Goal: Task Accomplishment & Management: Manage account settings

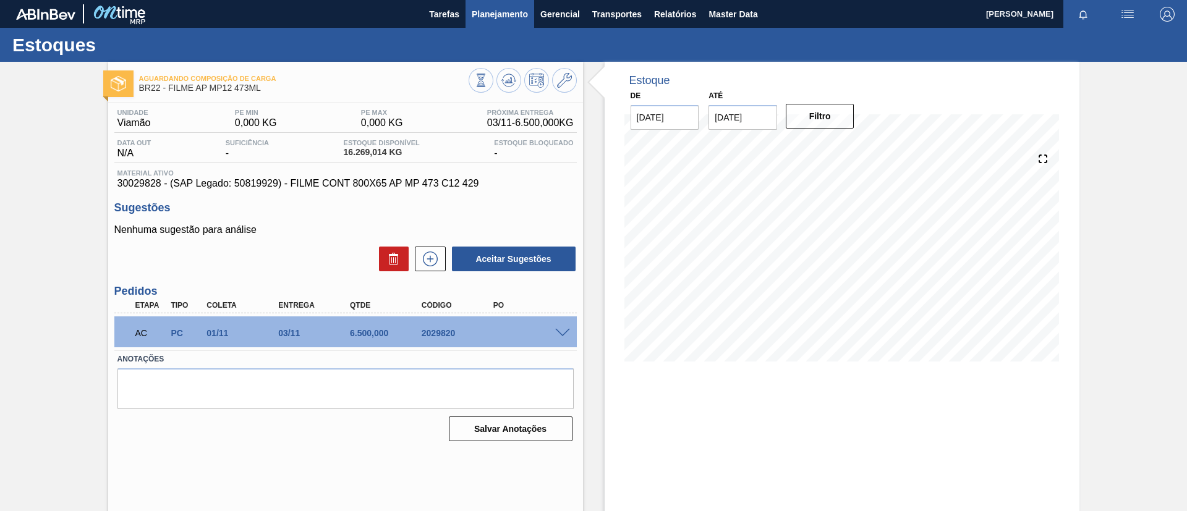
click at [511, 18] on span "Planejamento" at bounding box center [500, 14] width 56 height 15
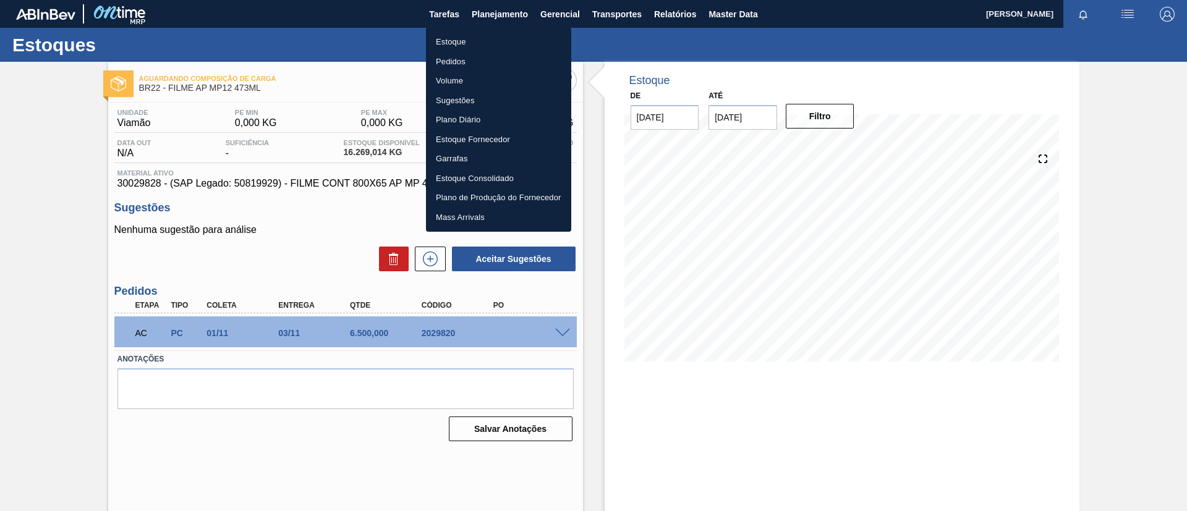
click at [482, 40] on li "Estoque" at bounding box center [498, 42] width 145 height 20
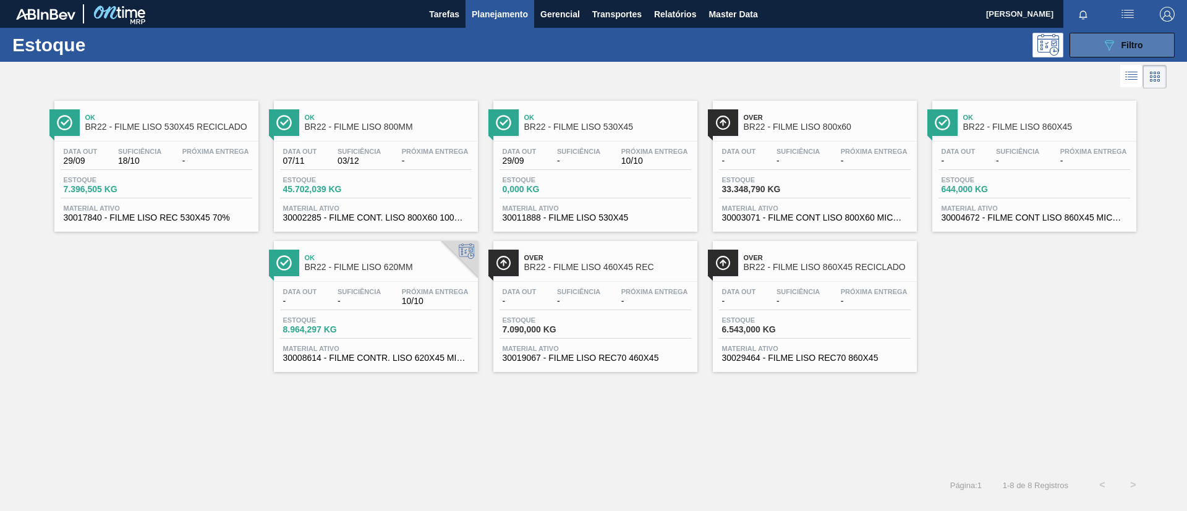
click at [989, 54] on button "089F7B8B-B2A5-4AFE-B5C0-19BA573D28AC Filtro" at bounding box center [1122, 45] width 105 height 25
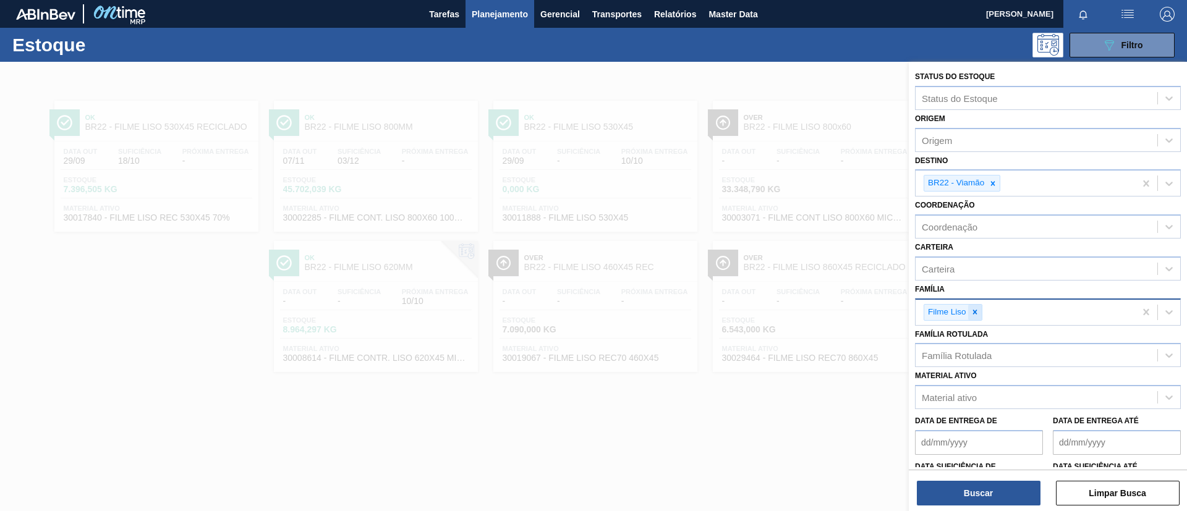
click at [979, 313] on div at bounding box center [975, 312] width 14 height 15
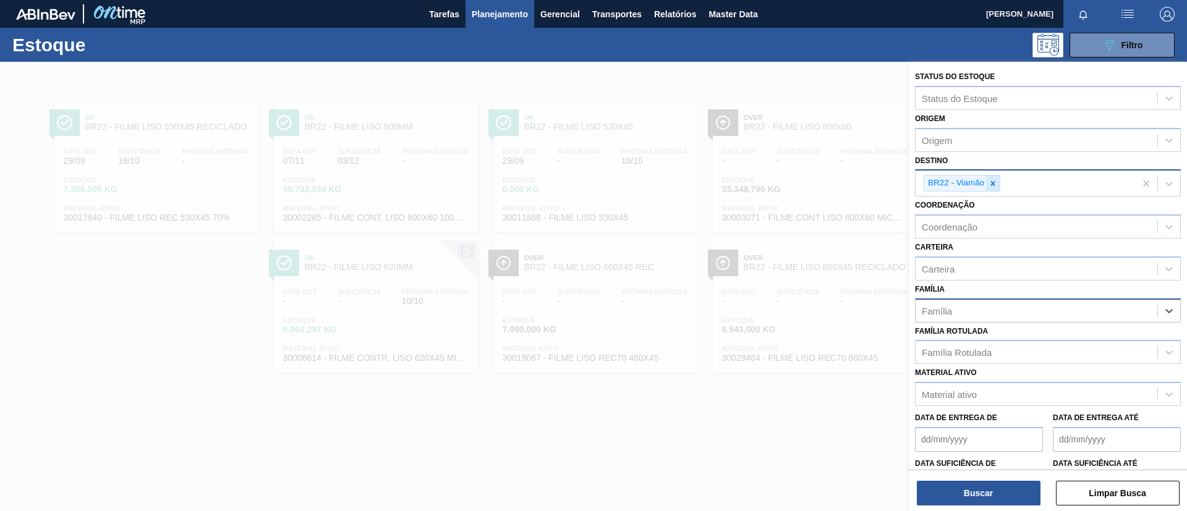
click at [989, 181] on icon at bounding box center [993, 183] width 9 height 9
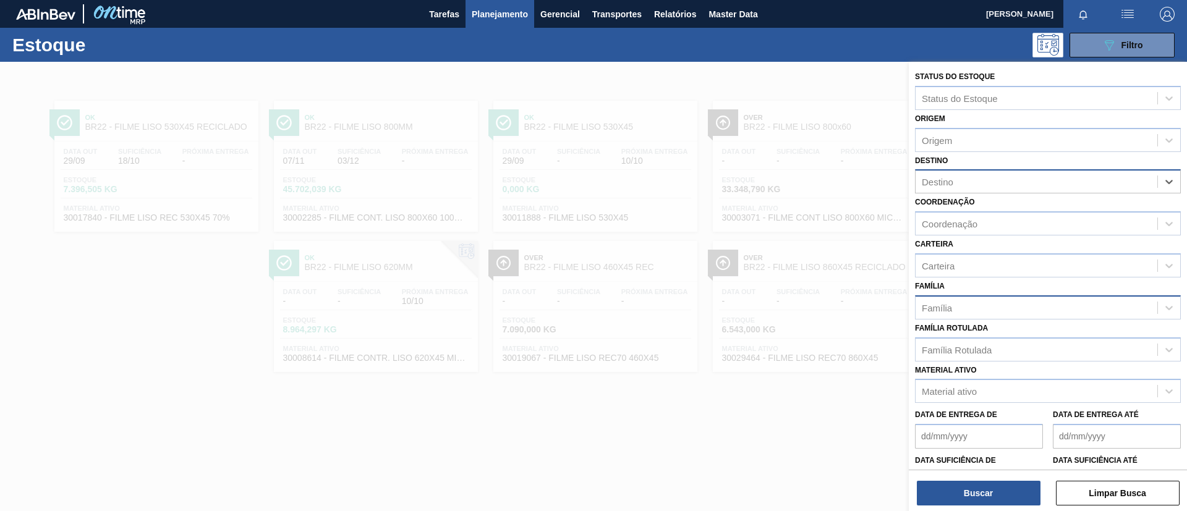
click at [949, 311] on div "Família" at bounding box center [937, 307] width 30 height 11
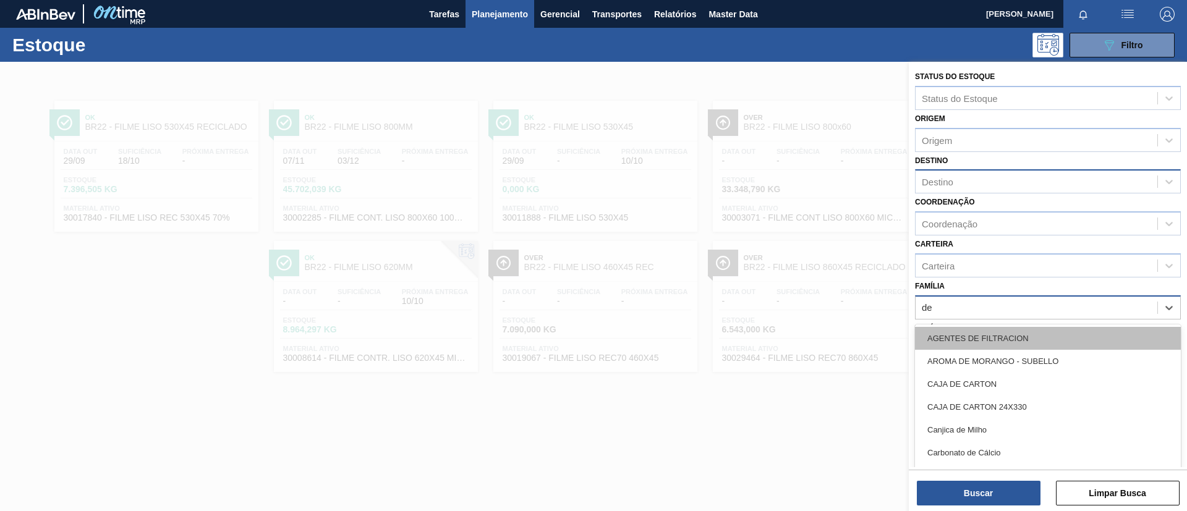
type input "dec"
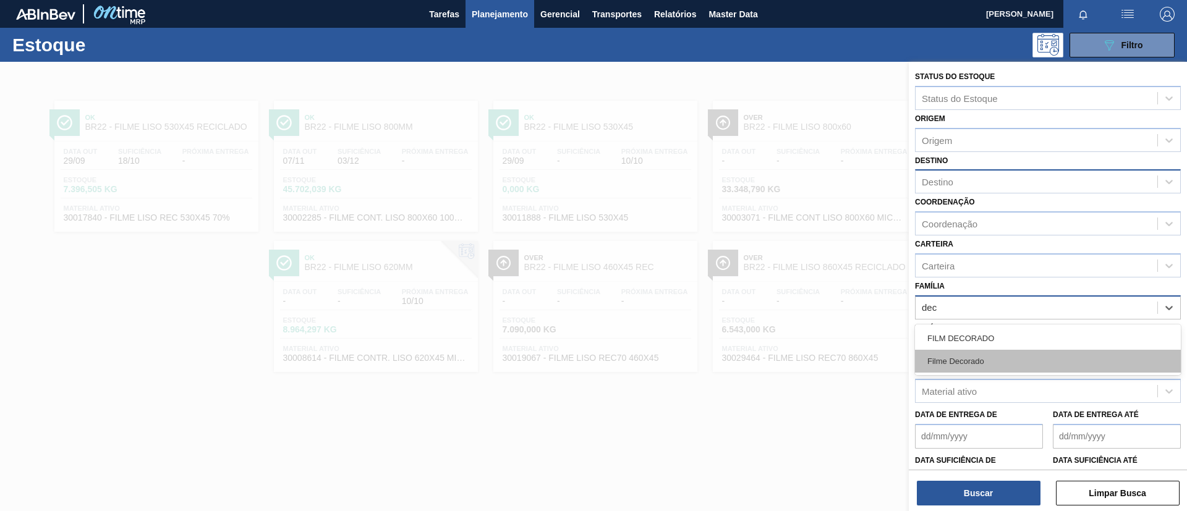
click at [979, 357] on div "Filme Decorado" at bounding box center [1048, 361] width 266 height 23
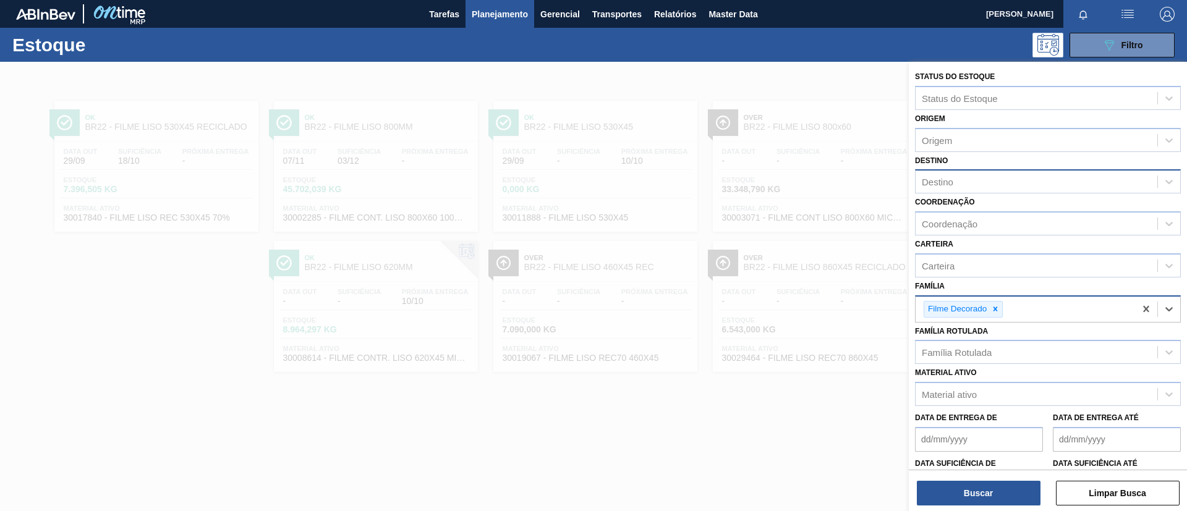
click at [948, 180] on div "Destino" at bounding box center [938, 182] width 32 height 11
type input "Bud 269ml"
click at [948, 180] on input "Bud 269ml" at bounding box center [946, 182] width 48 height 11
click at [989, 187] on div "Destino" at bounding box center [1037, 182] width 242 height 18
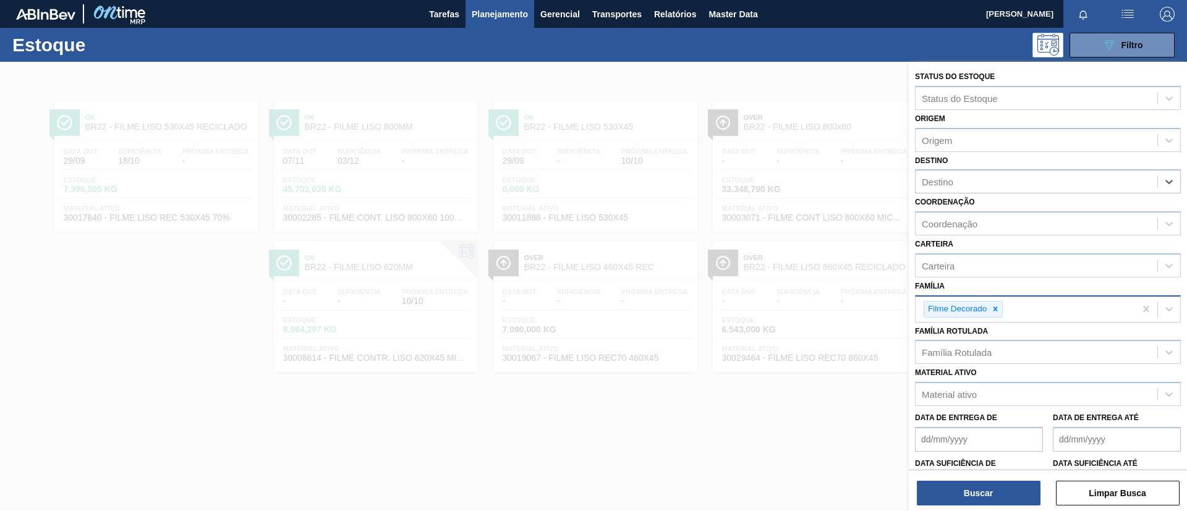
click at [952, 121] on div "Origem Origem" at bounding box center [1048, 131] width 266 height 42
click at [959, 140] on div "Origem" at bounding box center [1037, 140] width 242 height 18
click at [966, 124] on div "Origem Origem" at bounding box center [1048, 131] width 266 height 42
click at [952, 183] on div "Destino" at bounding box center [938, 182] width 32 height 11
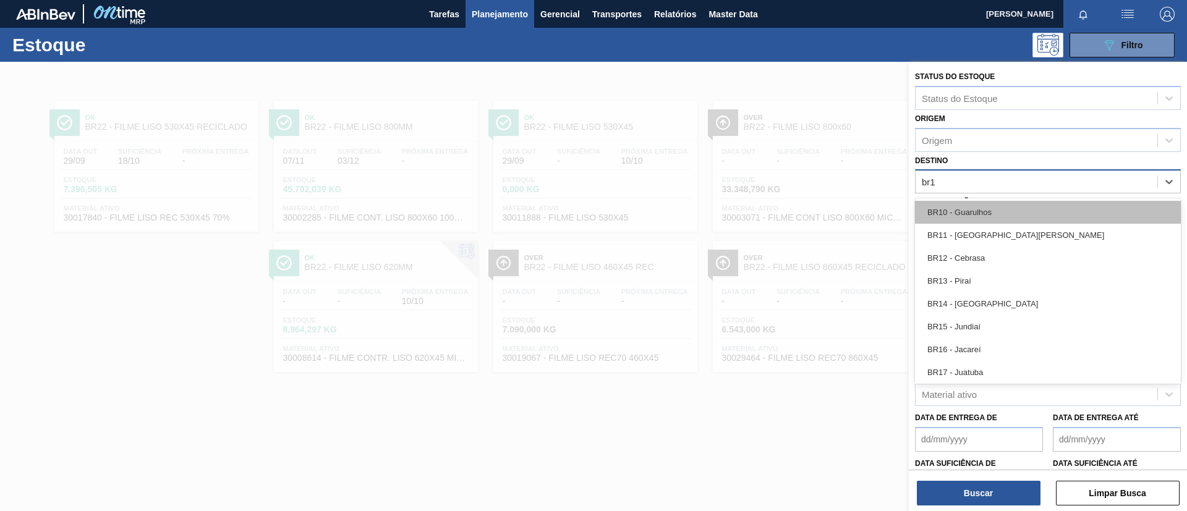
type input "br11"
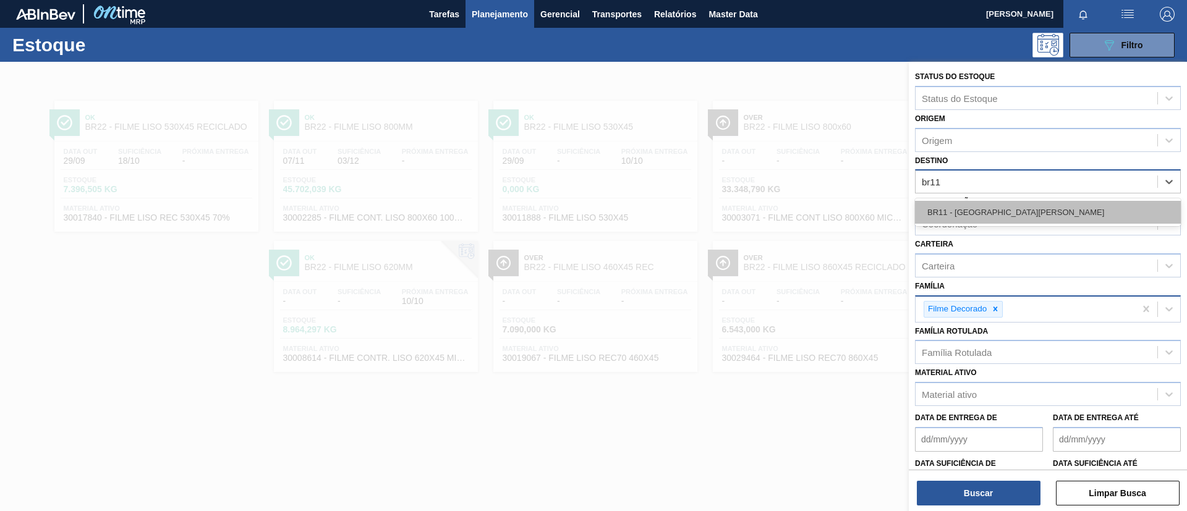
click at [955, 212] on div "BR11 - São Luís" at bounding box center [1048, 212] width 266 height 23
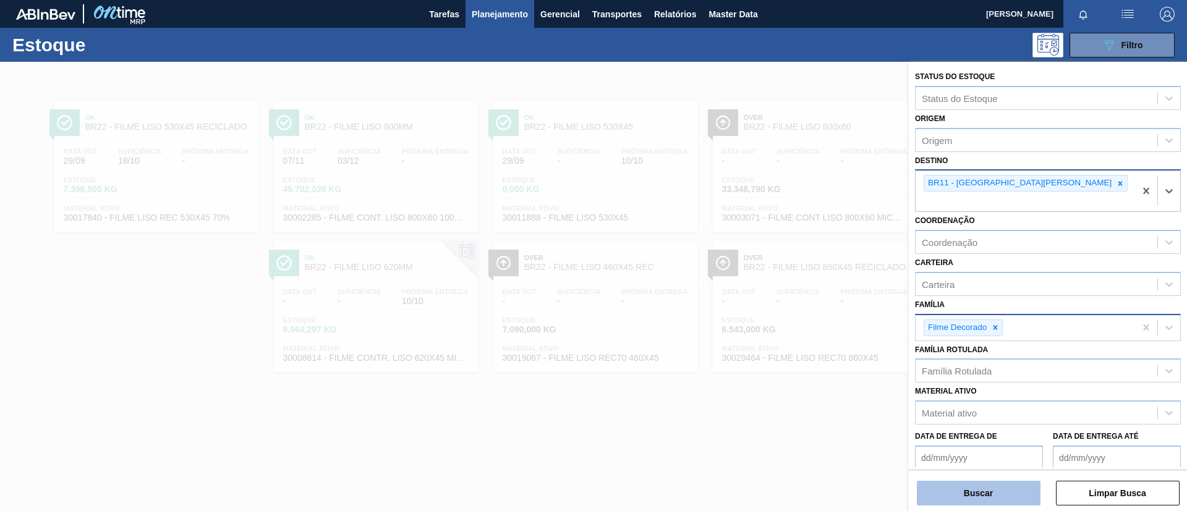
click at [964, 425] on button "Buscar" at bounding box center [979, 493] width 124 height 25
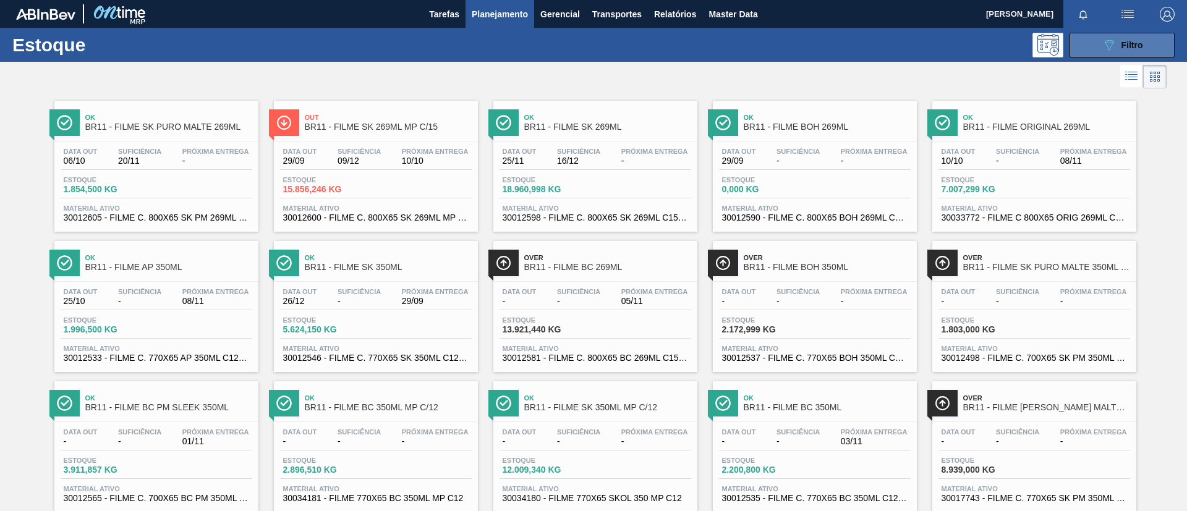
click at [989, 48] on icon "089F7B8B-B2A5-4AFE-B5C0-19BA573D28AC" at bounding box center [1109, 45] width 15 height 15
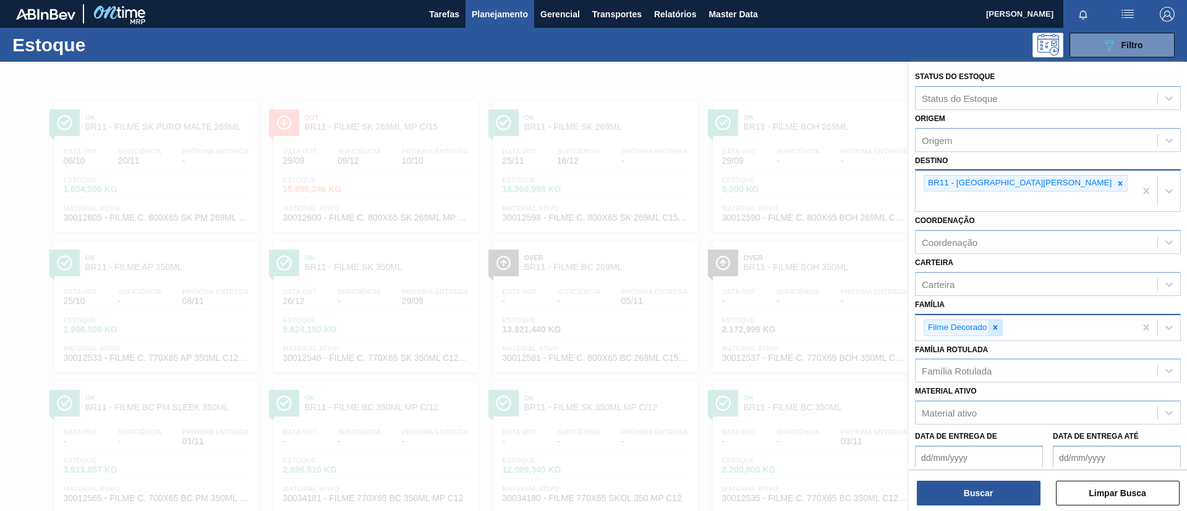
click at [989, 320] on div at bounding box center [996, 327] width 14 height 15
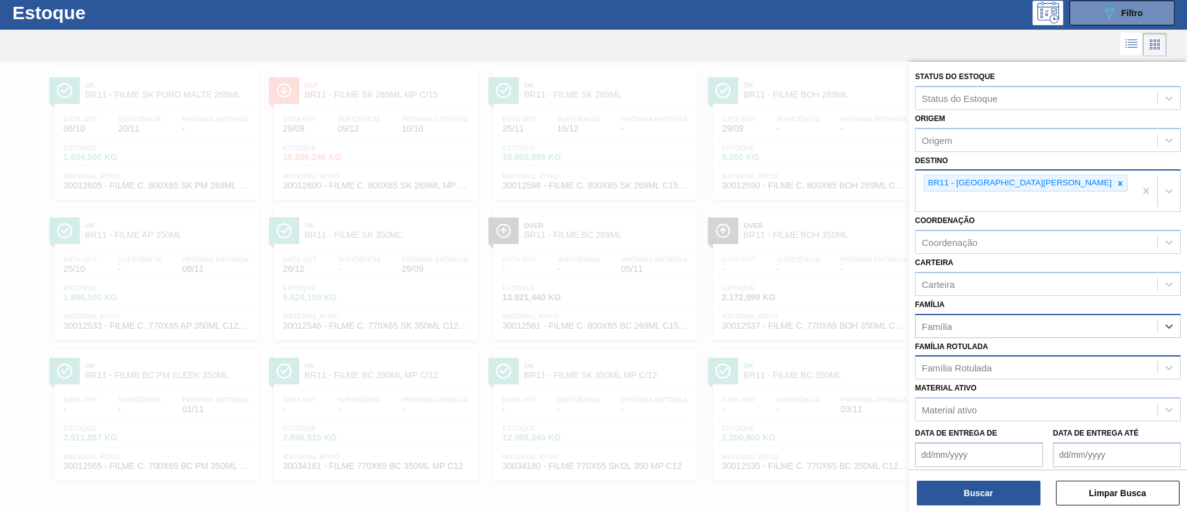
click at [989, 356] on div "Família Rotulada" at bounding box center [1048, 368] width 266 height 24
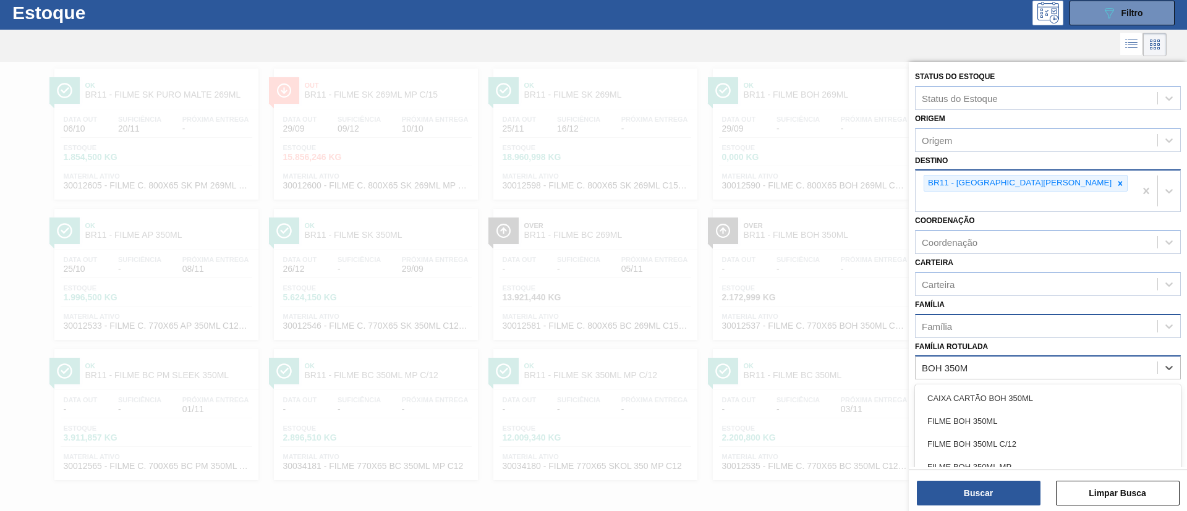
type Rotulada "BOH 350ML"
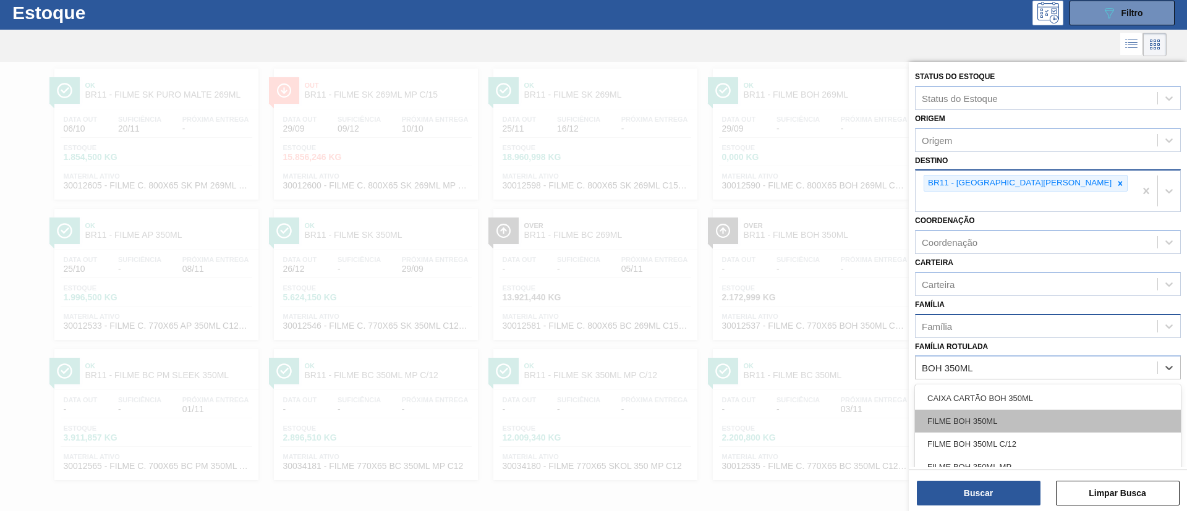
click at [970, 410] on div "FILME BOH 350ML" at bounding box center [1048, 421] width 266 height 23
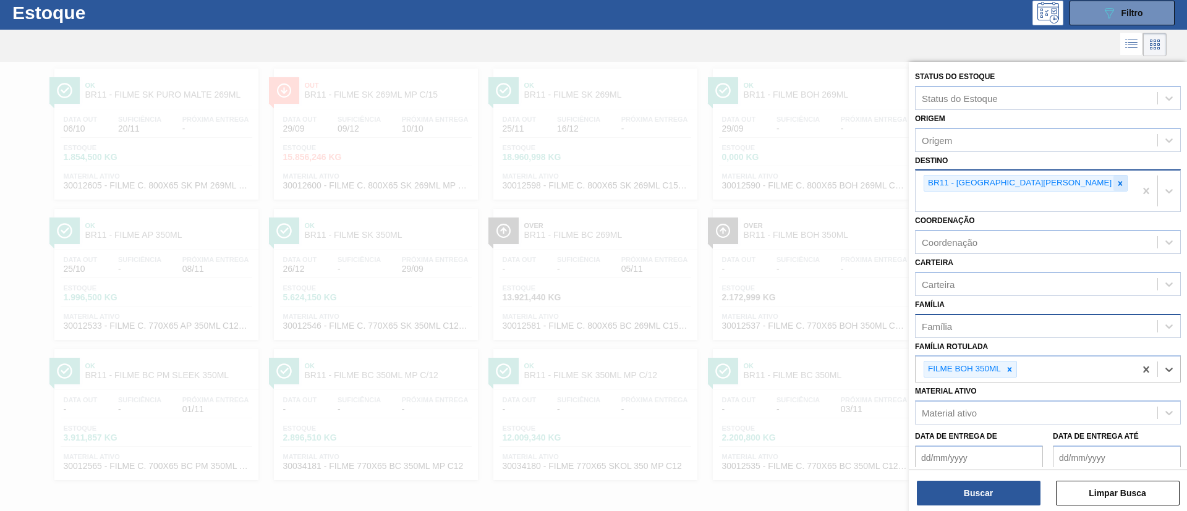
click at [989, 188] on div at bounding box center [1121, 183] width 14 height 15
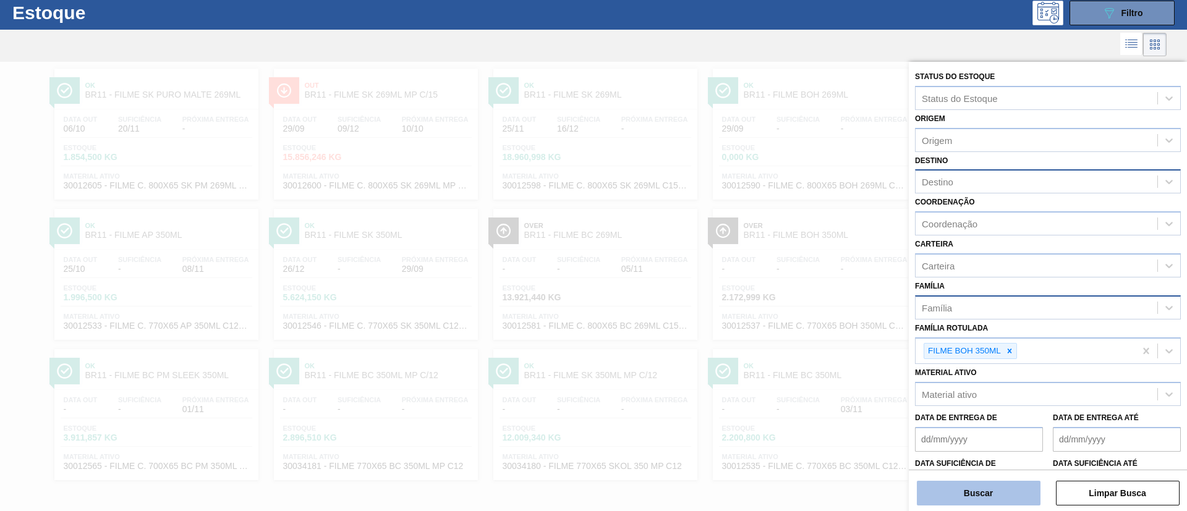
click at [989, 425] on button "Buscar" at bounding box center [979, 493] width 124 height 25
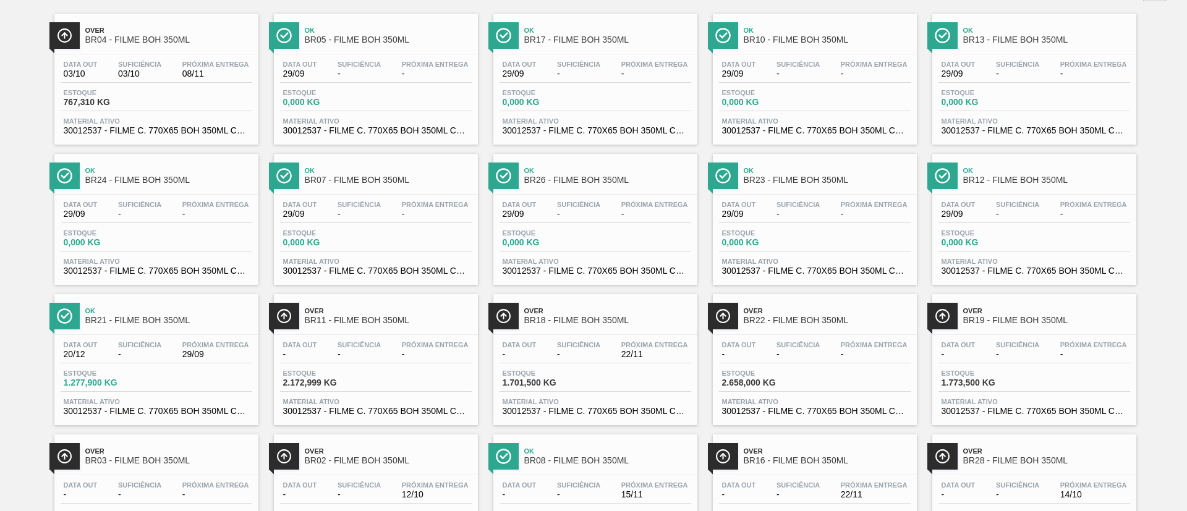
scroll to position [0, 0]
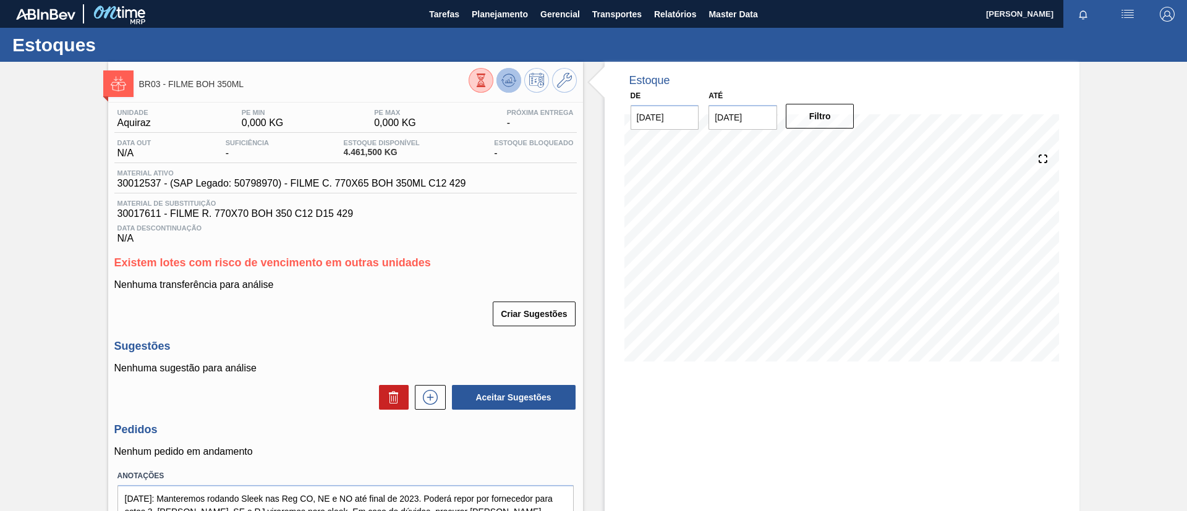
click at [508, 78] on icon at bounding box center [508, 80] width 15 height 15
click at [528, 9] on button "Planejamento" at bounding box center [500, 14] width 69 height 28
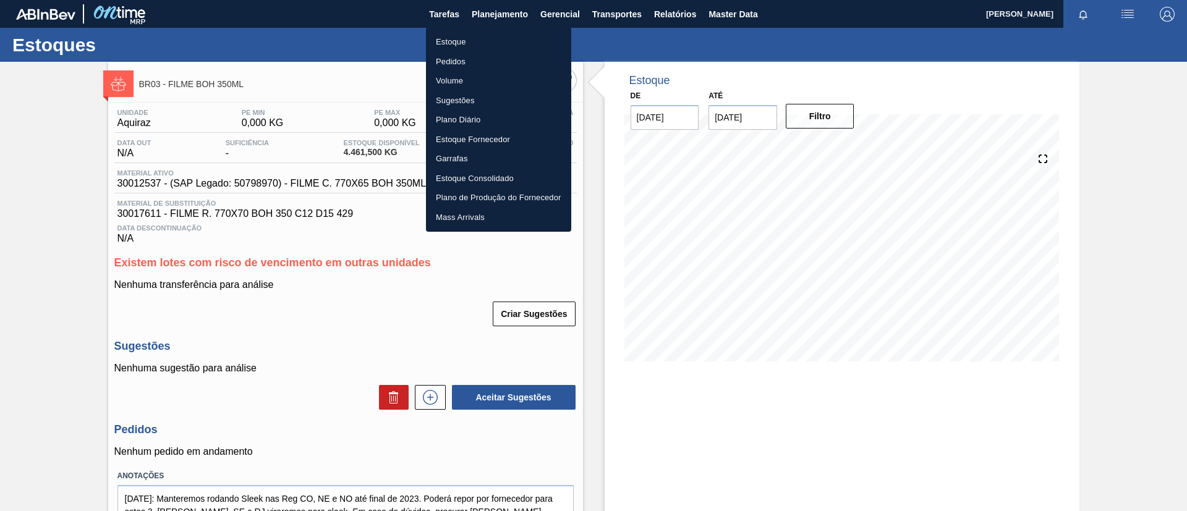
click at [501, 33] on li "Estoque" at bounding box center [498, 42] width 145 height 20
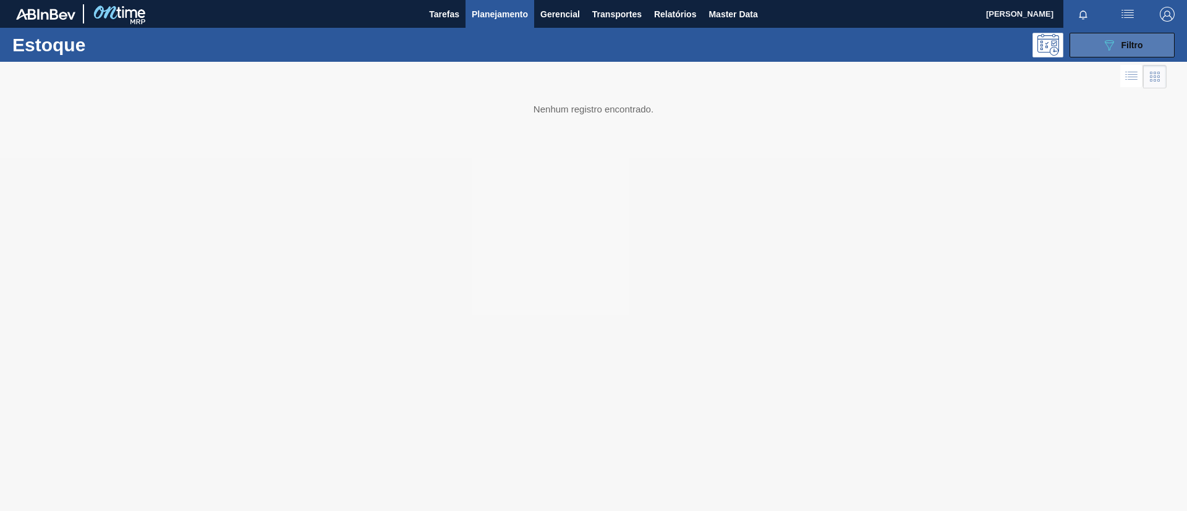
click at [1115, 51] on div "089F7B8B-B2A5-4AFE-B5C0-19BA573D28AC Filtro" at bounding box center [1122, 45] width 41 height 15
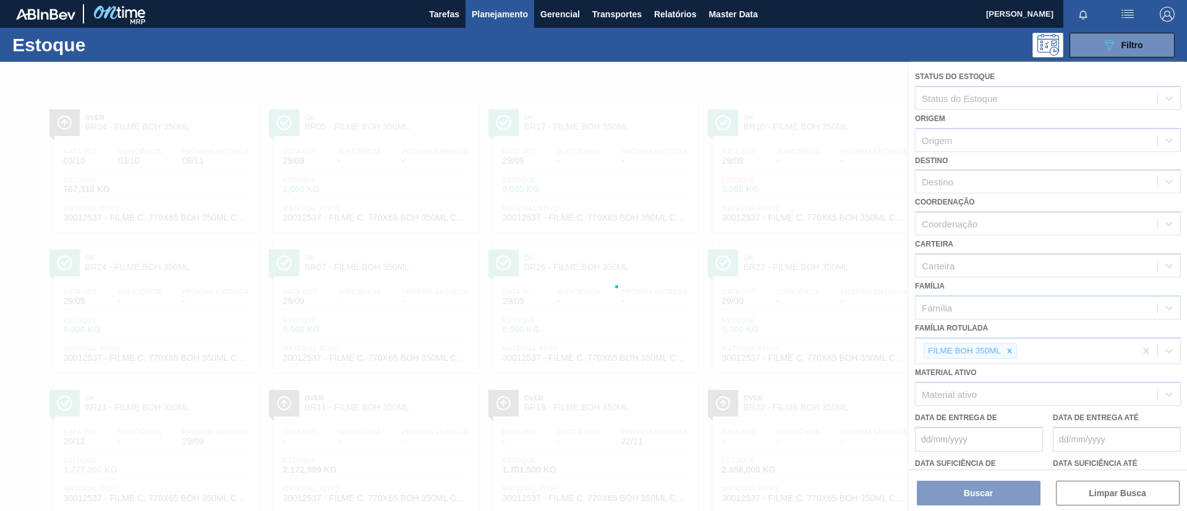
click at [596, 81] on div at bounding box center [593, 286] width 1187 height 449
click at [610, 82] on div at bounding box center [593, 286] width 1187 height 449
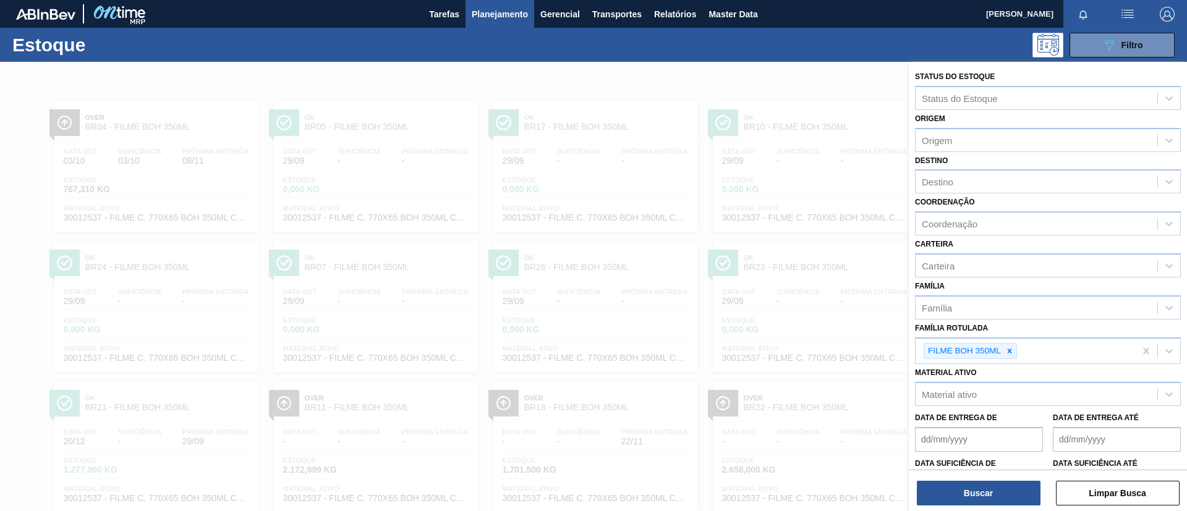
click at [777, 101] on div at bounding box center [593, 317] width 1187 height 511
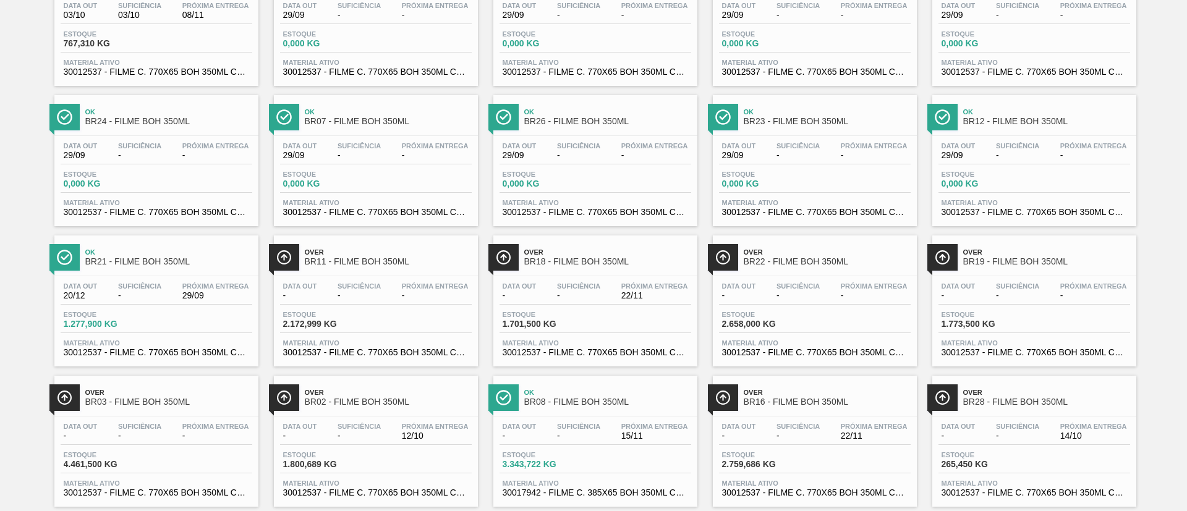
scroll to position [173, 0]
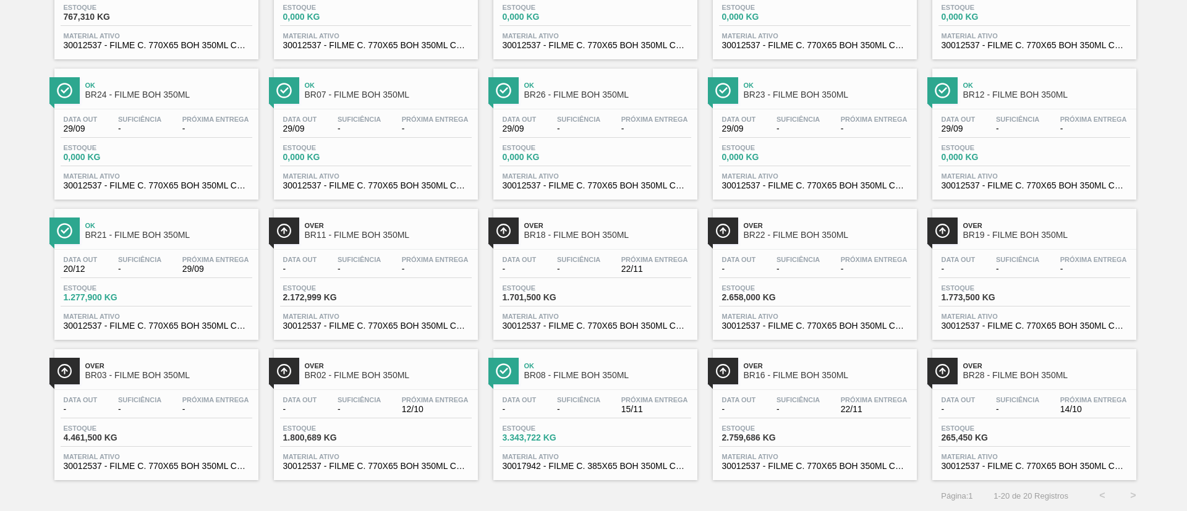
click at [306, 383] on div "Over BR02 - FILME BOH 350ML" at bounding box center [388, 371] width 167 height 28
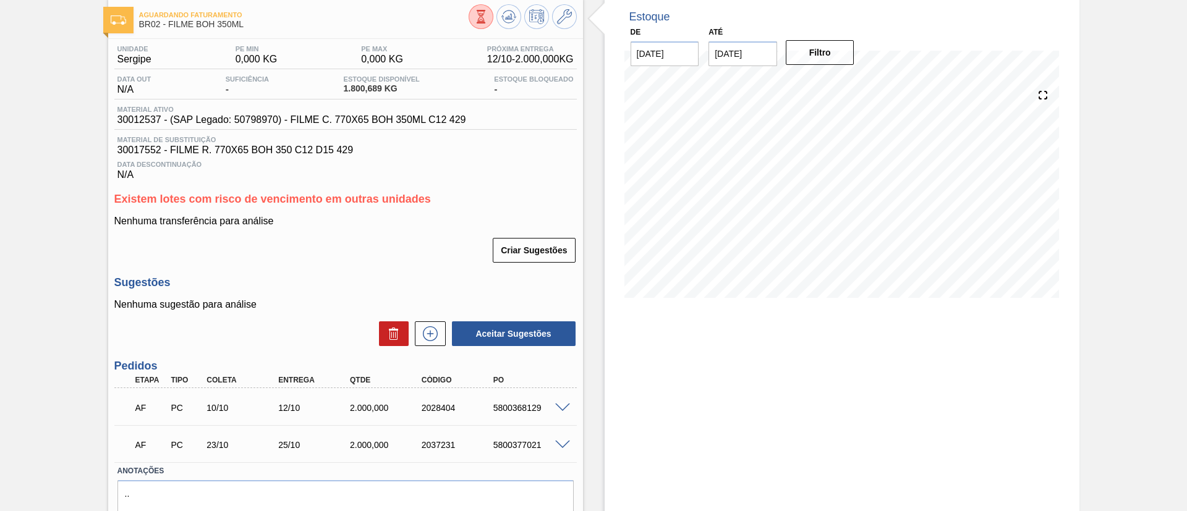
scroll to position [93, 0]
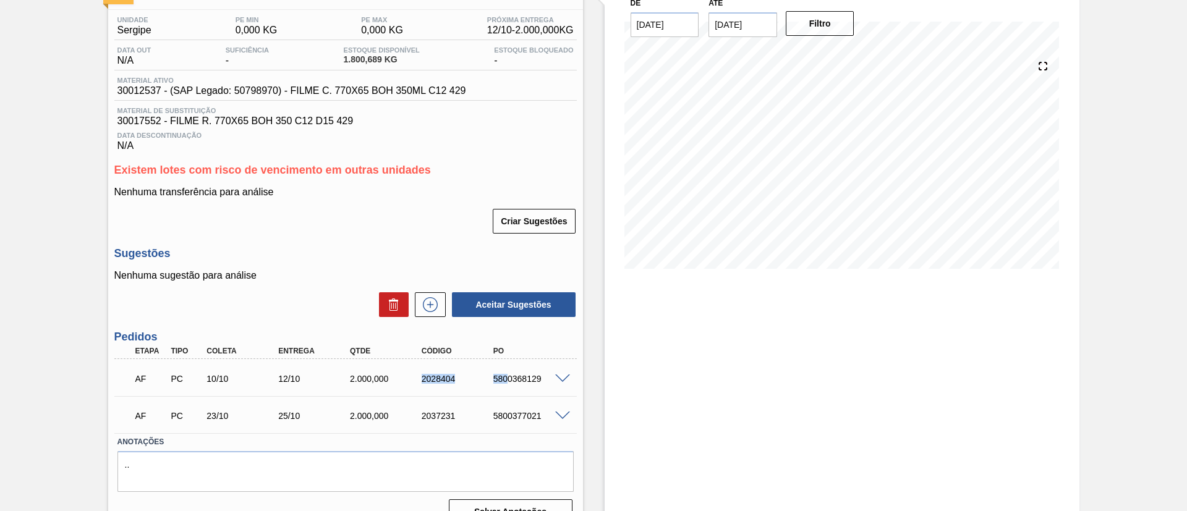
drag, startPoint x: 411, startPoint y: 378, endPoint x: 508, endPoint y: 386, distance: 97.4
click at [508, 386] on div "AF PC 10/10 12/10 2.000,000 2028404 5800368129" at bounding box center [342, 377] width 430 height 25
click at [462, 381] on div "2028404" at bounding box center [459, 379] width 80 height 10
drag, startPoint x: 409, startPoint y: 387, endPoint x: 467, endPoint y: 384, distance: 58.8
click at [467, 384] on div "AF PC 10/10 12/10 2.000,000 2028404 5800368129" at bounding box center [342, 377] width 430 height 25
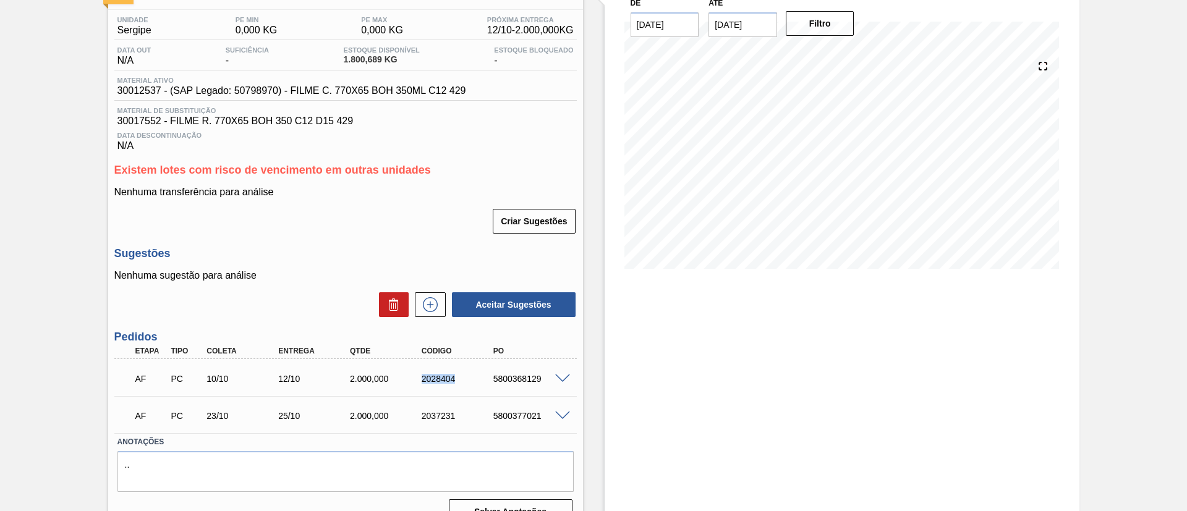
copy div "2028404"
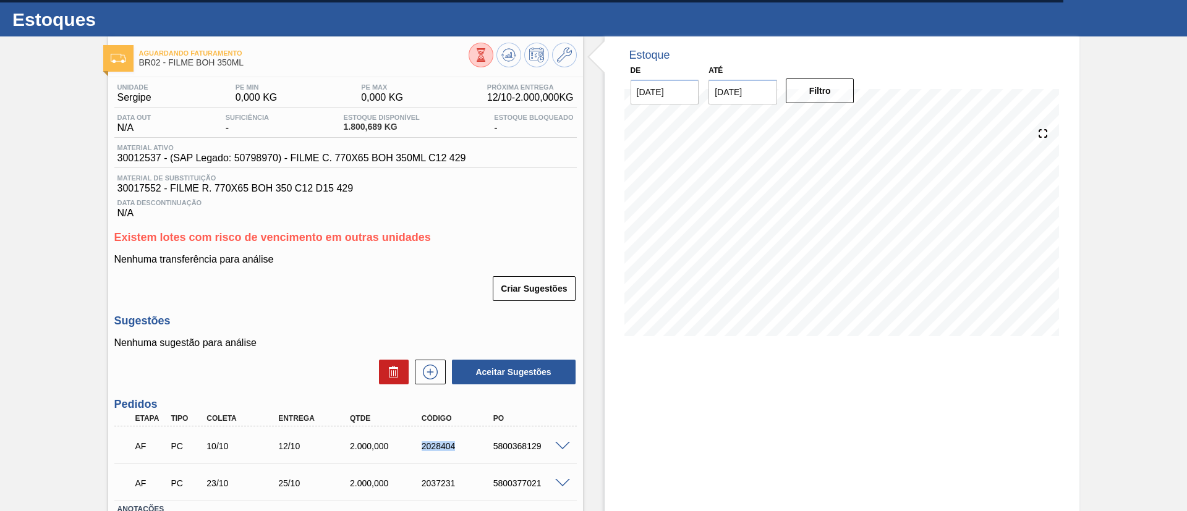
scroll to position [0, 0]
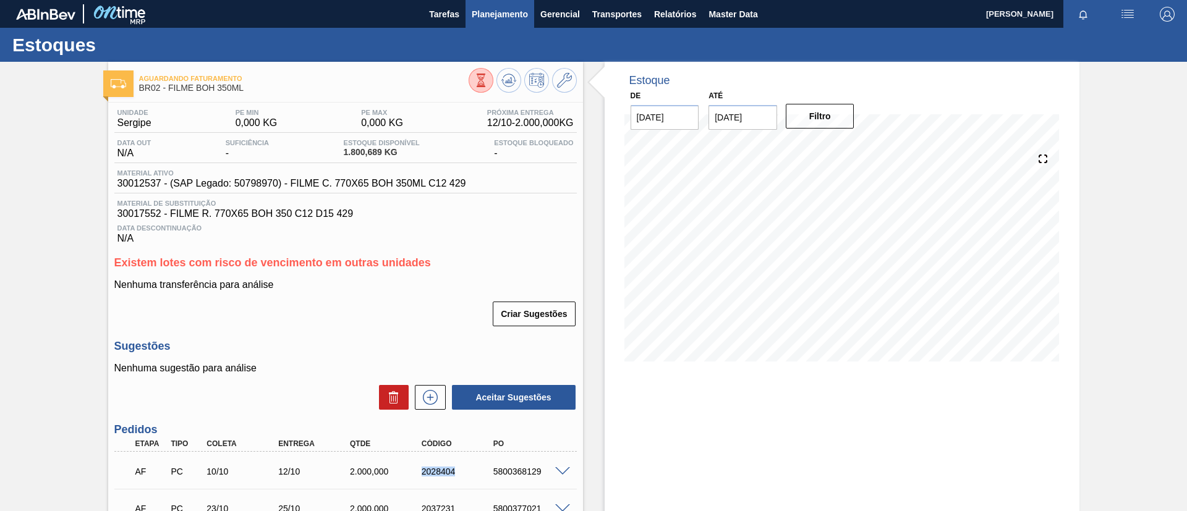
click at [491, 14] on span "Planejamento" at bounding box center [500, 14] width 56 height 15
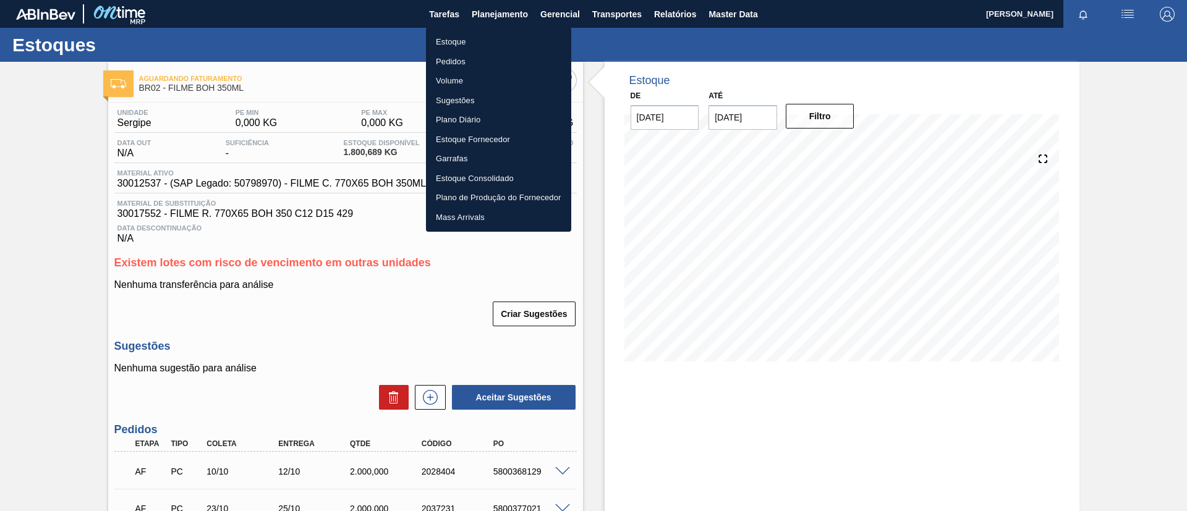
click at [487, 26] on div at bounding box center [593, 255] width 1187 height 511
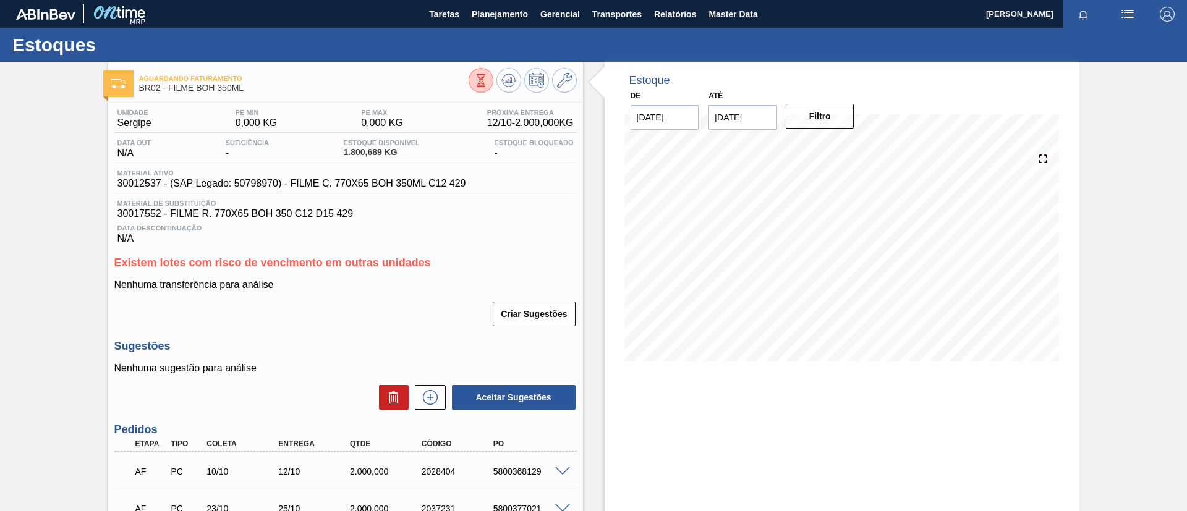
click at [492, 35] on ul "Estoque Pedidos Volume Sugestões Plano Diário Estoque Fornecedor Garrafas Estoq…" at bounding box center [498, 92] width 109 height 115
click at [502, 21] on button "Planejamento" at bounding box center [500, 14] width 69 height 28
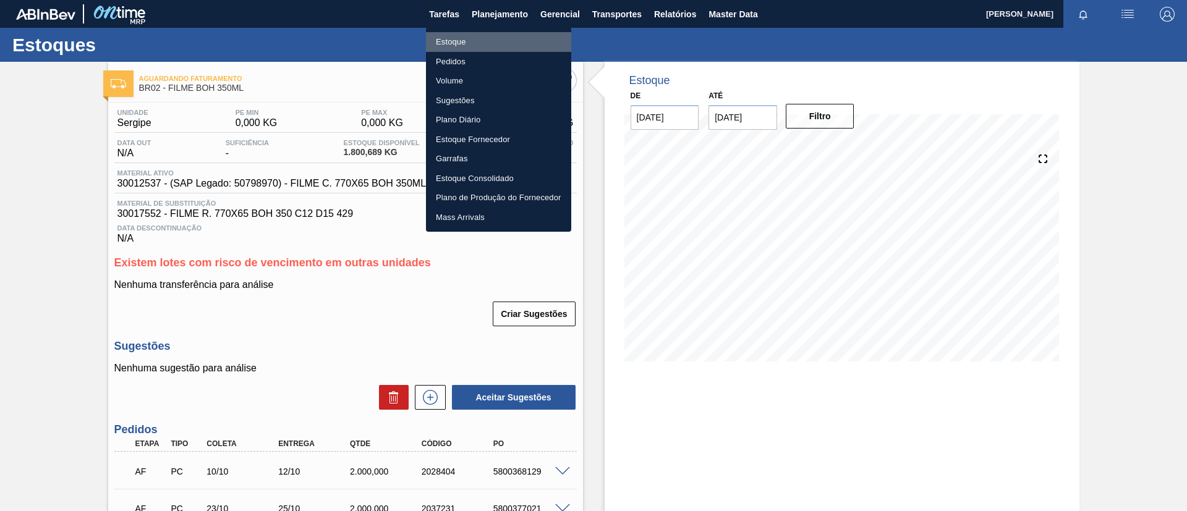
click at [495, 34] on li "Estoque" at bounding box center [498, 42] width 145 height 20
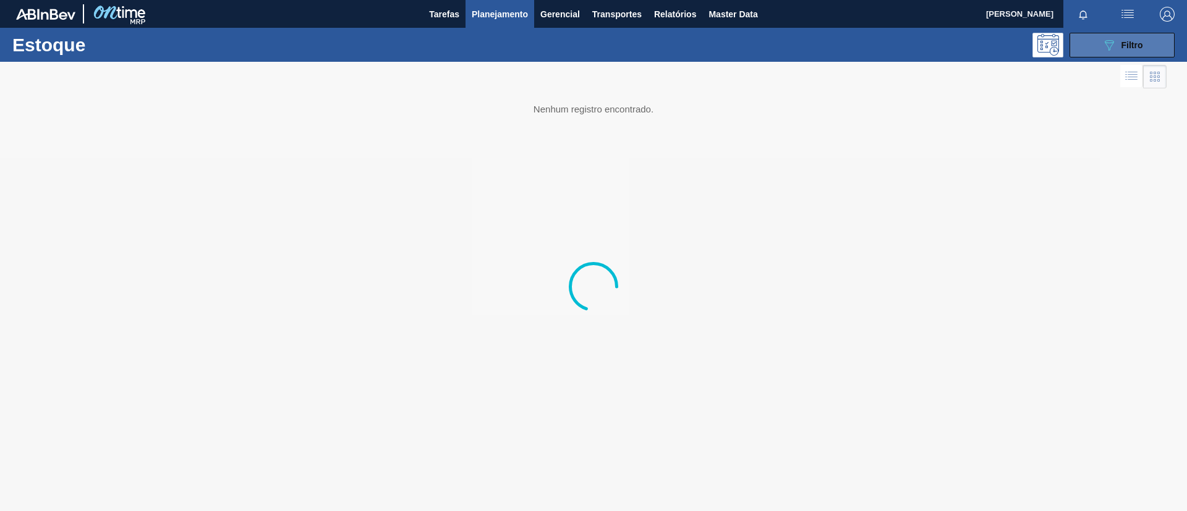
click at [1084, 45] on button "089F7B8B-B2A5-4AFE-B5C0-19BA573D28AC Filtro" at bounding box center [1122, 45] width 105 height 25
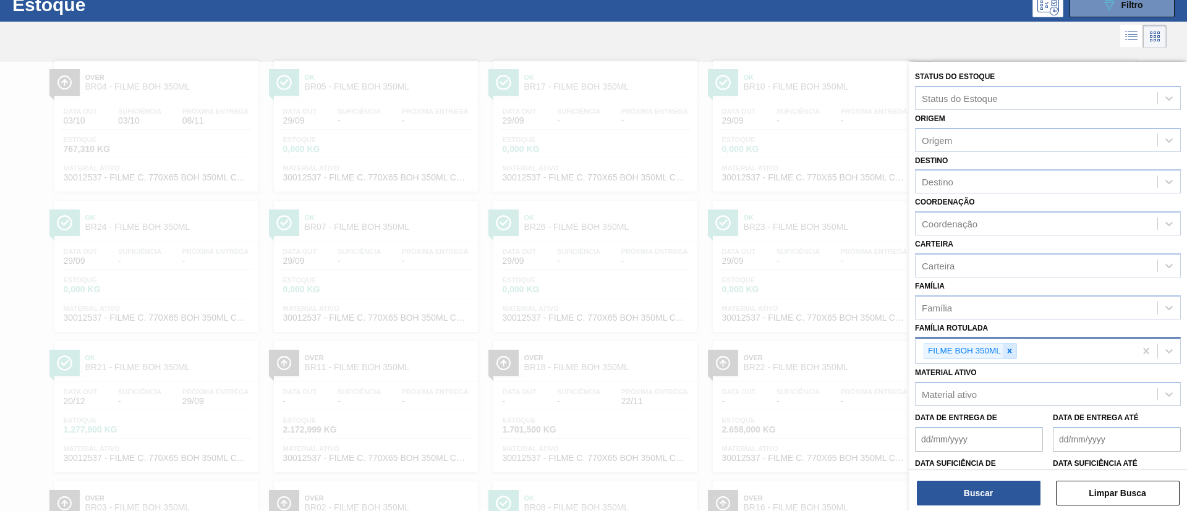
click at [1016, 349] on div "FILME BOH 350ML" at bounding box center [1025, 351] width 219 height 25
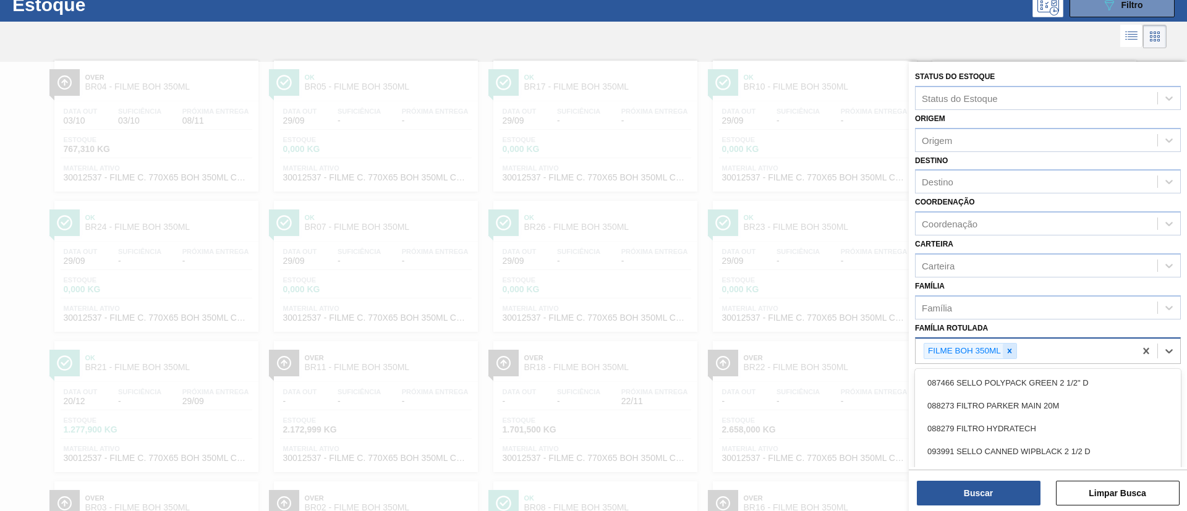
scroll to position [48, 0]
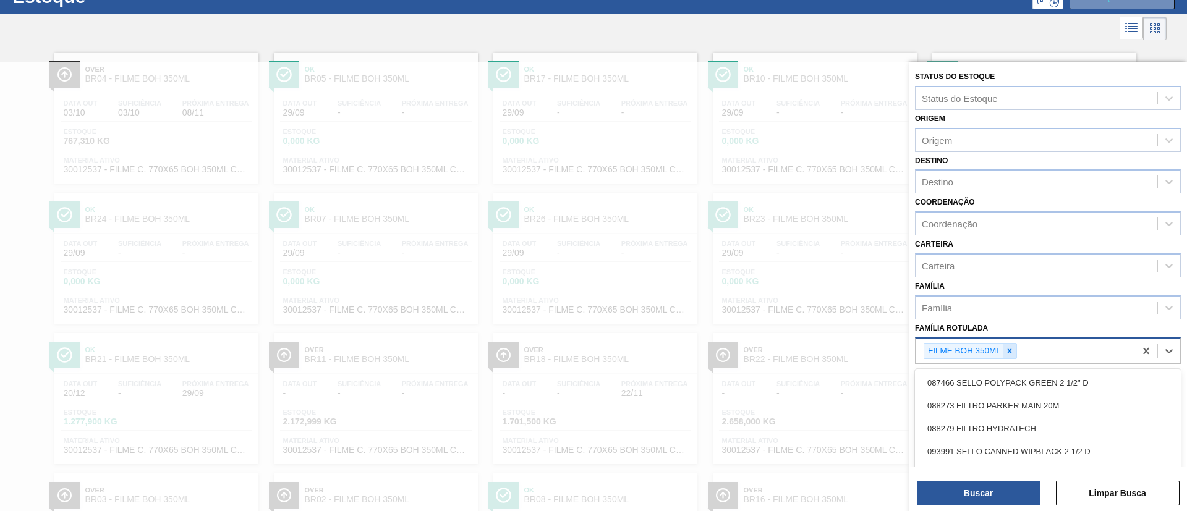
click at [1016, 349] on div at bounding box center [1010, 351] width 14 height 15
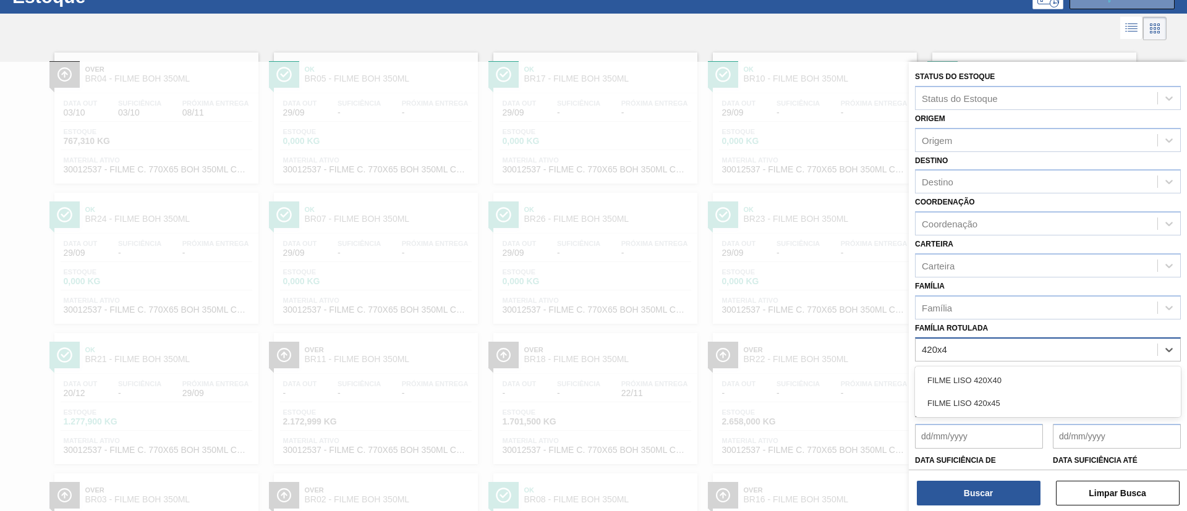
type Rotulada "420x45"
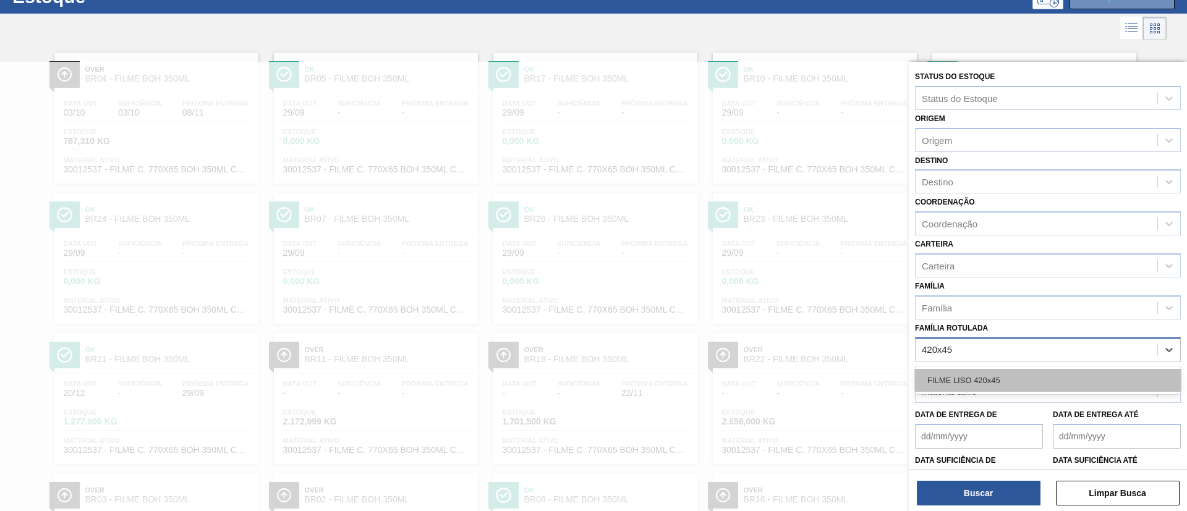
click at [1023, 371] on div "FILME LISO 420x45" at bounding box center [1048, 380] width 266 height 23
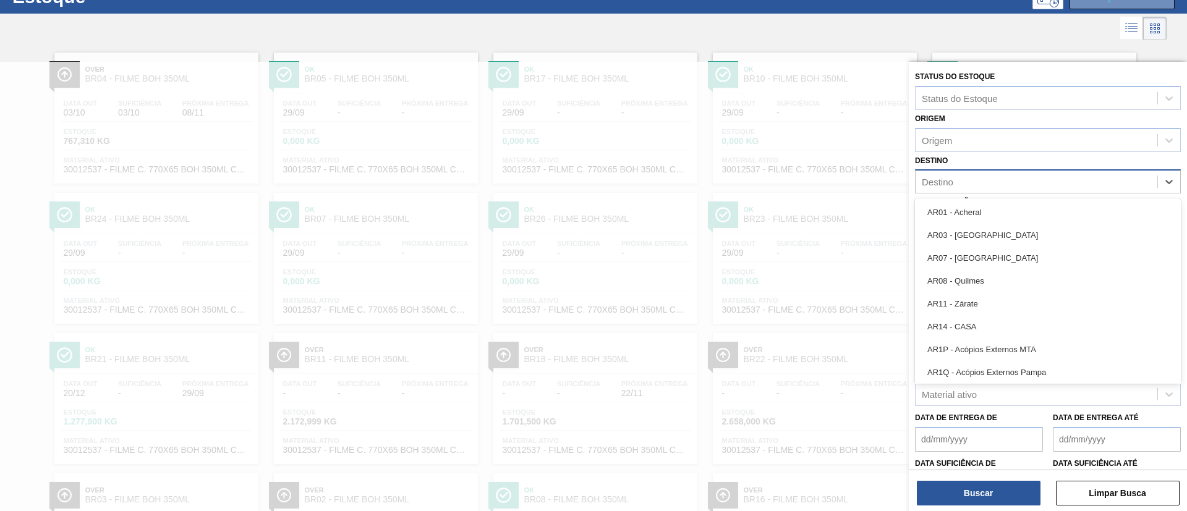
click at [1013, 173] on div "Destino" at bounding box center [1037, 182] width 242 height 18
type input "BR07"
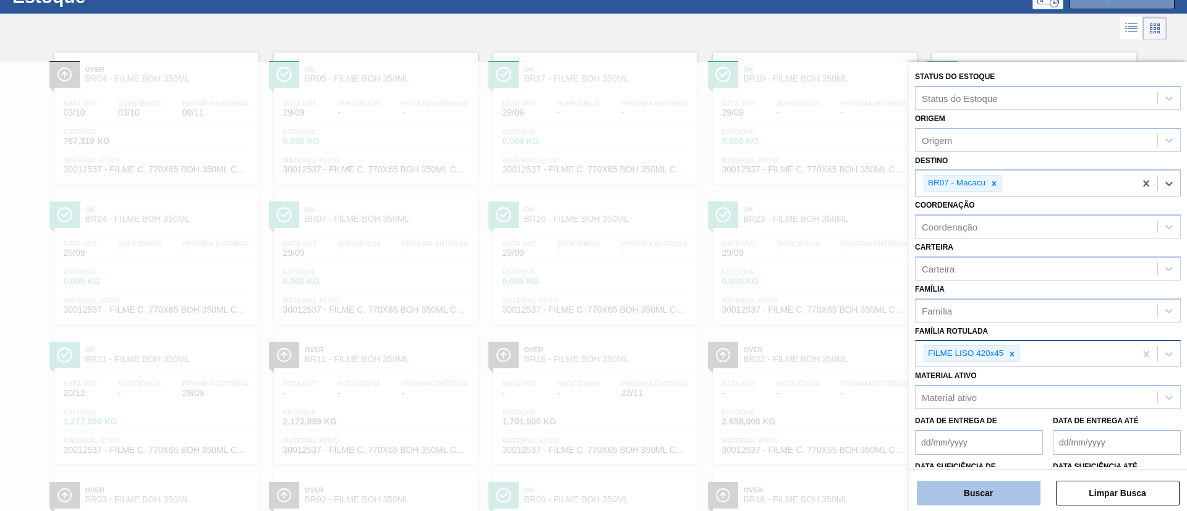
click at [952, 500] on button "Buscar" at bounding box center [979, 493] width 124 height 25
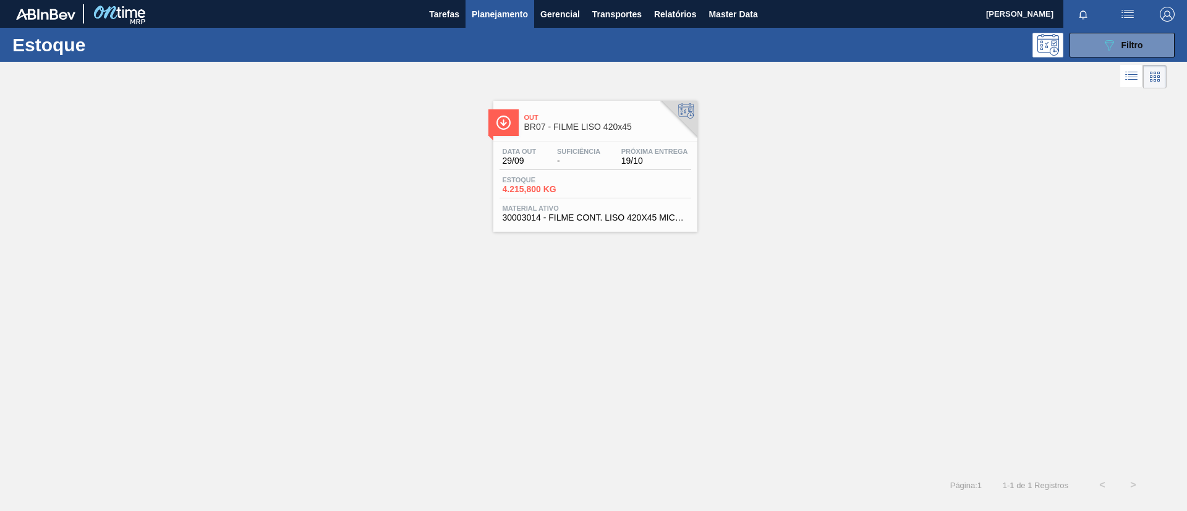
click at [581, 131] on span "BR07 - FILME LISO 420x45" at bounding box center [607, 126] width 167 height 9
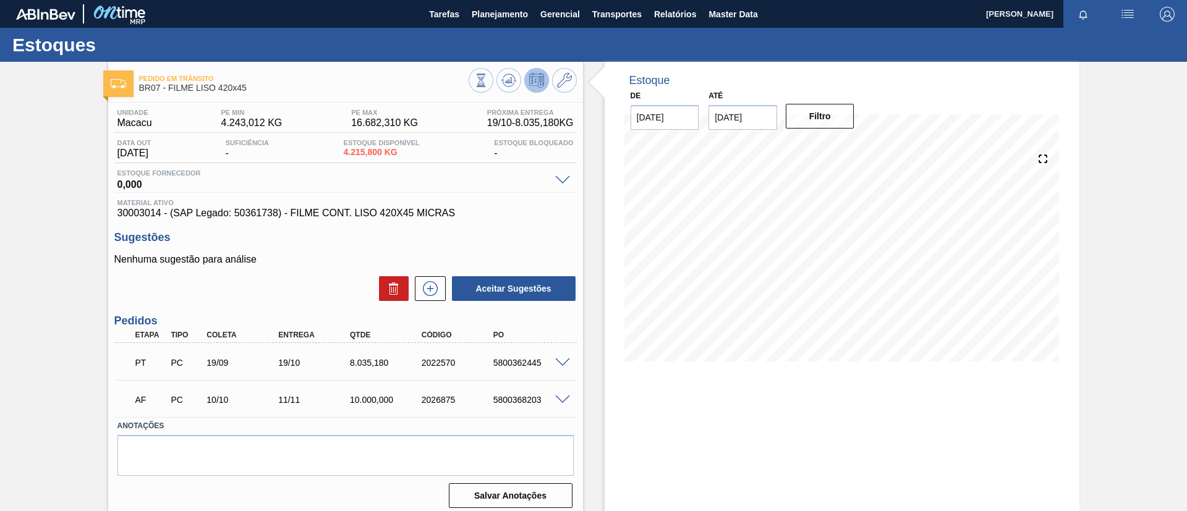
click at [561, 362] on span at bounding box center [562, 363] width 15 height 9
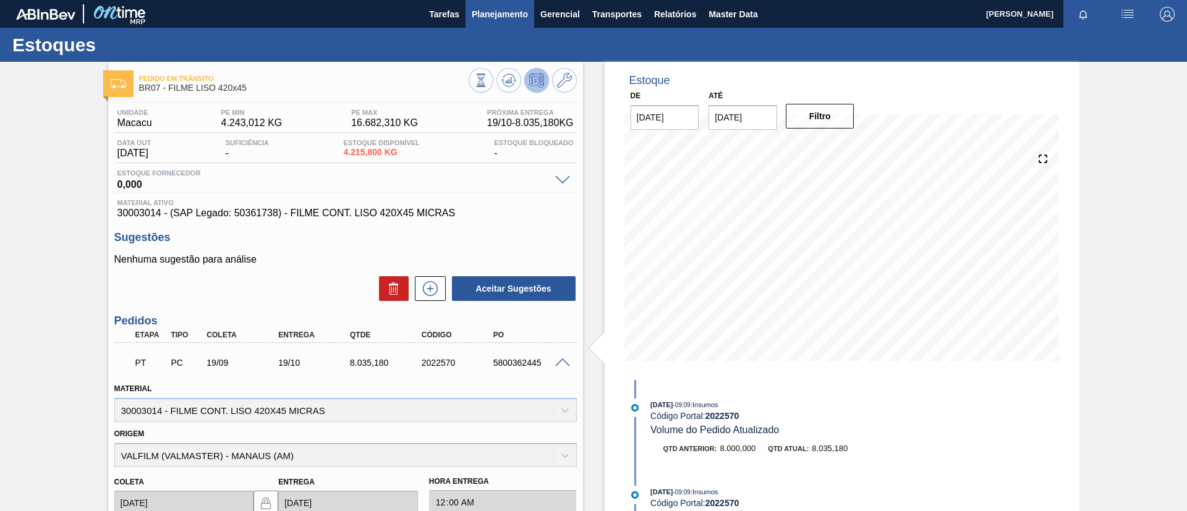
click at [503, 14] on span "Planejamento" at bounding box center [500, 14] width 56 height 15
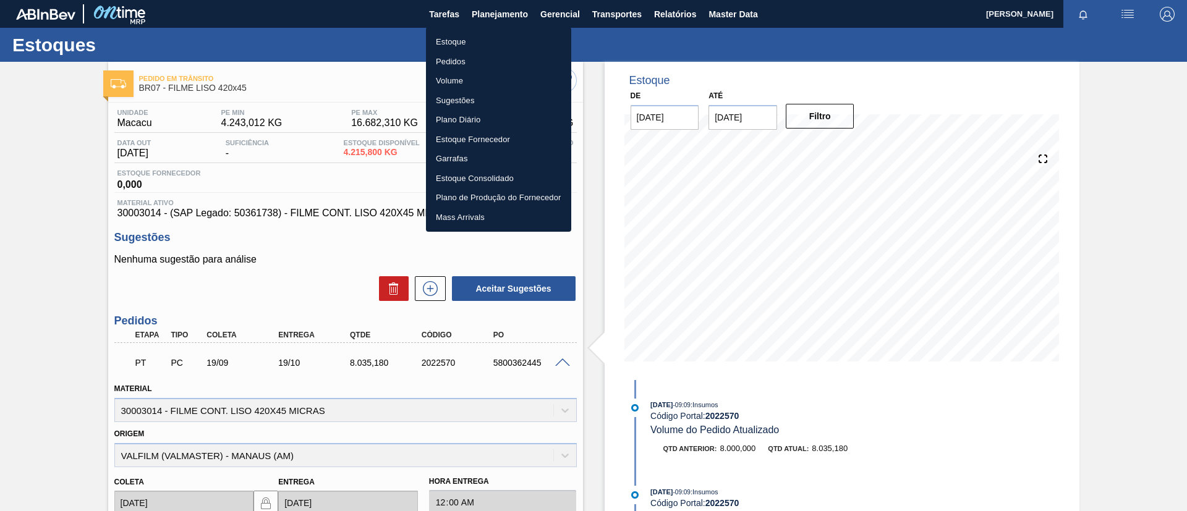
click at [490, 29] on ul "Estoque Pedidos Volume Sugestões Plano Diário Estoque Fornecedor Garrafas Estoq…" at bounding box center [498, 129] width 145 height 205
drag, startPoint x: 496, startPoint y: 34, endPoint x: 1010, endPoint y: 66, distance: 514.8
click at [497, 35] on li "Estoque" at bounding box center [498, 42] width 145 height 20
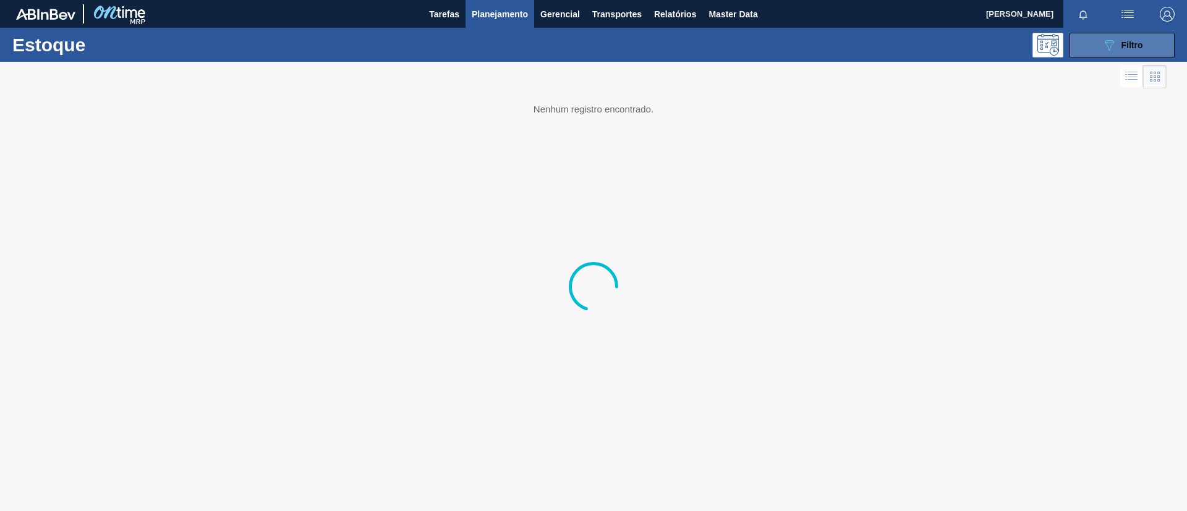
click at [1136, 56] on button "089F7B8B-B2A5-4AFE-B5C0-19BA573D28AC Filtro" at bounding box center [1122, 45] width 105 height 25
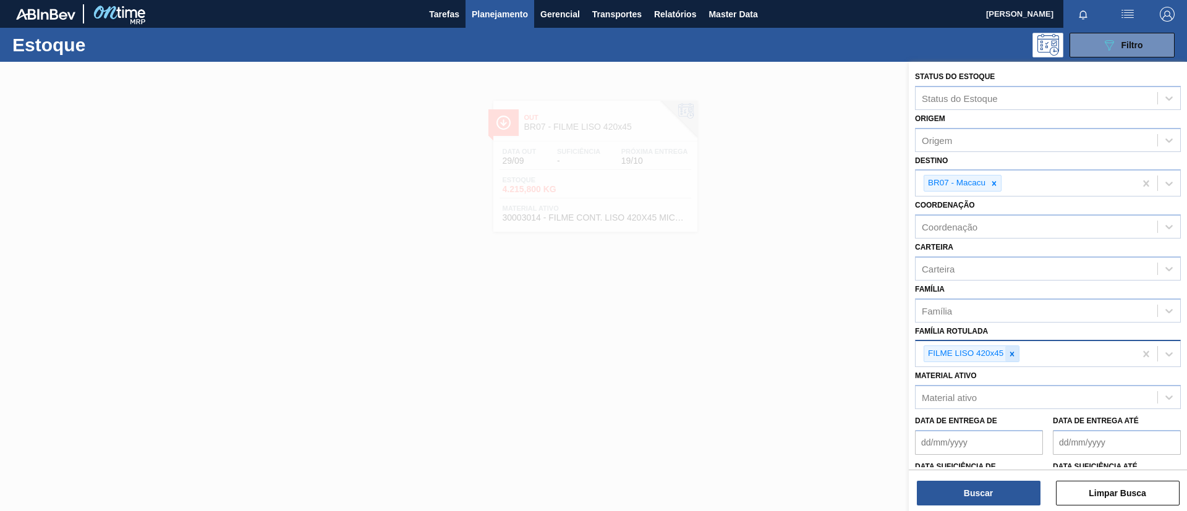
click at [1013, 359] on div "FILME LISO 420x45" at bounding box center [1025, 353] width 219 height 25
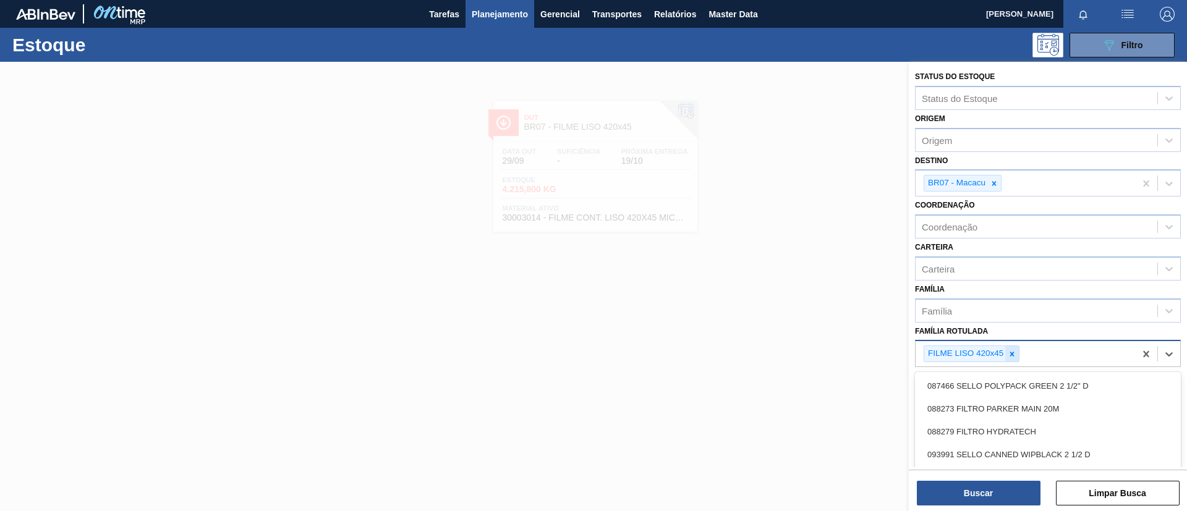
click at [1015, 356] on icon at bounding box center [1012, 354] width 9 height 9
click at [1002, 310] on div "Família" at bounding box center [1037, 311] width 242 height 18
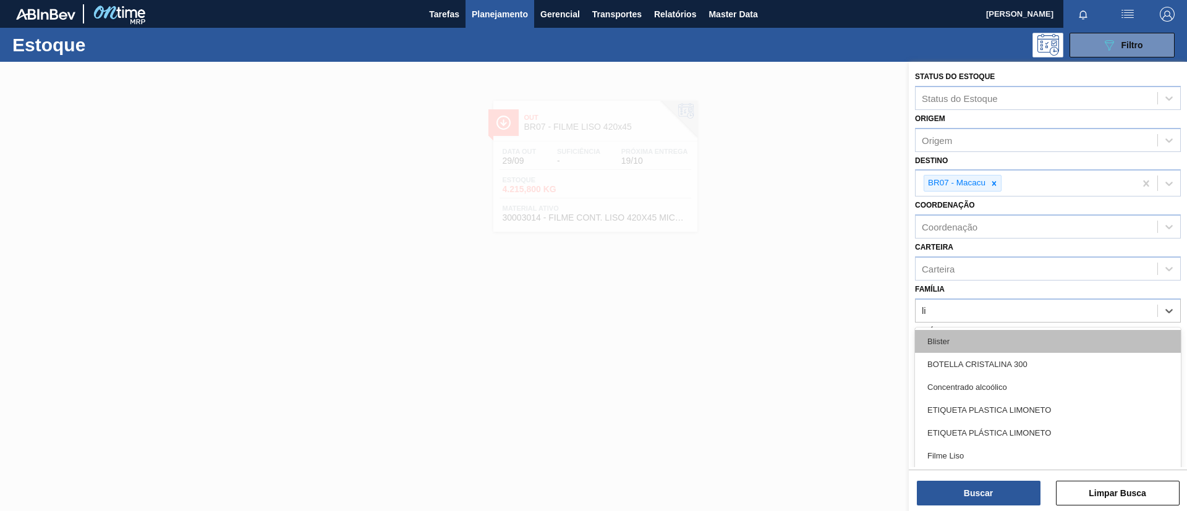
type input "lis"
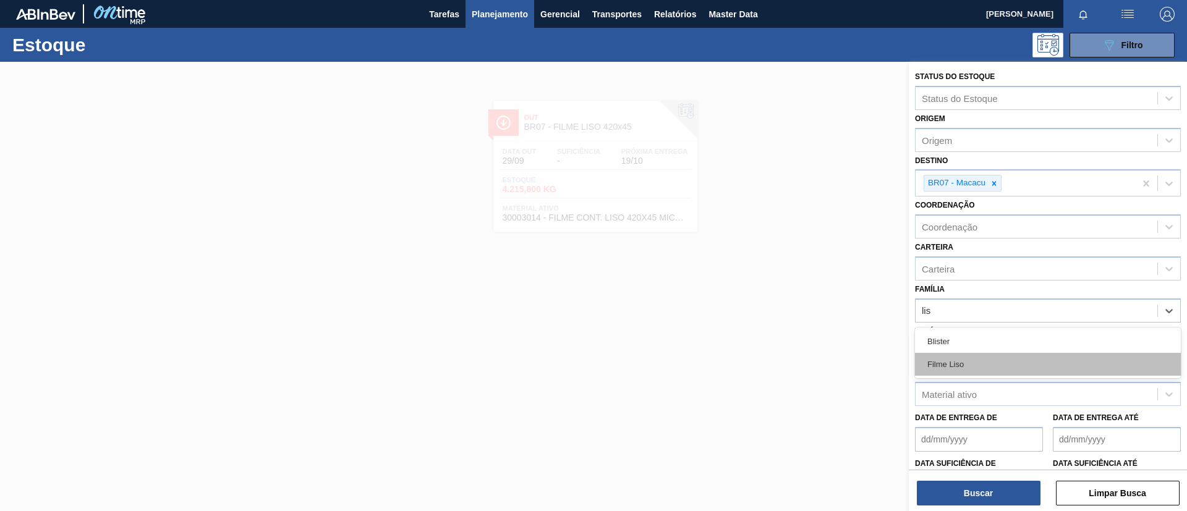
click at [995, 358] on div "Filme Liso" at bounding box center [1048, 364] width 266 height 23
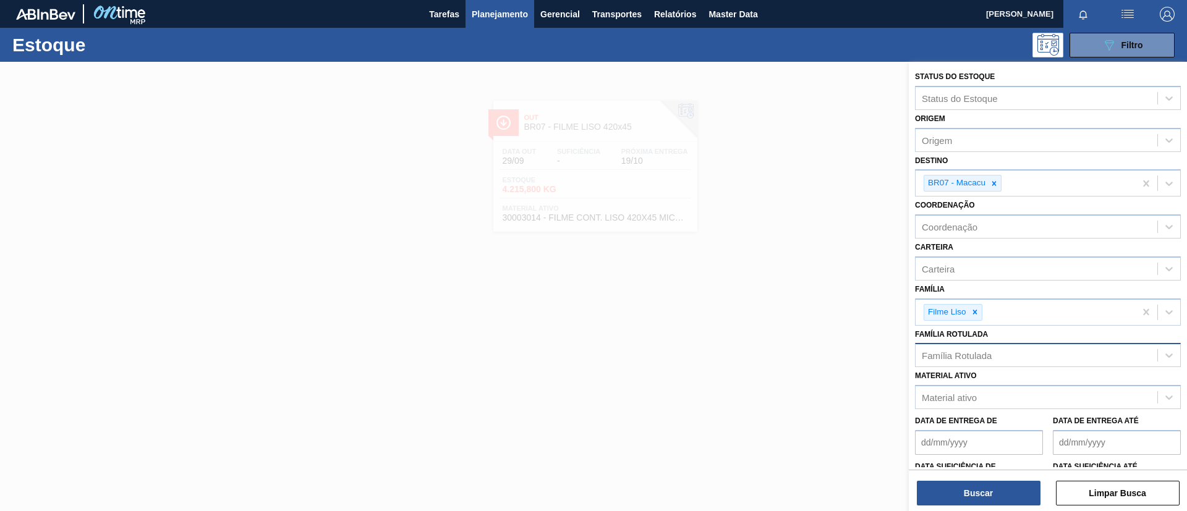
click at [999, 466] on div "Data suficiência de" at bounding box center [979, 479] width 128 height 43
click at [999, 479] on div "Buscar Limpar Busca" at bounding box center [1048, 487] width 278 height 35
click at [987, 490] on button "Buscar" at bounding box center [979, 493] width 124 height 25
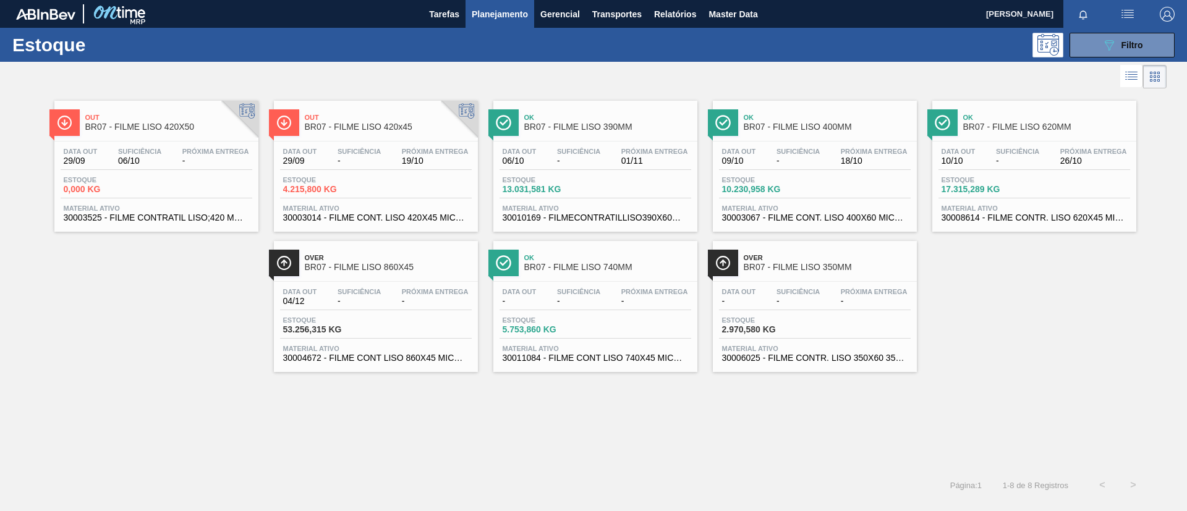
click at [229, 126] on div at bounding box center [239, 119] width 37 height 37
click at [391, 133] on div "Out BR07 - FILME LISO 420x45" at bounding box center [388, 123] width 167 height 28
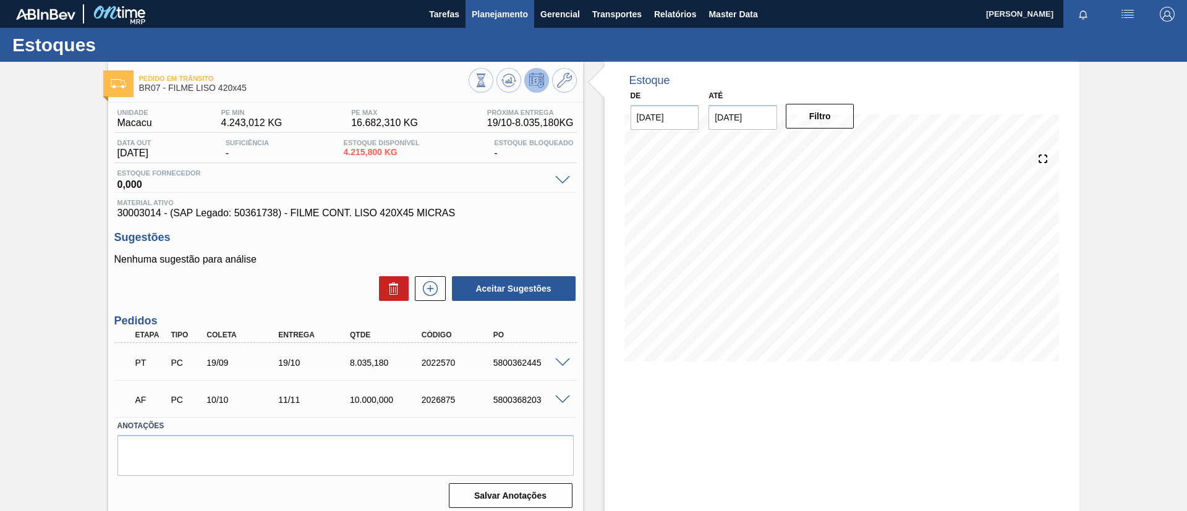
click at [470, 9] on button "Planejamento" at bounding box center [500, 14] width 69 height 28
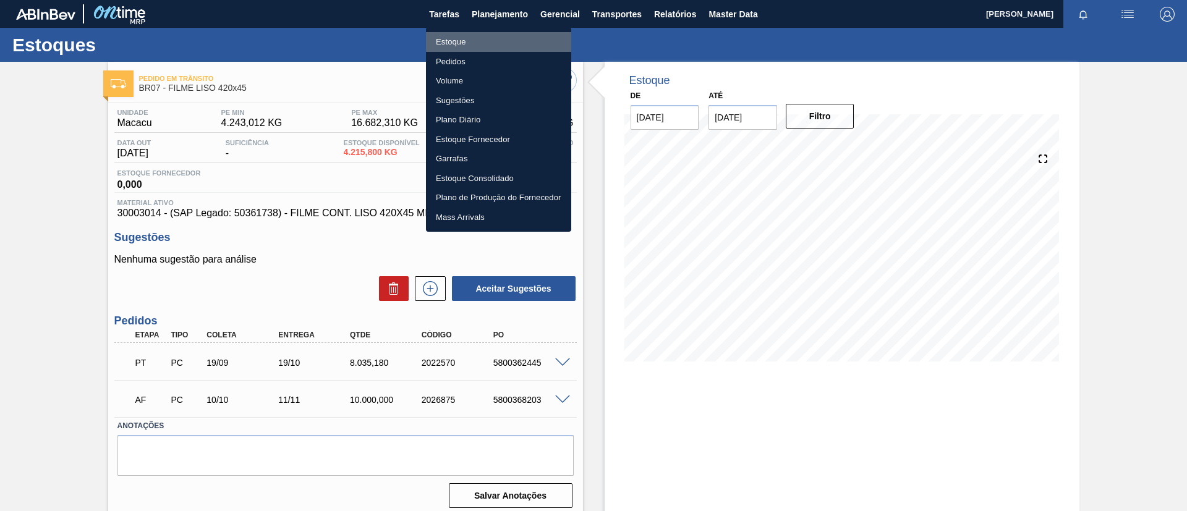
click at [458, 38] on li "Estoque" at bounding box center [498, 42] width 145 height 20
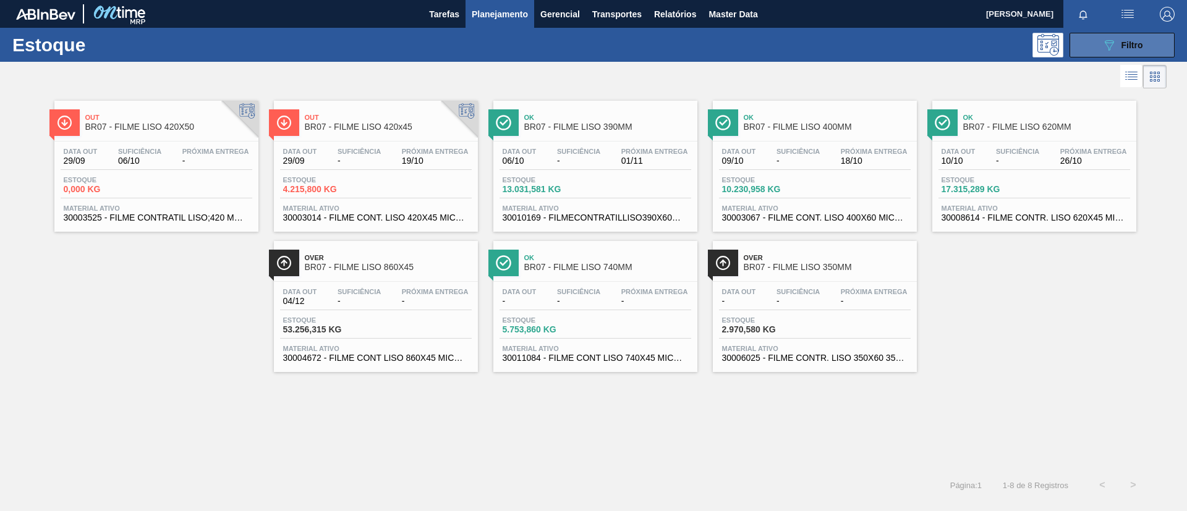
click at [1109, 46] on icon "089F7B8B-B2A5-4AFE-B5C0-19BA573D28AC" at bounding box center [1109, 45] width 15 height 15
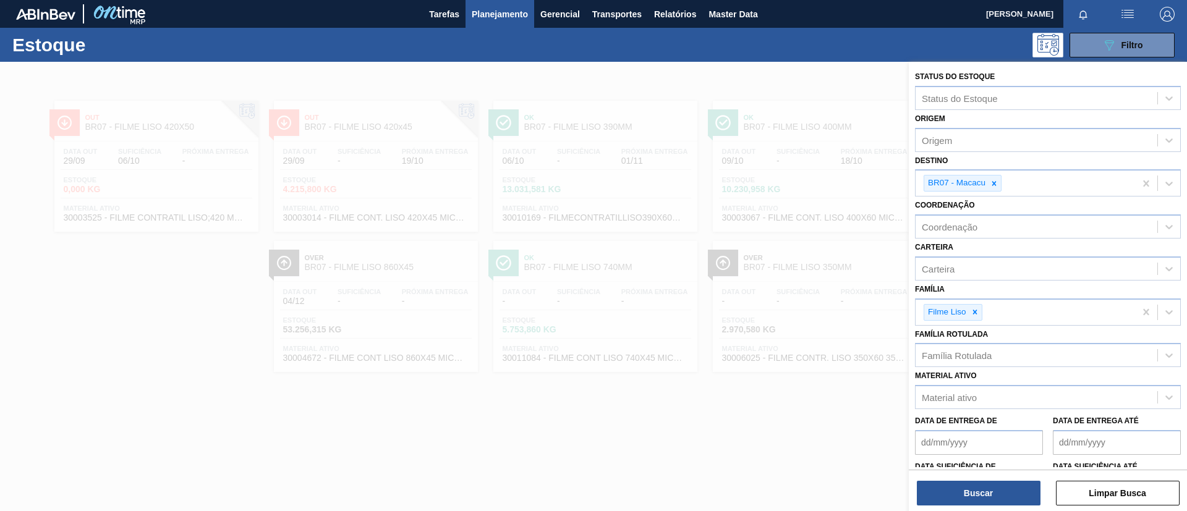
drag, startPoint x: 830, startPoint y: 98, endPoint x: 785, endPoint y: 122, distance: 50.9
click at [828, 106] on div at bounding box center [593, 317] width 1187 height 511
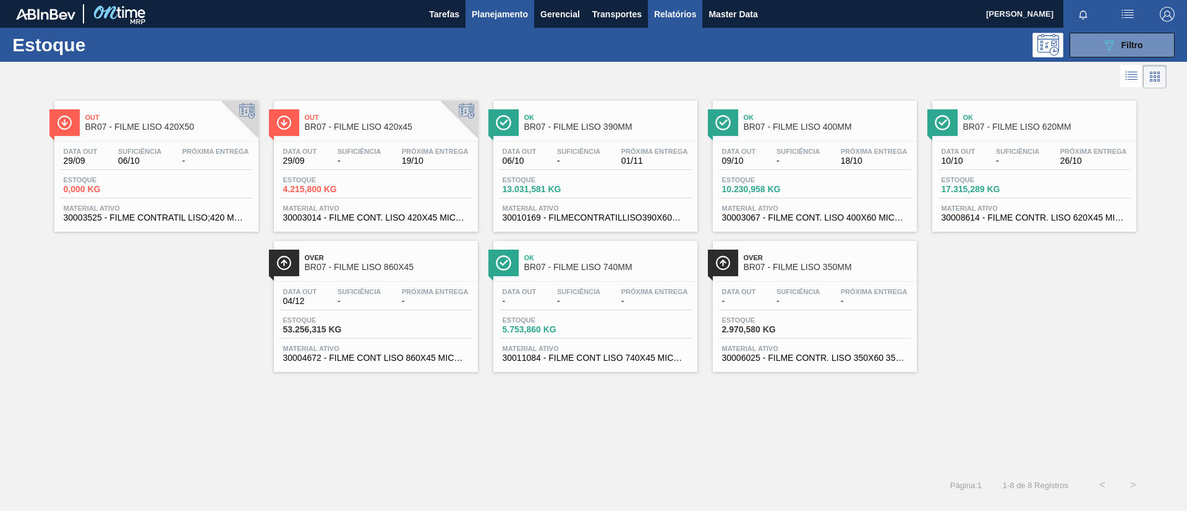
click at [688, 16] on span "Relatórios" at bounding box center [675, 14] width 42 height 15
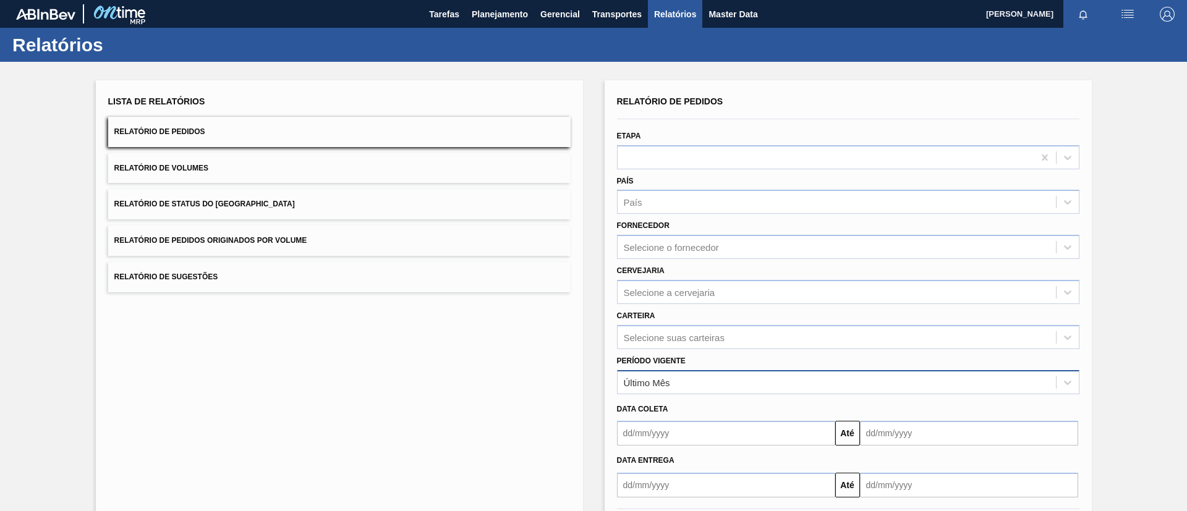
click at [757, 382] on div "Último Mês" at bounding box center [837, 382] width 438 height 18
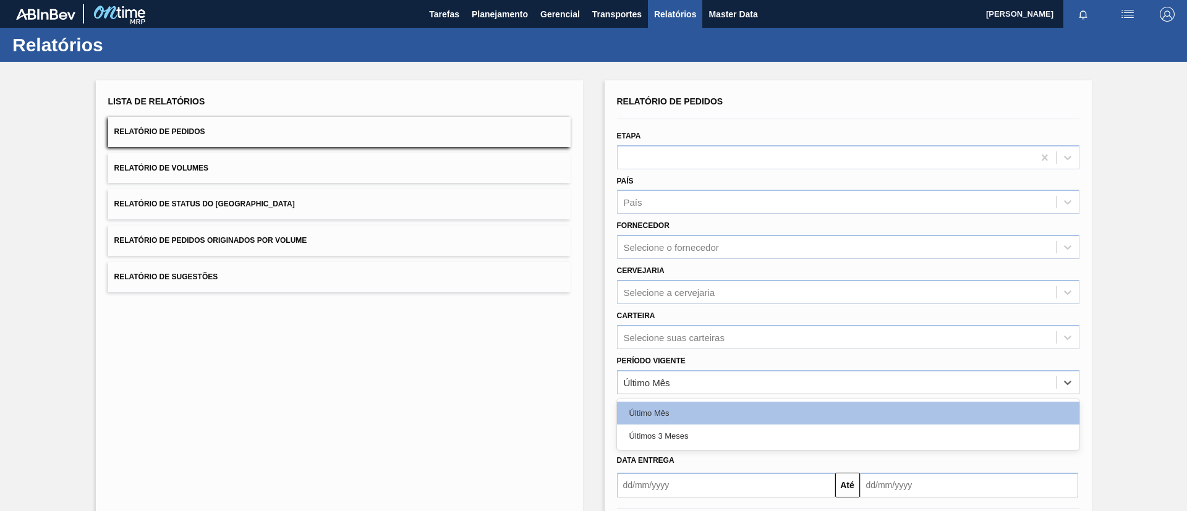
drag, startPoint x: 733, startPoint y: 431, endPoint x: 728, endPoint y: 424, distance: 8.6
click at [733, 432] on div "Últimos 3 Meses" at bounding box center [848, 436] width 462 height 23
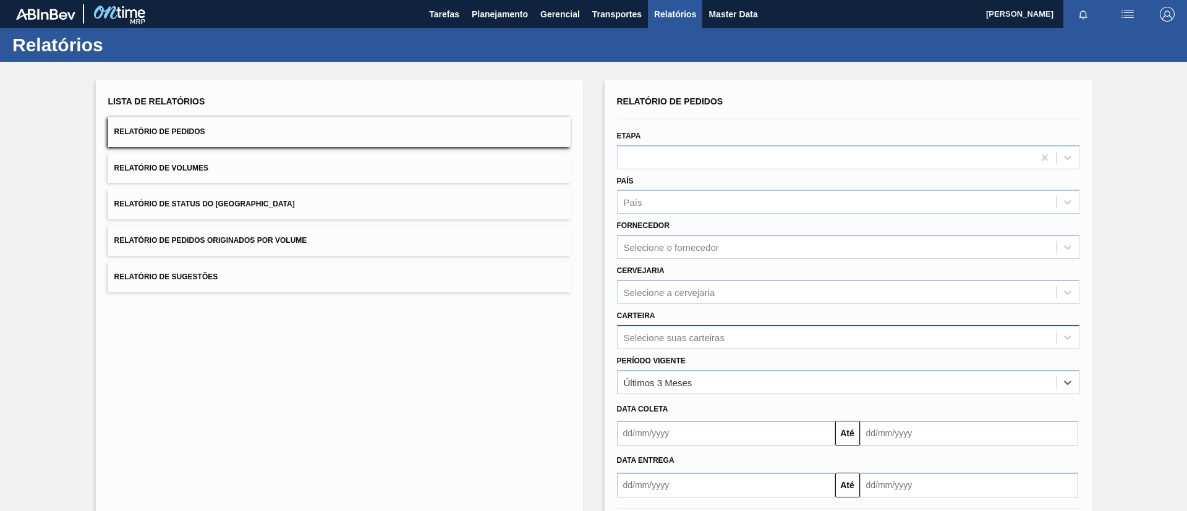
click at [702, 347] on div "Selecione suas carteiras" at bounding box center [848, 337] width 462 height 24
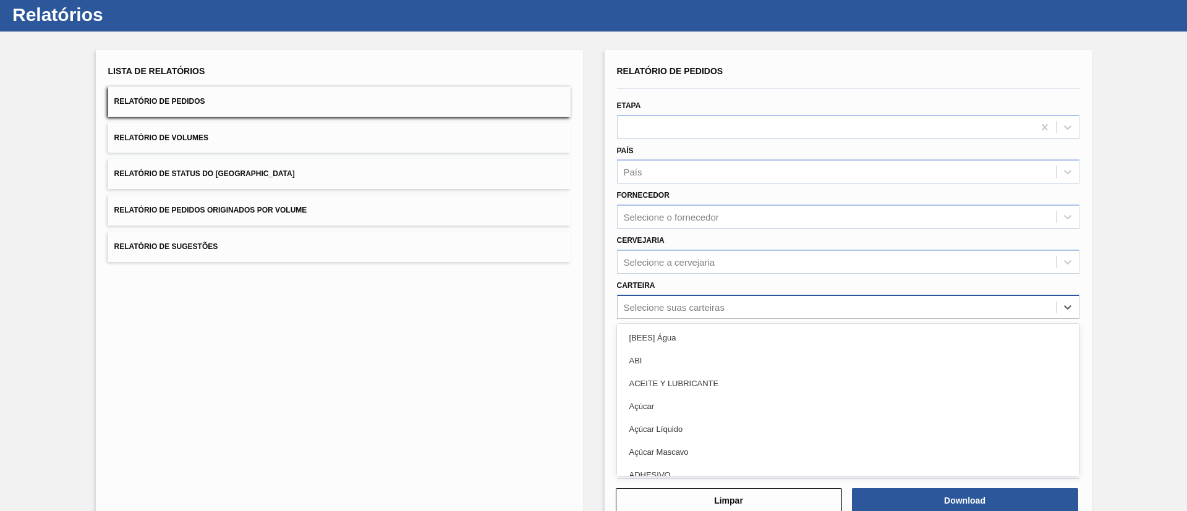
scroll to position [33, 0]
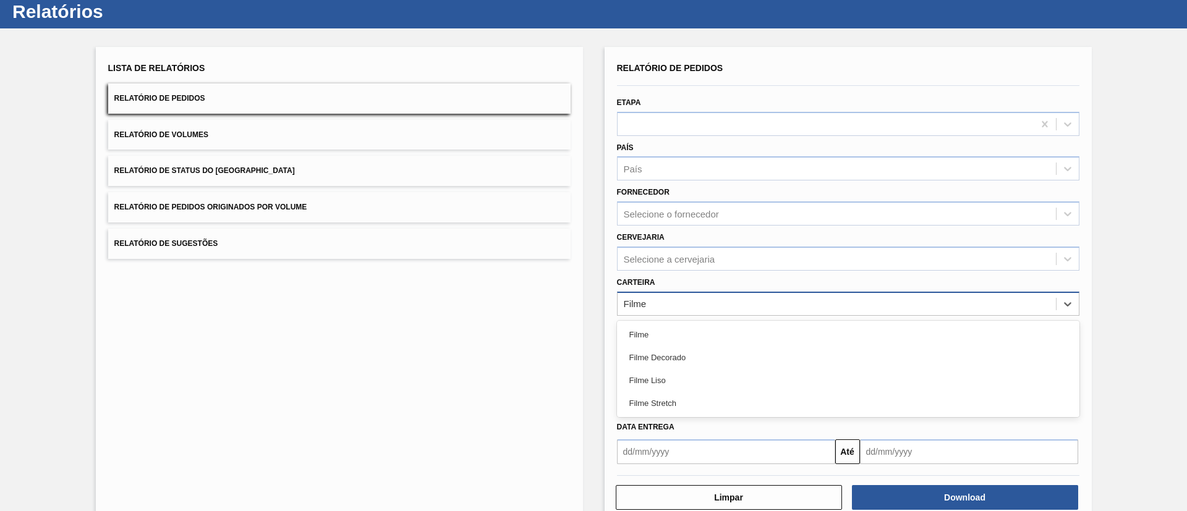
type input "Filme"
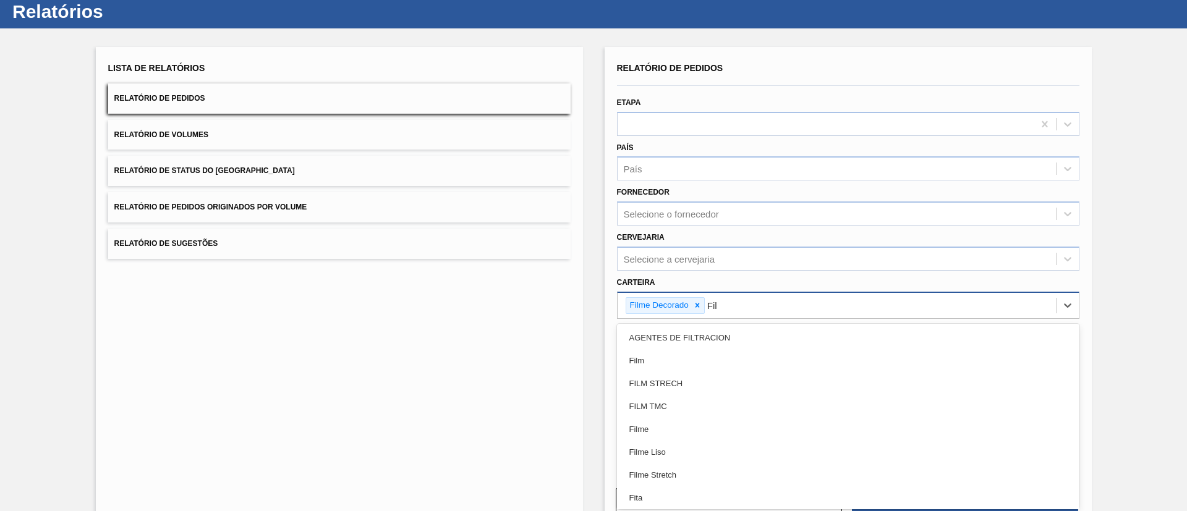
type input "Filme"
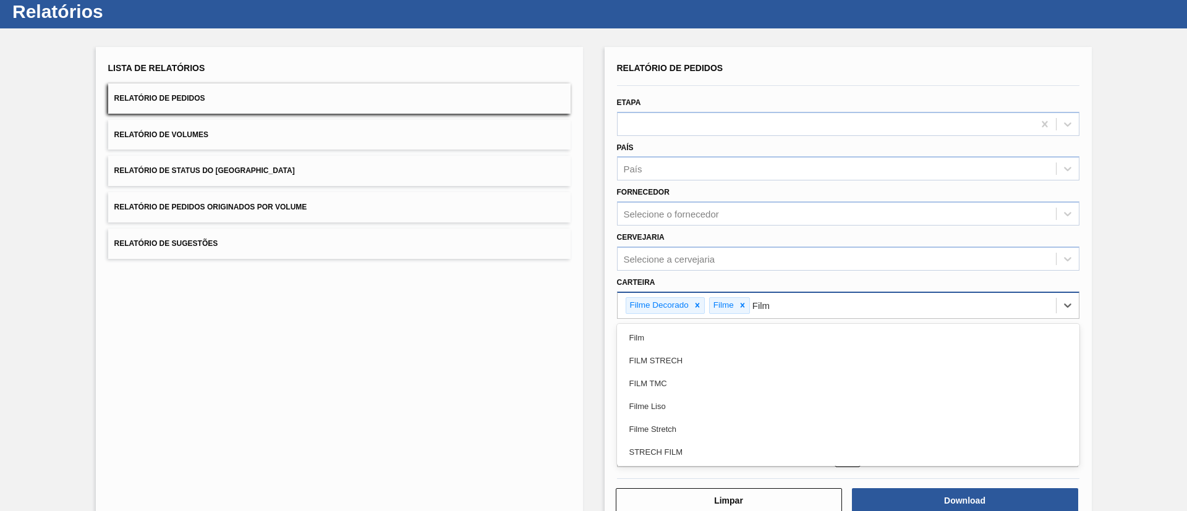
type input "Filme"
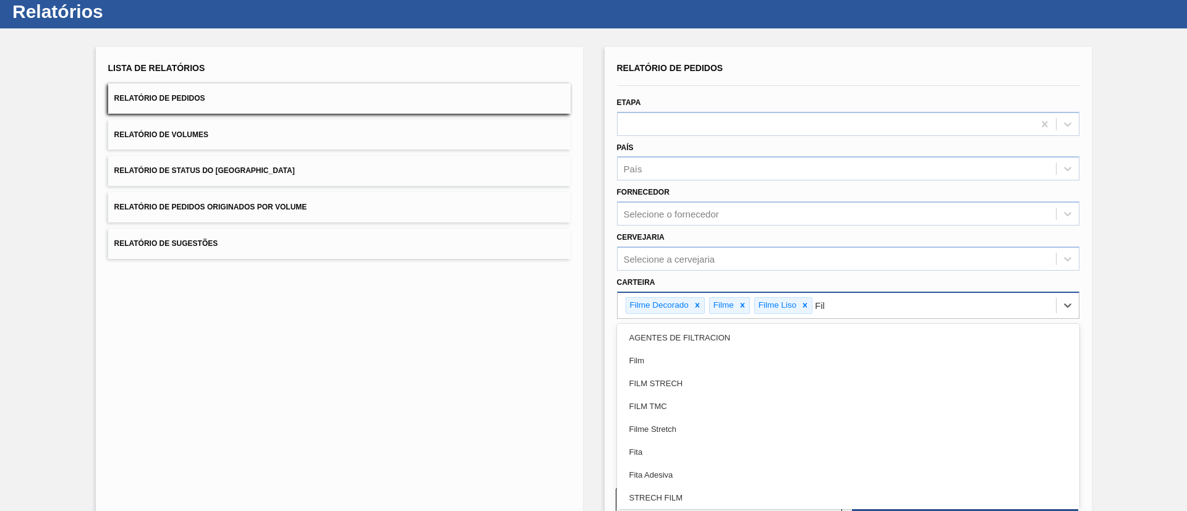
type input "Filme"
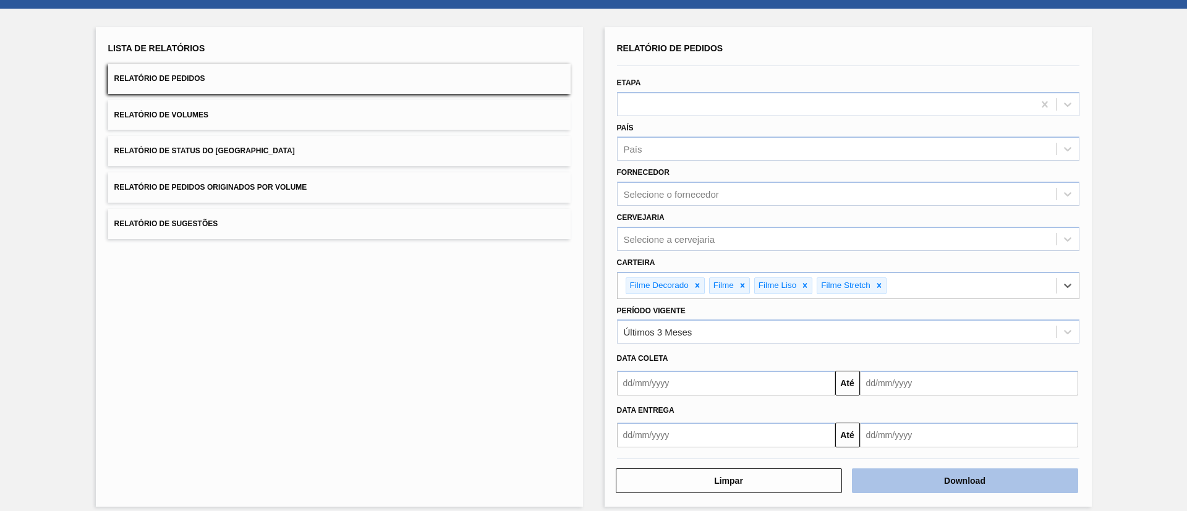
scroll to position [64, 0]
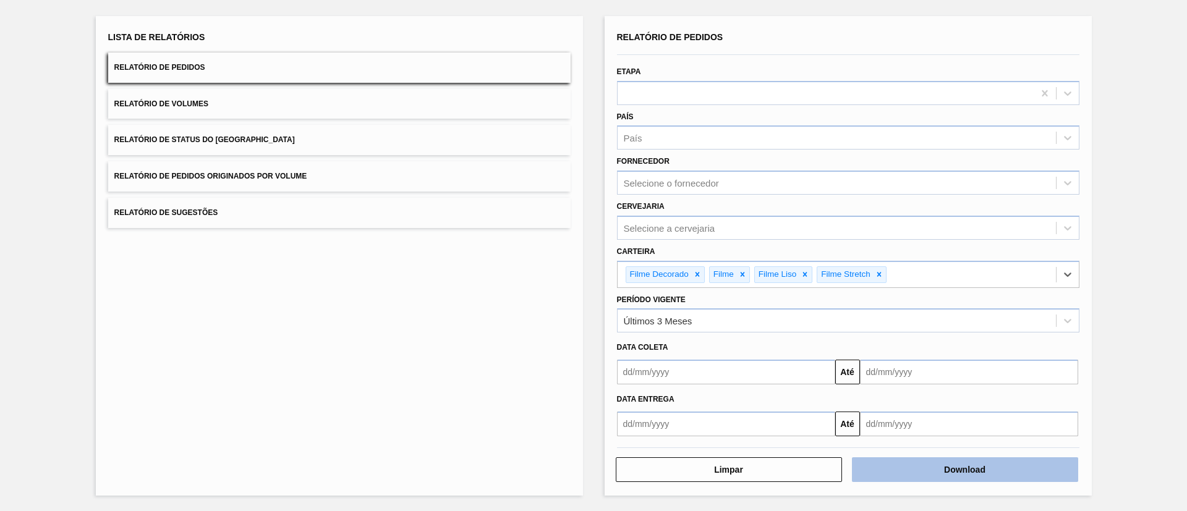
click at [991, 471] on button "Download" at bounding box center [965, 470] width 226 height 25
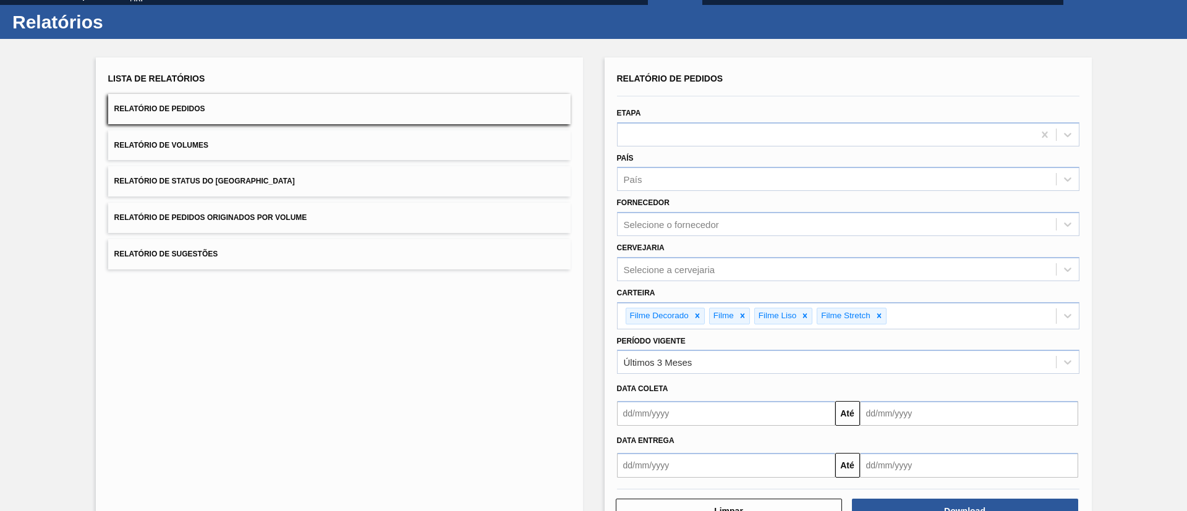
scroll to position [0, 0]
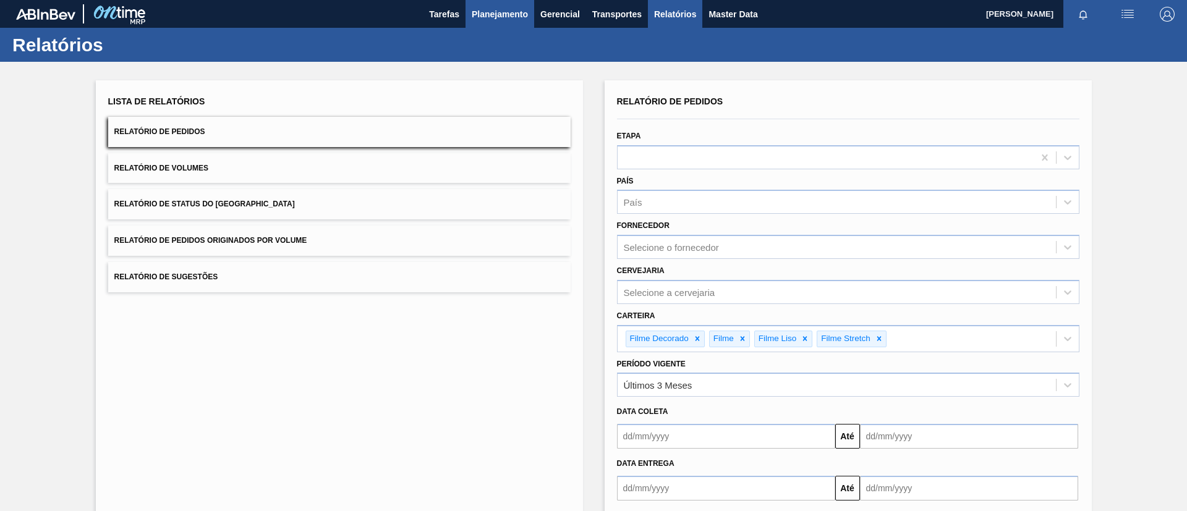
click at [494, 14] on span "Planejamento" at bounding box center [500, 14] width 56 height 15
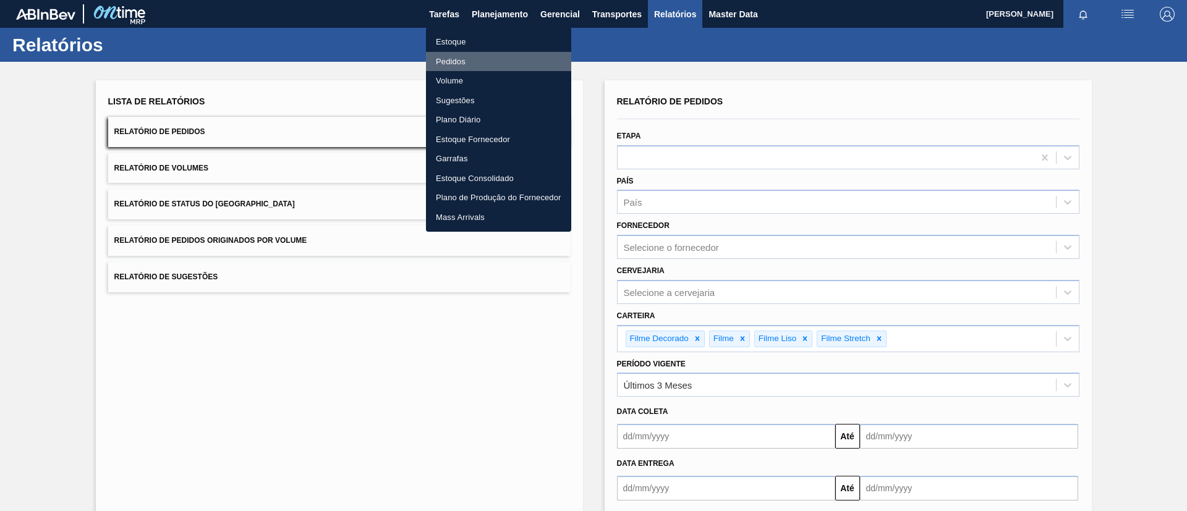
click at [461, 56] on li "Pedidos" at bounding box center [498, 62] width 145 height 20
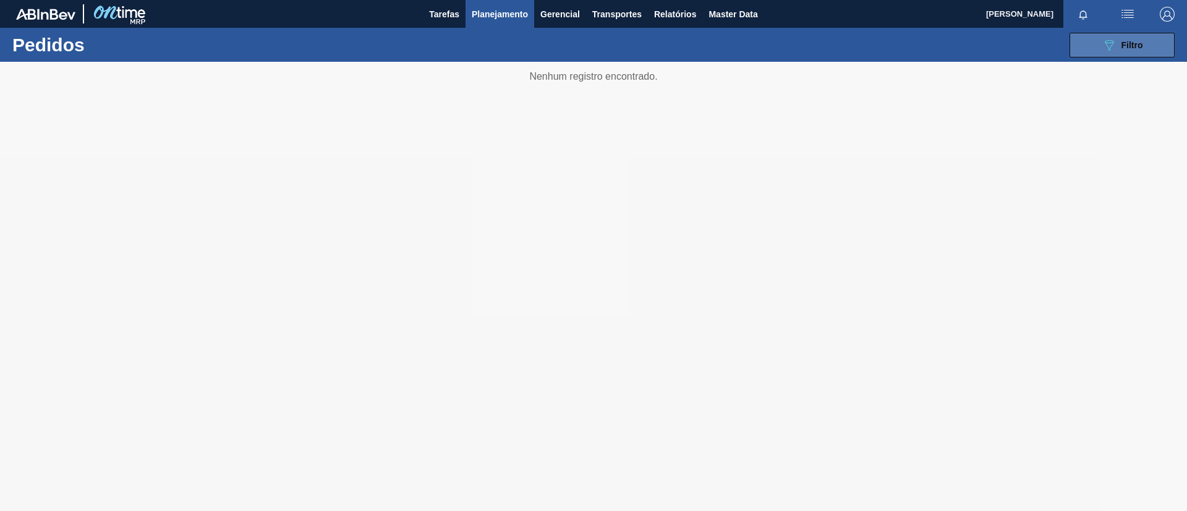
click at [1107, 46] on icon "089F7B8B-B2A5-4AFE-B5C0-19BA573D28AC" at bounding box center [1109, 45] width 15 height 15
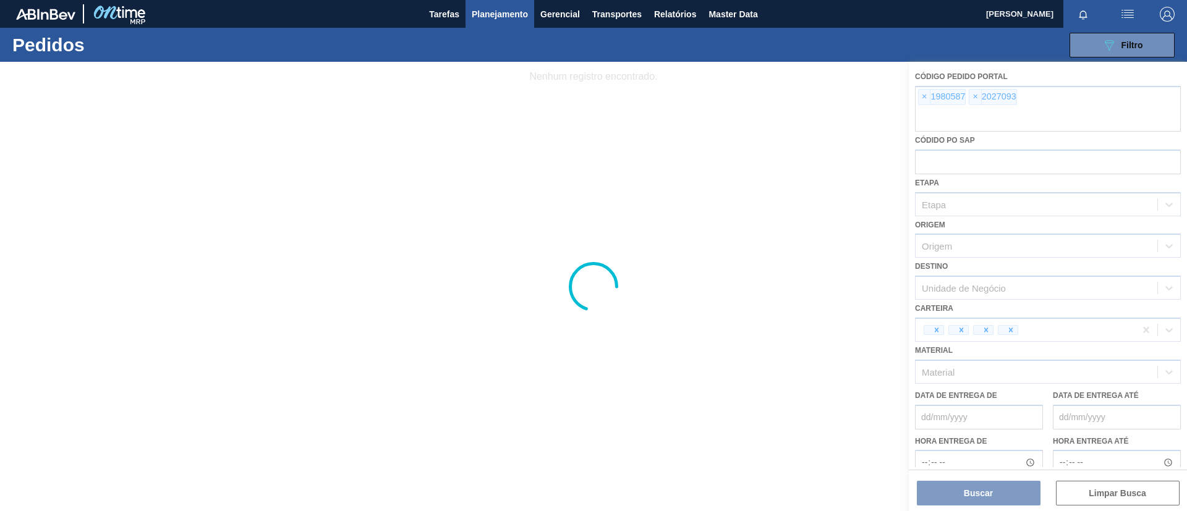
click at [922, 93] on div at bounding box center [593, 286] width 1187 height 449
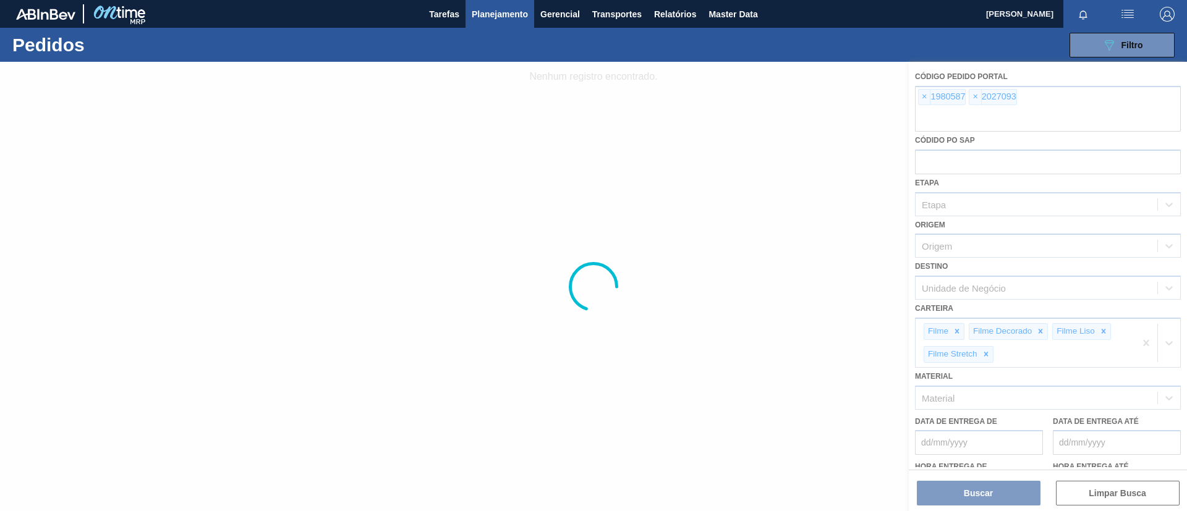
click at [922, 93] on div at bounding box center [593, 286] width 1187 height 449
click at [926, 101] on div at bounding box center [593, 286] width 1187 height 449
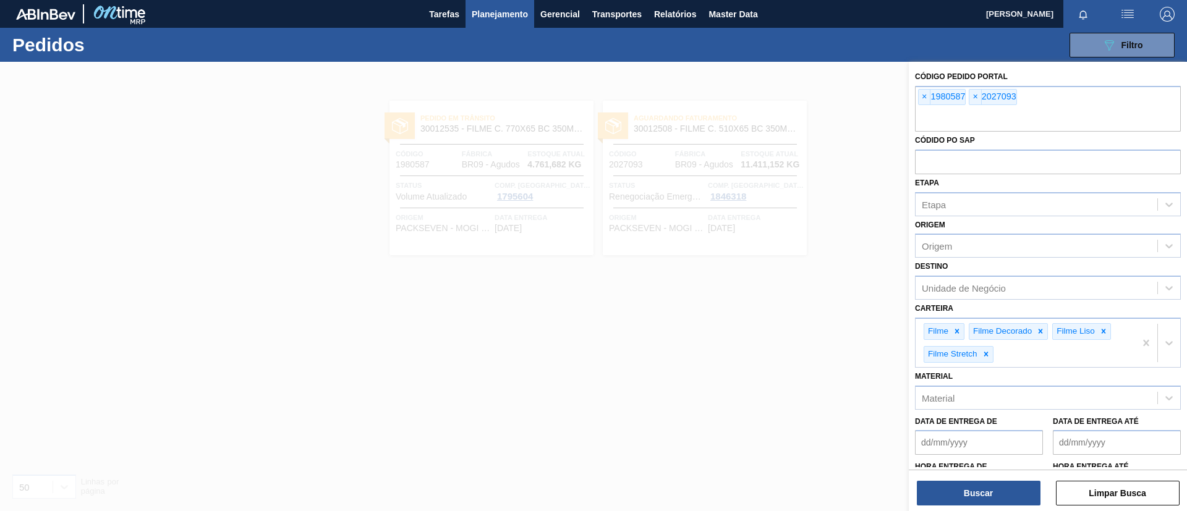
click at [926, 101] on span "×" at bounding box center [925, 97] width 12 height 15
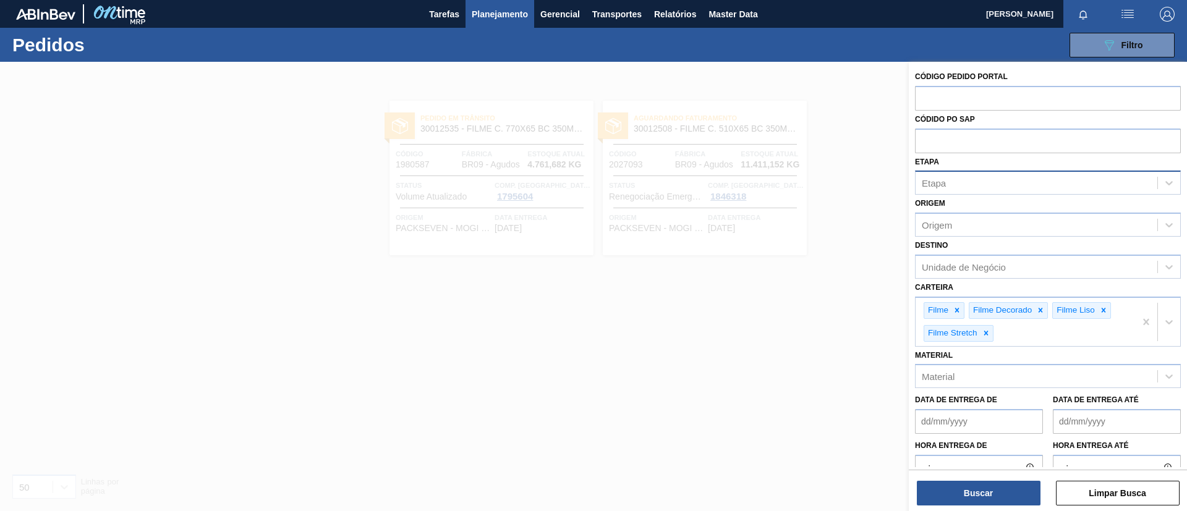
paste input "2029836"
type input "2029836"
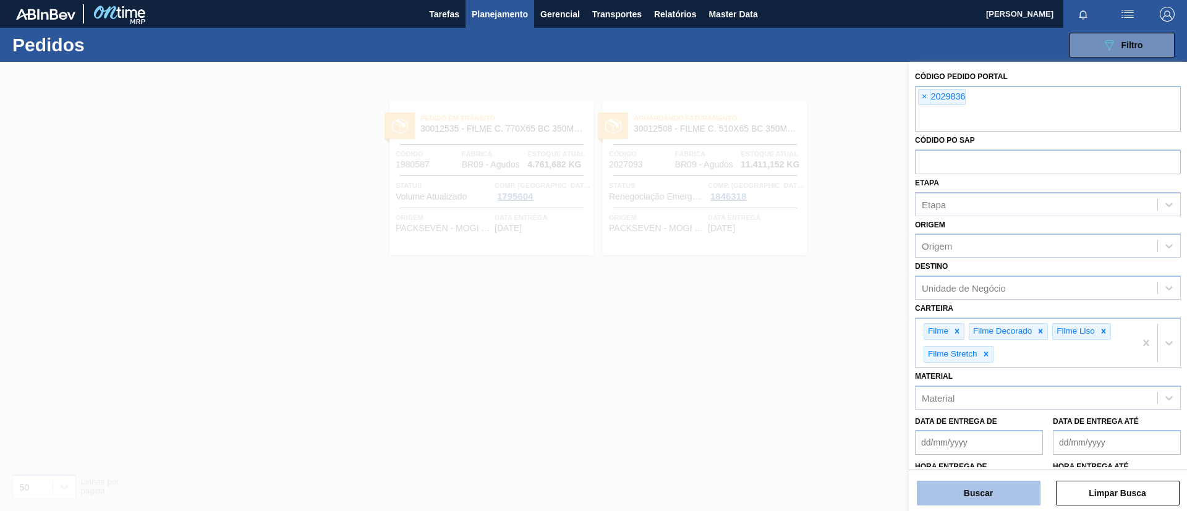
click at [997, 496] on button "Buscar" at bounding box center [979, 493] width 124 height 25
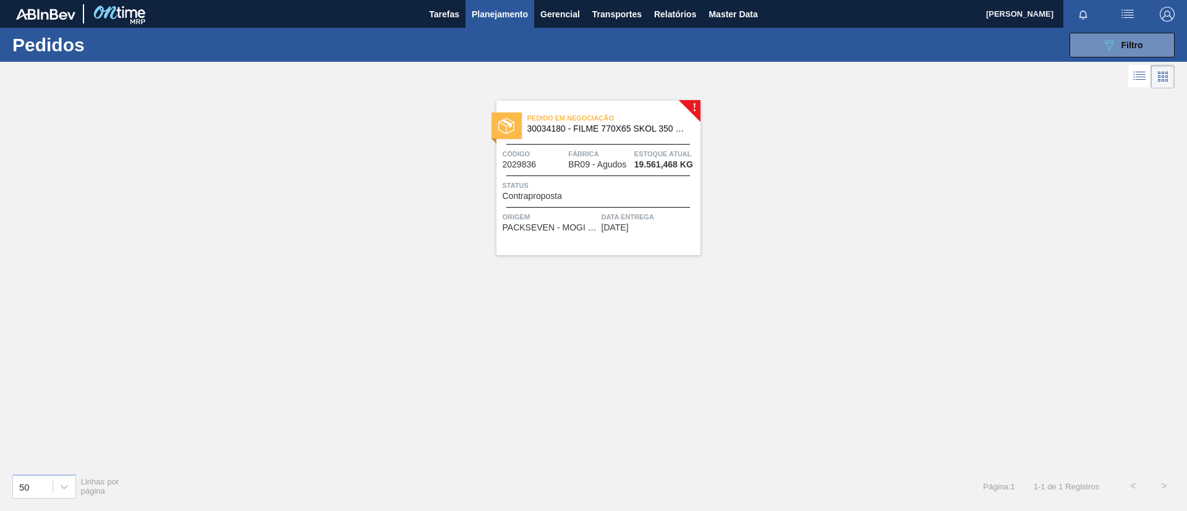
click at [668, 134] on div "Pedido em Negociação 30034180 - FILME 770X65 SKOL 350 MP C12" at bounding box center [598, 124] width 204 height 28
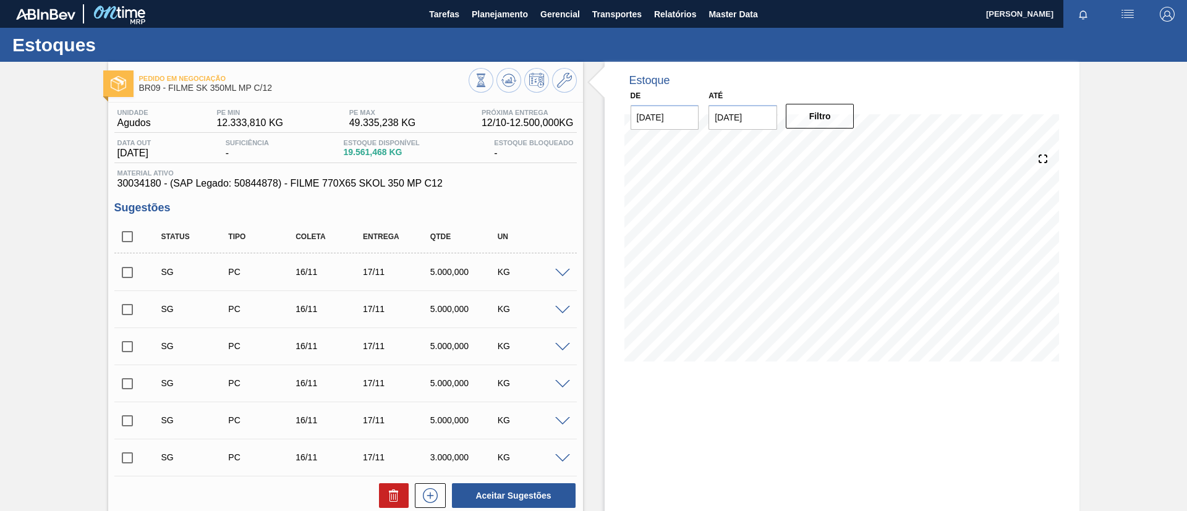
scroll to position [177, 0]
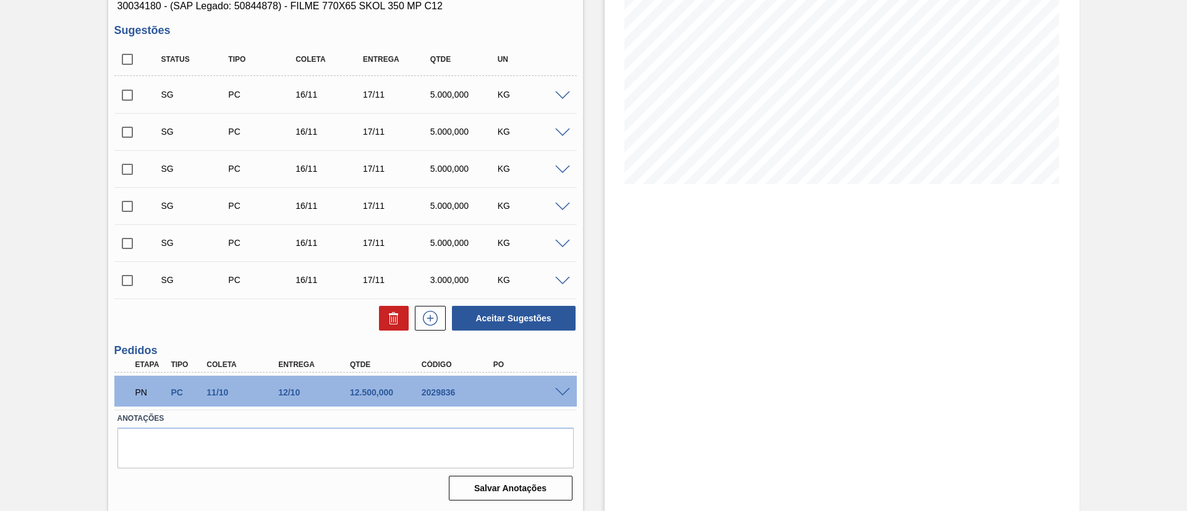
click at [566, 391] on span at bounding box center [562, 392] width 15 height 9
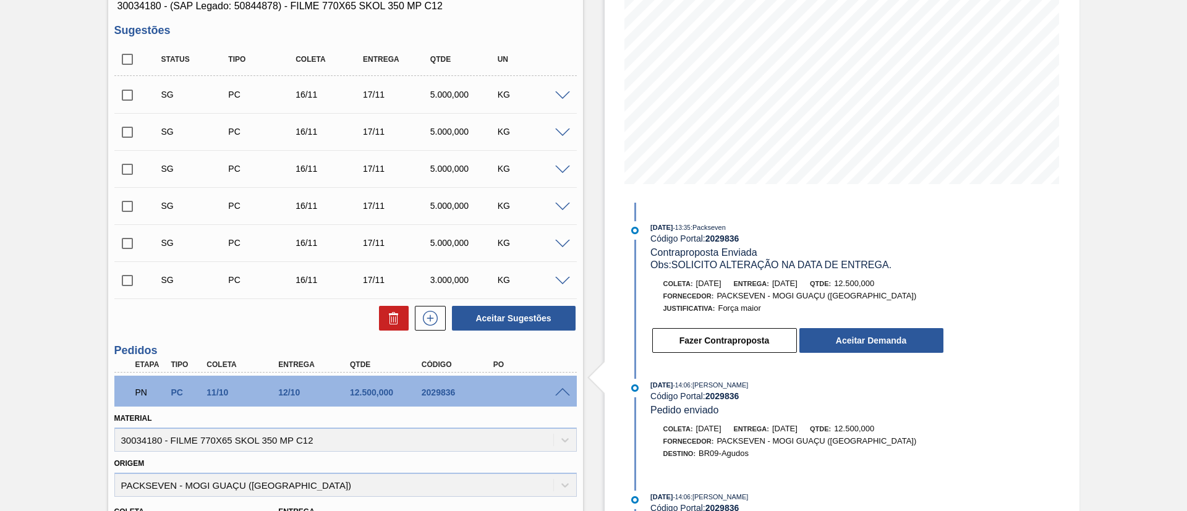
scroll to position [85, 0]
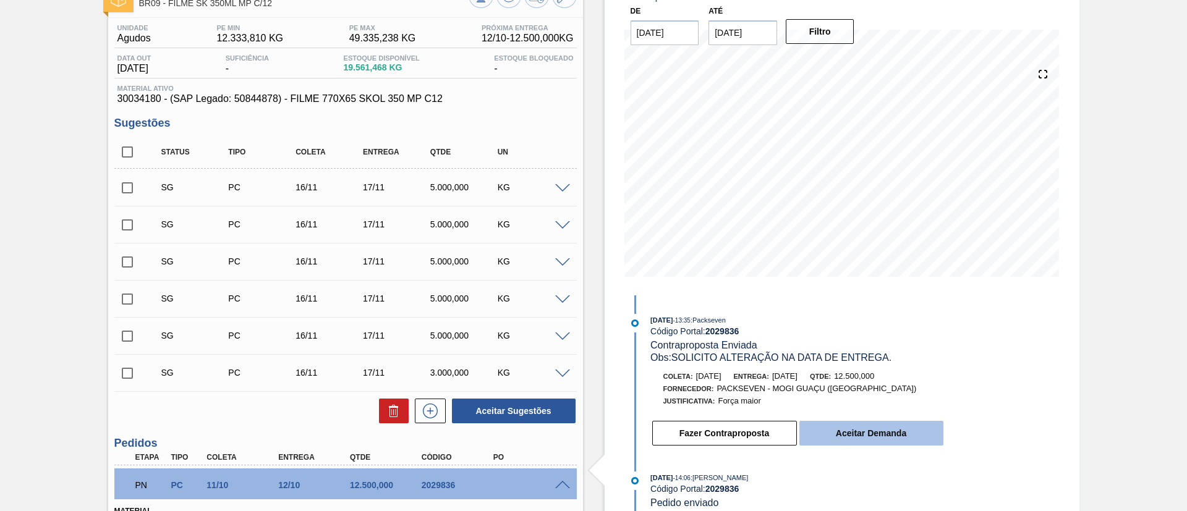
click at [867, 431] on button "Aceitar Demanda" at bounding box center [871, 433] width 144 height 25
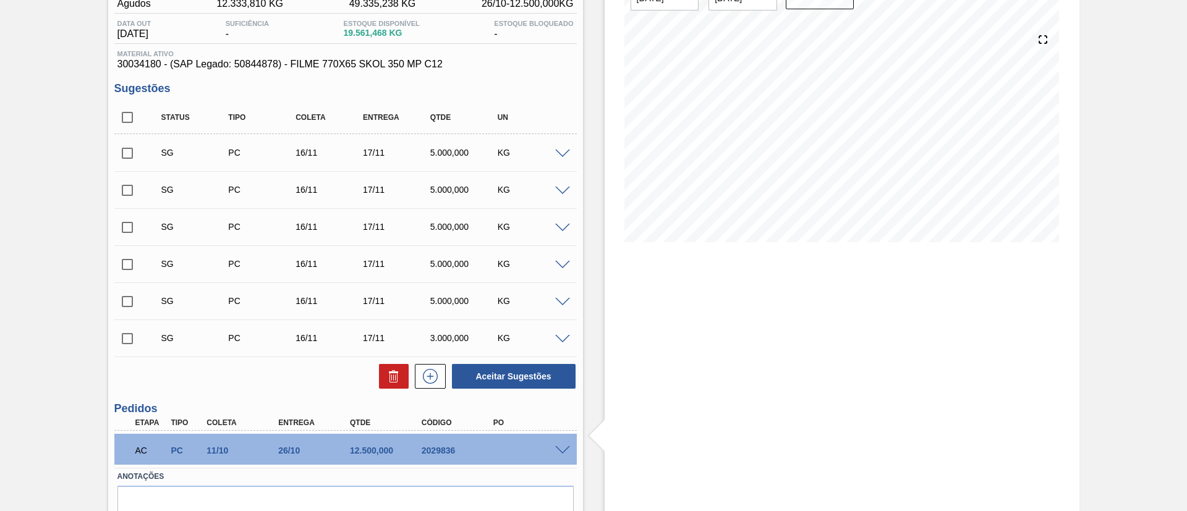
scroll to position [0, 0]
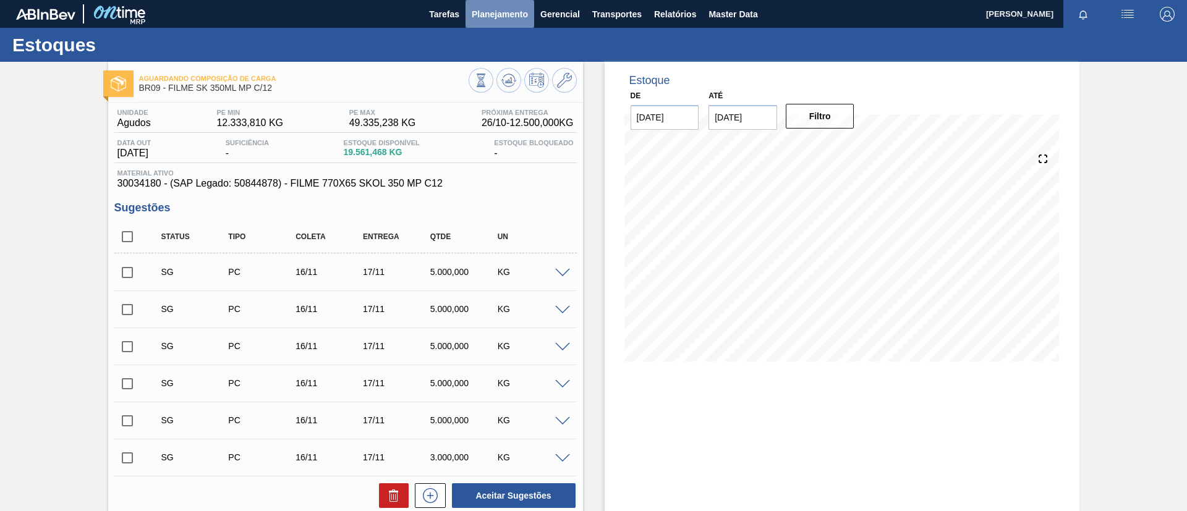
click at [505, 13] on span "Planejamento" at bounding box center [500, 14] width 56 height 15
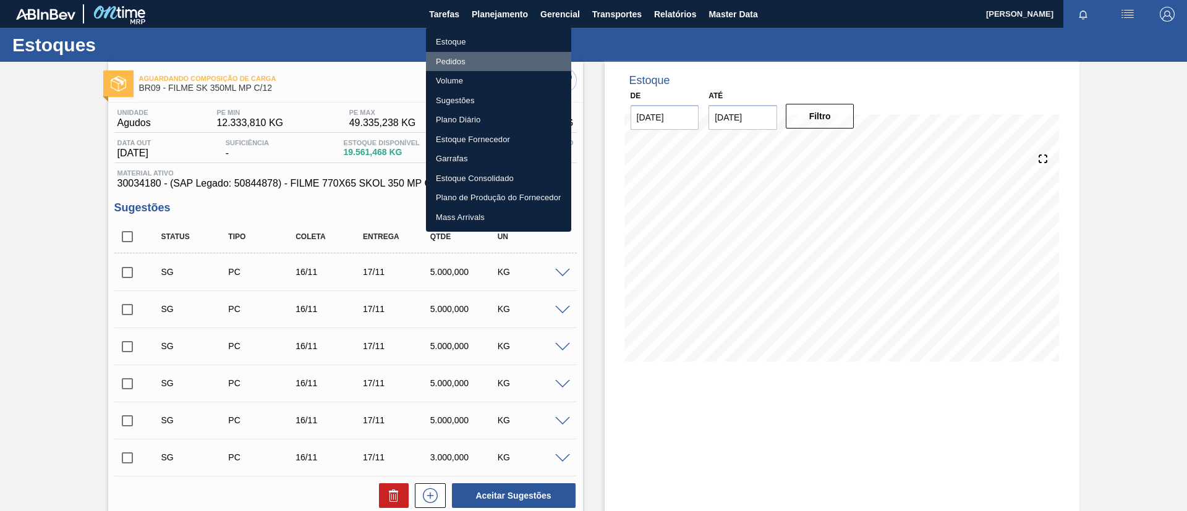
click at [471, 58] on li "Pedidos" at bounding box center [498, 62] width 145 height 20
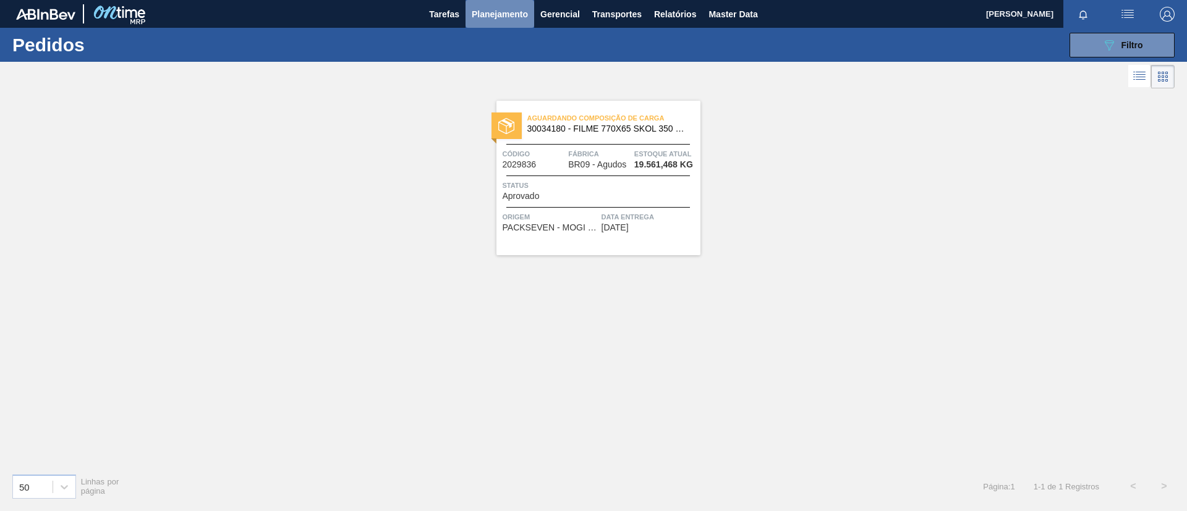
click at [468, 17] on button "Planejamento" at bounding box center [500, 14] width 69 height 28
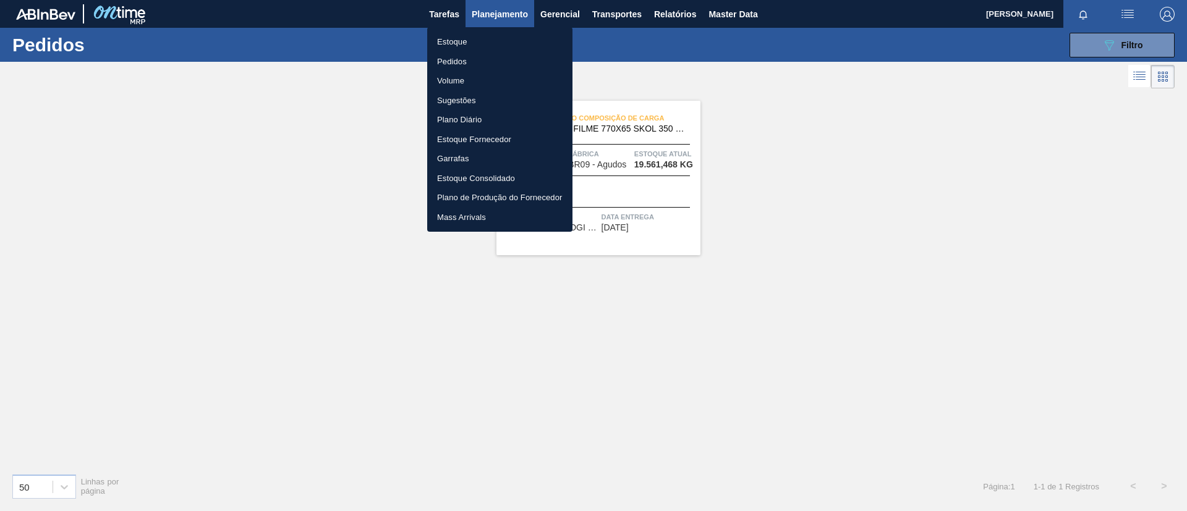
click at [511, 59] on li "Pedidos" at bounding box center [499, 62] width 145 height 20
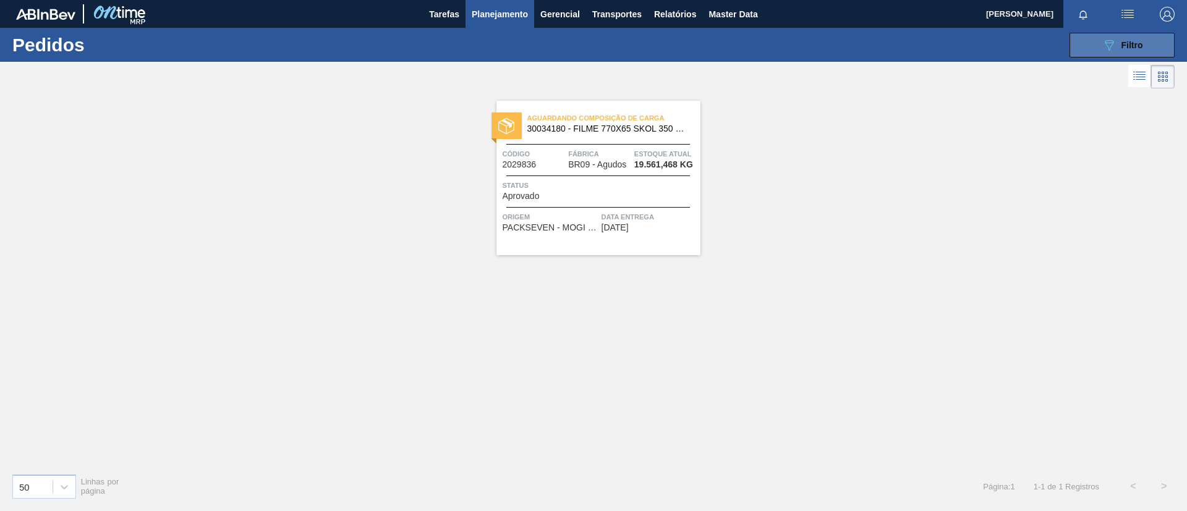
click at [1114, 44] on icon "089F7B8B-B2A5-4AFE-B5C0-19BA573D28AC" at bounding box center [1109, 45] width 15 height 15
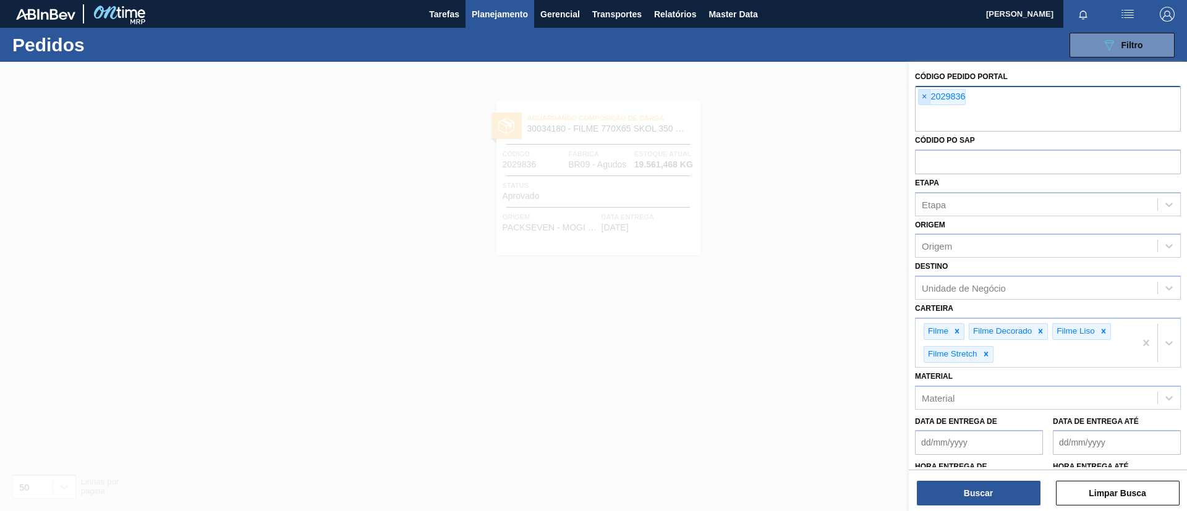
click at [924, 95] on span "×" at bounding box center [925, 97] width 12 height 15
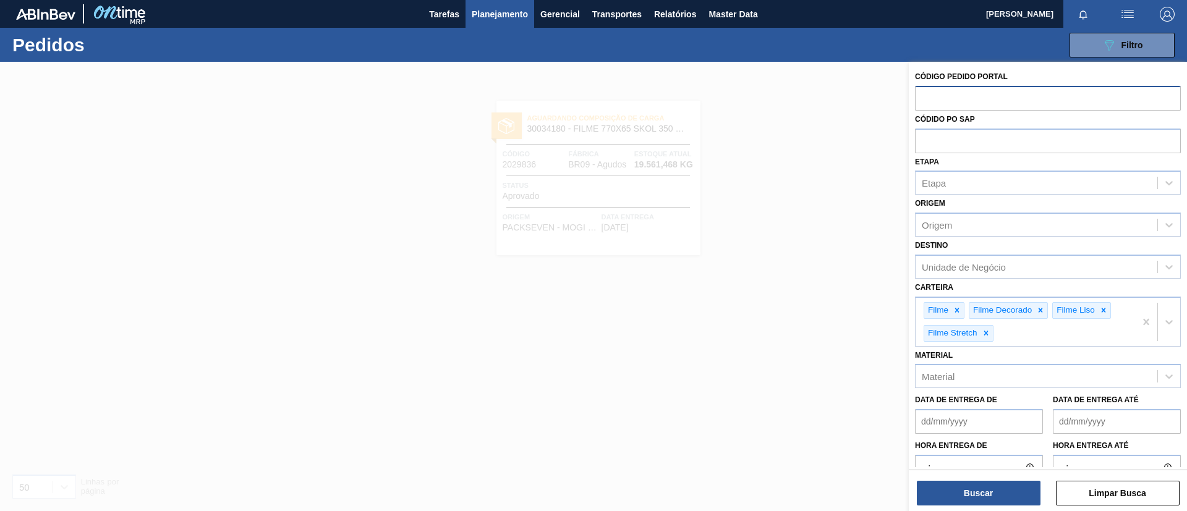
click at [982, 280] on div "Carteira Filme Filme Decorado Filme Liso Filme Stretch" at bounding box center [1048, 313] width 266 height 68
click at [1008, 189] on div "Etapa" at bounding box center [1037, 183] width 242 height 18
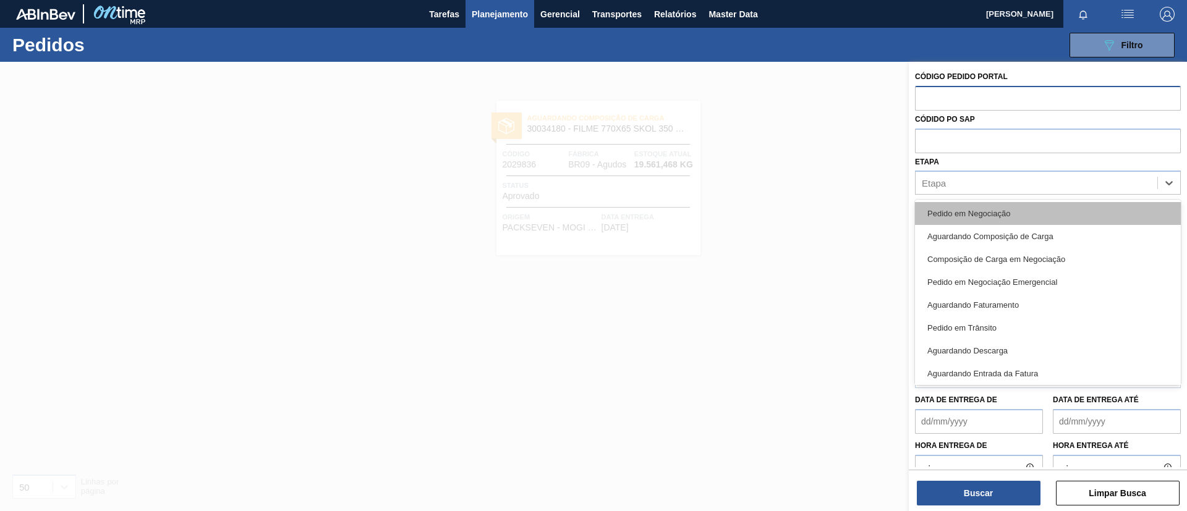
click at [1010, 212] on div "Pedido em Negociação" at bounding box center [1048, 213] width 266 height 23
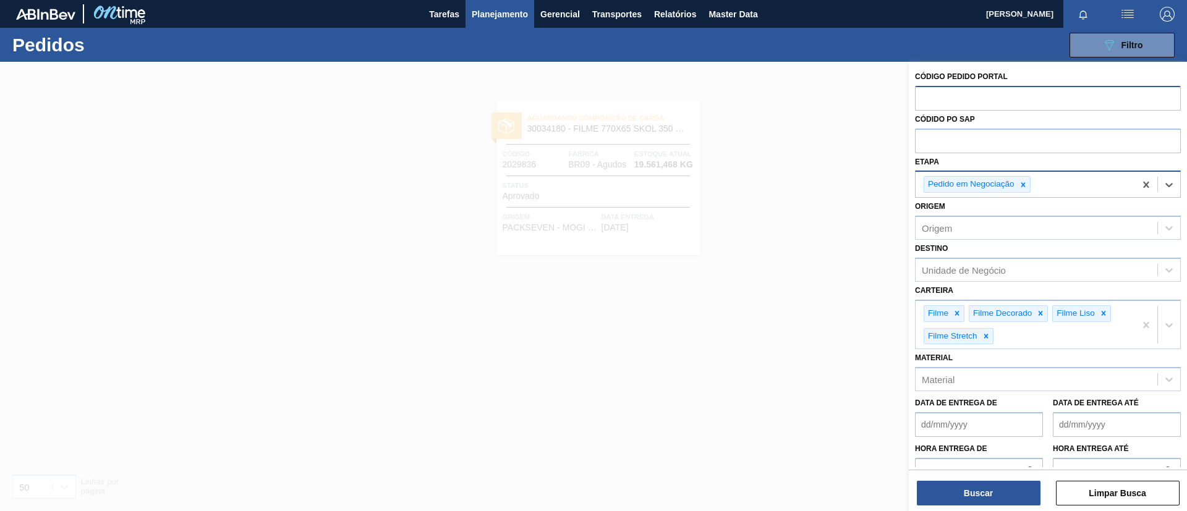
click at [1054, 188] on div "Pedido em Negociação" at bounding box center [1025, 184] width 219 height 25
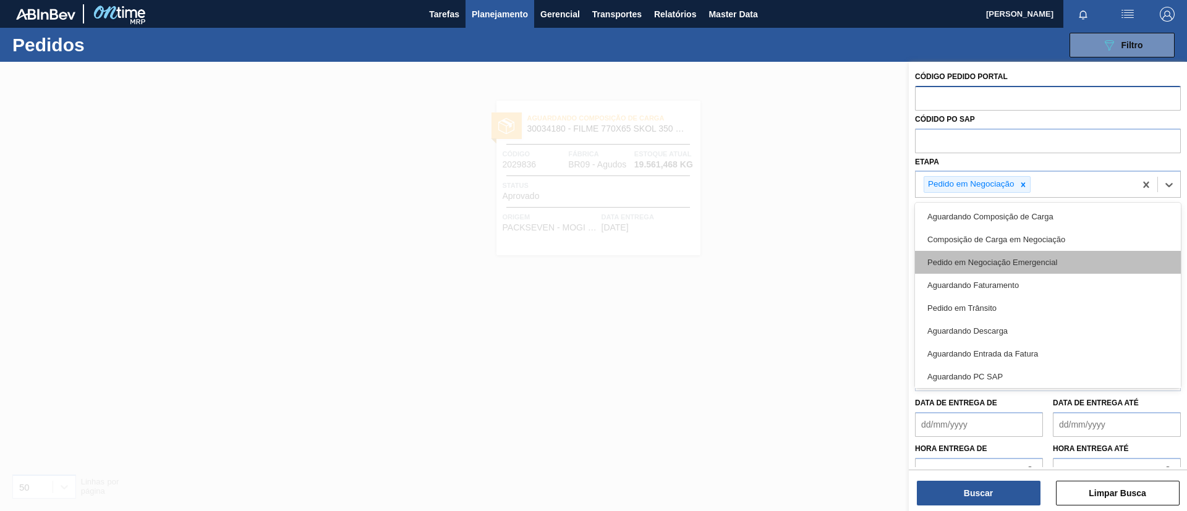
click at [1042, 255] on div "Pedido em Negociação Emergencial" at bounding box center [1048, 262] width 266 height 23
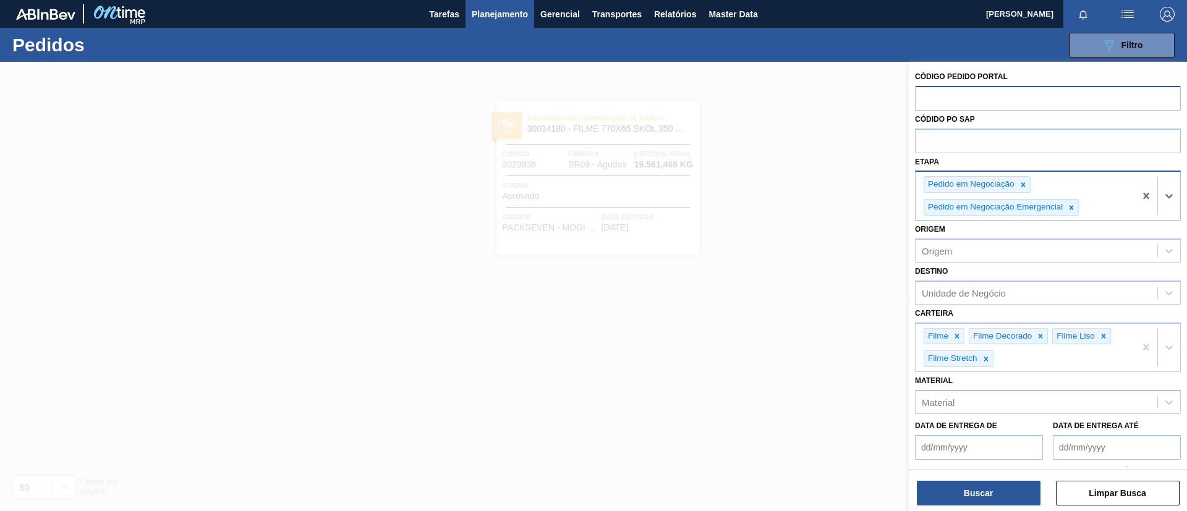
click at [1088, 213] on div "Pedido em Negociação Pedido em Negociação Emergencial" at bounding box center [1025, 196] width 219 height 48
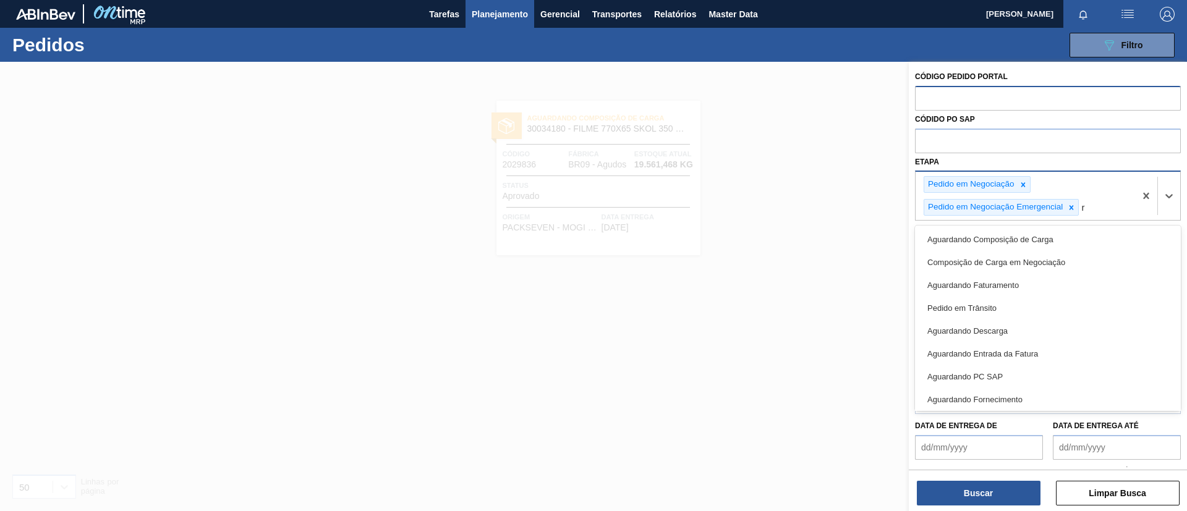
type input "re"
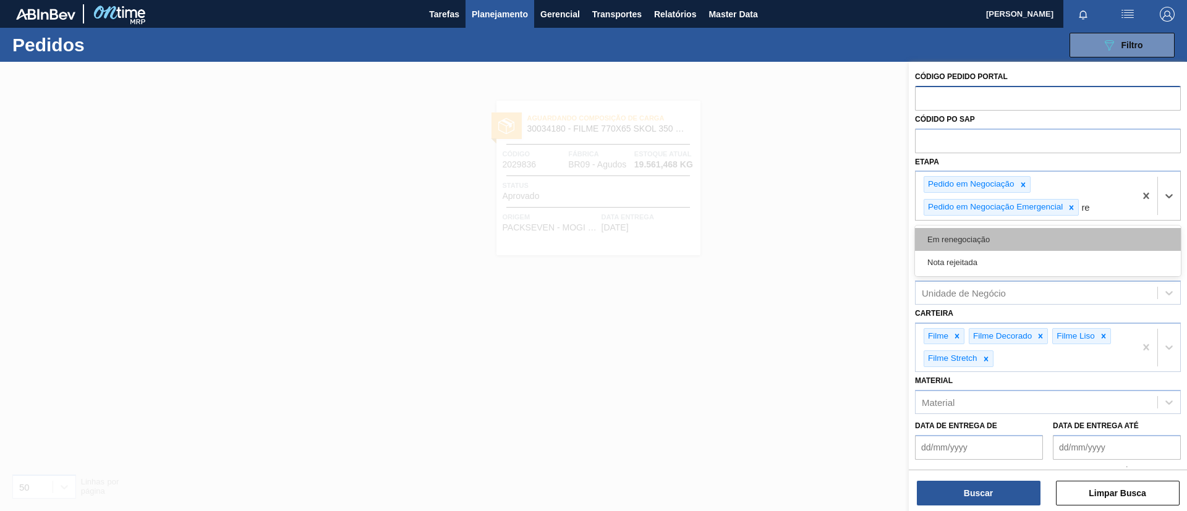
click at [1062, 234] on div "Em renegociação" at bounding box center [1048, 239] width 266 height 23
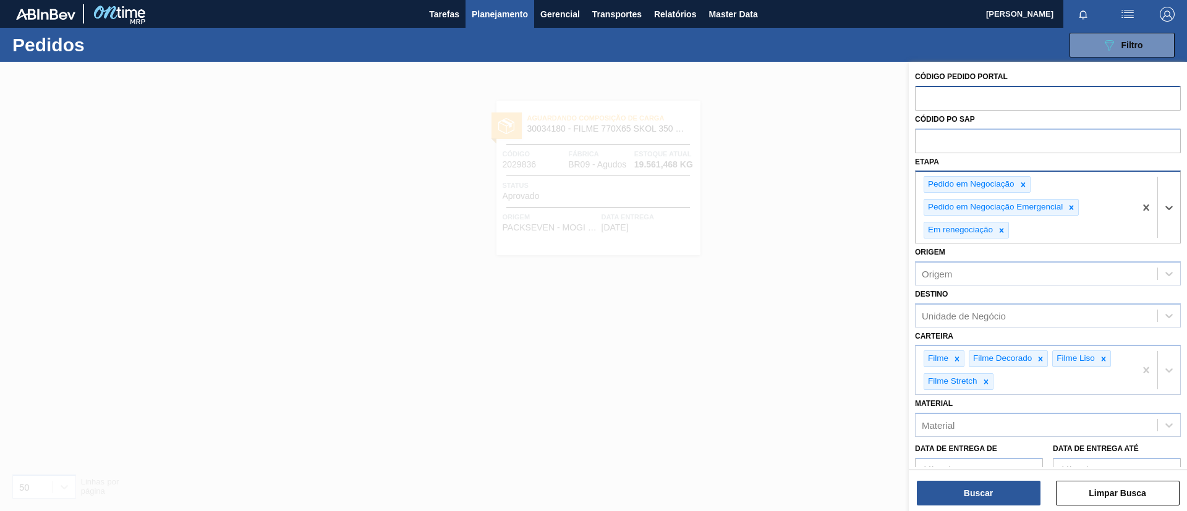
click at [1081, 227] on div "Pedido em Negociação Pedido em Negociação Emergencial Em renegociação" at bounding box center [1025, 207] width 219 height 71
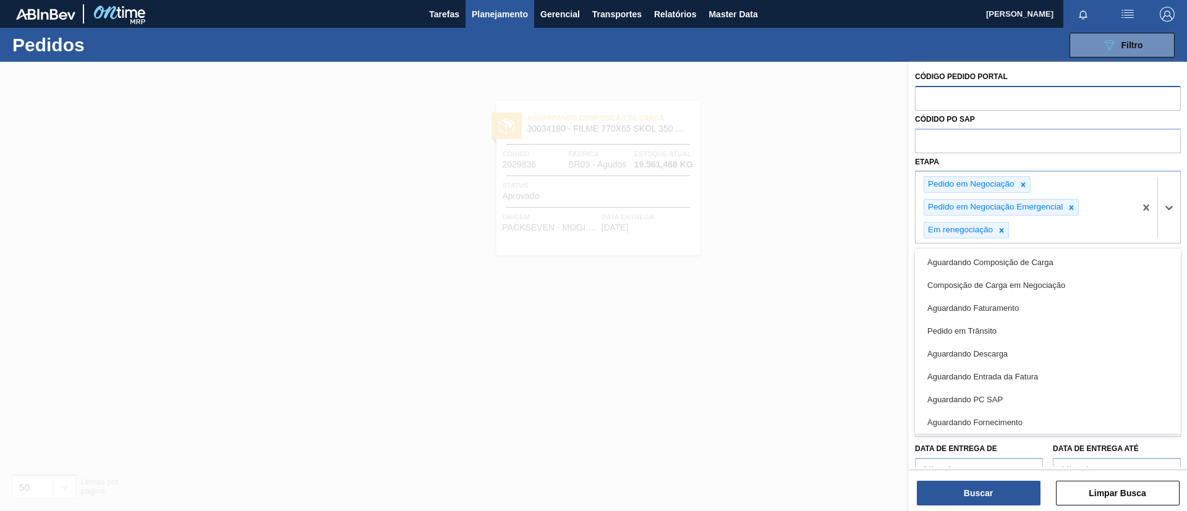
scroll to position [94, 0]
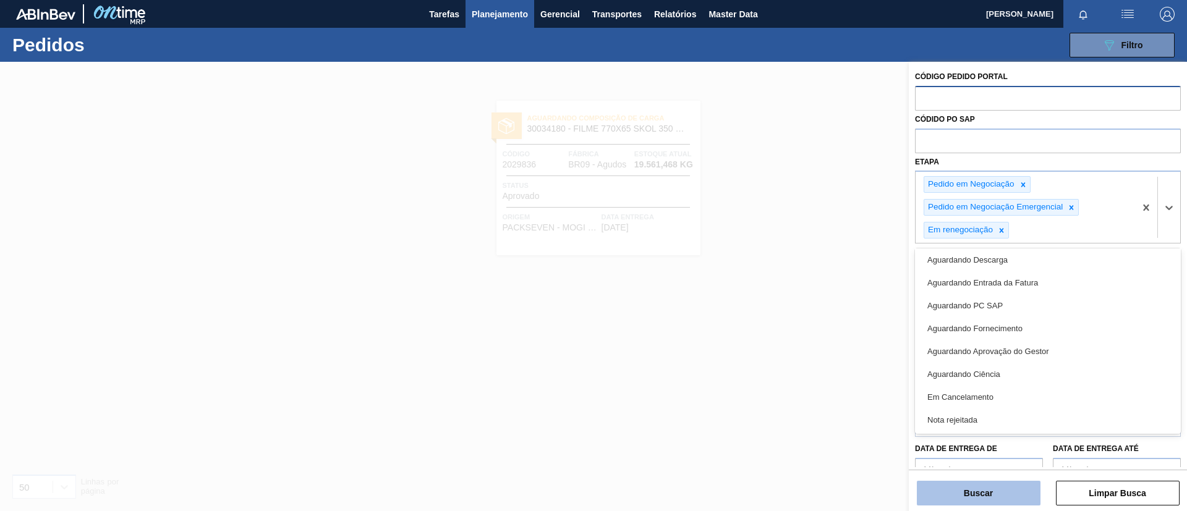
click at [970, 490] on button "Buscar" at bounding box center [979, 493] width 124 height 25
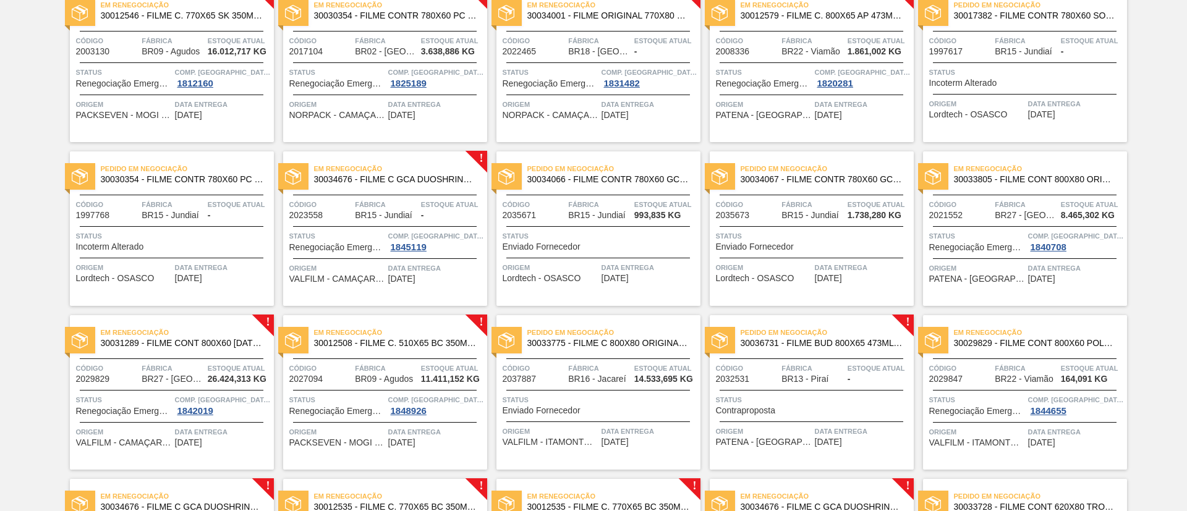
scroll to position [0, 0]
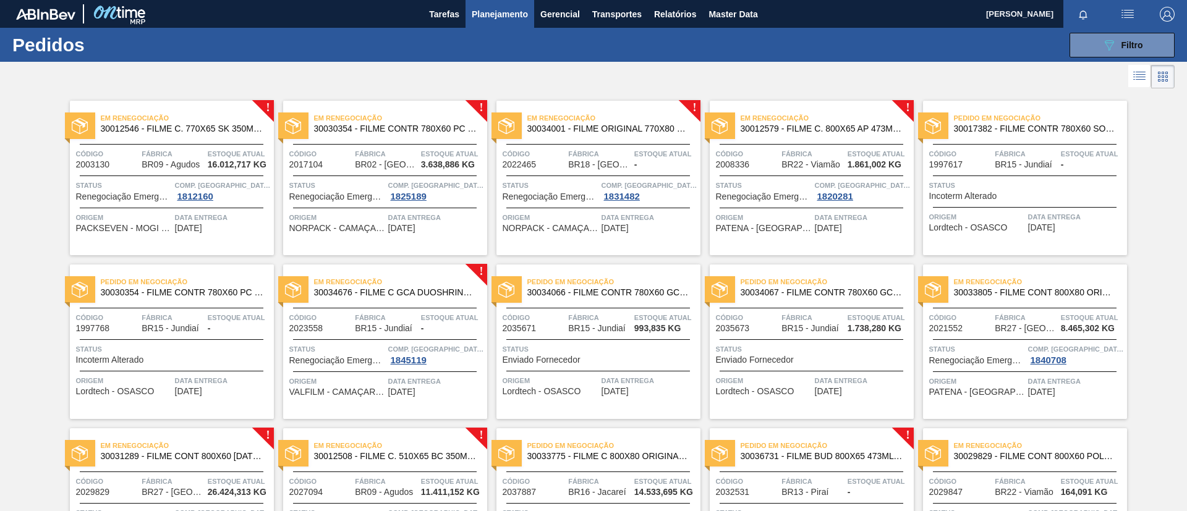
click at [215, 121] on span "Em renegociação" at bounding box center [187, 118] width 173 height 12
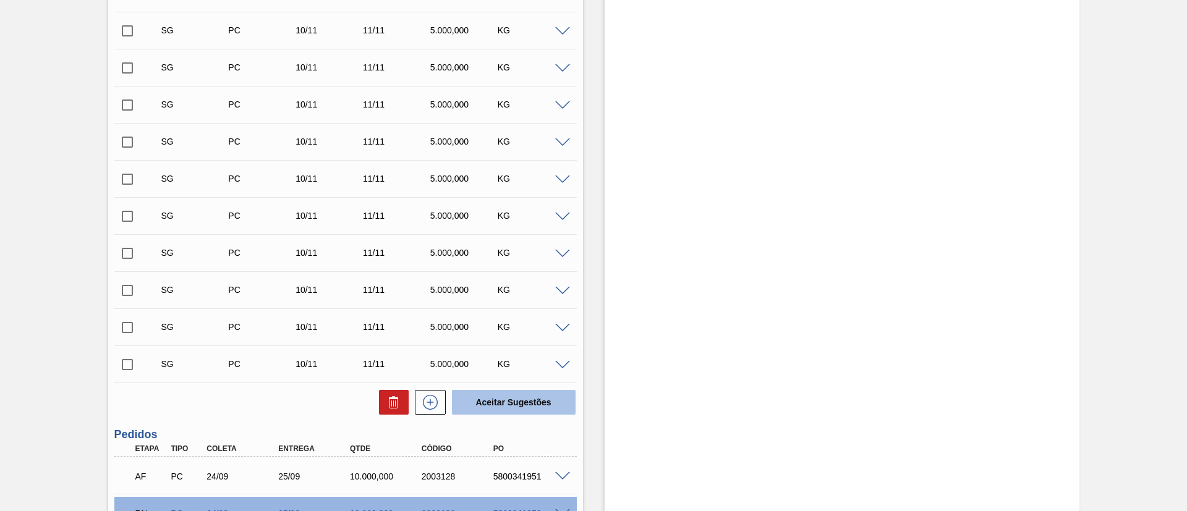
scroll to position [603, 0]
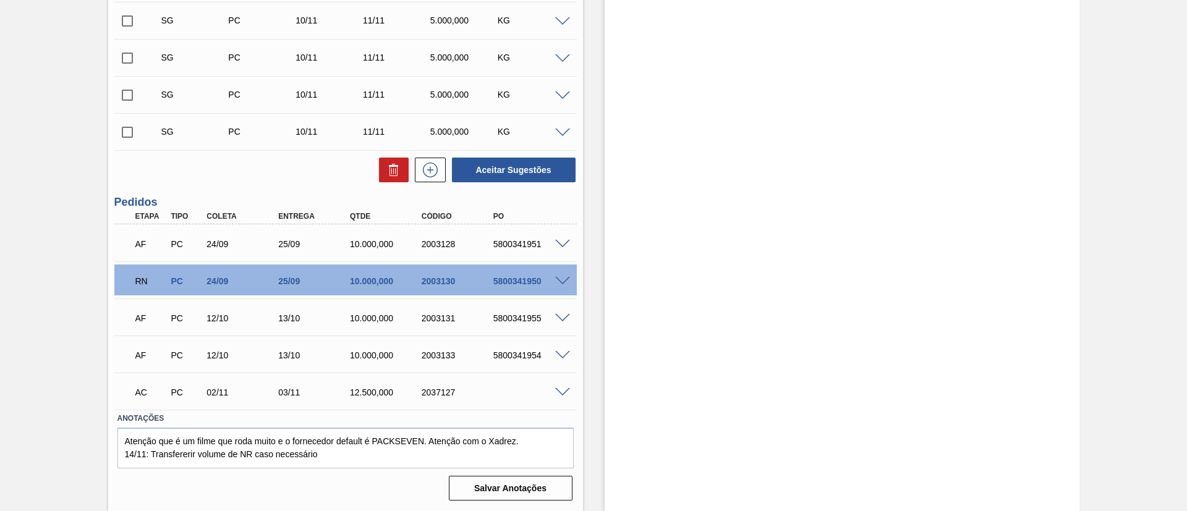
click at [561, 280] on span at bounding box center [562, 281] width 15 height 9
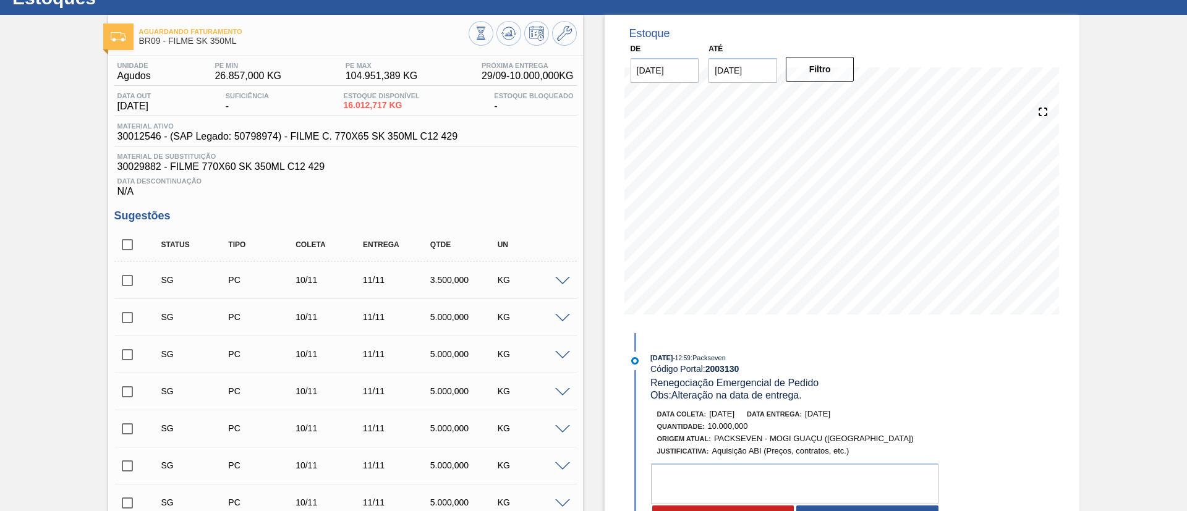
scroll to position [140, 0]
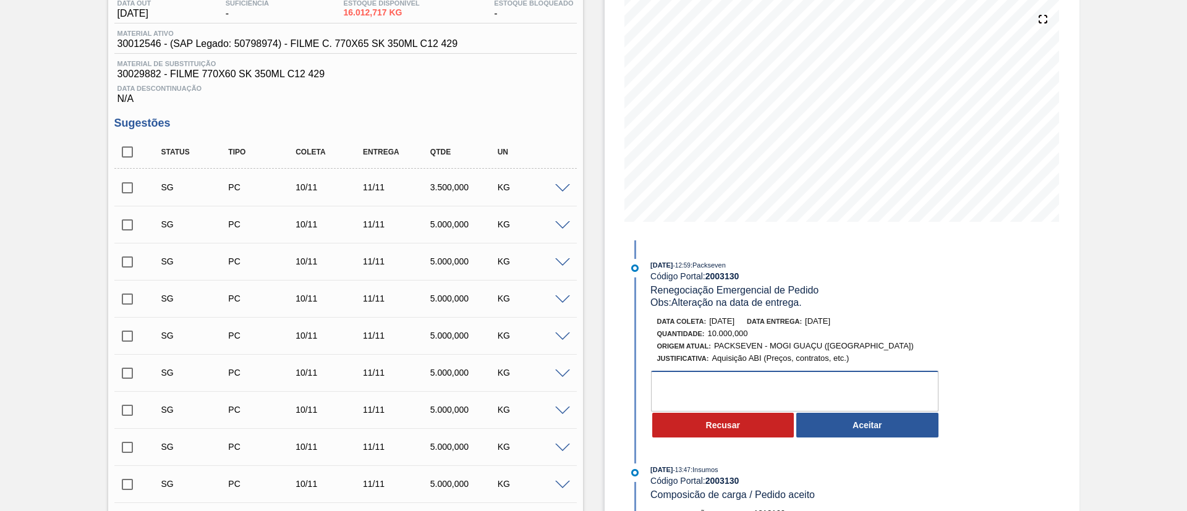
click at [851, 398] on textarea at bounding box center [795, 391] width 288 height 41
click at [858, 413] on button "Aceitar" at bounding box center [867, 425] width 142 height 25
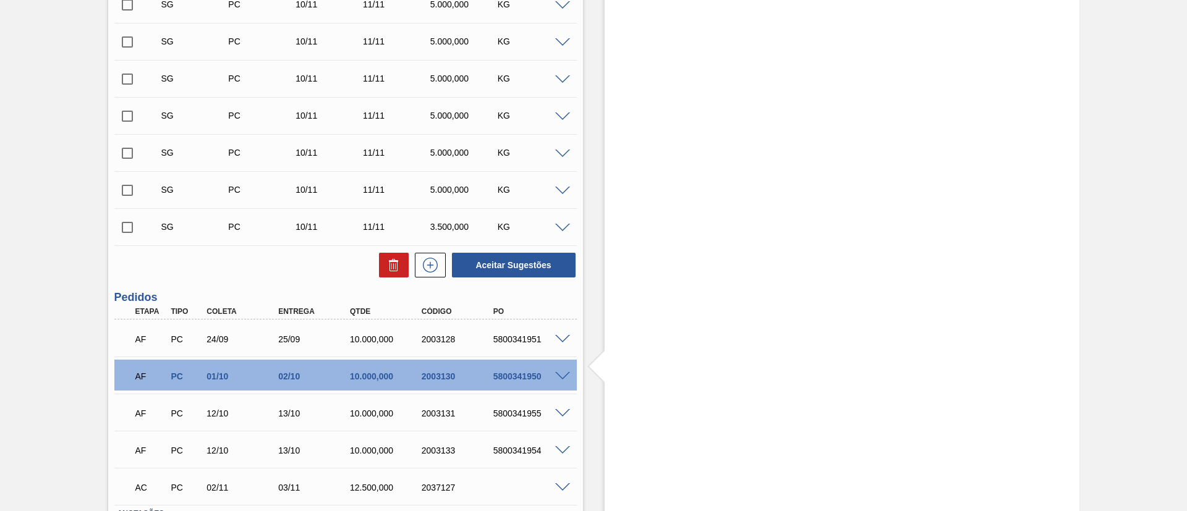
scroll to position [418, 0]
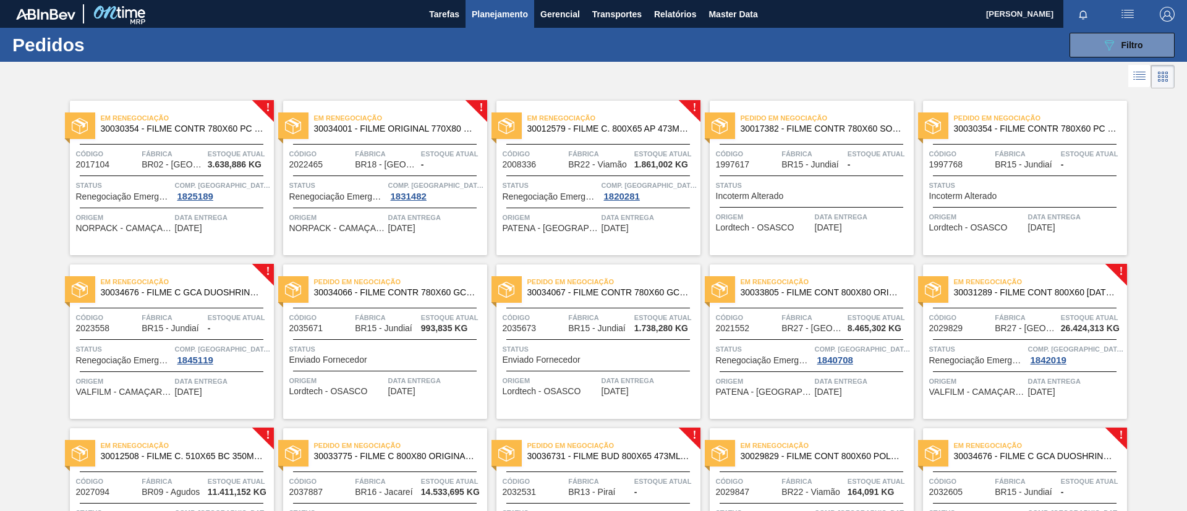
drag, startPoint x: 193, startPoint y: 127, endPoint x: 195, endPoint y: 77, distance: 50.1
click at [193, 127] on span "30030354 - FILME CONTR 780X60 PC LT350 NIV24" at bounding box center [182, 128] width 163 height 9
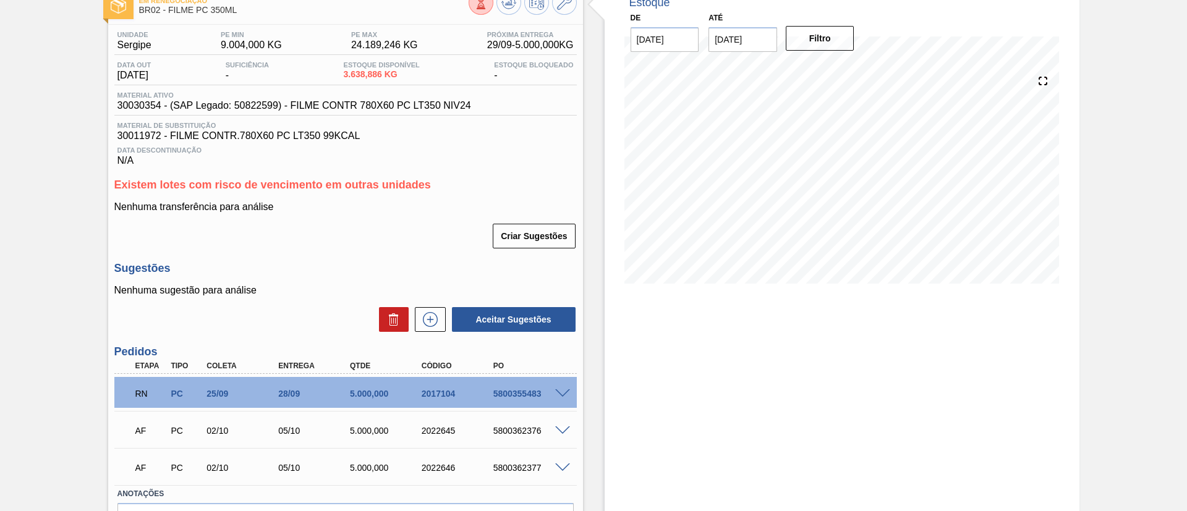
scroll to position [153, 0]
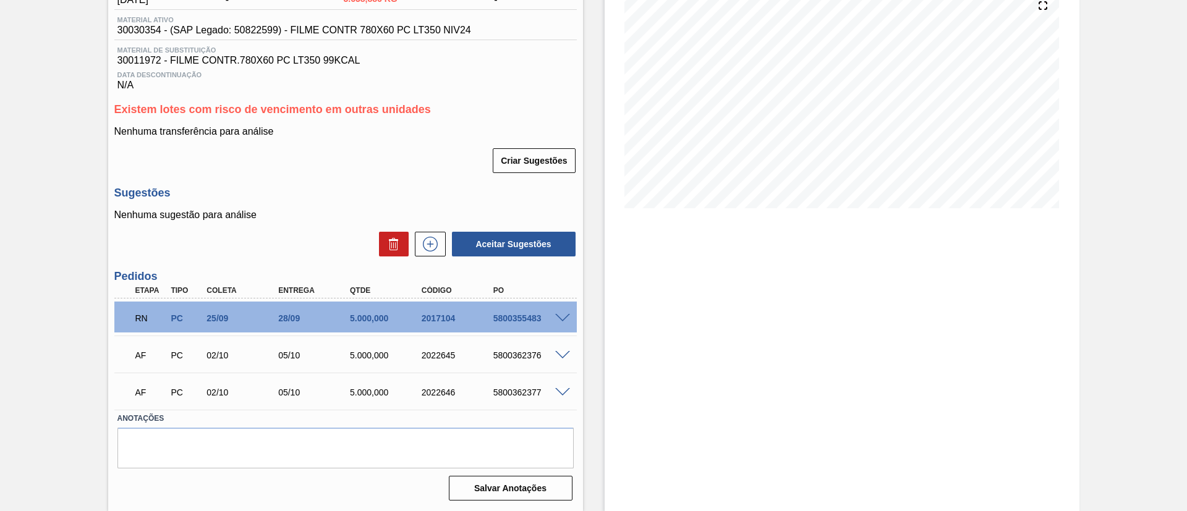
click at [569, 313] on div at bounding box center [564, 317] width 25 height 9
click at [563, 320] on span at bounding box center [562, 318] width 15 height 9
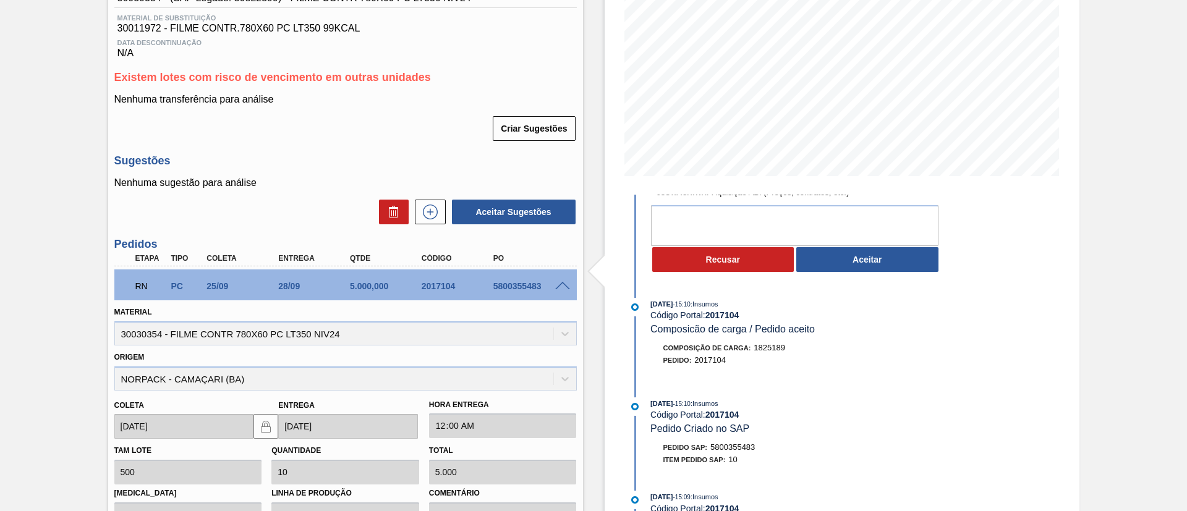
scroll to position [8, 0]
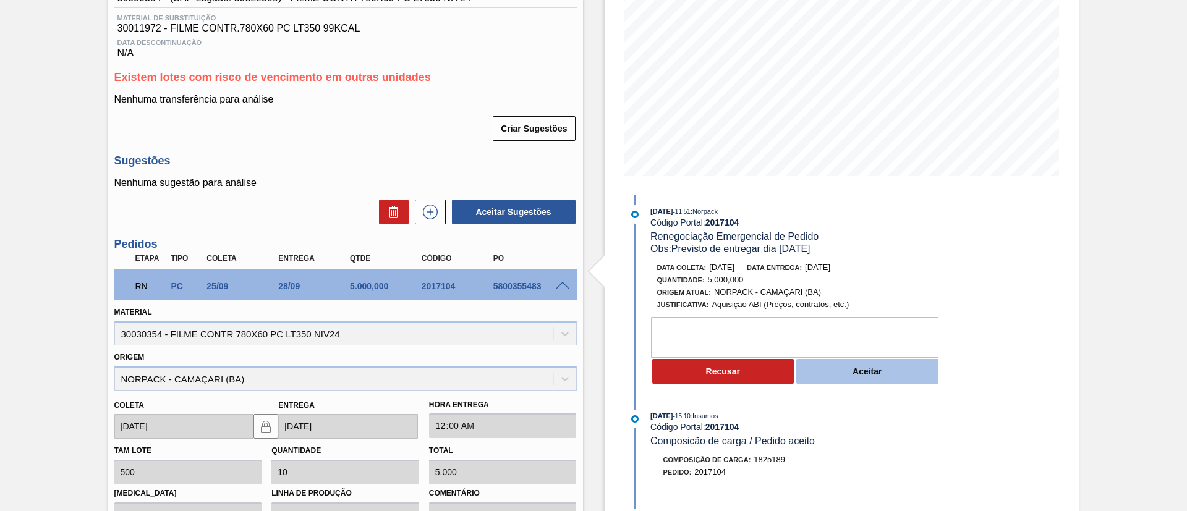
click at [858, 369] on button "Aceitar" at bounding box center [867, 371] width 142 height 25
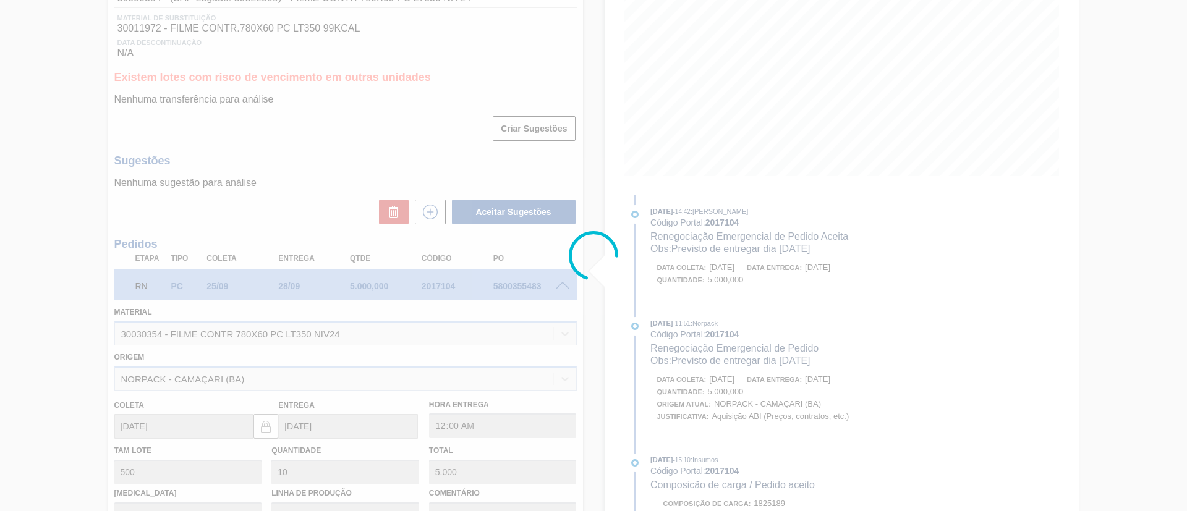
scroll to position [120, 0]
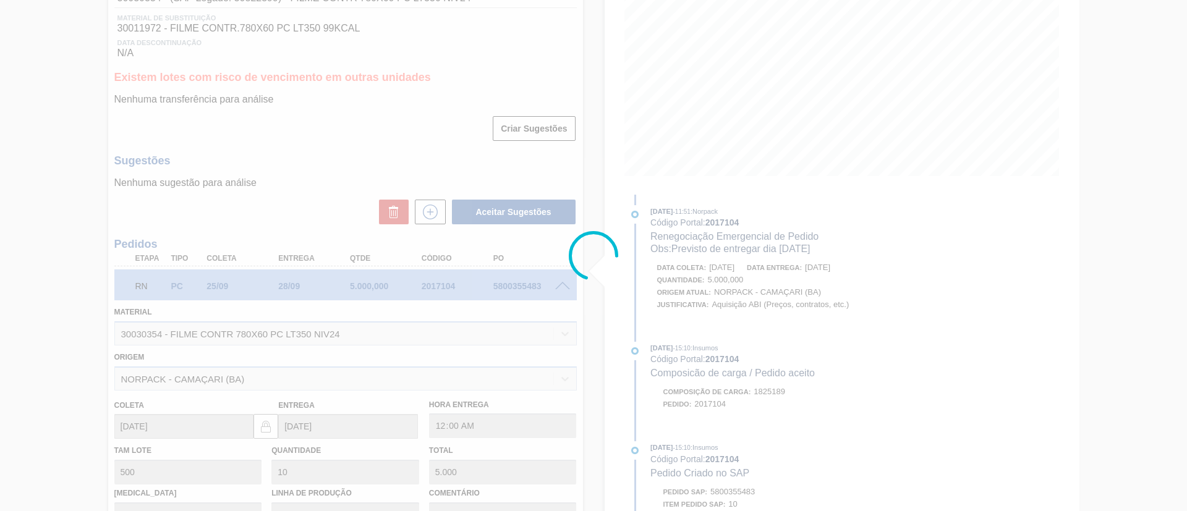
click at [731, 273] on div at bounding box center [593, 255] width 1187 height 511
type input "Previsto de entregar dia 09/10/2025"
type input "08/10/2025"
type input "[DATE]"
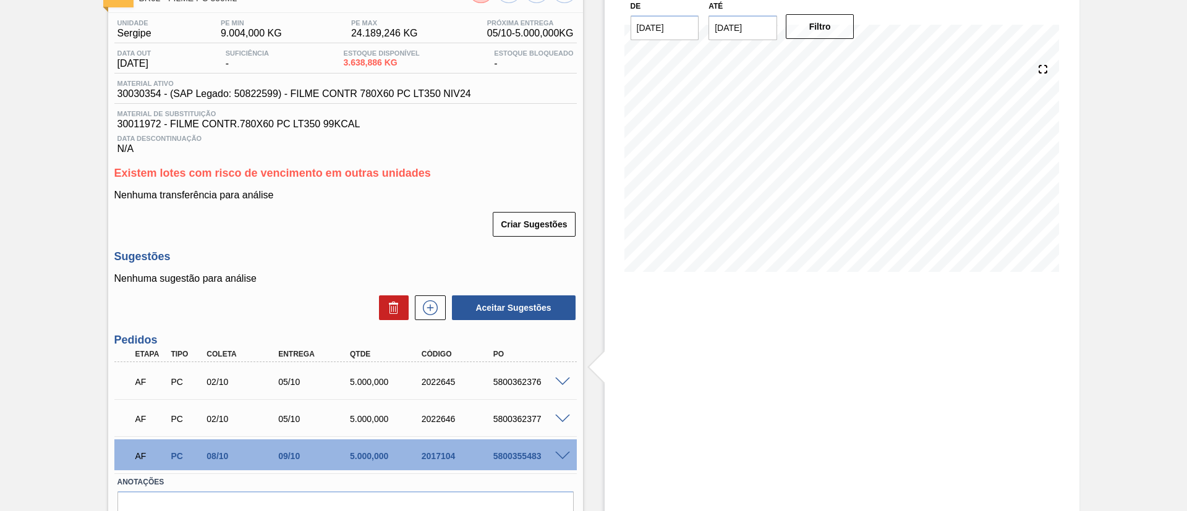
scroll to position [61, 0]
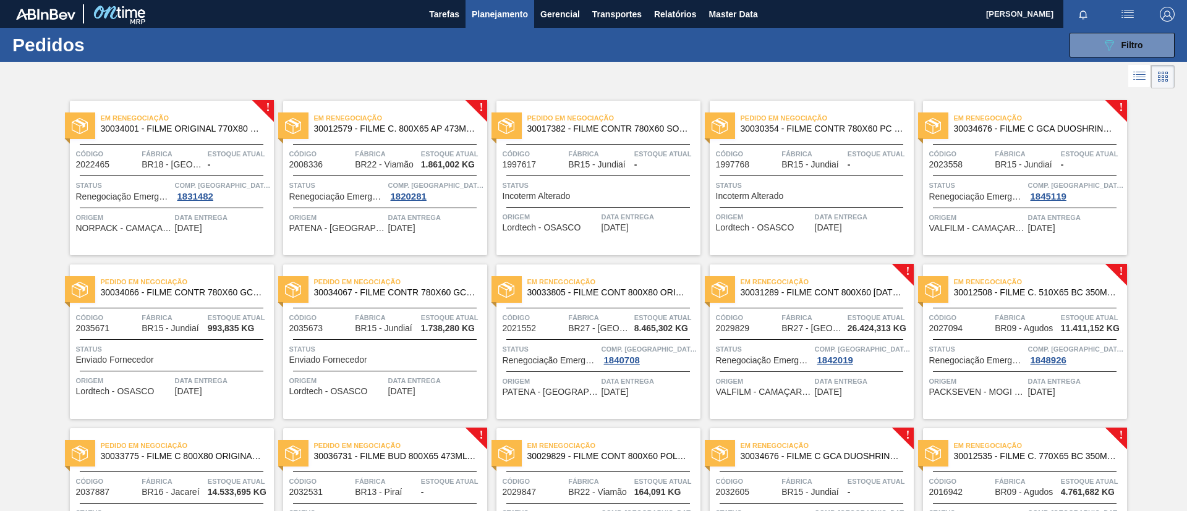
click at [200, 130] on span "30034001 - FILME ORIGINAL 770X80 350X12 MP" at bounding box center [182, 128] width 163 height 9
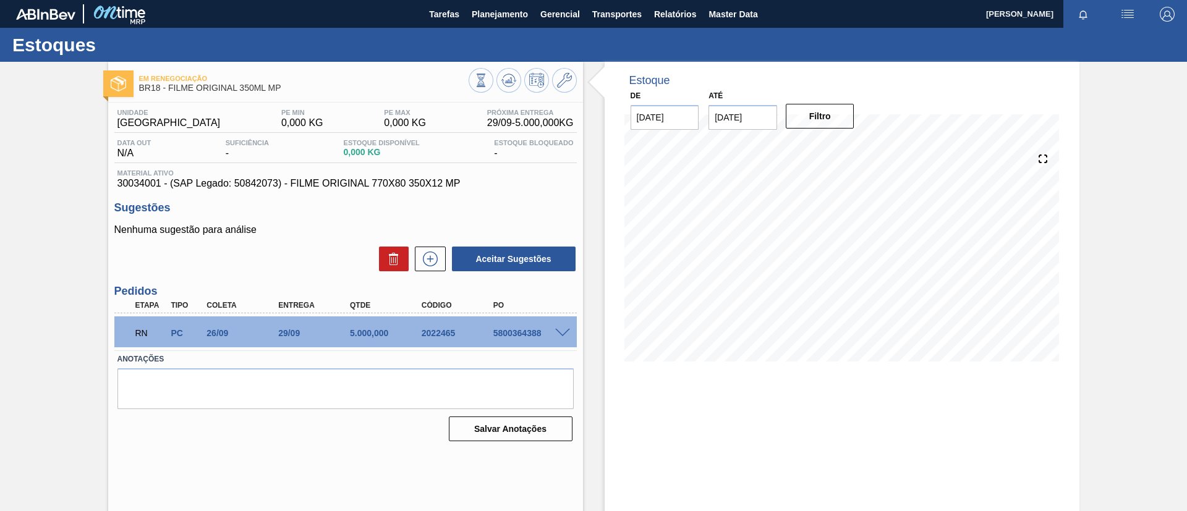
click at [564, 328] on div at bounding box center [564, 332] width 25 height 9
click at [567, 331] on span at bounding box center [562, 333] width 15 height 9
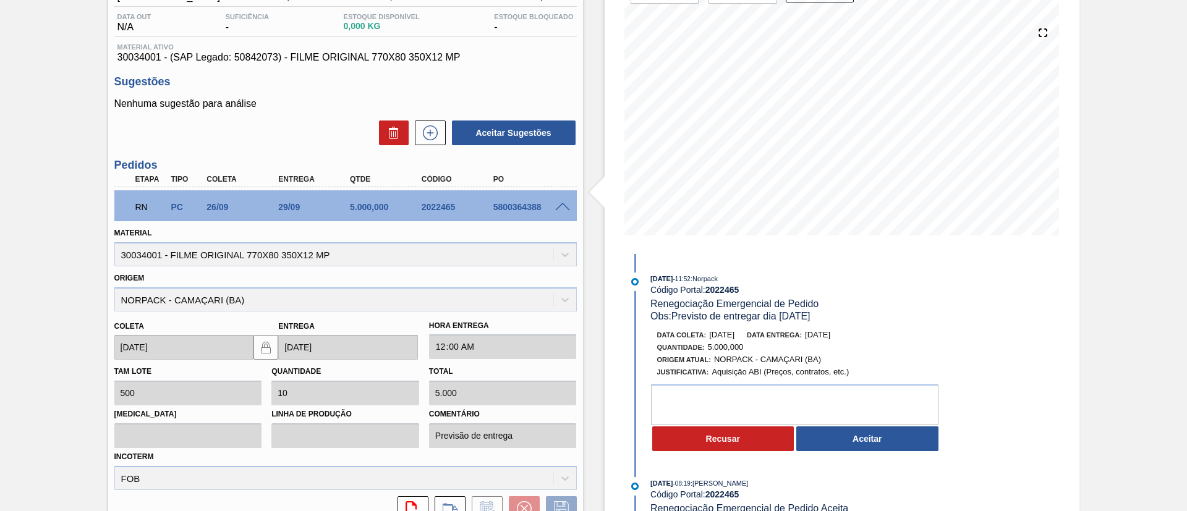
scroll to position [185, 0]
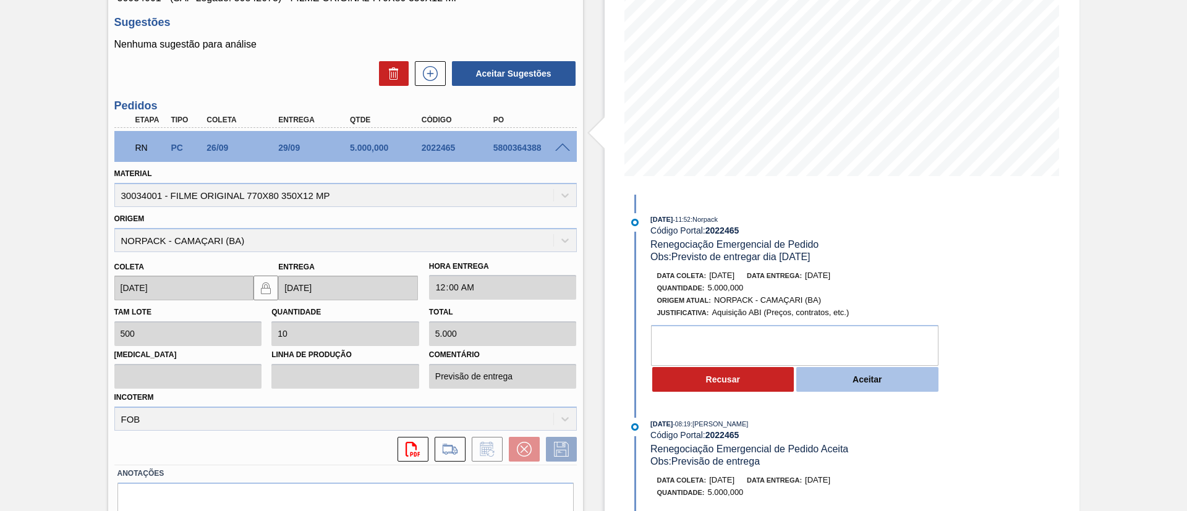
click at [804, 385] on button "Aceitar" at bounding box center [867, 379] width 142 height 25
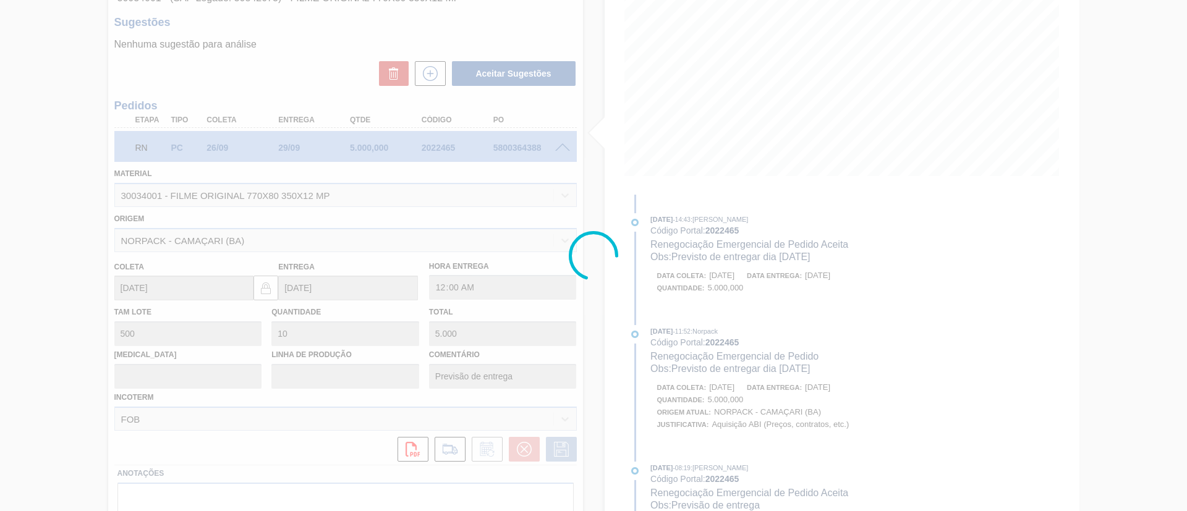
click at [731, 283] on div at bounding box center [593, 255] width 1187 height 511
type input "Previsto de entregar dia 11/10/2025"
type input "07/10/2025"
type input "11/10/2025"
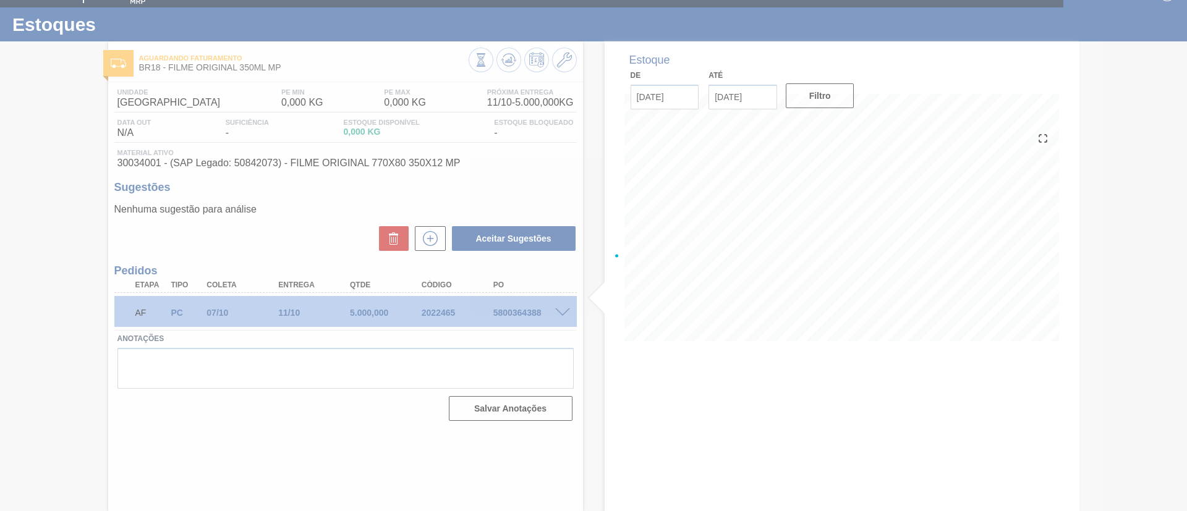
scroll to position [20, 0]
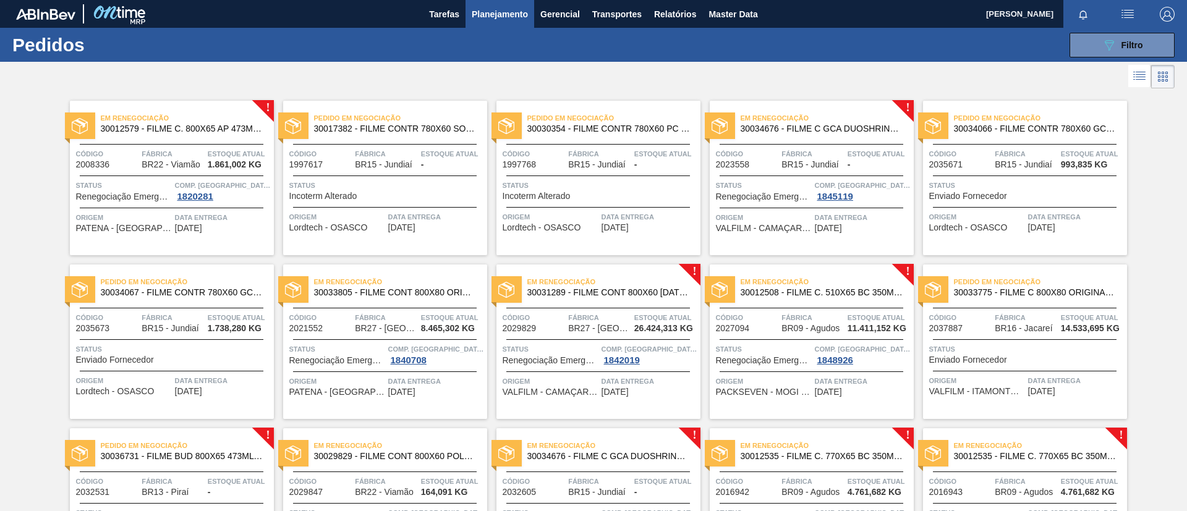
click at [182, 126] on span "30012579 - FILME C. 800X65 AP 473ML C12 429" at bounding box center [182, 128] width 163 height 9
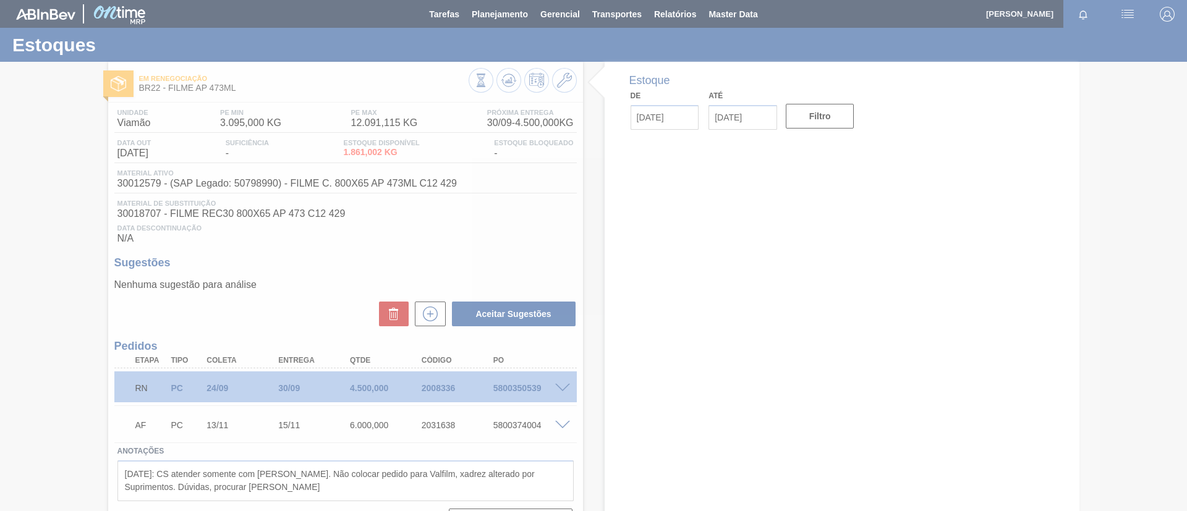
click at [555, 386] on div at bounding box center [593, 255] width 1187 height 511
click at [560, 389] on span at bounding box center [562, 388] width 15 height 9
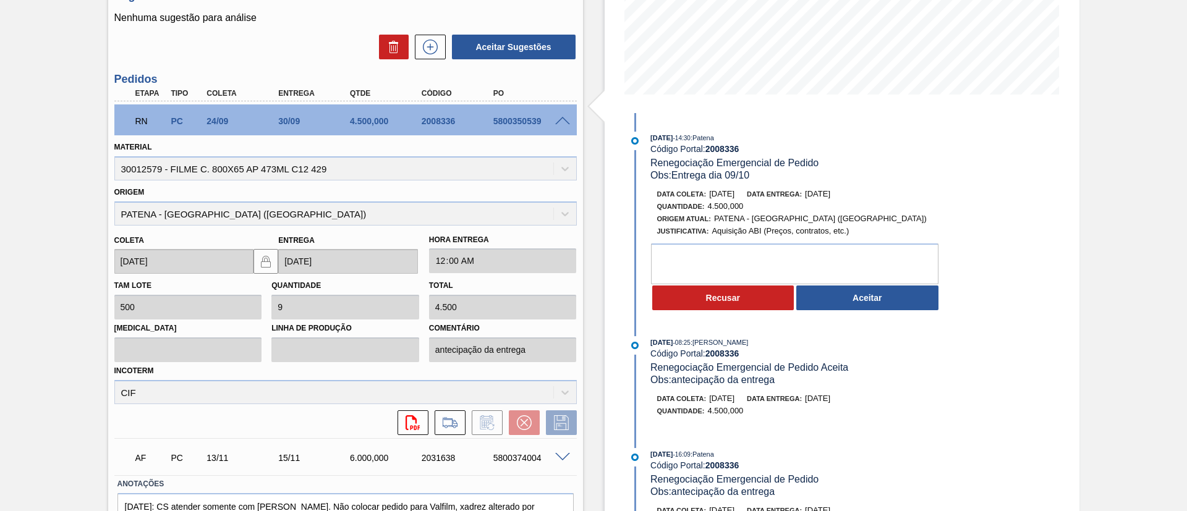
scroll to position [278, 0]
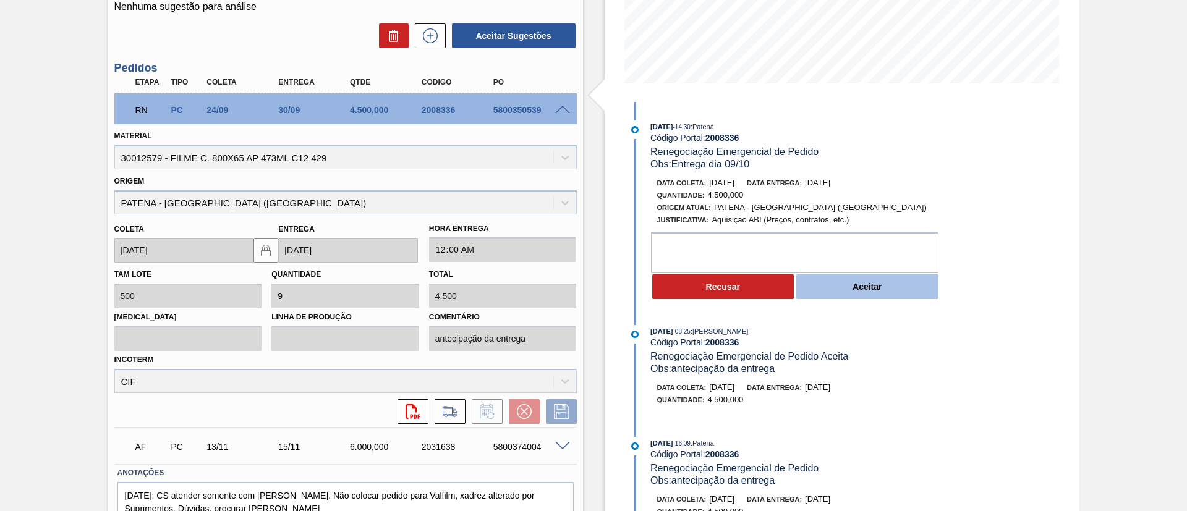
click at [866, 281] on button "Aceitar" at bounding box center [867, 287] width 142 height 25
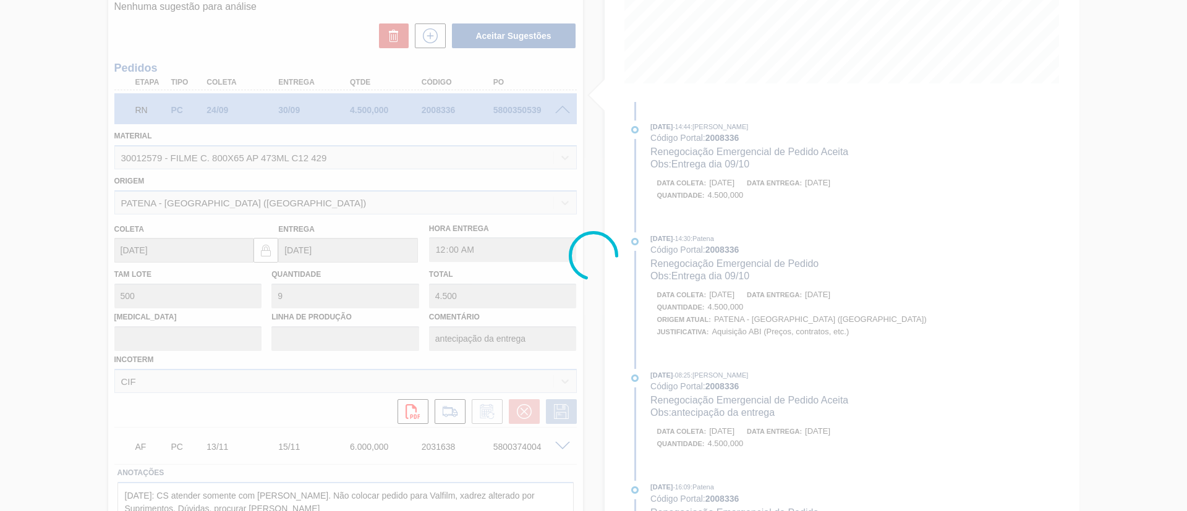
click at [743, 283] on div at bounding box center [593, 255] width 1187 height 511
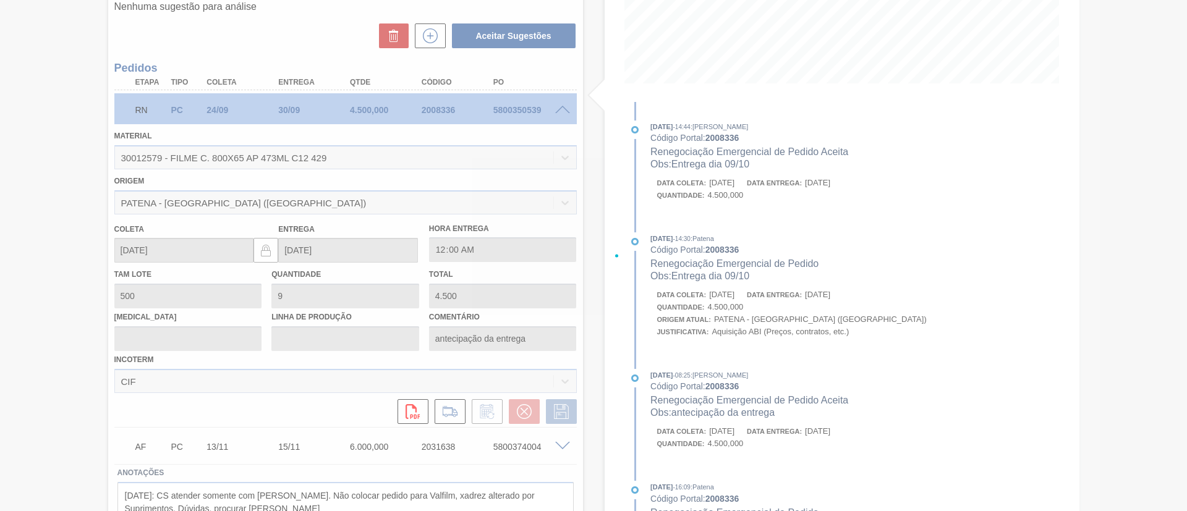
type input "Entrega dia 09/10"
type input "[DATE]"
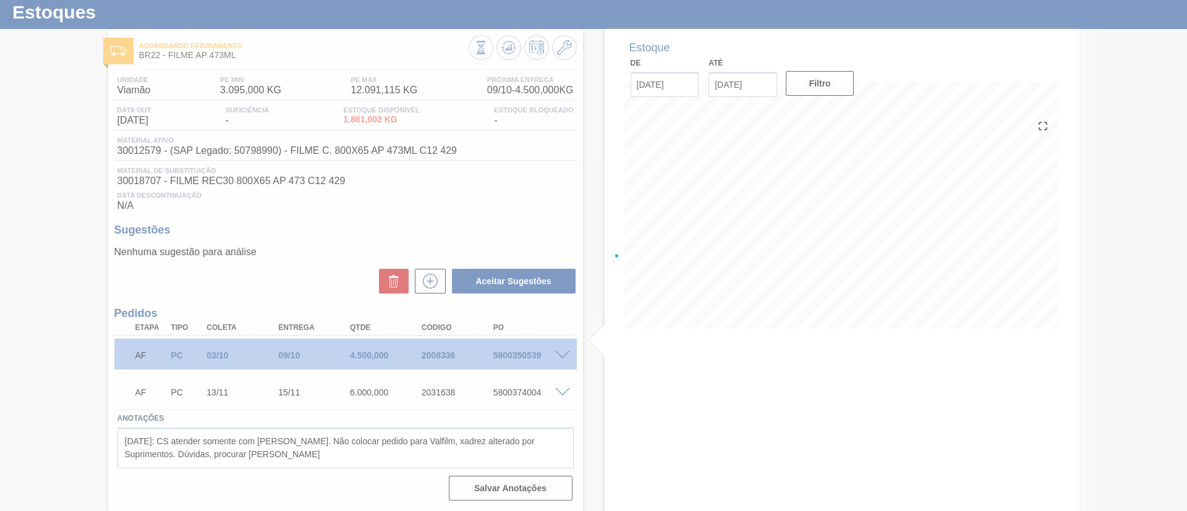
scroll to position [33, 0]
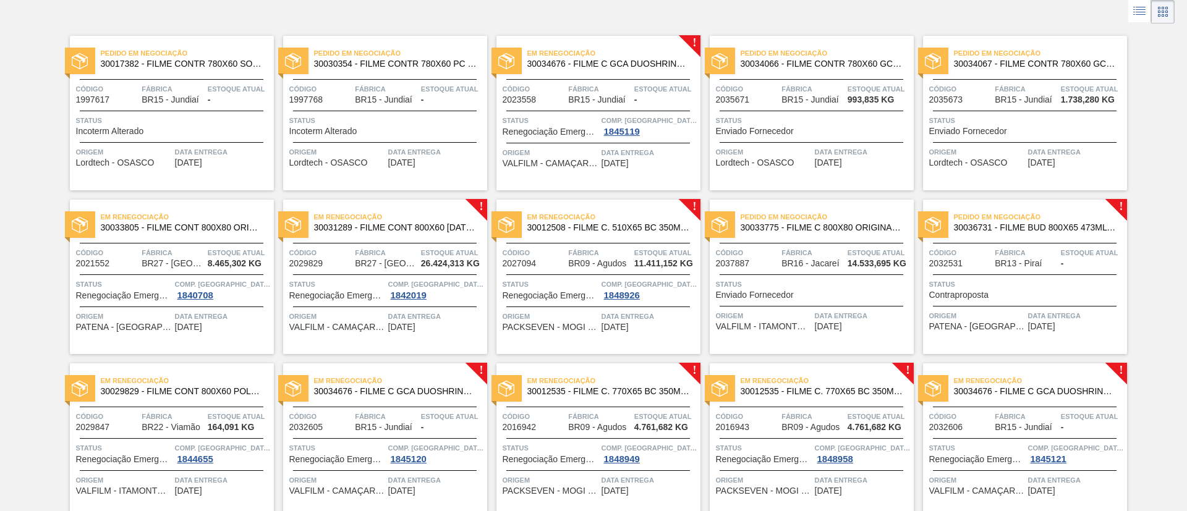
scroll to position [93, 0]
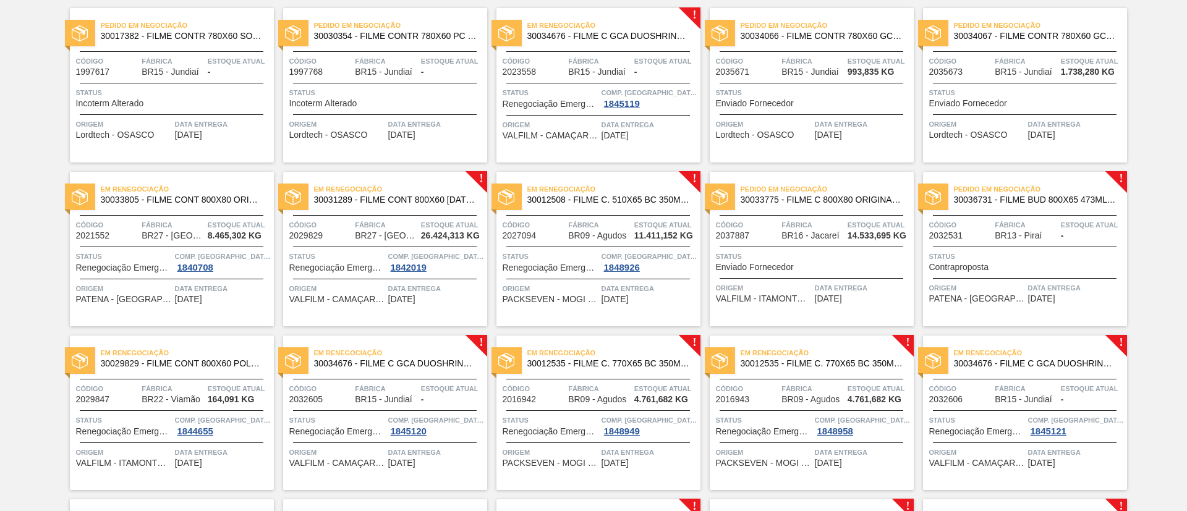
click at [453, 199] on span "30031289 - FILME CONT 800X60 BC 473 MP C12 429" at bounding box center [395, 199] width 163 height 9
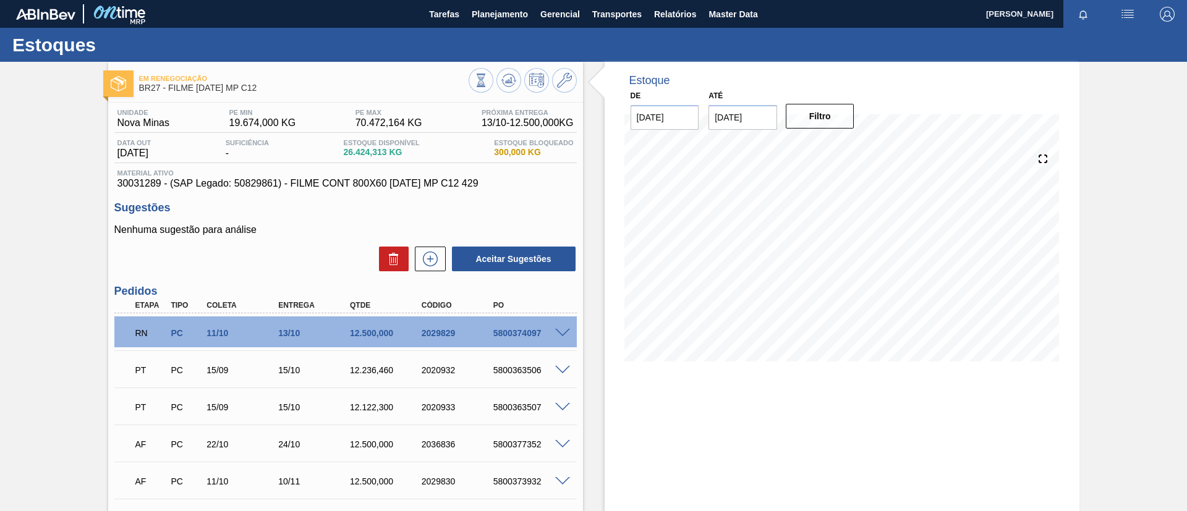
click at [563, 336] on span at bounding box center [562, 333] width 15 height 9
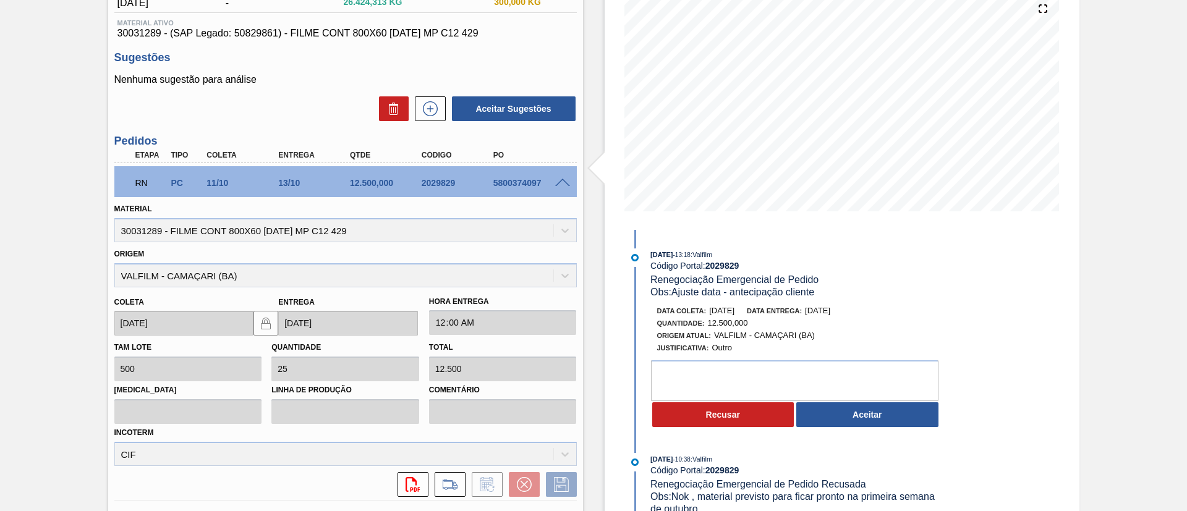
scroll to position [278, 0]
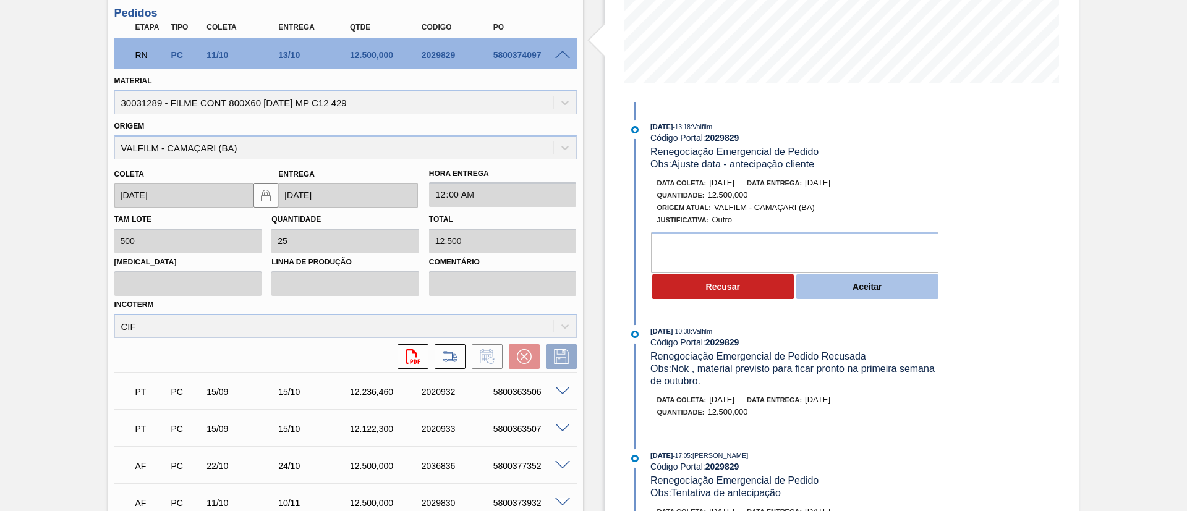
click at [890, 279] on button "Aceitar" at bounding box center [867, 287] width 142 height 25
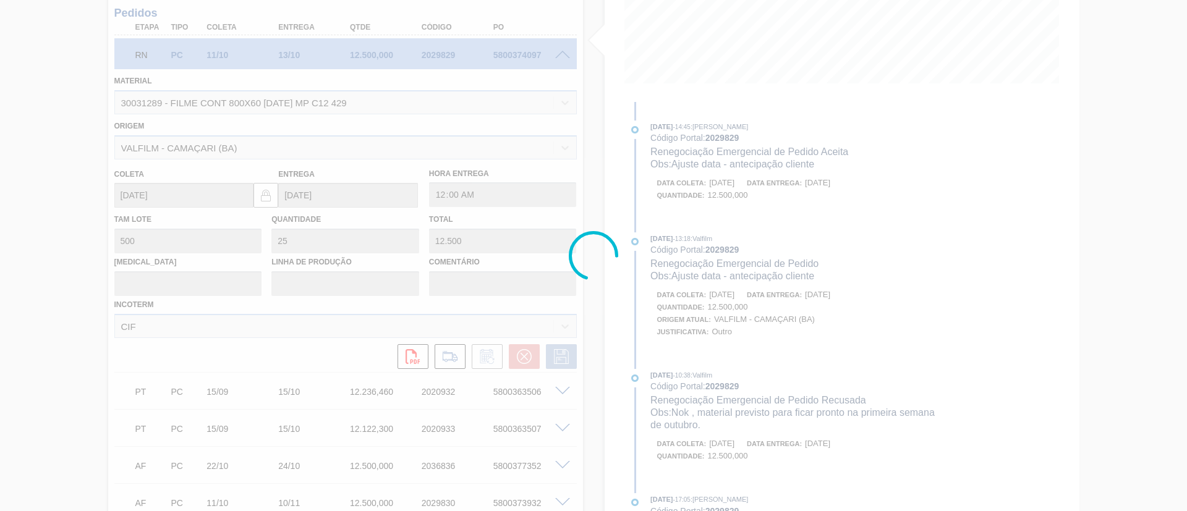
click at [751, 297] on div at bounding box center [593, 255] width 1187 height 511
type input "Ajuste data - antecipação cliente"
type input "30/09/2025"
type input "[DATE]"
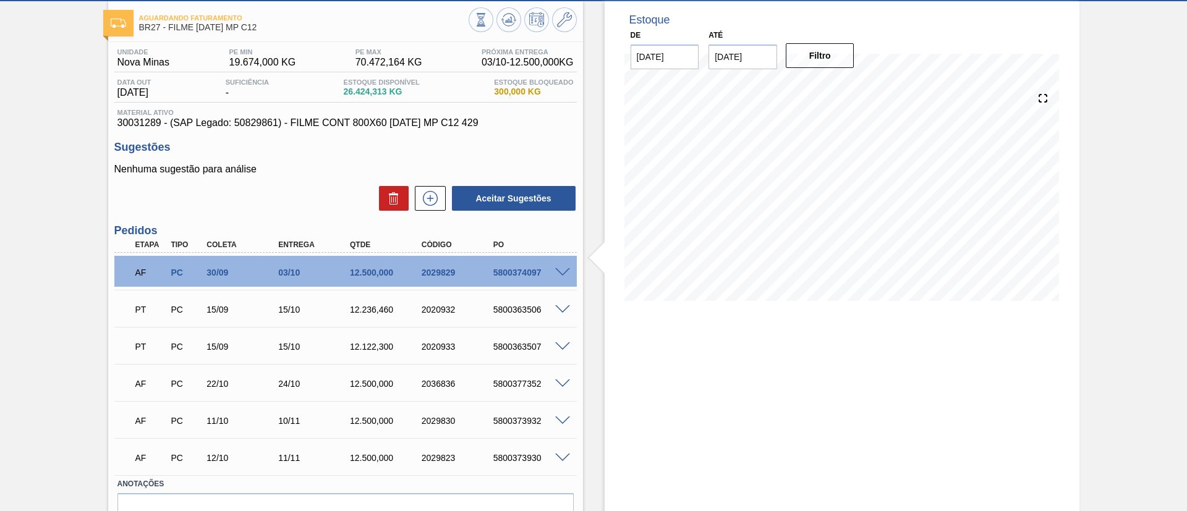
scroll to position [0, 0]
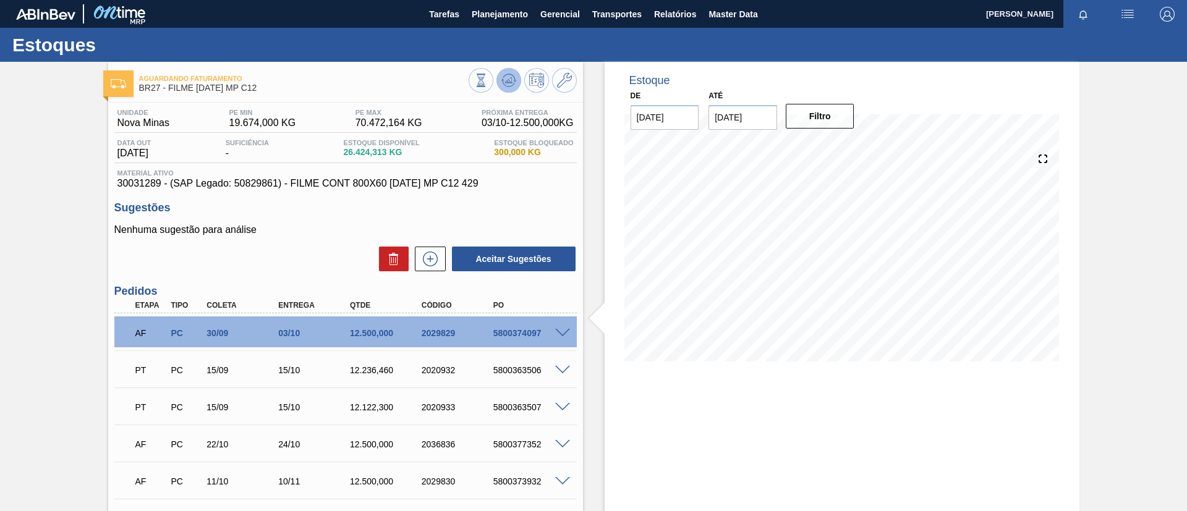
click at [509, 70] on button at bounding box center [508, 80] width 25 height 25
click at [561, 334] on span at bounding box center [562, 333] width 15 height 9
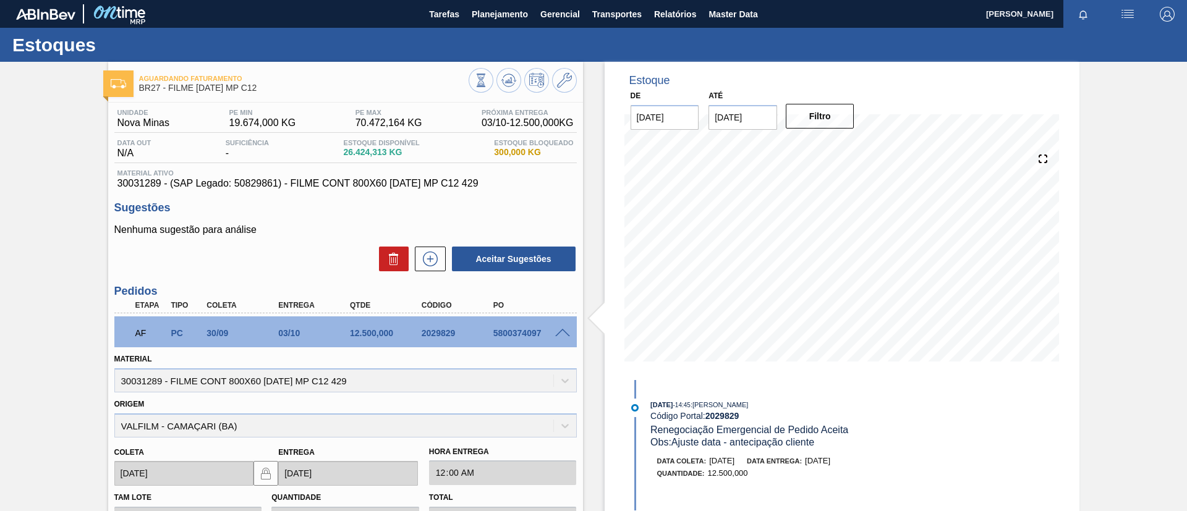
click at [563, 335] on span at bounding box center [562, 333] width 15 height 9
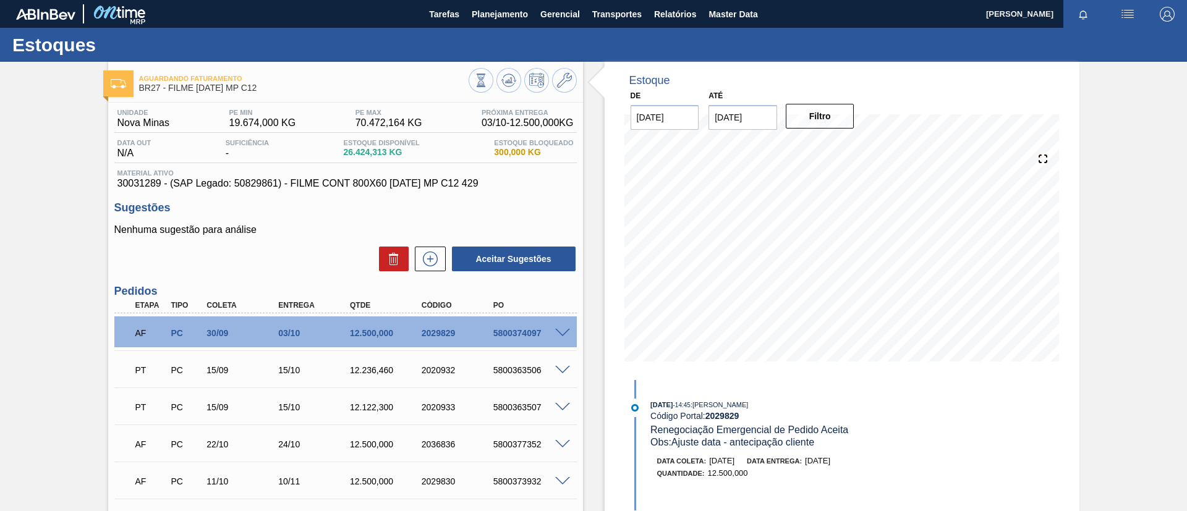
click at [563, 335] on span at bounding box center [562, 333] width 15 height 9
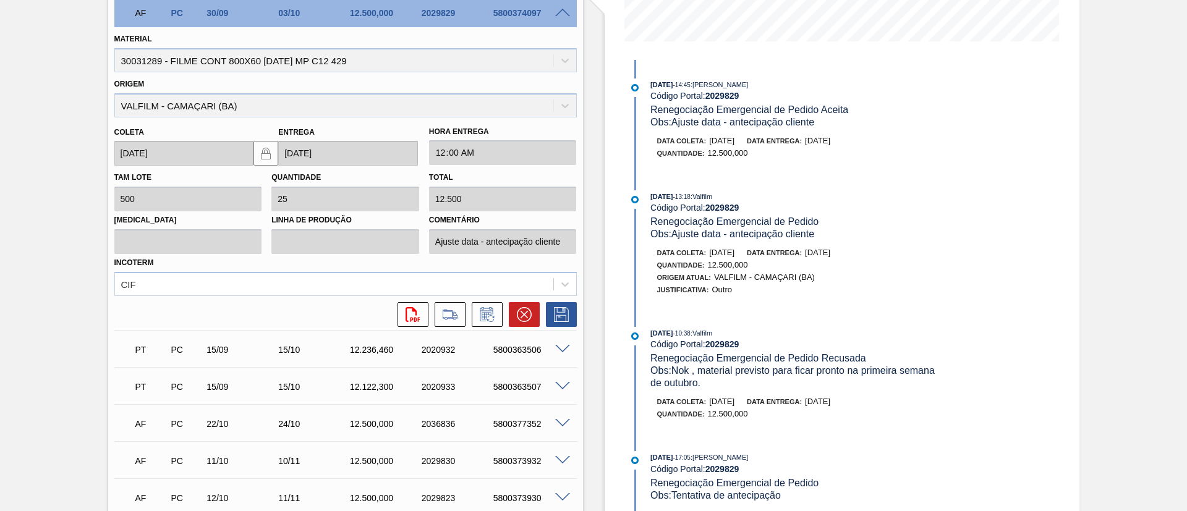
scroll to position [148, 0]
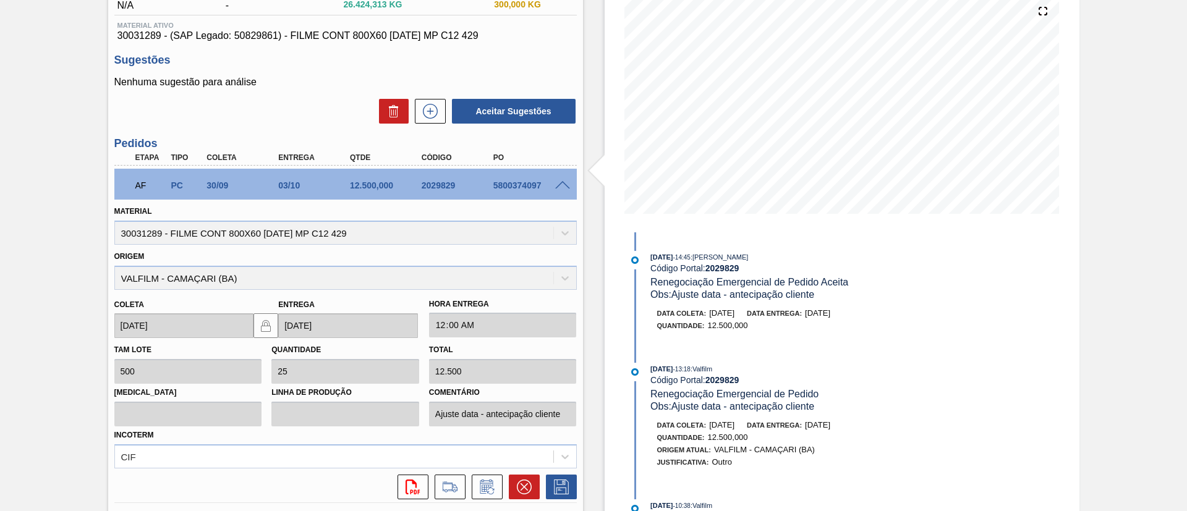
click at [552, 185] on div at bounding box center [564, 184] width 25 height 9
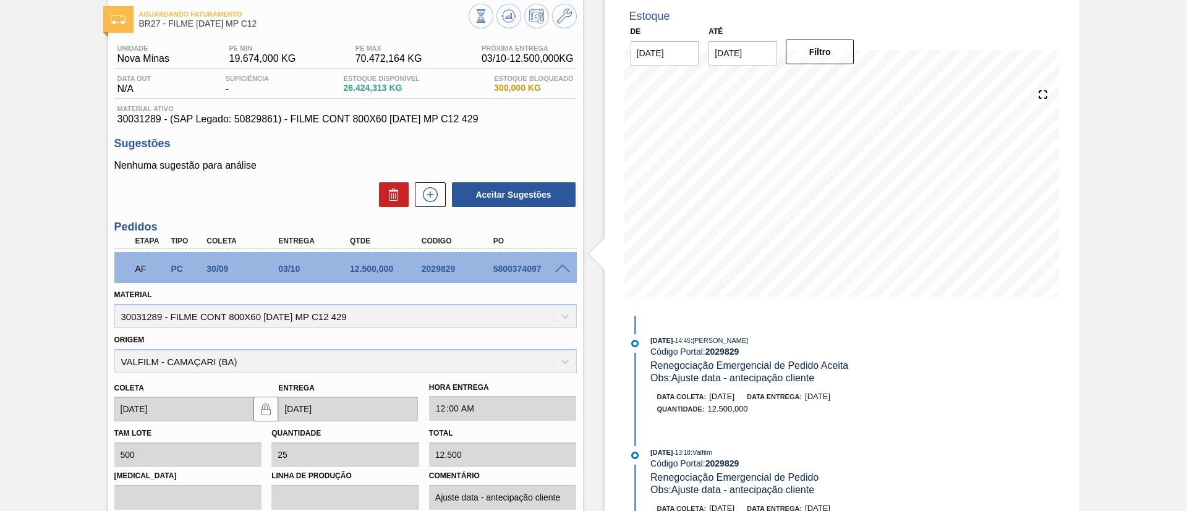
scroll to position [0, 0]
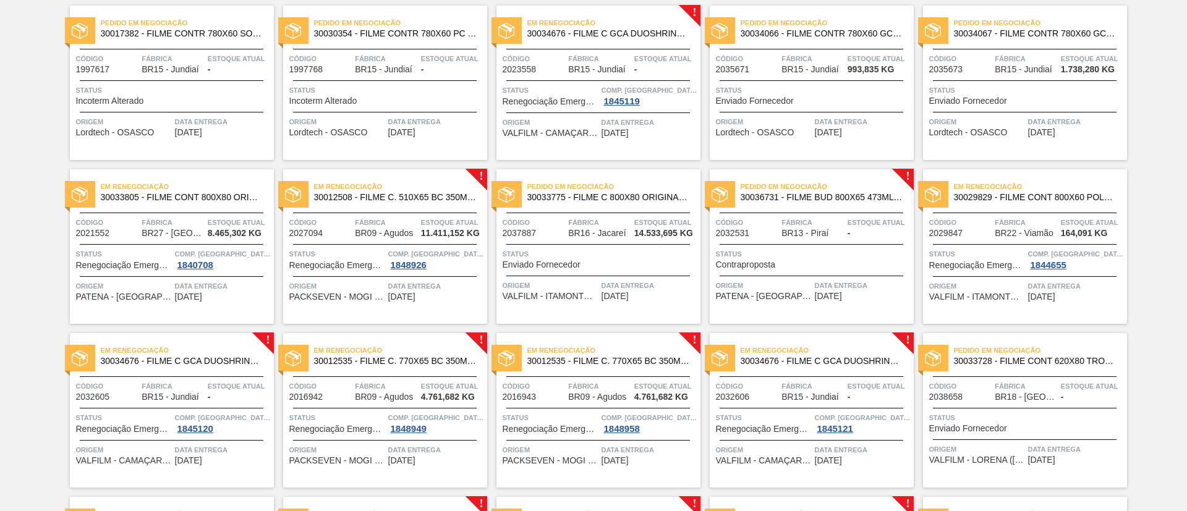
scroll to position [185, 0]
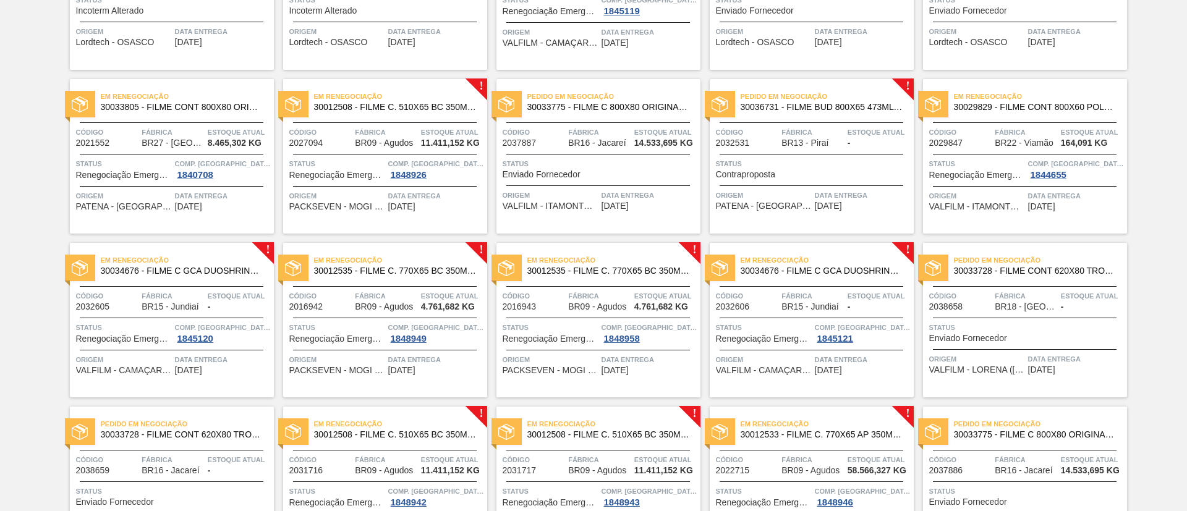
click at [449, 106] on span "30012508 - FILME C. 510X65 BC 350ML MP C18 429" at bounding box center [395, 107] width 163 height 9
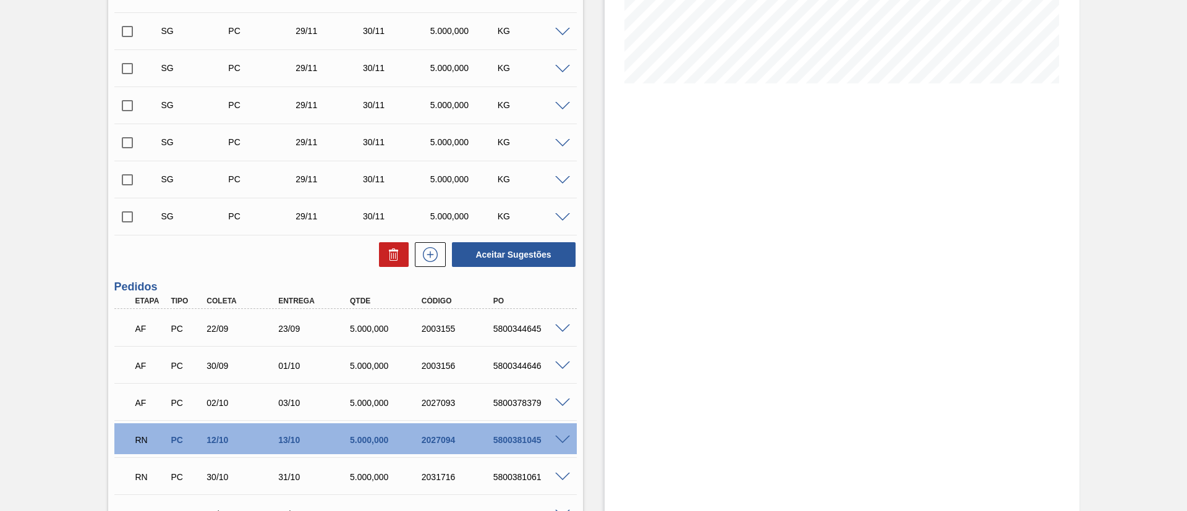
scroll to position [474, 0]
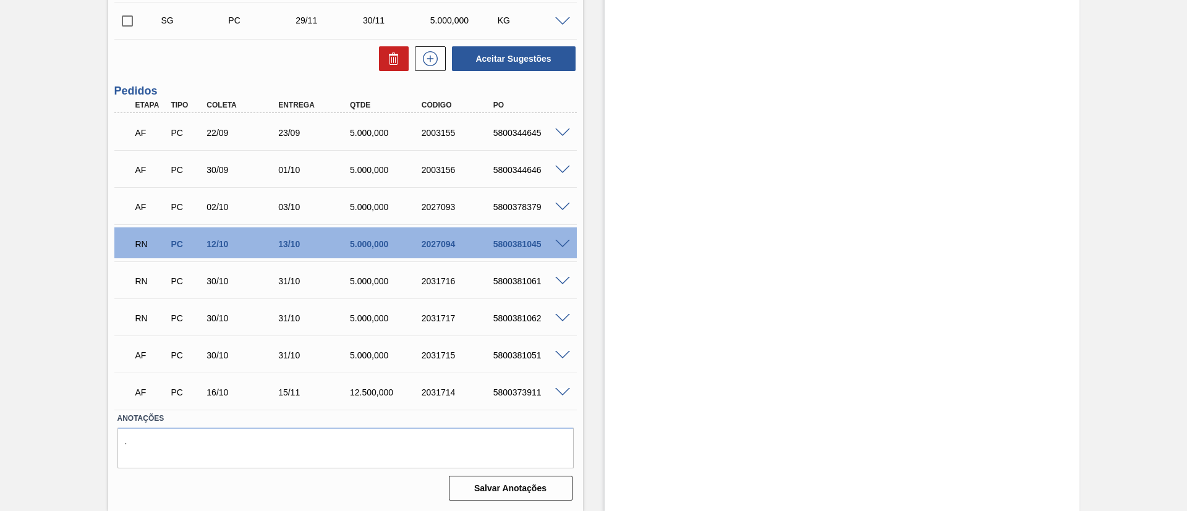
click at [556, 251] on div "RN PC 12/10 13/10 5.000,000 2027094 5800381045" at bounding box center [345, 243] width 462 height 31
click at [562, 247] on div "5800381045" at bounding box center [530, 244] width 80 height 10
click at [562, 247] on span at bounding box center [562, 244] width 15 height 9
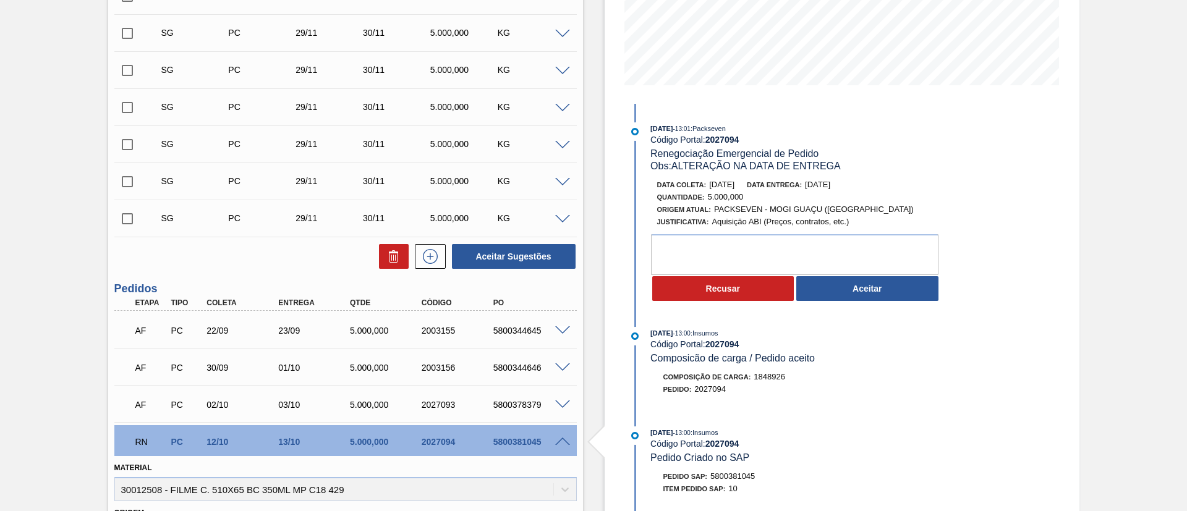
scroll to position [196, 0]
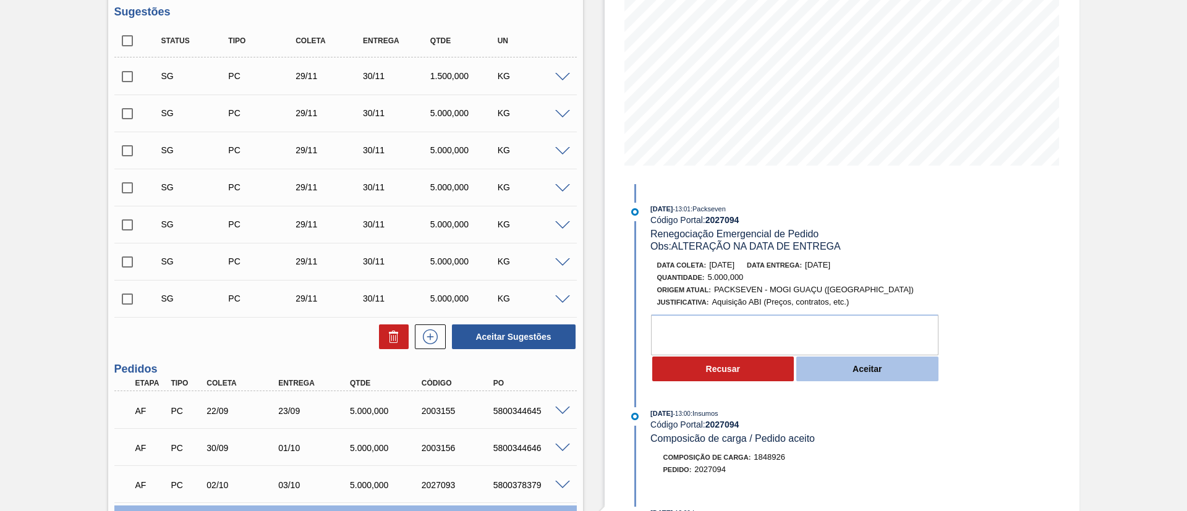
click at [887, 366] on button "Aceitar" at bounding box center [867, 369] width 142 height 25
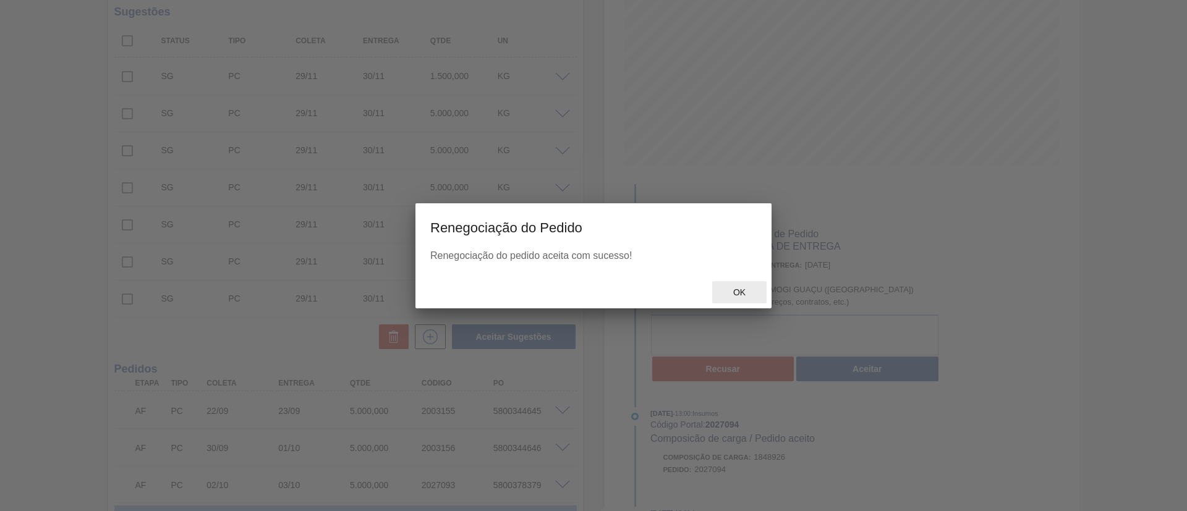
click at [750, 283] on div "Ok" at bounding box center [739, 292] width 54 height 23
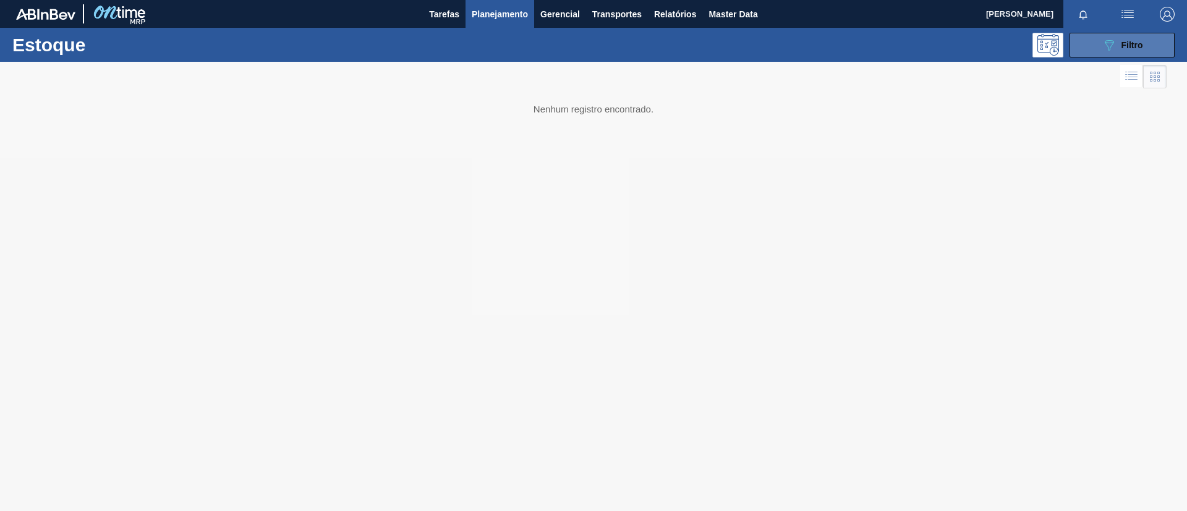
click at [1118, 40] on div "089F7B8B-B2A5-4AFE-B5C0-19BA573D28AC Filtro" at bounding box center [1122, 45] width 41 height 15
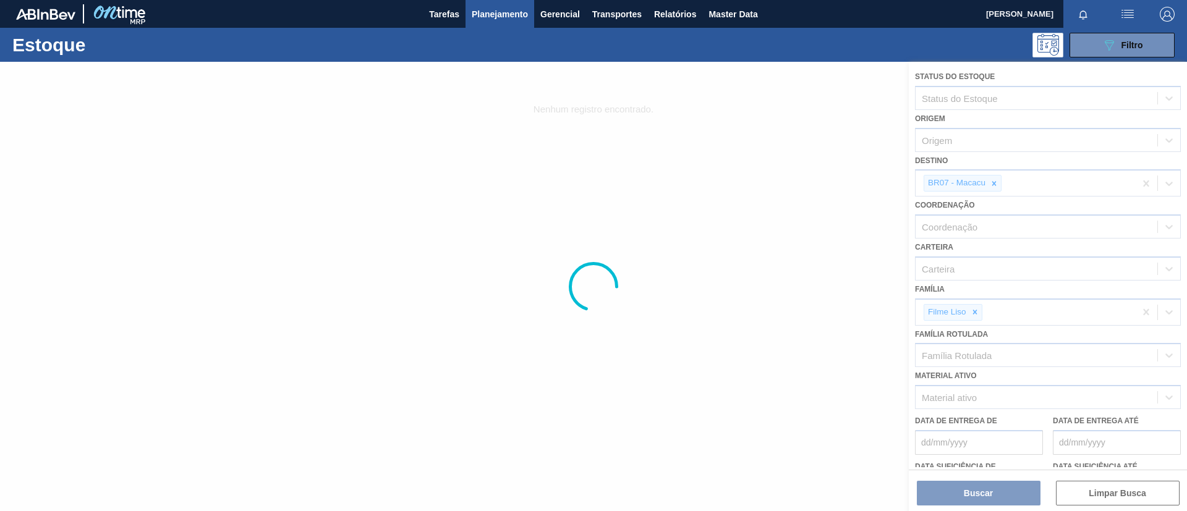
click at [975, 306] on div at bounding box center [593, 286] width 1187 height 449
click at [980, 310] on div at bounding box center [593, 286] width 1187 height 449
click at [978, 311] on div at bounding box center [593, 286] width 1187 height 449
click at [978, 313] on div at bounding box center [593, 286] width 1187 height 449
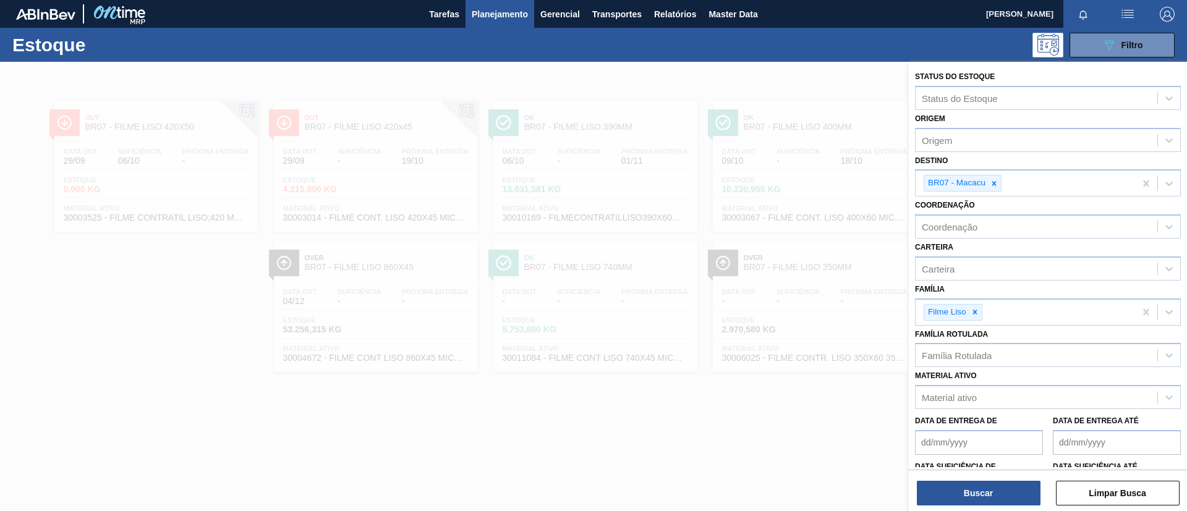
click at [978, 313] on icon at bounding box center [975, 312] width 9 height 9
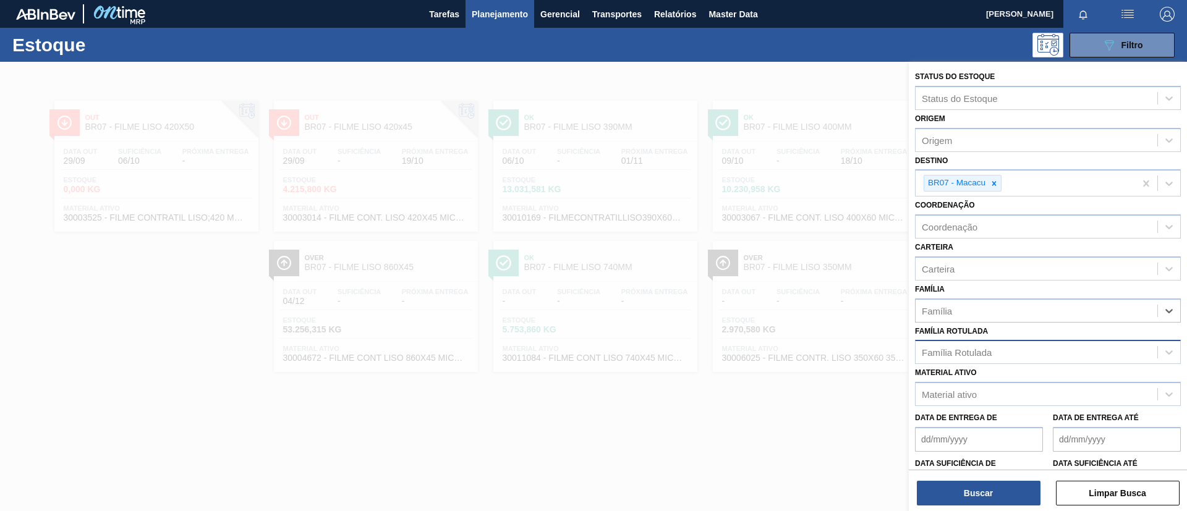
click at [952, 358] on div "Família Rotulada" at bounding box center [1037, 353] width 242 height 18
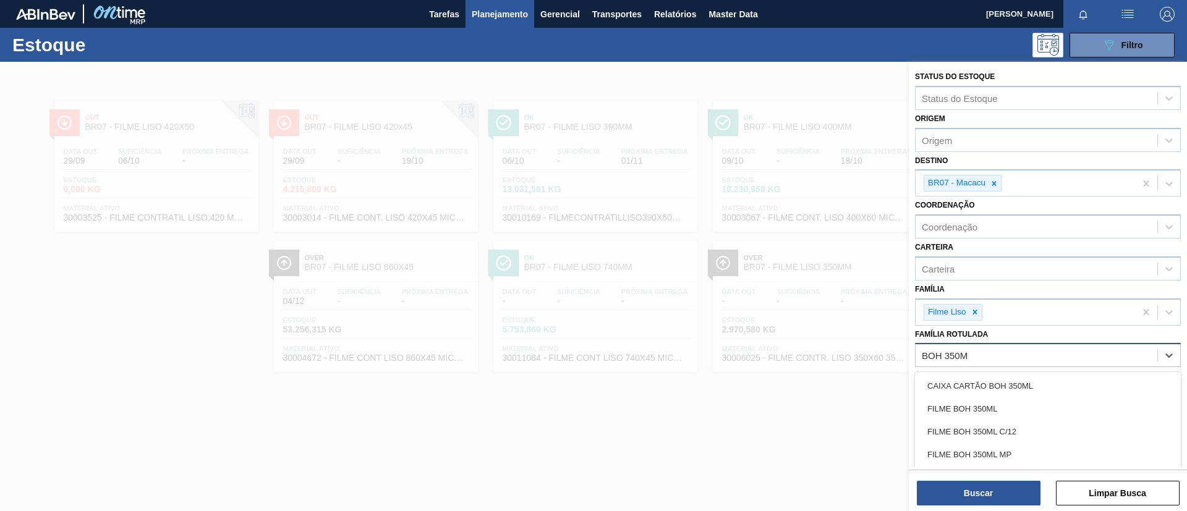
type Rotulada "BOH 350ML"
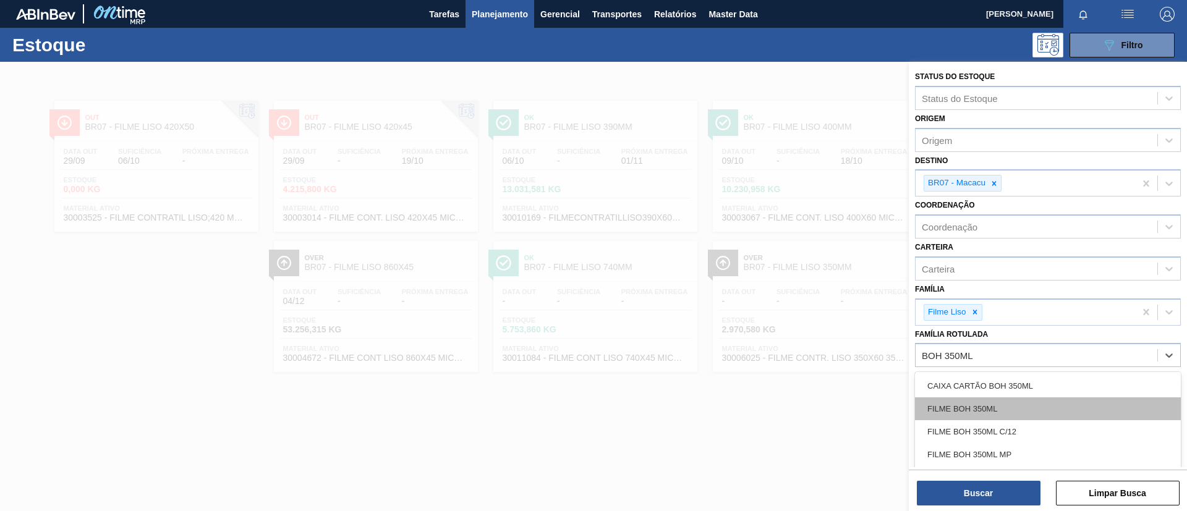
click at [980, 402] on div "FILME BOH 350ML" at bounding box center [1048, 409] width 266 height 23
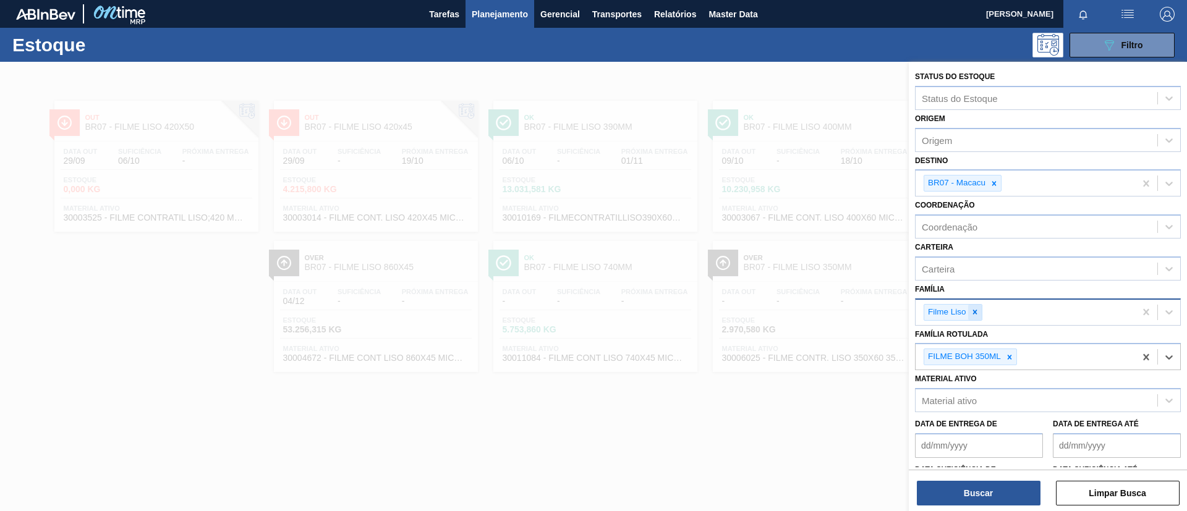
click at [981, 310] on div at bounding box center [975, 312] width 14 height 15
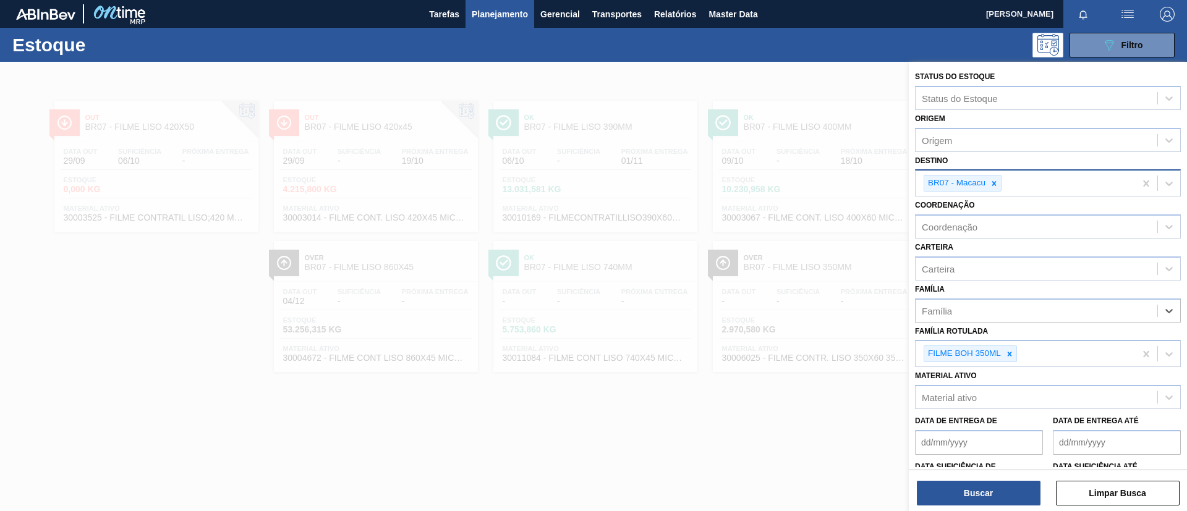
drag, startPoint x: 976, startPoint y: 312, endPoint x: 1007, endPoint y: 180, distance: 136.0
click at [976, 312] on div "Família" at bounding box center [1037, 311] width 242 height 18
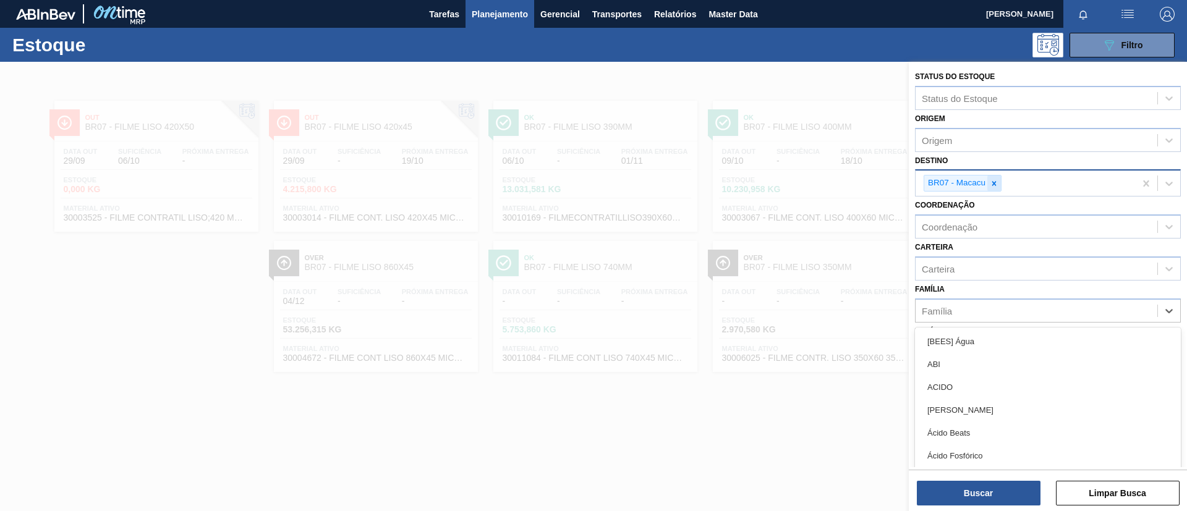
click at [991, 176] on div at bounding box center [994, 183] width 14 height 15
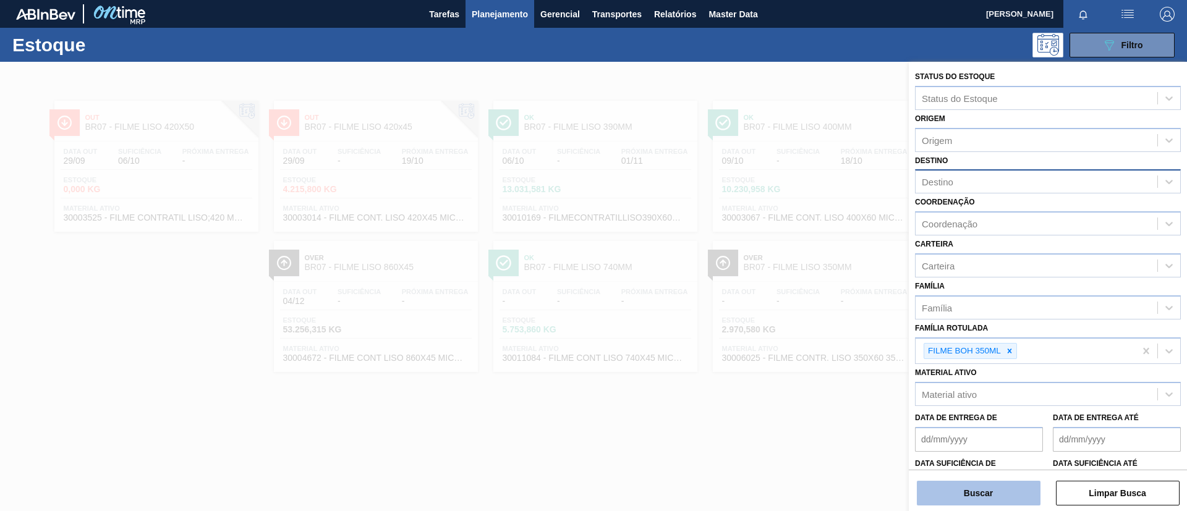
click at [989, 491] on button "Buscar" at bounding box center [979, 493] width 124 height 25
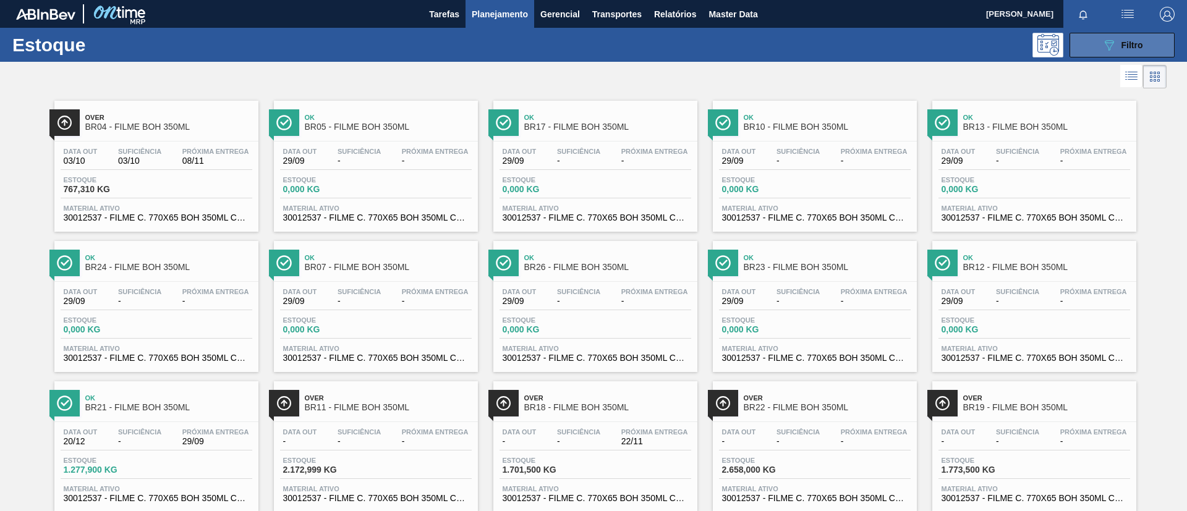
click at [1093, 41] on button "089F7B8B-B2A5-4AFE-B5C0-19BA573D28AC Filtro" at bounding box center [1122, 45] width 105 height 25
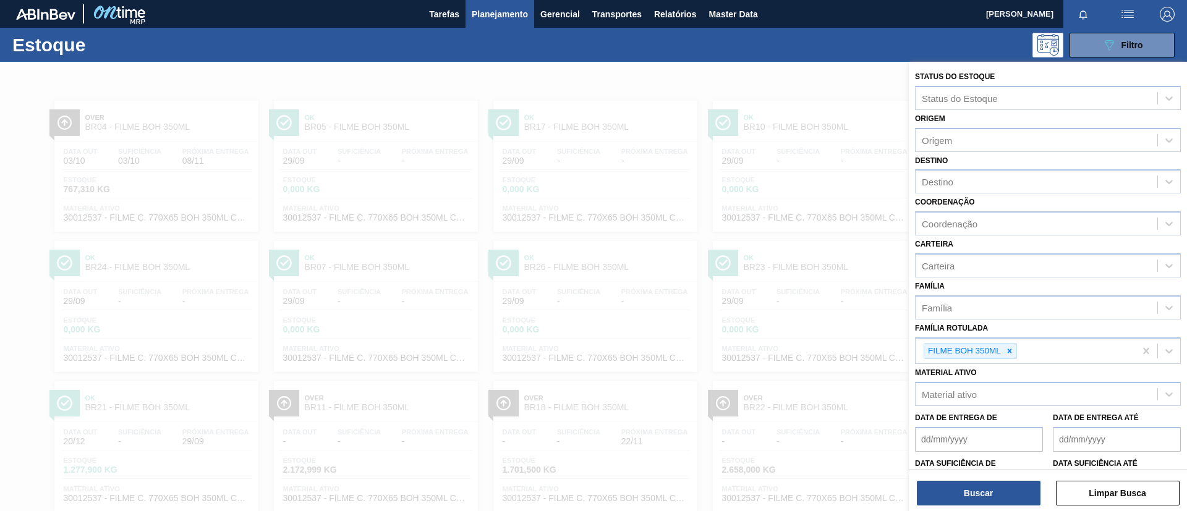
click at [1025, 203] on div "Coordenação Coordenação" at bounding box center [1048, 215] width 266 height 42
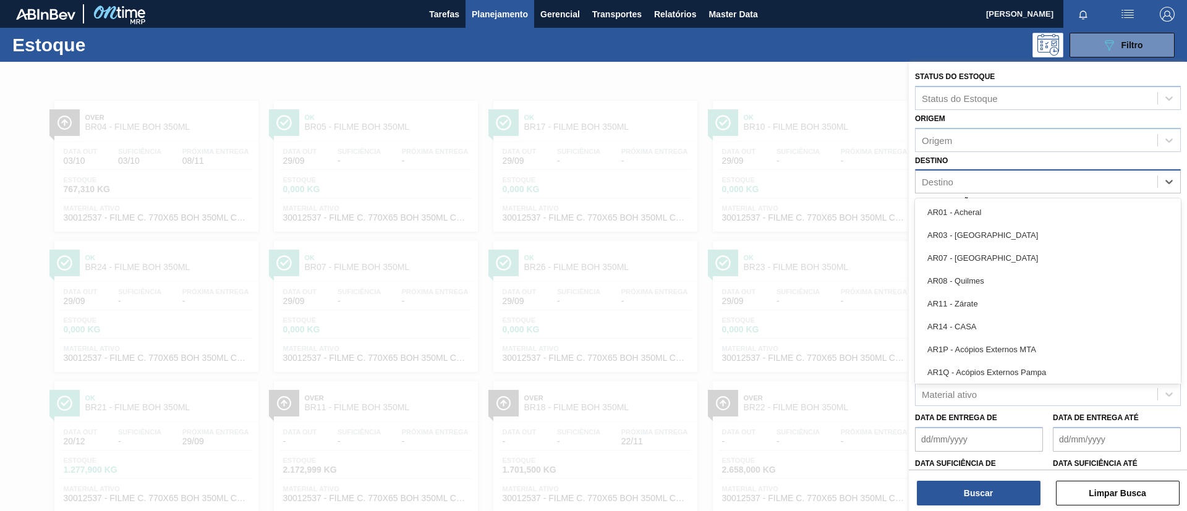
click at [1012, 185] on div "Destino" at bounding box center [1037, 182] width 242 height 18
type input "BR03"
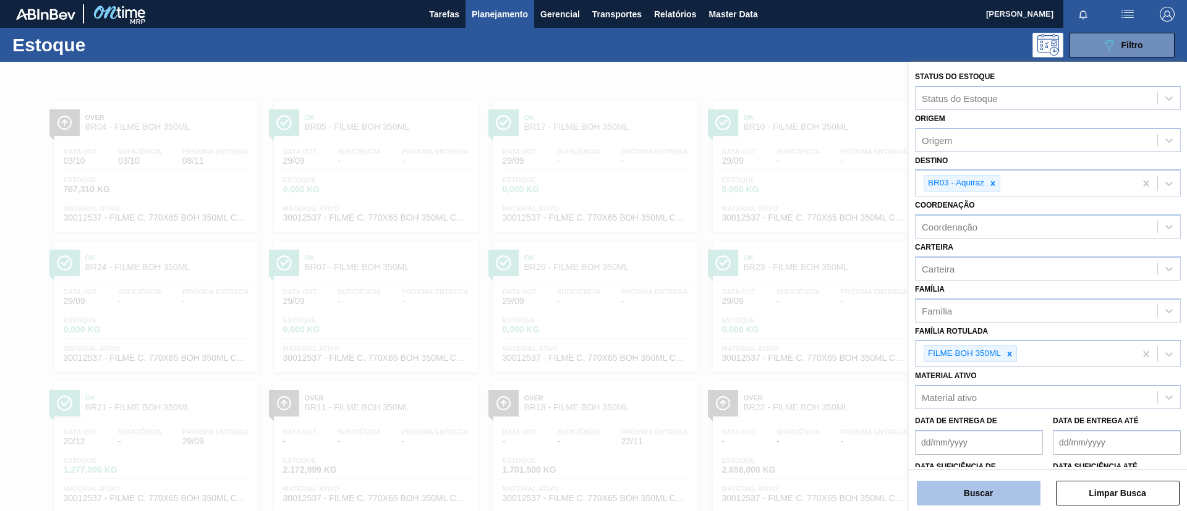
click at [992, 484] on button "Buscar" at bounding box center [979, 493] width 124 height 25
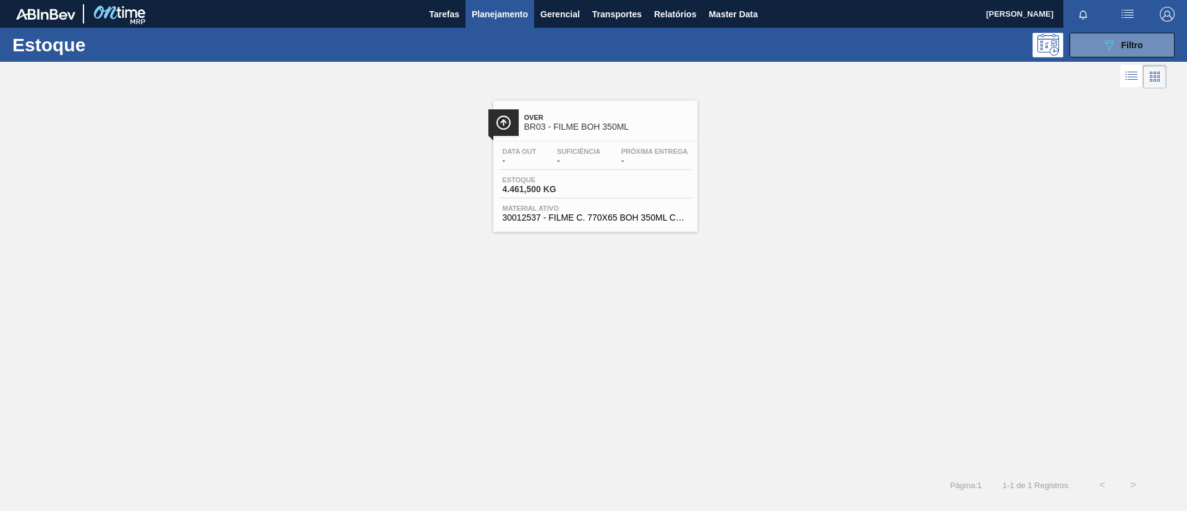
click at [604, 135] on div "Over BR03 - FILME BOH 350ML" at bounding box center [607, 123] width 167 height 28
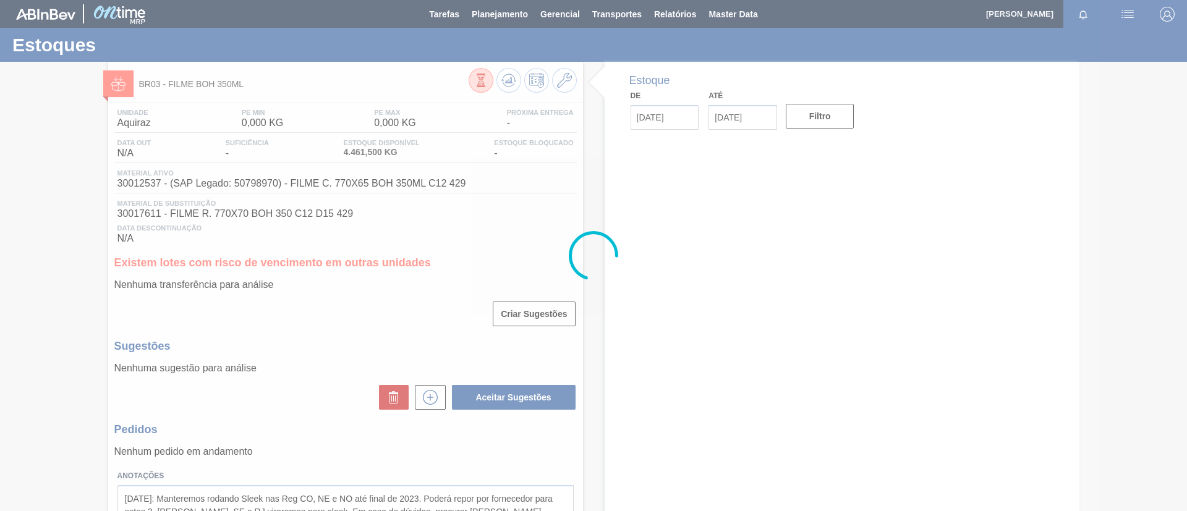
drag, startPoint x: 114, startPoint y: 179, endPoint x: 139, endPoint y: 176, distance: 25.5
click at [139, 176] on div at bounding box center [593, 255] width 1187 height 511
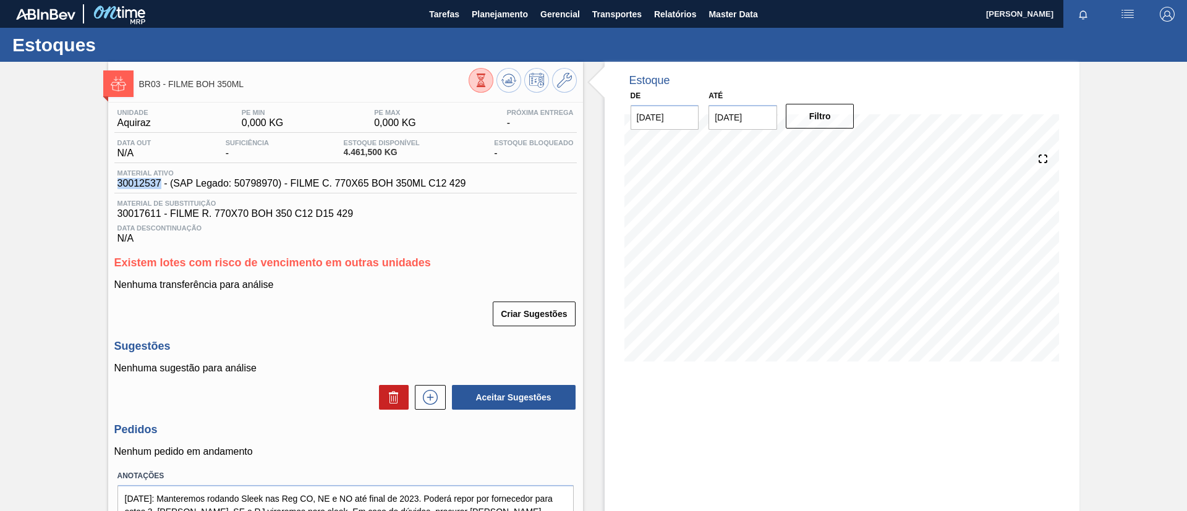
drag, startPoint x: 117, startPoint y: 181, endPoint x: 161, endPoint y: 185, distance: 44.1
click at [161, 185] on span "30012537 - (SAP Legado: 50798970) - FILME C. 770X65 BOH 350ML C12 429" at bounding box center [291, 183] width 349 height 11
copy span "30012537"
drag, startPoint x: 256, startPoint y: 95, endPoint x: 167, endPoint y: 90, distance: 89.1
click at [167, 90] on div "BR03 - FILME BOH 350ML" at bounding box center [304, 84] width 330 height 28
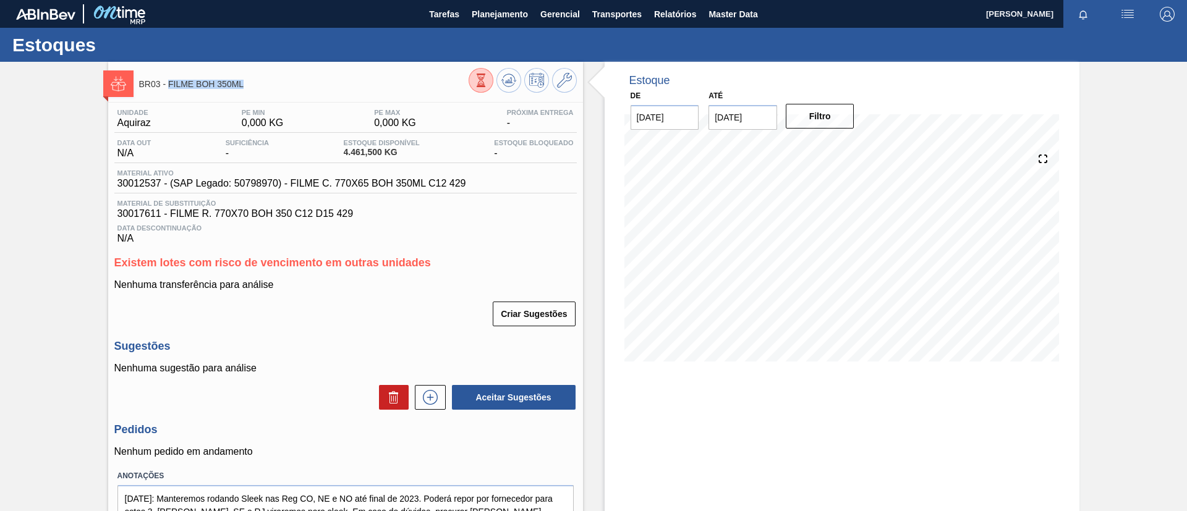
copy span "FILME BOH 350ML"
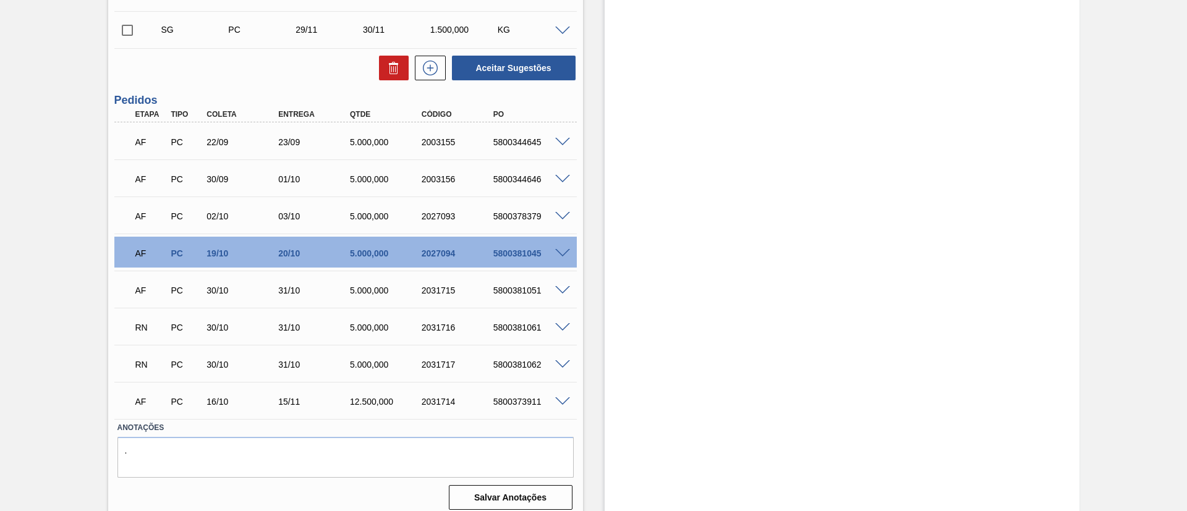
scroll to position [474, 0]
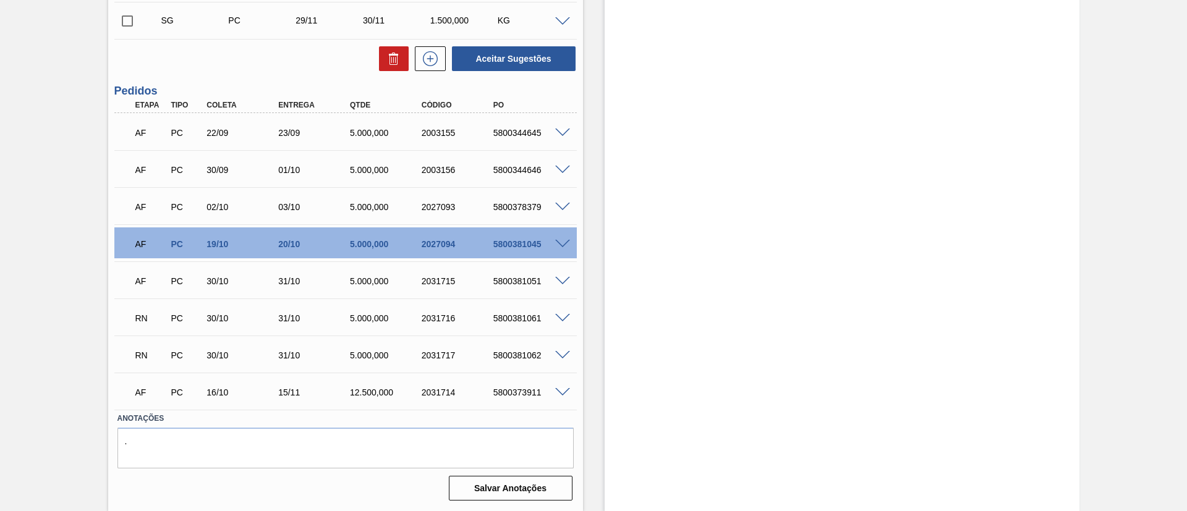
click at [550, 312] on div "RN PC 30/10 31/10 5.000,000 2031716 5800381061" at bounding box center [342, 317] width 430 height 25
click at [555, 315] on span at bounding box center [562, 318] width 15 height 9
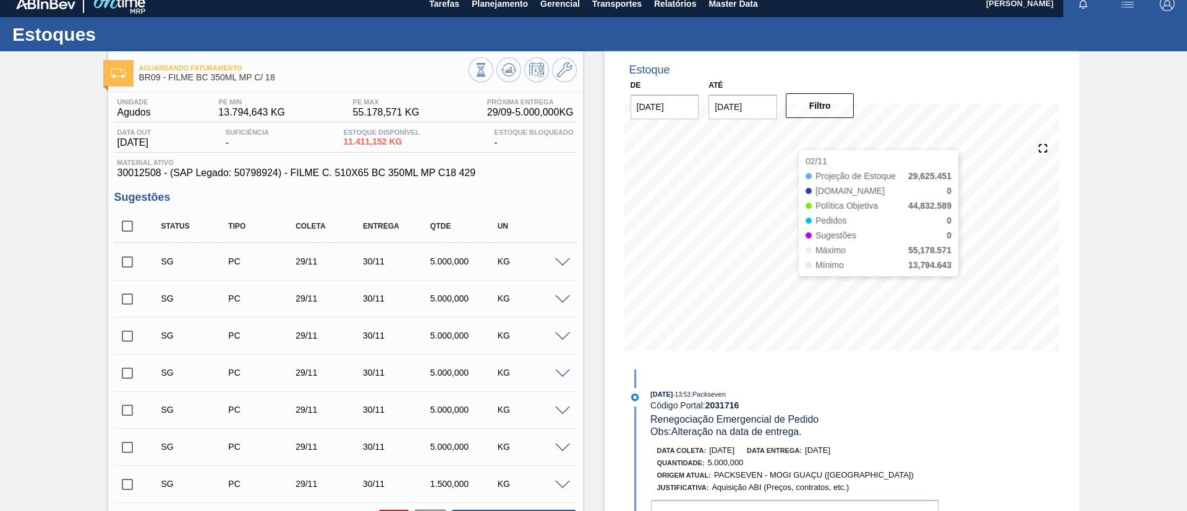
scroll to position [196, 0]
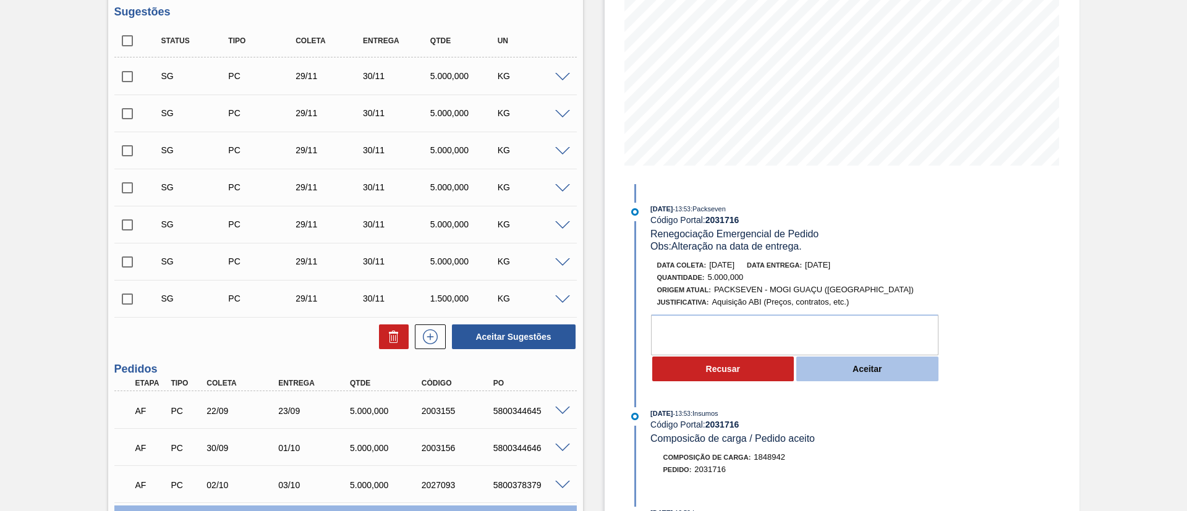
click at [871, 377] on button "Aceitar" at bounding box center [867, 369] width 142 height 25
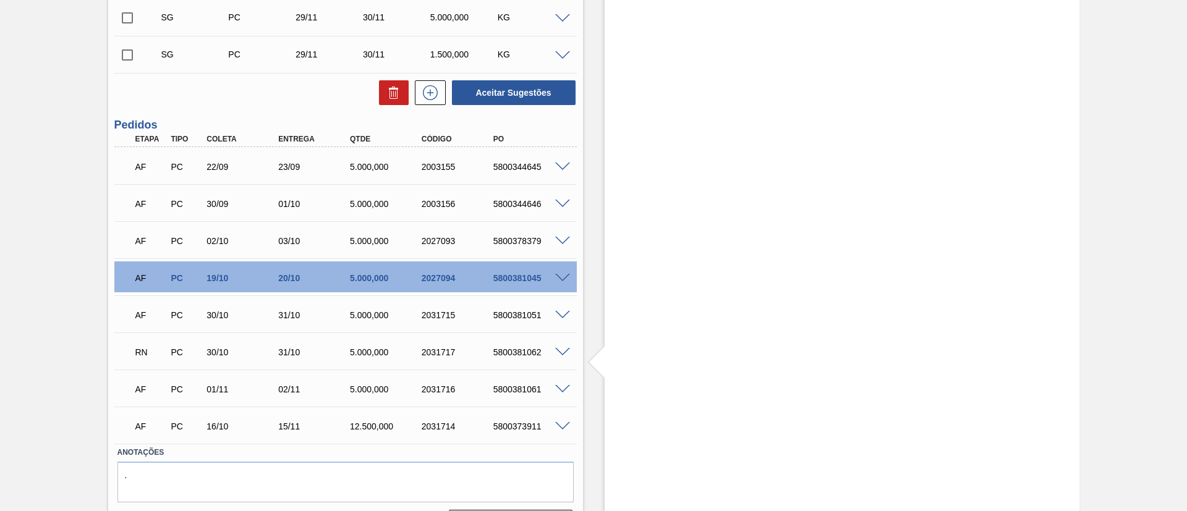
scroll to position [474, 0]
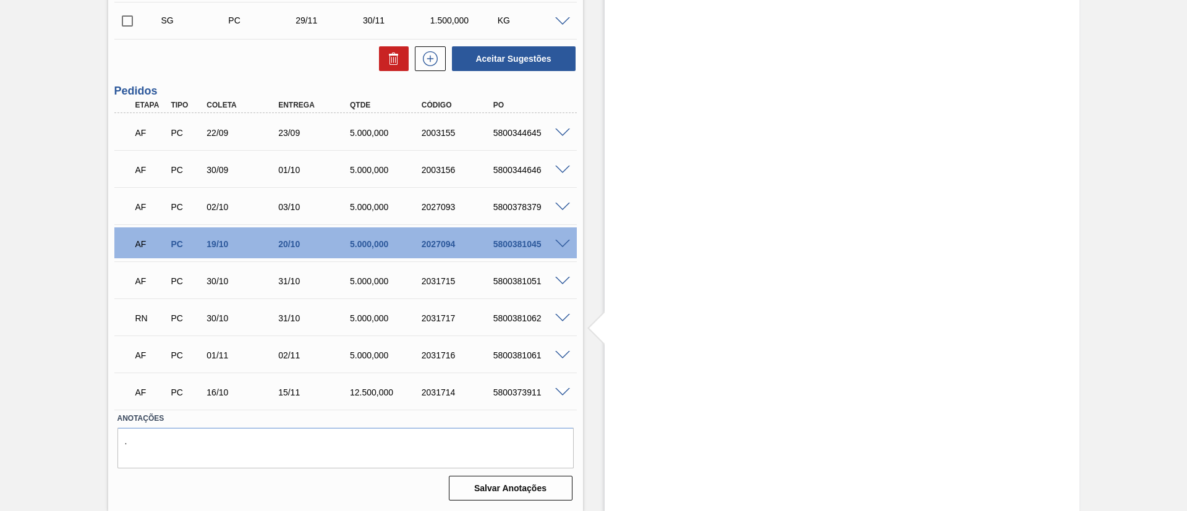
click at [561, 328] on div "RN PC 30/10 31/10 5.000,000 2031717 5800381062" at bounding box center [345, 317] width 462 height 31
click at [562, 325] on div "RN PC 30/10 31/10 5.000,000 2031717 5800381062" at bounding box center [345, 317] width 462 height 31
click at [565, 322] on div "5800381062" at bounding box center [530, 318] width 80 height 10
click at [565, 320] on span at bounding box center [562, 318] width 15 height 9
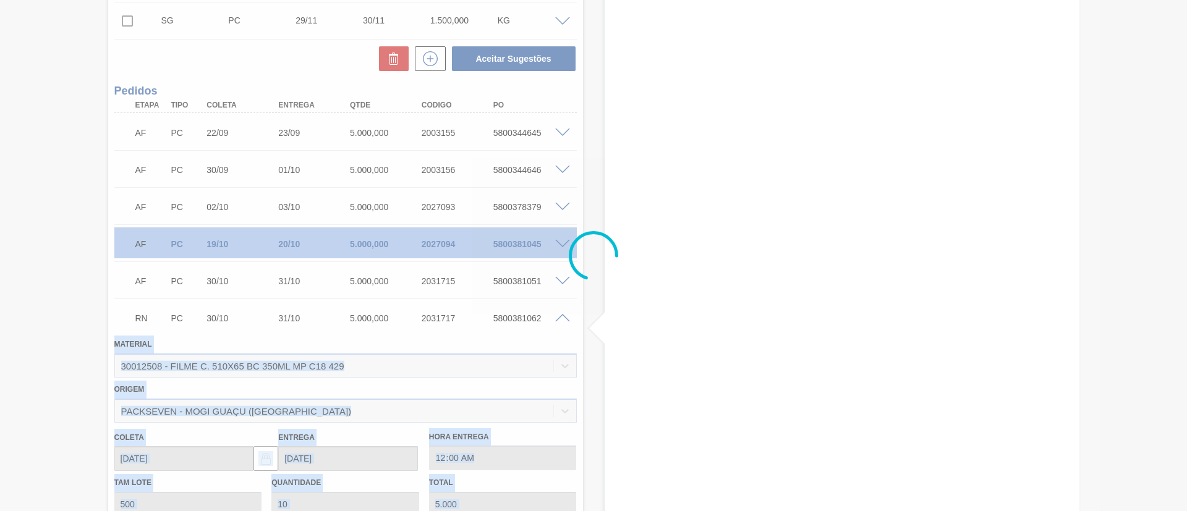
click at [487, 357] on div "Material 30012508 - FILME C. 510X65 BC 350ML MP C18 429" at bounding box center [345, 357] width 462 height 42
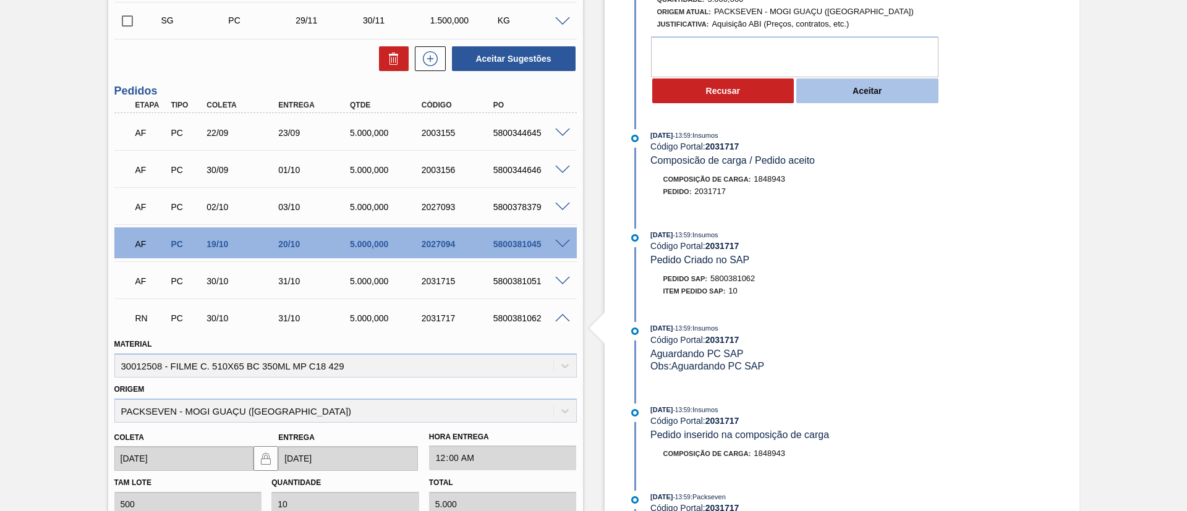
click at [848, 100] on button "Aceitar" at bounding box center [867, 91] width 142 height 25
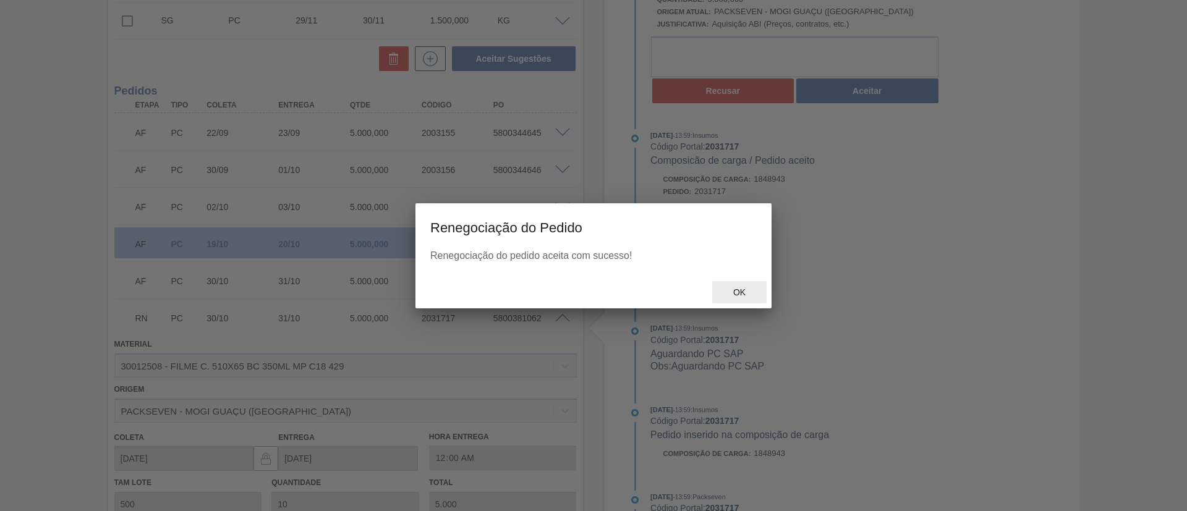
click at [745, 291] on span "Ok" at bounding box center [739, 293] width 32 height 10
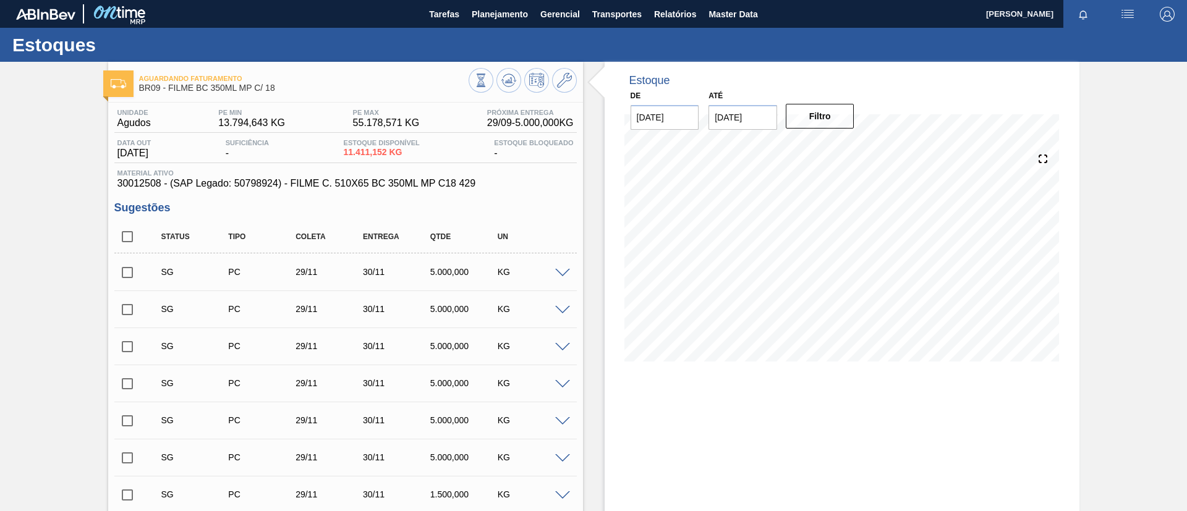
scroll to position [464, 0]
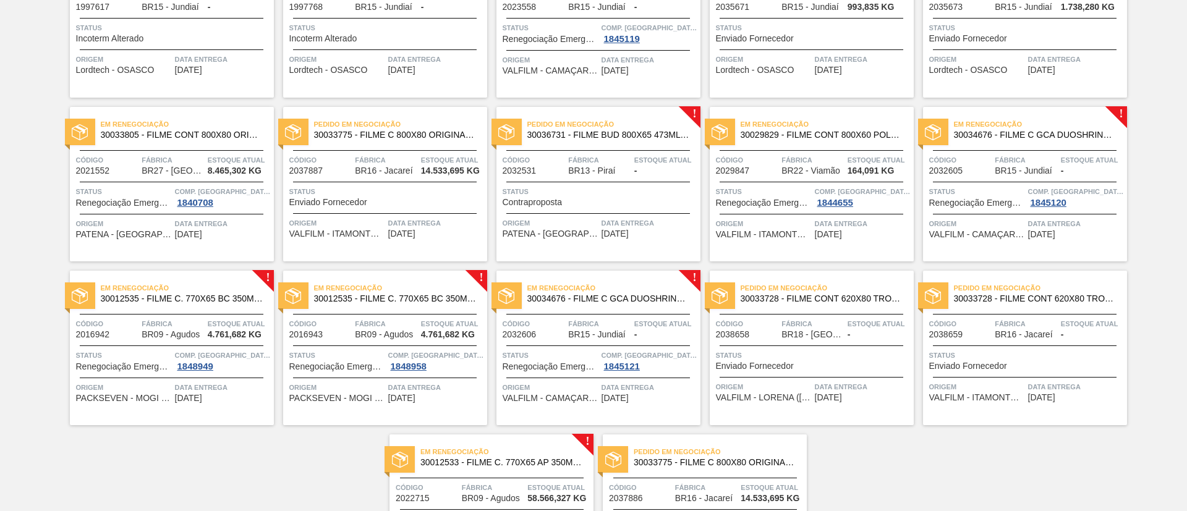
scroll to position [185, 0]
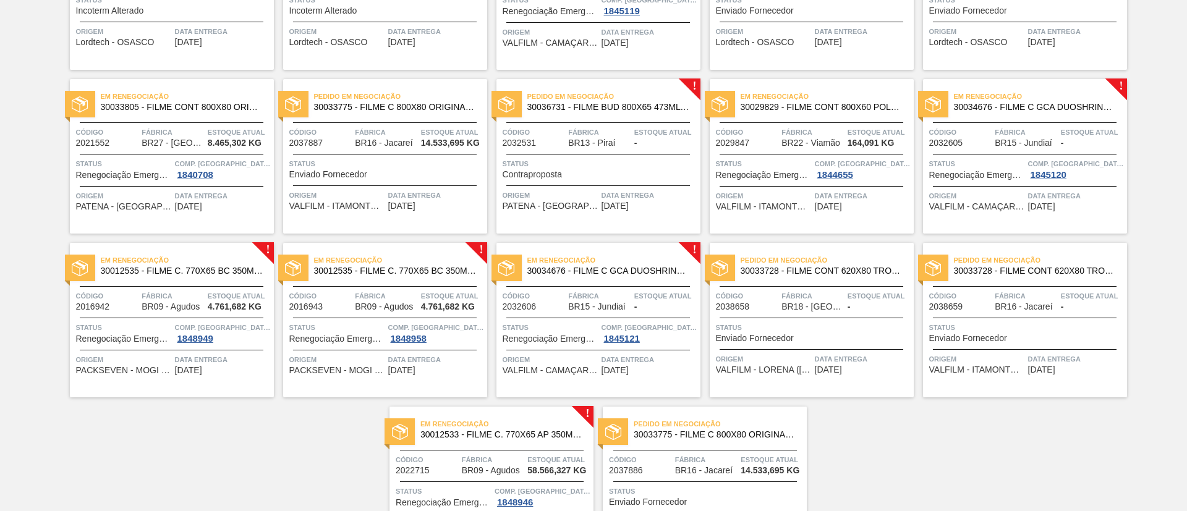
click at [225, 279] on div "Em renegociação 30012535 - FILME C. 770X65 BC 350ML C12 429" at bounding box center [172, 266] width 204 height 28
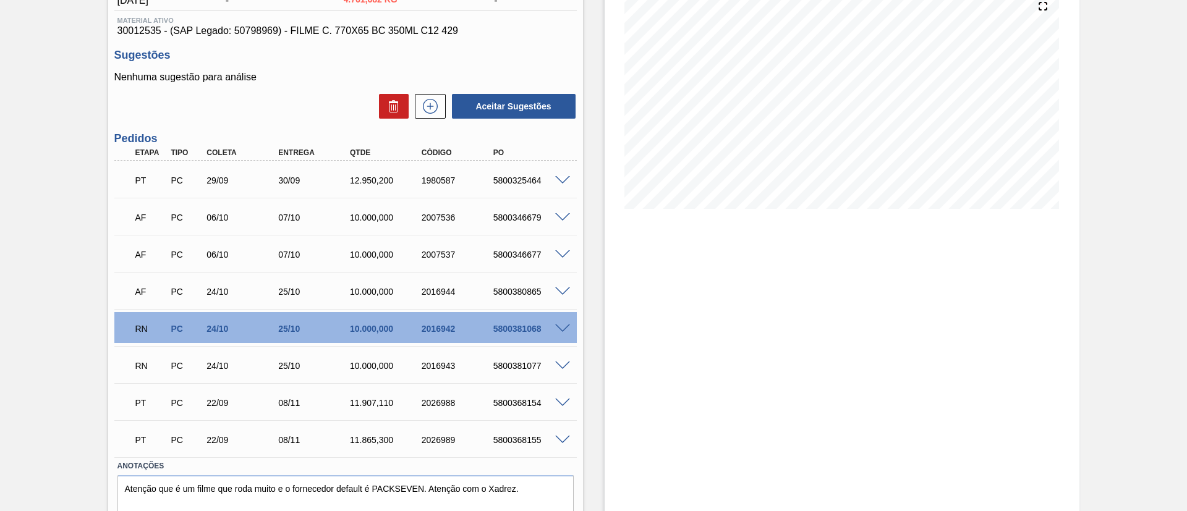
scroll to position [185, 0]
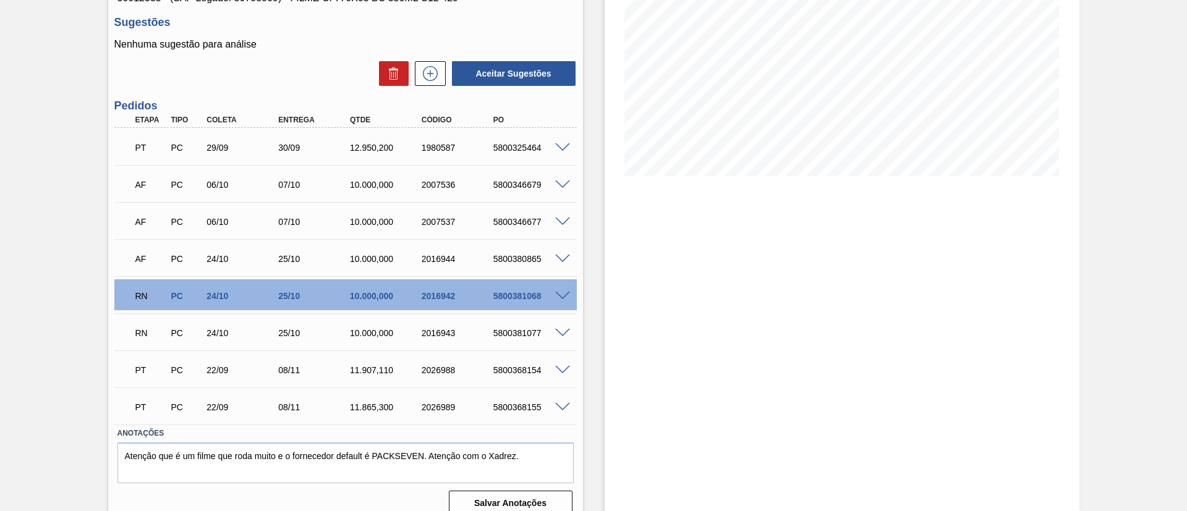
click at [560, 292] on span at bounding box center [562, 296] width 15 height 9
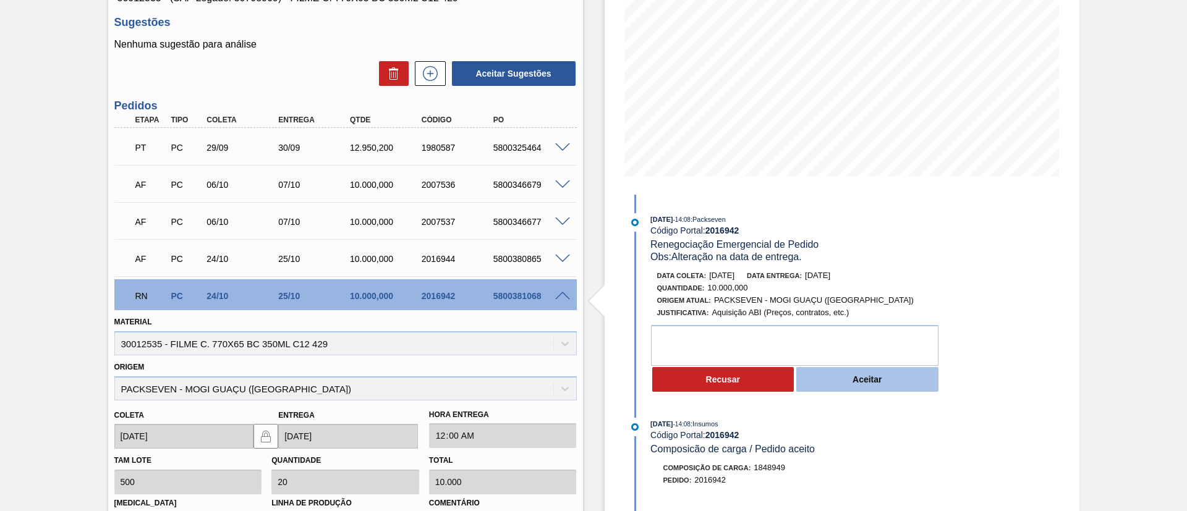
click at [894, 378] on button "Aceitar" at bounding box center [867, 379] width 142 height 25
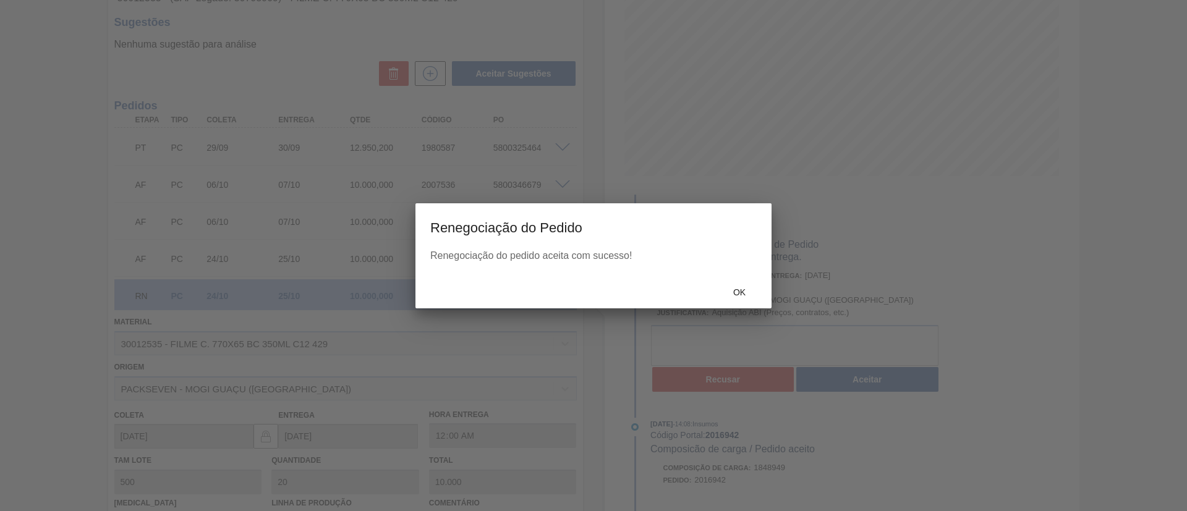
click at [754, 286] on div "Renegociação do Pedido Renegociação do pedido aceita com sucesso! Ok" at bounding box center [593, 255] width 1187 height 511
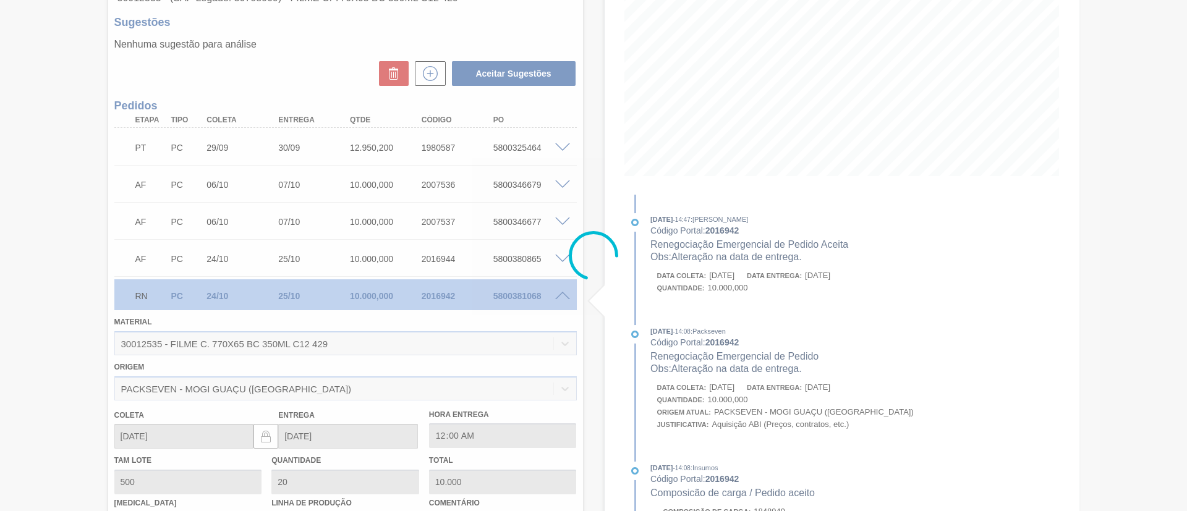
type input "Alteração na data de entrega."
type input "[DATE]"
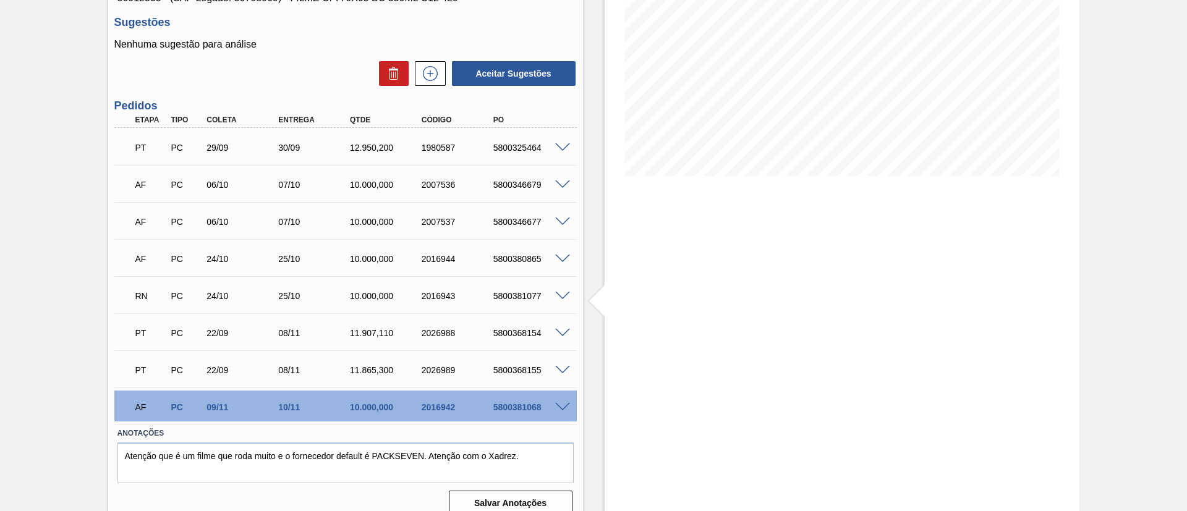
click at [562, 301] on div "RN PC 24/10 25/10 10.000,000 2016943 5800381077" at bounding box center [345, 294] width 462 height 31
click at [560, 292] on span at bounding box center [562, 296] width 15 height 9
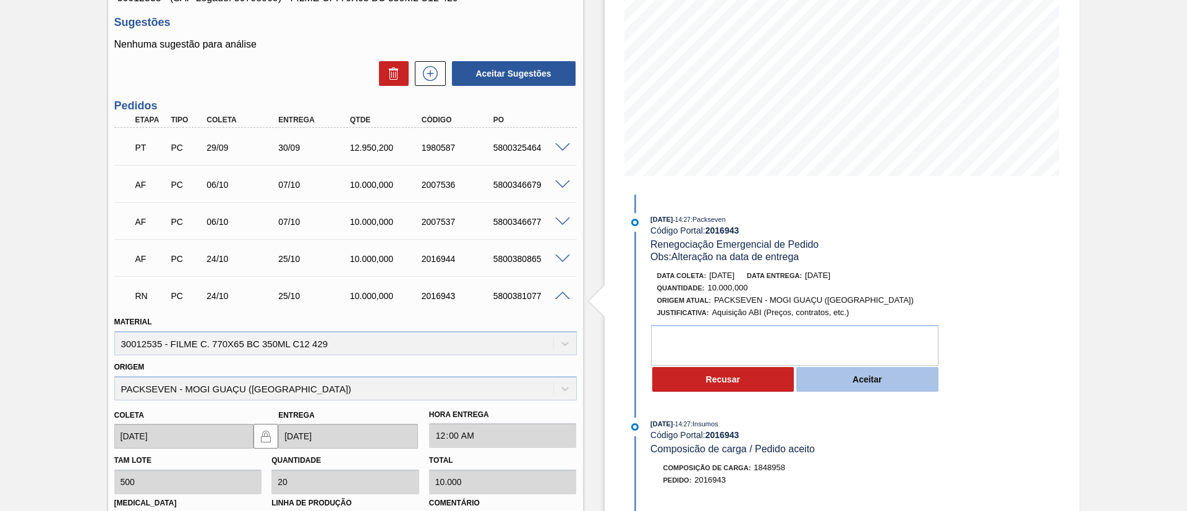
click at [919, 387] on button "Aceitar" at bounding box center [867, 379] width 142 height 25
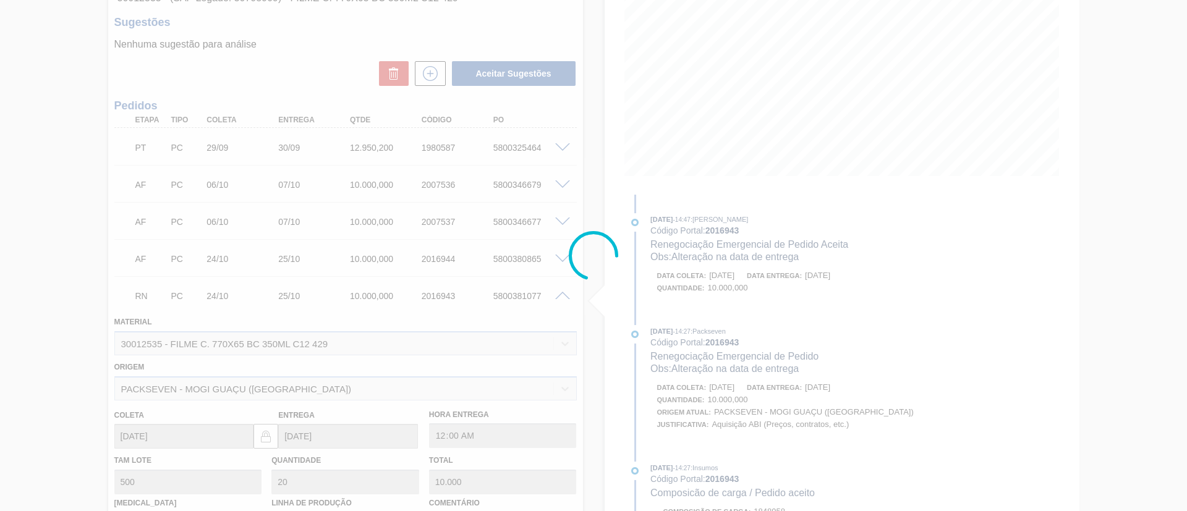
click at [761, 284] on div at bounding box center [593, 255] width 1187 height 511
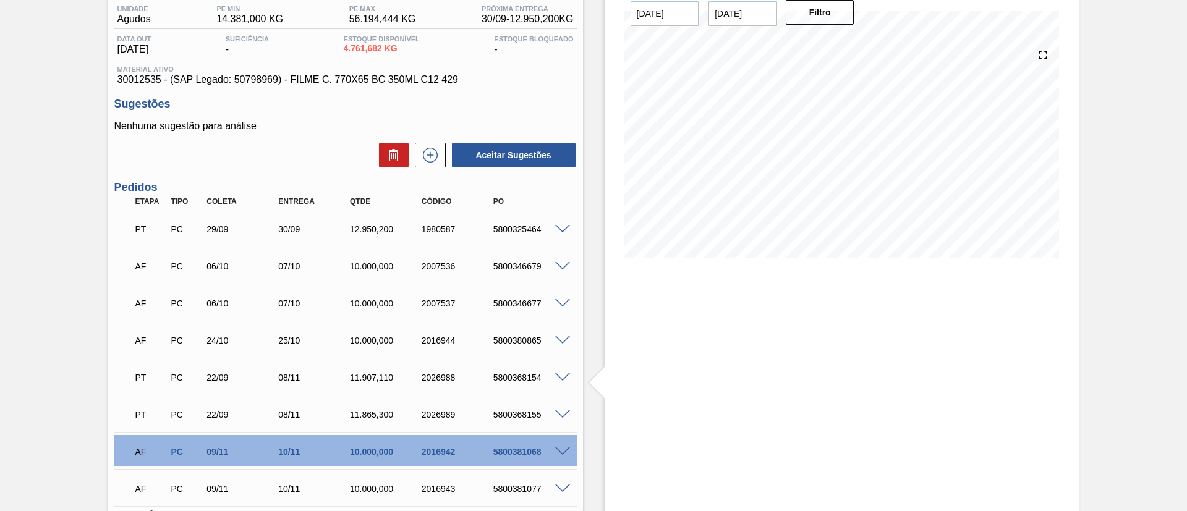
scroll to position [0, 0]
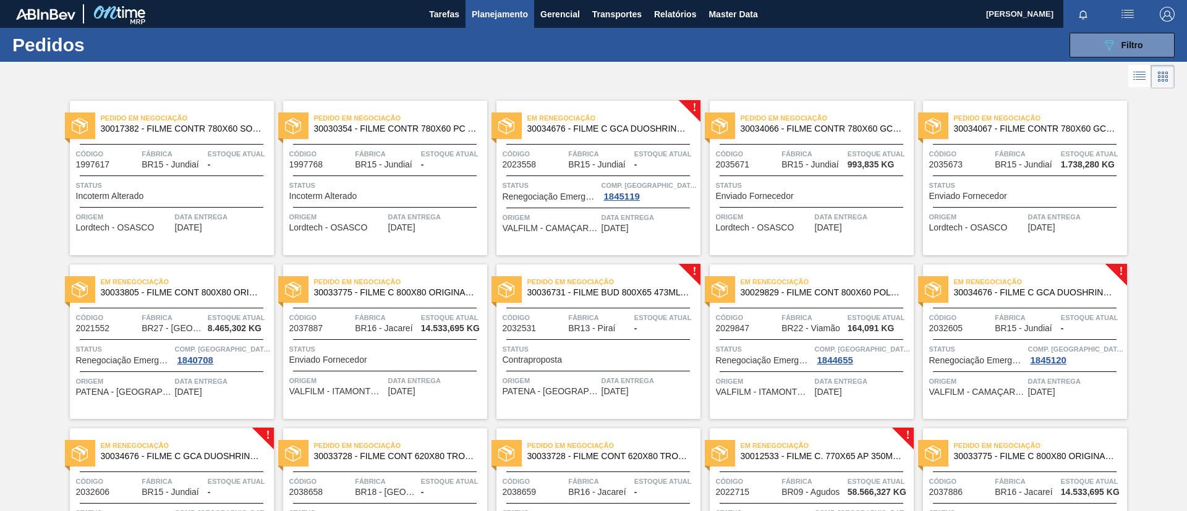
click at [0, 218] on div "Pedido em Negociação 30017382 - FILME CONTR 780X60 SODA LT350 429 Código 199761…" at bounding box center [593, 338] width 1187 height 492
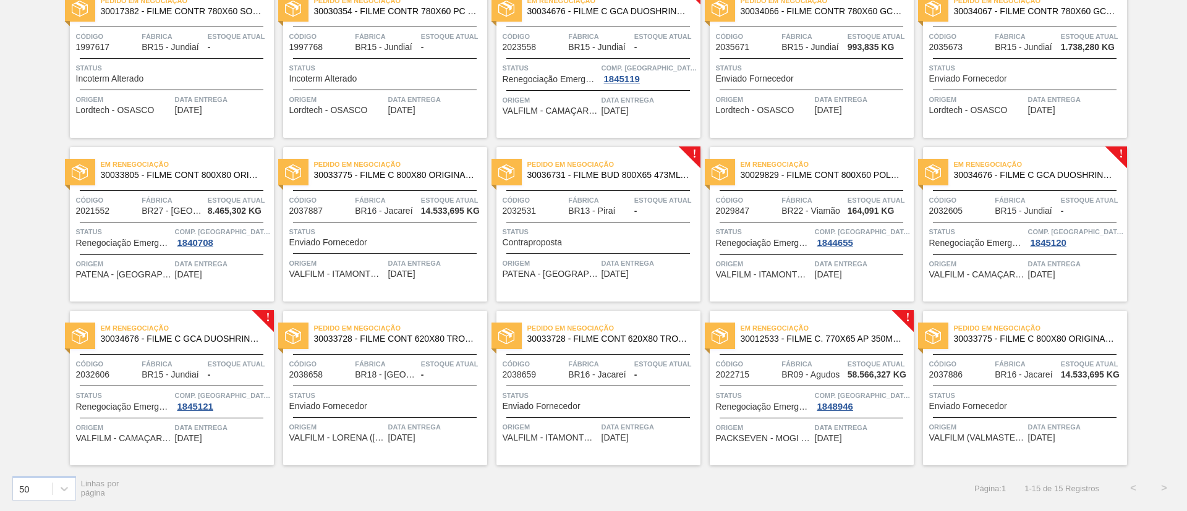
click at [882, 339] on span "30012533 - FILME C. 770X65 AP 350ML C12 429" at bounding box center [822, 338] width 163 height 9
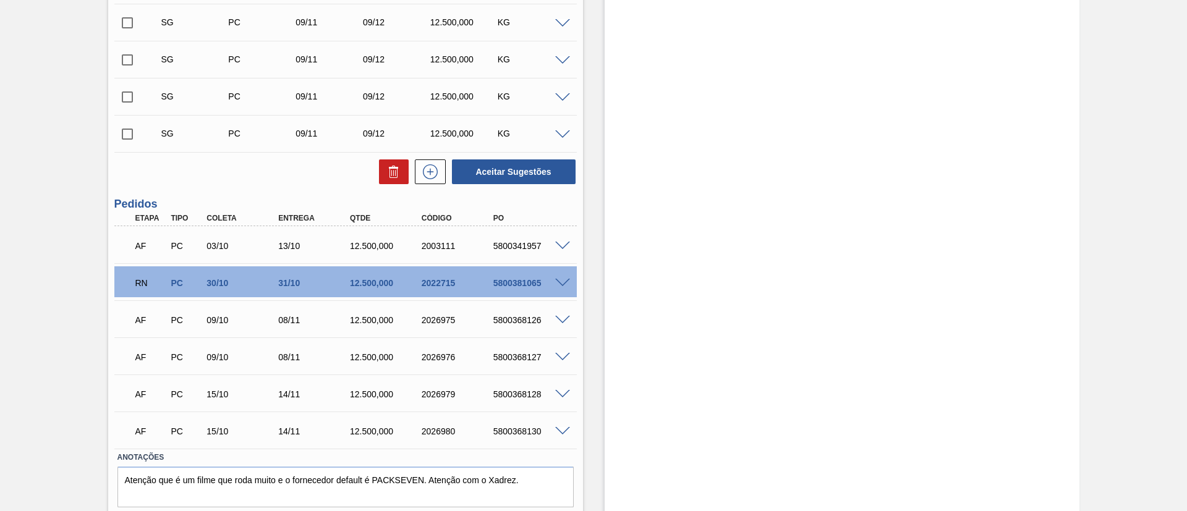
scroll to position [464, 0]
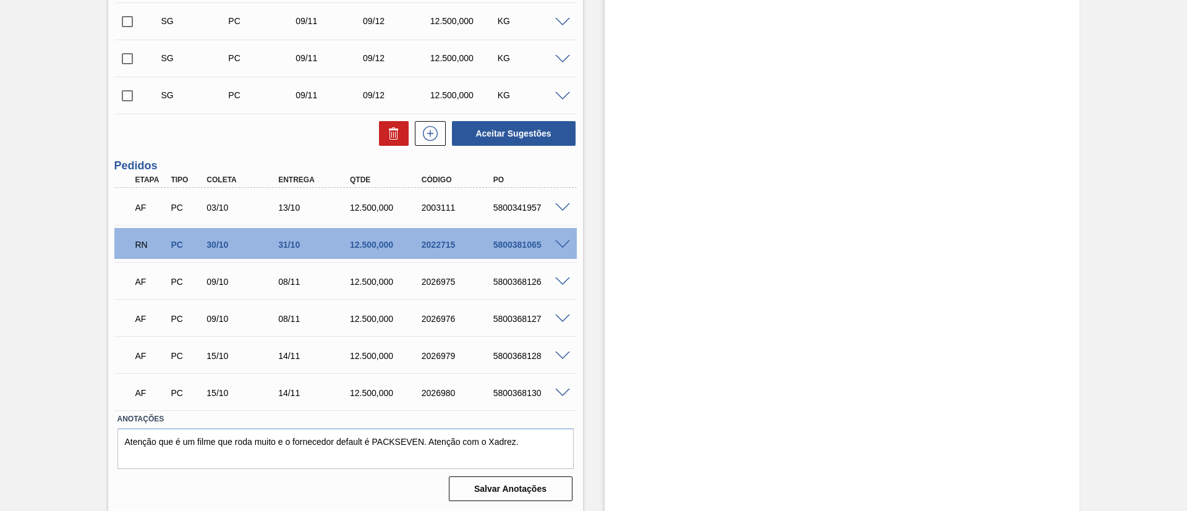
click at [559, 248] on div "5800381065" at bounding box center [530, 245] width 80 height 10
click at [558, 245] on span at bounding box center [562, 245] width 15 height 9
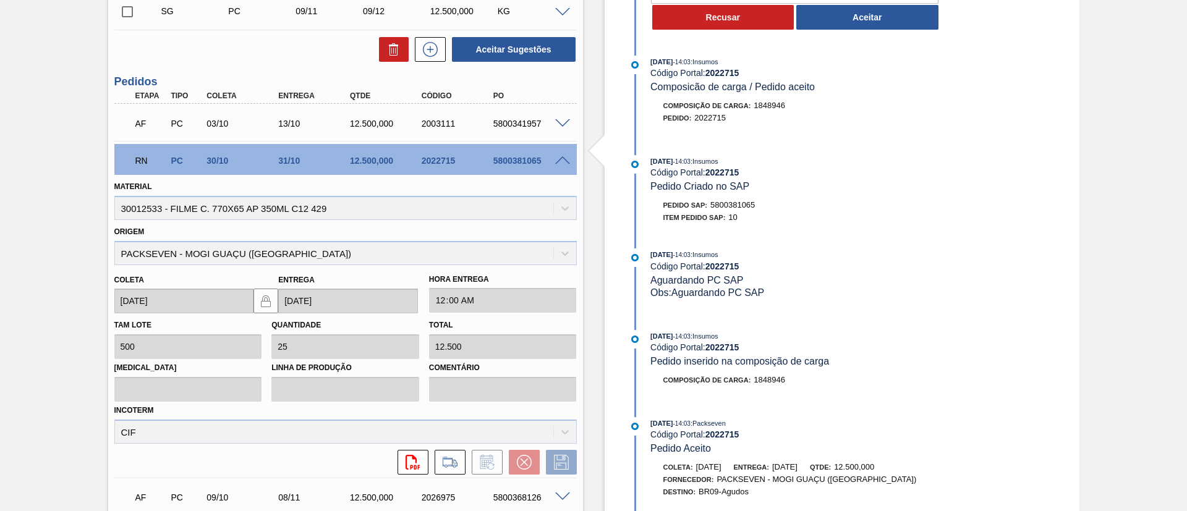
scroll to position [556, 0]
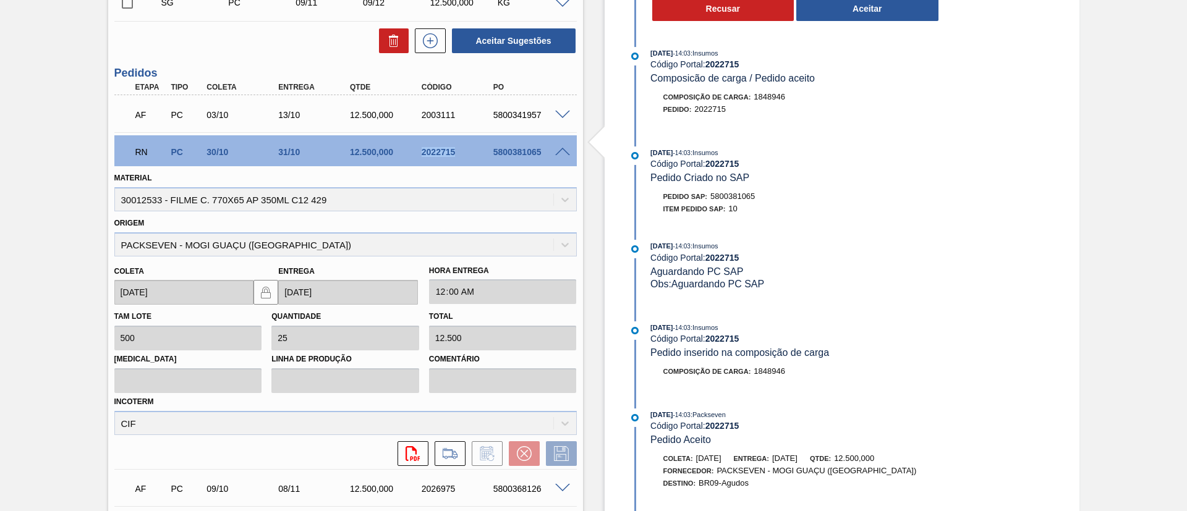
drag, startPoint x: 416, startPoint y: 159, endPoint x: 455, endPoint y: 162, distance: 39.1
click at [456, 157] on div "RN PC 30/10 31/10 12.500,000 2022715 5800381065" at bounding box center [342, 150] width 430 height 25
copy div "2022715"
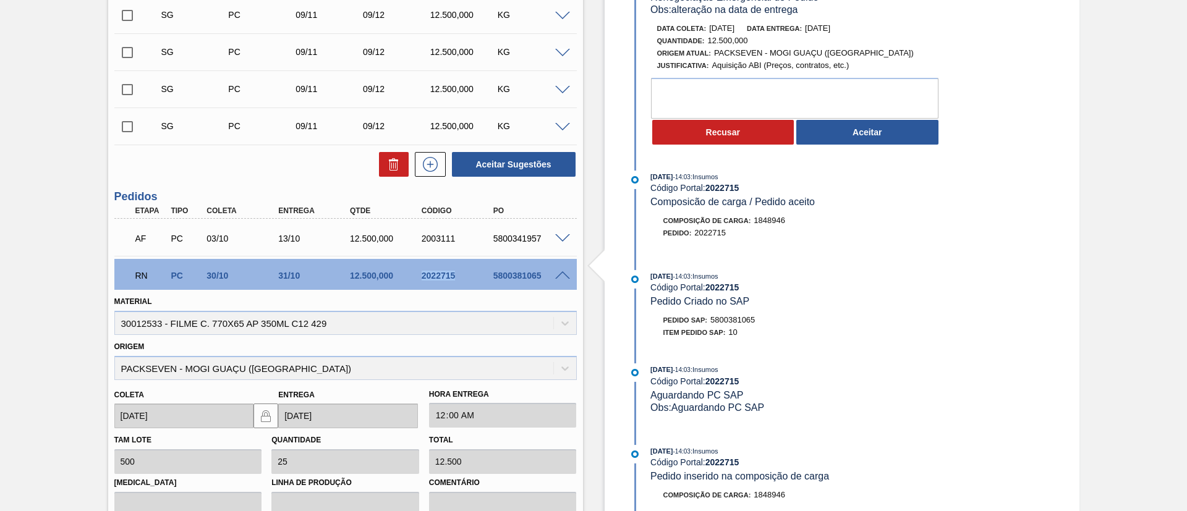
scroll to position [371, 0]
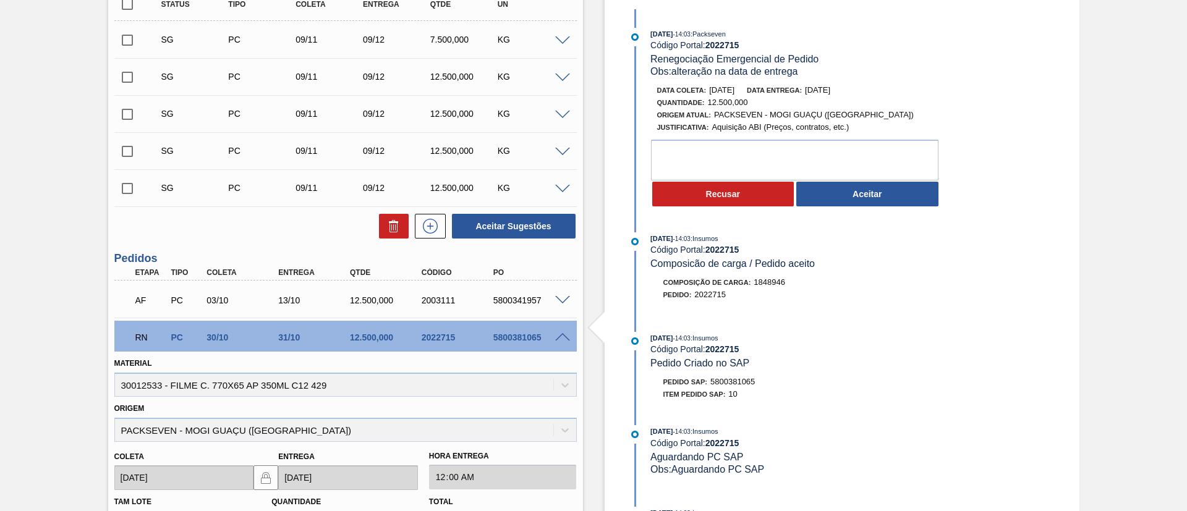
click at [377, 328] on div "RN PC 30/10 31/10 12.500,000 2022715 5800381065" at bounding box center [342, 336] width 430 height 25
click at [735, 199] on button "Recusar" at bounding box center [723, 194] width 142 height 25
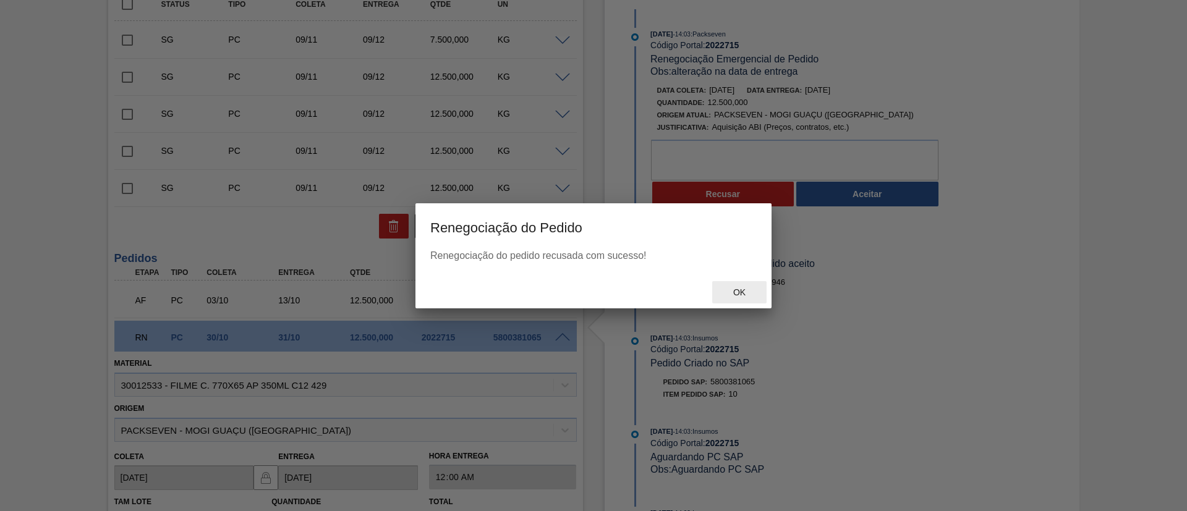
click at [730, 292] on span "Ok" at bounding box center [739, 293] width 32 height 10
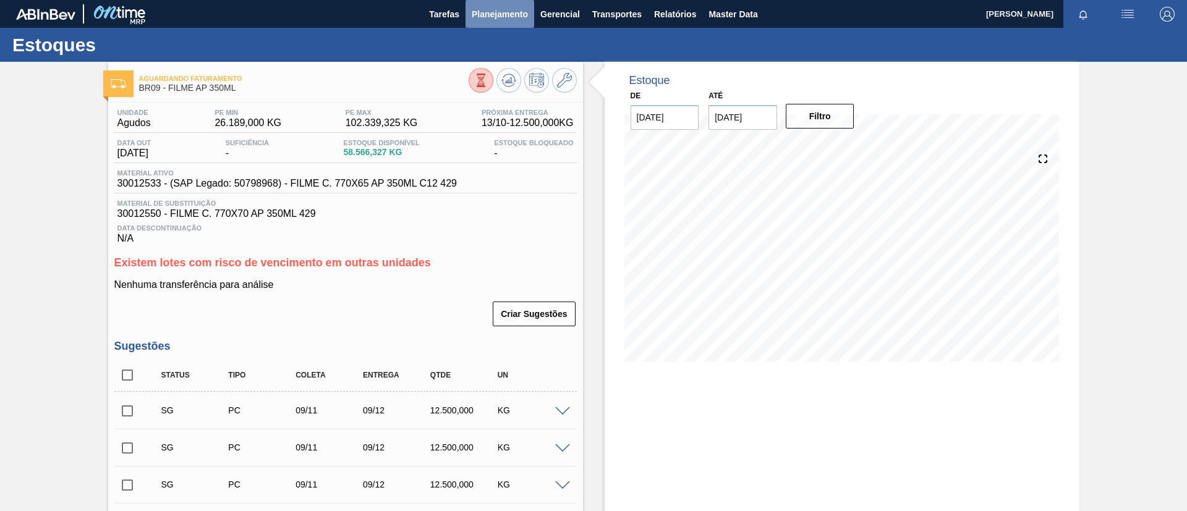
click at [491, 8] on span "Planejamento" at bounding box center [500, 14] width 56 height 15
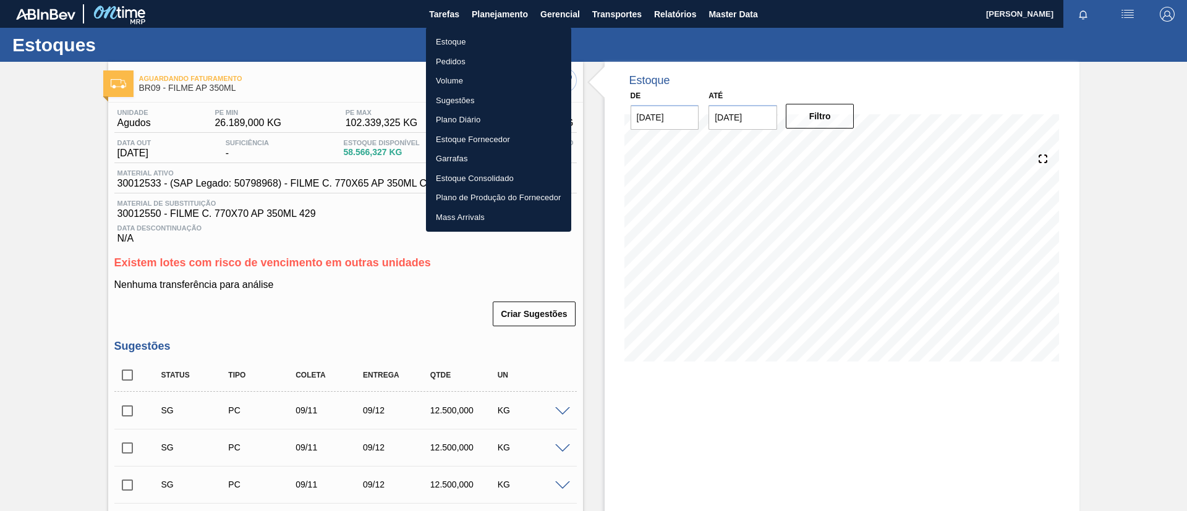
click at [469, 59] on li "Pedidos" at bounding box center [498, 62] width 145 height 20
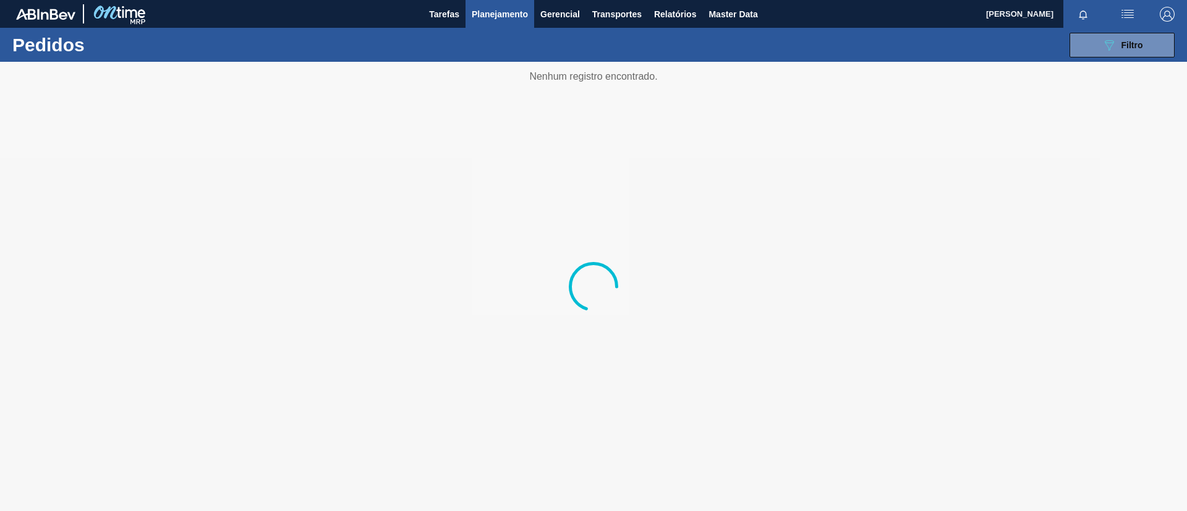
click at [1098, 59] on div "089F7B8B-B2A5-4AFE-B5C0-19BA573D28AC Filtro Código Pedido Portal Códido PO SAP …" at bounding box center [689, 45] width 984 height 37
click at [1099, 56] on button "089F7B8B-B2A5-4AFE-B5C0-19BA573D28AC Filtro" at bounding box center [1122, 45] width 105 height 25
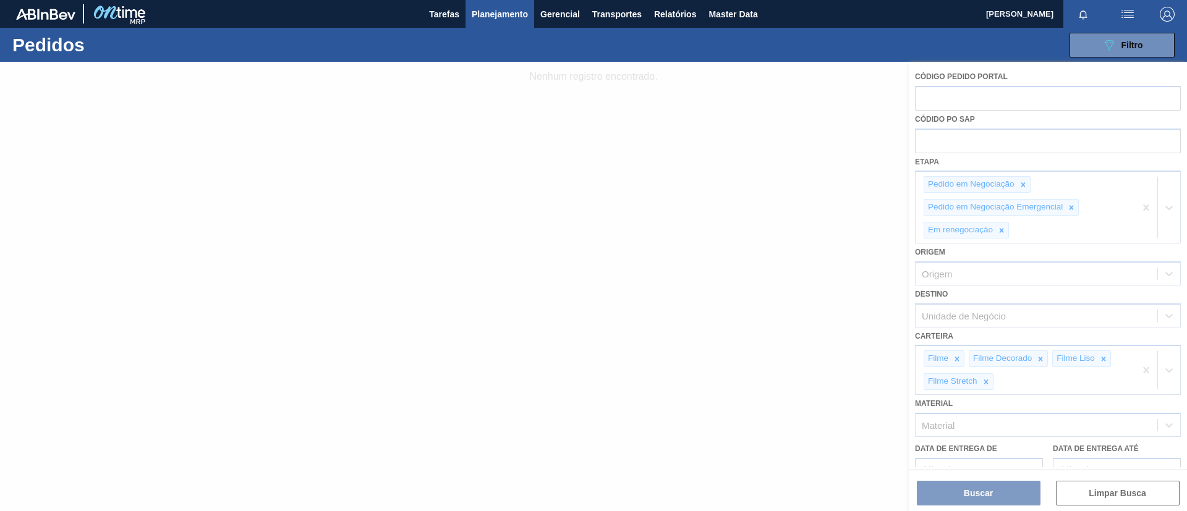
click at [1144, 210] on div at bounding box center [593, 286] width 1187 height 449
click at [1144, 207] on div at bounding box center [593, 286] width 1187 height 449
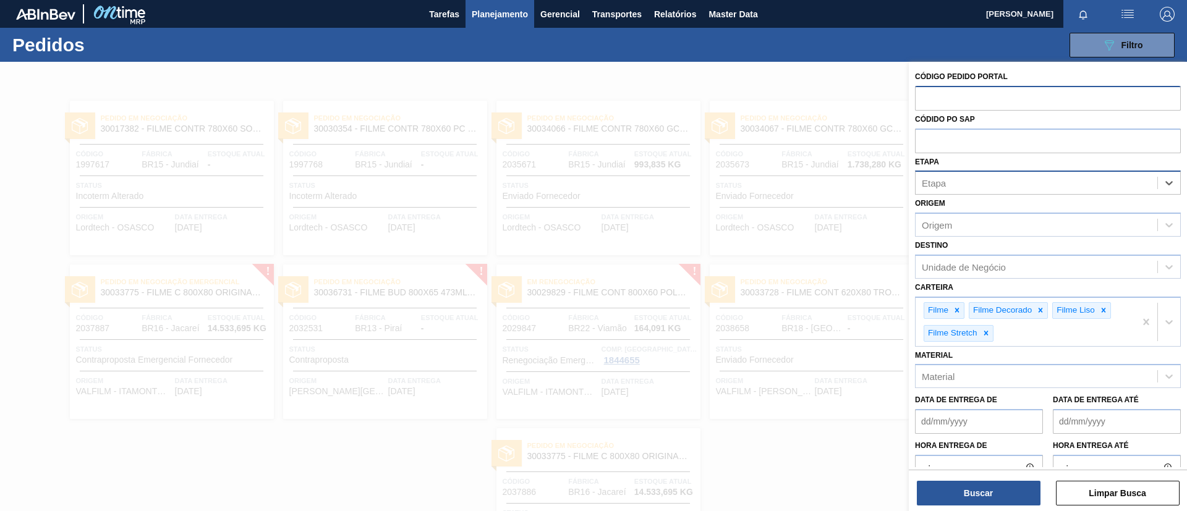
click at [999, 94] on input "text" at bounding box center [1048, 97] width 266 height 23
paste input "2037887"
type input "2037887"
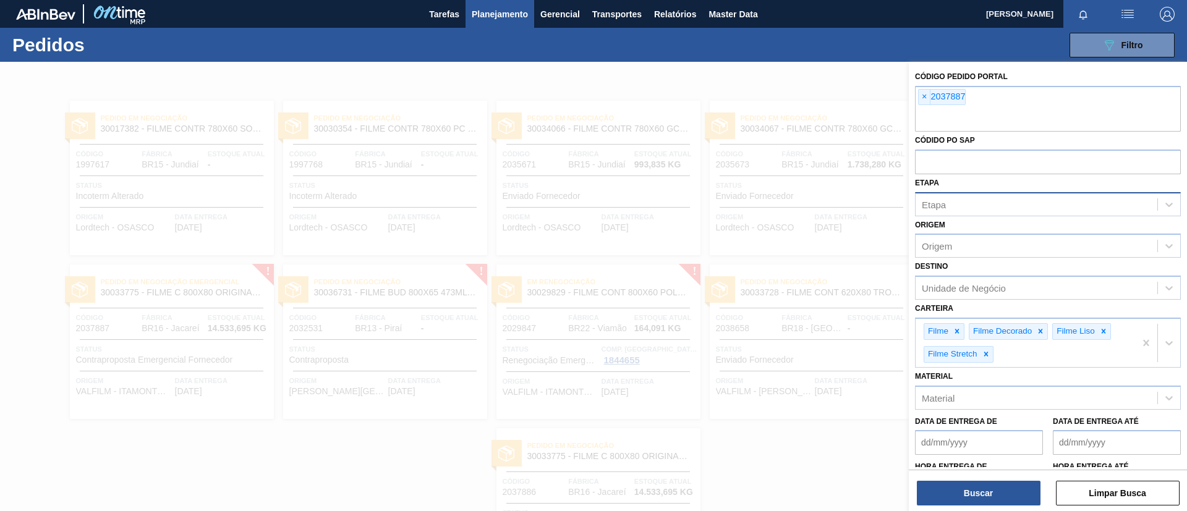
click at [855, 202] on div at bounding box center [593, 317] width 1187 height 511
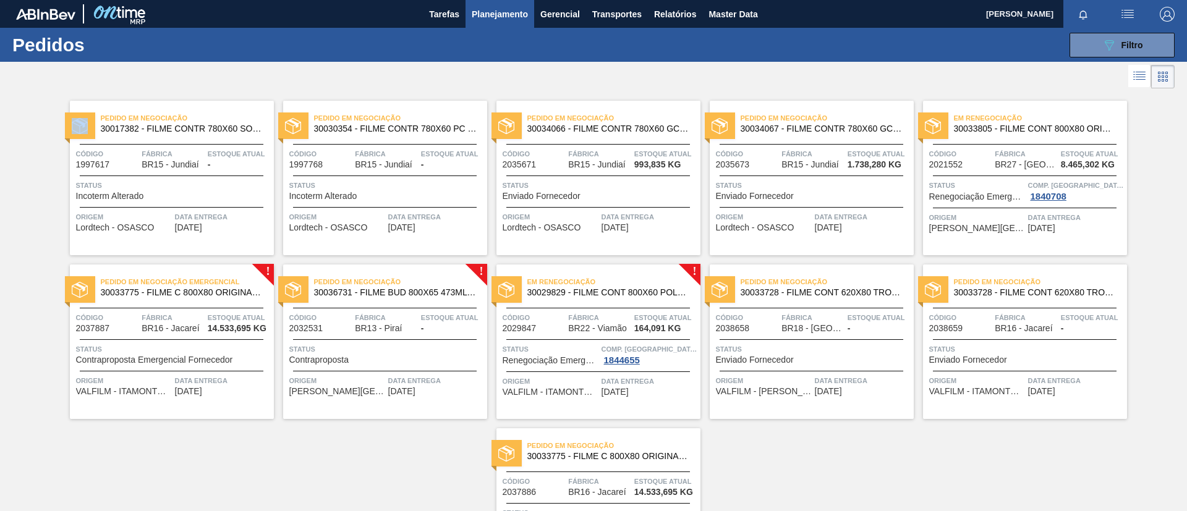
drag, startPoint x: 855, startPoint y: 202, endPoint x: 858, endPoint y: 210, distance: 8.6
click at [855, 202] on div at bounding box center [593, 317] width 1187 height 511
click at [653, 292] on span "30029829 - FILME CONT 800X60 POLAR 473 C12 429" at bounding box center [608, 292] width 163 height 9
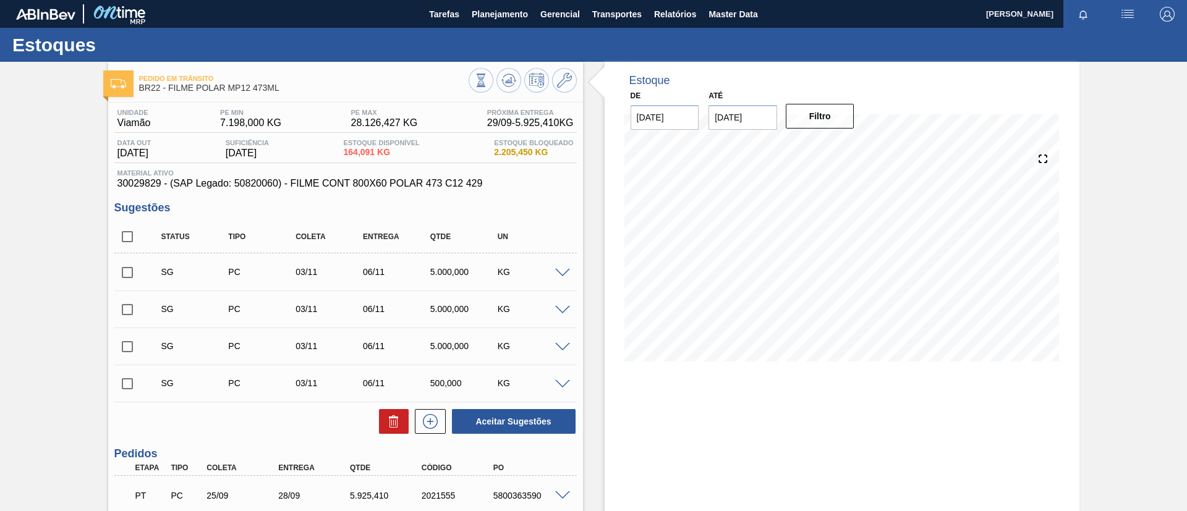
scroll to position [177, 0]
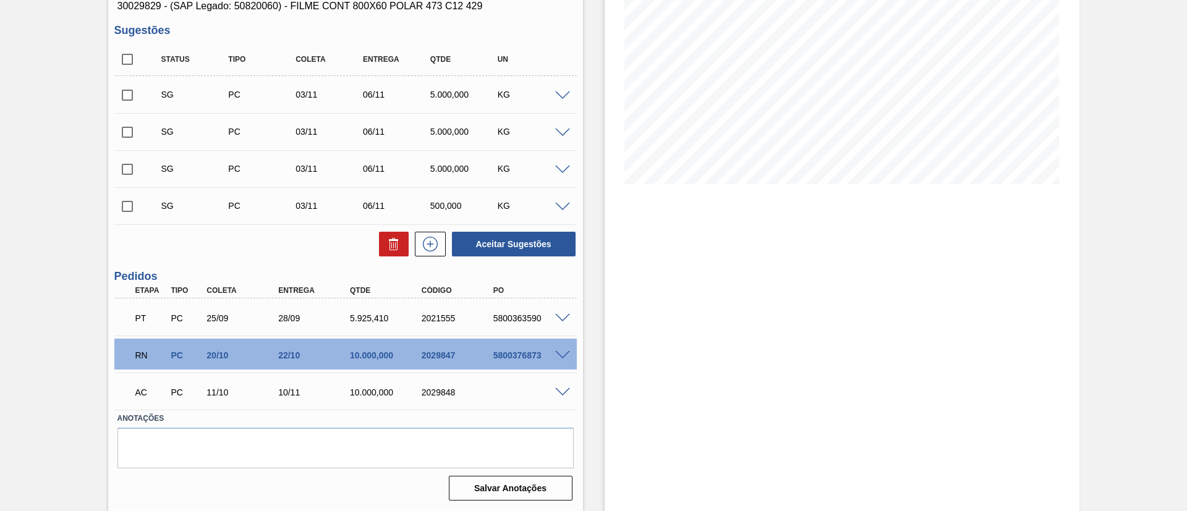
click at [565, 352] on span at bounding box center [562, 355] width 15 height 9
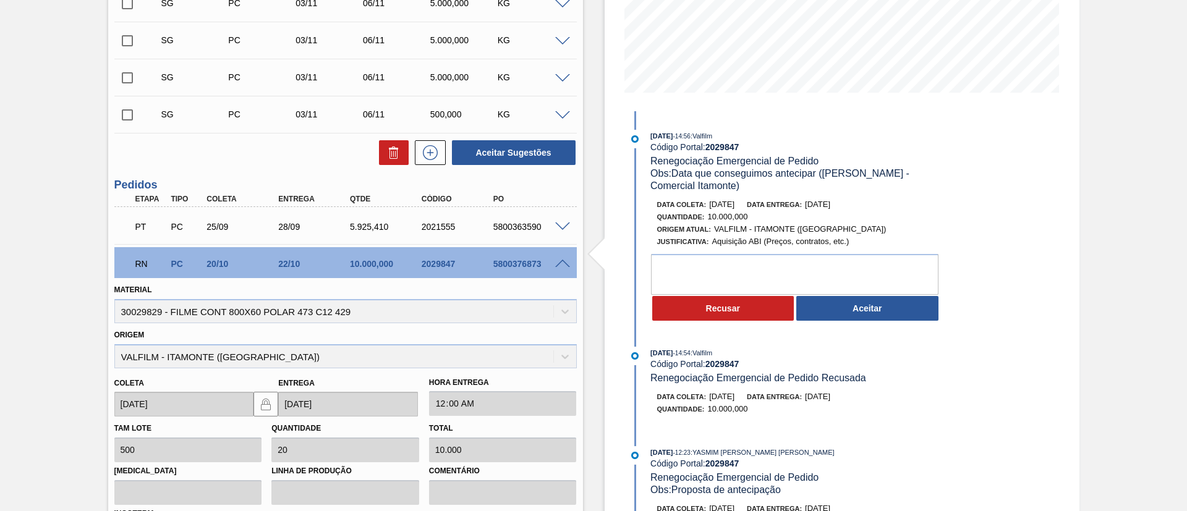
scroll to position [270, 0]
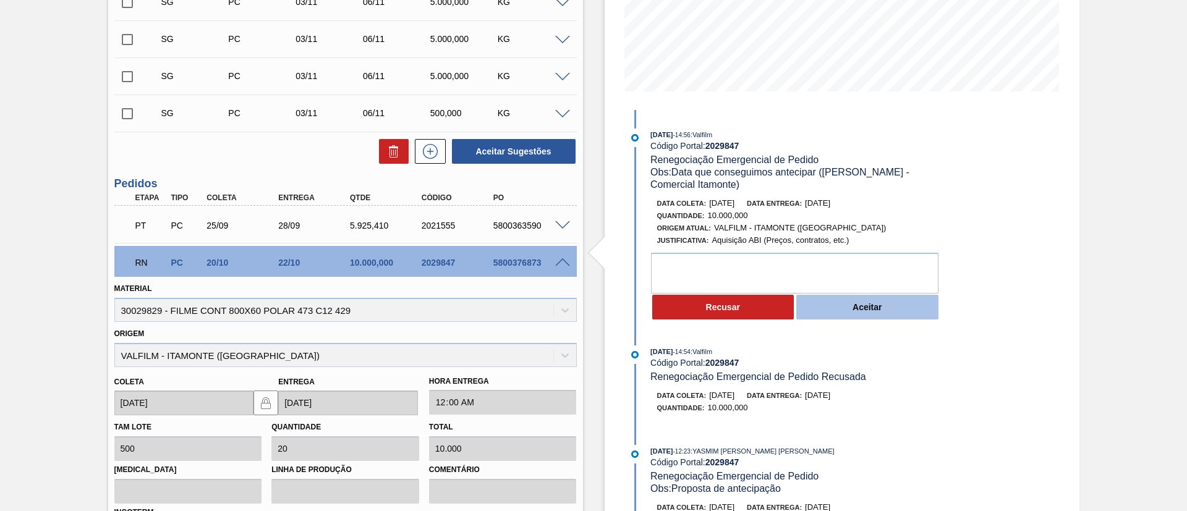
click at [841, 308] on button "Aceitar" at bounding box center [867, 307] width 142 height 25
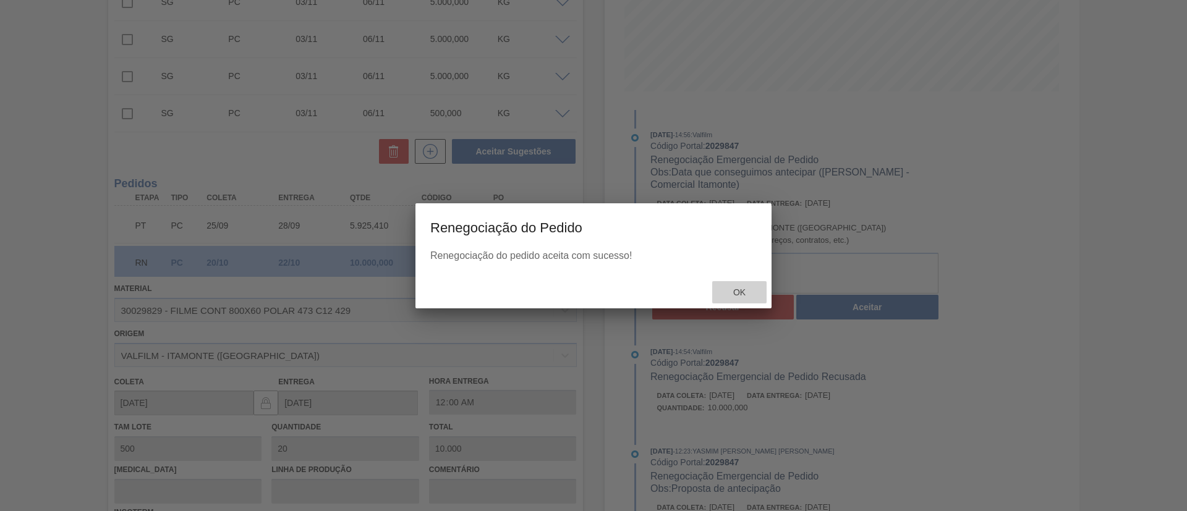
click at [728, 291] on span "Ok" at bounding box center [739, 293] width 32 height 10
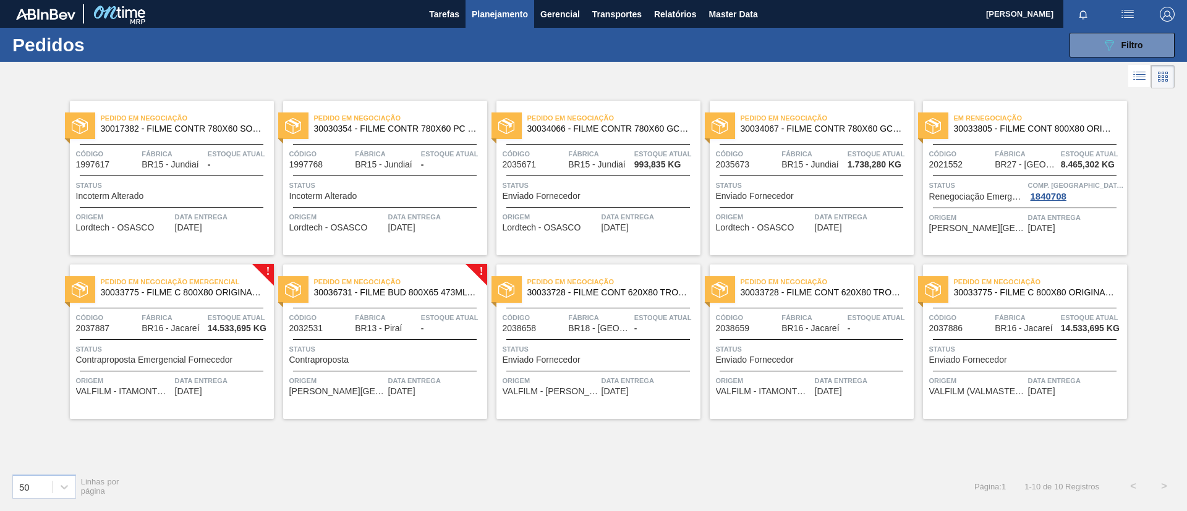
click at [234, 288] on span "Pedido em Negociação Emergencial" at bounding box center [187, 282] width 173 height 12
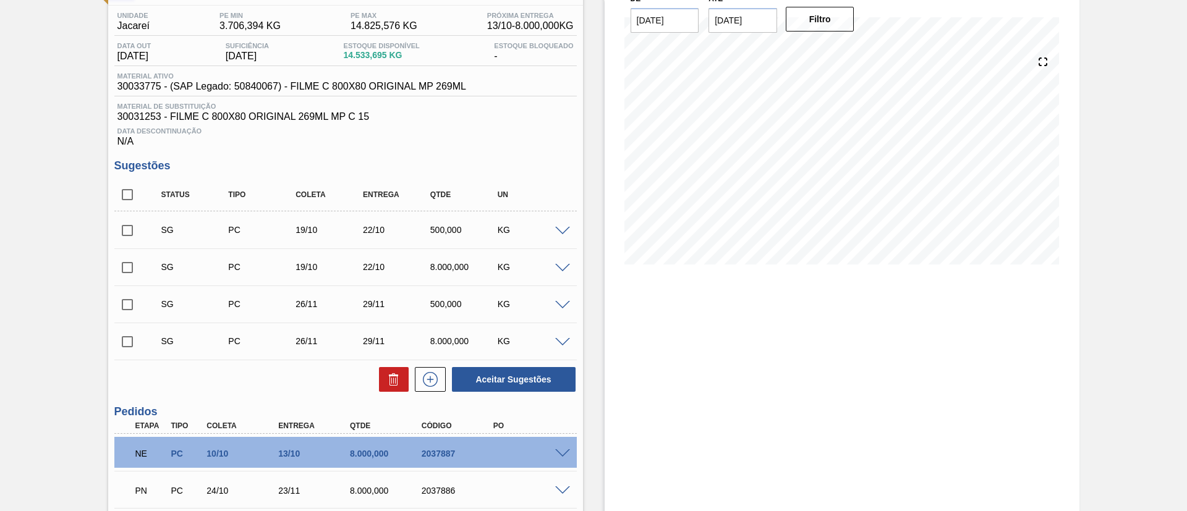
scroll to position [195, 0]
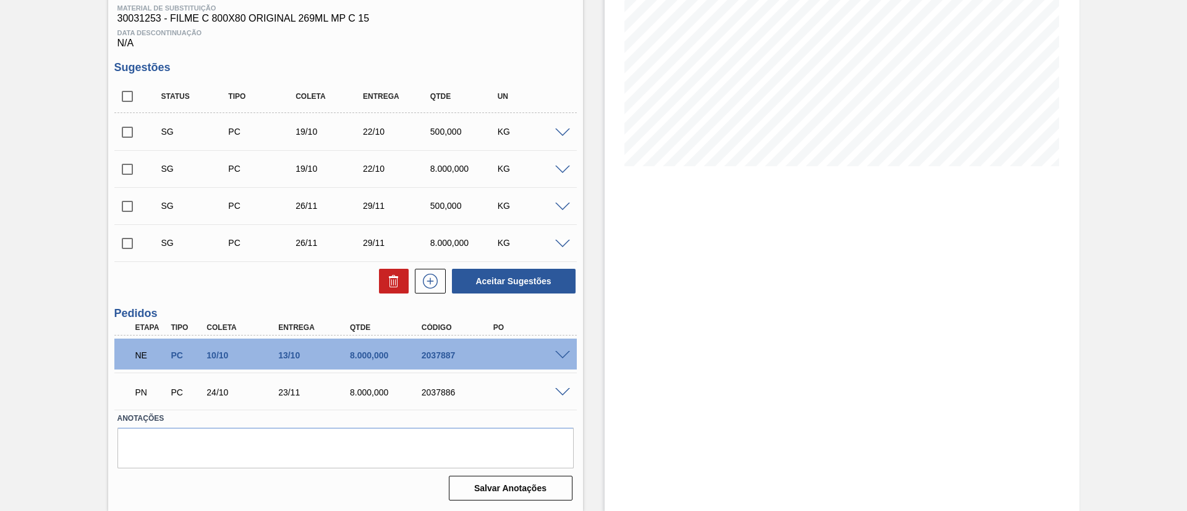
click at [556, 348] on div "NE PC 10/10 13/10 8.000,000 2037887" at bounding box center [345, 354] width 462 height 31
click at [563, 352] on span at bounding box center [562, 355] width 15 height 9
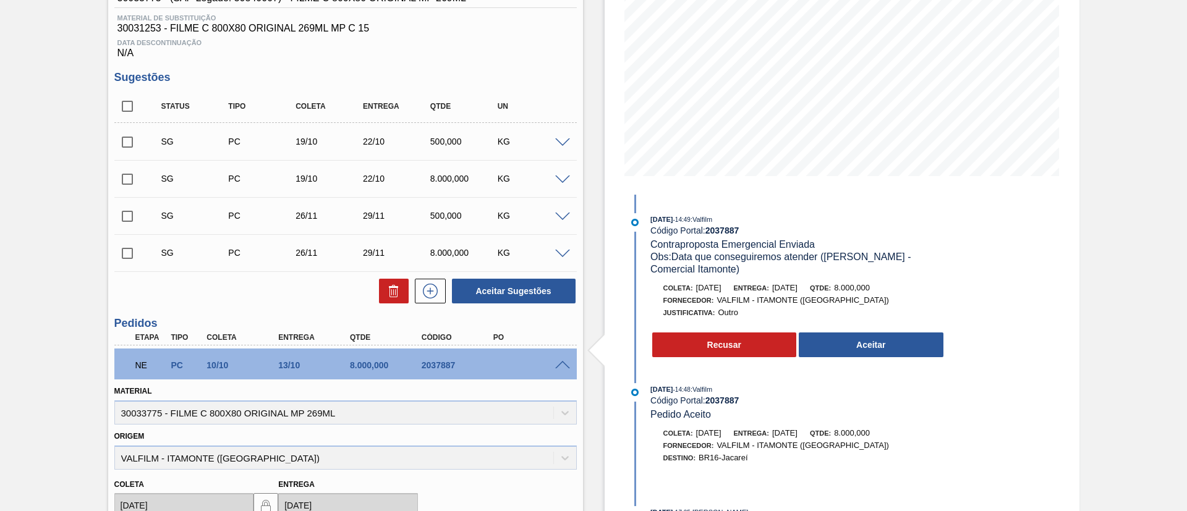
scroll to position [0, 0]
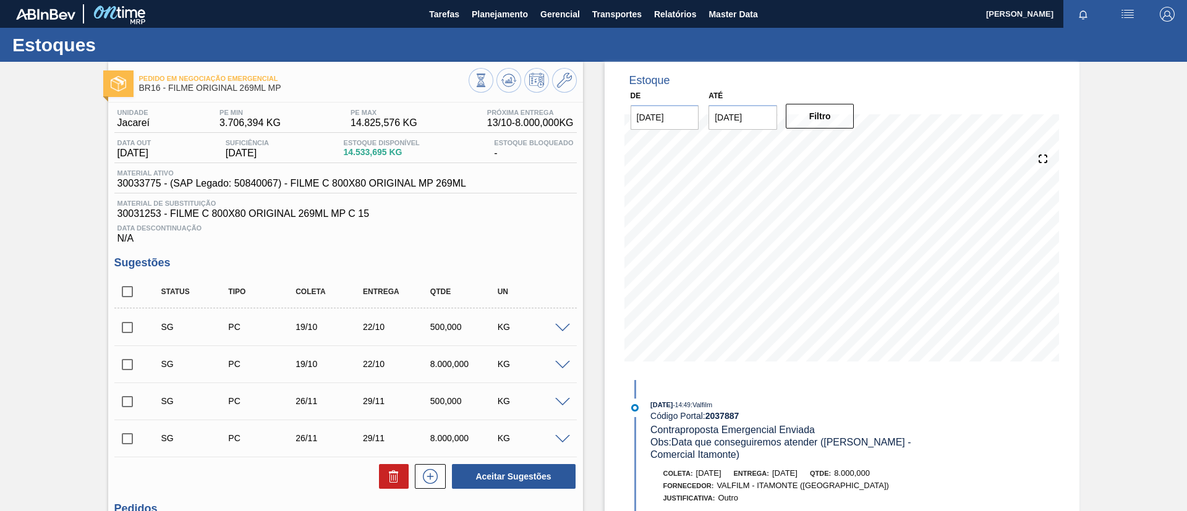
click at [130, 302] on div "Status Tipo Coleta Entrega Qtde UN SG PC 19/10 22/10 500,000 KG Material 300337…" at bounding box center [345, 383] width 462 height 215
click at [129, 296] on input "checkbox" at bounding box center [127, 292] width 26 height 26
checkbox input "true"
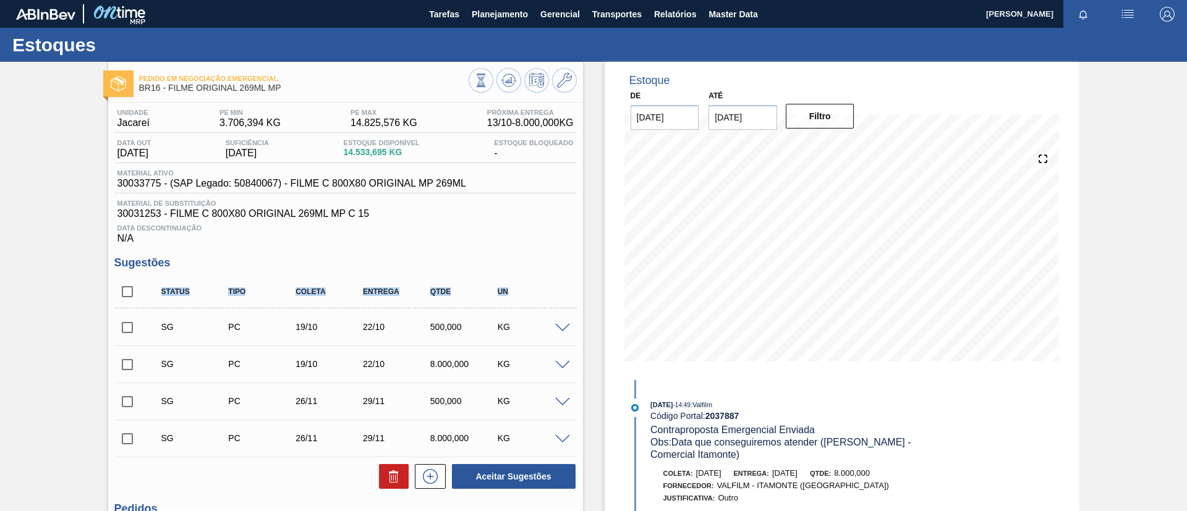
checkbox input "true"
click at [393, 474] on icon at bounding box center [393, 476] width 15 height 15
checkbox input "false"
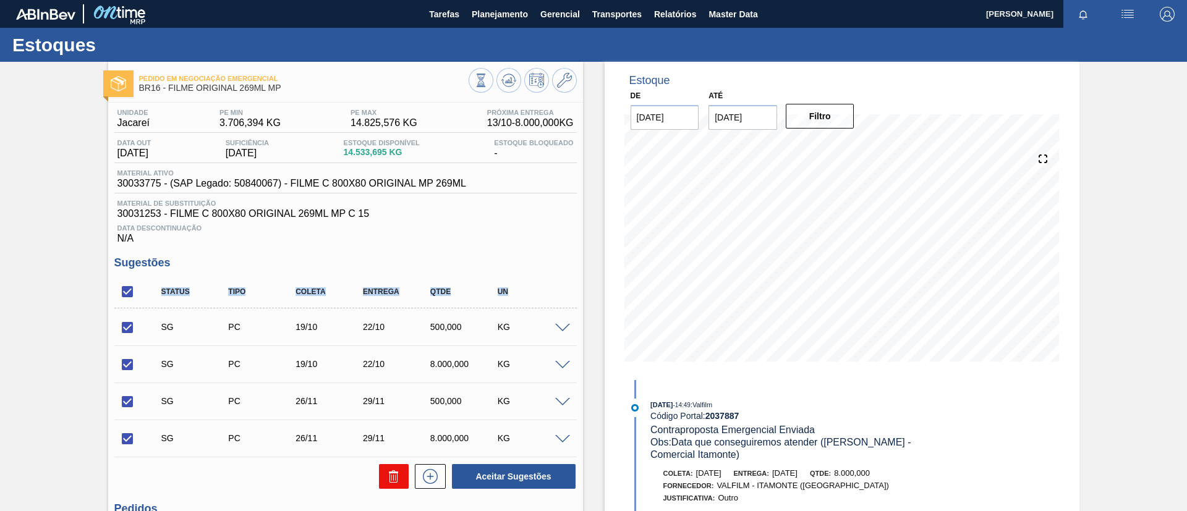
checkbox input "false"
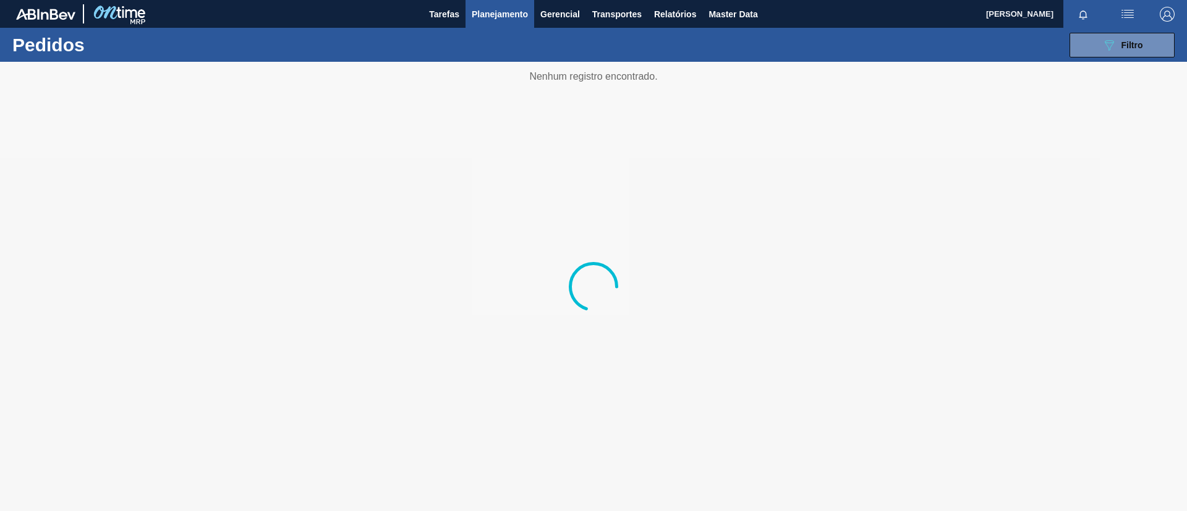
click at [25, 209] on div at bounding box center [593, 286] width 1187 height 449
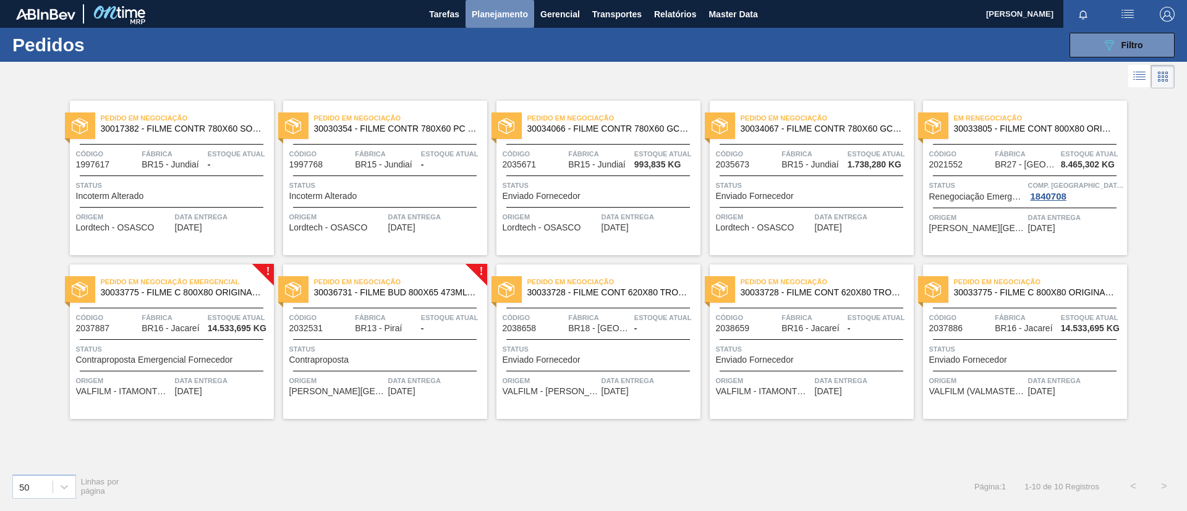
click at [481, 15] on span "Planejamento" at bounding box center [500, 14] width 56 height 15
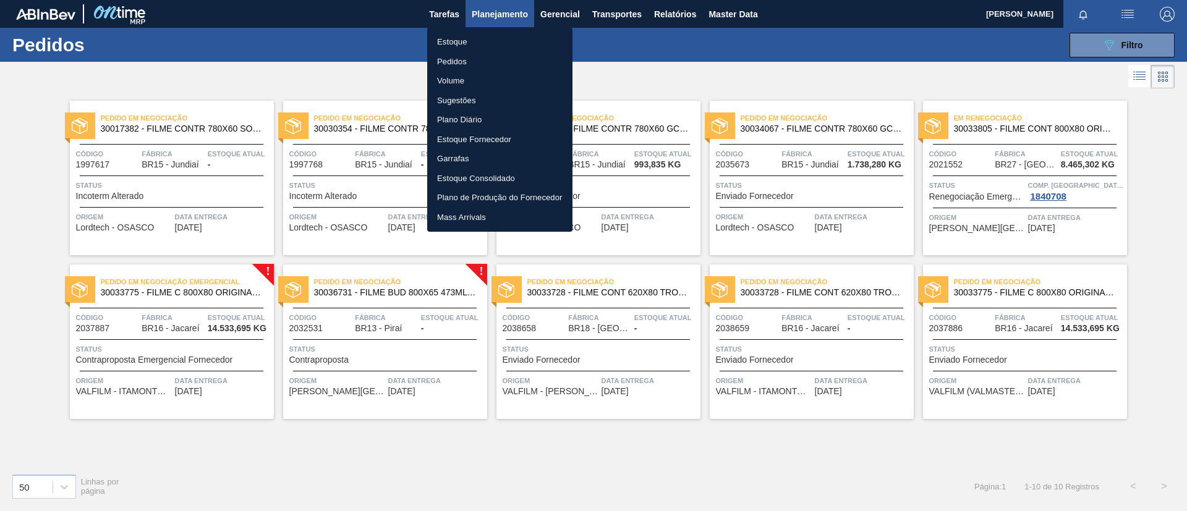
click at [487, 33] on li "Estoque" at bounding box center [499, 42] width 145 height 20
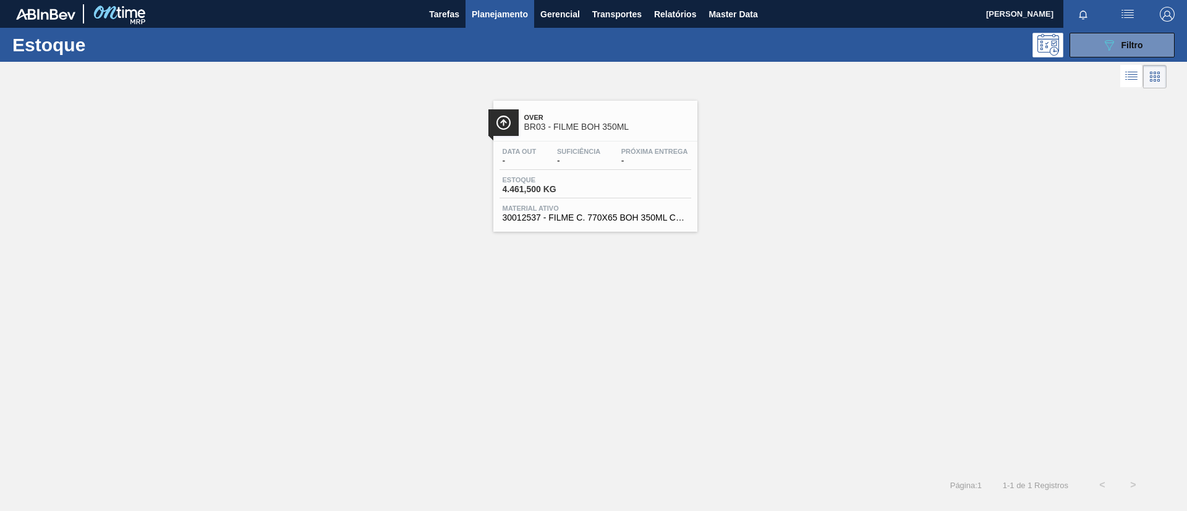
click at [1099, 31] on div "Estoque 089F7B8B-B2A5-4AFE-B5C0-19BA573D28AC Filtro" at bounding box center [593, 45] width 1187 height 34
click at [1104, 36] on button "089F7B8B-B2A5-4AFE-B5C0-19BA573D28AC Filtro" at bounding box center [1122, 45] width 105 height 25
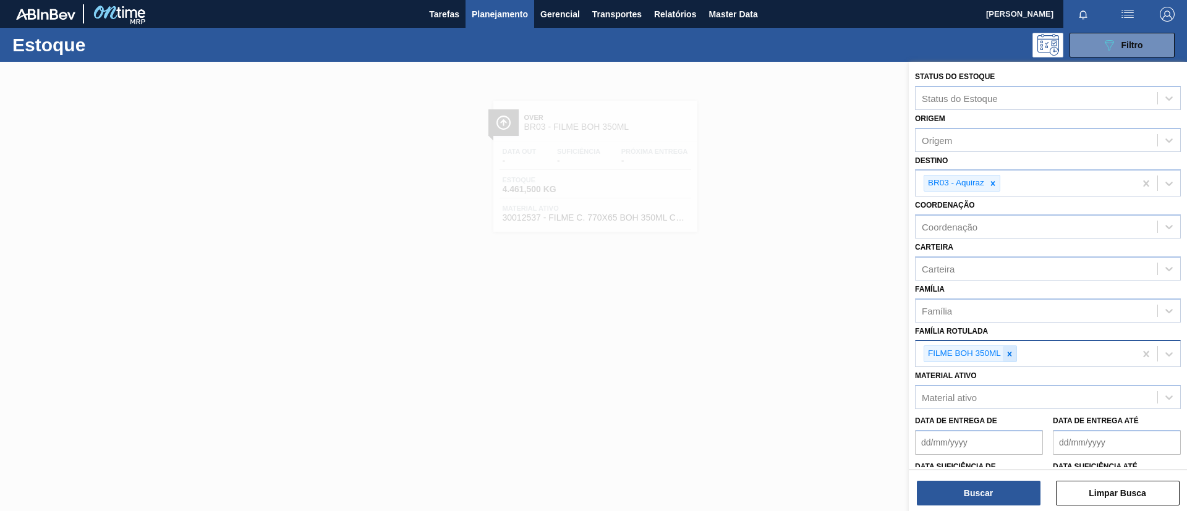
click at [1013, 348] on div at bounding box center [1010, 353] width 14 height 15
paste Rotulada "FILME AP MP12 473ML"
type Rotulada "FILME AP MP12 473ML"
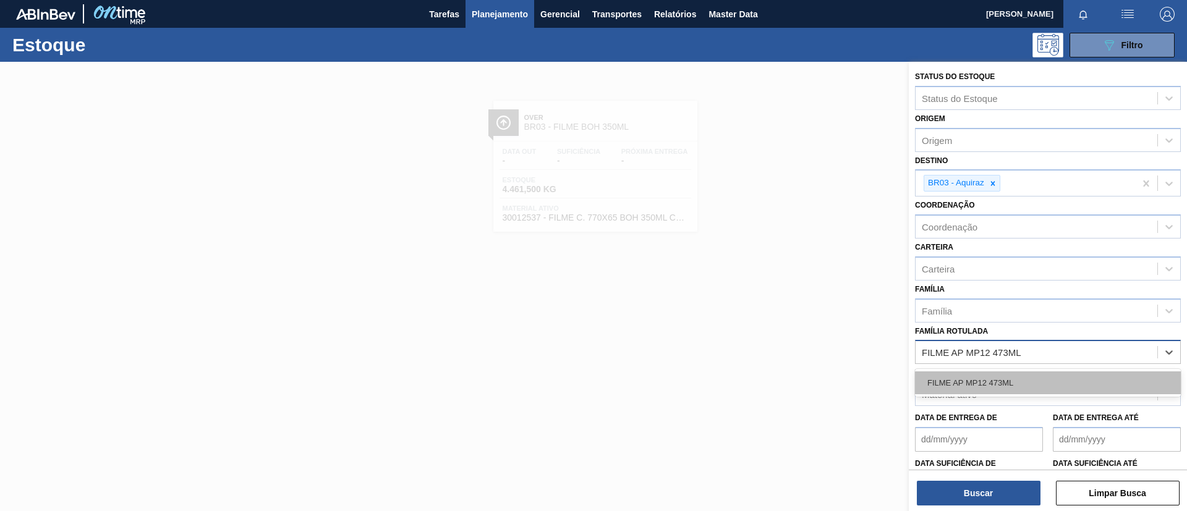
click at [1018, 380] on div "FILME AP MP12 473ML" at bounding box center [1048, 383] width 266 height 23
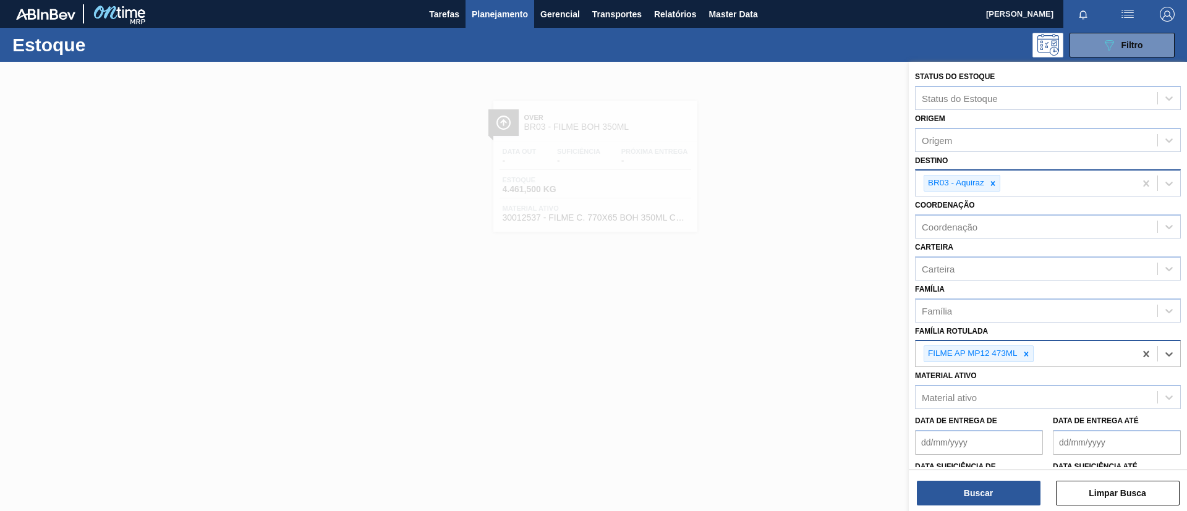
click at [1000, 175] on div "BR03 - Aquiraz" at bounding box center [962, 183] width 77 height 17
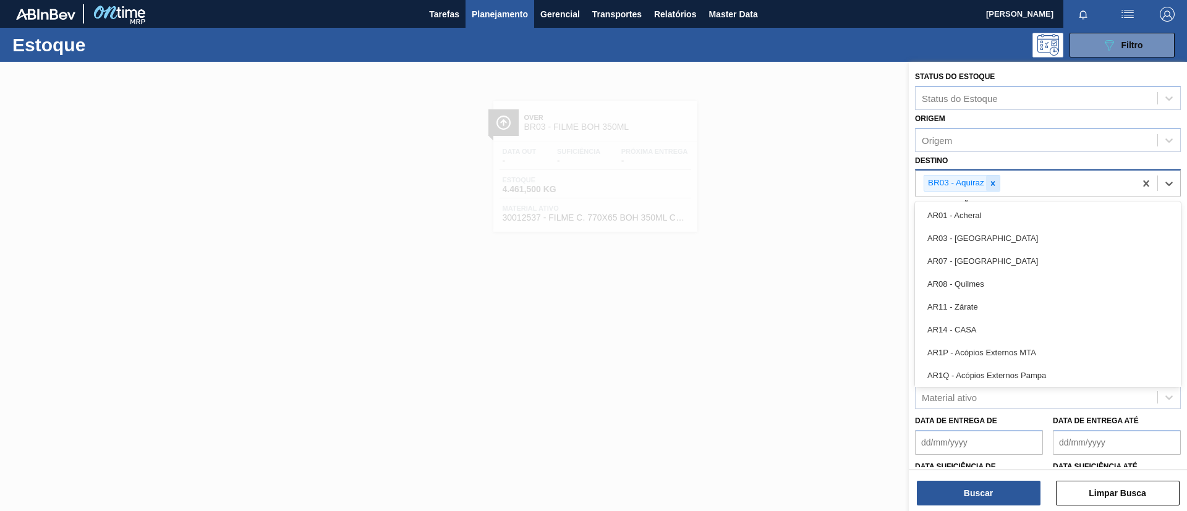
click at [998, 177] on div at bounding box center [993, 183] width 14 height 15
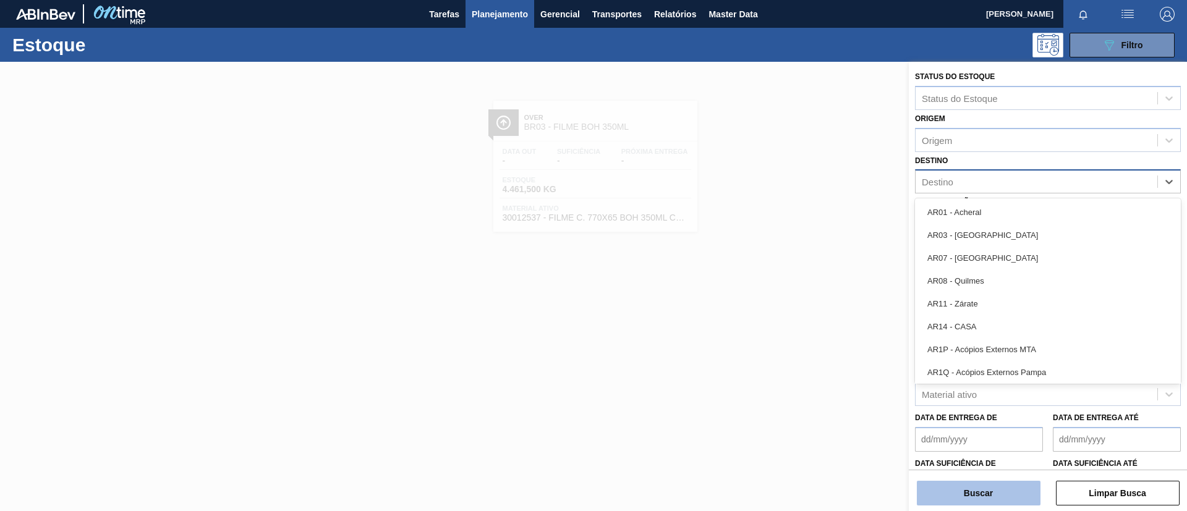
click at [994, 481] on button "Buscar" at bounding box center [979, 493] width 124 height 25
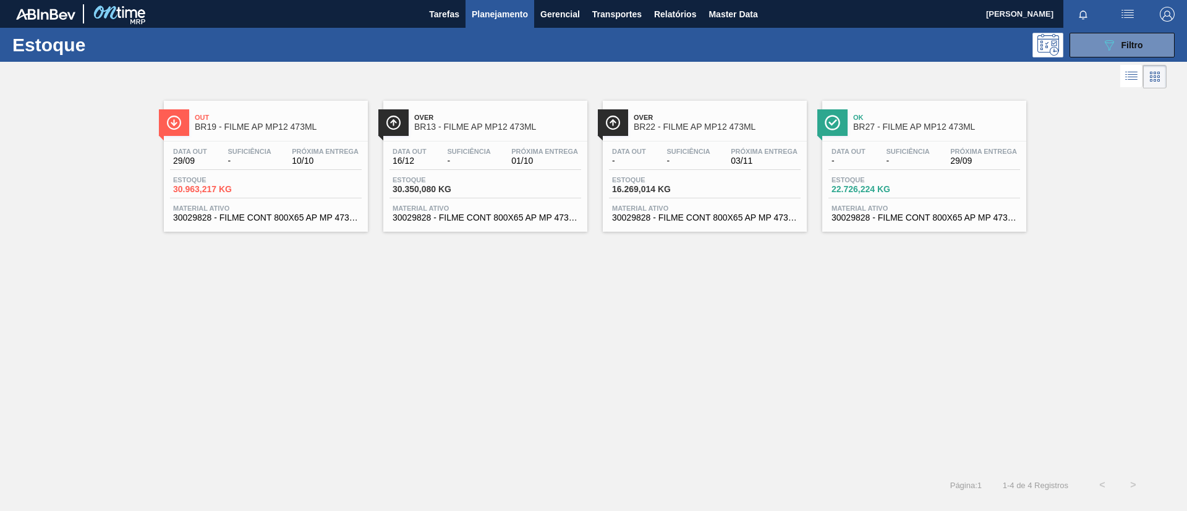
click at [270, 127] on span "BR19 - FILME AP MP12 473ML" at bounding box center [278, 126] width 167 height 9
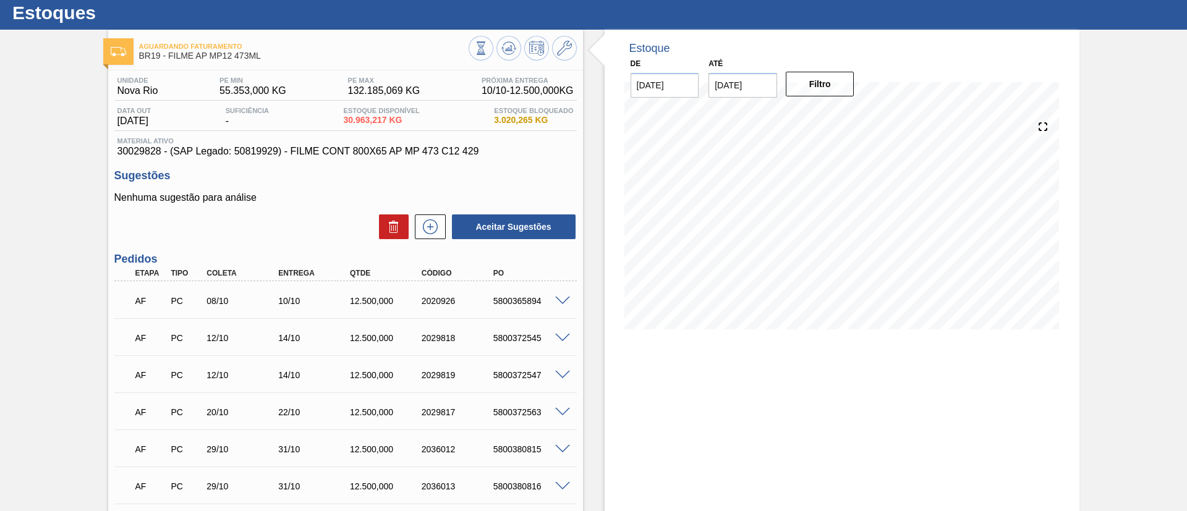
scroll to position [15, 0]
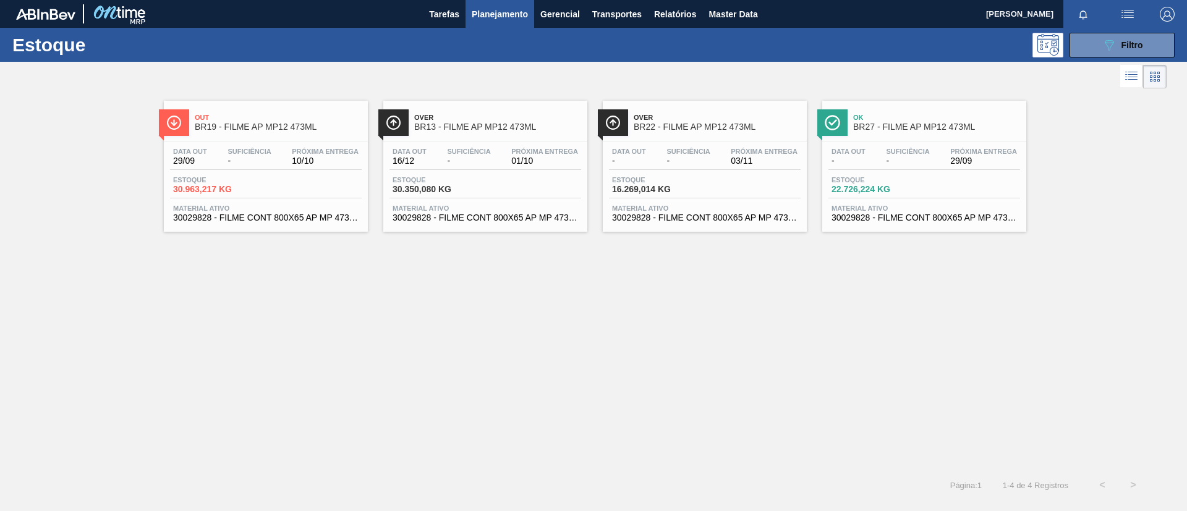
click at [503, 126] on span "BR13 - FILME AP MP12 473ML" at bounding box center [497, 126] width 167 height 9
click at [897, 119] on span "Ok" at bounding box center [936, 117] width 167 height 7
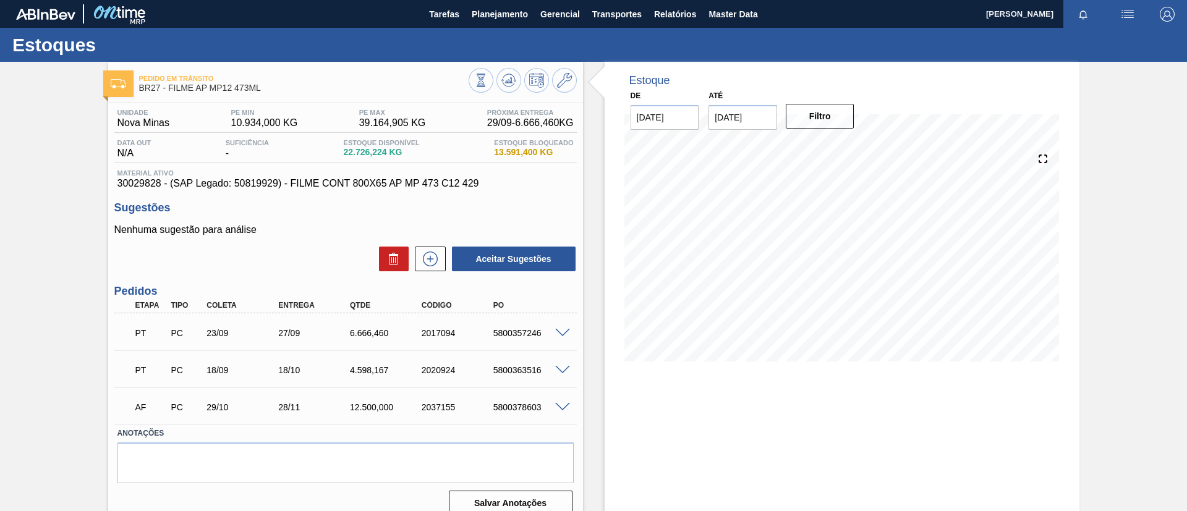
click at [560, 405] on span at bounding box center [562, 407] width 15 height 9
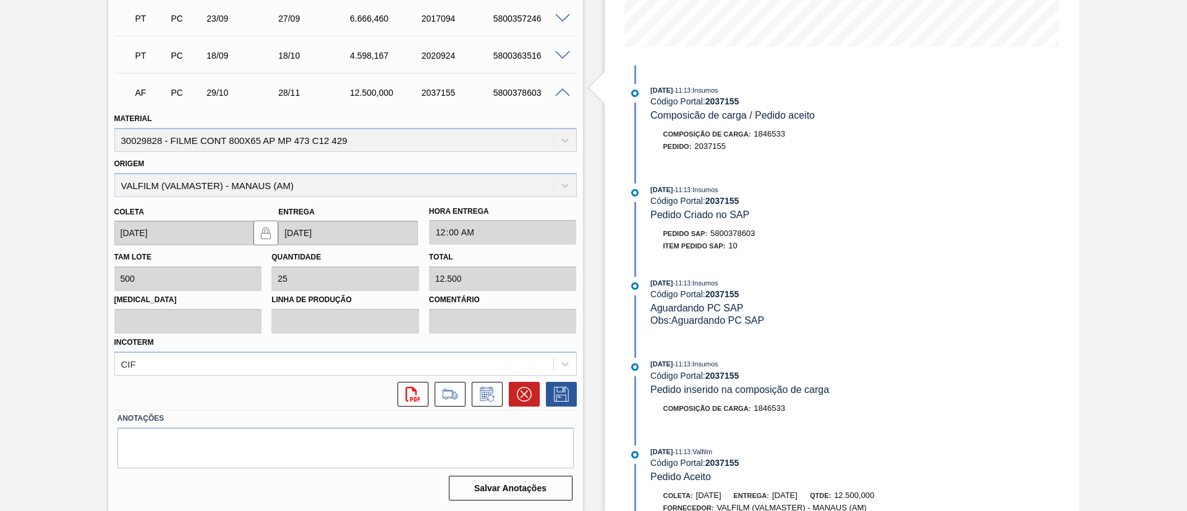
drag, startPoint x: 554, startPoint y: 97, endPoint x: 553, endPoint y: 112, distance: 14.9
click at [553, 96] on div "5800378603" at bounding box center [530, 93] width 80 height 10
click at [566, 98] on div "AF PC 29/10 28/11 12.500,000 2037155 5800378603" at bounding box center [345, 91] width 462 height 31
click at [560, 93] on span at bounding box center [562, 92] width 15 height 9
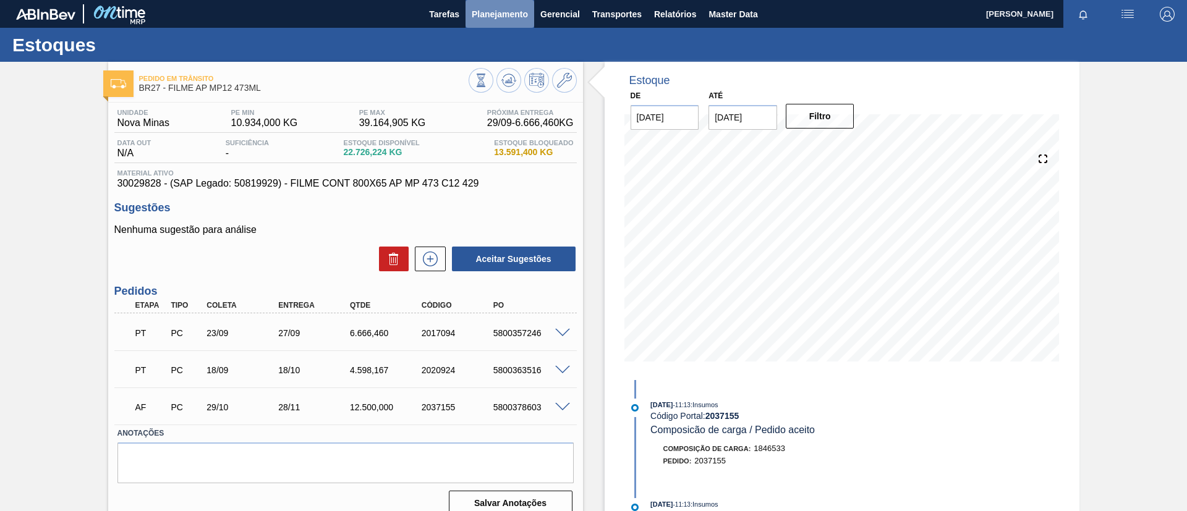
click at [493, 21] on button "Planejamento" at bounding box center [500, 14] width 69 height 28
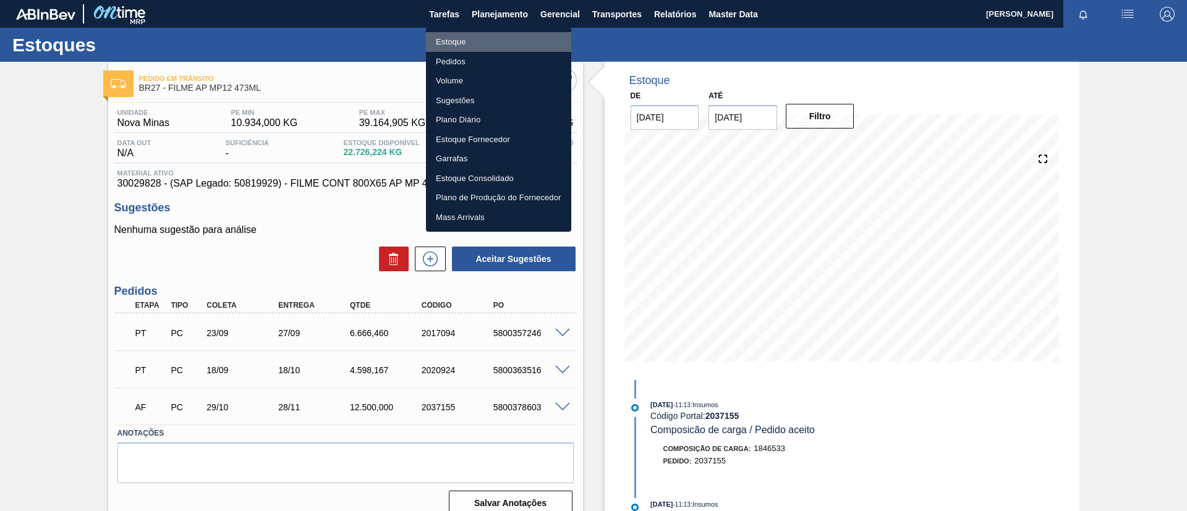
click at [485, 41] on li "Estoque" at bounding box center [498, 42] width 145 height 20
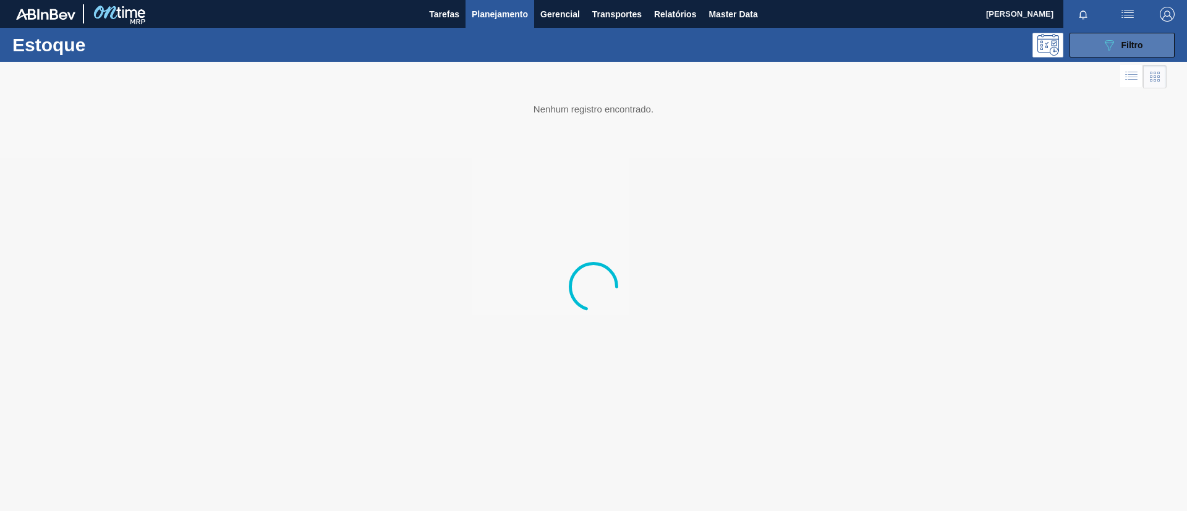
click at [1139, 53] on button "089F7B8B-B2A5-4AFE-B5C0-19BA573D28AC Filtro" at bounding box center [1122, 45] width 105 height 25
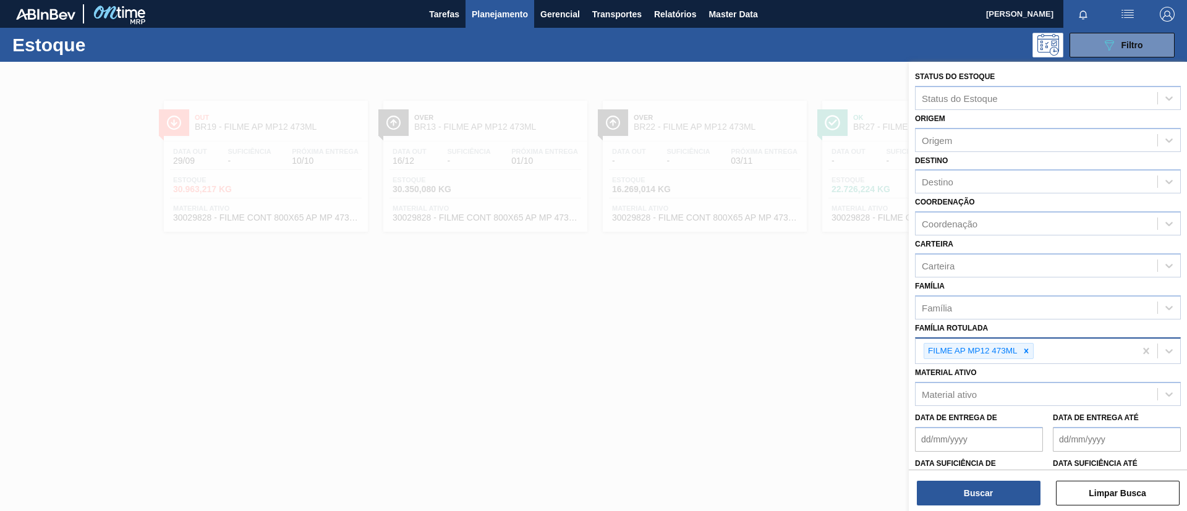
click at [1034, 352] on div "FILME AP MP12 473ML" at bounding box center [1025, 351] width 219 height 25
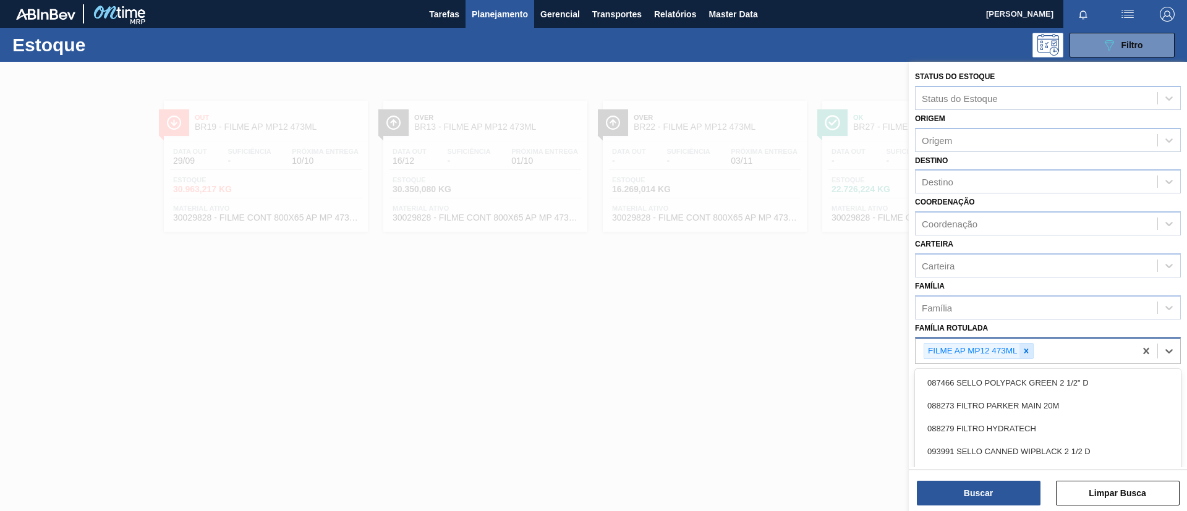
drag, startPoint x: 1033, startPoint y: 362, endPoint x: 1028, endPoint y: 358, distance: 6.6
click at [1031, 362] on div "FILME AP MP12 473ML" at bounding box center [1025, 351] width 219 height 25
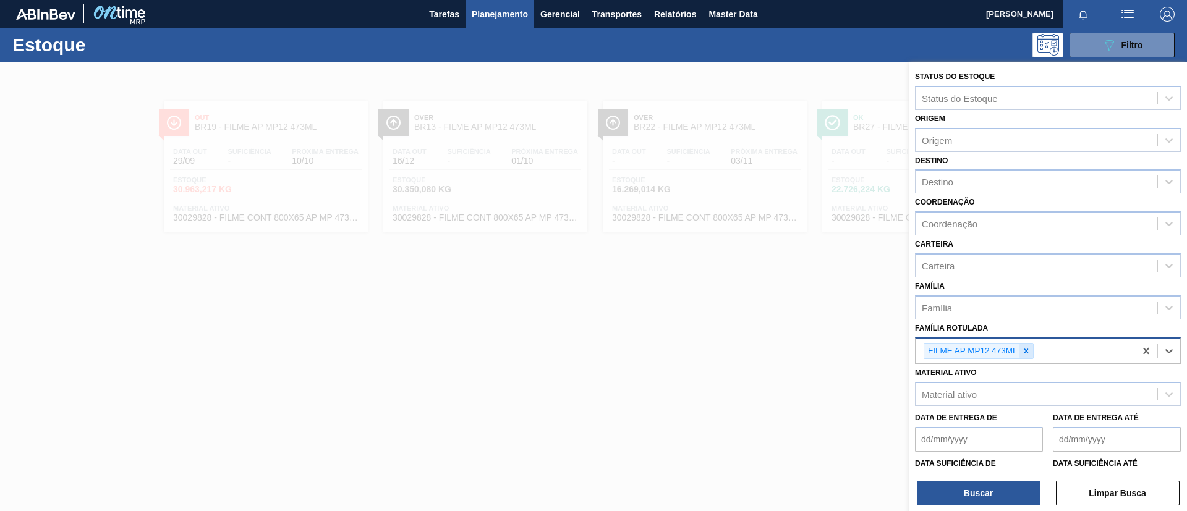
click at [1028, 357] on div at bounding box center [1027, 351] width 14 height 15
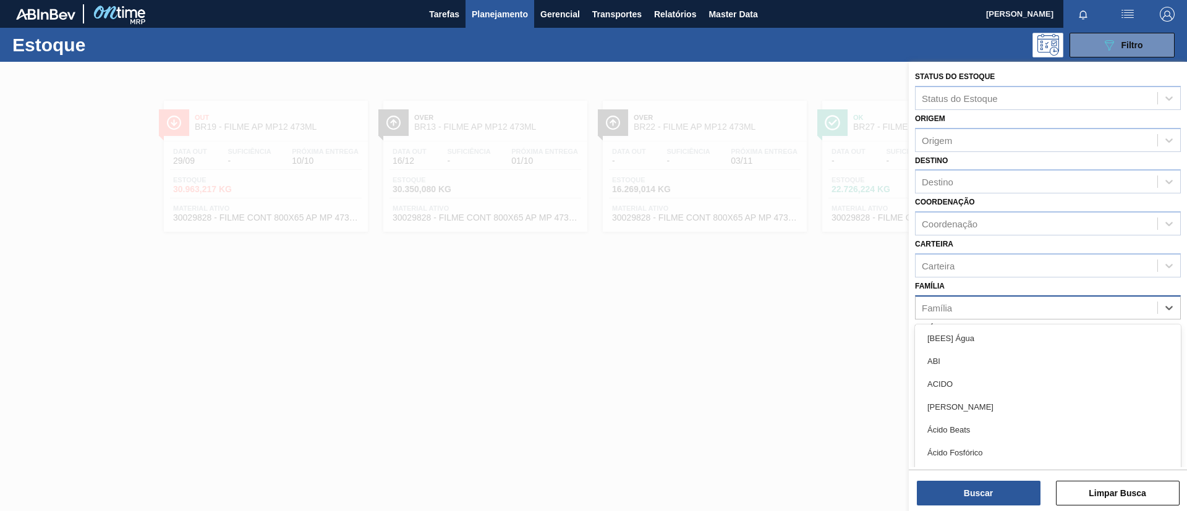
click at [1012, 312] on div "Família" at bounding box center [1037, 308] width 242 height 18
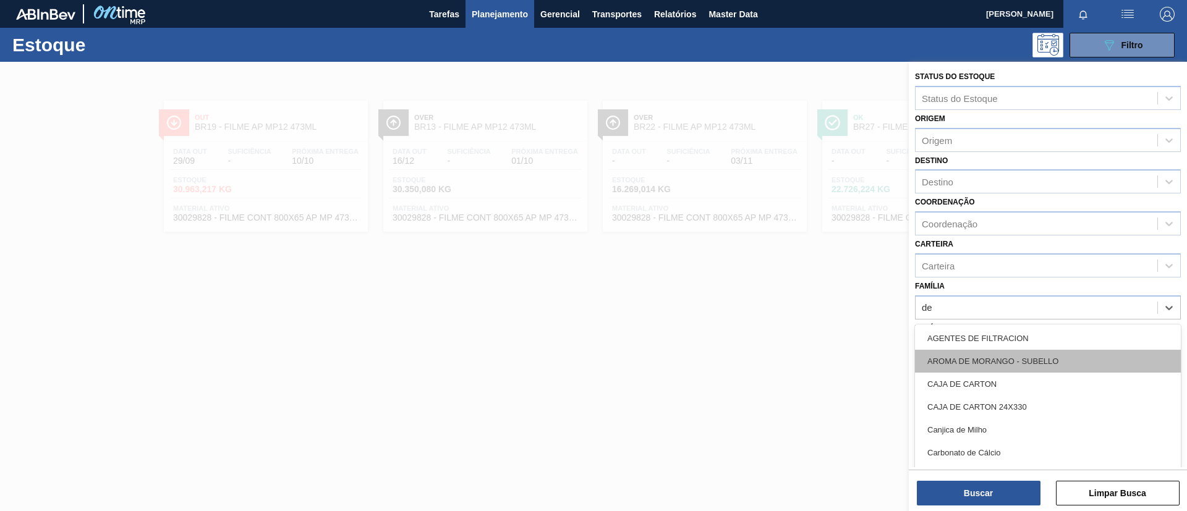
type input "dec"
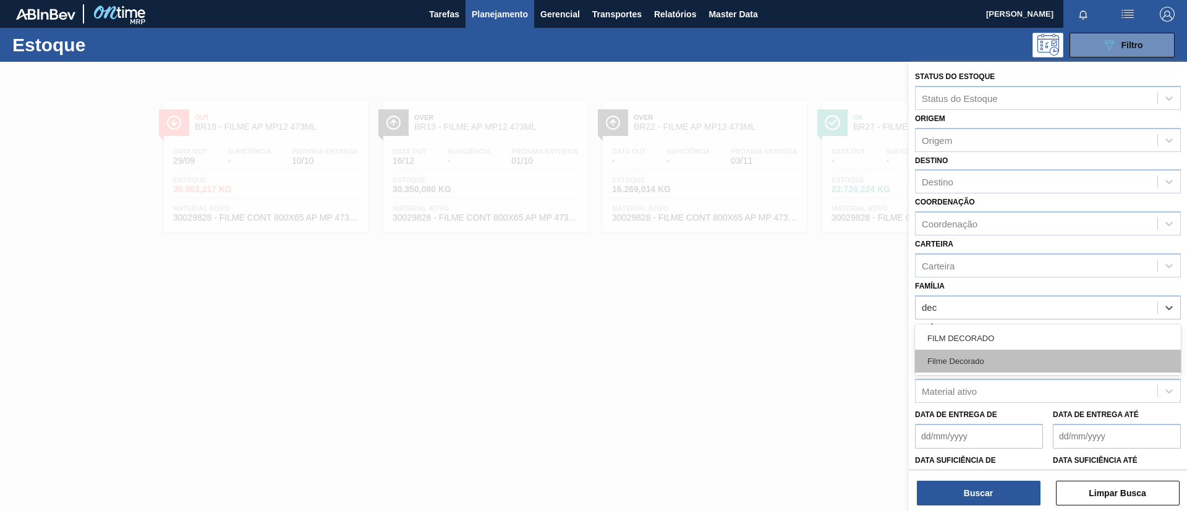
click at [1018, 352] on div "Filme Decorado" at bounding box center [1048, 361] width 266 height 23
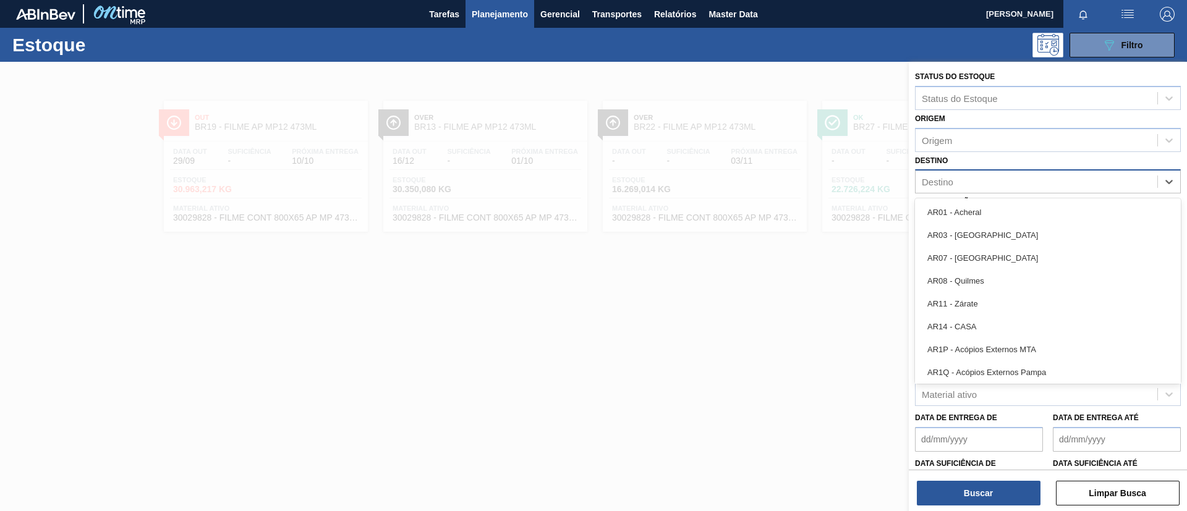
click at [976, 182] on div "Destino" at bounding box center [1037, 182] width 242 height 18
type input "BR09"
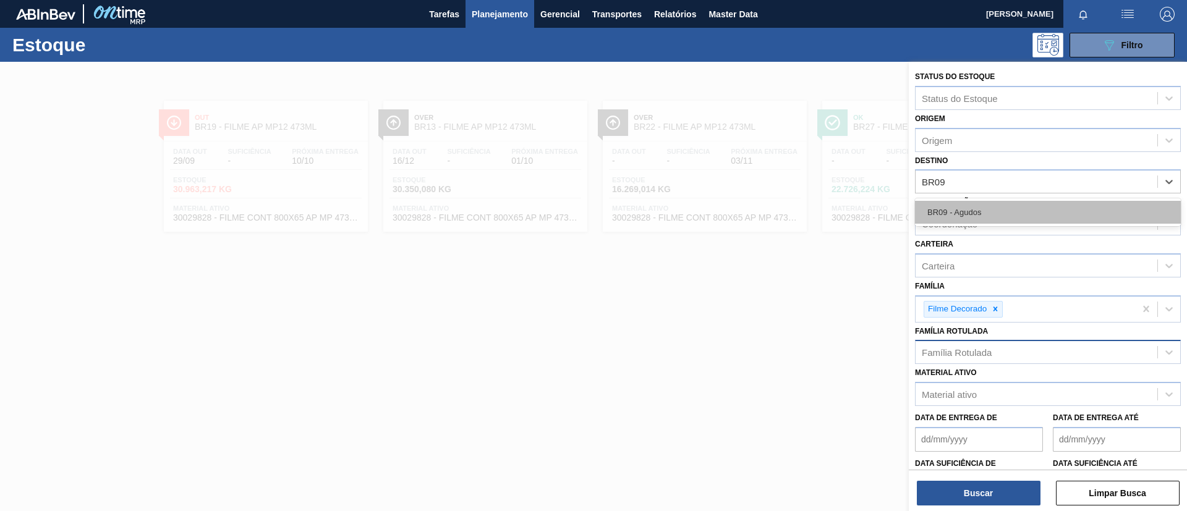
click at [989, 212] on div "BR09 - Agudos" at bounding box center [1048, 212] width 266 height 23
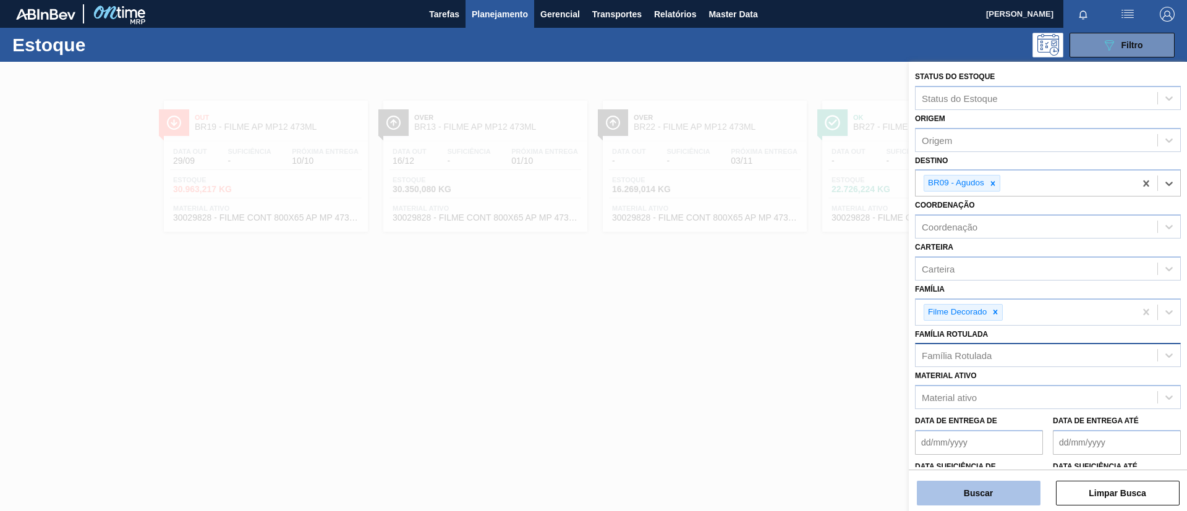
click at [978, 492] on button "Buscar" at bounding box center [979, 493] width 124 height 25
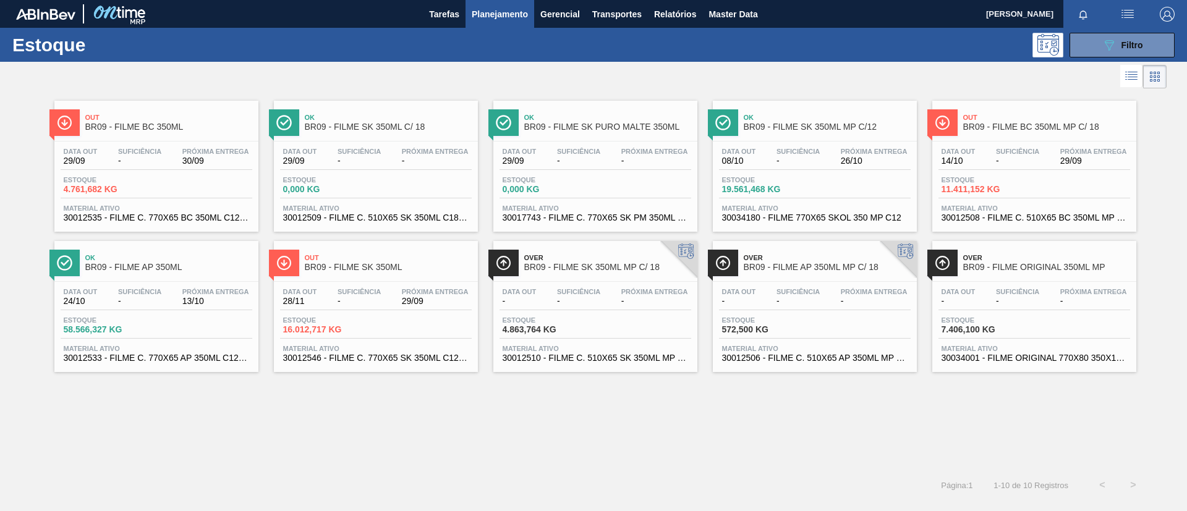
click at [158, 132] on div "Out BR09 - FILME BC 350ML" at bounding box center [168, 123] width 167 height 28
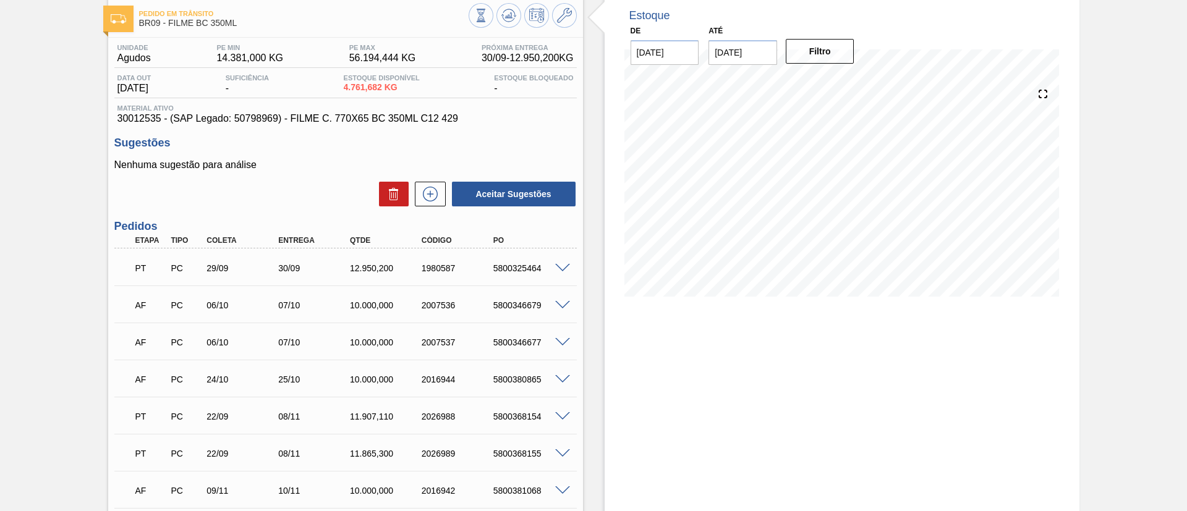
scroll to position [93, 0]
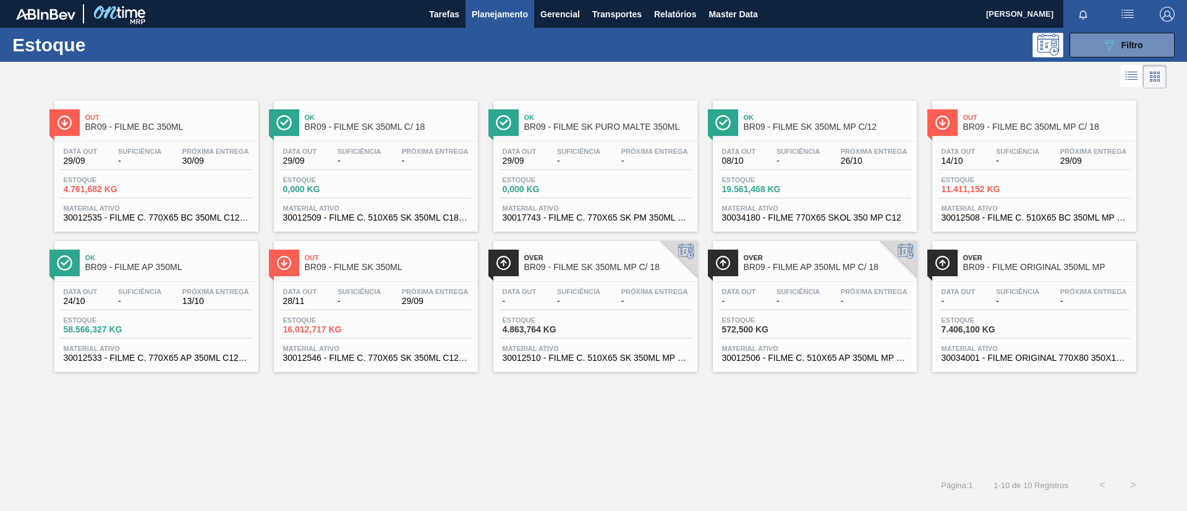
click at [137, 283] on div "Data out 24/10 Suficiência - Próxima Entrega 13/10 Estoque 58.566,327 KG Materi…" at bounding box center [156, 324] width 204 height 84
click at [1069, 132] on div "Out BR09 - FILME BC 350ML MP C/ 18" at bounding box center [1046, 123] width 167 height 28
click at [524, 11] on span "Planejamento" at bounding box center [500, 14] width 56 height 15
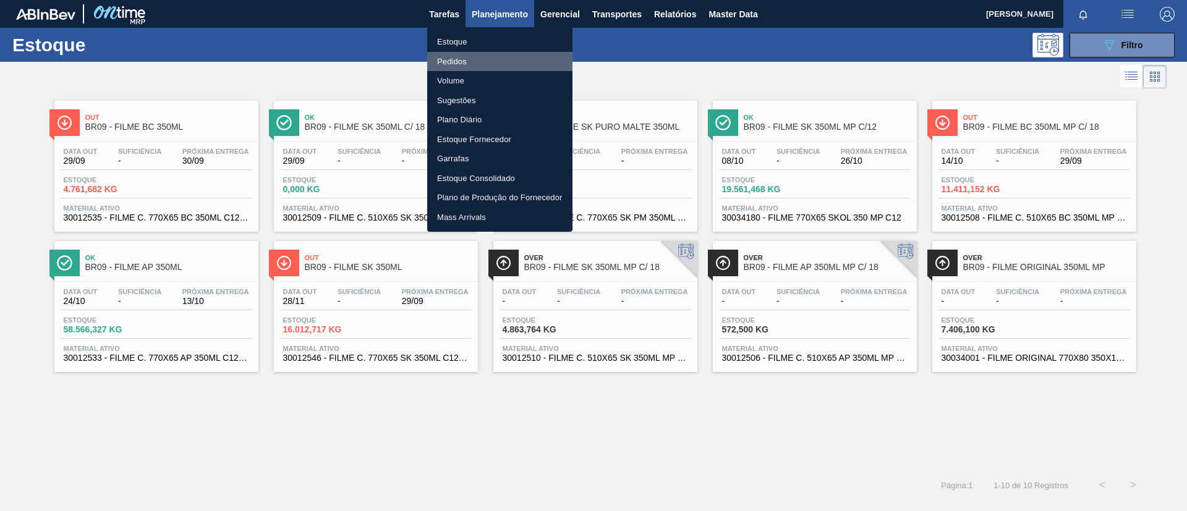
click at [489, 60] on li "Pedidos" at bounding box center [499, 62] width 145 height 20
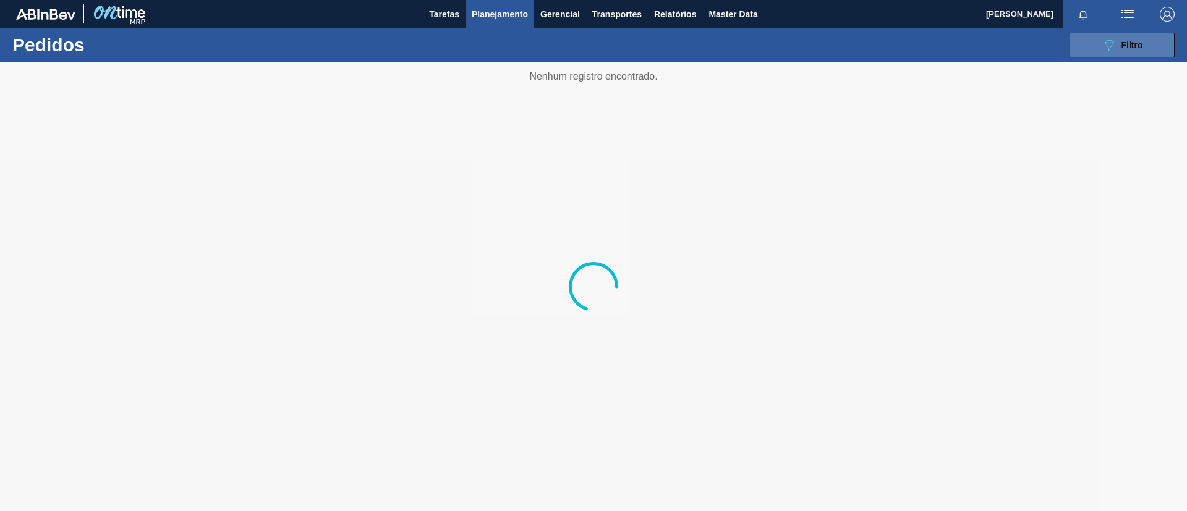
click at [1095, 45] on button "089F7B8B-B2A5-4AFE-B5C0-19BA573D28AC Filtro" at bounding box center [1122, 45] width 105 height 25
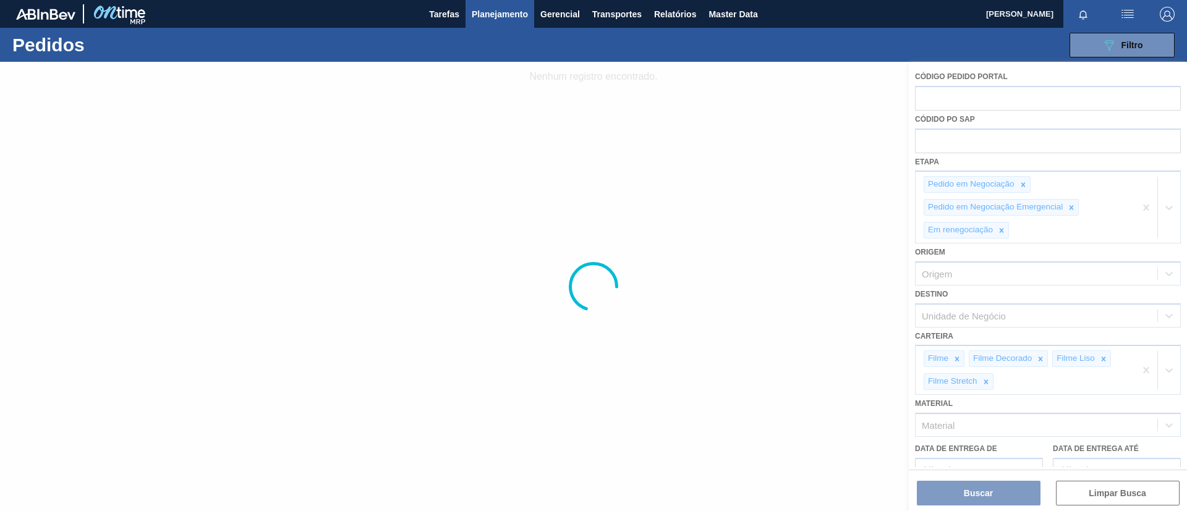
click at [1137, 203] on div at bounding box center [593, 286] width 1187 height 449
click at [1142, 207] on div at bounding box center [593, 286] width 1187 height 449
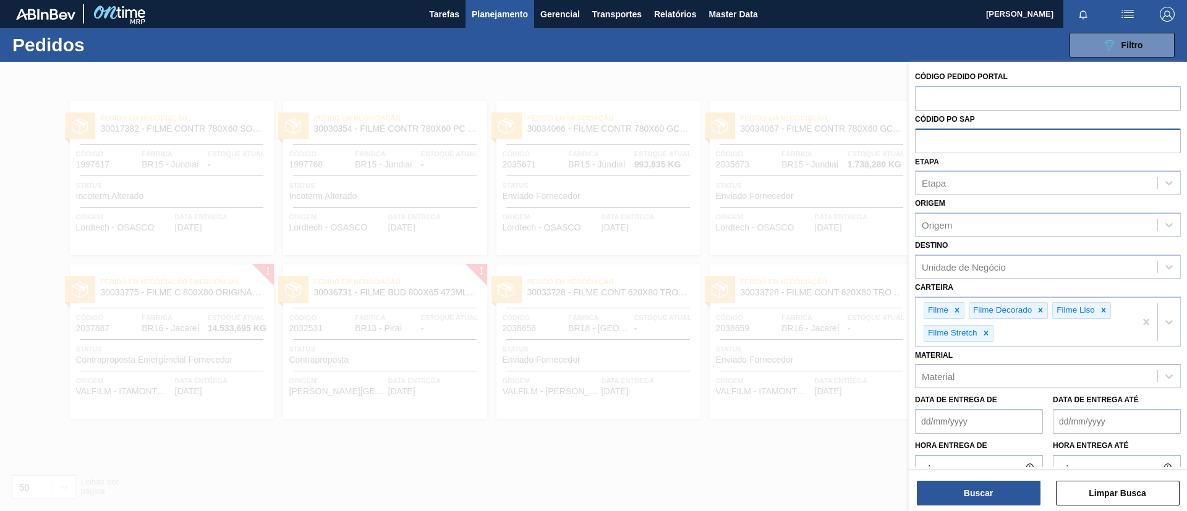
click at [1075, 141] on input "text" at bounding box center [1048, 140] width 266 height 23
paste input "text"
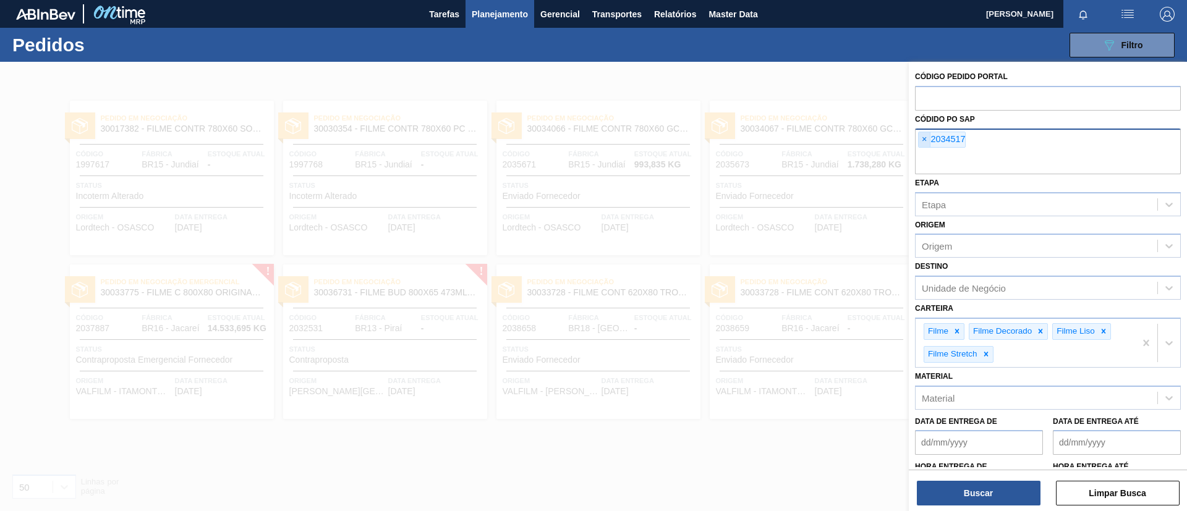
click at [921, 138] on span "×" at bounding box center [925, 139] width 12 height 15
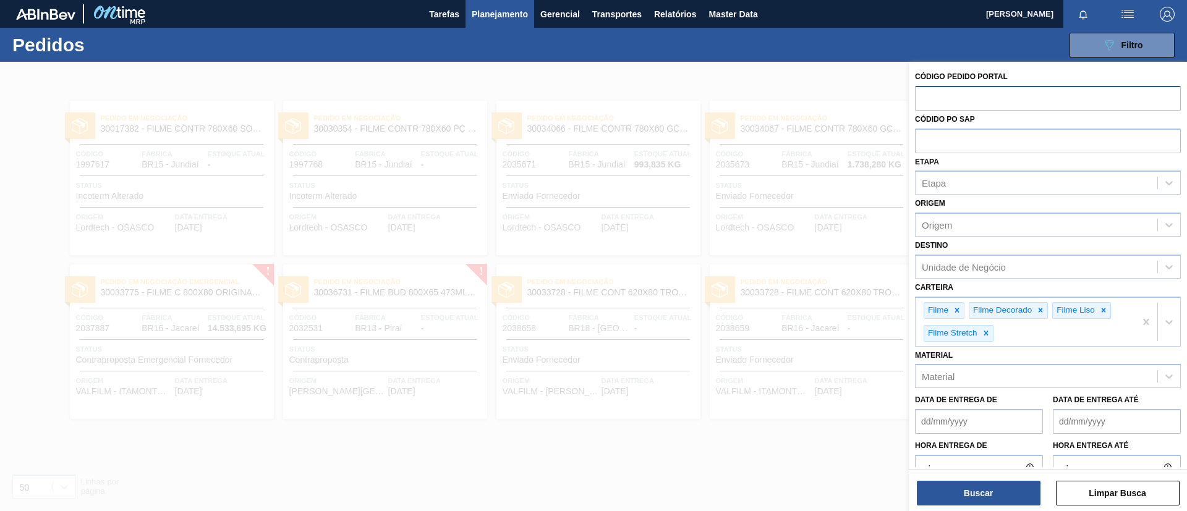
click at [952, 86] on input "text" at bounding box center [1048, 97] width 266 height 23
paste input "text"
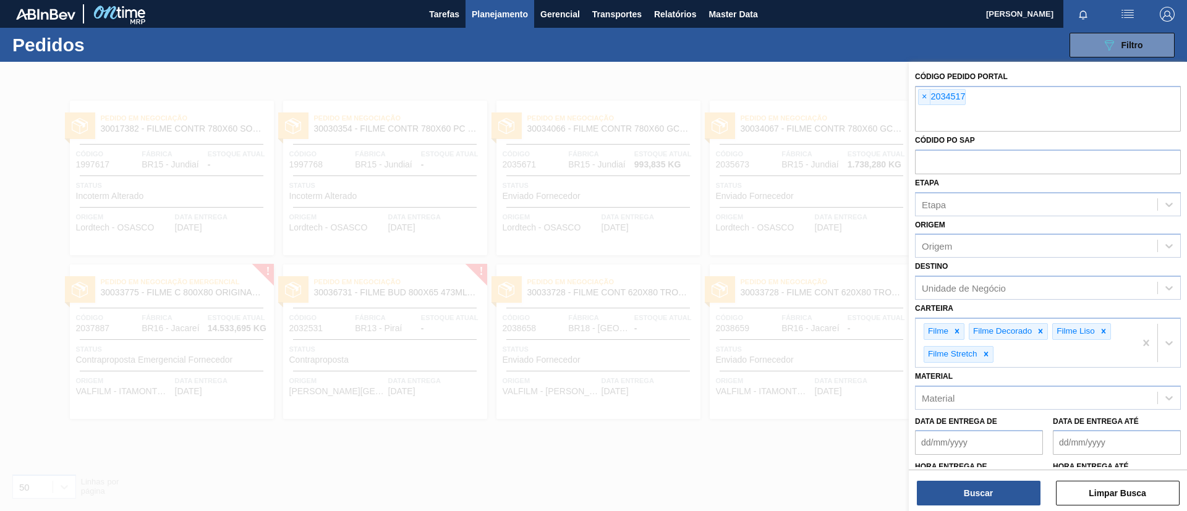
click at [971, 474] on div "Buscar Limpar Busca" at bounding box center [1048, 487] width 278 height 35
click at [969, 485] on button "Buscar" at bounding box center [979, 493] width 124 height 25
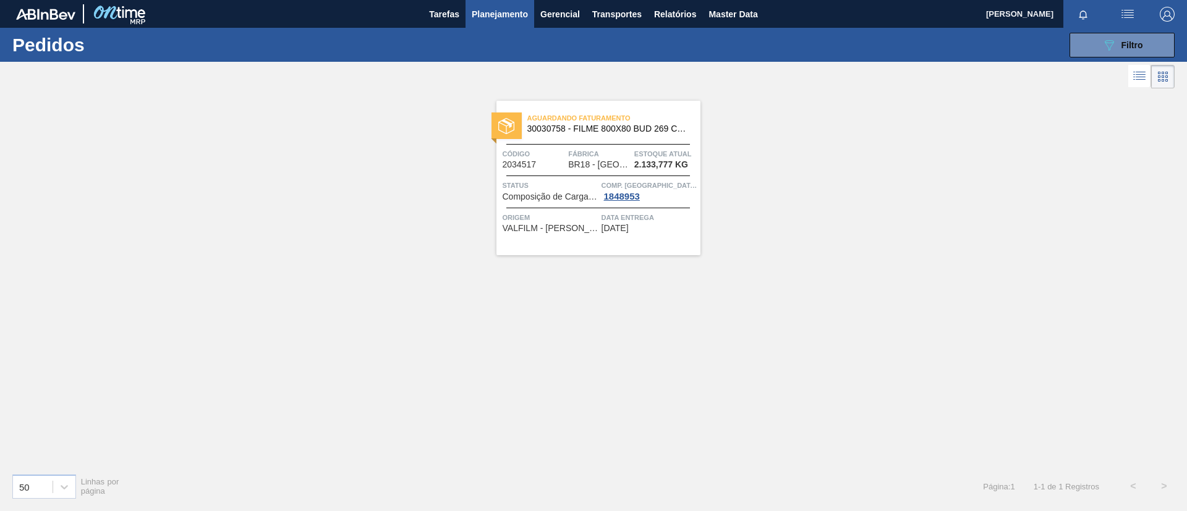
click at [663, 126] on span "30030758 - FILME 800X80 BUD 269 C15 429" at bounding box center [608, 128] width 163 height 9
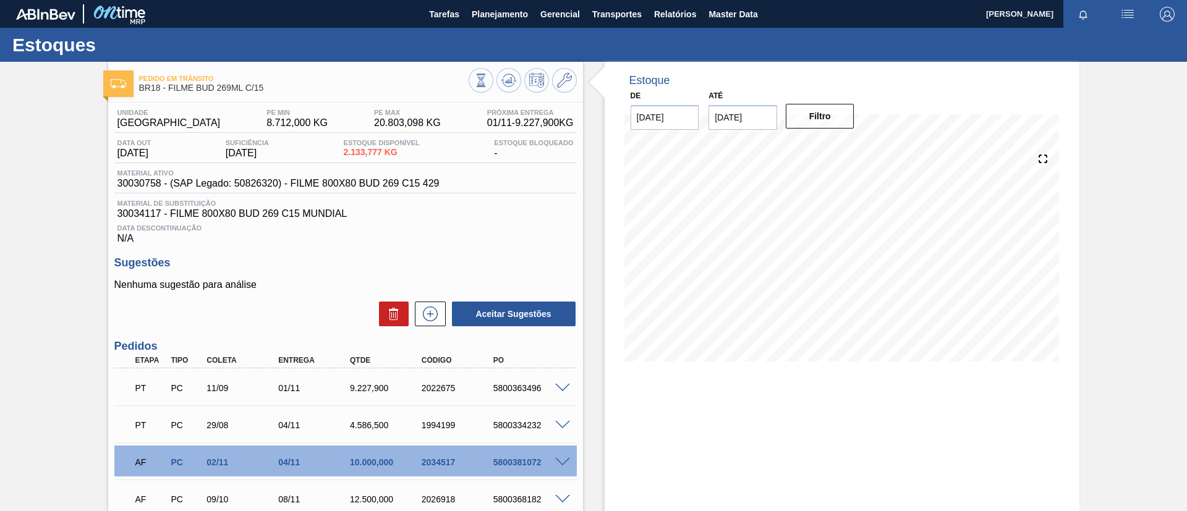
scroll to position [107, 0]
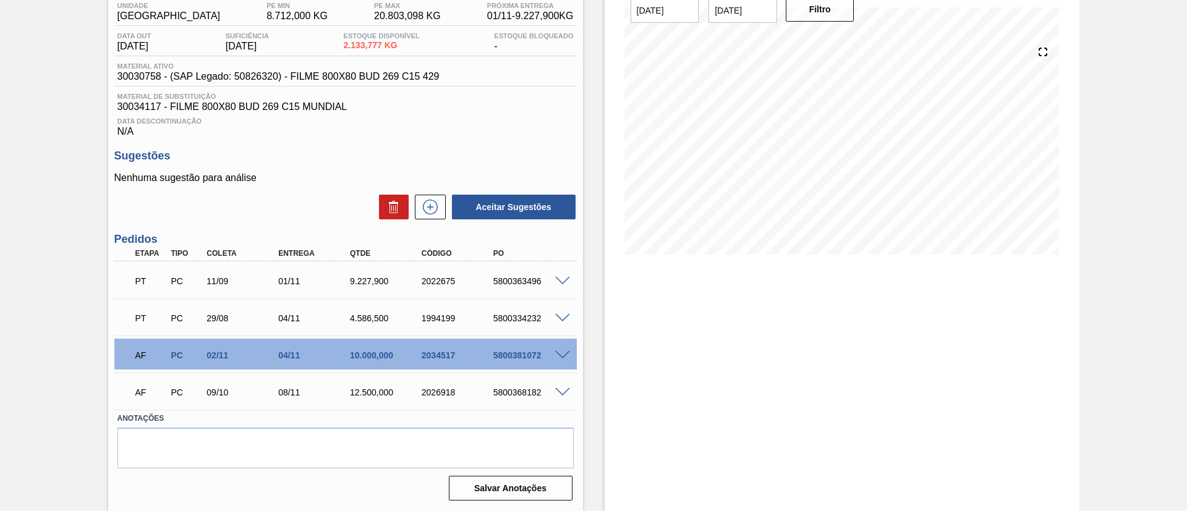
click at [559, 355] on span at bounding box center [562, 355] width 15 height 9
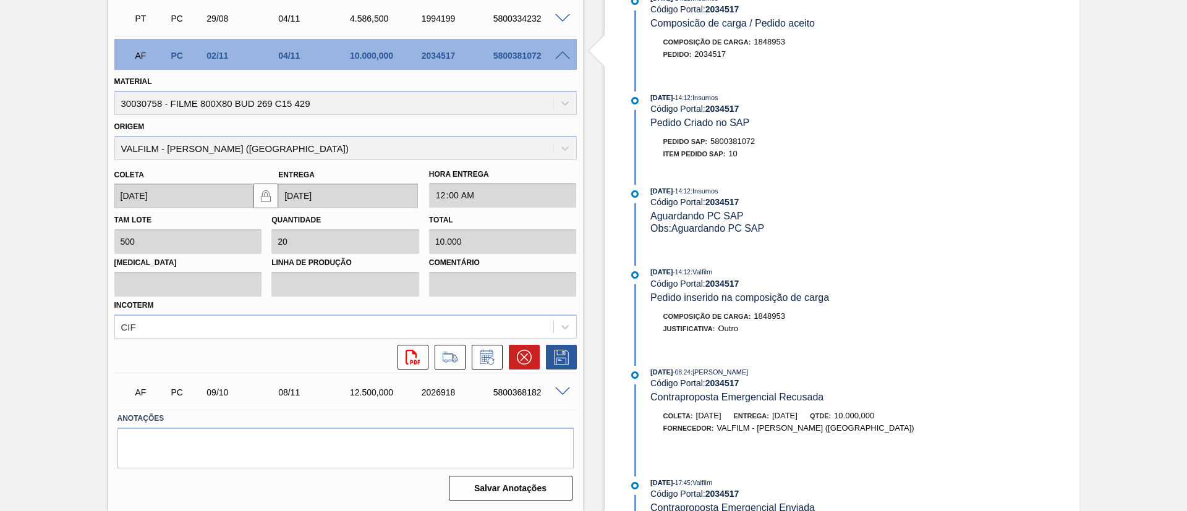
scroll to position [221, 0]
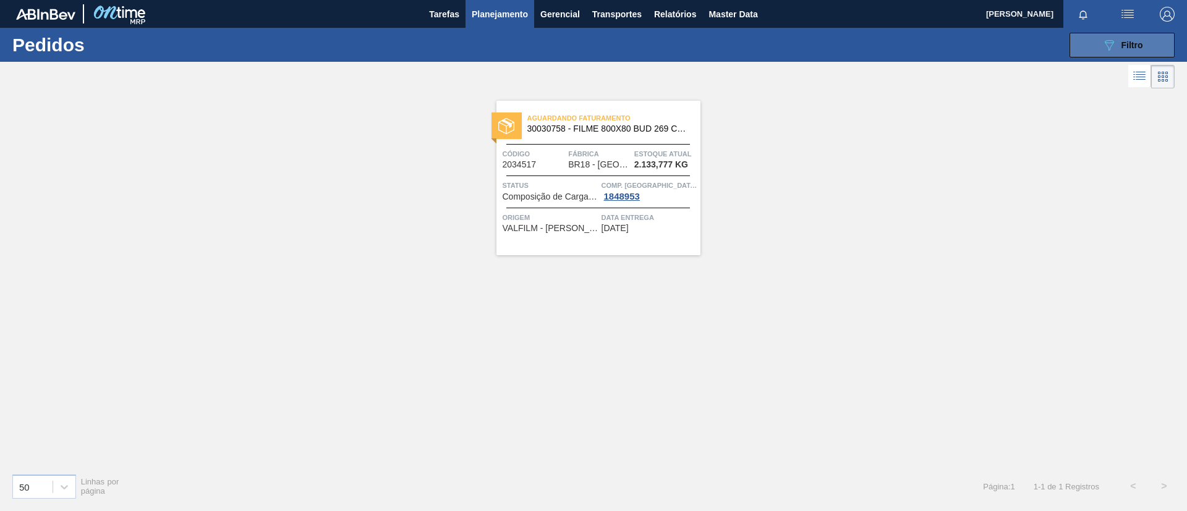
click at [1110, 43] on icon "089F7B8B-B2A5-4AFE-B5C0-19BA573D28AC" at bounding box center [1109, 45] width 15 height 15
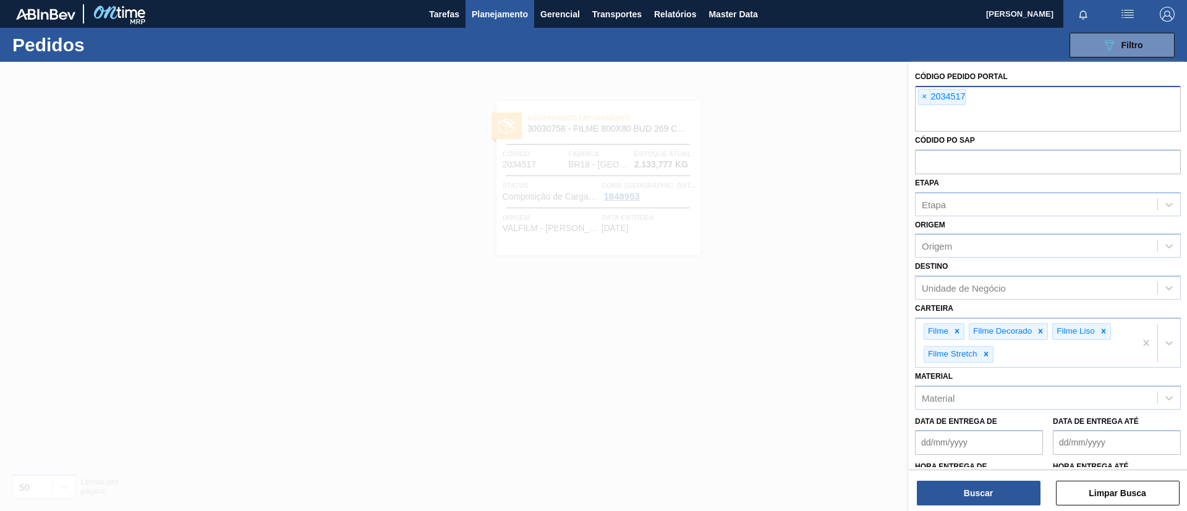
click at [1063, 101] on div "× 2034517" at bounding box center [1048, 109] width 266 height 46
paste input "text"
click at [972, 489] on button "Buscar" at bounding box center [979, 493] width 124 height 25
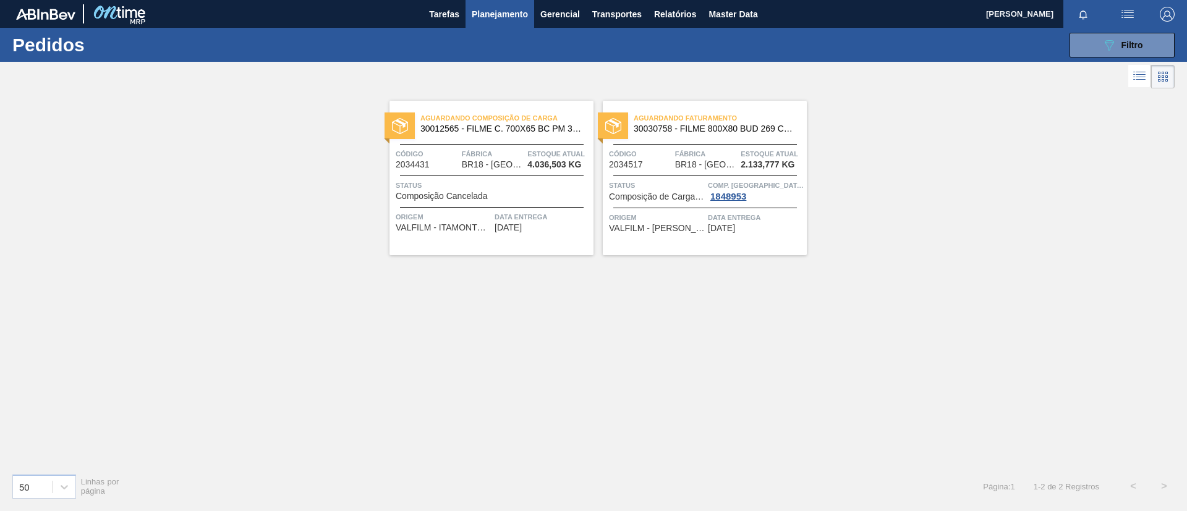
click at [526, 130] on span "30012565 - FILME C. 700X65 BC PM 350ML SLK C12 429" at bounding box center [501, 128] width 163 height 9
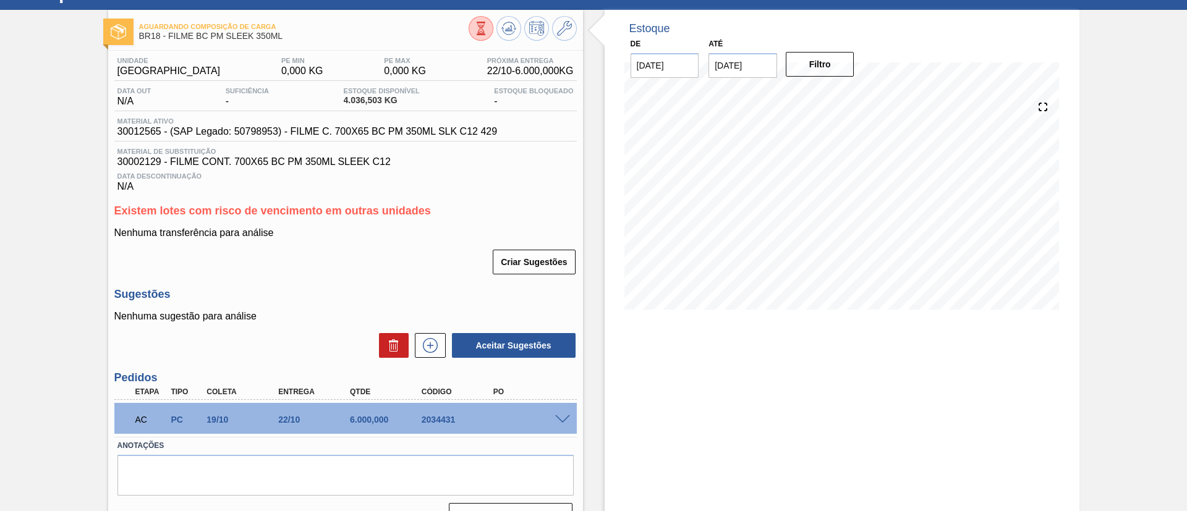
scroll to position [79, 0]
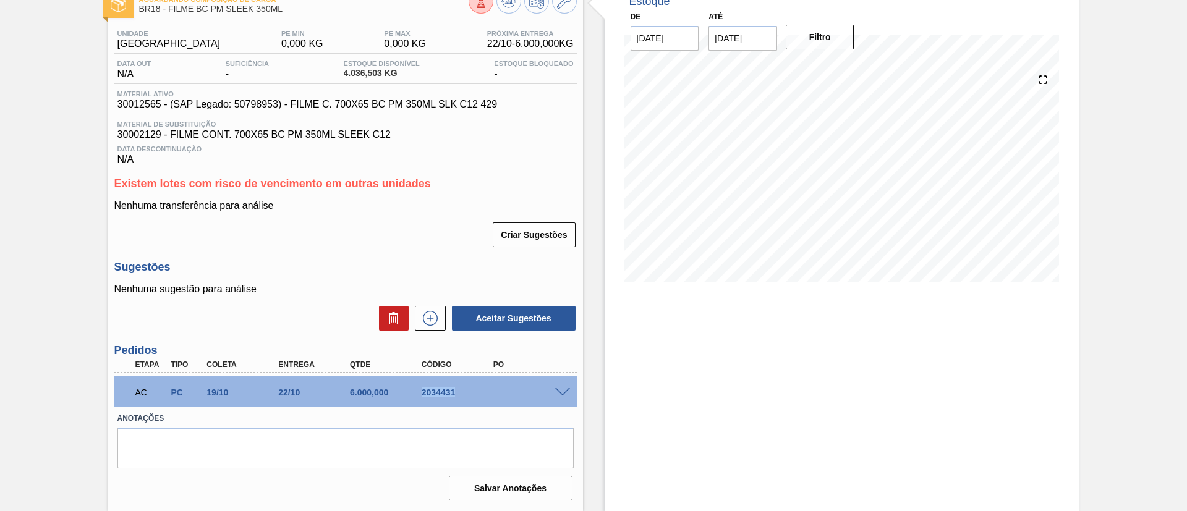
drag, startPoint x: 416, startPoint y: 398, endPoint x: 461, endPoint y: 399, distance: 45.2
click at [461, 399] on div "AC PC 19/10 22/10 6.000,000 2034431" at bounding box center [342, 391] width 430 height 25
copy div "2034431"
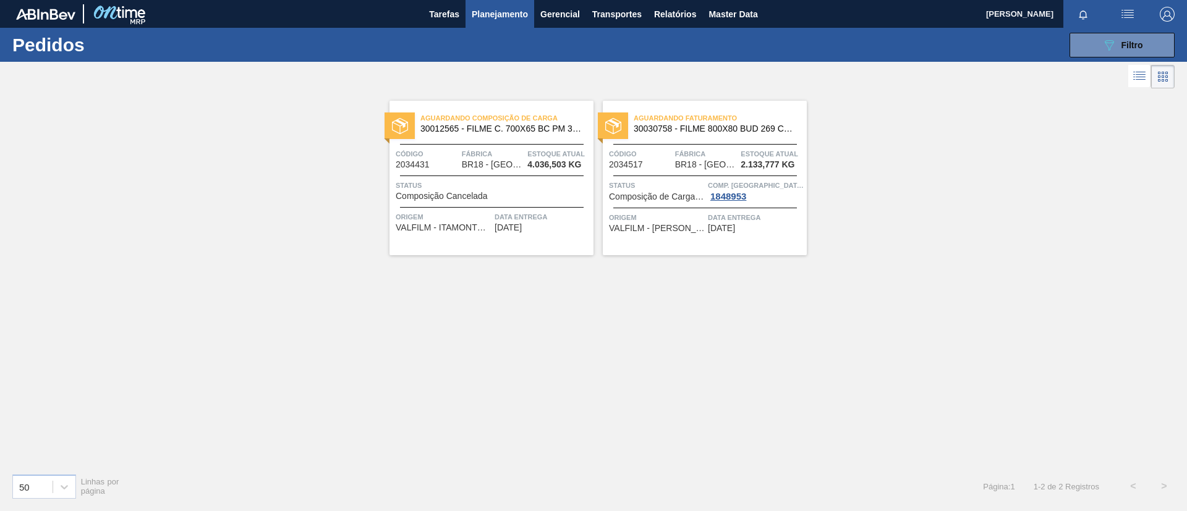
click at [727, 133] on span "30030758 - FILME 800X80 BUD 269 C15 429" at bounding box center [715, 128] width 163 height 9
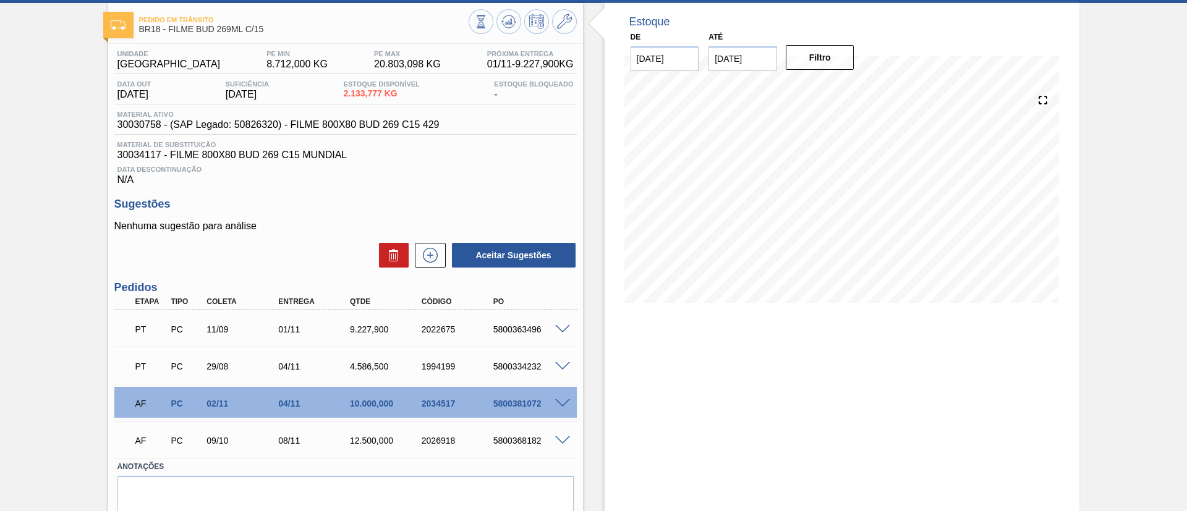
scroll to position [107, 0]
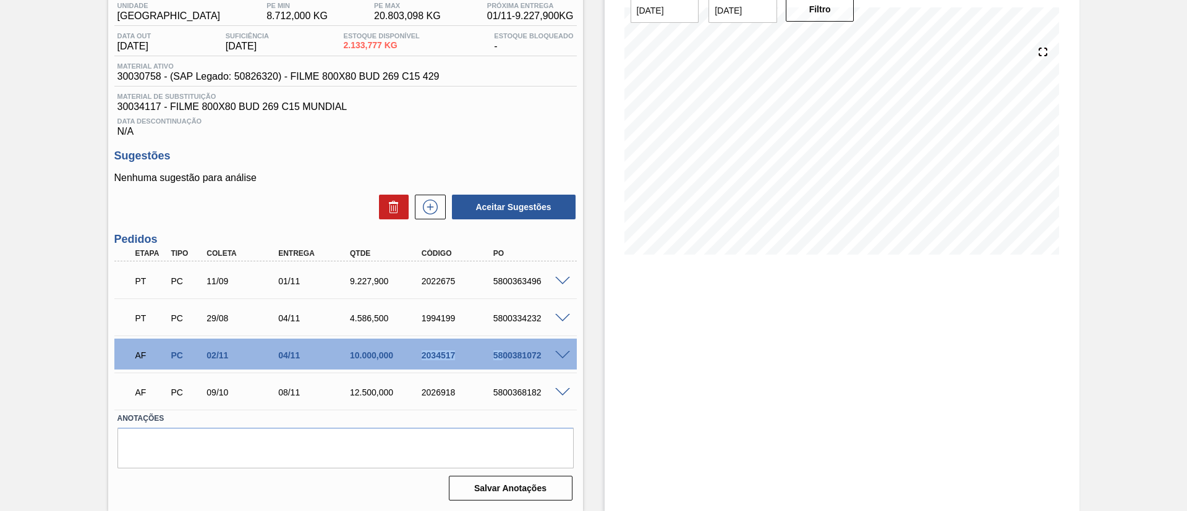
drag, startPoint x: 418, startPoint y: 357, endPoint x: 501, endPoint y: 360, distance: 83.5
click at [501, 360] on div "AF PC 02/11 04/11 10.000,000 2034517 5800381072" at bounding box center [342, 354] width 430 height 25
click at [479, 364] on div "AF PC 02/11 04/11 10.000,000 2034517 5800381072" at bounding box center [342, 354] width 430 height 25
click at [453, 361] on div "AF PC 02/11 04/11 10.000,000 2034517 5800381072" at bounding box center [342, 354] width 430 height 25
drag, startPoint x: 416, startPoint y: 356, endPoint x: 482, endPoint y: 357, distance: 66.2
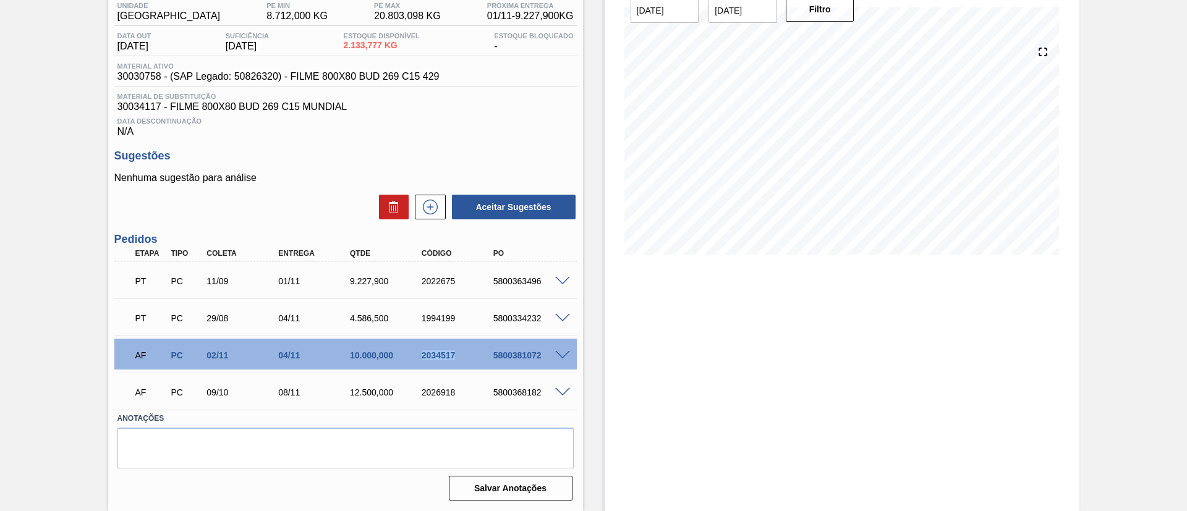
click at [482, 357] on div "2034517" at bounding box center [450, 356] width 72 height 10
copy div "2034517"
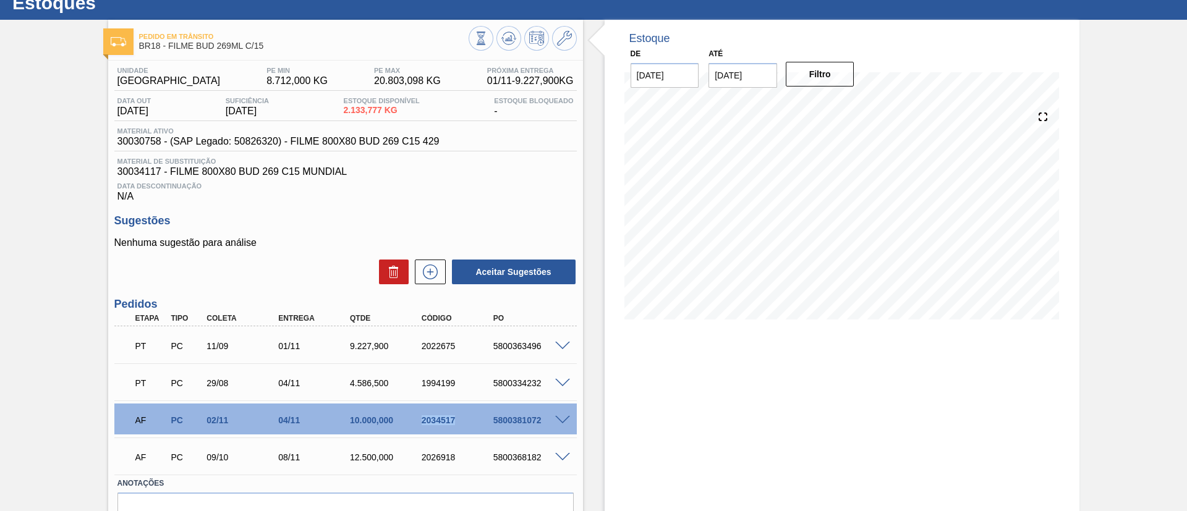
scroll to position [0, 0]
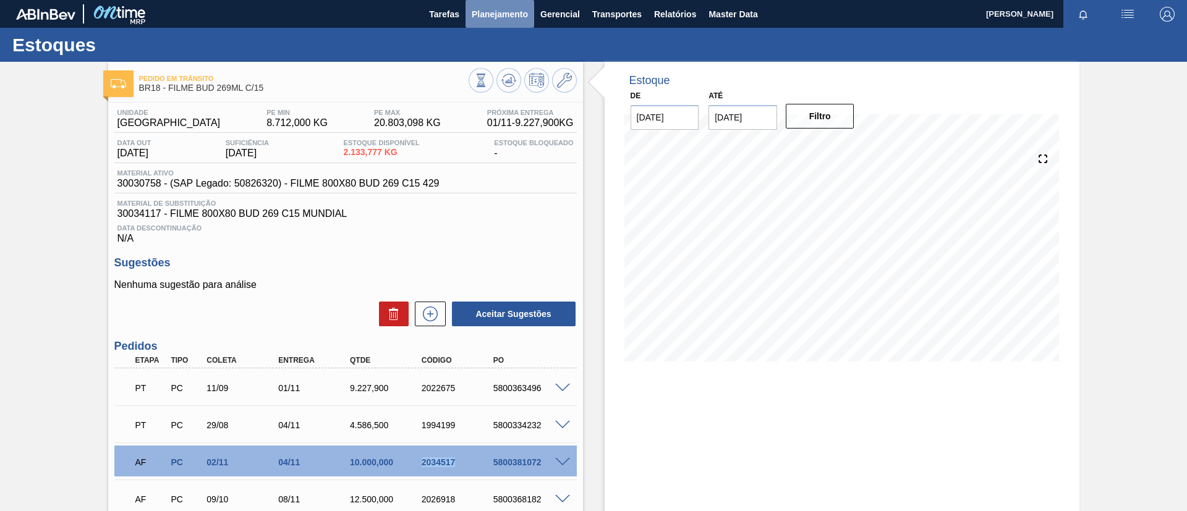
click at [531, 15] on button "Planejamento" at bounding box center [500, 14] width 69 height 28
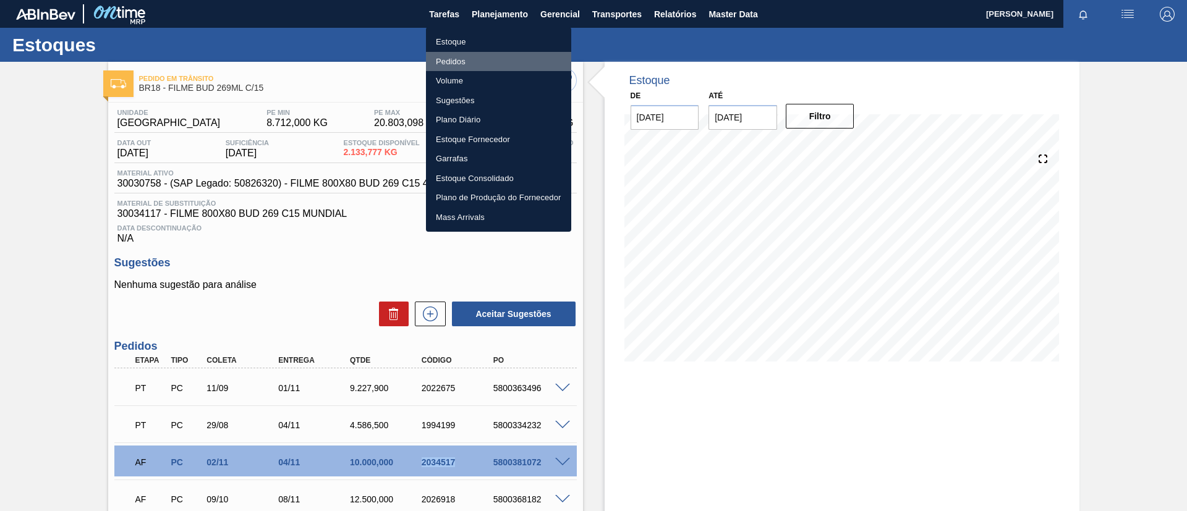
click at [474, 64] on li "Pedidos" at bounding box center [498, 62] width 145 height 20
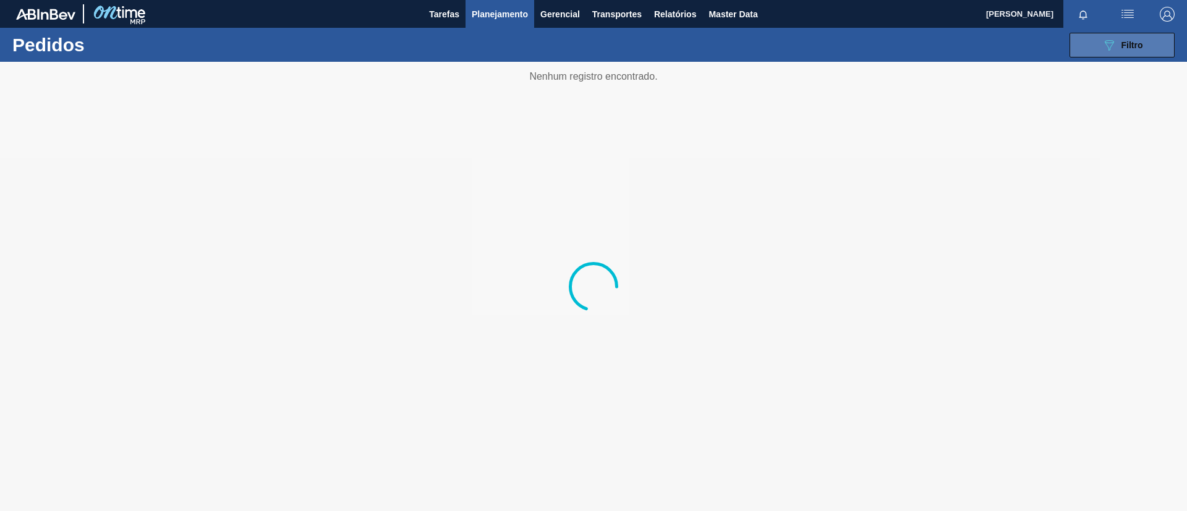
click at [1122, 49] on div "089F7B8B-B2A5-4AFE-B5C0-19BA573D28AC Filtro" at bounding box center [1122, 45] width 41 height 15
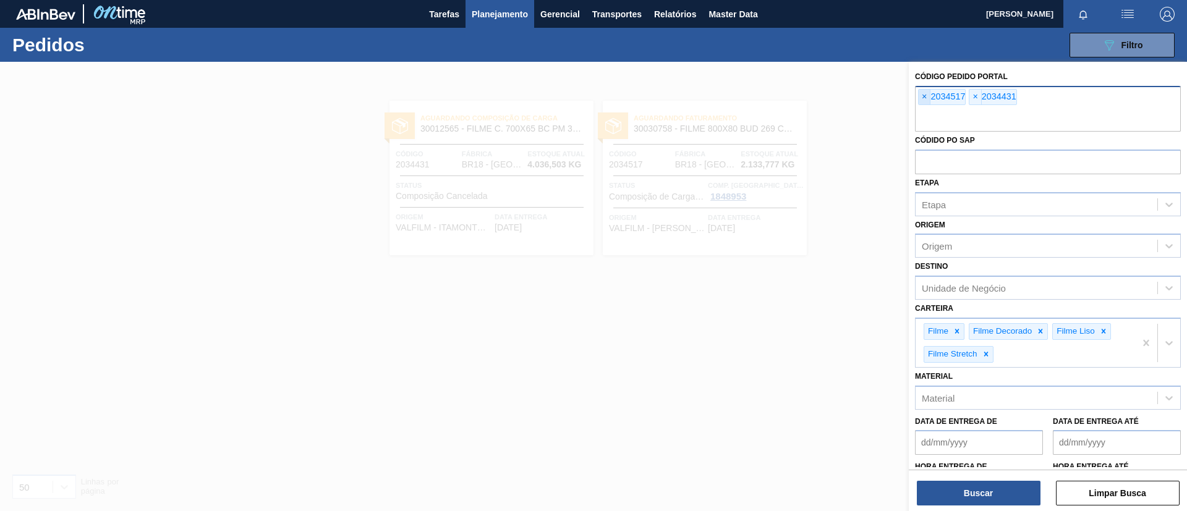
click at [926, 95] on span "×" at bounding box center [925, 97] width 12 height 15
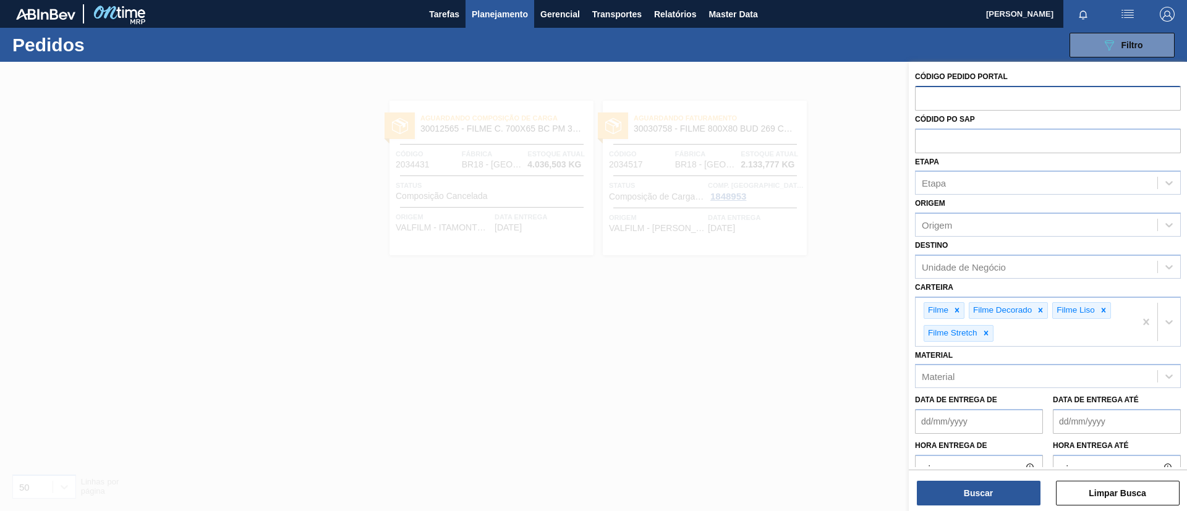
paste input "text"
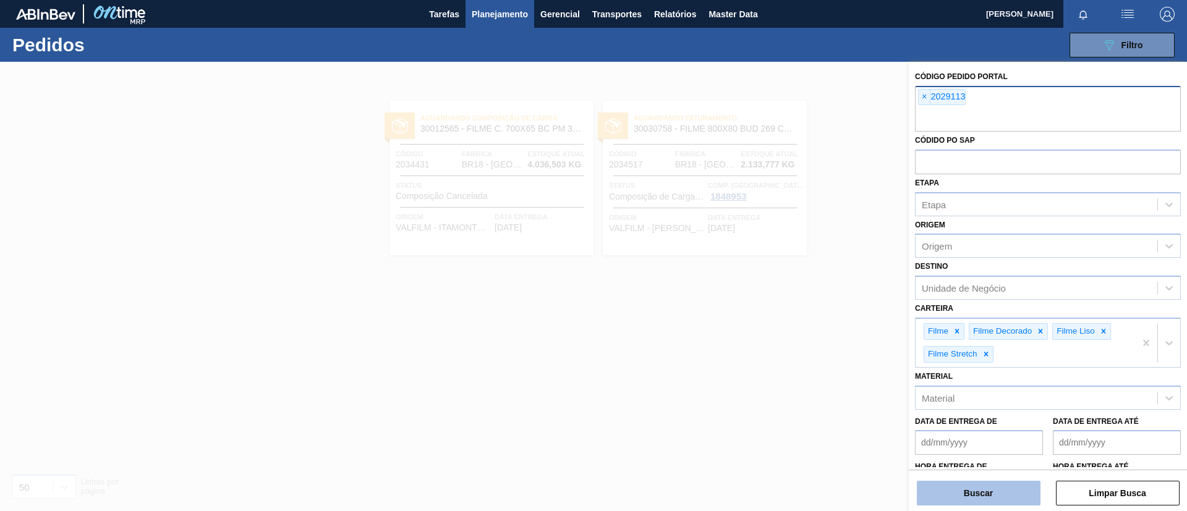
click at [958, 495] on button "Buscar" at bounding box center [979, 493] width 124 height 25
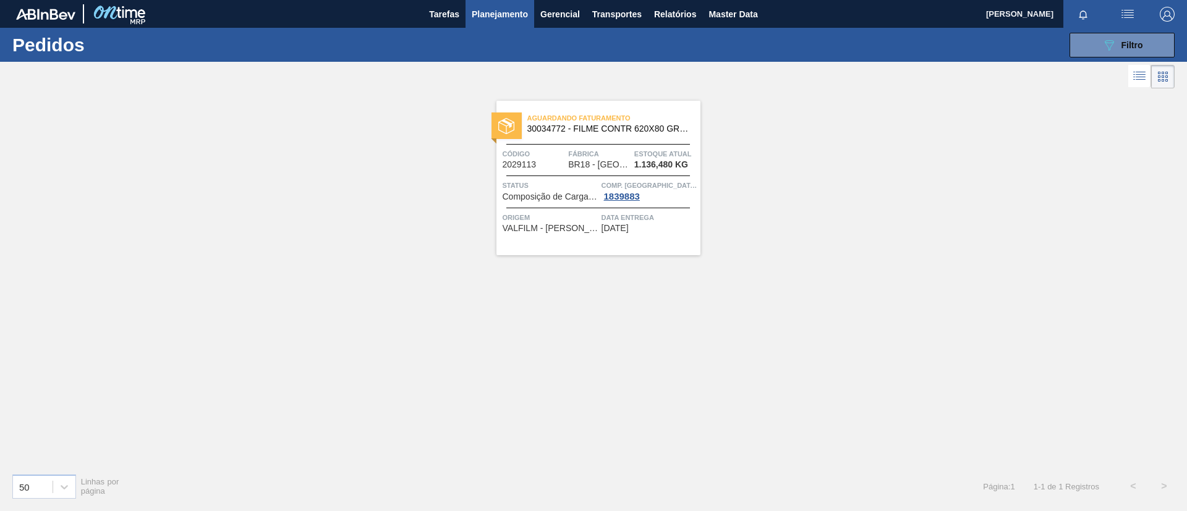
click at [655, 129] on span "30034772 - FILME CONTR 620X80 GREENMIX 269ML HO" at bounding box center [608, 128] width 163 height 9
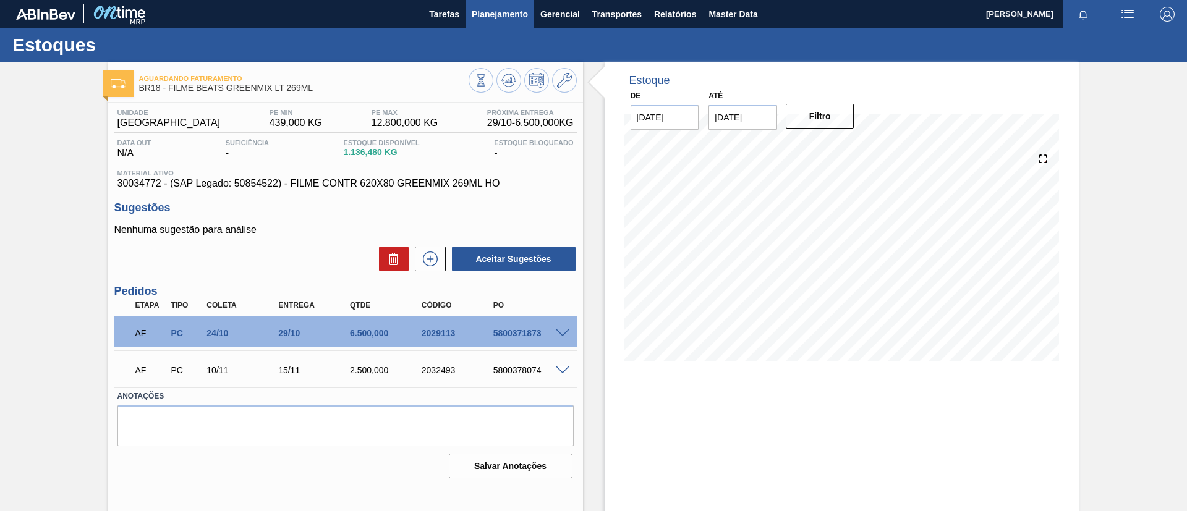
click at [516, 24] on button "Planejamento" at bounding box center [500, 14] width 69 height 28
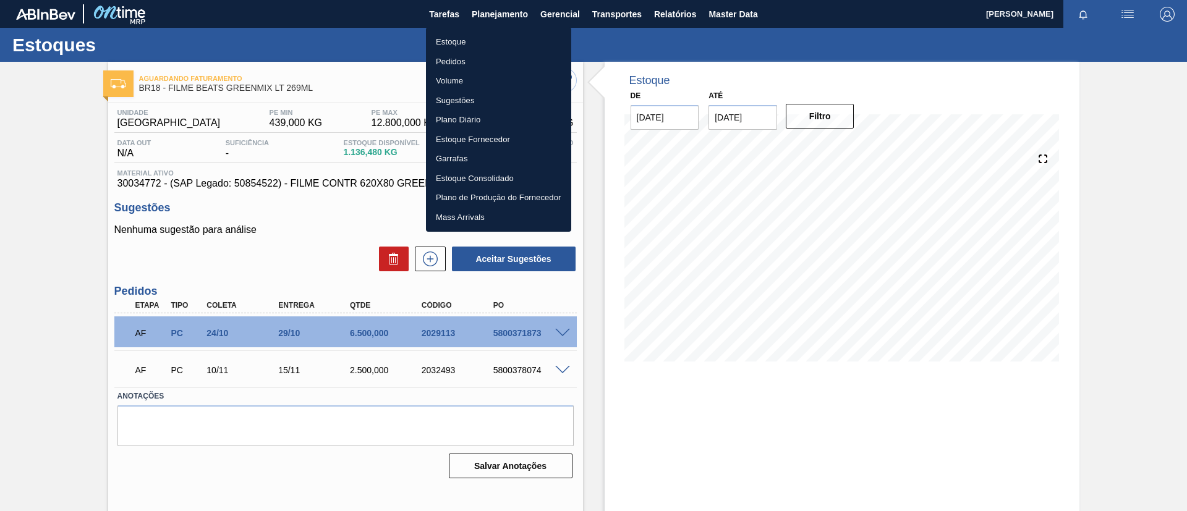
click at [516, 32] on li "Estoque" at bounding box center [498, 42] width 145 height 20
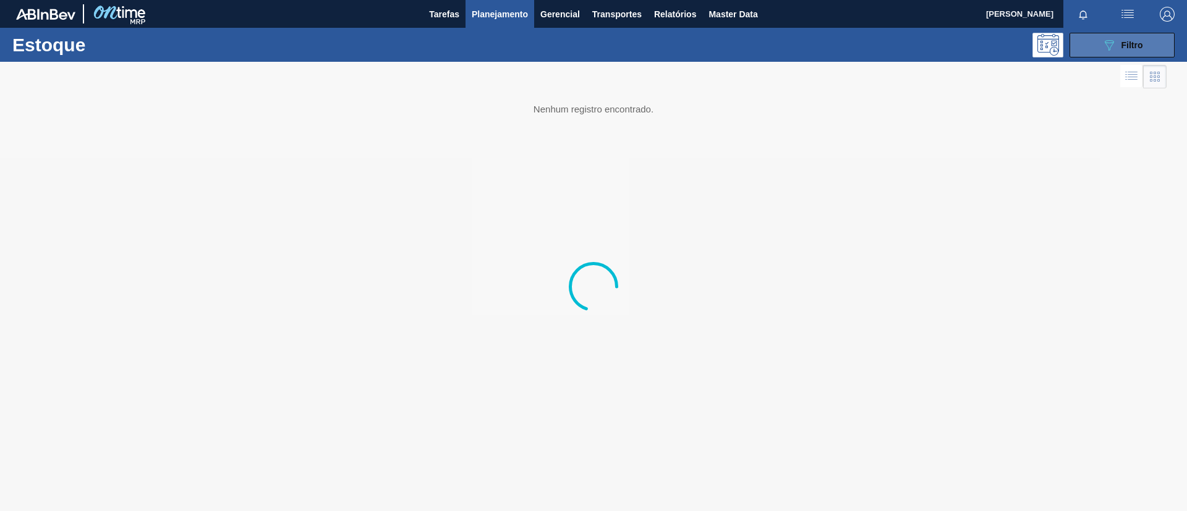
click at [1107, 51] on icon "089F7B8B-B2A5-4AFE-B5C0-19BA573D28AC" at bounding box center [1109, 45] width 15 height 15
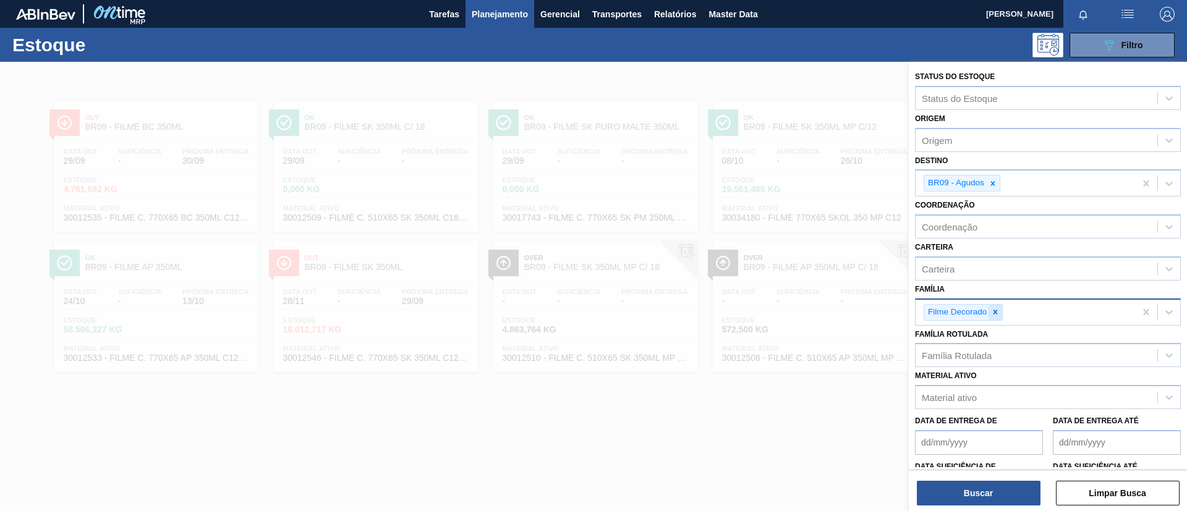
click at [994, 314] on icon at bounding box center [996, 312] width 4 height 4
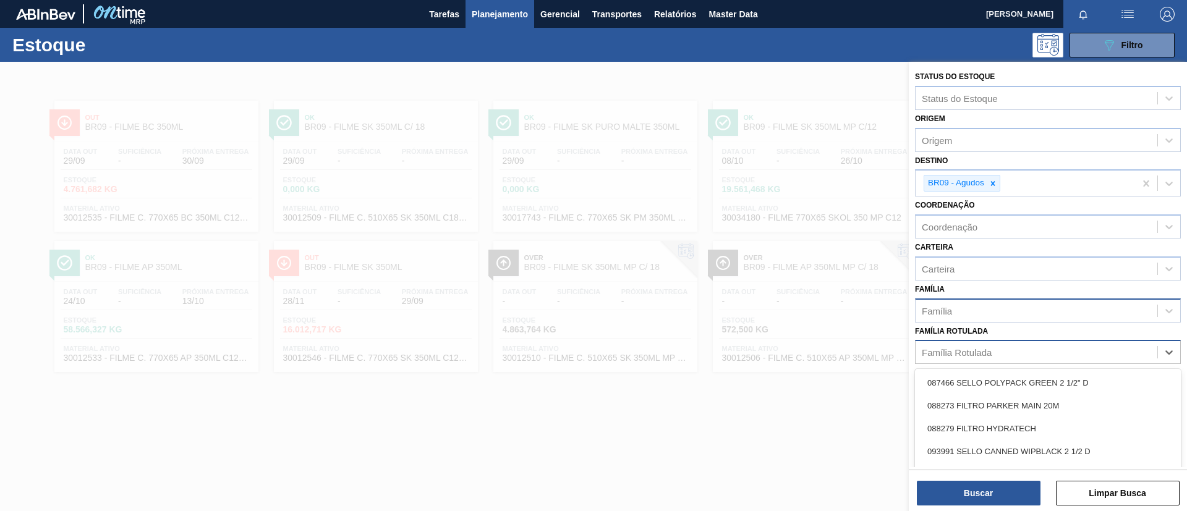
click at [999, 353] on div "Família Rotulada" at bounding box center [1037, 353] width 242 height 18
type Rotulada "BOH 350ML"
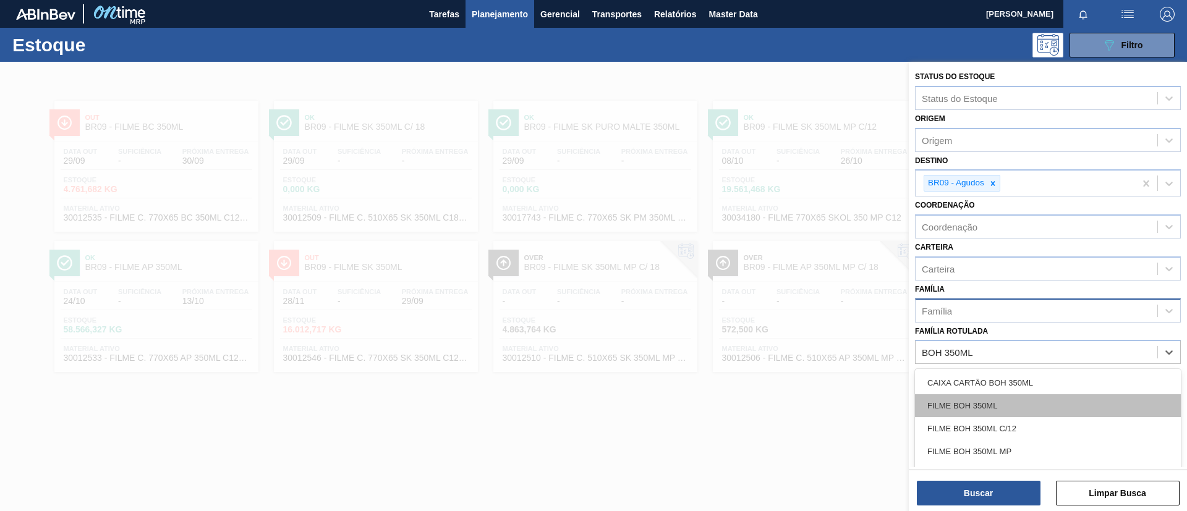
click at [1021, 401] on div "FILME BOH 350ML" at bounding box center [1048, 405] width 266 height 23
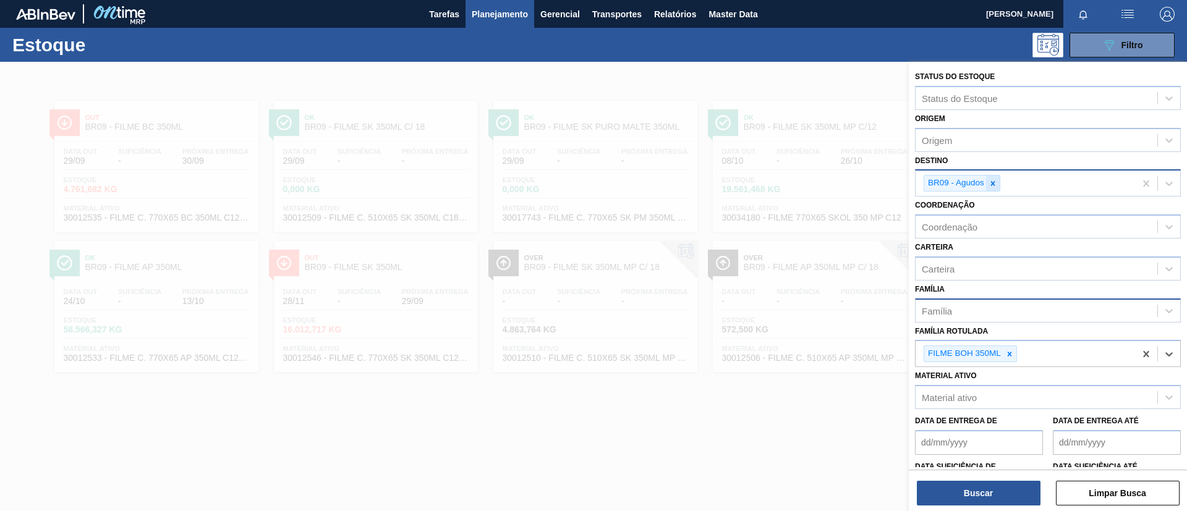
click at [995, 181] on icon at bounding box center [993, 183] width 9 height 9
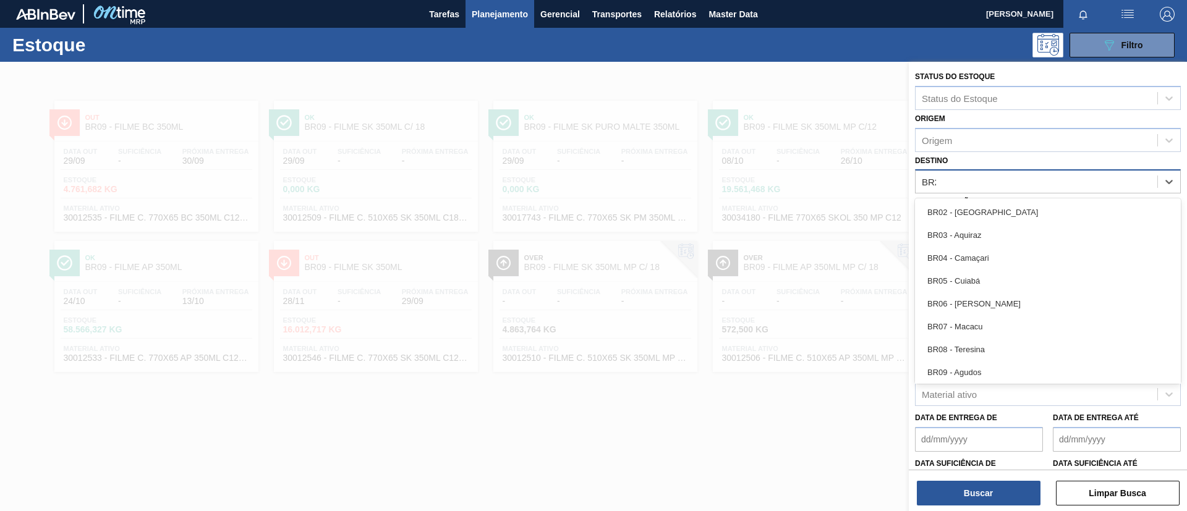
type input "BR21"
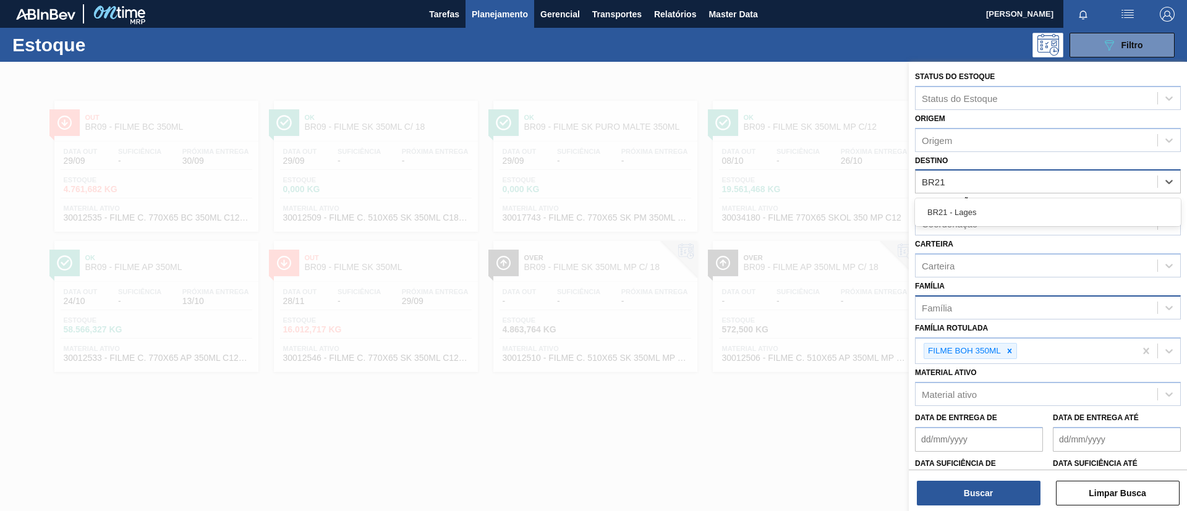
click at [999, 208] on div "BR21 - Lages" at bounding box center [1048, 212] width 266 height 23
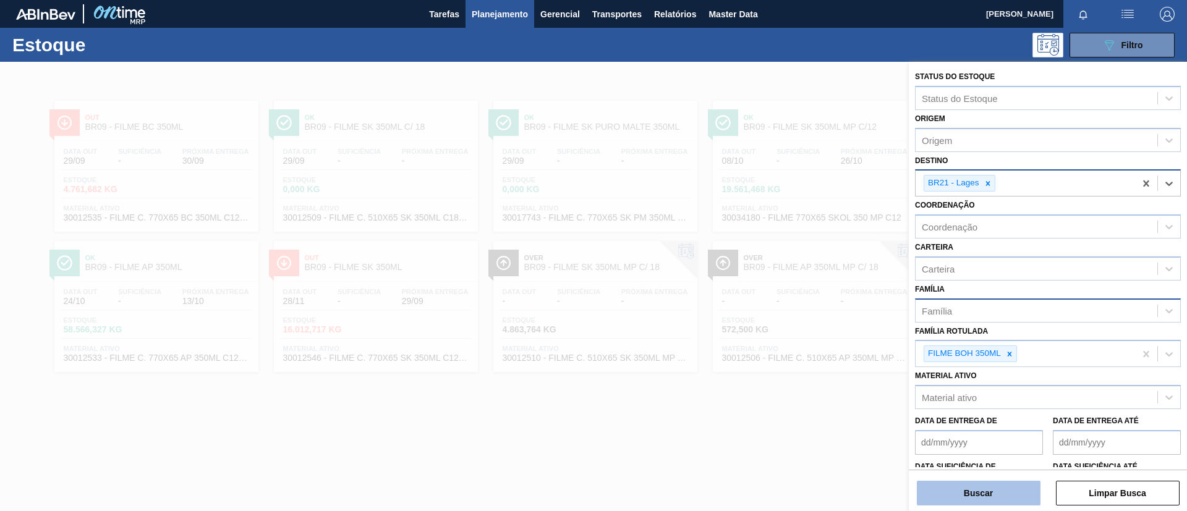
click at [999, 488] on button "Buscar" at bounding box center [979, 493] width 124 height 25
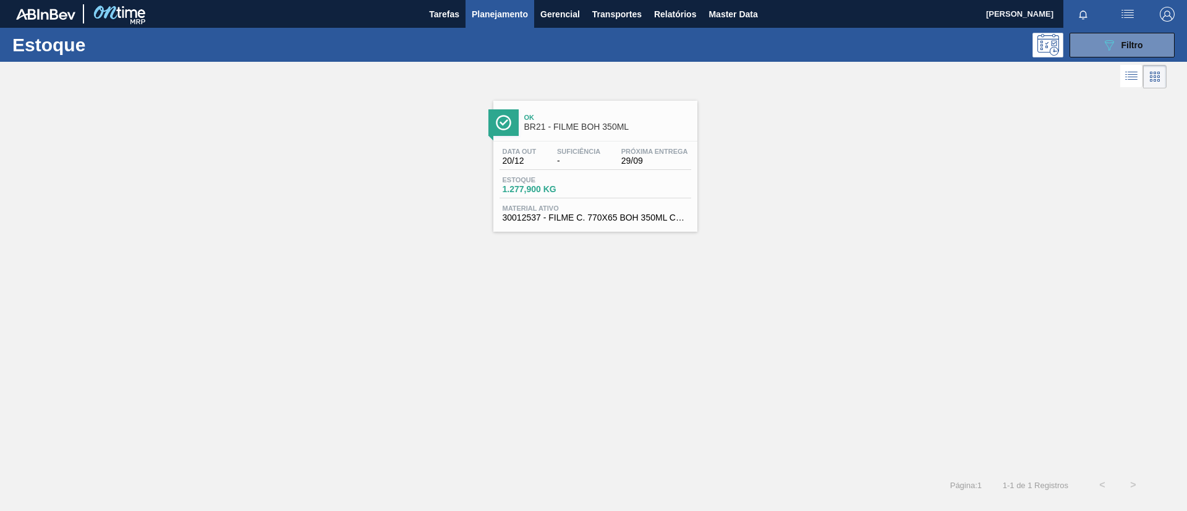
click at [631, 141] on div at bounding box center [595, 141] width 184 height 1
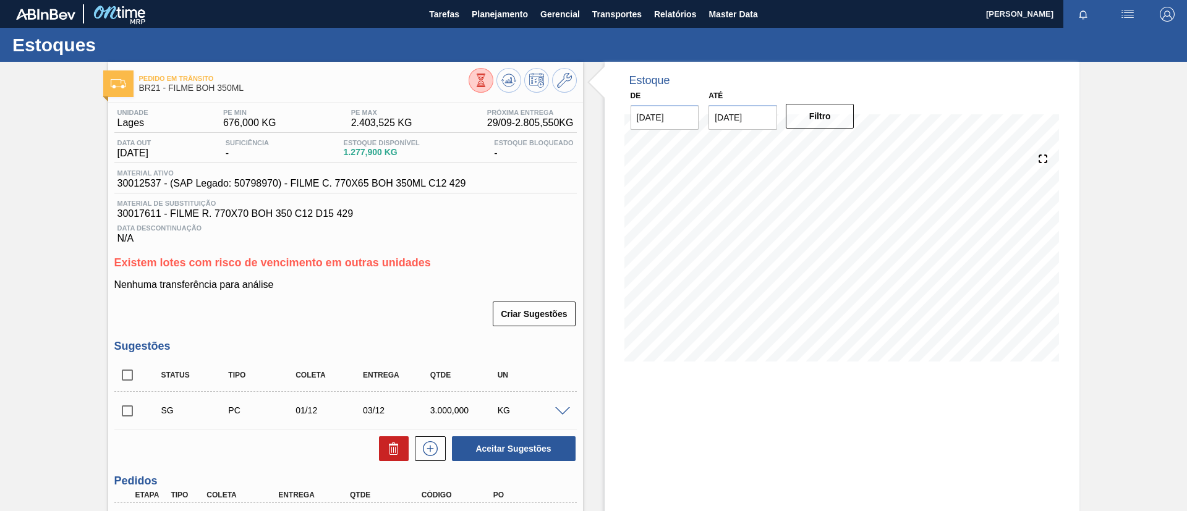
scroll to position [130, 0]
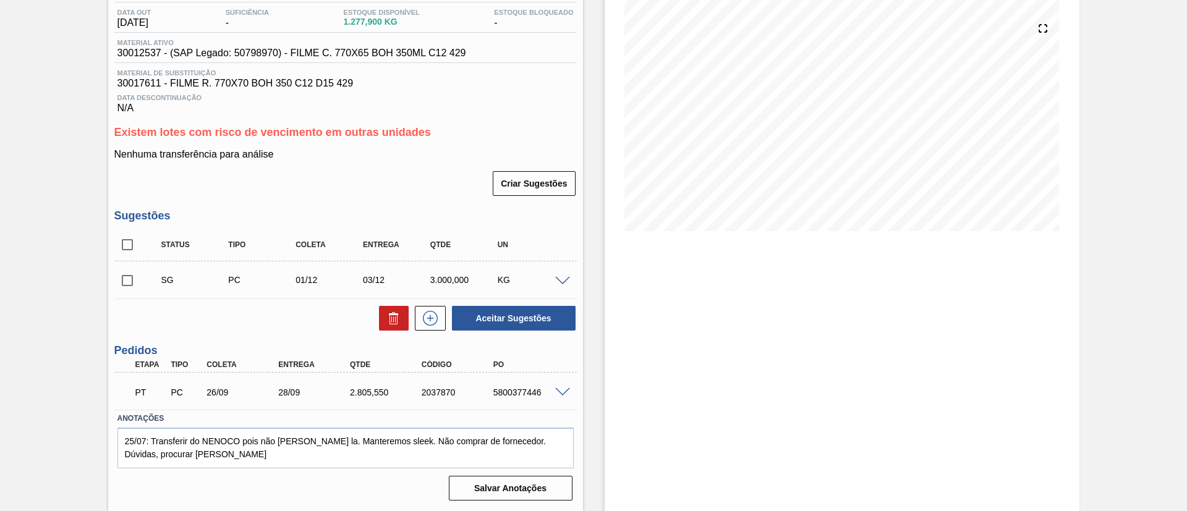
click at [558, 394] on span at bounding box center [562, 392] width 15 height 9
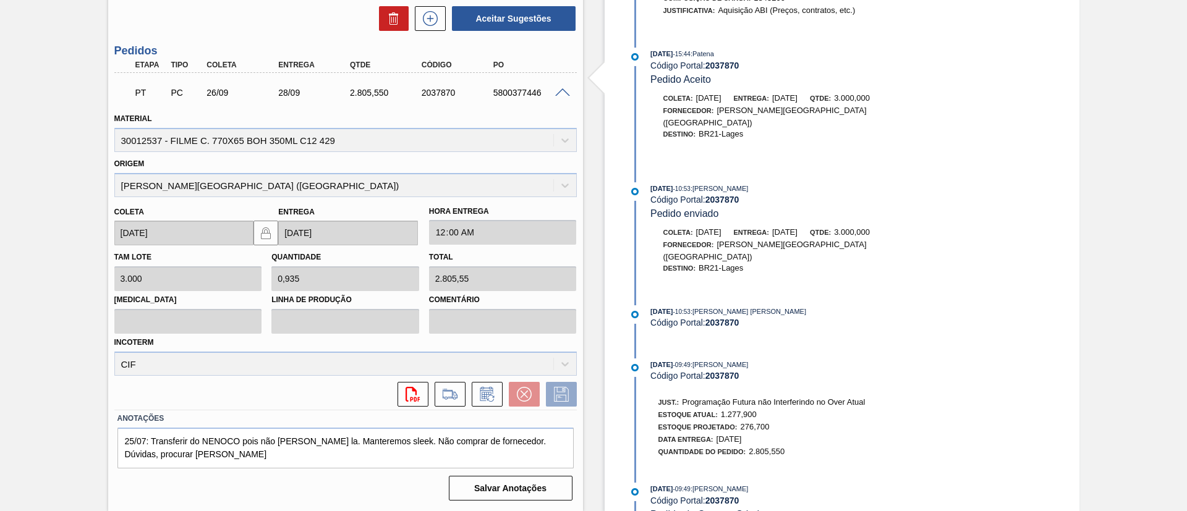
scroll to position [59, 0]
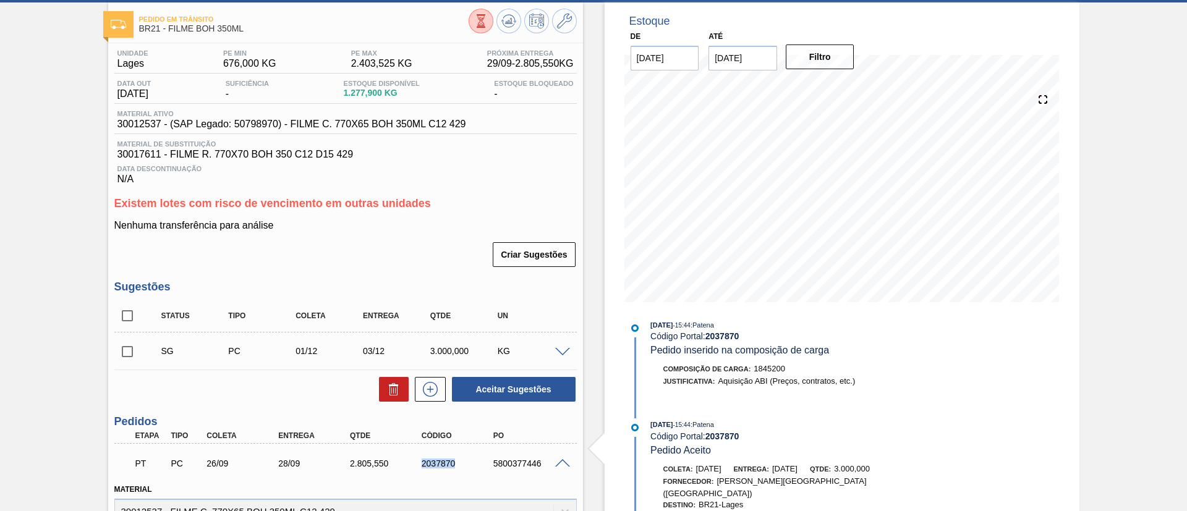
drag, startPoint x: 418, startPoint y: 465, endPoint x: 460, endPoint y: 476, distance: 43.5
click at [460, 476] on div "PT PC 26/09 28/09 2.805,550 2037870 5800377446" at bounding box center [345, 462] width 462 height 31
copy div "2037870"
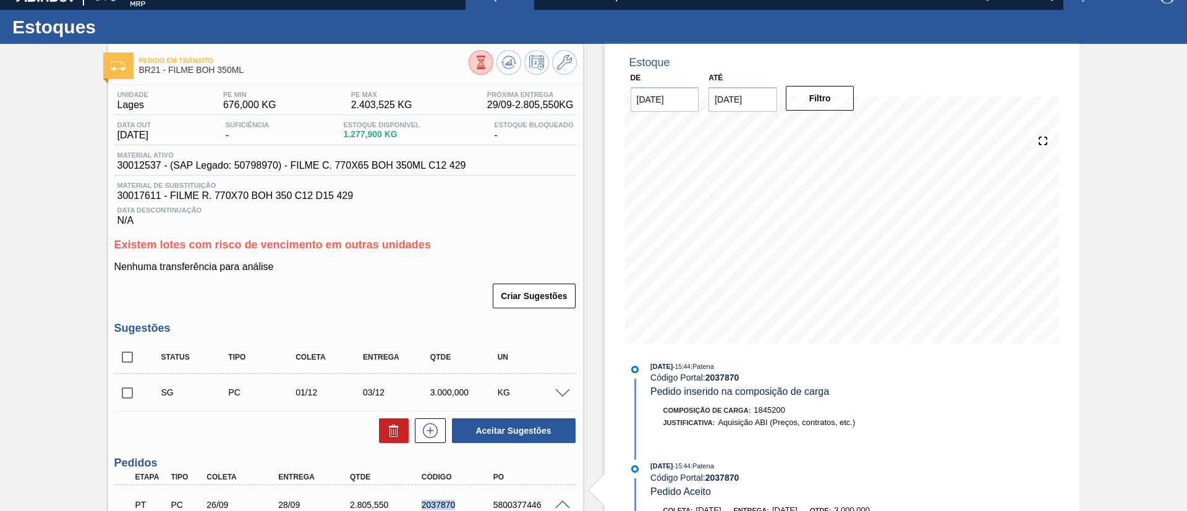
scroll to position [0, 0]
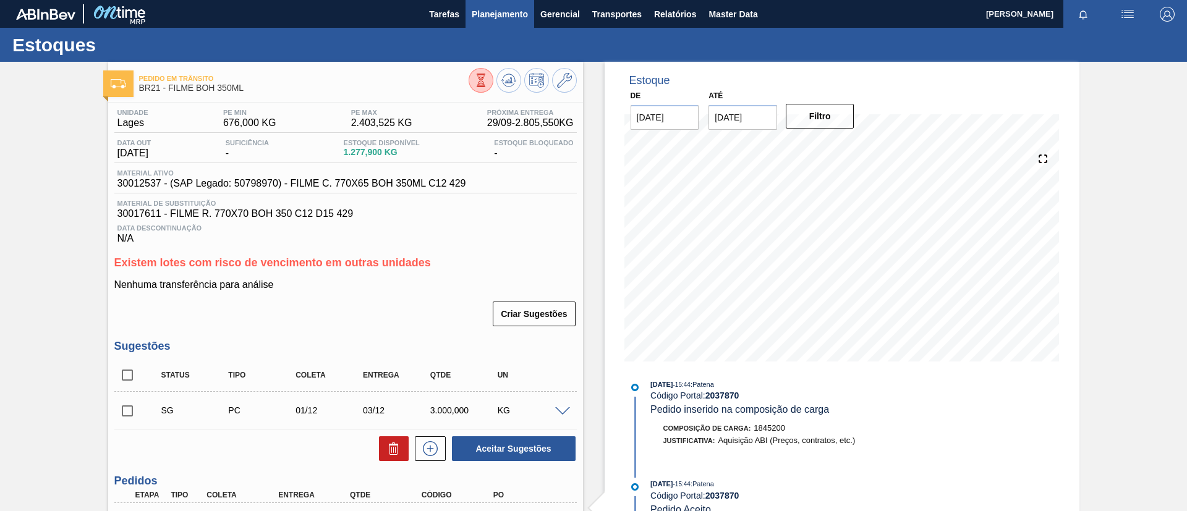
click at [499, 22] on button "Planejamento" at bounding box center [500, 14] width 69 height 28
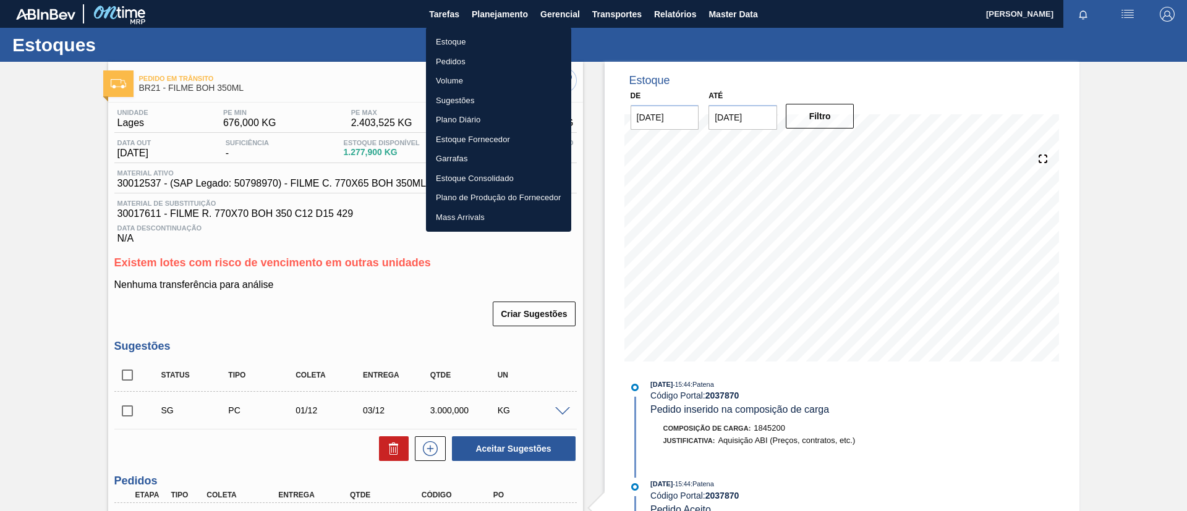
click at [489, 30] on ul "Estoque Pedidos Volume Sugestões Plano Diário Estoque Fornecedor Garrafas Estoq…" at bounding box center [498, 129] width 145 height 205
drag, startPoint x: 495, startPoint y: 32, endPoint x: 1187, endPoint y: 124, distance: 697.4
click at [496, 32] on li "Estoque" at bounding box center [498, 42] width 145 height 20
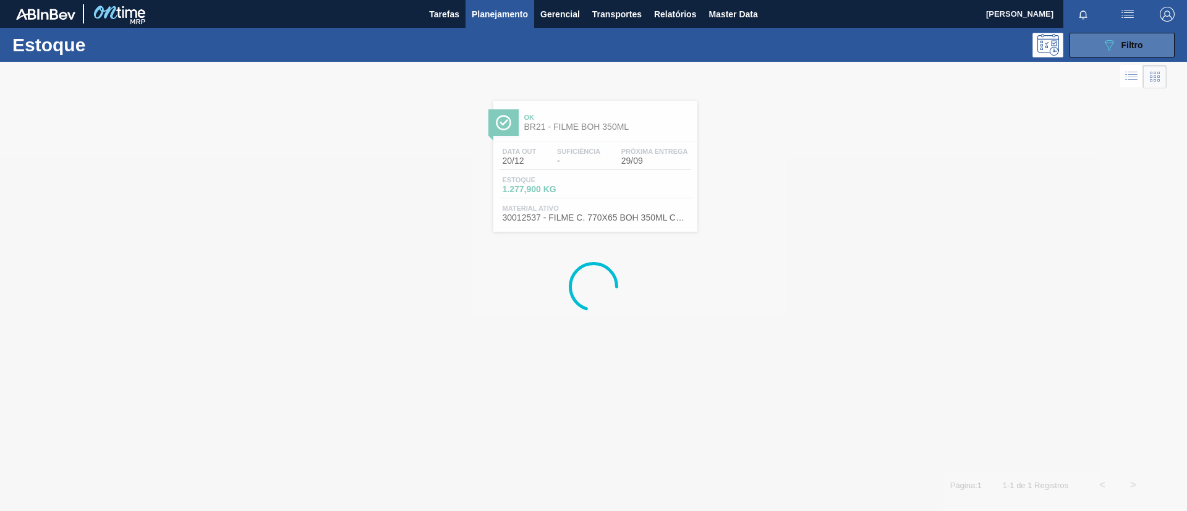
click at [1099, 47] on button "089F7B8B-B2A5-4AFE-B5C0-19BA573D28AC Filtro" at bounding box center [1122, 45] width 105 height 25
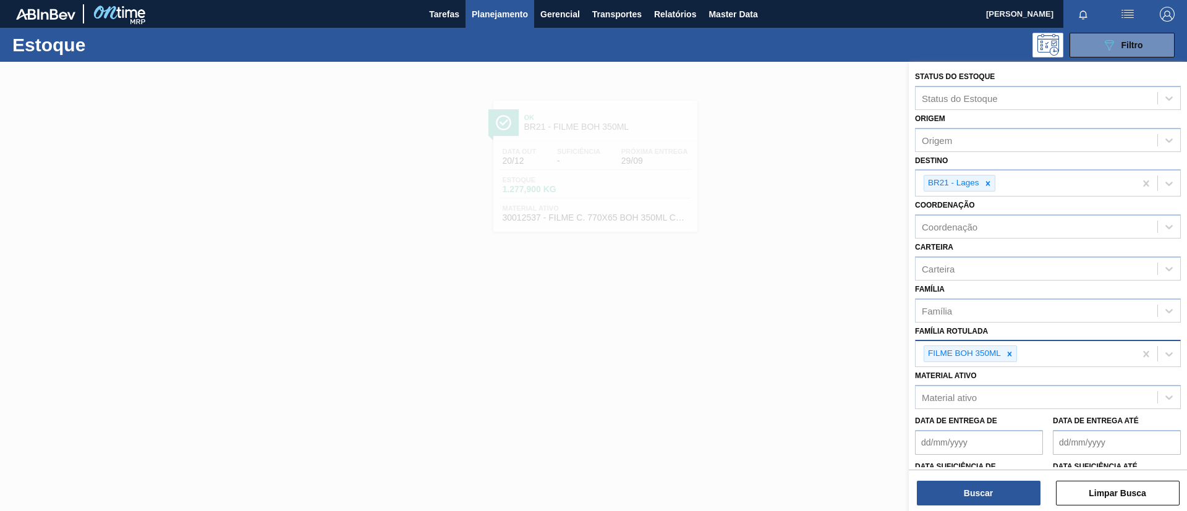
click at [1013, 354] on icon at bounding box center [1009, 354] width 9 height 9
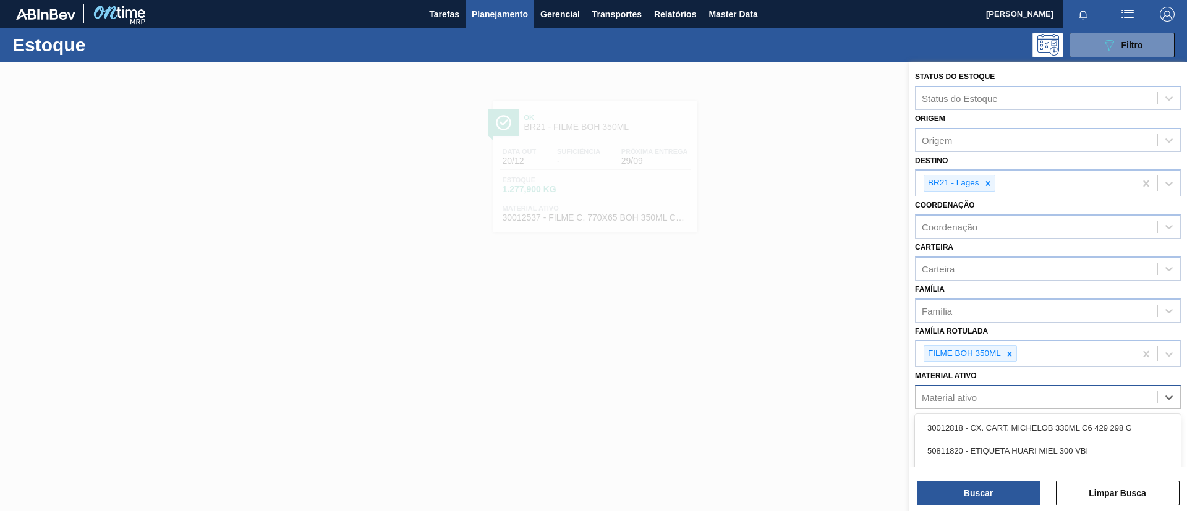
click at [1010, 400] on div "Material ativo" at bounding box center [1037, 398] width 242 height 18
type ativo "30018234"
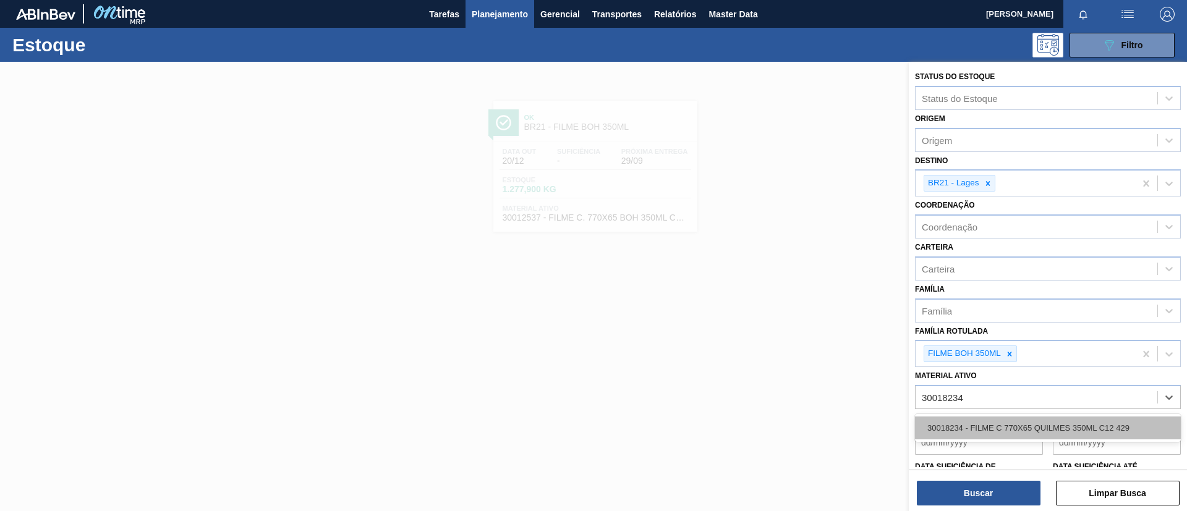
click at [1038, 421] on div "30018234 - FILME C 770X65 QUILMES 350ML C12 429" at bounding box center [1048, 428] width 266 height 23
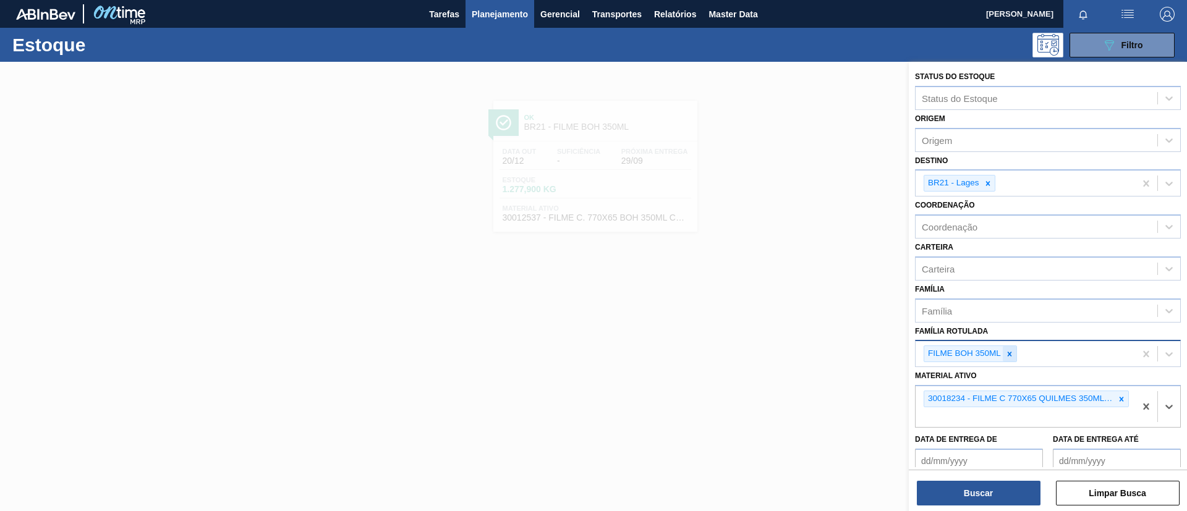
click at [1005, 357] on icon at bounding box center [1009, 354] width 9 height 9
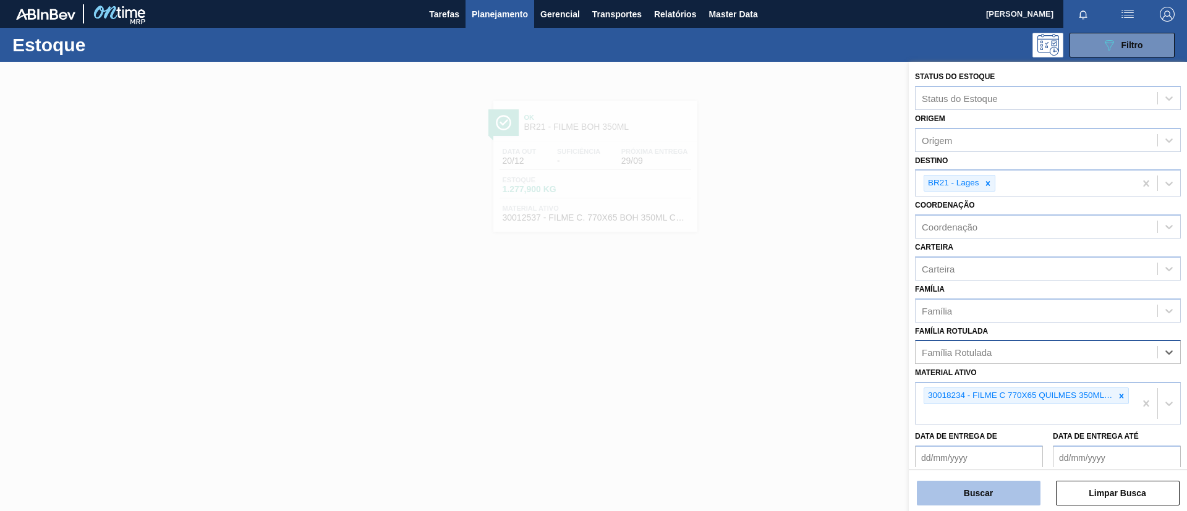
click at [984, 484] on button "Buscar" at bounding box center [979, 493] width 124 height 25
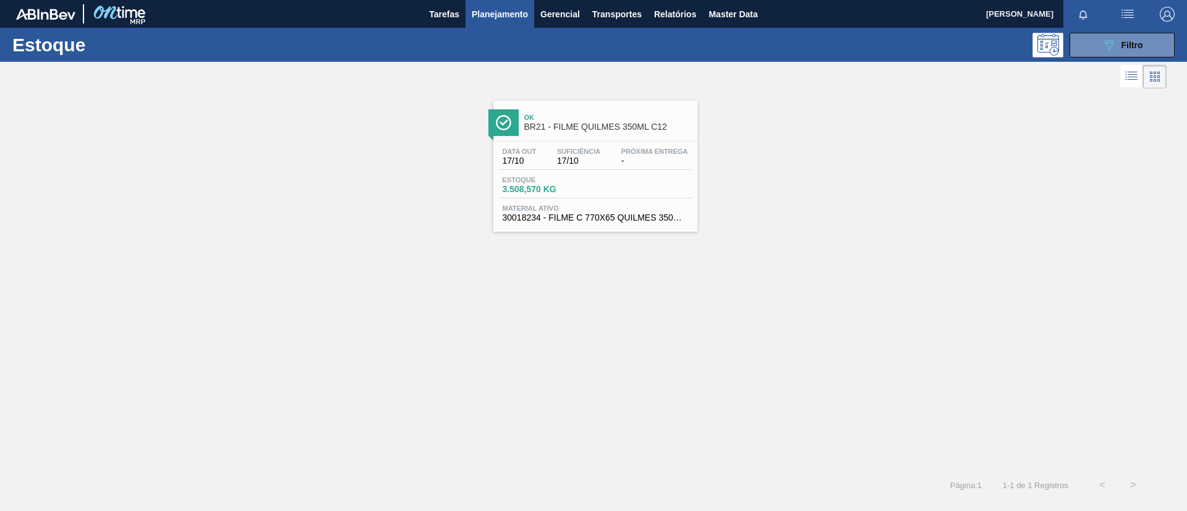
click at [641, 184] on div "Estoque 3.508,570 KG" at bounding box center [596, 187] width 192 height 22
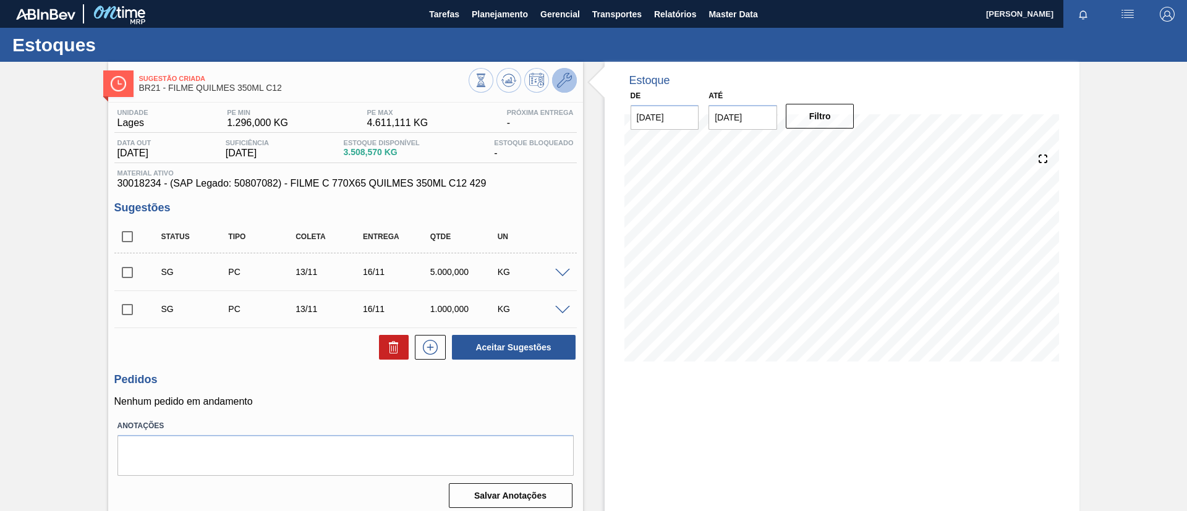
click at [571, 86] on button at bounding box center [564, 80] width 25 height 25
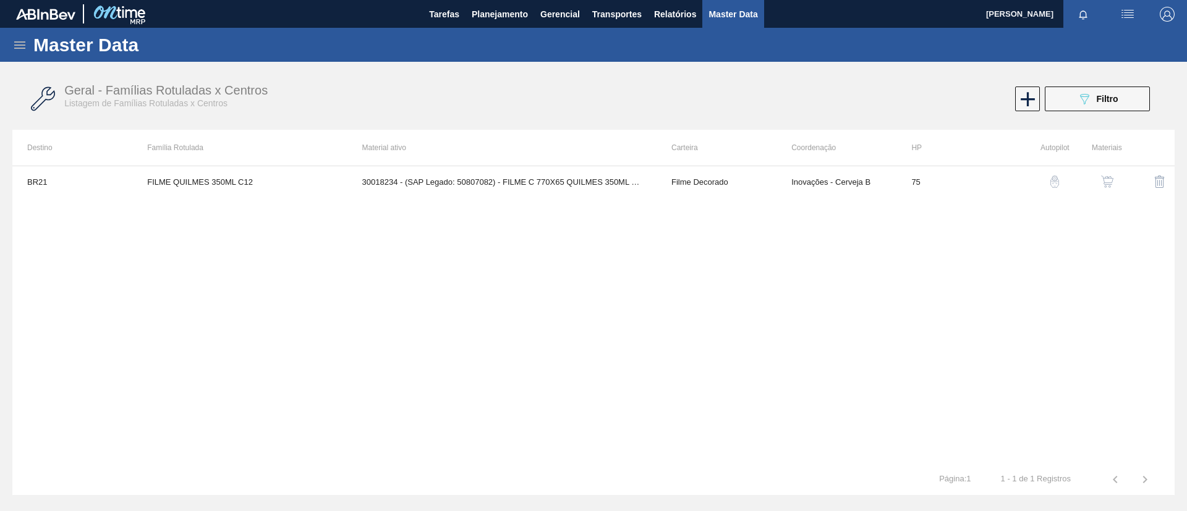
click at [1103, 181] on img "button" at bounding box center [1107, 182] width 12 height 12
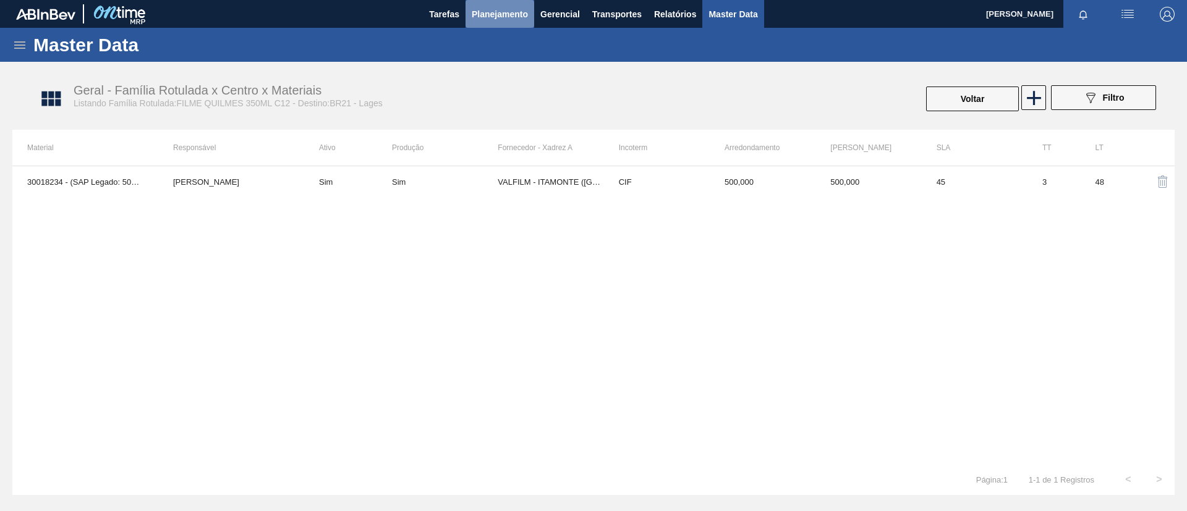
click at [528, 18] on button "Planejamento" at bounding box center [500, 14] width 69 height 28
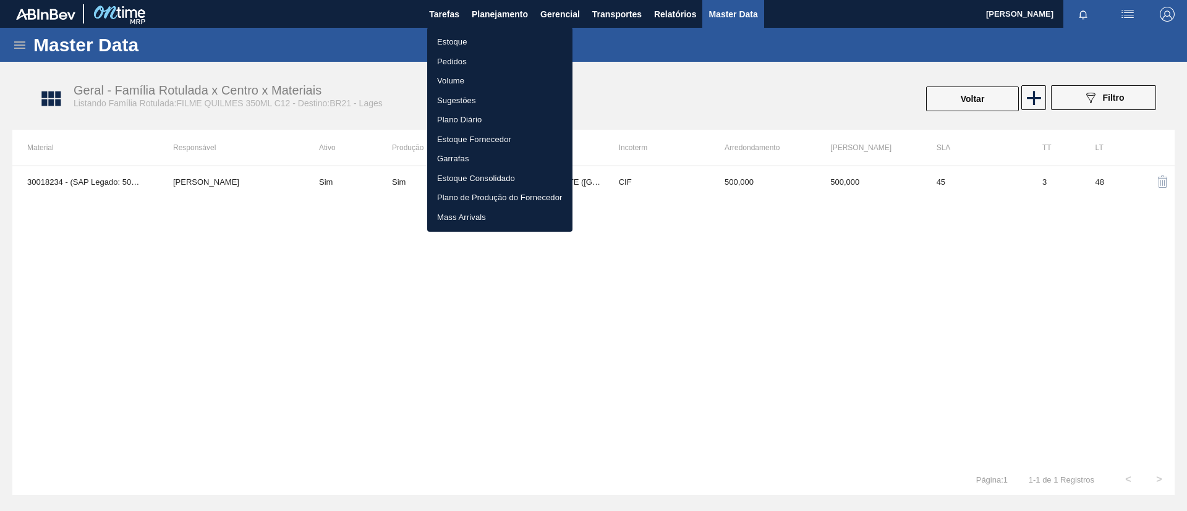
click at [479, 30] on ul "Estoque Pedidos Volume Sugestões Plano Diário Estoque Fornecedor Garrafas Estoq…" at bounding box center [499, 129] width 145 height 205
click at [490, 38] on li "Estoque" at bounding box center [499, 42] width 145 height 20
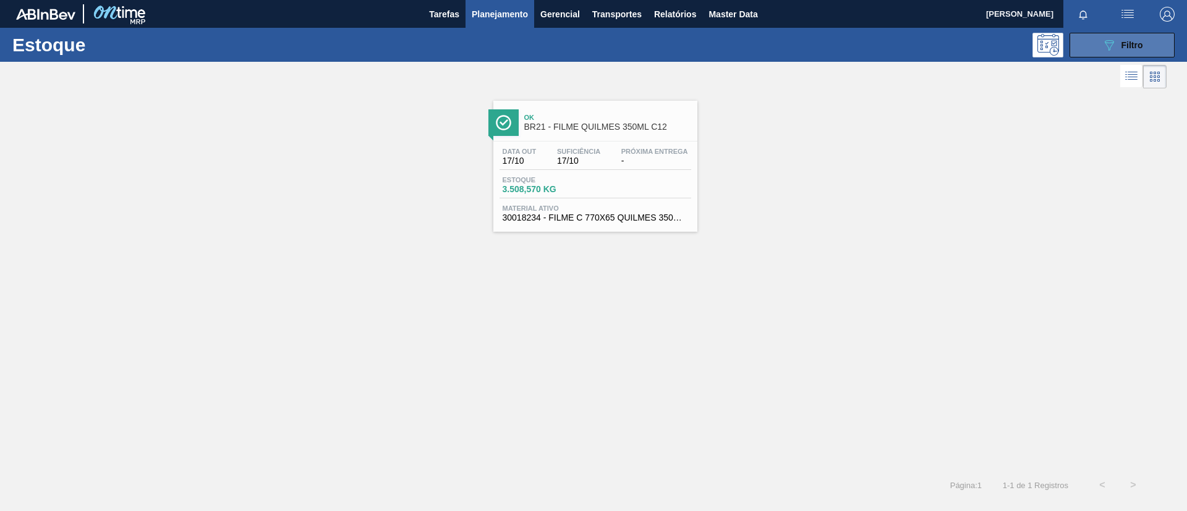
click at [1135, 51] on div "089F7B8B-B2A5-4AFE-B5C0-19BA573D28AC Filtro" at bounding box center [1122, 45] width 41 height 15
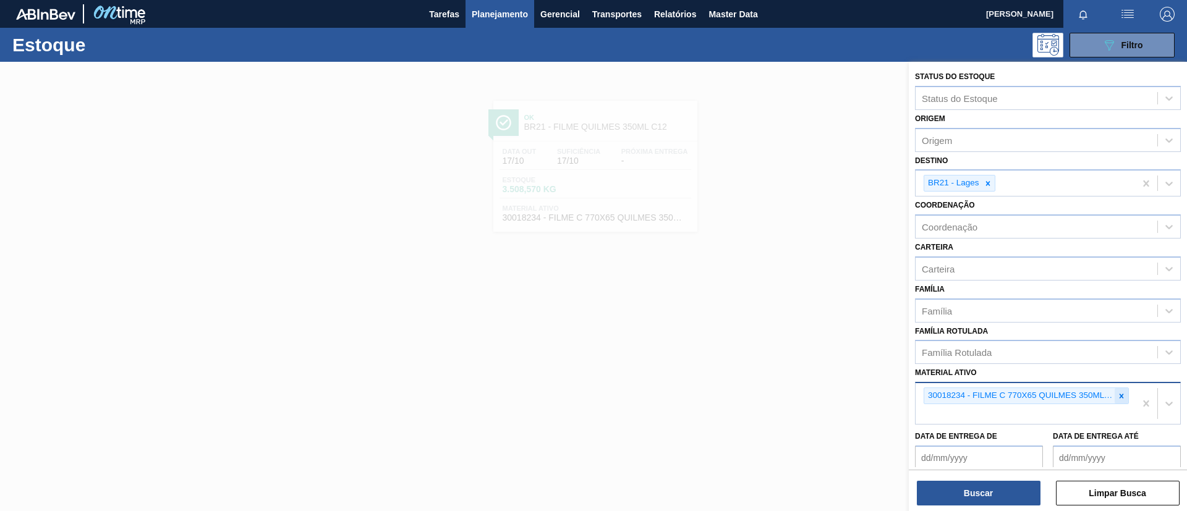
click at [1119, 401] on div at bounding box center [1122, 395] width 14 height 15
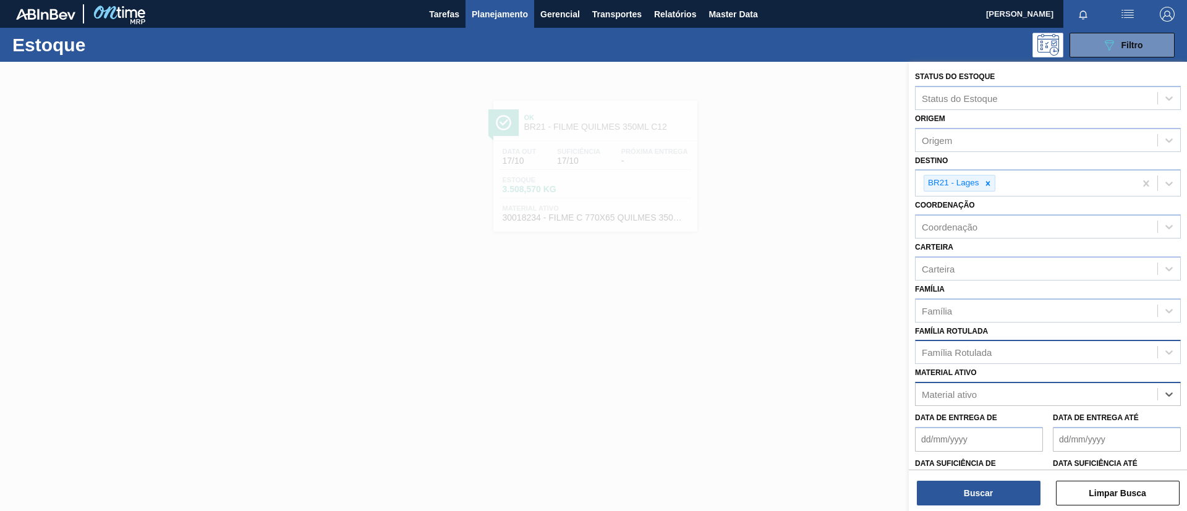
click at [1070, 355] on div "Família Rotulada" at bounding box center [1037, 353] width 242 height 18
type Rotulada "SK 473ML MP"
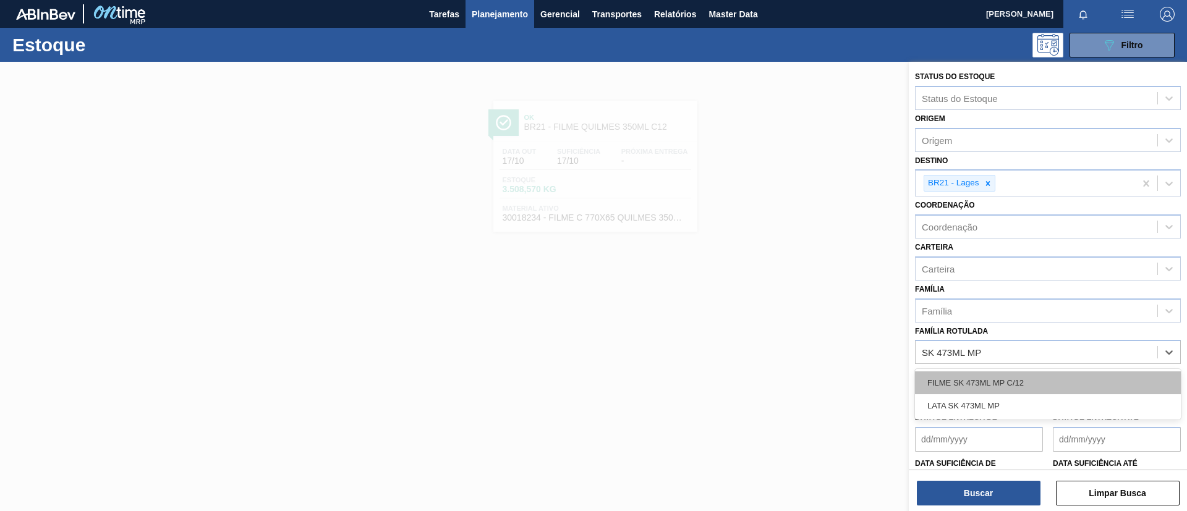
click at [1021, 378] on div "FILME SK 473ML MP C/12" at bounding box center [1048, 383] width 266 height 23
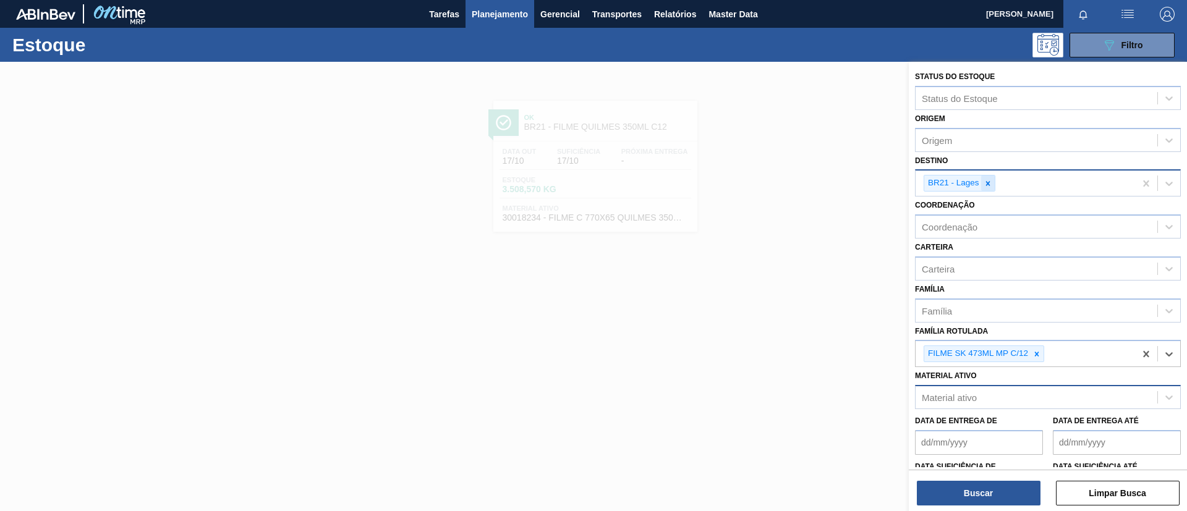
click at [993, 178] on div at bounding box center [988, 183] width 14 height 15
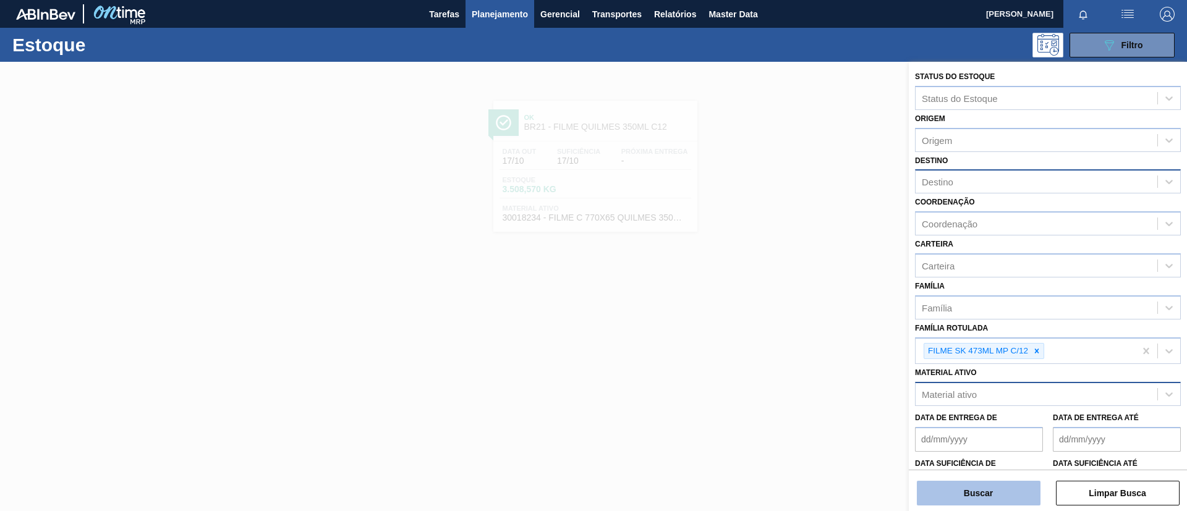
click at [1016, 485] on button "Buscar" at bounding box center [979, 493] width 124 height 25
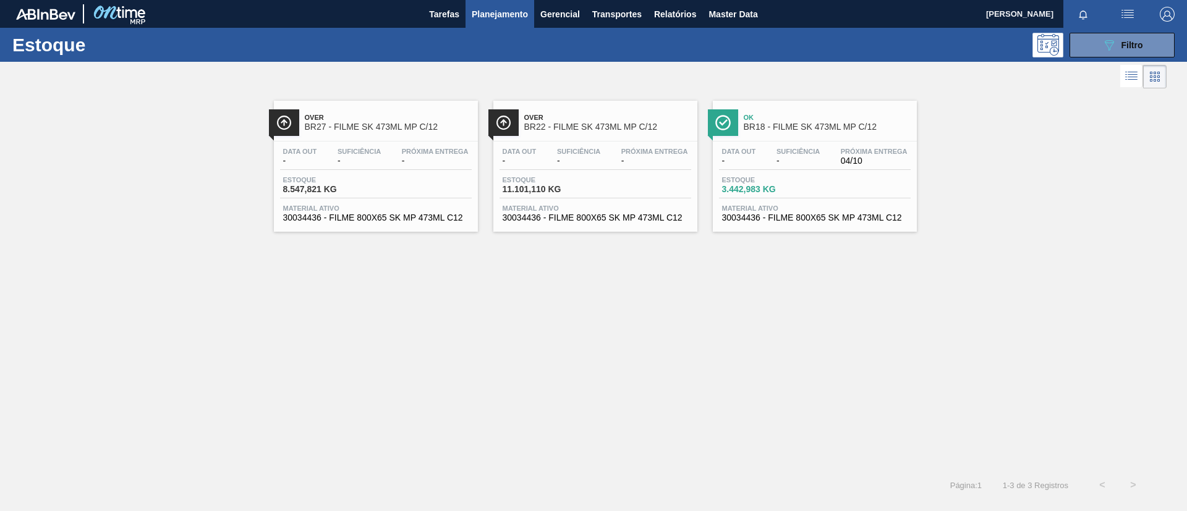
click at [422, 158] on span "-" at bounding box center [435, 160] width 67 height 9
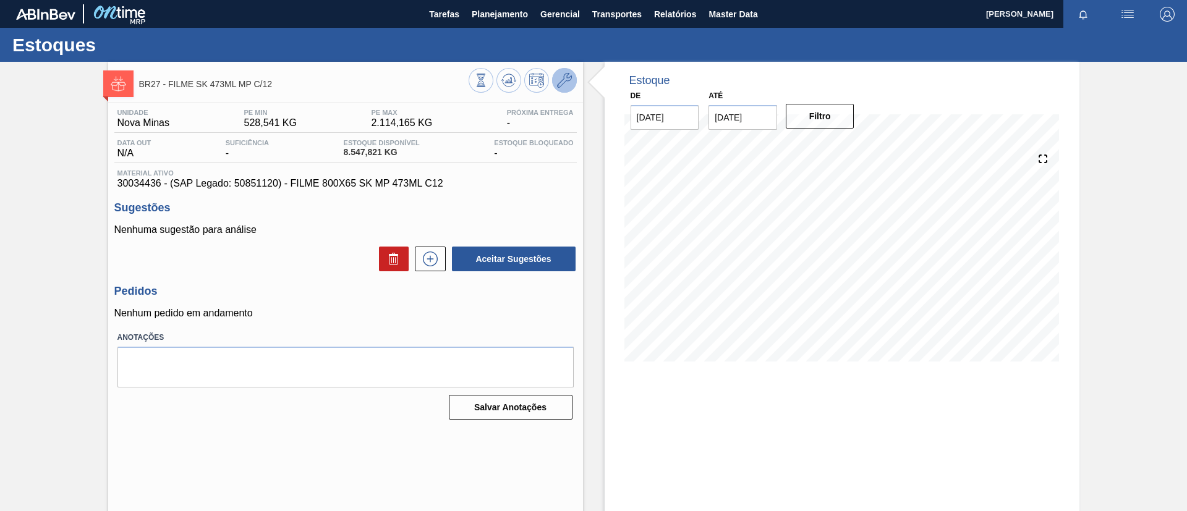
click at [562, 75] on icon at bounding box center [564, 80] width 15 height 15
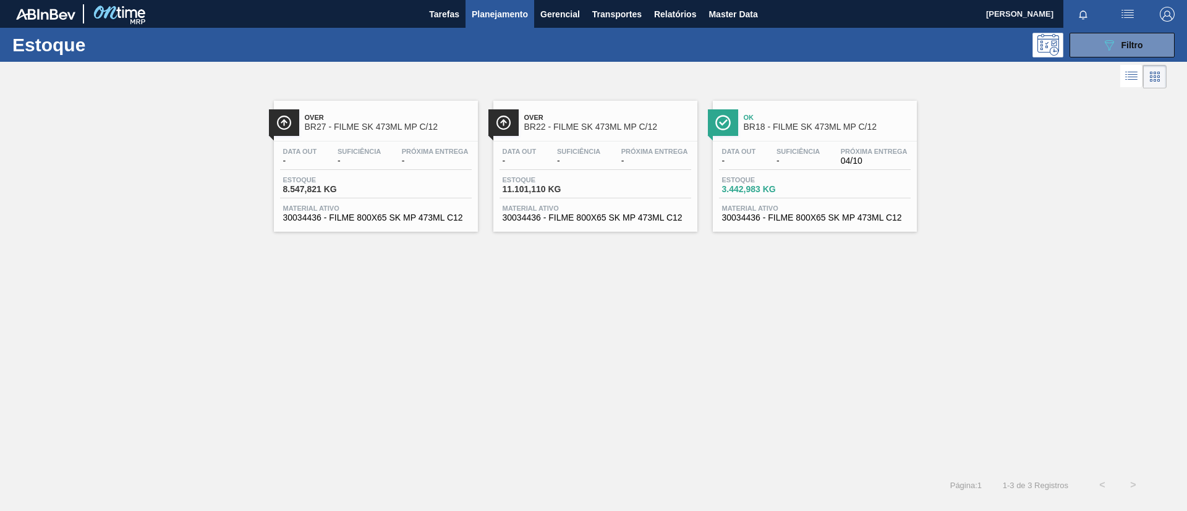
click at [641, 148] on span "Próxima Entrega" at bounding box center [654, 151] width 67 height 7
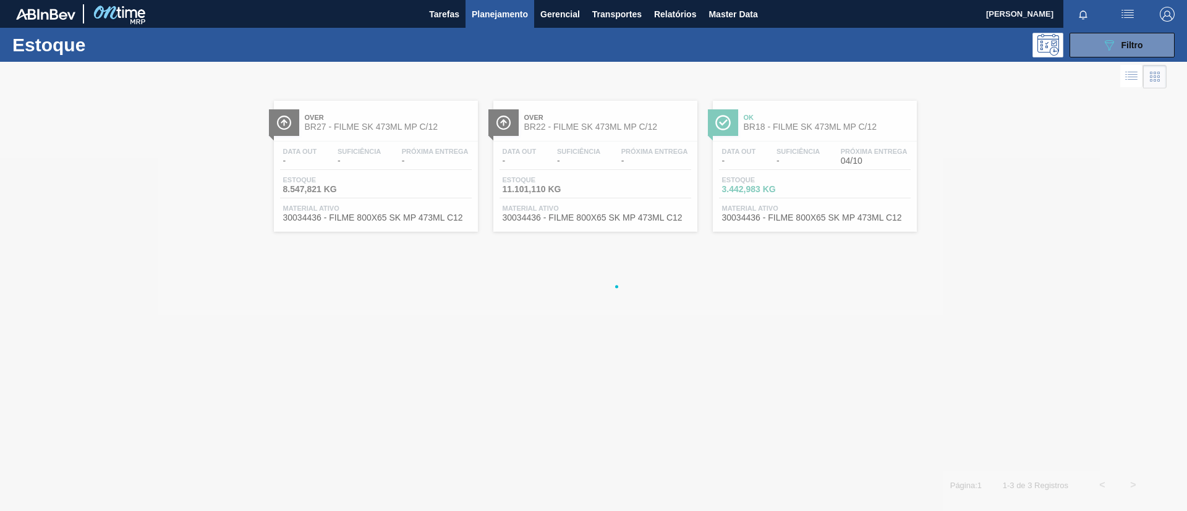
click at [791, 132] on div at bounding box center [593, 286] width 1187 height 449
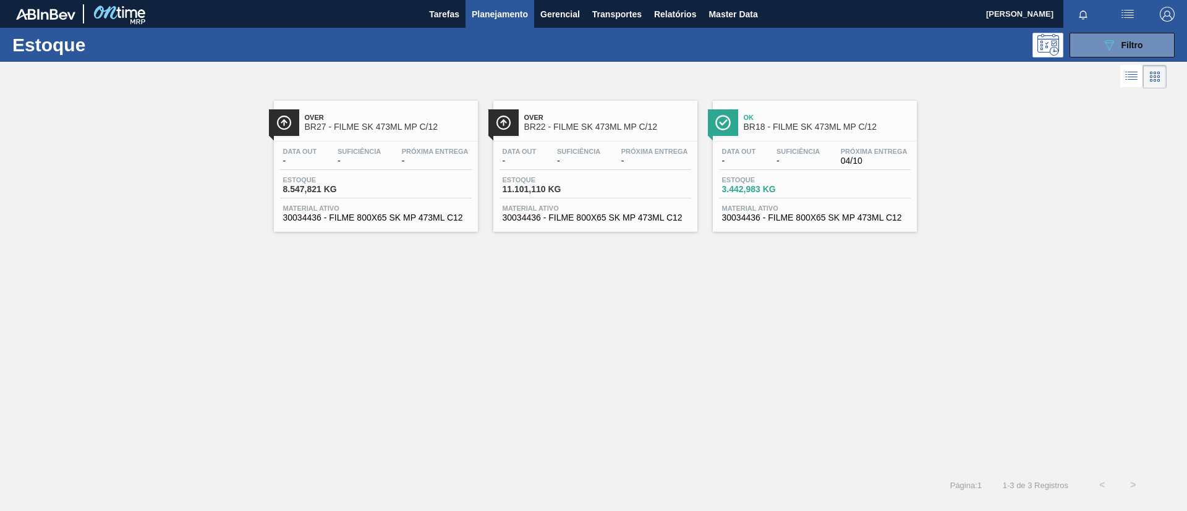
click at [850, 129] on span "BR18 - FILME SK 473ML MP C/12" at bounding box center [827, 126] width 167 height 9
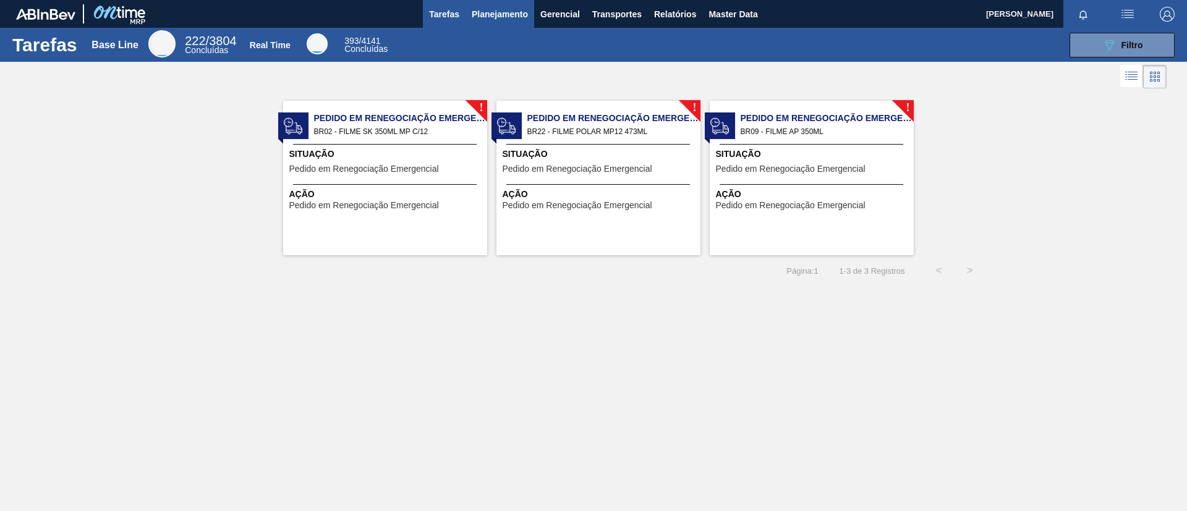
click at [498, 15] on span "Planejamento" at bounding box center [500, 14] width 56 height 15
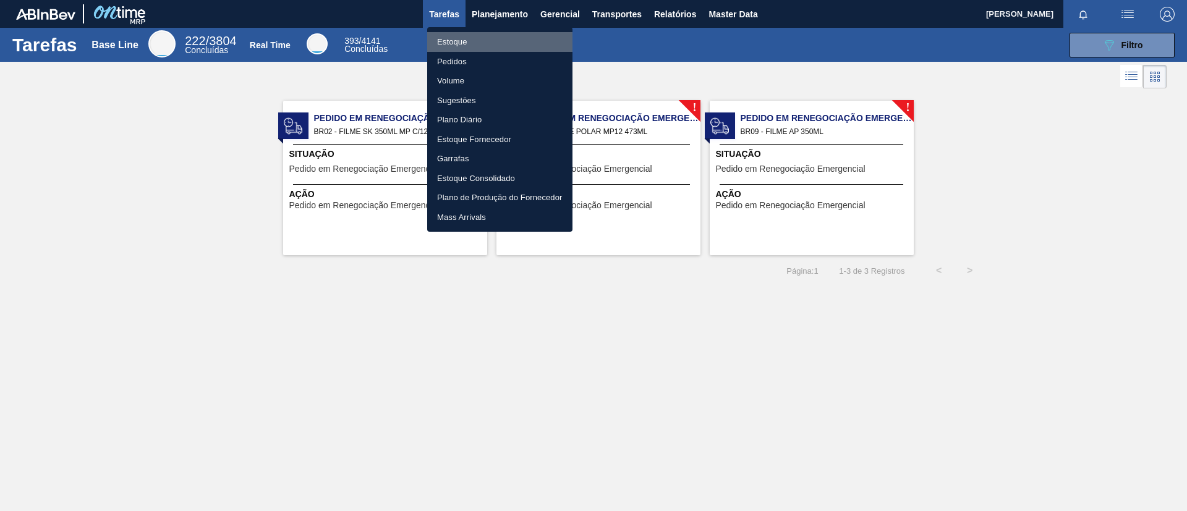
click at [491, 33] on li "Estoque" at bounding box center [499, 42] width 145 height 20
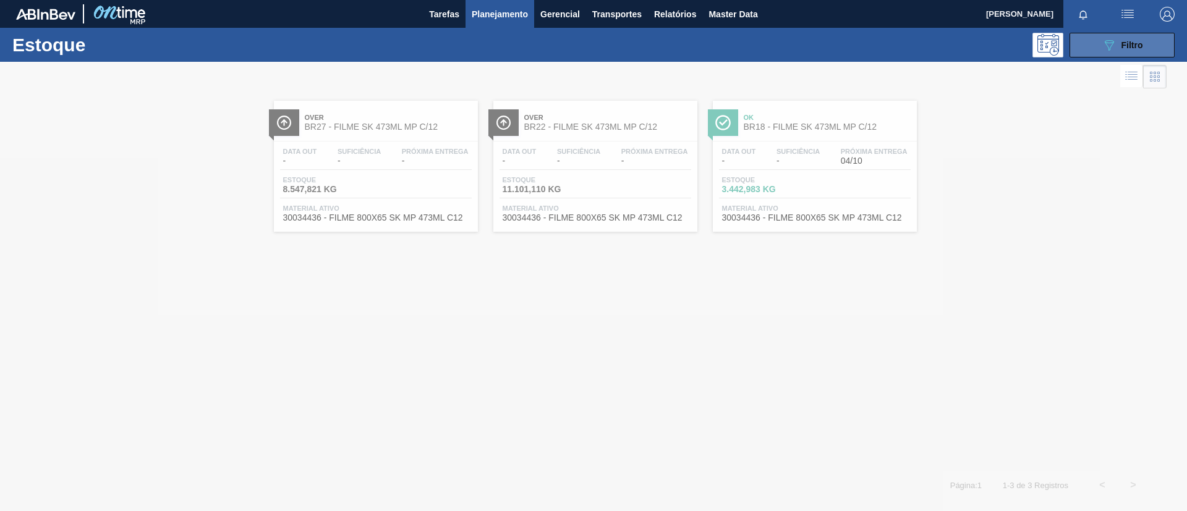
click at [1143, 48] on span "Filtro" at bounding box center [1133, 45] width 22 height 10
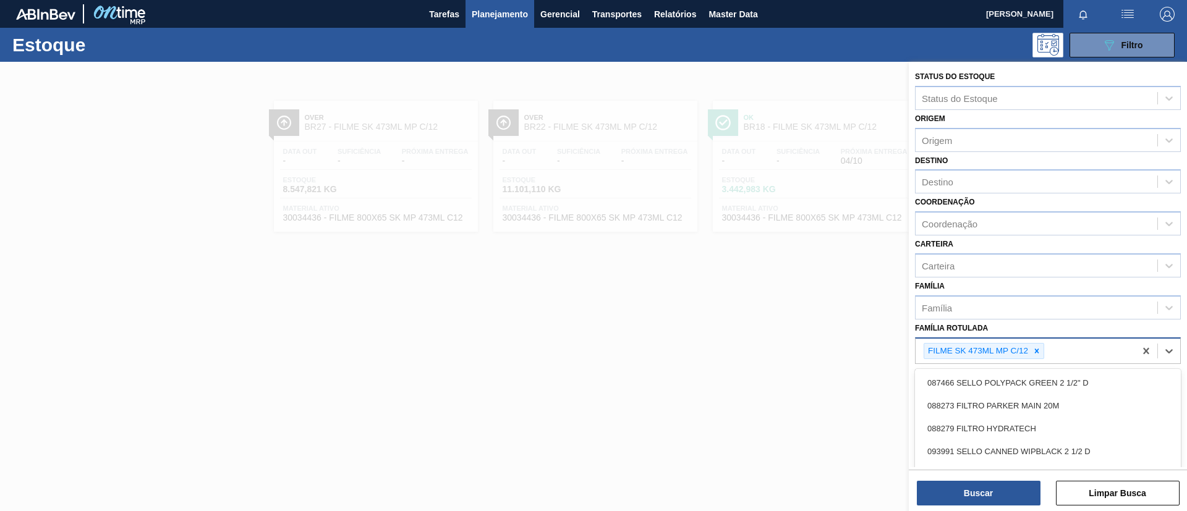
click at [1029, 349] on div "FILME SK 473ML MP C/12" at bounding box center [977, 351] width 106 height 15
click at [1032, 350] on div at bounding box center [1037, 351] width 14 height 15
type Rotulada "420x45"
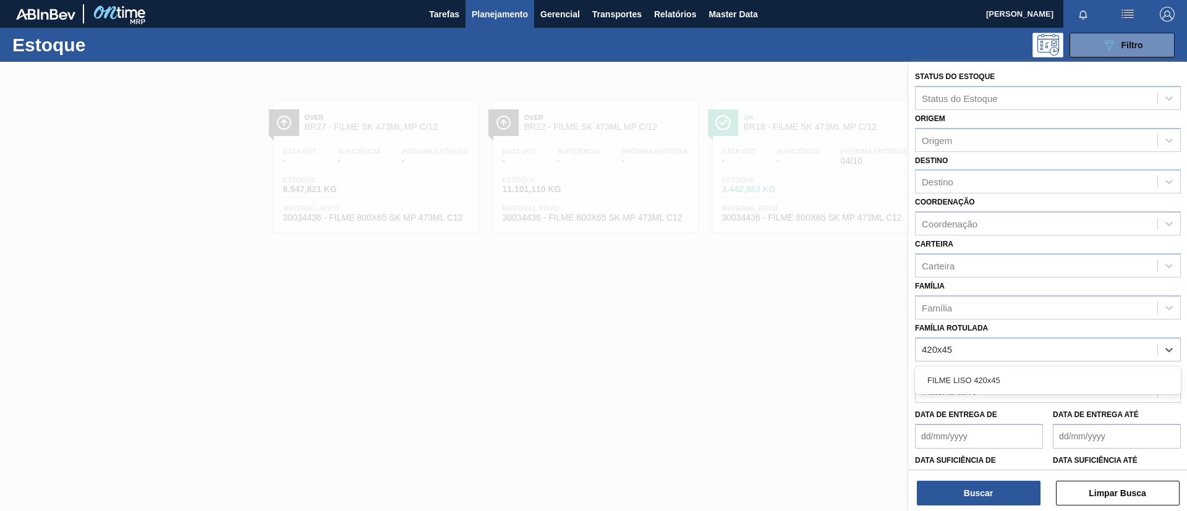
click at [1054, 373] on div "FILME LISO 420x45" at bounding box center [1048, 380] width 266 height 23
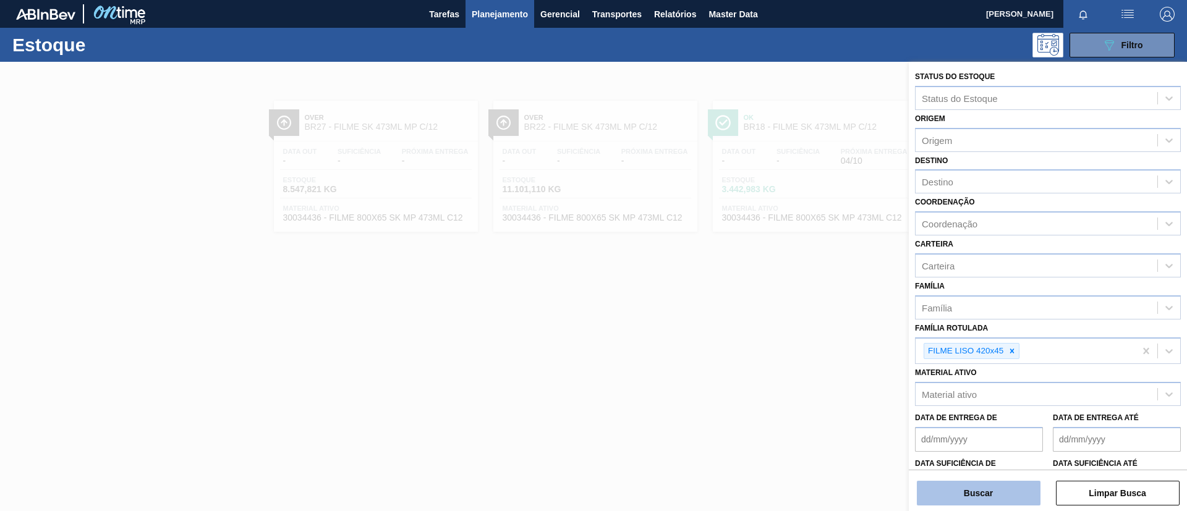
click at [1010, 503] on button "Buscar" at bounding box center [979, 493] width 124 height 25
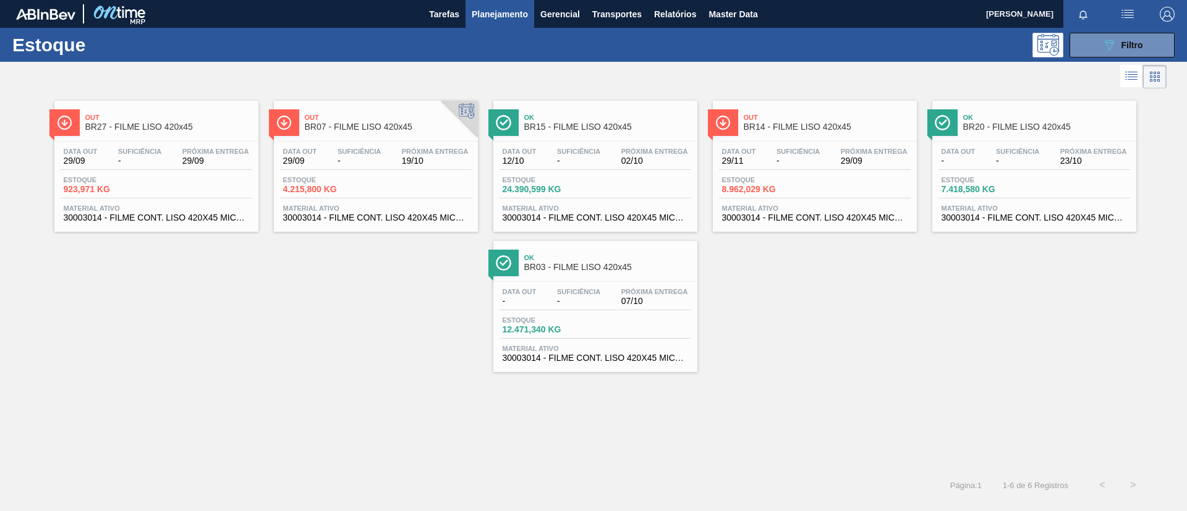
click at [368, 142] on div "Data [DATE] Suficiência - Próxima Entrega 19/10 Estoque 4.215,800 KG Material a…" at bounding box center [376, 184] width 204 height 84
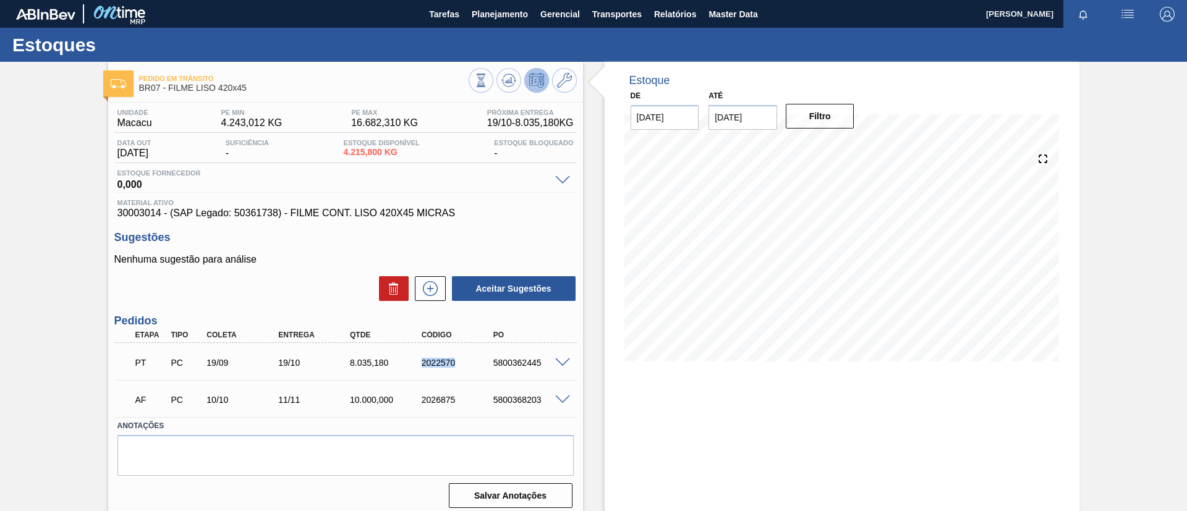
drag, startPoint x: 411, startPoint y: 361, endPoint x: 489, endPoint y: 368, distance: 78.2
click at [489, 368] on div "PT PC 19/09 19/10 8.035,180 2022570 5800362445" at bounding box center [342, 361] width 430 height 25
copy div "2022570"
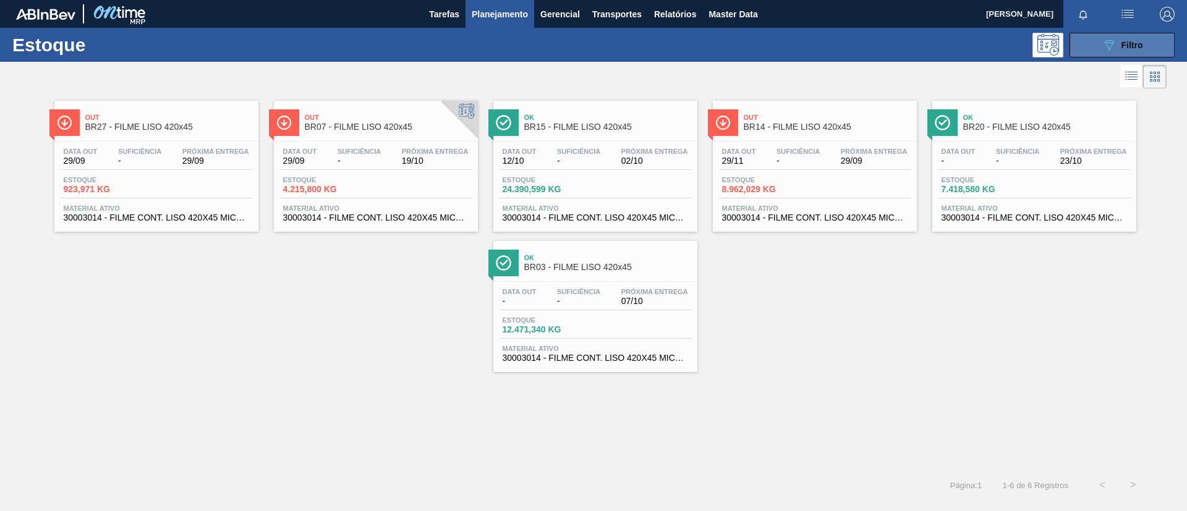
click at [1142, 53] on button "089F7B8B-B2A5-4AFE-B5C0-19BA573D28AC Filtro" at bounding box center [1122, 45] width 105 height 25
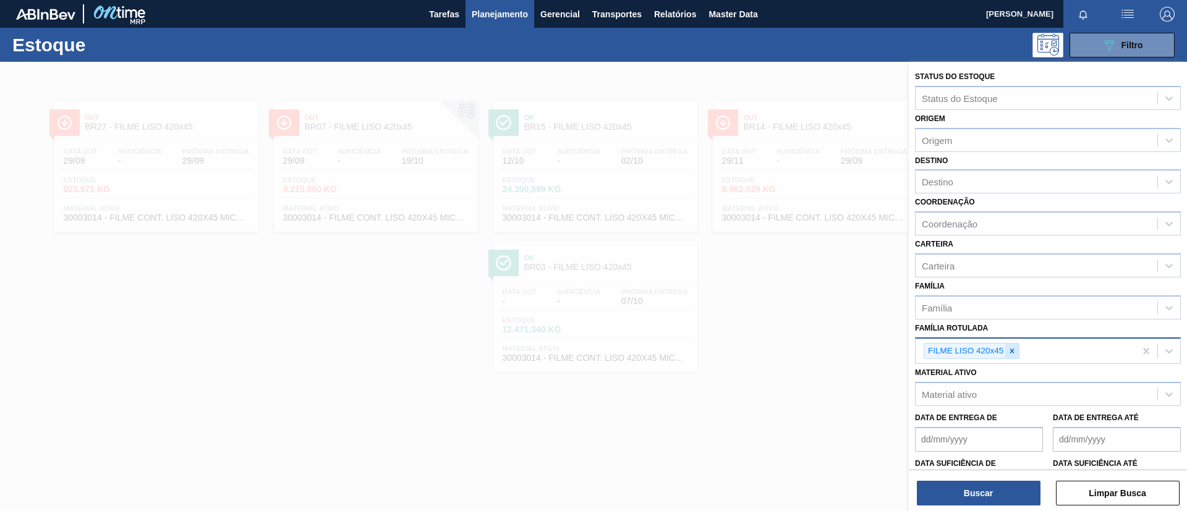
click at [1010, 349] on icon at bounding box center [1012, 351] width 9 height 9
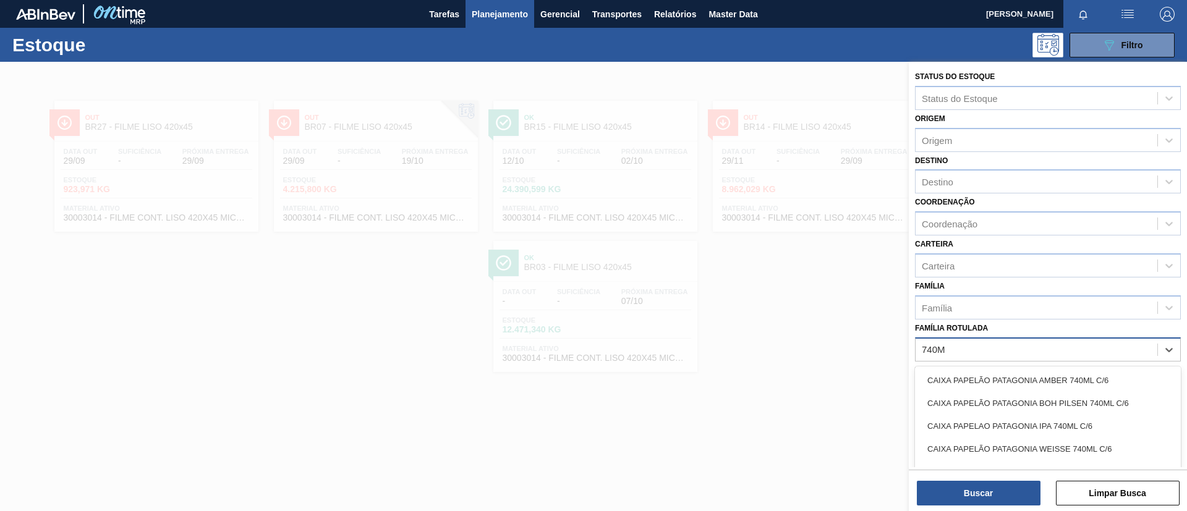
type Rotulada "740MM"
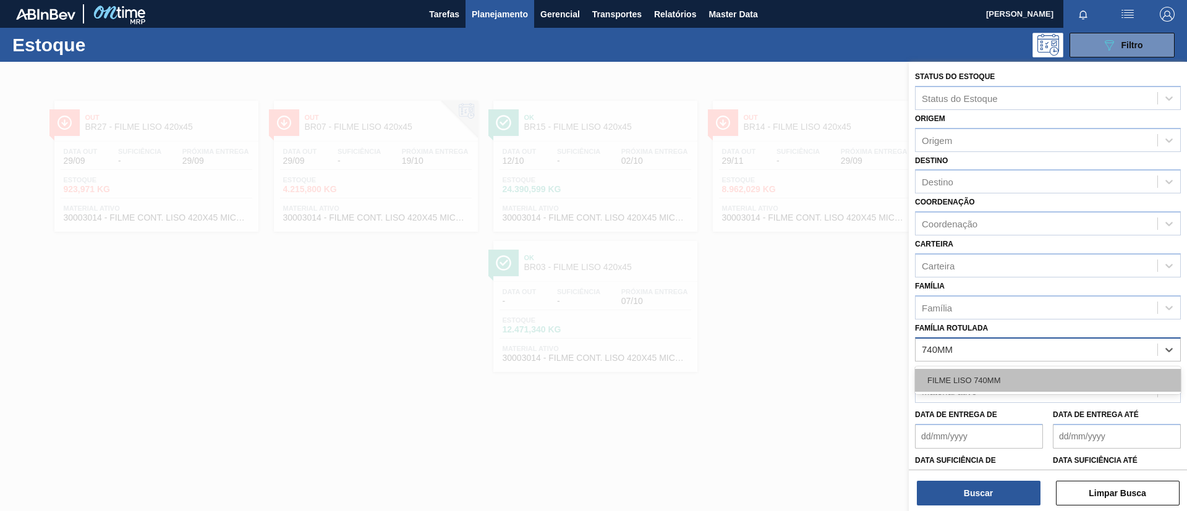
click at [1026, 373] on div "FILME LISO 740MM" at bounding box center [1048, 380] width 266 height 23
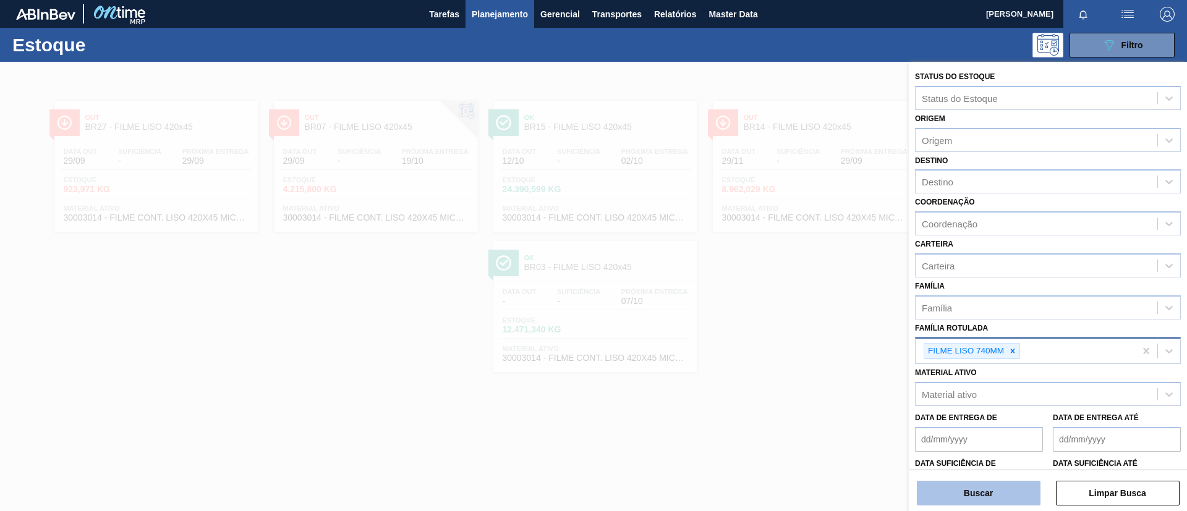
click at [1008, 499] on button "Buscar" at bounding box center [979, 493] width 124 height 25
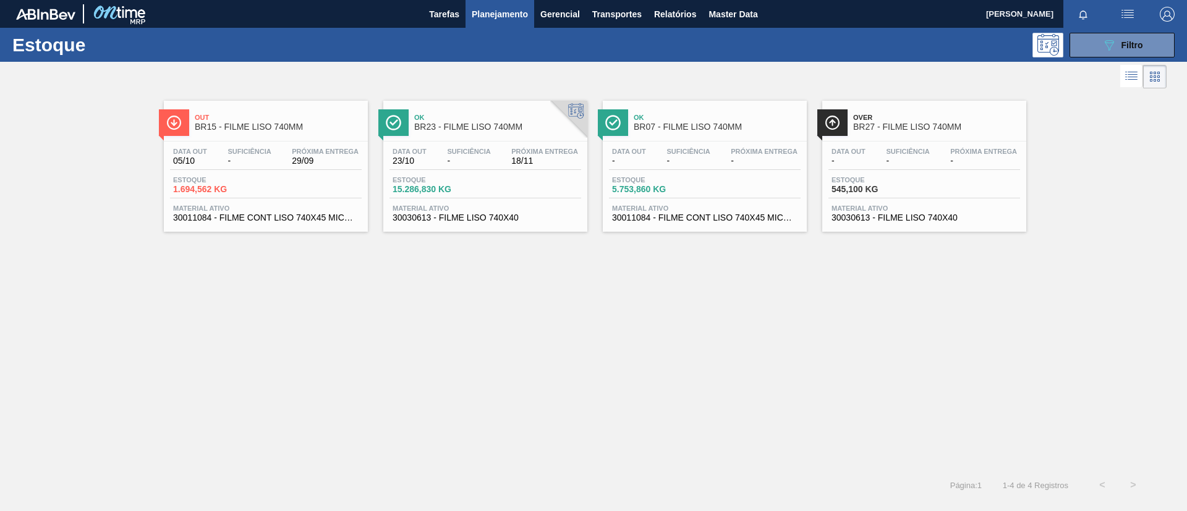
click at [326, 137] on div "Out BR15 - FILME LISO 740MM Data [DATE] Suficiência - Próxima Entrega 29/09 Est…" at bounding box center [266, 166] width 204 height 131
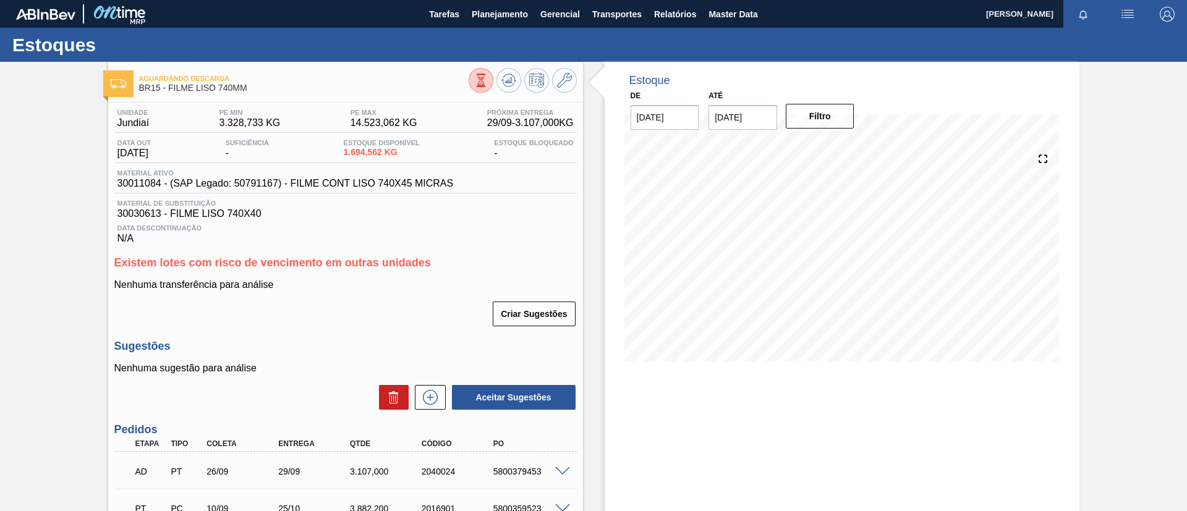
scroll to position [93, 0]
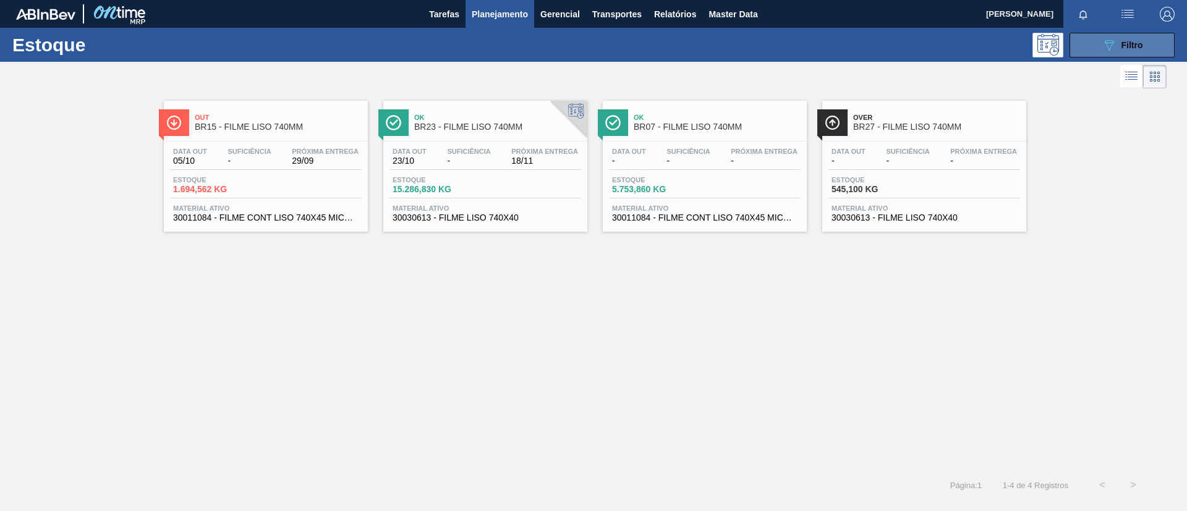
click at [1170, 48] on button "089F7B8B-B2A5-4AFE-B5C0-19BA573D28AC Filtro" at bounding box center [1122, 45] width 105 height 25
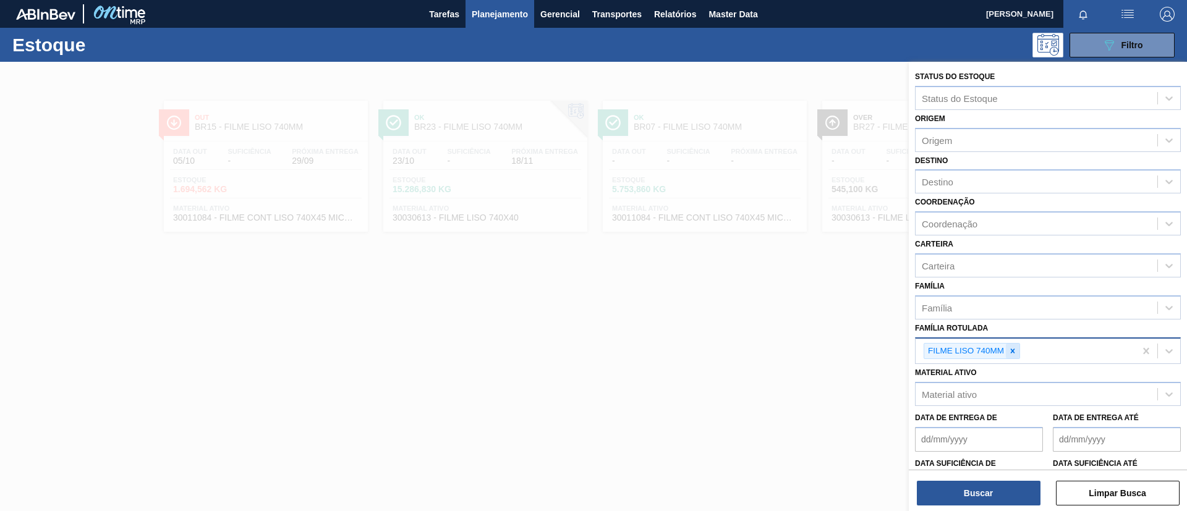
click at [1016, 349] on icon at bounding box center [1012, 351] width 9 height 9
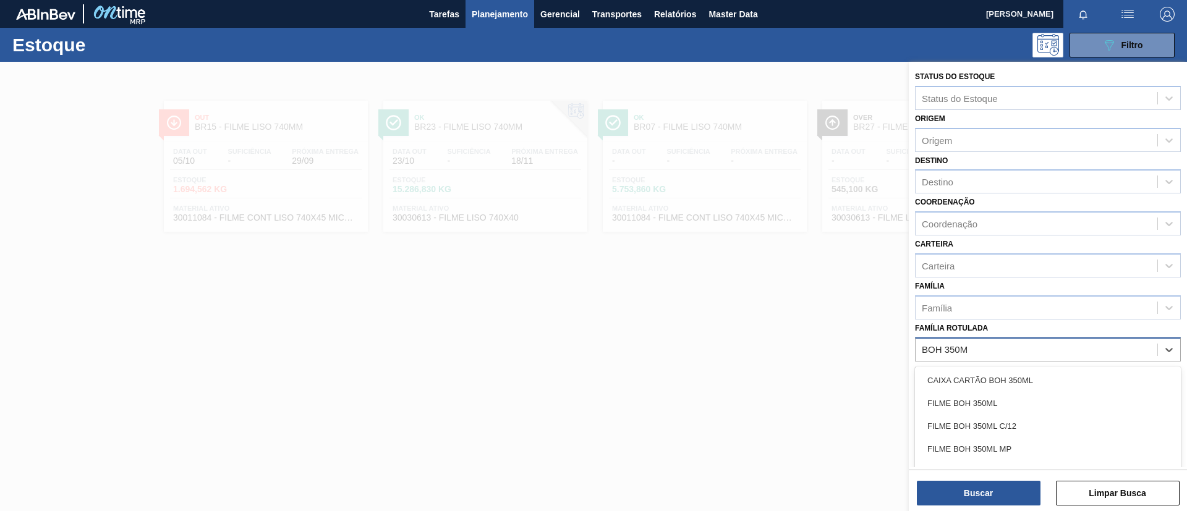
type Rotulada "BOH 350ML"
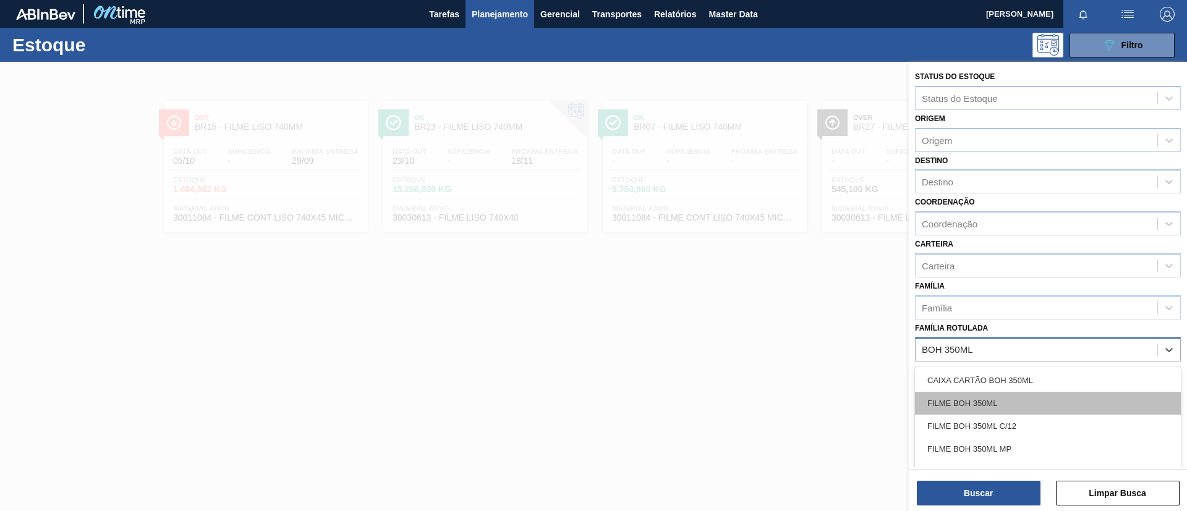
click at [1008, 403] on div "FILME BOH 350ML" at bounding box center [1048, 403] width 266 height 23
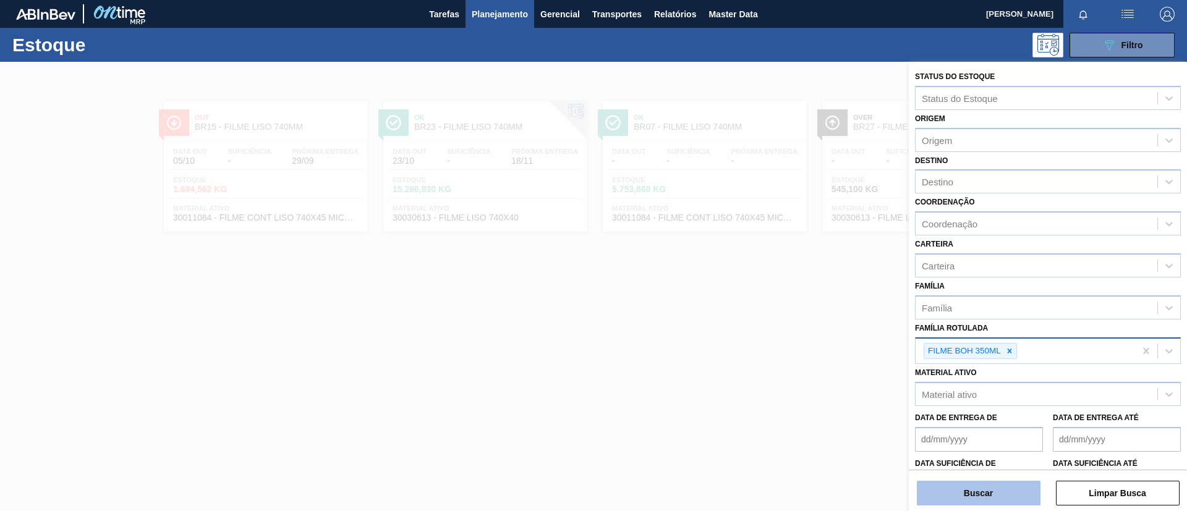
click at [981, 489] on button "Buscar" at bounding box center [979, 493] width 124 height 25
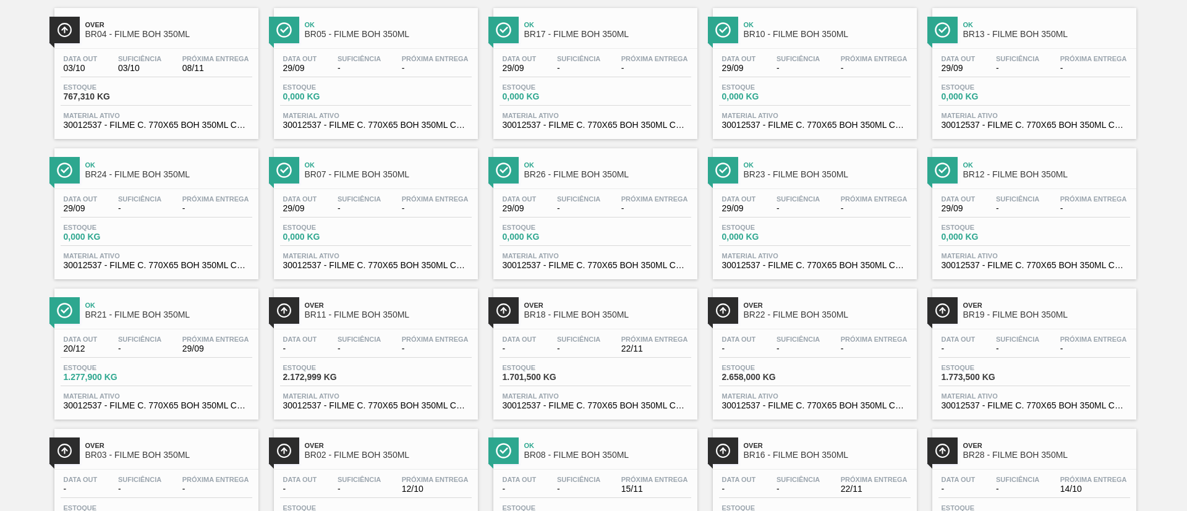
scroll to position [173, 0]
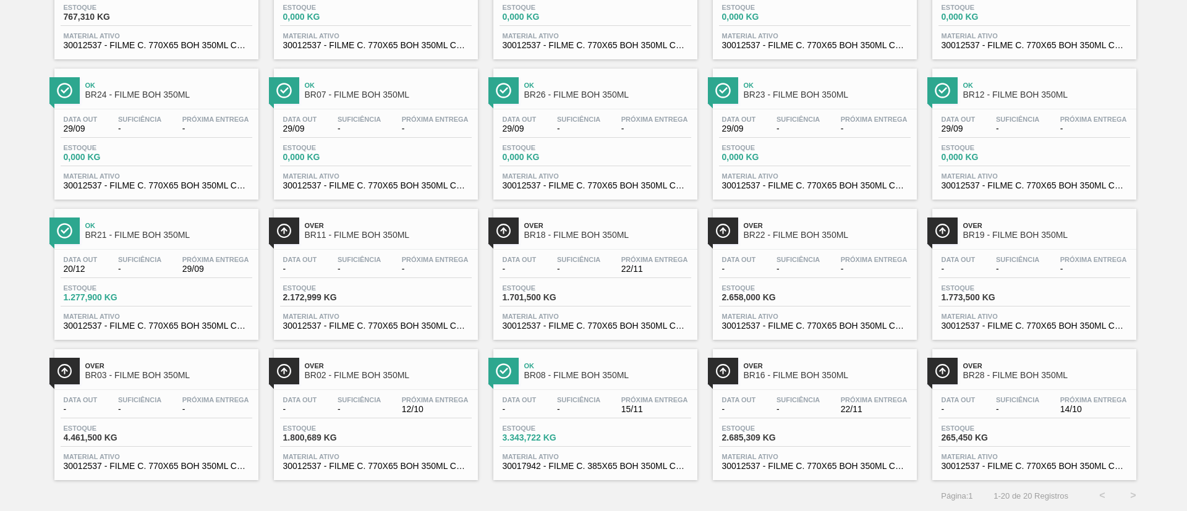
click at [426, 362] on span "Over" at bounding box center [388, 365] width 167 height 7
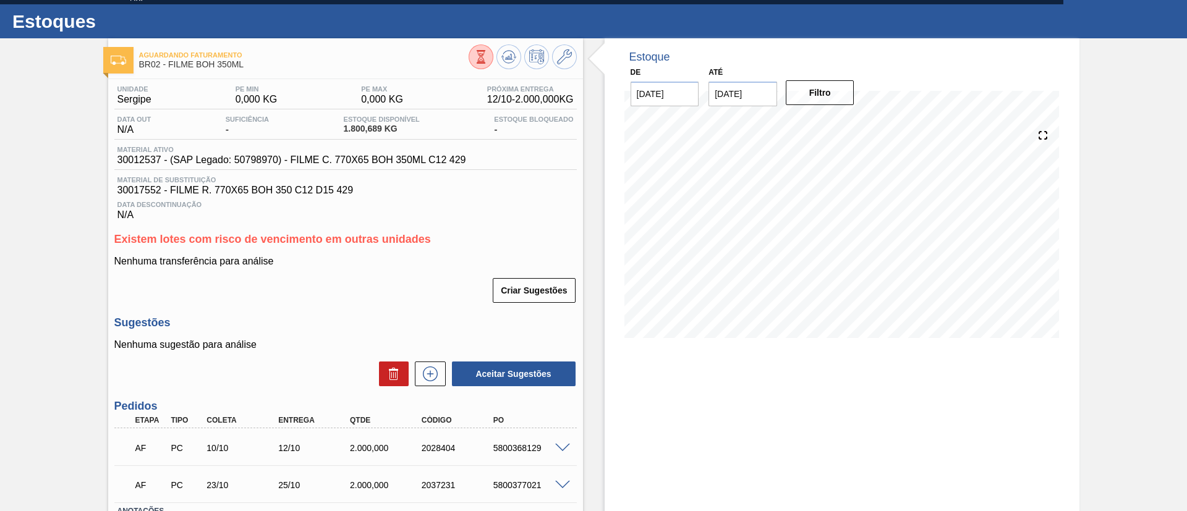
scroll to position [116, 0]
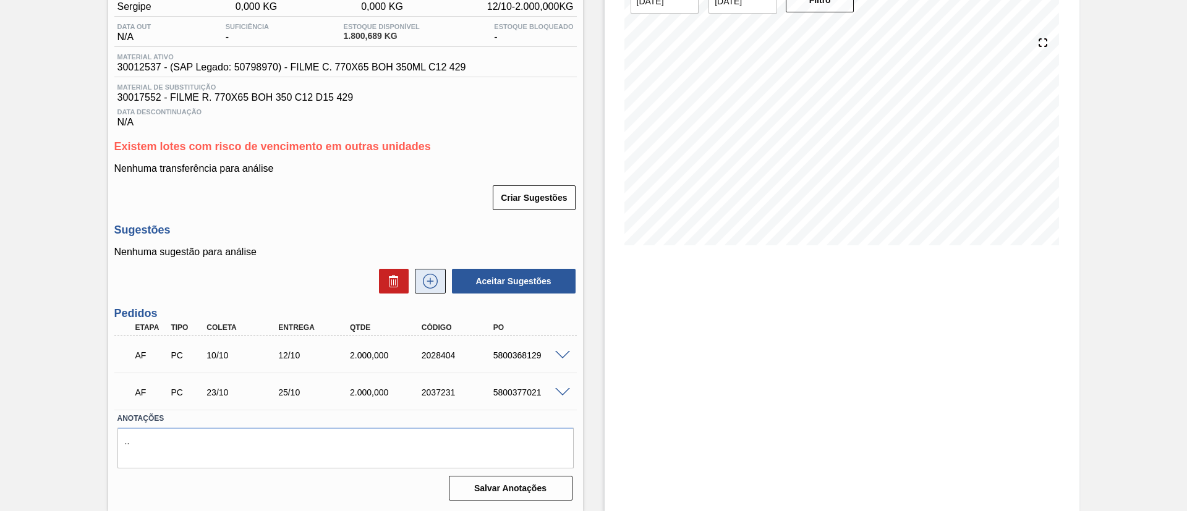
click at [427, 281] on icon at bounding box center [430, 281] width 7 height 1
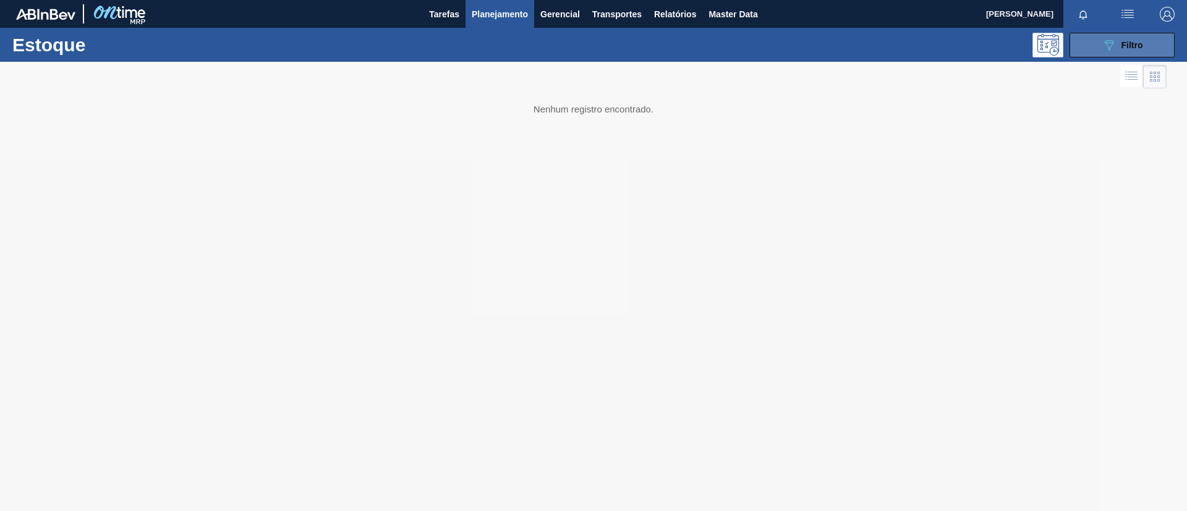
click at [1099, 43] on button "089F7B8B-B2A5-4AFE-B5C0-19BA573D28AC Filtro" at bounding box center [1122, 45] width 105 height 25
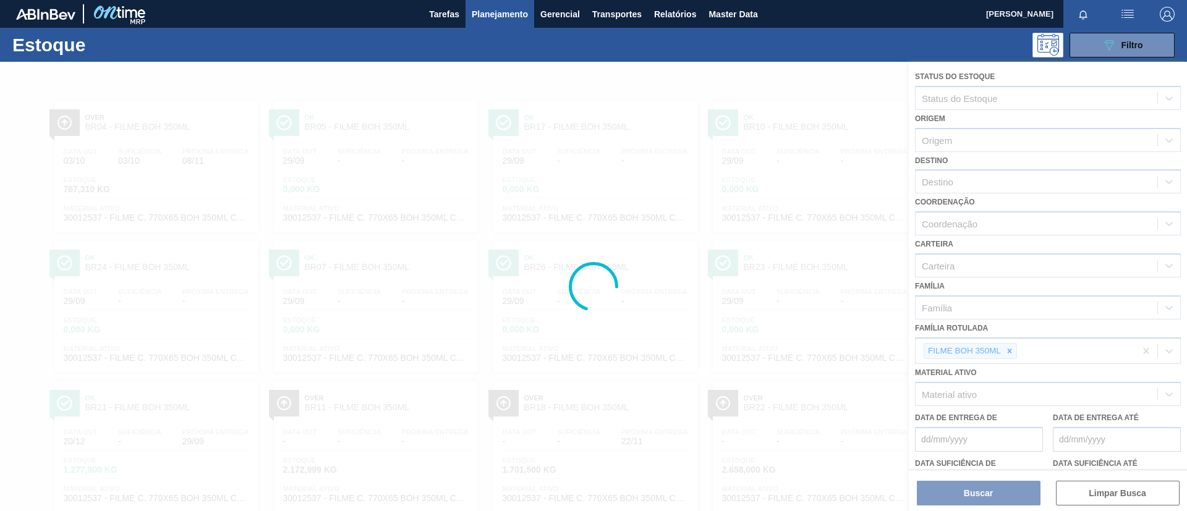
click at [768, 216] on div at bounding box center [593, 286] width 1187 height 449
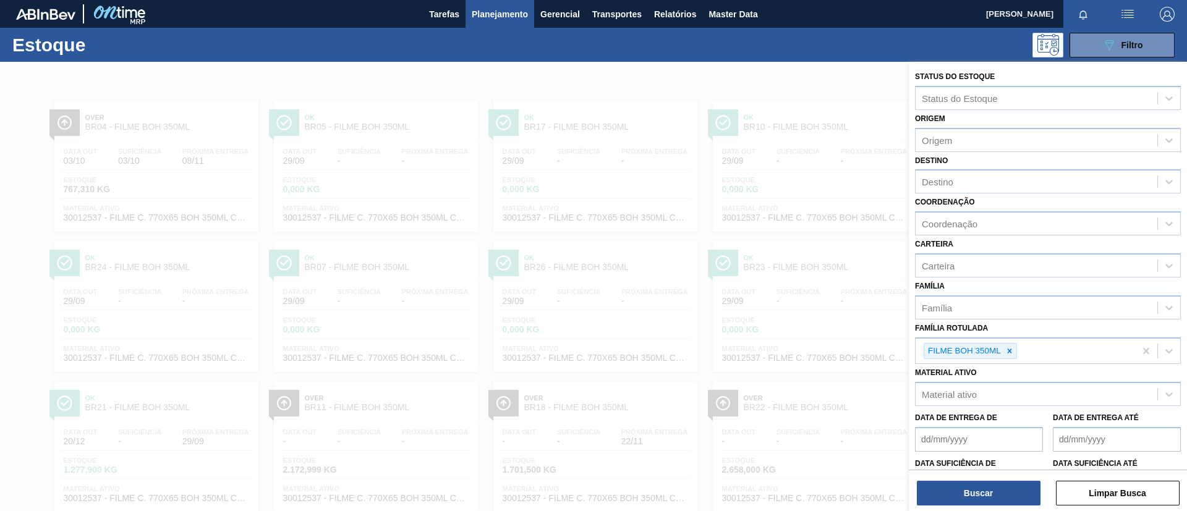
drag, startPoint x: 702, startPoint y: 207, endPoint x: 657, endPoint y: 210, distance: 45.2
click at [701, 207] on div at bounding box center [593, 317] width 1187 height 511
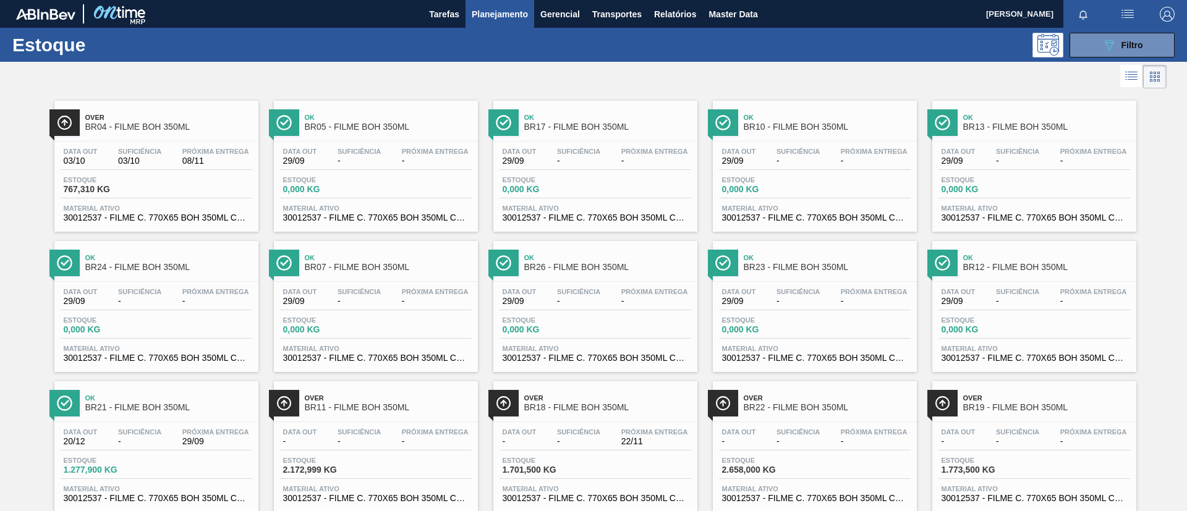
click at [213, 155] on div "Próxima Entrega 08/11" at bounding box center [215, 157] width 73 height 18
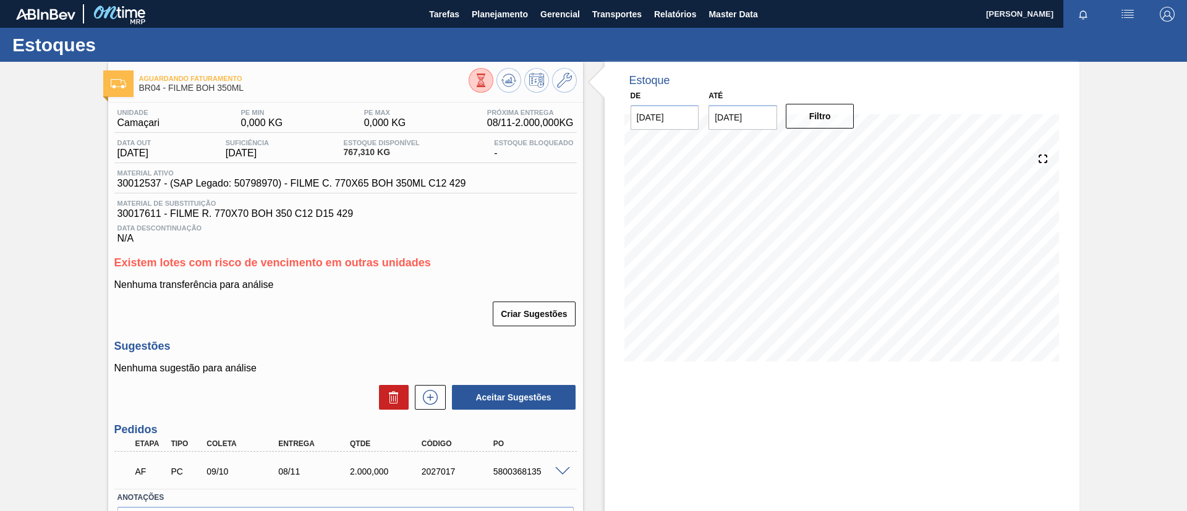
click at [428, 399] on icon at bounding box center [430, 397] width 20 height 15
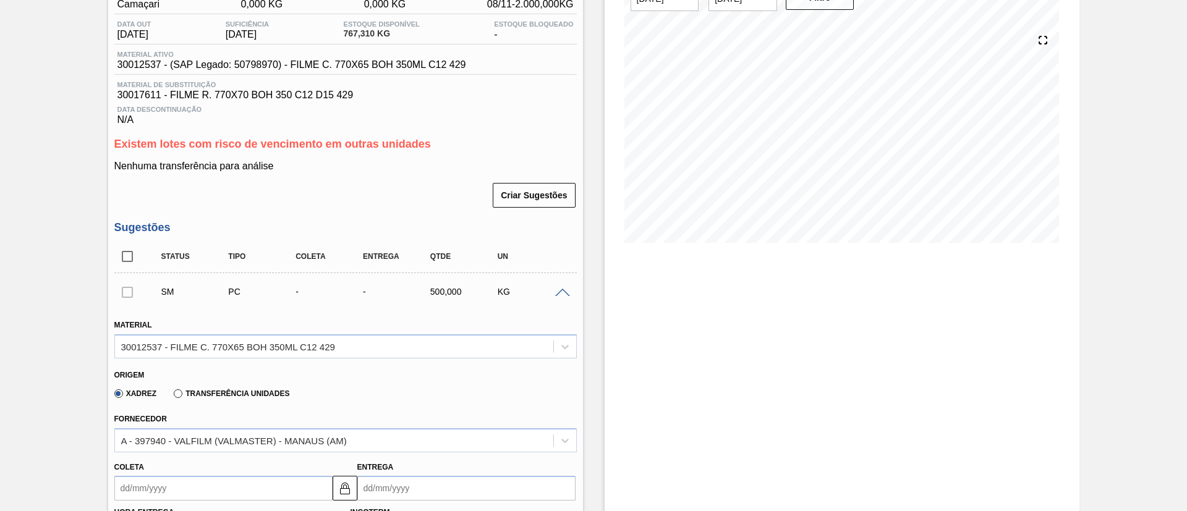
scroll to position [185, 0]
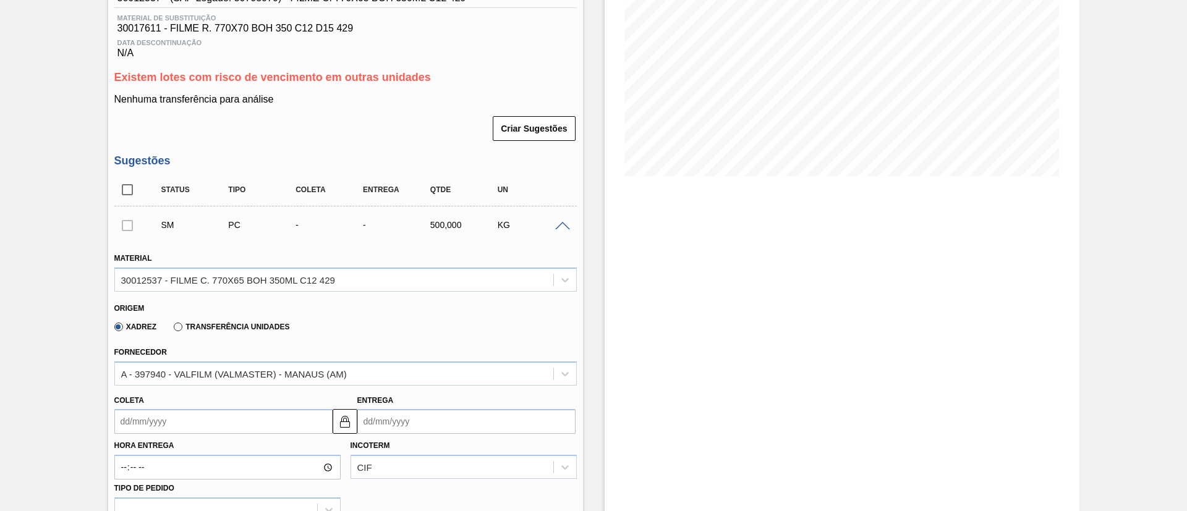
click at [223, 323] on label "Transferência Unidades" at bounding box center [232, 327] width 116 height 9
click at [172, 330] on input "Transferência Unidades" at bounding box center [172, 330] width 0 height 0
click at [239, 359] on div "Fornecedor BR01-Manaus" at bounding box center [345, 365] width 462 height 42
click at [242, 373] on div "BR01-Manaus" at bounding box center [345, 374] width 462 height 24
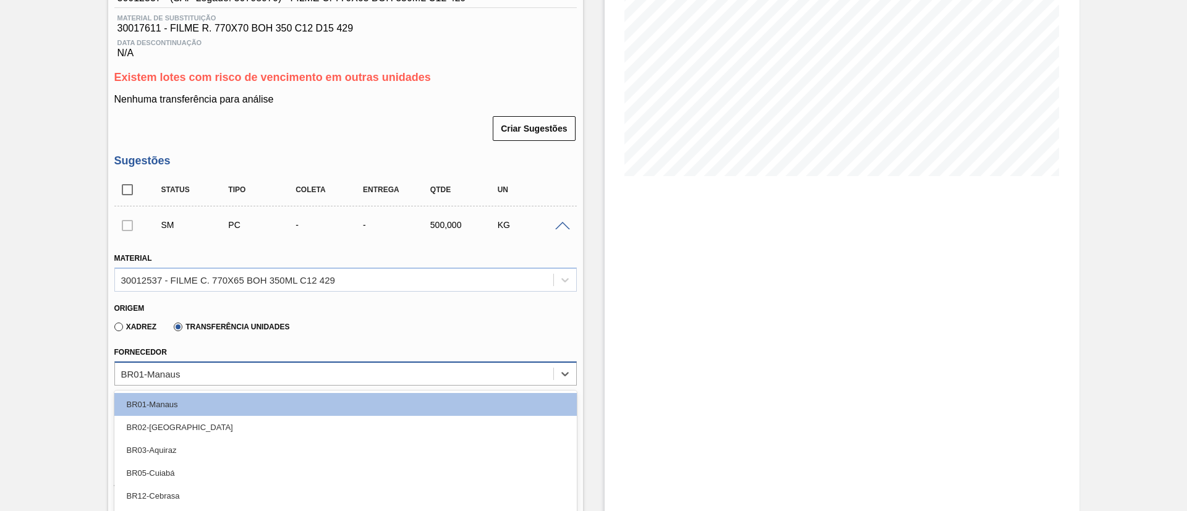
scroll to position [255, 0]
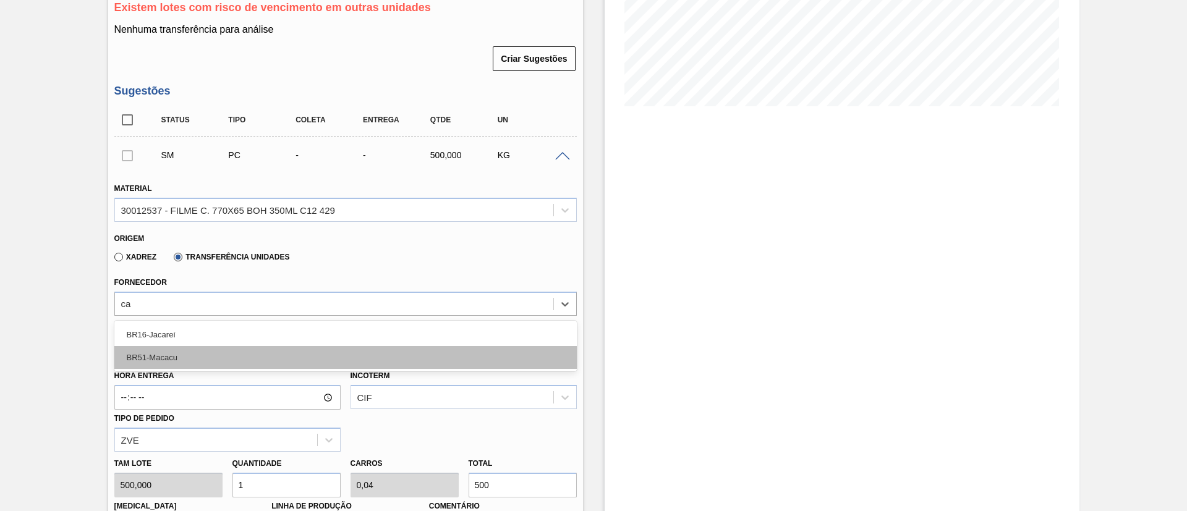
type input "c"
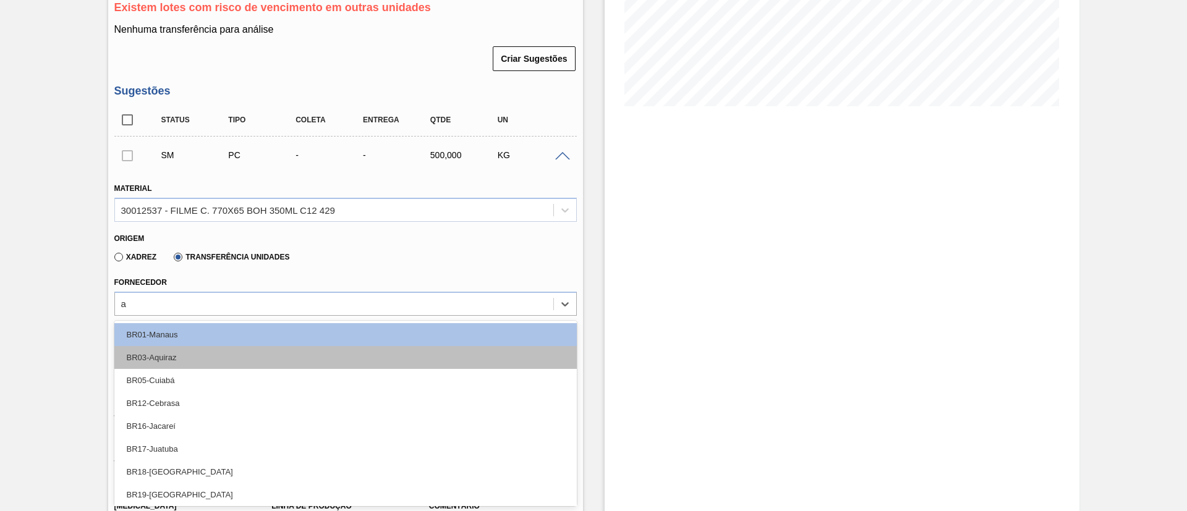
type input "aq"
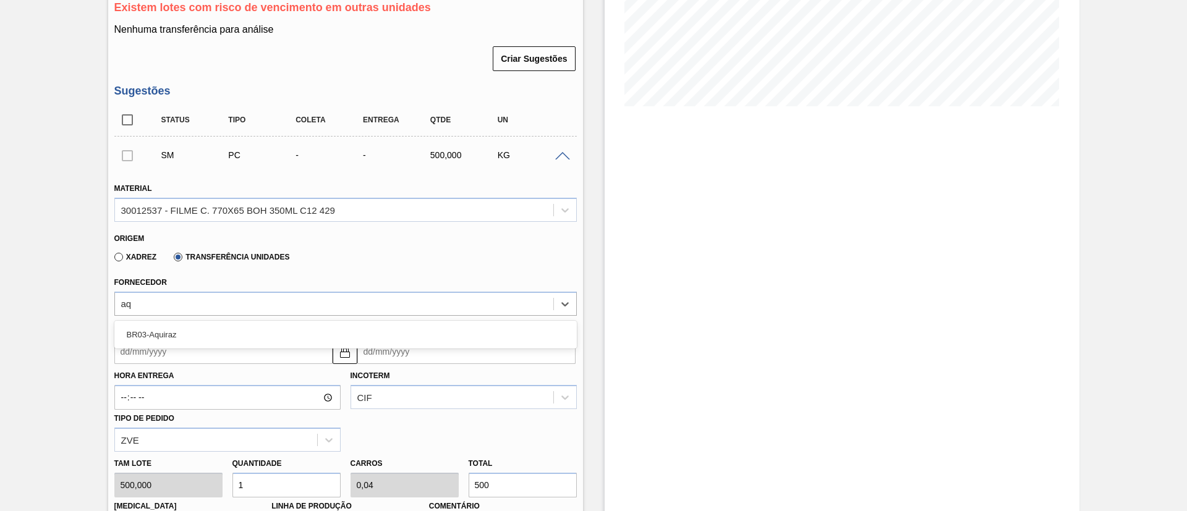
click at [275, 344] on div "BR03-Aquiraz" at bounding box center [345, 334] width 462 height 23
click at [237, 353] on input "Coleta" at bounding box center [223, 351] width 218 height 25
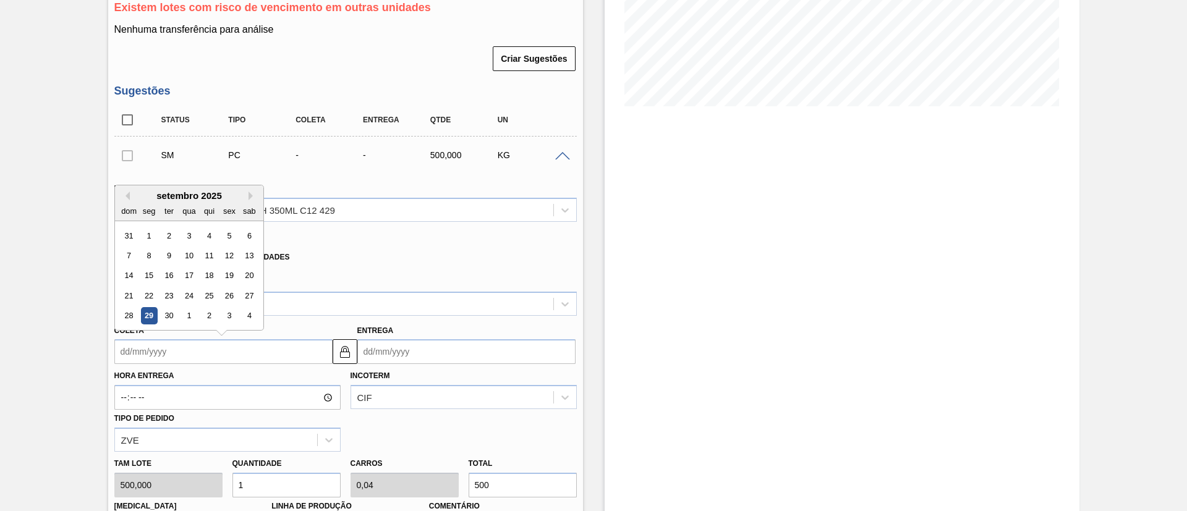
click at [151, 313] on div "29" at bounding box center [148, 316] width 17 height 17
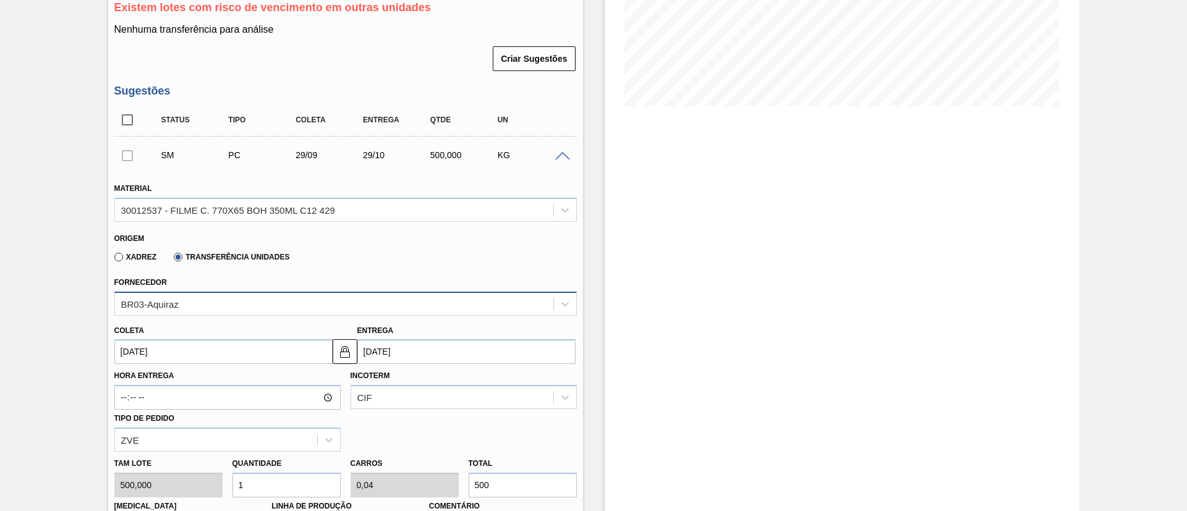
type input "[DATE]"
click at [351, 355] on img at bounding box center [345, 351] width 15 height 15
click at [394, 353] on input "[DATE]" at bounding box center [466, 351] width 218 height 25
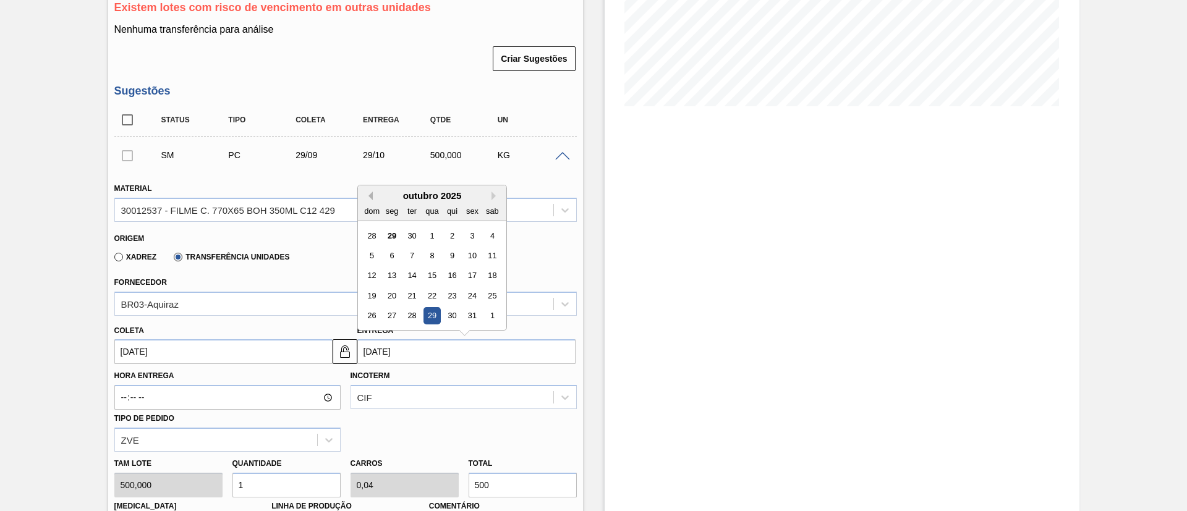
click at [368, 195] on button "Previous Month" at bounding box center [368, 196] width 9 height 9
click at [438, 315] on div "1" at bounding box center [432, 316] width 17 height 17
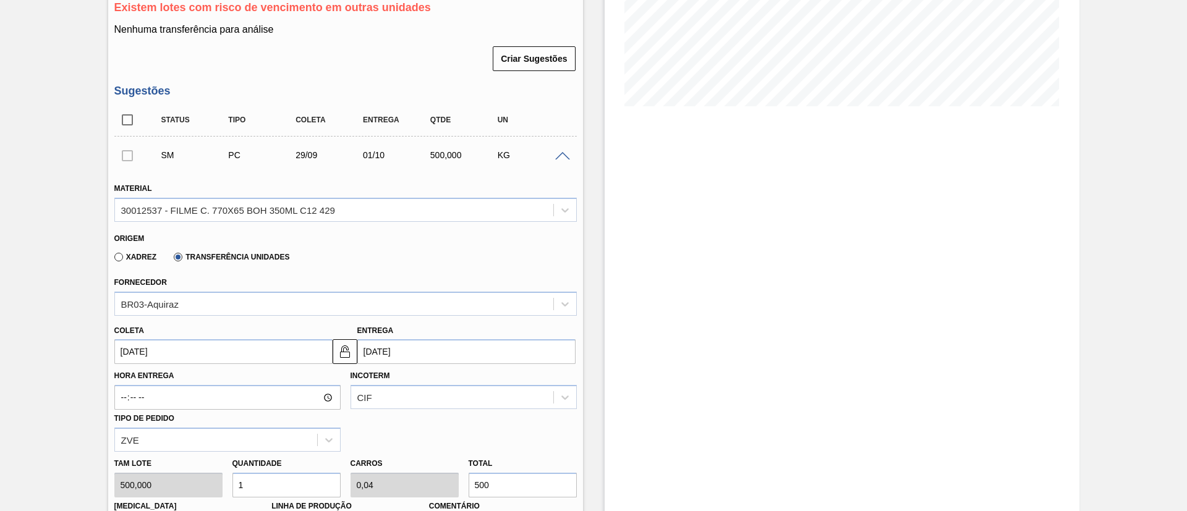
type input "[DATE]"
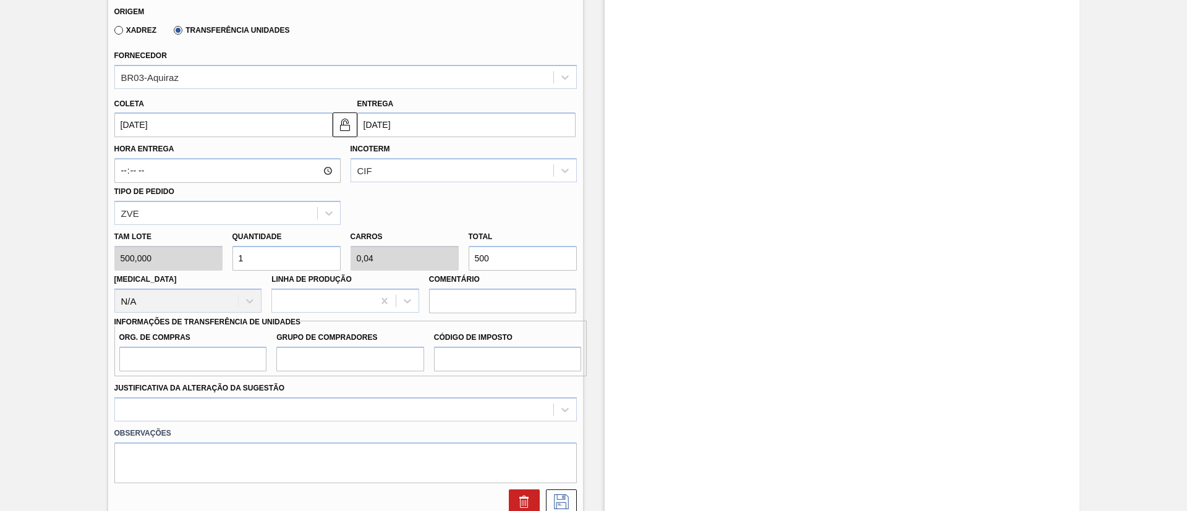
scroll to position [534, 0]
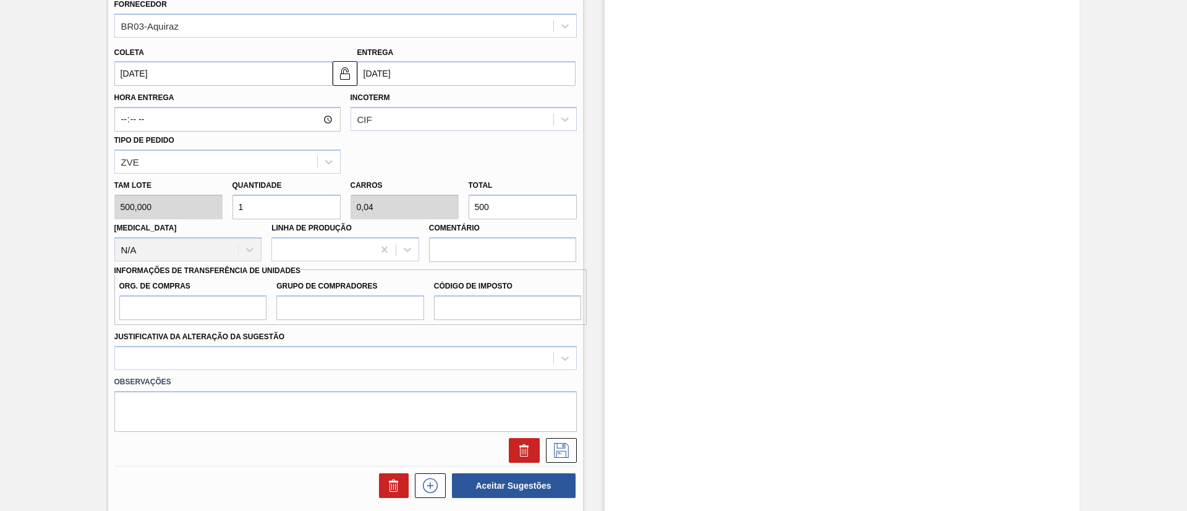
drag, startPoint x: 496, startPoint y: 207, endPoint x: 508, endPoint y: 202, distance: 13.0
click at [490, 207] on input "500" at bounding box center [523, 207] width 108 height 25
drag, startPoint x: 427, startPoint y: 88, endPoint x: 432, endPoint y: 106, distance: 19.4
click at [426, 88] on div "Hora Entrega Incoterm CIF Tipo de pedido ZVE" at bounding box center [345, 130] width 472 height 88
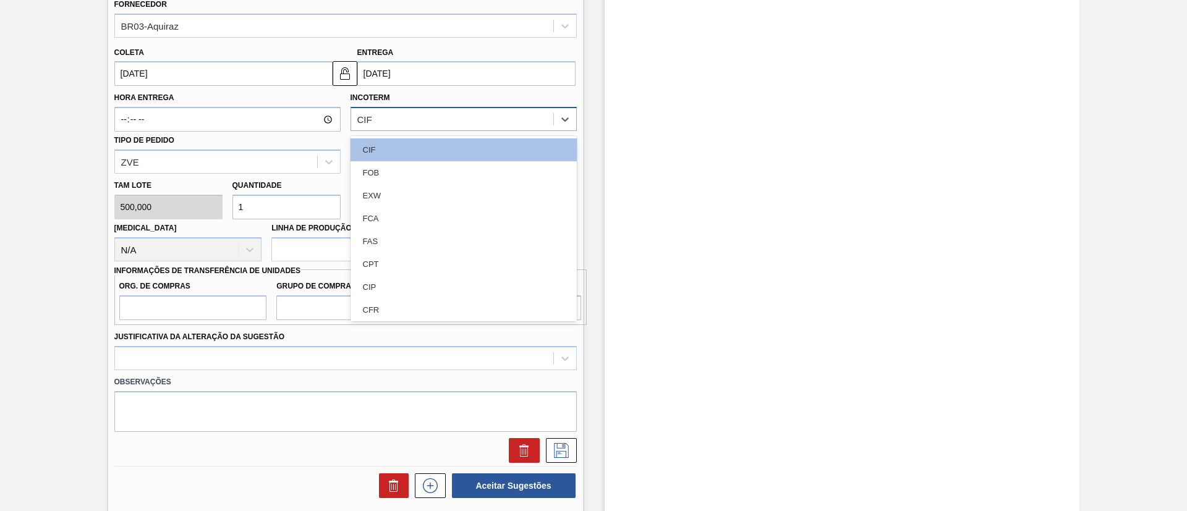
click at [433, 107] on div "CIF" at bounding box center [464, 119] width 226 height 24
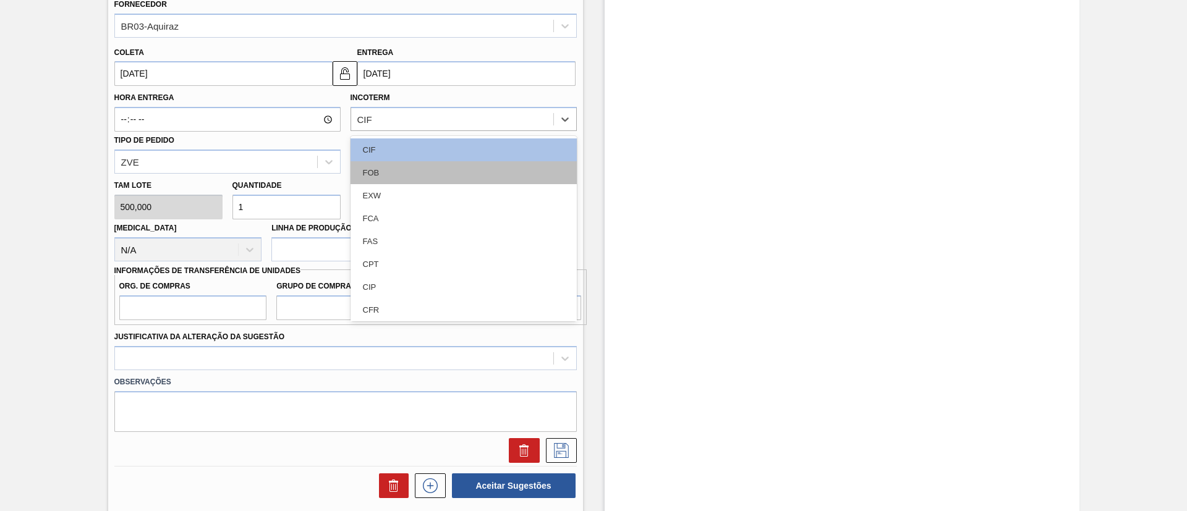
click at [403, 165] on div "FOB" at bounding box center [464, 172] width 226 height 23
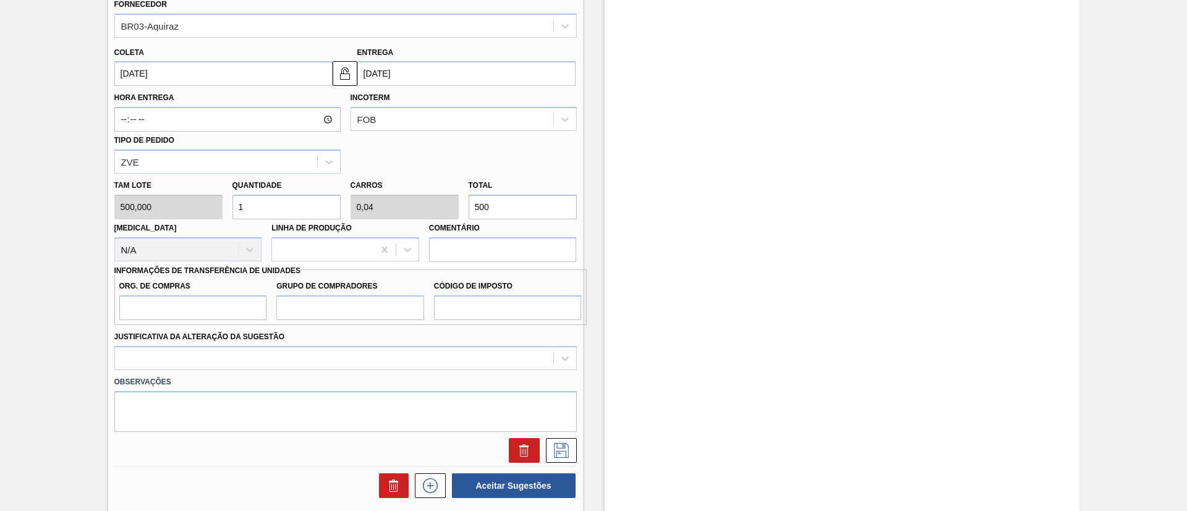
click at [431, 203] on div "[PERSON_NAME] 500,000 Quantidade 1 Carros 0,04 Total 500 [MEDICAL_DATA] N/A Lin…" at bounding box center [345, 218] width 472 height 88
type input "0,002"
type input "0"
type input "1"
type input "0,03"
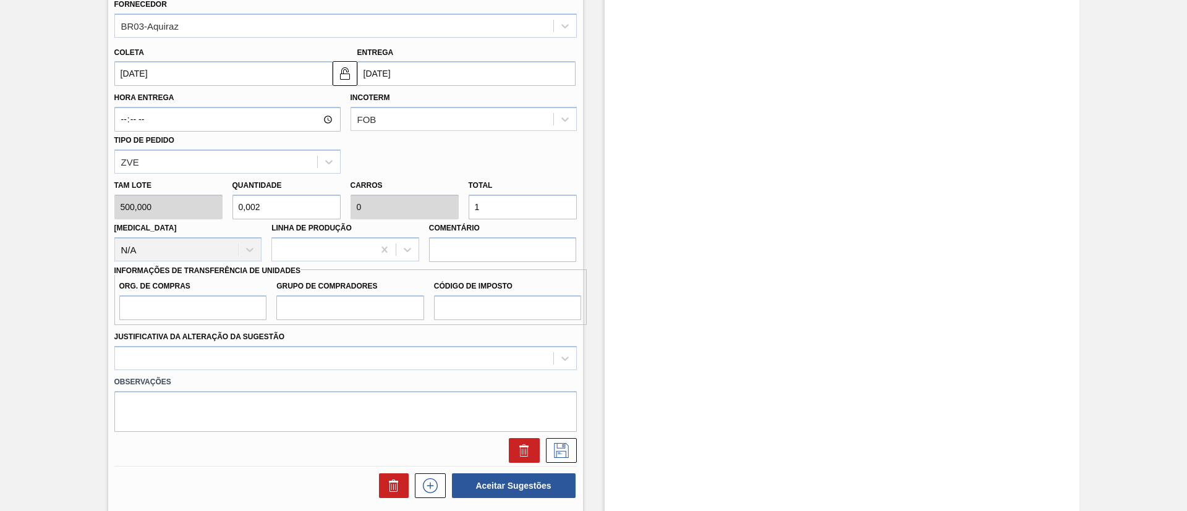
type input "0,001"
type input "15"
type input "0,3"
type input "0,012"
type input "150"
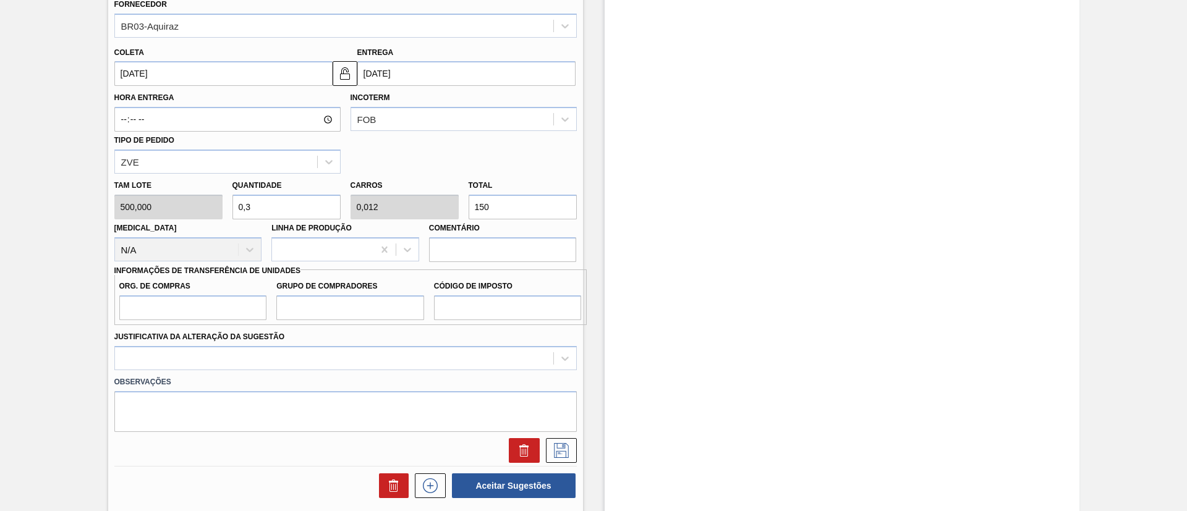
type input "3"
type input "0,12"
type input "1.500"
click at [222, 302] on input "Org. de Compras" at bounding box center [193, 308] width 148 height 25
type input "BR00"
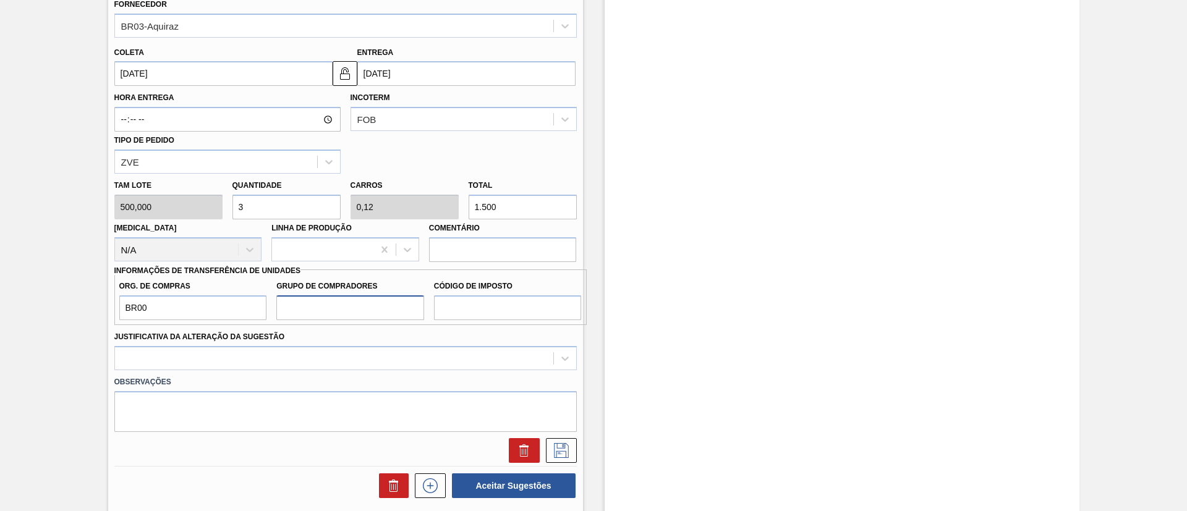
click at [322, 315] on input "Grupo de Compradores" at bounding box center [350, 308] width 148 height 25
type input "A01"
click at [453, 314] on input "Código de Imposto" at bounding box center [508, 308] width 148 height 25
type input "I1"
click at [390, 361] on div at bounding box center [345, 358] width 462 height 24
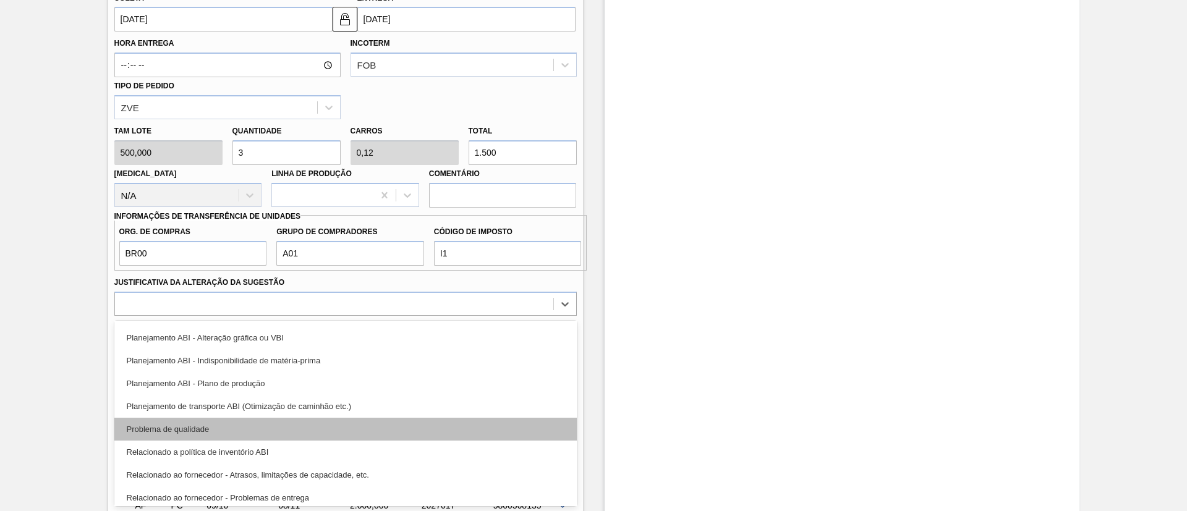
scroll to position [185, 0]
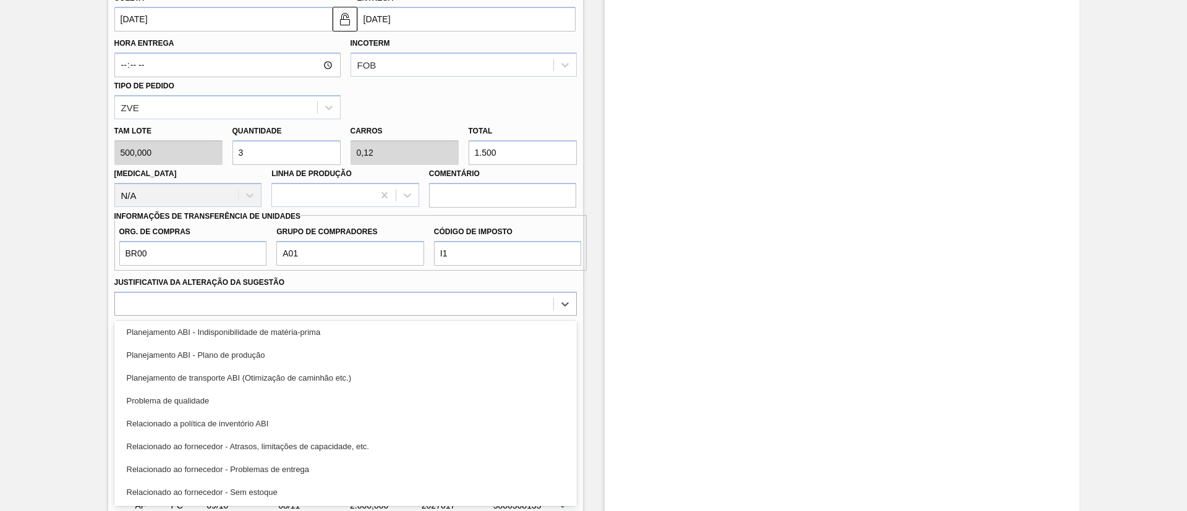
drag, startPoint x: 275, startPoint y: 354, endPoint x: 369, endPoint y: 349, distance: 94.1
click at [276, 354] on div "Planejamento ABI - Plano de produção" at bounding box center [345, 355] width 462 height 23
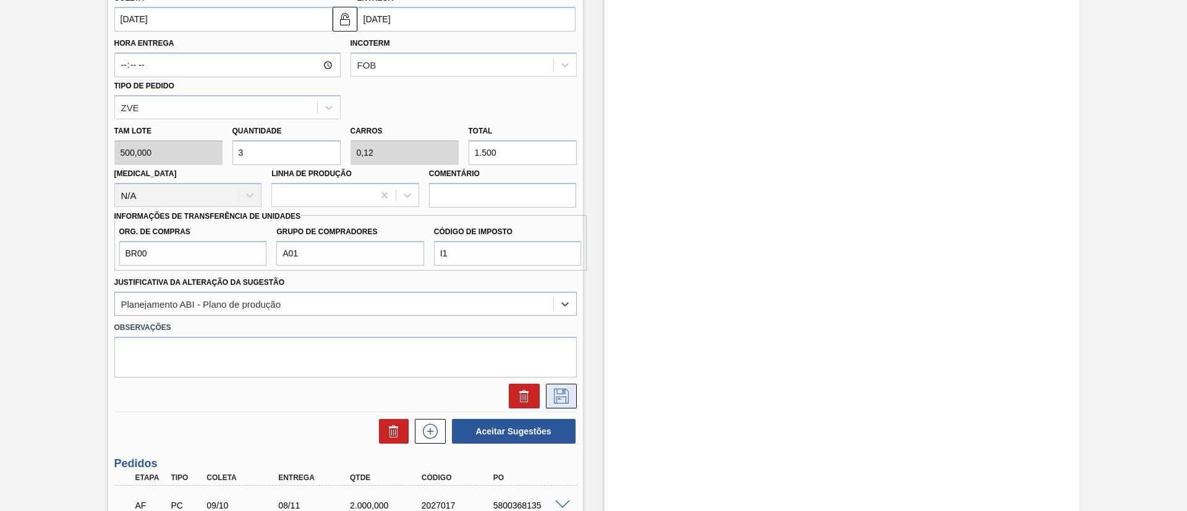
click at [568, 389] on icon at bounding box center [562, 396] width 20 height 15
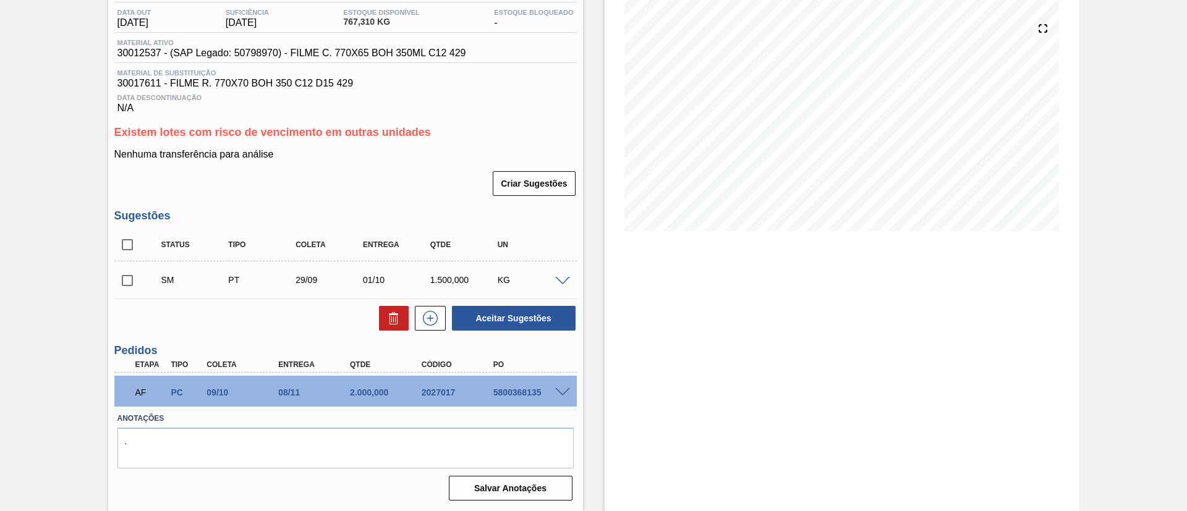
scroll to position [130, 0]
click at [139, 282] on input "checkbox" at bounding box center [127, 281] width 26 height 26
click at [496, 309] on button "Aceitar Sugestões" at bounding box center [514, 318] width 124 height 25
checkbox input "false"
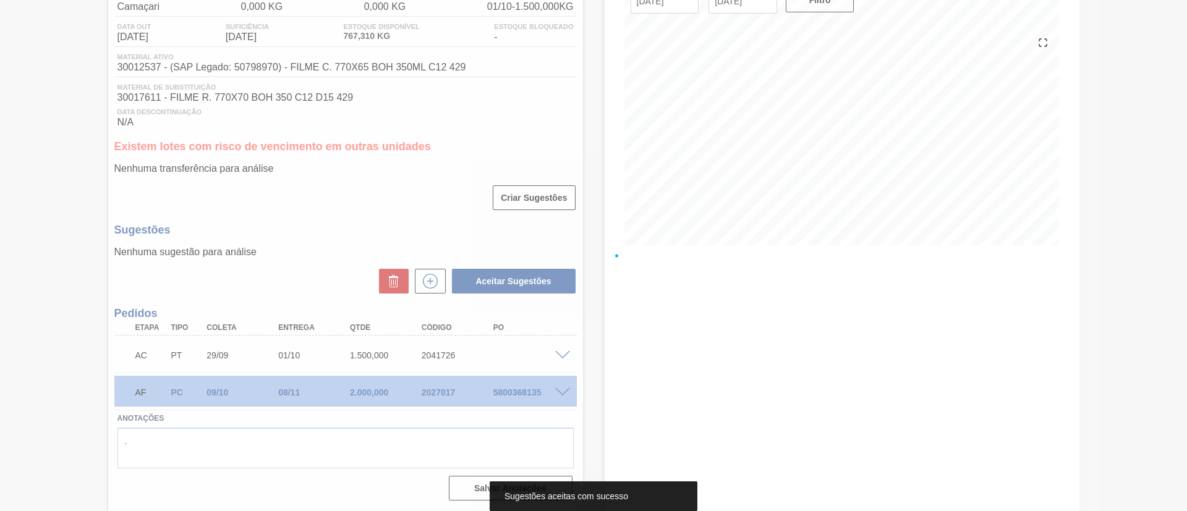
scroll to position [116, 0]
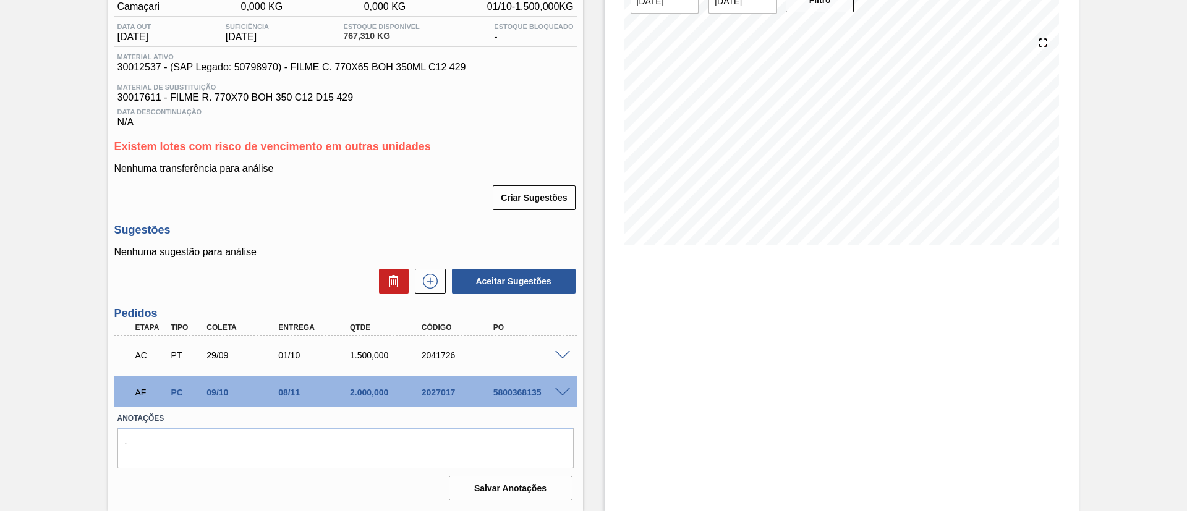
click at [561, 355] on span at bounding box center [562, 355] width 15 height 9
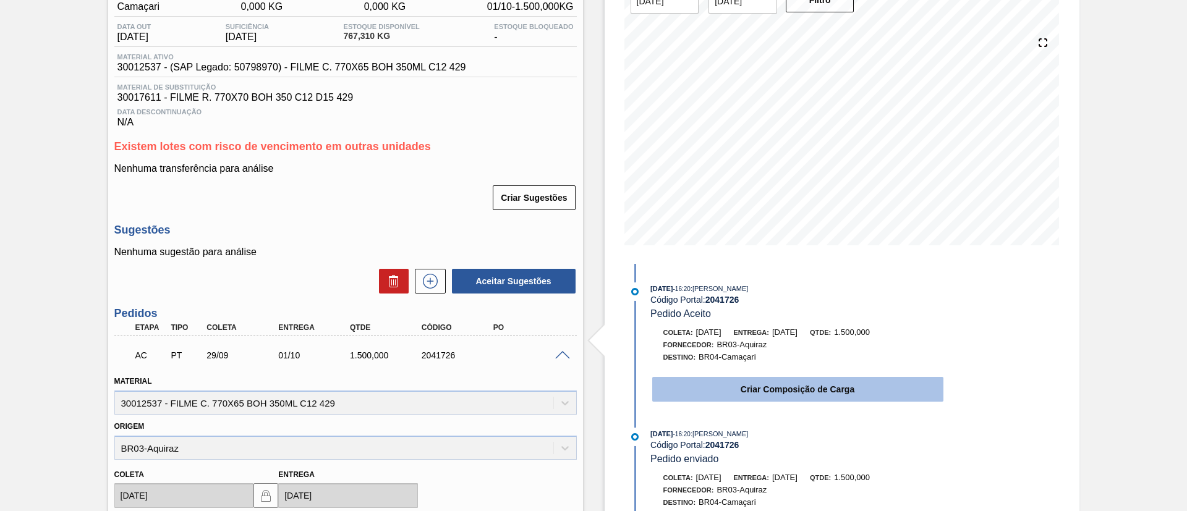
click at [729, 394] on button "Criar Composição de Carga" at bounding box center [797, 389] width 291 height 25
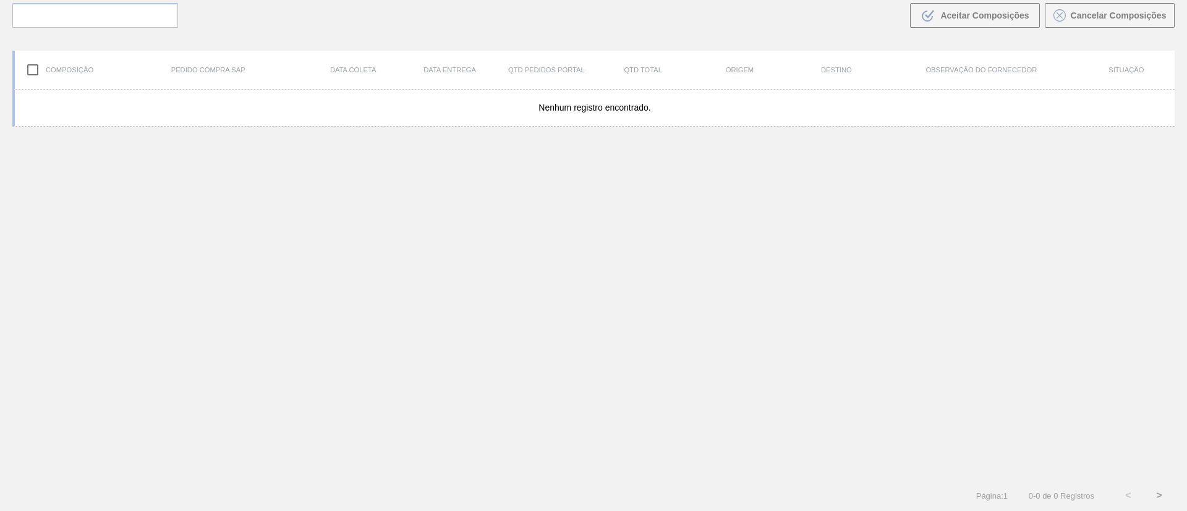
scroll to position [89, 0]
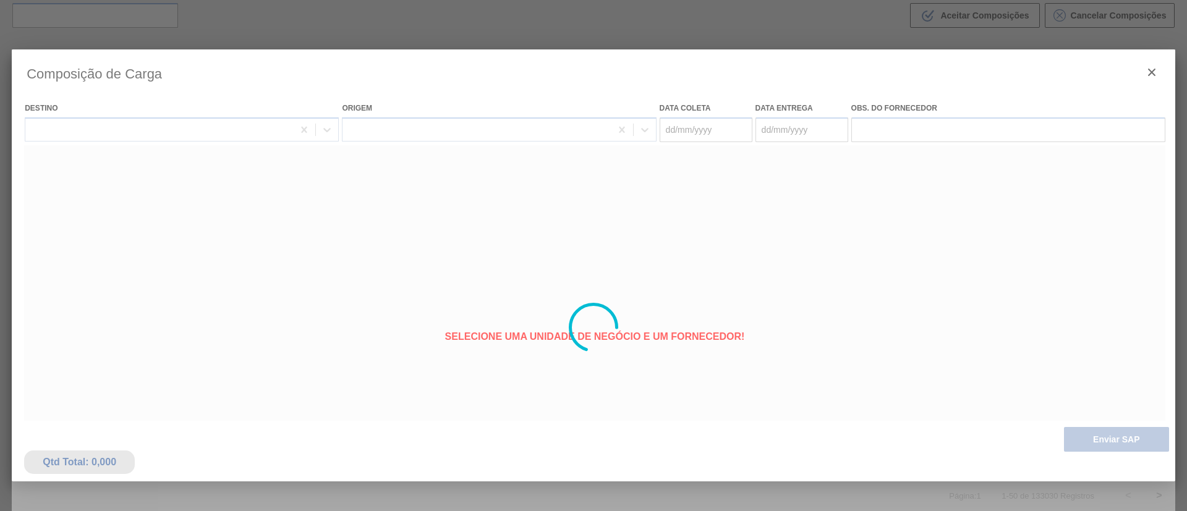
type coleta "[DATE]"
type entrega "[DATE]"
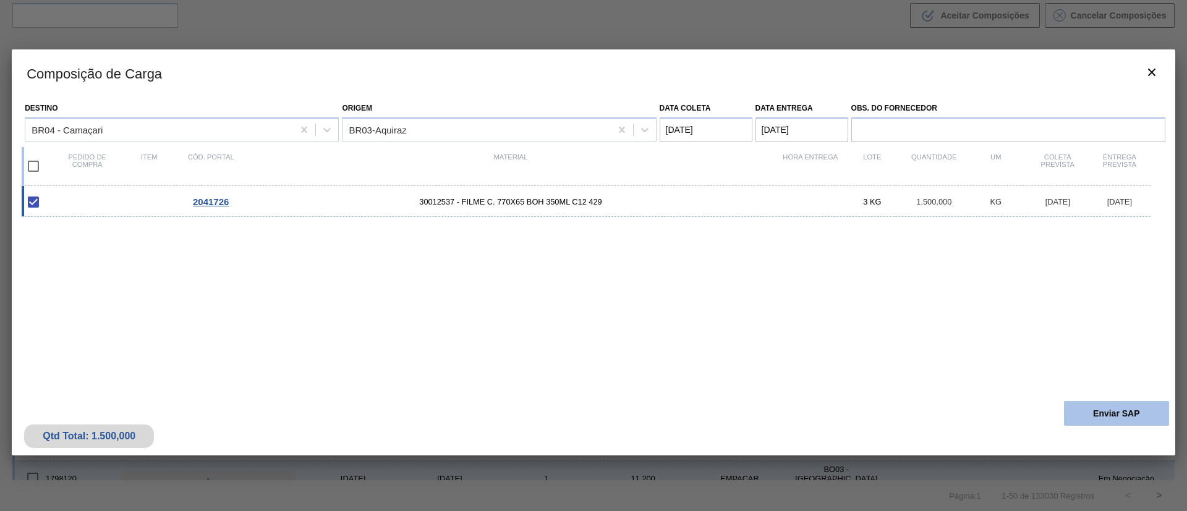
click at [1099, 404] on button "Enviar SAP" at bounding box center [1116, 413] width 105 height 25
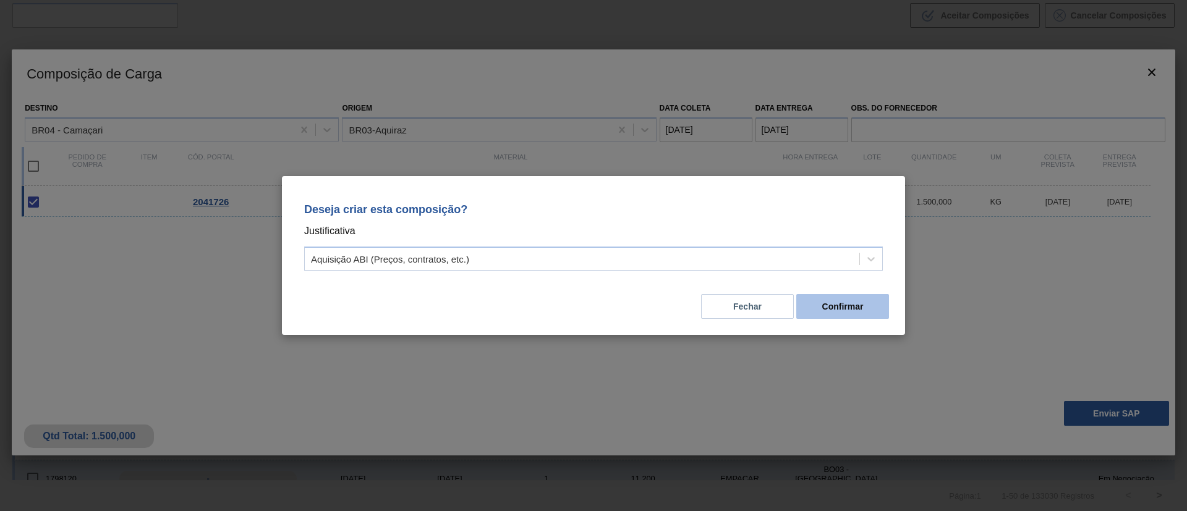
click at [837, 311] on button "Confirmar" at bounding box center [842, 306] width 93 height 25
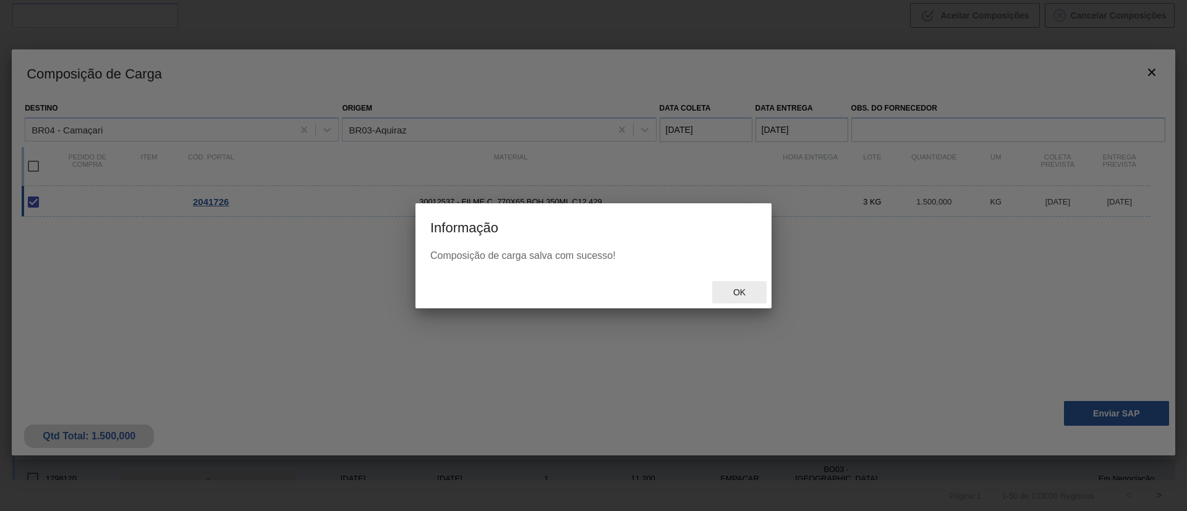
click at [738, 284] on div "Ok" at bounding box center [739, 292] width 54 height 23
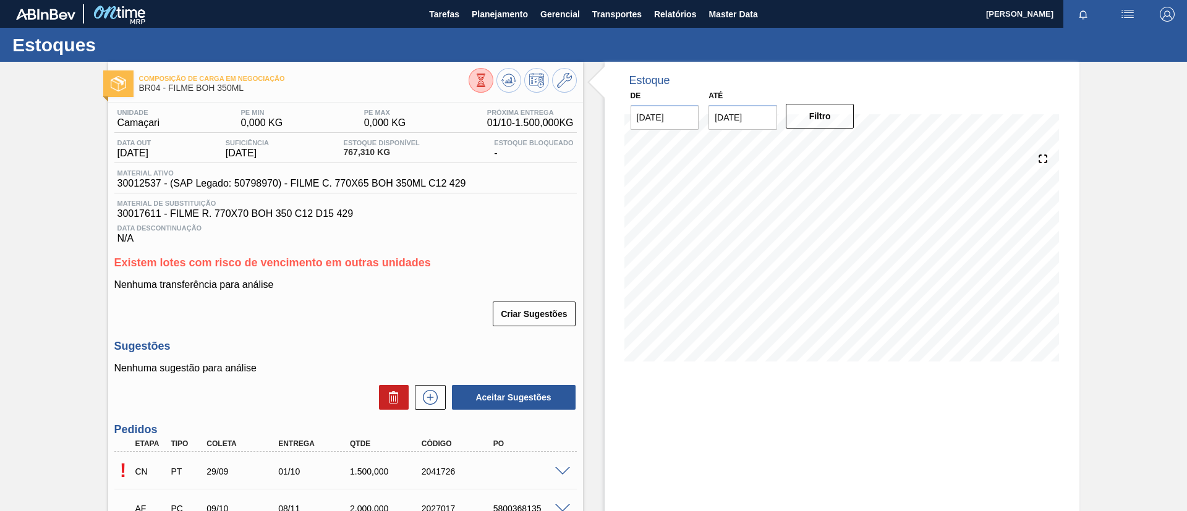
click at [513, 66] on div "Composição de Carga em Negociação BR04 - FILME BOH 350ML" at bounding box center [345, 79] width 475 height 34
click at [513, 70] on button at bounding box center [508, 80] width 25 height 25
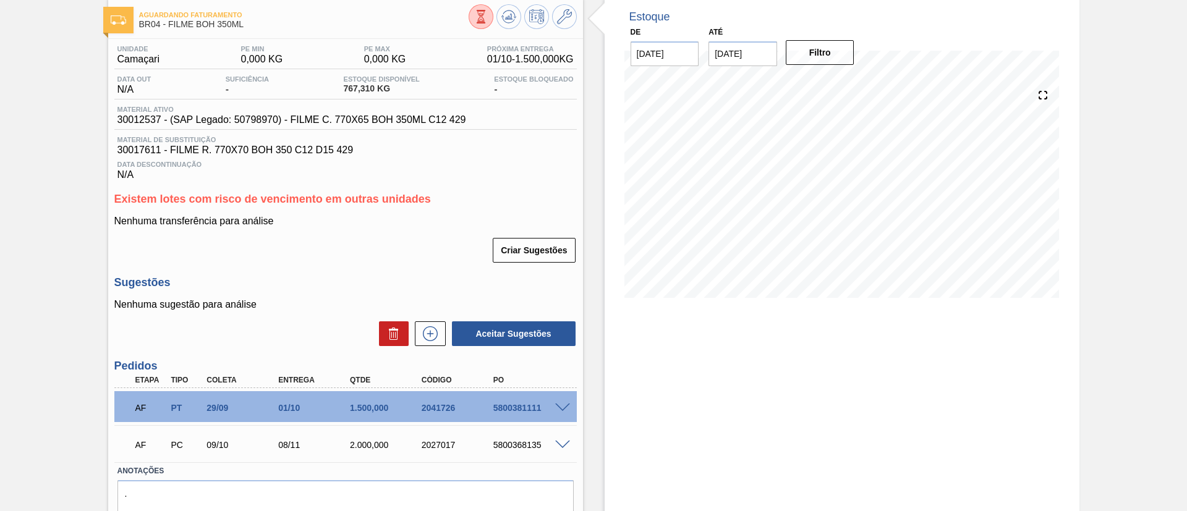
scroll to position [93, 0]
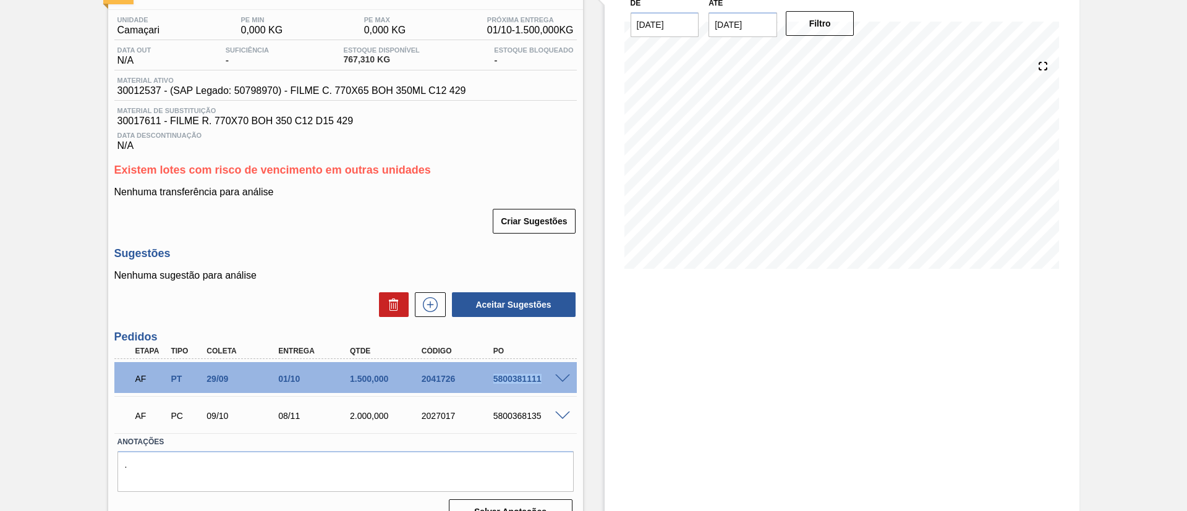
drag, startPoint x: 511, startPoint y: 381, endPoint x: 558, endPoint y: 380, distance: 46.4
click at [558, 380] on div "AF PT 29/09 01/10 1.500,000 2041726 5800381111" at bounding box center [345, 377] width 462 height 31
copy div "5800381111"
click at [371, 361] on div "AF PT 29/09 01/10 1.500,000 2041726 5800381111 Material 30012537 - FILME C. 770…" at bounding box center [345, 377] width 462 height 37
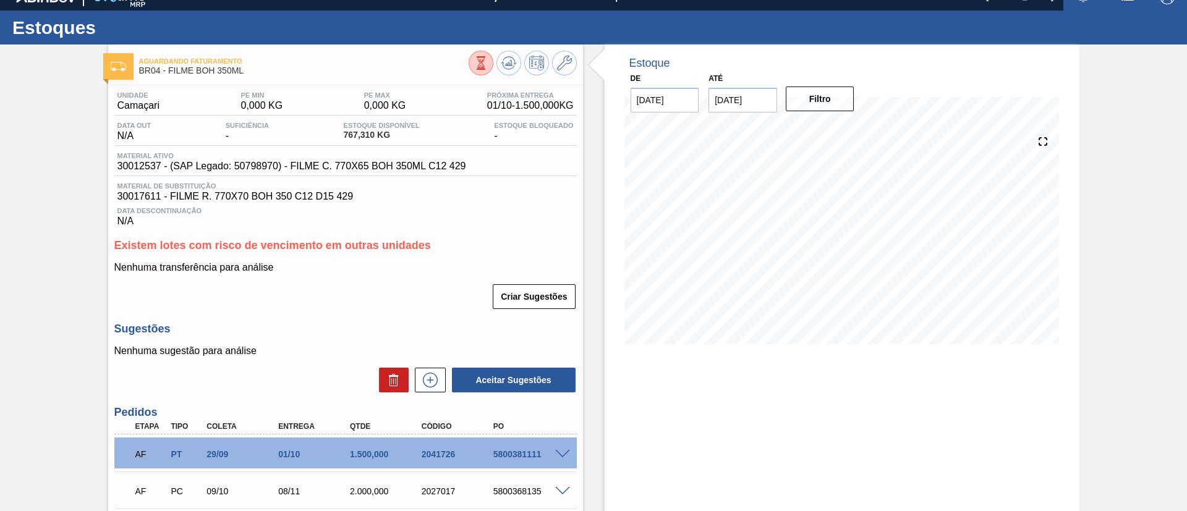
scroll to position [0, 0]
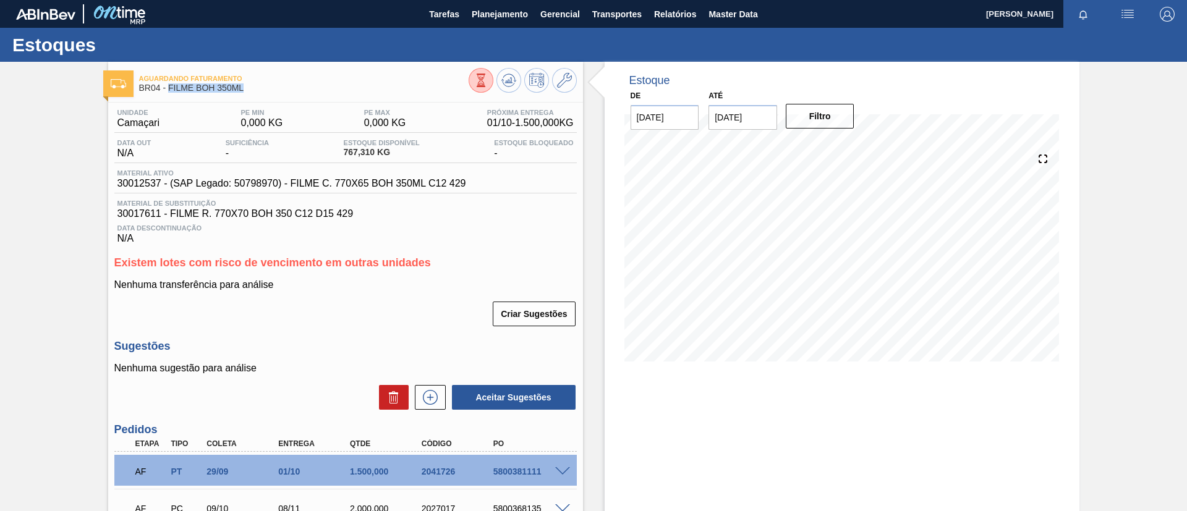
drag, startPoint x: 241, startPoint y: 94, endPoint x: 168, endPoint y: 91, distance: 72.4
click at [168, 91] on div "Aguardando Faturamento BR04 - FILME BOH 350ML Unidade Camaçari PE MIN 0,000 KG …" at bounding box center [345, 345] width 475 height 566
copy span "FILME BOH 350ML"
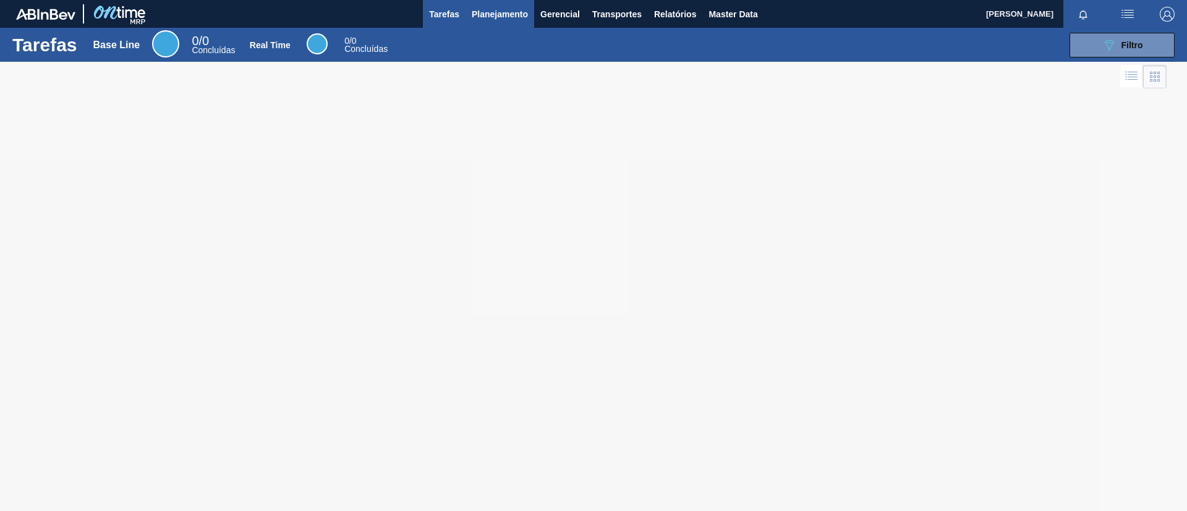
click at [486, 9] on span "Planejamento" at bounding box center [500, 14] width 56 height 15
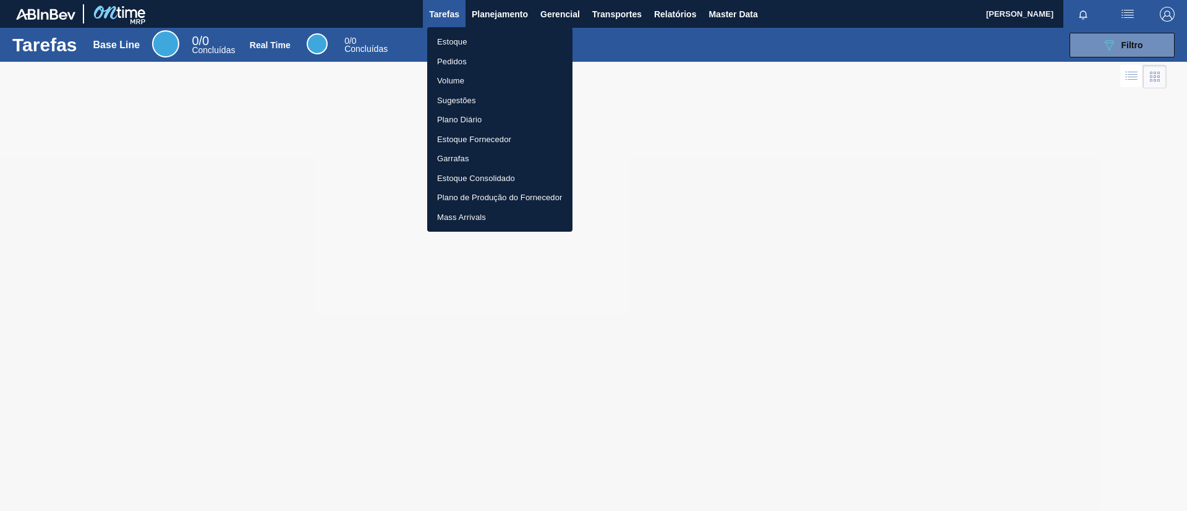
click at [482, 36] on li "Estoque" at bounding box center [499, 42] width 145 height 20
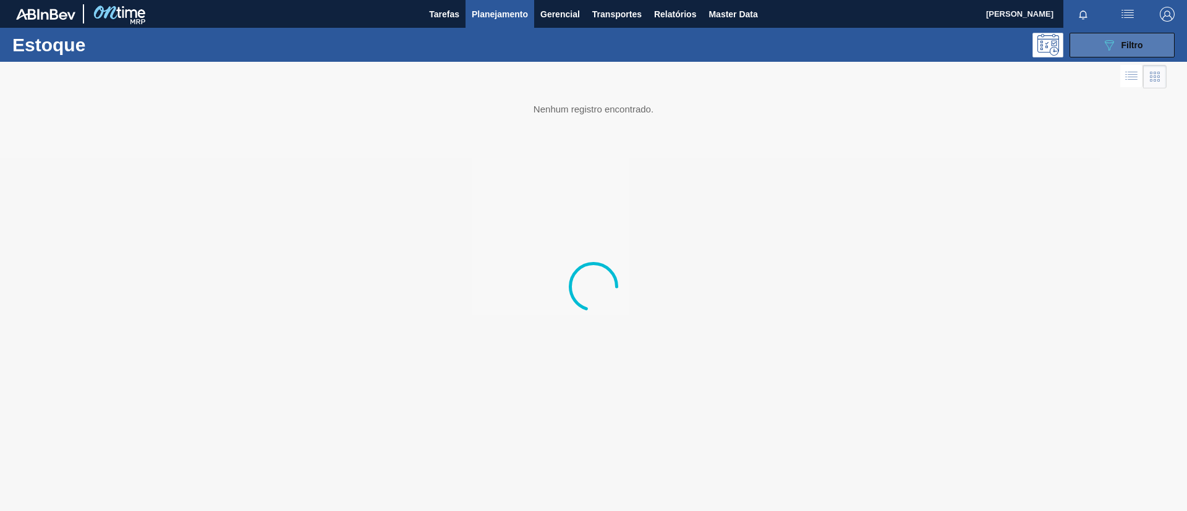
click at [1118, 50] on div "089F7B8B-B2A5-4AFE-B5C0-19BA573D28AC Filtro" at bounding box center [1122, 45] width 41 height 15
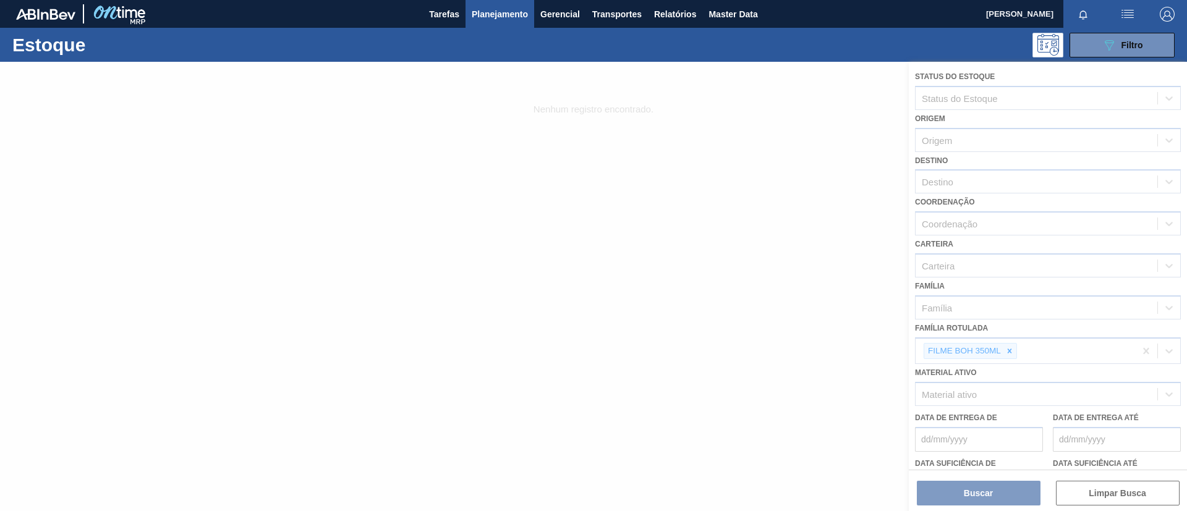
click at [1011, 349] on div at bounding box center [593, 286] width 1187 height 449
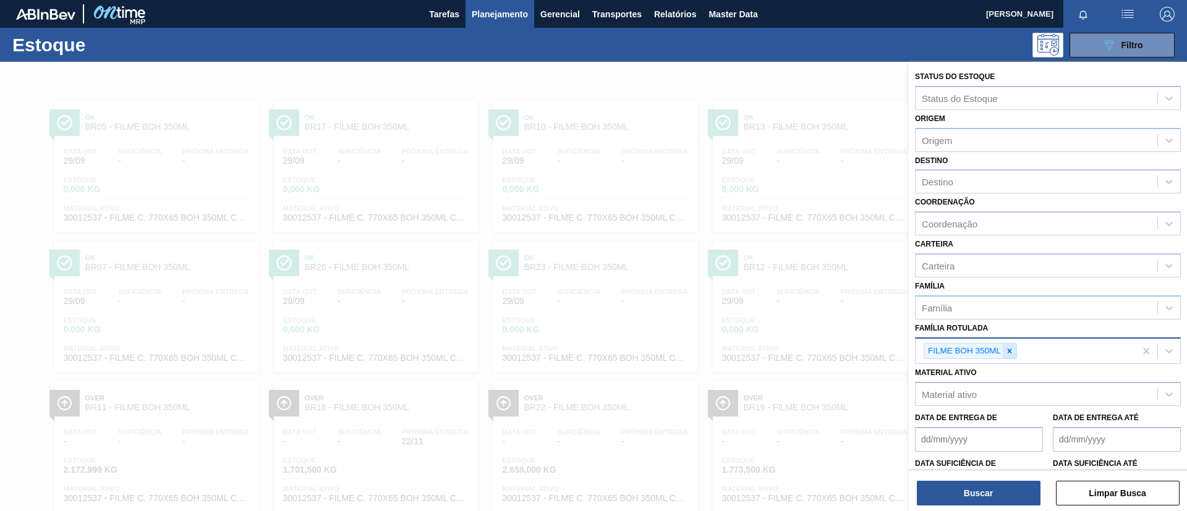
click at [1012, 349] on icon at bounding box center [1010, 351] width 4 height 4
click at [1012, 349] on div "Família Rotulada" at bounding box center [1037, 350] width 242 height 18
click at [995, 325] on div "Família Rotulada Família Rotulada" at bounding box center [1048, 341] width 266 height 42
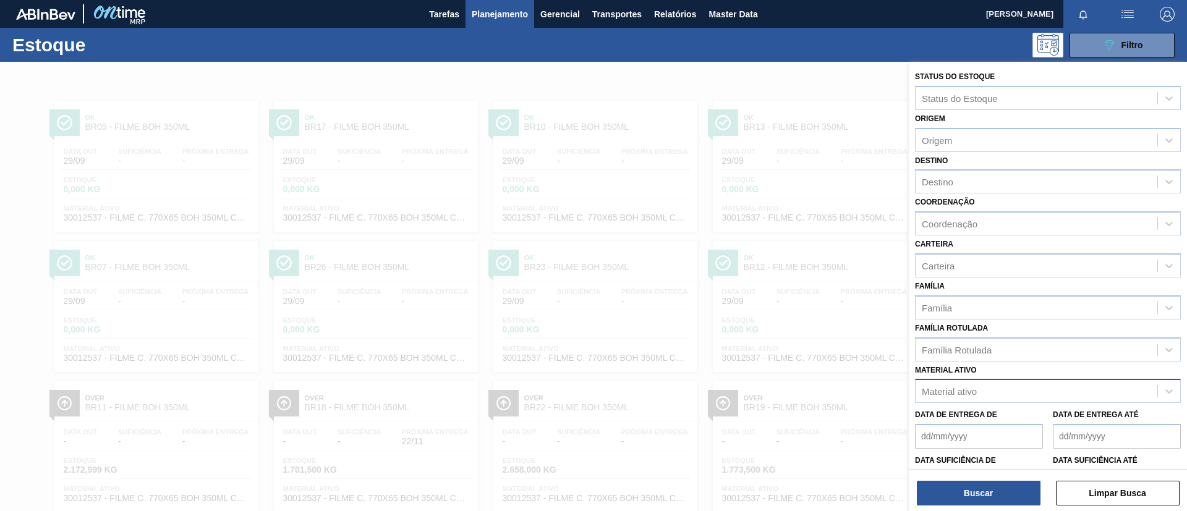
click at [983, 394] on div "Material ativo" at bounding box center [1037, 392] width 242 height 18
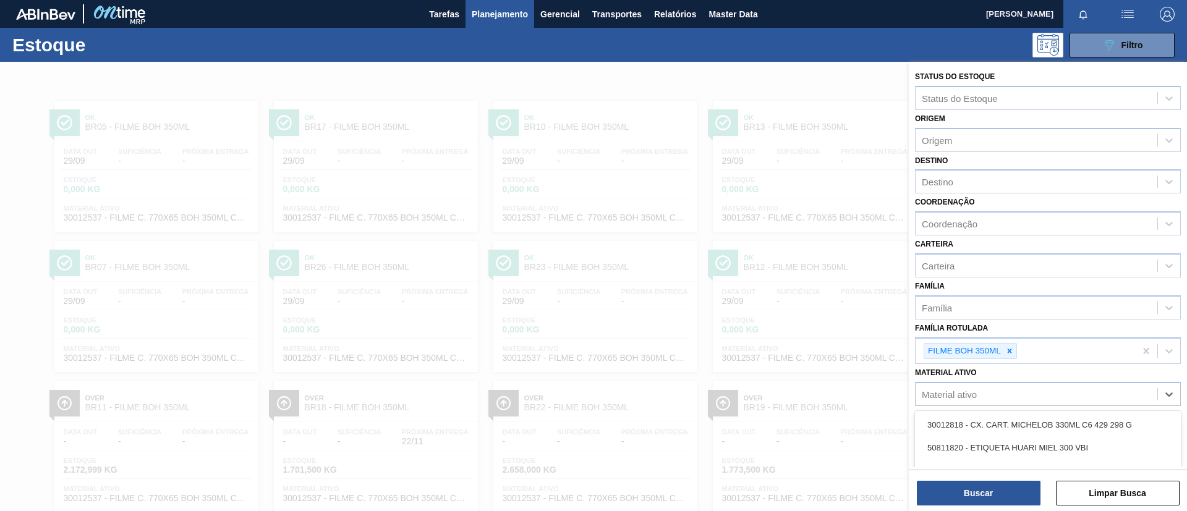
paste ativo "30003623"
type ativo "30003623"
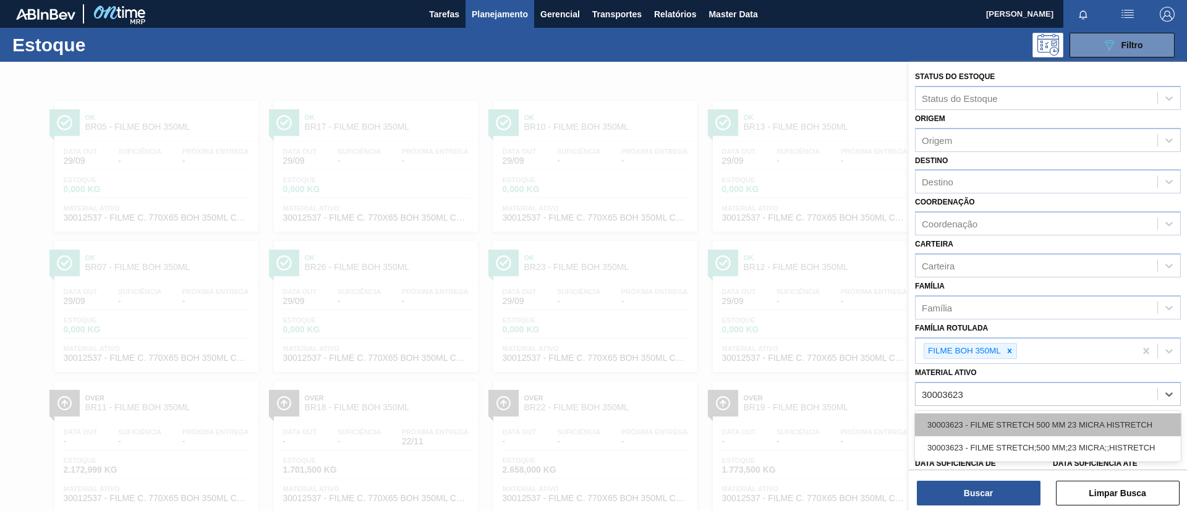
click at [1011, 422] on div "30003623 - FILME STRETCH 500 MM 23 MICRA HISTRETCH" at bounding box center [1048, 425] width 266 height 23
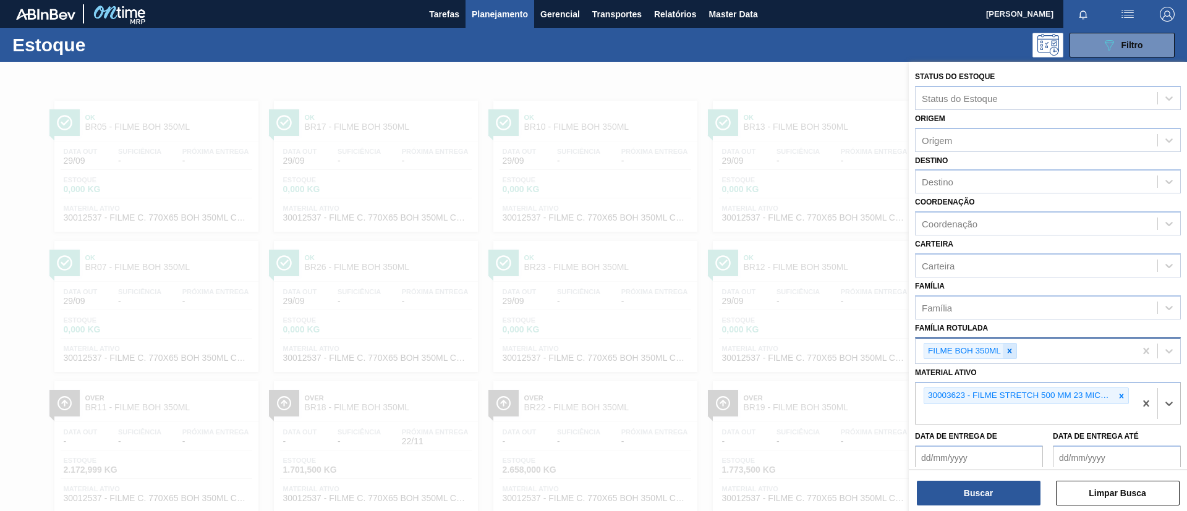
click at [1013, 349] on icon at bounding box center [1009, 351] width 9 height 9
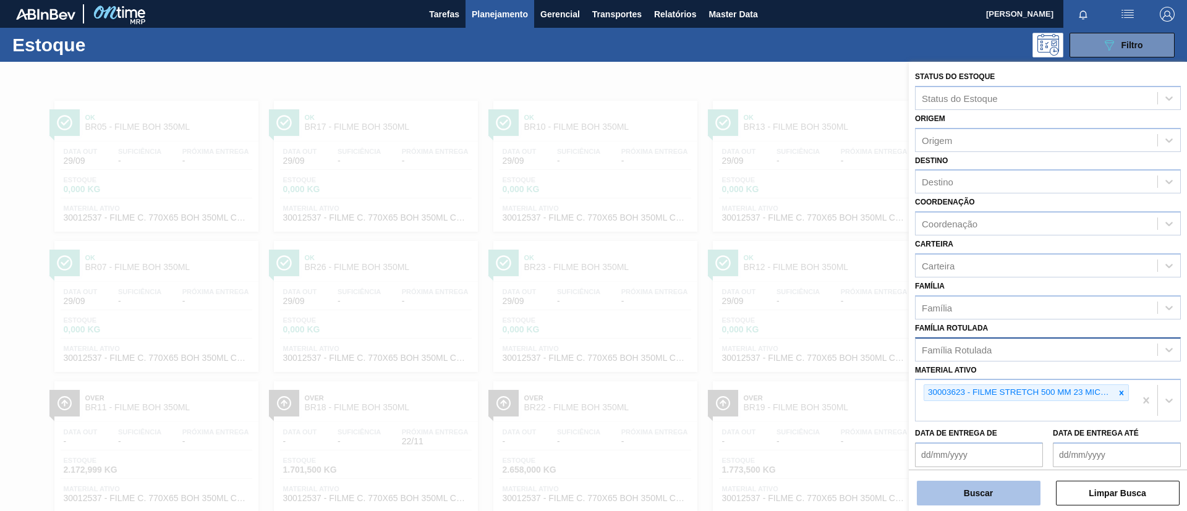
click at [978, 487] on button "Buscar" at bounding box center [979, 493] width 124 height 25
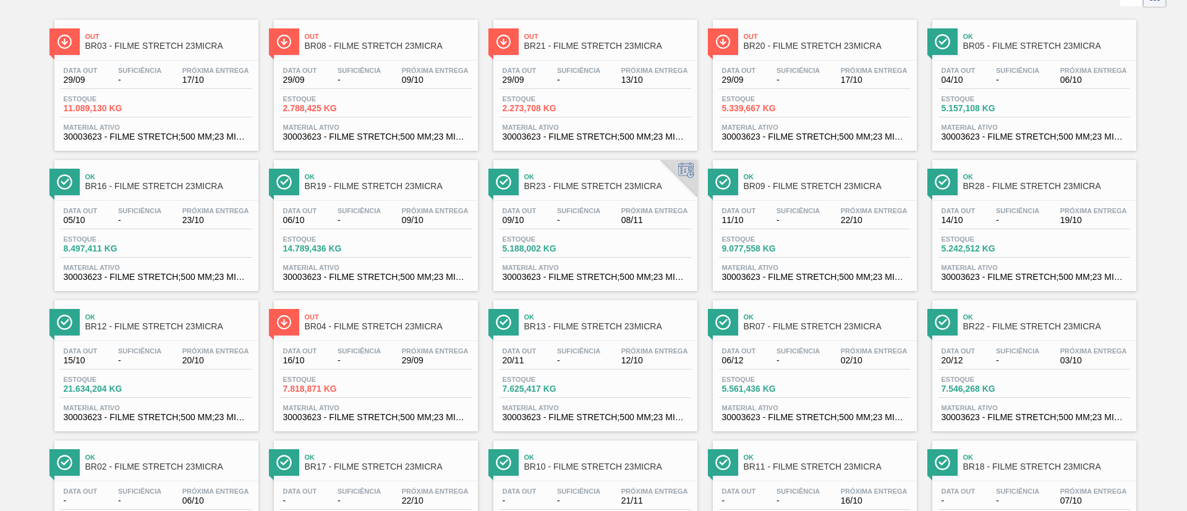
scroll to position [185, 0]
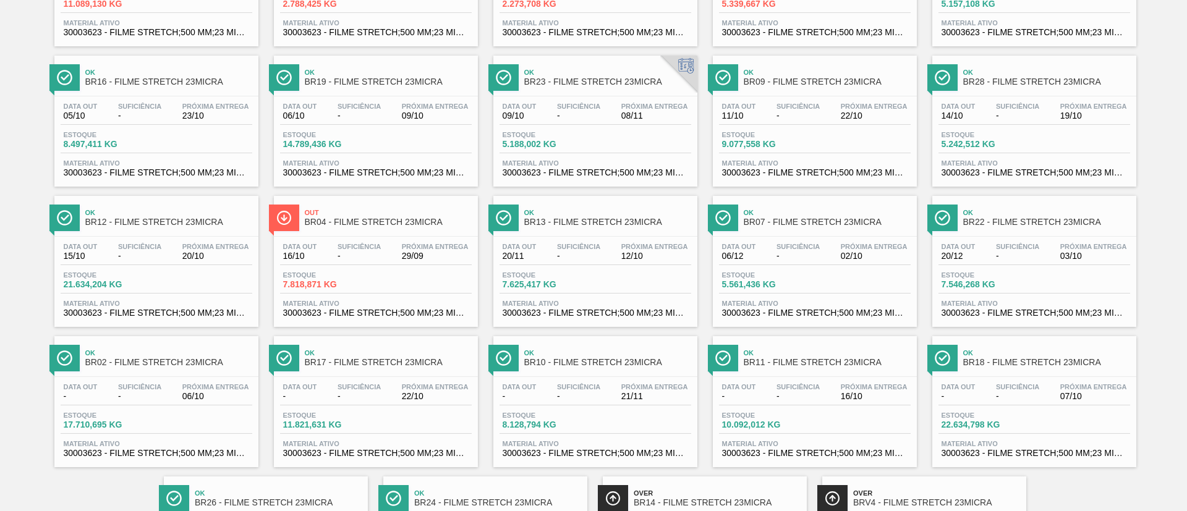
click at [438, 96] on div "Data out 06/10 Suficiência - Próxima Entrega 09/10 Estoque 14.789,436 KG Materi…" at bounding box center [376, 138] width 204 height 84
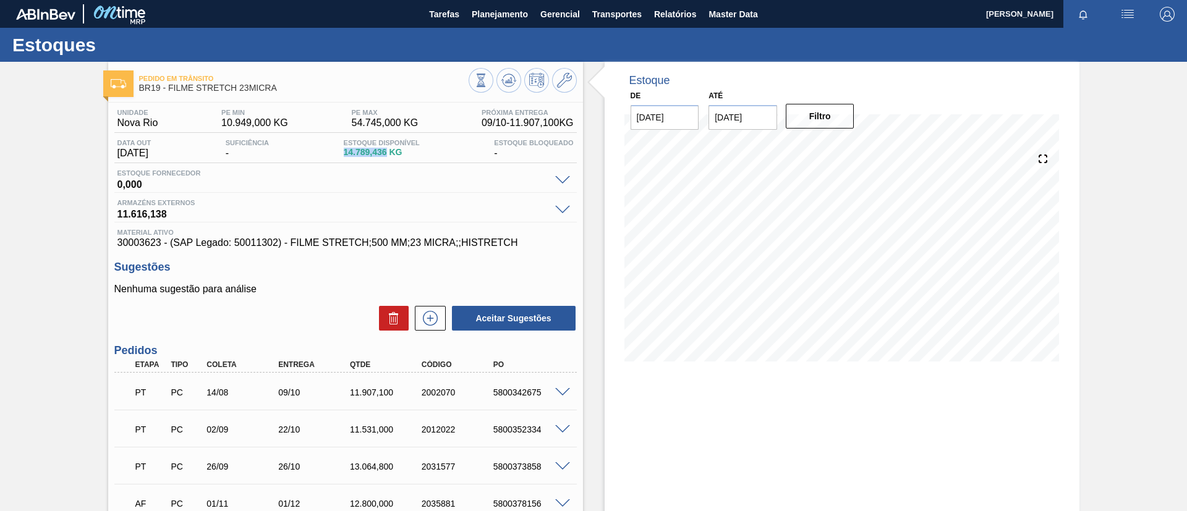
drag, startPoint x: 346, startPoint y: 155, endPoint x: 391, endPoint y: 154, distance: 45.2
click at [391, 154] on div "Estoque Disponível 14.789,436 KG" at bounding box center [382, 149] width 82 height 20
copy span "14.789,436"
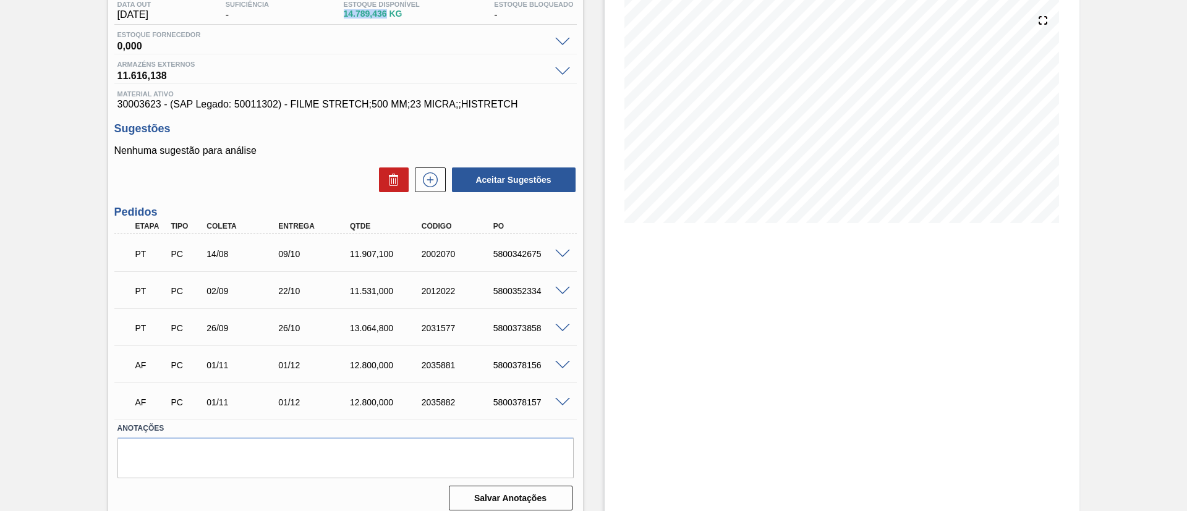
scroll to position [141, 0]
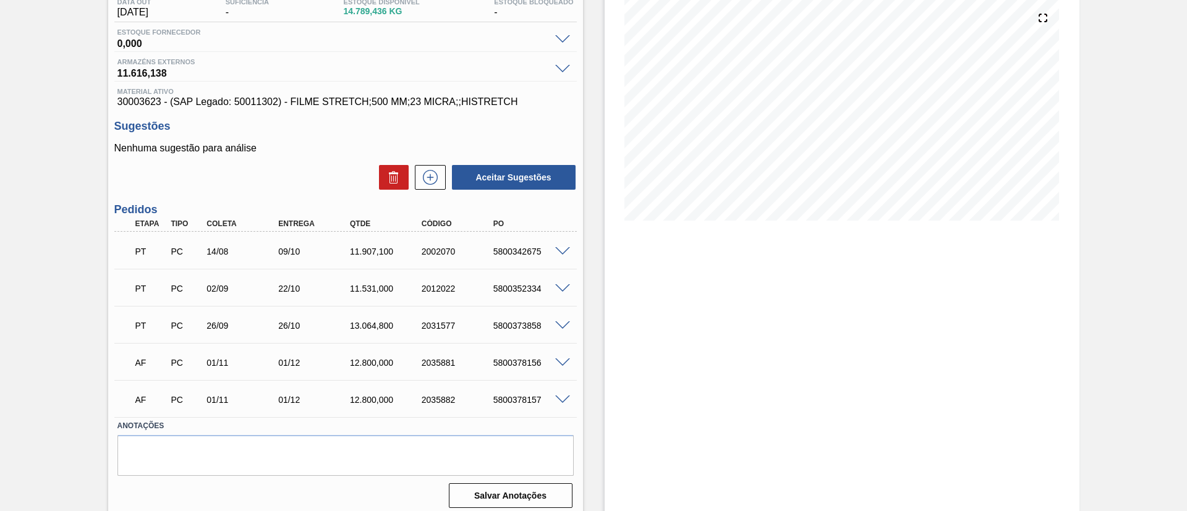
click at [561, 322] on span at bounding box center [562, 326] width 15 height 9
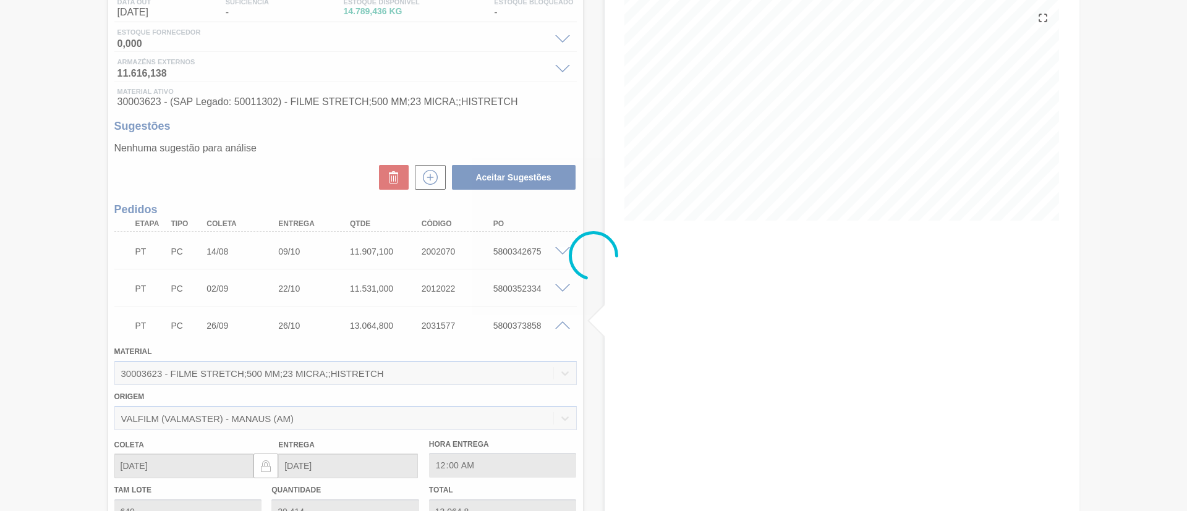
click at [453, 339] on div at bounding box center [593, 255] width 1187 height 511
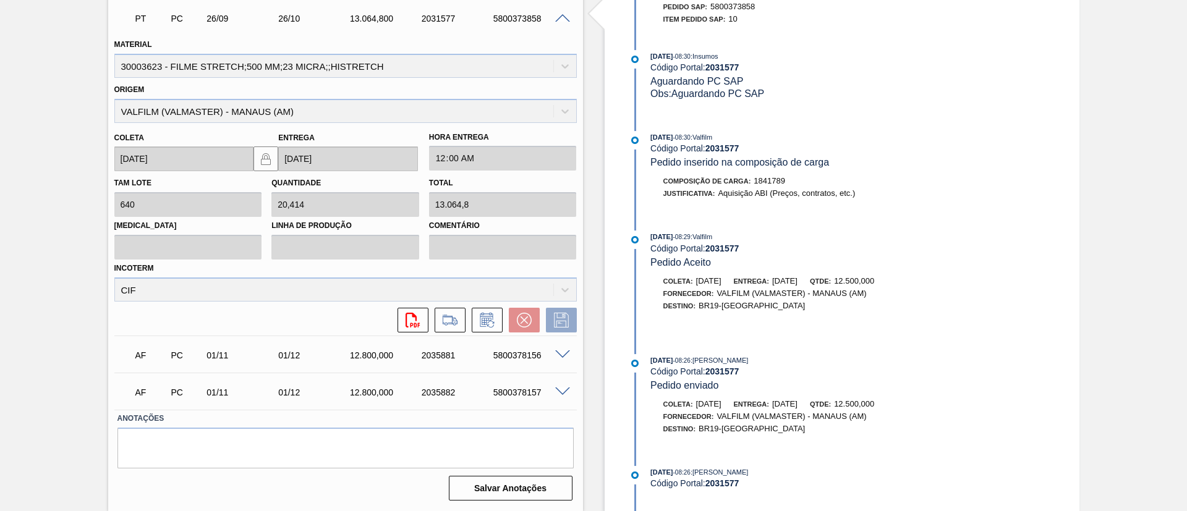
scroll to position [482, 0]
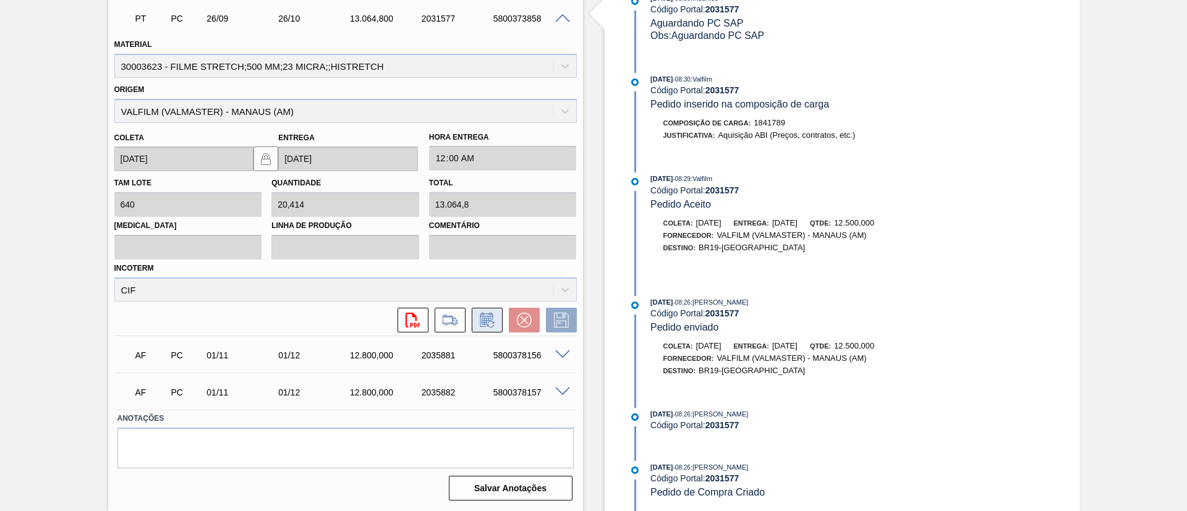
click at [480, 325] on icon at bounding box center [486, 320] width 13 height 14
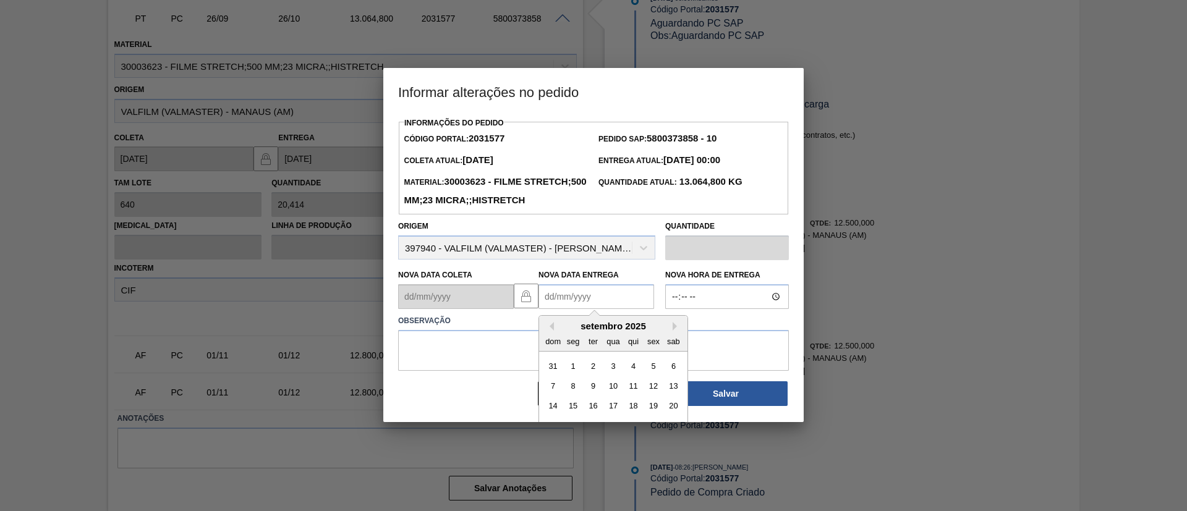
click at [583, 309] on Entrega2031577 "Nova Data Entrega" at bounding box center [597, 296] width 116 height 25
click at [673, 341] on div "setembro 2025 dom seg ter qua qui sex sab" at bounding box center [613, 334] width 148 height 36
click at [675, 331] on button "Next Month" at bounding box center [677, 326] width 9 height 9
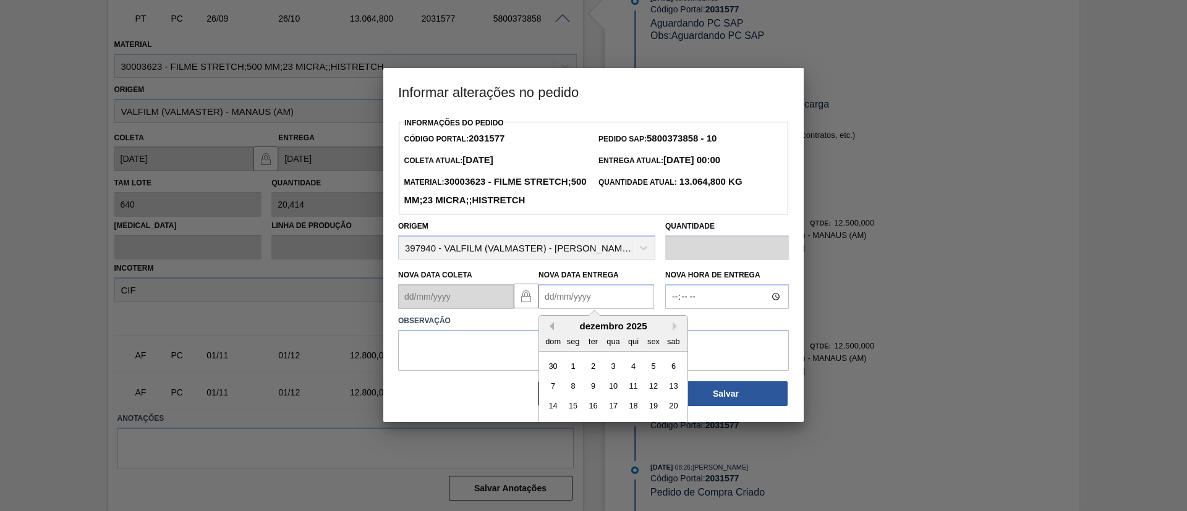
click at [552, 331] on button "Previous Month" at bounding box center [549, 326] width 9 height 9
click at [671, 415] on div "15" at bounding box center [673, 406] width 17 height 17
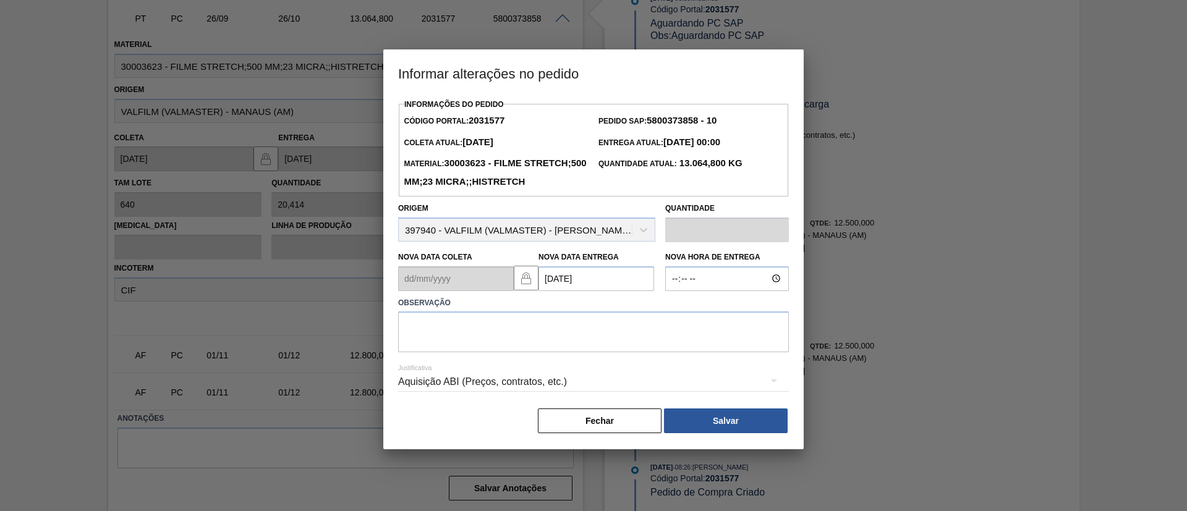
type Entrega2031577 "15/11/2025"
click at [609, 352] on textarea at bounding box center [593, 332] width 391 height 41
type textarea "Data Original"
drag, startPoint x: 597, startPoint y: 418, endPoint x: 589, endPoint y: 412, distance: 10.1
click at [590, 397] on div "Justificativa Aquisição ABI (Preços, contratos, etc.)" at bounding box center [593, 374] width 391 height 45
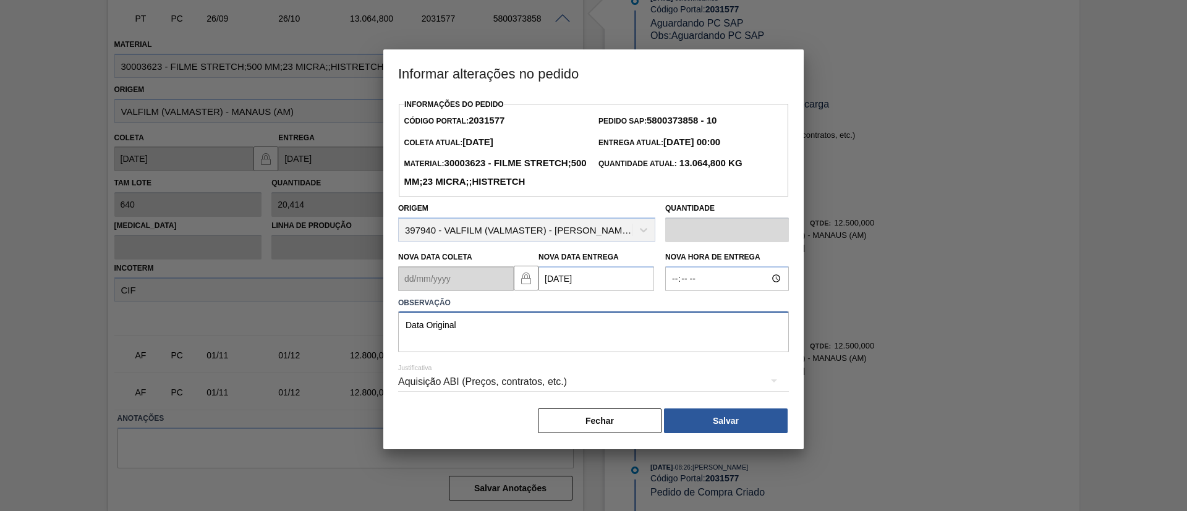
drag, startPoint x: 524, startPoint y: 352, endPoint x: 195, endPoint y: 349, distance: 329.6
click at [195, 349] on div "Informar alterações no pedido Informações do Pedido Código Portal: 2031577 Pedi…" at bounding box center [593, 255] width 1187 height 511
click at [774, 433] on button "Salvar" at bounding box center [726, 421] width 124 height 25
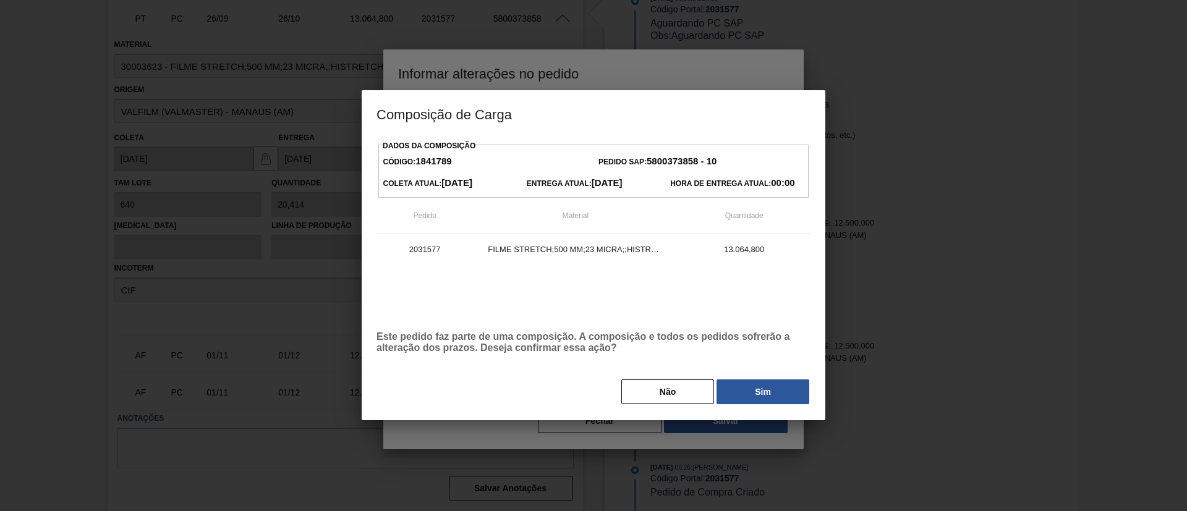
click at [764, 396] on button "Sim" at bounding box center [763, 392] width 93 height 25
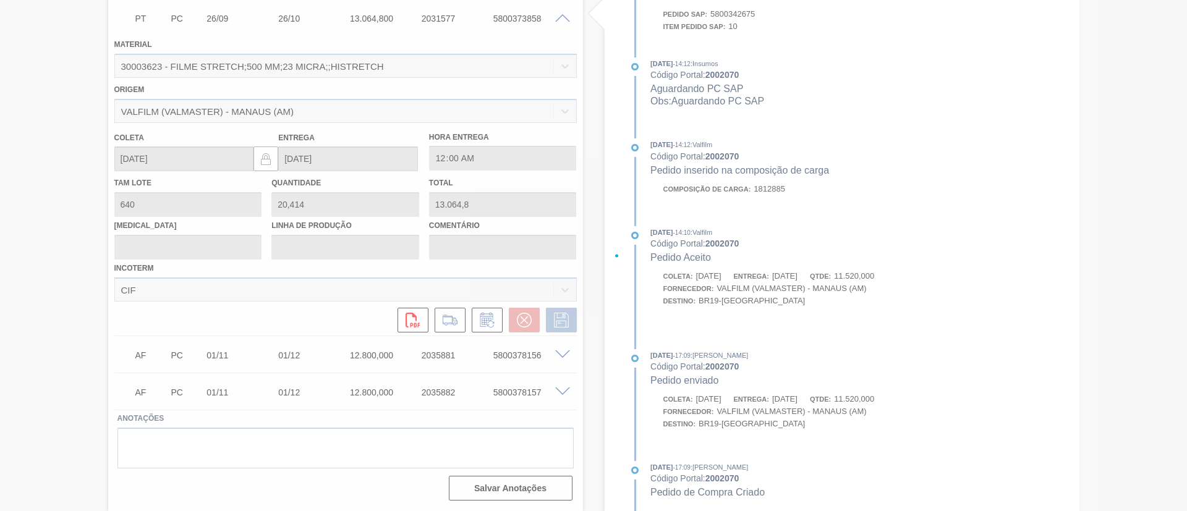
scroll to position [516, 0]
type input "Data Original"
type input "[DATE]"
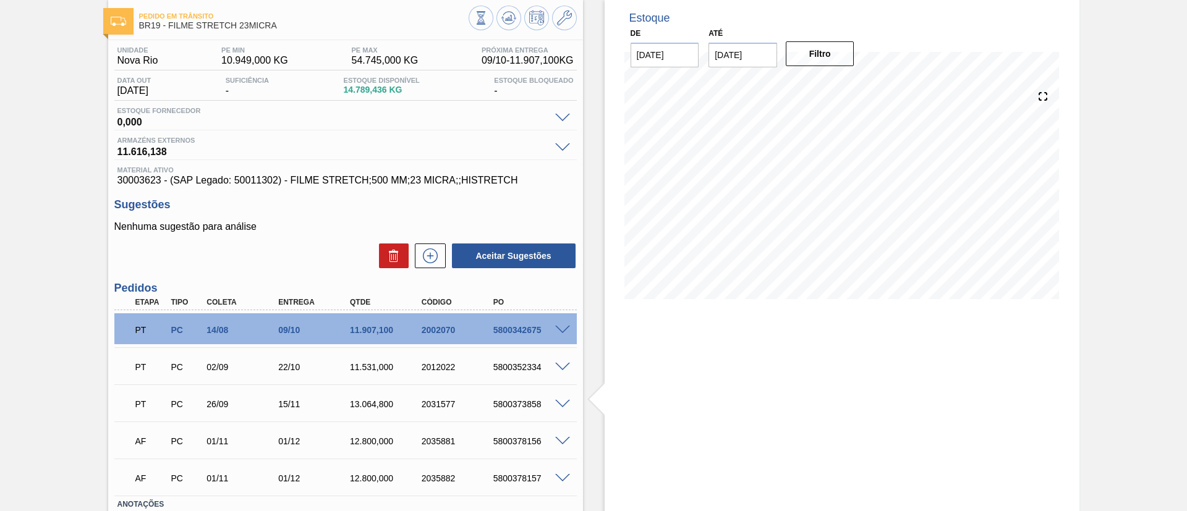
scroll to position [0, 0]
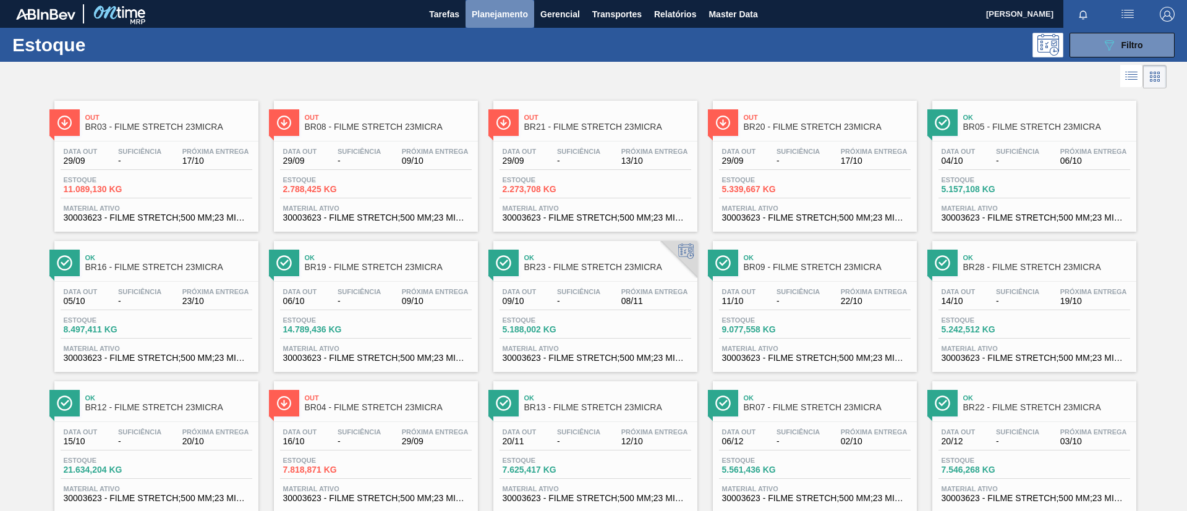
click at [495, 11] on span "Planejamento" at bounding box center [500, 14] width 56 height 15
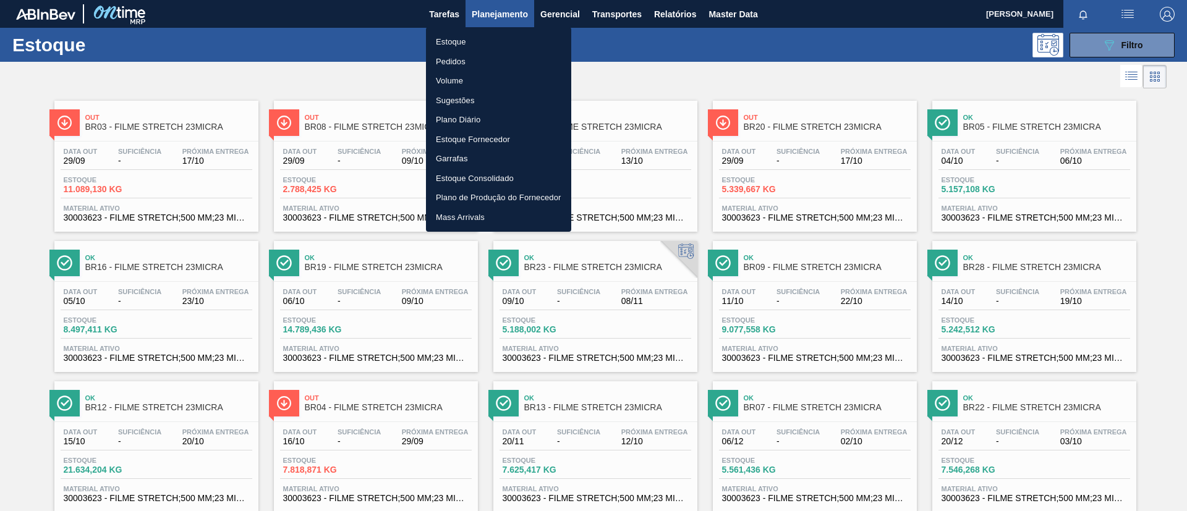
drag, startPoint x: 760, startPoint y: 85, endPoint x: 1010, endPoint y: 59, distance: 251.8
click at [760, 85] on div at bounding box center [593, 255] width 1187 height 511
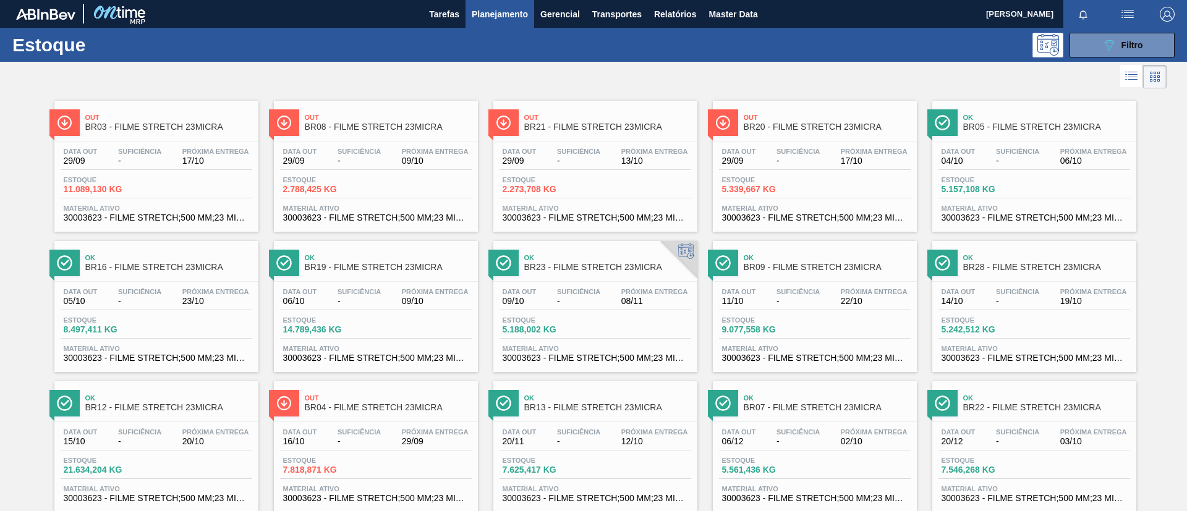
click at [1149, 54] on button "089F7B8B-B2A5-4AFE-B5C0-19BA573D28AC Filtro" at bounding box center [1122, 45] width 105 height 25
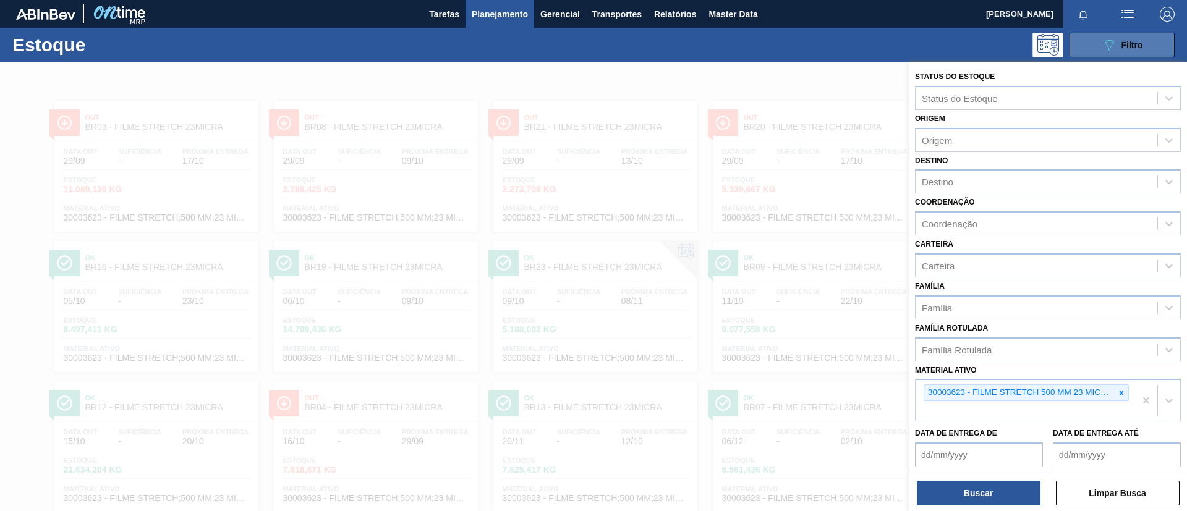
click at [1146, 51] on button "089F7B8B-B2A5-4AFE-B5C0-19BA573D28AC Filtro" at bounding box center [1122, 45] width 105 height 25
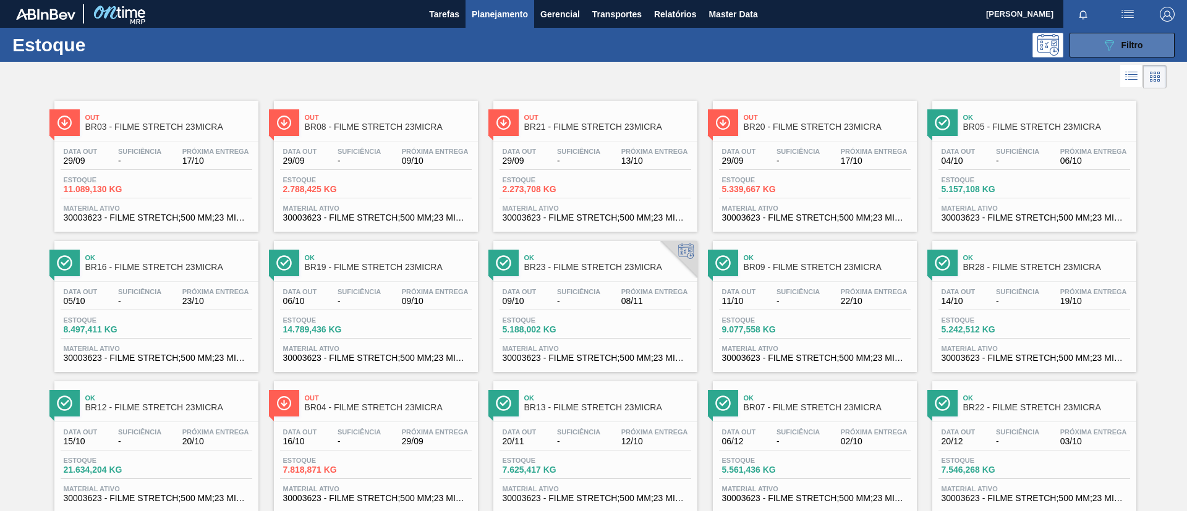
click at [1146, 51] on button "089F7B8B-B2A5-4AFE-B5C0-19BA573D28AC Filtro" at bounding box center [1122, 45] width 105 height 25
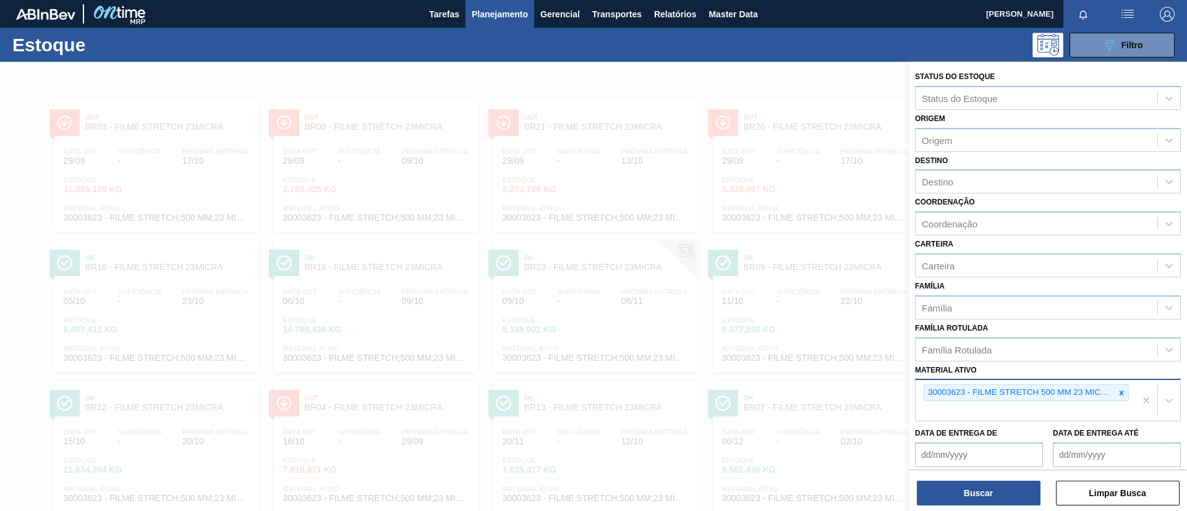
drag, startPoint x: 1123, startPoint y: 393, endPoint x: 1119, endPoint y: 384, distance: 10.0
click at [1123, 394] on icon at bounding box center [1121, 393] width 9 height 9
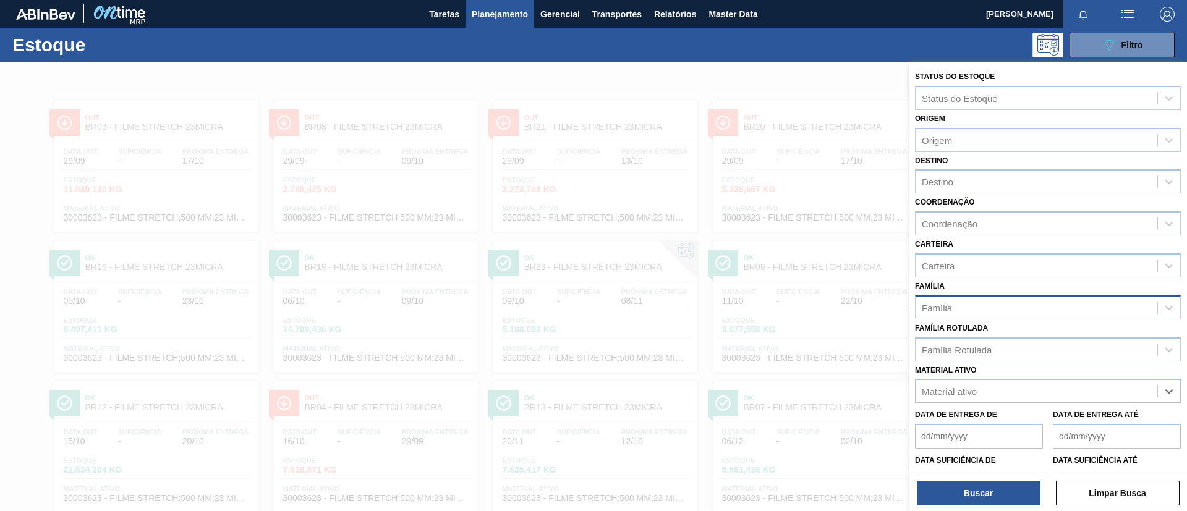
click at [1010, 315] on div "Família" at bounding box center [1037, 308] width 242 height 18
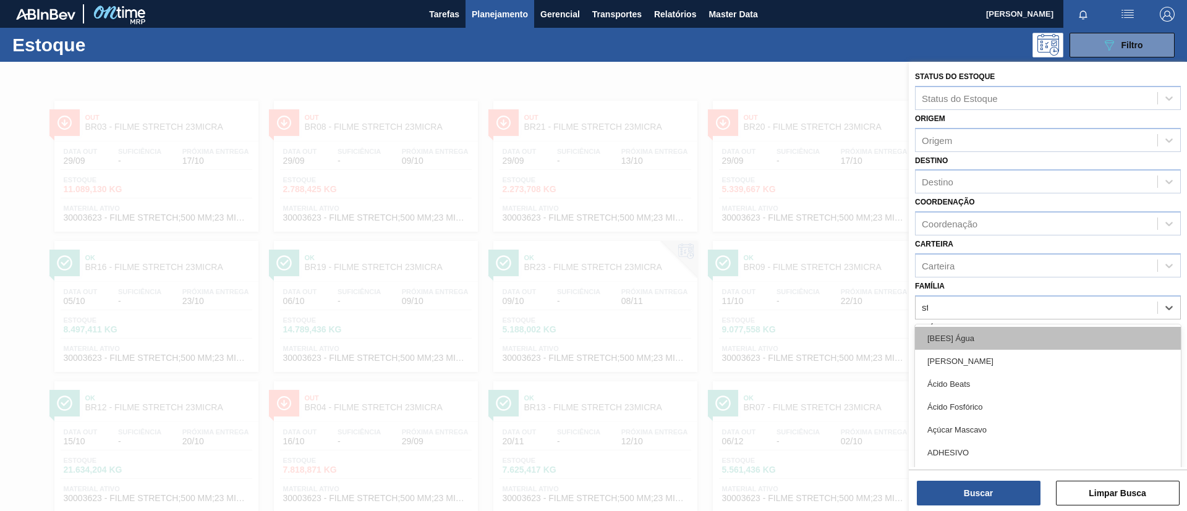
type input "str"
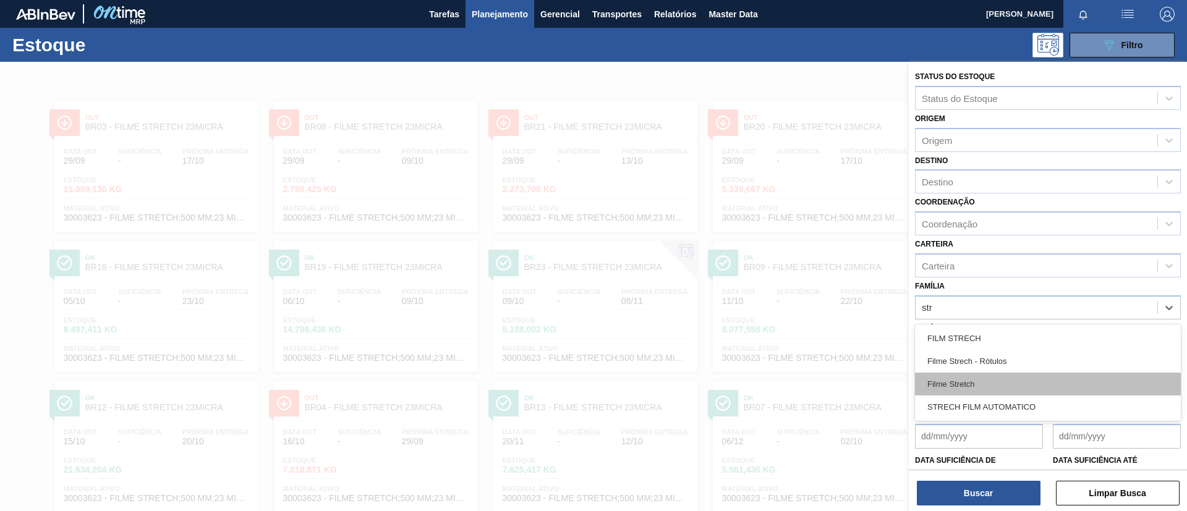
click at [999, 379] on div "Filme Stretch" at bounding box center [1048, 384] width 266 height 23
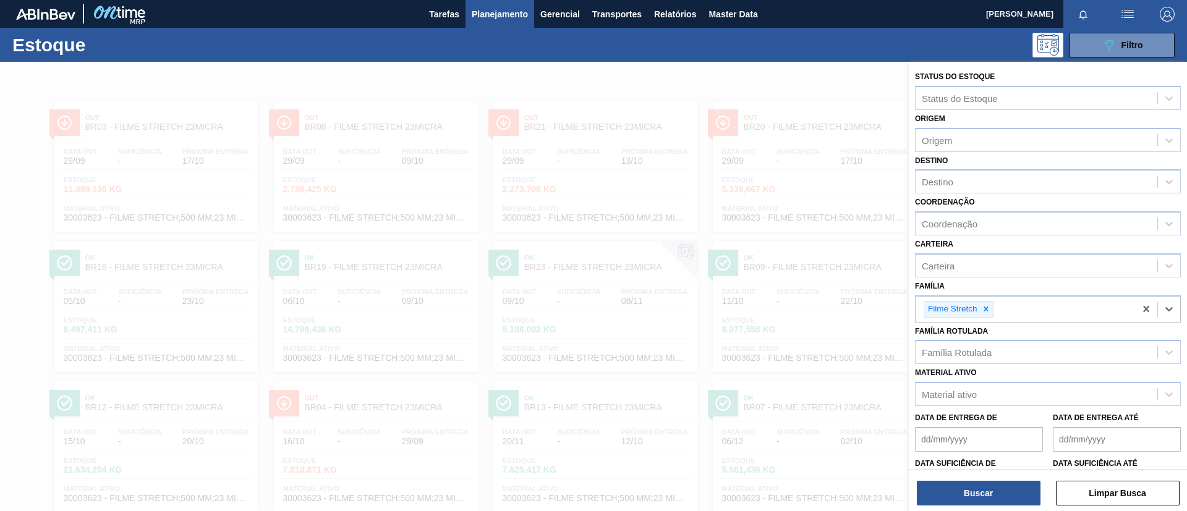
click at [933, 168] on div "Destino Destino" at bounding box center [1048, 173] width 266 height 42
click at [946, 179] on div "Destino" at bounding box center [938, 182] width 32 height 11
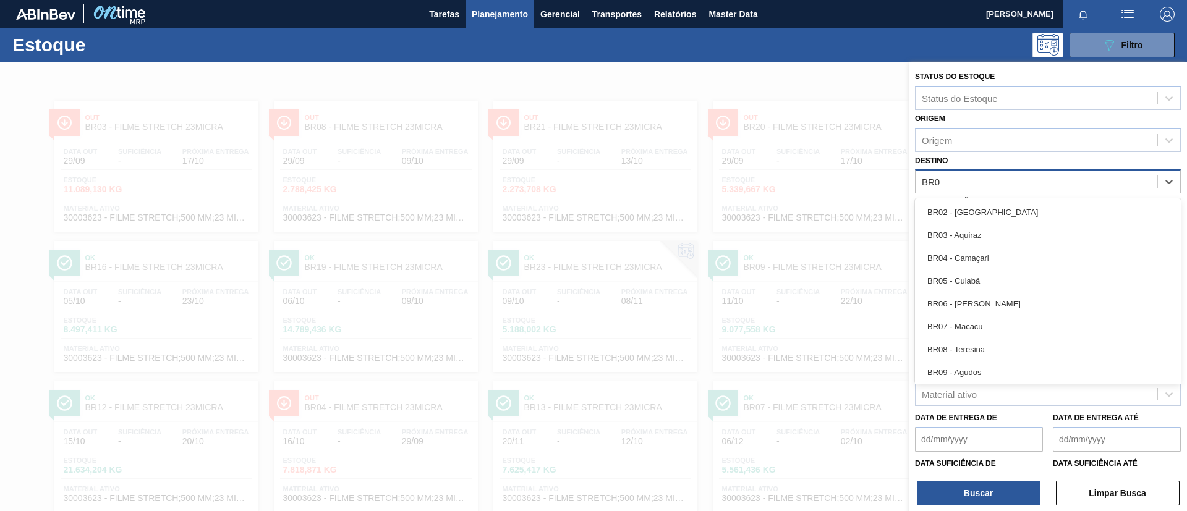
type input "BR02"
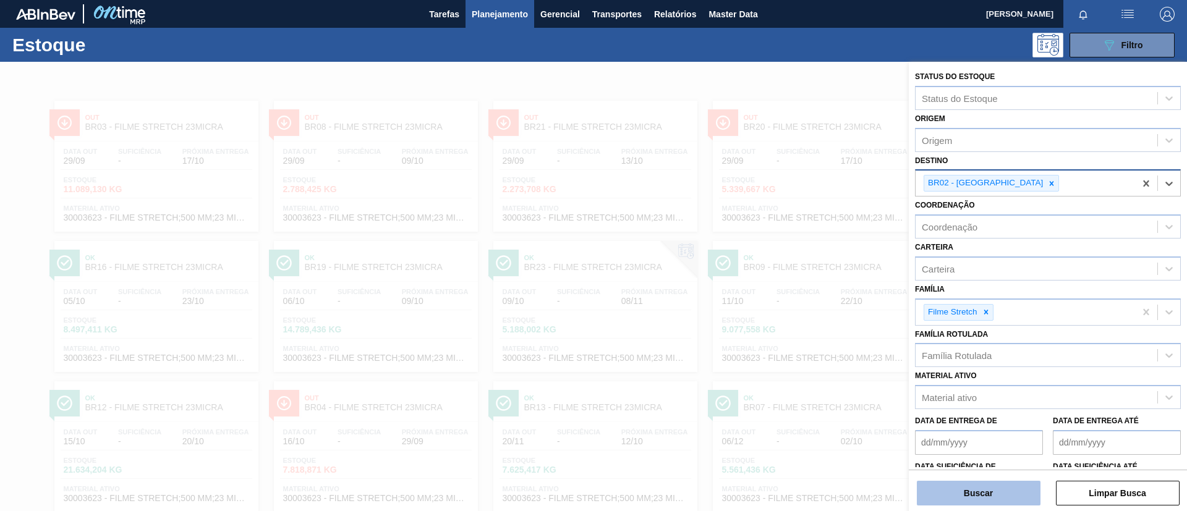
click at [1004, 488] on button "Buscar" at bounding box center [979, 493] width 124 height 25
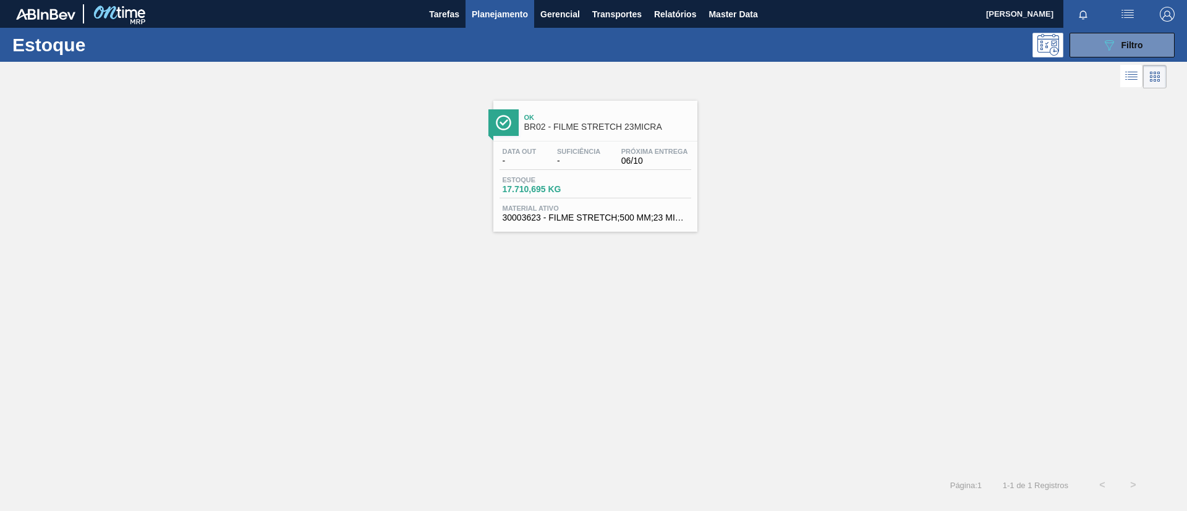
click at [662, 238] on div "Ok BR02 - FILME STRETCH 23MICRA Data out - Suficiência - Próxima Entrega 06/10 …" at bounding box center [593, 281] width 1187 height 378
click at [649, 197] on div "Estoque 17.710,695 KG" at bounding box center [596, 187] width 192 height 22
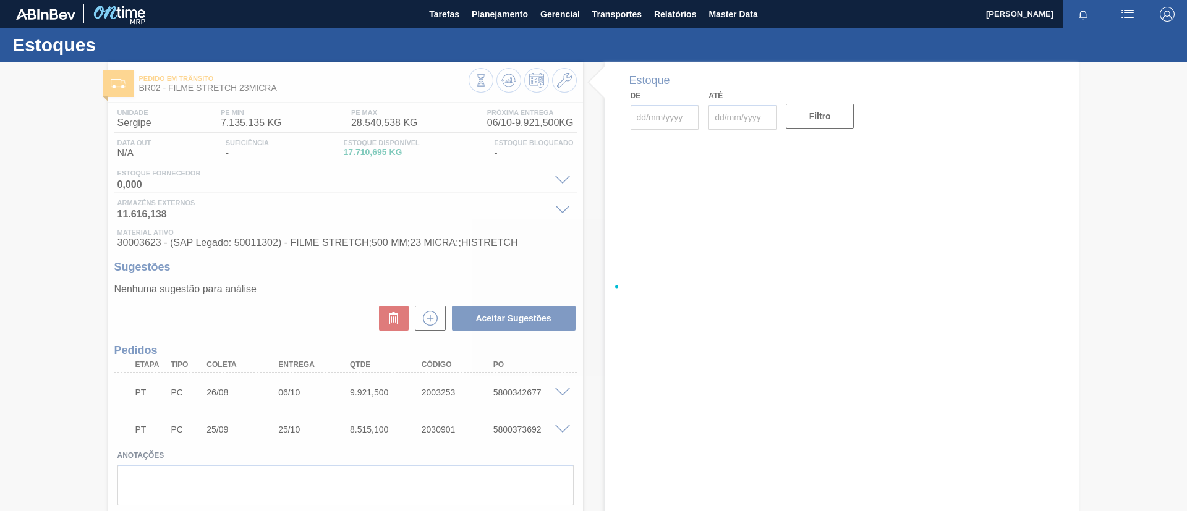
type input "[DATE]"
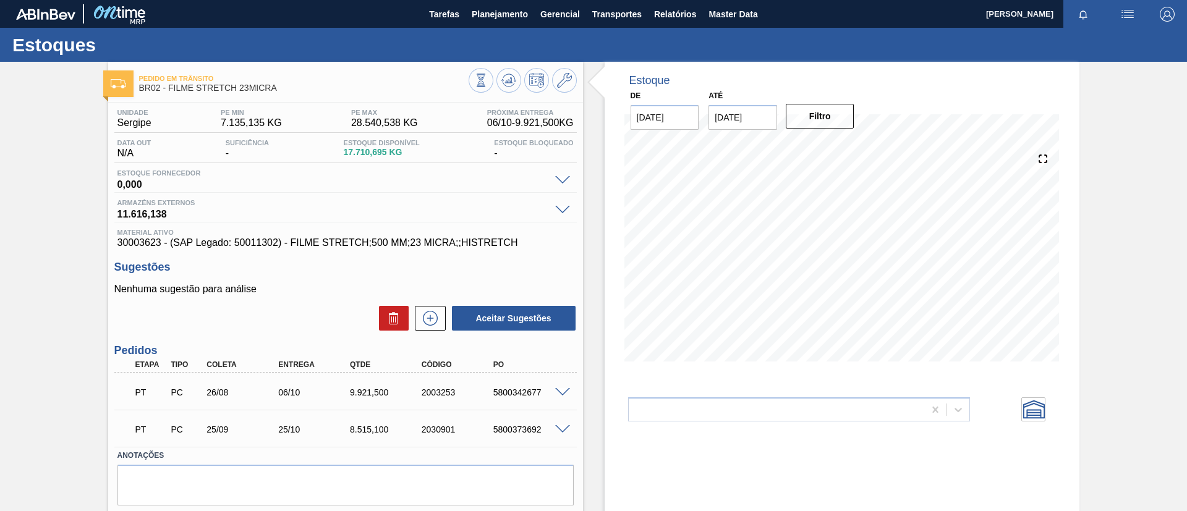
click at [563, 424] on div at bounding box center [564, 428] width 25 height 9
click at [566, 428] on span at bounding box center [562, 429] width 15 height 9
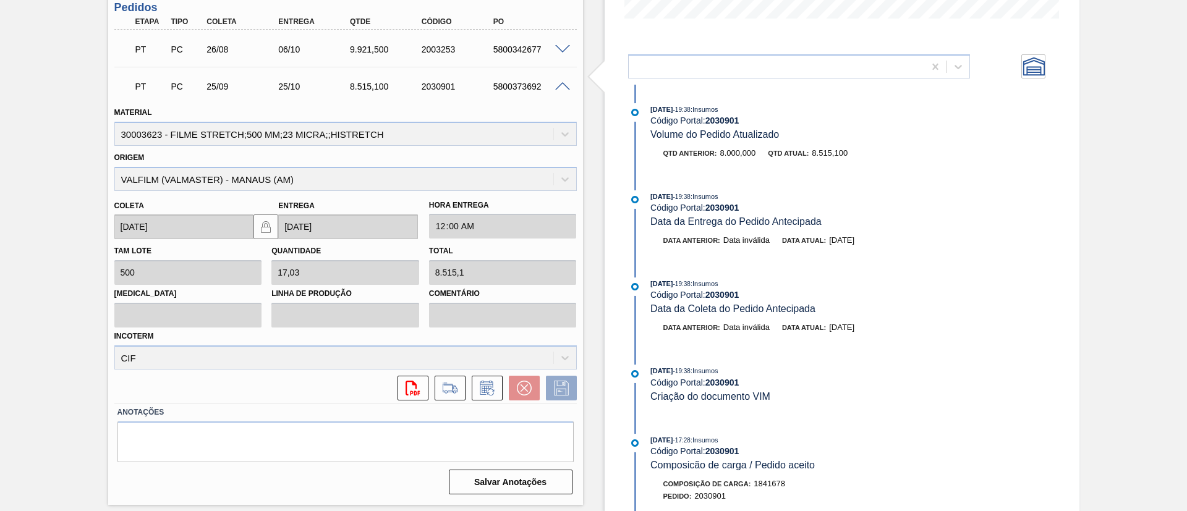
scroll to position [569, 0]
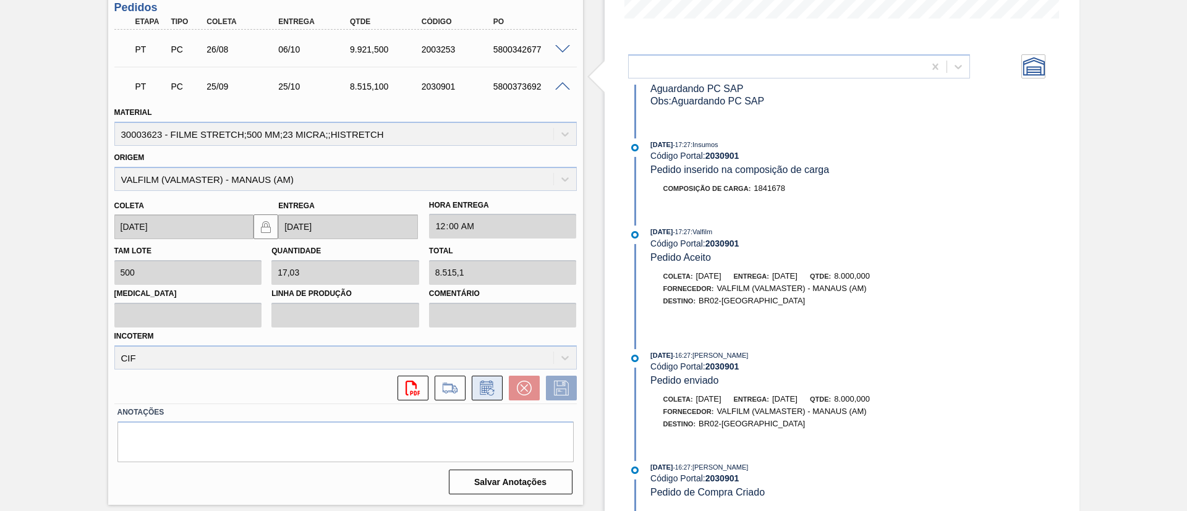
click at [500, 390] on button at bounding box center [487, 388] width 31 height 25
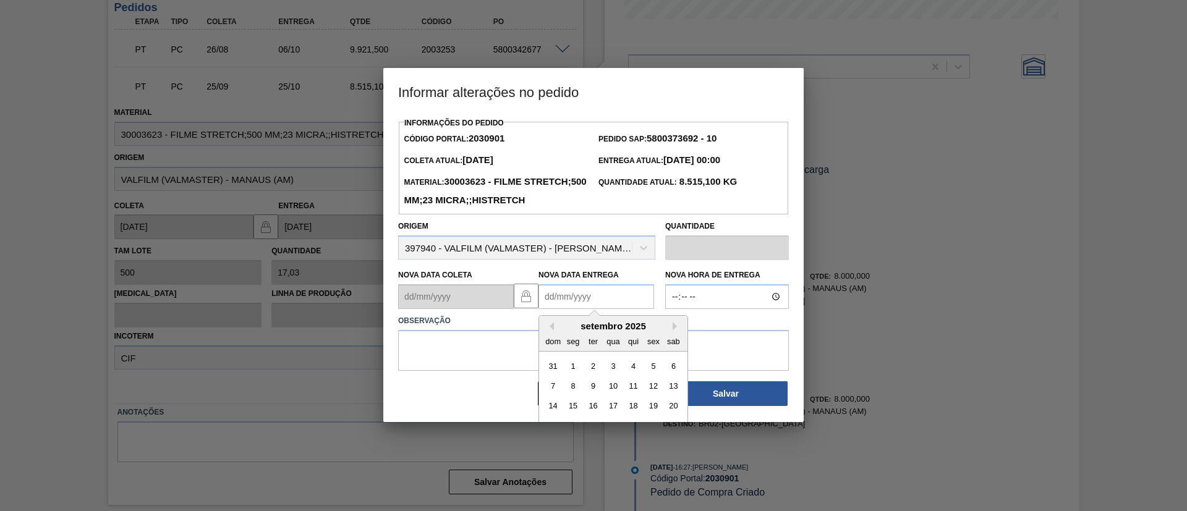
click at [605, 309] on Entrega2030901 "Nova Data Entrega" at bounding box center [597, 296] width 116 height 25
click at [674, 331] on button "Next Month" at bounding box center [677, 326] width 9 height 9
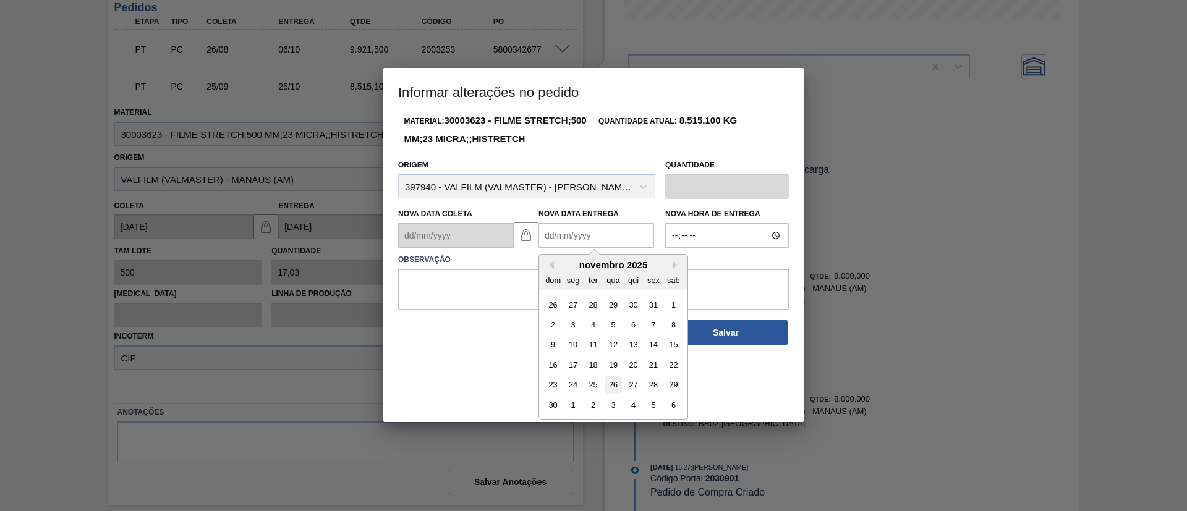
click at [611, 394] on div "26" at bounding box center [613, 385] width 17 height 17
type Entrega2030901 "26/11/2025"
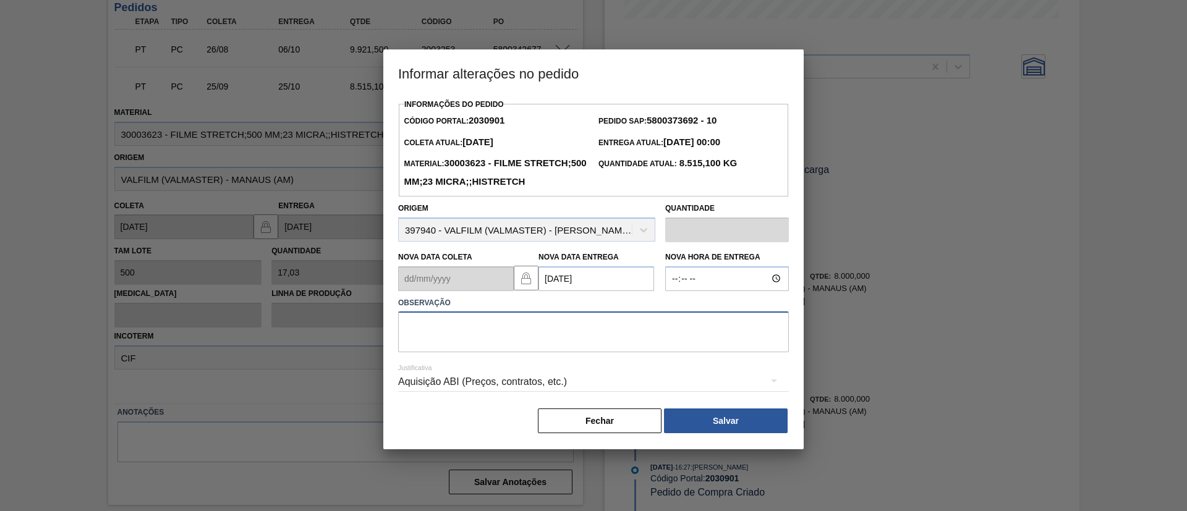
click at [610, 352] on textarea at bounding box center [593, 332] width 391 height 41
type textarea "Data Original"
click at [700, 433] on button "Salvar" at bounding box center [726, 421] width 124 height 25
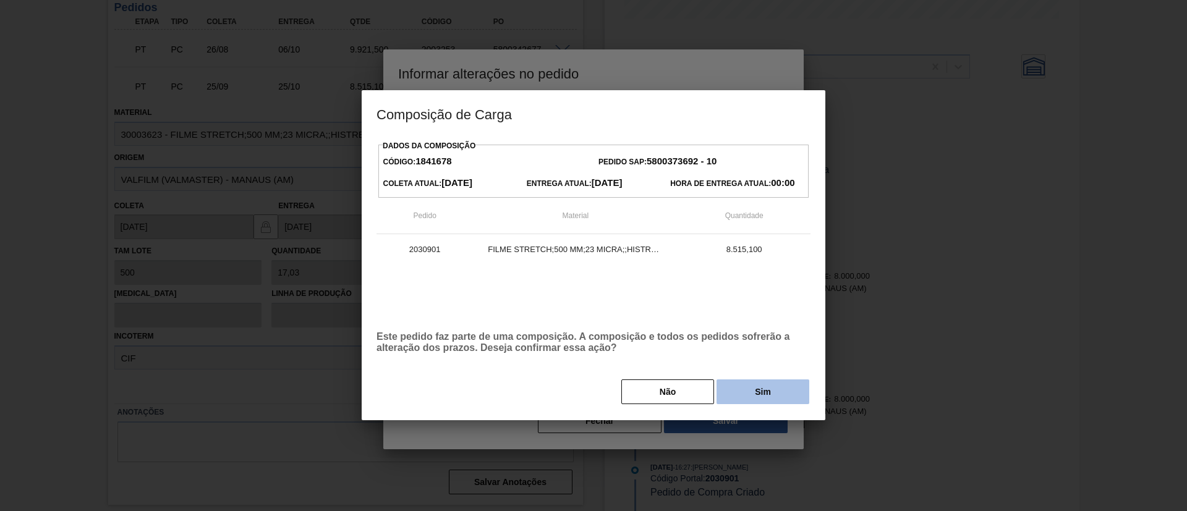
click at [752, 396] on button "Sim" at bounding box center [763, 392] width 93 height 25
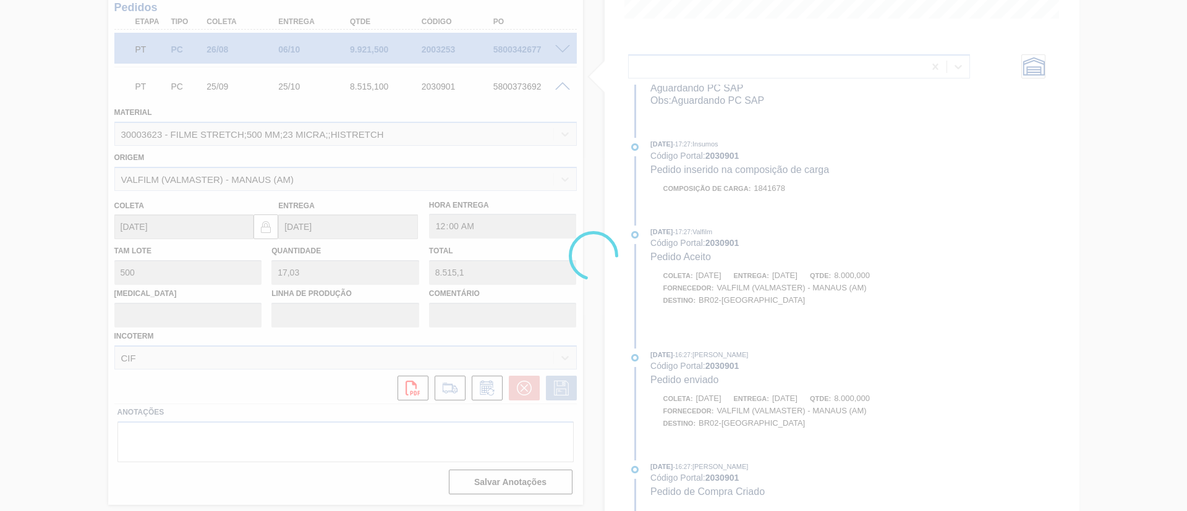
scroll to position [669, 0]
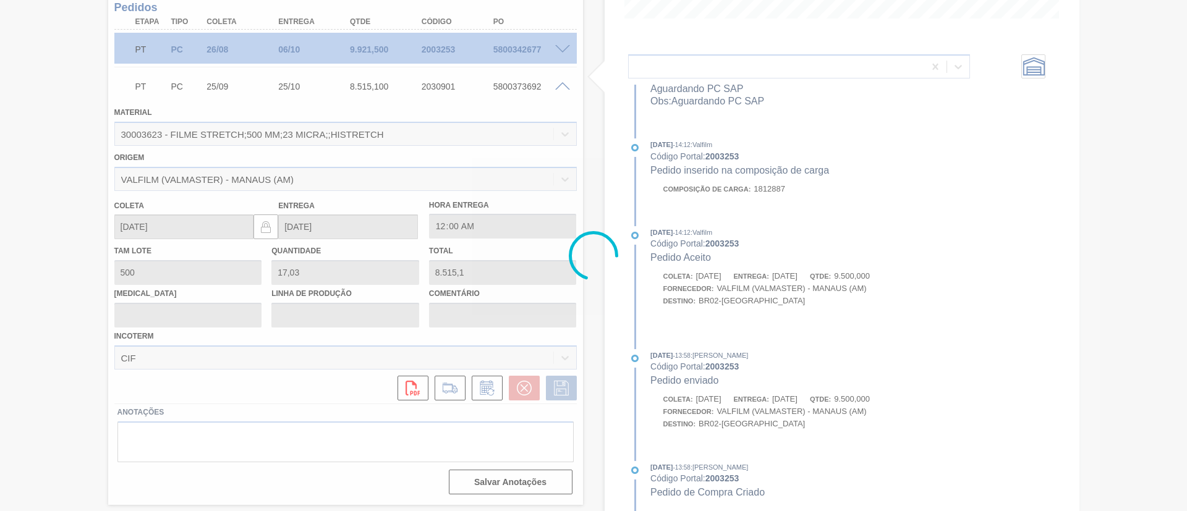
type input "Data Original"
type input "26/11/2025"
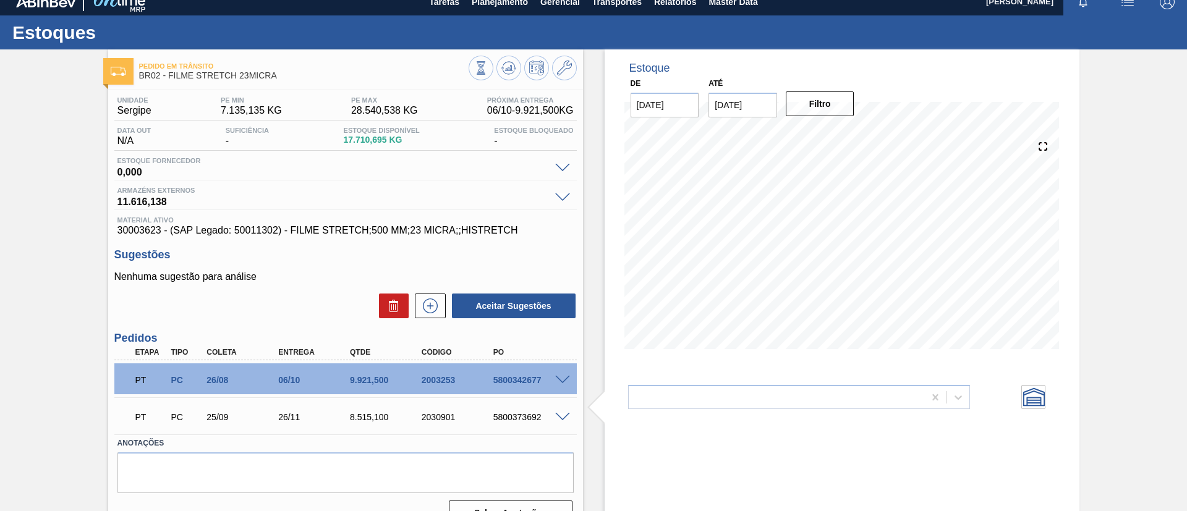
scroll to position [0, 0]
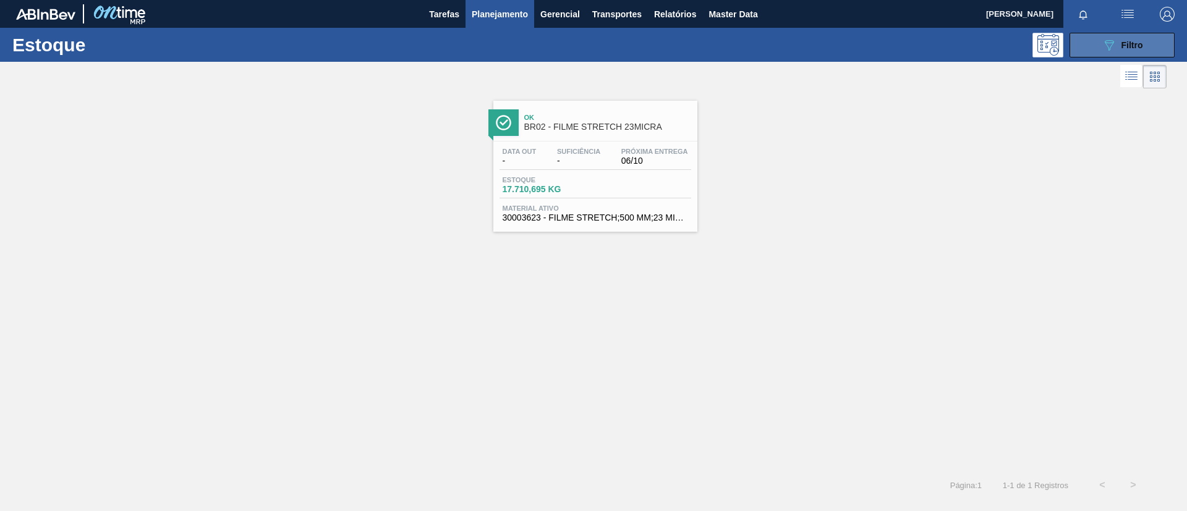
click at [1162, 51] on button "089F7B8B-B2A5-4AFE-B5C0-19BA573D28AC Filtro" at bounding box center [1122, 45] width 105 height 25
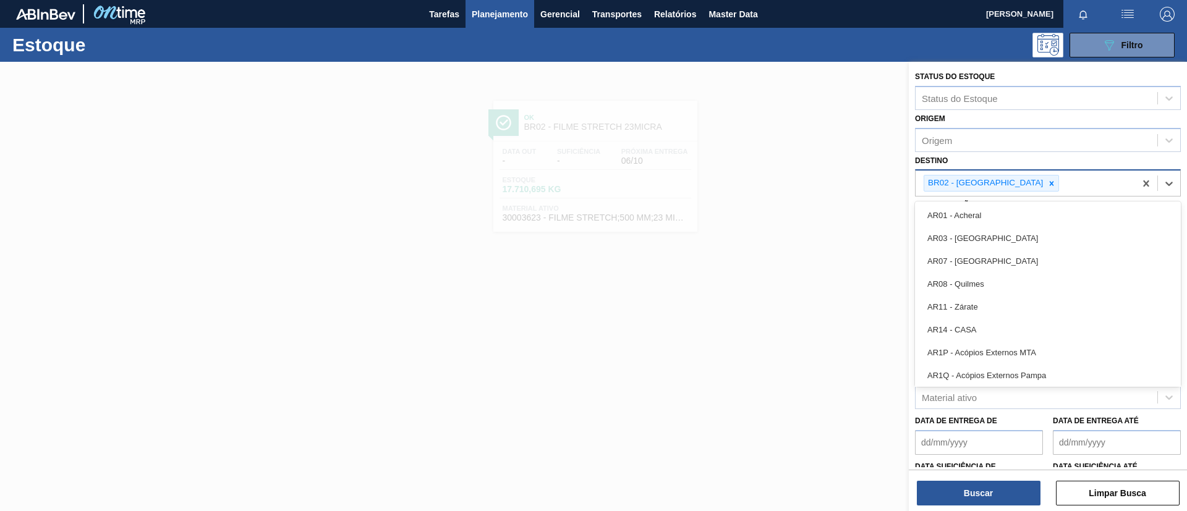
drag, startPoint x: 980, startPoint y: 180, endPoint x: 986, endPoint y: 184, distance: 7.5
click at [981, 181] on div "BR02 - [GEOGRAPHIC_DATA]" at bounding box center [984, 183] width 121 height 15
click at [1047, 187] on icon at bounding box center [1051, 183] width 9 height 9
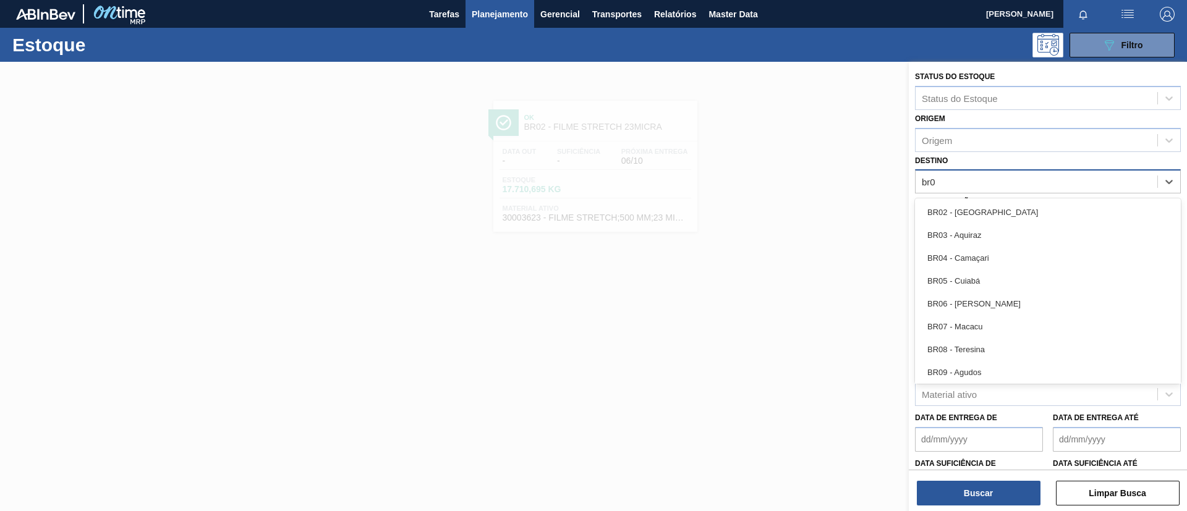
type input "br03"
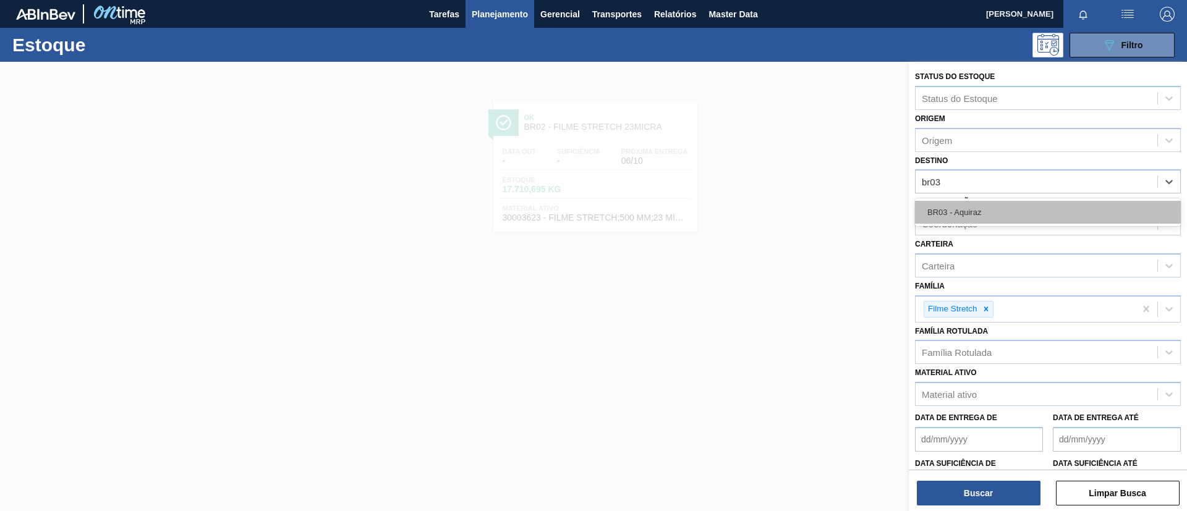
click at [1021, 219] on div "BR03 - Aquiraz" at bounding box center [1048, 212] width 266 height 23
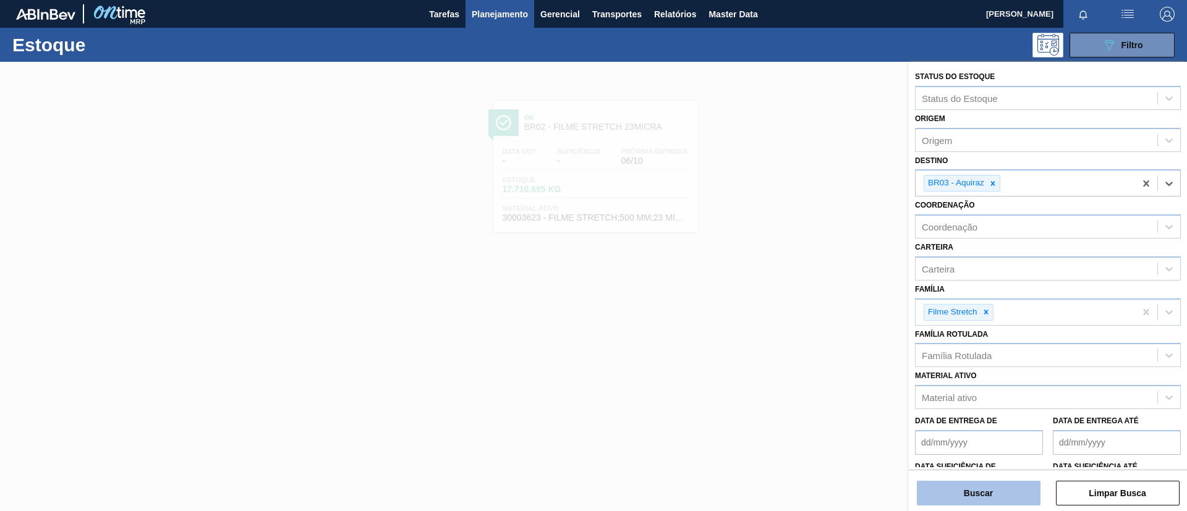
click at [952, 488] on button "Buscar" at bounding box center [979, 493] width 124 height 25
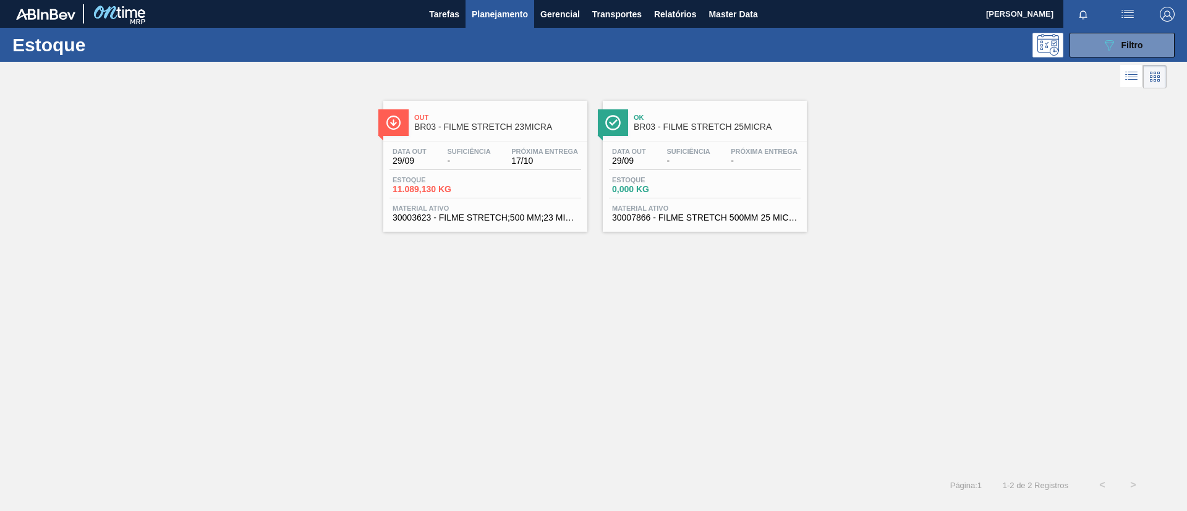
click at [540, 171] on div "Data out 29/09 Suficiência - Próxima Entrega 17/10 Estoque 11.089,130 KG Materi…" at bounding box center [485, 184] width 204 height 84
click at [556, 133] on div "Out BR03 - FILME STRETCH 23MICRA" at bounding box center [497, 123] width 167 height 28
click at [1115, 42] on icon "089F7B8B-B2A5-4AFE-B5C0-19BA573D28AC" at bounding box center [1109, 45] width 15 height 15
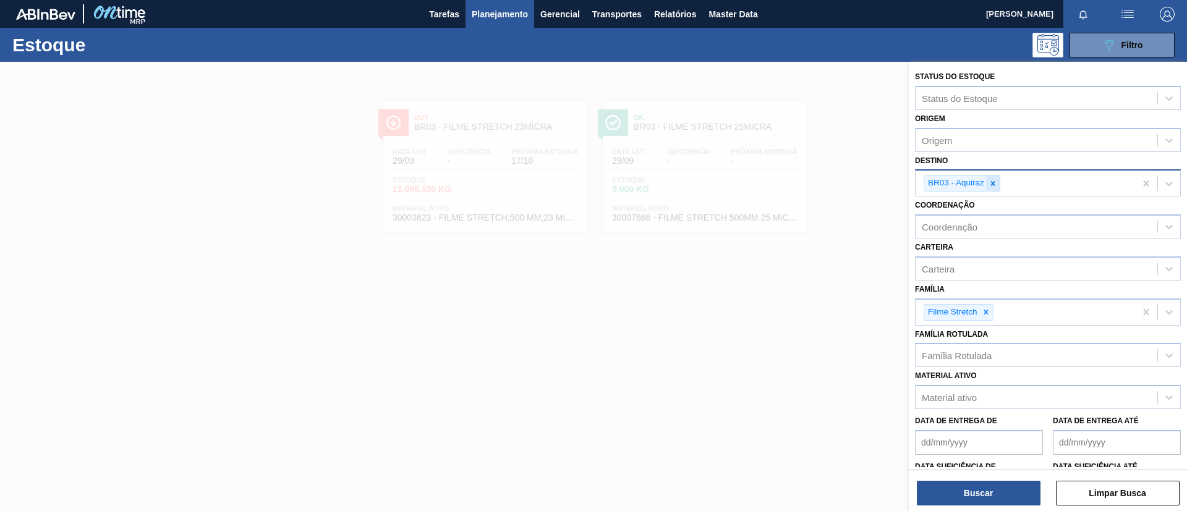
click at [992, 180] on icon at bounding box center [993, 183] width 9 height 9
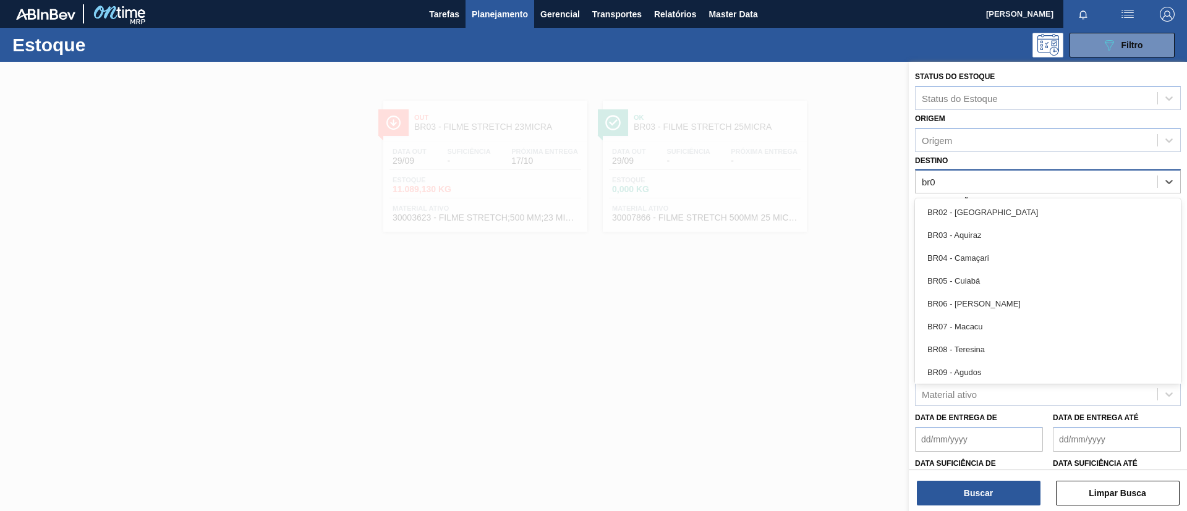
type input "br04"
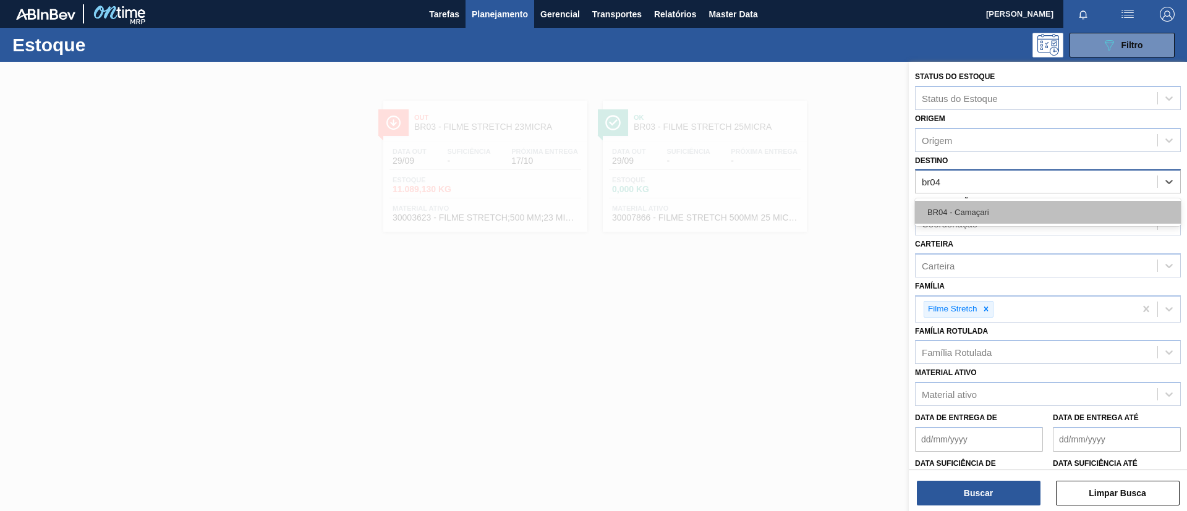
click at [1001, 210] on div "BR04 - Camaçari" at bounding box center [1048, 212] width 266 height 23
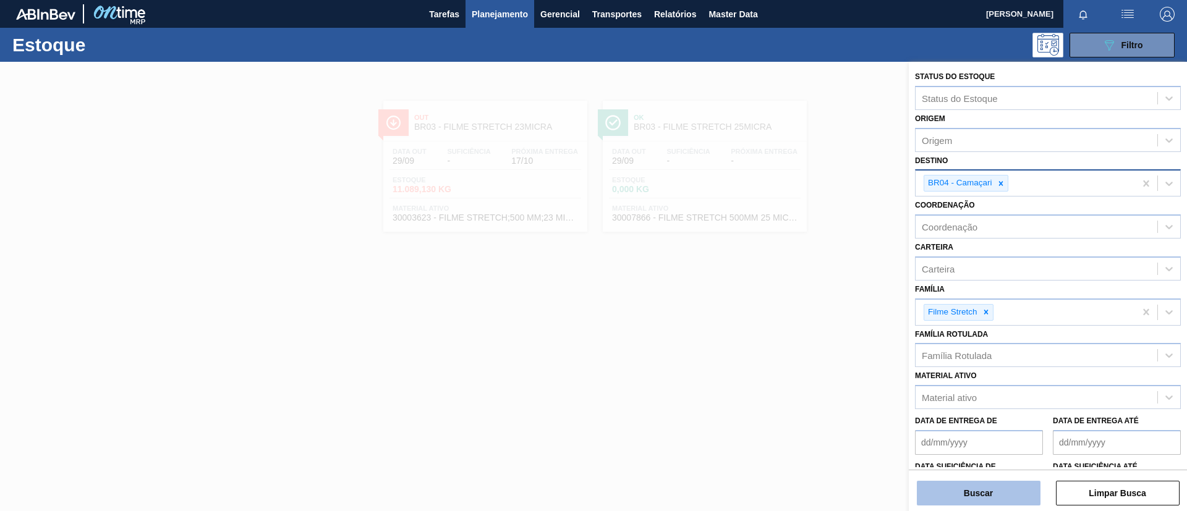
click at [1000, 490] on button "Buscar" at bounding box center [979, 493] width 124 height 25
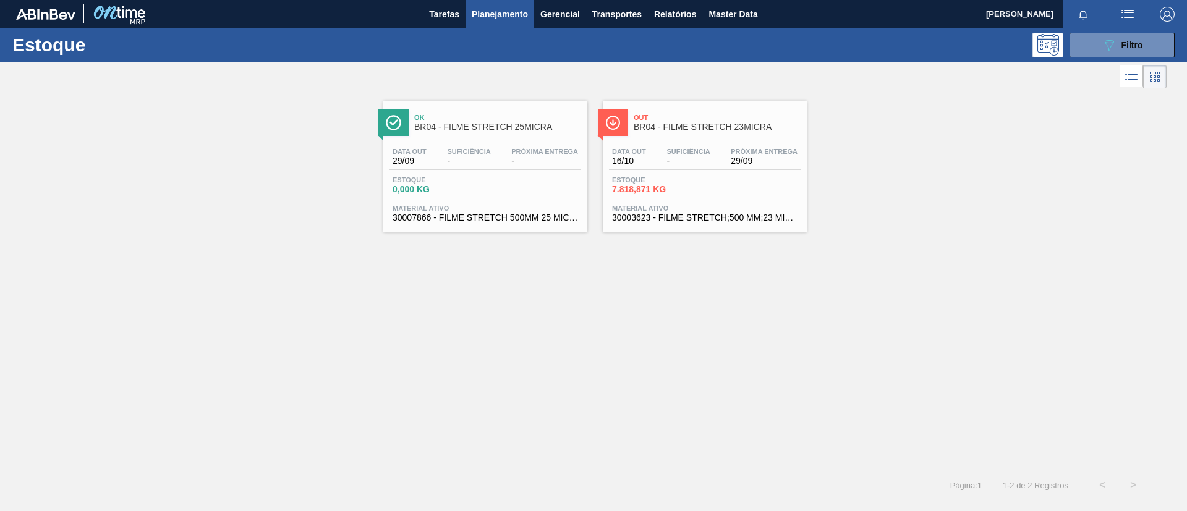
click at [717, 92] on link "Out BR04 - FILME STRETCH 23MICRA Data out 16/10 Suficiência - Próxima Entrega 2…" at bounding box center [703, 162] width 219 height 140
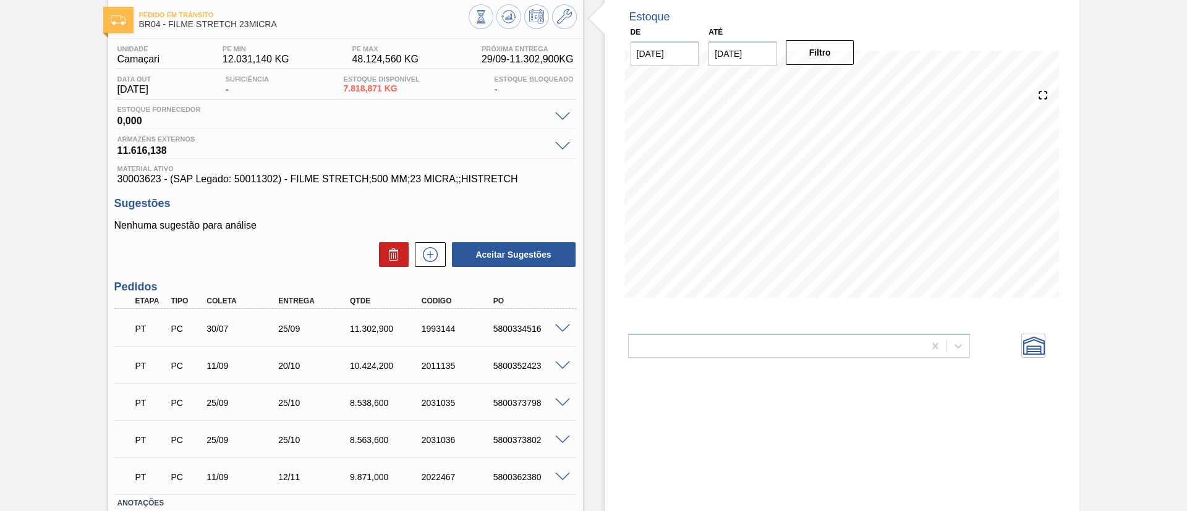
scroll to position [93, 0]
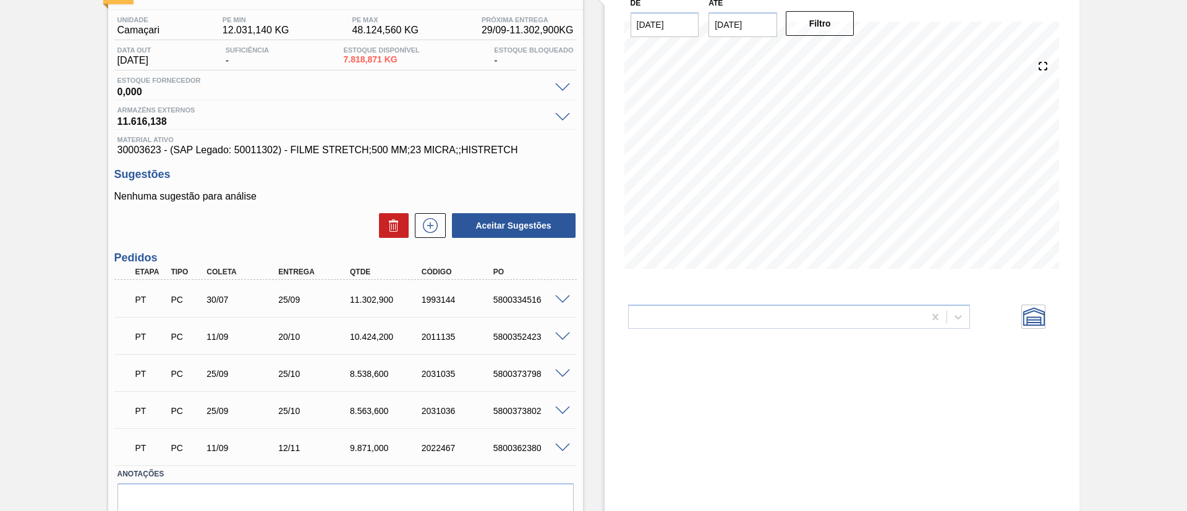
click at [560, 294] on div at bounding box center [564, 298] width 25 height 9
click at [561, 294] on div at bounding box center [564, 298] width 25 height 9
click at [563, 296] on span at bounding box center [562, 300] width 15 height 9
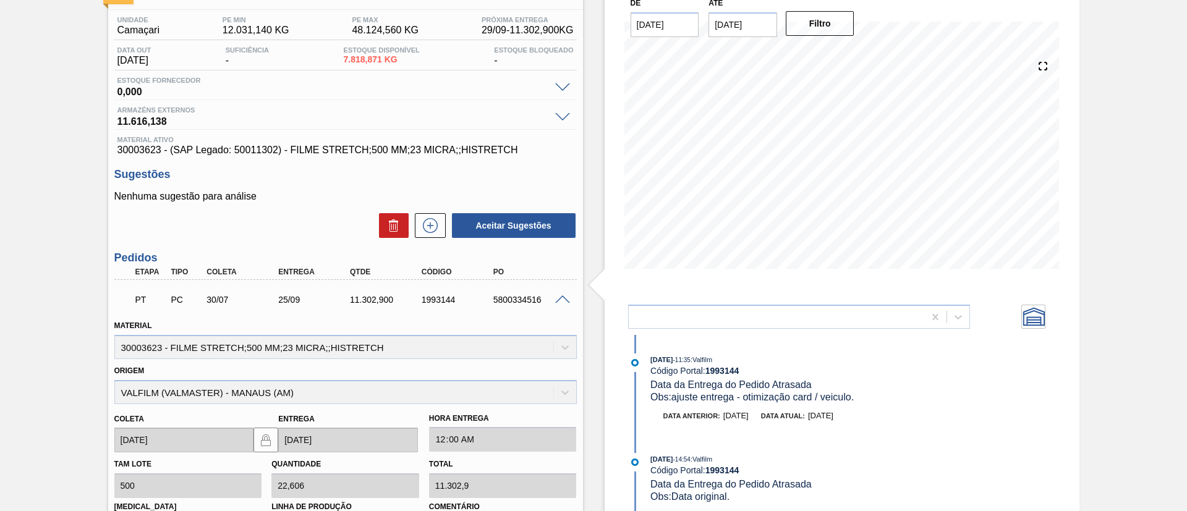
scroll to position [278, 0]
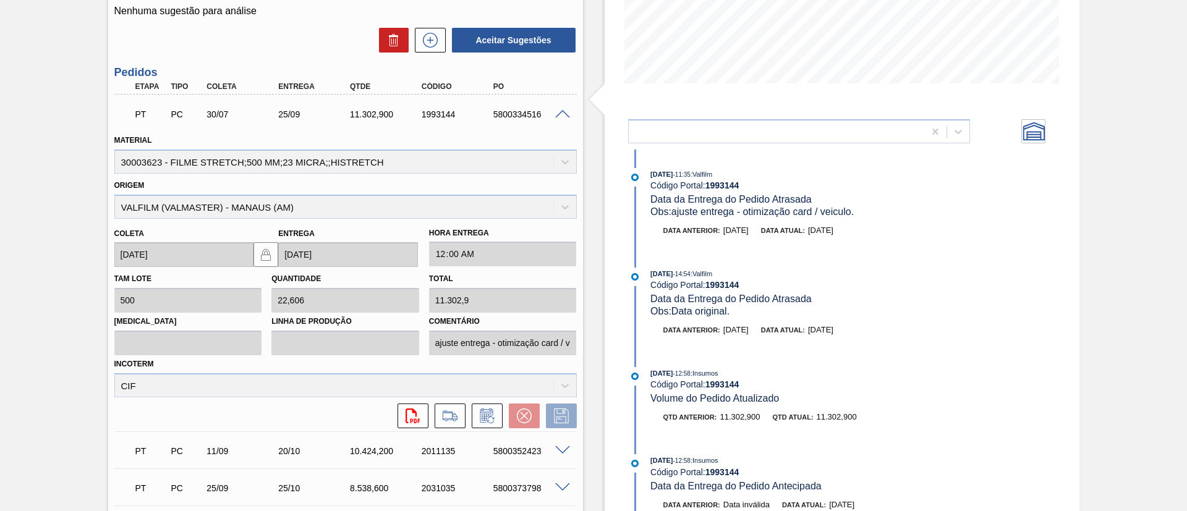
click at [560, 117] on span at bounding box center [562, 114] width 15 height 9
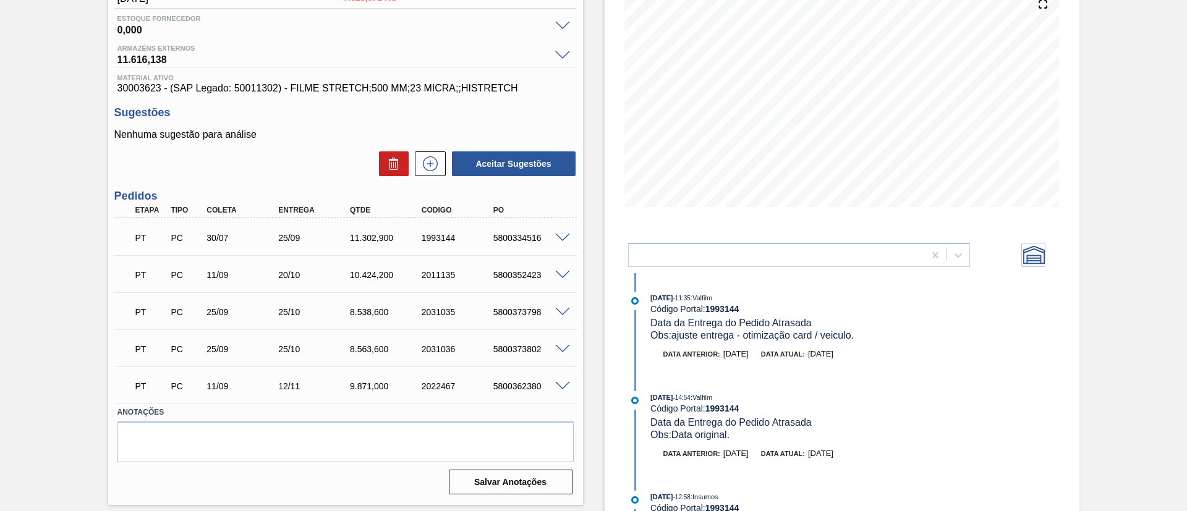
scroll to position [155, 0]
click at [558, 313] on div at bounding box center [564, 311] width 25 height 9
click at [561, 315] on span at bounding box center [562, 312] width 15 height 9
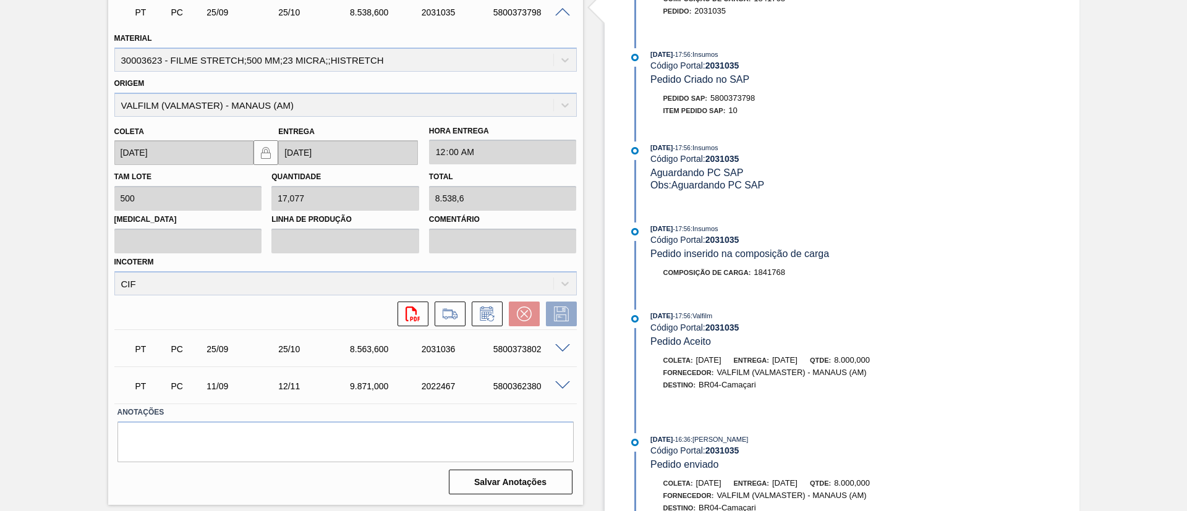
scroll to position [458, 0]
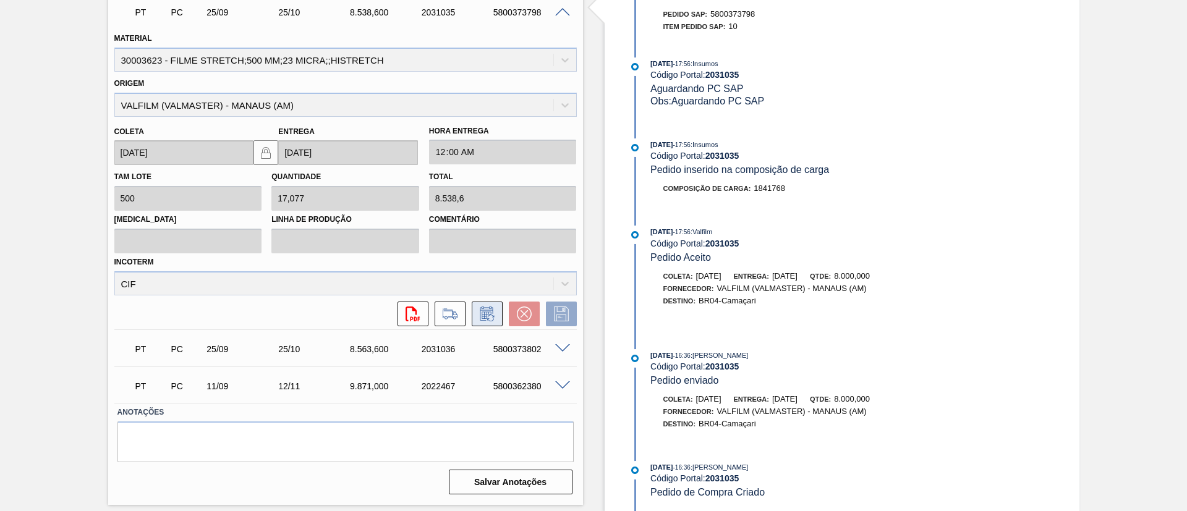
click at [488, 310] on icon at bounding box center [487, 314] width 20 height 15
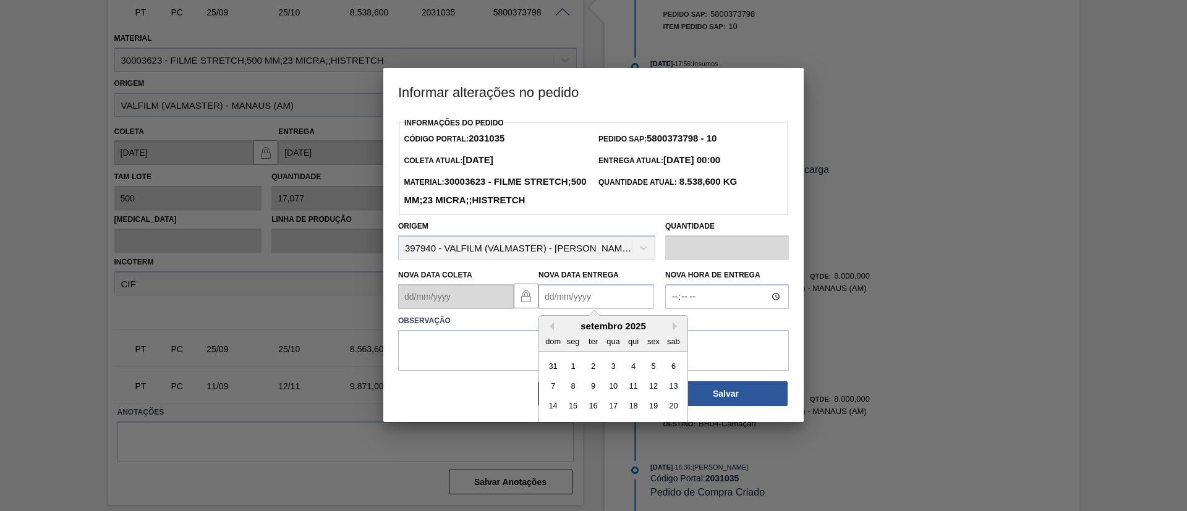
click at [596, 307] on Entrega2031035 "Nova Data Entrega" at bounding box center [597, 296] width 116 height 25
click at [673, 331] on button "Next Month" at bounding box center [677, 326] width 9 height 9
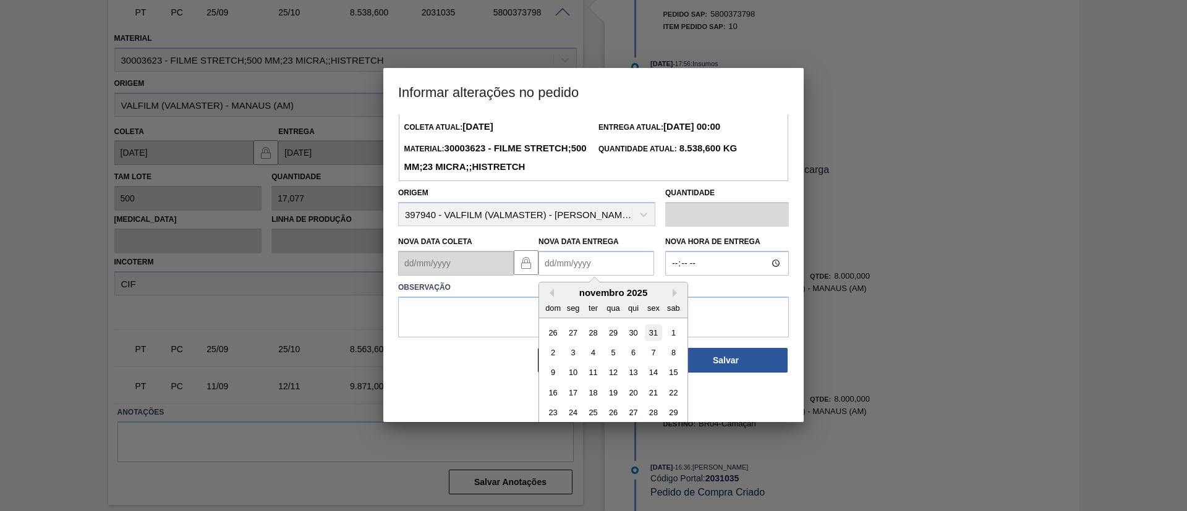
scroll to position [61, 0]
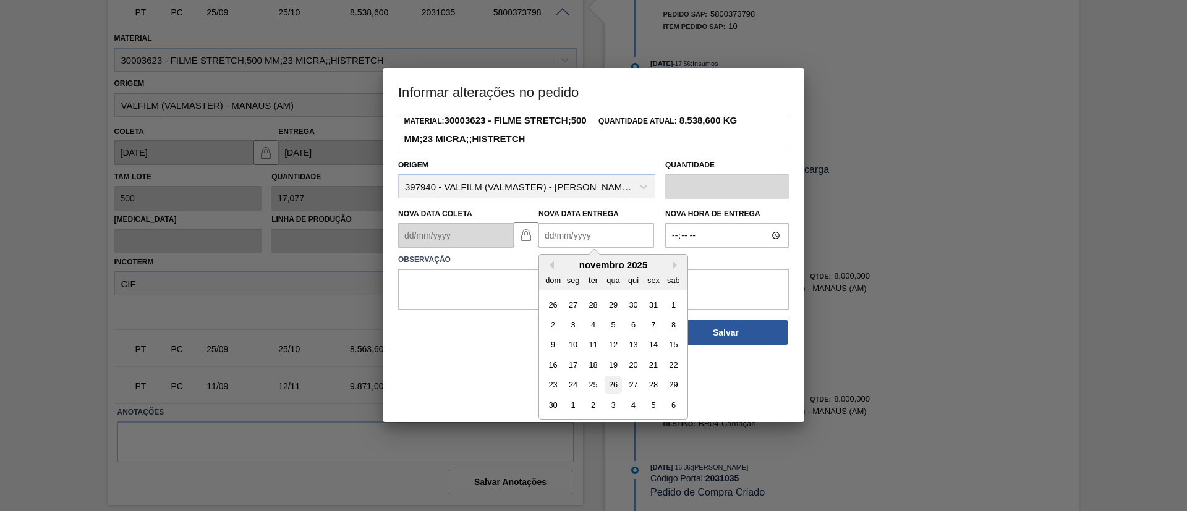
click at [611, 394] on div "26" at bounding box center [613, 385] width 17 height 17
type Entrega2031035 "26/11/2025"
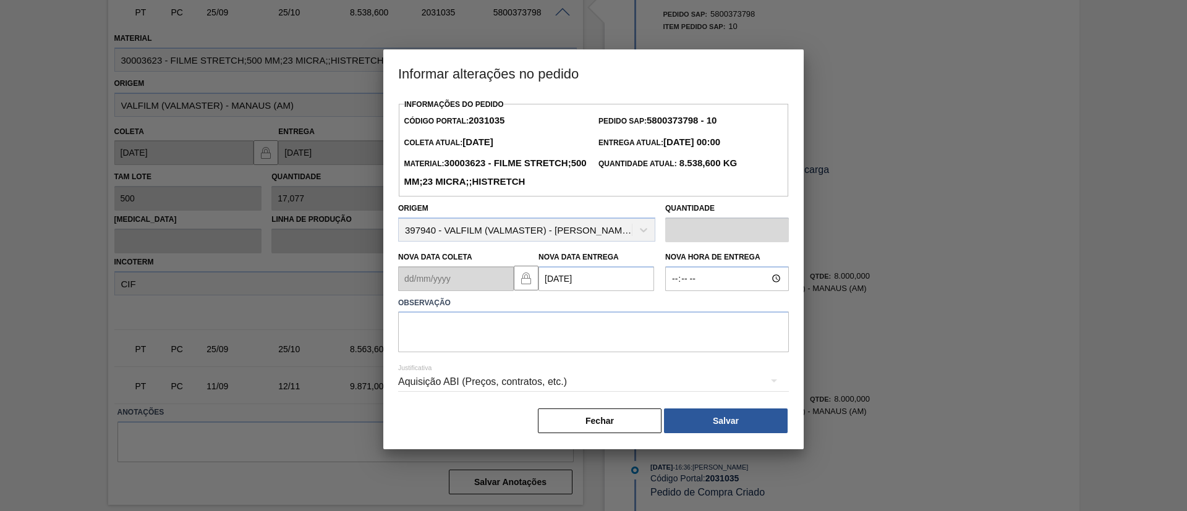
scroll to position [0, 0]
click at [582, 341] on textarea at bounding box center [593, 332] width 391 height 41
drag, startPoint x: 466, startPoint y: 362, endPoint x: 368, endPoint y: 359, distance: 98.4
click at [368, 359] on div "Informar alterações no pedido Informações do Pedido Código Portal: 2031035 Pedi…" at bounding box center [593, 255] width 1187 height 511
type textarea "Data Original"
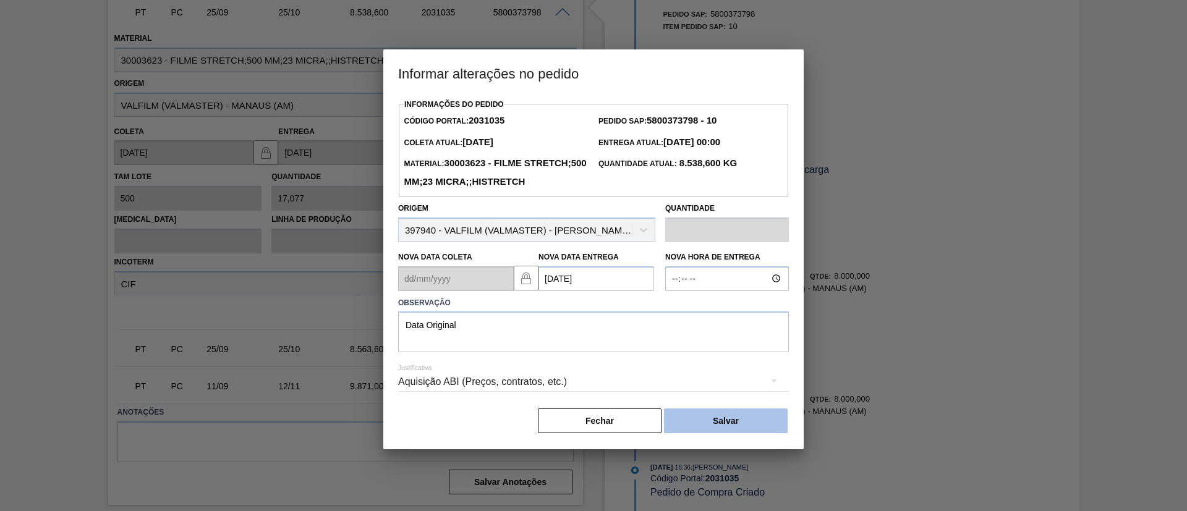
click at [756, 433] on button "Salvar" at bounding box center [726, 421] width 124 height 25
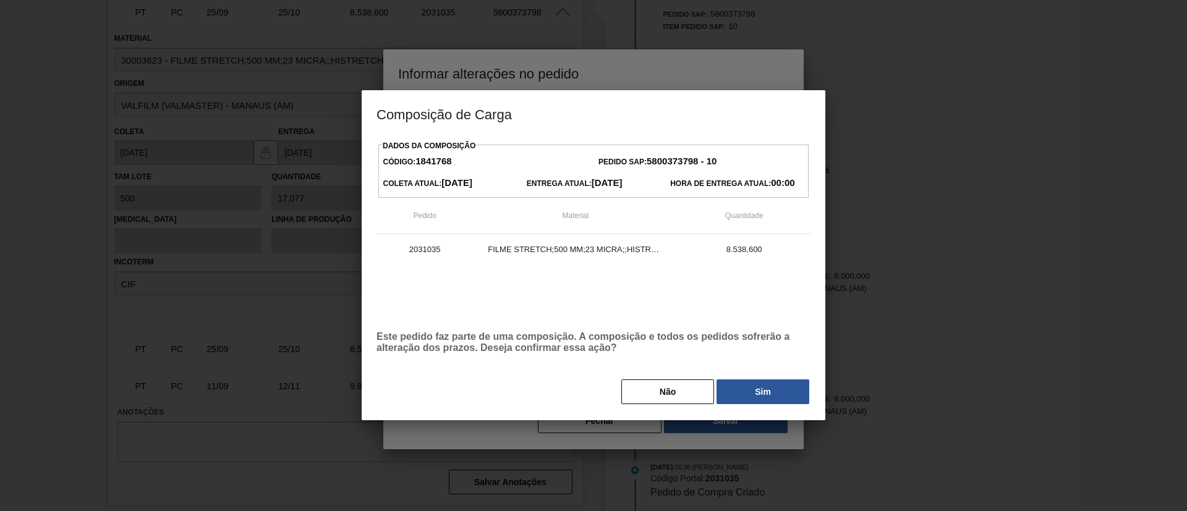
click at [757, 406] on div "Não Sim" at bounding box center [594, 391] width 434 height 27
click at [757, 404] on button "Sim" at bounding box center [763, 392] width 93 height 25
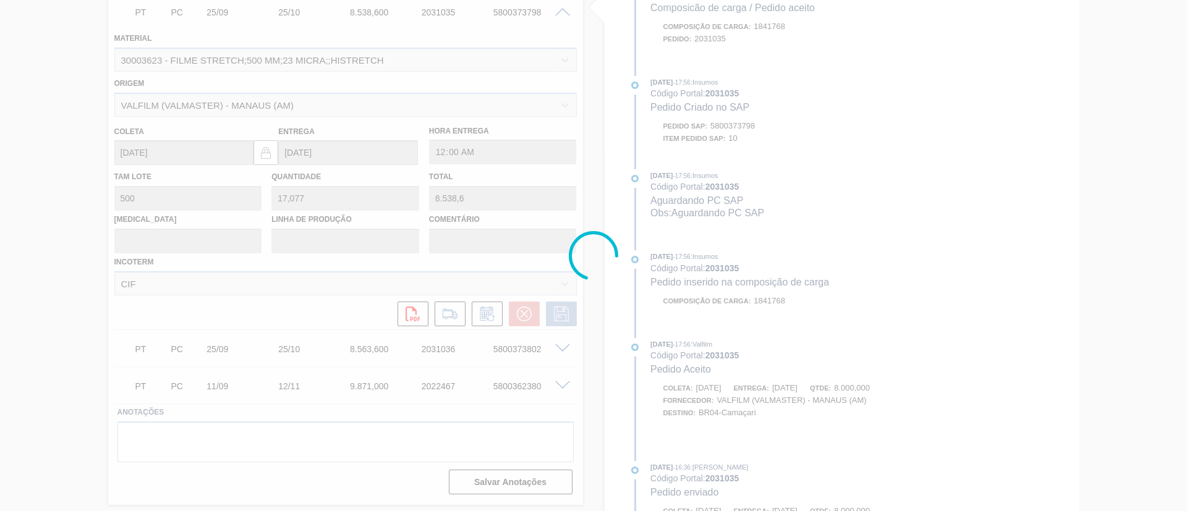
scroll to position [570, 0]
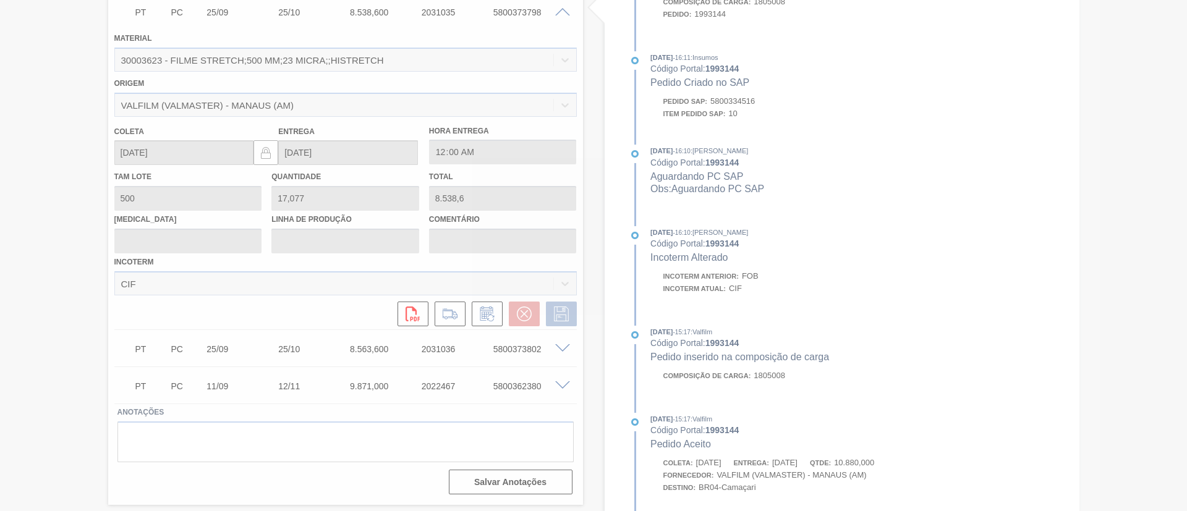
type input "Data Original"
type input "26/11/2025"
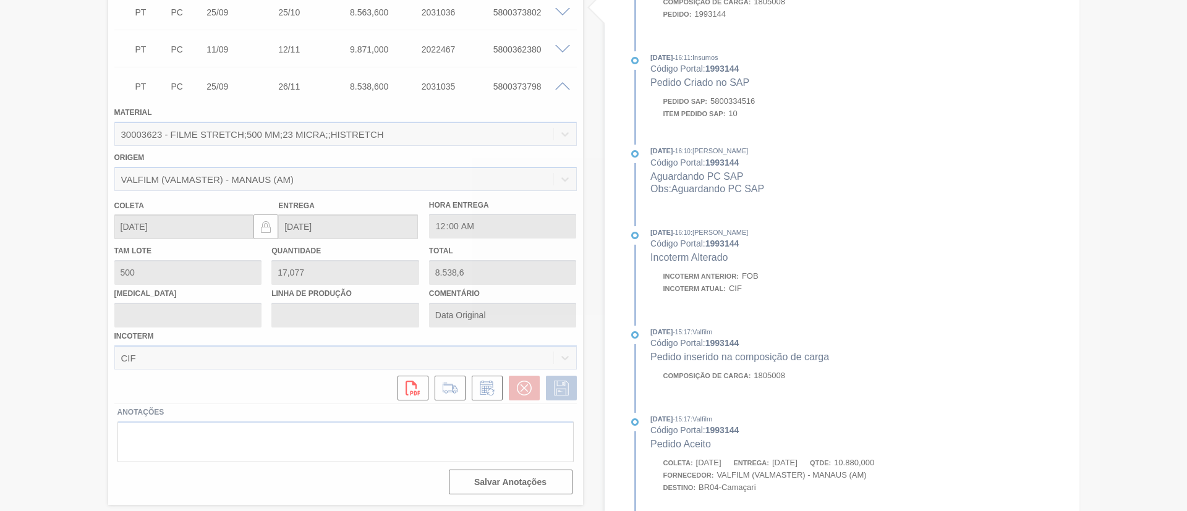
scroll to position [117, 0]
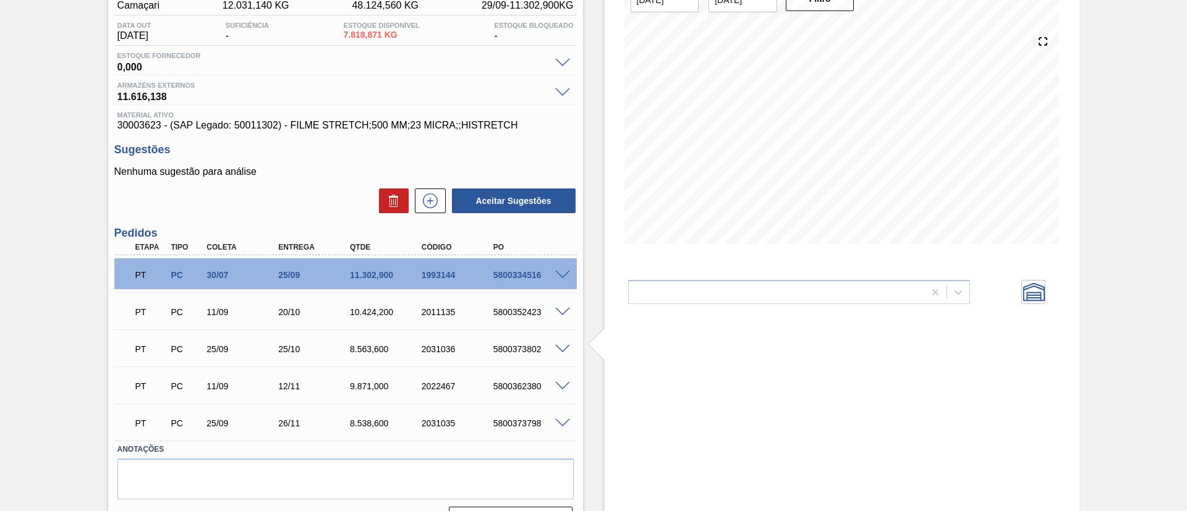
click at [555, 387] on span at bounding box center [562, 386] width 15 height 9
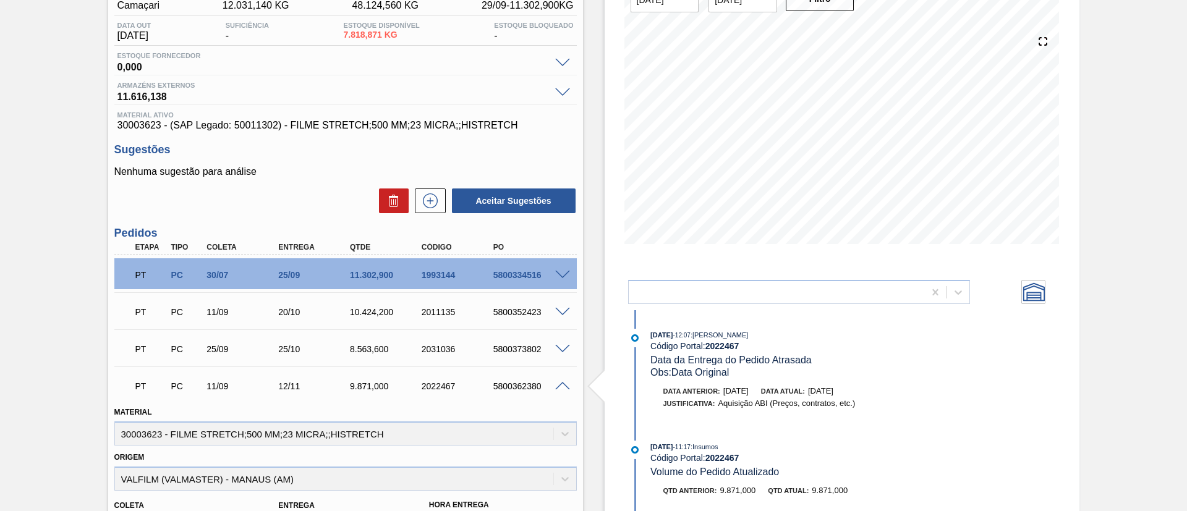
click at [558, 350] on span at bounding box center [562, 349] width 15 height 9
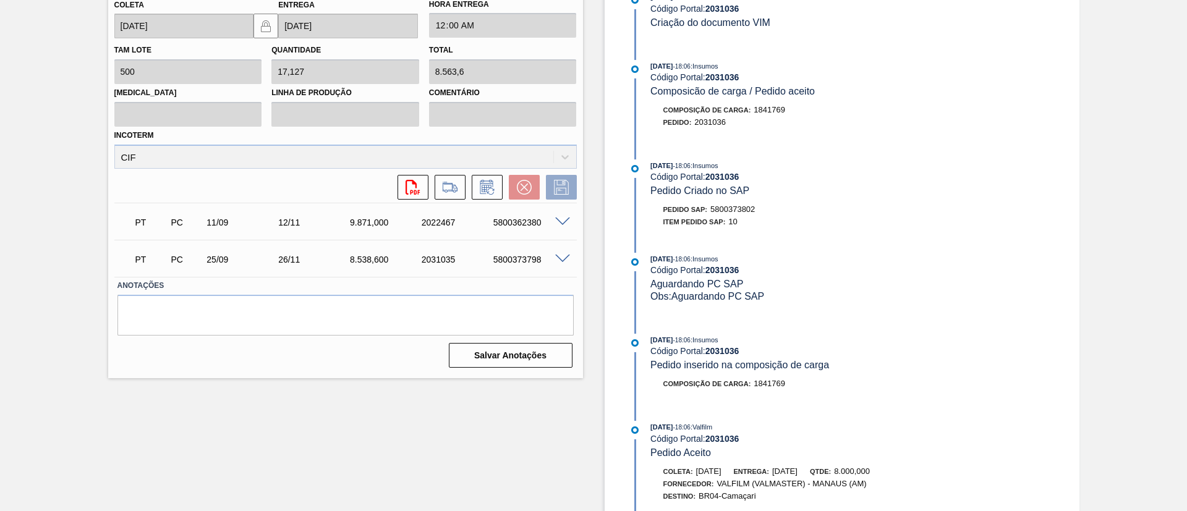
scroll to position [159, 0]
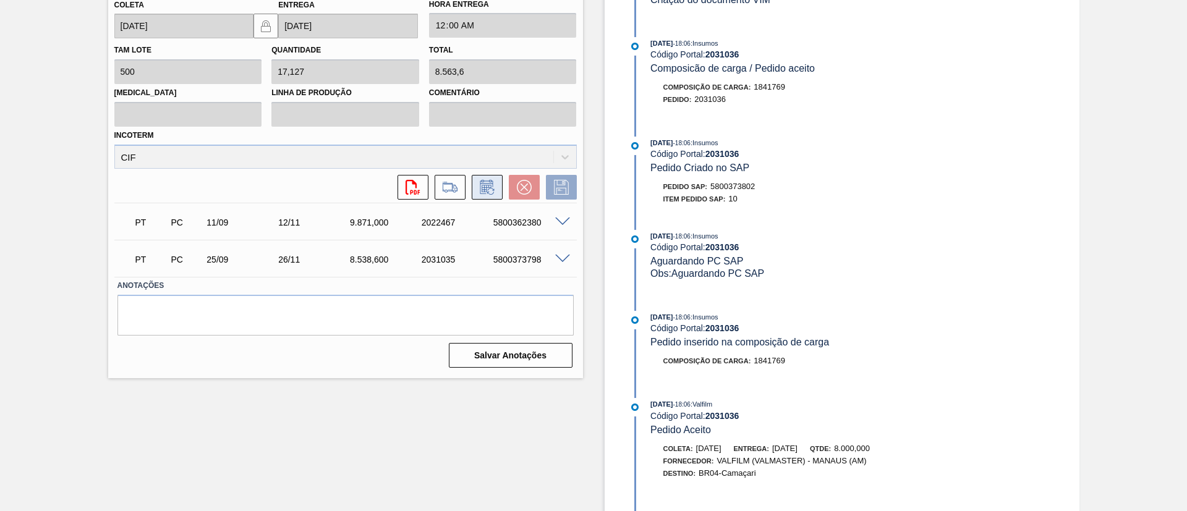
click at [482, 197] on button at bounding box center [487, 187] width 31 height 25
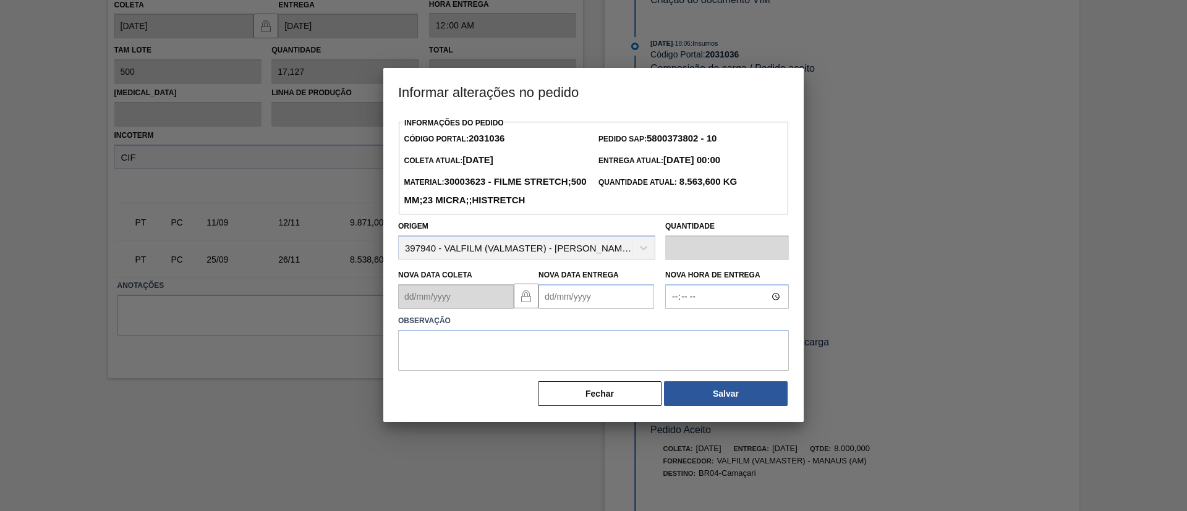
click at [586, 309] on Entrega2031036 "Nova Data Entrega" at bounding box center [597, 296] width 116 height 25
click at [679, 331] on button "Next Month" at bounding box center [677, 326] width 9 height 9
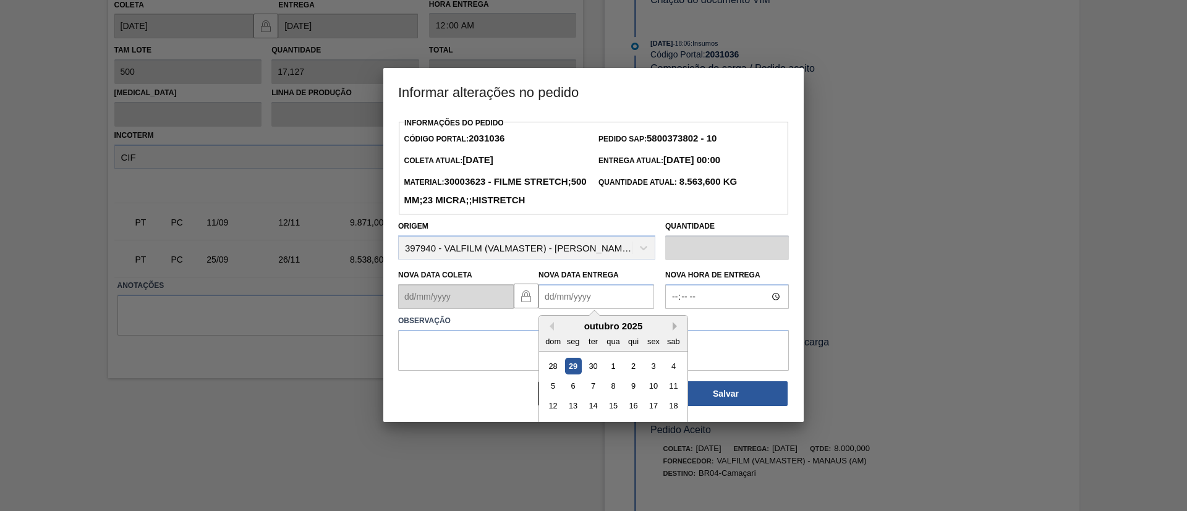
click at [679, 331] on button "Next Month" at bounding box center [677, 326] width 9 height 9
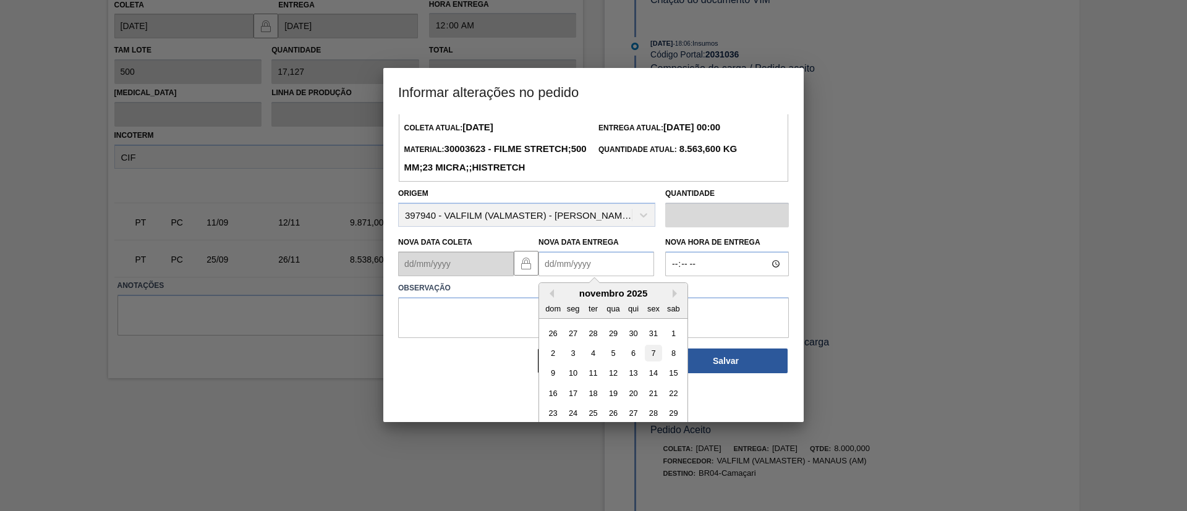
scroll to position [61, 0]
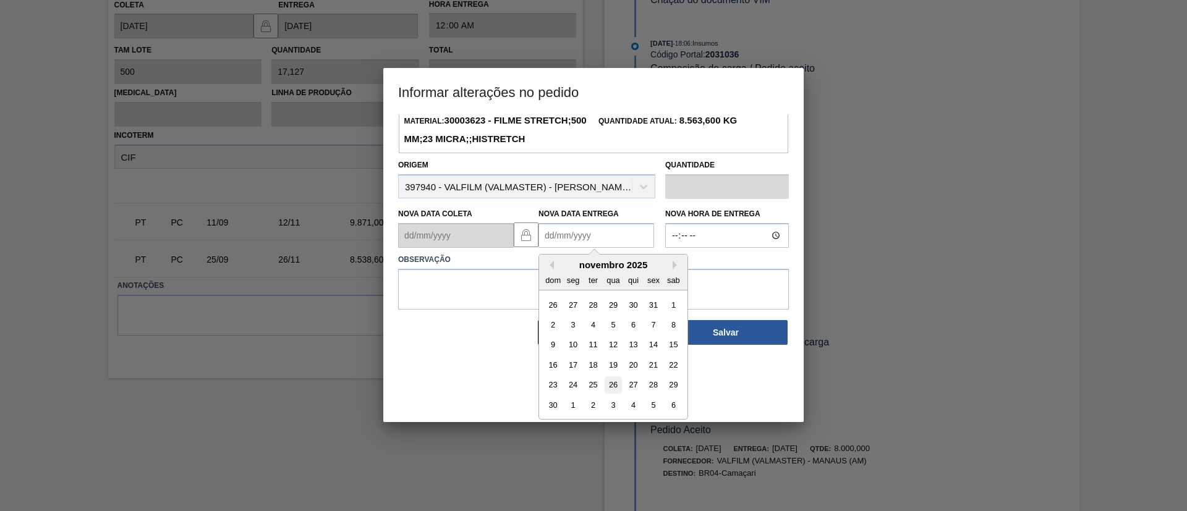
click at [617, 394] on div "26" at bounding box center [613, 385] width 17 height 17
type Entrega2031036 "26/11/2025"
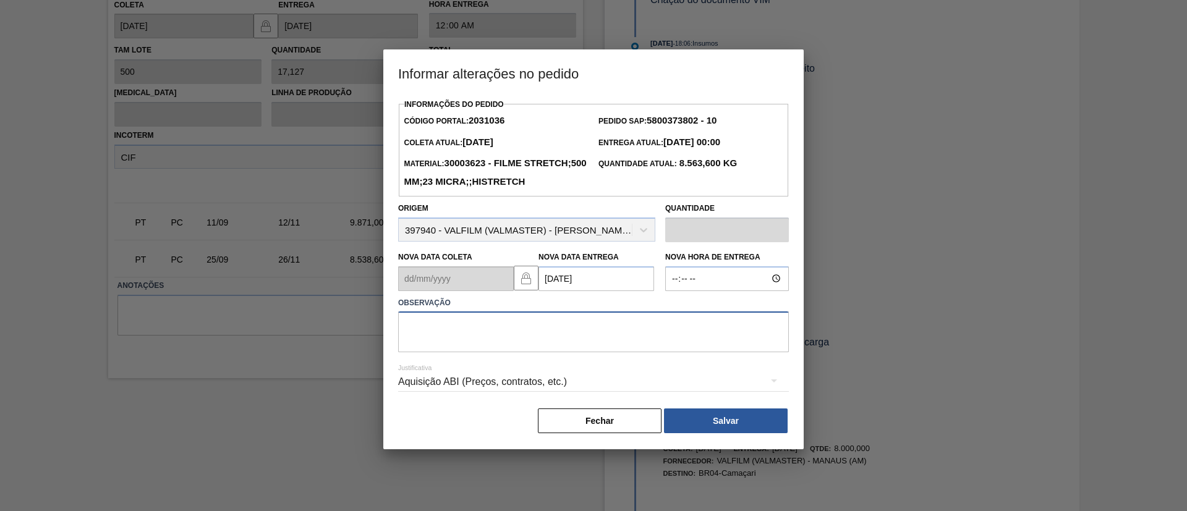
click at [600, 344] on textarea at bounding box center [593, 332] width 391 height 41
paste textarea "Data Original"
type textarea "Data Original"
click at [682, 432] on button "Salvar" at bounding box center [726, 421] width 124 height 25
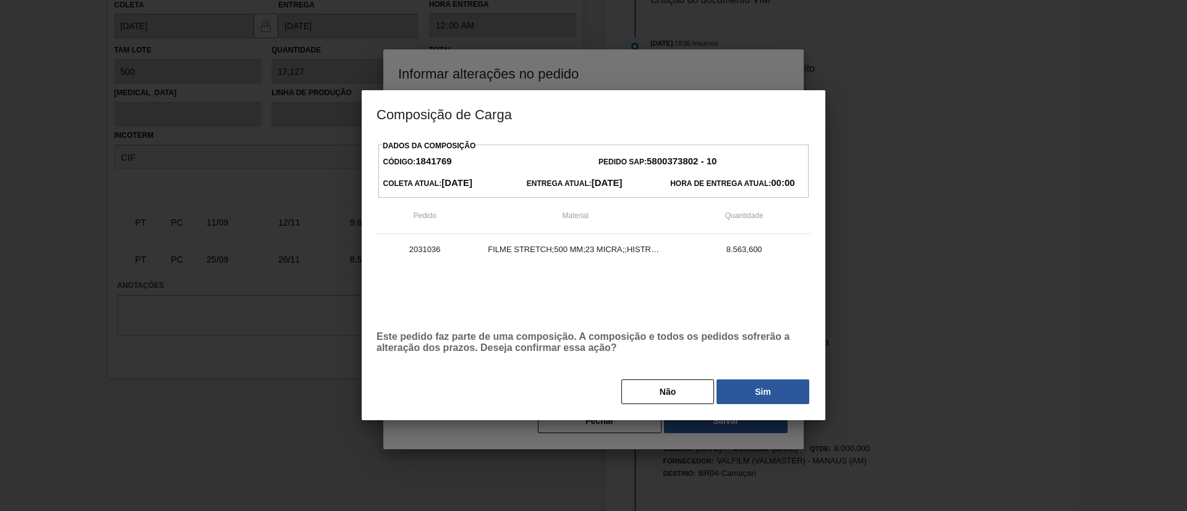
click at [756, 392] on button "Sim" at bounding box center [763, 392] width 93 height 25
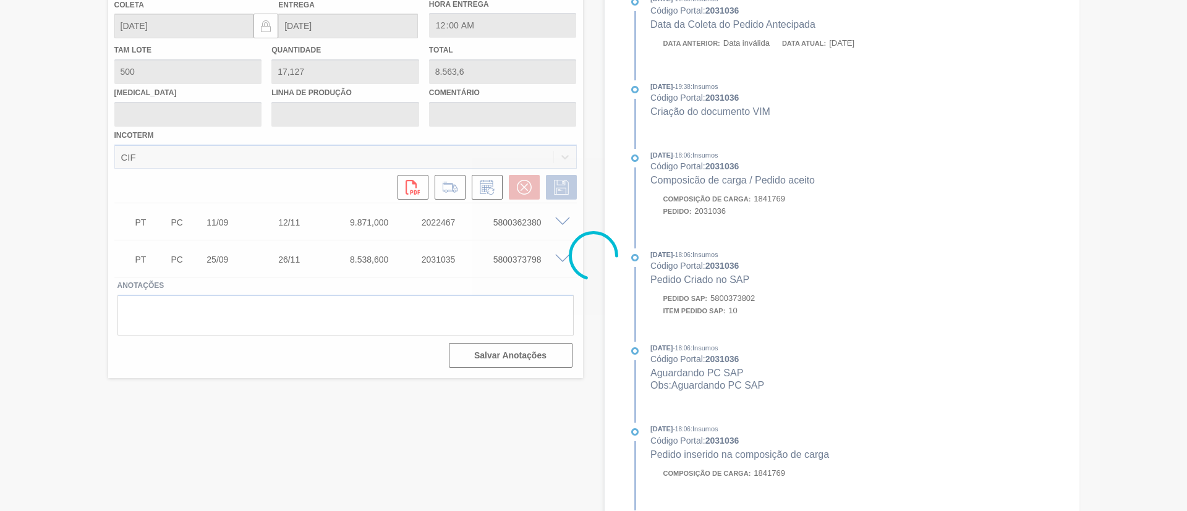
scroll to position [271, 0]
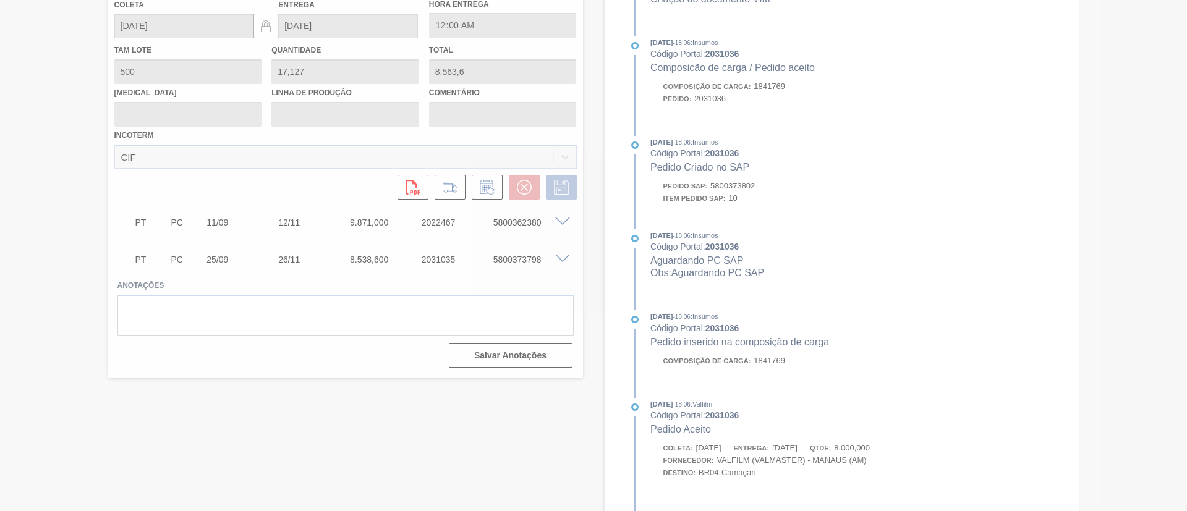
type input "Data Original"
type input "26/11/2025"
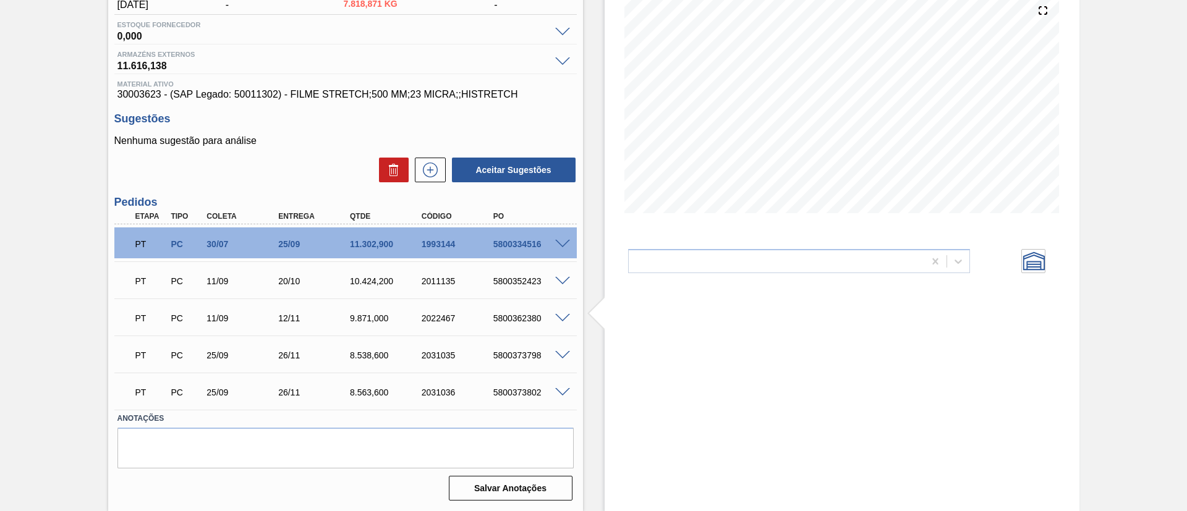
click at [566, 321] on span at bounding box center [562, 318] width 15 height 9
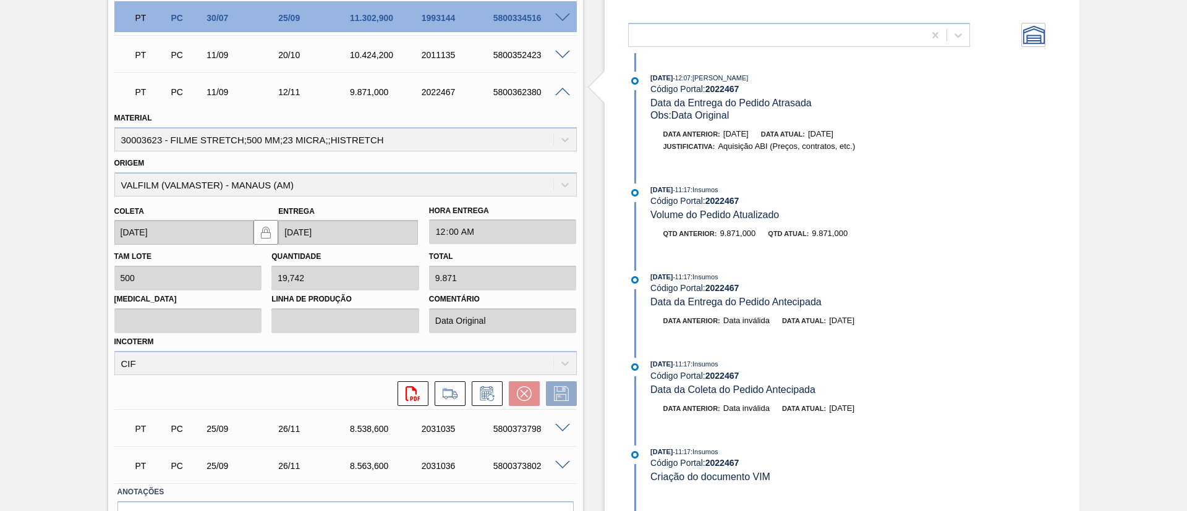
scroll to position [269, 0]
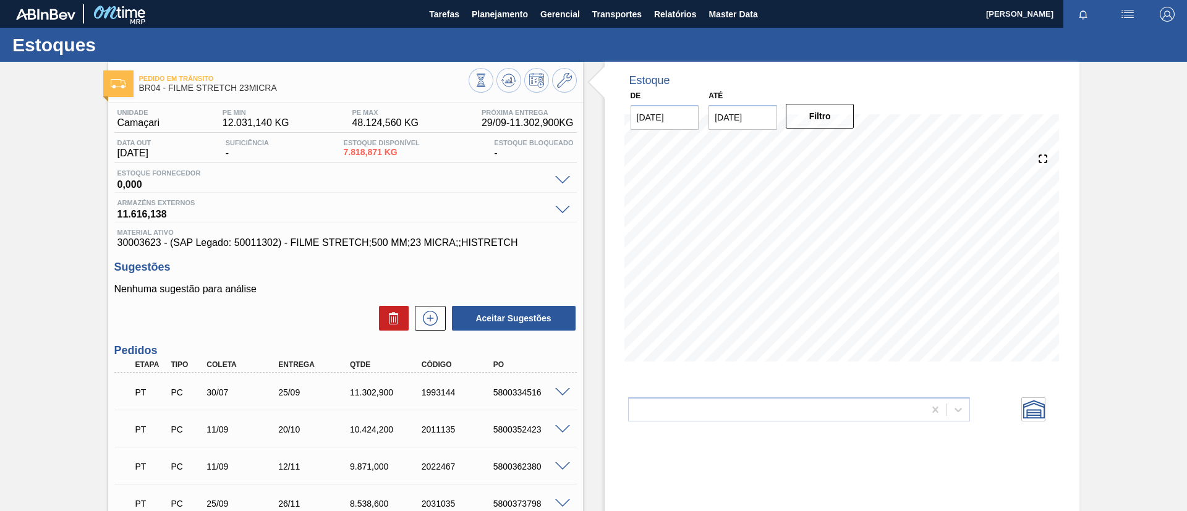
scroll to position [93, 0]
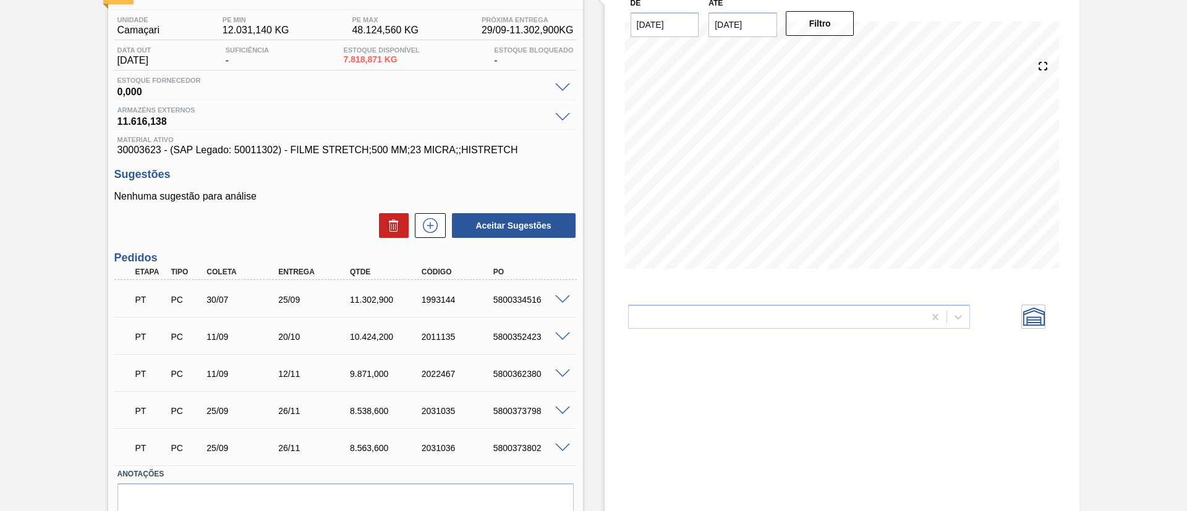
click at [560, 366] on div "PT PC 11/09 12/11 9.871,000 2022467 5800362380" at bounding box center [345, 372] width 462 height 31
click at [563, 369] on div at bounding box center [564, 373] width 25 height 9
click at [563, 377] on span at bounding box center [562, 374] width 15 height 9
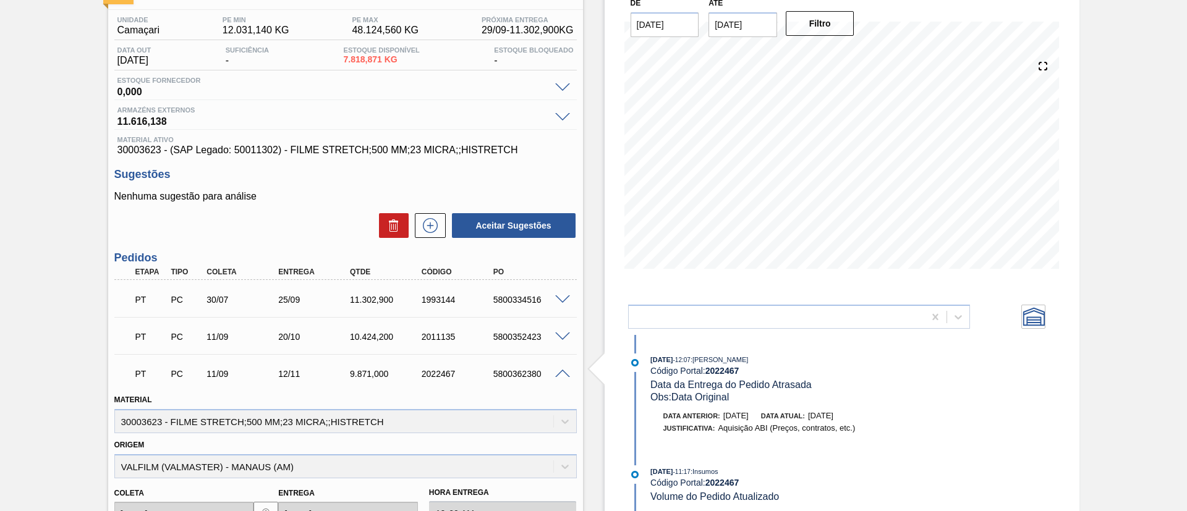
click at [560, 373] on span at bounding box center [562, 374] width 15 height 9
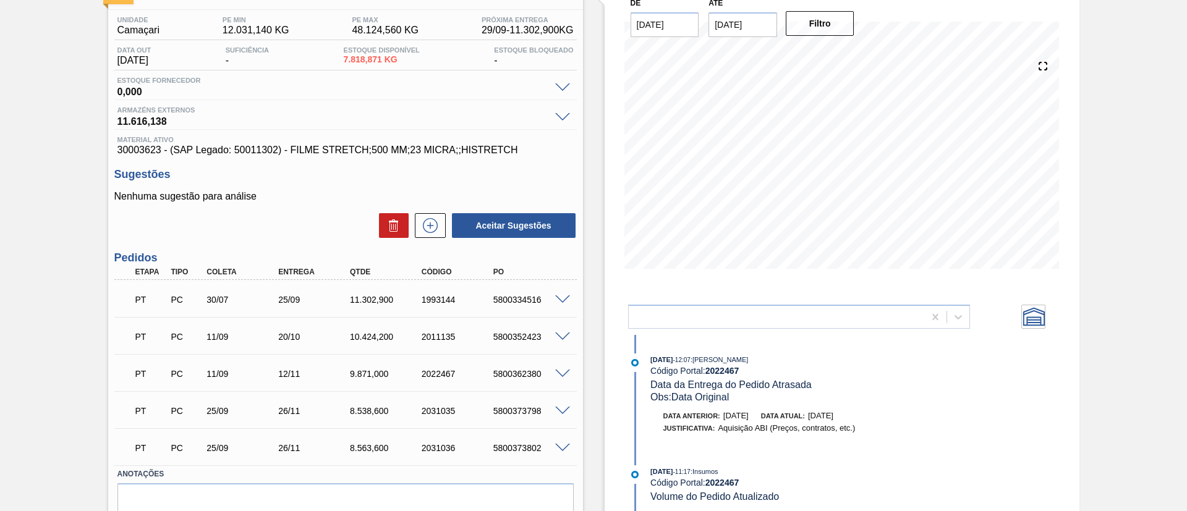
click at [550, 414] on div "5800373798" at bounding box center [530, 411] width 80 height 10
click at [554, 418] on div "PT PC 25/09 26/11 8.538,600 2031035 5800373798" at bounding box center [342, 410] width 430 height 25
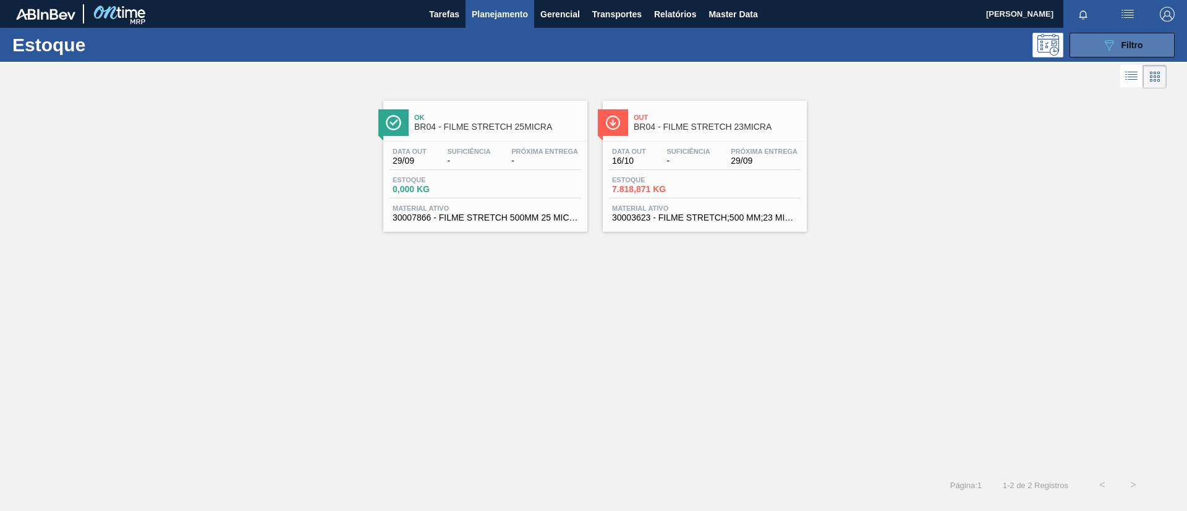
click at [1113, 52] on button "089F7B8B-B2A5-4AFE-B5C0-19BA573D28AC Filtro" at bounding box center [1122, 45] width 105 height 25
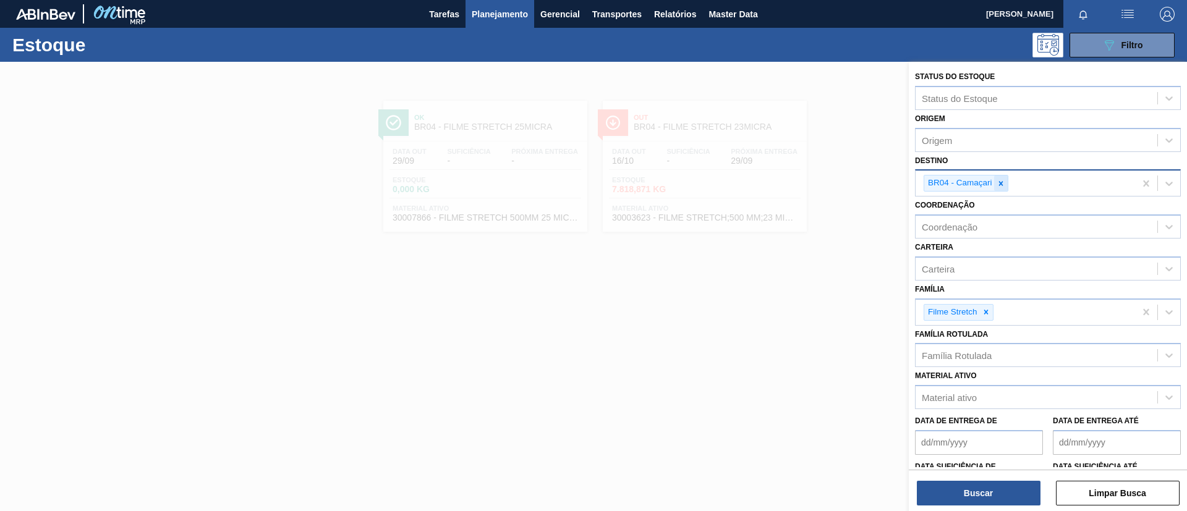
click at [997, 186] on icon at bounding box center [1001, 183] width 9 height 9
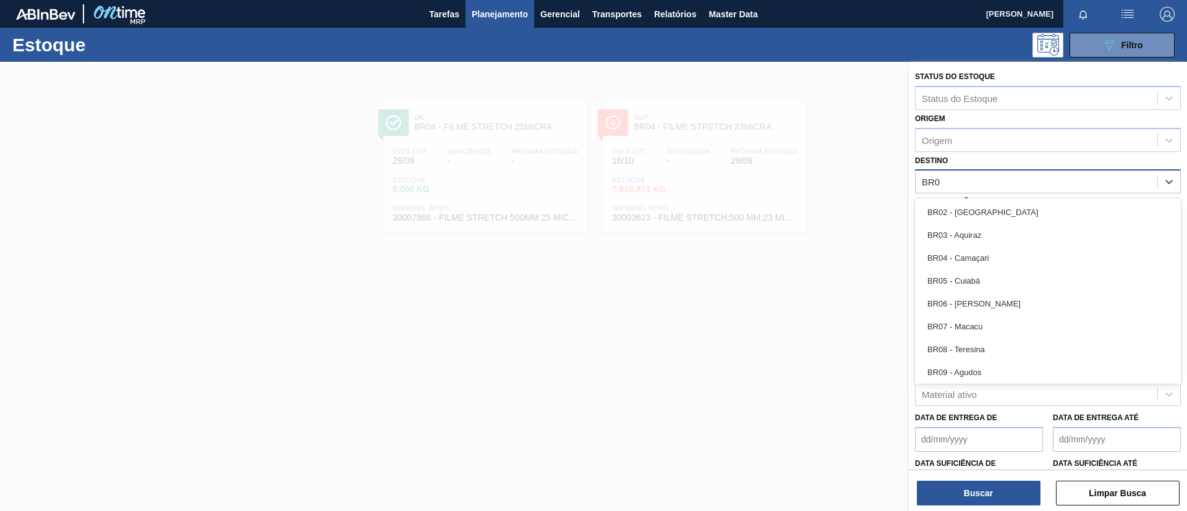
type input "BR05"
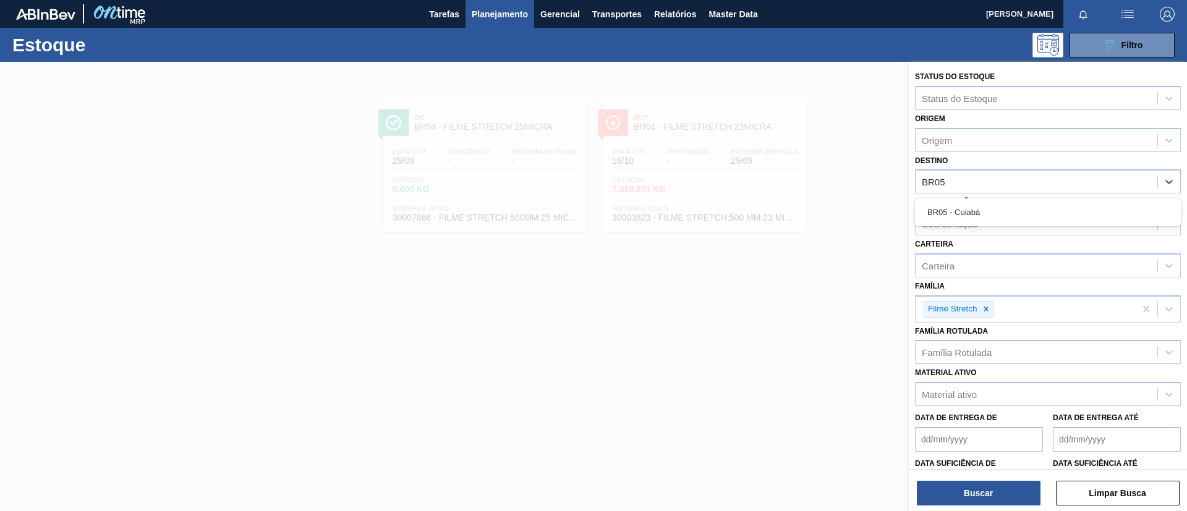
click at [1014, 207] on div "BR05 - Cuiabá" at bounding box center [1048, 212] width 266 height 23
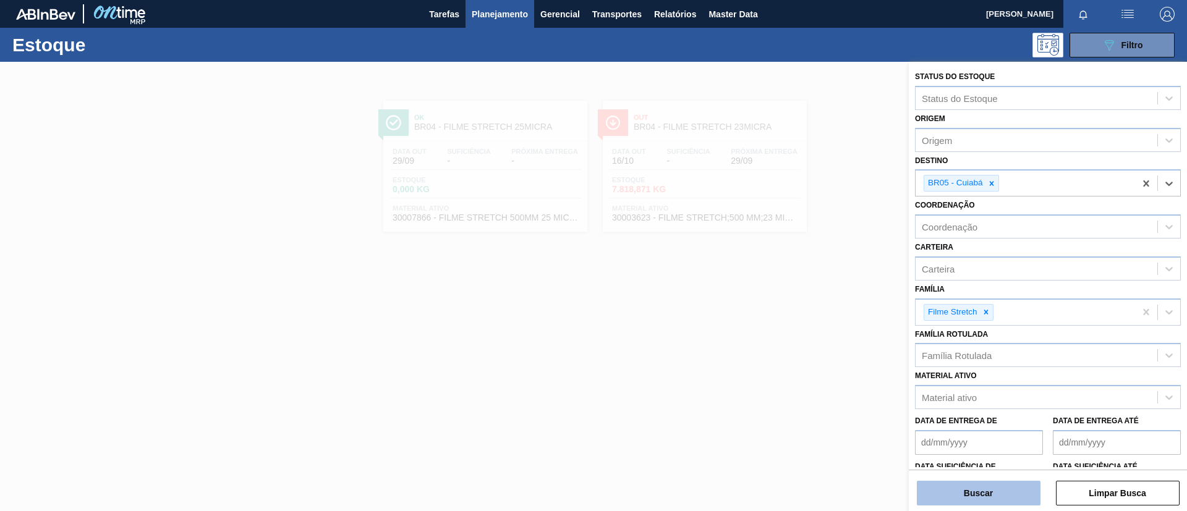
click at [1018, 500] on button "Buscar" at bounding box center [979, 493] width 124 height 25
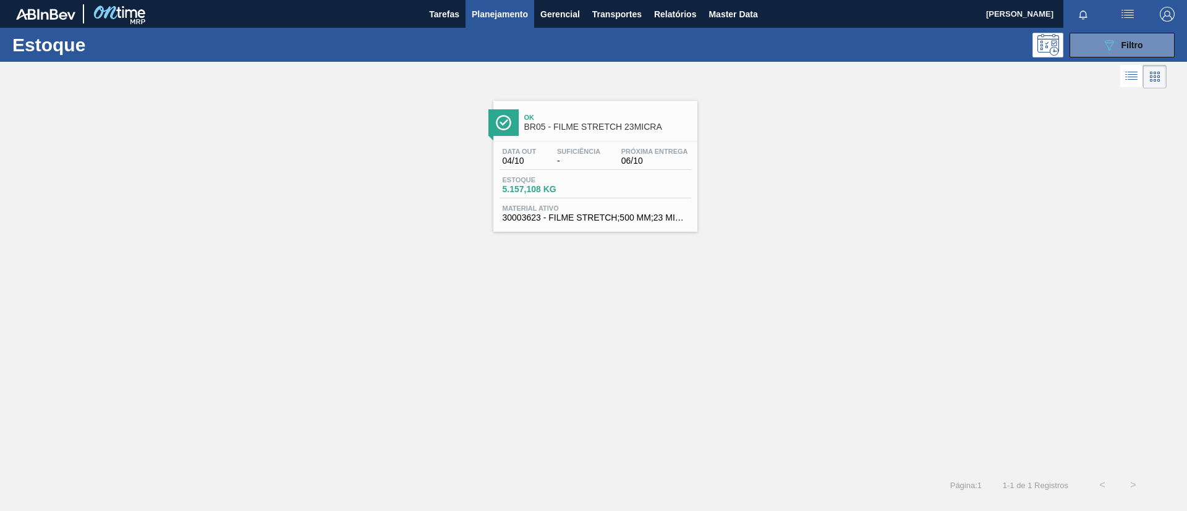
click at [635, 145] on div "Data out 04/10 Suficiência - Próxima Entrega 06/10 Estoque 5.157,108 KG Materia…" at bounding box center [595, 184] width 204 height 84
click at [1115, 29] on div "Estoque 089F7B8B-B2A5-4AFE-B5C0-19BA573D28AC Filtro" at bounding box center [593, 45] width 1187 height 34
click at [1118, 41] on div "089F7B8B-B2A5-4AFE-B5C0-19BA573D28AC Filtro" at bounding box center [1122, 45] width 41 height 15
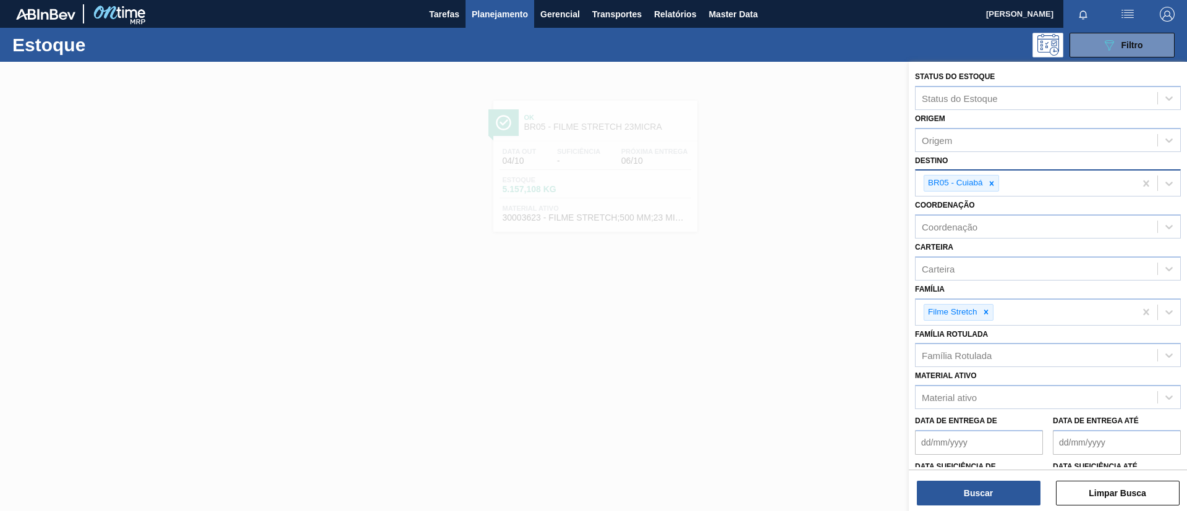
click at [991, 171] on div "BR05 - Cuiabá" at bounding box center [1025, 183] width 219 height 25
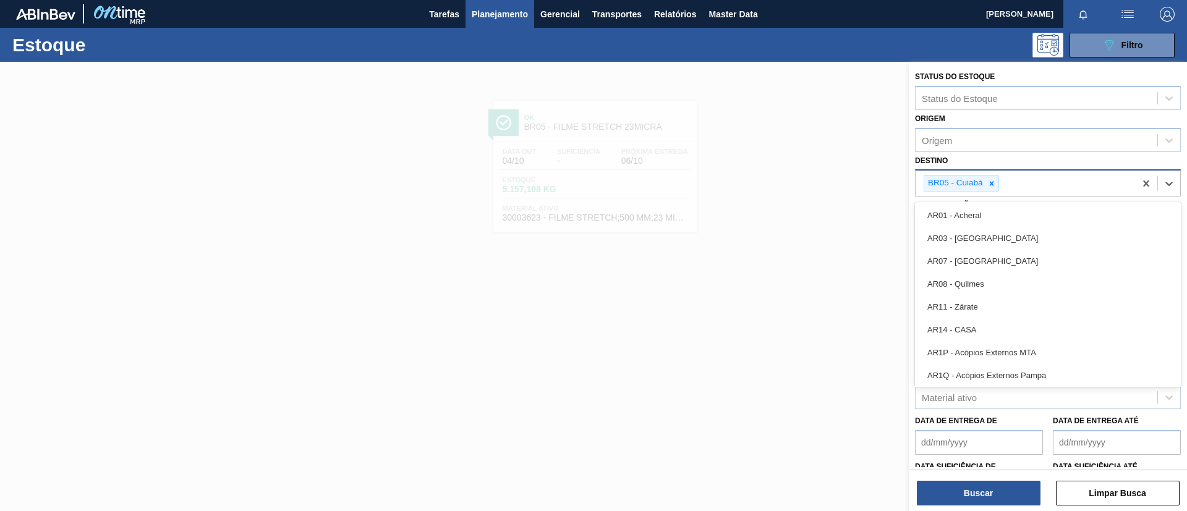
click at [991, 171] on div "BR05 - Cuiabá" at bounding box center [1025, 183] width 219 height 25
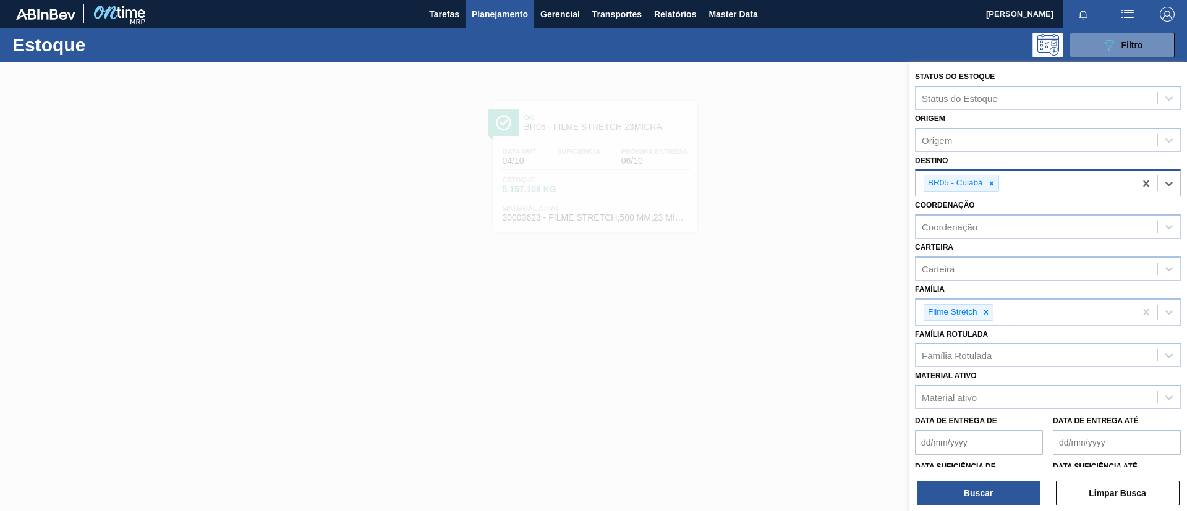
click at [997, 182] on div at bounding box center [992, 183] width 14 height 15
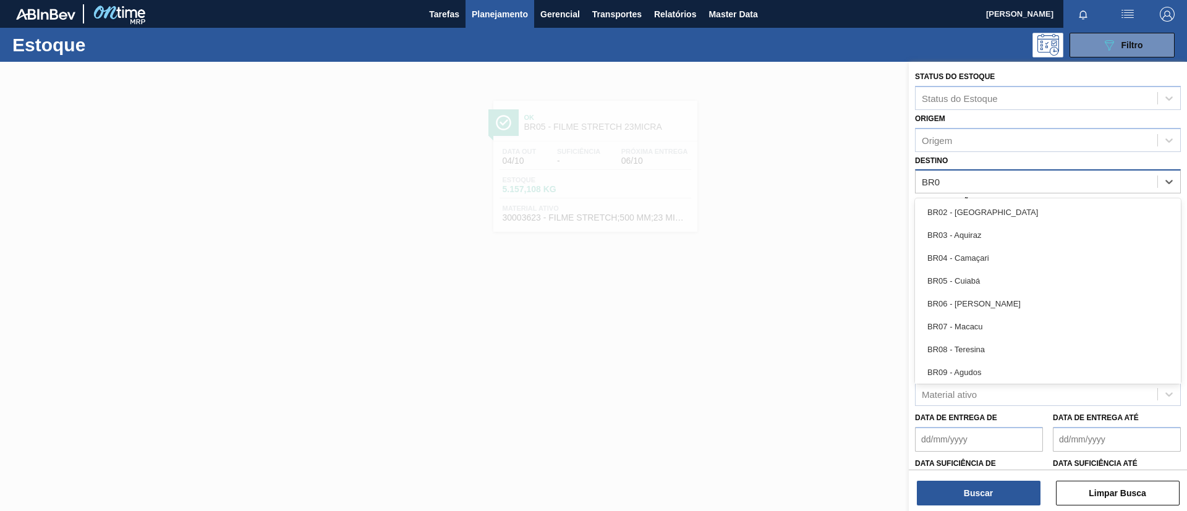
type input "BR07"
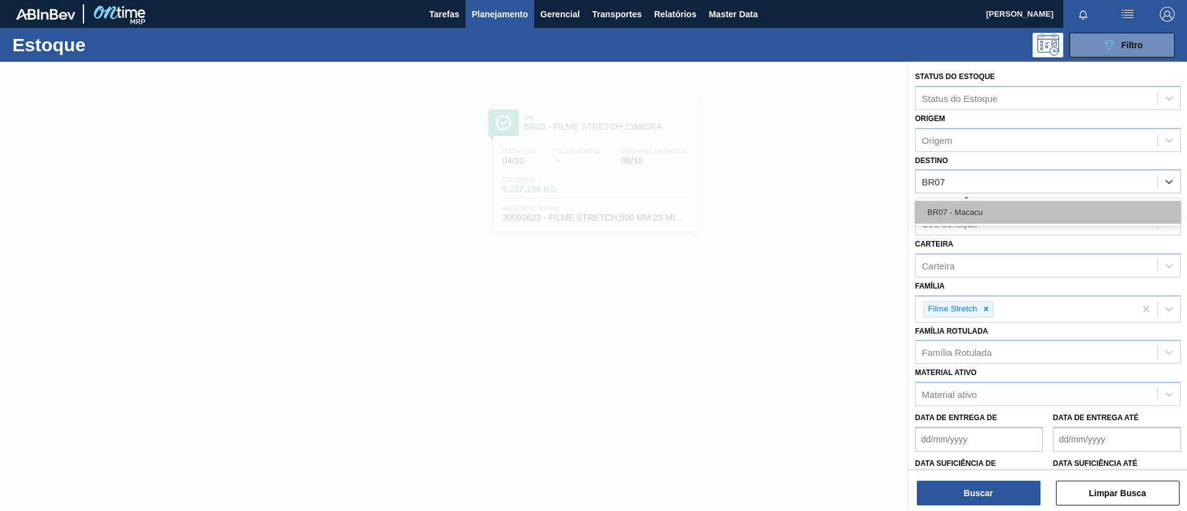
click at [1005, 210] on div "BR07 - Macacu" at bounding box center [1048, 212] width 266 height 23
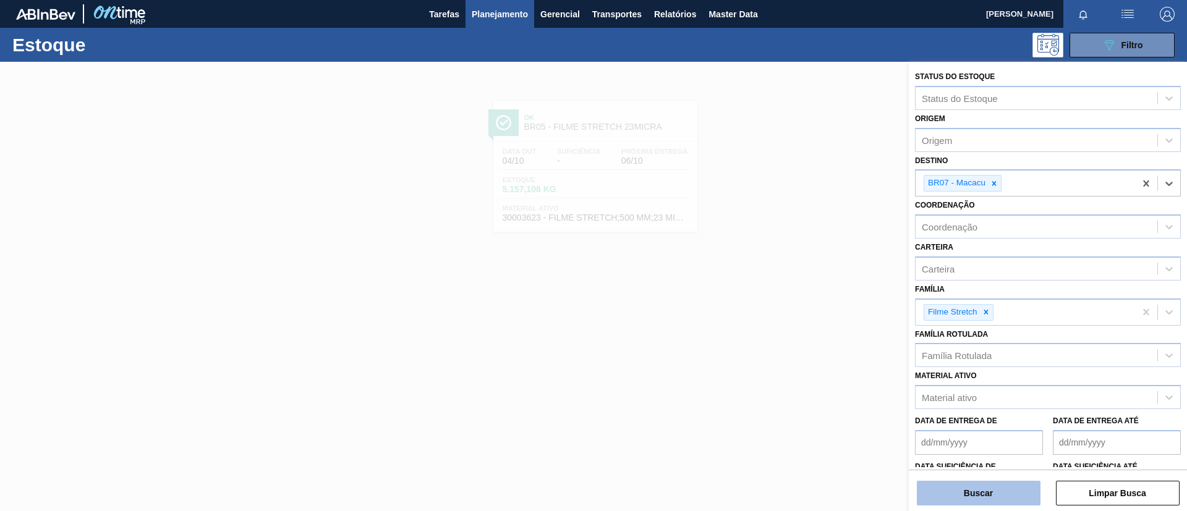
click at [969, 490] on button "Buscar" at bounding box center [979, 493] width 124 height 25
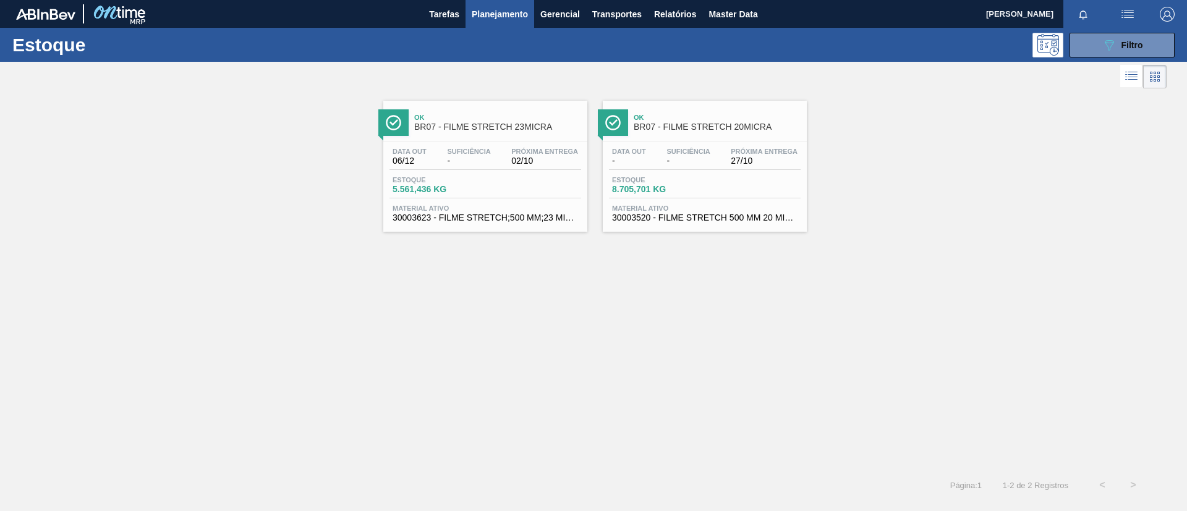
click at [522, 139] on div "Ok BR07 - FILME STRETCH 23MICRA Data out 06/12 Suficiência - Próxima Entrega 02…" at bounding box center [485, 166] width 204 height 131
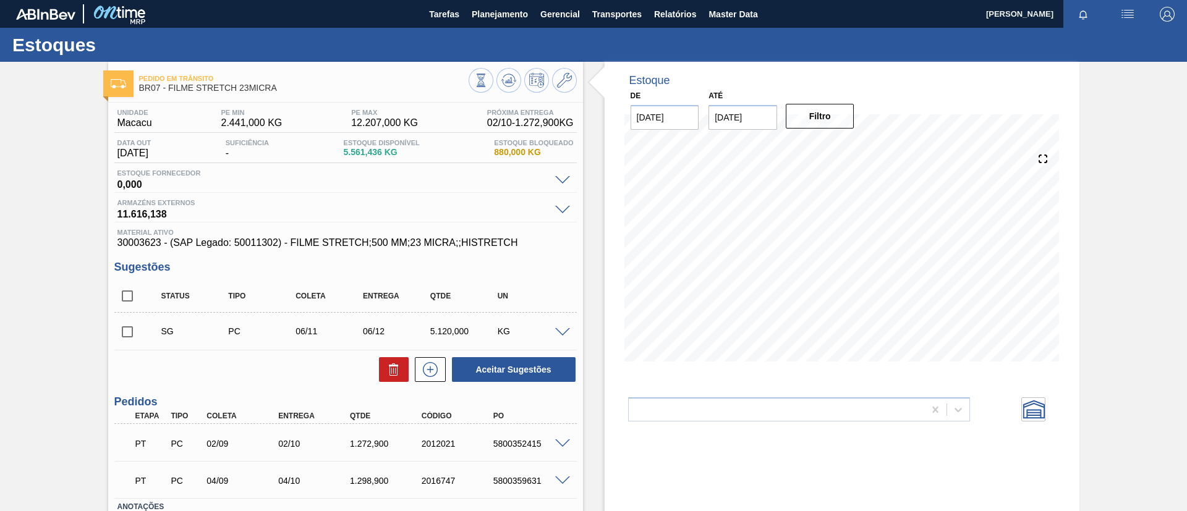
scroll to position [88, 0]
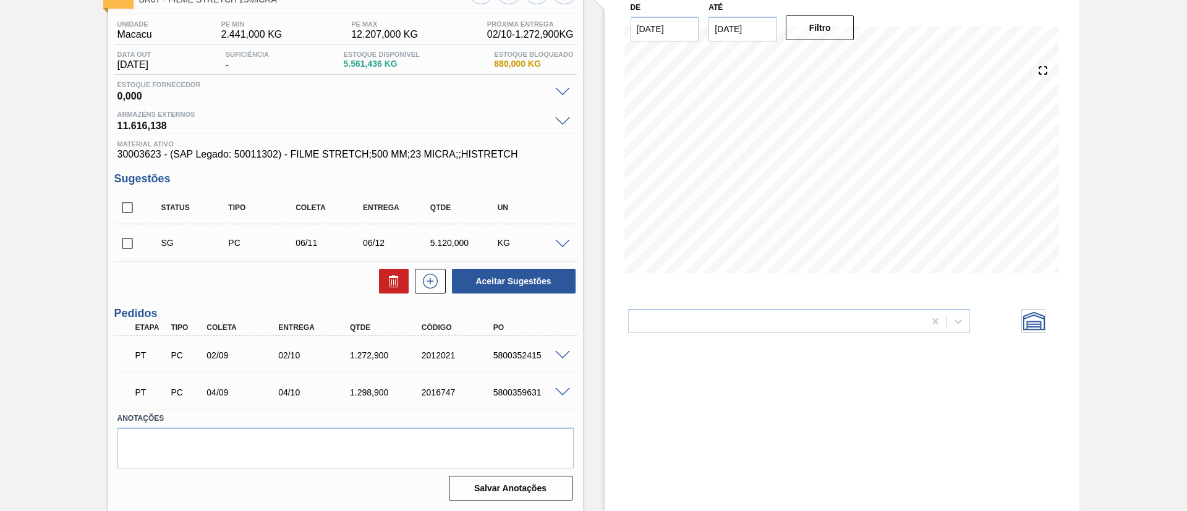
click at [563, 354] on span at bounding box center [562, 355] width 15 height 9
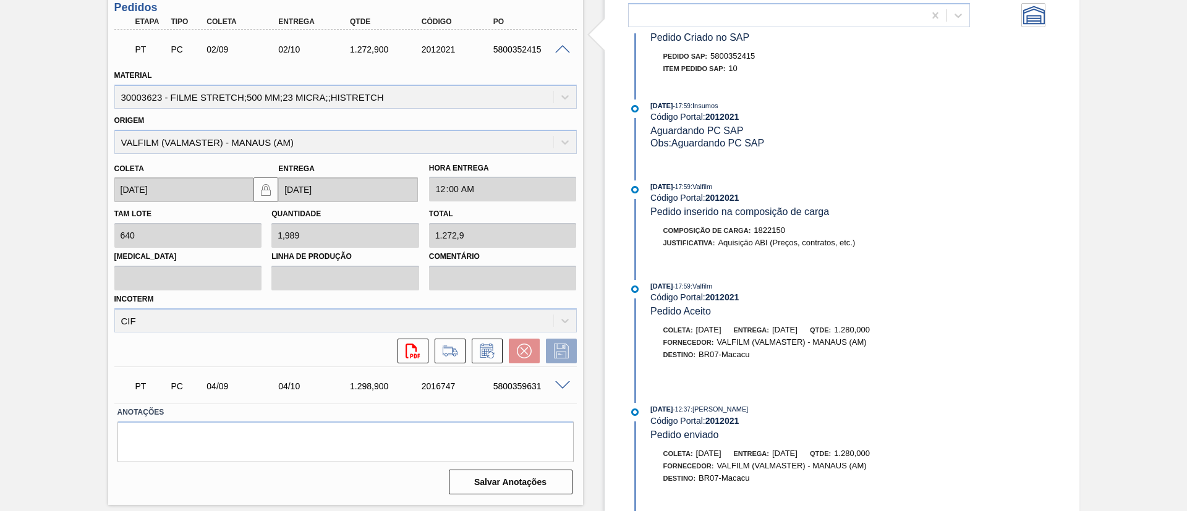
scroll to position [861, 0]
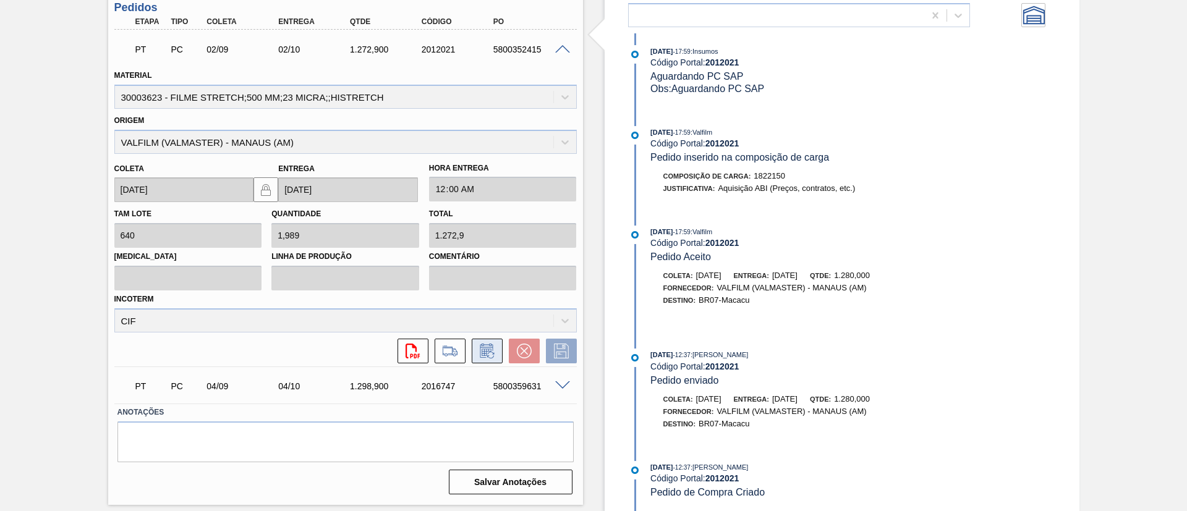
click at [492, 360] on button at bounding box center [487, 351] width 31 height 25
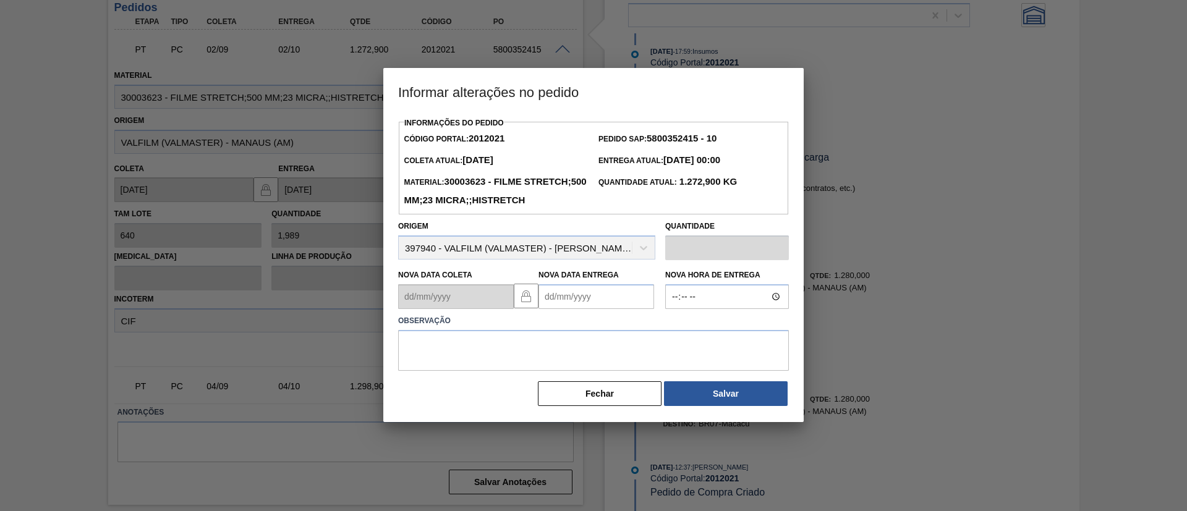
click at [555, 309] on Entrega2012021 "Nova Data Entrega" at bounding box center [597, 296] width 116 height 25
click at [673, 331] on button "Next Month" at bounding box center [677, 326] width 9 height 9
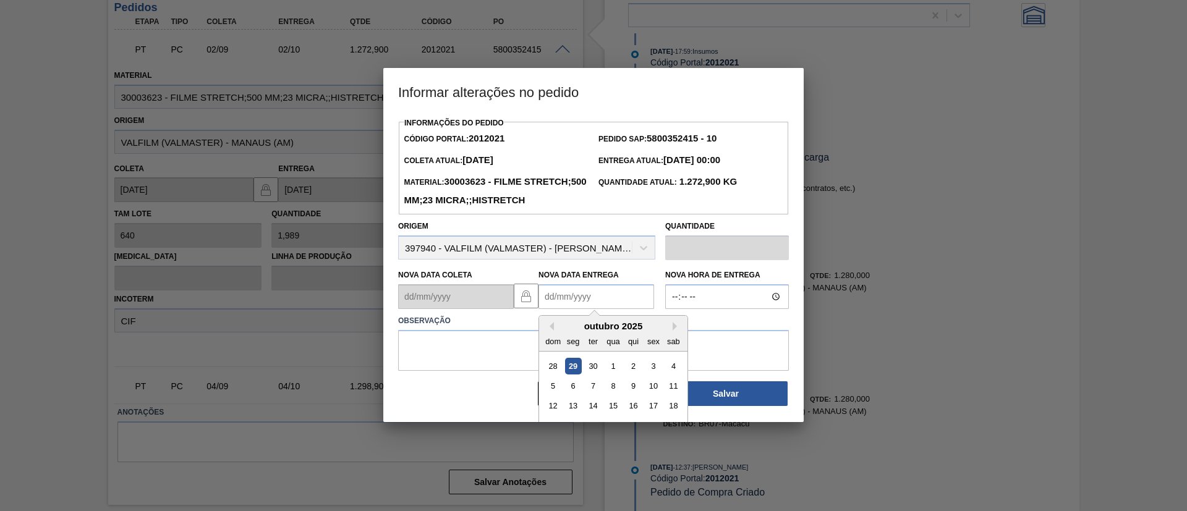
scroll to position [41, 0]
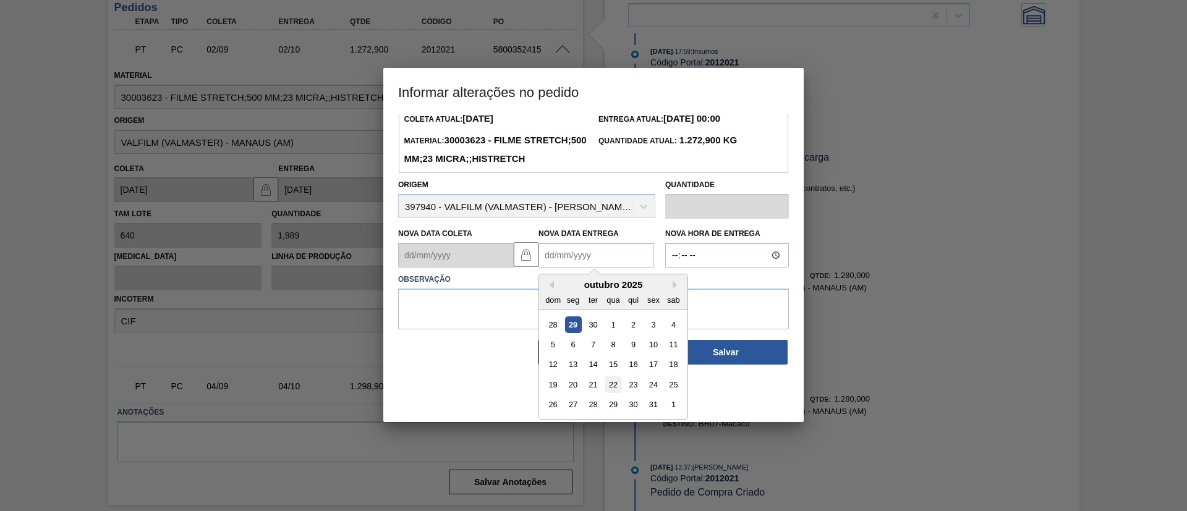
click at [613, 393] on div "22" at bounding box center [613, 385] width 17 height 17
type Entrega2012021 "22/10/2025"
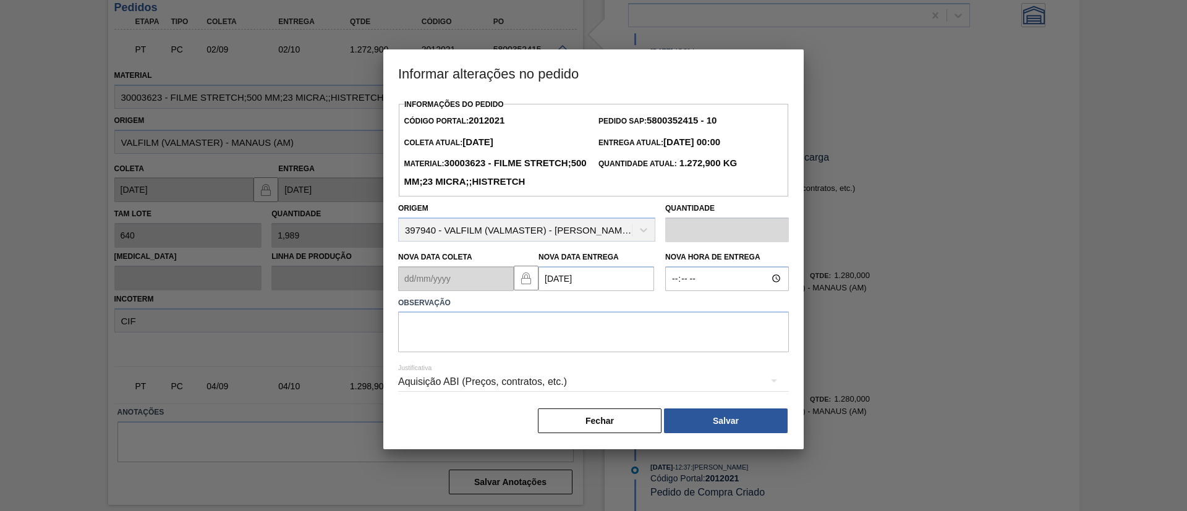
scroll to position [0, 0]
click at [584, 312] on label "Observação" at bounding box center [593, 303] width 391 height 18
click at [592, 340] on textarea at bounding box center [593, 332] width 391 height 41
paste textarea "Data Original"
type textarea "Data Original"
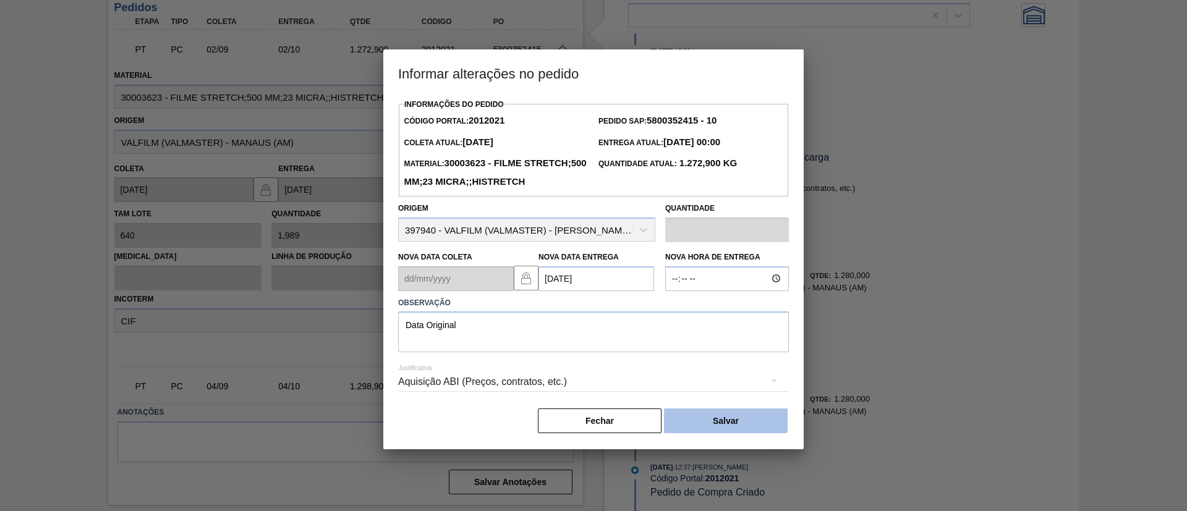
click at [692, 433] on button "Salvar" at bounding box center [726, 421] width 124 height 25
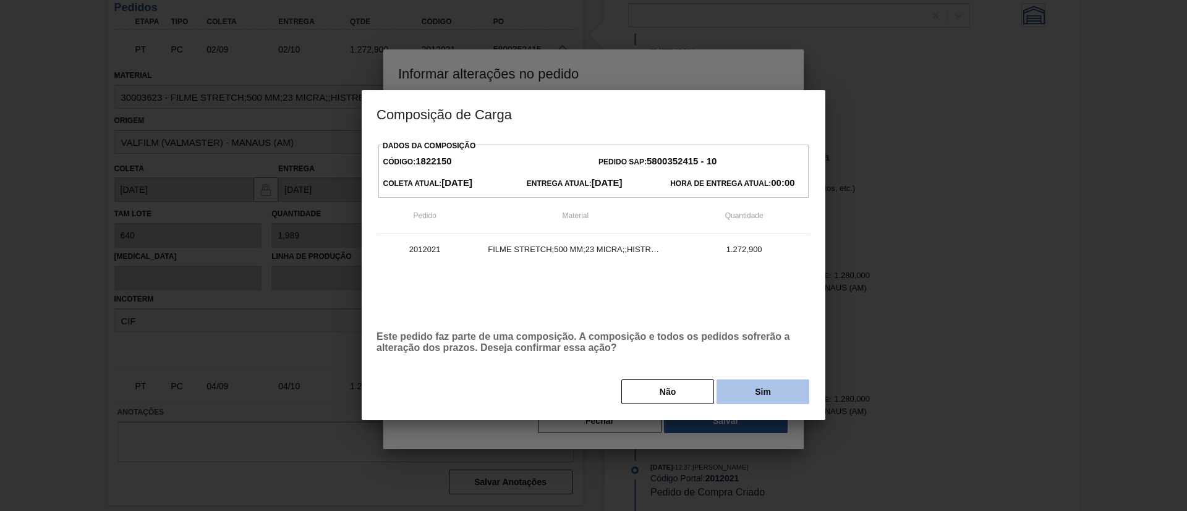
click at [765, 388] on button "Sim" at bounding box center [763, 392] width 93 height 25
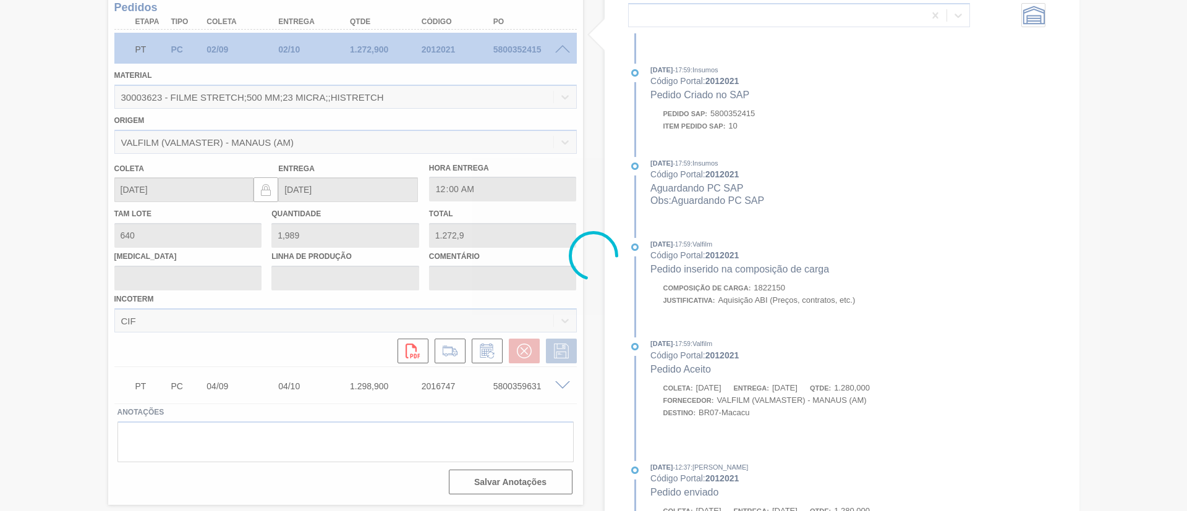
scroll to position [973, 0]
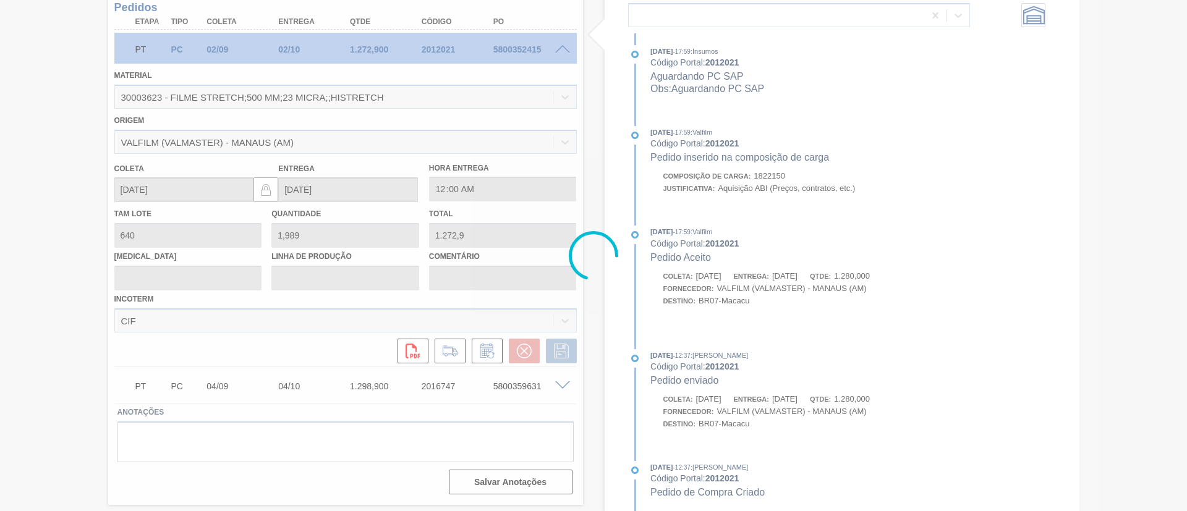
type input "Data Original"
type input "22/10/2025"
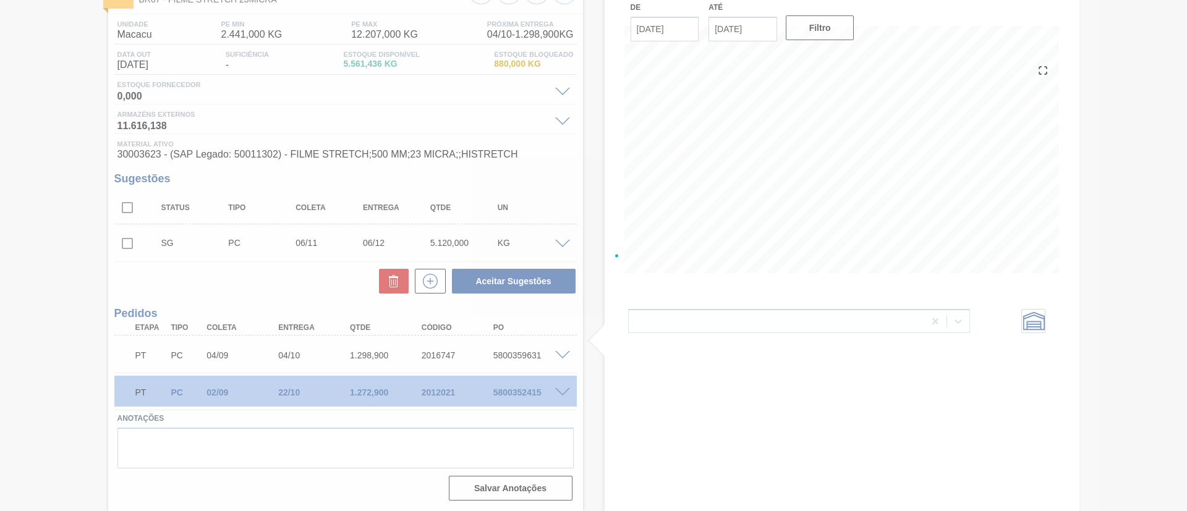
scroll to position [88, 0]
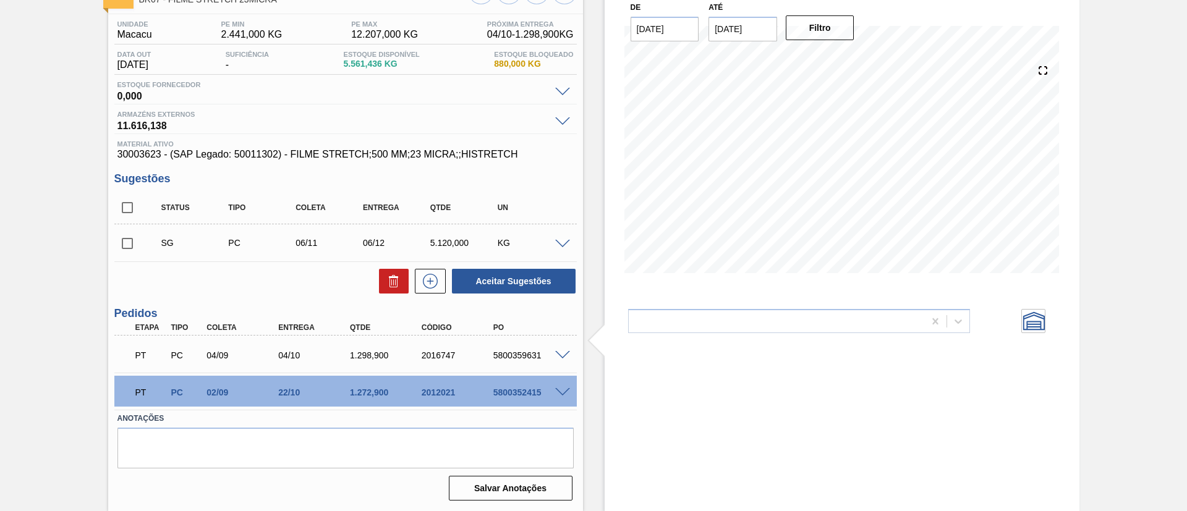
click at [565, 356] on span at bounding box center [562, 355] width 15 height 9
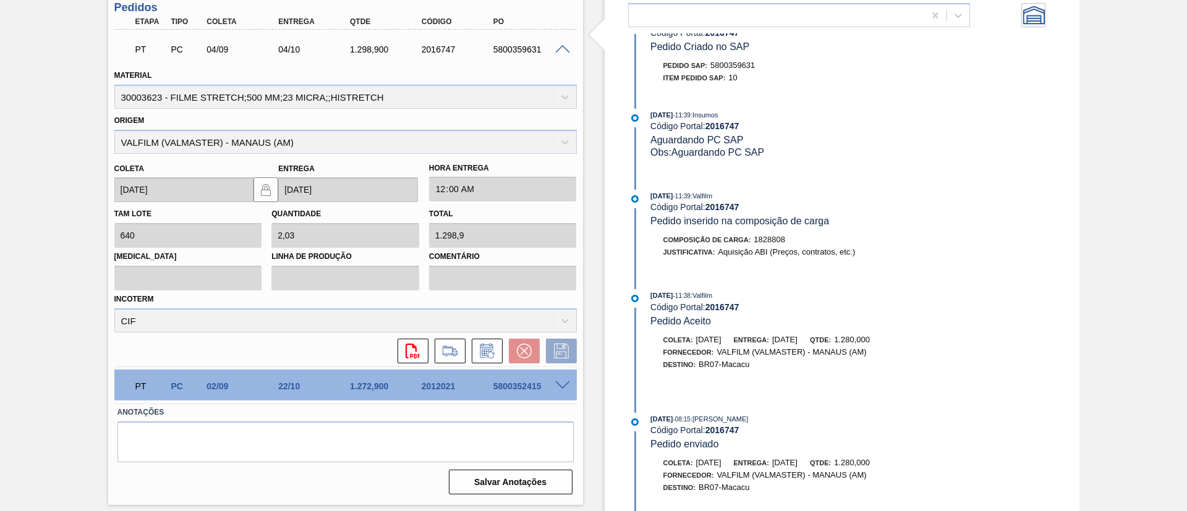
scroll to position [438, 0]
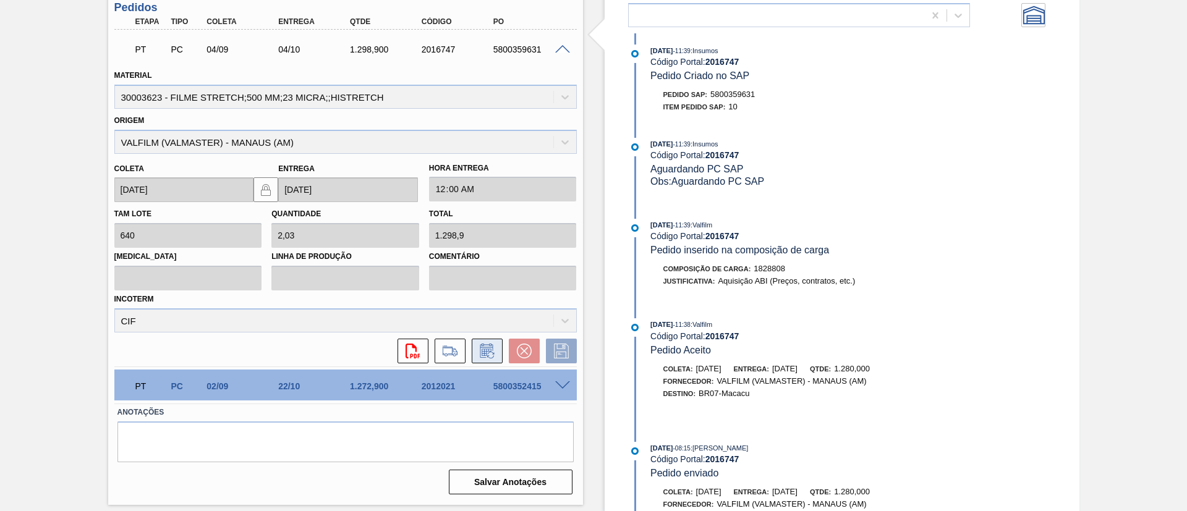
click at [492, 346] on icon at bounding box center [487, 351] width 20 height 15
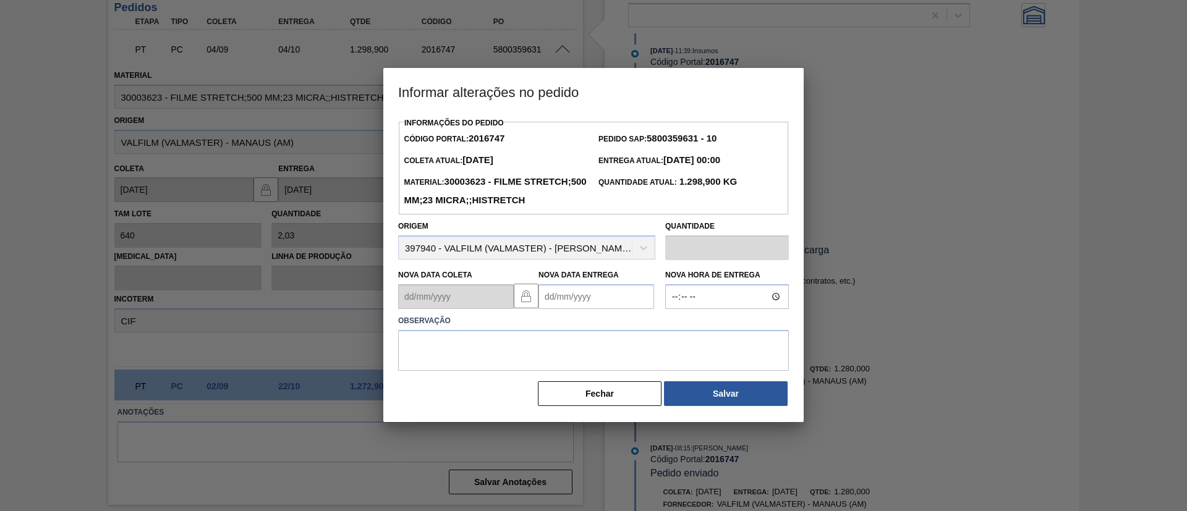
click at [567, 309] on Entrega2016747 "Nova Data Entrega" at bounding box center [597, 296] width 116 height 25
click at [668, 331] on div "setembro 2025" at bounding box center [613, 326] width 148 height 11
click at [673, 331] on button "Next Month" at bounding box center [677, 326] width 9 height 9
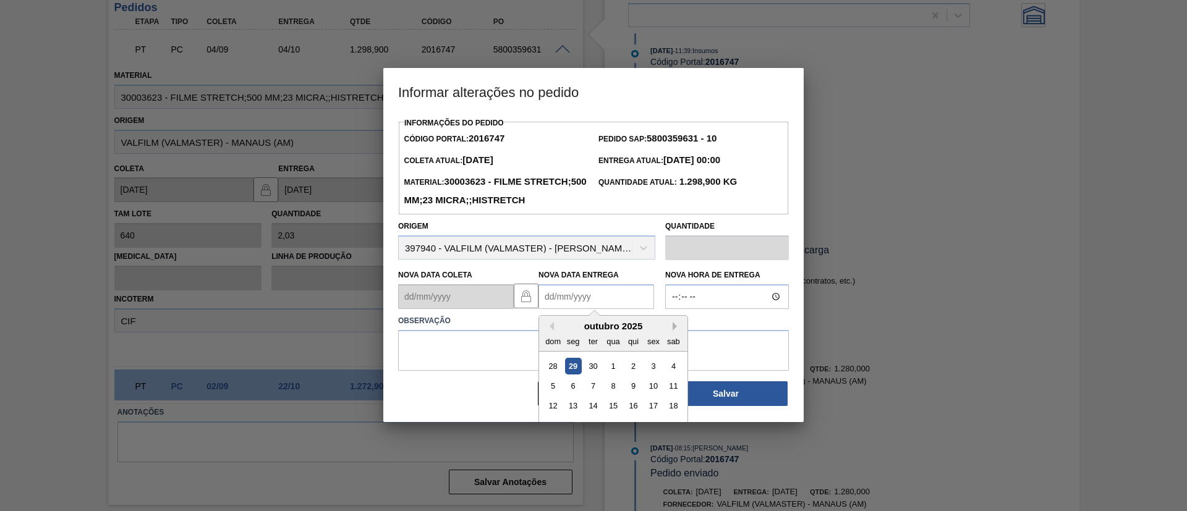
click at [673, 331] on button "Next Month" at bounding box center [677, 326] width 9 height 9
click at [579, 394] on div "3" at bounding box center [573, 386] width 17 height 17
type Entrega2016747 "03/11/2025"
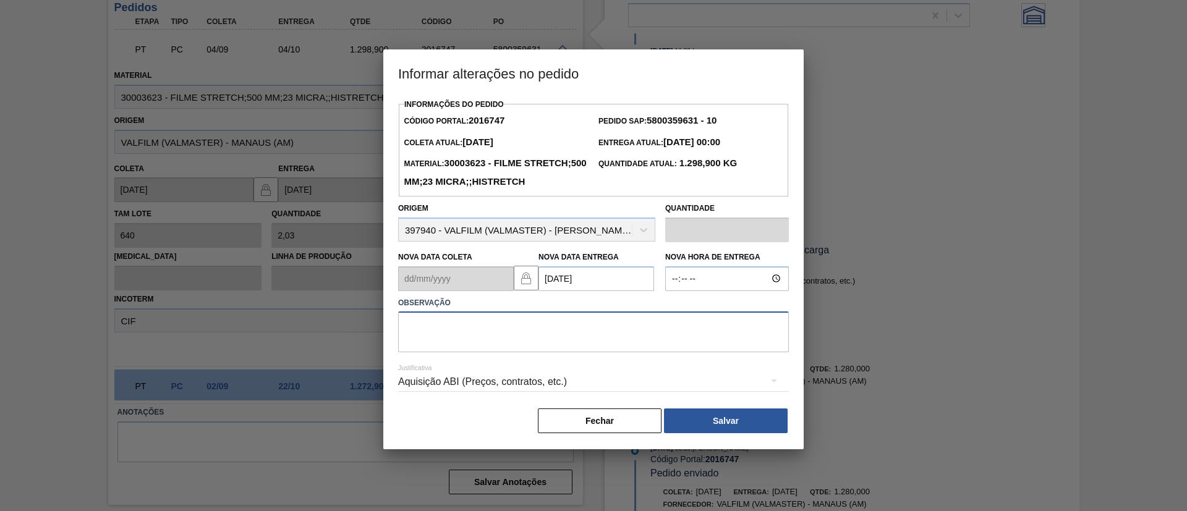
click at [612, 349] on textarea at bounding box center [593, 332] width 391 height 41
paste textarea "Data Original"
type textarea "Data Original"
click at [702, 433] on button "Salvar" at bounding box center [726, 421] width 124 height 25
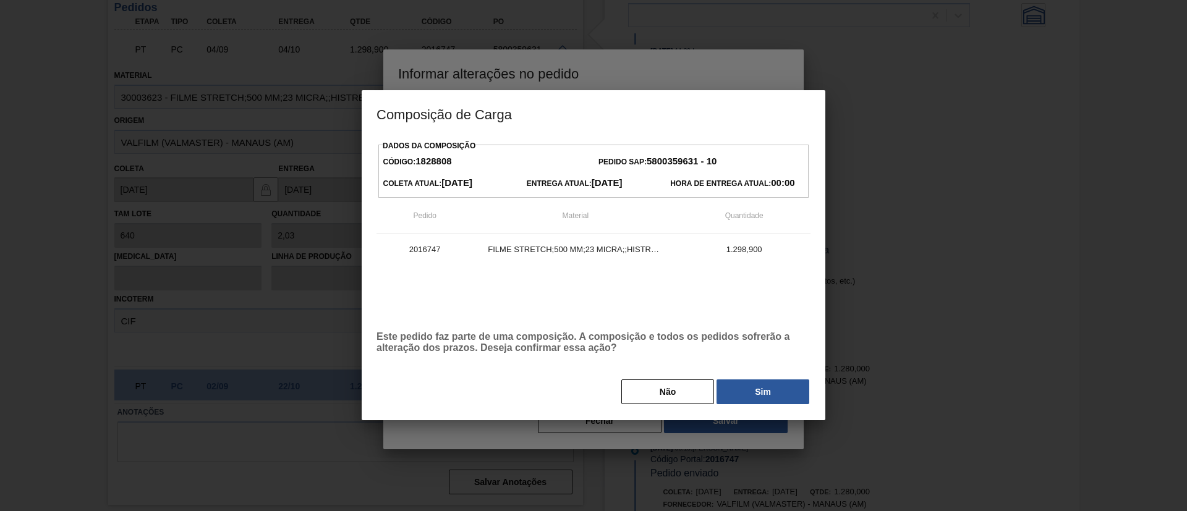
click at [739, 400] on button "Sim" at bounding box center [763, 392] width 93 height 25
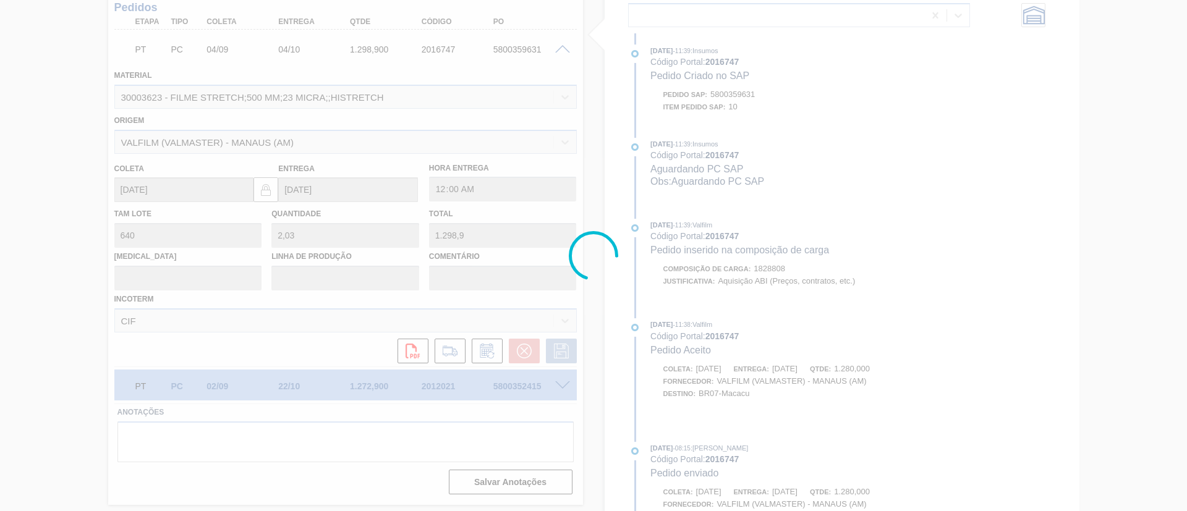
scroll to position [550, 0]
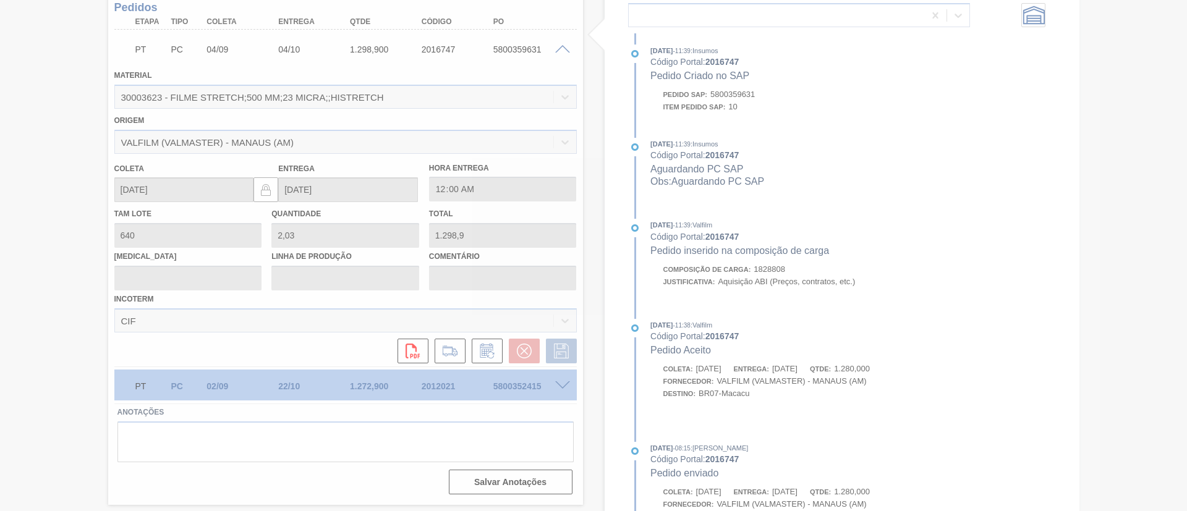
type input "Data Original"
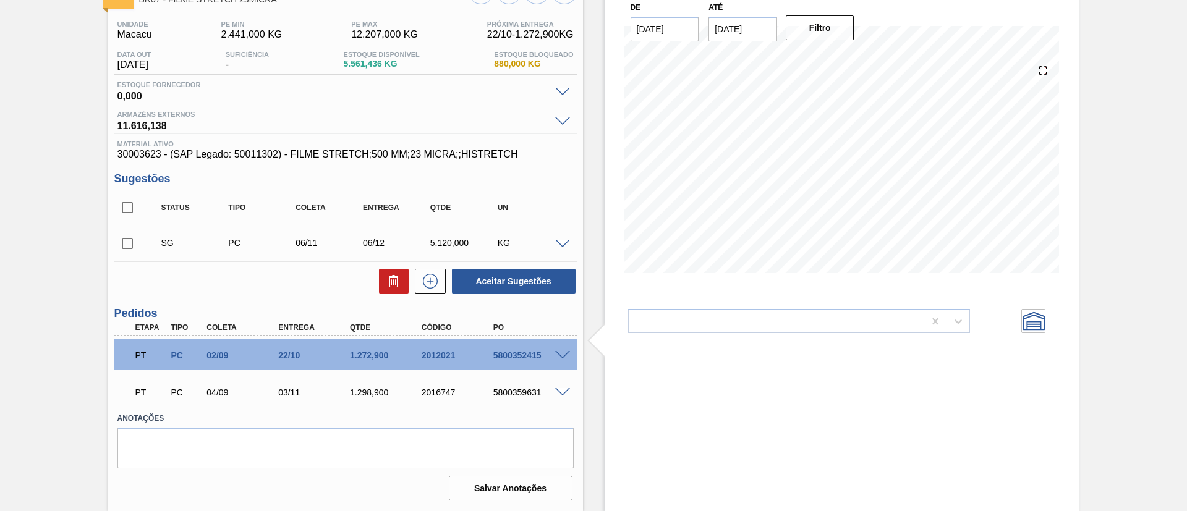
scroll to position [0, 0]
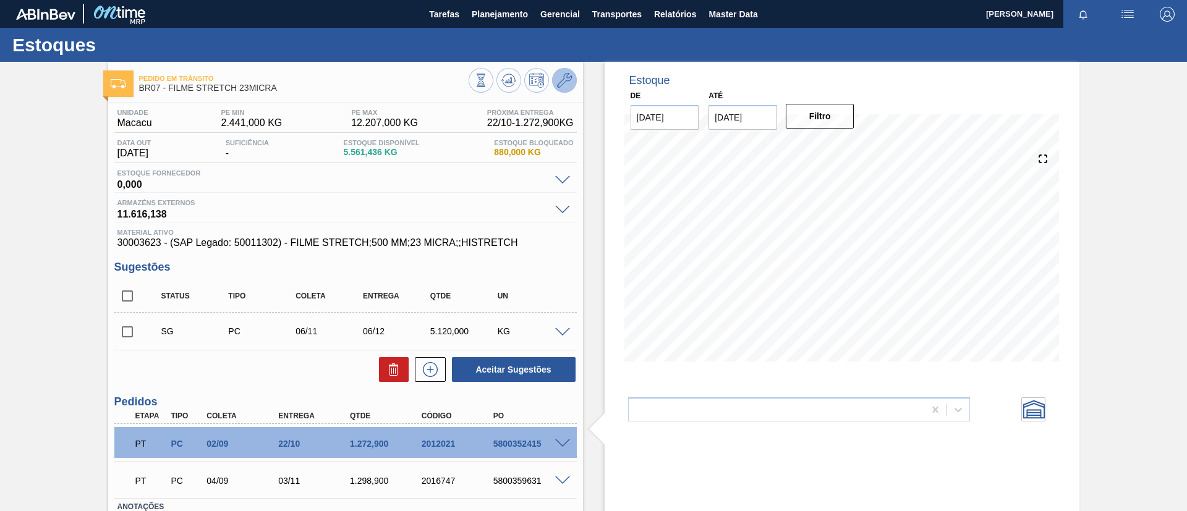
click at [559, 76] on icon at bounding box center [564, 80] width 15 height 15
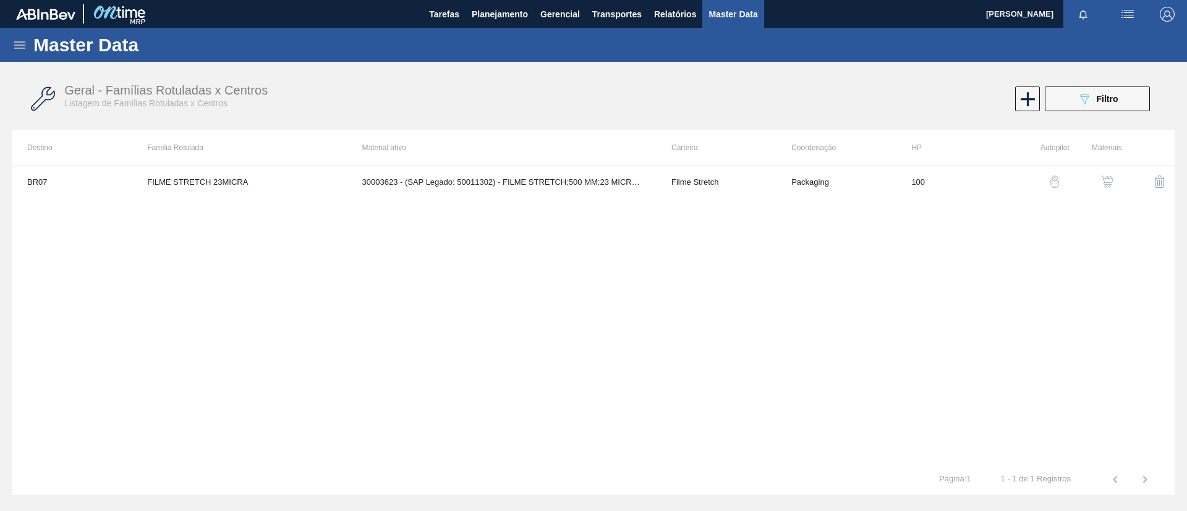
click at [1118, 180] on button "button" at bounding box center [1108, 182] width 30 height 30
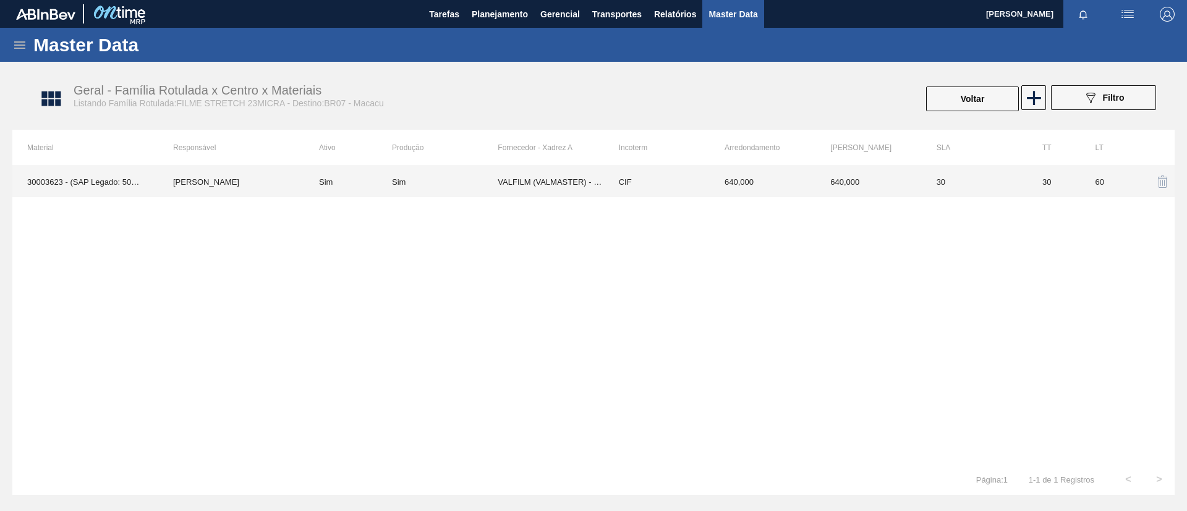
click at [540, 190] on td "VALFILM (VALMASTER) - MANAUS (AM)" at bounding box center [551, 181] width 106 height 31
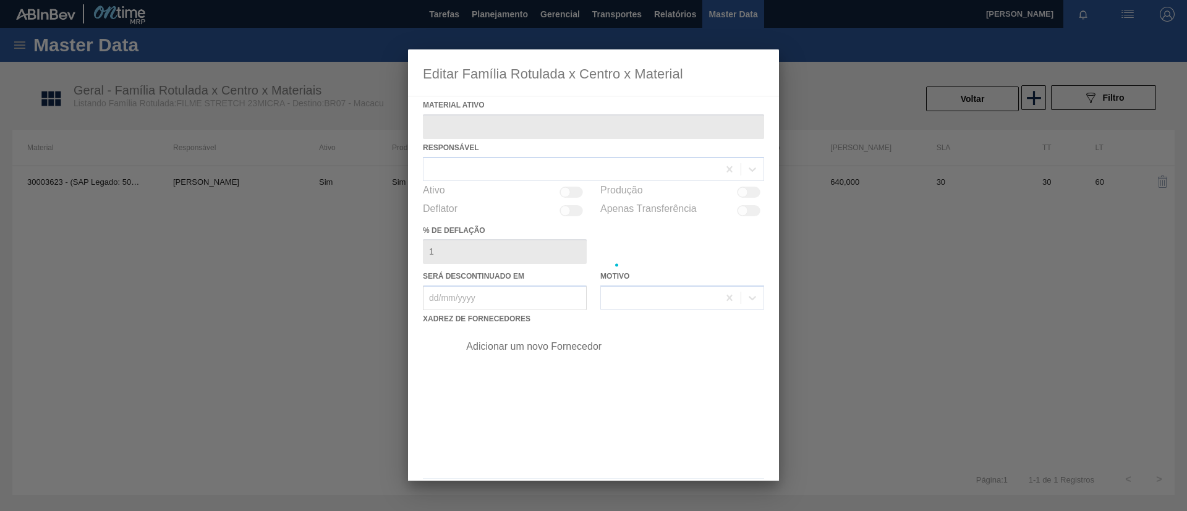
type ativo "30003623 - (SAP Legado: 50011302) - FILME STRETCH;500 MM;23 MICRA;;HISTRETCH"
checkbox input "true"
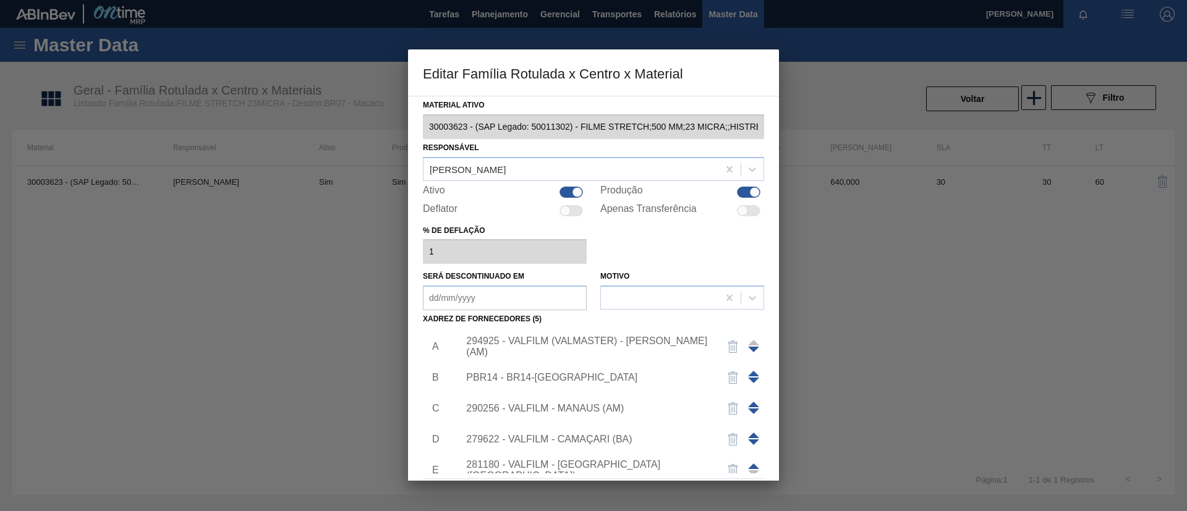
click at [599, 339] on div "294925 - VALFILM (VALMASTER) - MANAUS (AM)" at bounding box center [608, 346] width 312 height 31
click at [605, 344] on div "294925 - VALFILM (VALMASTER) - MANAUS (AM)" at bounding box center [587, 347] width 242 height 22
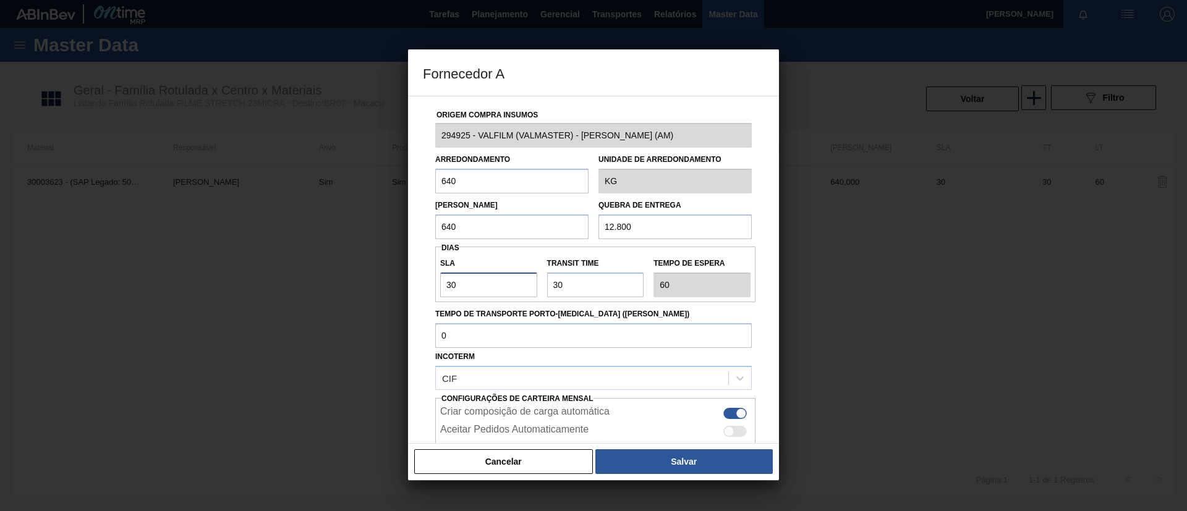
drag, startPoint x: 496, startPoint y: 284, endPoint x: 433, endPoint y: 282, distance: 63.7
click at [433, 282] on div "Origem Compra Insumos 294925 - VALFILM (VALMASTER) - MANAUS (AM) Arredondamento…" at bounding box center [593, 300] width 341 height 409
type input "2"
type input "32"
type input "20"
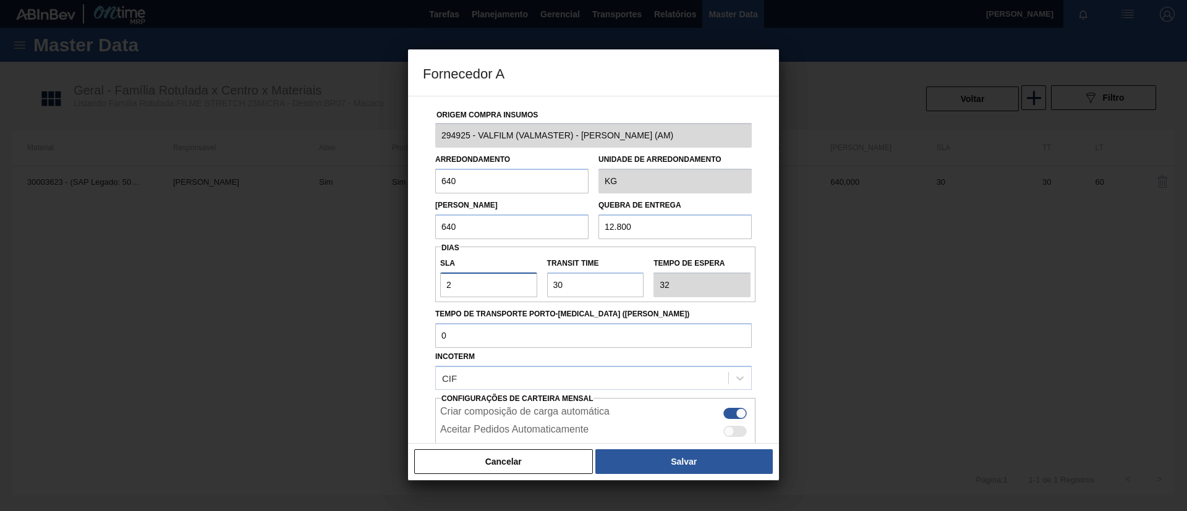
type input "50"
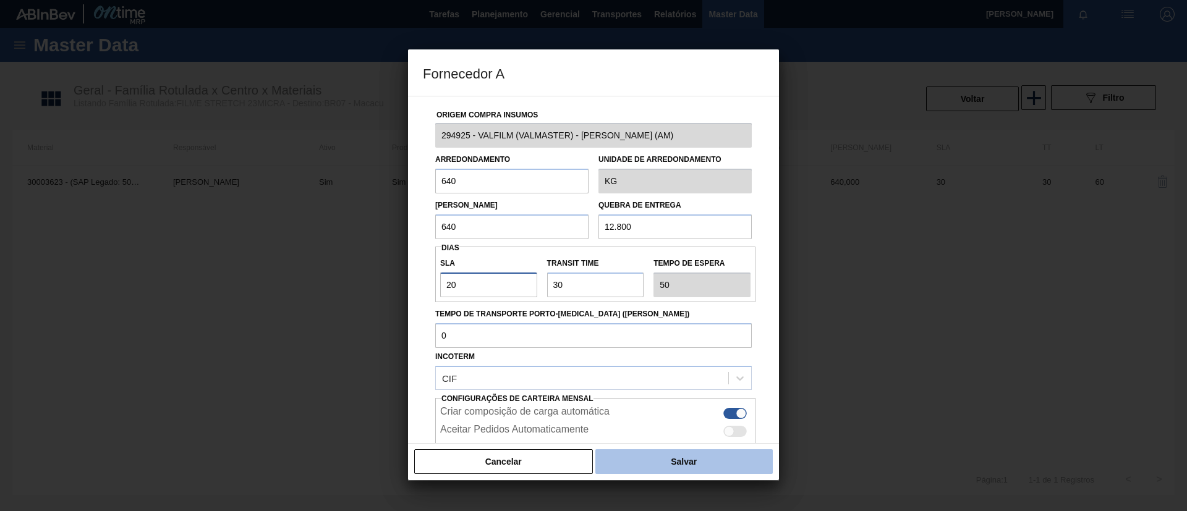
type input "20"
click at [695, 472] on button "Salvar" at bounding box center [683, 461] width 177 height 25
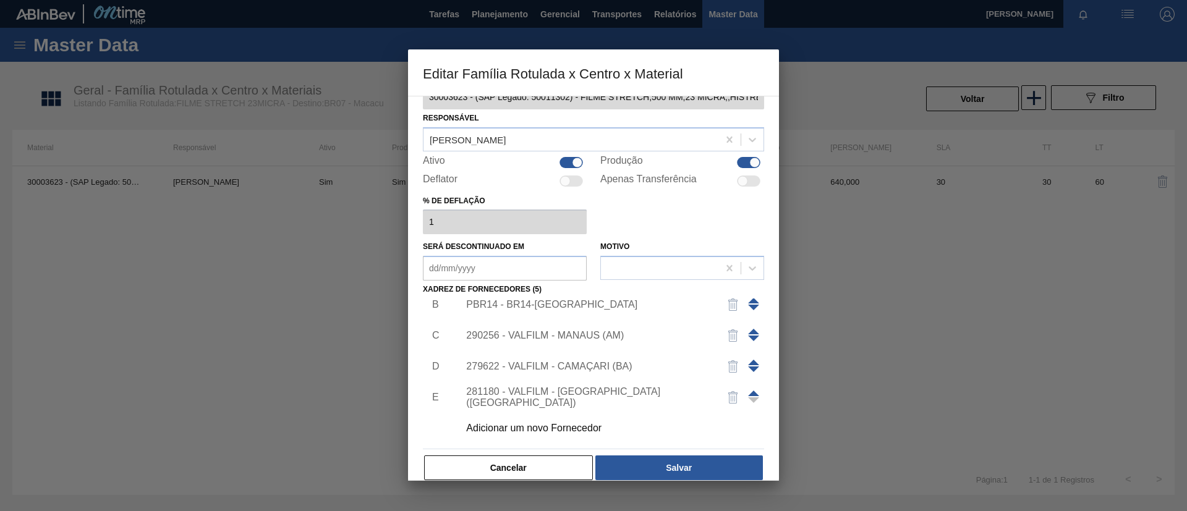
scroll to position [46, 0]
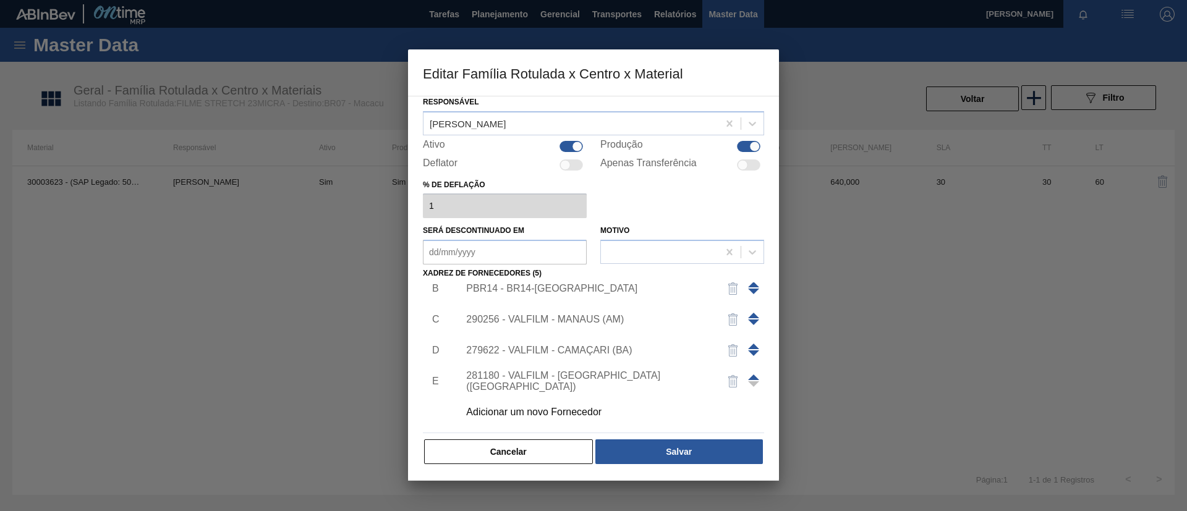
click at [694, 481] on div at bounding box center [593, 255] width 1187 height 511
click at [693, 466] on div "Material ativo 30003623 - (SAP Legado: 50011302) - FILME STRETCH;500 MM;23 MICR…" at bounding box center [593, 288] width 371 height 385
click at [687, 450] on button "Salvar" at bounding box center [679, 452] width 168 height 25
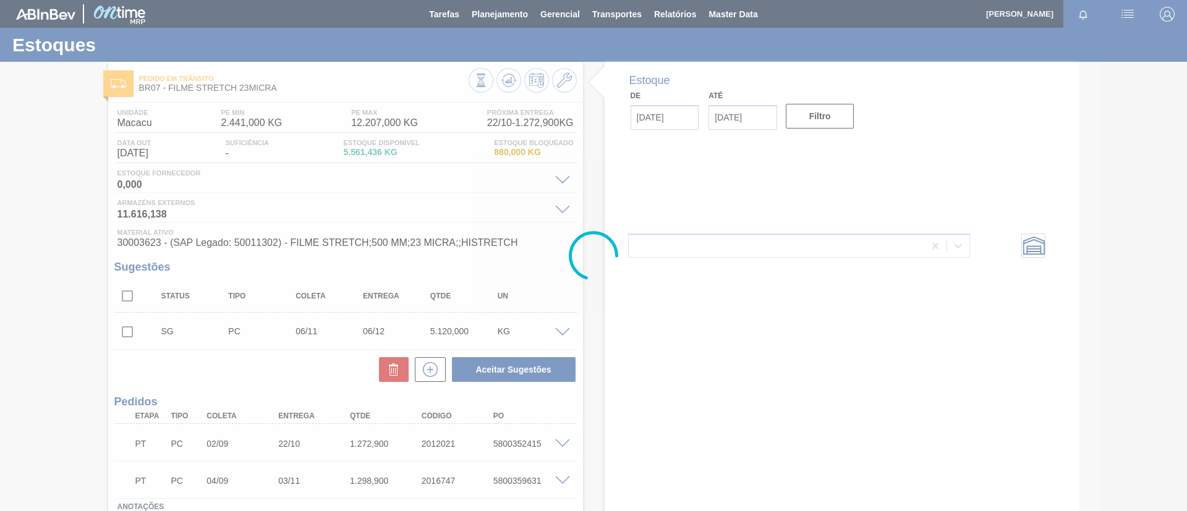
click at [509, 85] on div at bounding box center [593, 255] width 1187 height 511
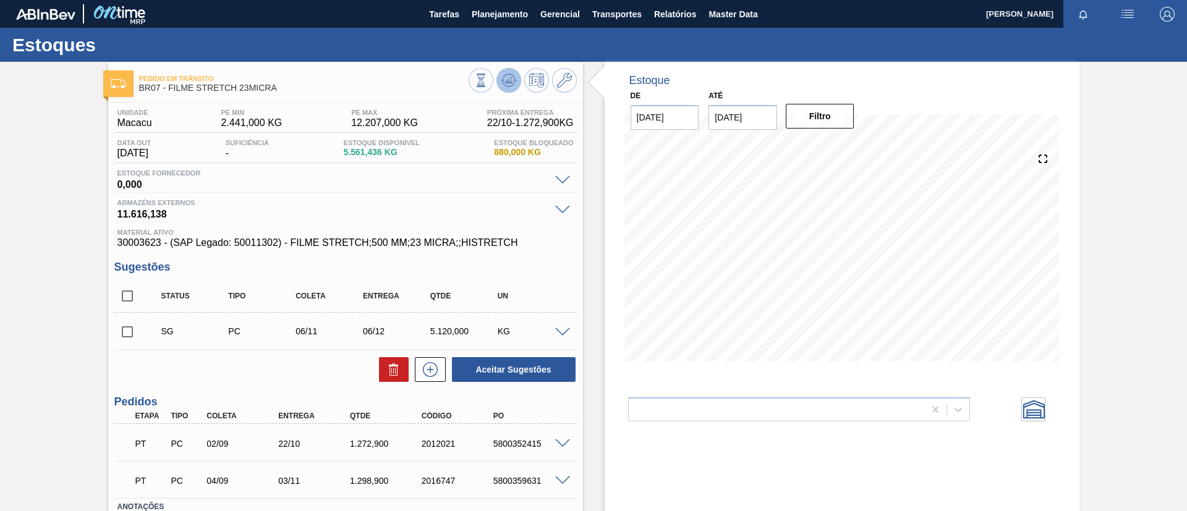
click at [511, 77] on icon at bounding box center [508, 80] width 15 height 15
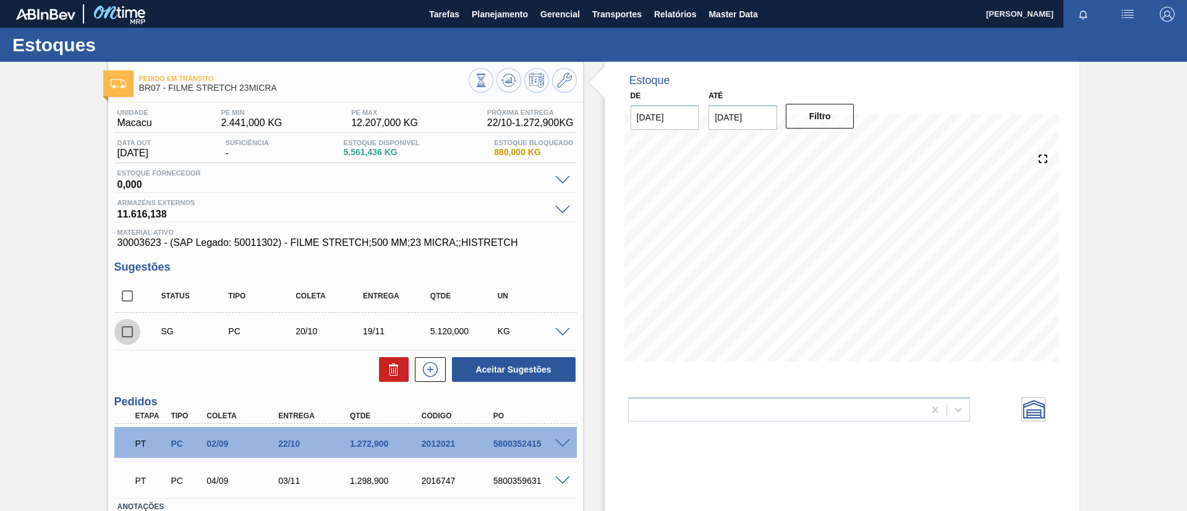
click at [129, 329] on input "checkbox" at bounding box center [127, 332] width 26 height 26
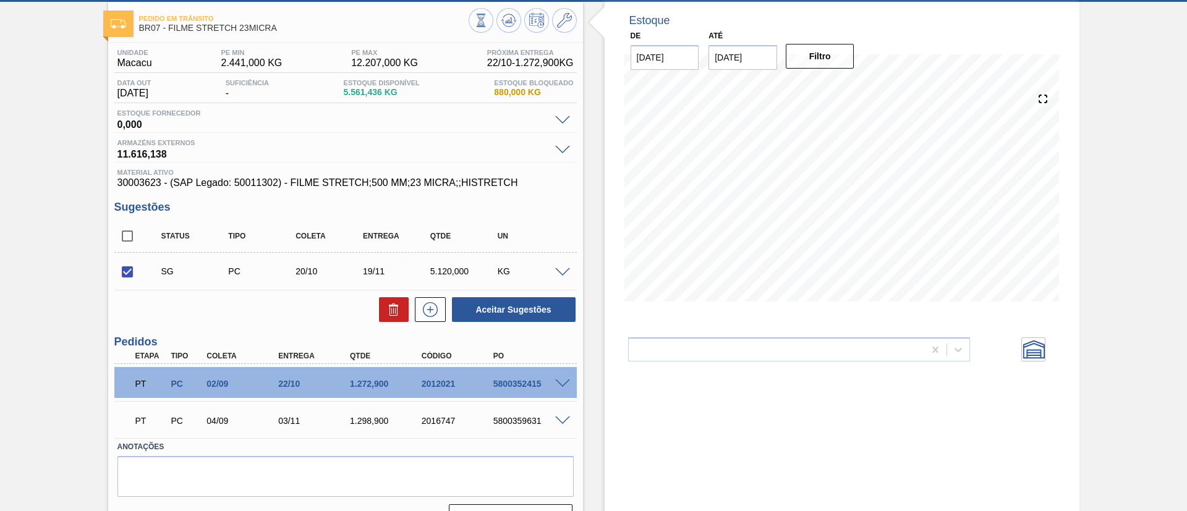
scroll to position [88, 0]
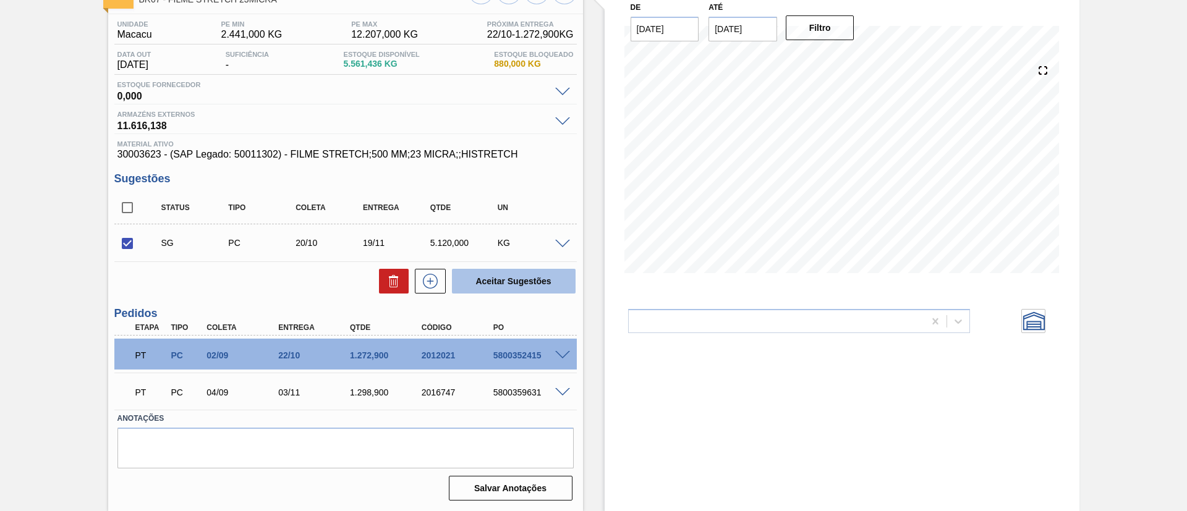
click at [550, 276] on button "Aceitar Sugestões" at bounding box center [514, 281] width 124 height 25
checkbox input "false"
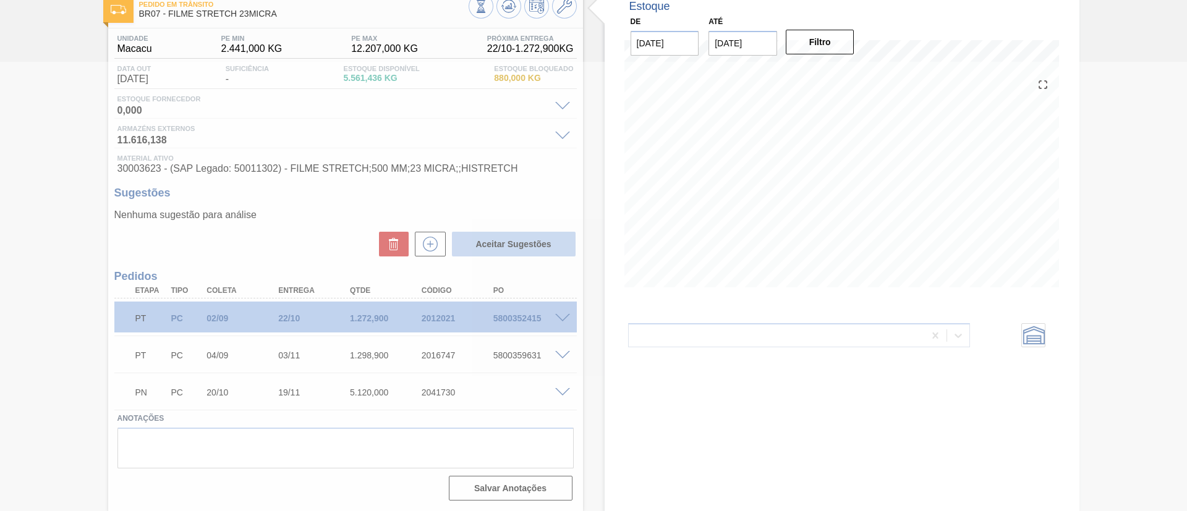
scroll to position [74, 0]
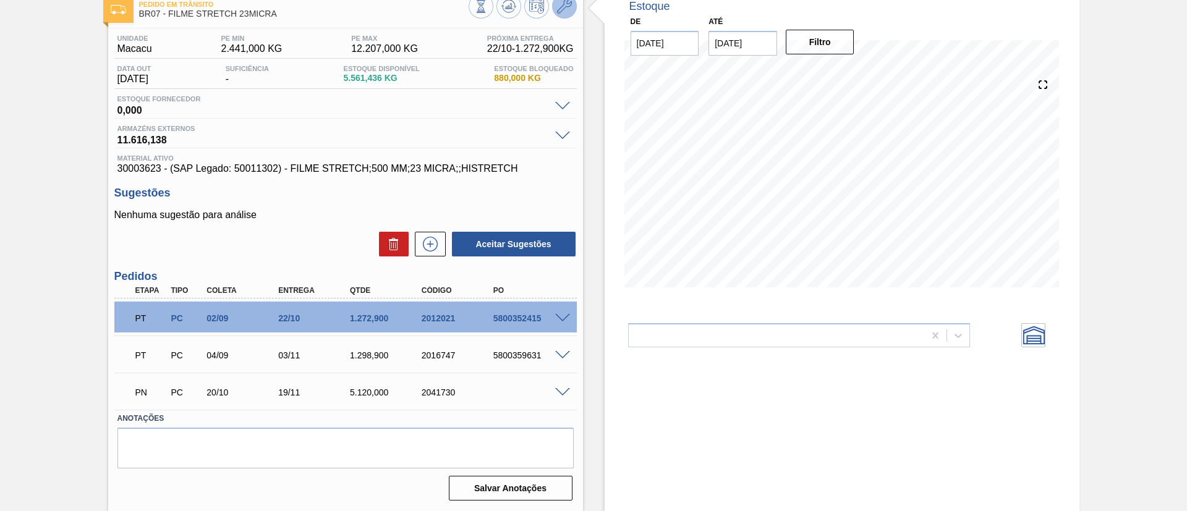
click at [553, 7] on button at bounding box center [564, 6] width 25 height 25
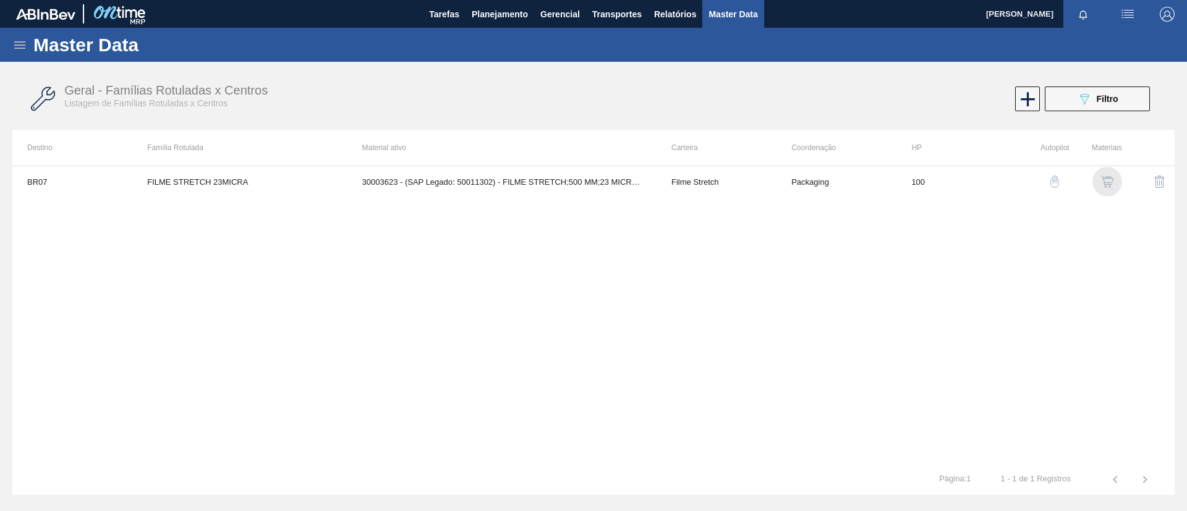
click at [1103, 183] on img "button" at bounding box center [1107, 182] width 12 height 12
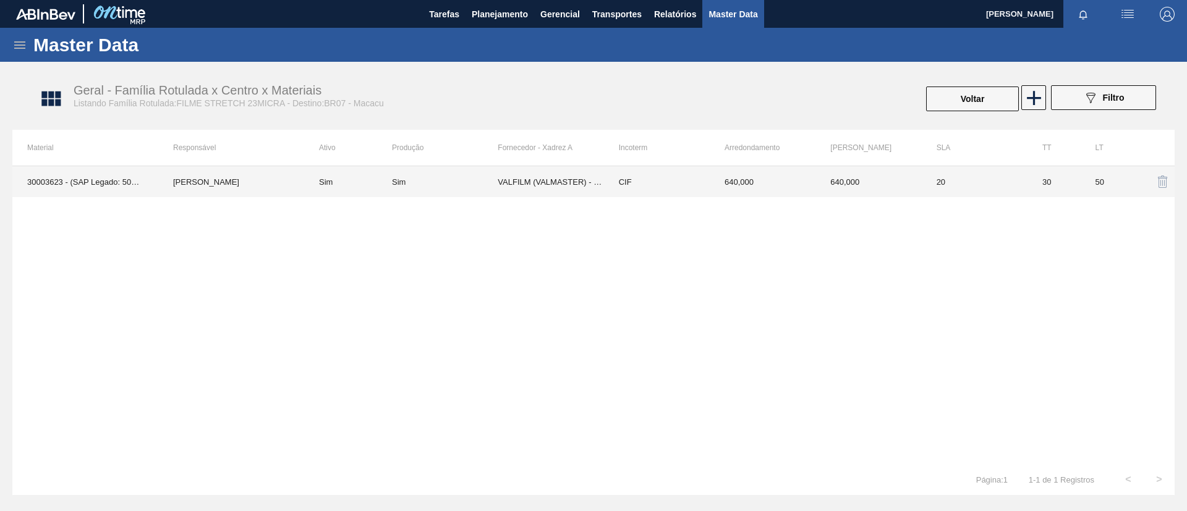
click at [590, 173] on td "VALFILM (VALMASTER) - MANAUS (AM)" at bounding box center [551, 181] width 106 height 31
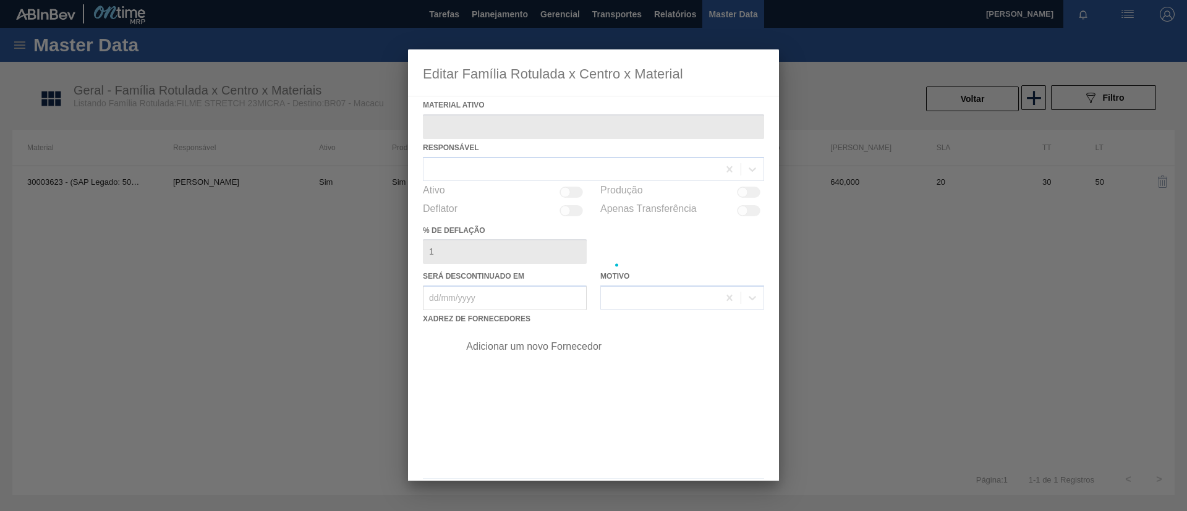
type ativo "30003623 - (SAP Legado: 50011302) - FILME STRETCH;500 MM;23 MICRA;;HISTRETCH"
checkbox input "true"
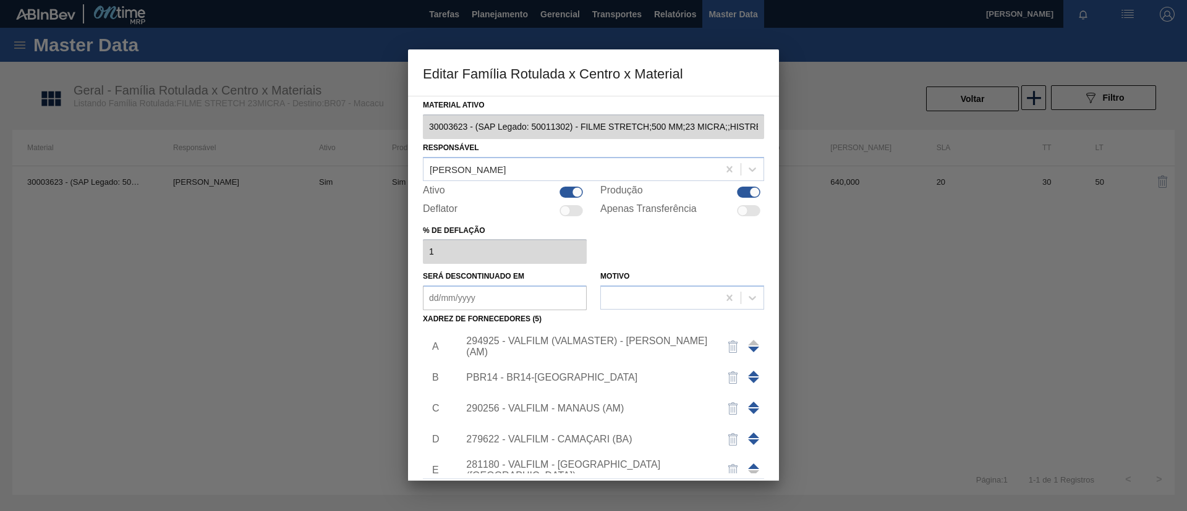
click at [621, 346] on div "294925 - VALFILM (VALMASTER) - MANAUS (AM)" at bounding box center [587, 347] width 242 height 22
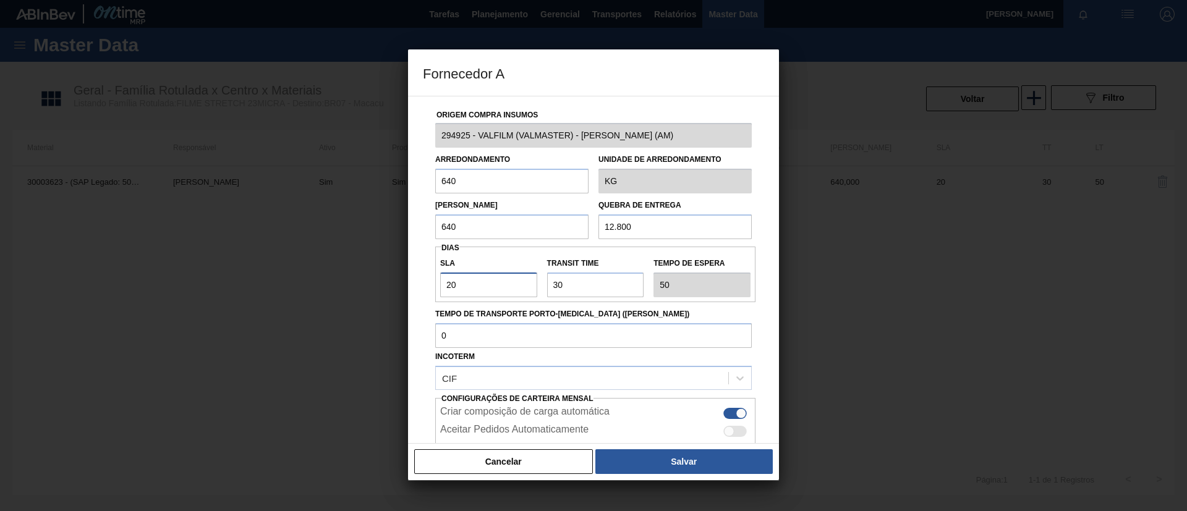
drag, startPoint x: 508, startPoint y: 275, endPoint x: 284, endPoint y: 276, distance: 223.8
click at [284, 276] on div "Fornecedor A Origem Compra Insumos 294925 - VALFILM (VALMASTER) - MANAUS (AM) A…" at bounding box center [593, 255] width 1187 height 511
type input "3"
type input "33"
type input "30"
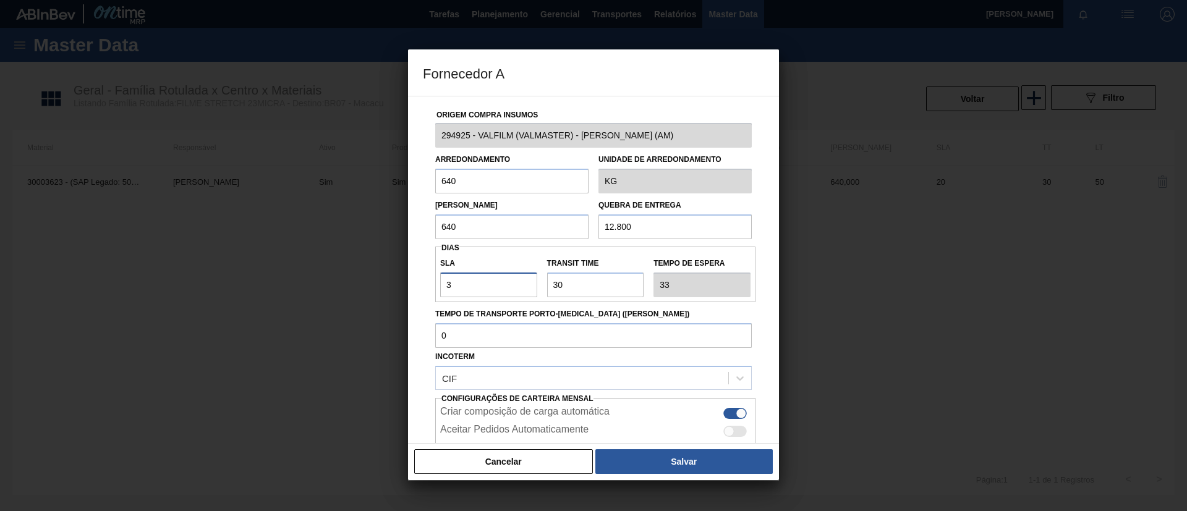
type input "60"
type input "30"
click at [681, 447] on div "Cancelar Salvar" at bounding box center [593, 461] width 371 height 37
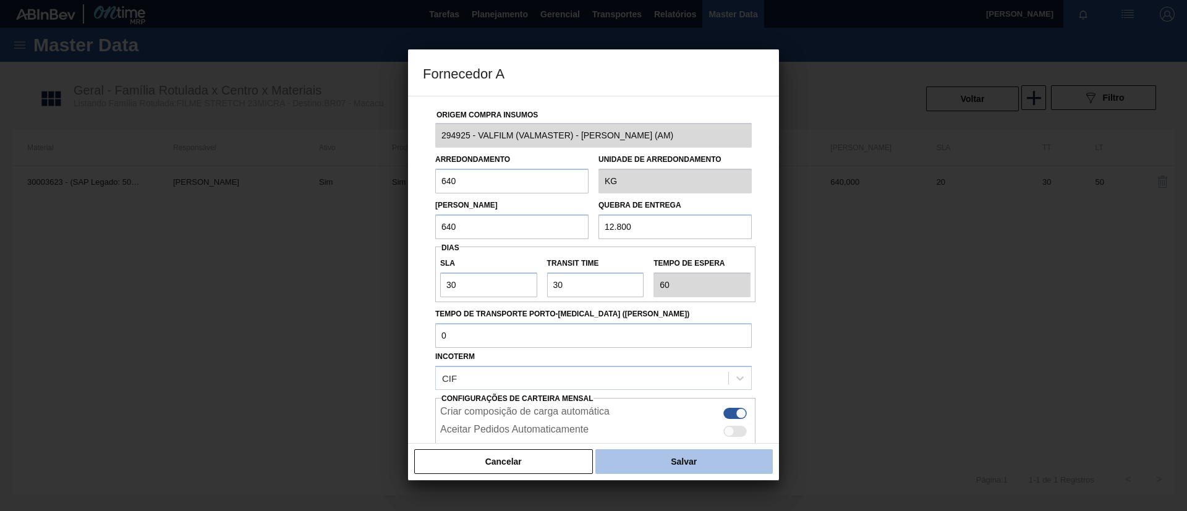
click at [685, 458] on button "Salvar" at bounding box center [683, 461] width 177 height 25
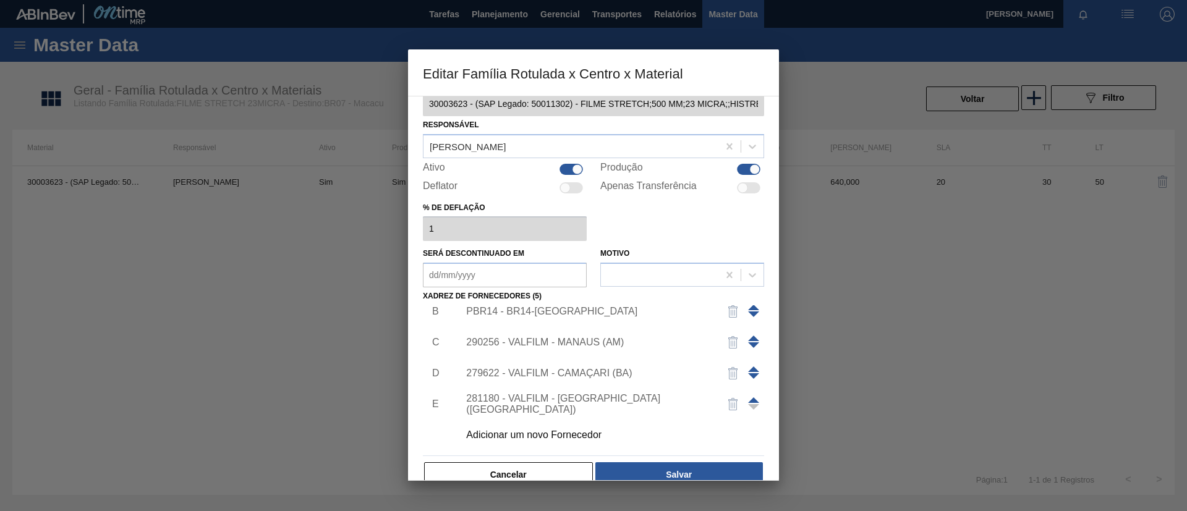
scroll to position [46, 0]
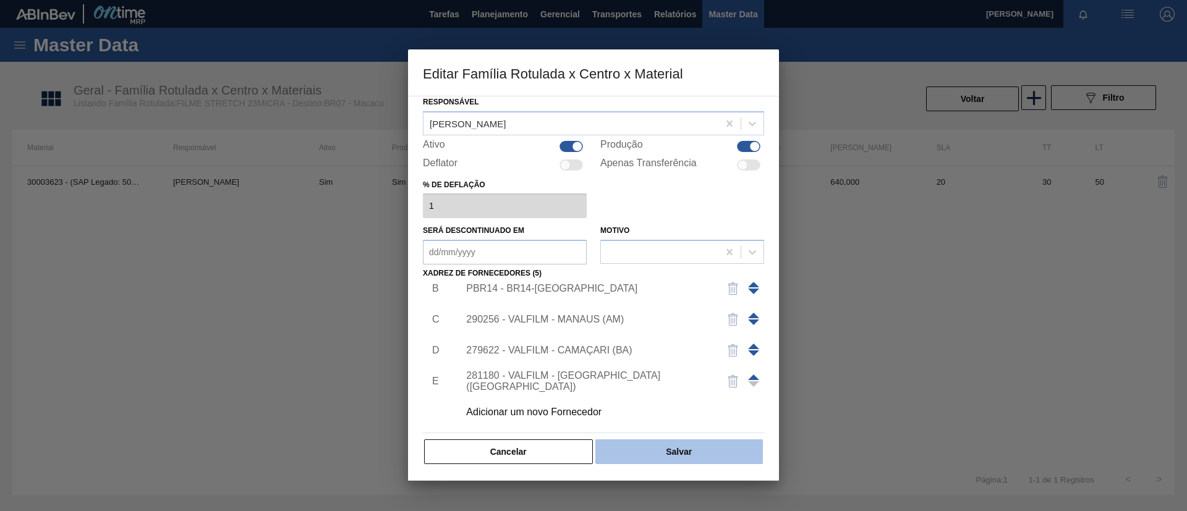
click at [702, 443] on button "Salvar" at bounding box center [679, 452] width 168 height 25
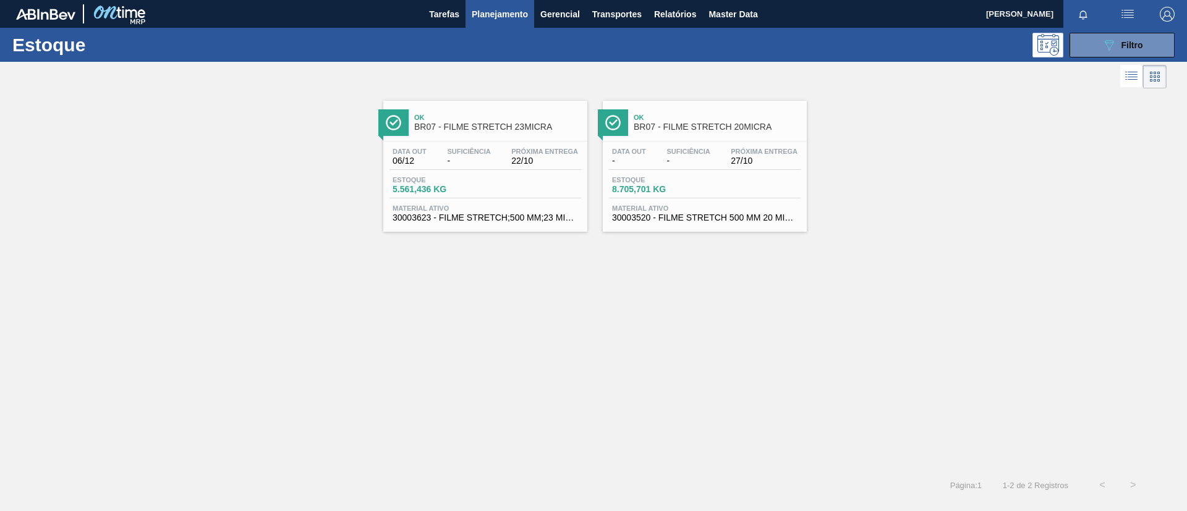
click at [723, 133] on div "Ok BR07 - FILME STRETCH 20MICRA" at bounding box center [717, 123] width 167 height 28
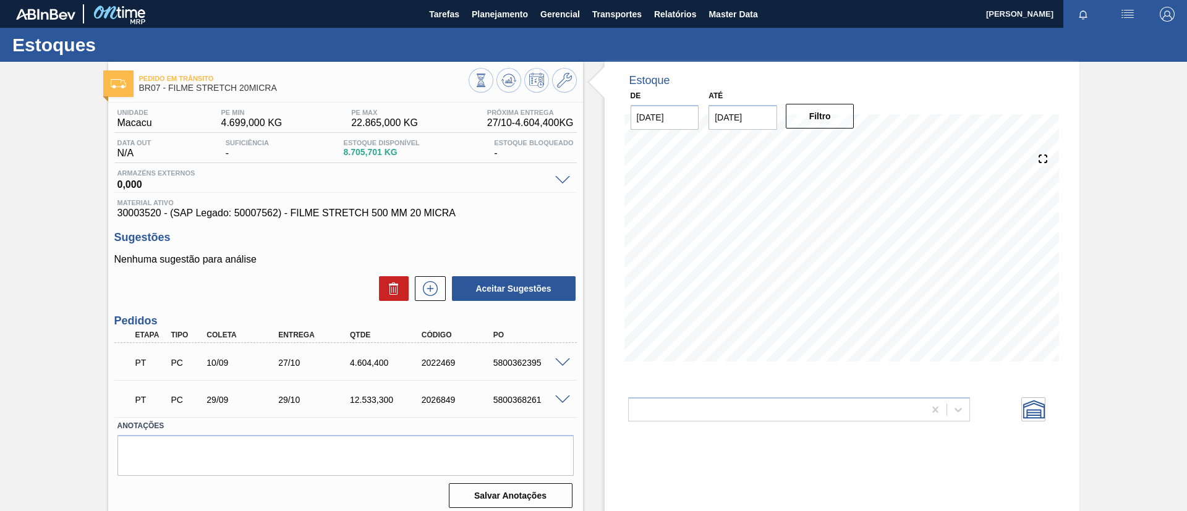
click at [574, 403] on div at bounding box center [564, 398] width 25 height 9
click at [567, 405] on div "PT PC 29/09 29/10 12.533,300 2026849 5800368261" at bounding box center [345, 398] width 462 height 31
click at [560, 405] on div "PT PC 29/09 29/10 12.533,300 2026849 5800368261" at bounding box center [345, 398] width 462 height 31
click at [557, 405] on div "PT PC 29/09 29/10 12.533,300 2026849 5800368261" at bounding box center [345, 398] width 462 height 31
click at [556, 409] on div "PT PC 29/09 29/10 12.533,300 2026849 5800368261" at bounding box center [345, 398] width 462 height 31
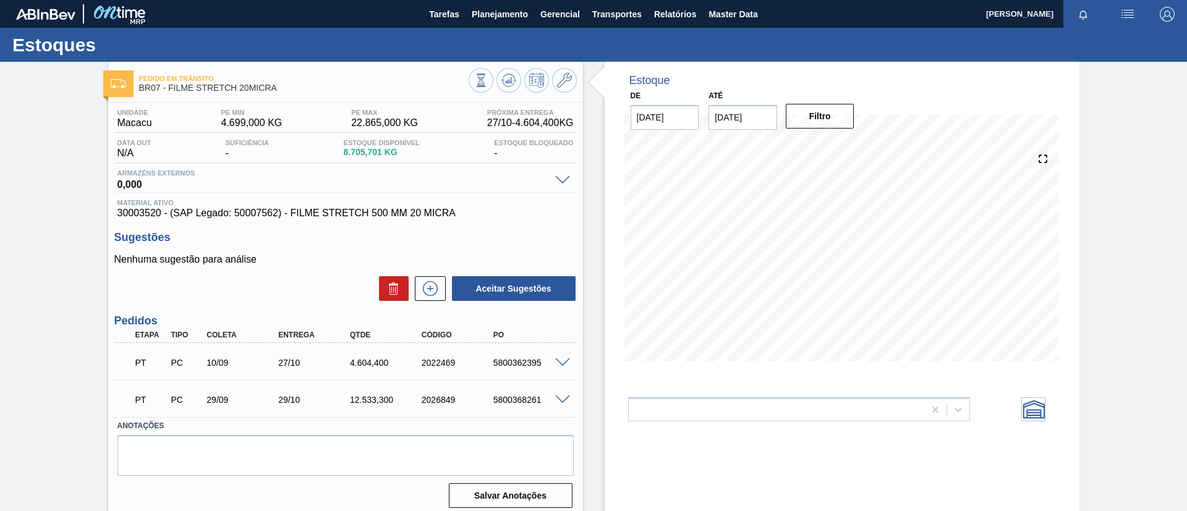
click at [552, 407] on div "PT PC 29/09 29/10 12.533,300 2026849 5800368261" at bounding box center [342, 398] width 430 height 25
click at [555, 404] on div "5800368261" at bounding box center [530, 400] width 80 height 10
click at [556, 403] on div "5800368261" at bounding box center [530, 400] width 80 height 10
click at [556, 398] on span at bounding box center [562, 400] width 15 height 9
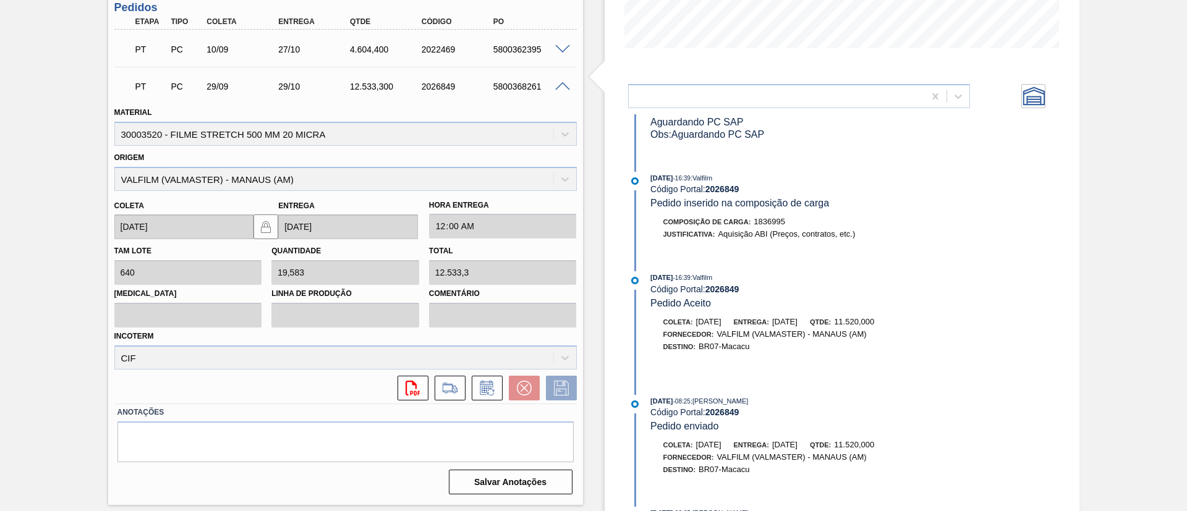
scroll to position [611, 0]
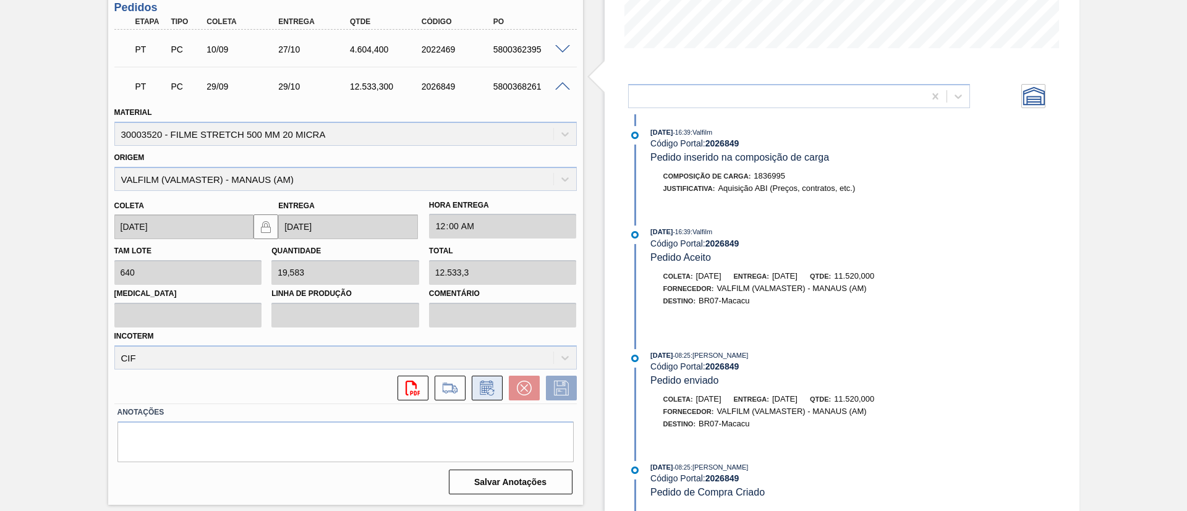
click at [500, 381] on button at bounding box center [487, 388] width 31 height 25
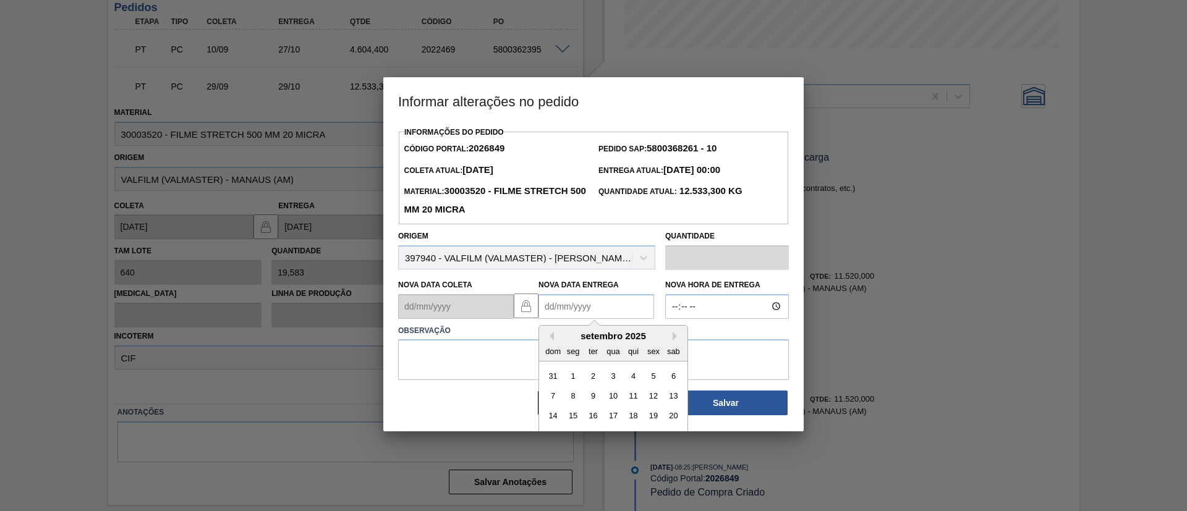
click at [574, 313] on Entrega2026849 "Nova Data Entrega" at bounding box center [597, 306] width 116 height 25
click at [675, 337] on button "Next Month" at bounding box center [677, 336] width 9 height 9
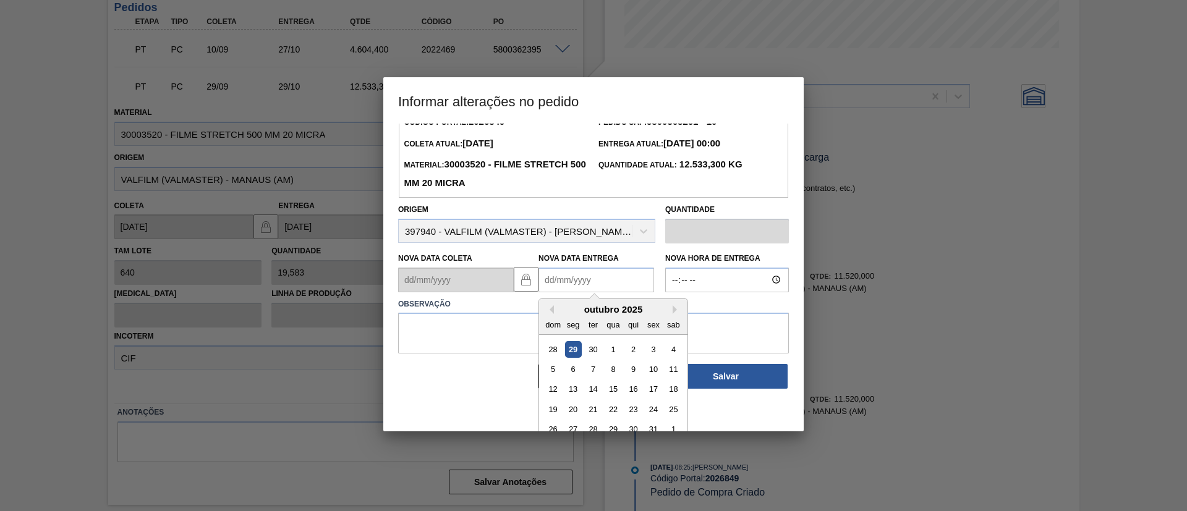
scroll to position [41, 0]
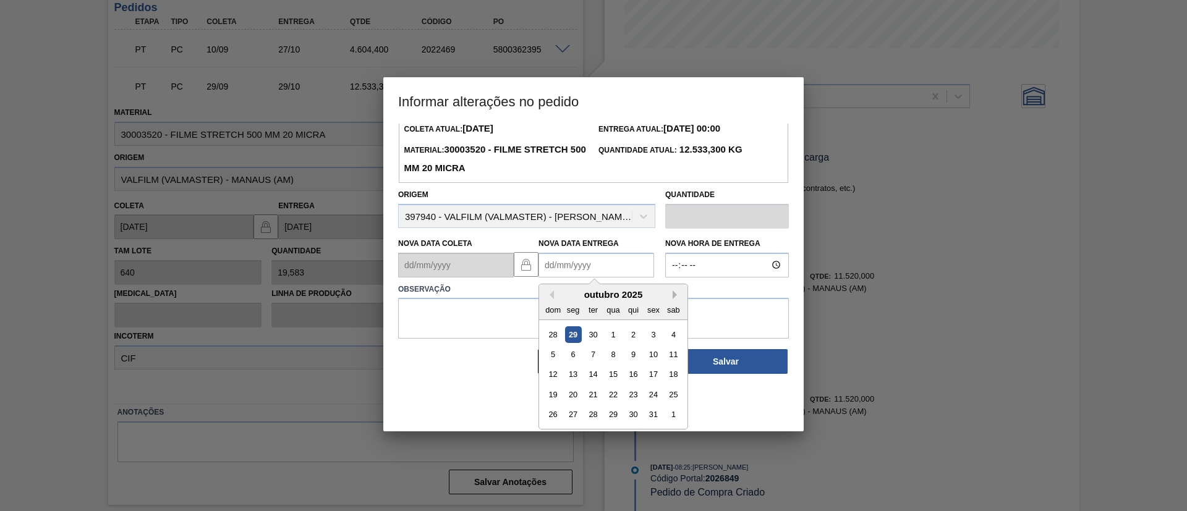
click at [678, 299] on button "Next Month" at bounding box center [677, 295] width 9 height 9
click at [618, 399] on div "19" at bounding box center [613, 394] width 17 height 17
type Entrega2026849 "19/11/2025"
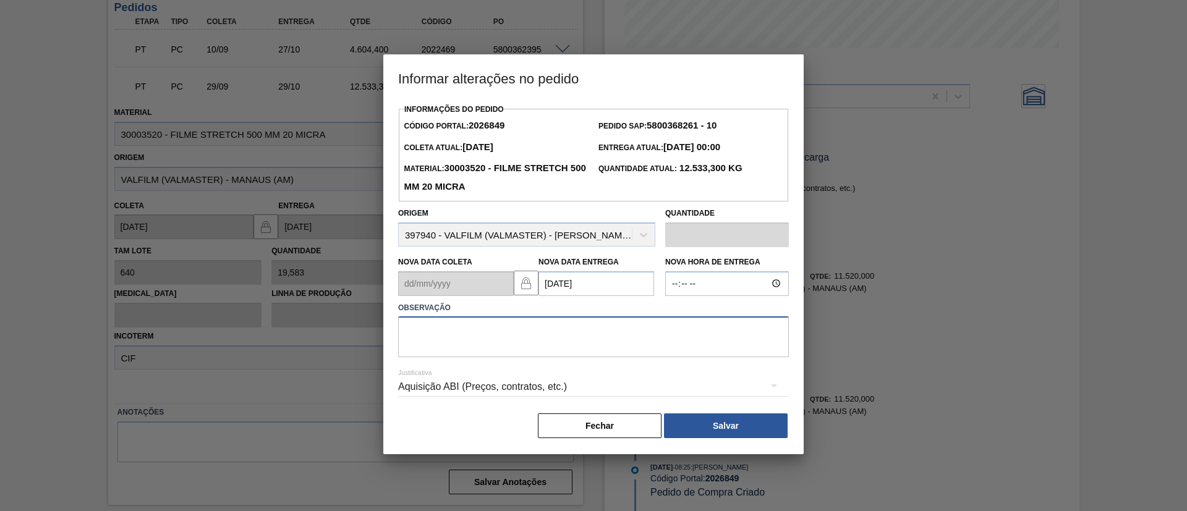
click at [616, 343] on textarea at bounding box center [593, 337] width 391 height 41
paste textarea "Data Original"
type textarea "Data Original"
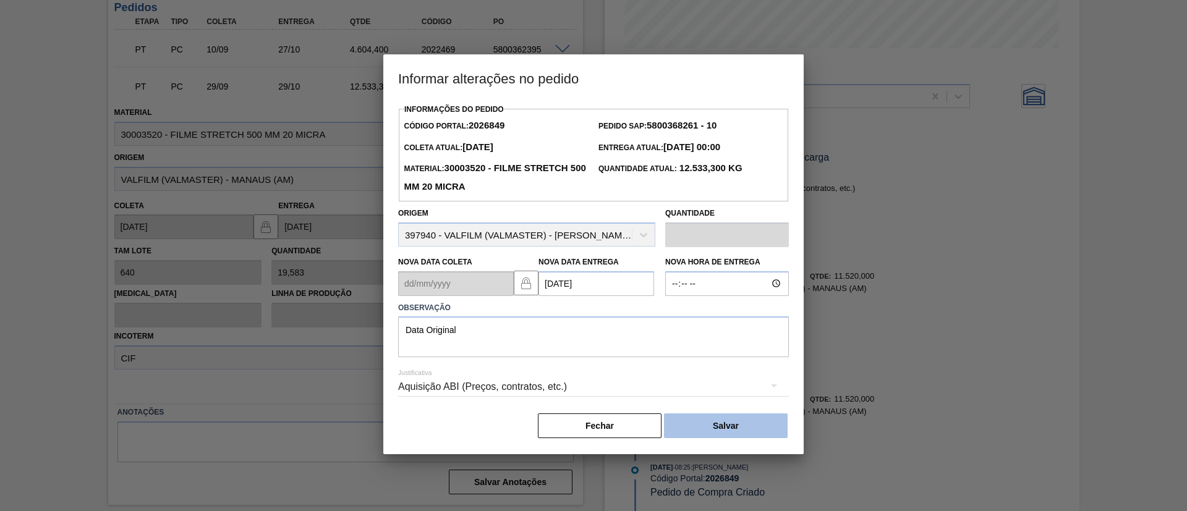
click at [687, 417] on button "Salvar" at bounding box center [726, 426] width 124 height 25
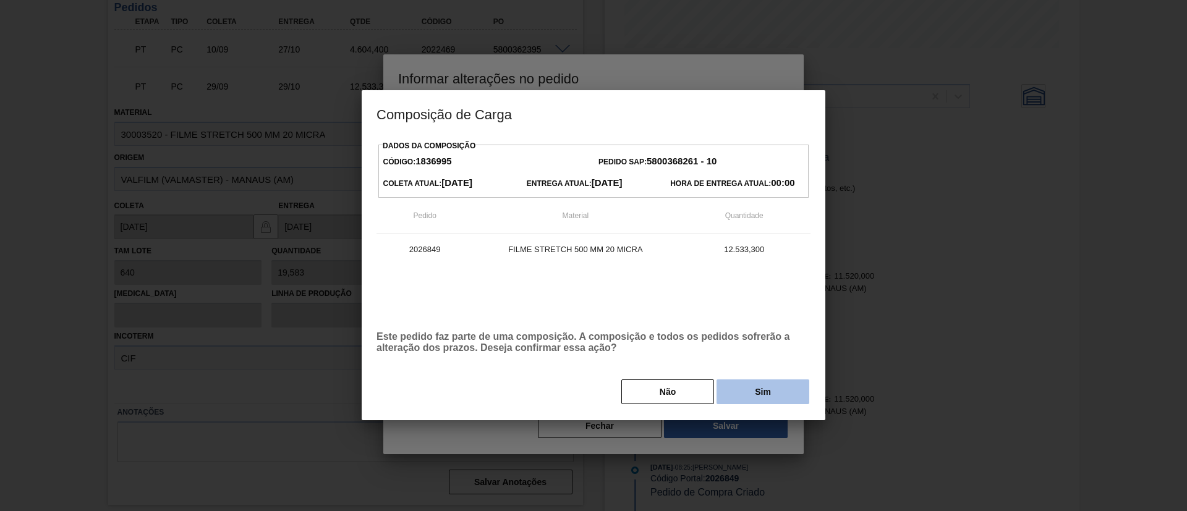
click at [773, 391] on button "Sim" at bounding box center [763, 392] width 93 height 25
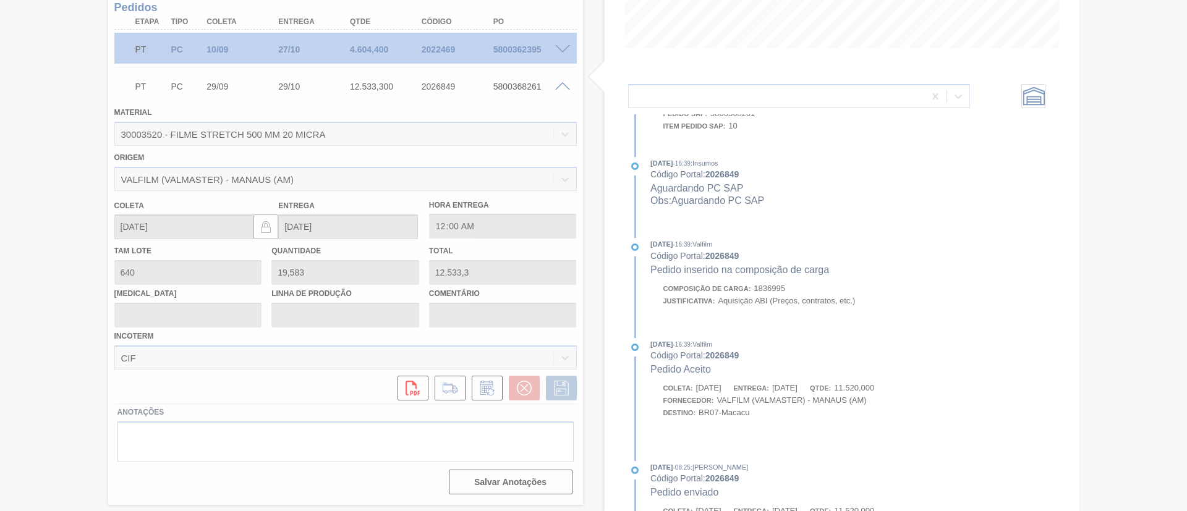
type input "Data Original"
type input "19/11/2025"
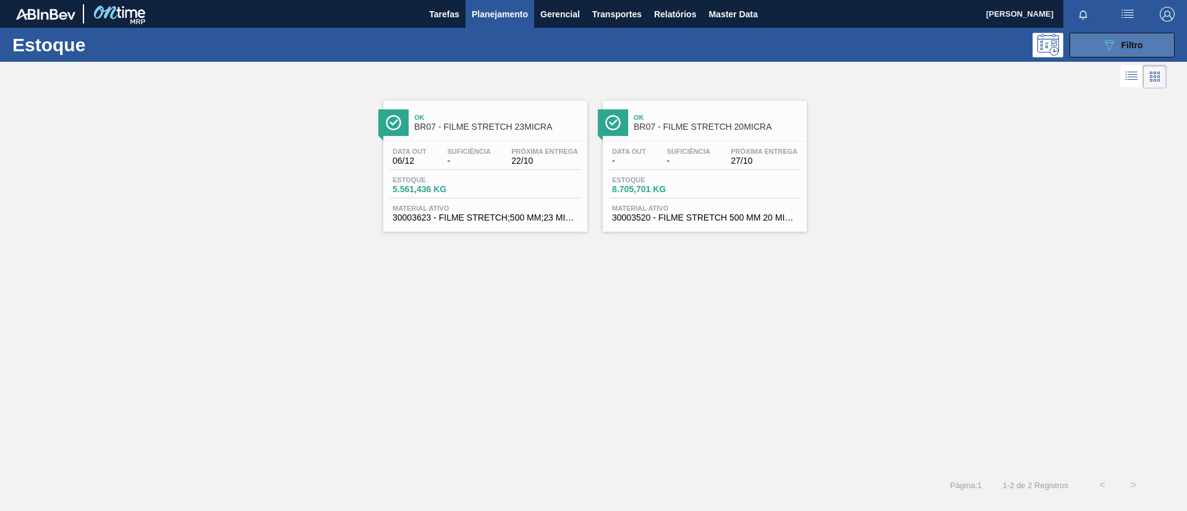
click at [1112, 45] on icon "089F7B8B-B2A5-4AFE-B5C0-19BA573D28AC" at bounding box center [1109, 45] width 15 height 15
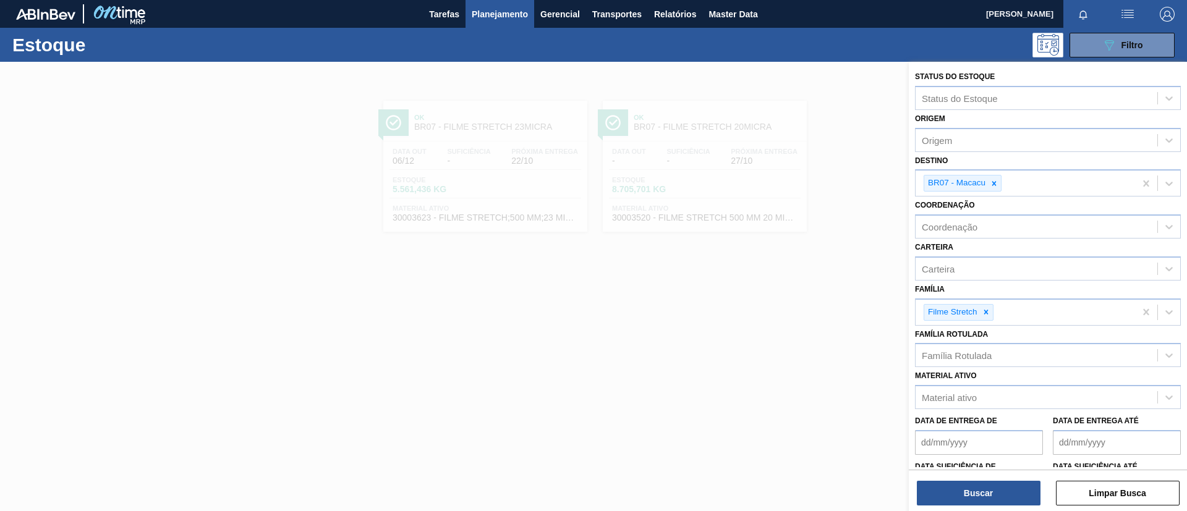
click at [752, 156] on div at bounding box center [593, 317] width 1187 height 511
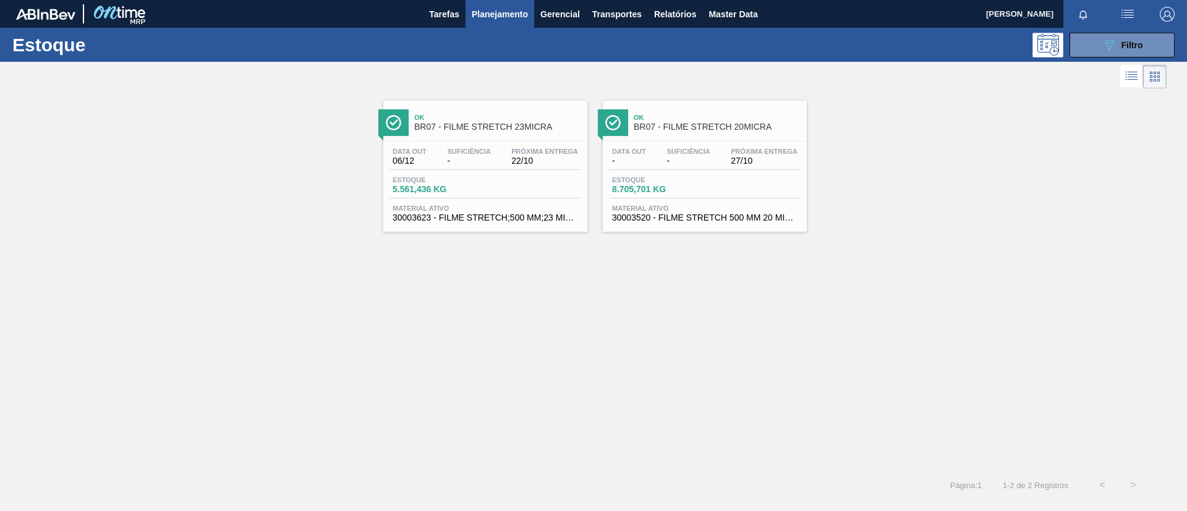
click at [662, 127] on span "BR07 - FILME STRETCH 20MICRA" at bounding box center [717, 126] width 167 height 9
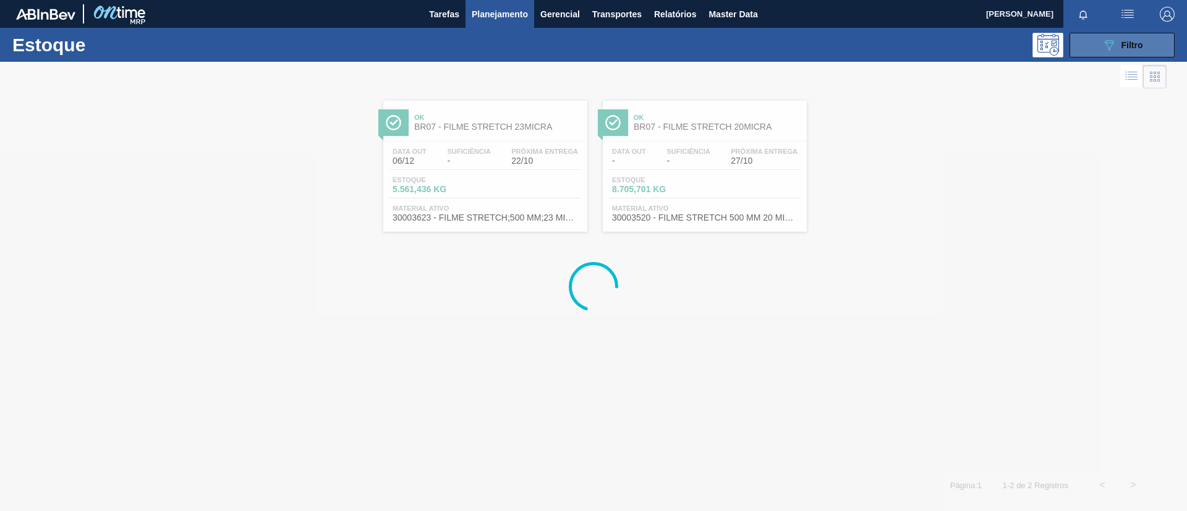
click at [1155, 42] on button "089F7B8B-B2A5-4AFE-B5C0-19BA573D28AC Filtro" at bounding box center [1122, 45] width 105 height 25
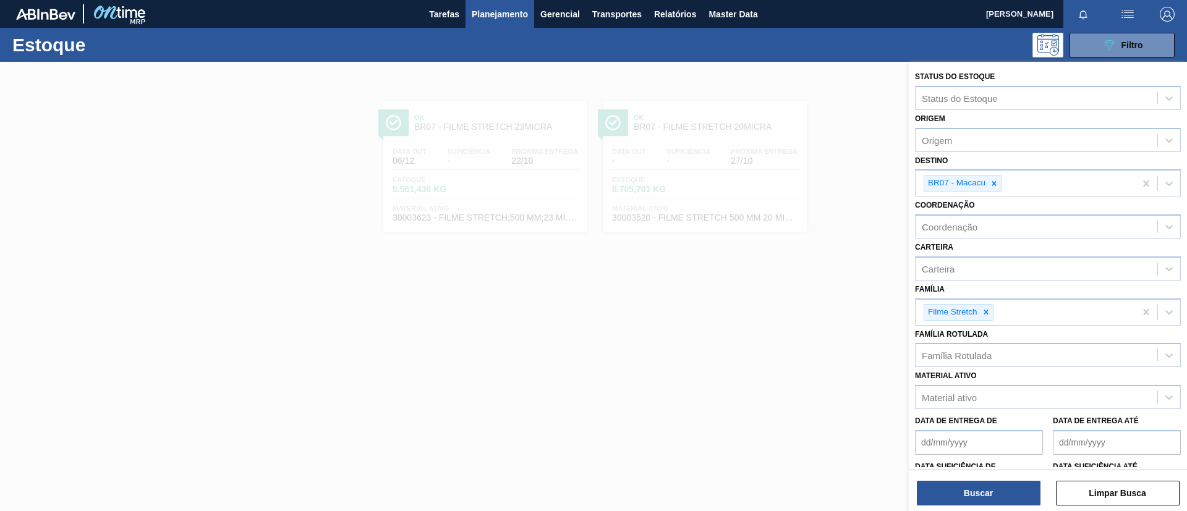
click at [994, 186] on icon at bounding box center [994, 183] width 9 height 9
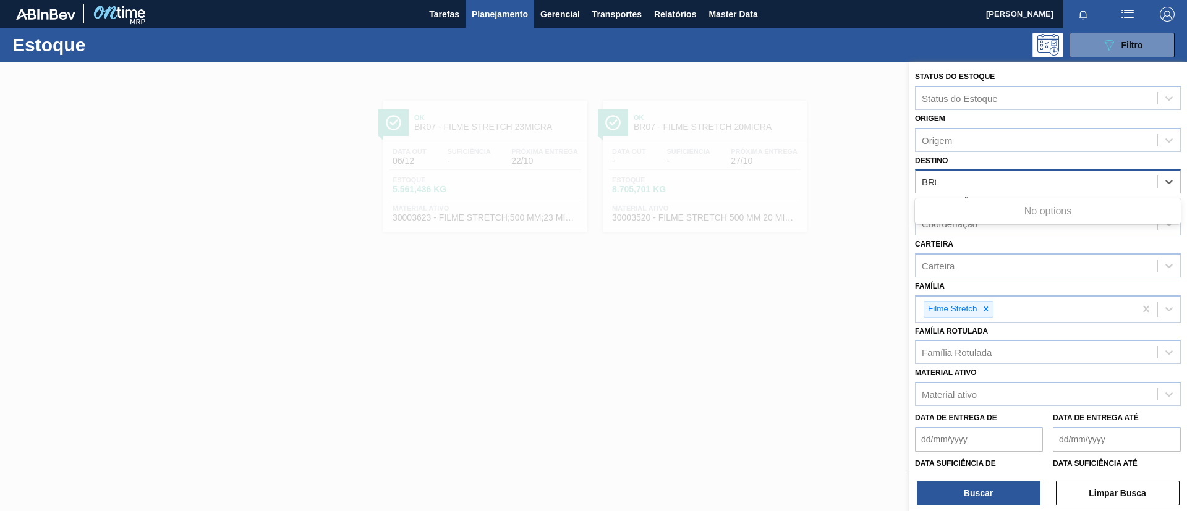
type input "BR08"
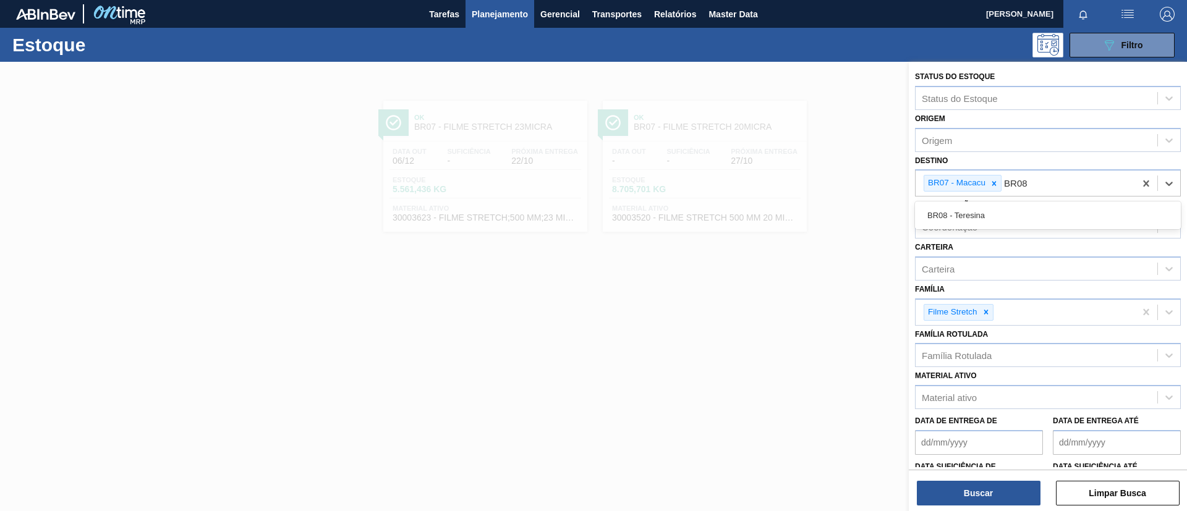
click at [1017, 204] on div "BR08 - Teresina" at bounding box center [1048, 215] width 266 height 23
click at [999, 189] on div at bounding box center [994, 183] width 14 height 15
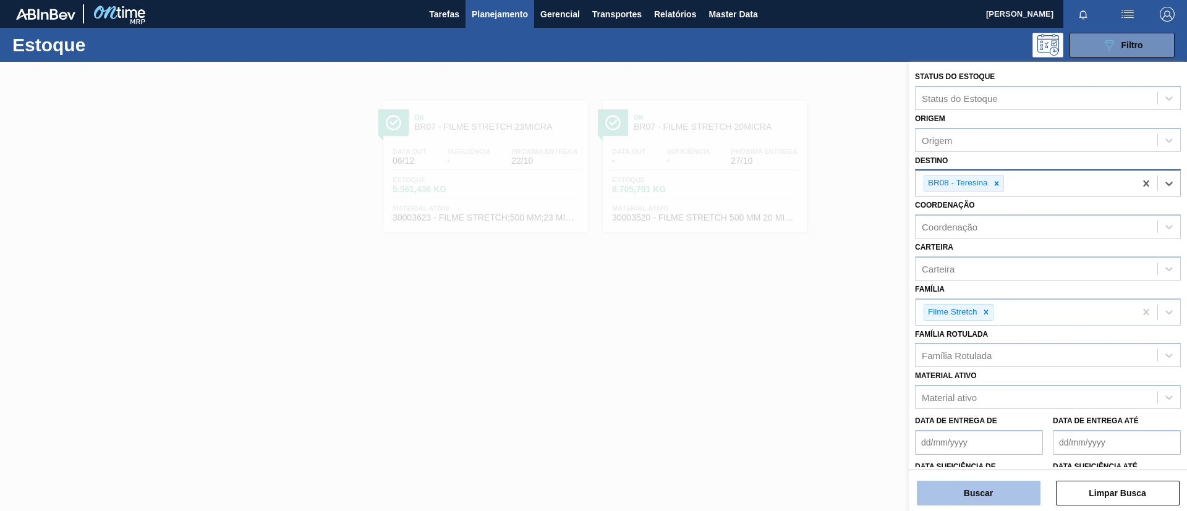
click at [982, 490] on button "Buscar" at bounding box center [979, 493] width 124 height 25
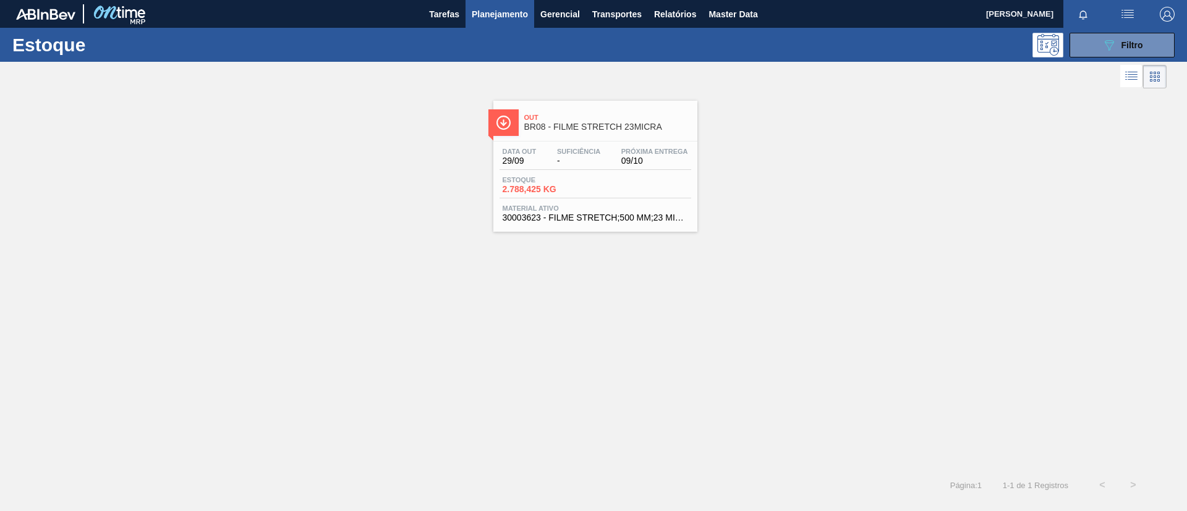
click at [589, 127] on span "BR08 - FILME STRETCH 23MICRA" at bounding box center [607, 126] width 167 height 9
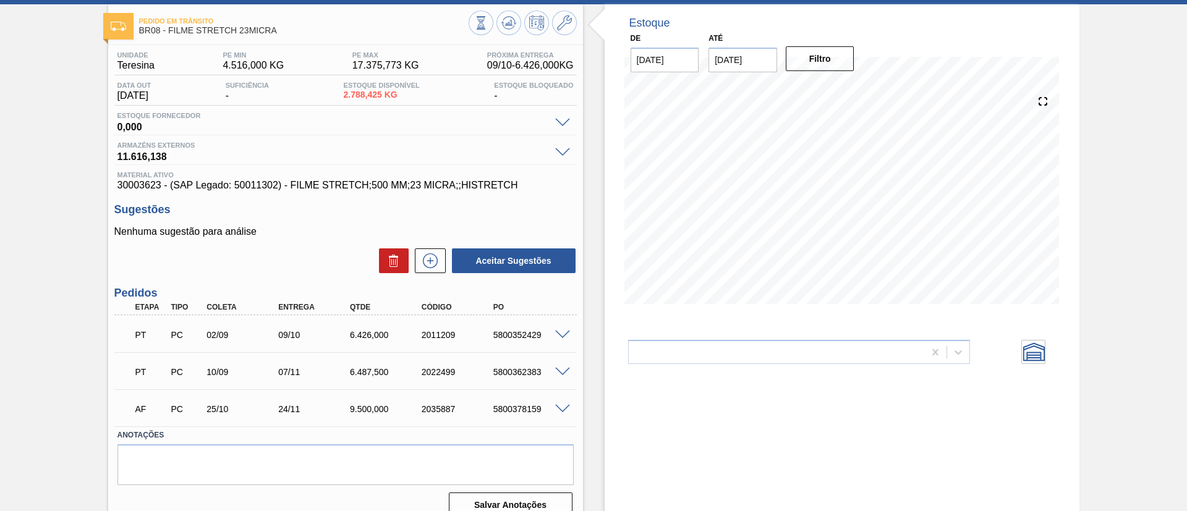
scroll to position [74, 0]
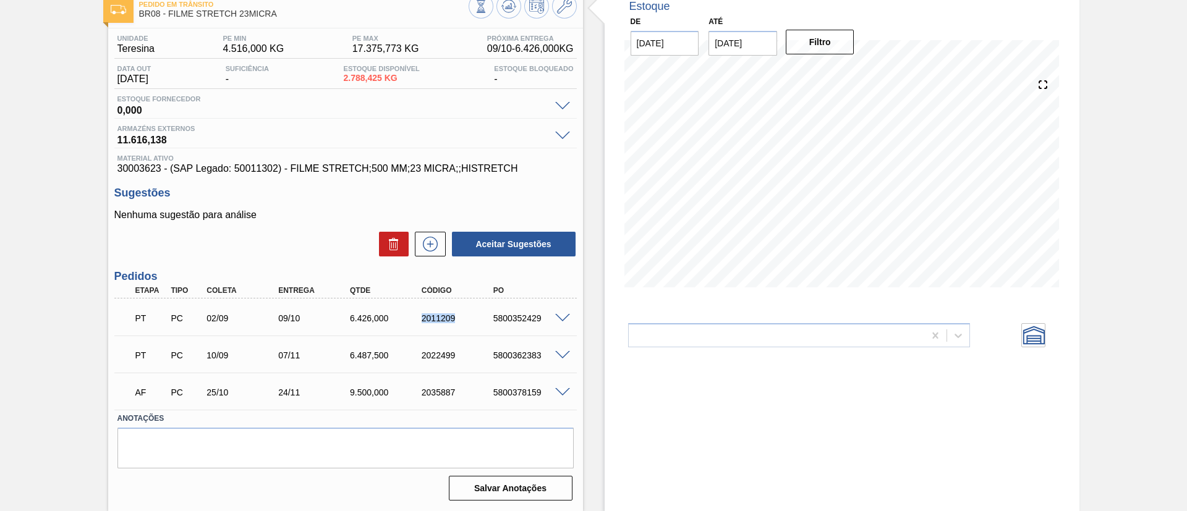
drag, startPoint x: 392, startPoint y: 326, endPoint x: 461, endPoint y: 320, distance: 69.5
click at [461, 320] on div "PT PC 02/09 09/10 6.426,000 2011209 5800352429" at bounding box center [342, 317] width 430 height 25
copy div "2011209"
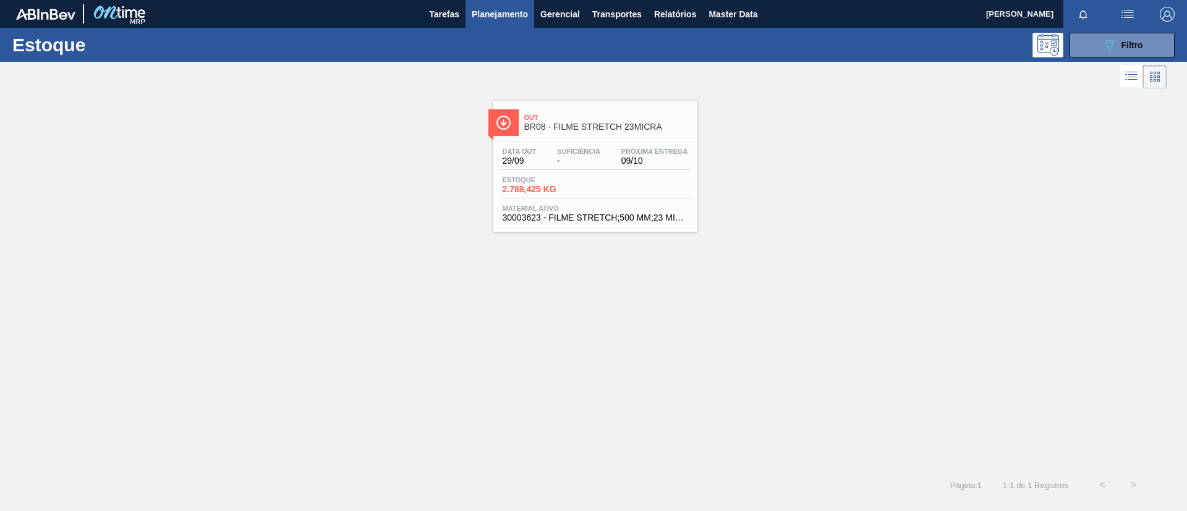
click at [619, 148] on div "Próxima Entrega 09/10" at bounding box center [654, 157] width 73 height 18
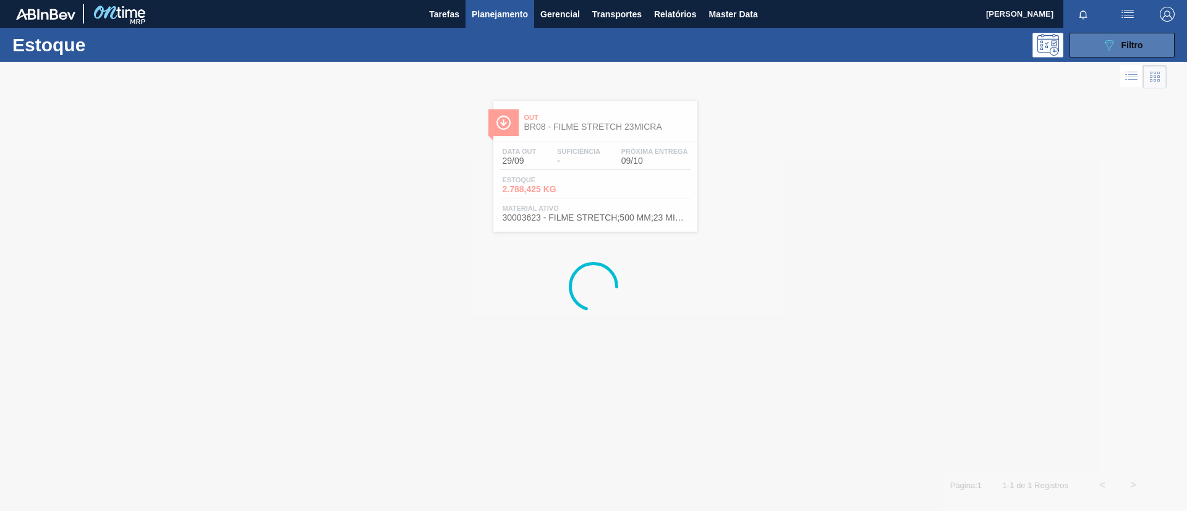
click at [1119, 36] on button "089F7B8B-B2A5-4AFE-B5C0-19BA573D28AC Filtro" at bounding box center [1122, 45] width 105 height 25
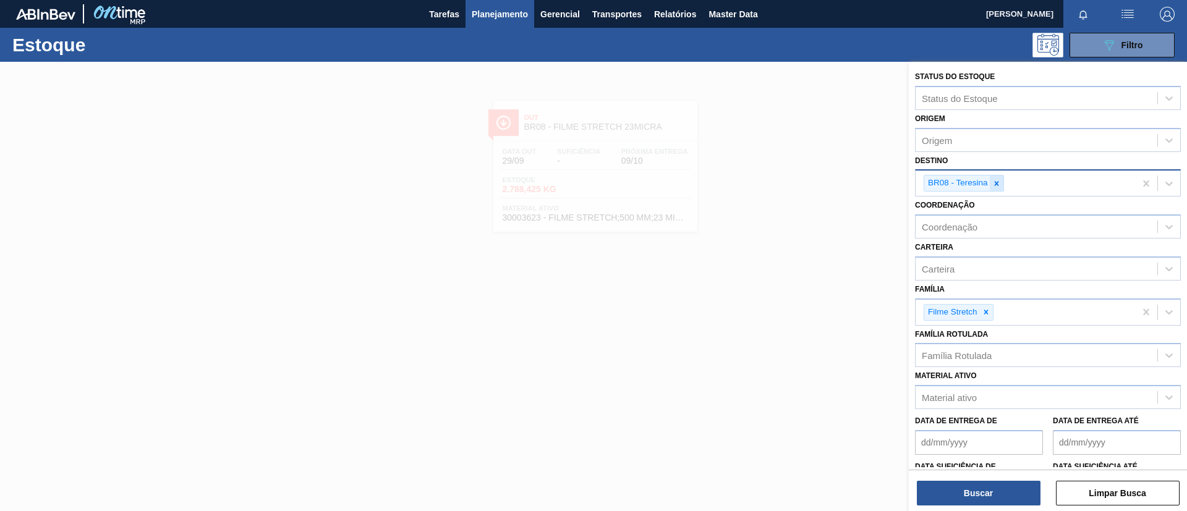
click at [1001, 183] on div at bounding box center [997, 183] width 14 height 15
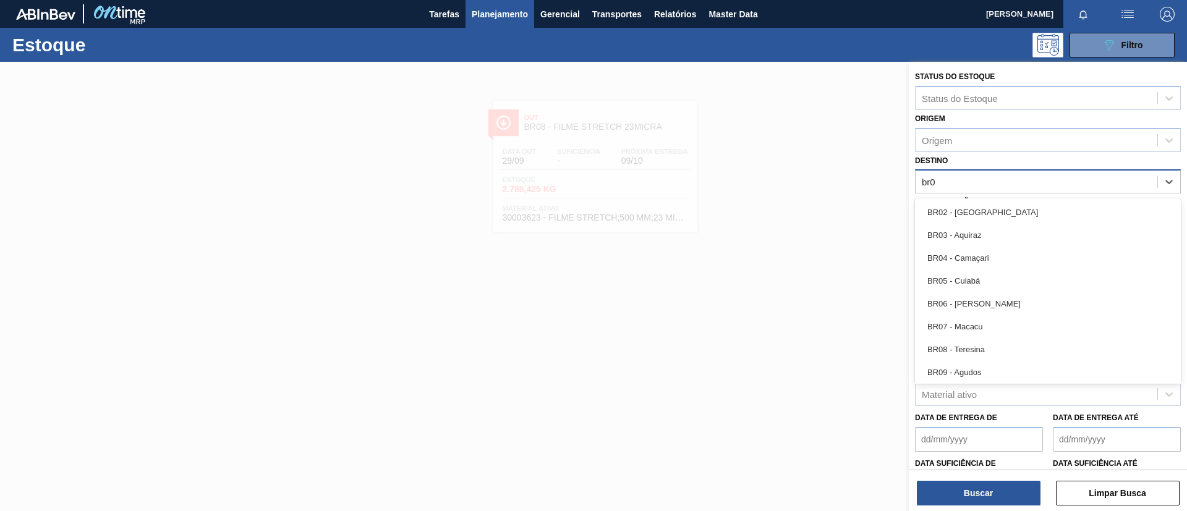
type input "br09"
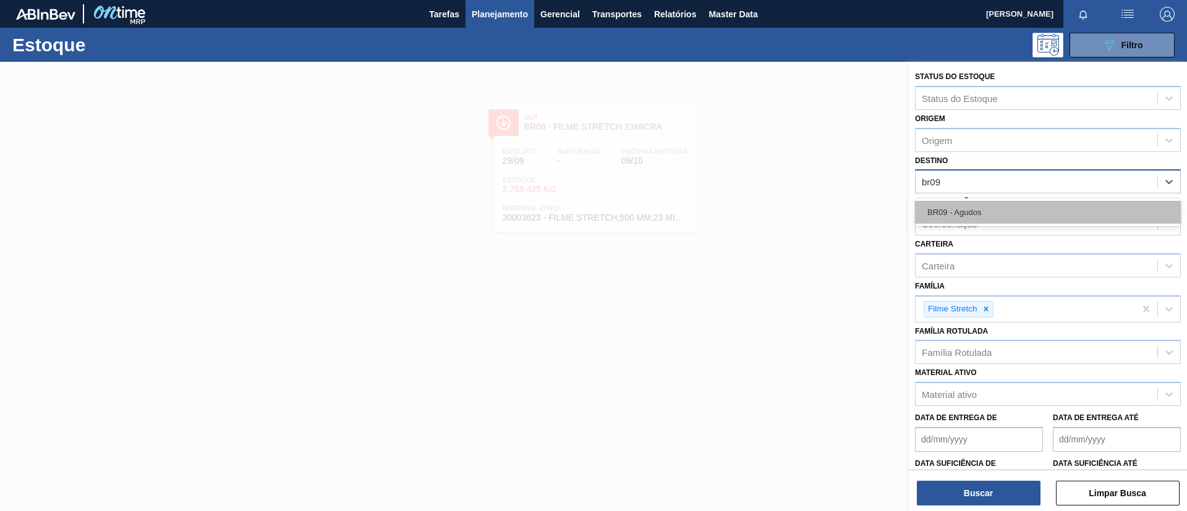
click at [1012, 203] on div "BR09 - Agudos" at bounding box center [1048, 212] width 266 height 23
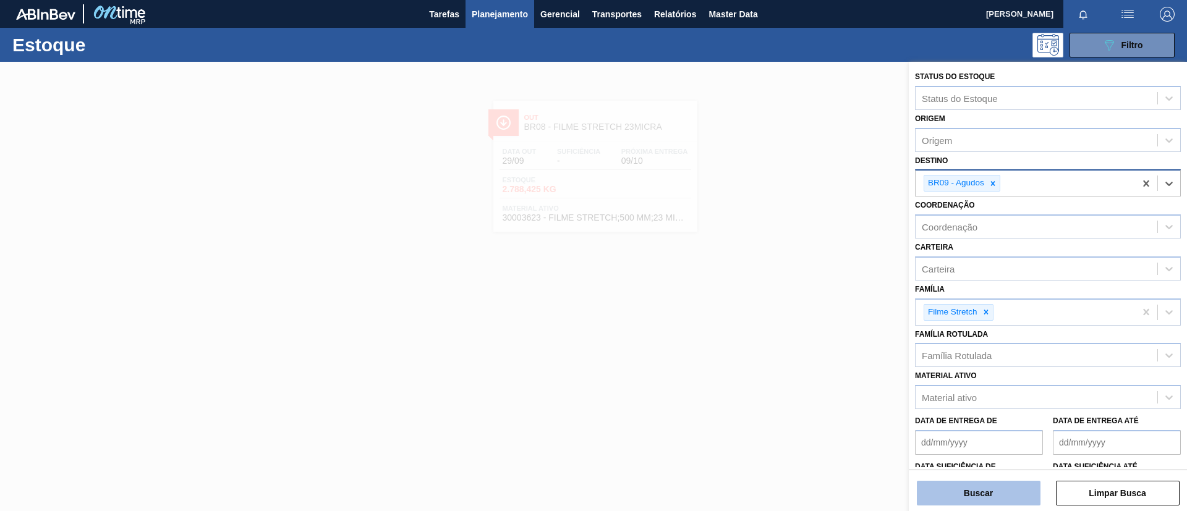
click at [983, 495] on button "Buscar" at bounding box center [979, 493] width 124 height 25
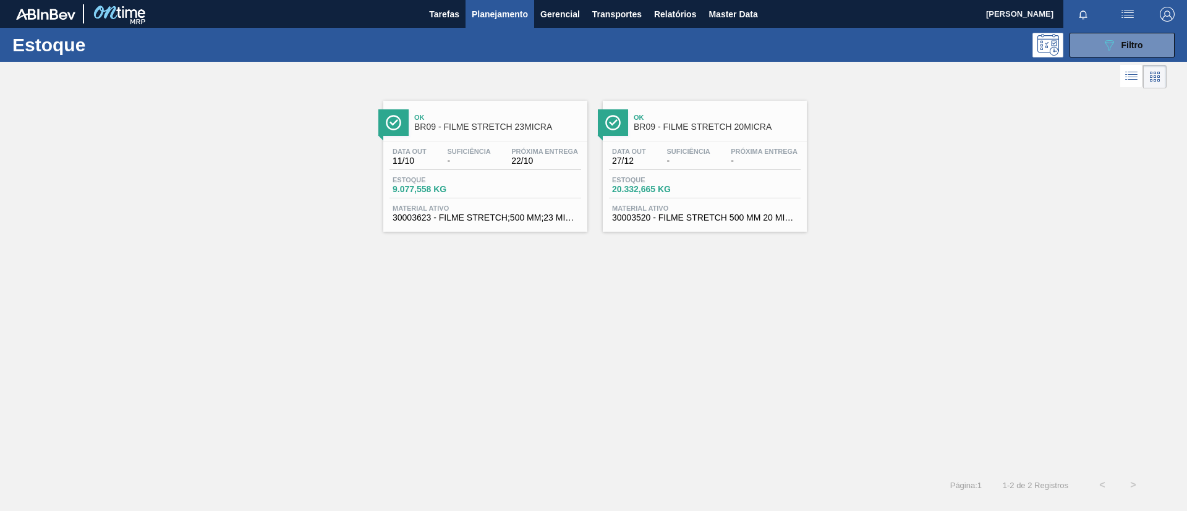
click at [521, 134] on div "Ok BR09 - FILME STRETCH 23MICRA" at bounding box center [497, 123] width 167 height 28
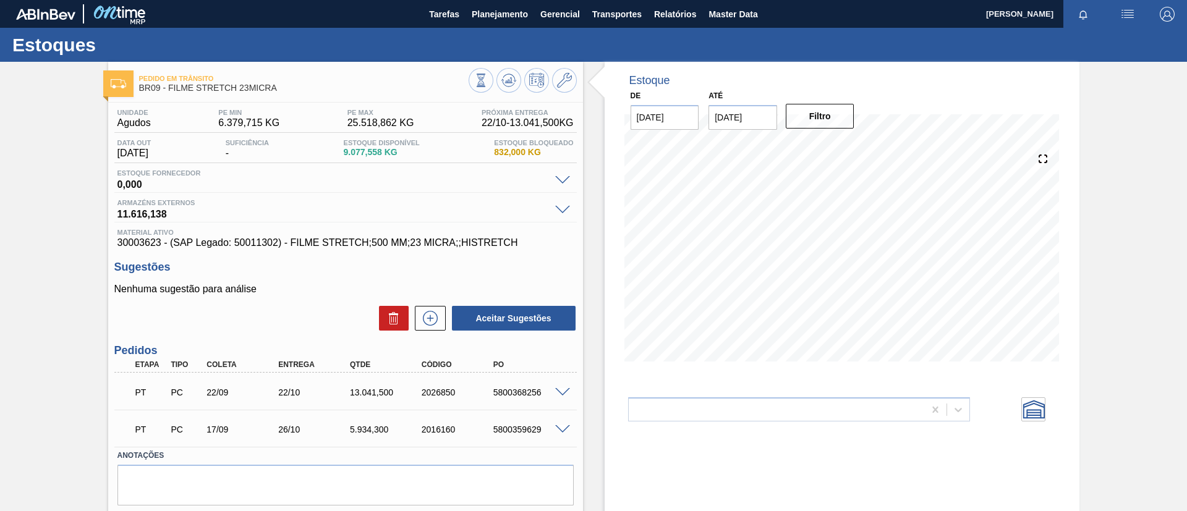
click at [566, 393] on span at bounding box center [562, 392] width 15 height 9
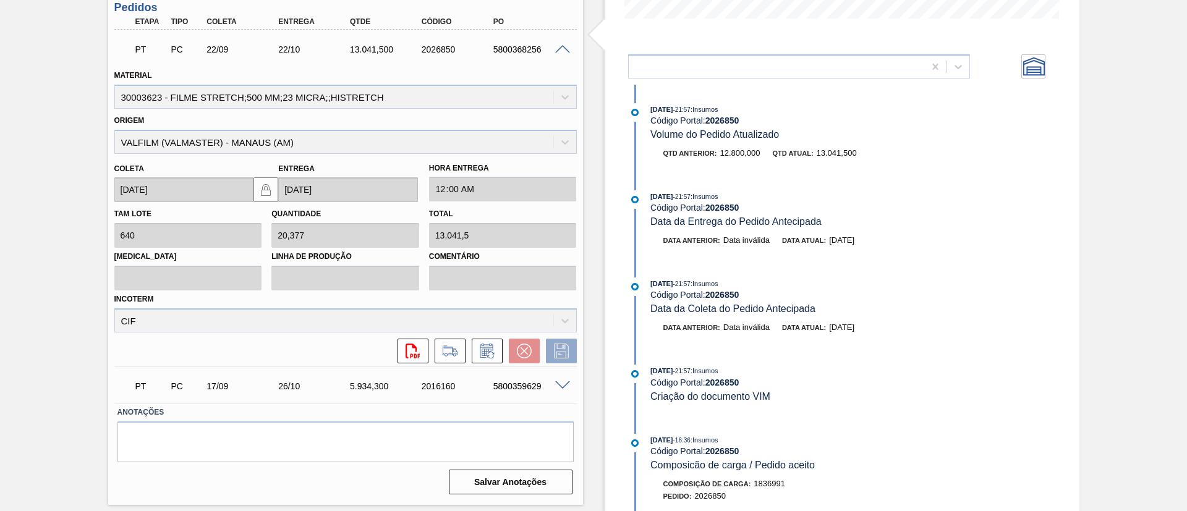
scroll to position [569, 0]
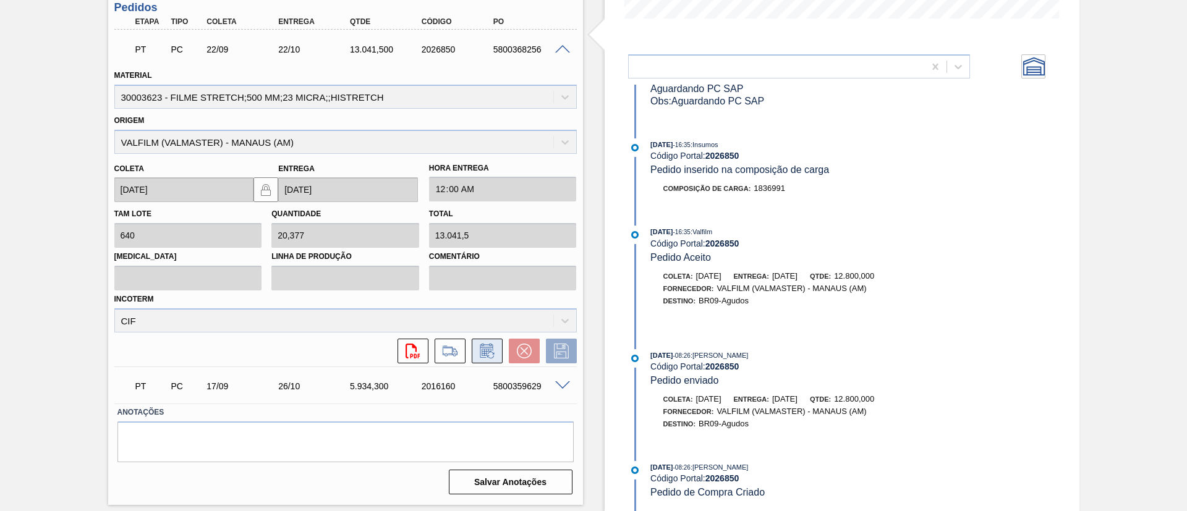
click at [485, 349] on icon at bounding box center [487, 351] width 20 height 15
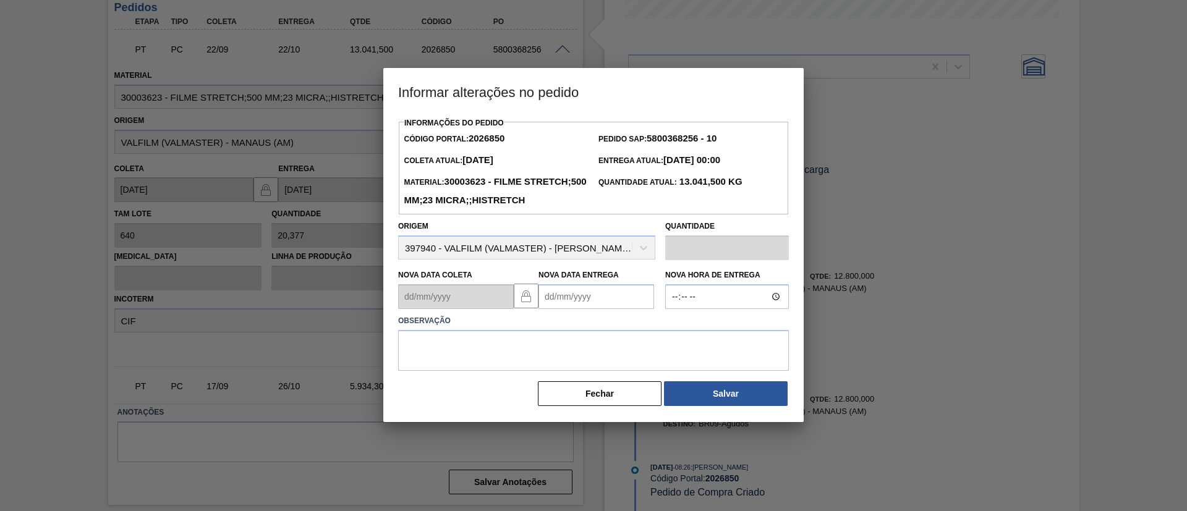
click at [561, 309] on Entrega2026850 "Nova Data Entrega" at bounding box center [597, 296] width 116 height 25
click at [675, 331] on button "Next Month" at bounding box center [677, 326] width 9 height 9
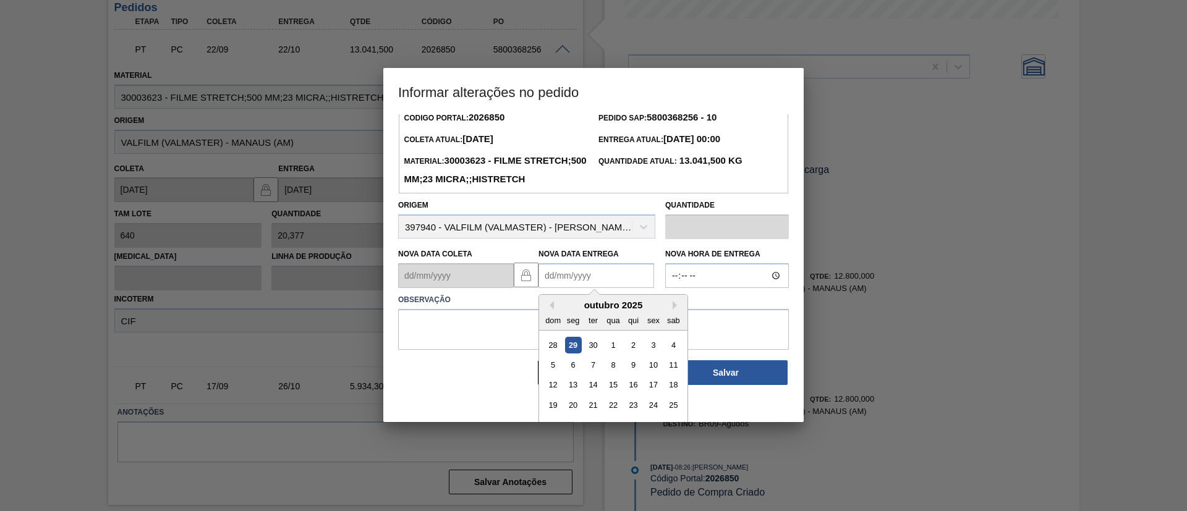
scroll to position [41, 0]
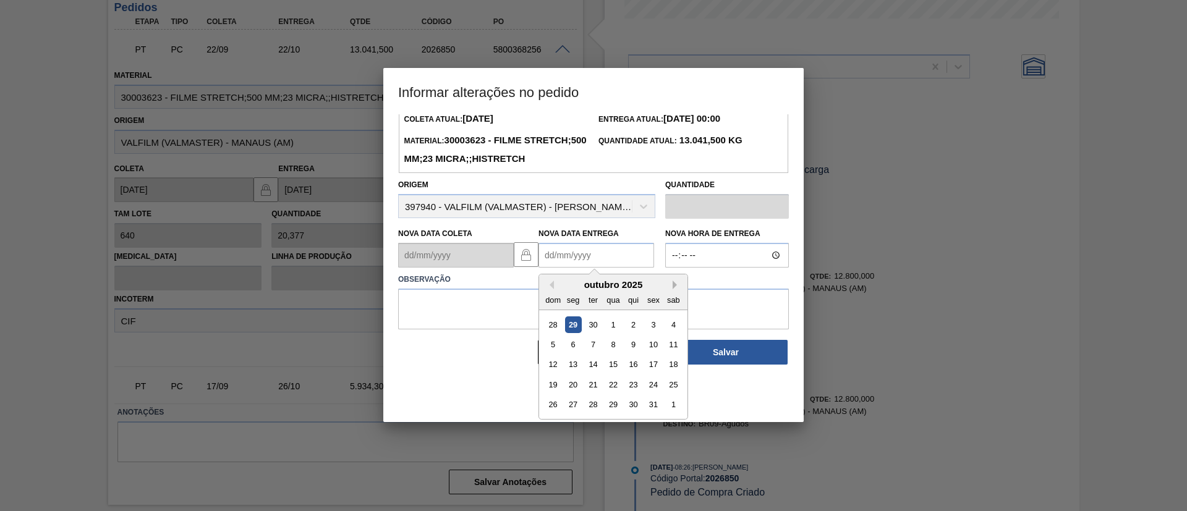
click at [676, 289] on button "Next Month" at bounding box center [677, 285] width 9 height 9
click at [634, 373] on div "13" at bounding box center [633, 365] width 17 height 17
type Entrega2026850 "13/11/2025"
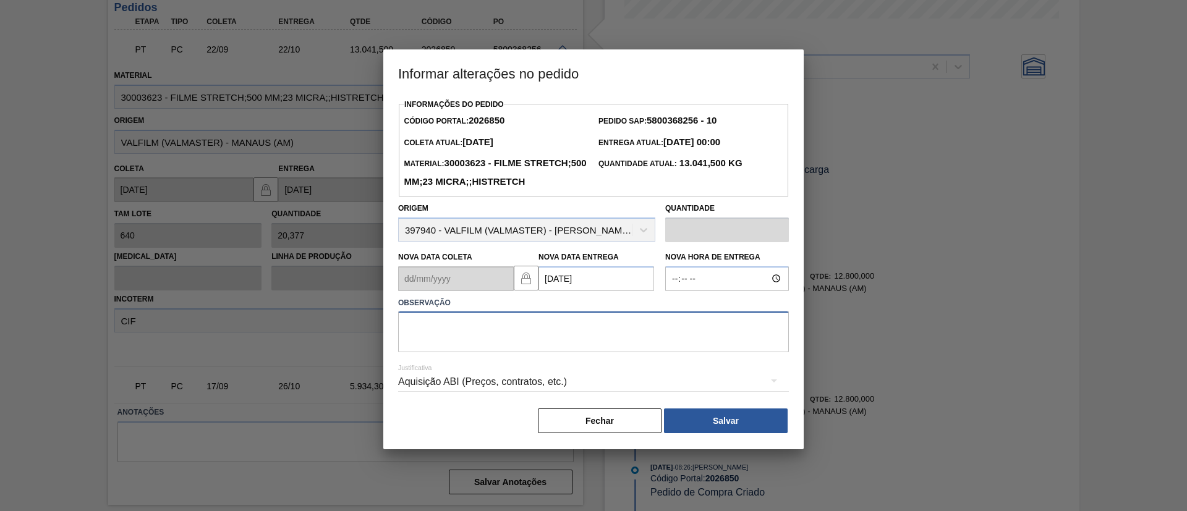
click at [636, 341] on textarea at bounding box center [593, 332] width 391 height 41
paste textarea "D"
drag, startPoint x: 604, startPoint y: 360, endPoint x: 393, endPoint y: 365, distance: 210.9
click at [393, 353] on div "Observação Data Original" at bounding box center [593, 323] width 401 height 59
type textarea "Data Original"
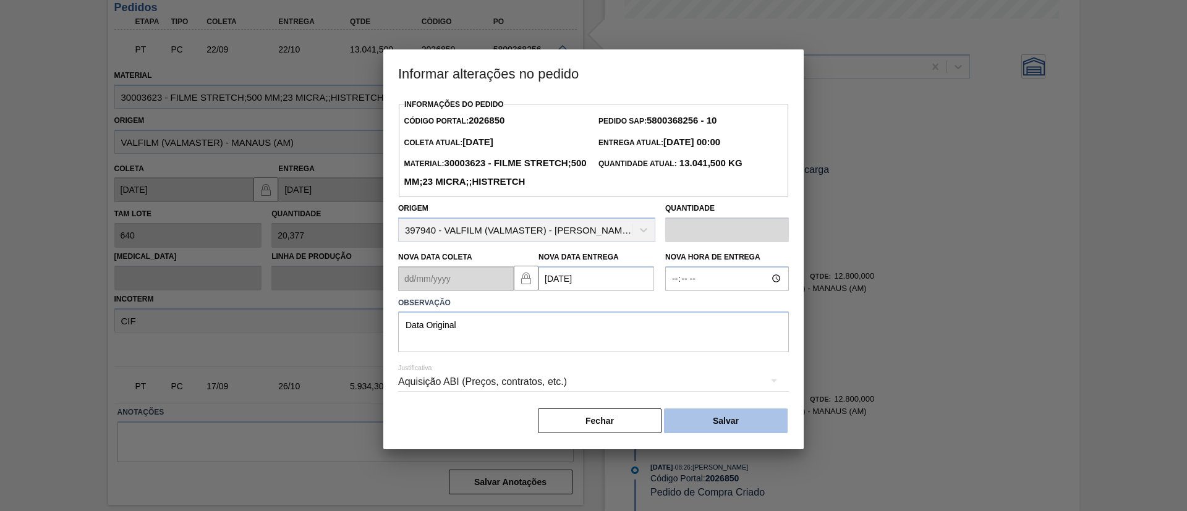
click at [696, 433] on button "Salvar" at bounding box center [726, 421] width 124 height 25
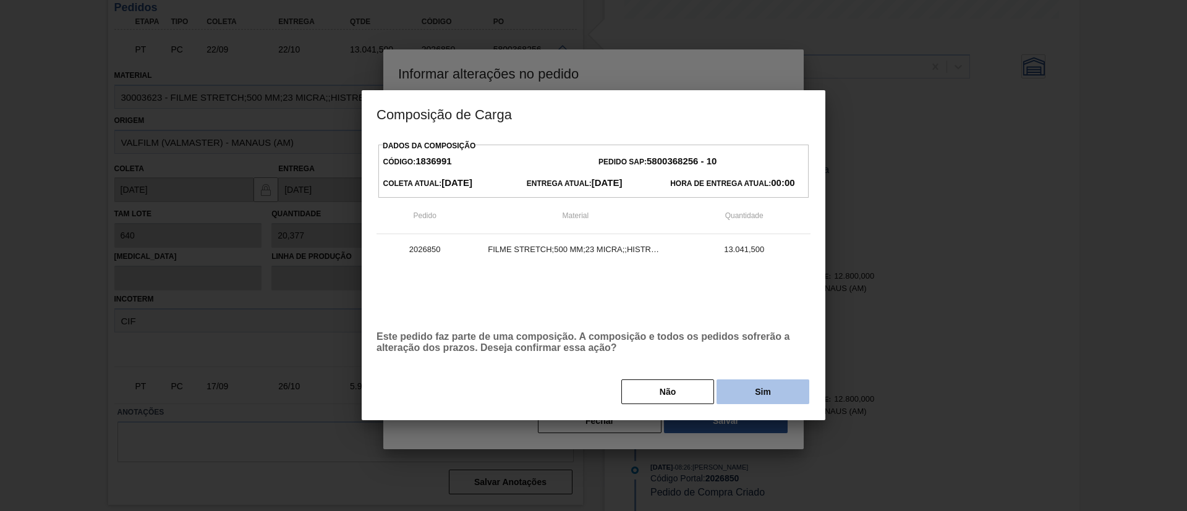
click at [763, 397] on button "Sim" at bounding box center [763, 392] width 93 height 25
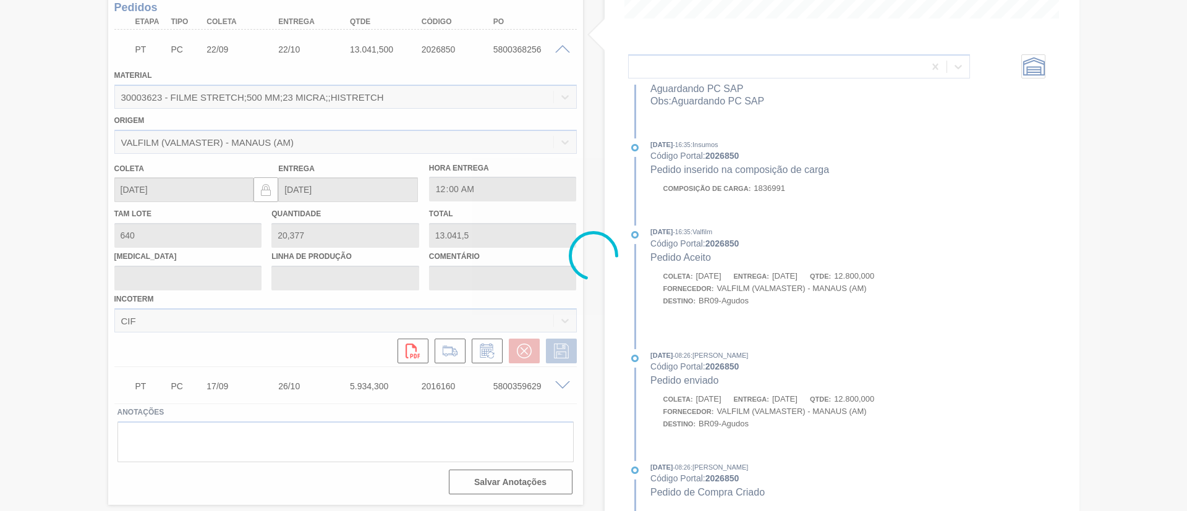
scroll to position [682, 0]
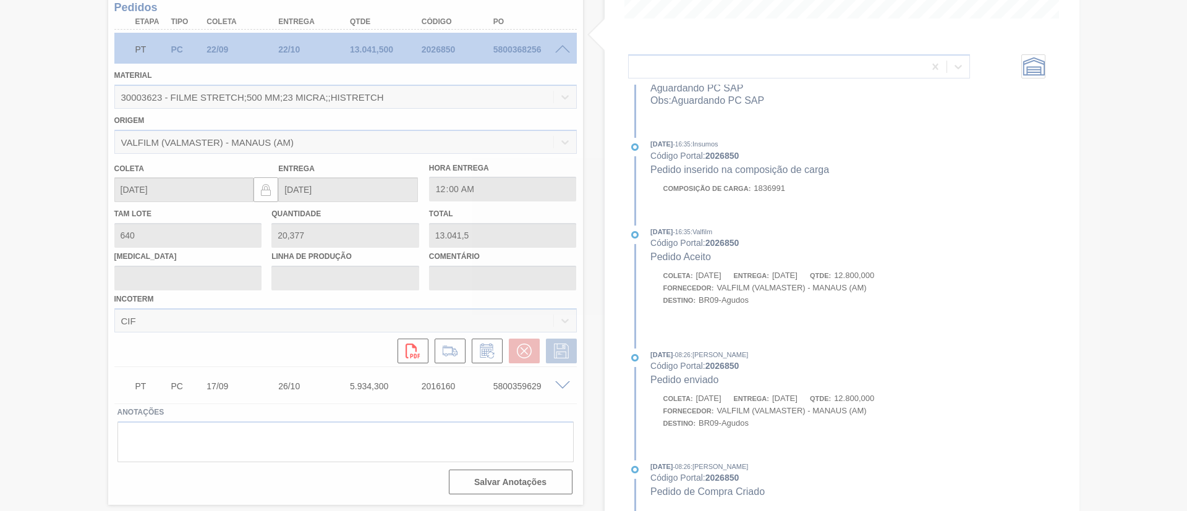
type input "Data Original"
type input "13/11/2025"
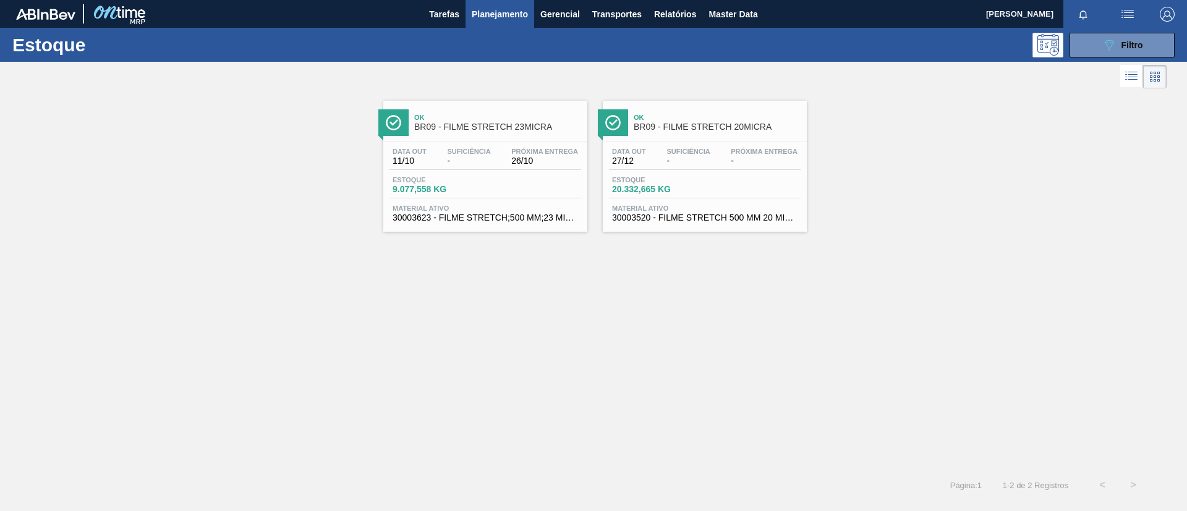
click at [702, 117] on span "Ok" at bounding box center [717, 117] width 167 height 7
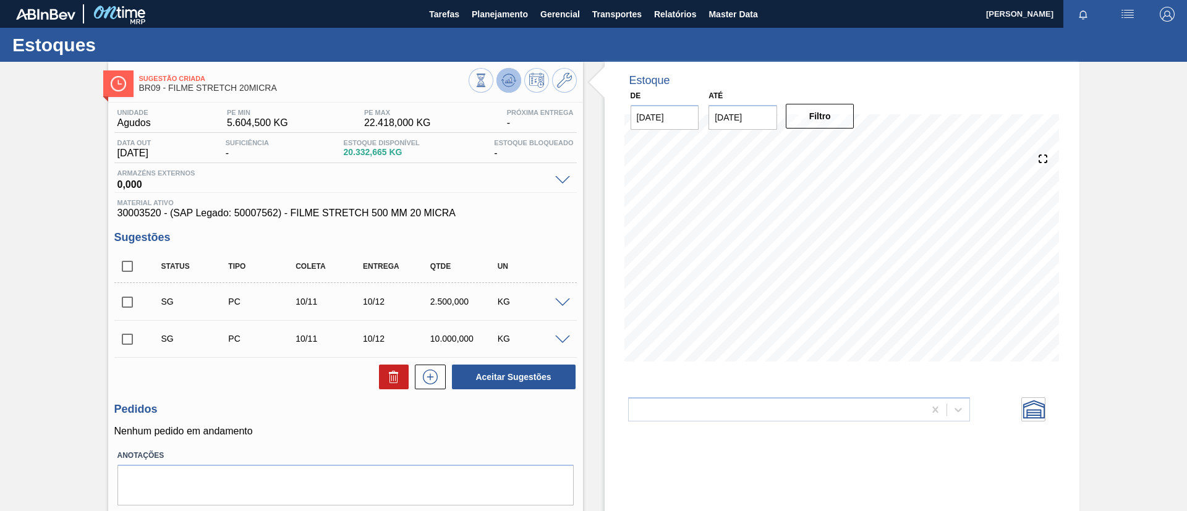
click at [511, 83] on icon at bounding box center [508, 80] width 15 height 15
click at [125, 302] on input "checkbox" at bounding box center [127, 302] width 26 height 26
click at [550, 368] on button "Aceitar Sugestões" at bounding box center [514, 377] width 124 height 25
checkbox input "false"
drag, startPoint x: 132, startPoint y: 299, endPoint x: 279, endPoint y: 296, distance: 147.8
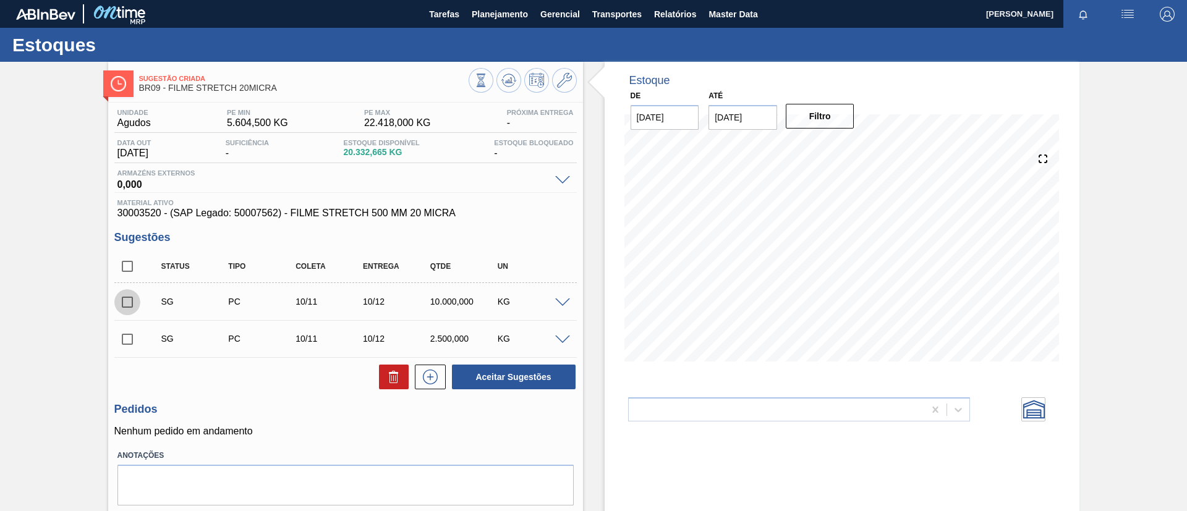
click at [131, 299] on input "checkbox" at bounding box center [127, 302] width 26 height 26
click at [548, 373] on button "Aceitar Sugestões" at bounding box center [514, 377] width 124 height 25
checkbox input "false"
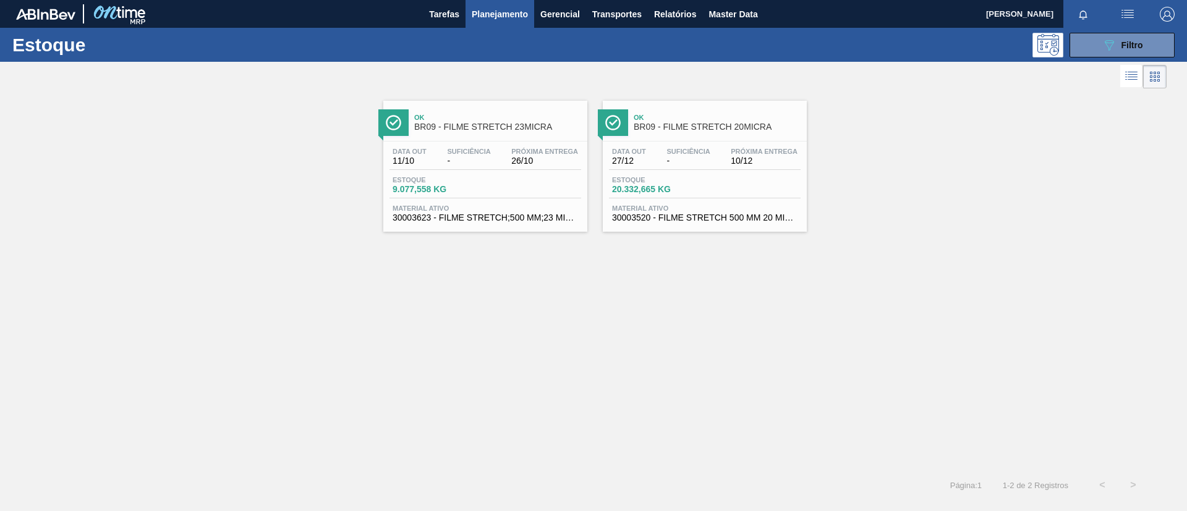
click at [579, 163] on div "Próxima Entrega 26/10" at bounding box center [544, 157] width 73 height 18
click at [698, 138] on div "Ok BR09 - FILME STRETCH 20MICRA Data out 27/12 Suficiência - Próxima Entrega 10…" at bounding box center [705, 166] width 204 height 131
click at [1099, 38] on button "089F7B8B-B2A5-4AFE-B5C0-19BA573D28AC Filtro" at bounding box center [1122, 45] width 105 height 25
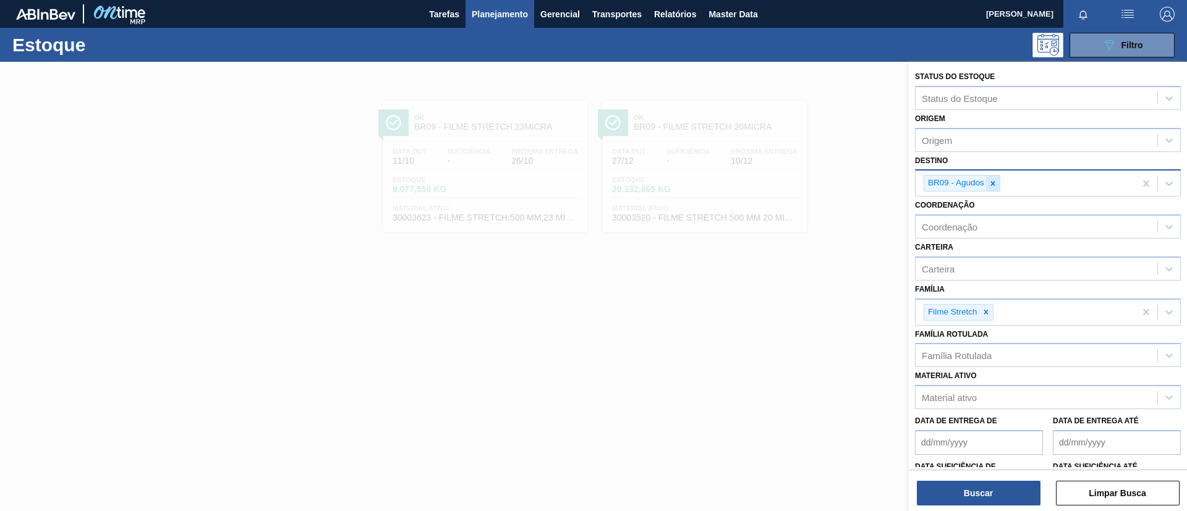
click at [997, 185] on icon at bounding box center [993, 183] width 9 height 9
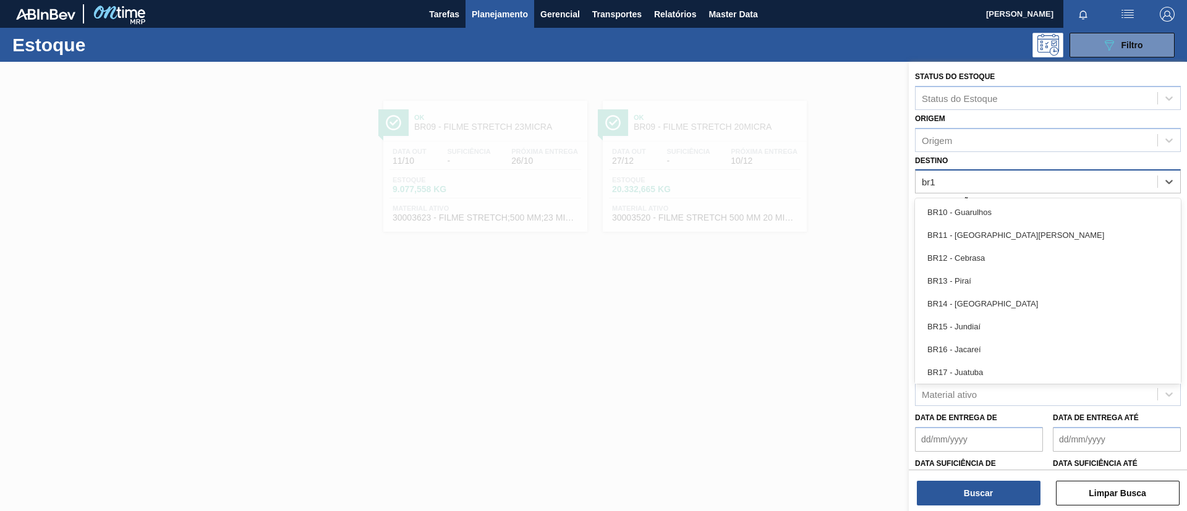
type input "br10"
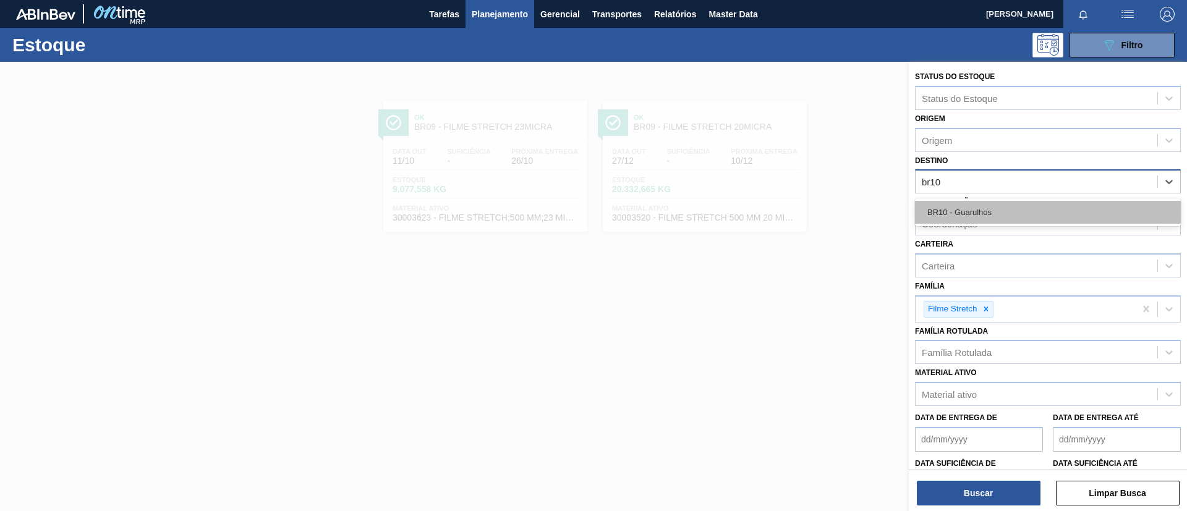
click at [1009, 210] on div "BR10 - Guarulhos" at bounding box center [1048, 212] width 266 height 23
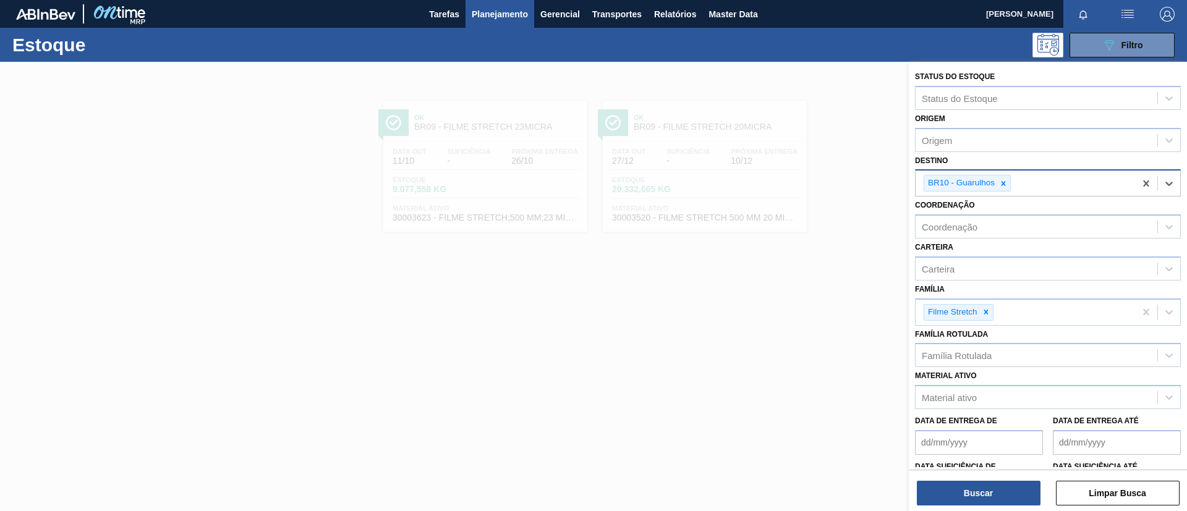
click at [975, 477] on div "Buscar Limpar Busca" at bounding box center [1048, 487] width 278 height 35
click at [971, 484] on button "Buscar" at bounding box center [979, 493] width 124 height 25
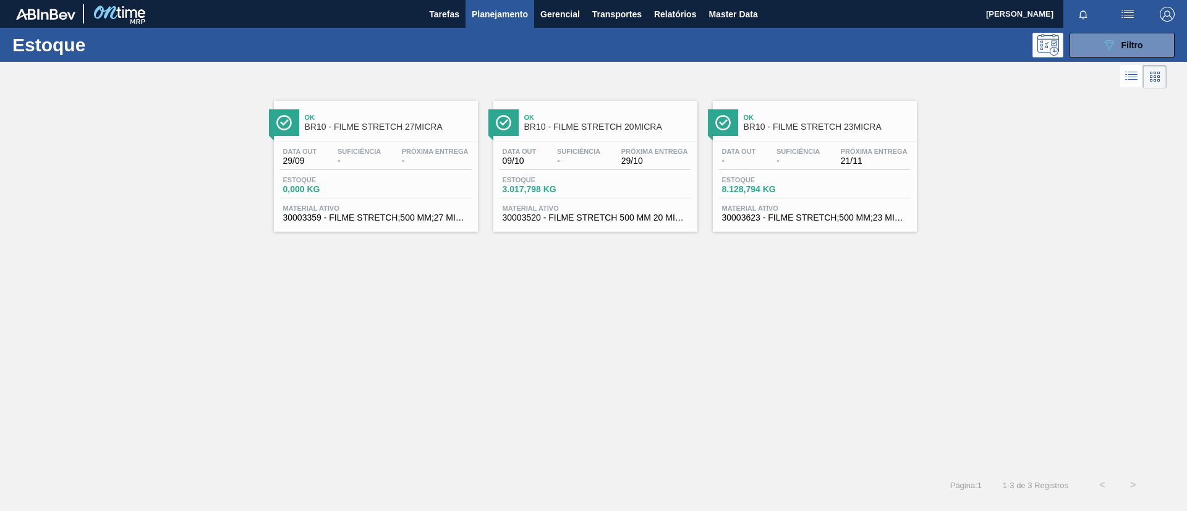
click at [561, 117] on span "Ok" at bounding box center [607, 117] width 167 height 7
click at [857, 131] on span "BR10 - FILME STRETCH 23MICRA" at bounding box center [827, 126] width 167 height 9
click at [1131, 51] on div "089F7B8B-B2A5-4AFE-B5C0-19BA573D28AC Filtro" at bounding box center [1122, 45] width 41 height 15
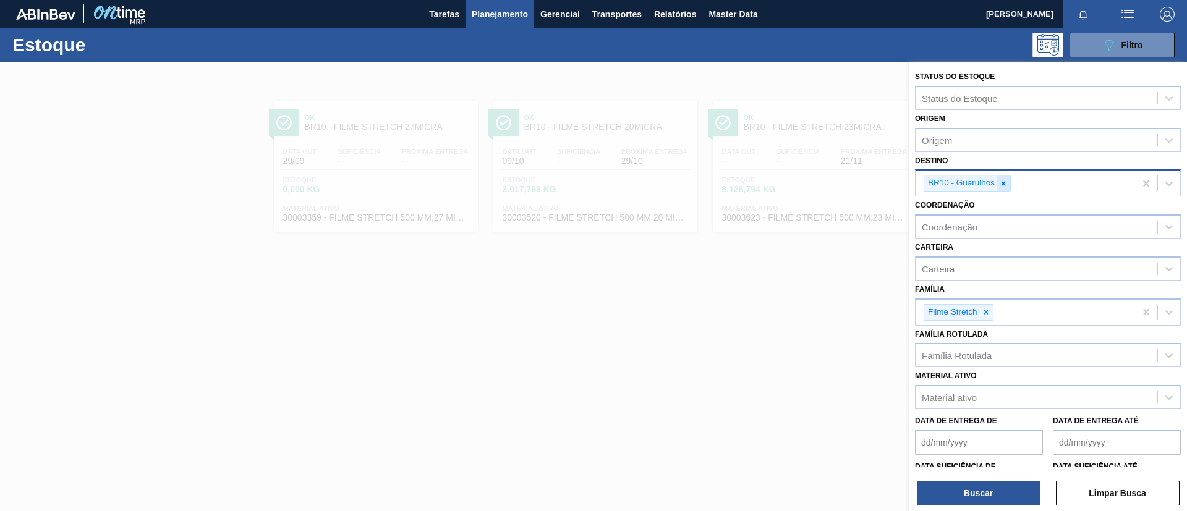
click at [1007, 182] on icon at bounding box center [1003, 183] width 9 height 9
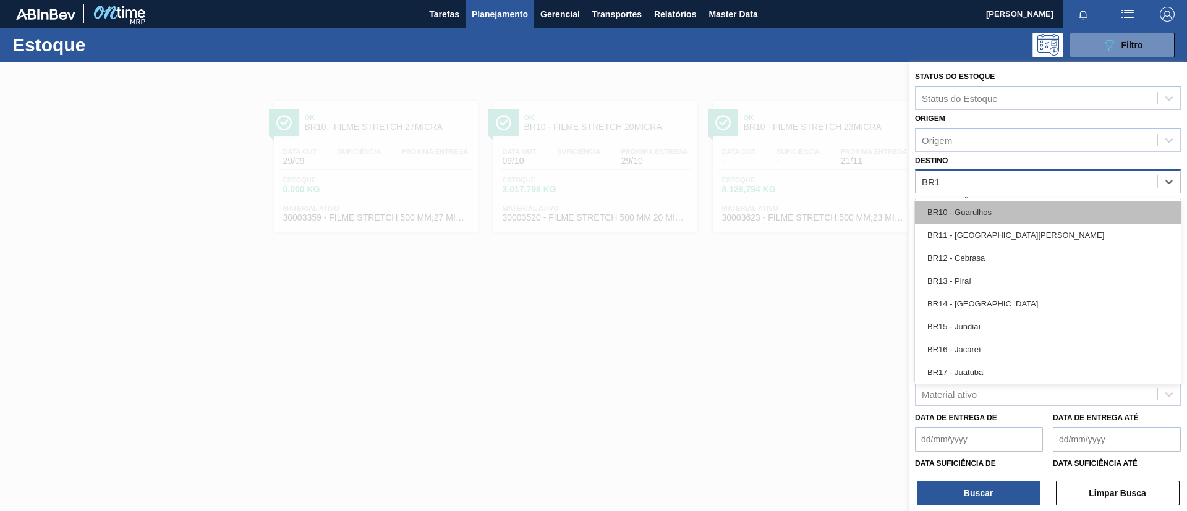
type input "BR11"
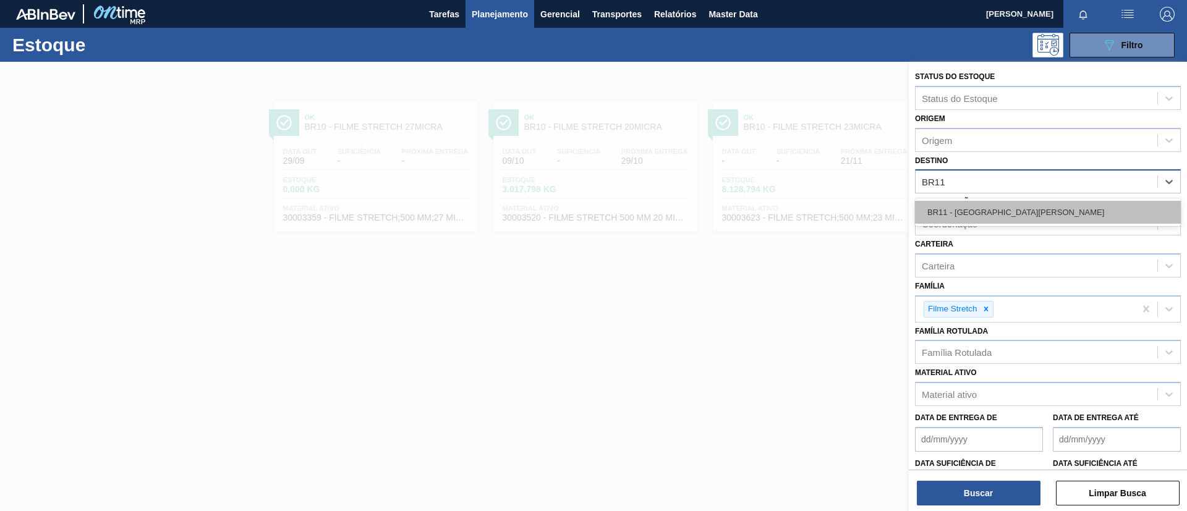
click at [1021, 213] on div "BR11 - [GEOGRAPHIC_DATA][PERSON_NAME]" at bounding box center [1048, 212] width 266 height 23
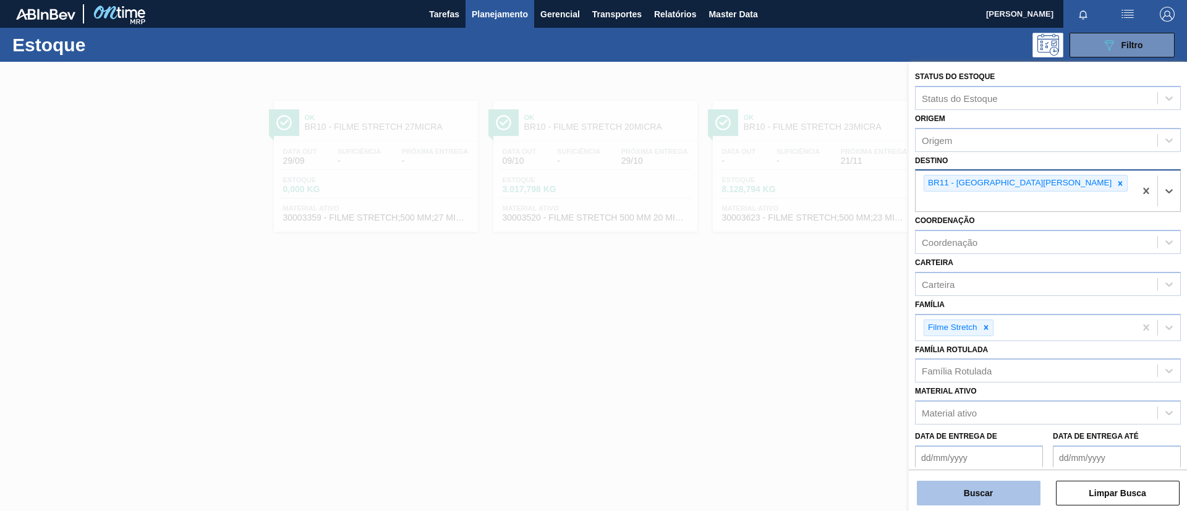
click at [1012, 487] on button "Buscar" at bounding box center [979, 493] width 124 height 25
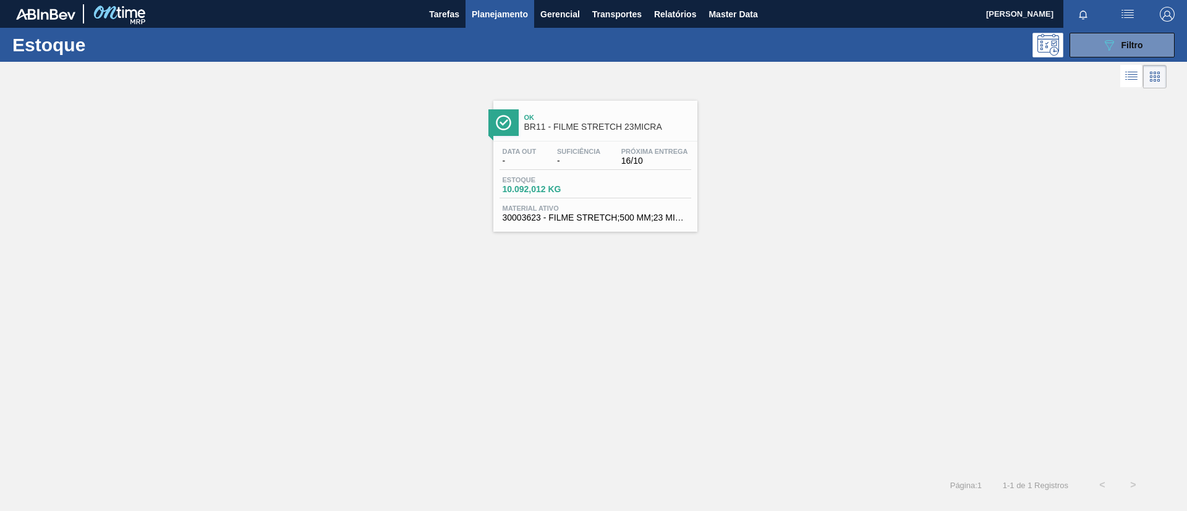
click at [656, 145] on div "Data out - Suficiência - Próxima Entrega 16/10 Estoque 10.092,012 KG Material a…" at bounding box center [595, 184] width 204 height 84
click at [1140, 31] on div "Estoque 089F7B8B-B2A5-4AFE-B5C0-19BA573D28AC Filtro" at bounding box center [593, 45] width 1187 height 34
drag, startPoint x: 1144, startPoint y: 41, endPoint x: 1143, endPoint y: 47, distance: 6.3
click at [1146, 42] on button "089F7B8B-B2A5-4AFE-B5C0-19BA573D28AC Filtro" at bounding box center [1122, 45] width 105 height 25
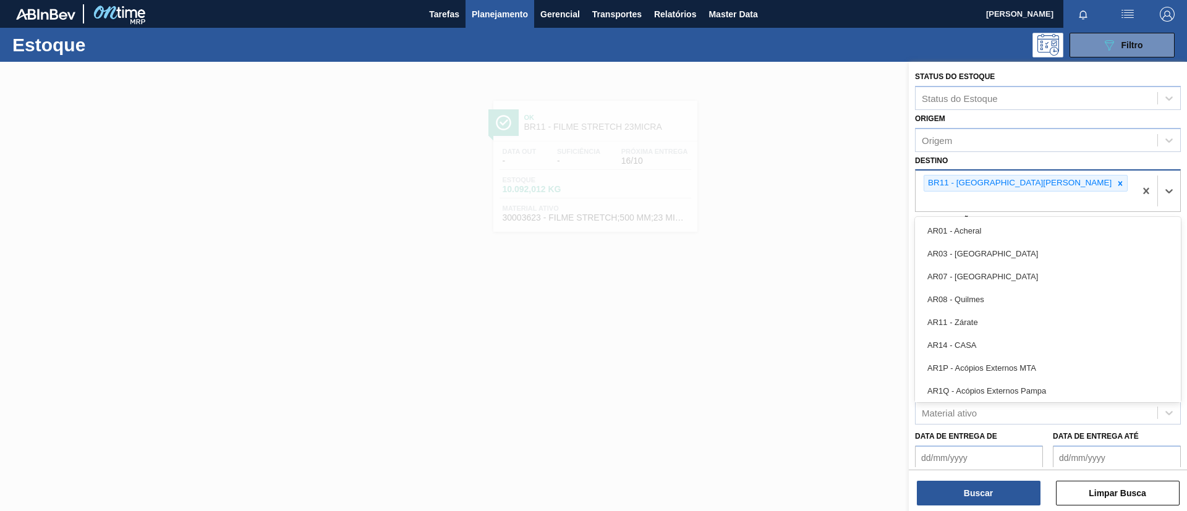
click at [1005, 179] on div "BR11 - [GEOGRAPHIC_DATA][PERSON_NAME]" at bounding box center [1026, 183] width 204 height 17
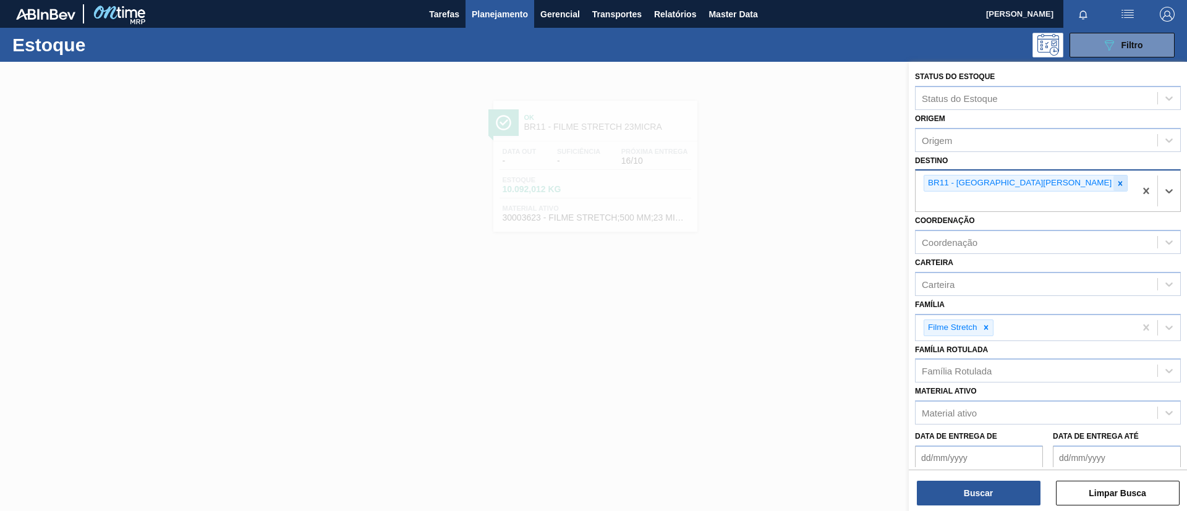
click at [1116, 181] on icon at bounding box center [1120, 183] width 9 height 9
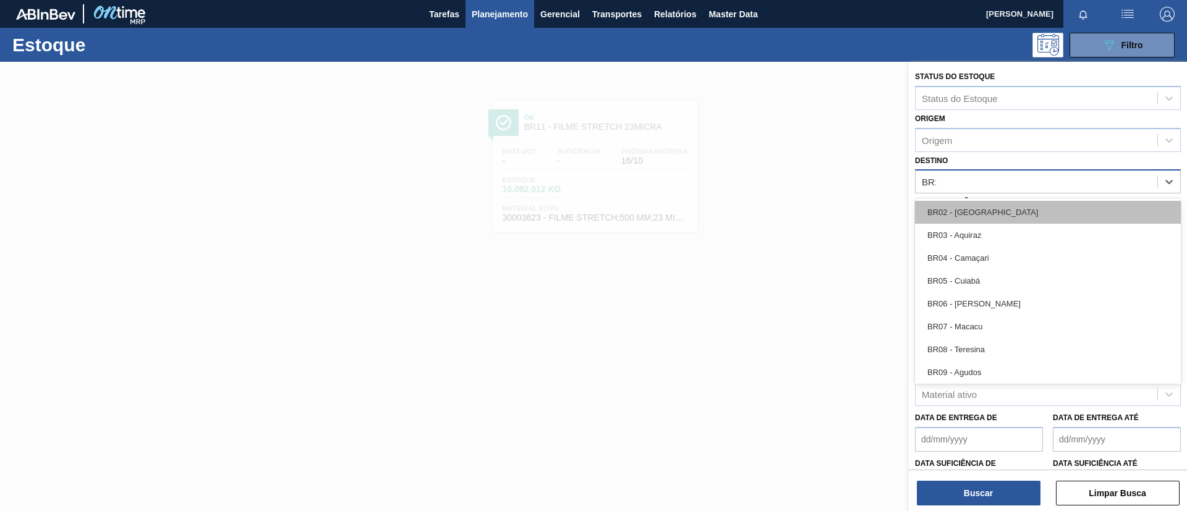
type input "BR12"
click at [1003, 215] on div "BR12 - Cebrasa" at bounding box center [1048, 212] width 266 height 23
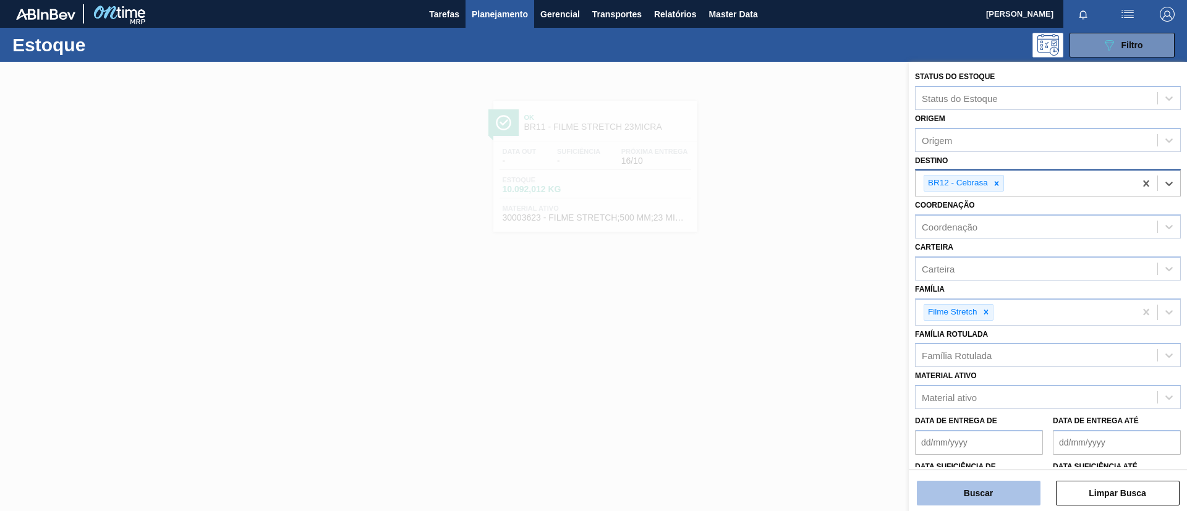
click at [993, 491] on button "Buscar" at bounding box center [979, 493] width 124 height 25
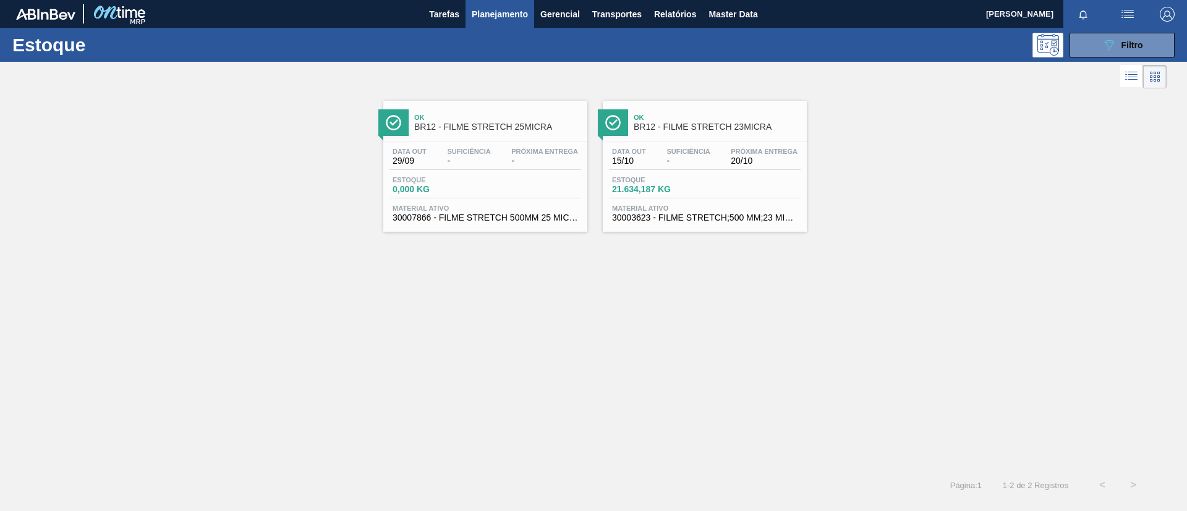
click at [740, 124] on span "BR12 - FILME STRETCH 23MICRA" at bounding box center [717, 126] width 167 height 9
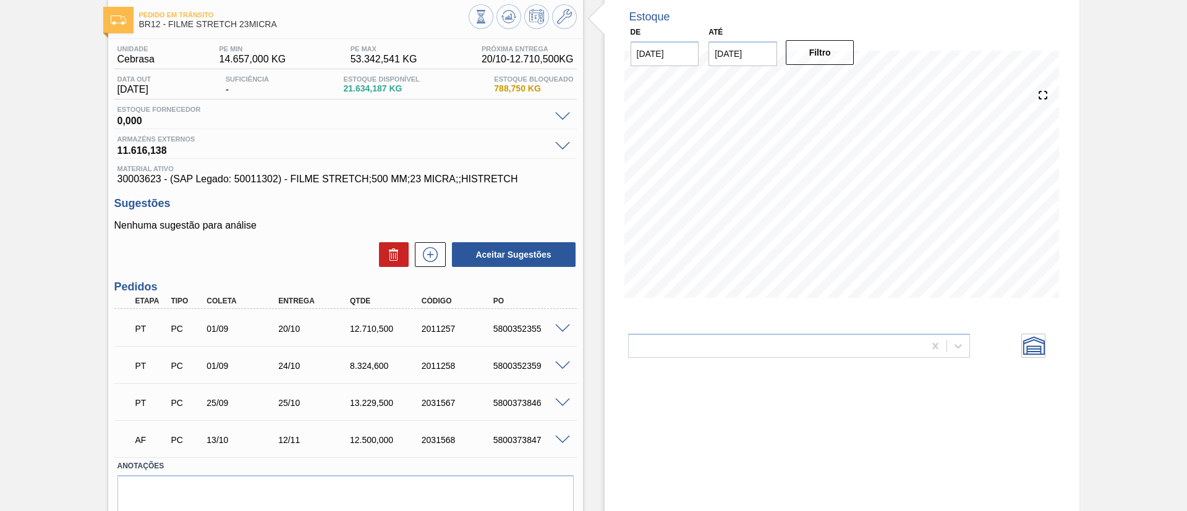
scroll to position [93, 0]
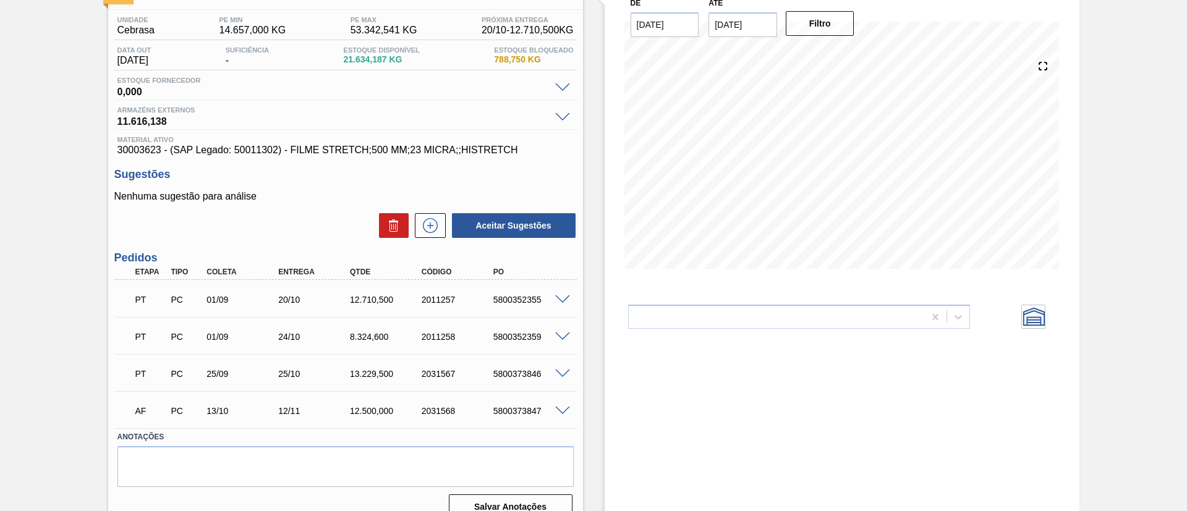
click at [561, 373] on span at bounding box center [562, 374] width 15 height 9
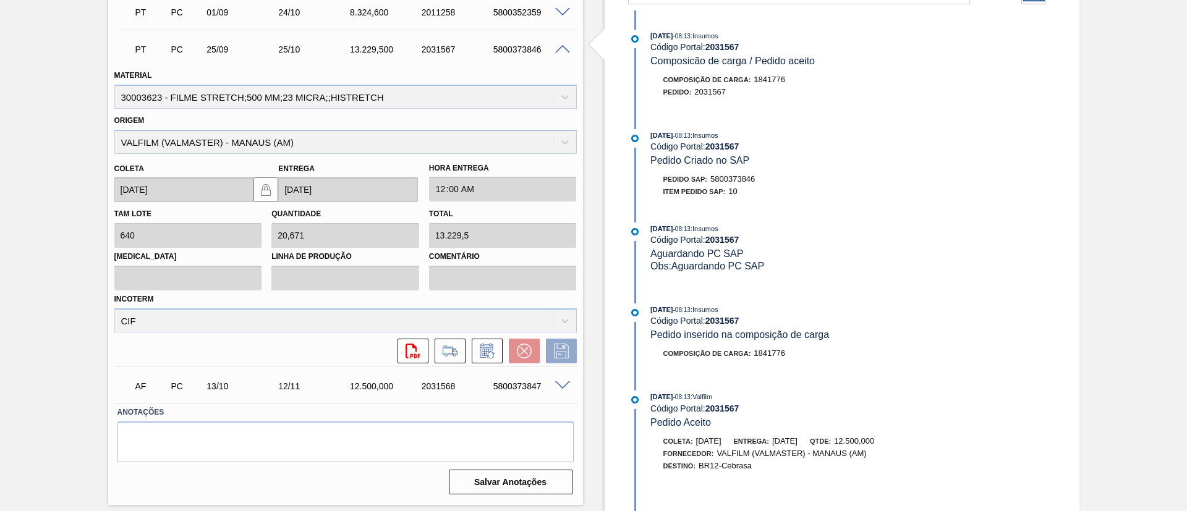
scroll to position [495, 0]
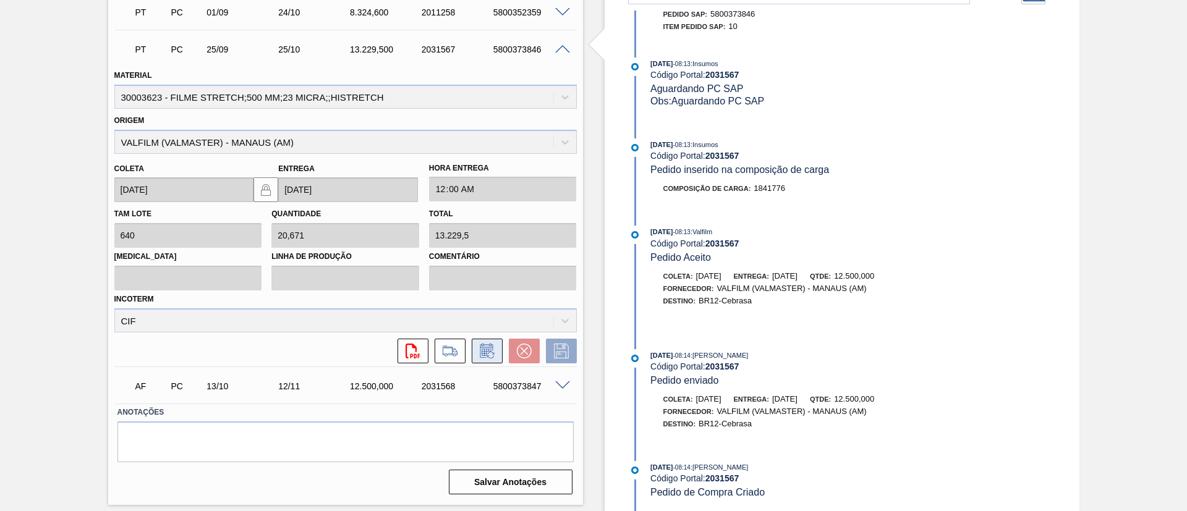
click at [493, 349] on icon at bounding box center [487, 351] width 20 height 15
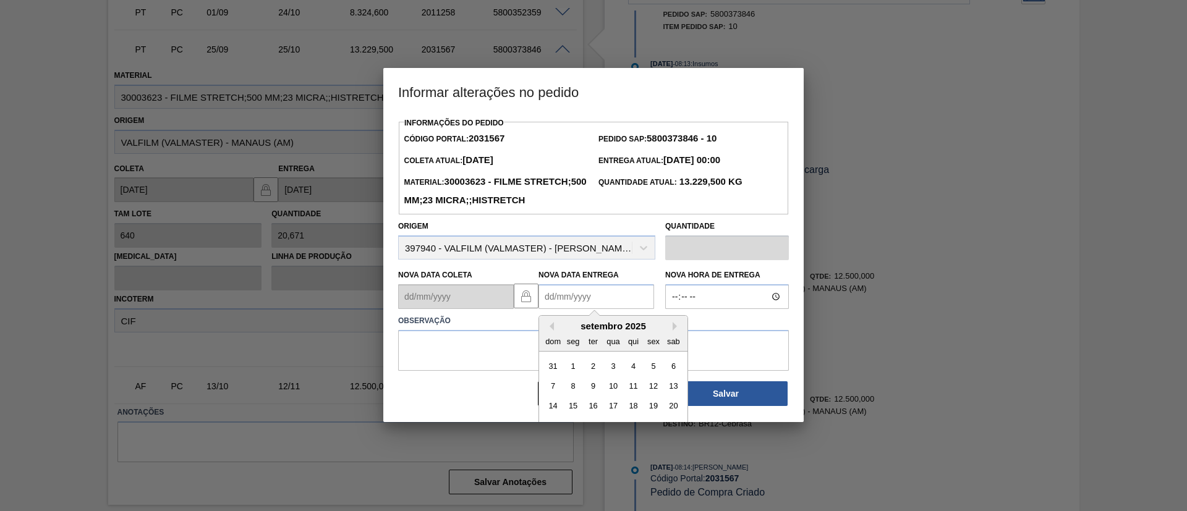
click at [643, 309] on Entrega2031567 "Nova Data Entrega" at bounding box center [597, 296] width 116 height 25
click at [676, 331] on button "Next Month" at bounding box center [677, 326] width 9 height 9
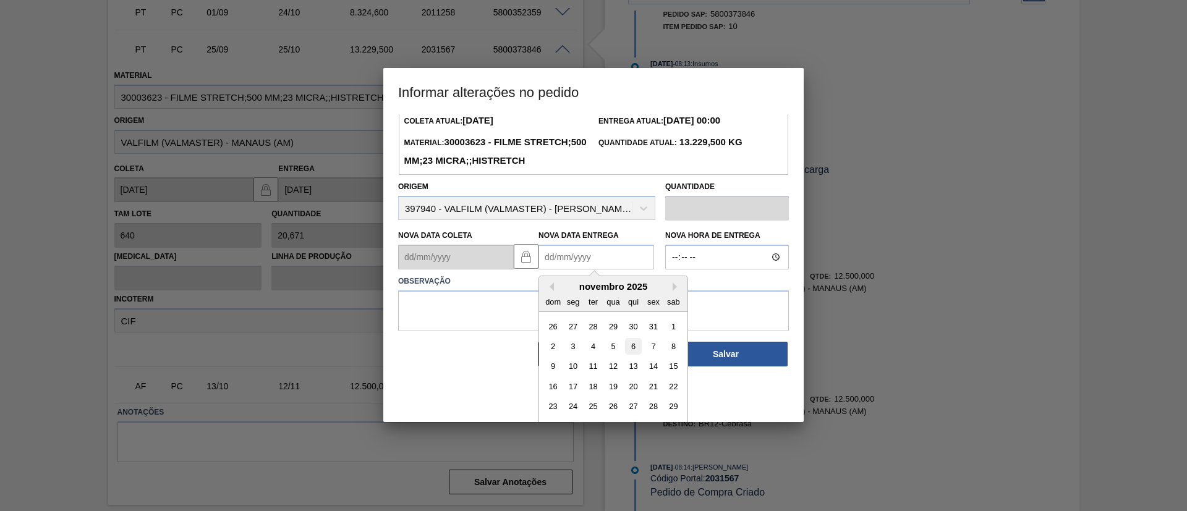
scroll to position [61, 0]
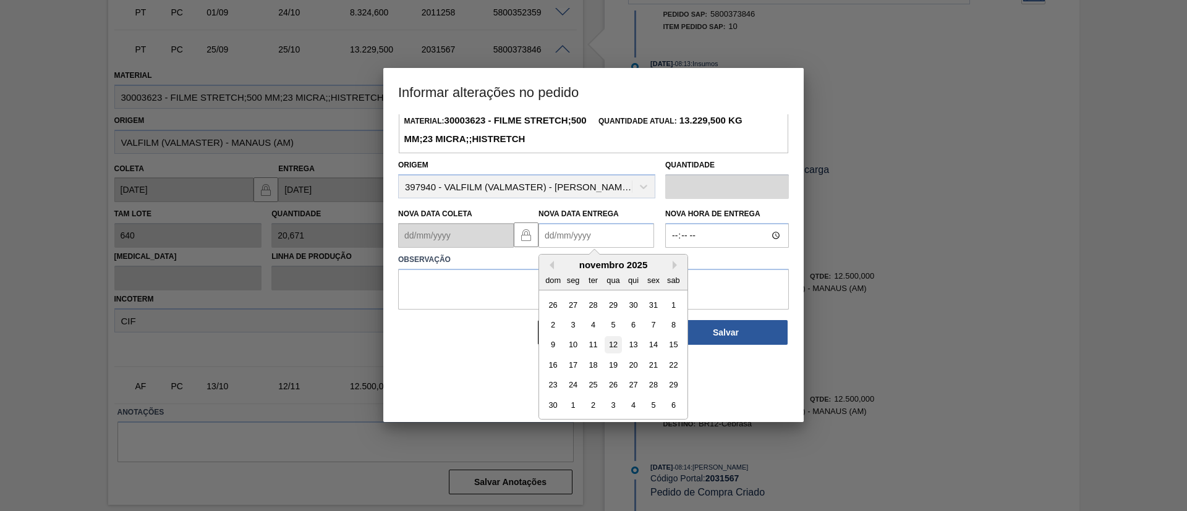
click at [616, 354] on div "12" at bounding box center [613, 345] width 17 height 17
type Entrega2031567 "12/11/2025"
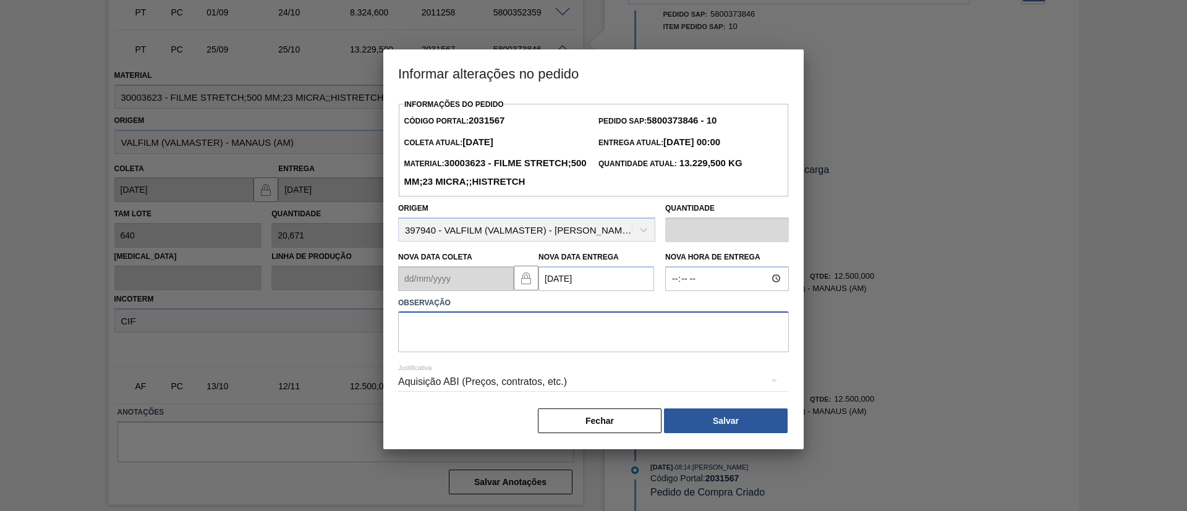
click at [607, 338] on textarea at bounding box center [593, 332] width 391 height 41
paste textarea "Data Original"
type textarea "Data Original"
click at [744, 433] on button "Salvar" at bounding box center [726, 421] width 124 height 25
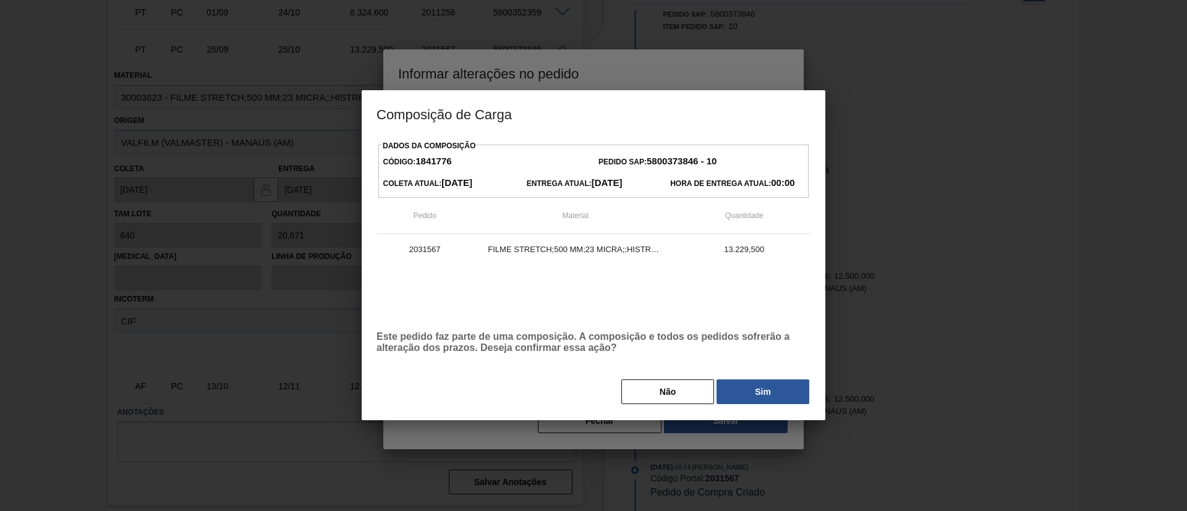
click at [761, 431] on div at bounding box center [593, 255] width 1187 height 511
click at [769, 393] on button "Sim" at bounding box center [763, 392] width 93 height 25
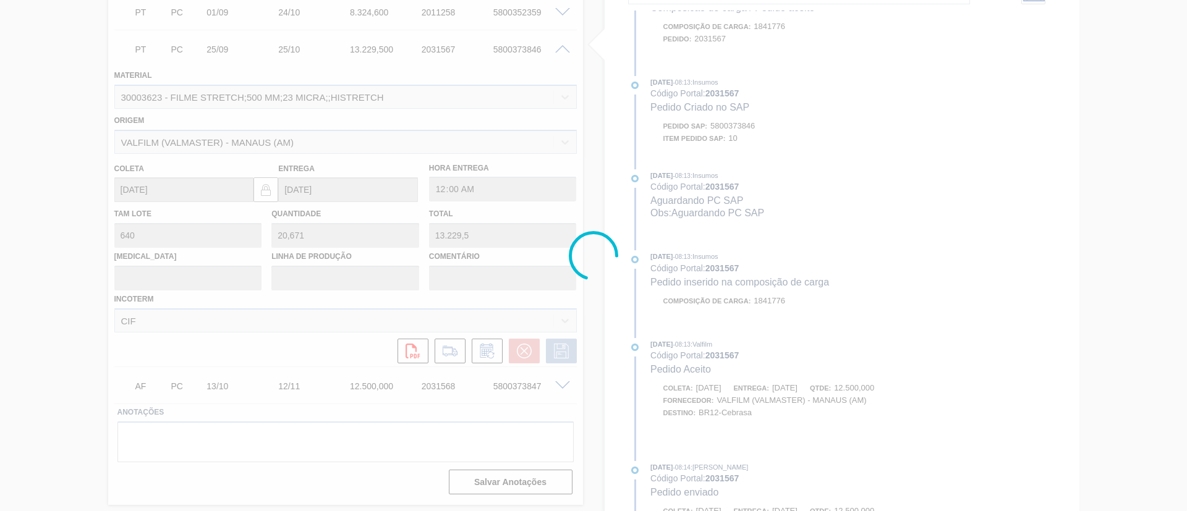
scroll to position [607, 0]
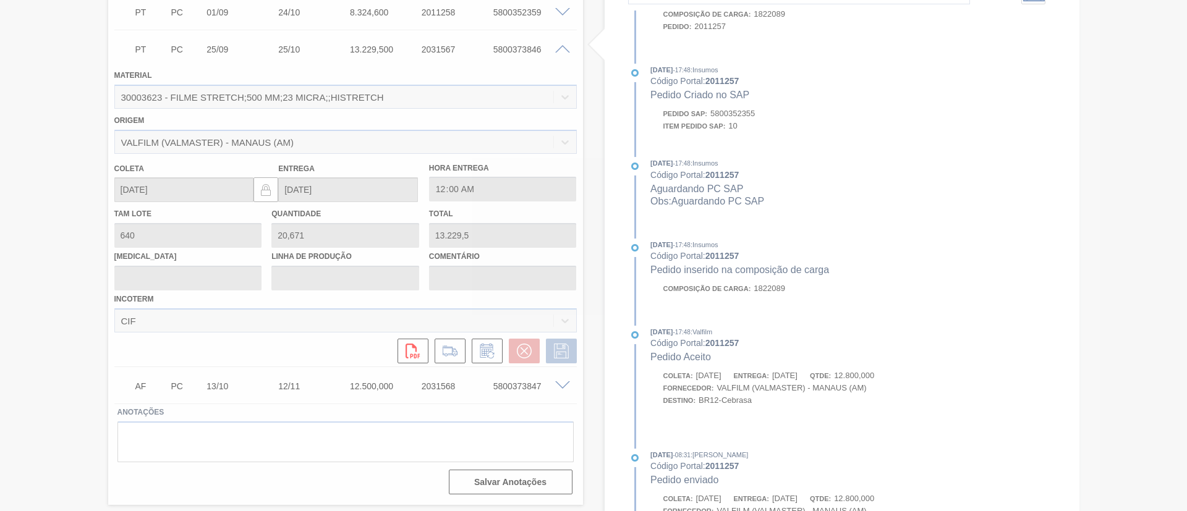
type input "Data Original"
type input "12/11/2025"
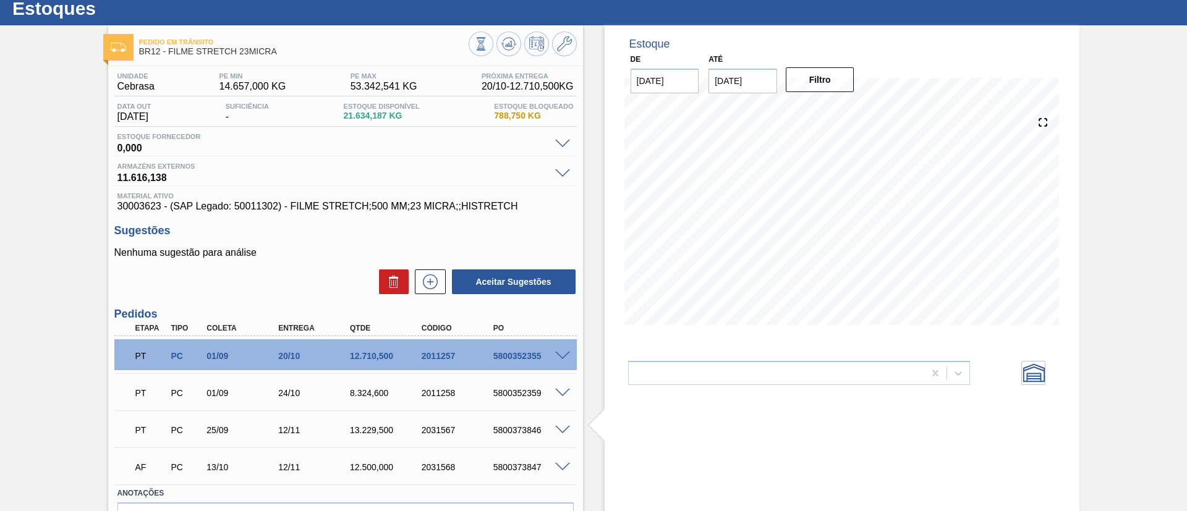
scroll to position [19, 0]
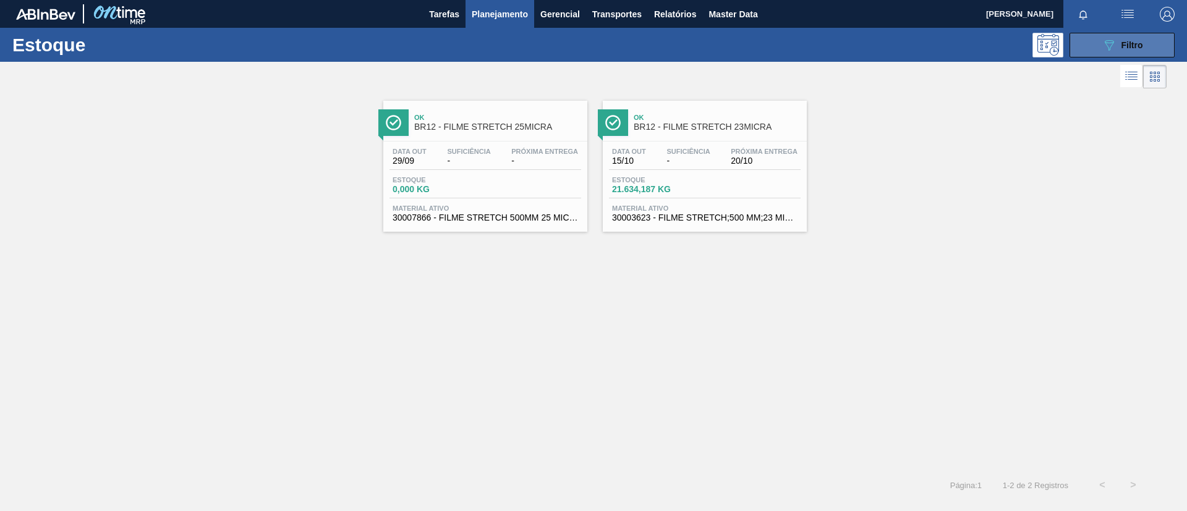
click at [1095, 51] on button "089F7B8B-B2A5-4AFE-B5C0-19BA573D28AC Filtro" at bounding box center [1122, 45] width 105 height 25
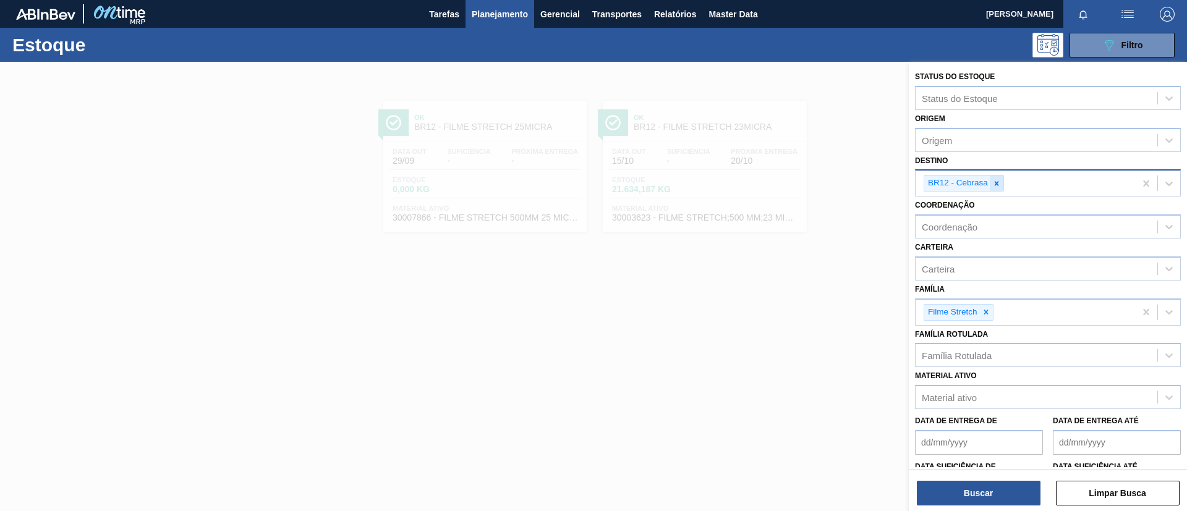
click at [998, 187] on icon at bounding box center [996, 183] width 9 height 9
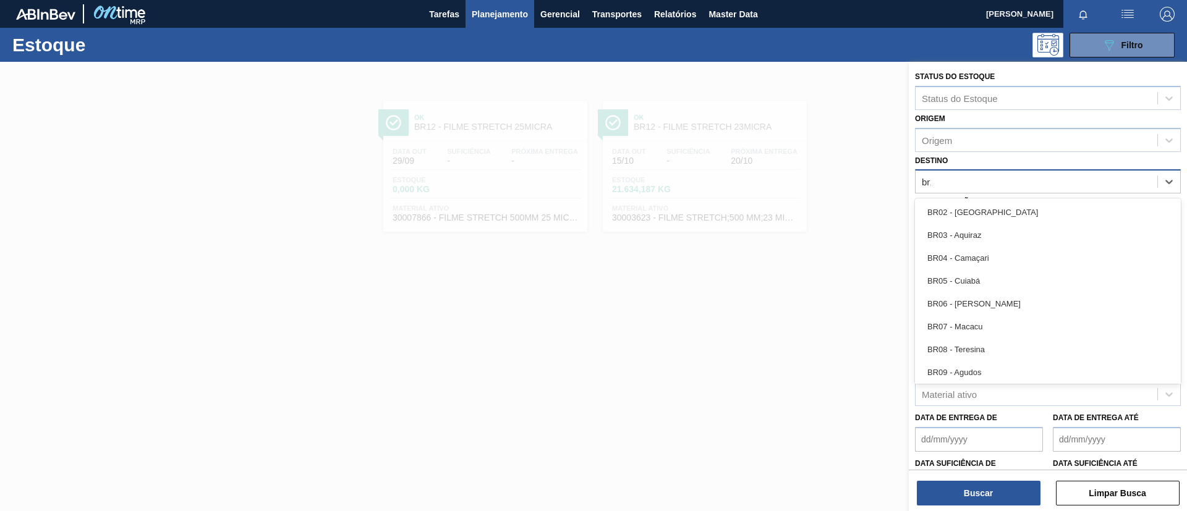
type input "br13"
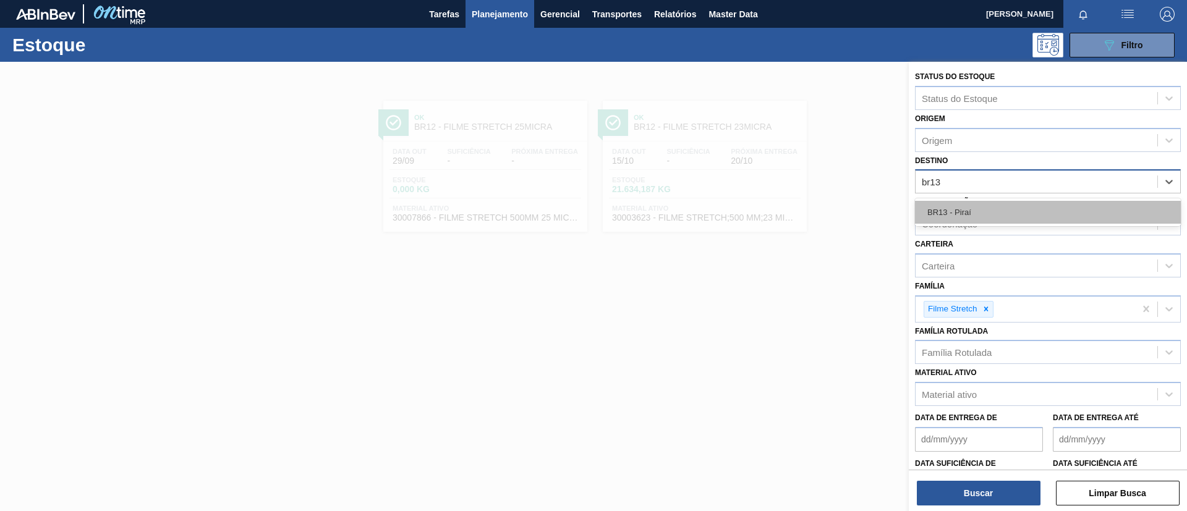
click at [998, 216] on div "BR13 - Piraí" at bounding box center [1048, 212] width 266 height 23
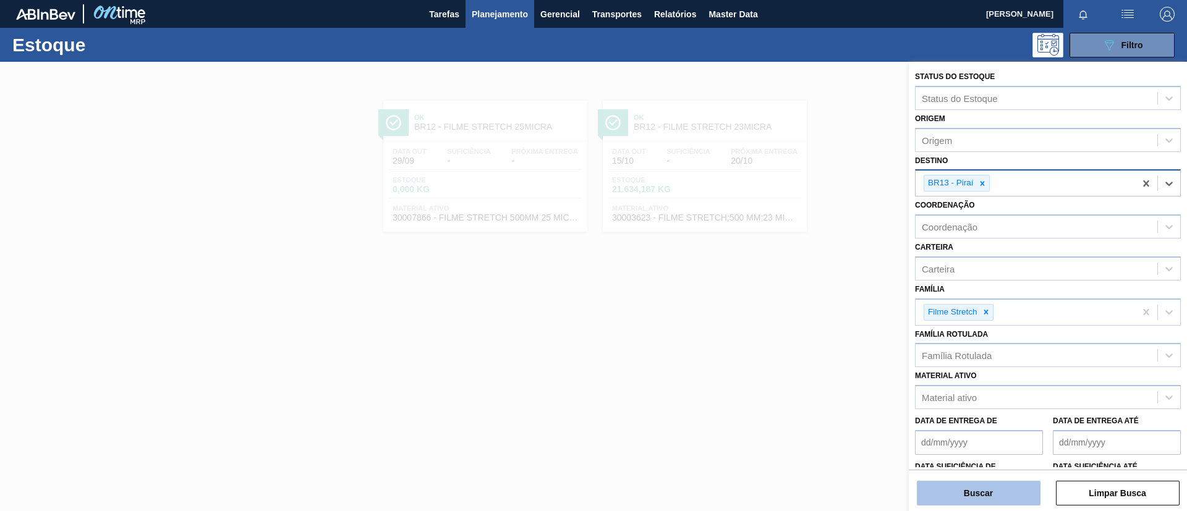
click at [982, 485] on button "Buscar" at bounding box center [979, 493] width 124 height 25
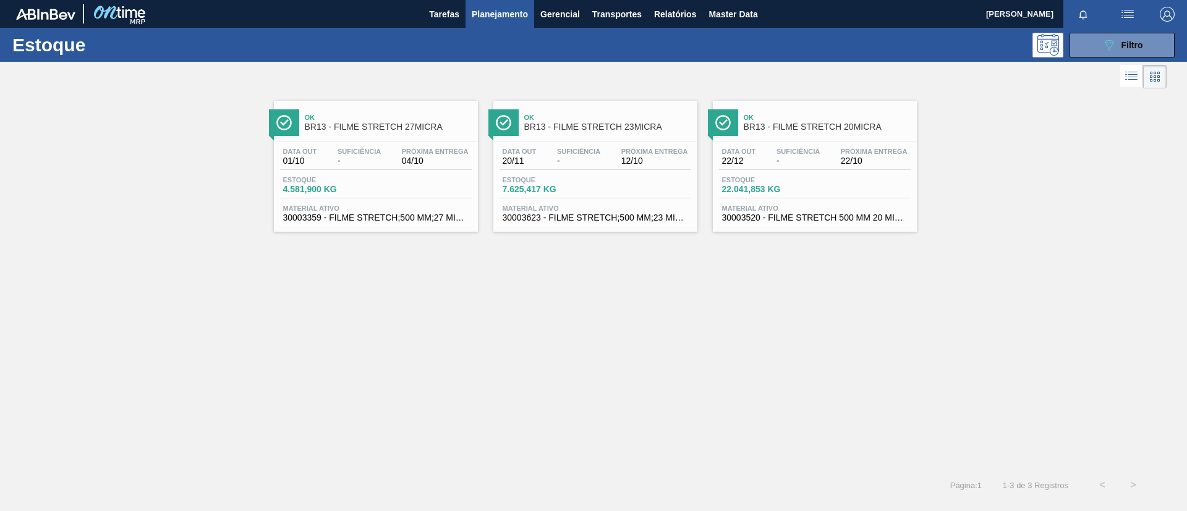
click at [409, 145] on div "Data out 01/10 Suficiência - Próxima Entrega 04/10 Estoque 4.581,900 KG Materia…" at bounding box center [376, 184] width 204 height 84
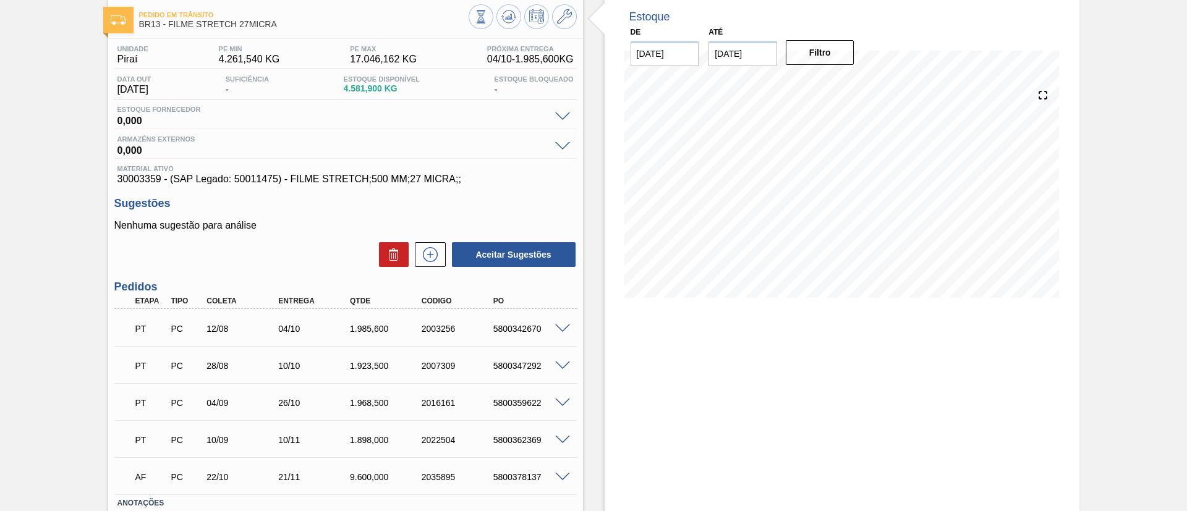
scroll to position [93, 0]
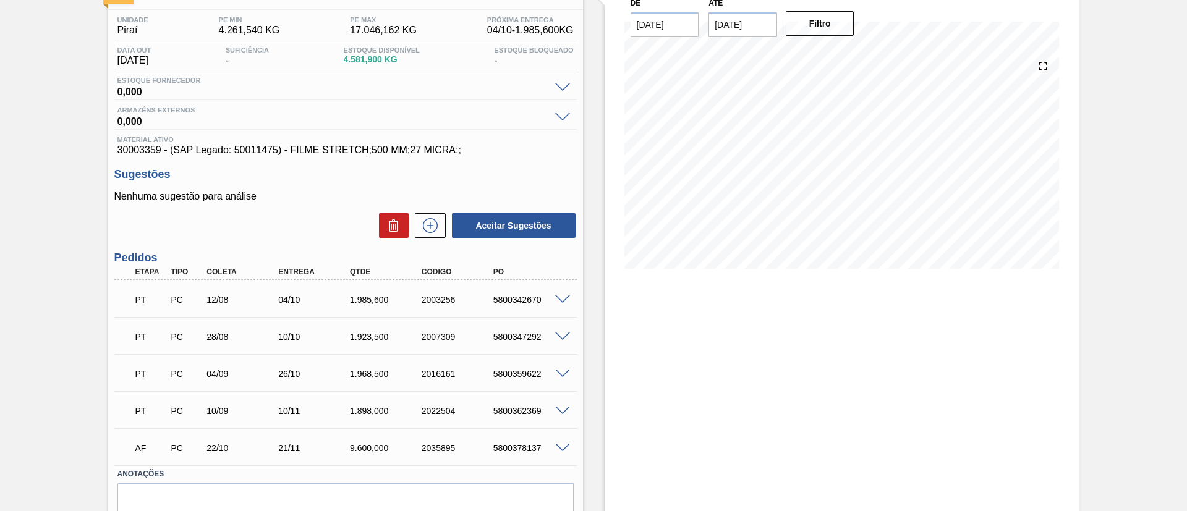
click at [560, 411] on span at bounding box center [562, 411] width 15 height 9
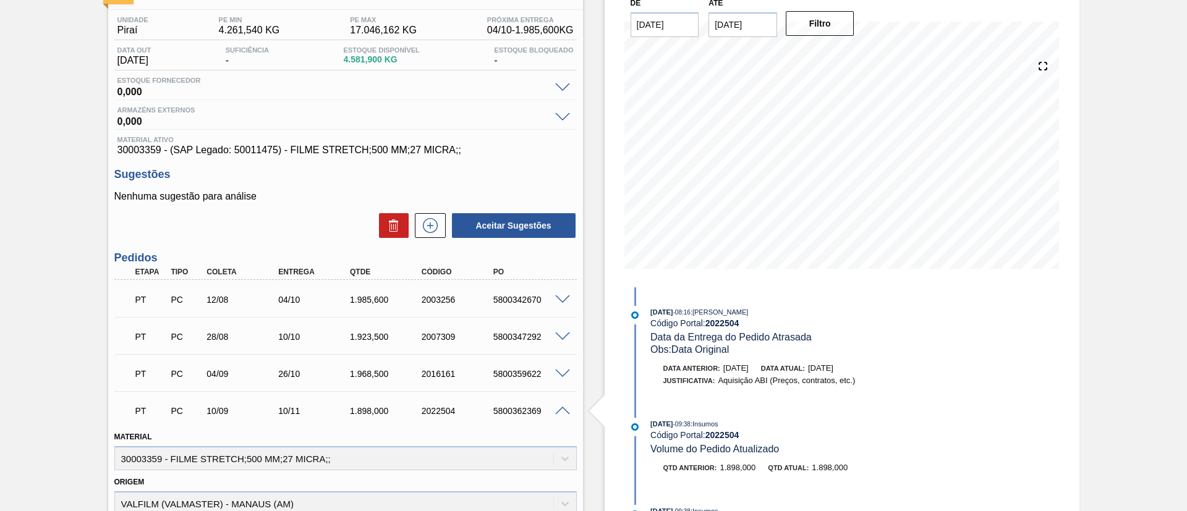
click at [560, 411] on span at bounding box center [562, 411] width 15 height 9
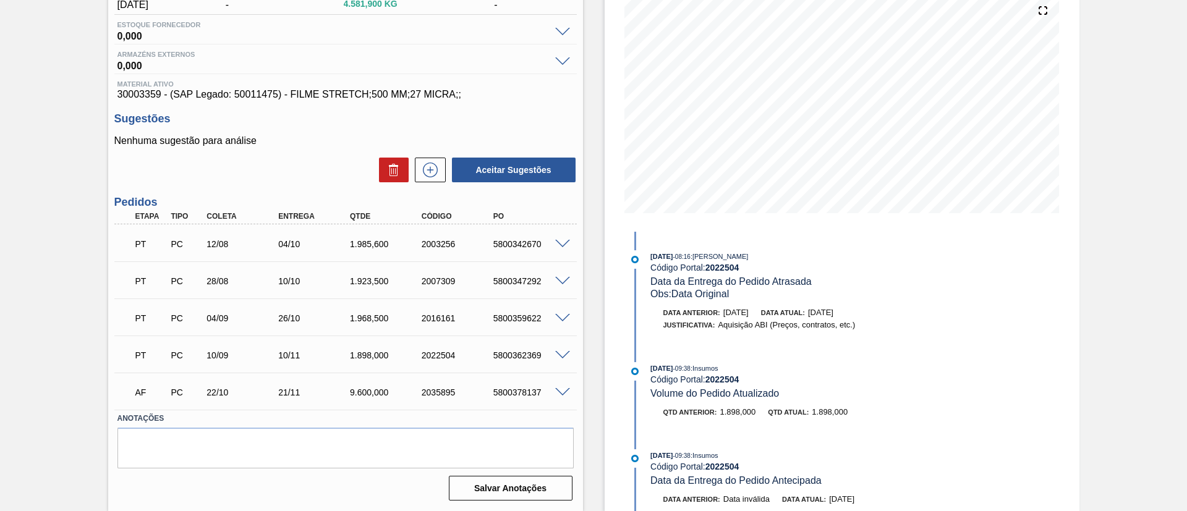
scroll to position [56, 0]
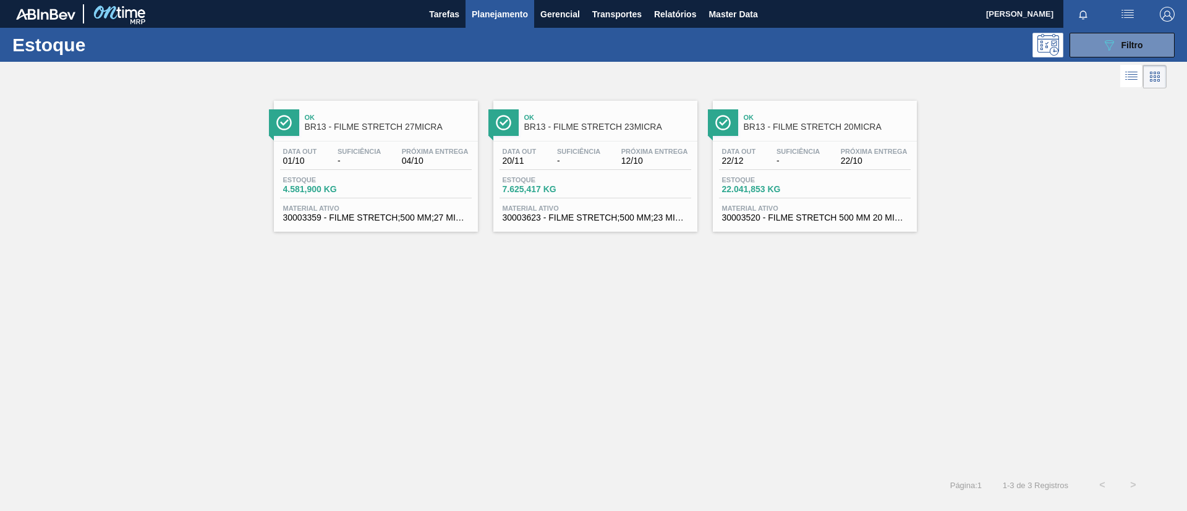
click at [700, 161] on link "Ok BR13 - FILME STRETCH 23MICRA Data out 20/11 Suficiência - Próxima Entrega 12…" at bounding box center [593, 162] width 219 height 140
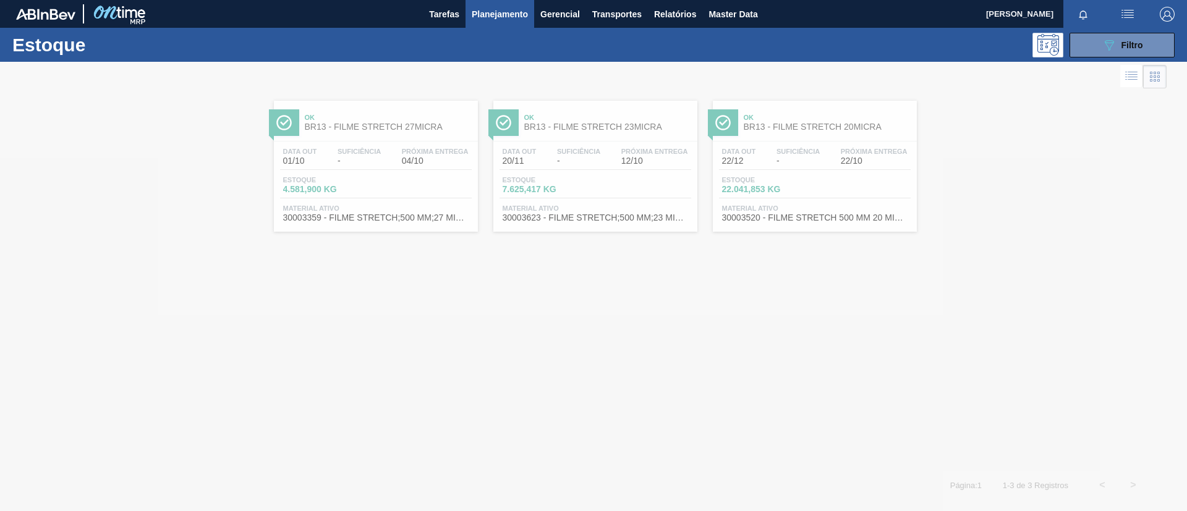
click at [576, 121] on div at bounding box center [593, 286] width 1187 height 449
click at [581, 127] on span "BR13 - FILME STRETCH 23MICRA" at bounding box center [607, 126] width 167 height 9
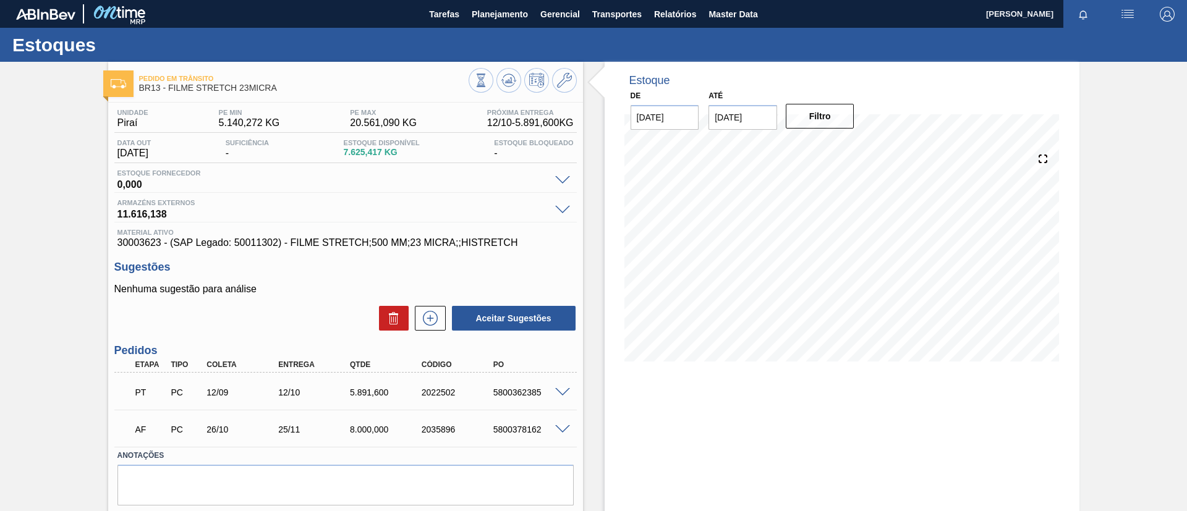
click at [557, 393] on span at bounding box center [562, 392] width 15 height 9
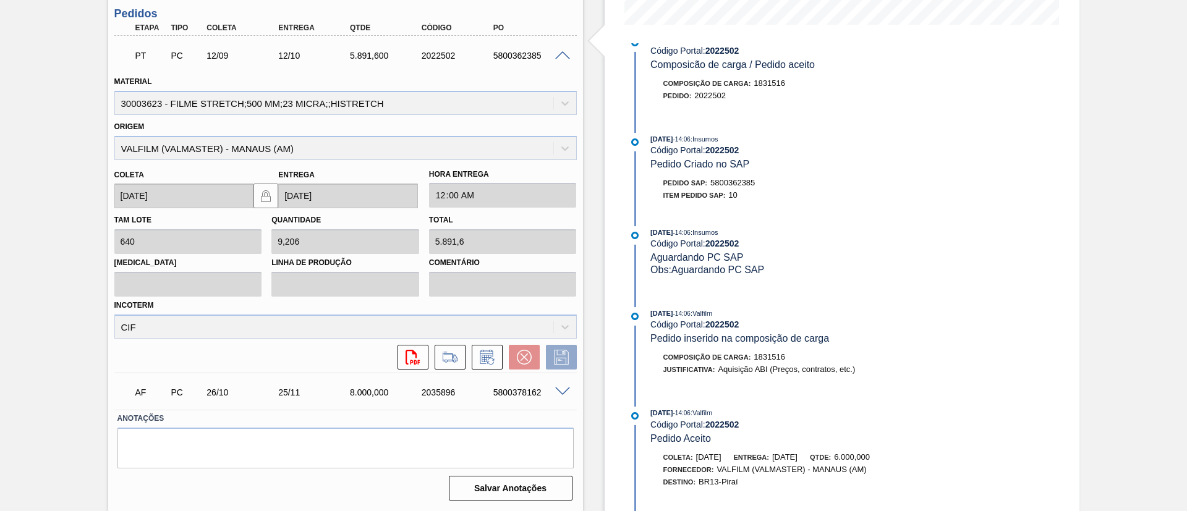
scroll to position [540, 0]
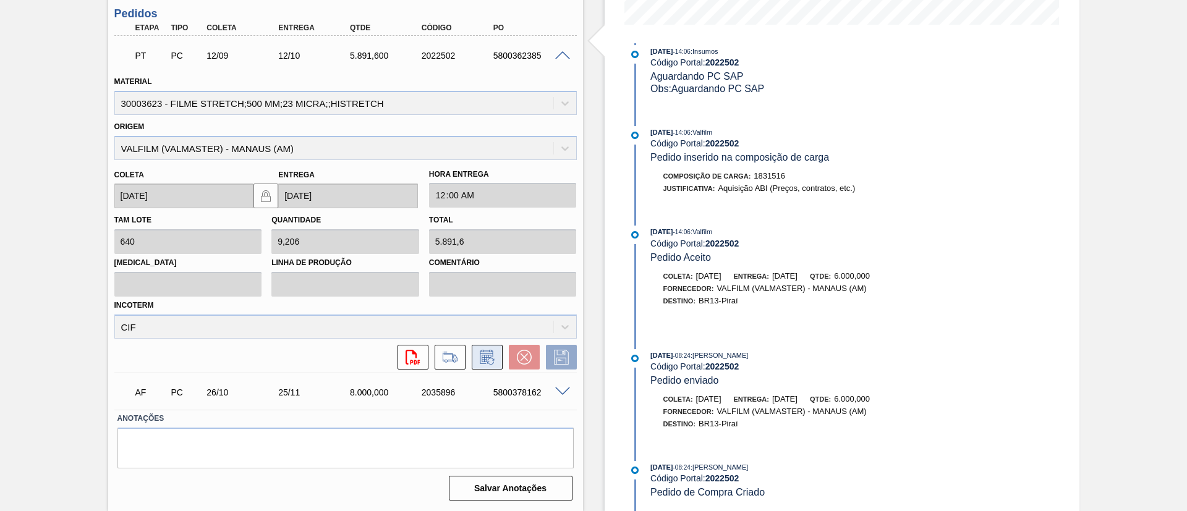
click at [488, 359] on icon at bounding box center [487, 357] width 20 height 15
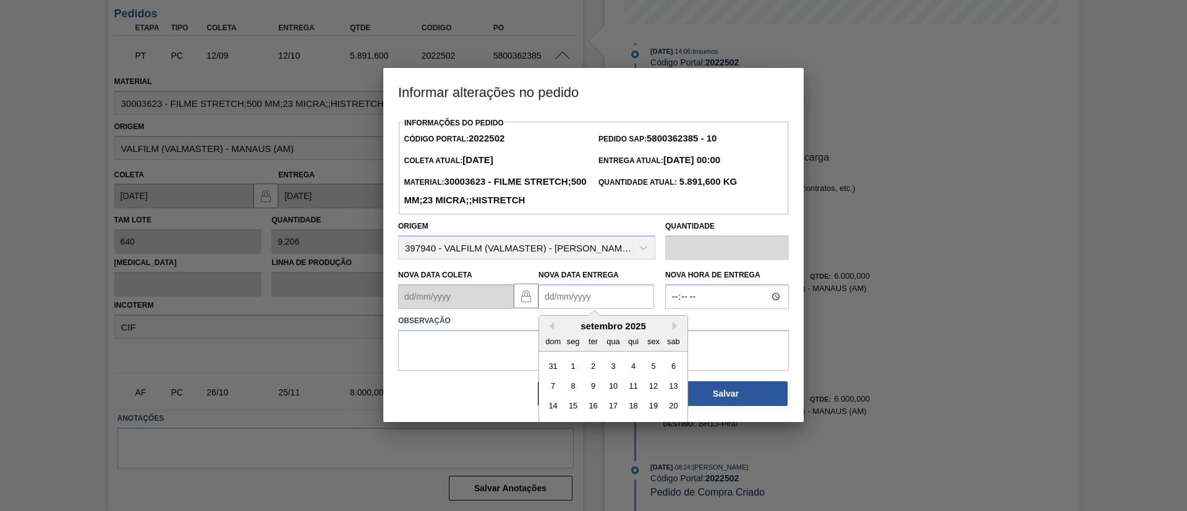
drag, startPoint x: 592, startPoint y: 311, endPoint x: 638, endPoint y: 331, distance: 50.7
click at [592, 309] on Entrega2022502 "Nova Data Entrega" at bounding box center [597, 296] width 116 height 25
click at [670, 331] on div "setembro 2025" at bounding box center [613, 326] width 148 height 11
click at [674, 331] on button "Next Month" at bounding box center [677, 326] width 9 height 9
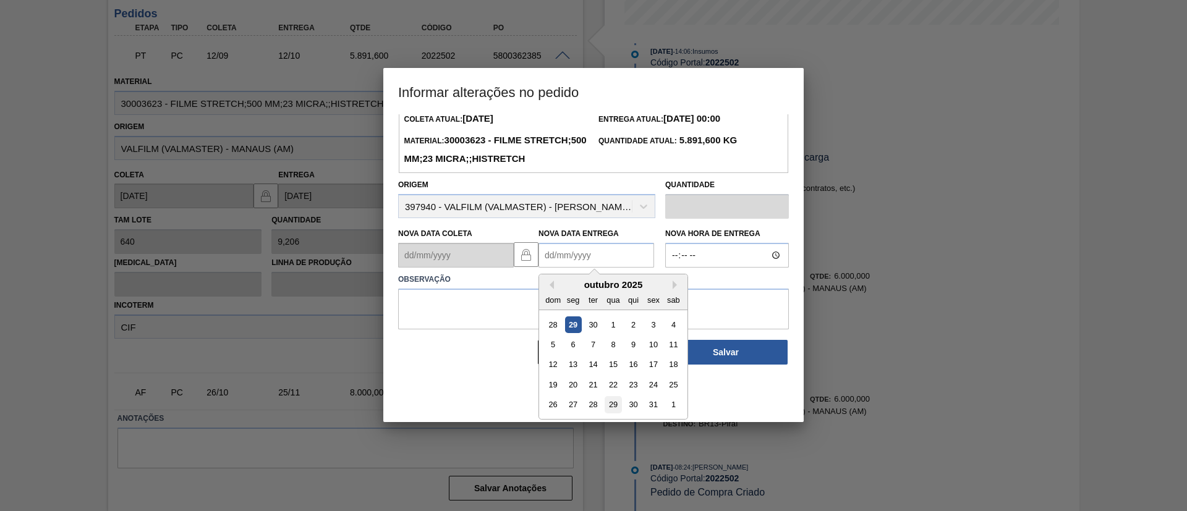
click at [618, 414] on div "29" at bounding box center [613, 405] width 17 height 17
type Entrega2022502 "[DATE]"
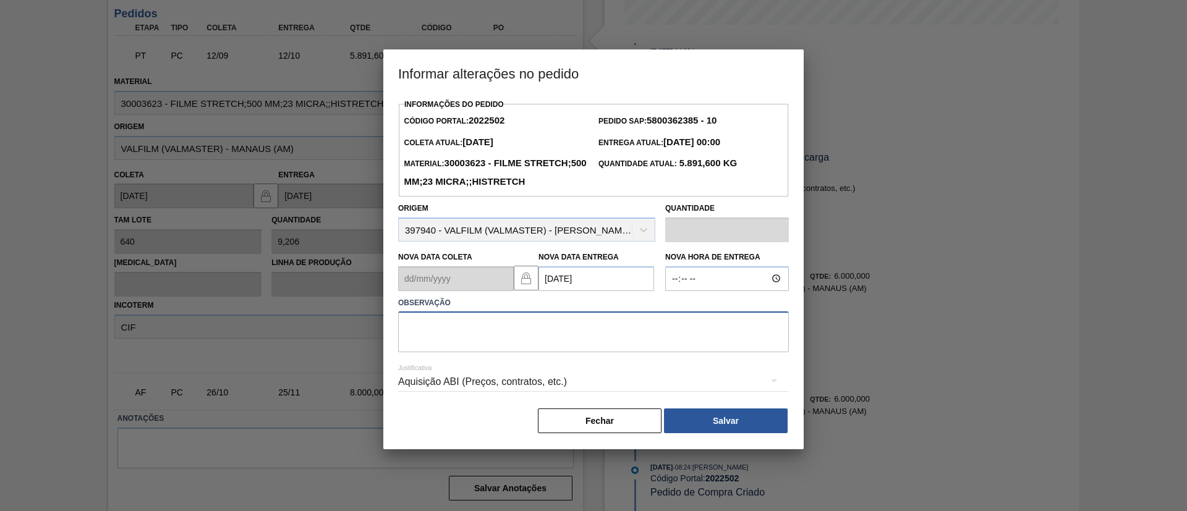
click at [604, 352] on textarea at bounding box center [593, 332] width 391 height 41
paste textarea "Data Original"
type textarea "Data Original"
click at [680, 433] on button "Salvar" at bounding box center [726, 421] width 124 height 25
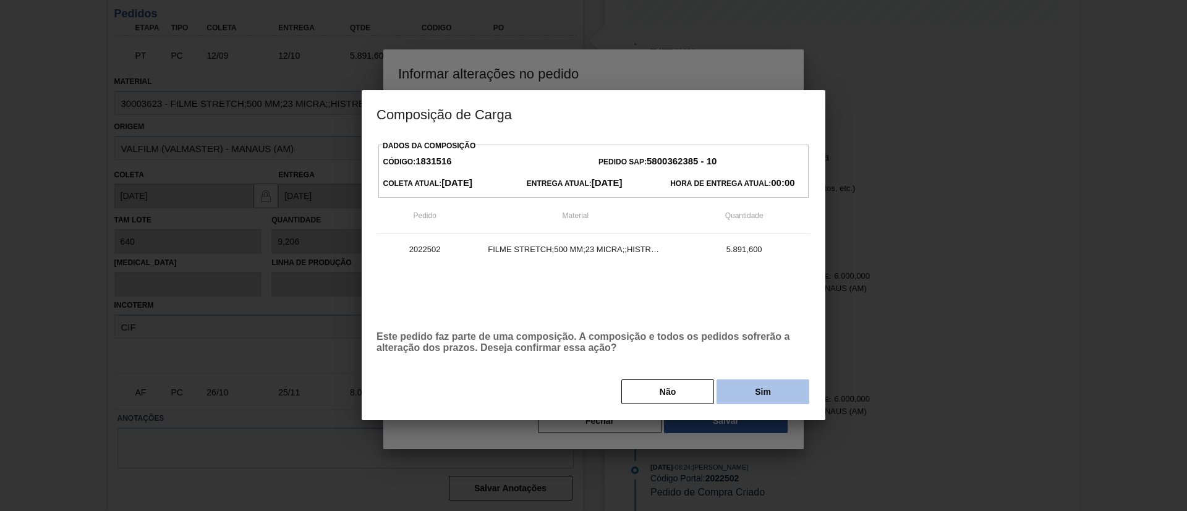
click at [739, 400] on button "Sim" at bounding box center [763, 392] width 93 height 25
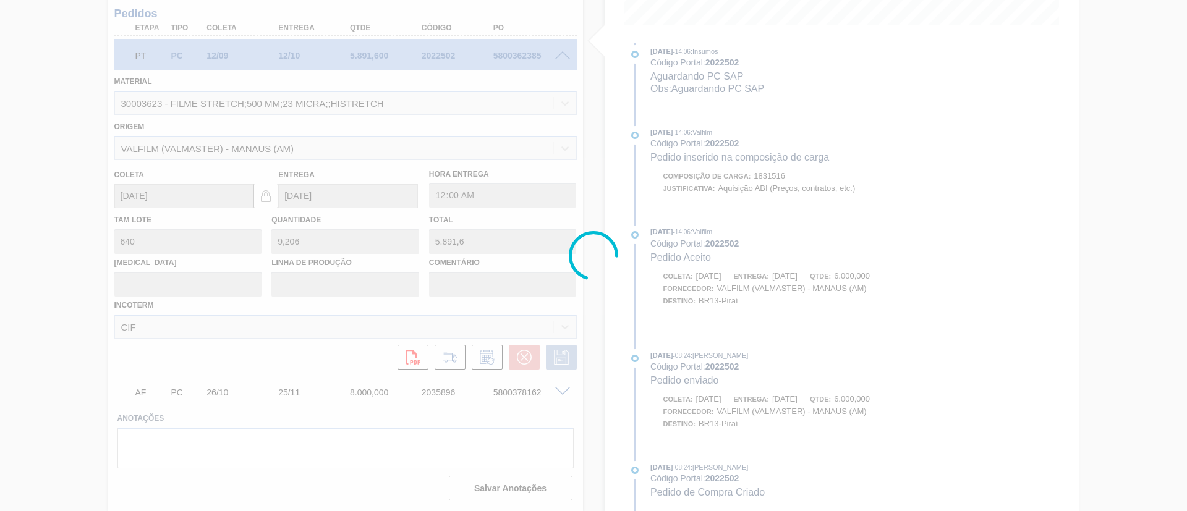
scroll to position [652, 0]
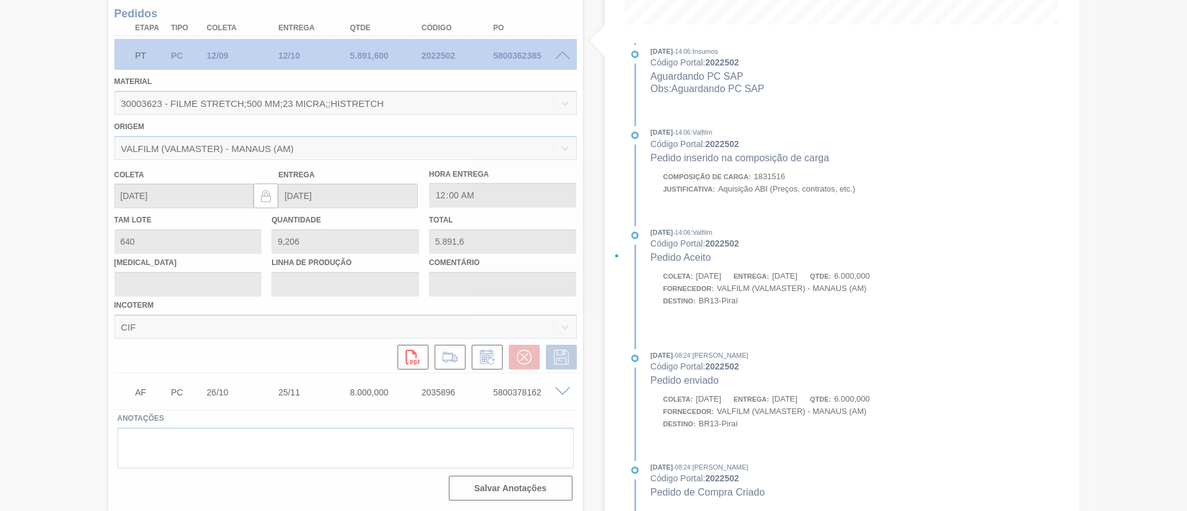
type input "Data Original"
type input "[DATE]"
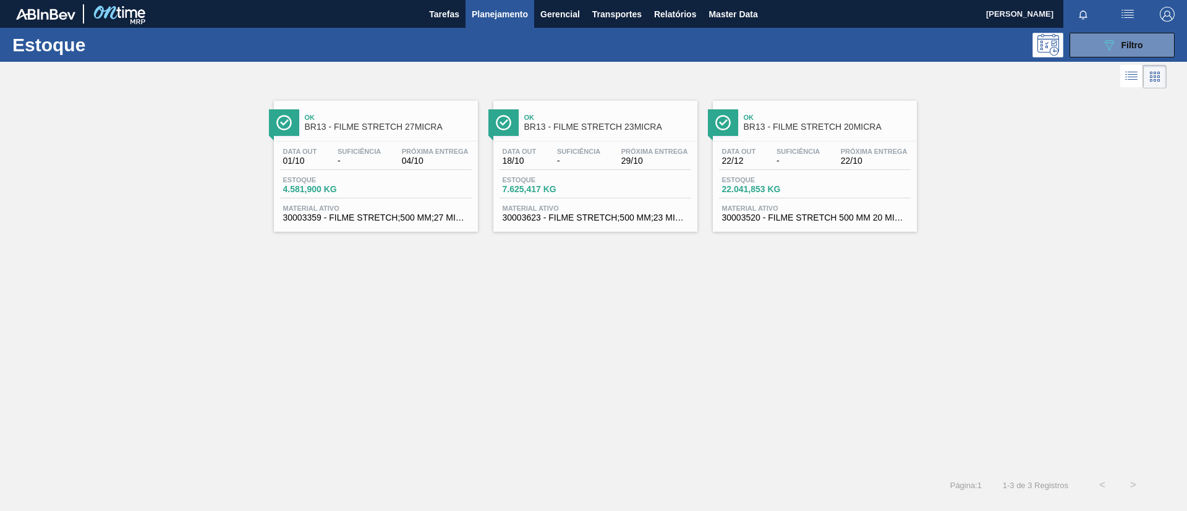
click at [426, 148] on span "Próxima Entrega" at bounding box center [435, 151] width 67 height 7
click at [663, 140] on div "Ok BR13 - FILME STRETCH 23MICRA Data out 18/10 Suficiência - Próxima Entrega 29…" at bounding box center [595, 166] width 204 height 131
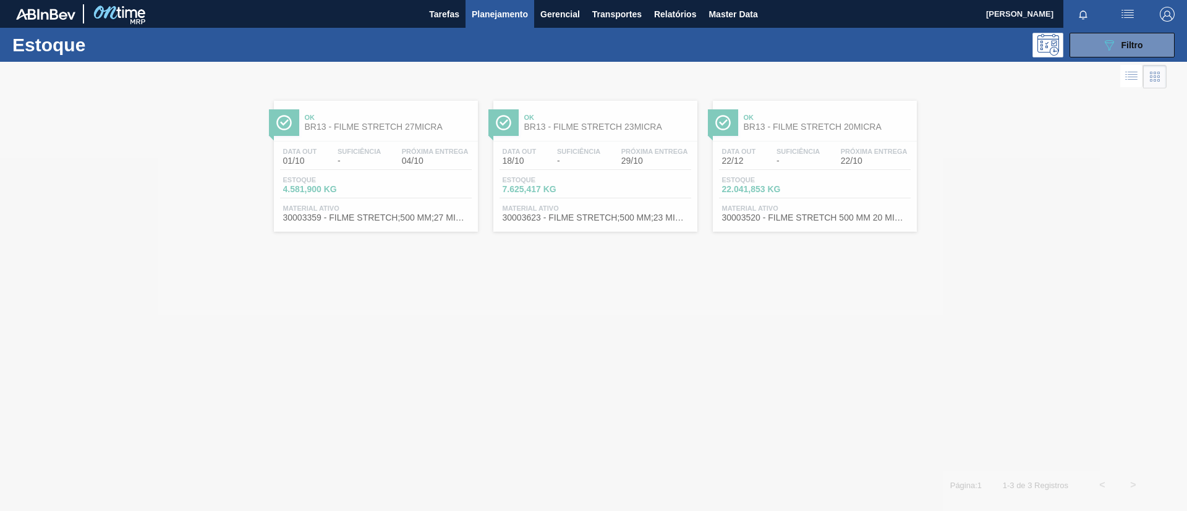
click at [825, 136] on div at bounding box center [593, 286] width 1187 height 449
click at [842, 129] on div at bounding box center [593, 286] width 1187 height 449
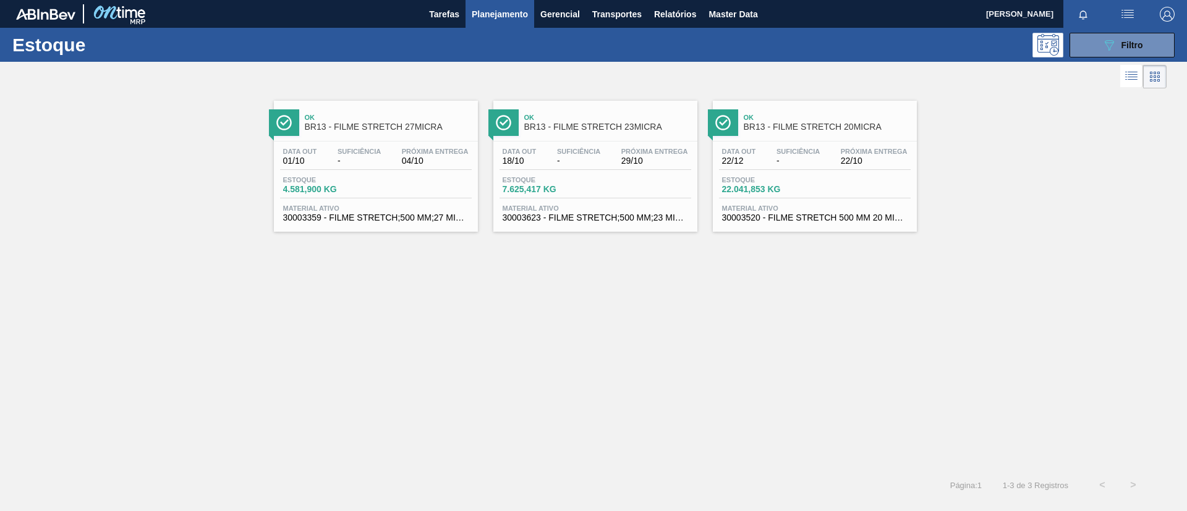
click at [842, 129] on span "BR13 - FILME STRETCH 20MICRA" at bounding box center [827, 126] width 167 height 9
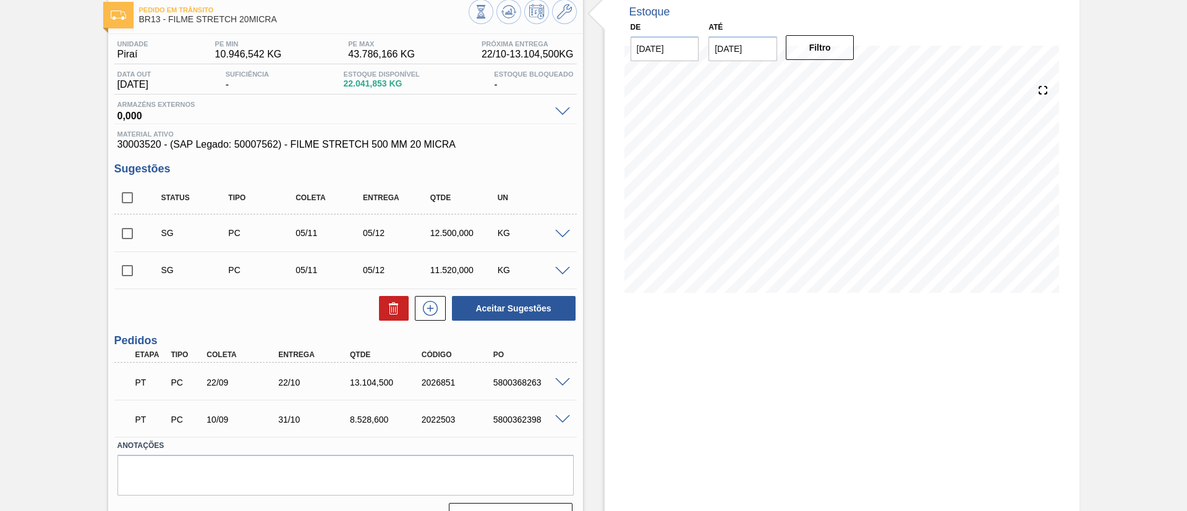
scroll to position [93, 0]
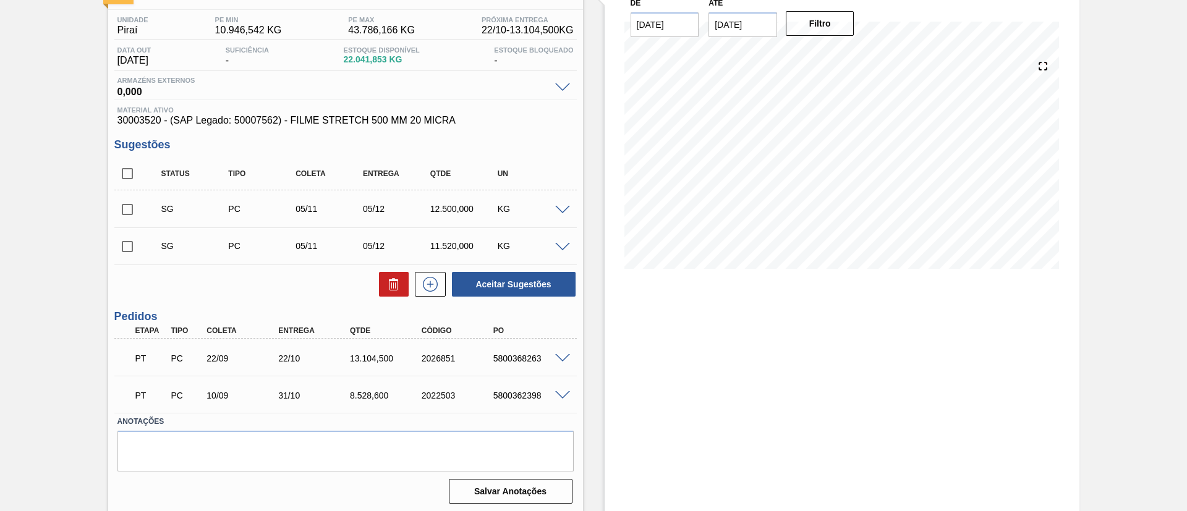
click at [560, 360] on span at bounding box center [562, 358] width 15 height 9
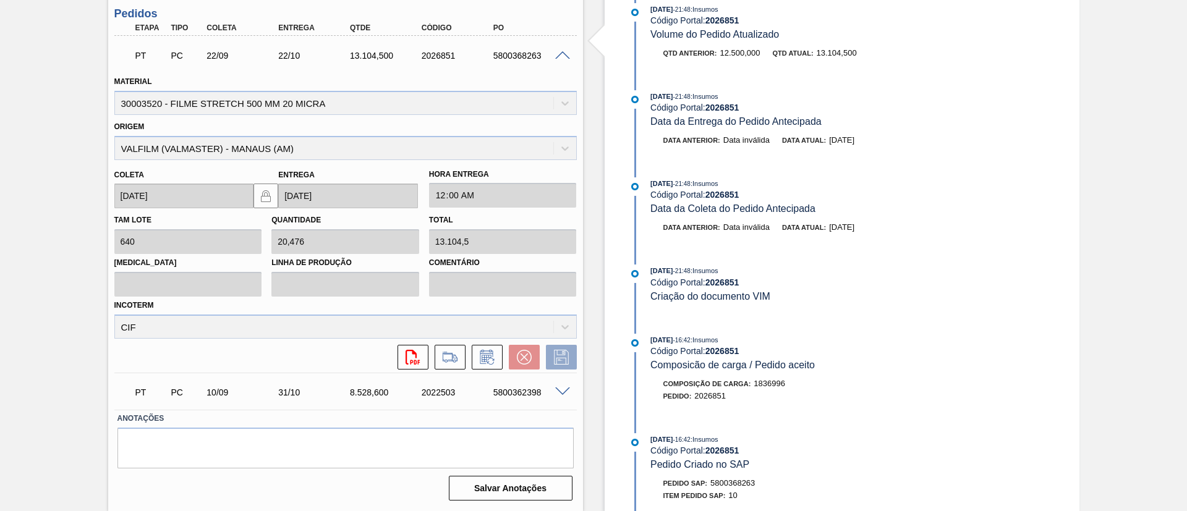
scroll to position [469, 0]
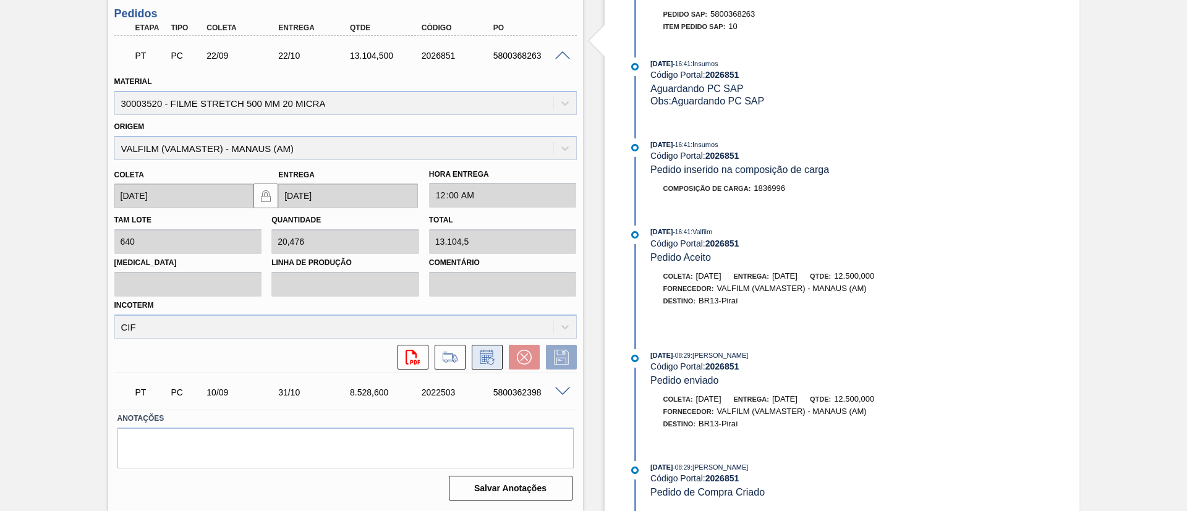
click at [490, 347] on button at bounding box center [487, 357] width 31 height 25
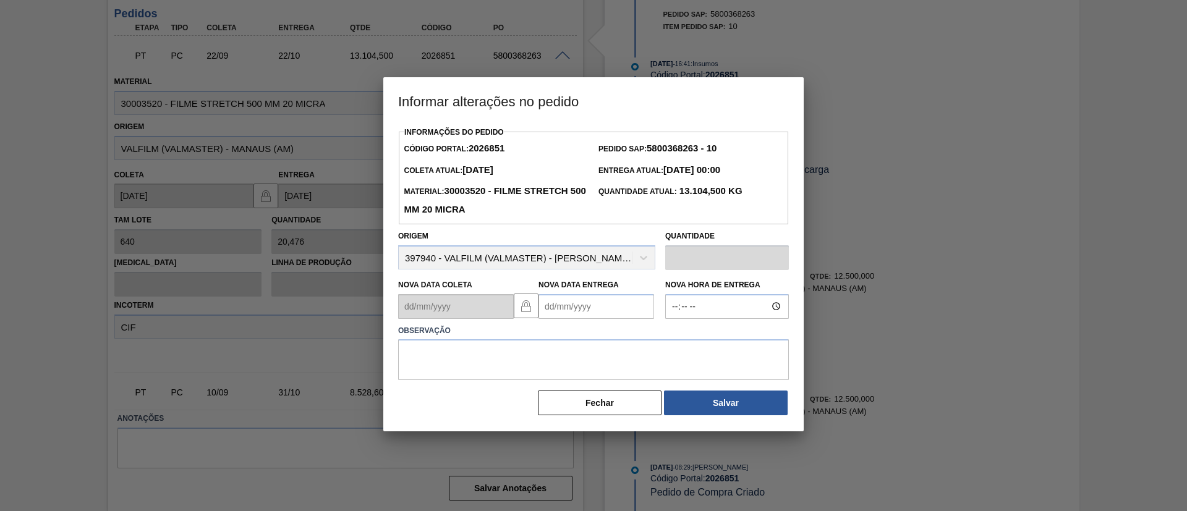
click at [598, 309] on Entrega2026851 "Nova Data Entrega" at bounding box center [597, 306] width 116 height 25
click at [673, 337] on button "Next Month" at bounding box center [677, 336] width 9 height 9
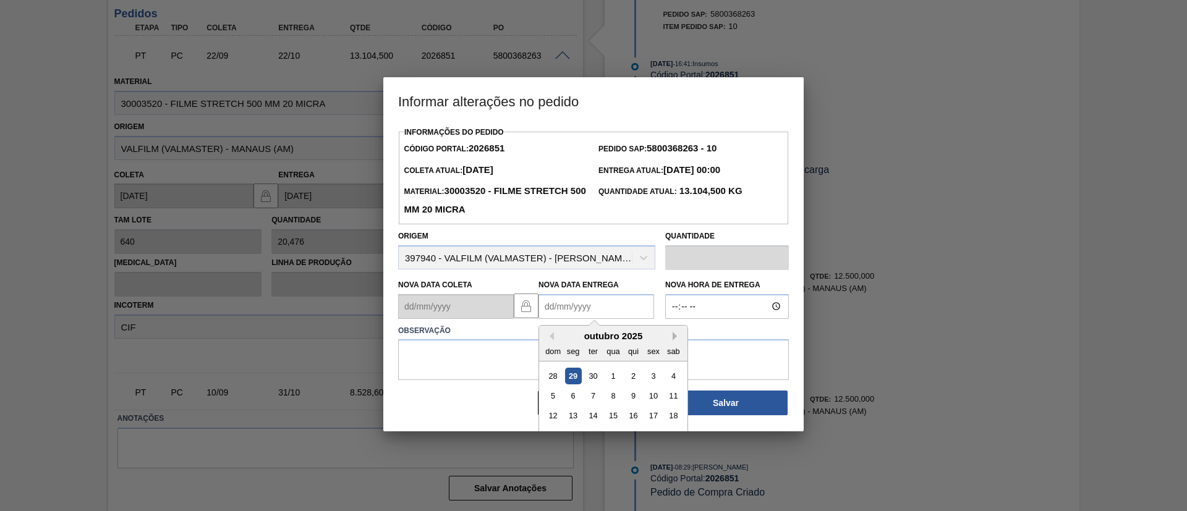
click at [675, 338] on button "Next Month" at bounding box center [677, 336] width 9 height 9
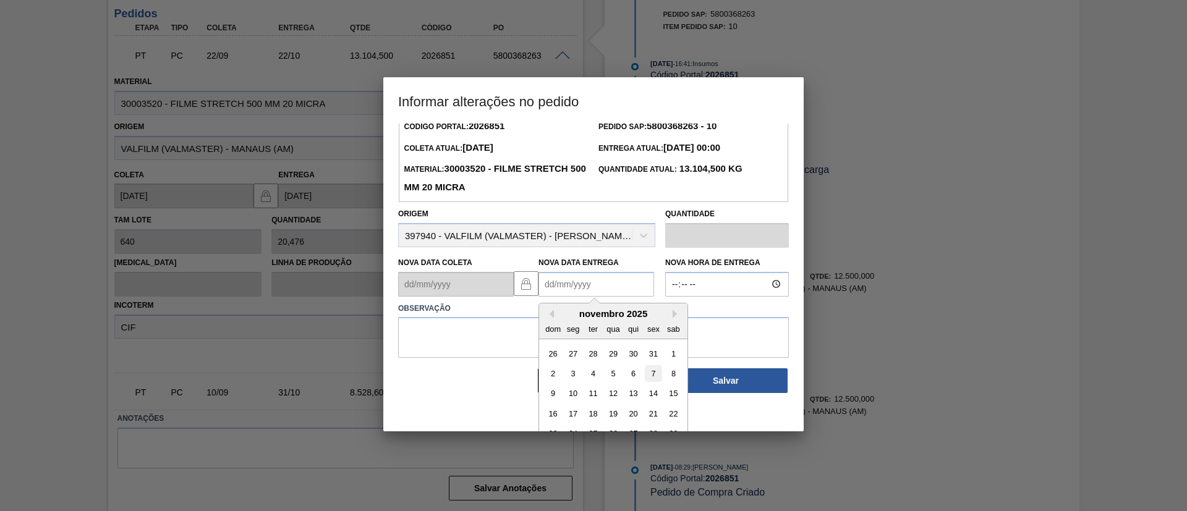
scroll to position [62, 0]
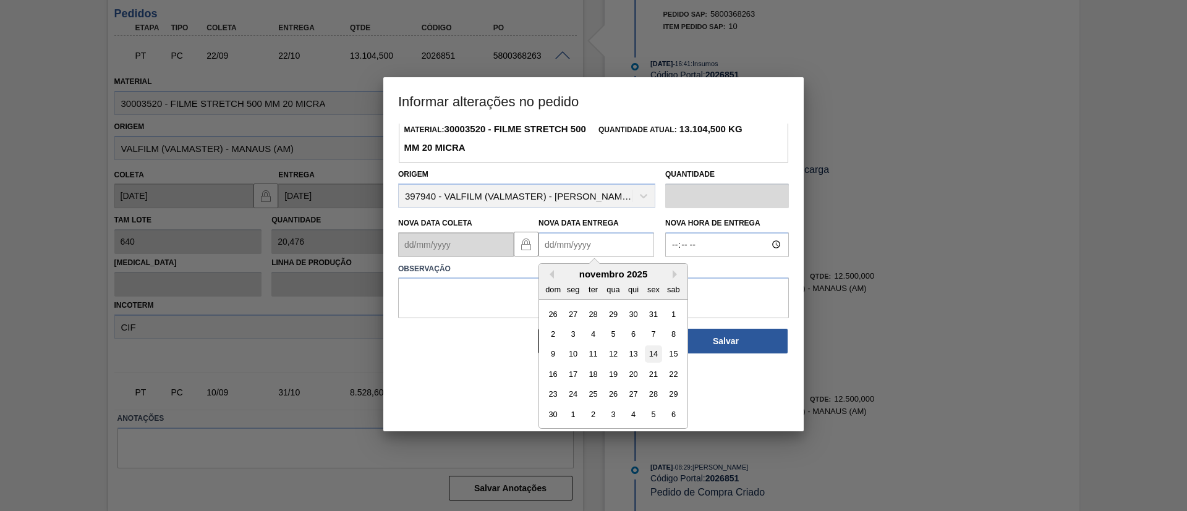
click at [655, 360] on div "14" at bounding box center [653, 354] width 17 height 17
type Entrega2026851 "14/11/2025"
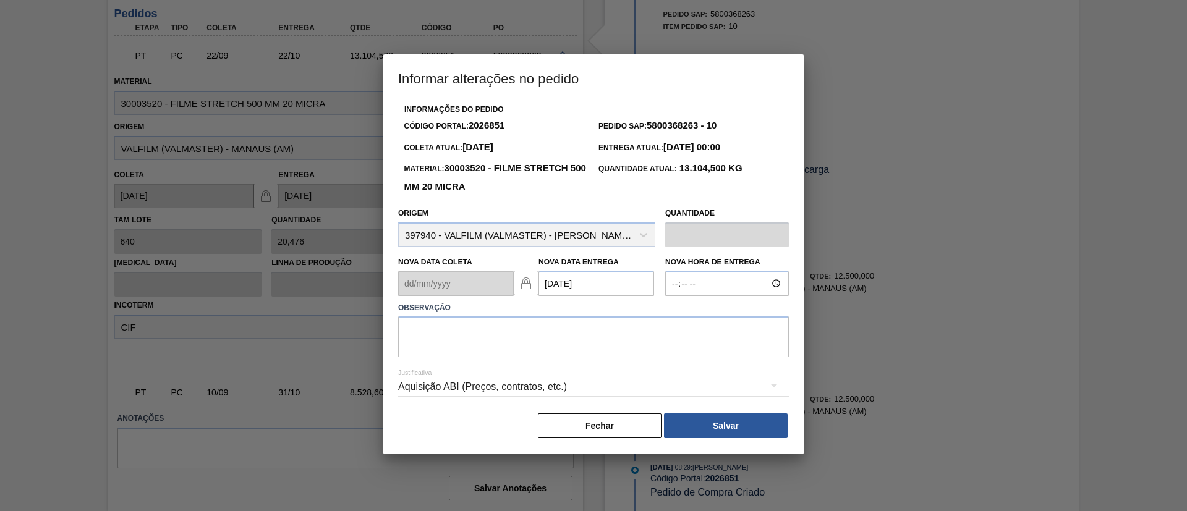
scroll to position [0, 0]
click at [644, 339] on textarea at bounding box center [593, 337] width 391 height 41
paste textarea "Data Original"
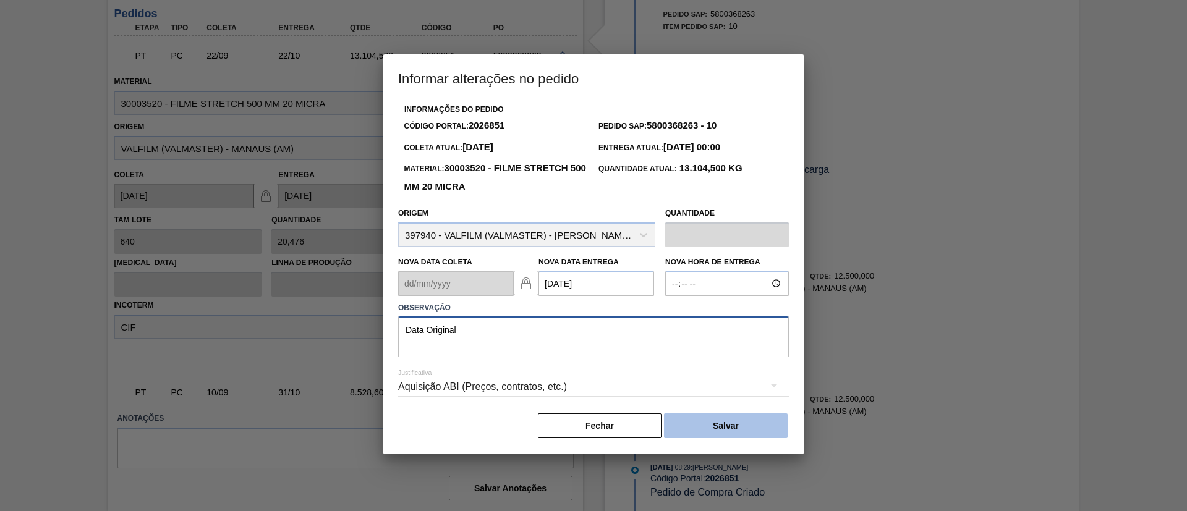
type textarea "Data Original"
click at [730, 435] on button "Salvar" at bounding box center [726, 426] width 124 height 25
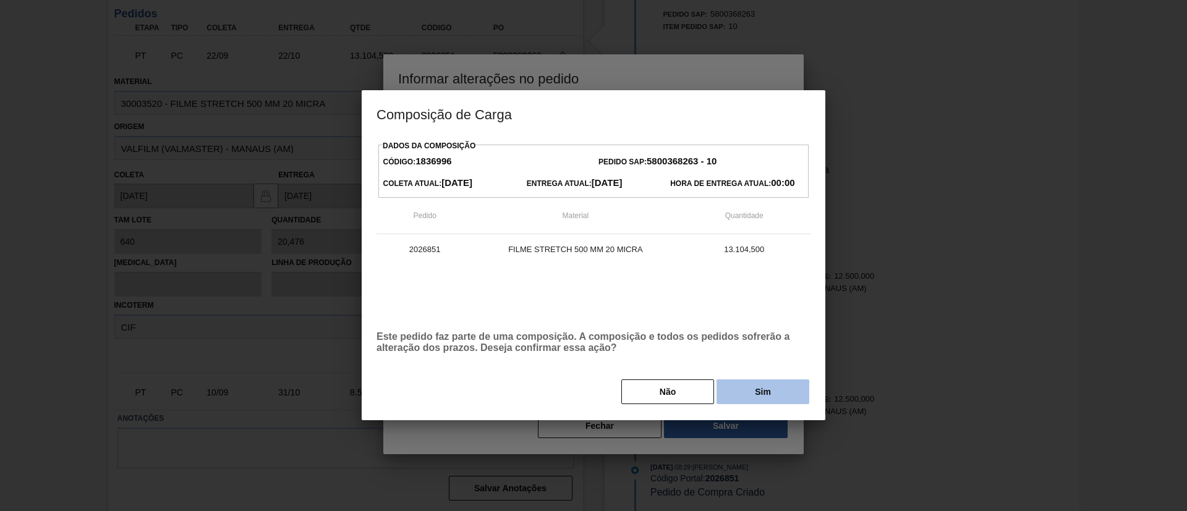
click at [778, 396] on button "Sim" at bounding box center [763, 392] width 93 height 25
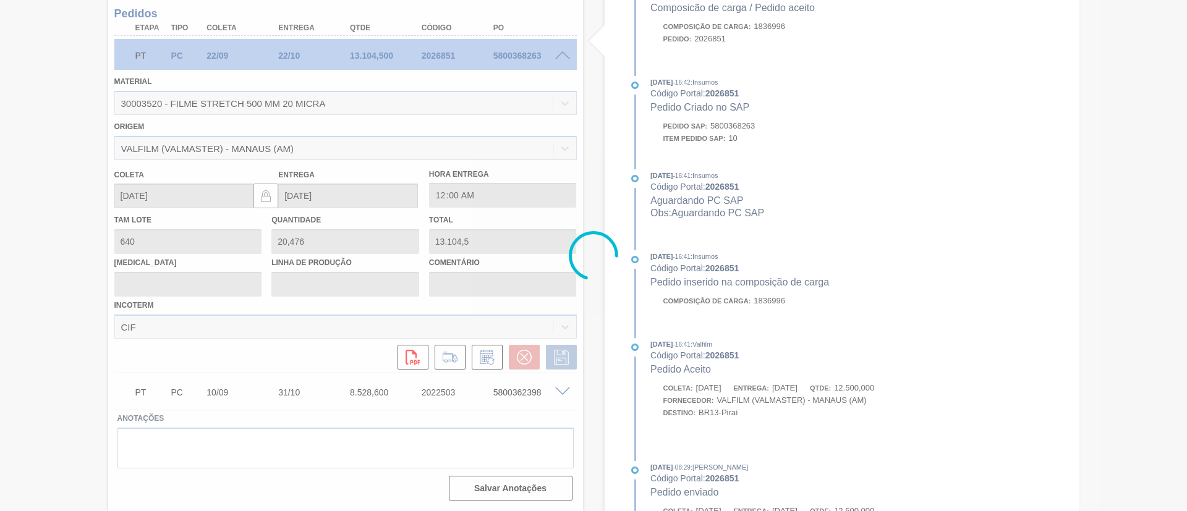
scroll to position [581, 0]
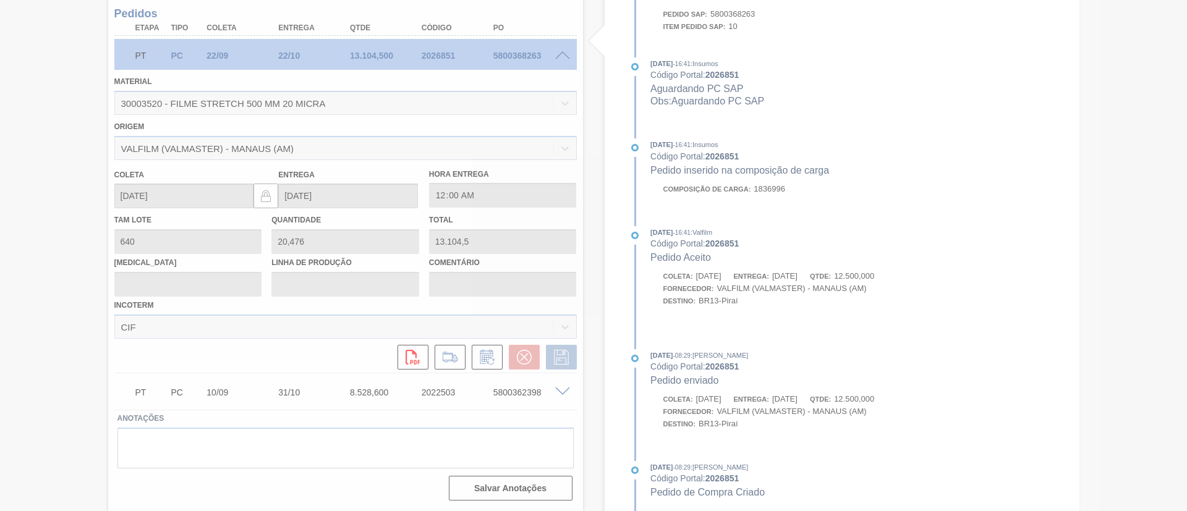
type input "Data Original"
type input "14/11/2025"
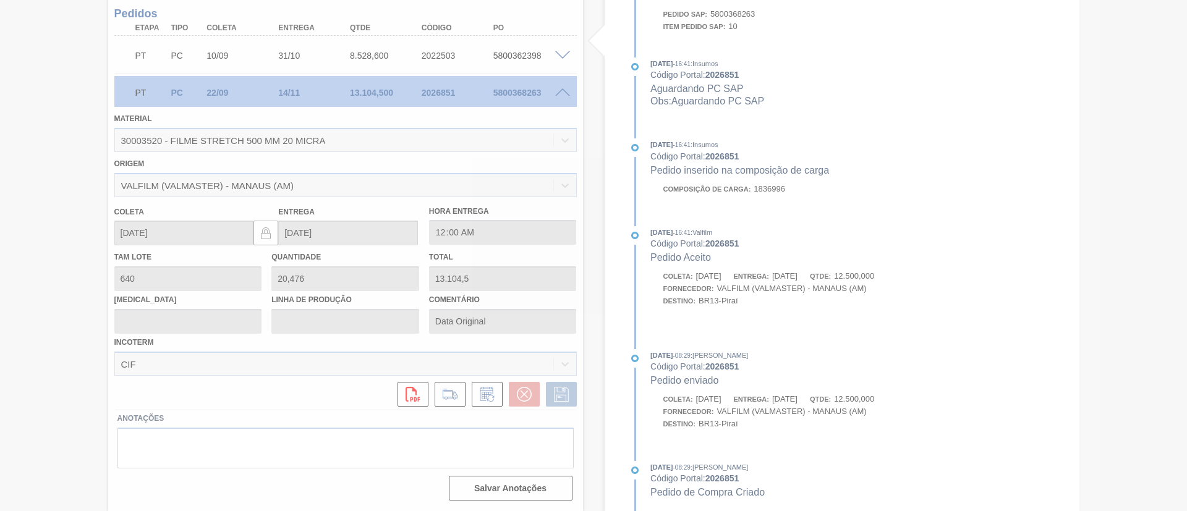
scroll to position [96, 0]
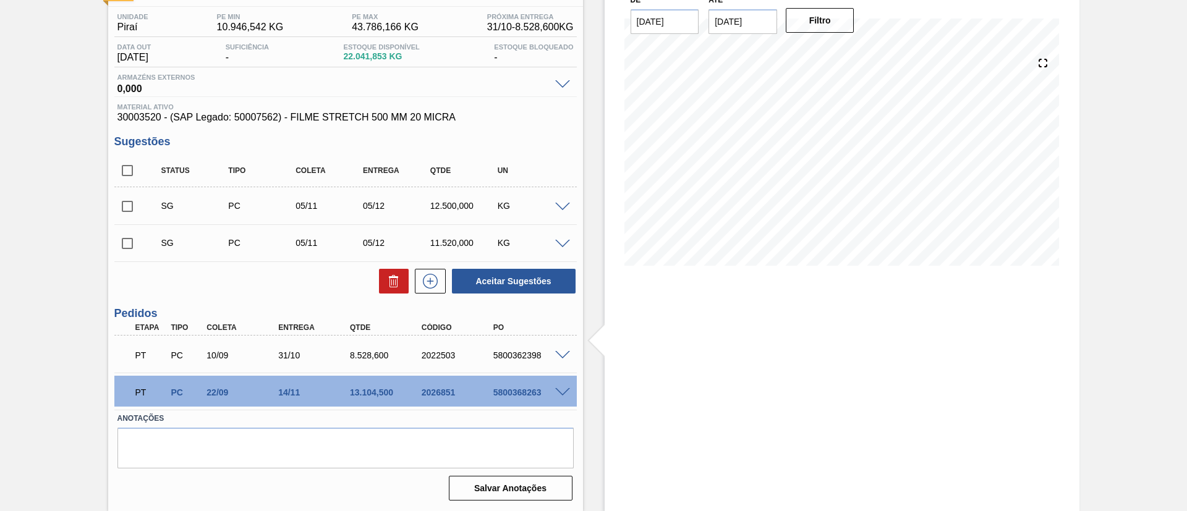
click at [0, 228] on div "Pedido em Trânsito BR13 - FILME STRETCH 20MICRA Unidade Piraí PE MIN 10.946,542…" at bounding box center [593, 238] width 1187 height 545
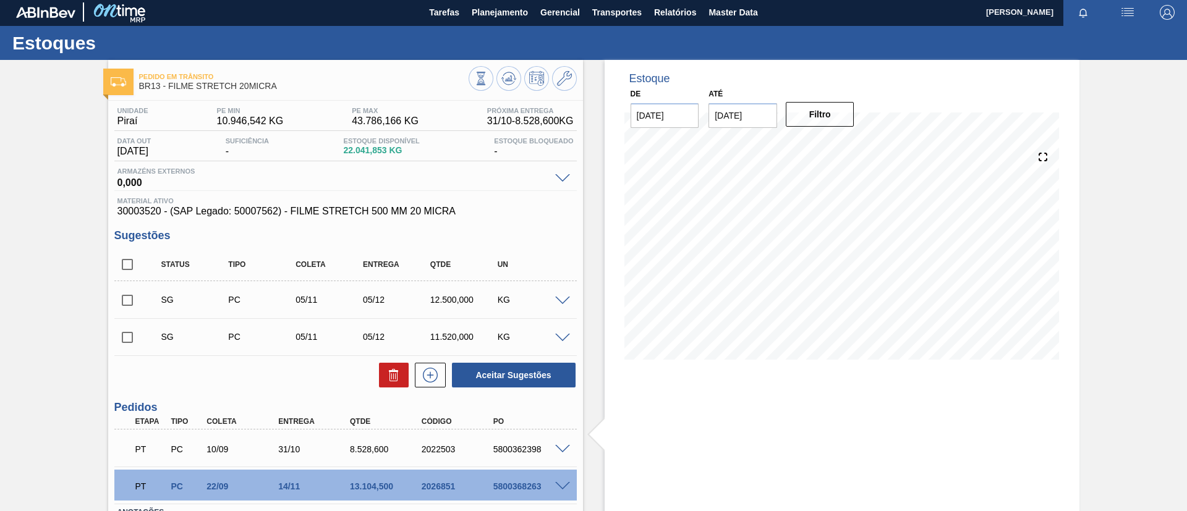
scroll to position [0, 0]
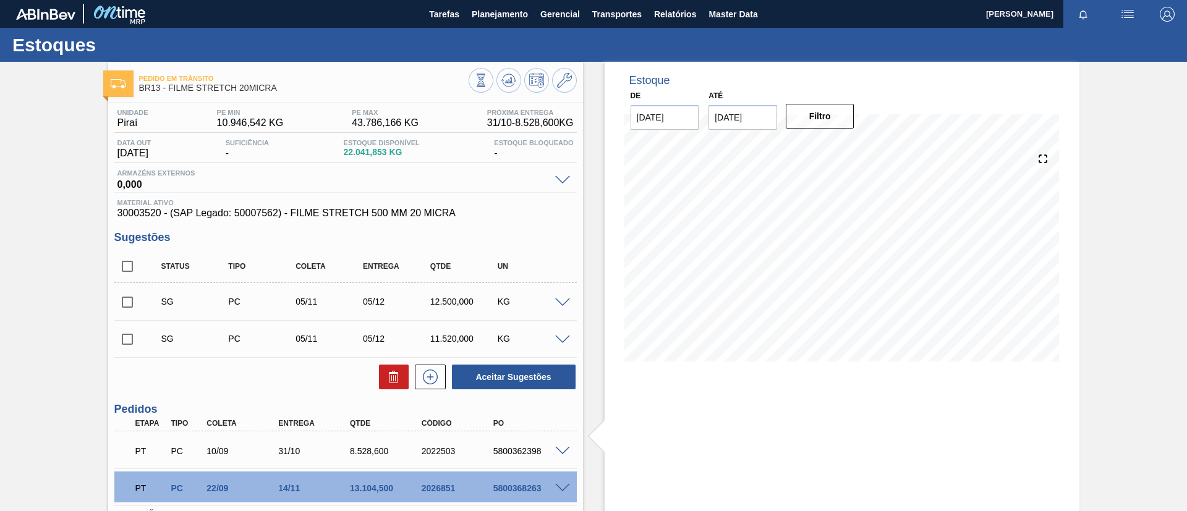
click at [3, 218] on div "Pedido em Trânsito BR13 - FILME STRETCH 20MICRA Unidade Piraí PE MIN 10.946,542…" at bounding box center [593, 334] width 1187 height 545
click at [0, 262] on div "Pedido em Trânsito BR13 - FILME STRETCH 20MICRA Unidade Piraí PE MIN 10.946,542…" at bounding box center [593, 334] width 1187 height 545
click at [129, 298] on input "checkbox" at bounding box center [127, 302] width 26 height 26
click at [474, 381] on button "Aceitar Sugestões" at bounding box center [514, 377] width 124 height 25
checkbox input "false"
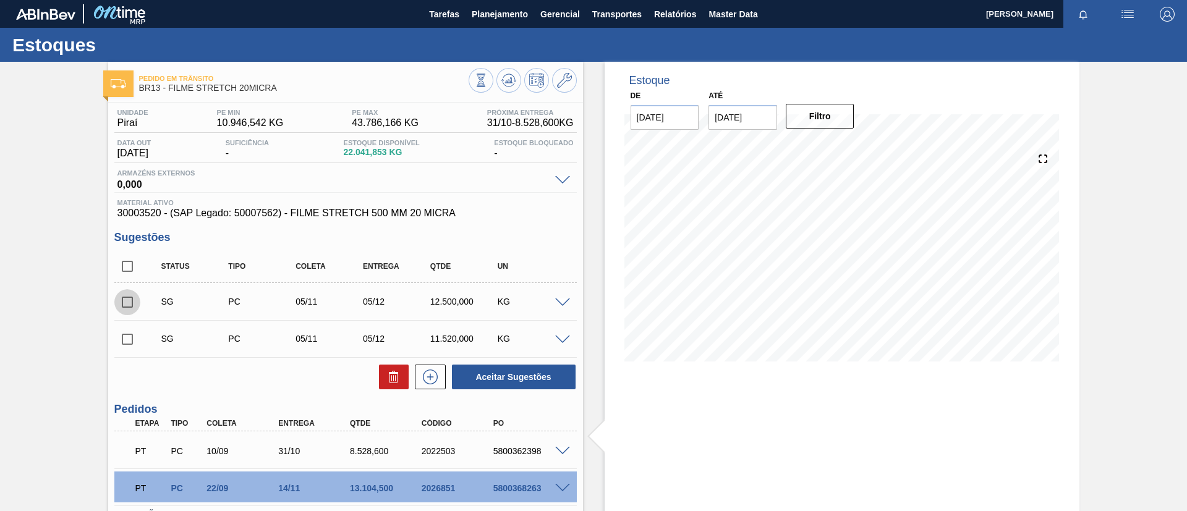
click at [121, 302] on input "checkbox" at bounding box center [127, 302] width 26 height 26
click at [454, 381] on button "Aceitar Sugestões" at bounding box center [514, 377] width 124 height 25
checkbox input "false"
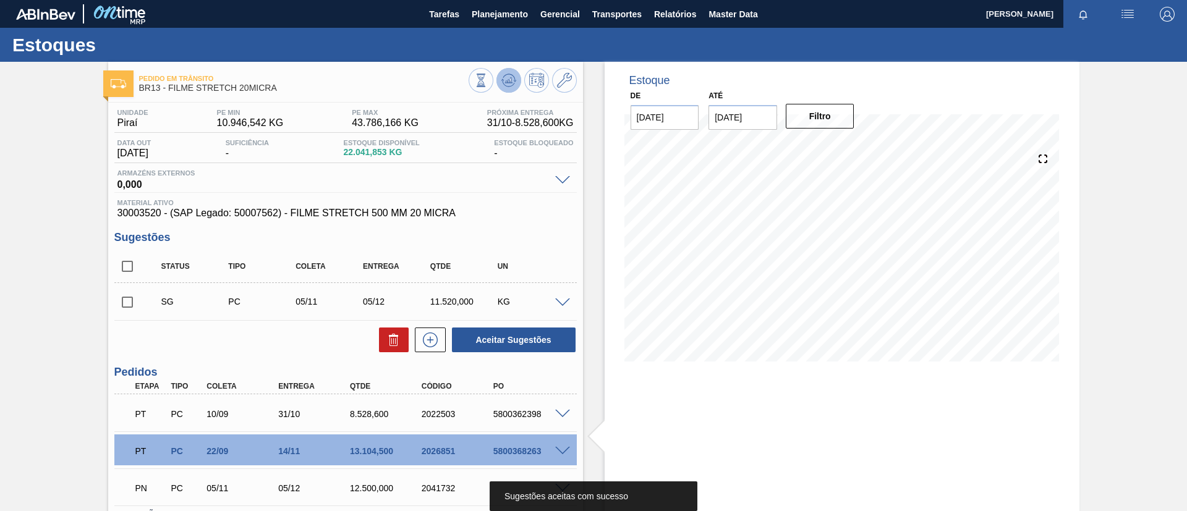
click at [508, 88] on button at bounding box center [508, 80] width 25 height 25
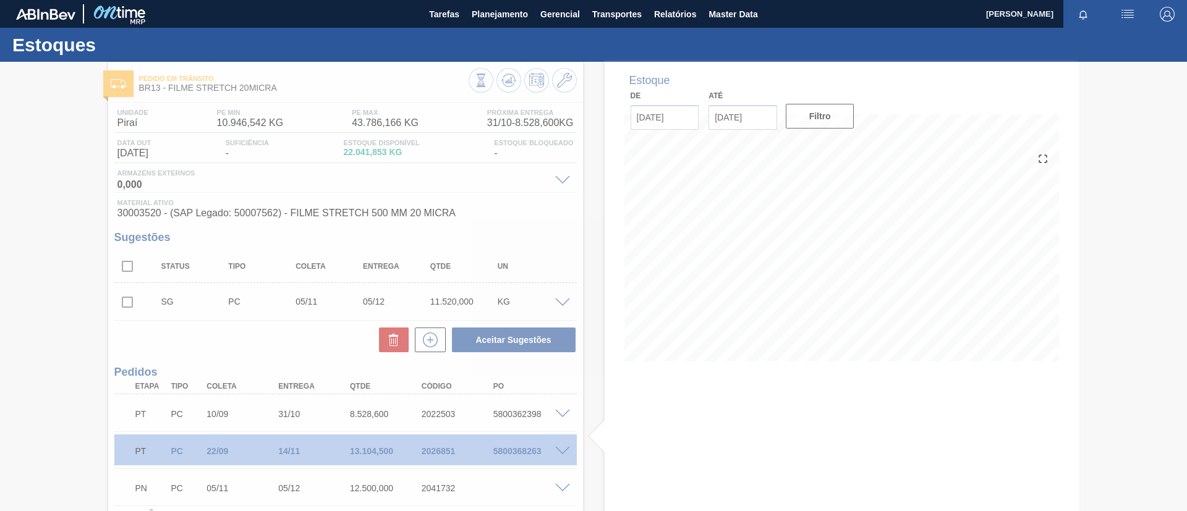
click at [0, 206] on div at bounding box center [593, 286] width 1187 height 449
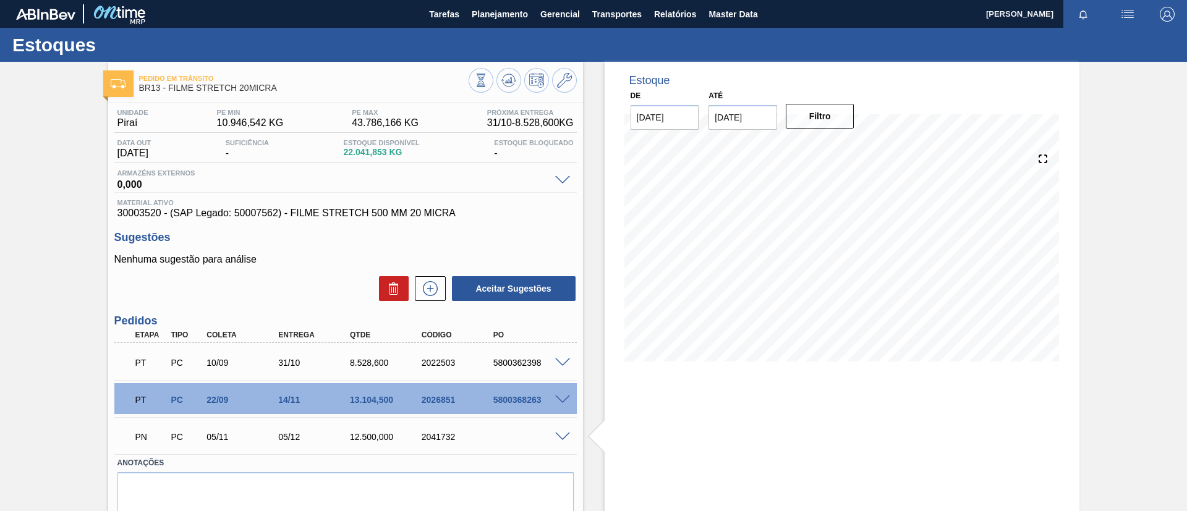
click at [0, 201] on div "Pedido em Trânsito BR13 - FILME STRETCH 20MICRA Unidade Piraí PE MIN 10.946,542…" at bounding box center [593, 309] width 1187 height 494
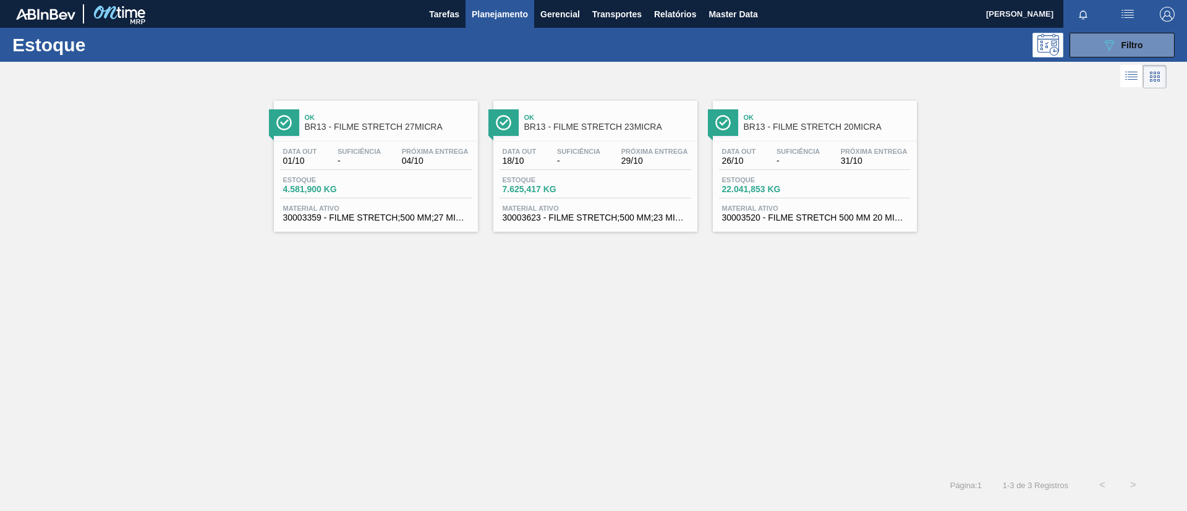
click at [422, 118] on span "Ok" at bounding box center [388, 117] width 167 height 7
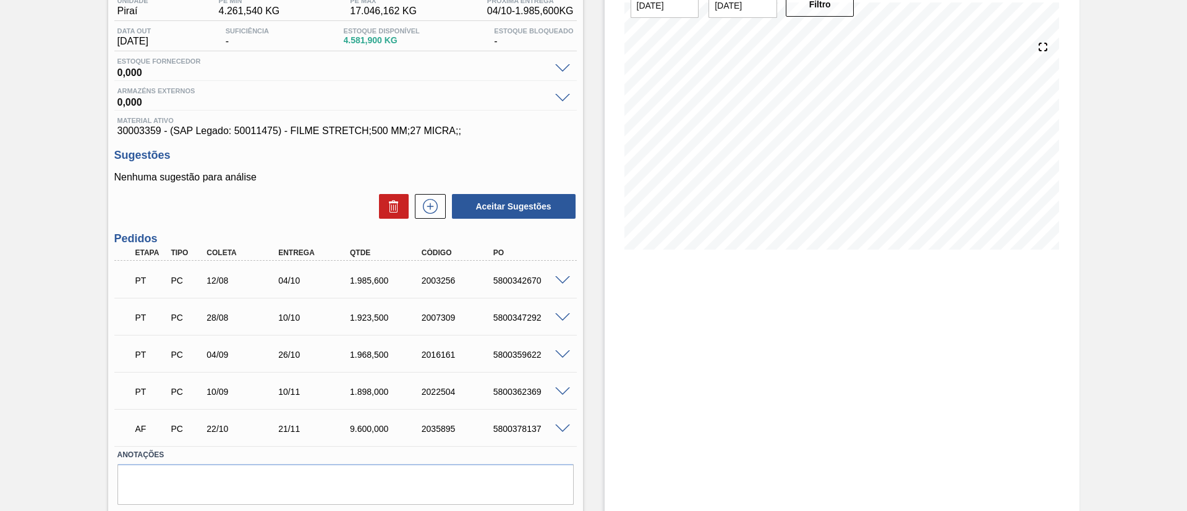
scroll to position [56, 0]
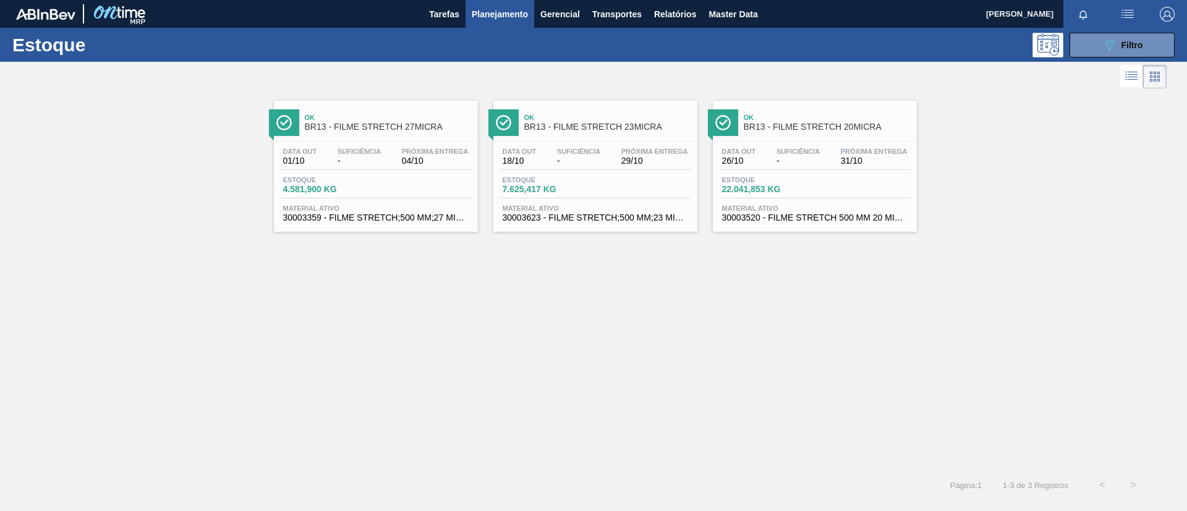
click at [666, 125] on span "BR13 - FILME STRETCH 23MICRA" at bounding box center [607, 126] width 167 height 9
click at [1125, 41] on span "Filtro" at bounding box center [1133, 45] width 22 height 10
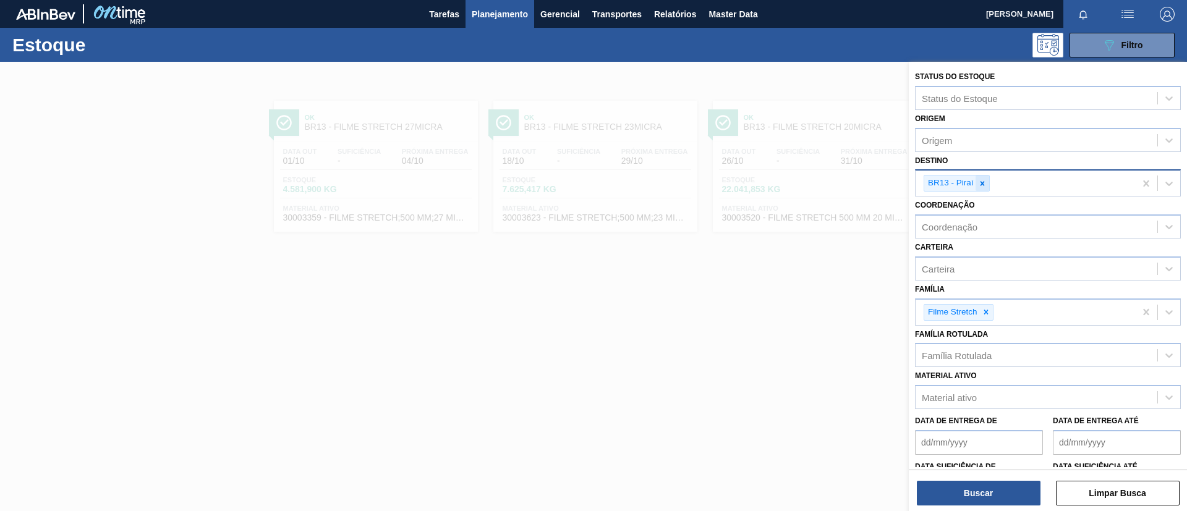
click at [981, 184] on icon at bounding box center [982, 183] width 4 height 4
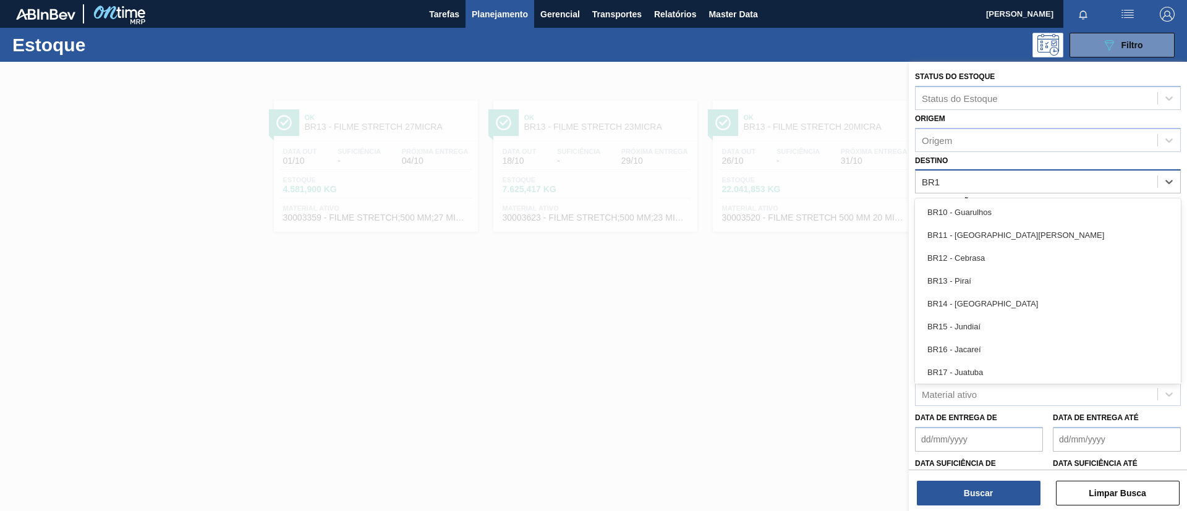
type input "BR14"
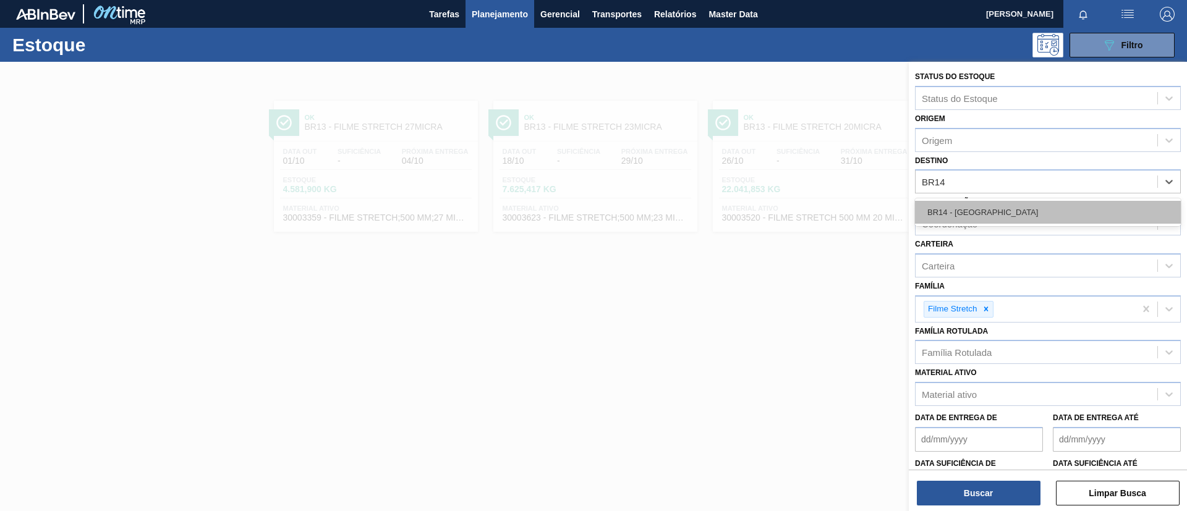
click at [994, 212] on div "BR14 - [GEOGRAPHIC_DATA]" at bounding box center [1048, 212] width 266 height 23
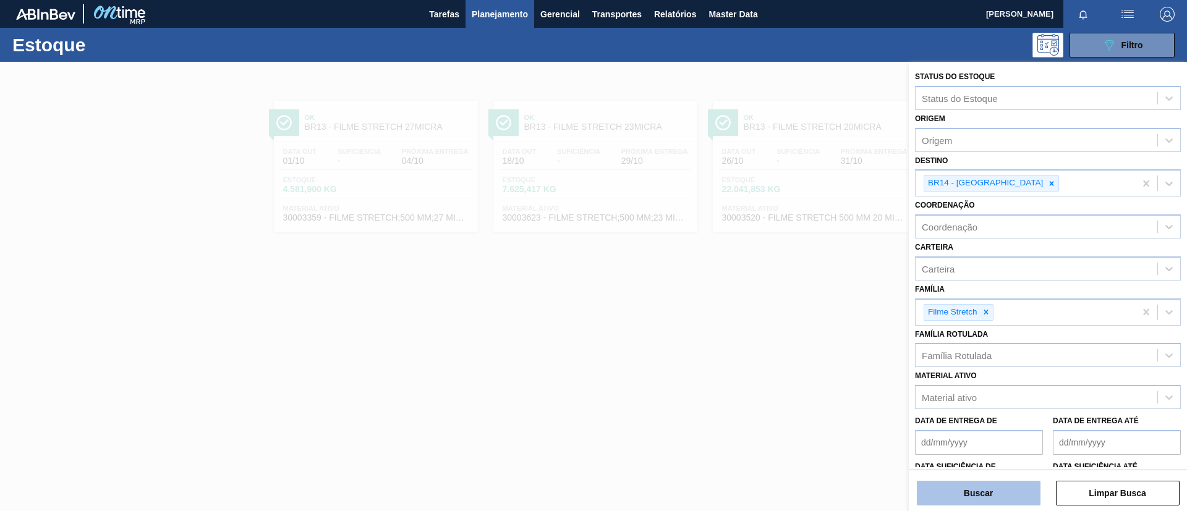
click at [961, 494] on button "Buscar" at bounding box center [979, 493] width 124 height 25
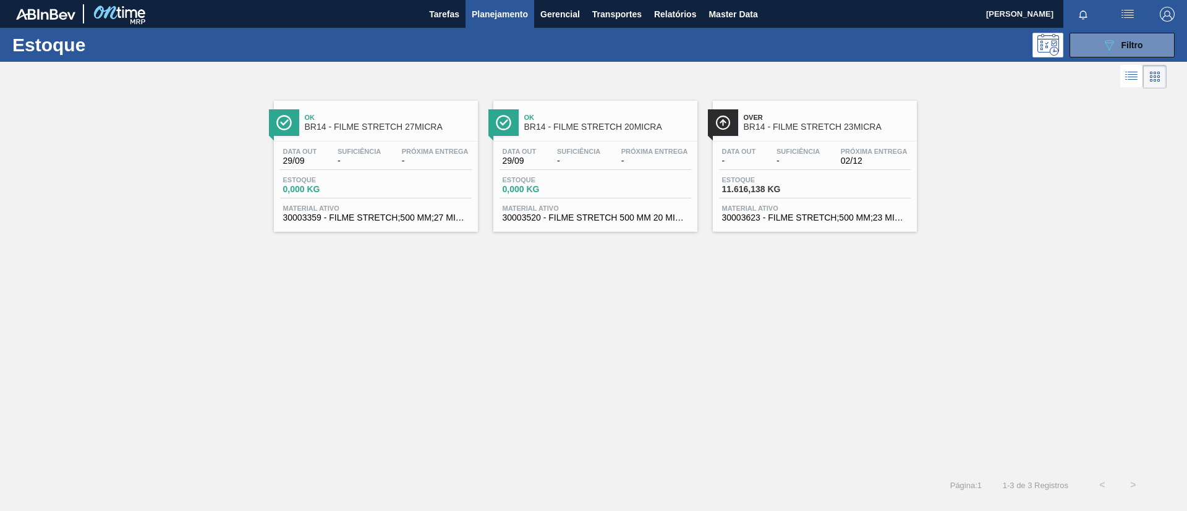
click at [829, 118] on span "Over" at bounding box center [827, 117] width 167 height 7
click at [1147, 51] on button "089F7B8B-B2A5-4AFE-B5C0-19BA573D28AC Filtro" at bounding box center [1122, 45] width 105 height 25
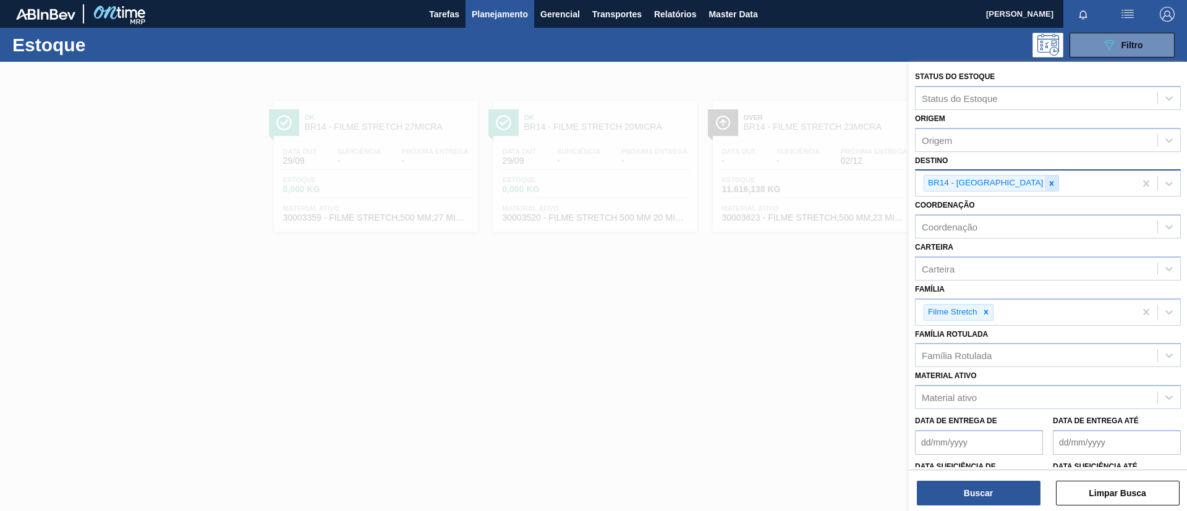
click at [1045, 177] on div at bounding box center [1052, 183] width 14 height 15
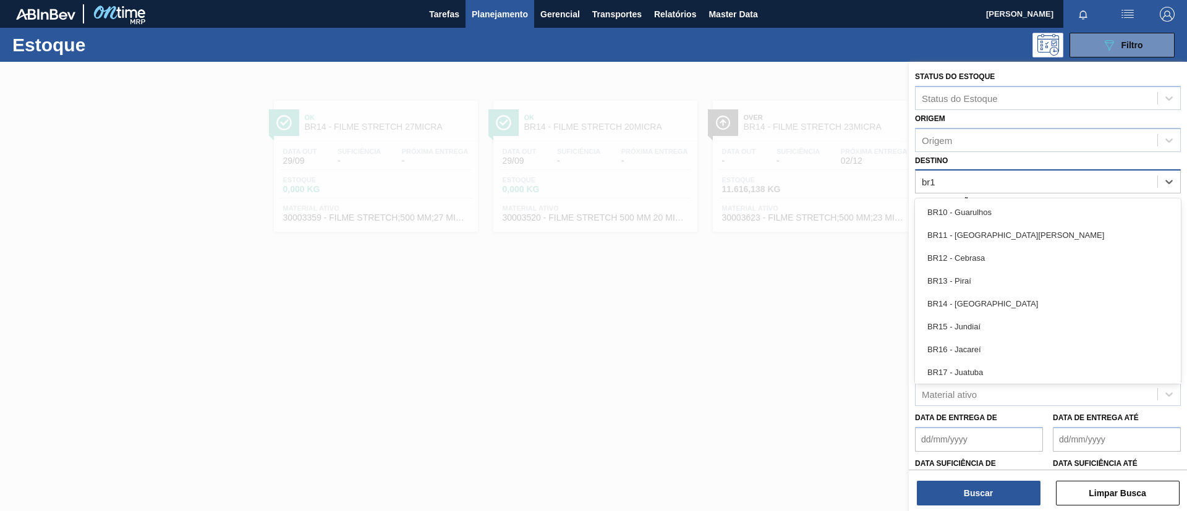
type input "br15"
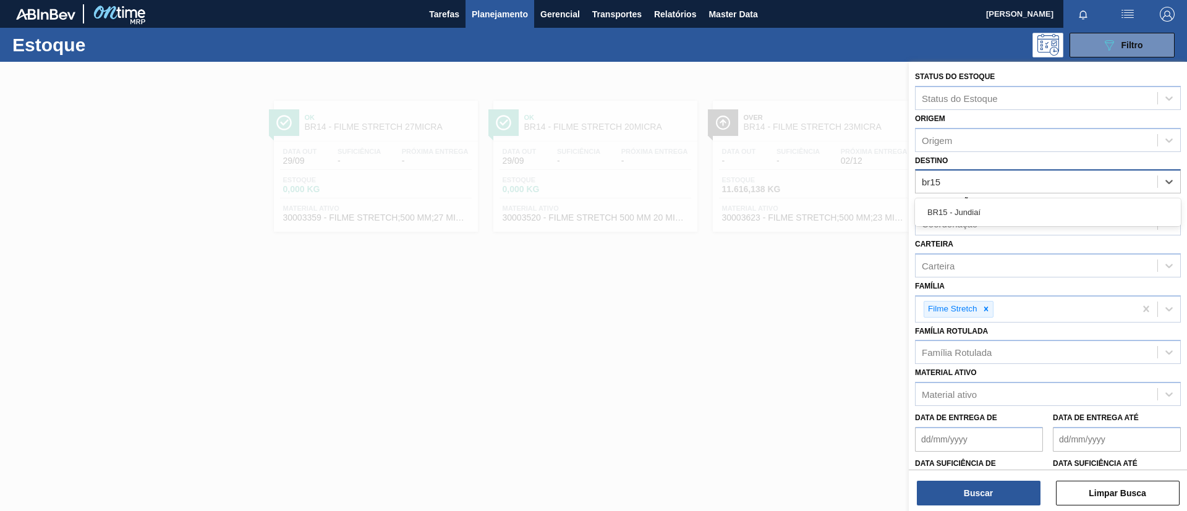
click at [998, 199] on div "BR15 - Jundiaí" at bounding box center [1048, 212] width 266 height 28
click at [1000, 201] on div "BR15 - Jundiaí" at bounding box center [1048, 212] width 266 height 23
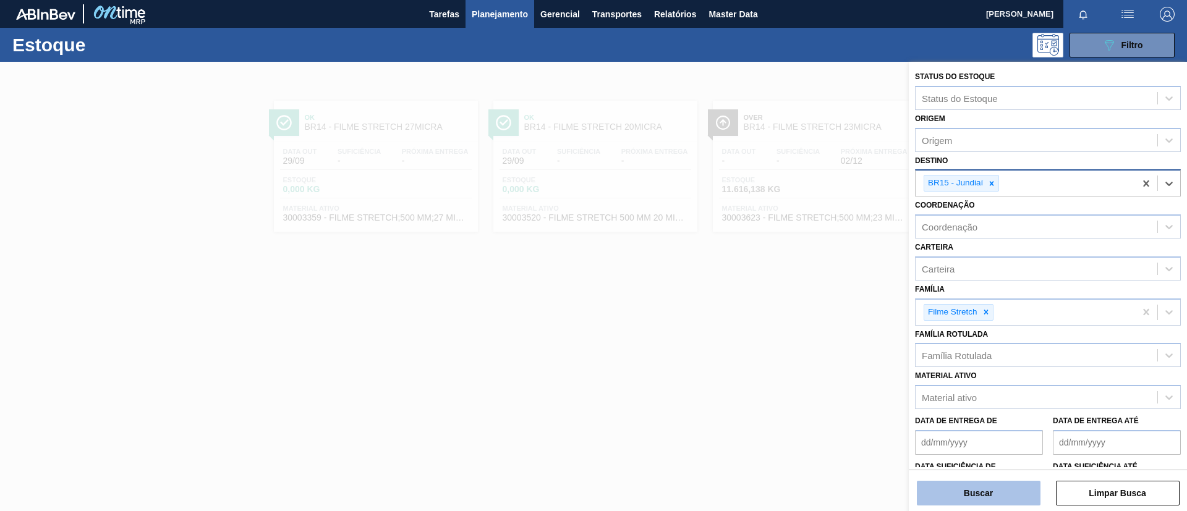
click at [958, 490] on button "Buscar" at bounding box center [979, 493] width 124 height 25
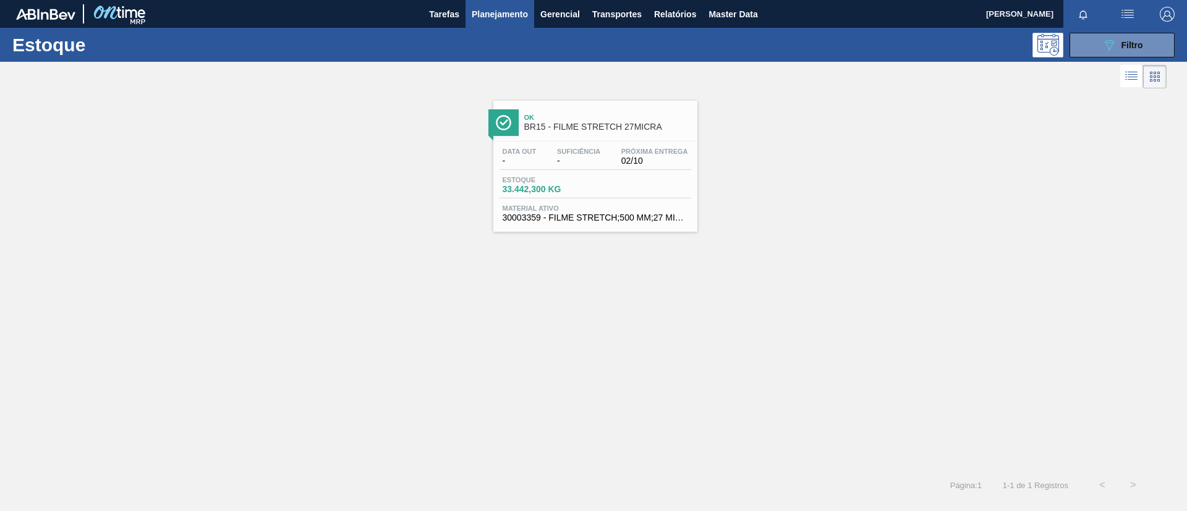
click at [603, 135] on div "Ok BR15 - FILME STRETCH 27MICRA" at bounding box center [607, 123] width 167 height 28
click at [1124, 56] on button "089F7B8B-B2A5-4AFE-B5C0-19BA573D28AC Filtro" at bounding box center [1122, 45] width 105 height 25
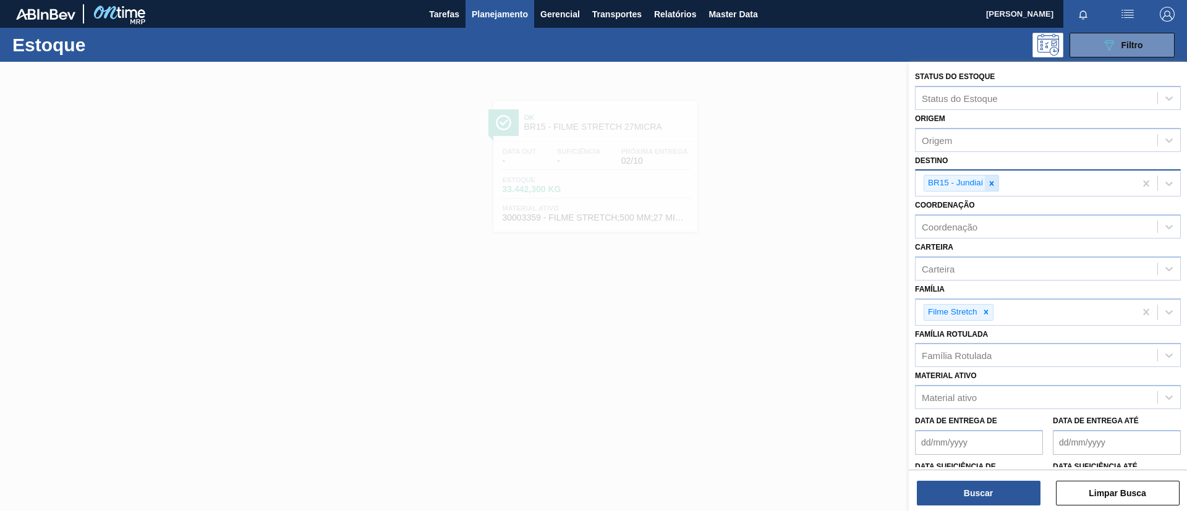
click at [995, 183] on icon at bounding box center [991, 183] width 9 height 9
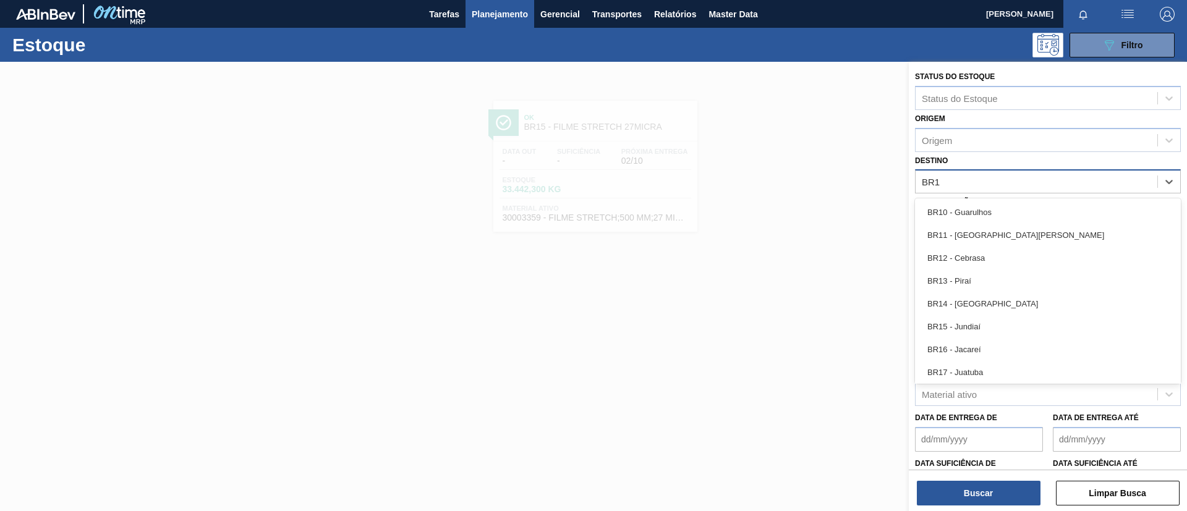
type input "BR16"
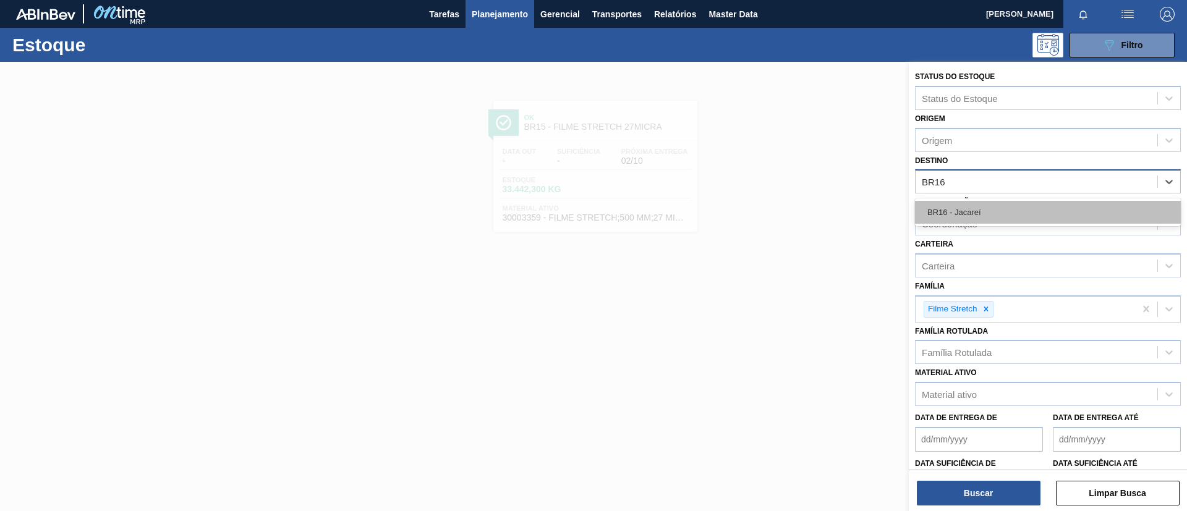
click at [994, 205] on div "BR16 - Jacareí" at bounding box center [1048, 212] width 266 height 23
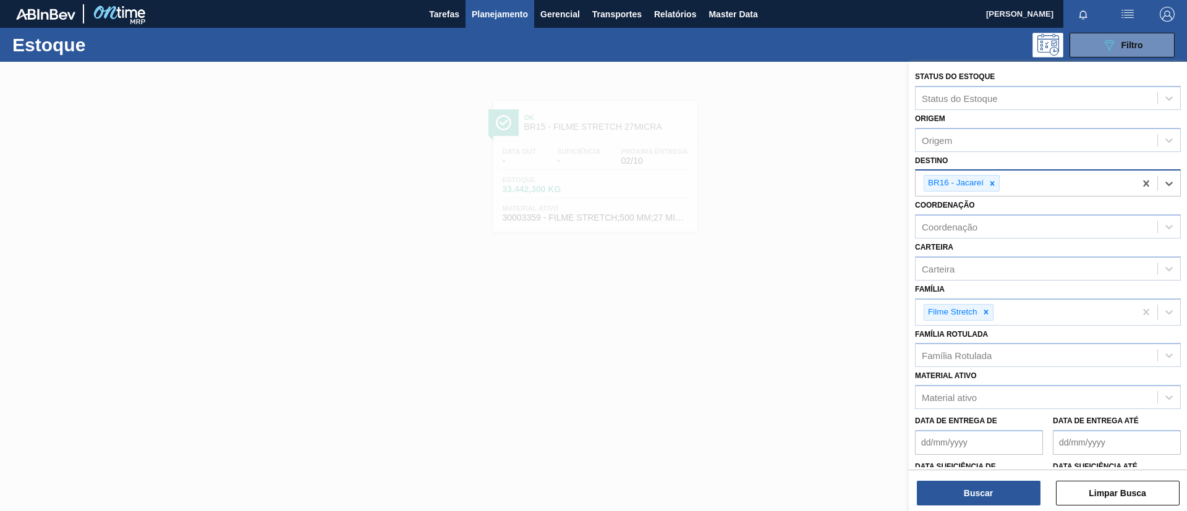
click at [955, 479] on div "Buscar Limpar Busca" at bounding box center [1048, 487] width 278 height 35
click at [960, 485] on button "Buscar" at bounding box center [979, 493] width 124 height 25
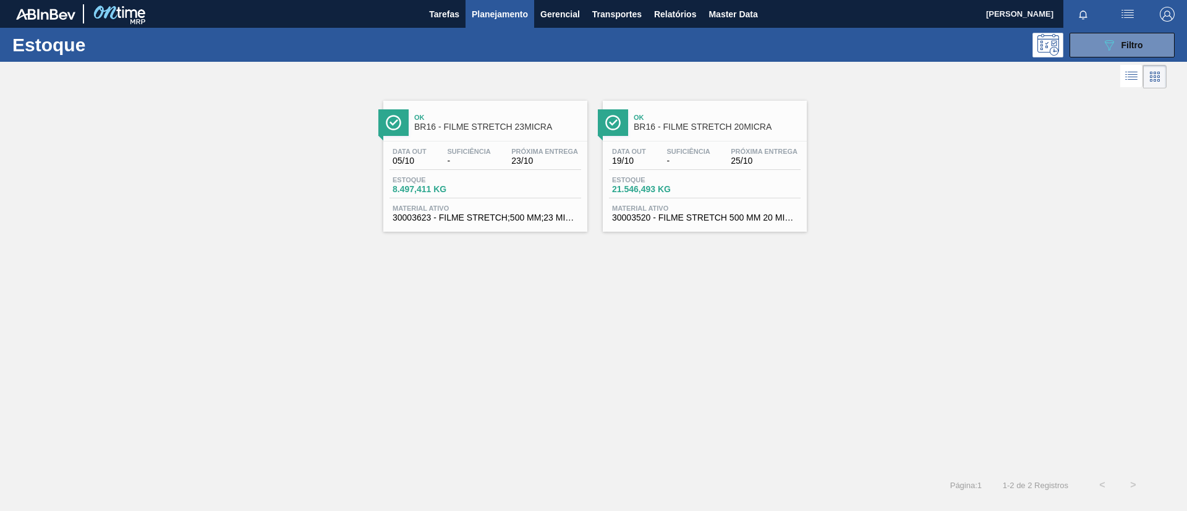
click at [501, 133] on div "Ok BR16 - FILME STRETCH 23MICRA" at bounding box center [497, 123] width 167 height 28
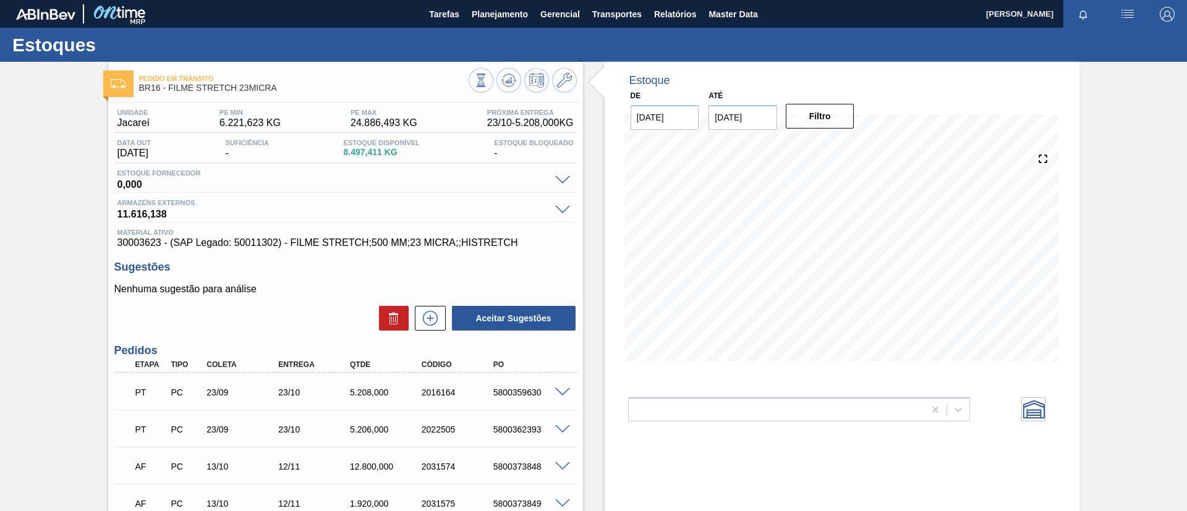
click at [252, 254] on div "Unidade Jacareí PE MIN 6.221,623 KG PE MAX 24.886,493 KG Próxima Entrega 23/10 …" at bounding box center [345, 360] width 475 height 514
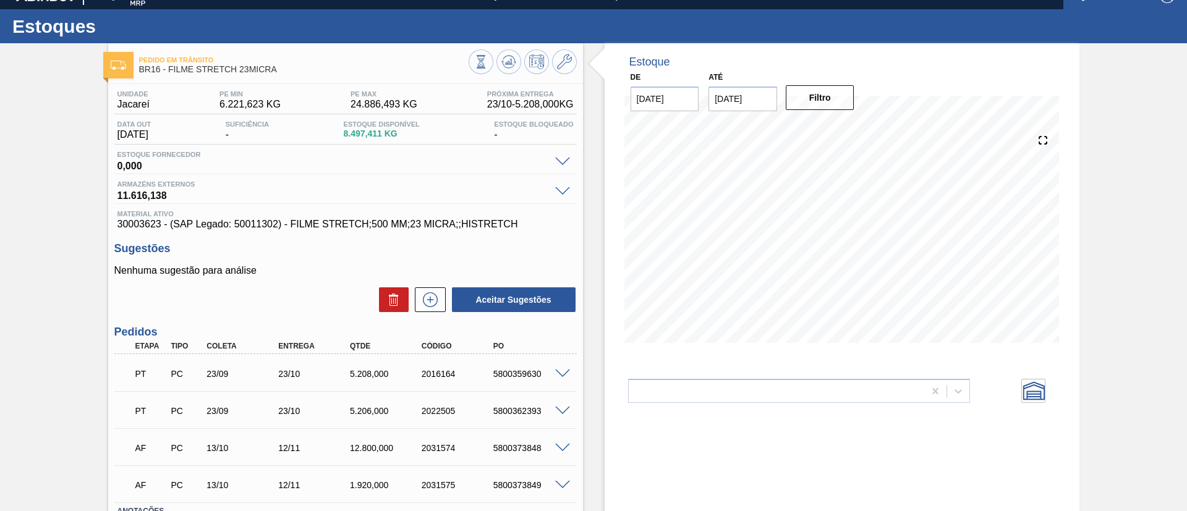
scroll to position [111, 0]
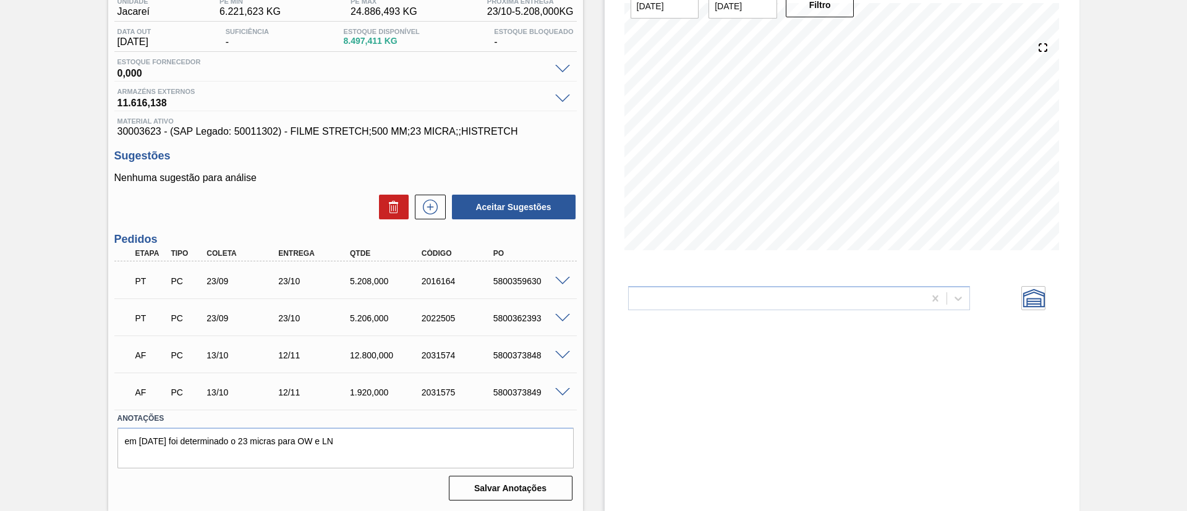
click at [557, 276] on div at bounding box center [564, 280] width 25 height 9
click at [561, 278] on span at bounding box center [562, 281] width 15 height 9
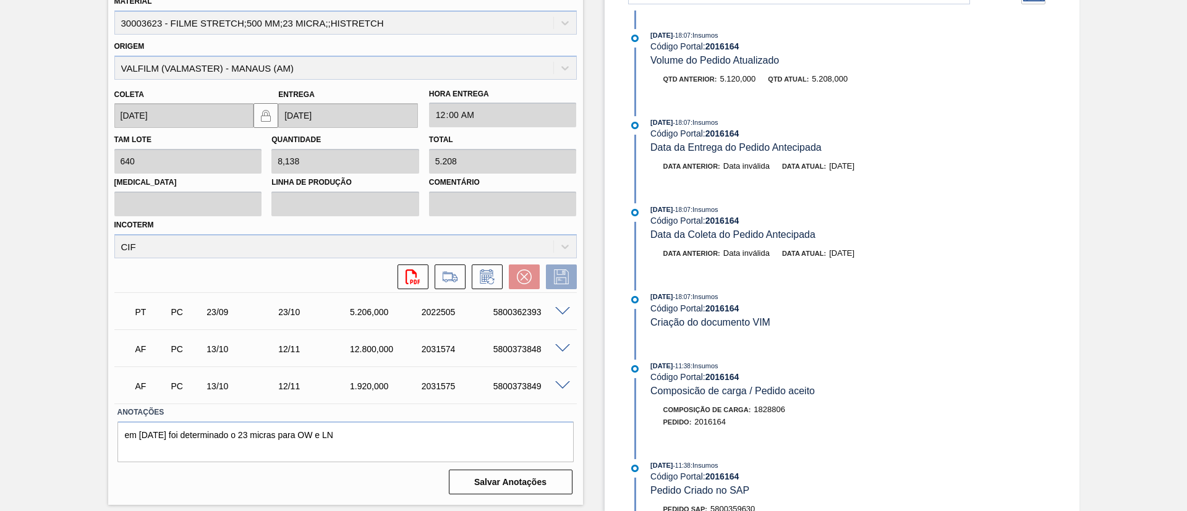
scroll to position [508, 0]
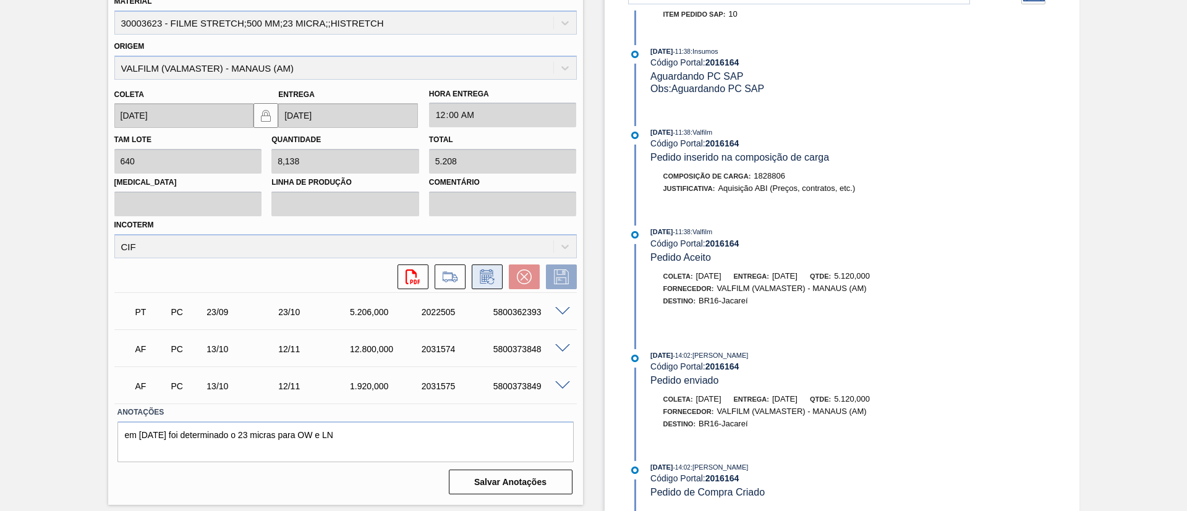
click at [498, 270] on button at bounding box center [487, 277] width 31 height 25
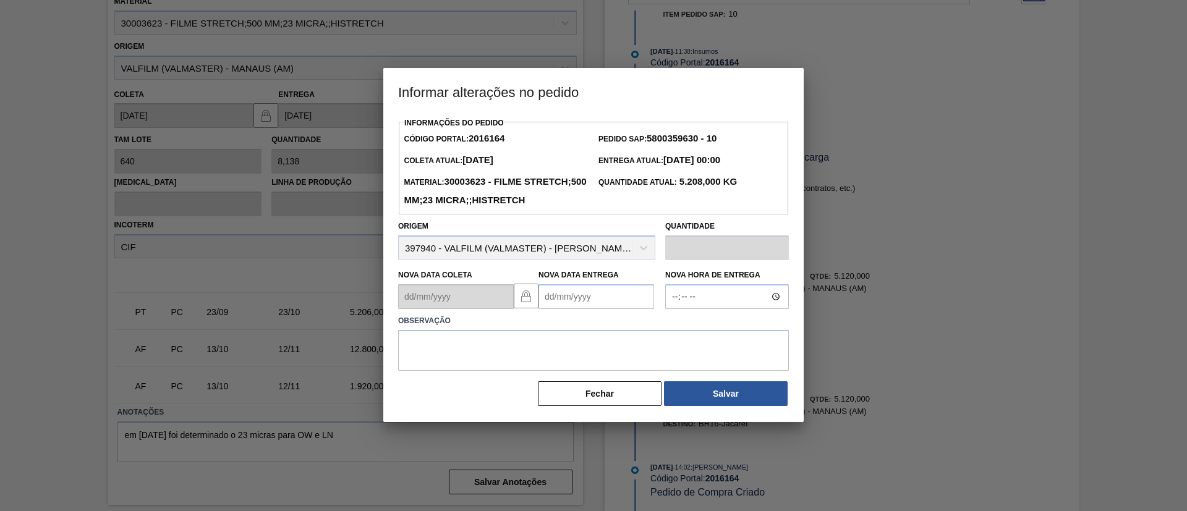
click at [612, 309] on Entrega2016164 "Nova Data Entrega" at bounding box center [597, 296] width 116 height 25
click at [670, 331] on div "setembro 2025" at bounding box center [613, 326] width 148 height 11
click at [673, 331] on button "Next Month" at bounding box center [677, 326] width 9 height 9
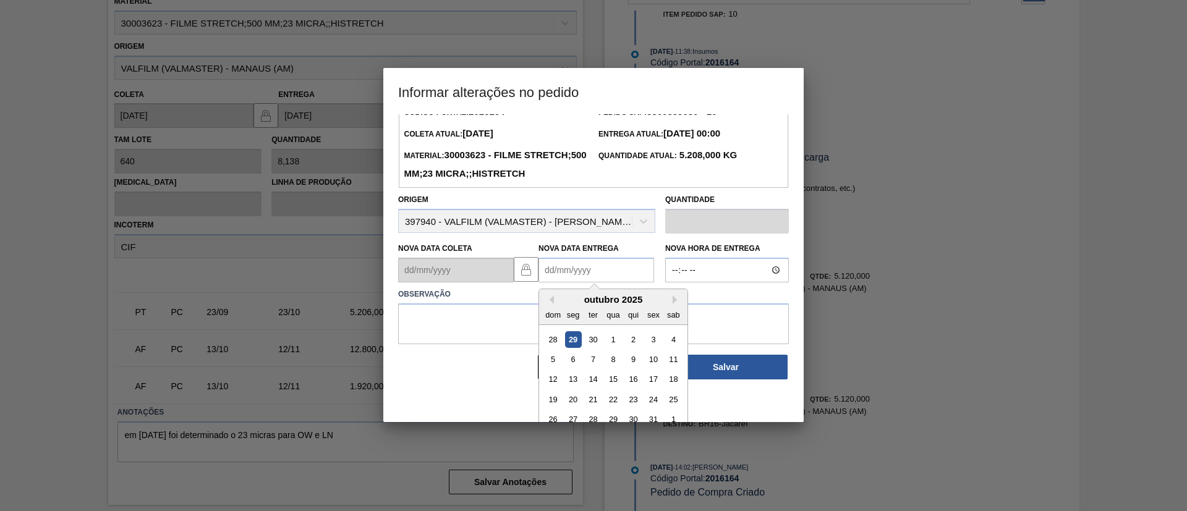
scroll to position [41, 0]
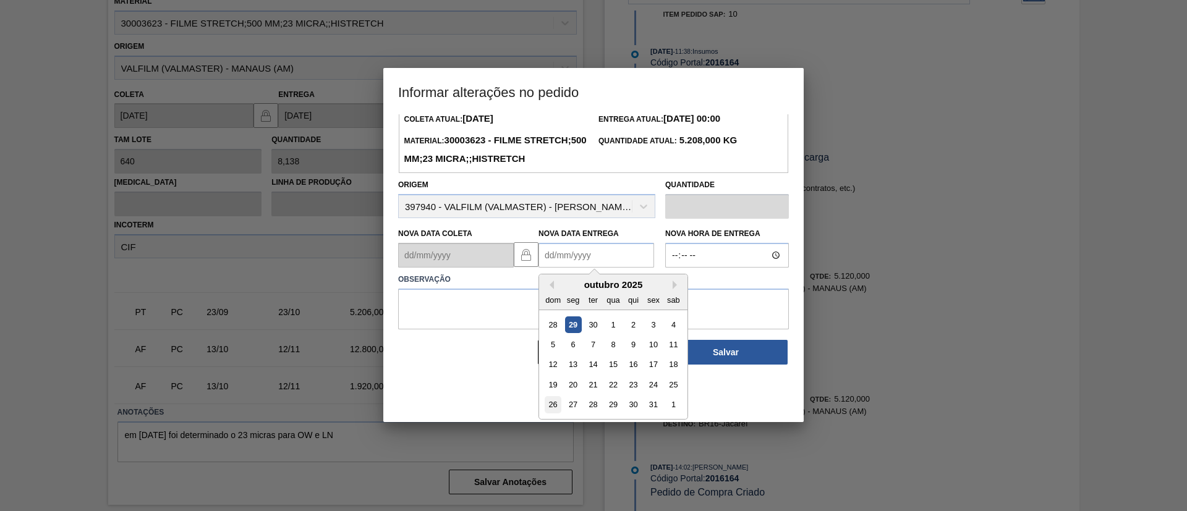
click at [552, 414] on div "26" at bounding box center [553, 405] width 17 height 17
type Entrega2016164 "26/10/2025"
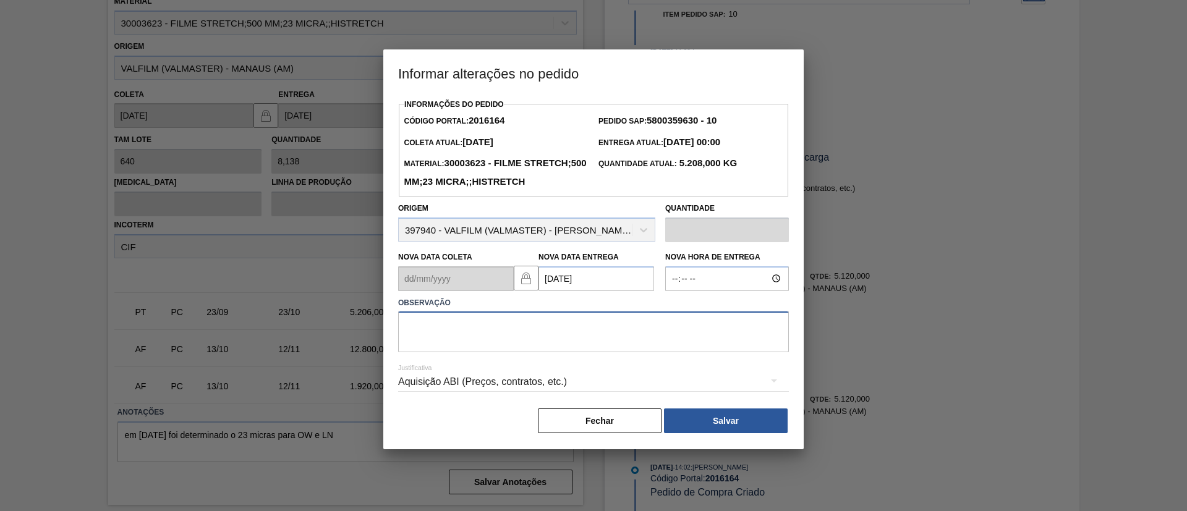
click at [574, 352] on textarea at bounding box center [593, 332] width 391 height 41
paste textarea "D"
drag, startPoint x: 574, startPoint y: 360, endPoint x: 346, endPoint y: 357, distance: 227.6
click at [346, 357] on div "Informar alterações no pedido Informações do Pedido Código Portal: 2016164 Pedi…" at bounding box center [593, 255] width 1187 height 511
type textarea "Data Original"
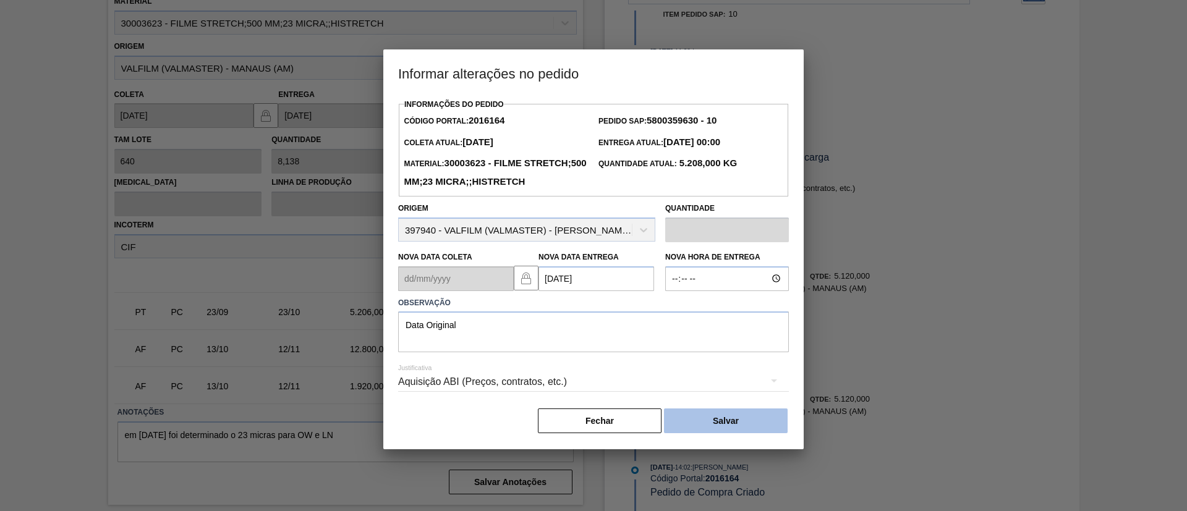
click at [744, 432] on button "Salvar" at bounding box center [726, 421] width 124 height 25
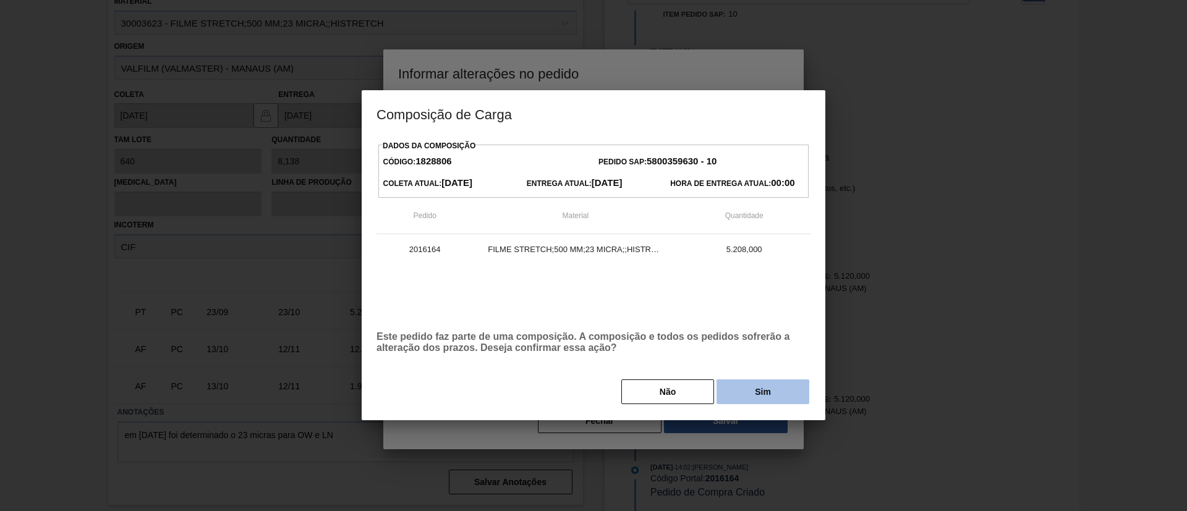
click at [779, 393] on button "Sim" at bounding box center [763, 392] width 93 height 25
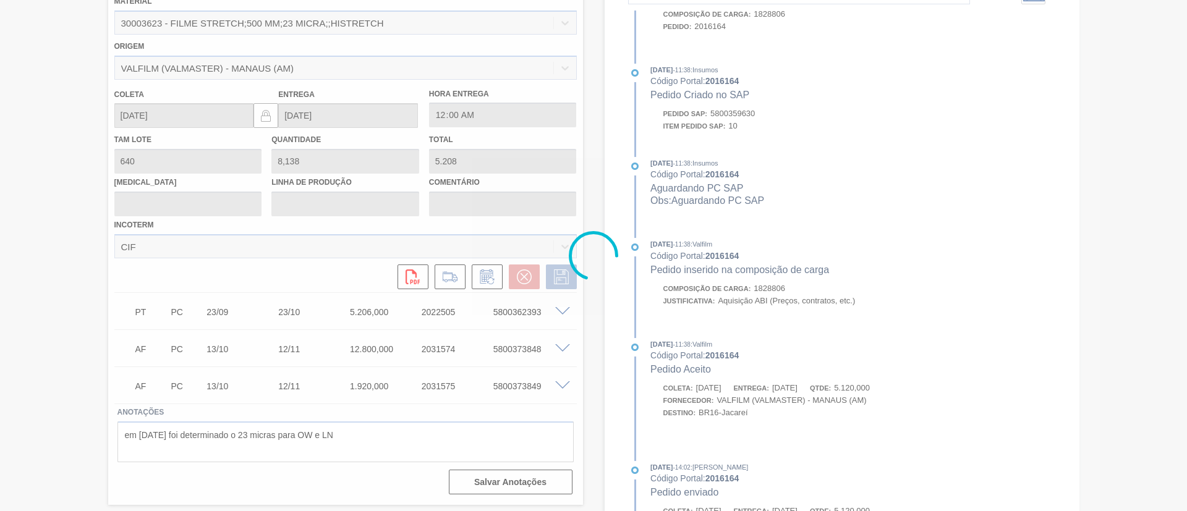
scroll to position [620, 0]
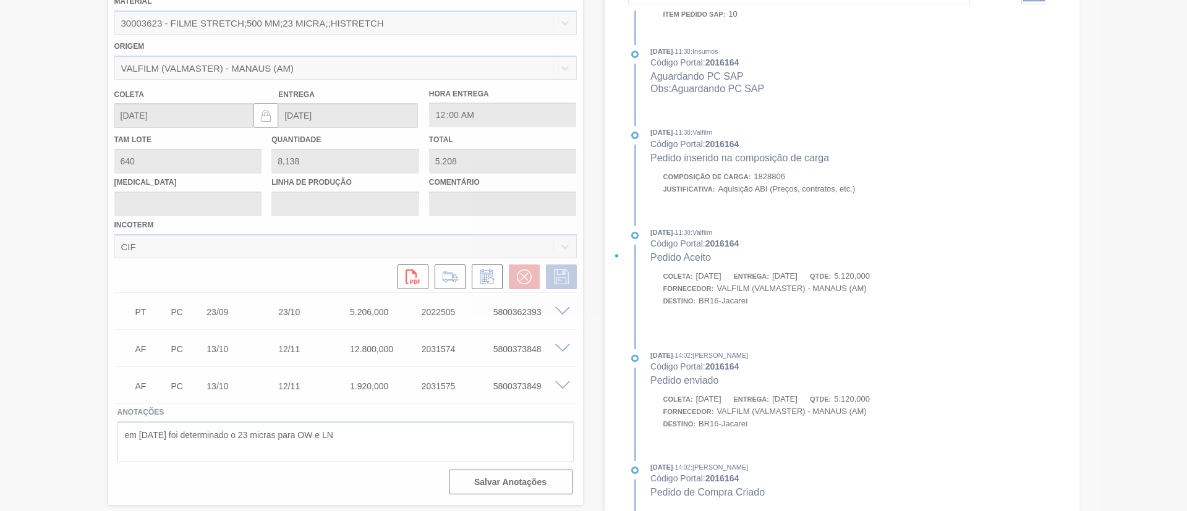
type input "Data Original"
type input "26/10/2025"
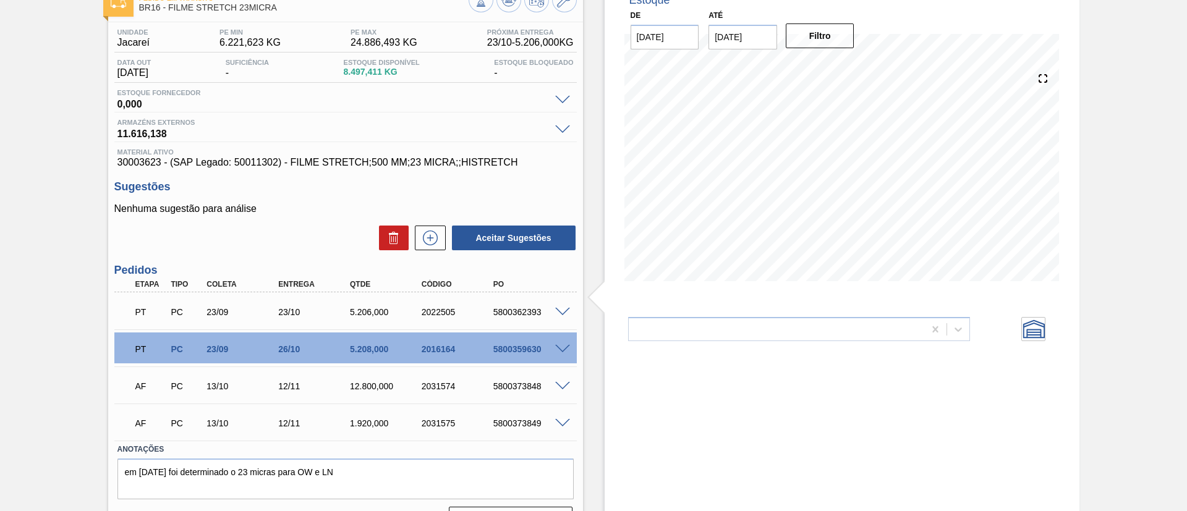
click at [559, 313] on span at bounding box center [562, 312] width 15 height 9
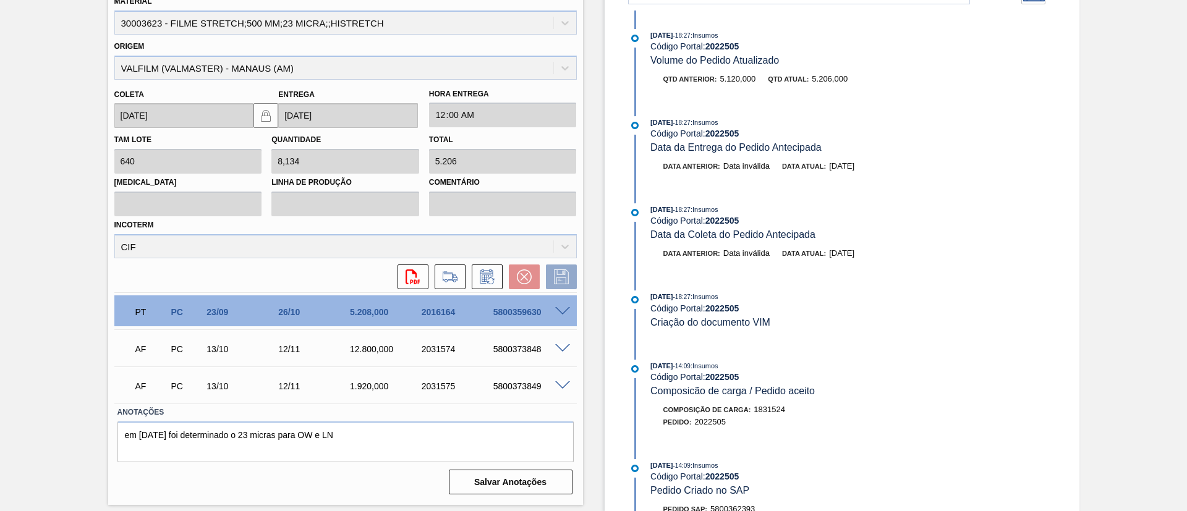
scroll to position [508, 0]
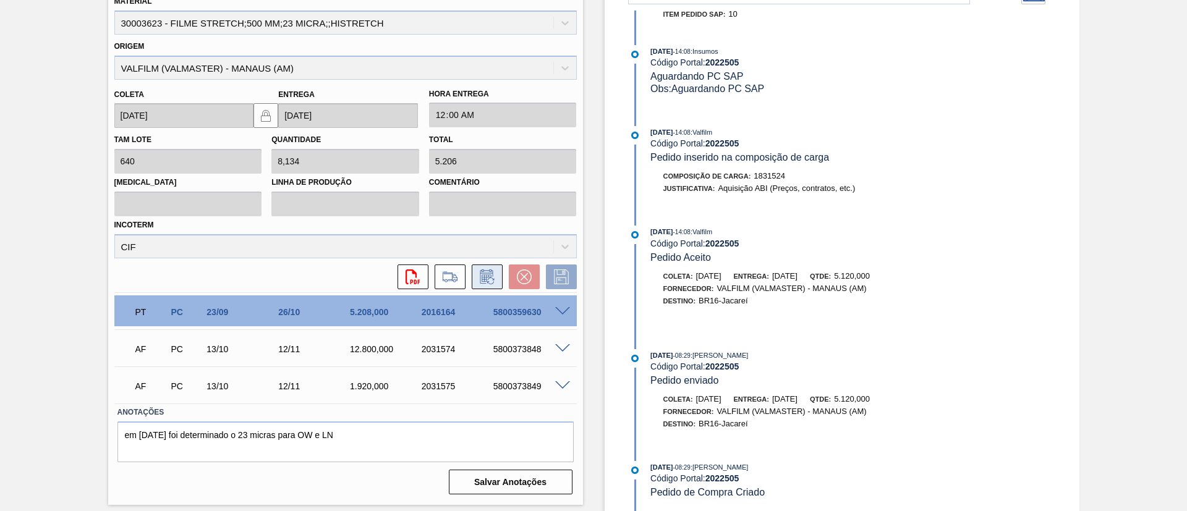
click at [475, 282] on button at bounding box center [487, 277] width 31 height 25
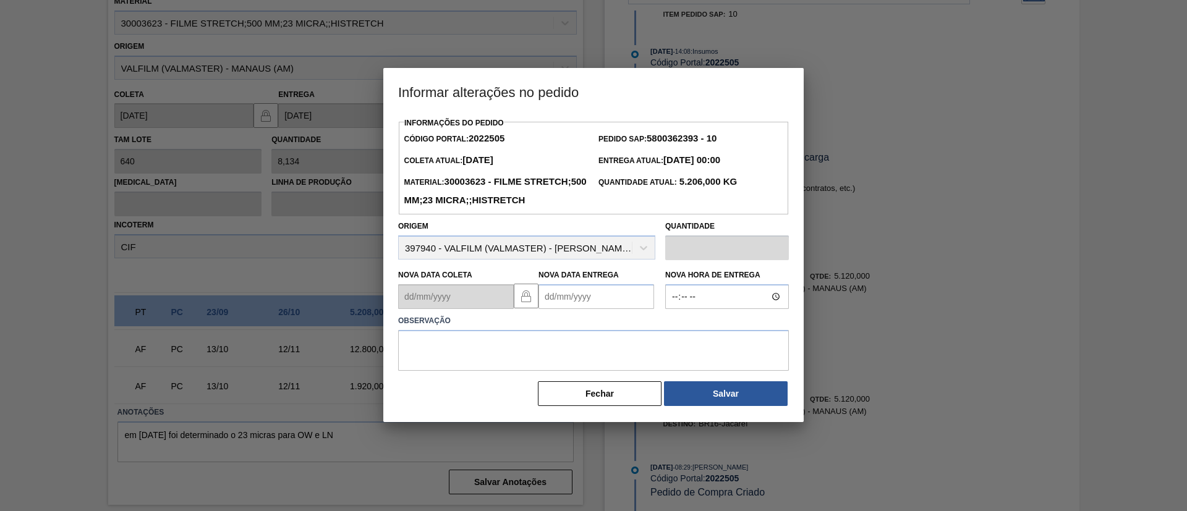
click at [587, 309] on Entrega2022505 "Nova Data Entrega" at bounding box center [597, 296] width 116 height 25
click at [675, 331] on button "Next Month" at bounding box center [677, 326] width 9 height 9
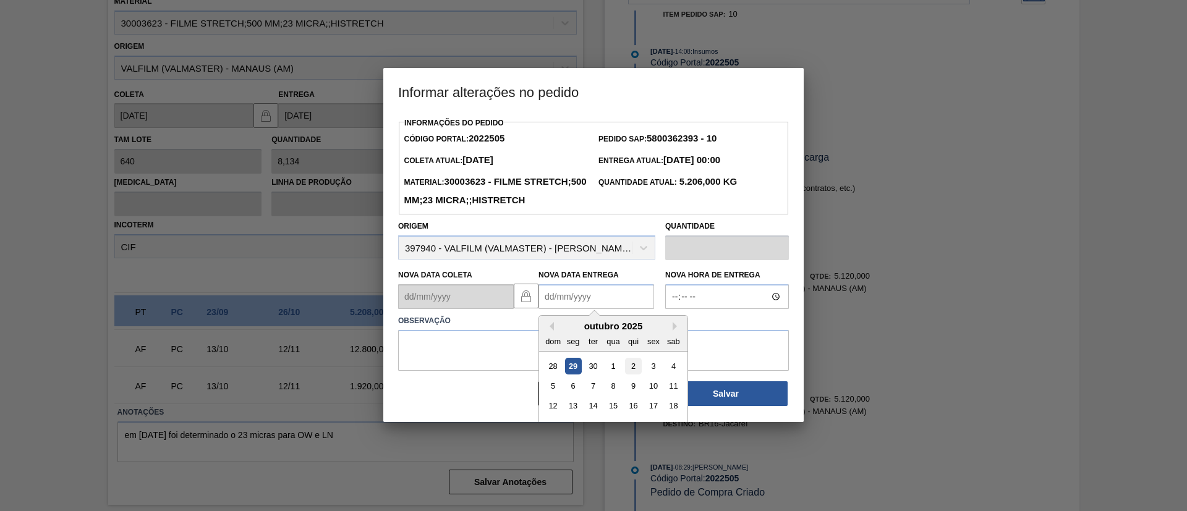
scroll to position [41, 0]
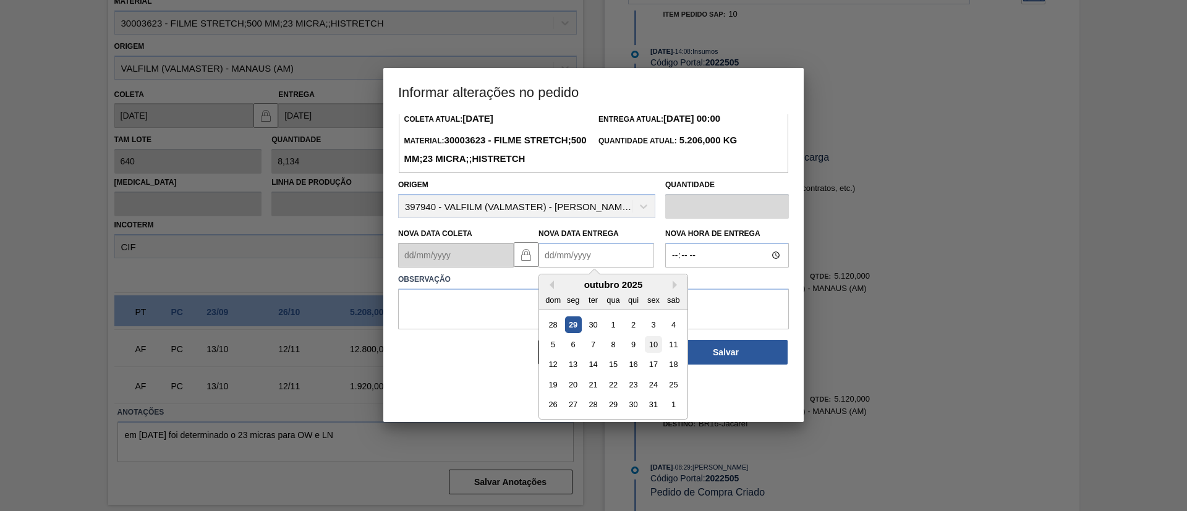
click at [658, 353] on div "10" at bounding box center [653, 344] width 17 height 17
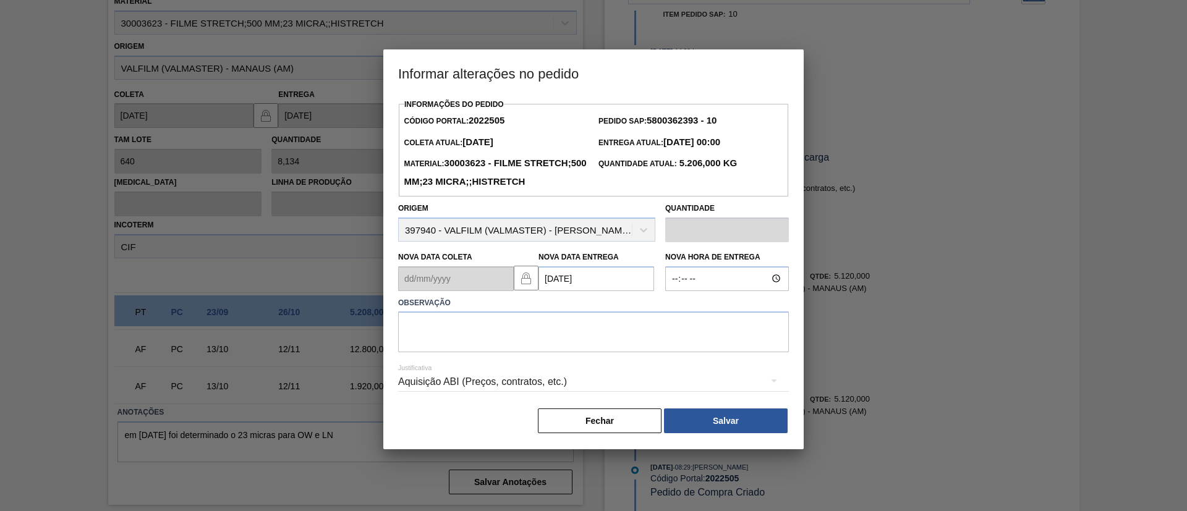
click at [657, 312] on label "Observação" at bounding box center [593, 303] width 391 height 18
click at [665, 351] on textarea at bounding box center [593, 332] width 391 height 41
click at [601, 291] on Entrega2022505 "10/10/2025" at bounding box center [597, 278] width 116 height 25
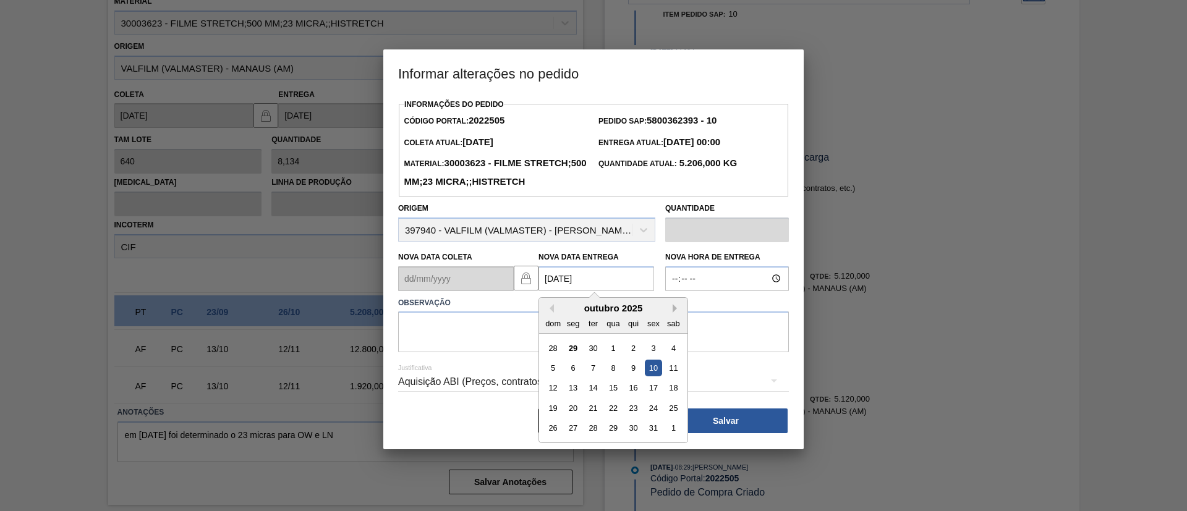
click at [675, 313] on button "Next Month" at bounding box center [677, 308] width 9 height 9
click at [569, 396] on div "10" at bounding box center [573, 388] width 17 height 17
type Entrega2022505 "[DATE]"
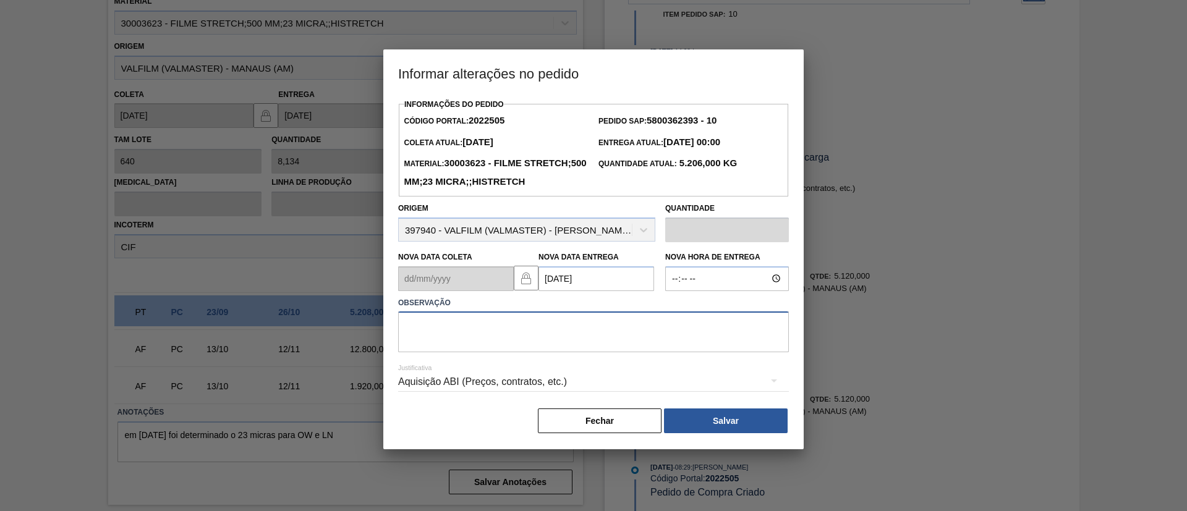
click at [601, 339] on textarea at bounding box center [593, 332] width 391 height 41
paste textarea "Data Original"
type textarea "Data Original"
click at [703, 406] on div "Aquisição ABI (Preços, contratos, etc.)" at bounding box center [593, 383] width 391 height 45
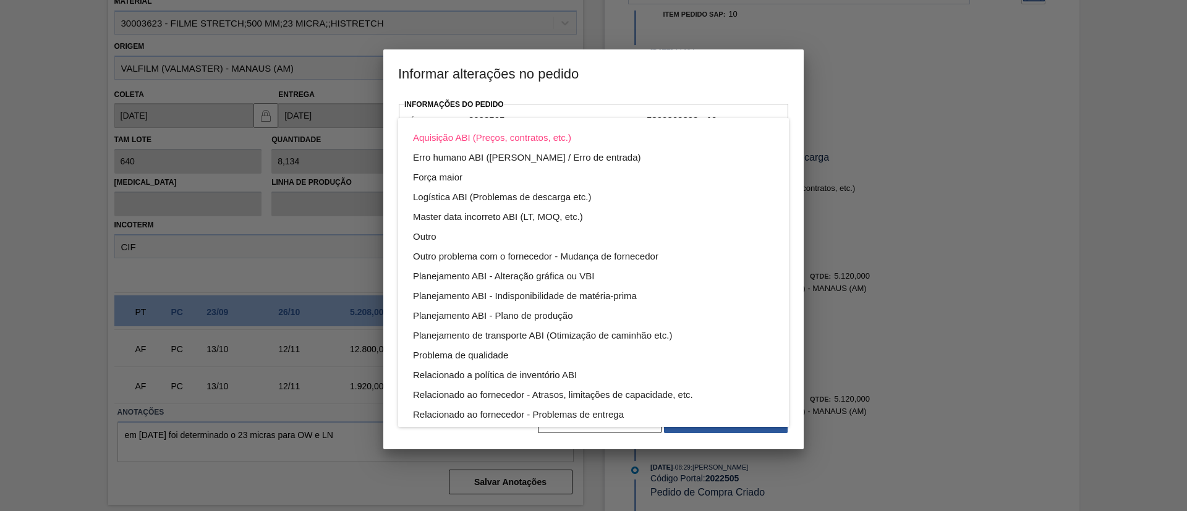
click at [720, 443] on div "Aquisição ABI (Preços, contratos, etc.) Erro humano ABI (Cálculo / Erro de entr…" at bounding box center [593, 255] width 1187 height 511
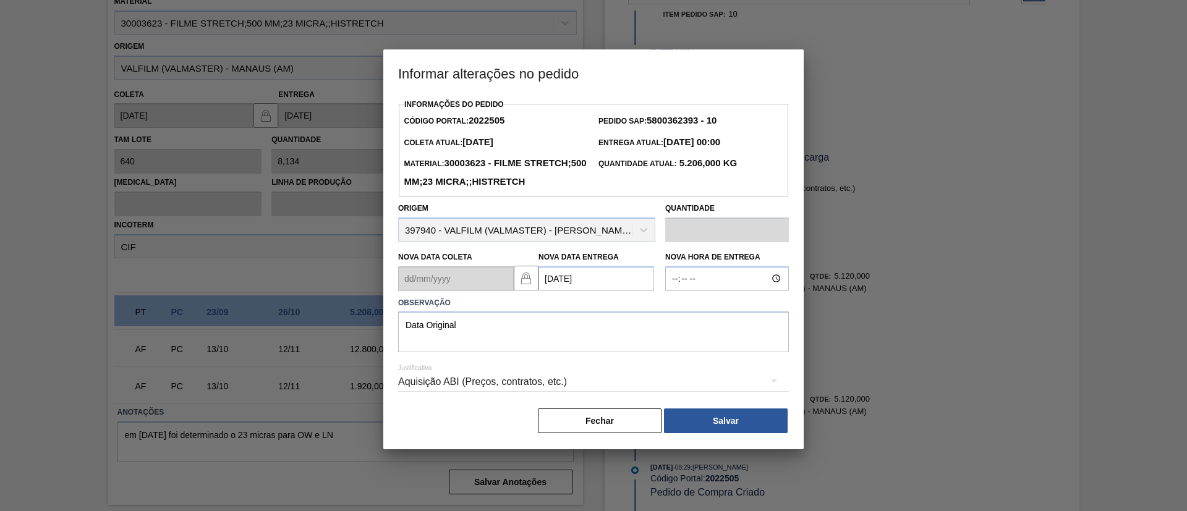
click at [725, 451] on div "Aquisição ABI (Preços, contratos, etc.) Erro humano ABI (Cálculo / Erro de entr…" at bounding box center [593, 255] width 1187 height 511
click at [722, 433] on button "Salvar" at bounding box center [726, 421] width 124 height 25
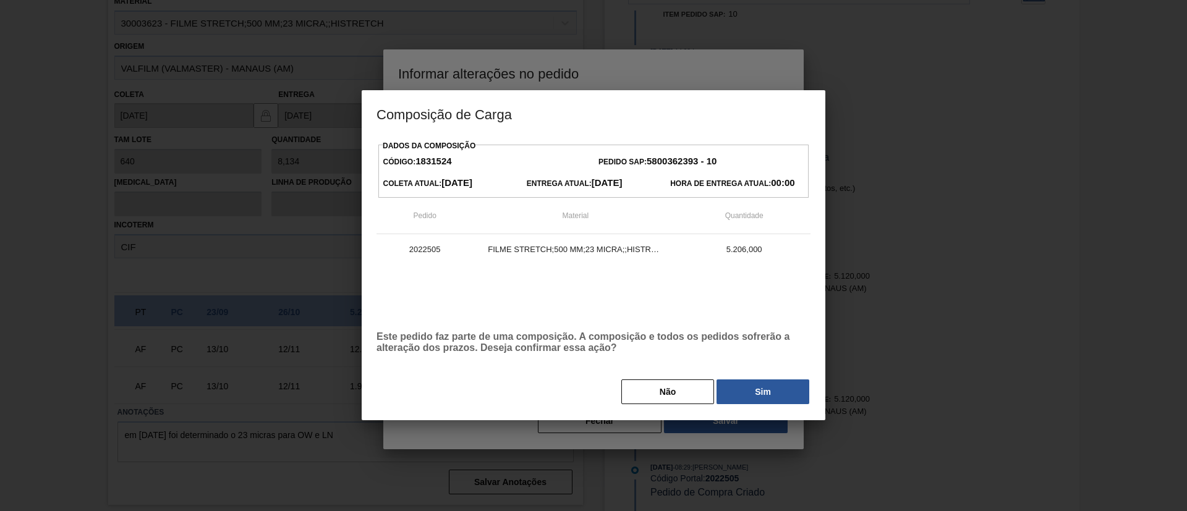
click at [757, 388] on button "Sim" at bounding box center [763, 392] width 93 height 25
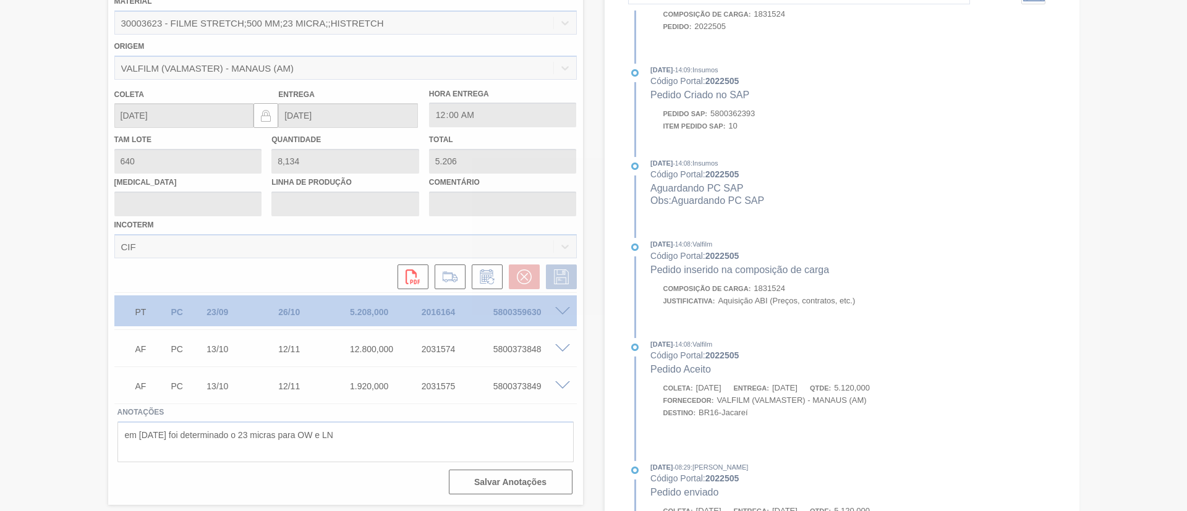
scroll to position [620, 0]
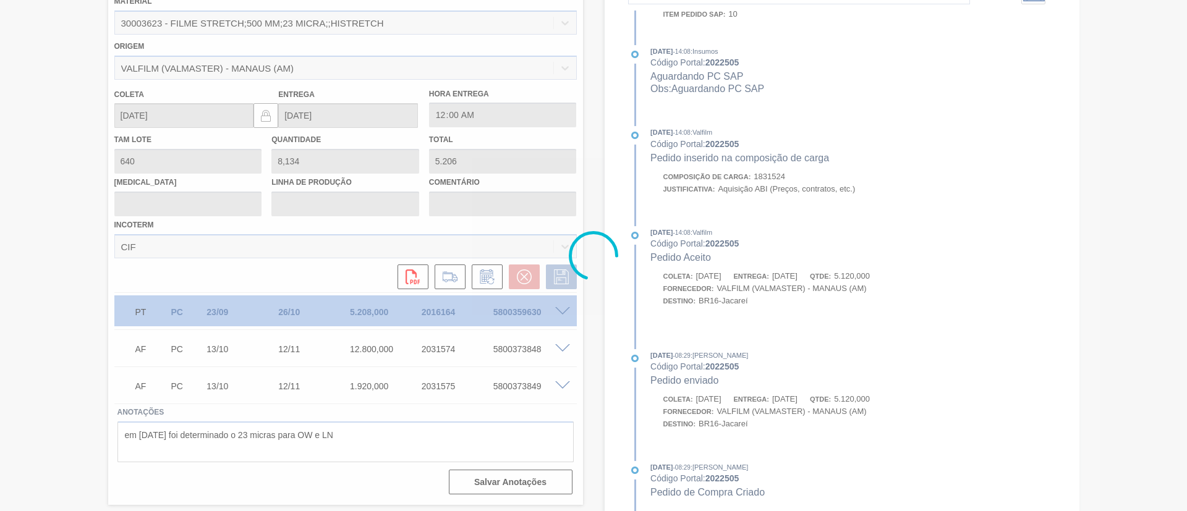
type input "Data Original"
type input "[DATE]"
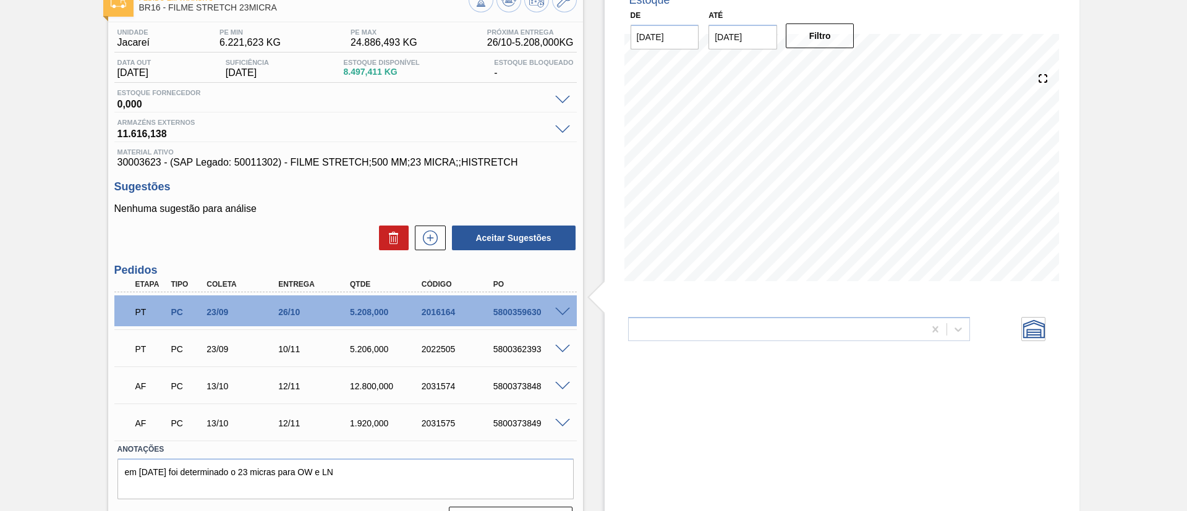
click at [97, 303] on div "Pedido em Trânsito BR16 - FILME STRETCH 23MICRA Unidade Jacareí PE MIN 6.221,62…" at bounding box center [593, 261] width 1187 height 561
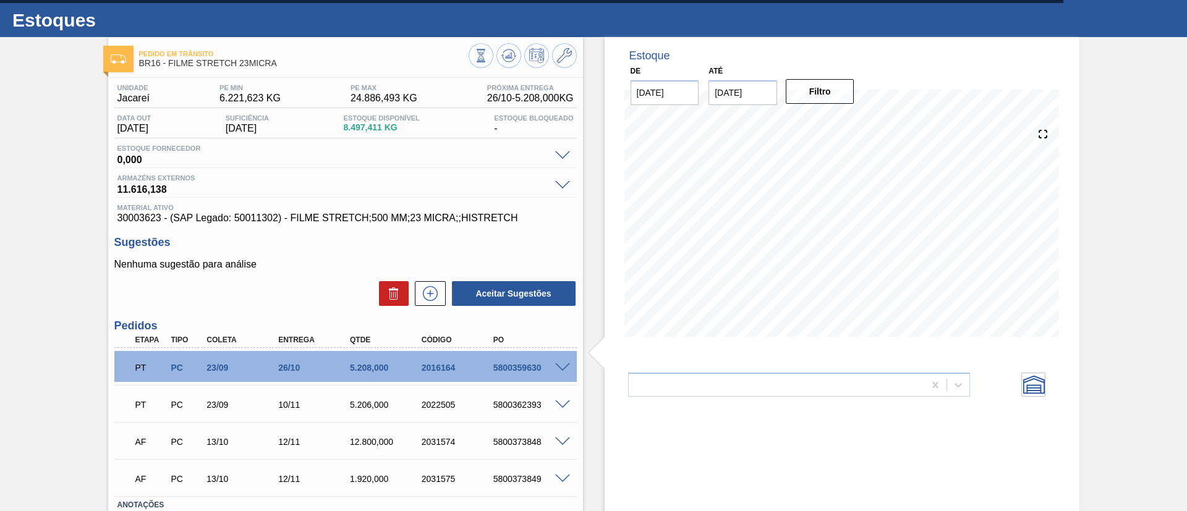
scroll to position [0, 0]
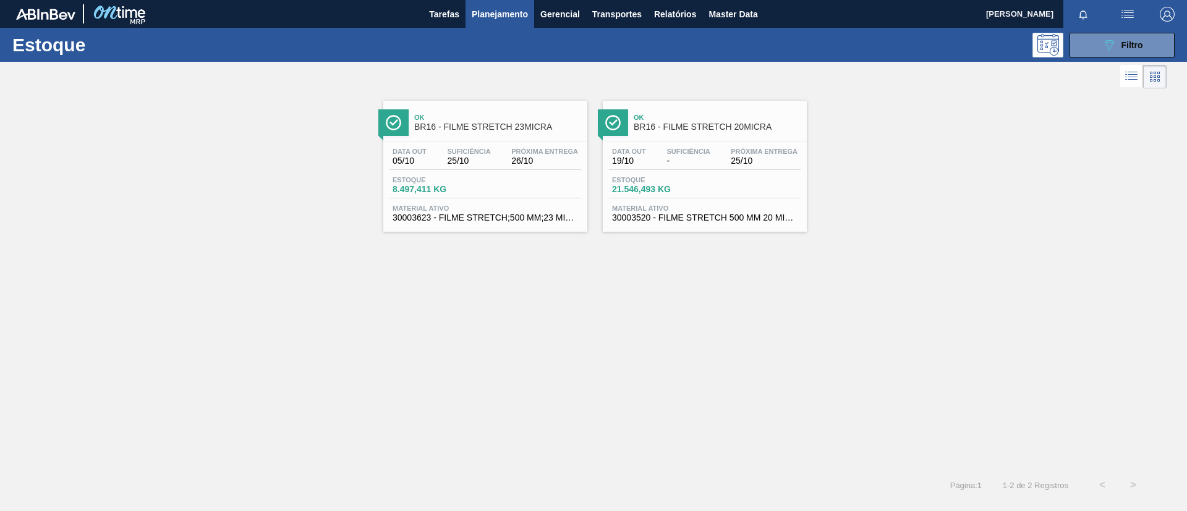
click at [780, 138] on div "Ok BR16 - FILME STRETCH 20MICRA Data out 19/10 Suficiência - Próxima Entrega 25…" at bounding box center [705, 166] width 204 height 131
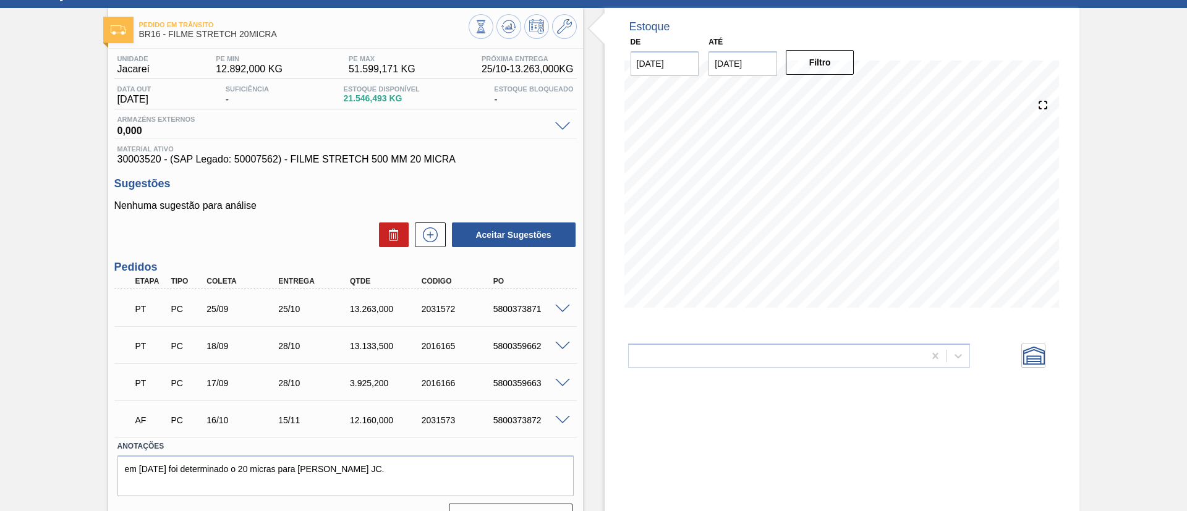
scroll to position [82, 0]
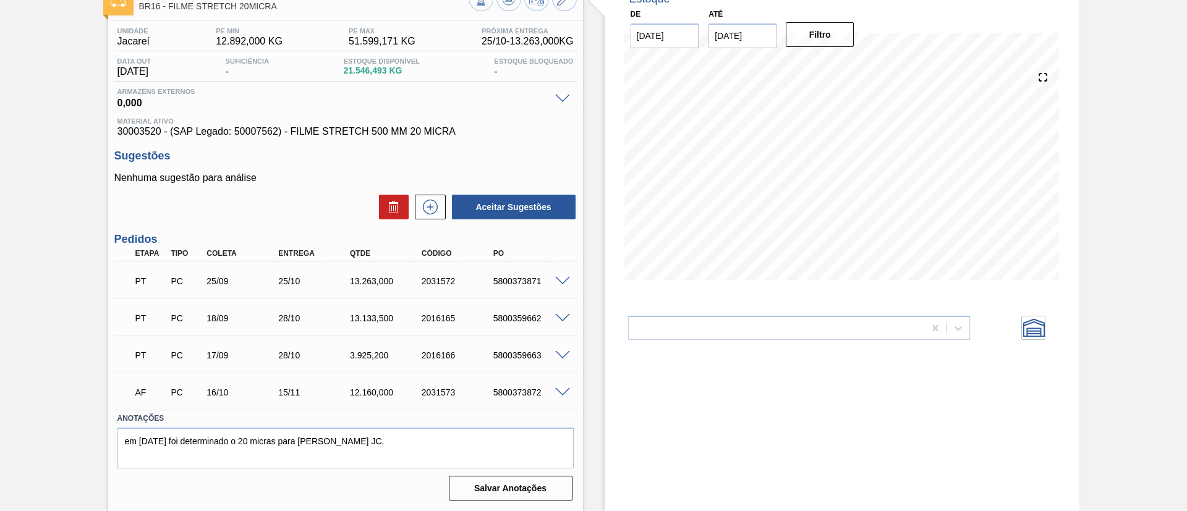
click at [565, 278] on span at bounding box center [562, 281] width 15 height 9
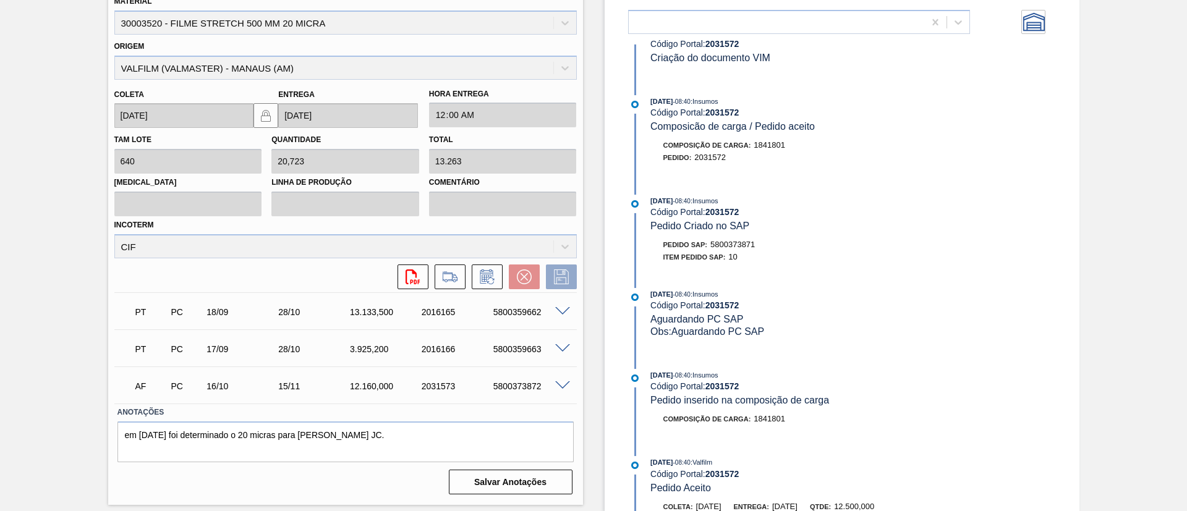
scroll to position [525, 0]
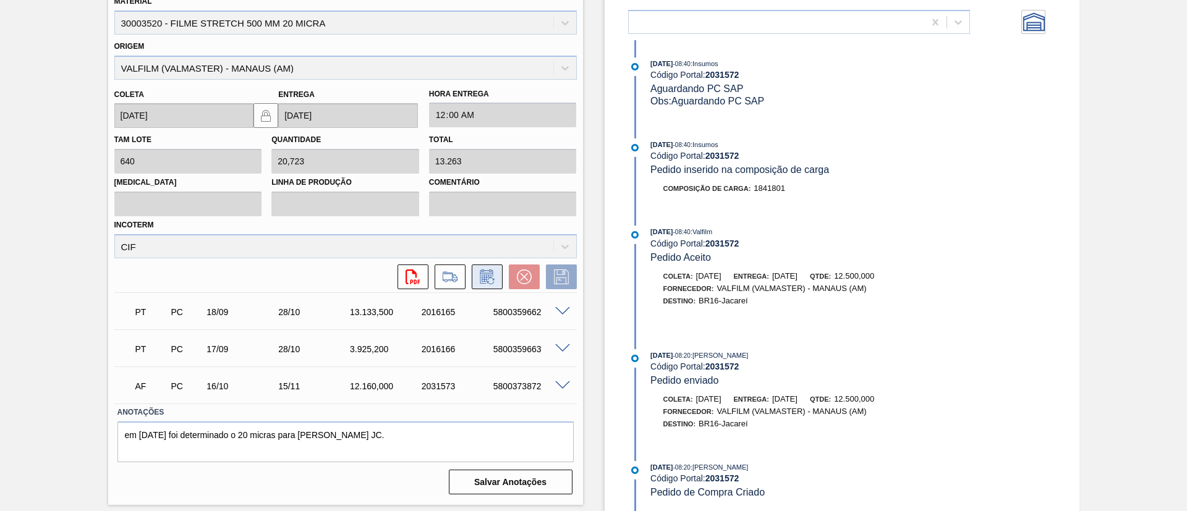
click at [496, 286] on button at bounding box center [487, 277] width 31 height 25
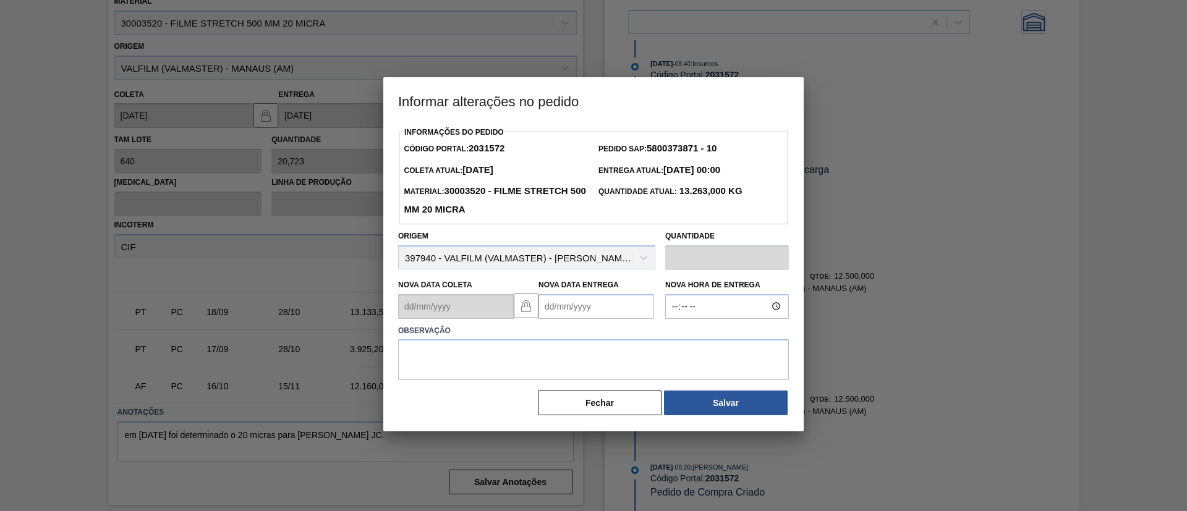
click at [594, 302] on Entrega2031572 "Nova Data Entrega" at bounding box center [597, 306] width 116 height 25
click at [678, 336] on button "Next Month" at bounding box center [677, 336] width 9 height 9
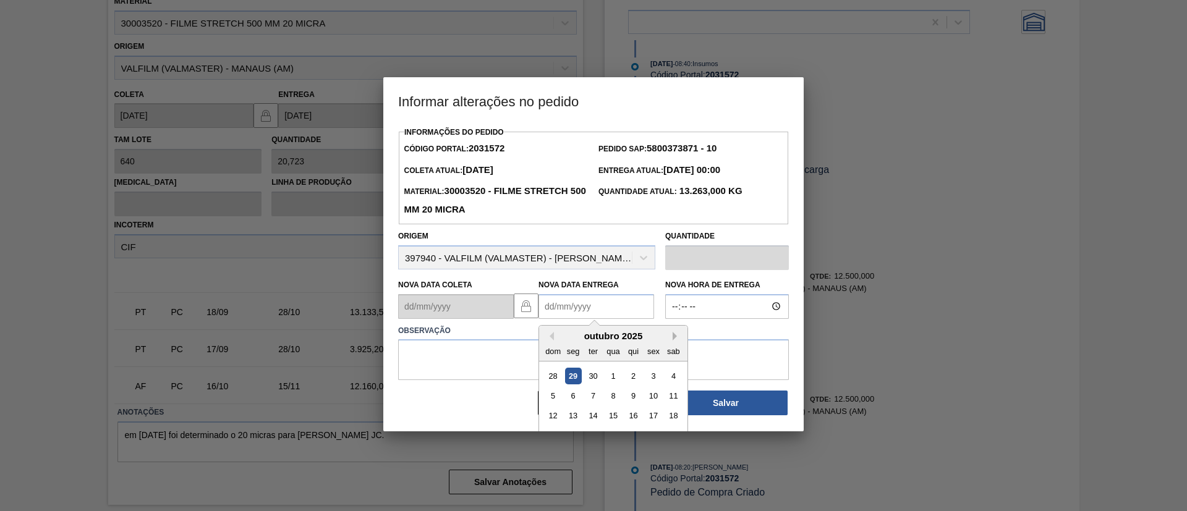
click at [678, 336] on button "Next Month" at bounding box center [677, 336] width 9 height 9
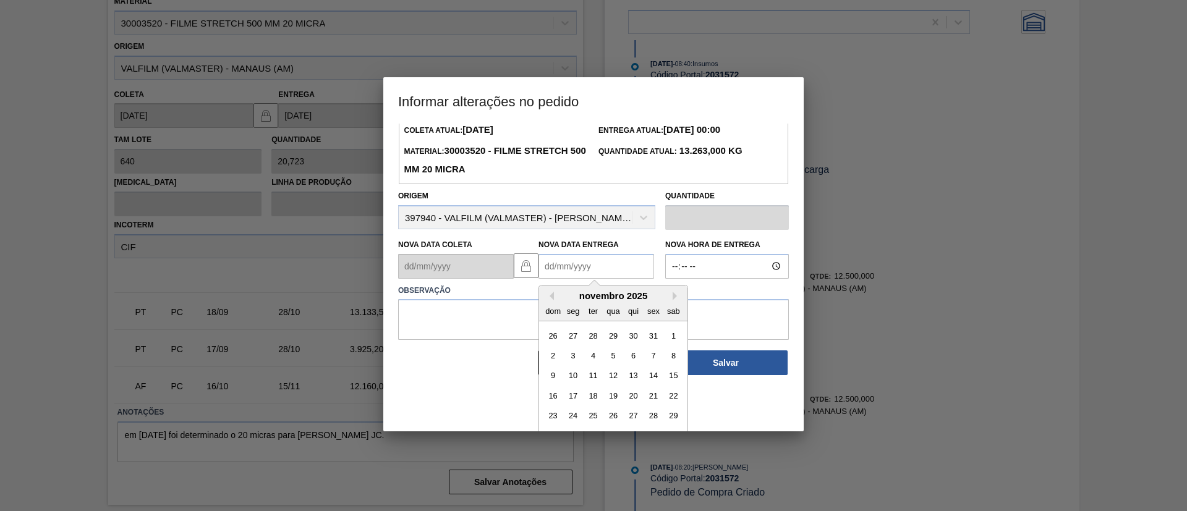
scroll to position [62, 0]
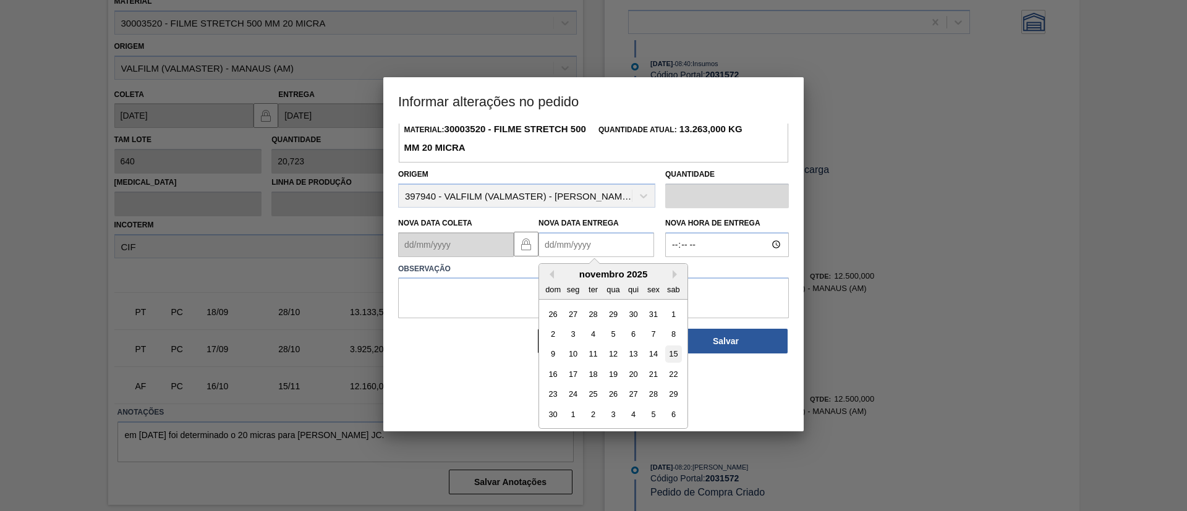
click at [677, 359] on div "15" at bounding box center [673, 354] width 17 height 17
type Entrega2031572 "[DATE]"
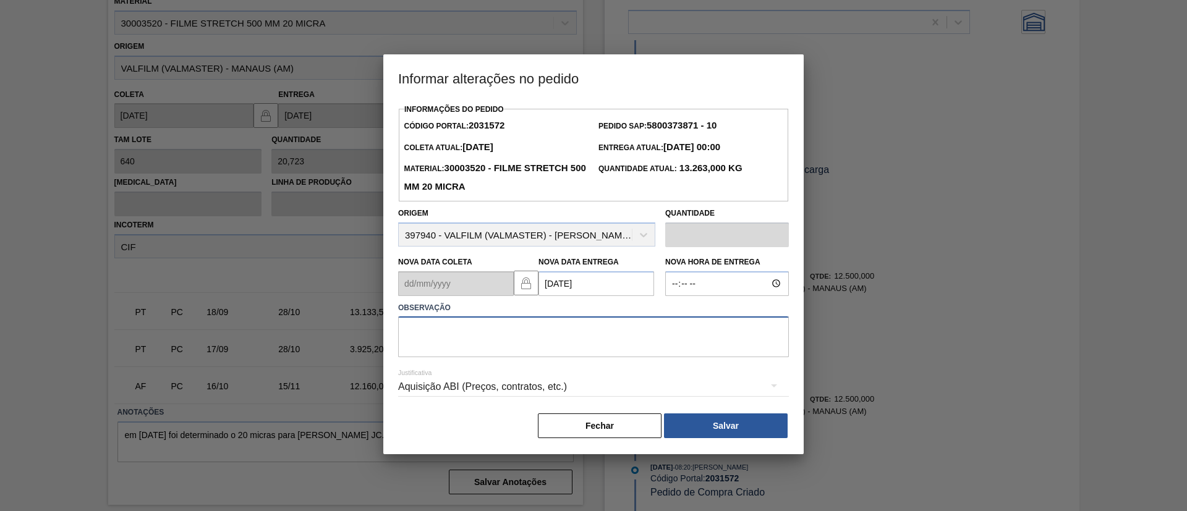
click at [658, 328] on textarea at bounding box center [593, 337] width 391 height 41
paste textarea "Data Original"
type textarea "Data Original"
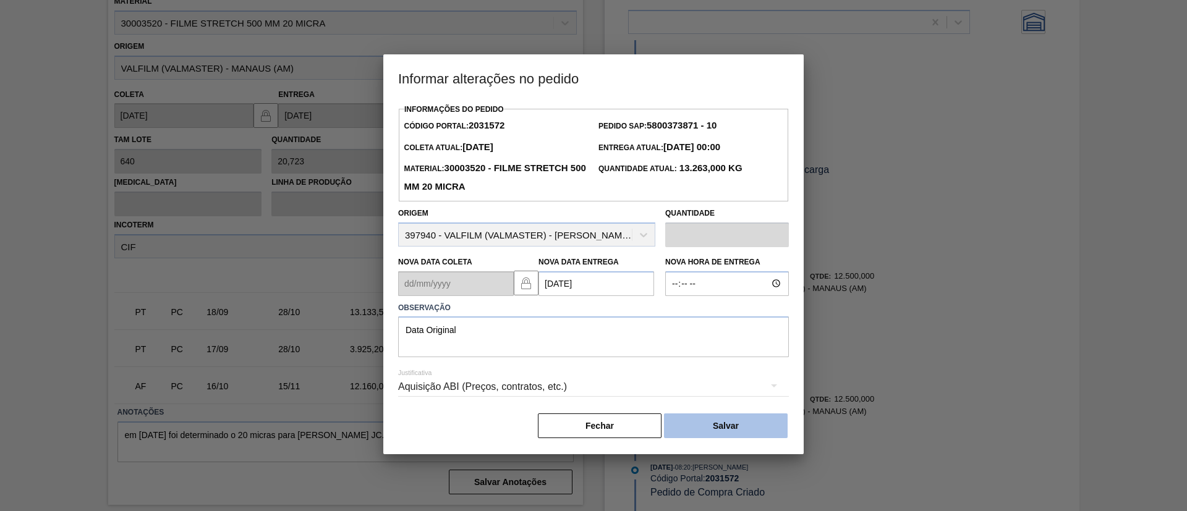
click at [723, 422] on button "Salvar" at bounding box center [726, 426] width 124 height 25
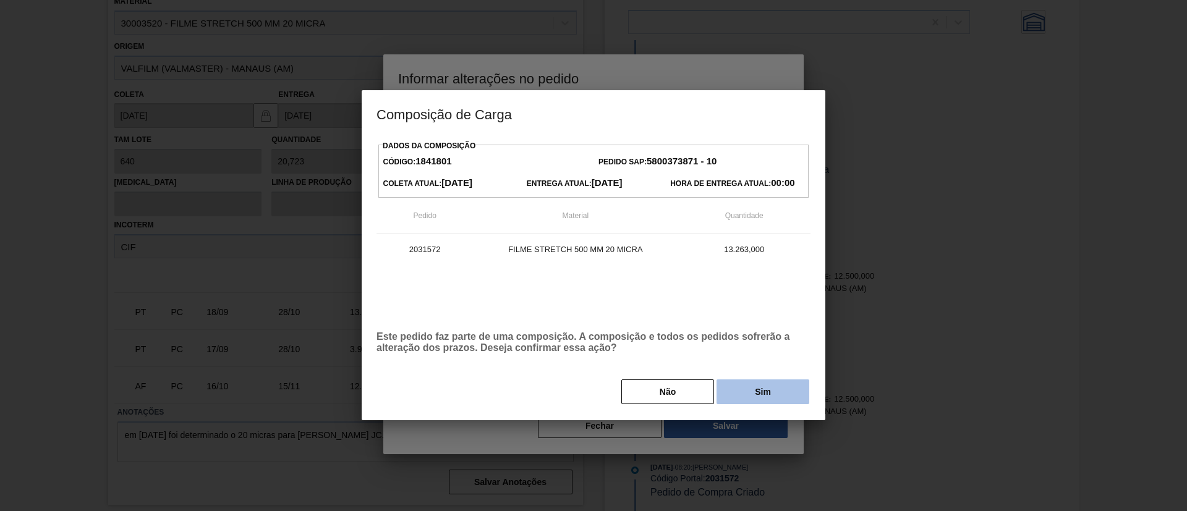
click at [771, 401] on button "Sim" at bounding box center [763, 392] width 93 height 25
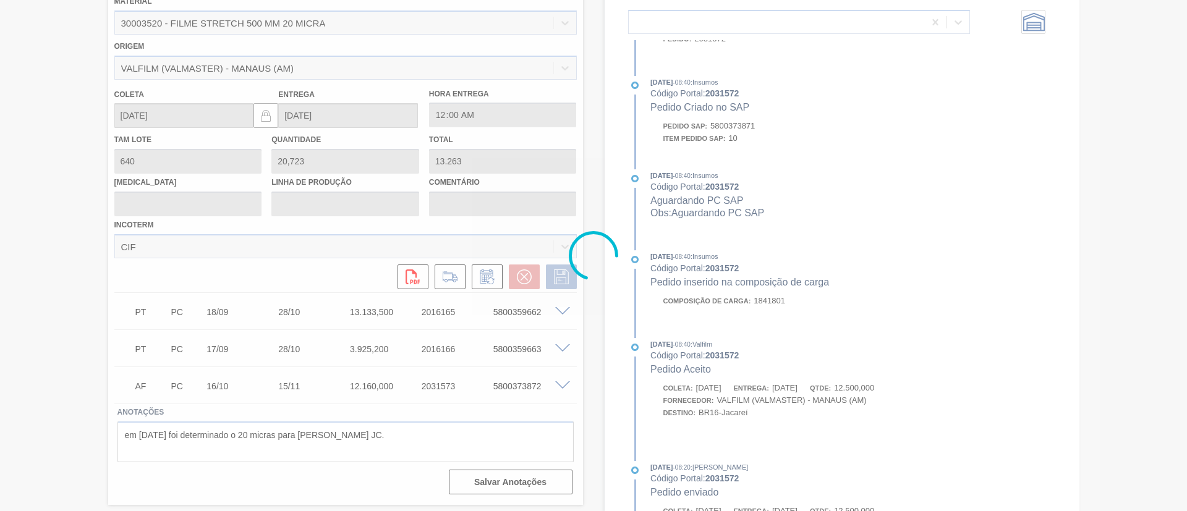
scroll to position [637, 0]
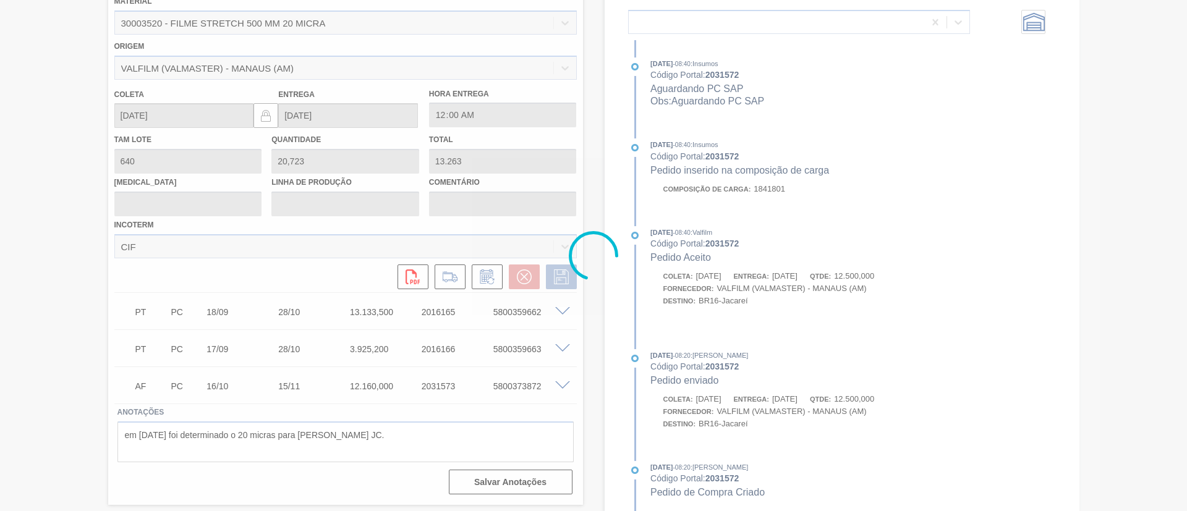
type input "Data Original"
type input "[DATE]"
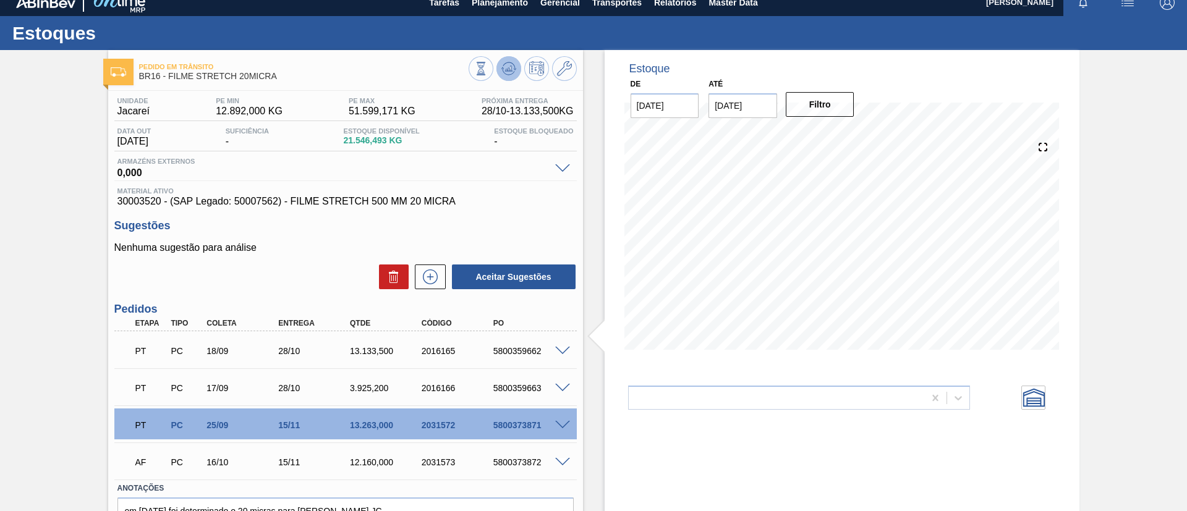
scroll to position [0, 0]
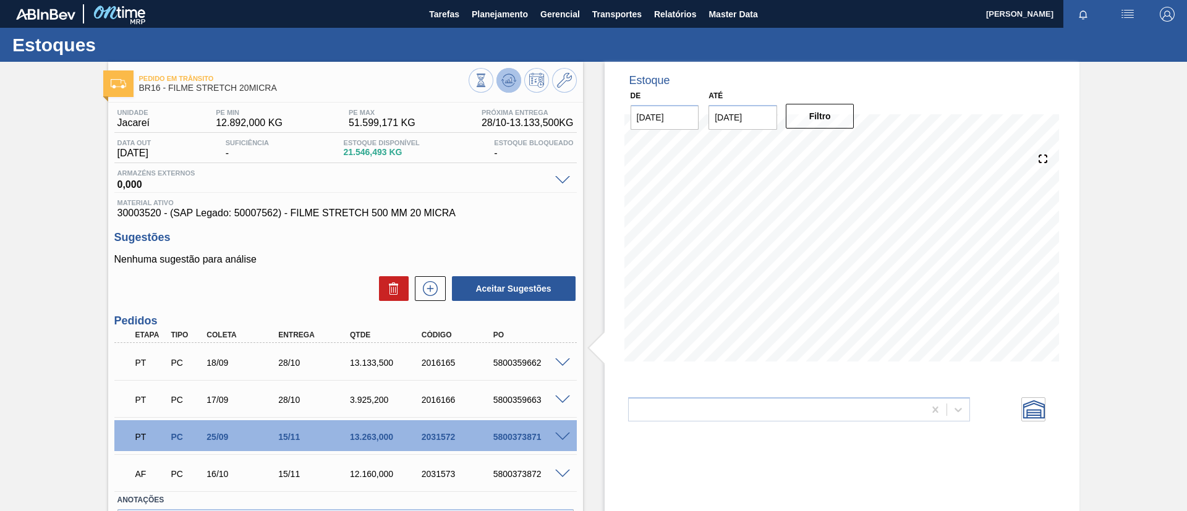
click at [515, 85] on button at bounding box center [508, 80] width 25 height 25
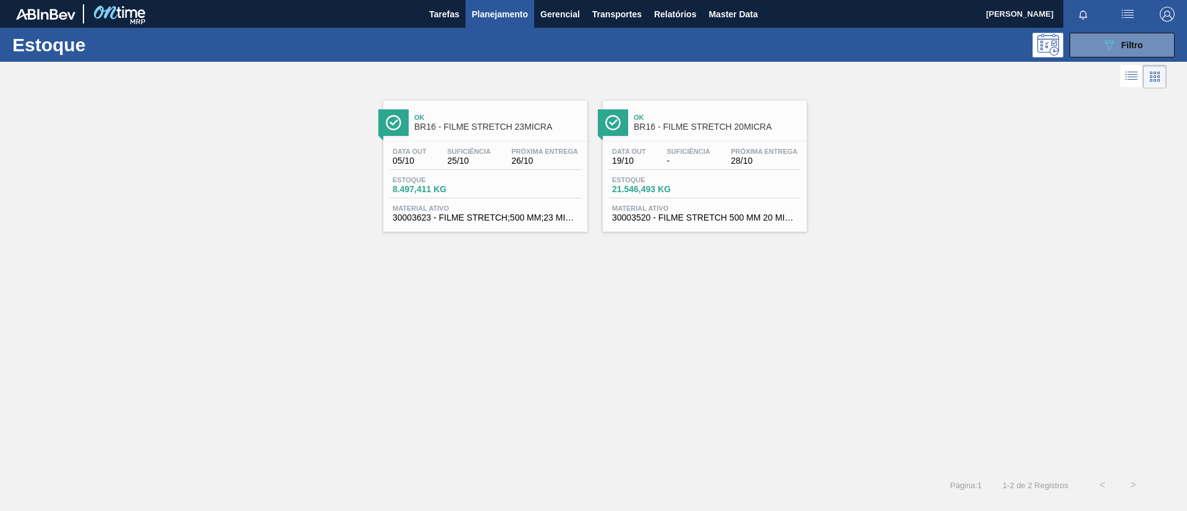
click at [503, 153] on div "Data out 05/10 Suficiência 25/10 Próxima Entrega 26/10" at bounding box center [486, 159] width 192 height 22
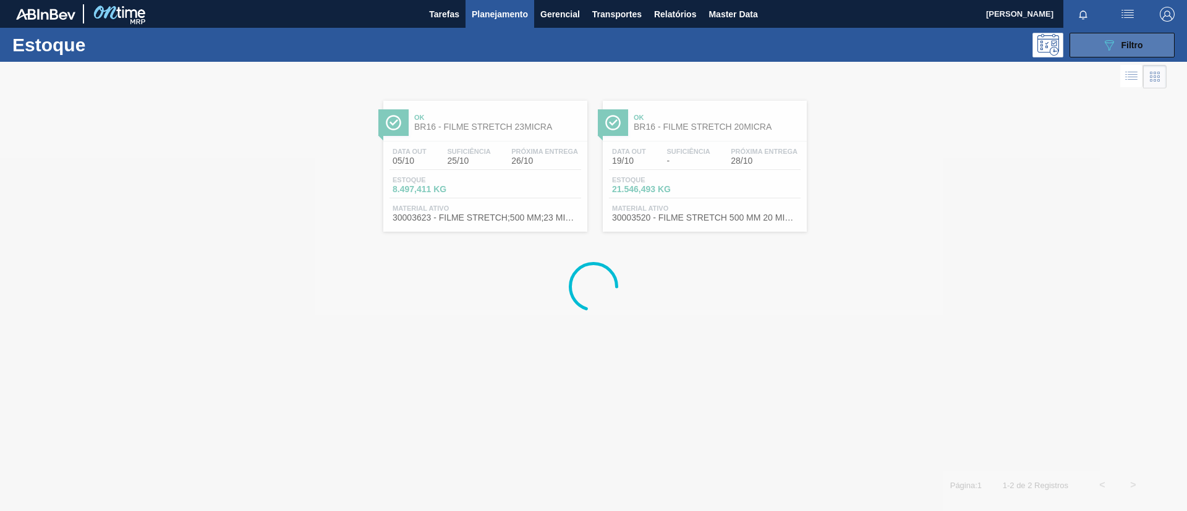
click at [1163, 38] on button "089F7B8B-B2A5-4AFE-B5C0-19BA573D28AC Filtro" at bounding box center [1122, 45] width 105 height 25
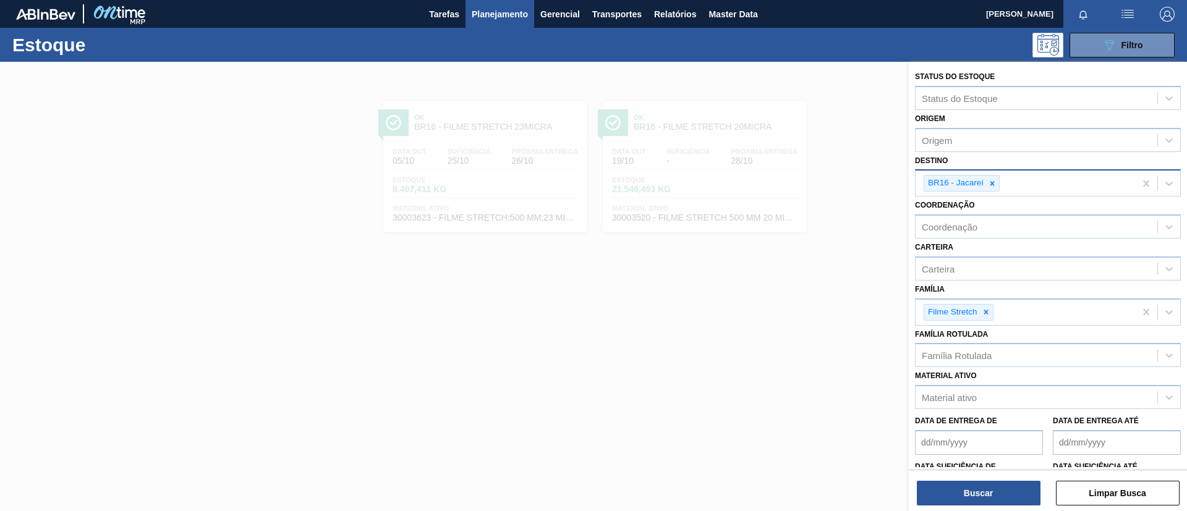
click at [1000, 174] on div "BR16 - Jacareí" at bounding box center [1025, 183] width 219 height 25
click at [1000, 177] on div "BR16 - Jacareí" at bounding box center [962, 183] width 76 height 17
click at [998, 187] on div at bounding box center [993, 183] width 14 height 15
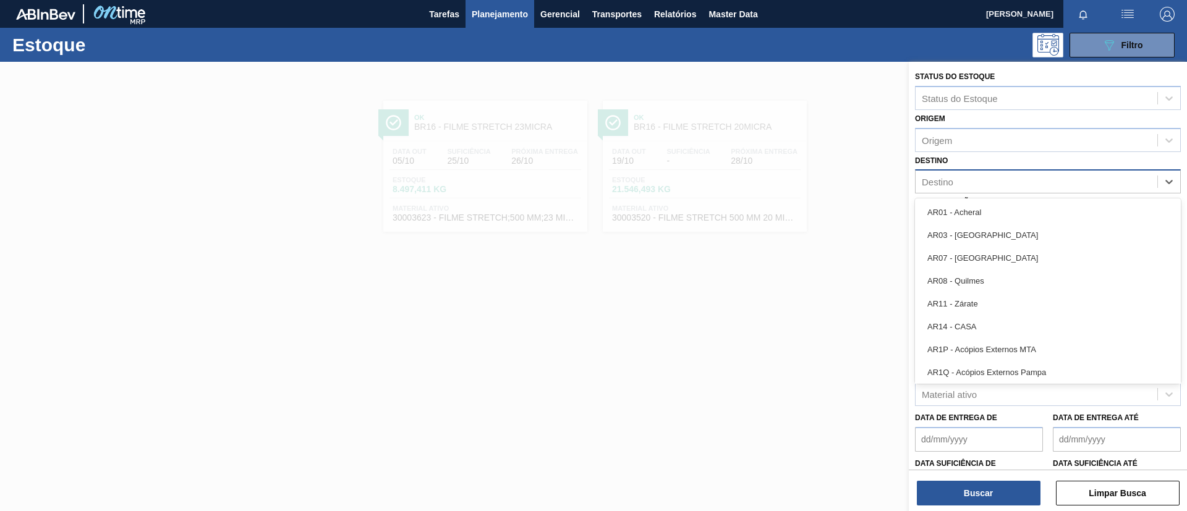
click at [1000, 179] on div "Destino" at bounding box center [1037, 182] width 242 height 18
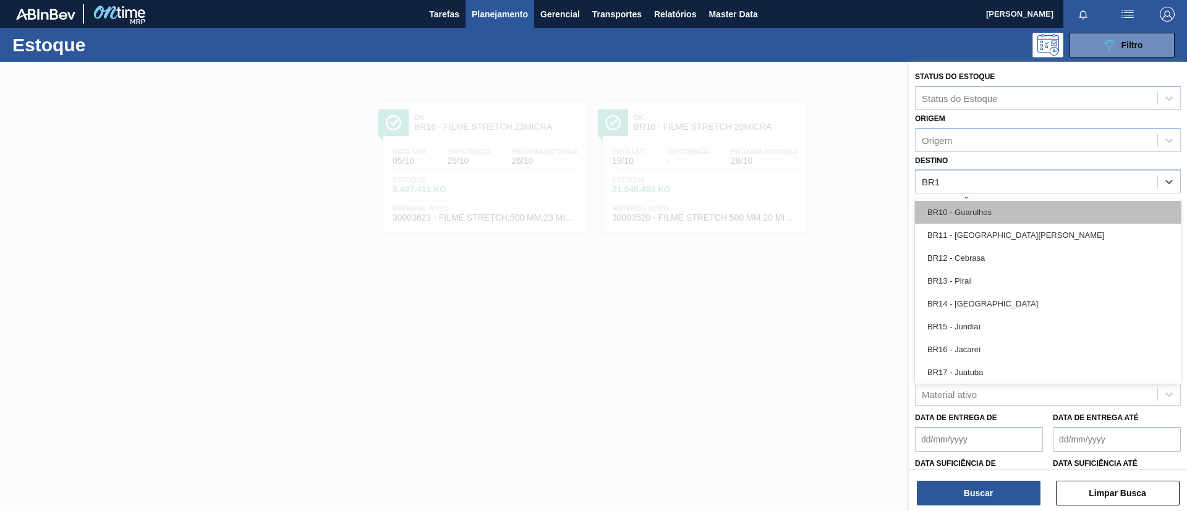
type input "BR17"
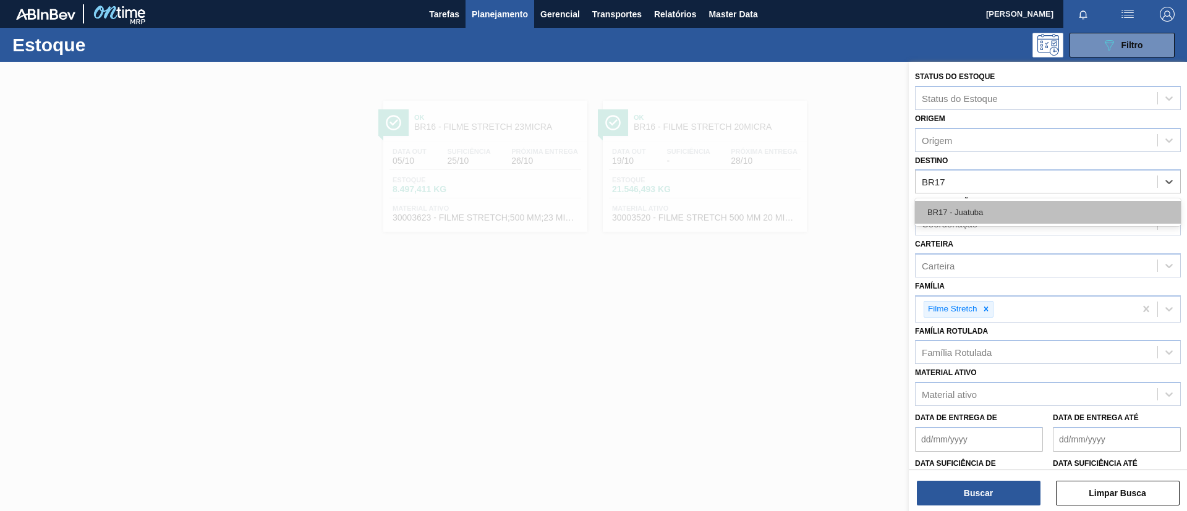
click at [1017, 211] on div "BR17 - Juatuba" at bounding box center [1048, 212] width 266 height 23
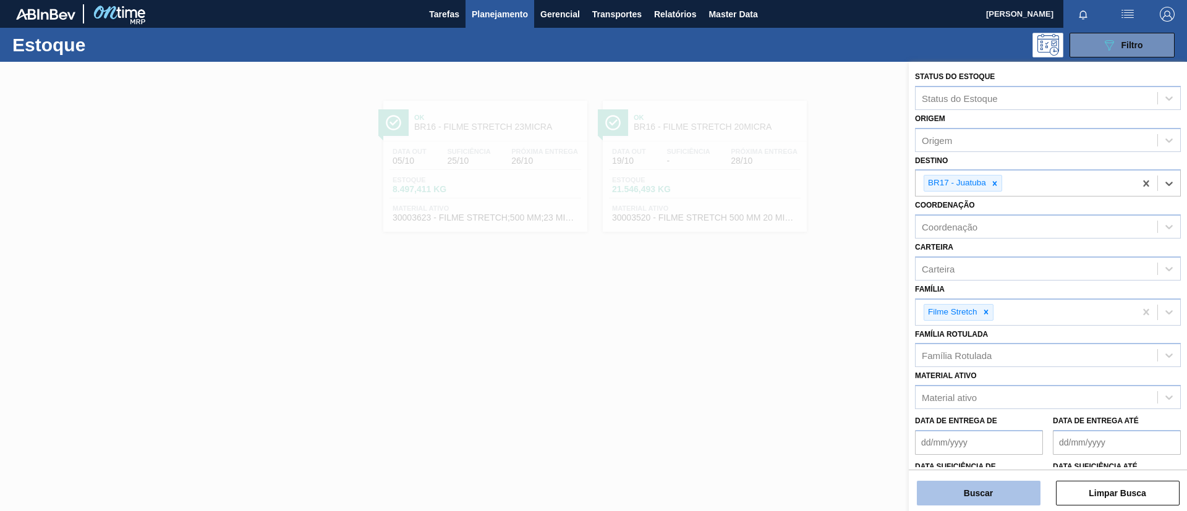
click at [1018, 500] on button "Buscar" at bounding box center [979, 493] width 124 height 25
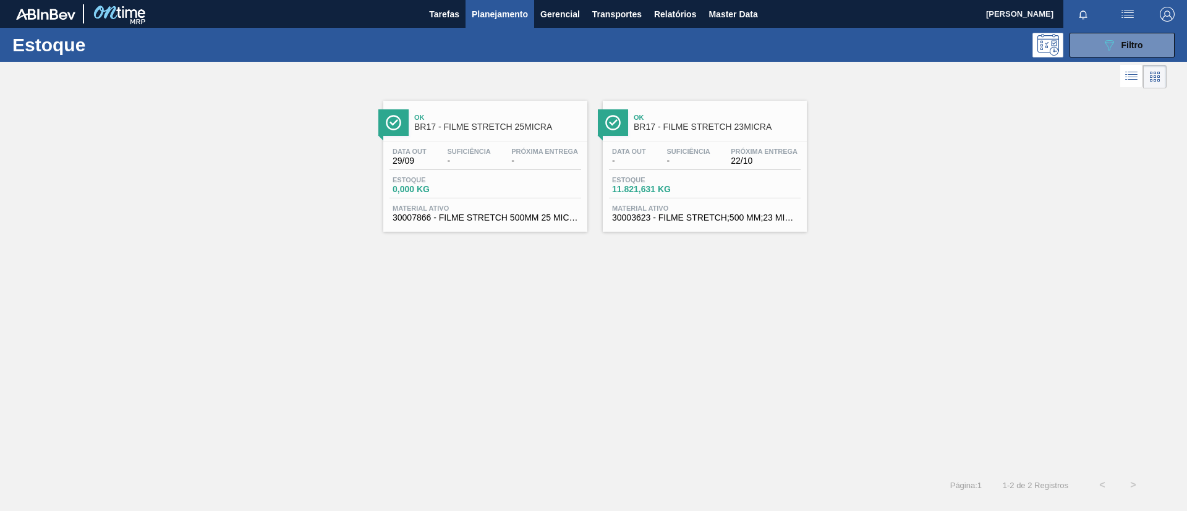
click at [829, 67] on div at bounding box center [583, 77] width 1167 height 30
click at [733, 130] on span "BR17 - FILME STRETCH 23MICRA" at bounding box center [717, 126] width 167 height 9
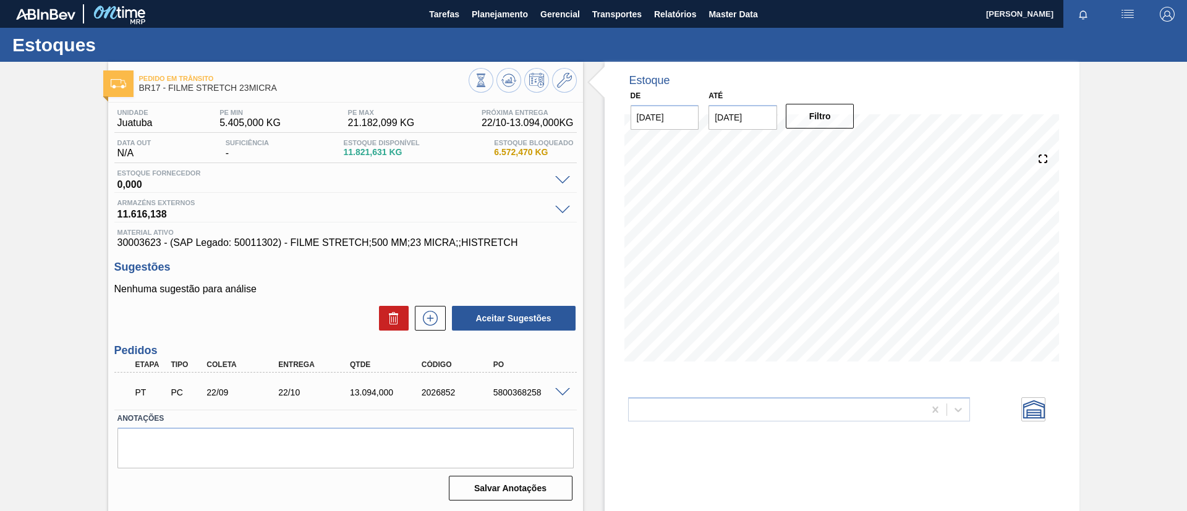
click at [564, 394] on span at bounding box center [562, 392] width 15 height 9
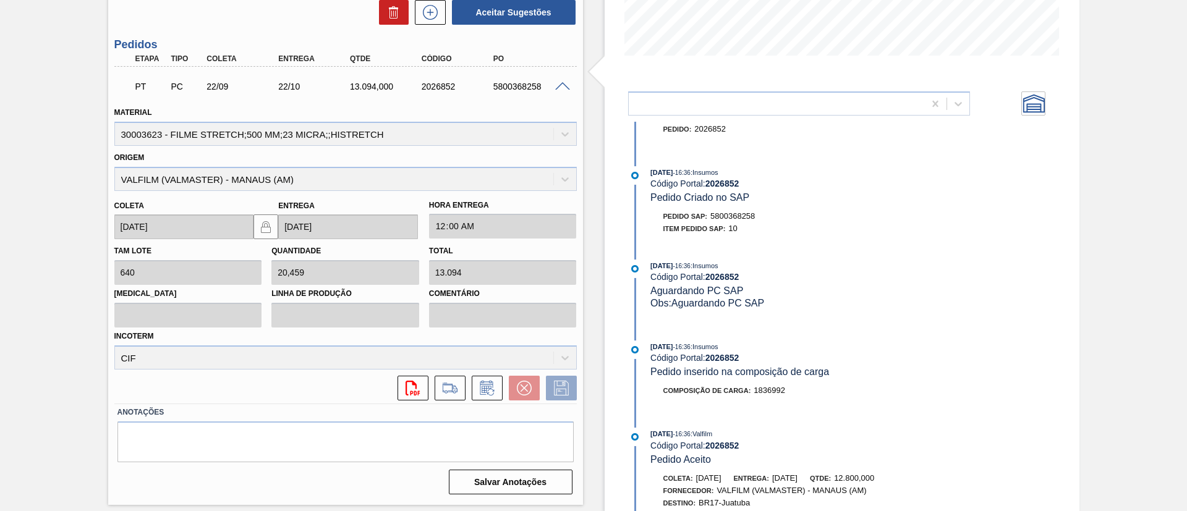
scroll to position [607, 0]
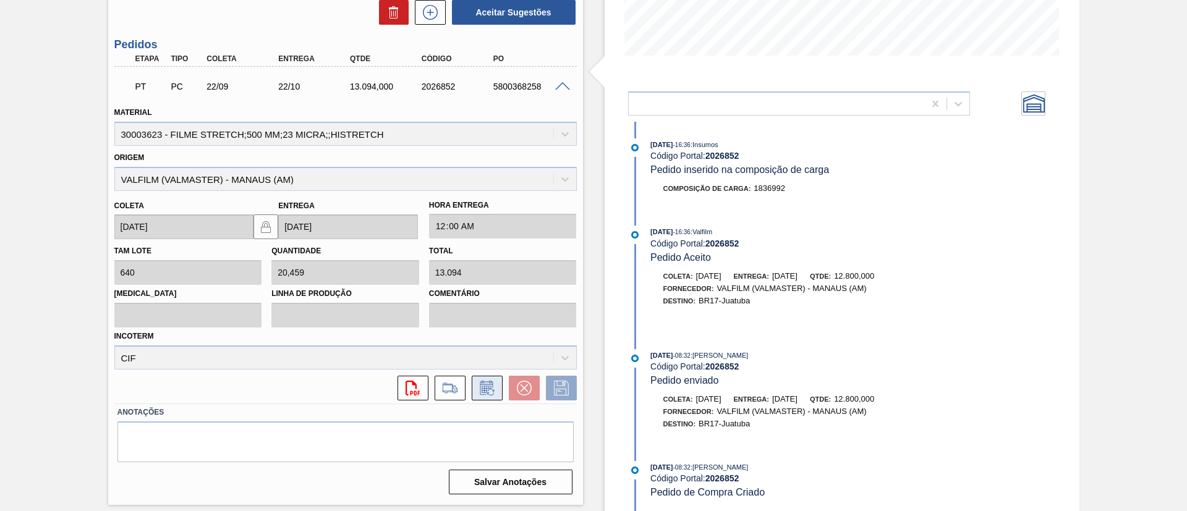
click at [488, 385] on icon at bounding box center [487, 388] width 20 height 15
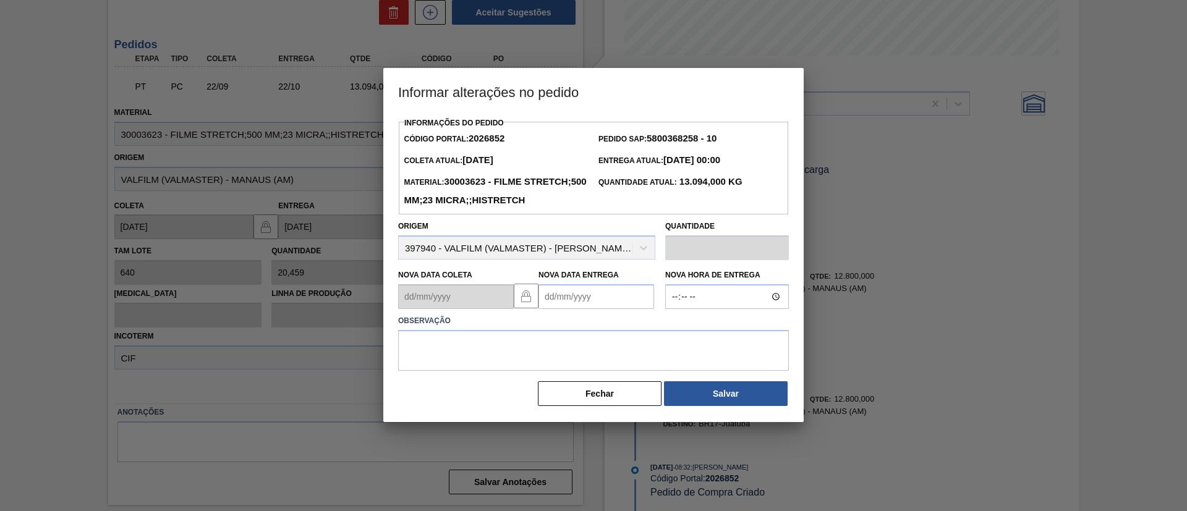
click at [618, 303] on div "Nova Data Entrega" at bounding box center [597, 287] width 116 height 43
click at [629, 309] on Entrega2026852 "Nova Data Entrega" at bounding box center [597, 296] width 116 height 25
click at [673, 331] on button "Next Month" at bounding box center [677, 326] width 9 height 9
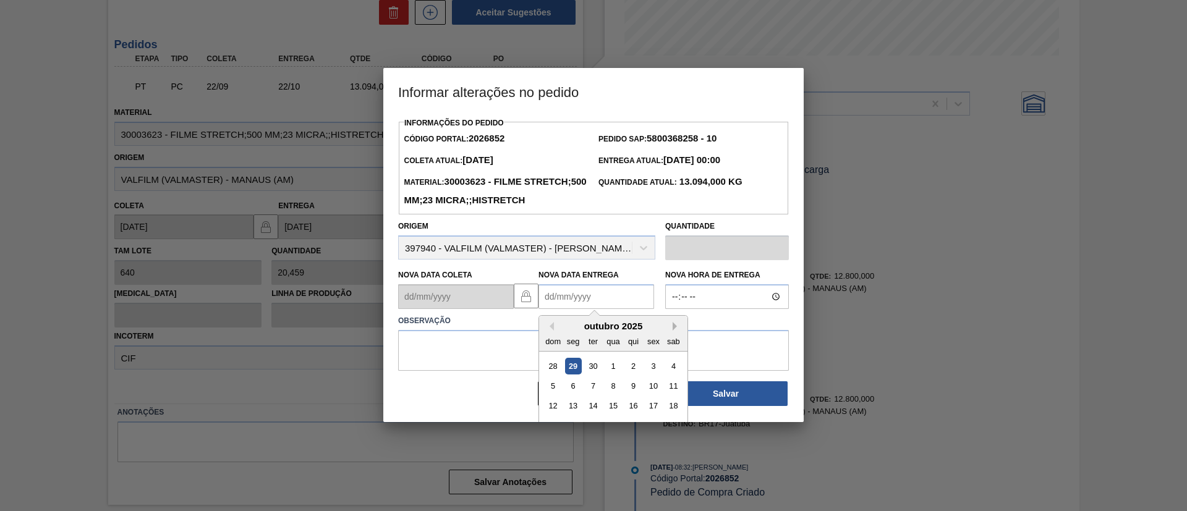
click at [675, 331] on button "Next Month" at bounding box center [677, 326] width 9 height 9
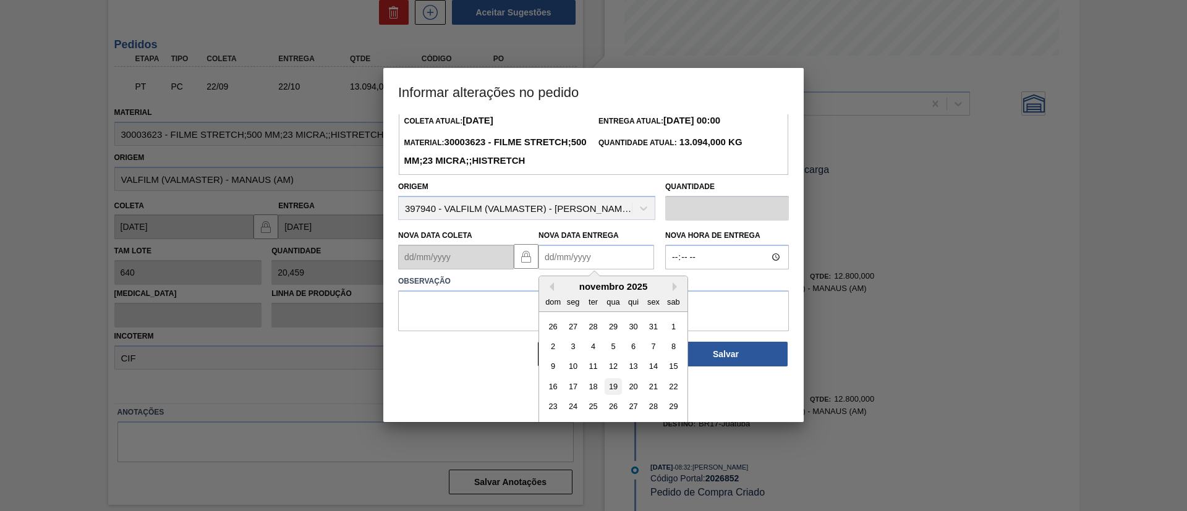
scroll to position [61, 0]
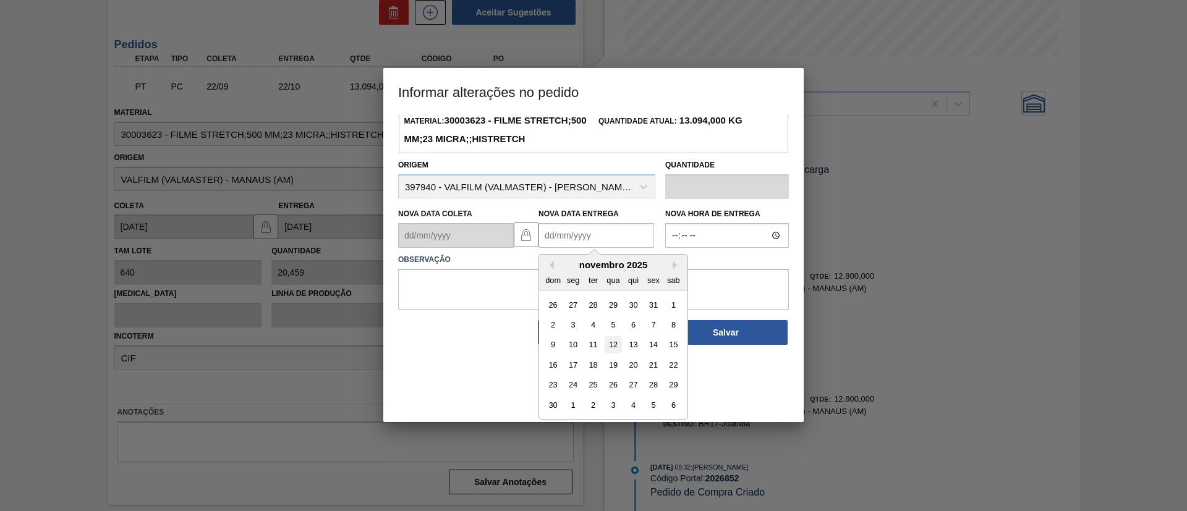
click at [620, 354] on div "12" at bounding box center [613, 345] width 17 height 17
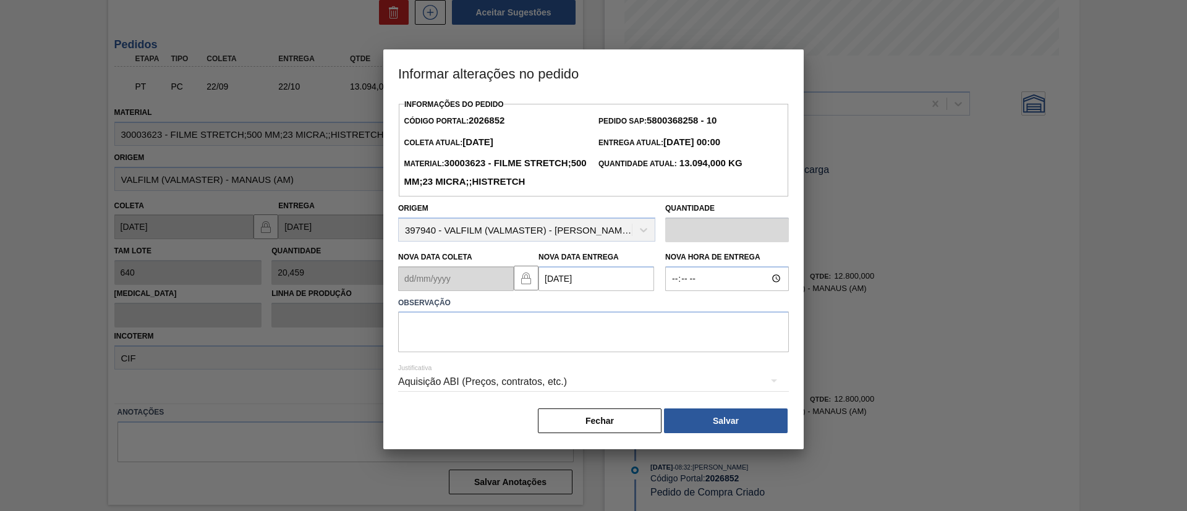
type Entrega2026852 "12/11/2025"
click at [606, 312] on label "Observação" at bounding box center [593, 303] width 391 height 18
click at [608, 340] on textarea at bounding box center [593, 332] width 391 height 41
paste textarea "Data Original"
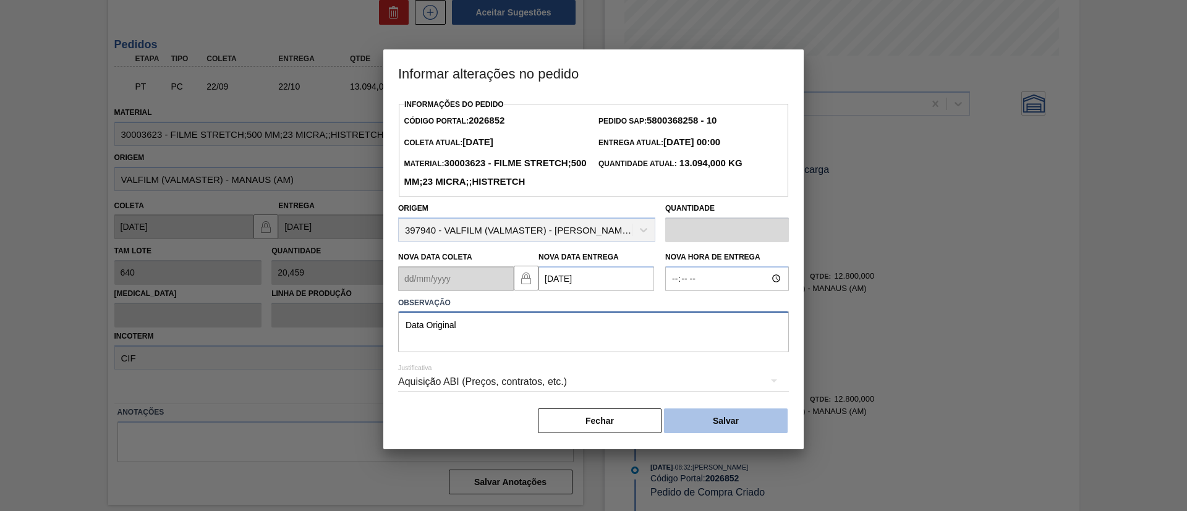
type textarea "Data Original"
click at [708, 433] on button "Salvar" at bounding box center [726, 421] width 124 height 25
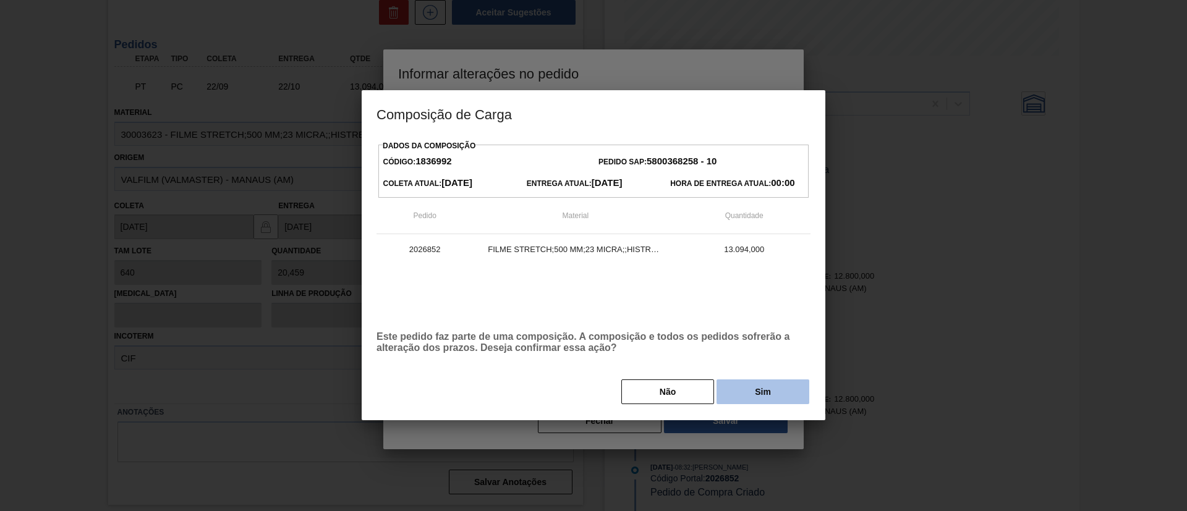
click at [757, 385] on button "Sim" at bounding box center [763, 392] width 93 height 25
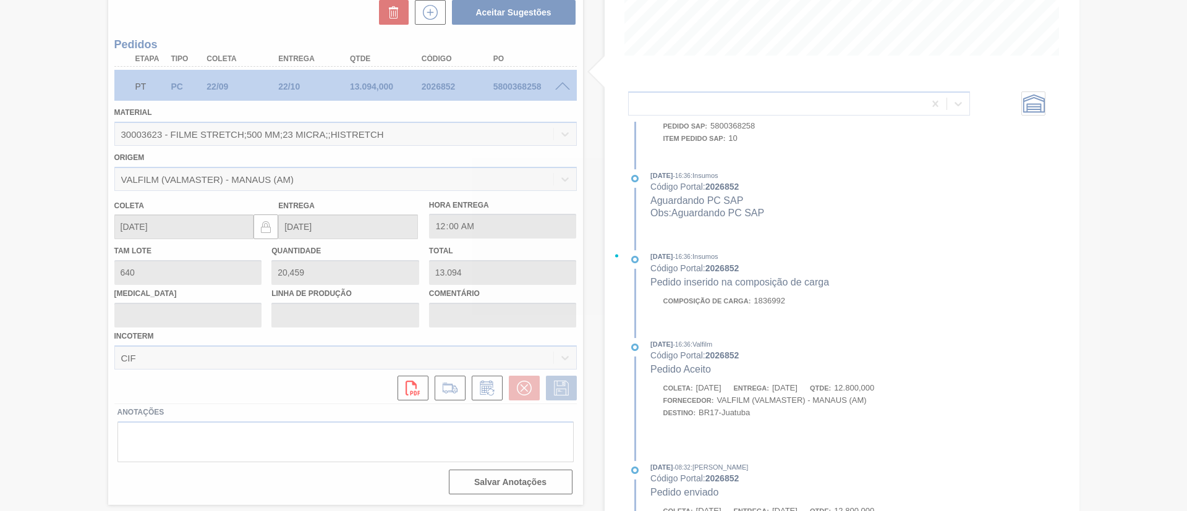
scroll to position [719, 0]
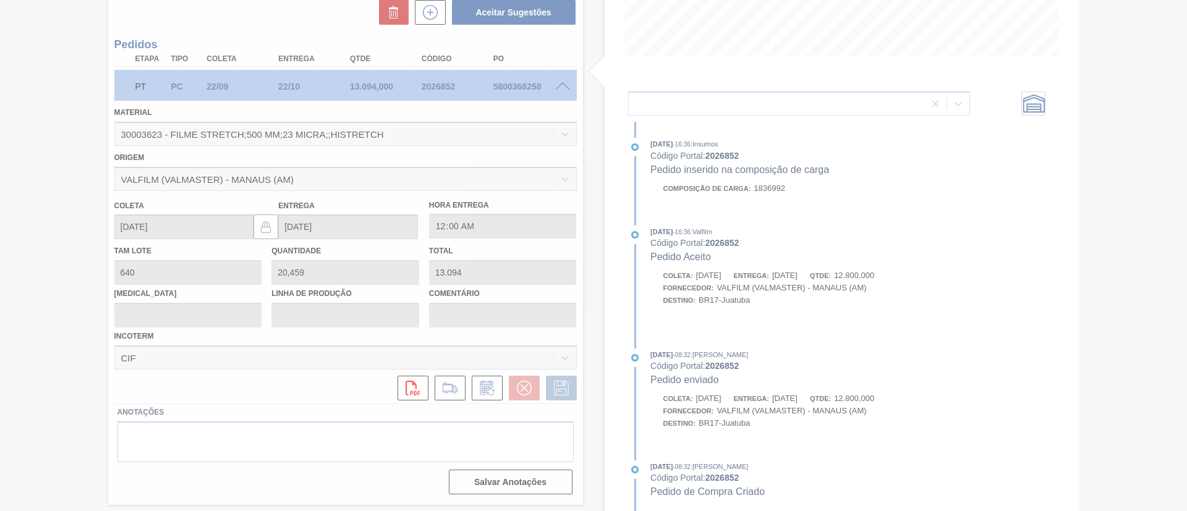
click at [751, 380] on div at bounding box center [593, 255] width 1187 height 511
type input "Data Original"
type input "12/11/2025"
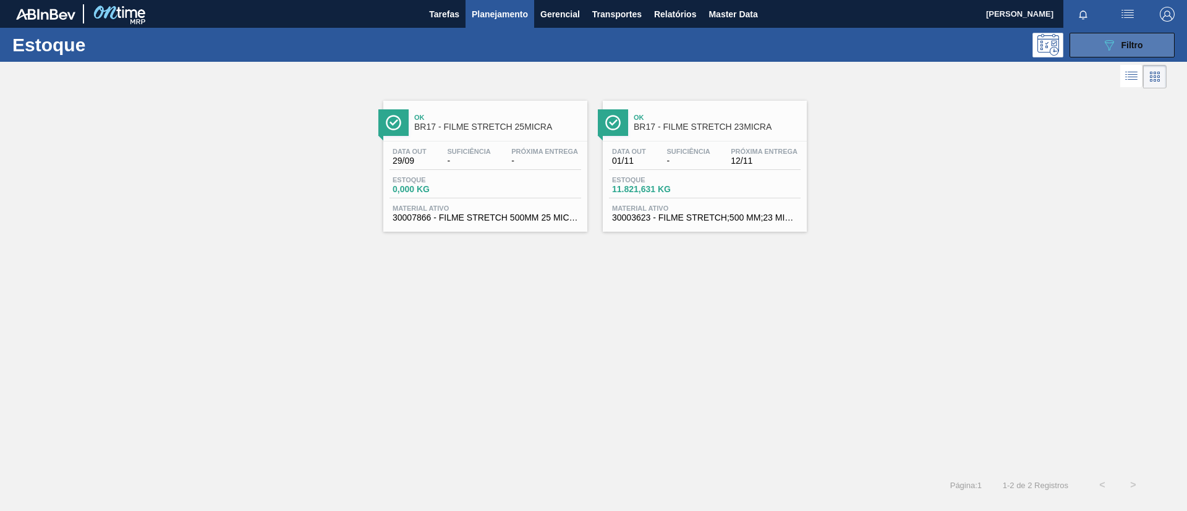
click at [1124, 36] on button "089F7B8B-B2A5-4AFE-B5C0-19BA573D28AC Filtro" at bounding box center [1122, 45] width 105 height 25
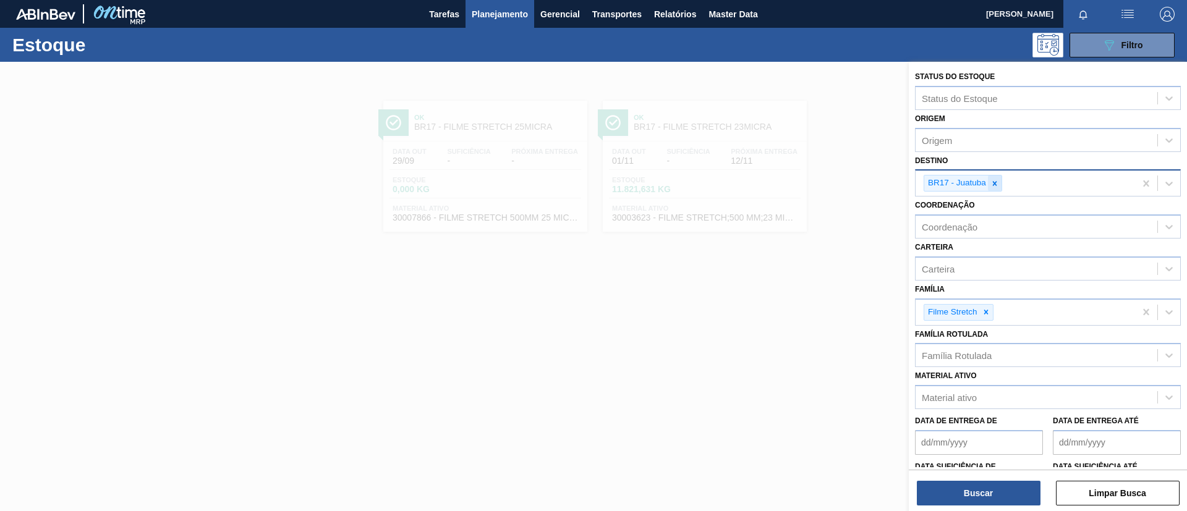
click at [993, 179] on icon at bounding box center [995, 183] width 9 height 9
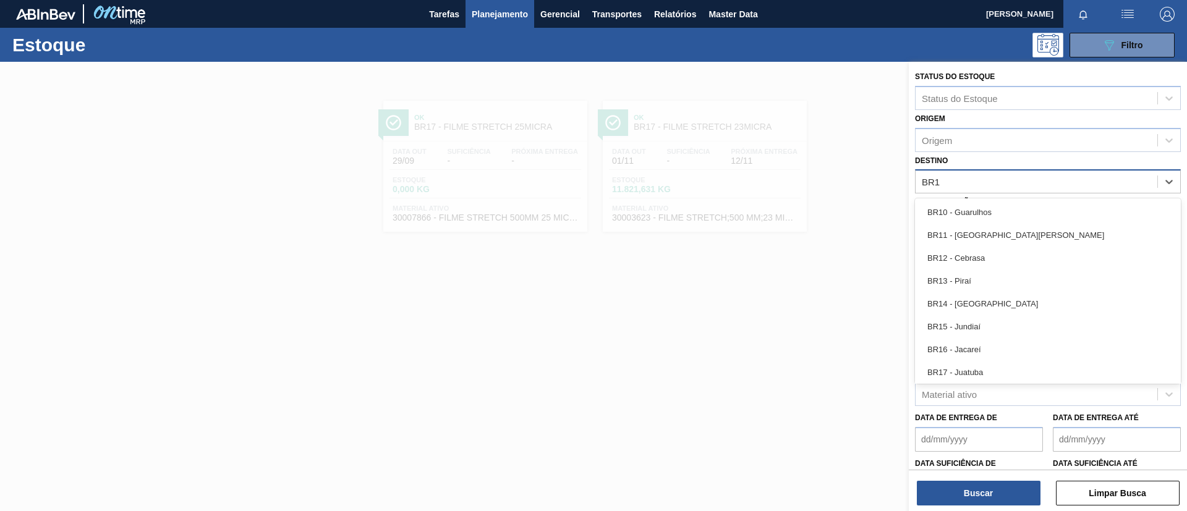
type input "BR18"
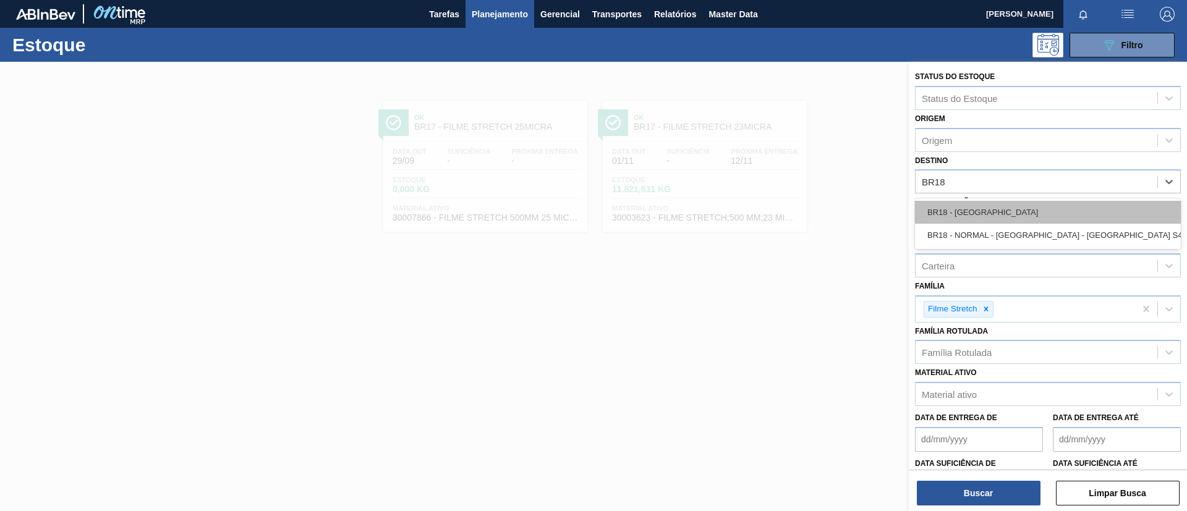
click at [995, 203] on div "BR18 - [GEOGRAPHIC_DATA]" at bounding box center [1048, 212] width 266 height 23
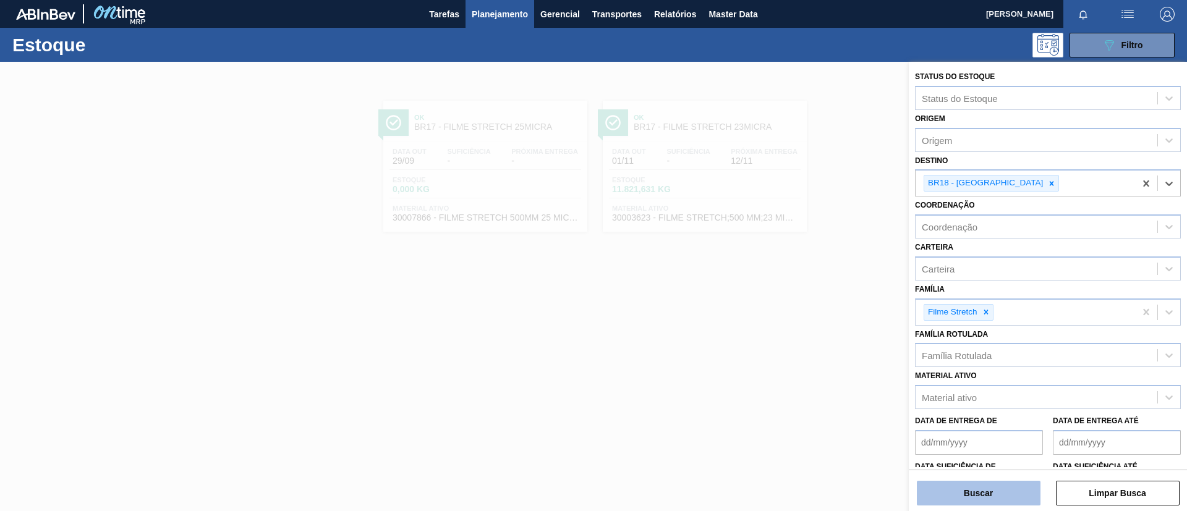
click at [1004, 492] on button "Buscar" at bounding box center [979, 493] width 124 height 25
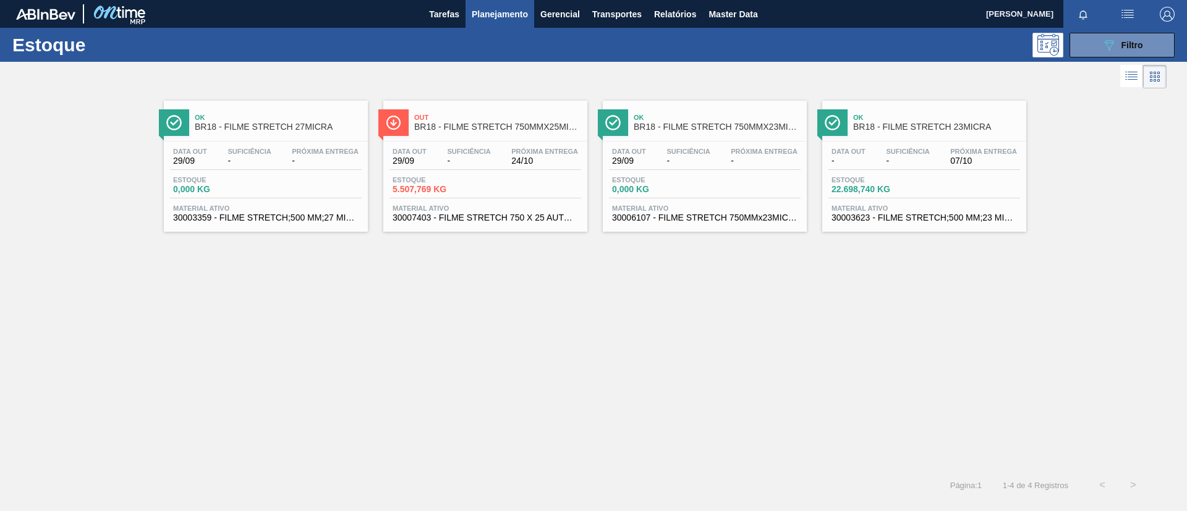
click at [519, 133] on div "Out BR18 - FILME STRETCH 750MMX25MICRA" at bounding box center [497, 123] width 167 height 28
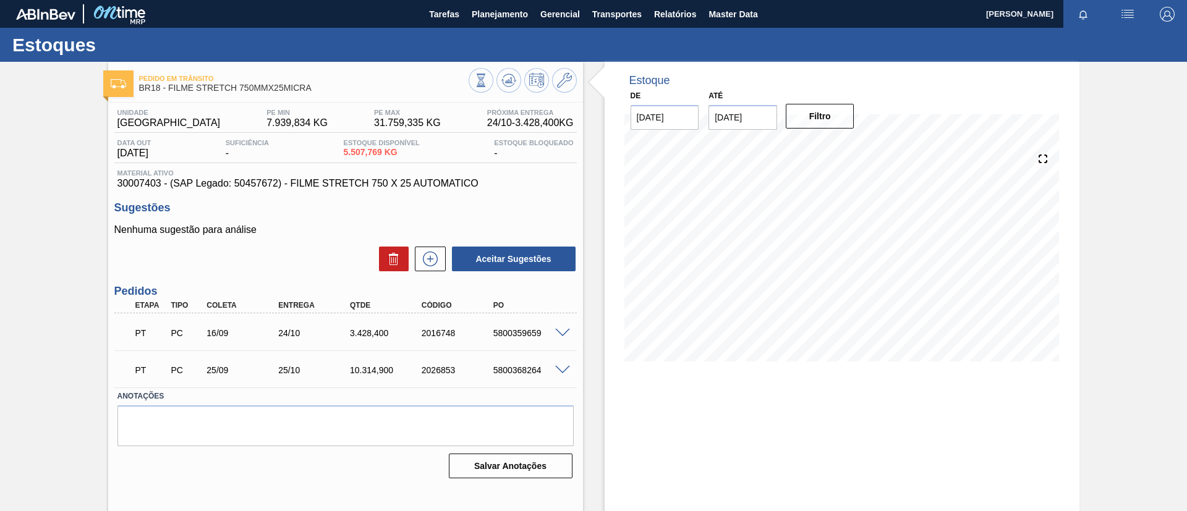
click at [570, 373] on div "PT PC 25/09 25/10 10.314,900 2026853 5800368264" at bounding box center [345, 369] width 462 height 31
click at [561, 374] on div "5800368264" at bounding box center [530, 370] width 80 height 10
click at [560, 373] on div "5800368264" at bounding box center [530, 370] width 80 height 10
click at [556, 370] on span at bounding box center [562, 370] width 15 height 9
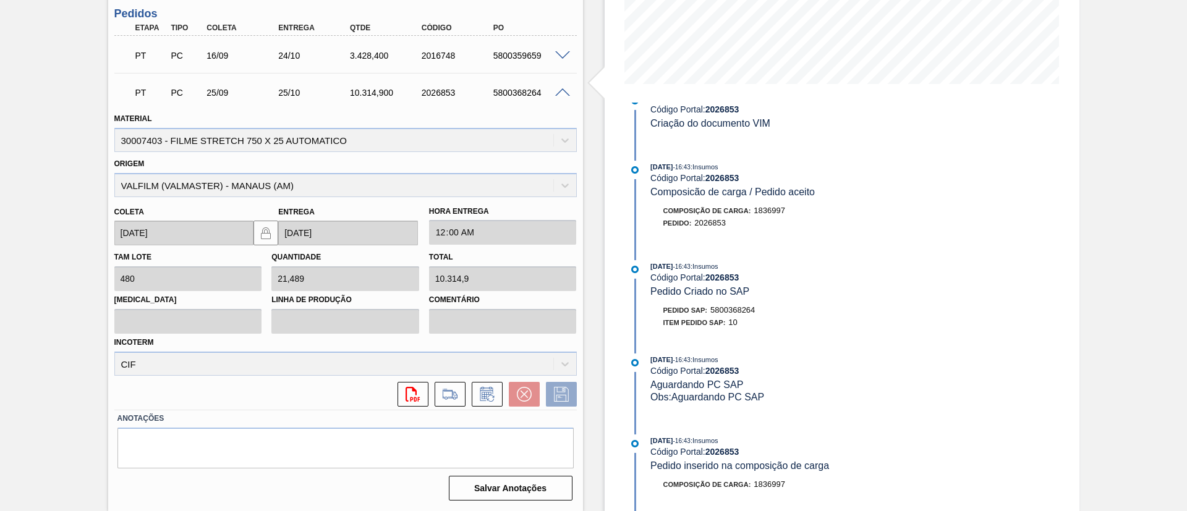
scroll to position [587, 0]
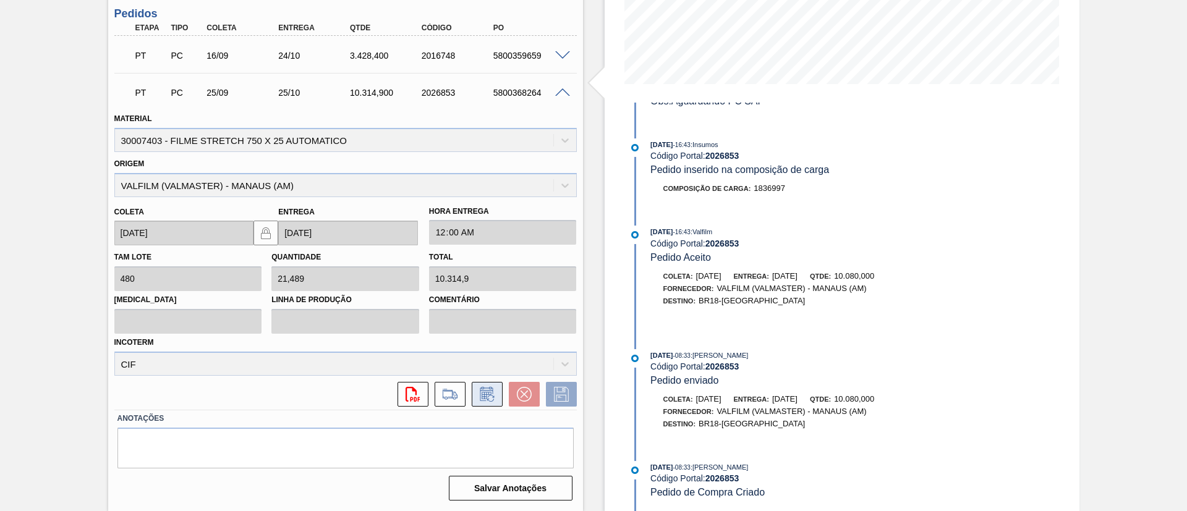
click at [496, 389] on button at bounding box center [487, 394] width 31 height 25
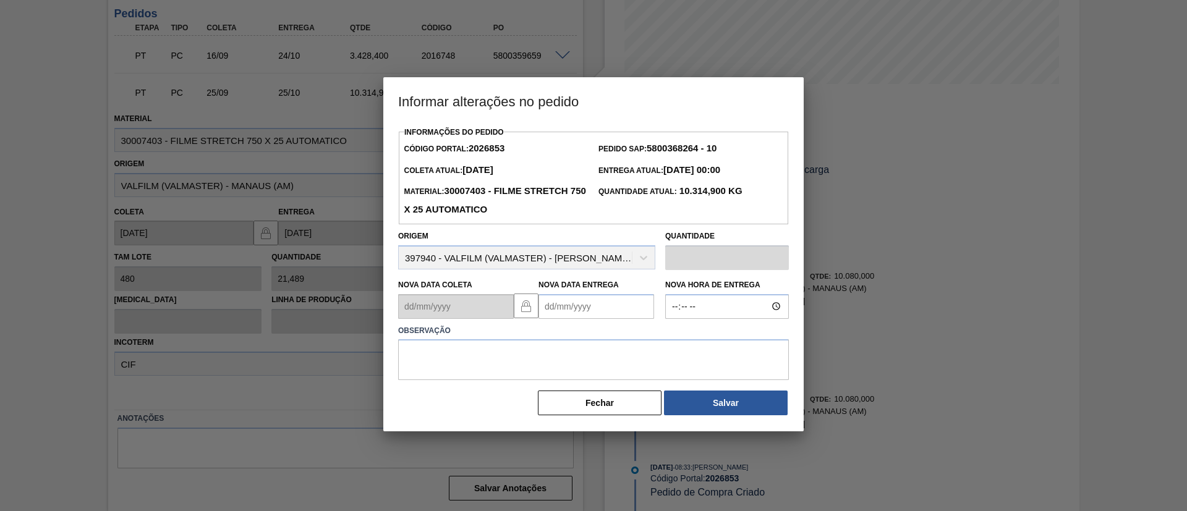
click at [604, 313] on Entrega2026853 "Nova Data Entrega" at bounding box center [597, 306] width 116 height 25
click at [673, 337] on button "Next Month" at bounding box center [677, 336] width 9 height 9
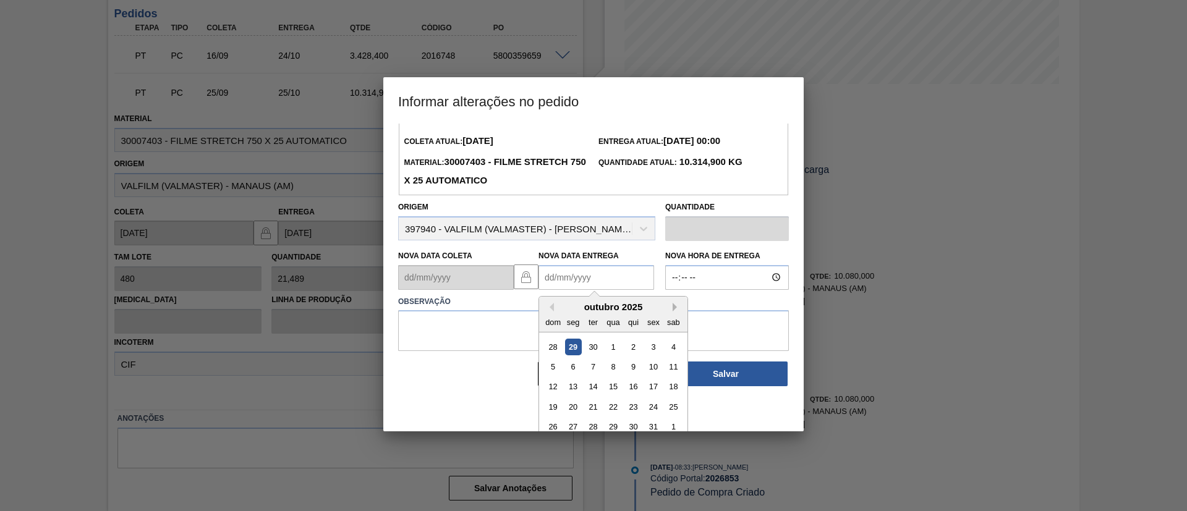
scroll to position [41, 0]
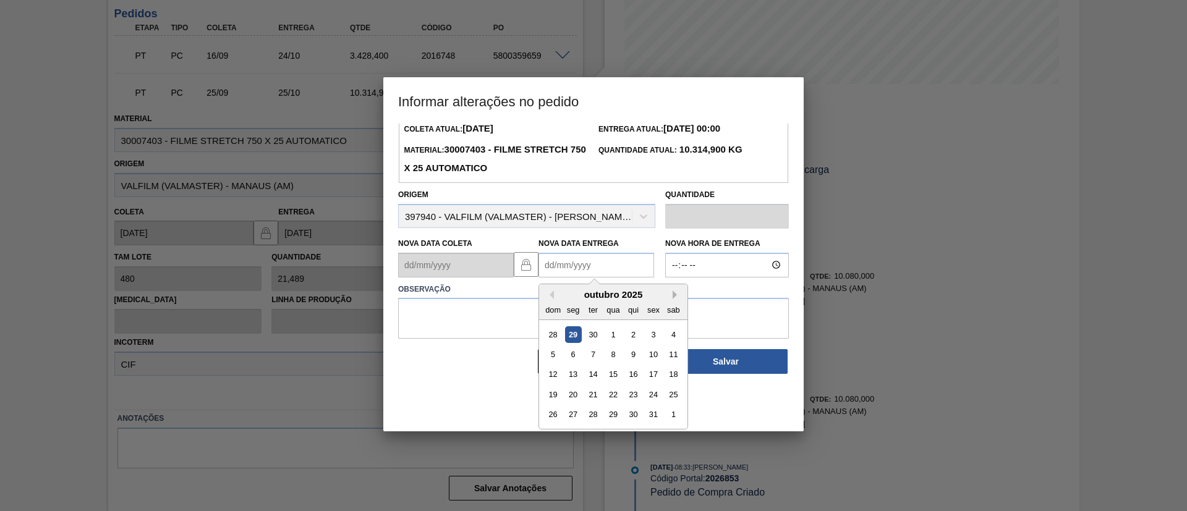
click at [676, 299] on button "Next Month" at bounding box center [677, 295] width 9 height 9
click at [591, 373] on div "11" at bounding box center [593, 374] width 17 height 17
type Entrega2026853 "[DATE]"
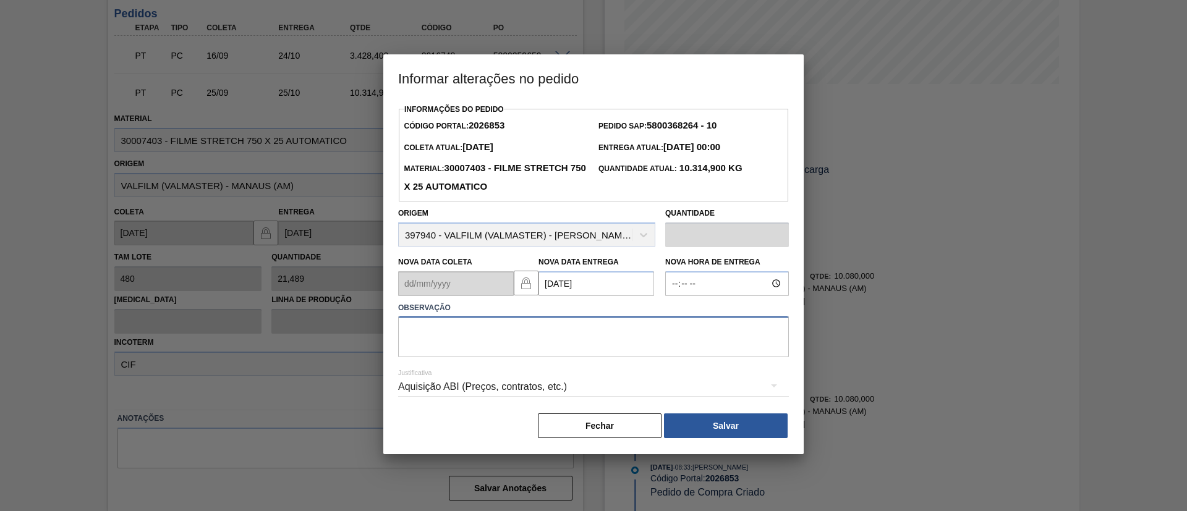
click at [597, 338] on textarea at bounding box center [593, 337] width 391 height 41
paste textarea "Data Original"
type textarea "Data Original"
click at [689, 414] on div "Informações do Pedido Código Portal: 2026853 Pedido SAP: 5800368264 - 10 Coleta…" at bounding box center [593, 270] width 391 height 339
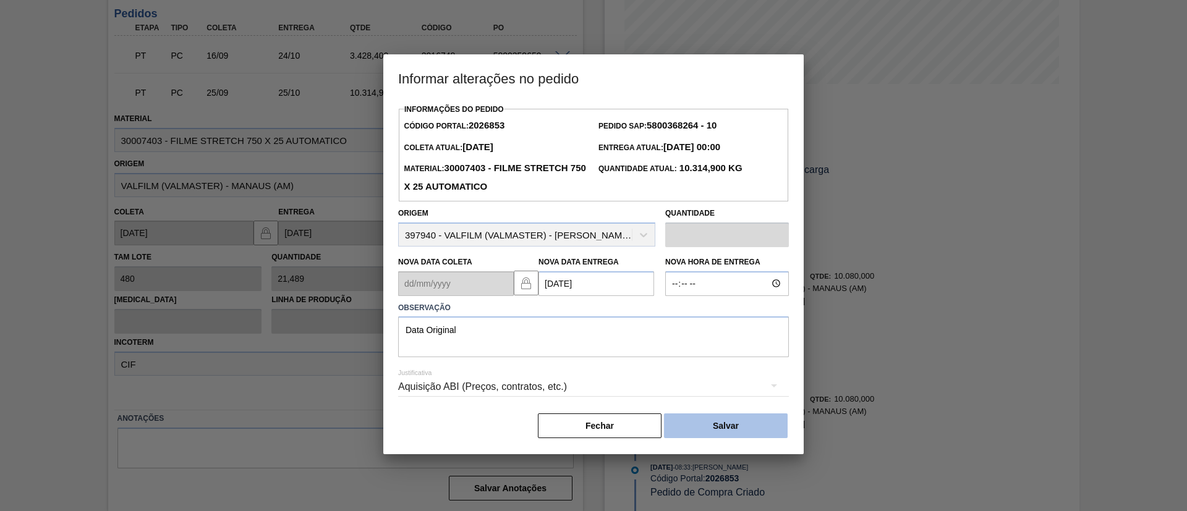
click at [700, 426] on button "Salvar" at bounding box center [726, 426] width 124 height 25
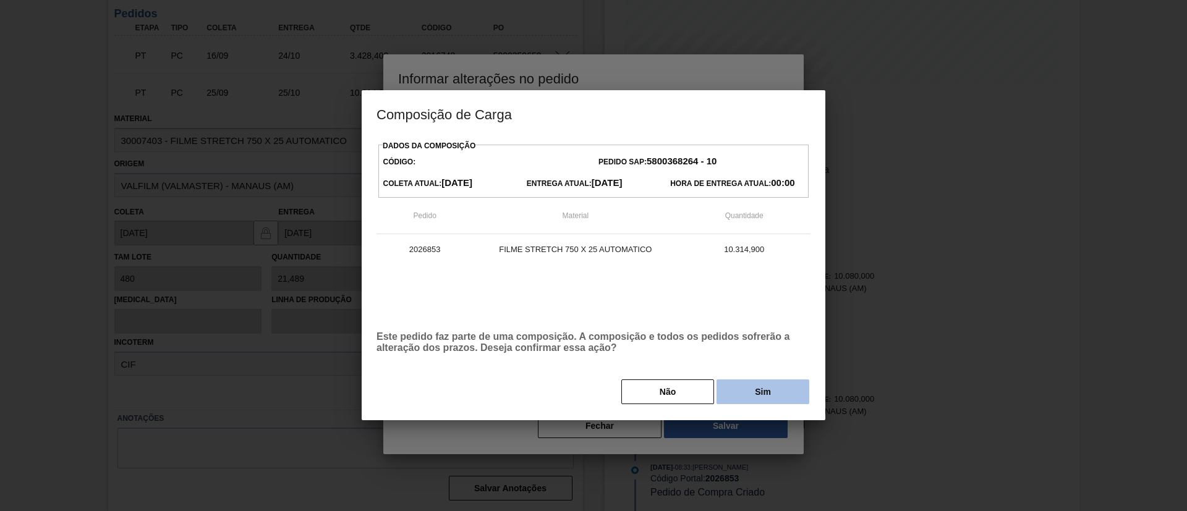
click at [730, 388] on button "Sim" at bounding box center [763, 392] width 93 height 25
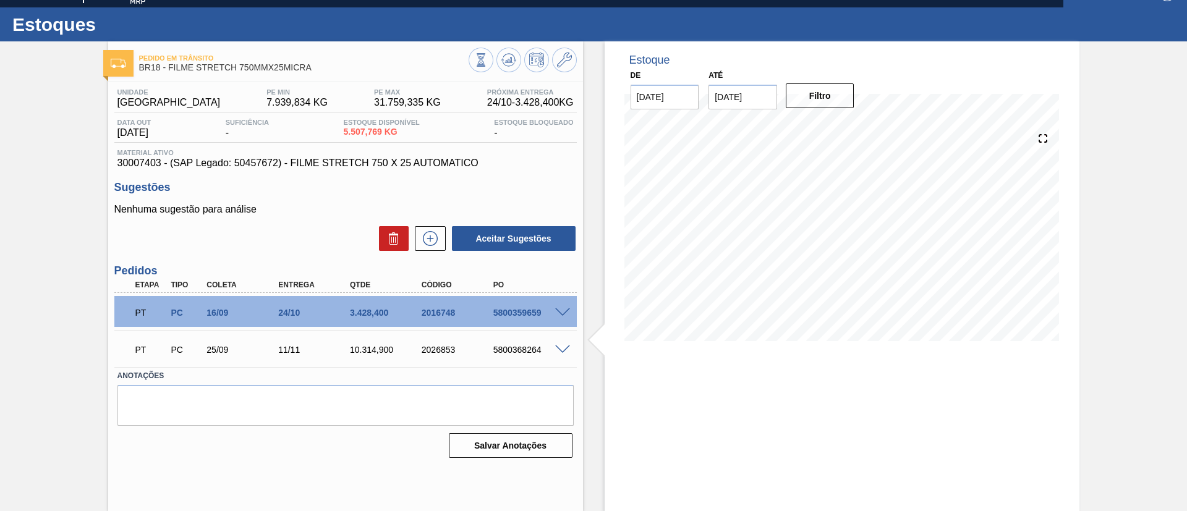
scroll to position [20, 0]
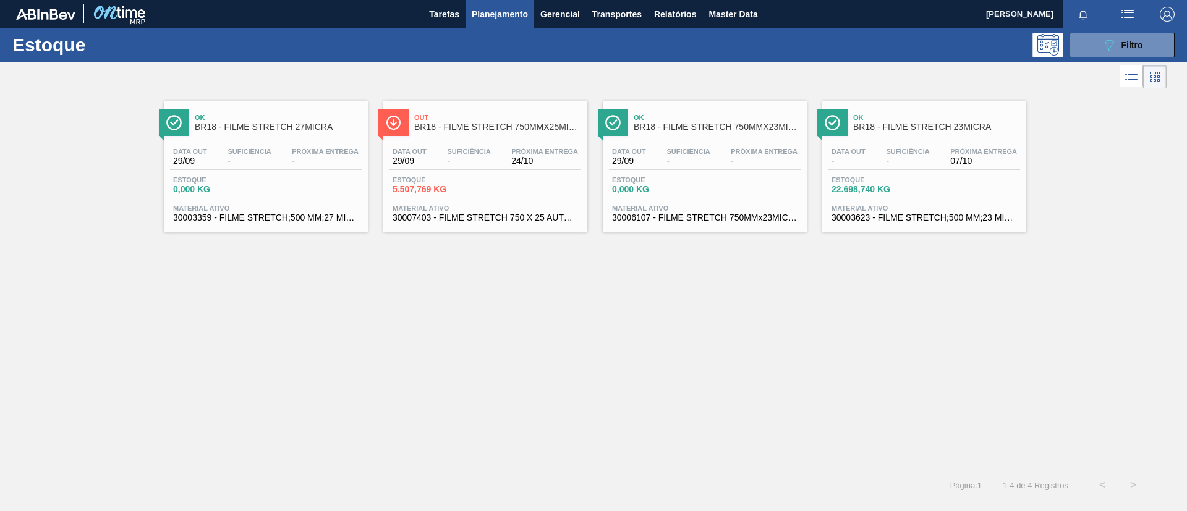
click at [901, 126] on span "BR18 - FILME STRETCH 23MICRA" at bounding box center [936, 126] width 167 height 9
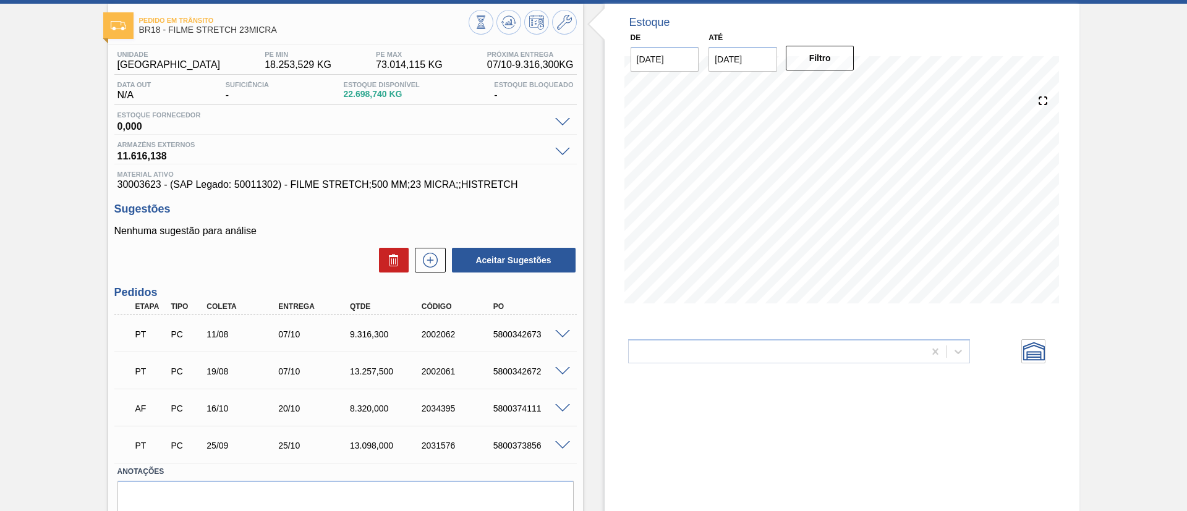
scroll to position [111, 0]
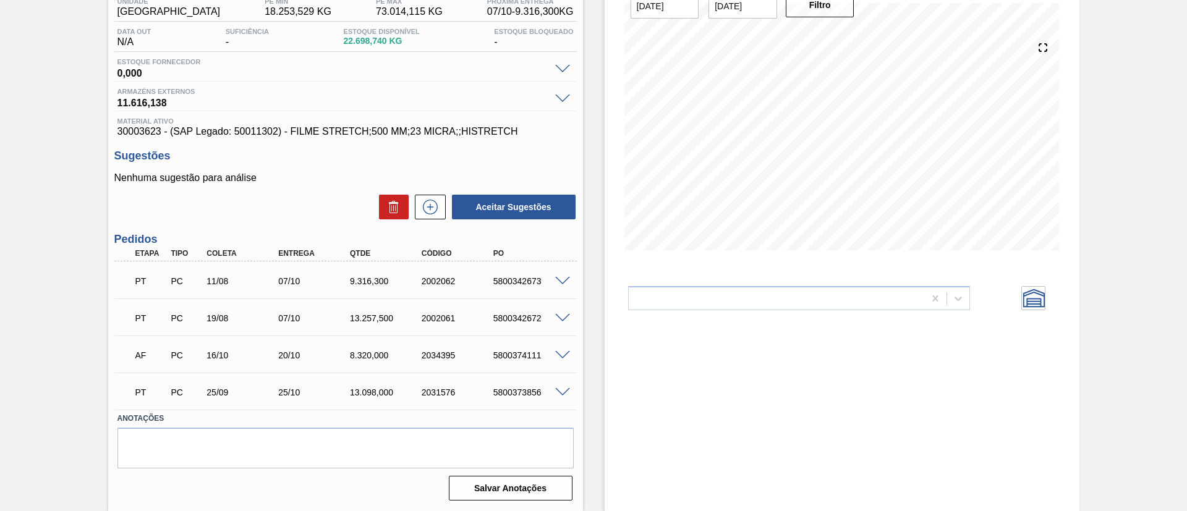
click at [565, 393] on span at bounding box center [562, 392] width 15 height 9
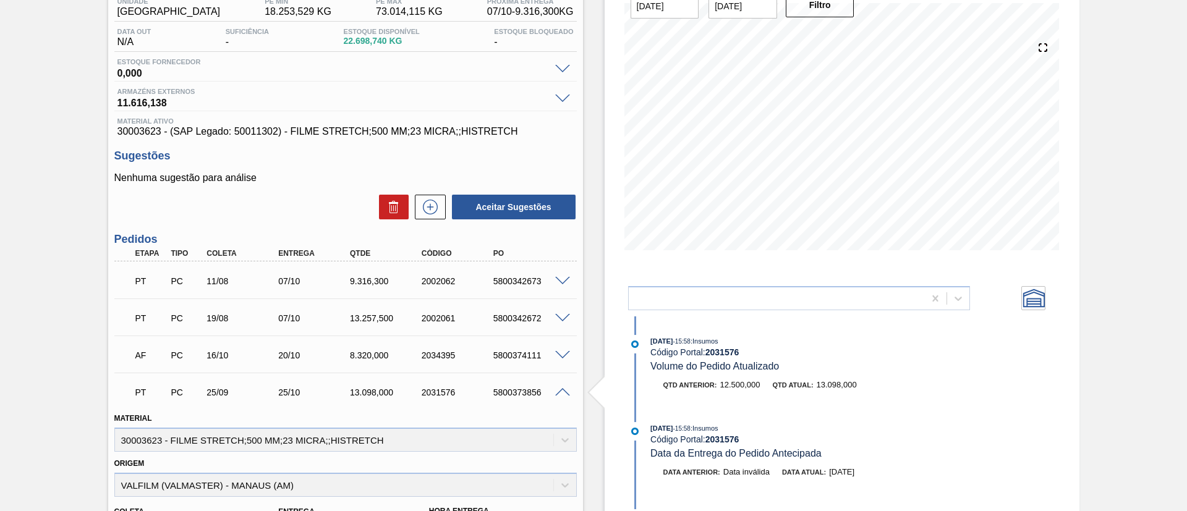
click at [563, 355] on span at bounding box center [562, 355] width 15 height 9
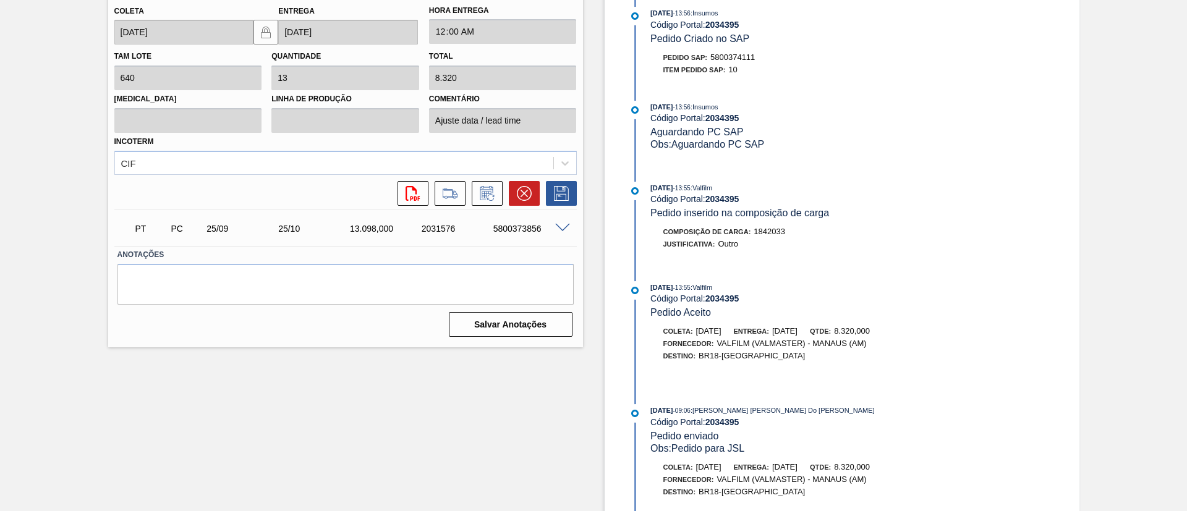
scroll to position [217, 0]
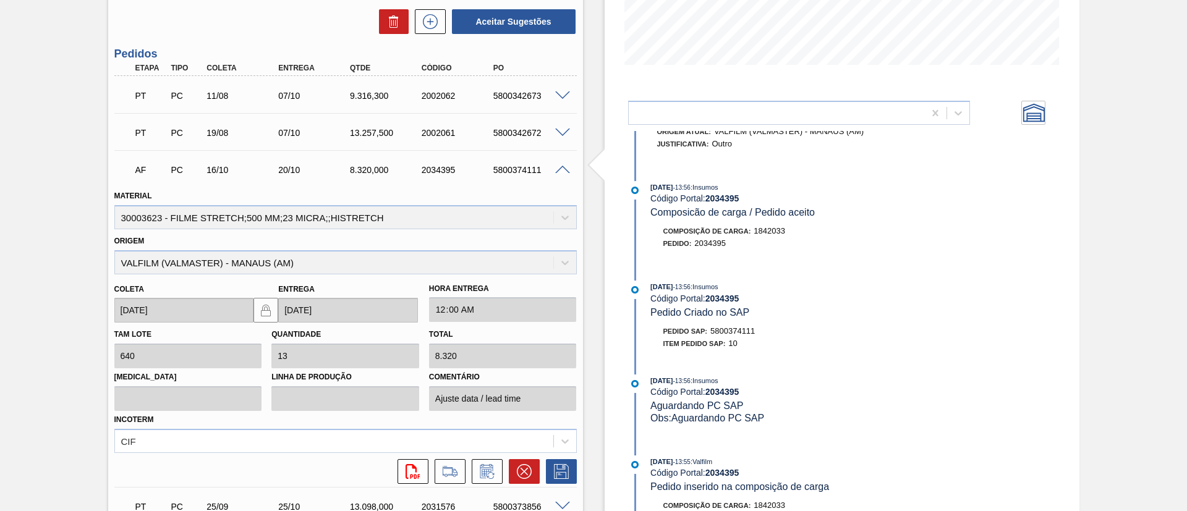
click at [563, 166] on span at bounding box center [562, 170] width 15 height 9
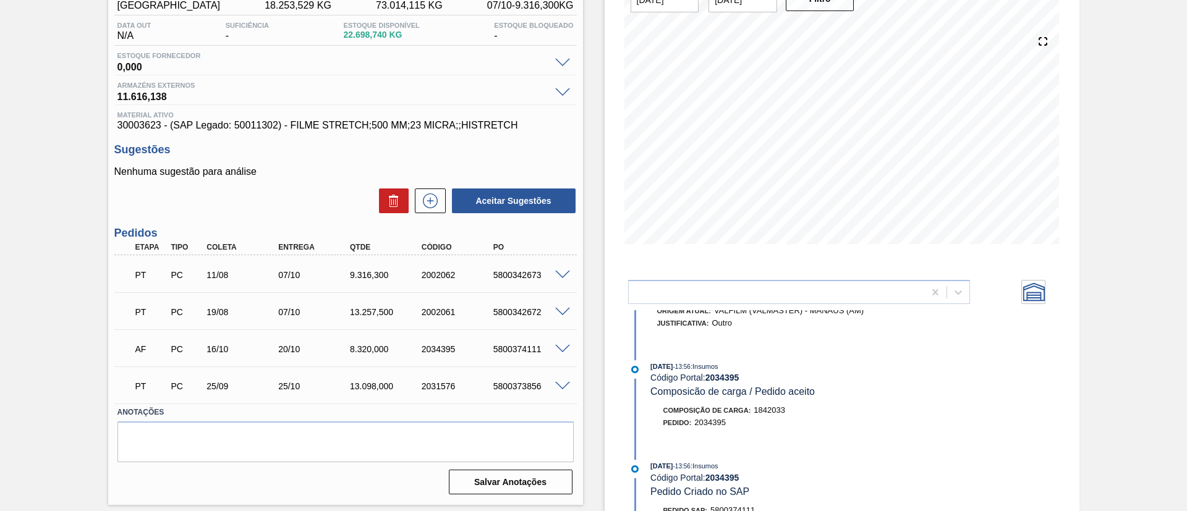
scroll to position [117, 0]
click at [568, 388] on span at bounding box center [562, 386] width 15 height 9
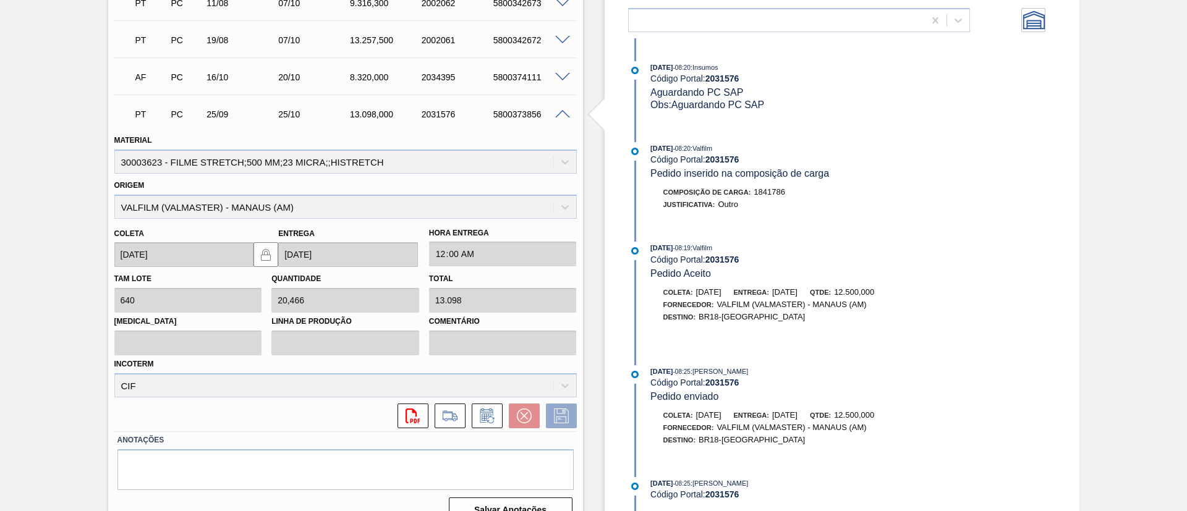
scroll to position [561, 0]
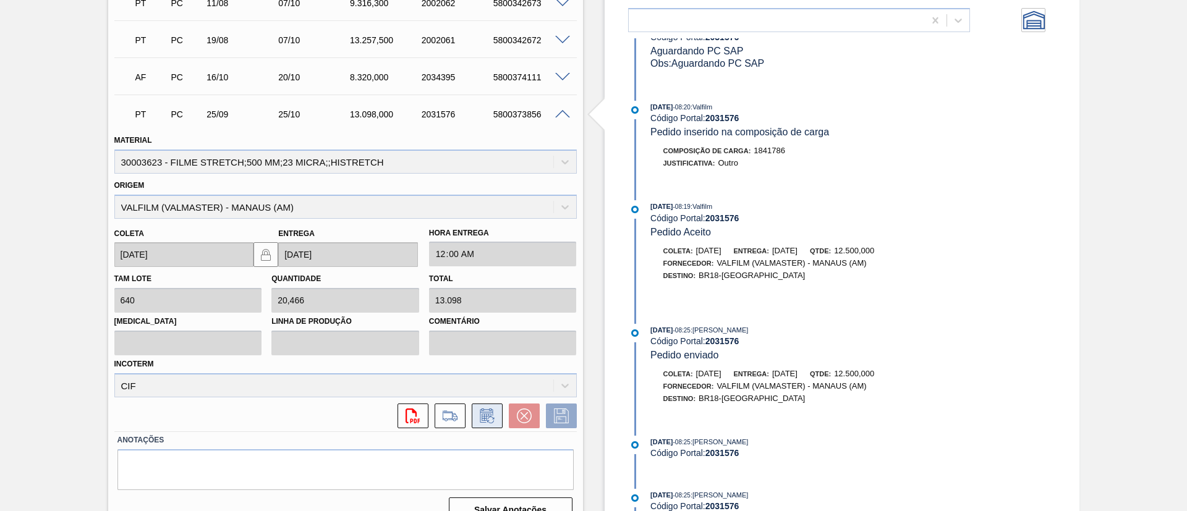
click at [484, 414] on icon at bounding box center [486, 417] width 9 height 7
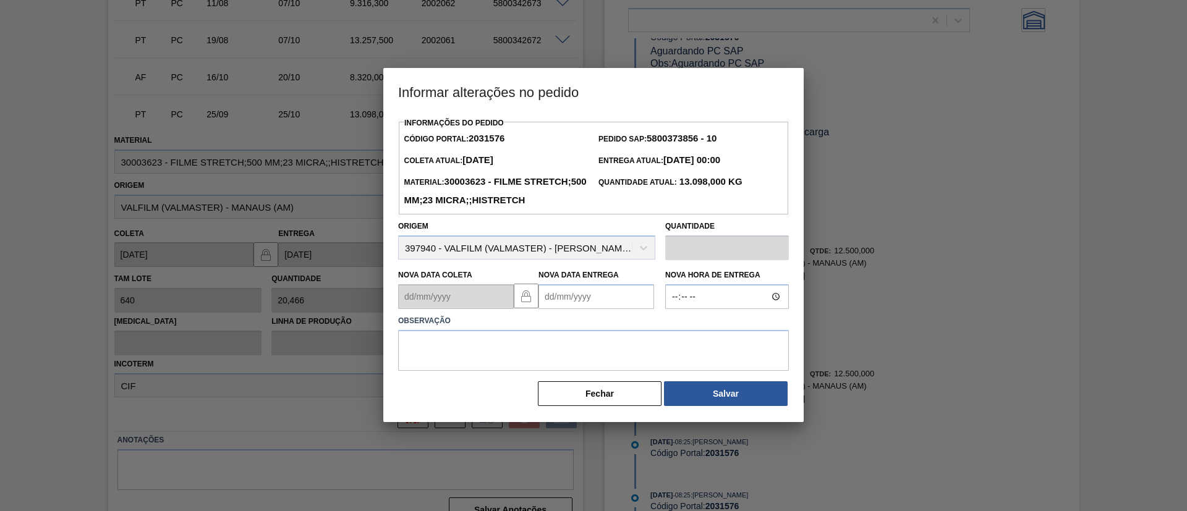
click at [611, 309] on Entrega2031576 "Nova Data Entrega" at bounding box center [597, 296] width 116 height 25
click at [675, 331] on div "setembro 2025" at bounding box center [613, 326] width 148 height 11
click at [673, 331] on button "Next Month" at bounding box center [677, 326] width 9 height 9
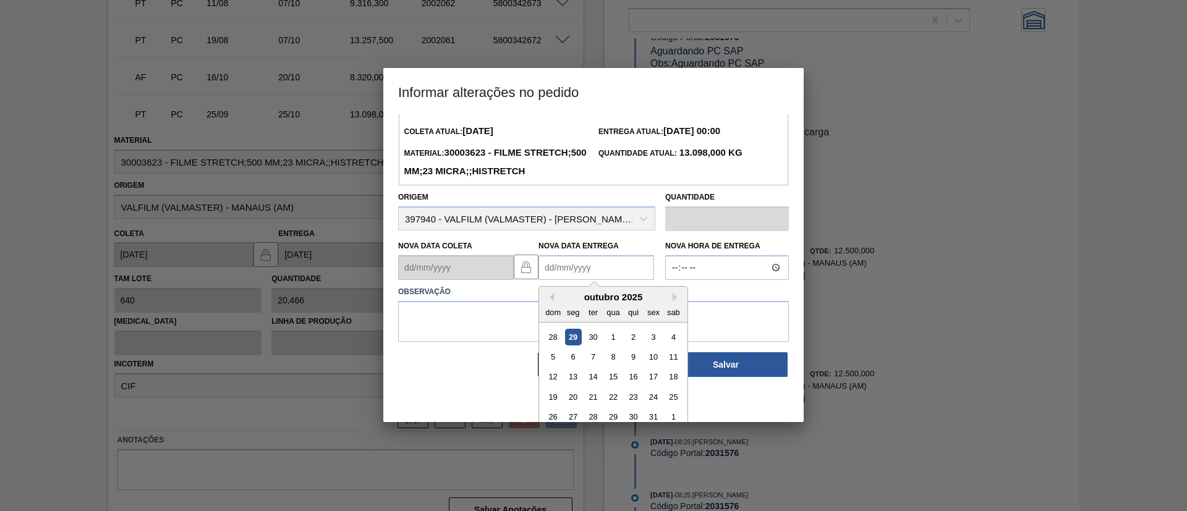
scroll to position [41, 0]
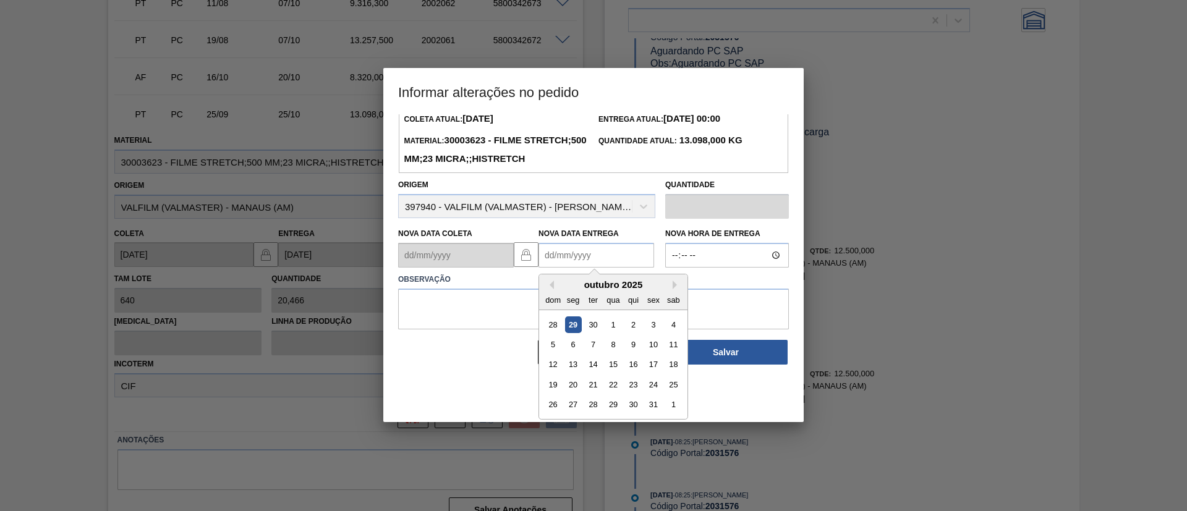
click at [676, 289] on button "Next Month" at bounding box center [677, 285] width 9 height 9
click at [552, 289] on button "Previous Month" at bounding box center [549, 285] width 9 height 9
click at [670, 373] on div "15" at bounding box center [673, 365] width 17 height 17
type Entrega2031576 "[DATE]"
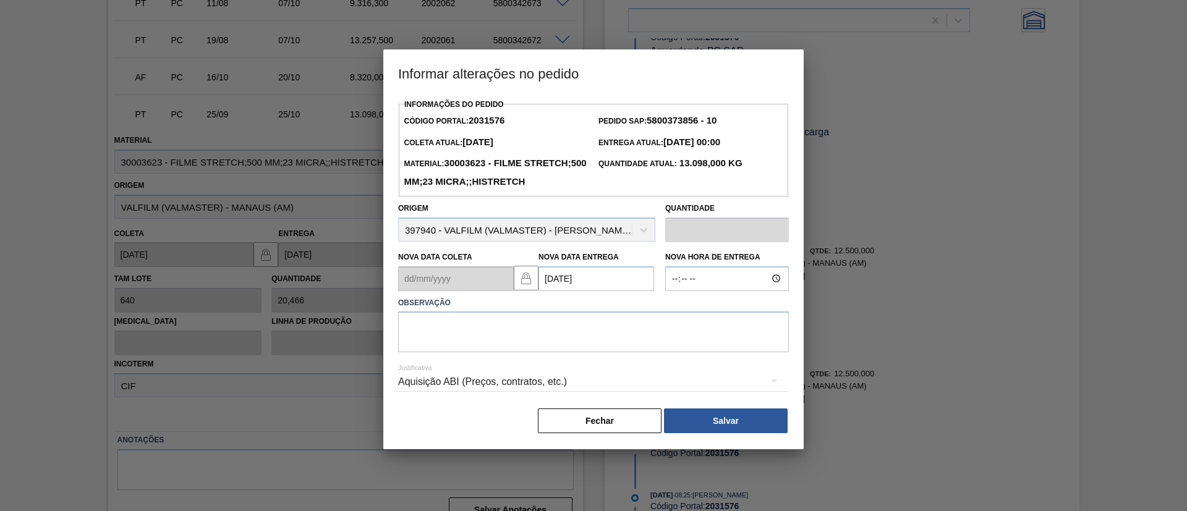
scroll to position [0, 0]
click at [659, 349] on textarea at bounding box center [593, 332] width 391 height 41
paste textarea "Data Original"
type textarea "Data Original"
click at [718, 433] on button "Salvar" at bounding box center [726, 421] width 124 height 25
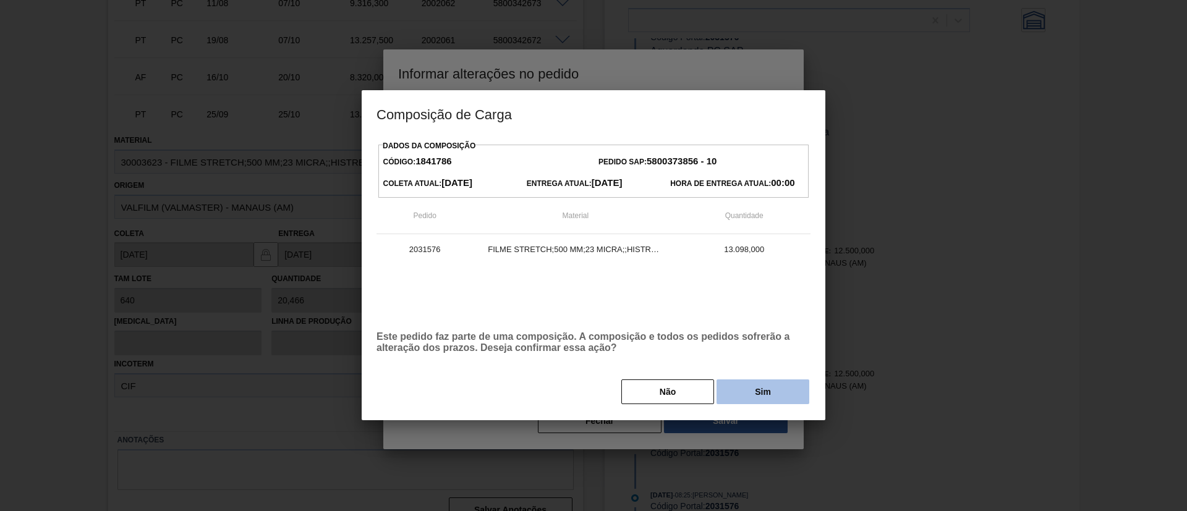
click at [760, 395] on button "Sim" at bounding box center [763, 392] width 93 height 25
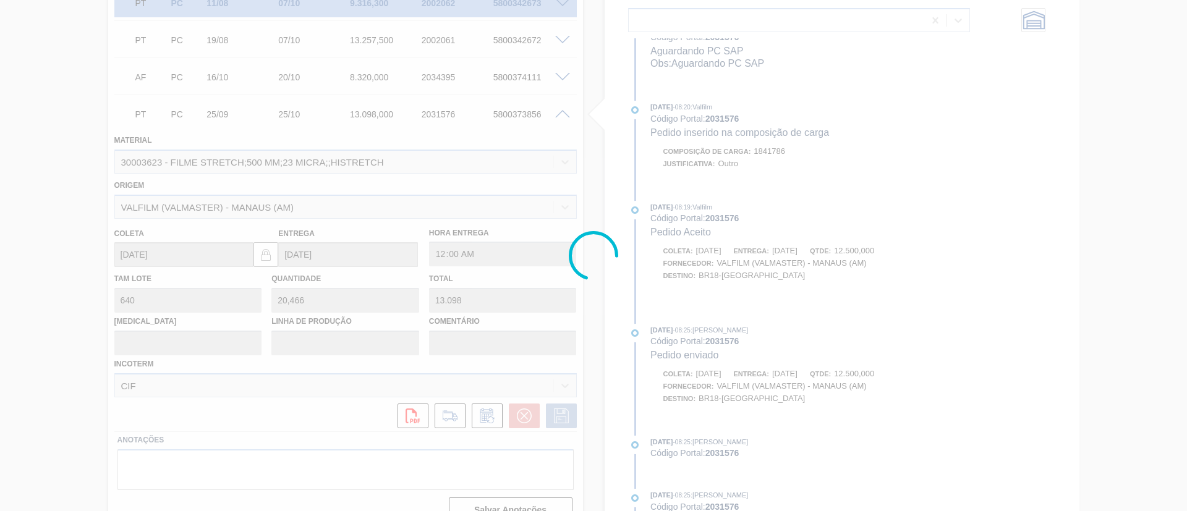
scroll to position [595, 0]
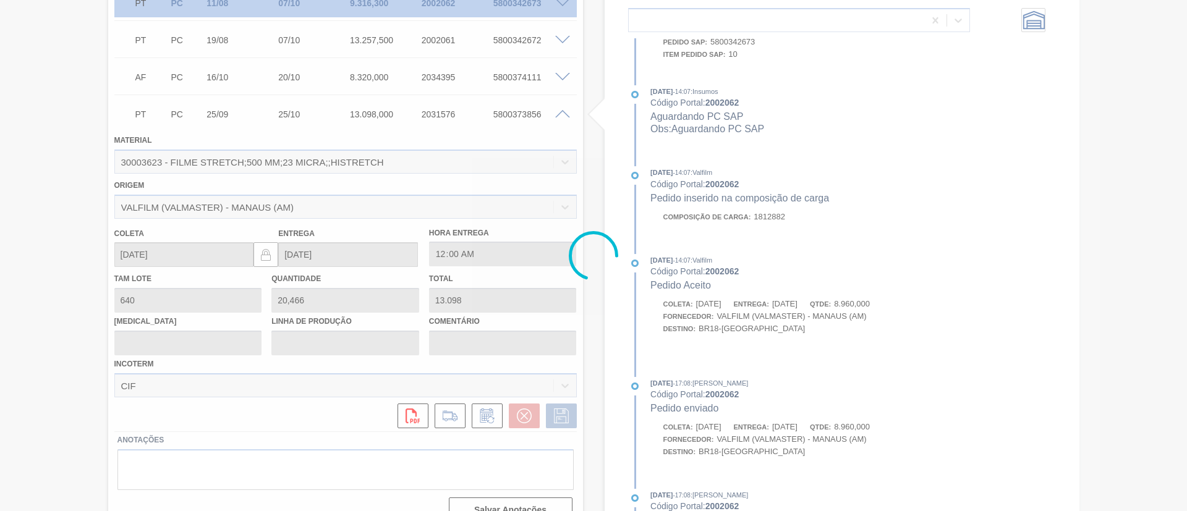
type input "Data Original"
type input "[DATE]"
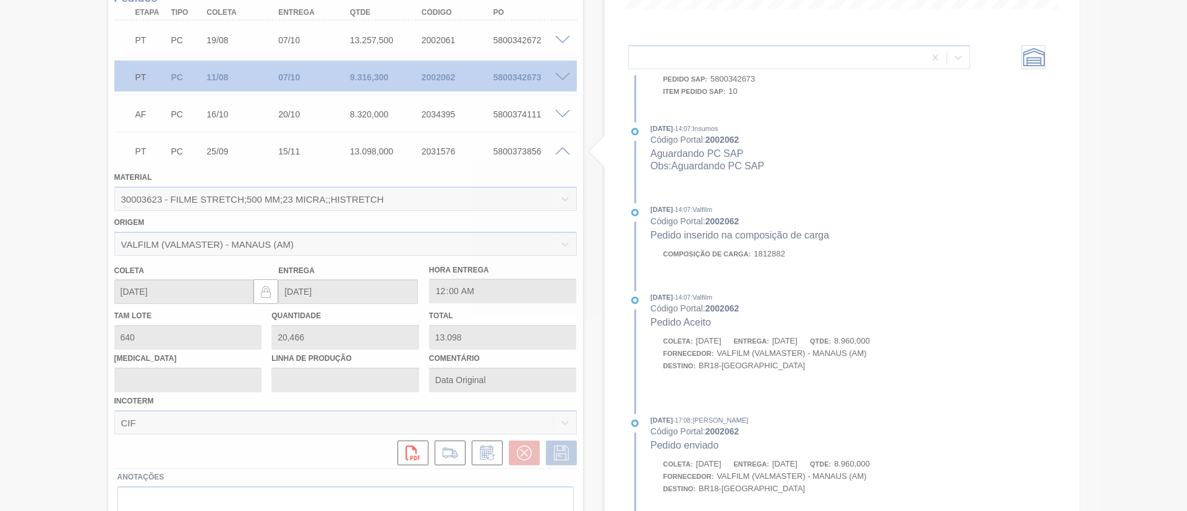
scroll to position [111, 0]
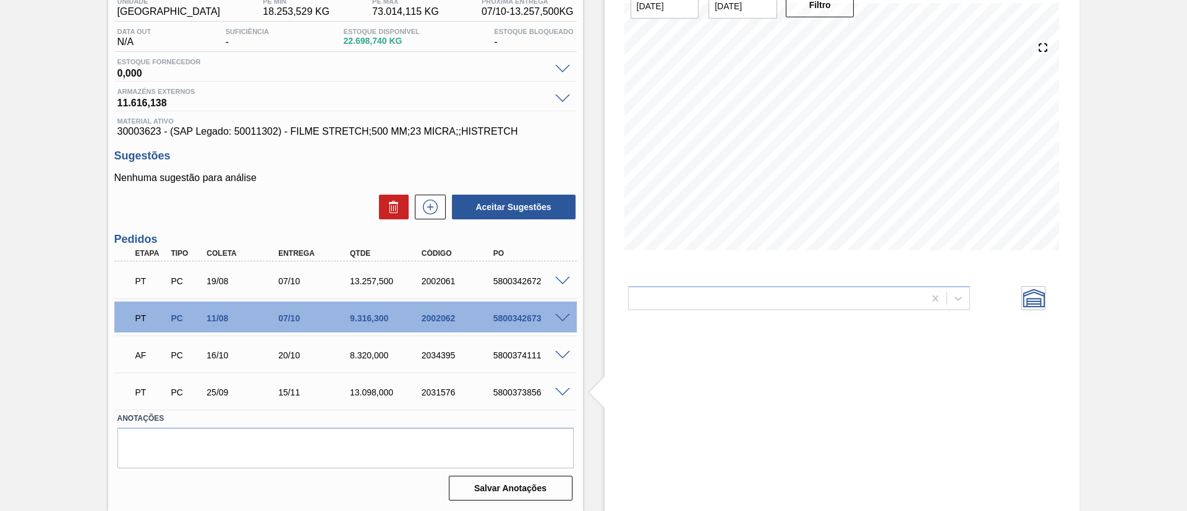
click at [564, 356] on span at bounding box center [562, 355] width 15 height 9
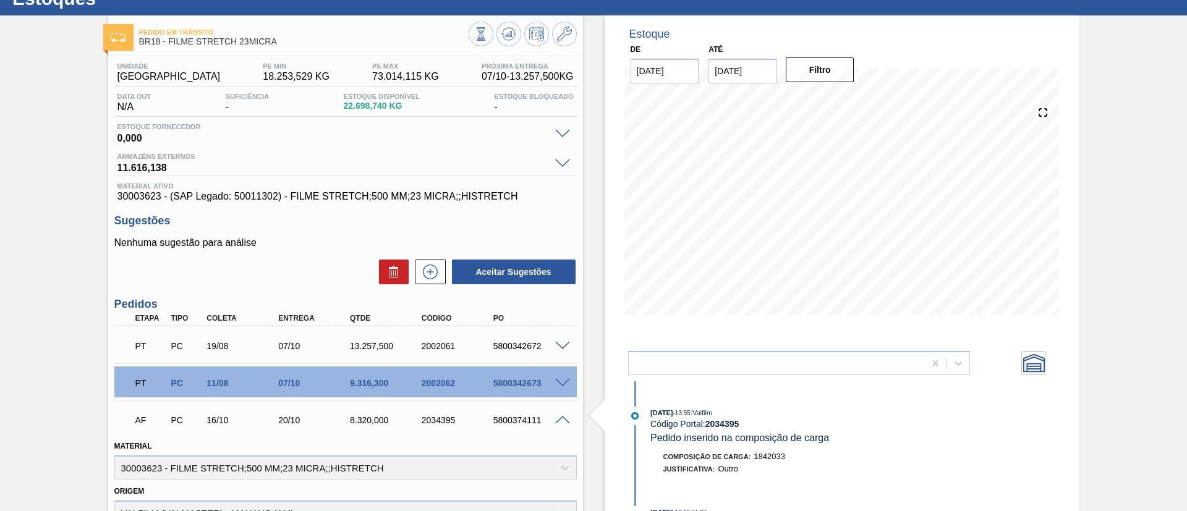
scroll to position [417, 0]
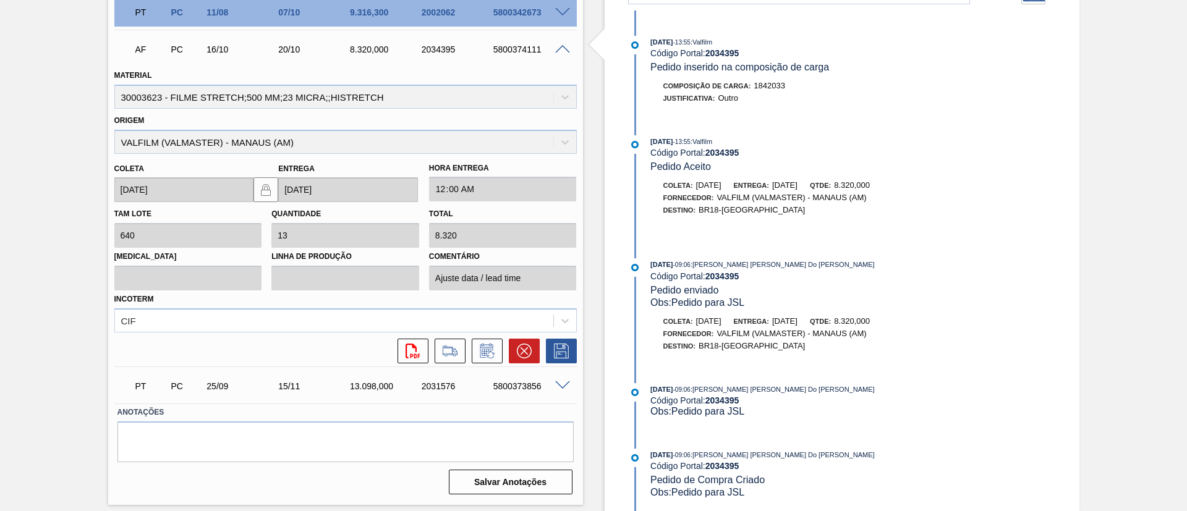
click at [0, 225] on div "Pedido em Trânsito BR18 - FILME STRETCH 23MICRA Unidade Pernambuco PE MIN 18.25…" at bounding box center [593, 77] width 1187 height 867
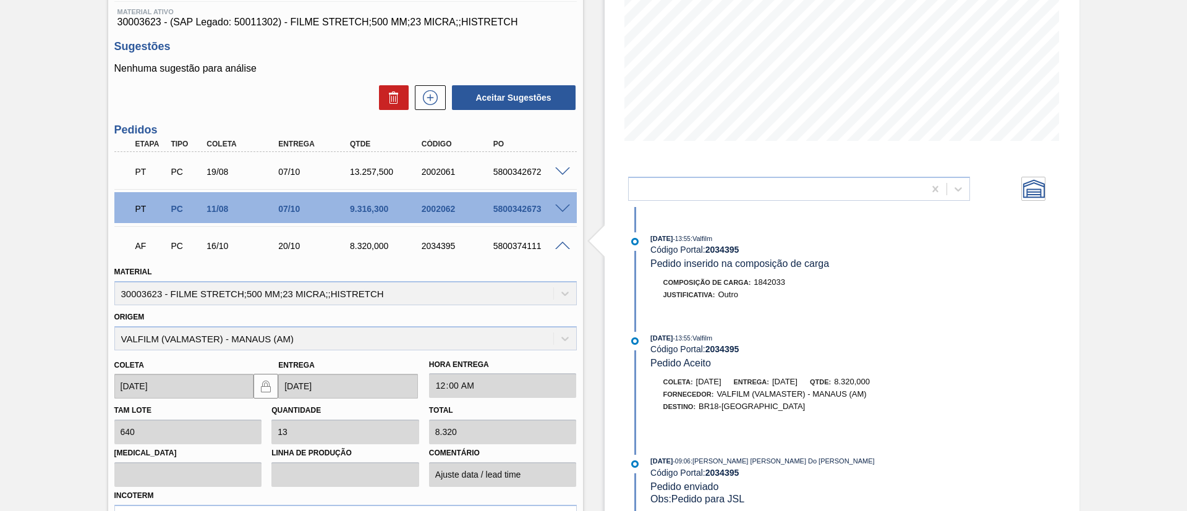
scroll to position [139, 0]
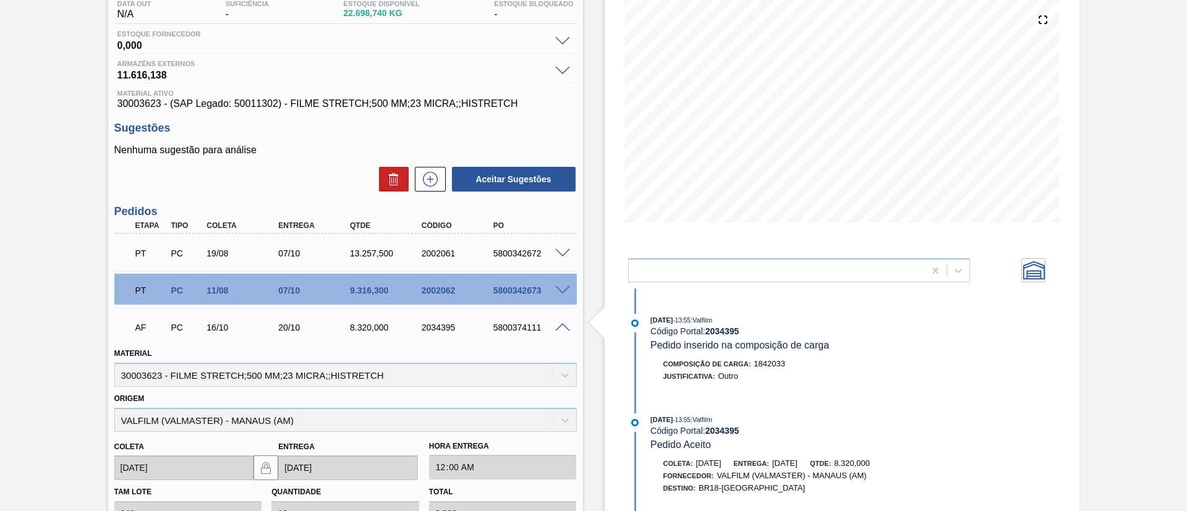
click at [553, 323] on div at bounding box center [564, 326] width 25 height 9
click at [559, 325] on span at bounding box center [562, 327] width 15 height 9
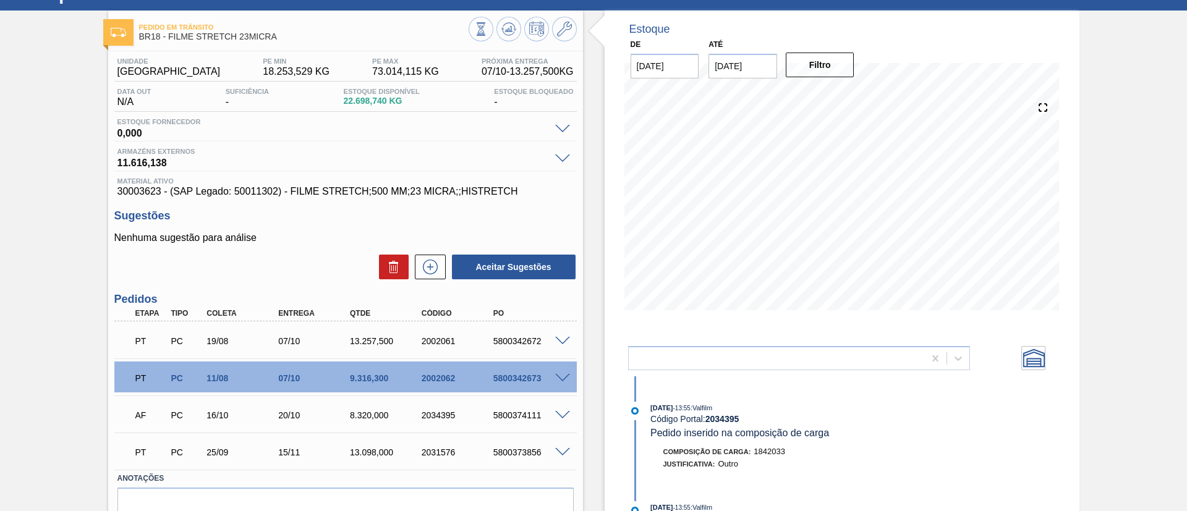
scroll to position [25, 0]
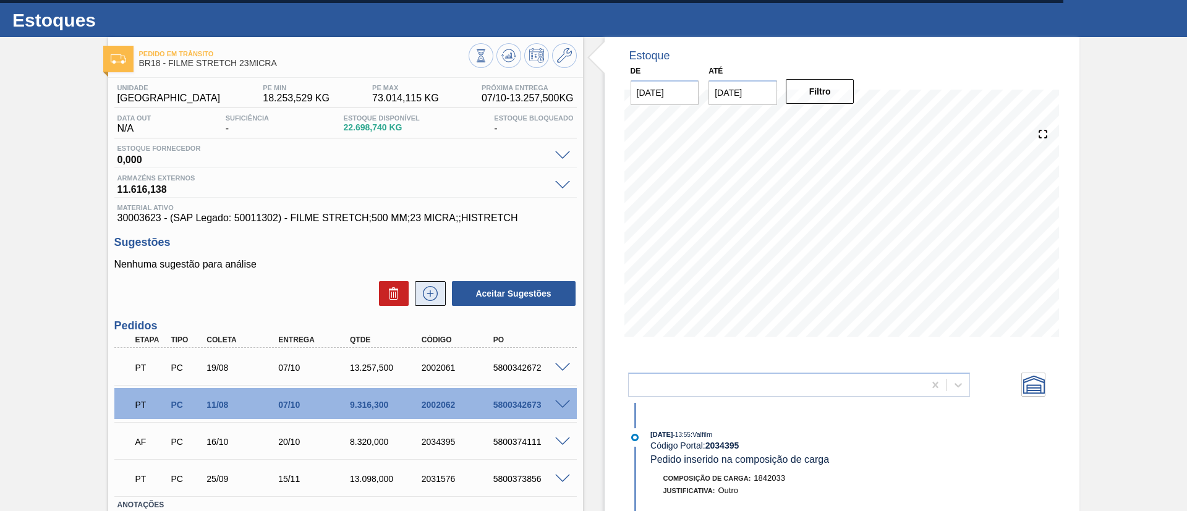
click at [422, 295] on icon at bounding box center [430, 293] width 20 height 15
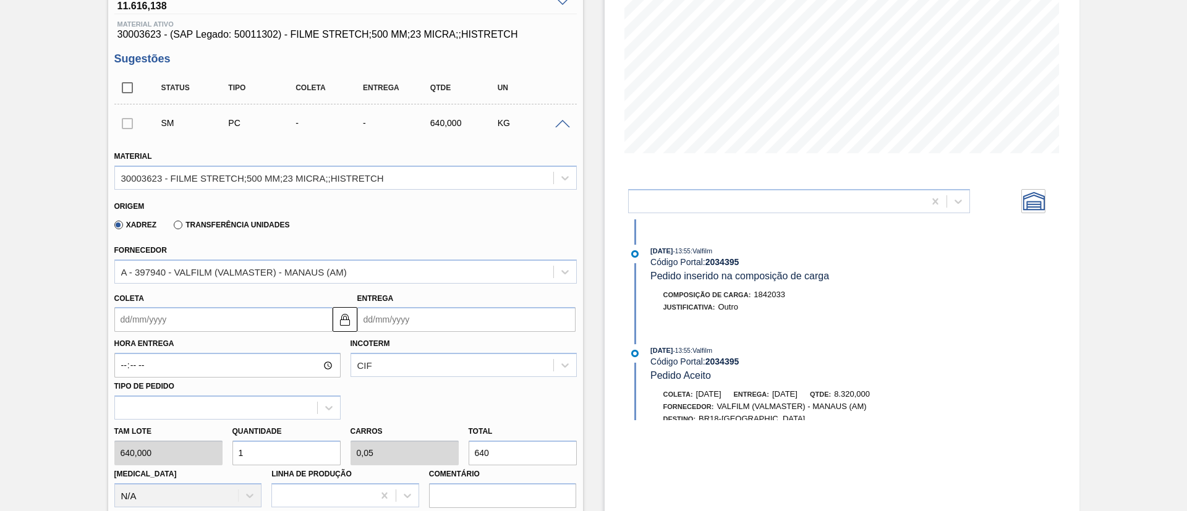
scroll to position [210, 0]
click at [207, 321] on input "Coleta" at bounding box center [223, 317] width 218 height 25
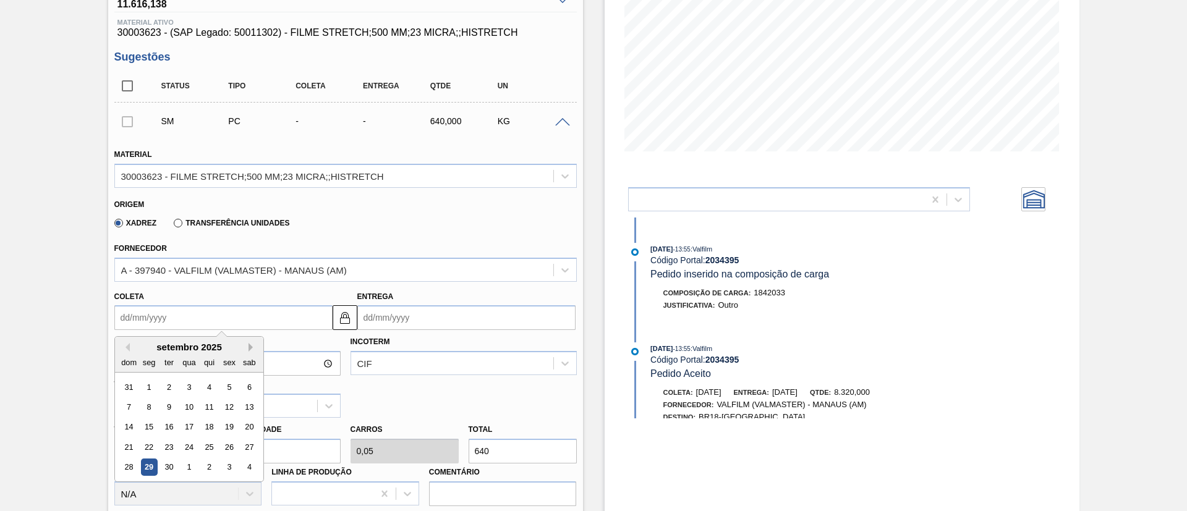
click at [251, 347] on button "Next Month" at bounding box center [253, 347] width 9 height 9
click at [207, 466] on div "30" at bounding box center [208, 467] width 17 height 17
type input "[DATE]"
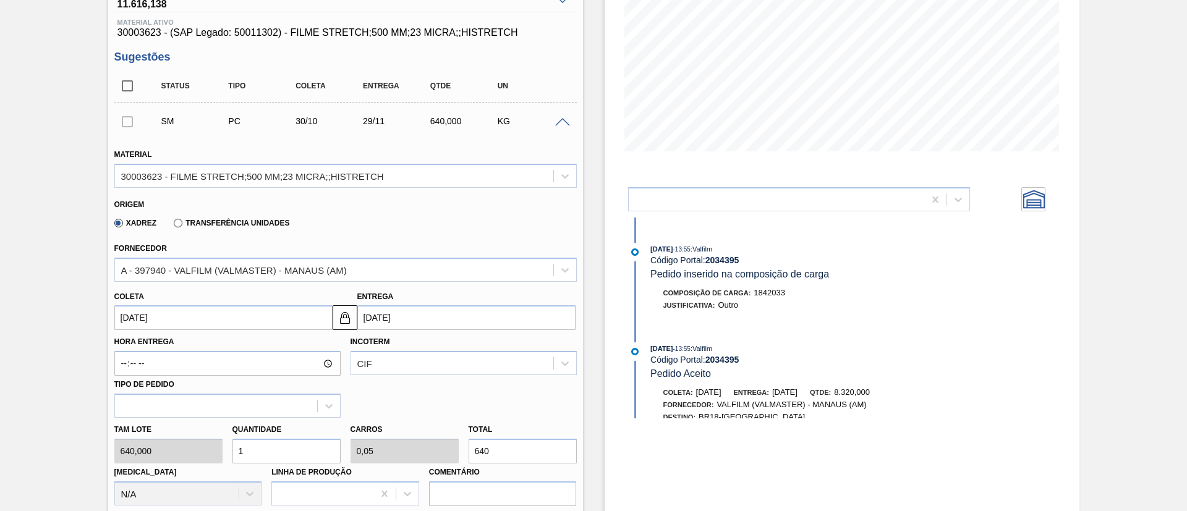
click at [212, 321] on input "[DATE]" at bounding box center [223, 317] width 218 height 25
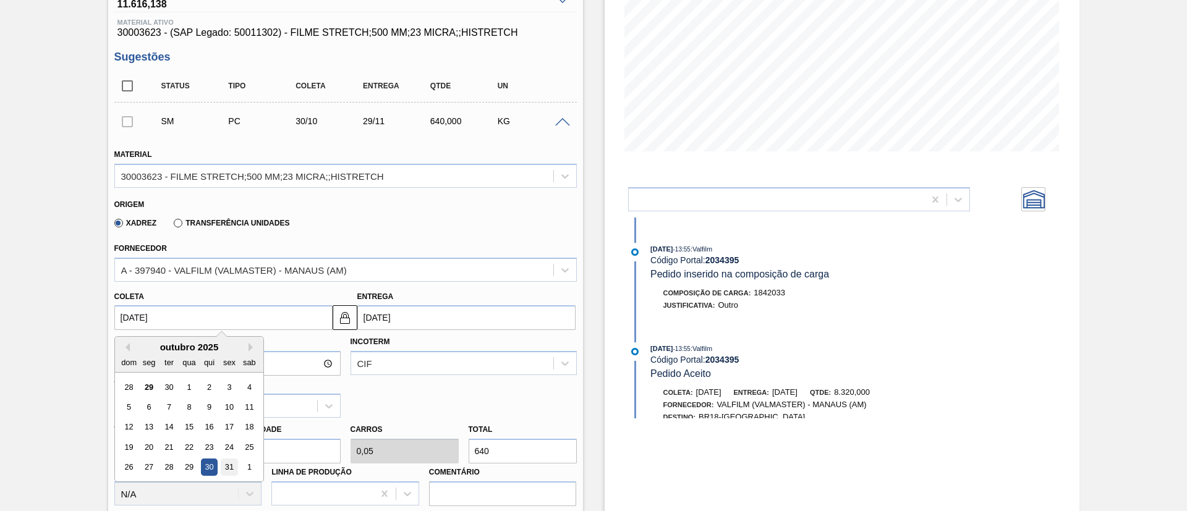
click at [223, 461] on div "31" at bounding box center [229, 467] width 17 height 17
type input "[DATE]"
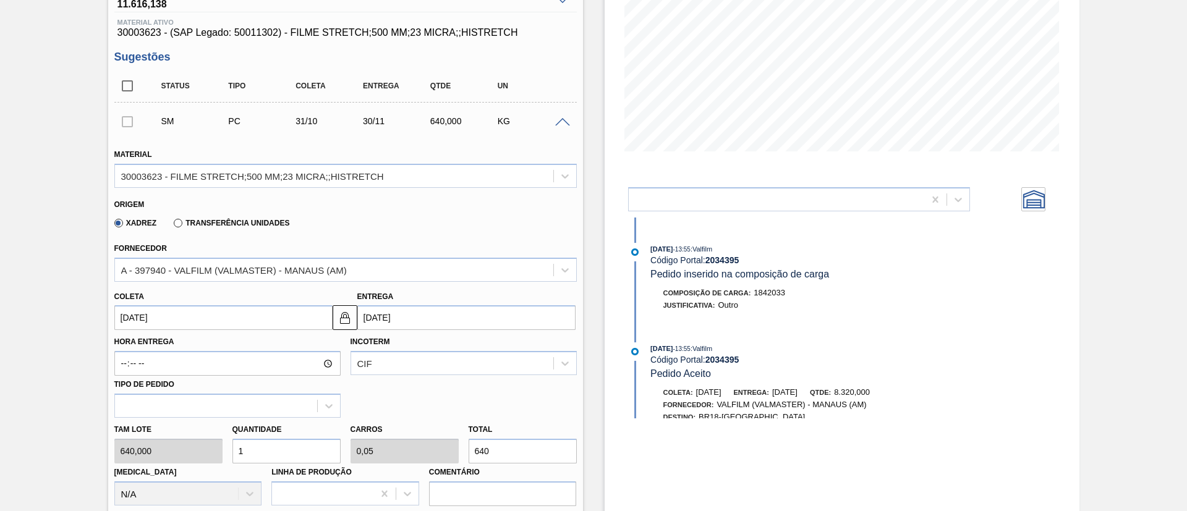
drag, startPoint x: 488, startPoint y: 451, endPoint x: 334, endPoint y: 451, distance: 154.0
click at [343, 451] on div "Tam lote 640,000 Quantidade 1 Carros 0,05 Total 640 Doca N/A Linha de Produção …" at bounding box center [345, 462] width 472 height 88
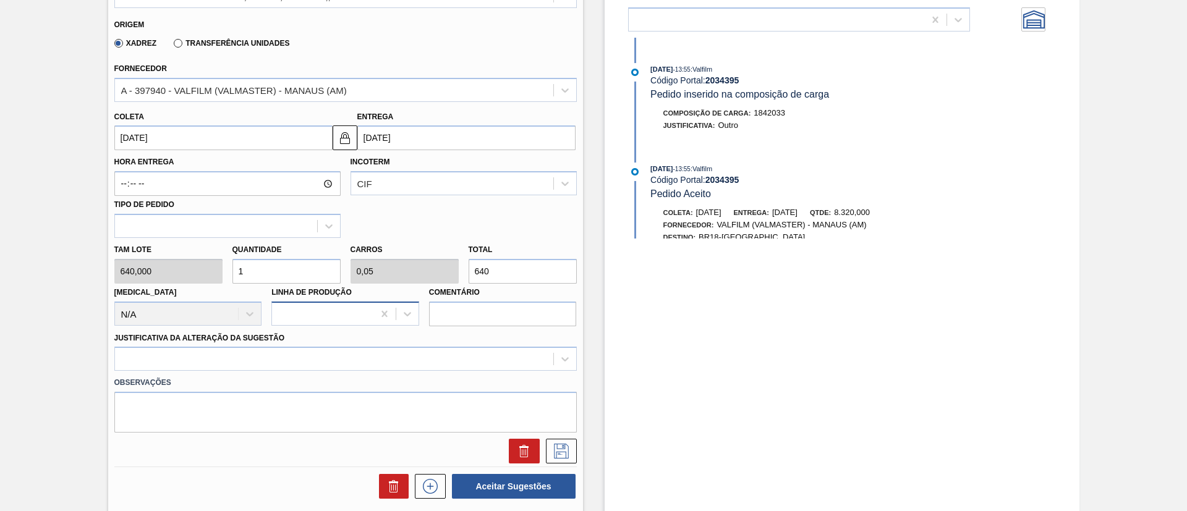
scroll to position [299, 0]
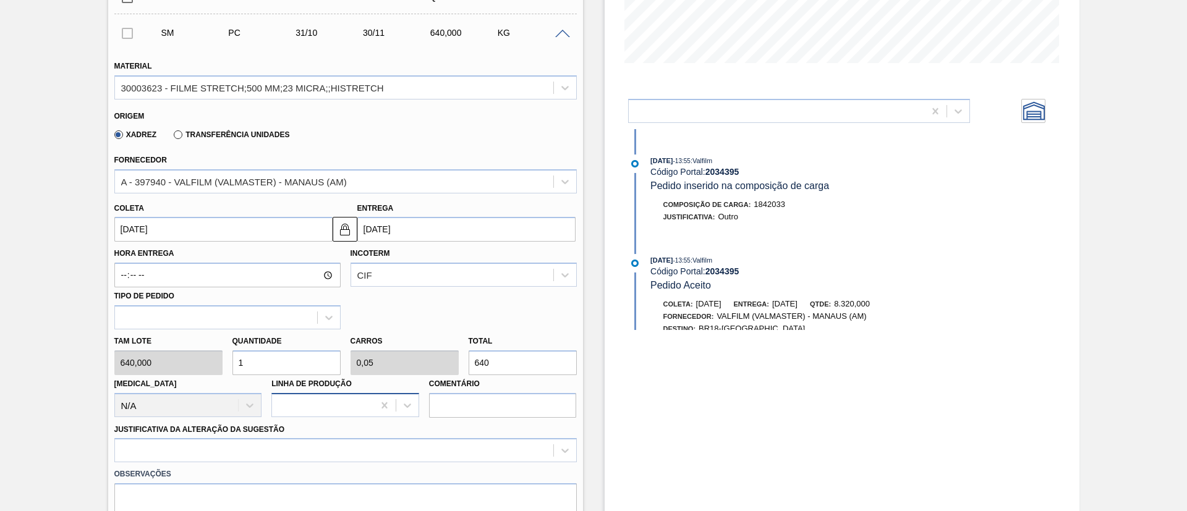
type input "0,002"
type input "0"
type input "1"
type input "0,02"
type input "0,001"
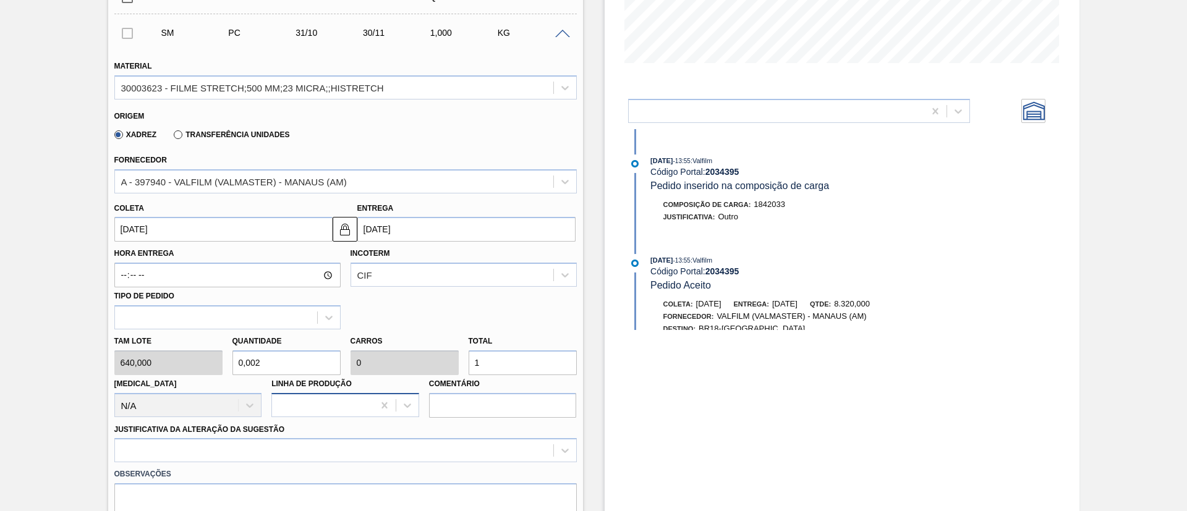
type input "13"
type input "0,203"
type input "0,01"
type input "130"
type input "2,031"
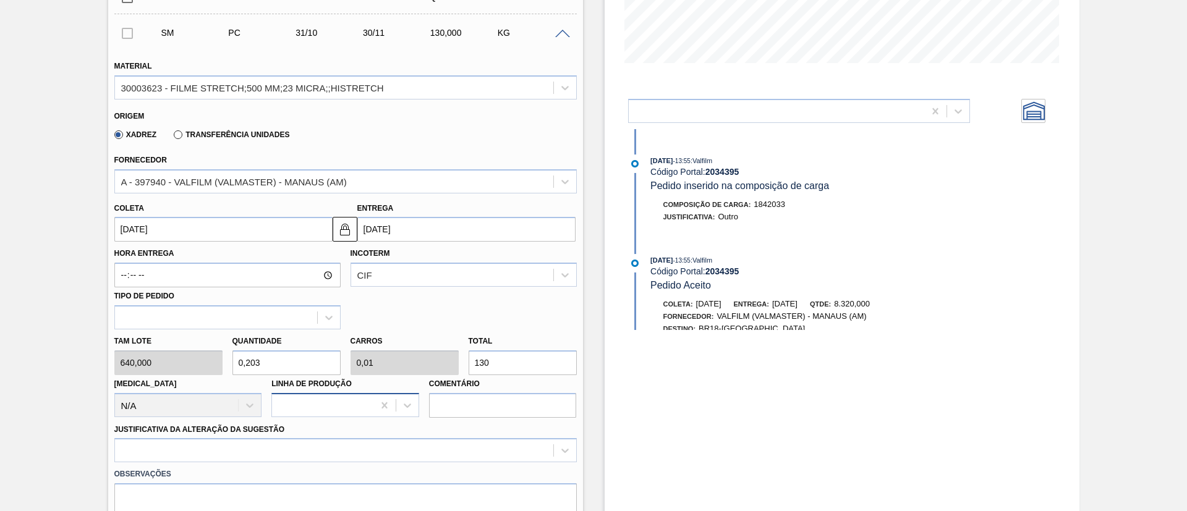
type input "0,102"
type input "1.300"
type input "20,313"
type input "1,016"
type input "13.000"
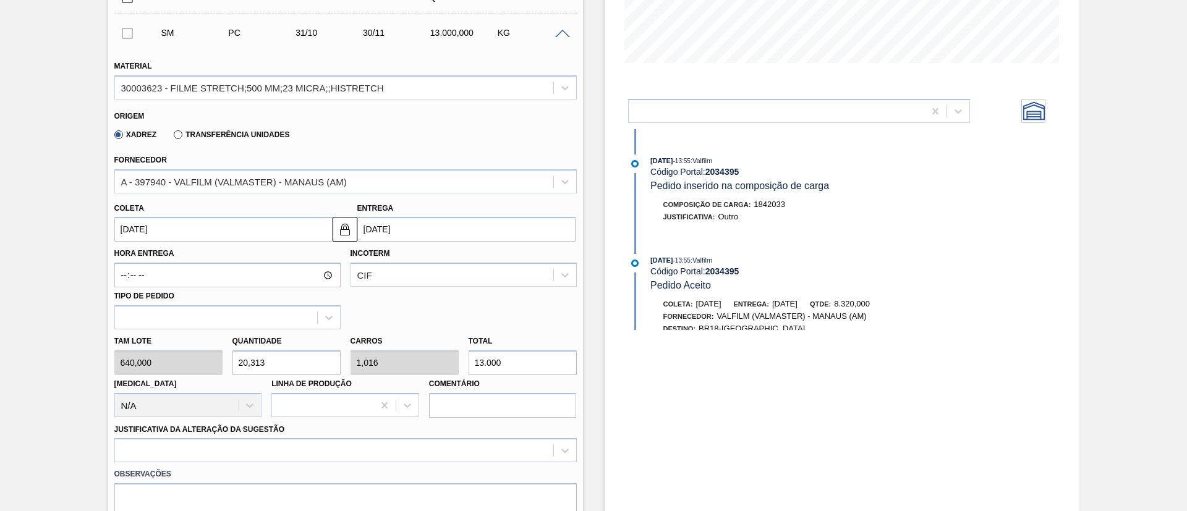
click at [443, 360] on div "Tam lote 640,000 Quantidade 20,313 Carros 1,016 Total 13.000 Doca N/A Linha de …" at bounding box center [345, 374] width 472 height 88
type input "0,002"
type input "0"
type input "1"
type input "0,019"
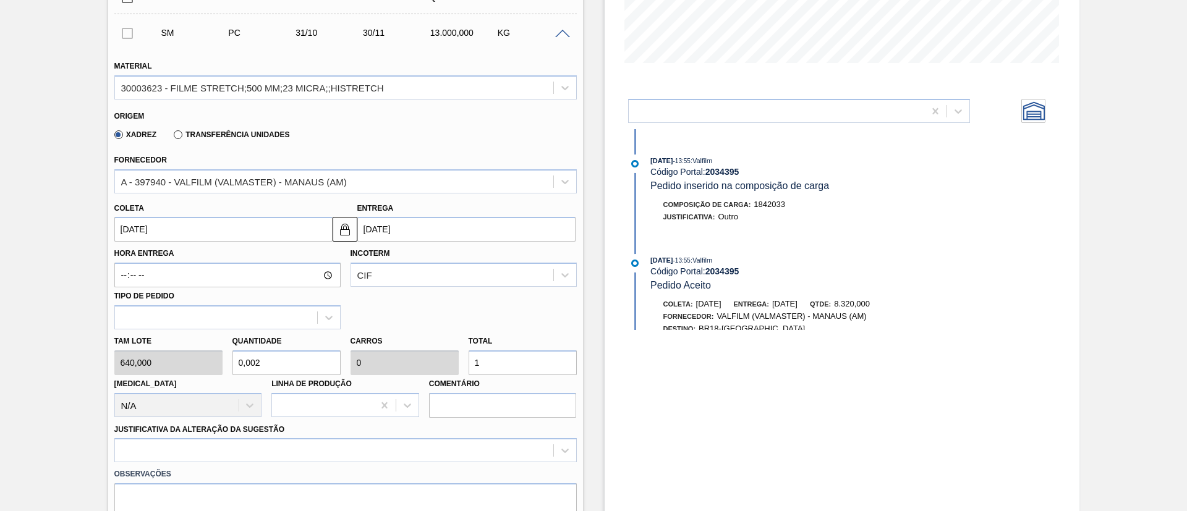
type input "0,001"
type input "12"
type input "0,2"
type input "0,01"
type input "128"
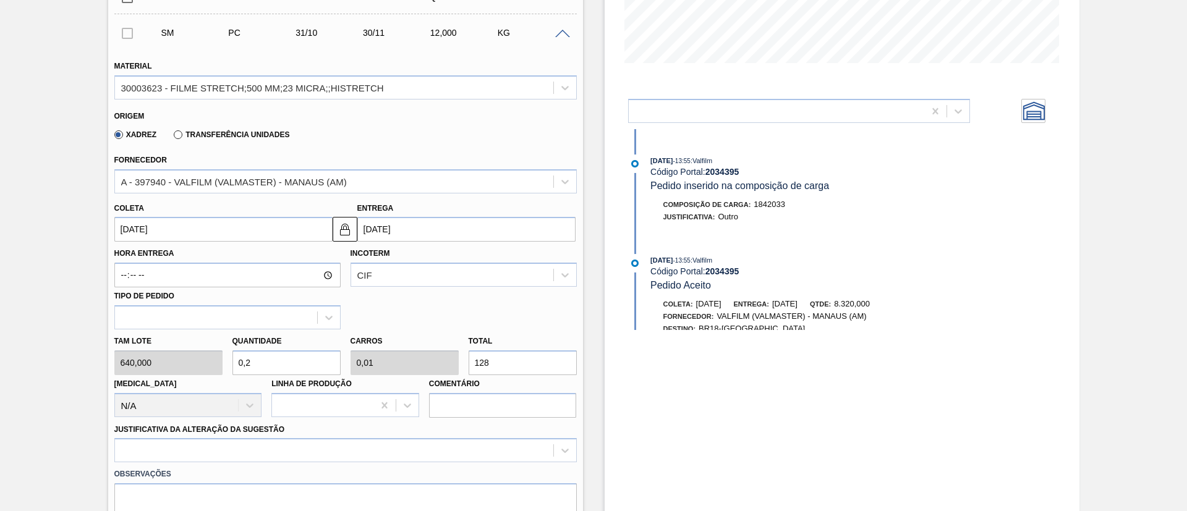
type input "2"
type input "0,1"
type input "1.280"
type input "20"
type input "1"
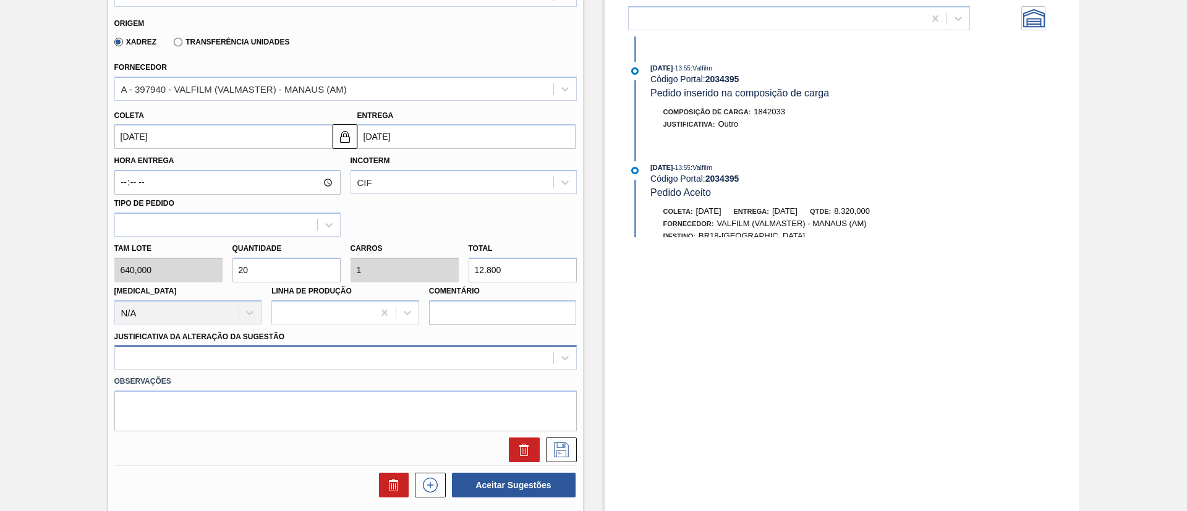
type input "12.800"
click at [245, 357] on div at bounding box center [345, 358] width 462 height 24
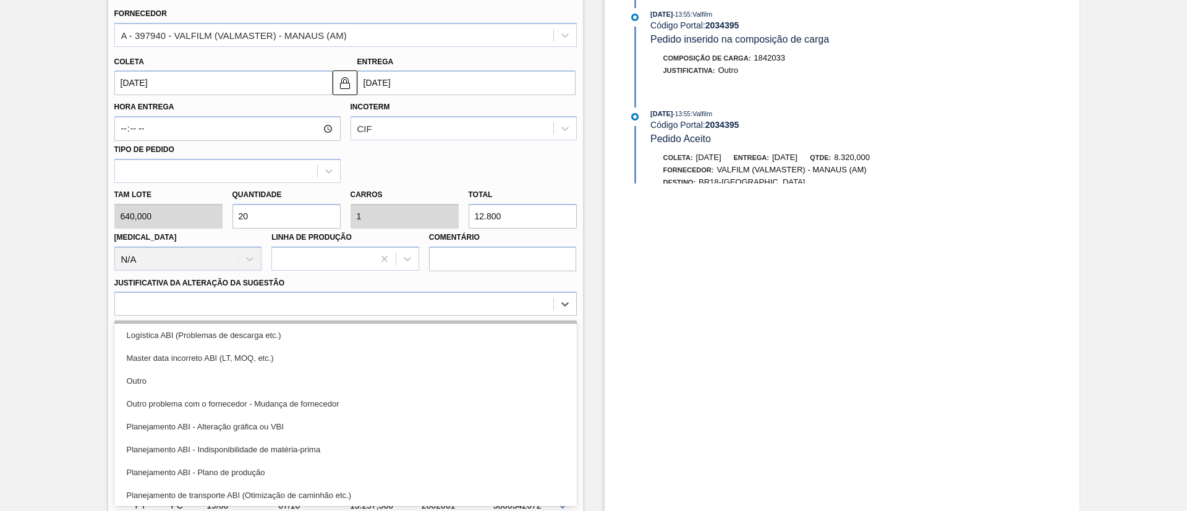
scroll to position [93, 0]
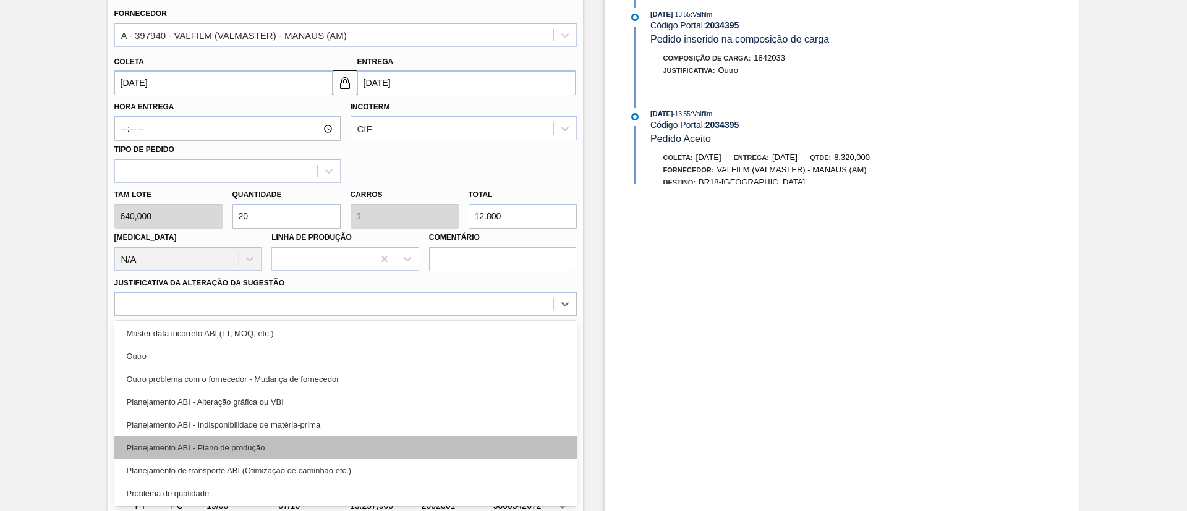
click at [294, 449] on div "Planejamento ABI - Plano de produção" at bounding box center [345, 448] width 462 height 23
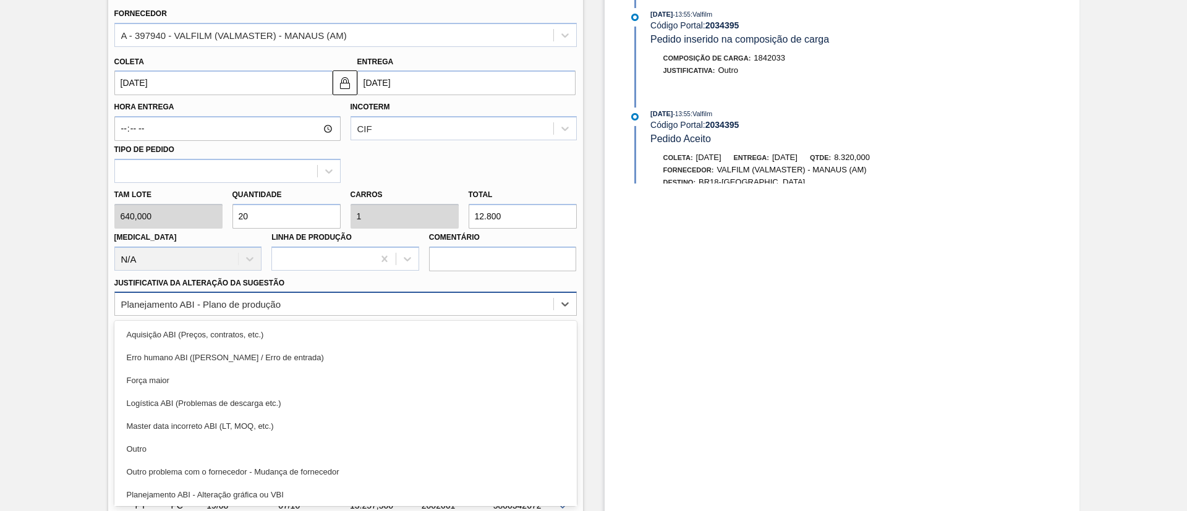
click at [344, 315] on div "Planejamento ABI - Plano de produção" at bounding box center [345, 304] width 462 height 24
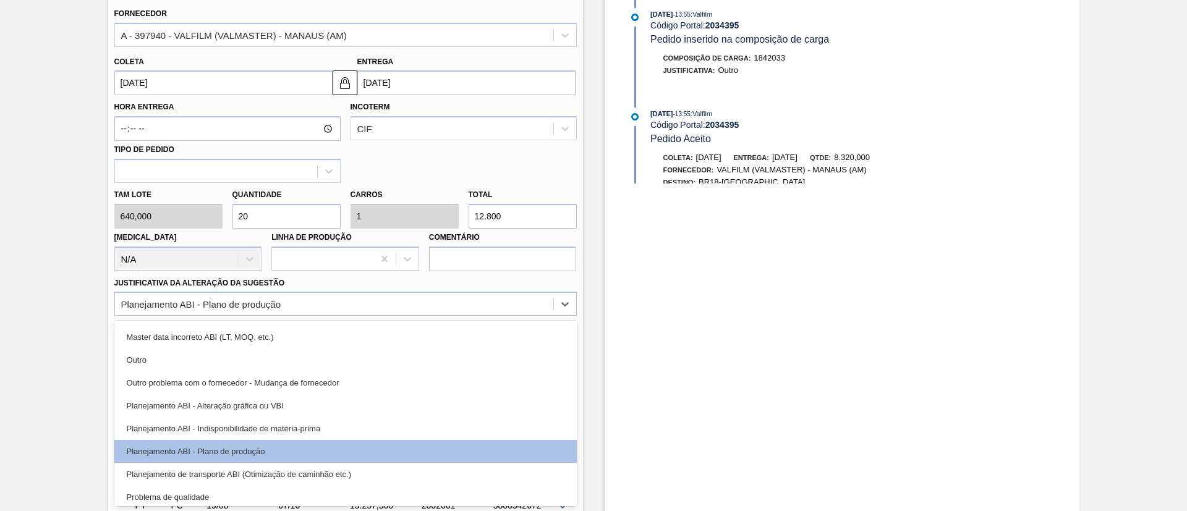
scroll to position [0, 0]
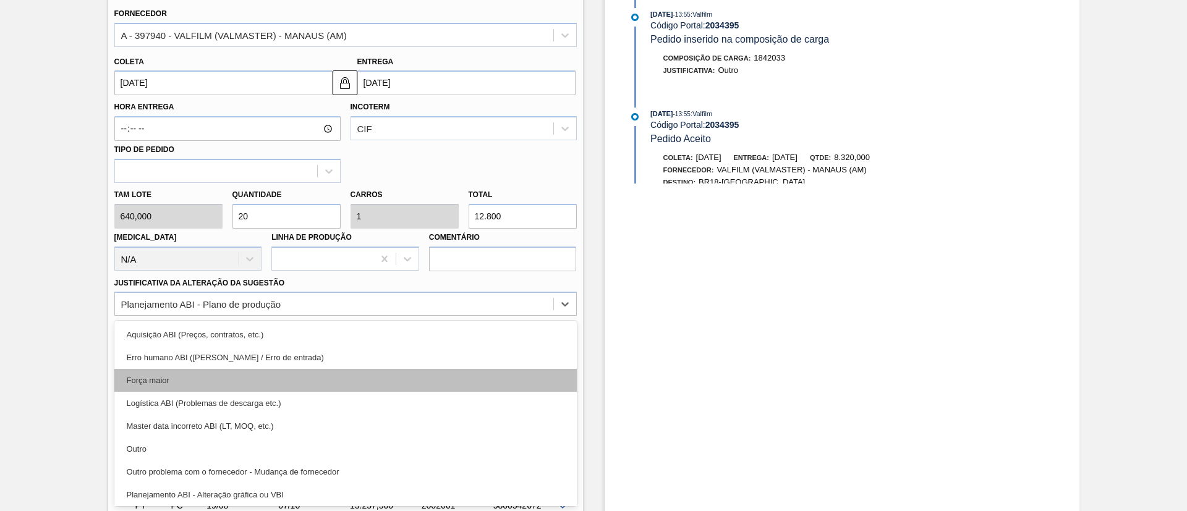
click at [248, 383] on div "Força maior" at bounding box center [345, 380] width 462 height 23
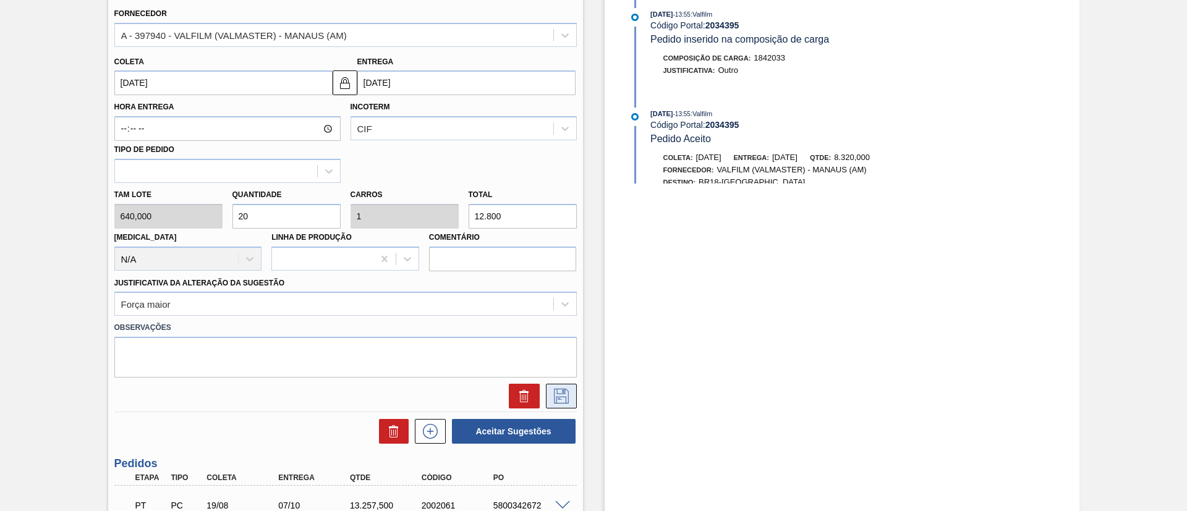
click at [554, 395] on icon at bounding box center [562, 396] width 20 height 15
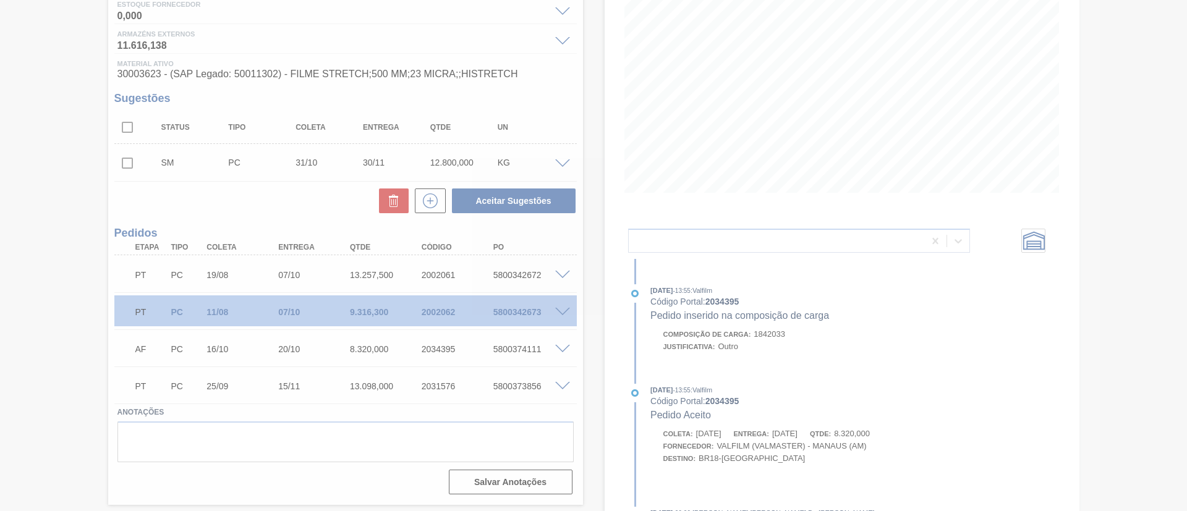
scroll to position [163, 0]
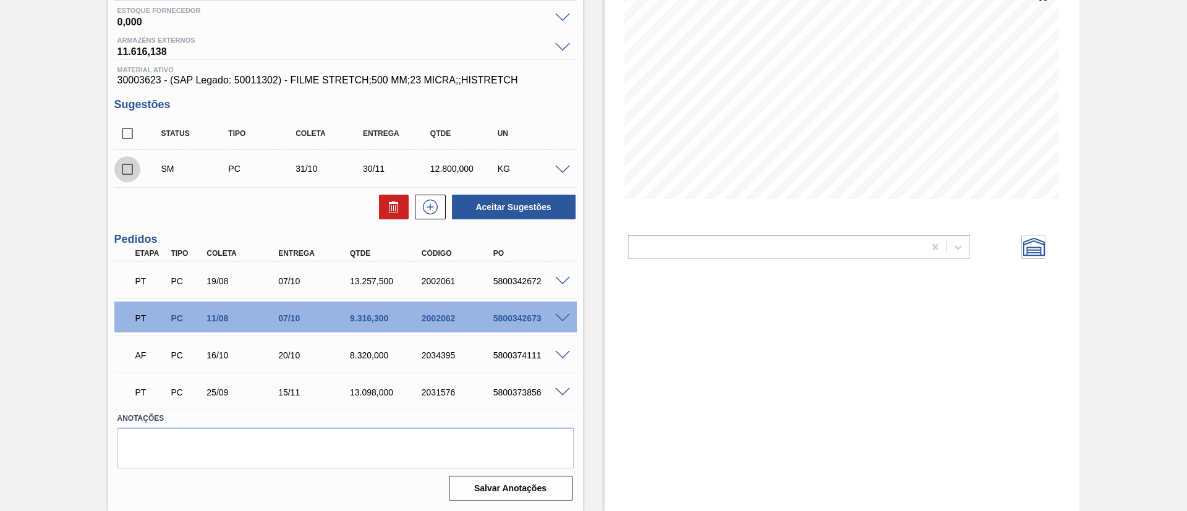
click at [127, 173] on input "checkbox" at bounding box center [127, 169] width 26 height 26
click at [487, 207] on button "Aceitar Sugestões" at bounding box center [514, 207] width 124 height 25
checkbox input "false"
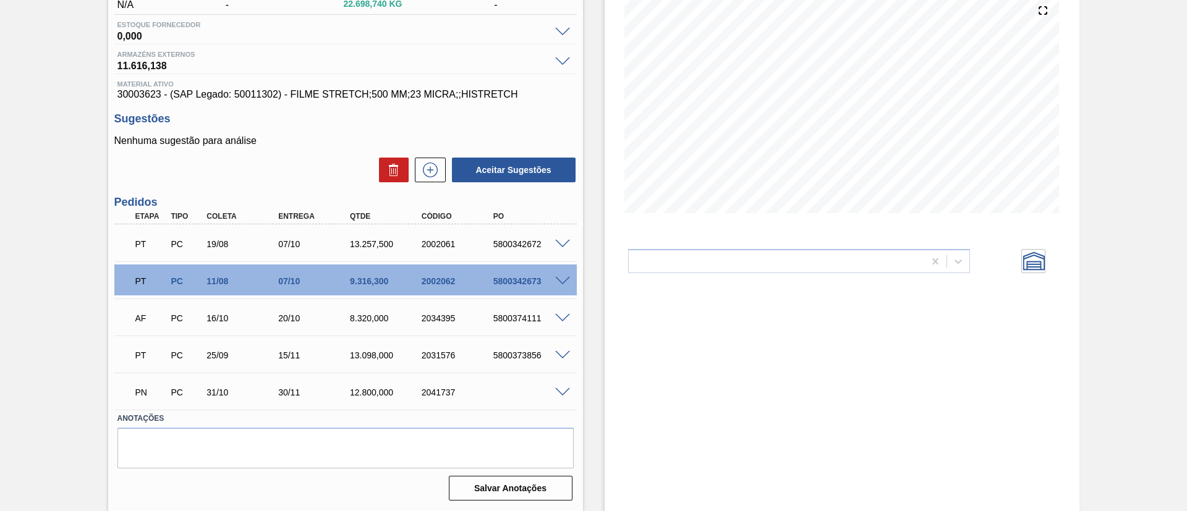
scroll to position [0, 0]
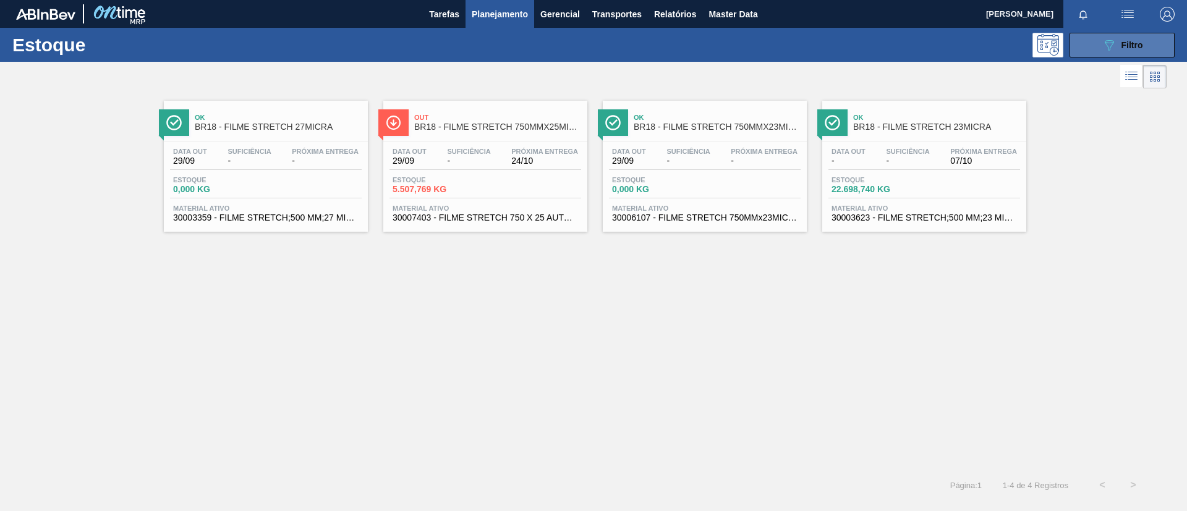
click at [1097, 49] on button "089F7B8B-B2A5-4AFE-B5C0-19BA573D28AC Filtro" at bounding box center [1122, 45] width 105 height 25
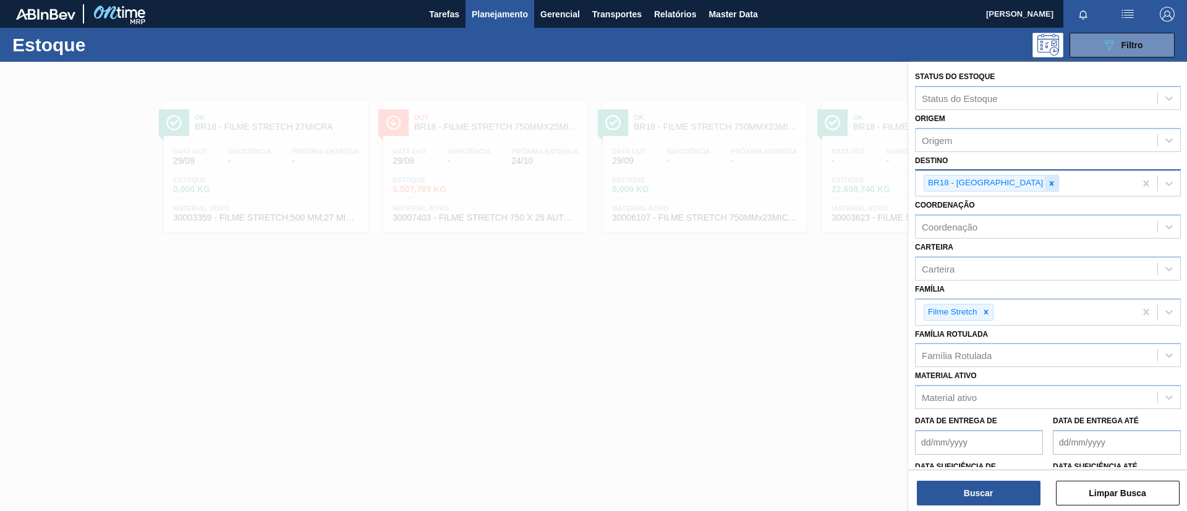
click at [1050, 185] on icon at bounding box center [1052, 183] width 4 height 4
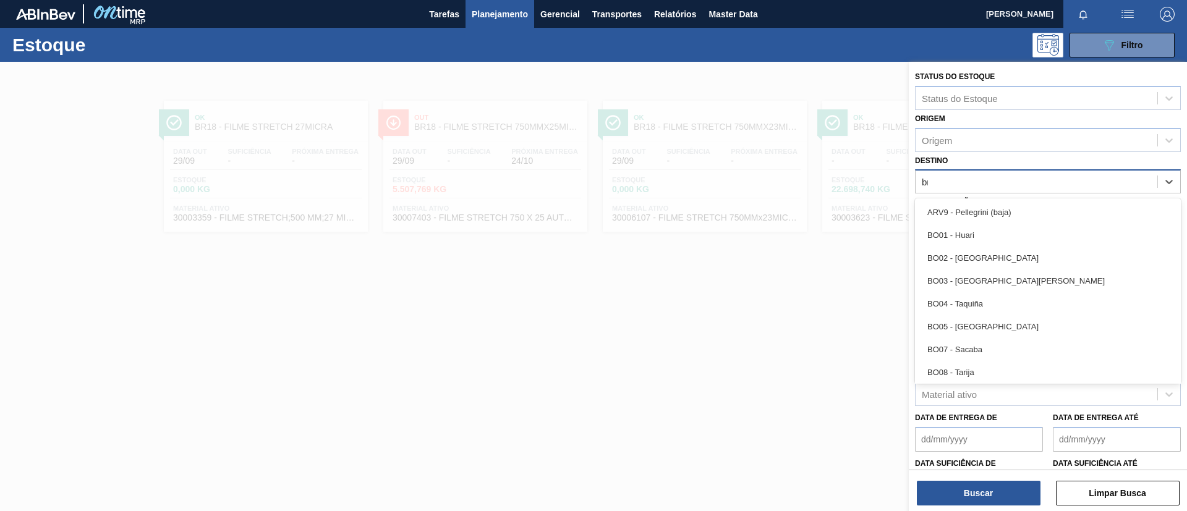
type input "br19"
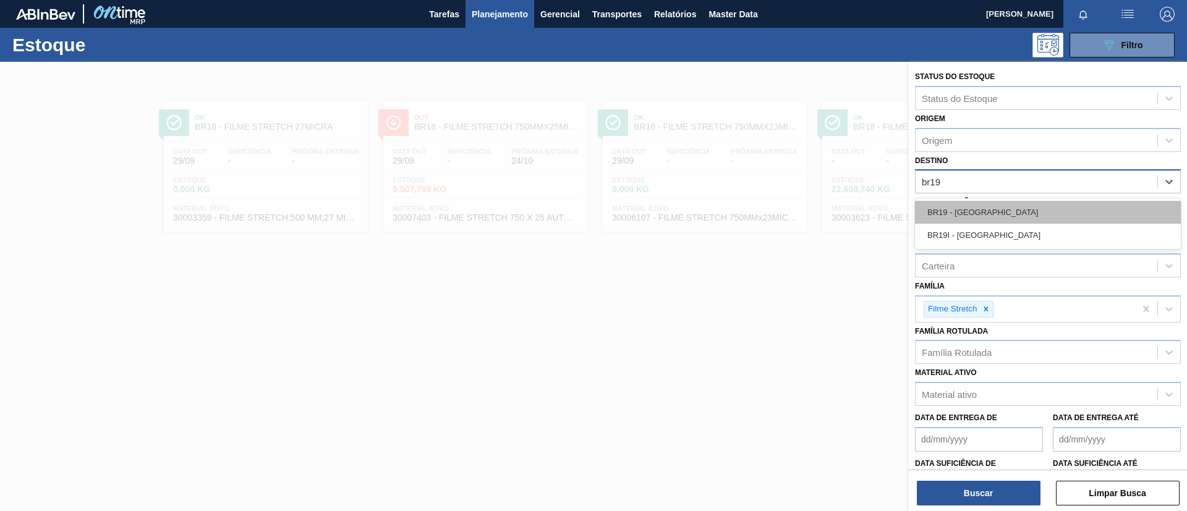
click at [1029, 205] on div "BR19 - [GEOGRAPHIC_DATA]" at bounding box center [1048, 212] width 266 height 23
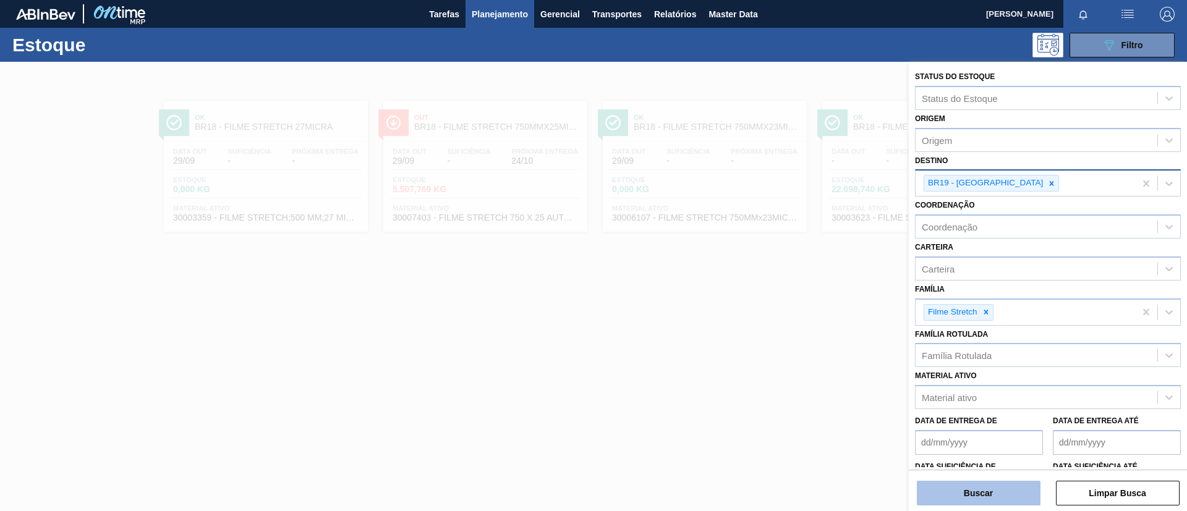
click at [1002, 496] on button "Buscar" at bounding box center [979, 493] width 124 height 25
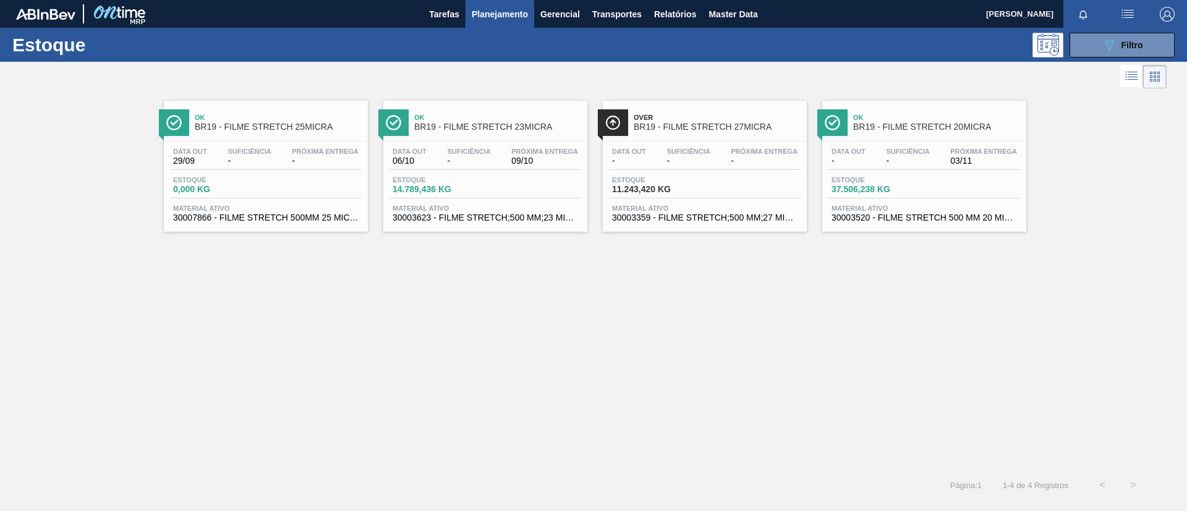
click at [496, 135] on div "Ok BR19 - FILME STRETCH 23MICRA" at bounding box center [497, 123] width 167 height 28
click at [757, 141] on div at bounding box center [705, 141] width 184 height 1
click at [932, 164] on div "Suficiência -" at bounding box center [907, 157] width 49 height 18
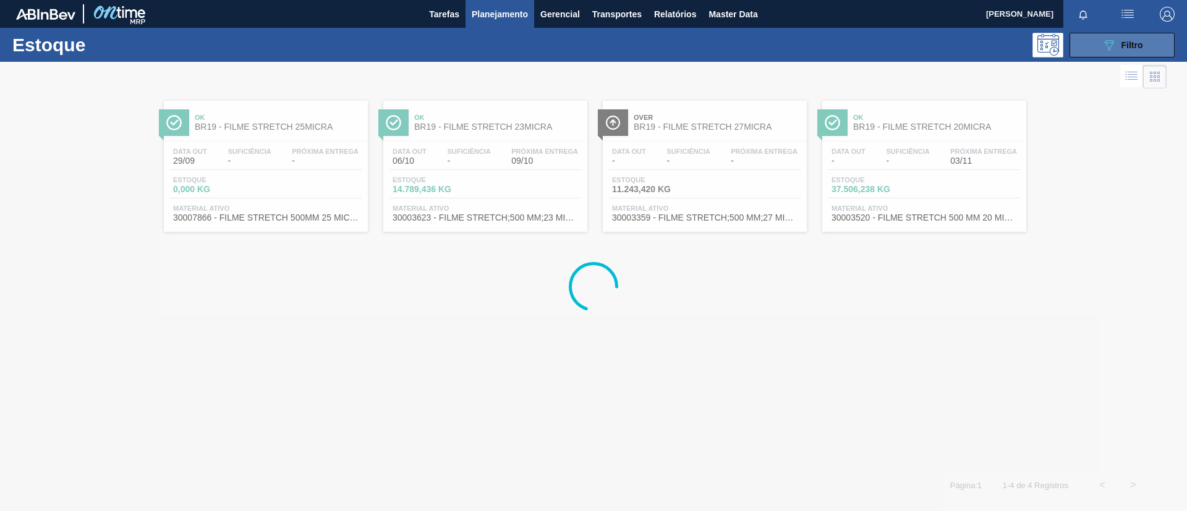
click at [1100, 41] on button "089F7B8B-B2A5-4AFE-B5C0-19BA573D28AC Filtro" at bounding box center [1122, 45] width 105 height 25
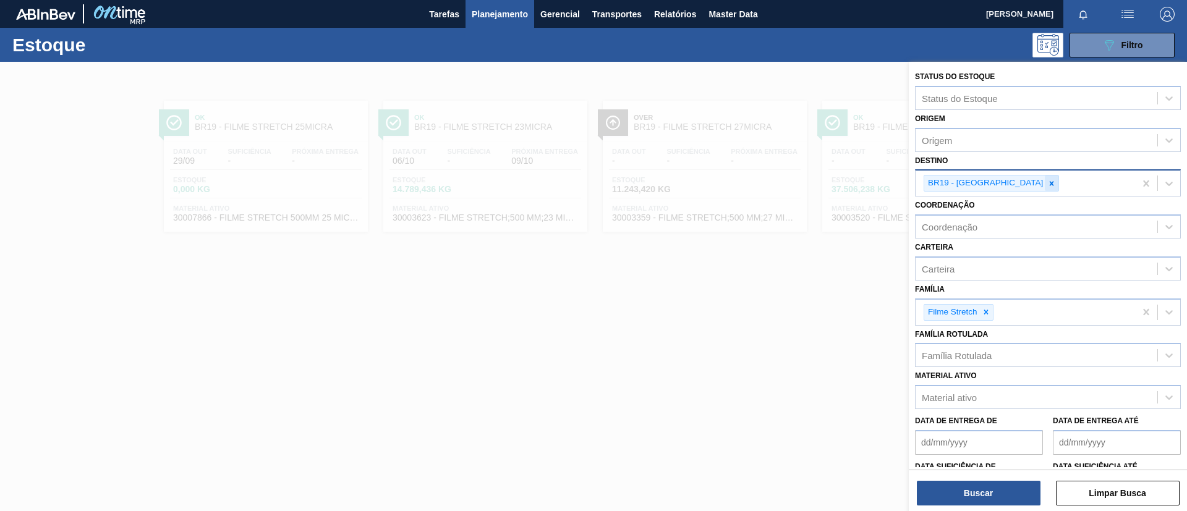
click at [1045, 189] on div at bounding box center [1052, 183] width 14 height 15
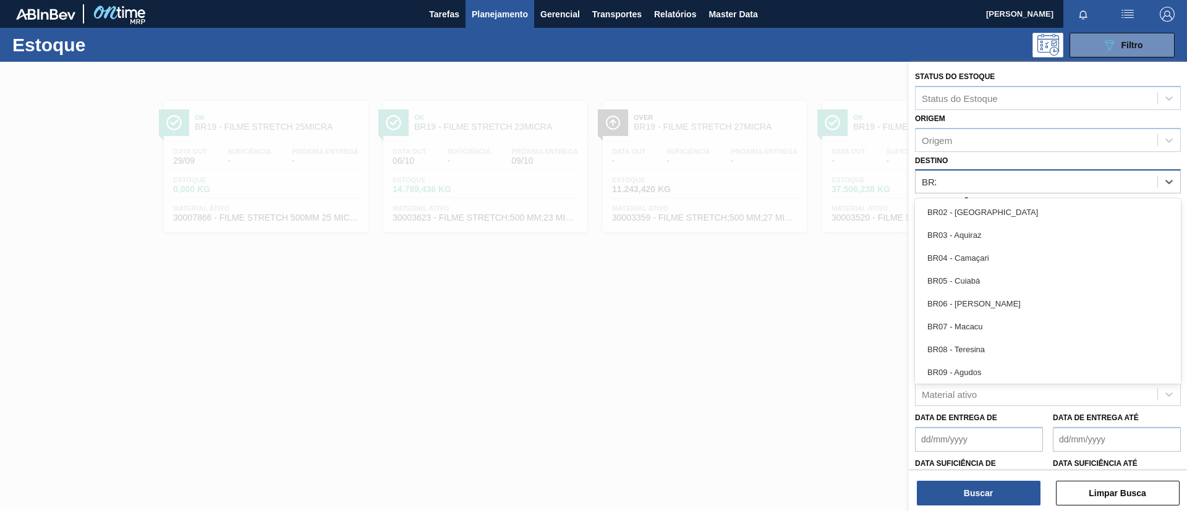
type input "BR20"
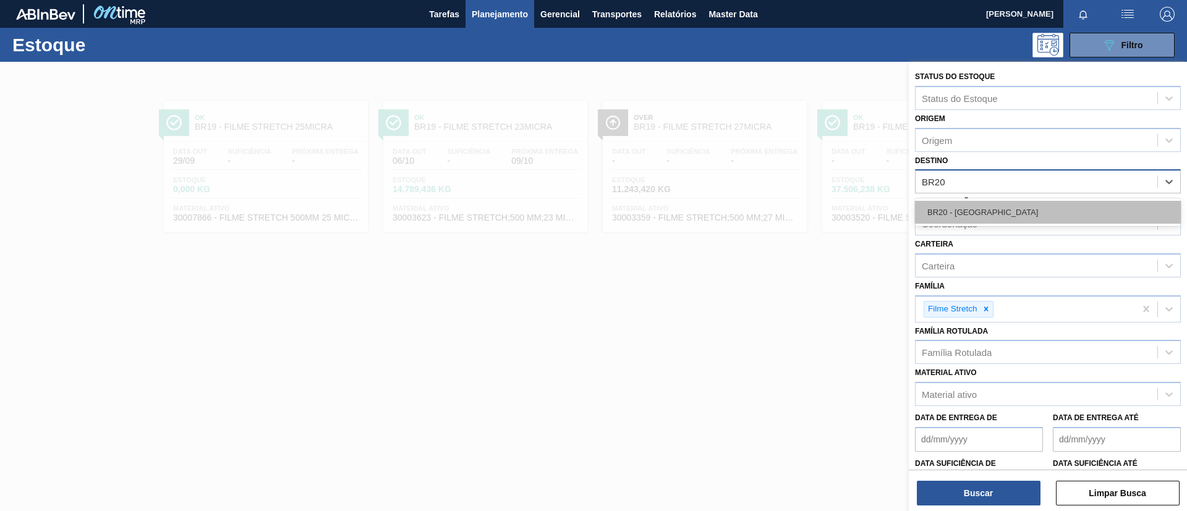
click at [1004, 212] on div "BR20 - [GEOGRAPHIC_DATA]" at bounding box center [1048, 212] width 266 height 23
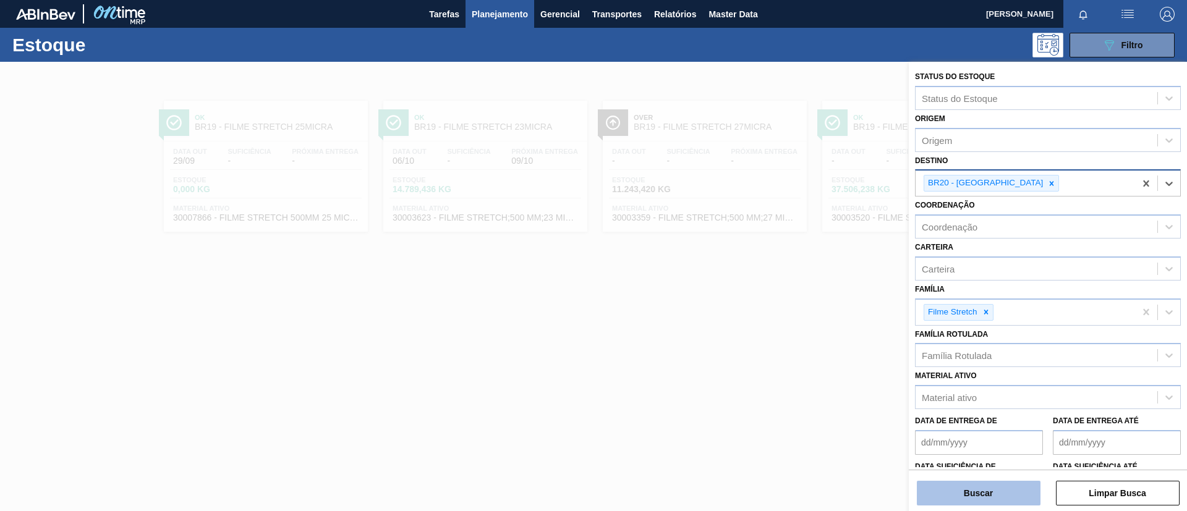
click at [1007, 500] on button "Buscar" at bounding box center [979, 493] width 124 height 25
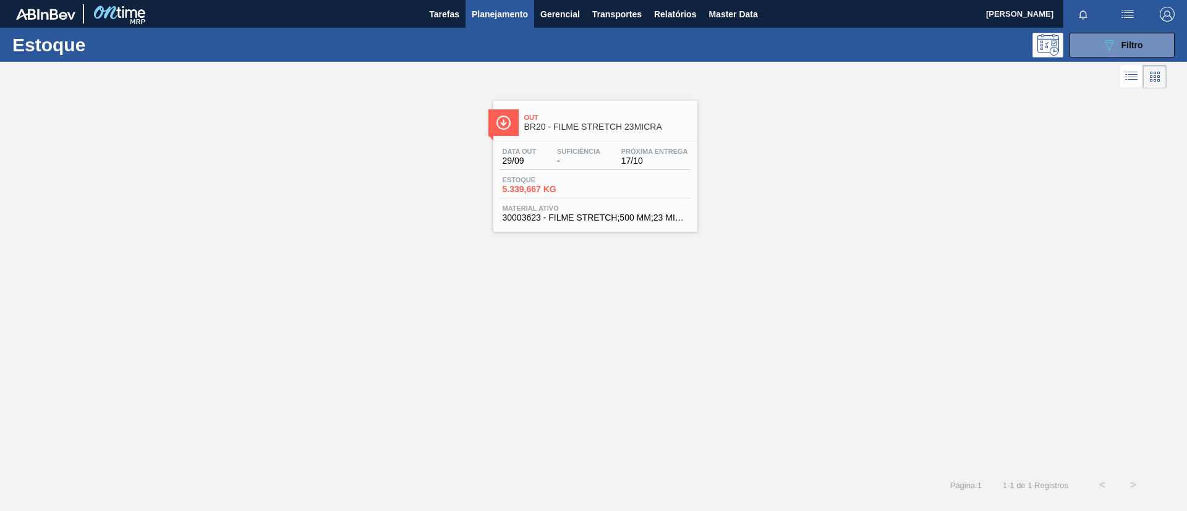
click at [602, 169] on div "Data out 29/09 Suficiência - Próxima Entrega 17/10" at bounding box center [596, 159] width 192 height 22
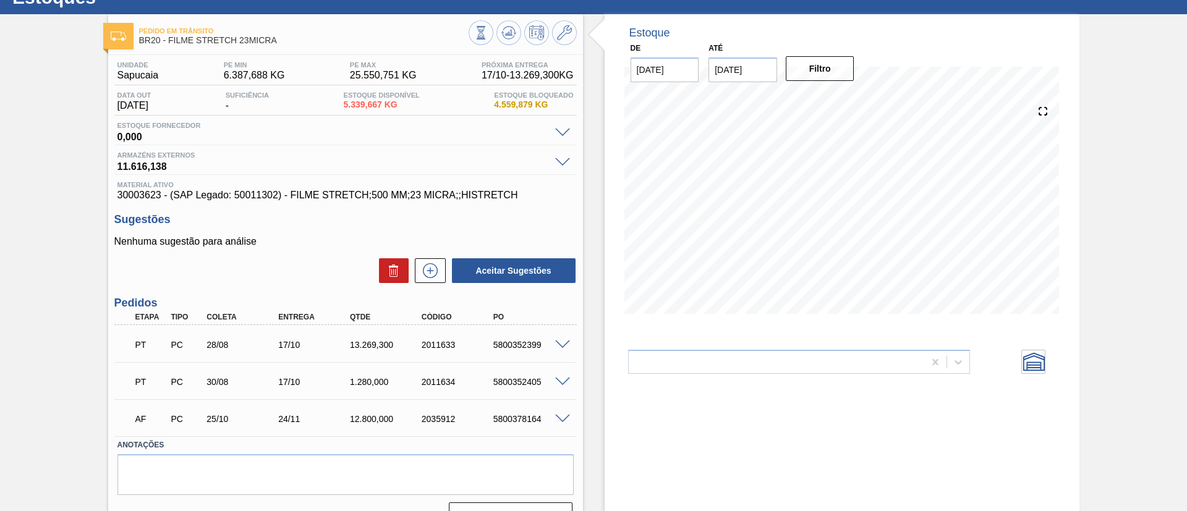
scroll to position [74, 0]
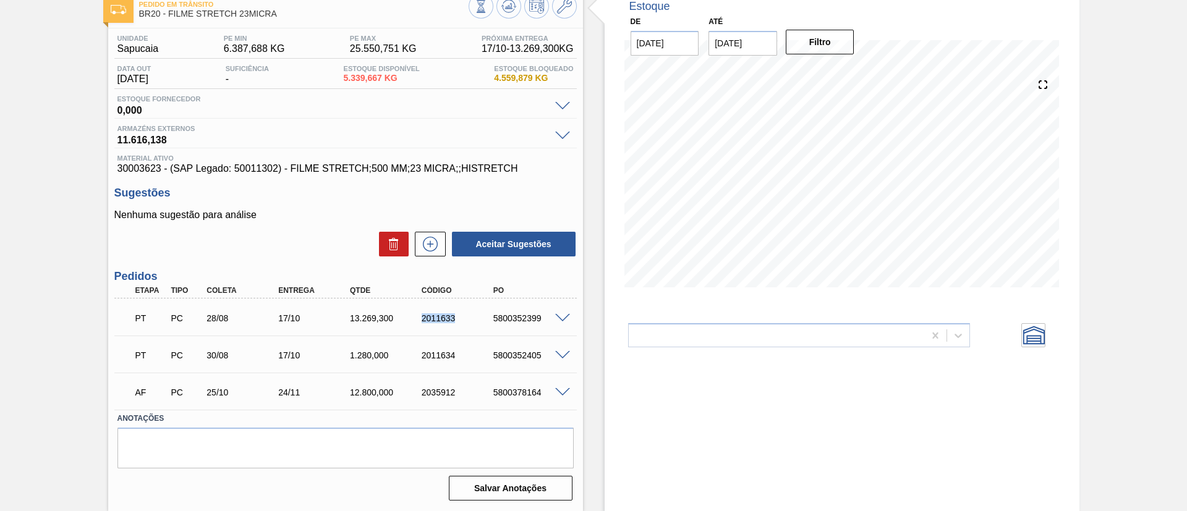
drag, startPoint x: 407, startPoint y: 320, endPoint x: 479, endPoint y: 331, distance: 73.1
click at [479, 331] on div "PT PC 28/08 17/10 13.269,300 2011633 5800352399" at bounding box center [345, 317] width 462 height 31
copy div "2011633"
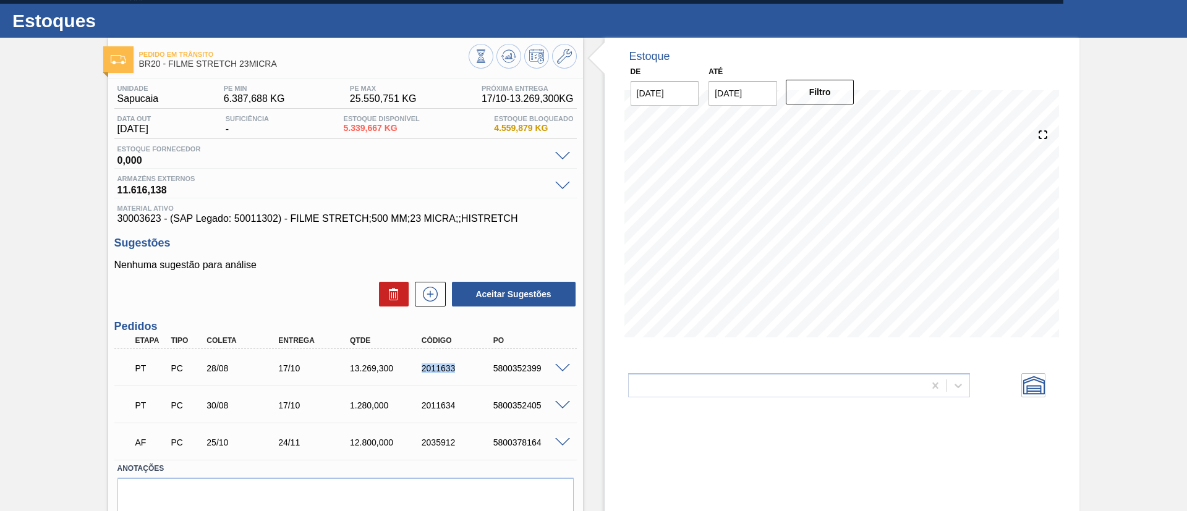
scroll to position [0, 0]
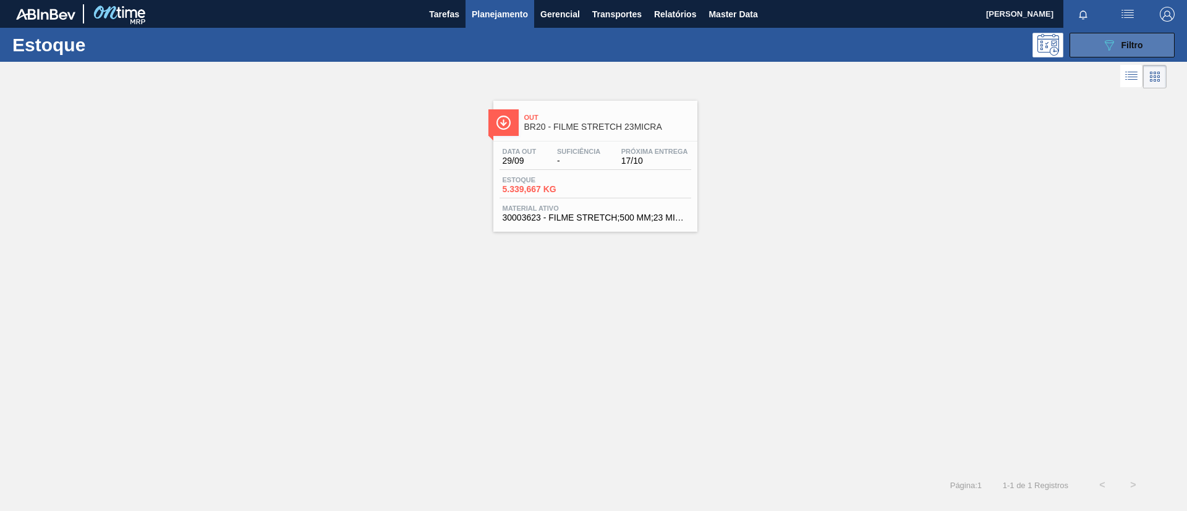
click at [1170, 45] on div "089F7B8B-B2A5-4AFE-B5C0-19BA573D28AC Filtro" at bounding box center [1121, 45] width 117 height 25
click at [1142, 48] on span "Filtro" at bounding box center [1133, 45] width 22 height 10
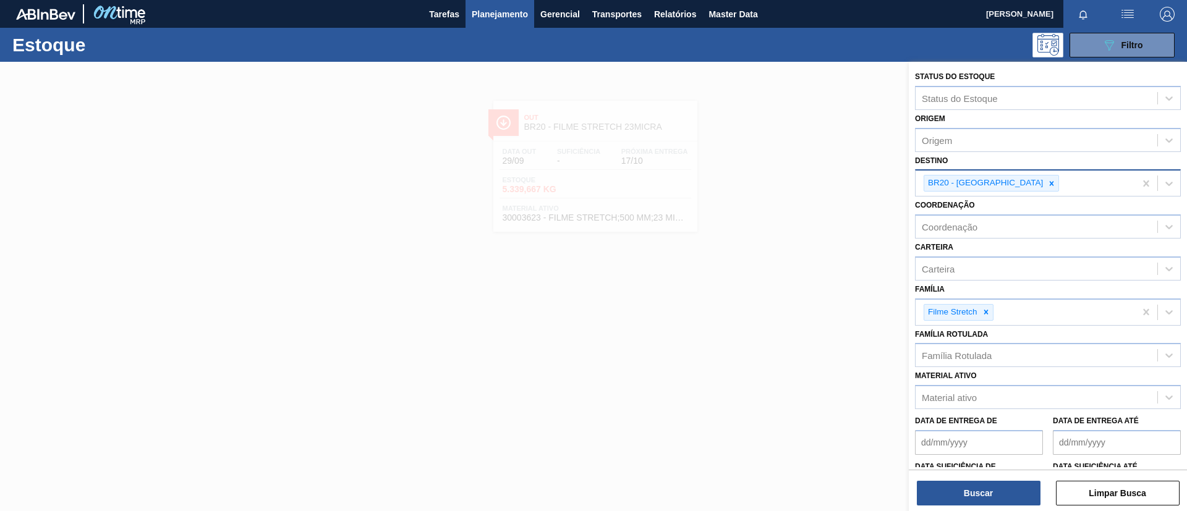
click at [989, 185] on div "BR20 - [GEOGRAPHIC_DATA]" at bounding box center [984, 183] width 121 height 15
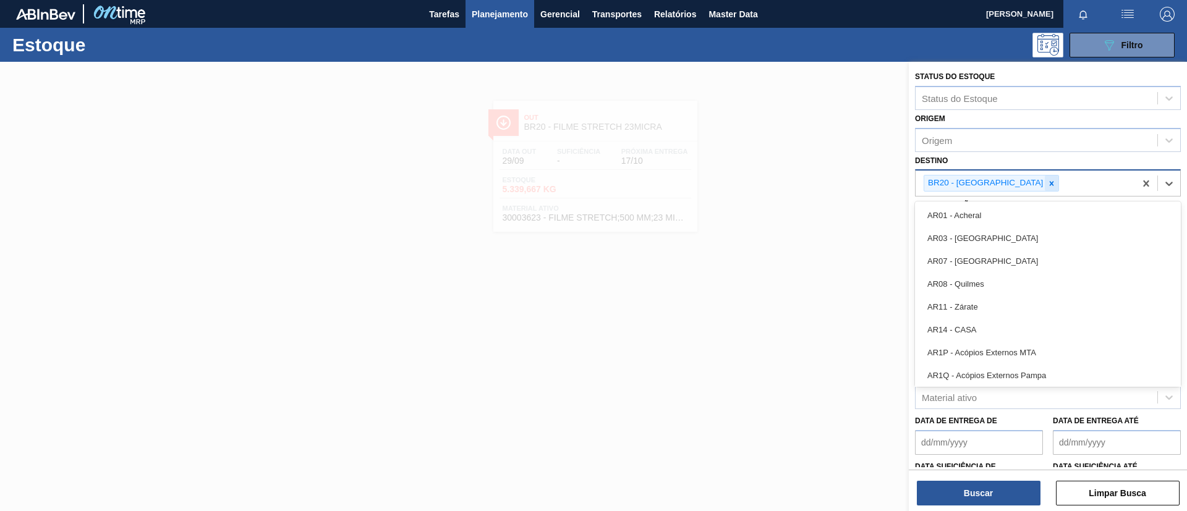
click at [1045, 185] on div at bounding box center [1052, 183] width 14 height 15
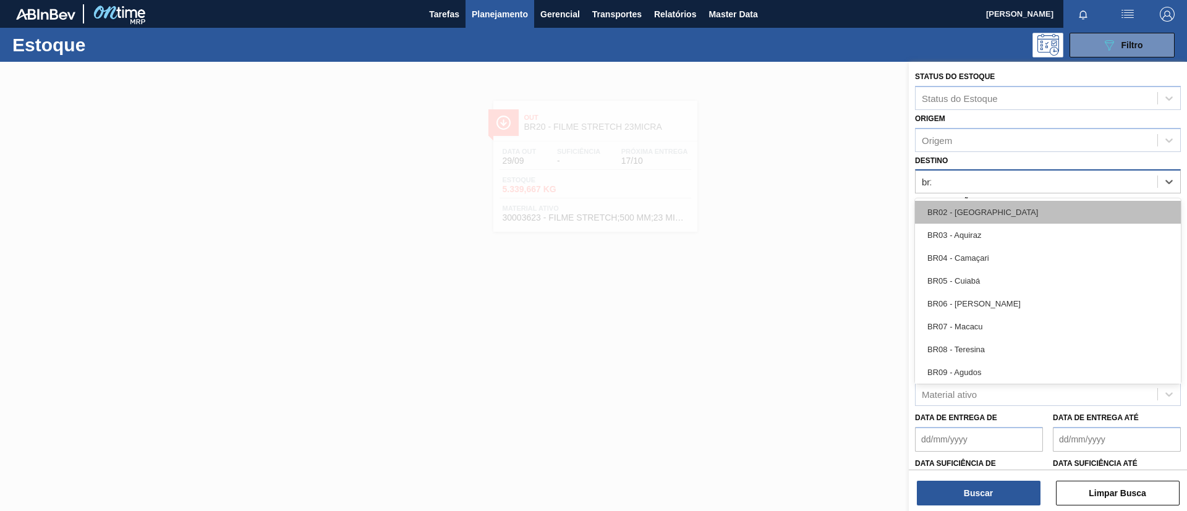
type input "br21"
click at [998, 219] on div "BR21 - Lages" at bounding box center [1048, 212] width 266 height 23
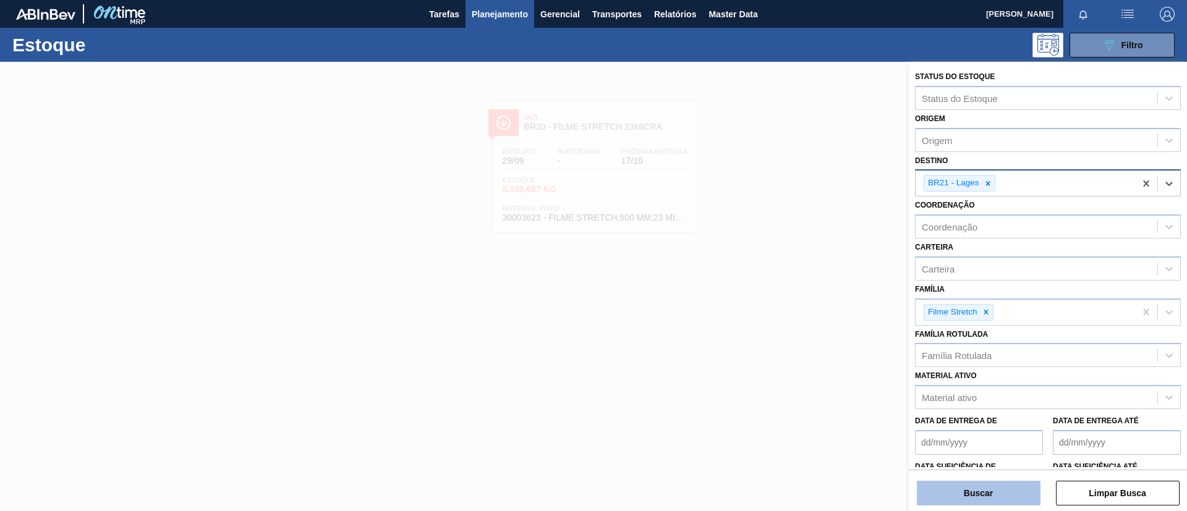
click at [1007, 504] on button "Buscar" at bounding box center [979, 493] width 124 height 25
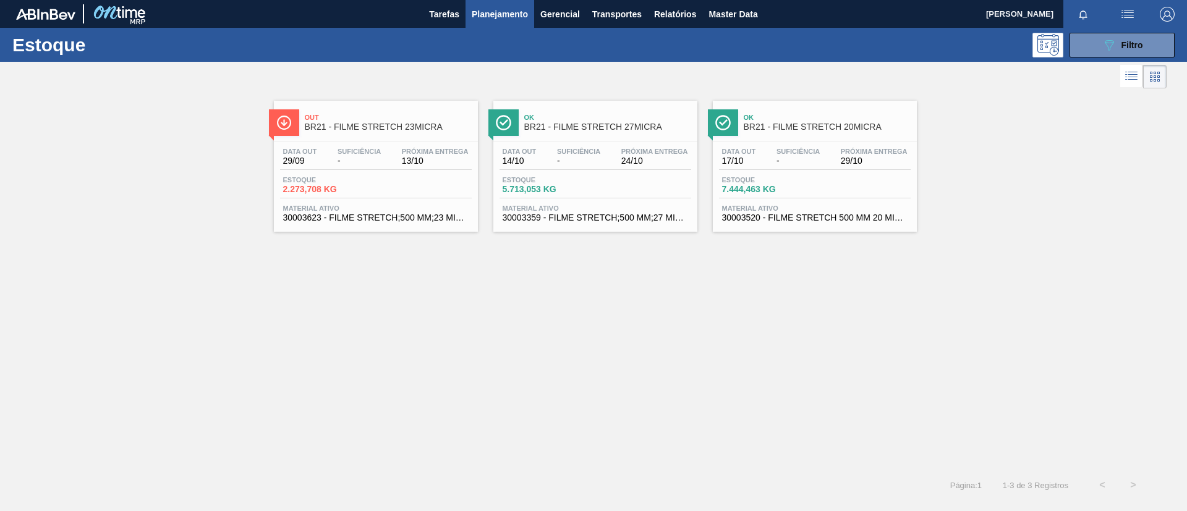
click at [415, 133] on div "Out BR21 - FILME STRETCH 23MICRA" at bounding box center [388, 123] width 167 height 28
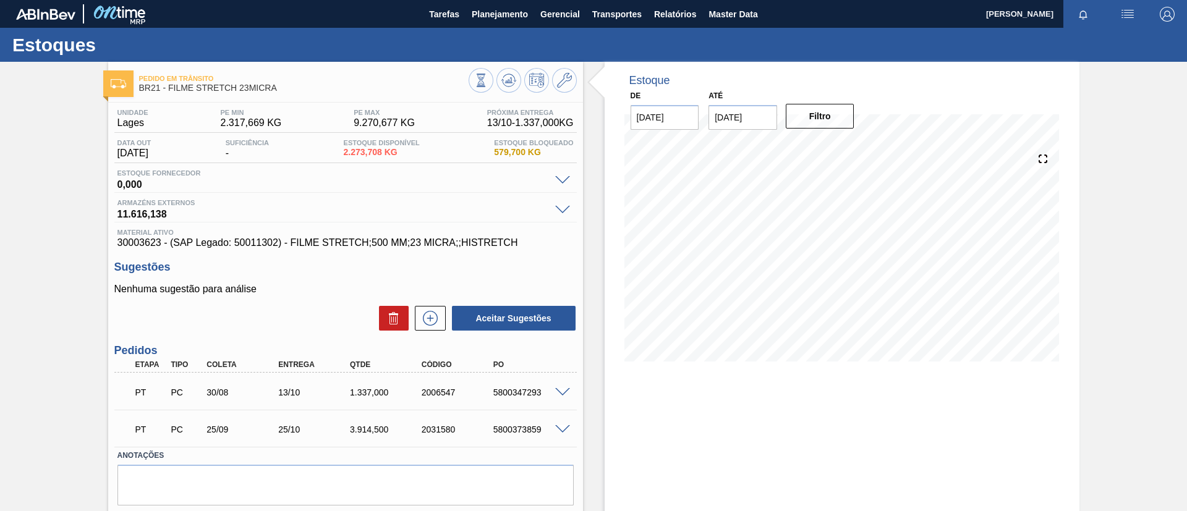
click at [553, 431] on div at bounding box center [564, 428] width 25 height 9
click at [558, 432] on span at bounding box center [562, 429] width 15 height 9
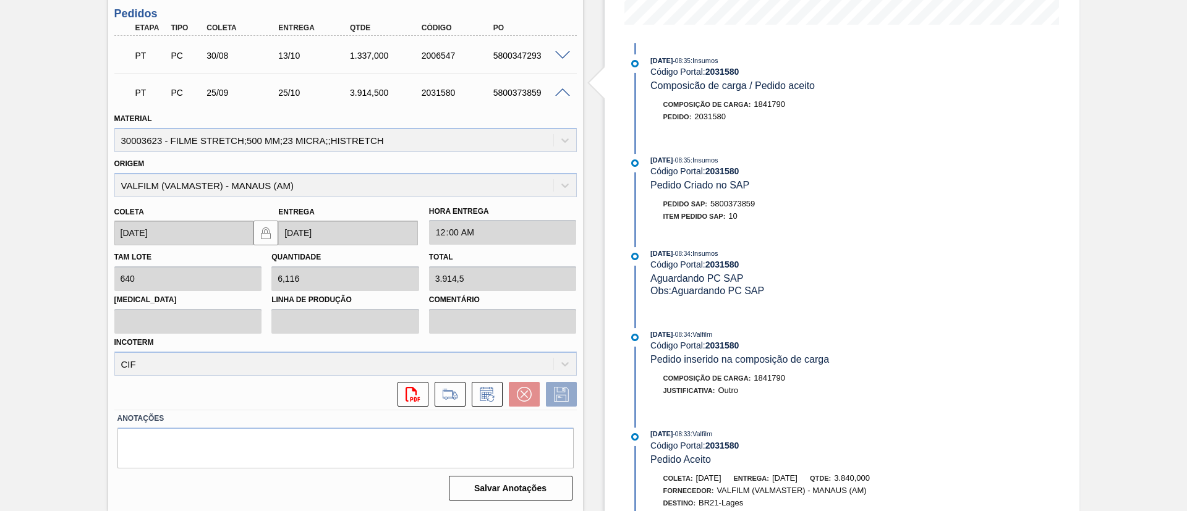
scroll to position [540, 0]
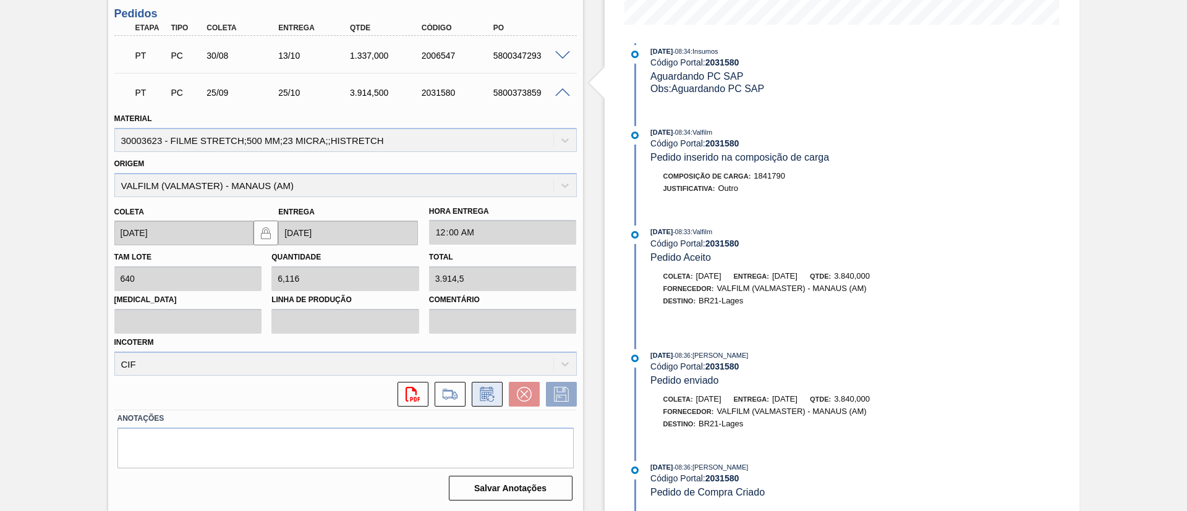
click at [498, 390] on button at bounding box center [487, 394] width 31 height 25
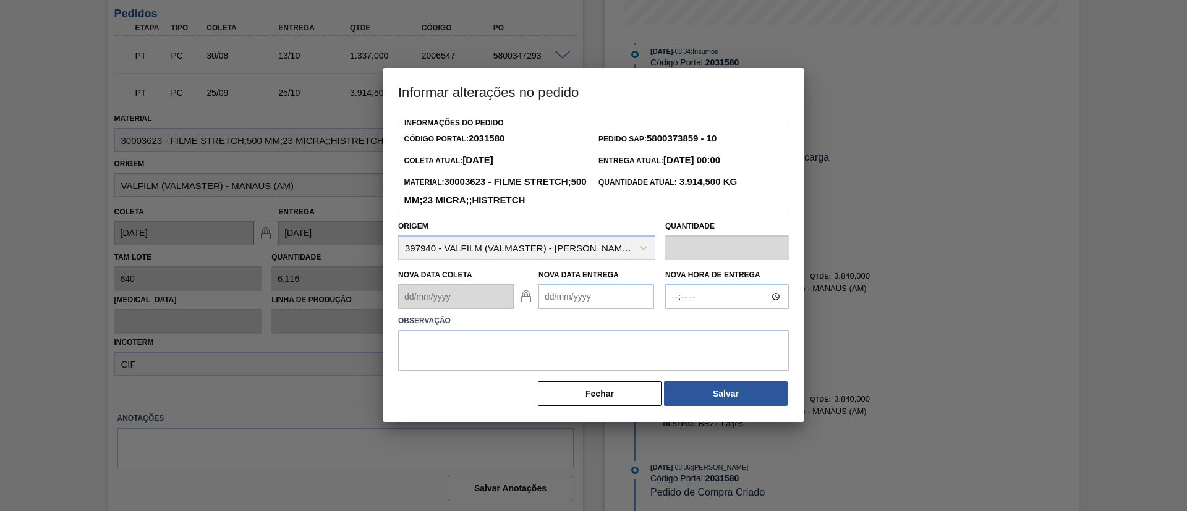
click at [621, 309] on Entrega2031580 "Nova Data Entrega" at bounding box center [597, 296] width 116 height 25
click at [671, 331] on div "setembro 2025" at bounding box center [613, 326] width 148 height 11
click at [675, 331] on button "Next Month" at bounding box center [677, 326] width 9 height 9
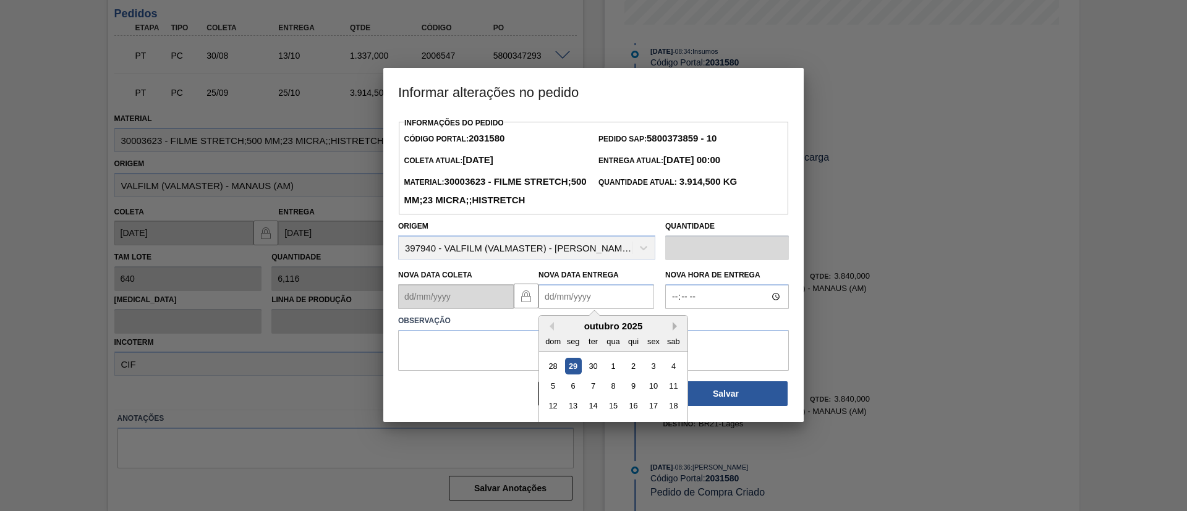
click at [675, 331] on button "Next Month" at bounding box center [677, 326] width 9 height 9
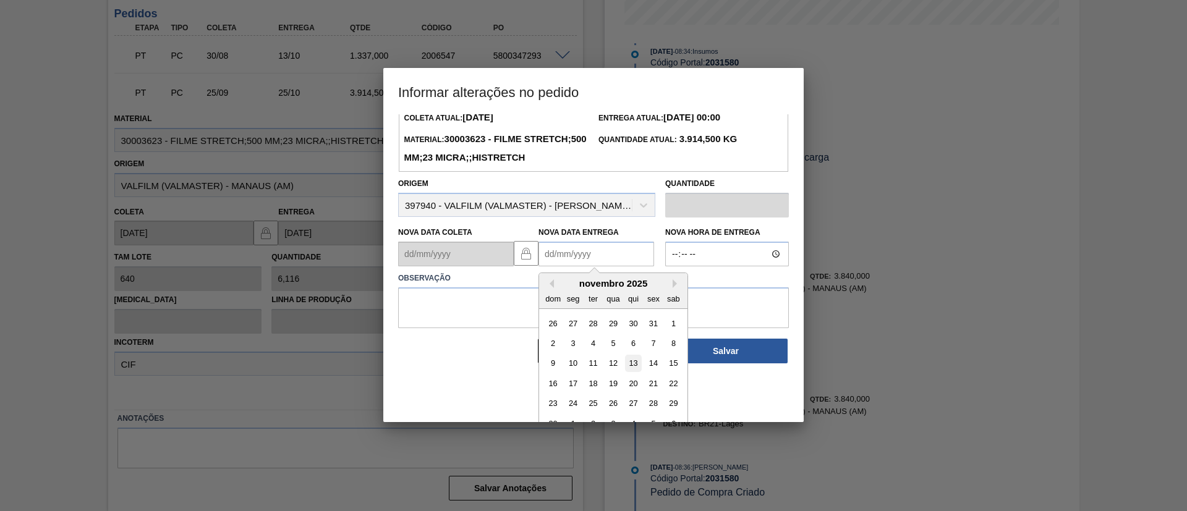
scroll to position [61, 0]
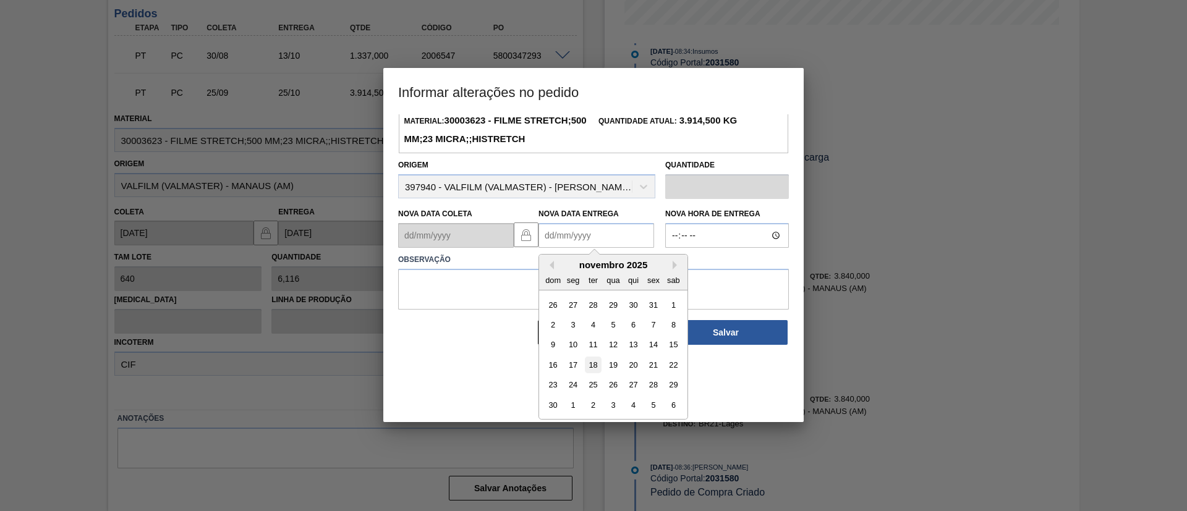
click at [591, 373] on div "18" at bounding box center [593, 365] width 17 height 17
type Entrega2031580 "18/11/2025"
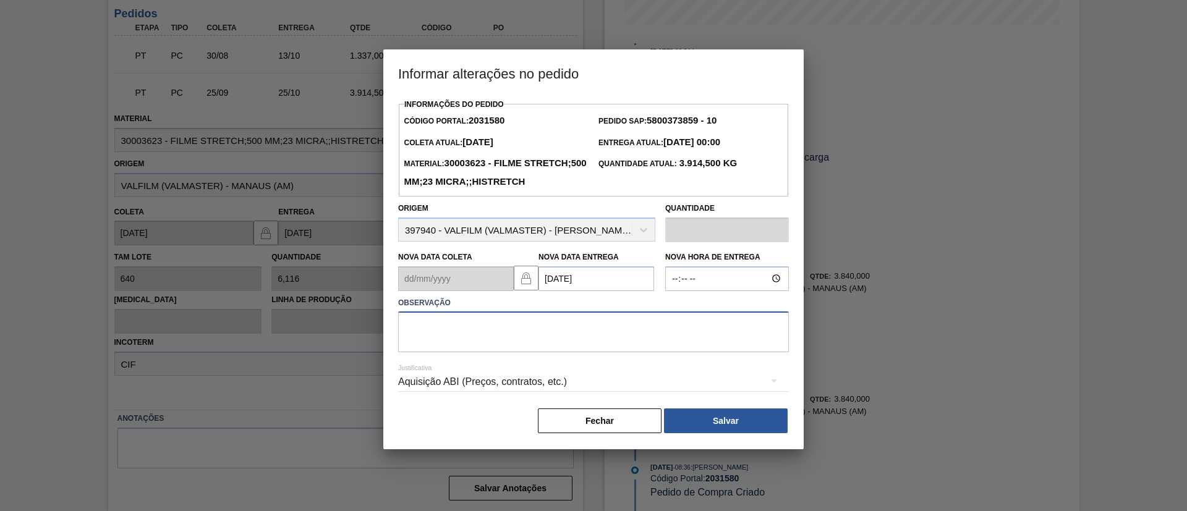
click at [605, 334] on textarea at bounding box center [593, 332] width 391 height 41
paste textarea "D"
drag, startPoint x: 552, startPoint y: 346, endPoint x: 291, endPoint y: 326, distance: 261.7
click at [279, 325] on div "Informar alterações no pedido Informações do Pedido Código Portal: 2031580 Pedi…" at bounding box center [593, 255] width 1187 height 511
type textarea "Data Original"
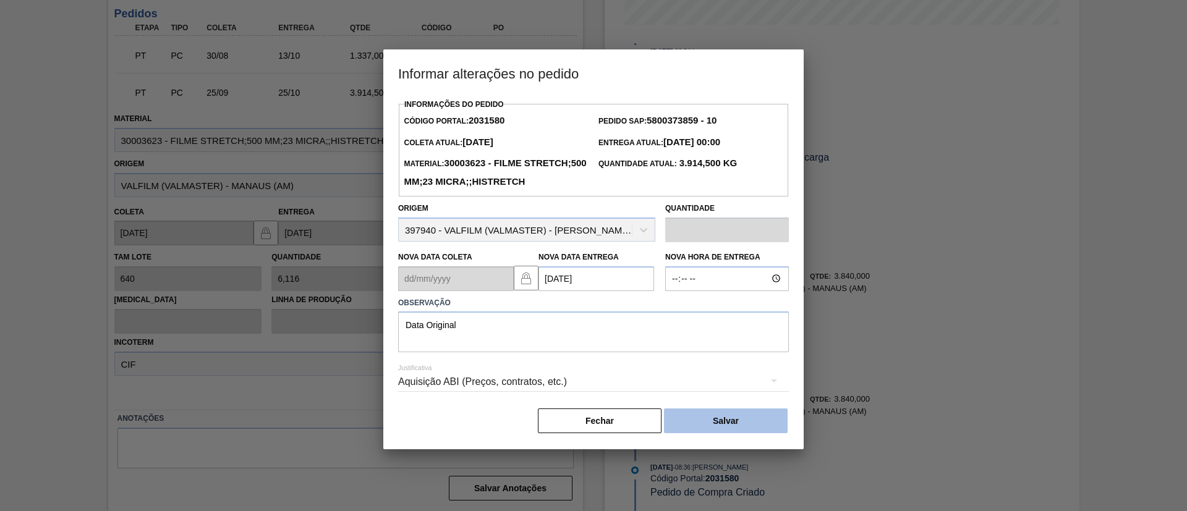
click at [769, 433] on button "Salvar" at bounding box center [726, 421] width 124 height 25
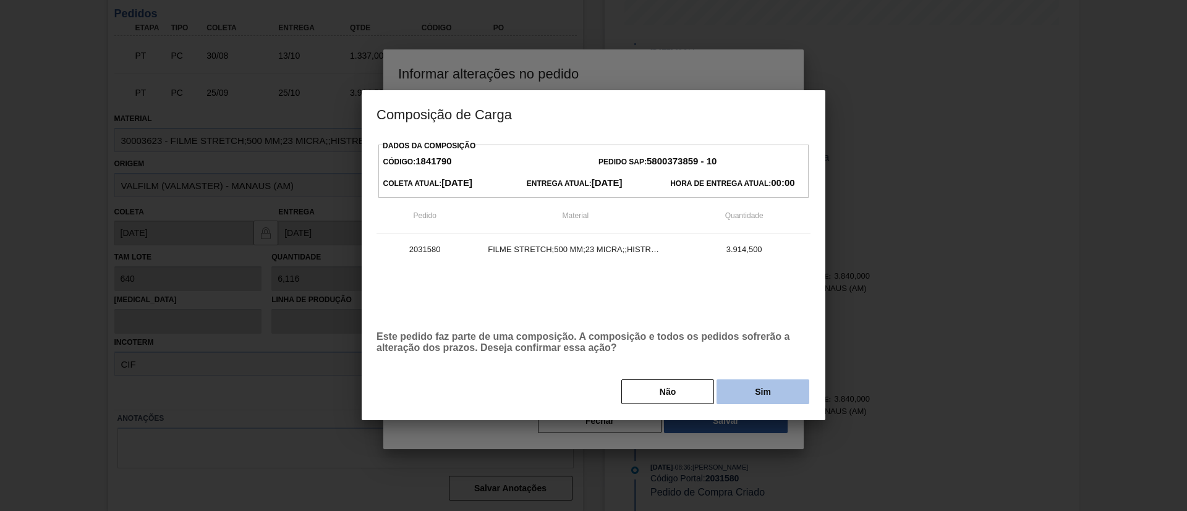
click at [773, 393] on button "Sim" at bounding box center [763, 392] width 93 height 25
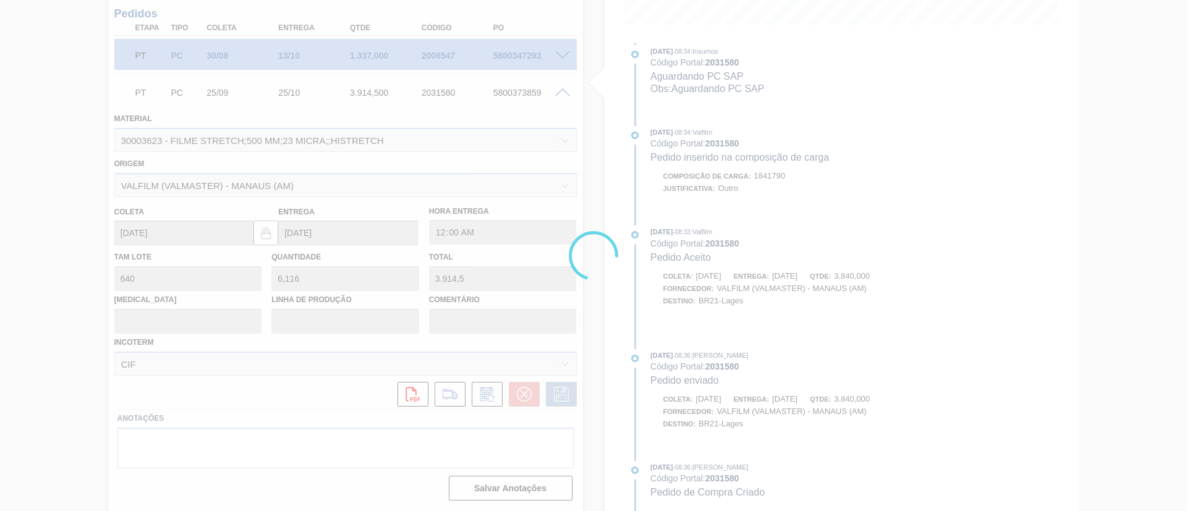
scroll to position [641, 0]
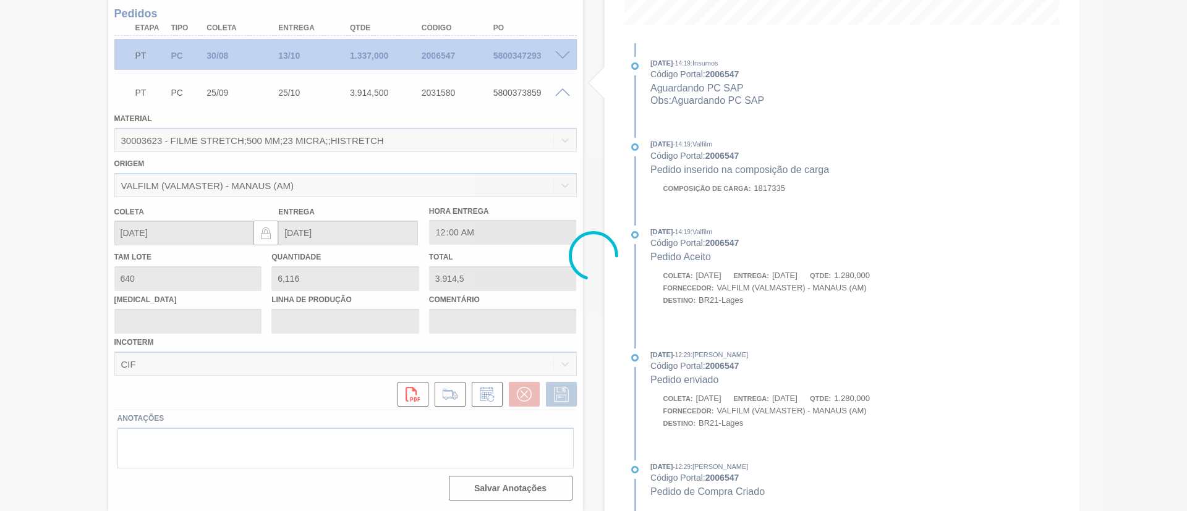
type input "Data Original"
type input "18/11/2025"
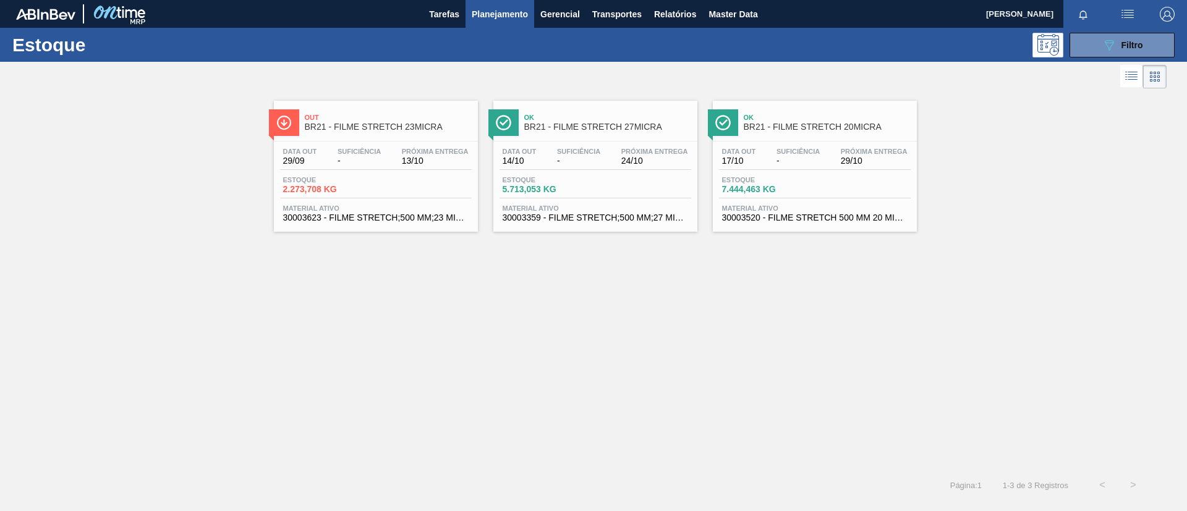
click at [437, 145] on div "Data out 29/09 Suficiência - Próxima Entrega 13/10 Estoque 2.273,708 KG Materia…" at bounding box center [376, 184] width 204 height 84
click at [615, 142] on div "Data out 14/10 Suficiência - Próxima Entrega 24/10 Estoque 5.713,053 KG Materia…" at bounding box center [595, 184] width 204 height 84
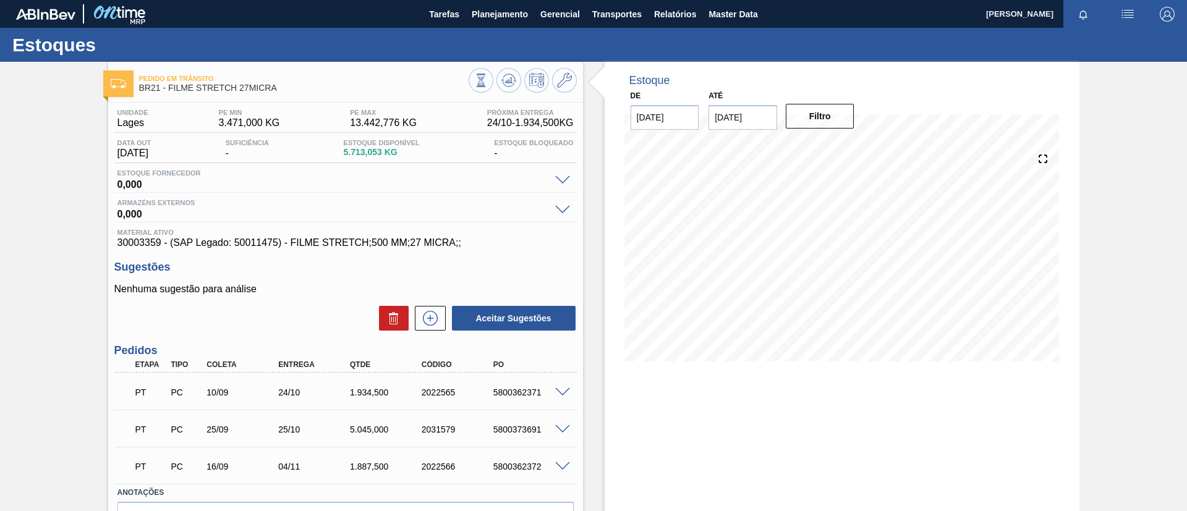
scroll to position [74, 0]
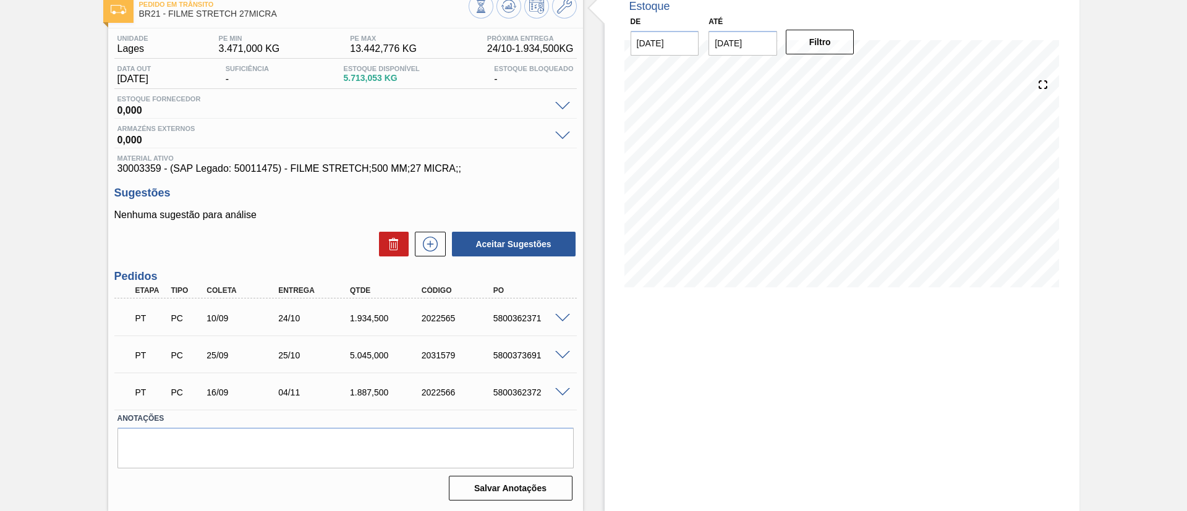
click at [561, 360] on div "5800373691" at bounding box center [530, 356] width 80 height 10
click at [561, 359] on div "5800373691" at bounding box center [530, 356] width 80 height 10
click at [561, 358] on span at bounding box center [562, 355] width 15 height 9
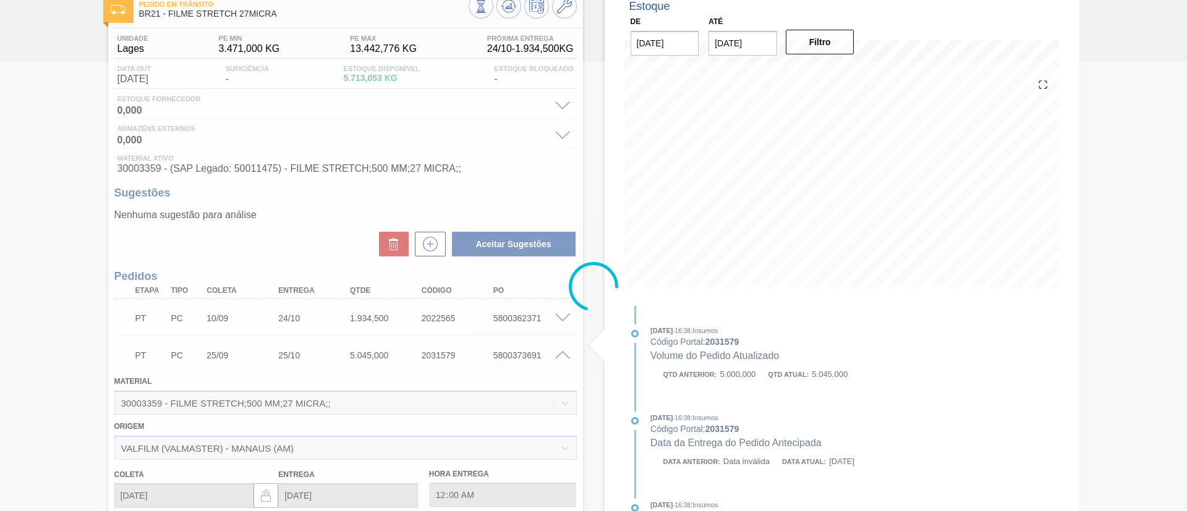
click at [500, 369] on div at bounding box center [593, 286] width 1187 height 449
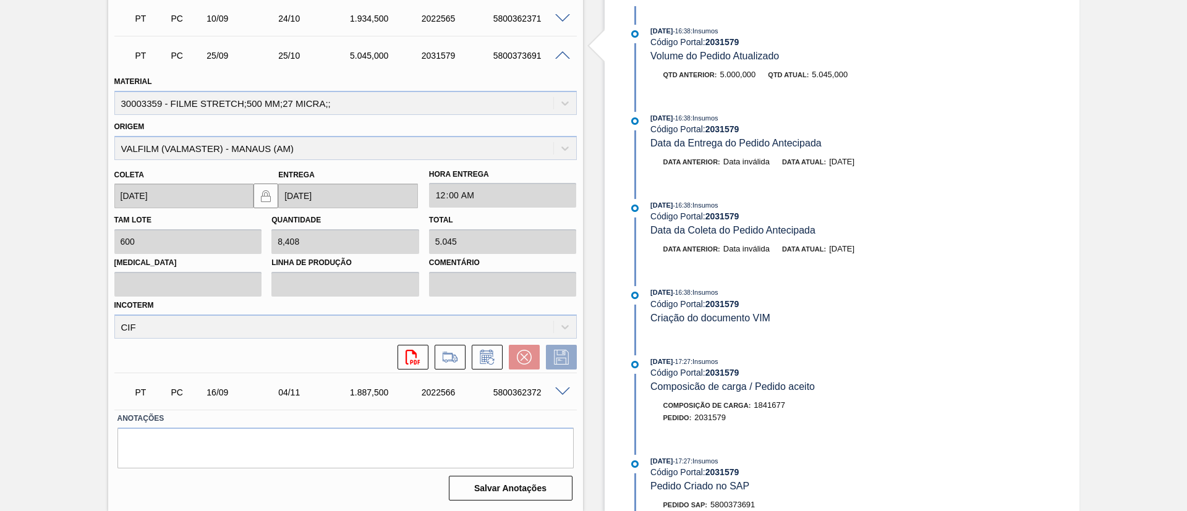
scroll to position [503, 0]
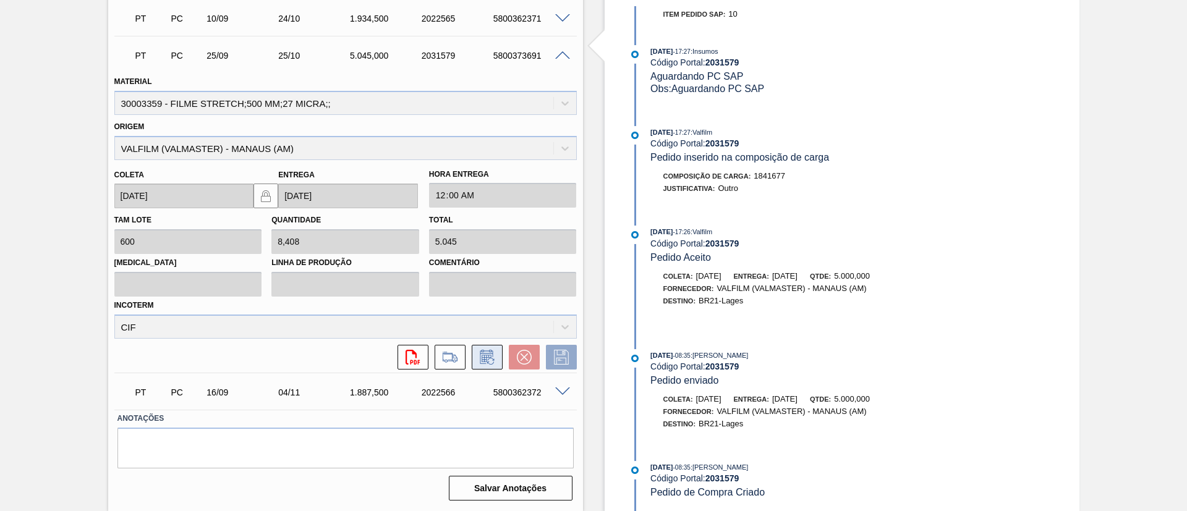
click at [496, 359] on button at bounding box center [487, 357] width 31 height 25
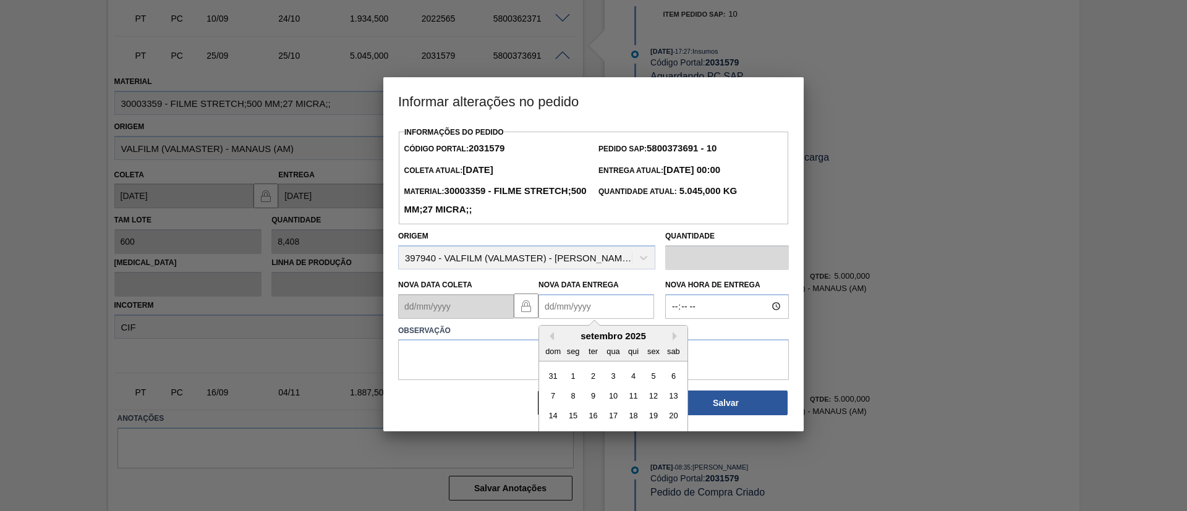
click at [590, 317] on Entrega2031579 "Nova Data Entrega" at bounding box center [597, 306] width 116 height 25
click at [678, 337] on button "Next Month" at bounding box center [677, 336] width 9 height 9
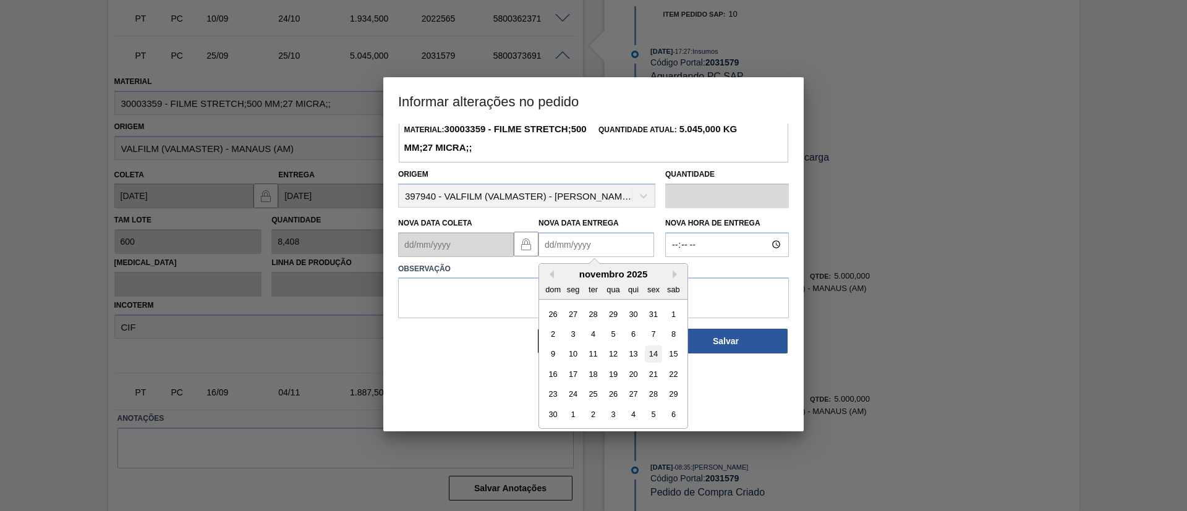
click at [648, 355] on div "14" at bounding box center [653, 354] width 17 height 17
type Entrega2031579 "14/11/2025"
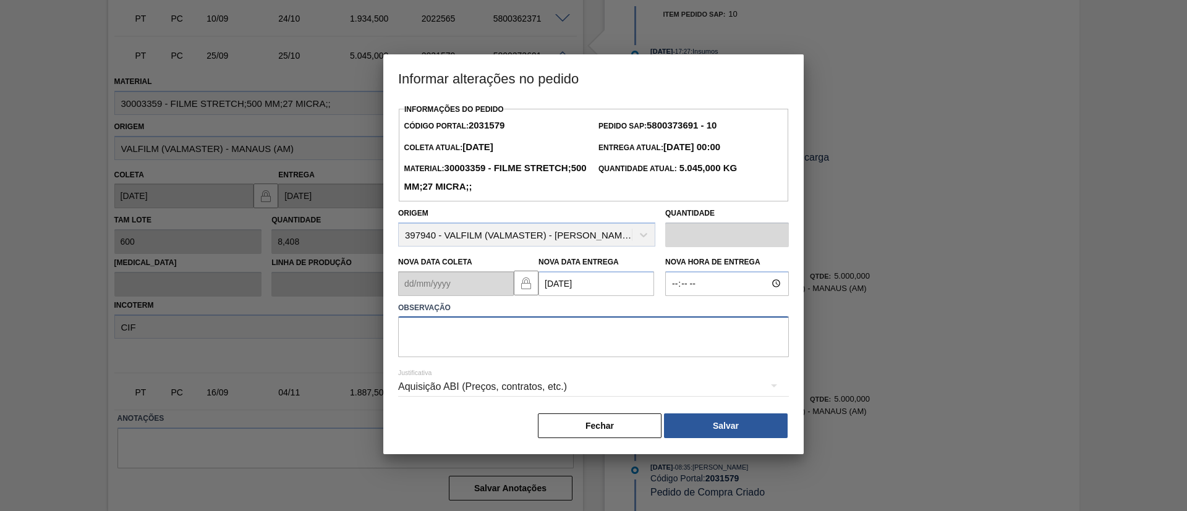
click at [639, 345] on textarea at bounding box center [593, 337] width 391 height 41
paste textarea "Data Original"
type textarea "Data Original"
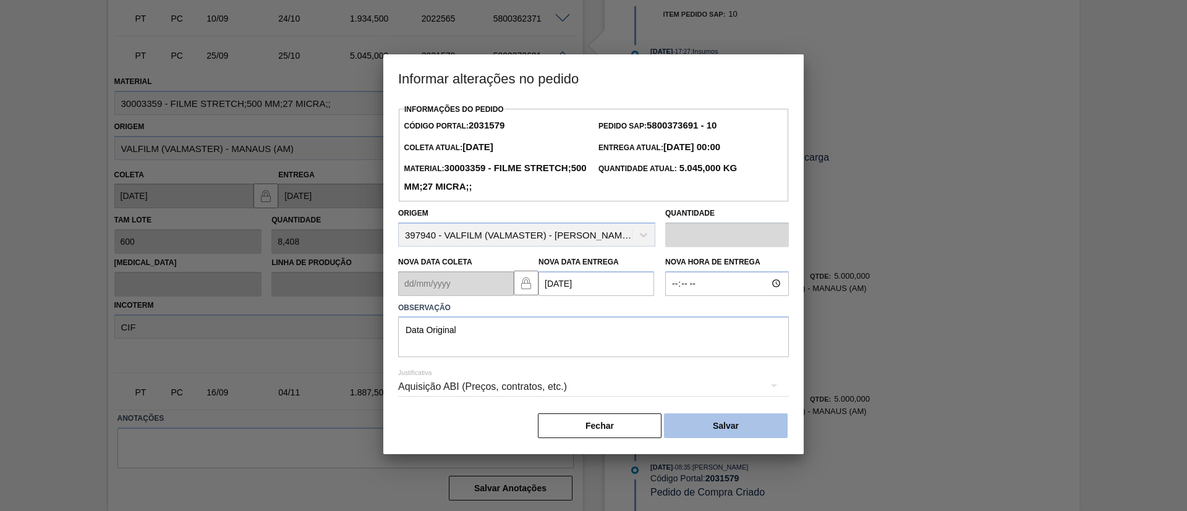
click at [722, 424] on button "Salvar" at bounding box center [726, 426] width 124 height 25
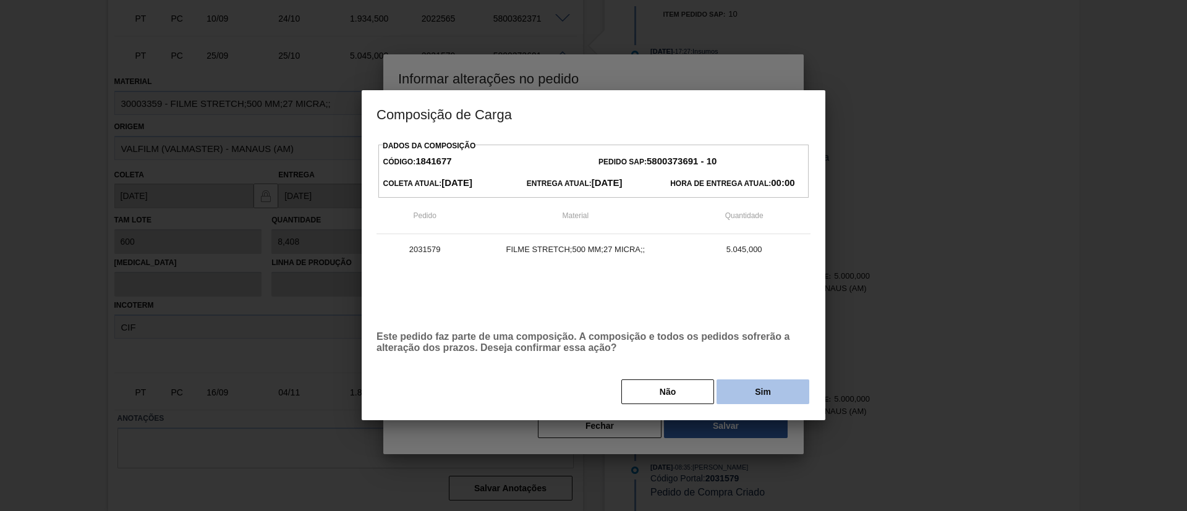
click at [753, 380] on div "Não Sim" at bounding box center [594, 391] width 434 height 27
click at [761, 388] on button "Sim" at bounding box center [763, 392] width 93 height 25
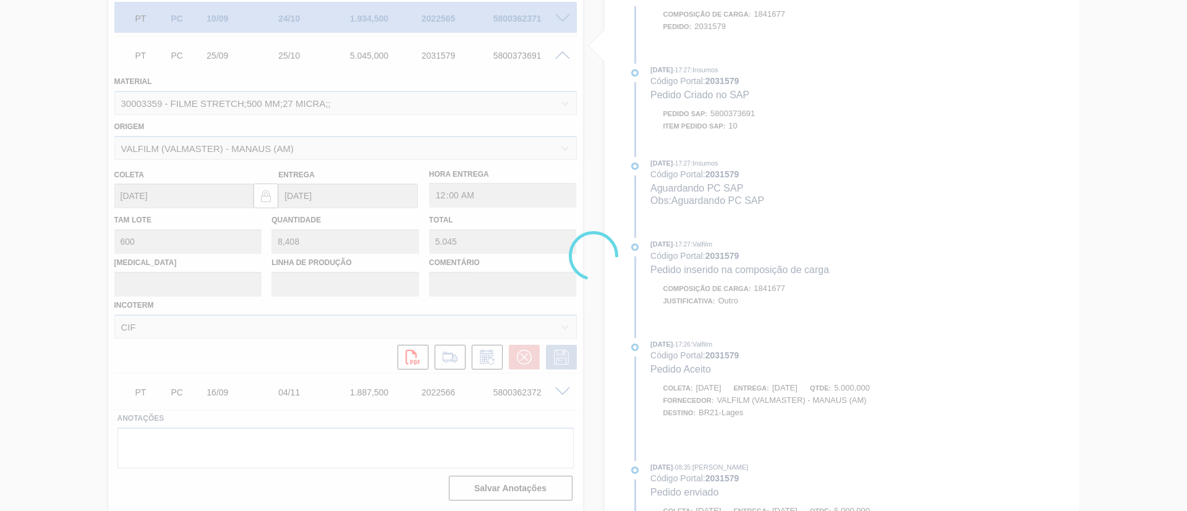
scroll to position [615, 0]
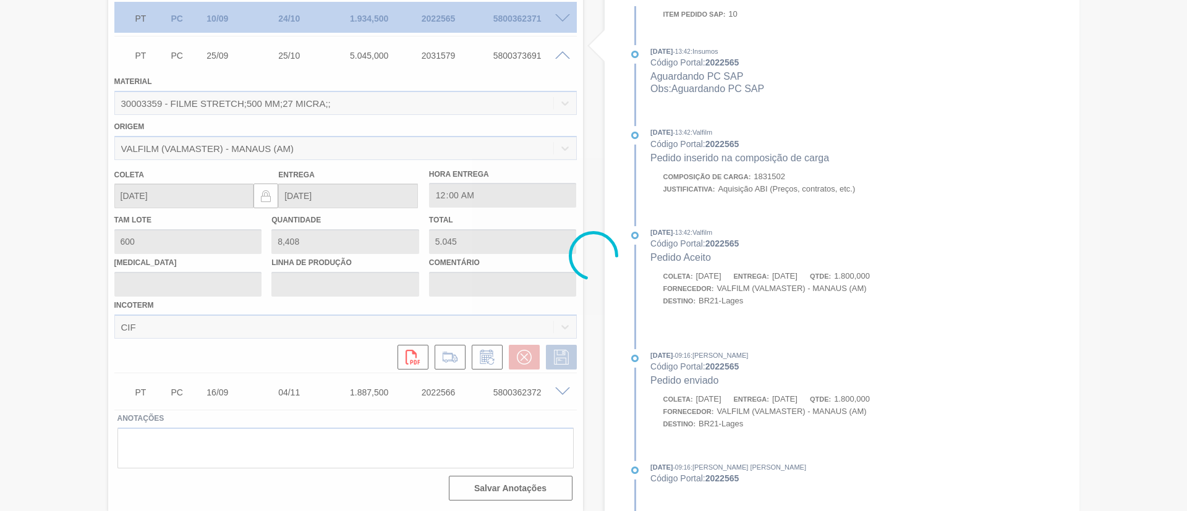
type input "Data Original"
type input "14/11/2025"
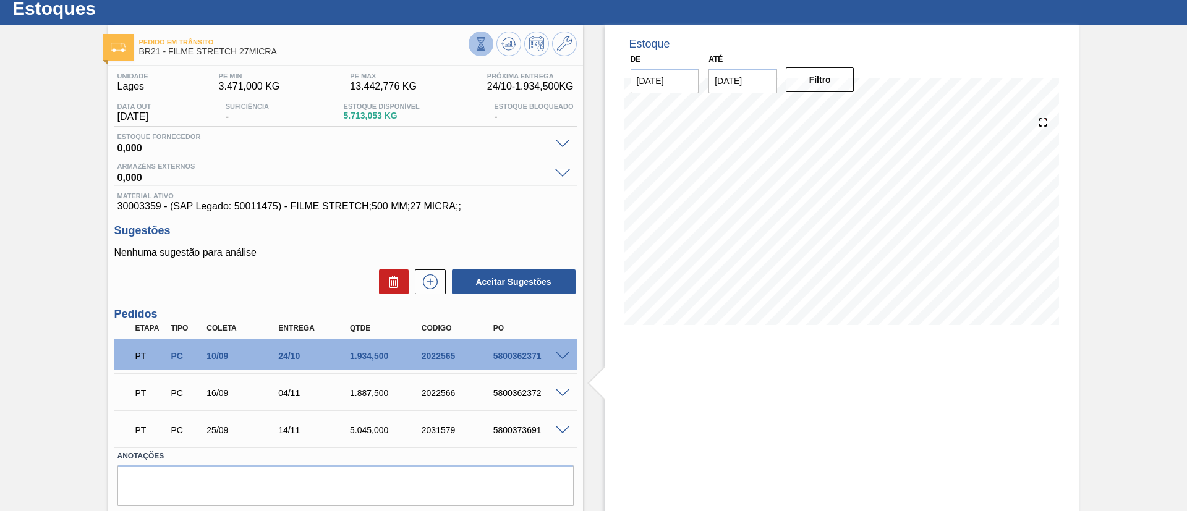
scroll to position [0, 0]
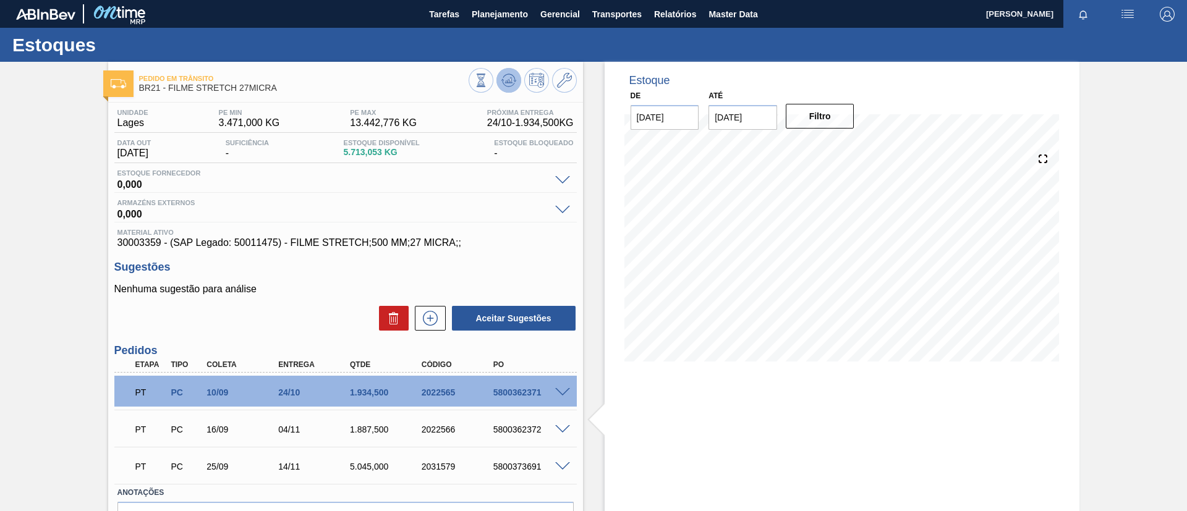
click at [510, 79] on icon at bounding box center [510, 80] width 1 height 5
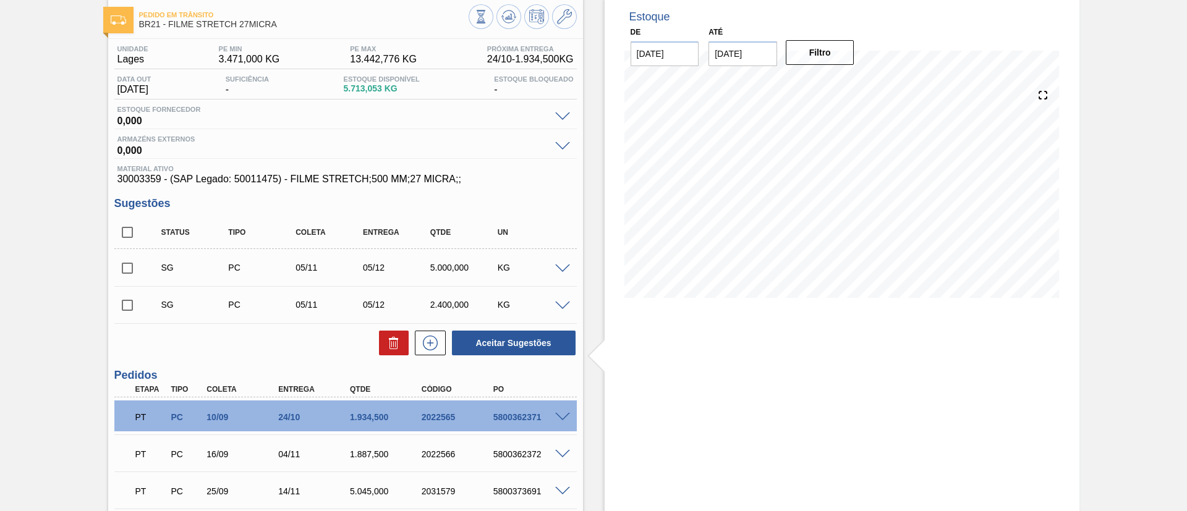
scroll to position [93, 0]
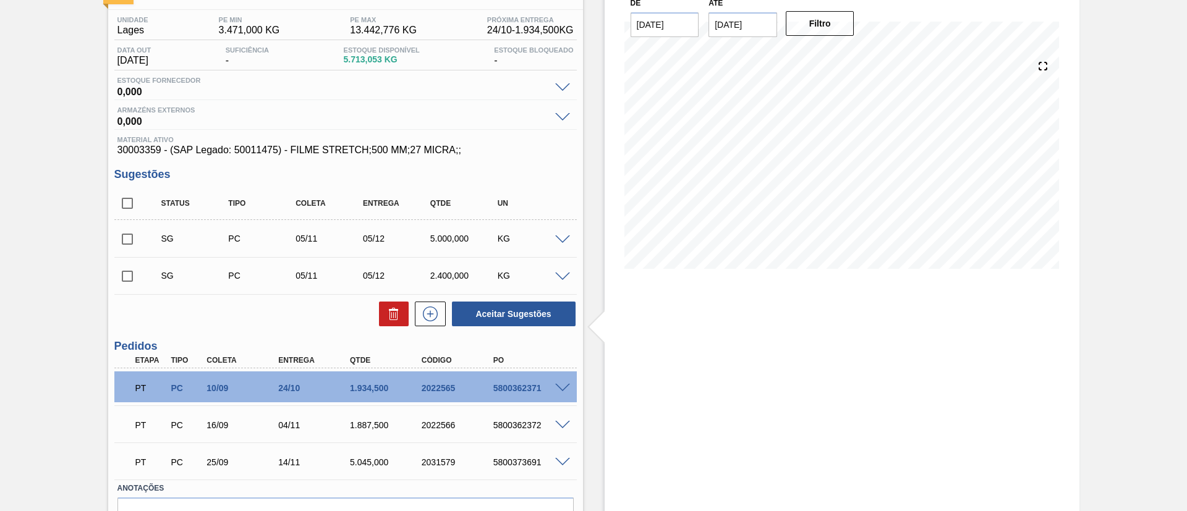
click at [127, 237] on input "checkbox" at bounding box center [127, 239] width 26 height 26
click at [483, 314] on button "Aceitar Sugestões" at bounding box center [514, 314] width 124 height 25
checkbox input "false"
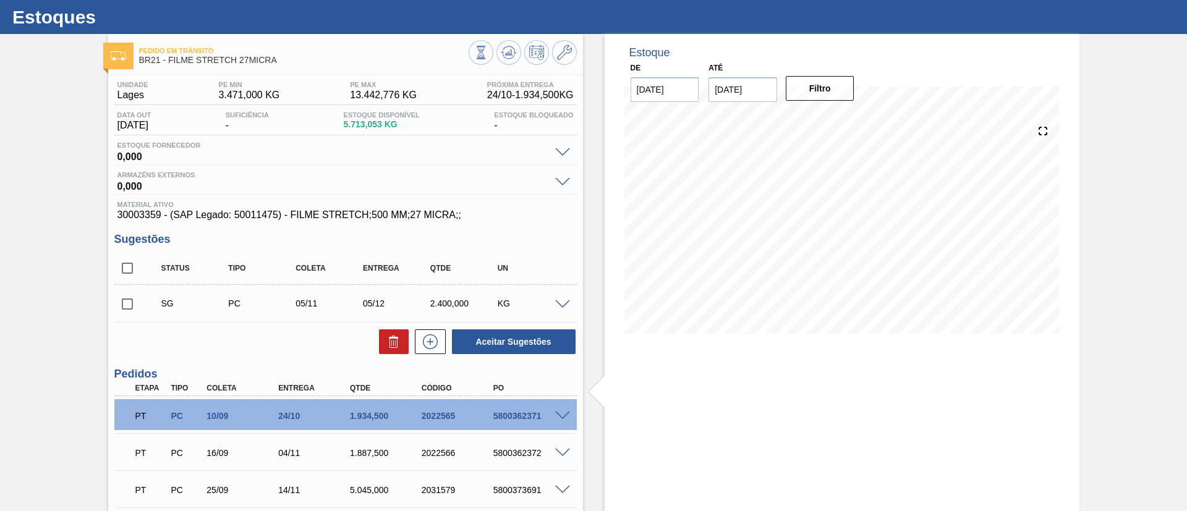
scroll to position [0, 0]
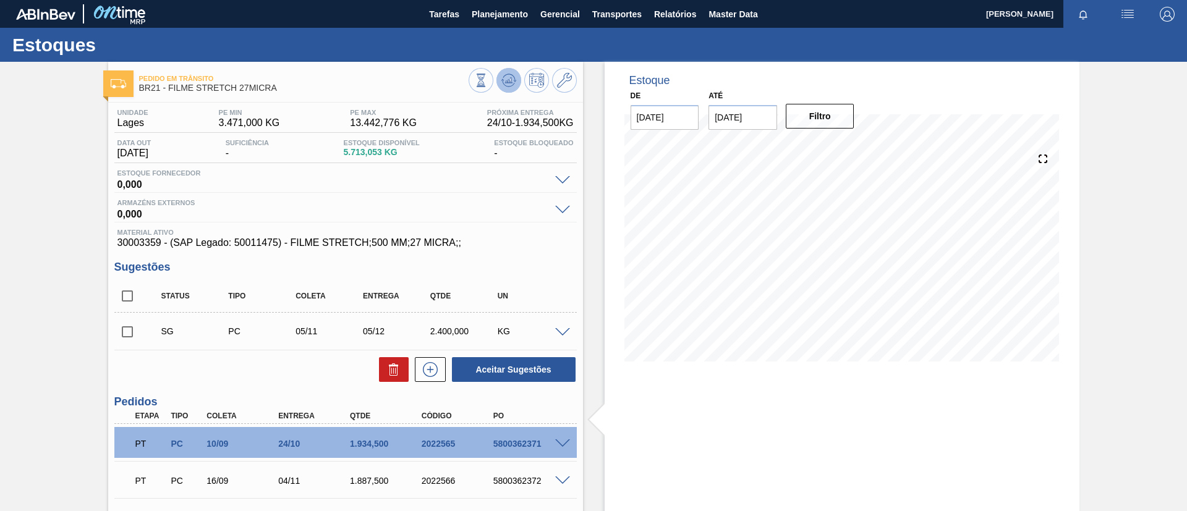
click at [503, 87] on icon at bounding box center [508, 80] width 15 height 15
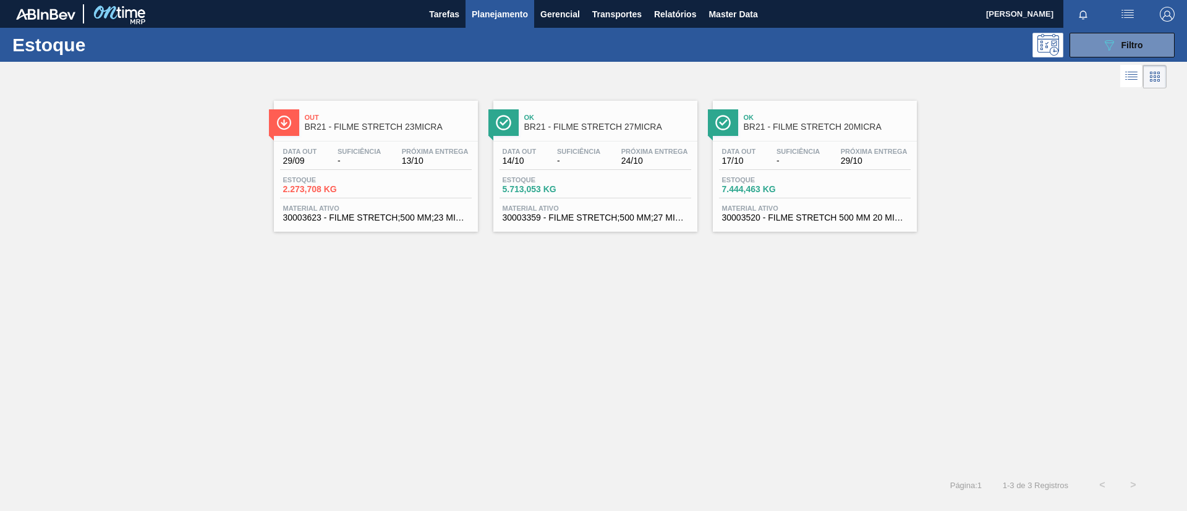
click at [762, 134] on div "Ok BR21 - FILME STRETCH 20MICRA" at bounding box center [827, 123] width 167 height 28
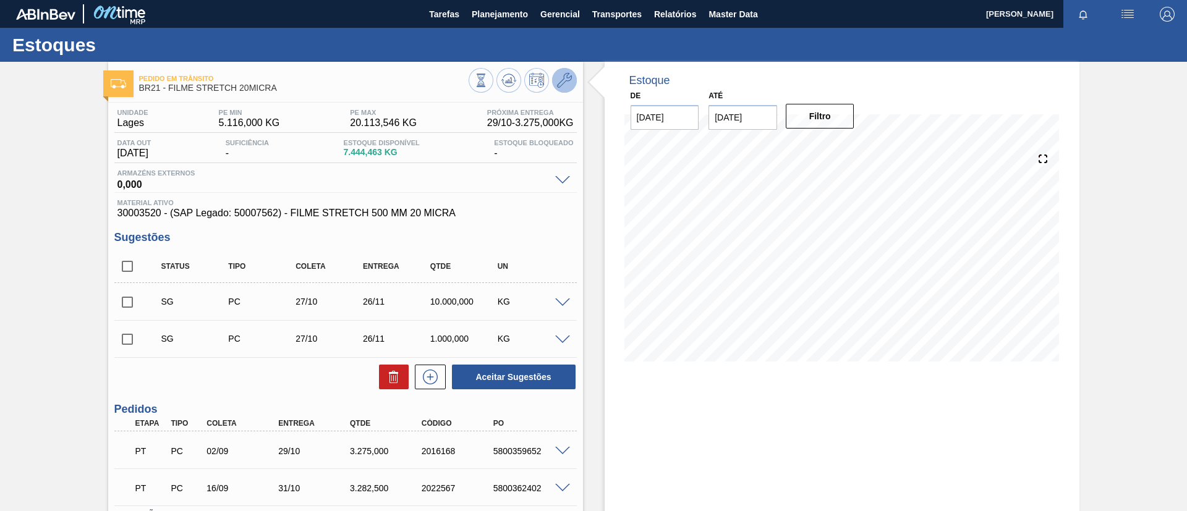
click at [573, 82] on button at bounding box center [564, 80] width 25 height 25
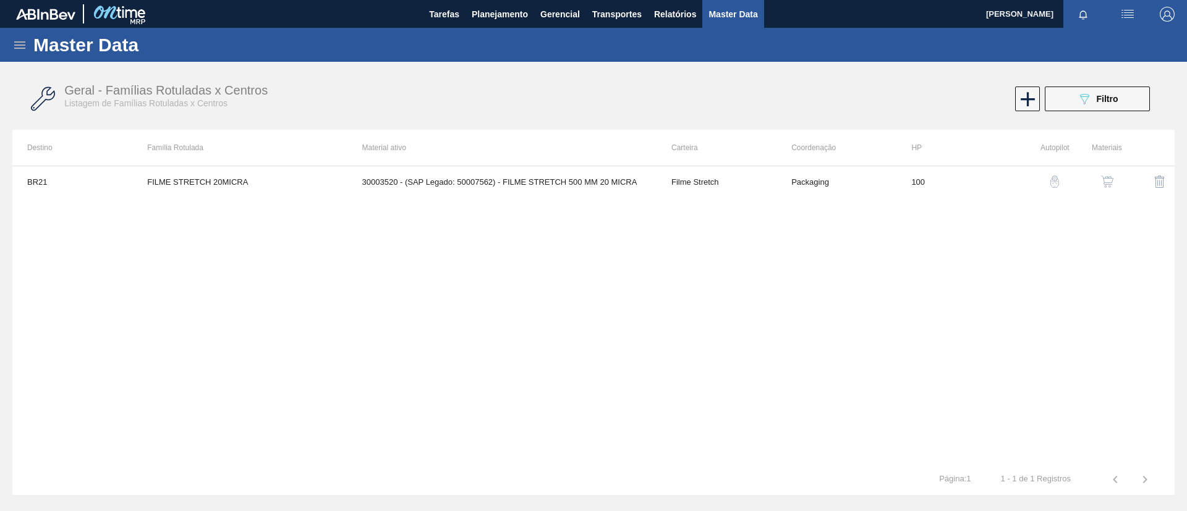
click at [1111, 182] on img "button" at bounding box center [1107, 182] width 12 height 12
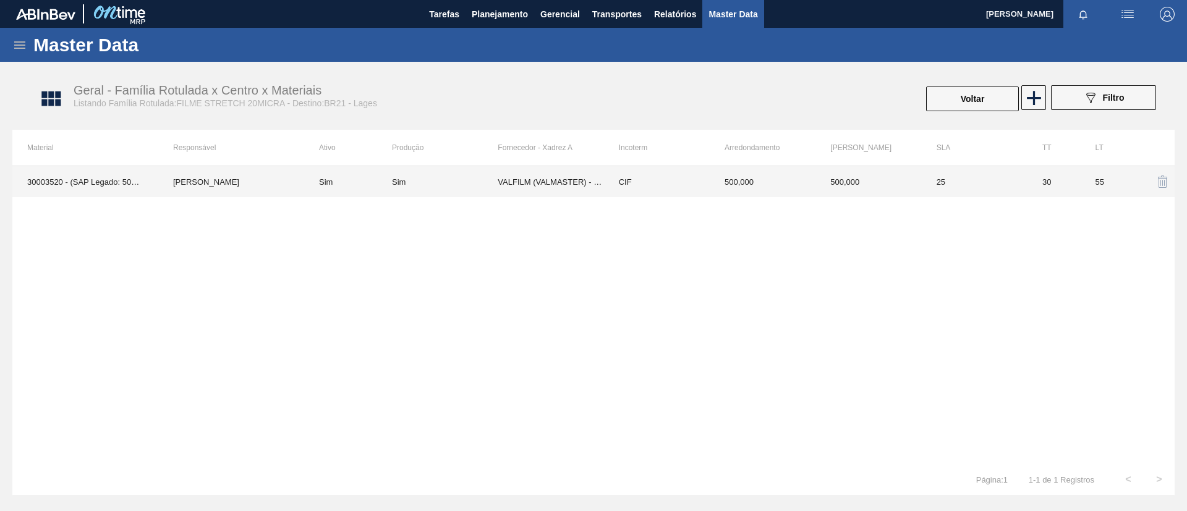
click at [672, 192] on td "CIF" at bounding box center [657, 181] width 106 height 31
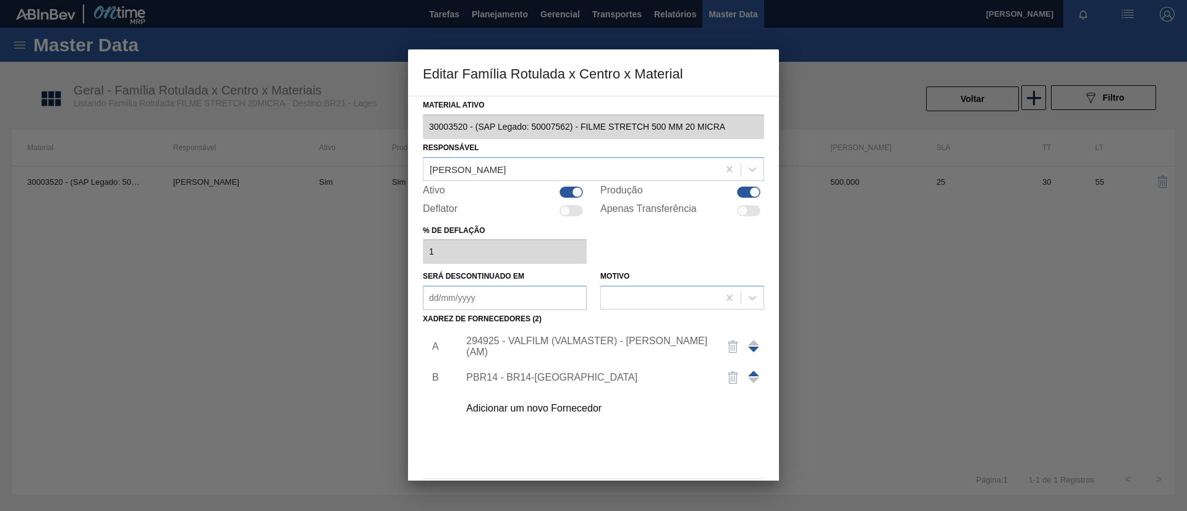
click at [586, 351] on div "294925 - VALFILM (VALMASTER) - MANAUS (AM)" at bounding box center [587, 347] width 242 height 22
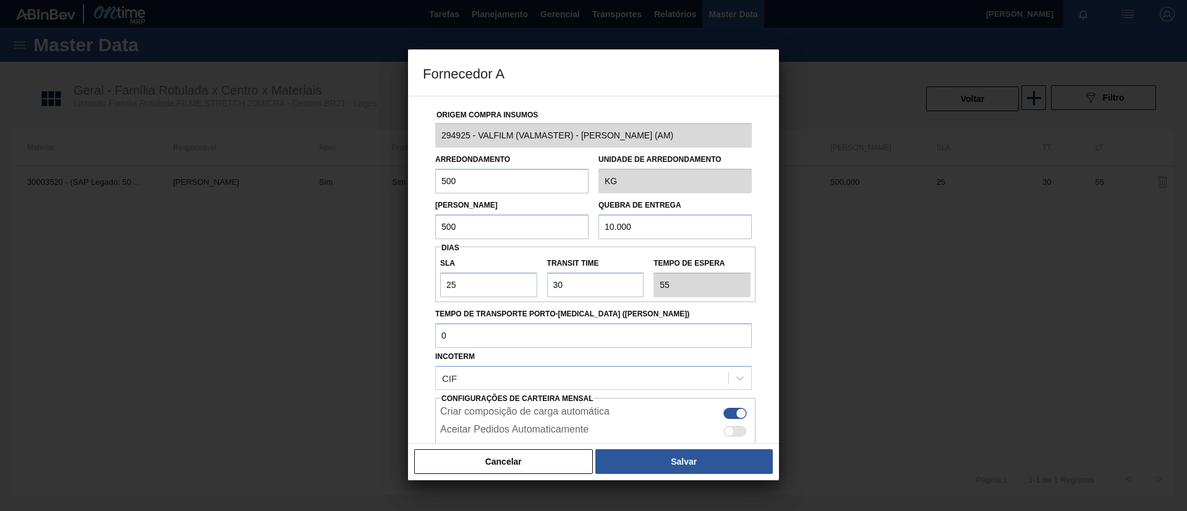
drag, startPoint x: 662, startPoint y: 237, endPoint x: 551, endPoint y: 231, distance: 110.8
click at [551, 231] on div "Lote Mínimo 500 Quebra de entrega 10.000" at bounding box center [593, 217] width 326 height 46
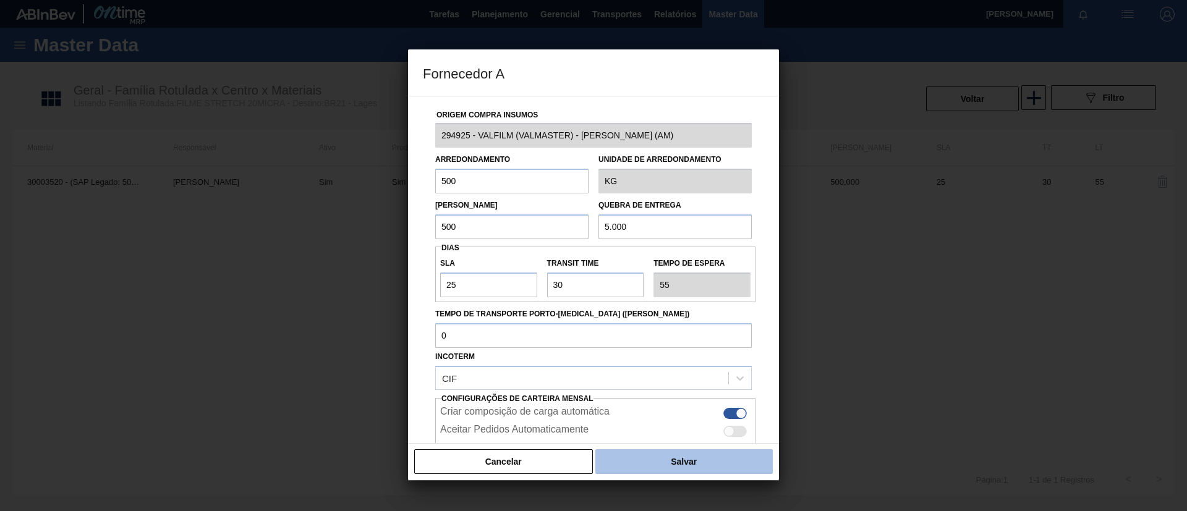
type input "5.000"
click at [663, 465] on button "Salvar" at bounding box center [683, 461] width 177 height 25
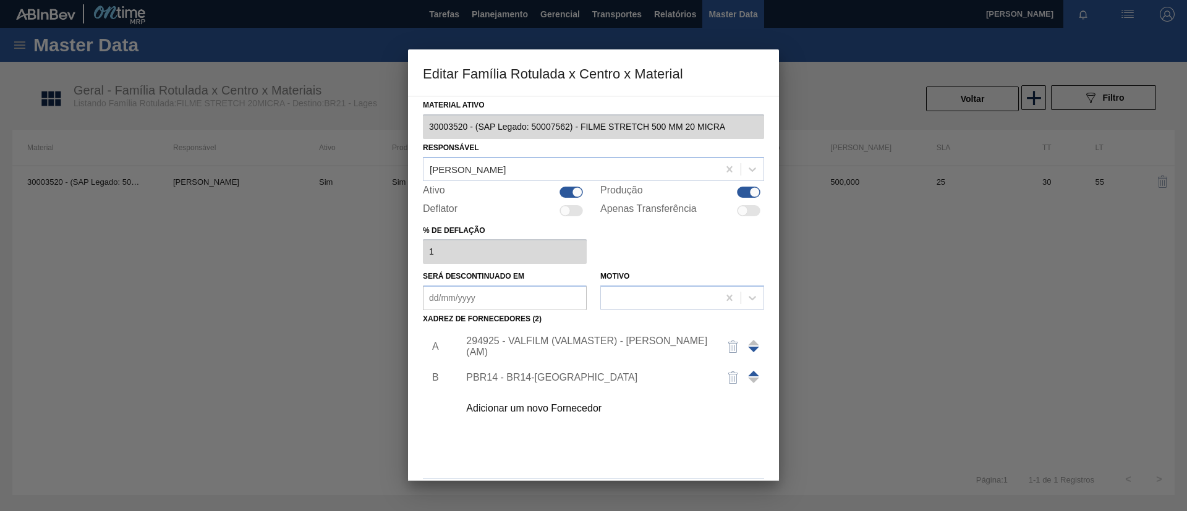
click at [665, 343] on div "294925 - VALFILM (VALMASTER) - MANAUS (AM)" at bounding box center [587, 347] width 242 height 22
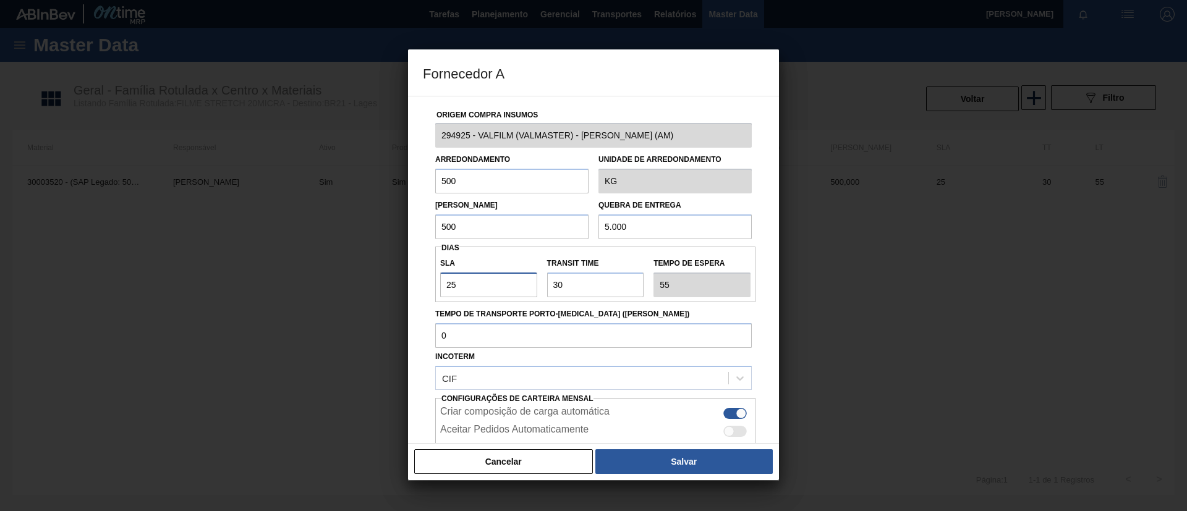
drag, startPoint x: 355, startPoint y: 288, endPoint x: 337, endPoint y: 288, distance: 17.9
click at [337, 288] on div "Fornecedor A Origem Compra Insumos 294925 - VALFILM (VALMASTER) - MANAUS (AM) A…" at bounding box center [593, 255] width 1187 height 511
type input "3"
type input "33"
type input "30"
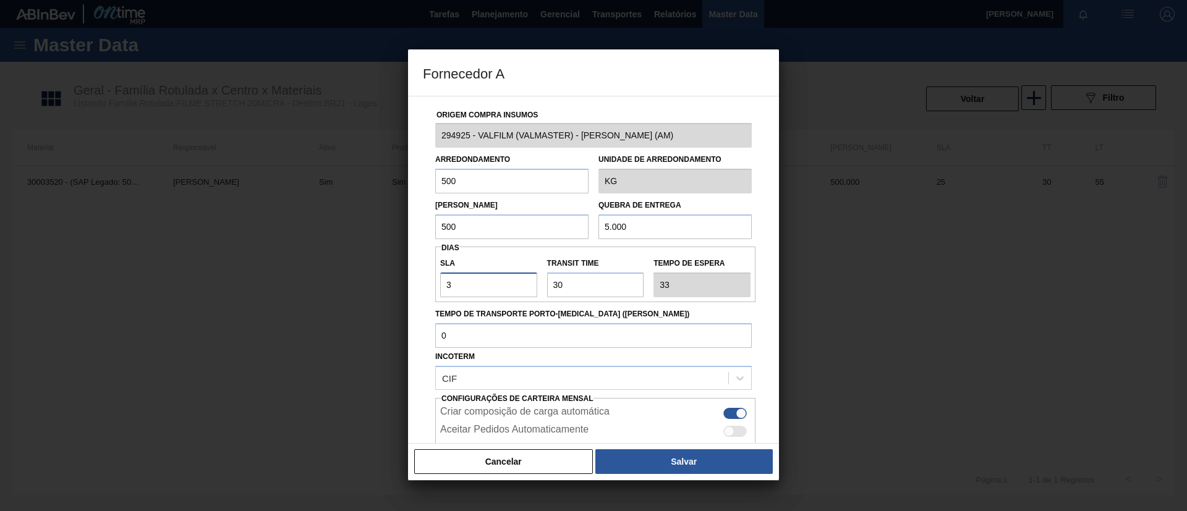
type input "60"
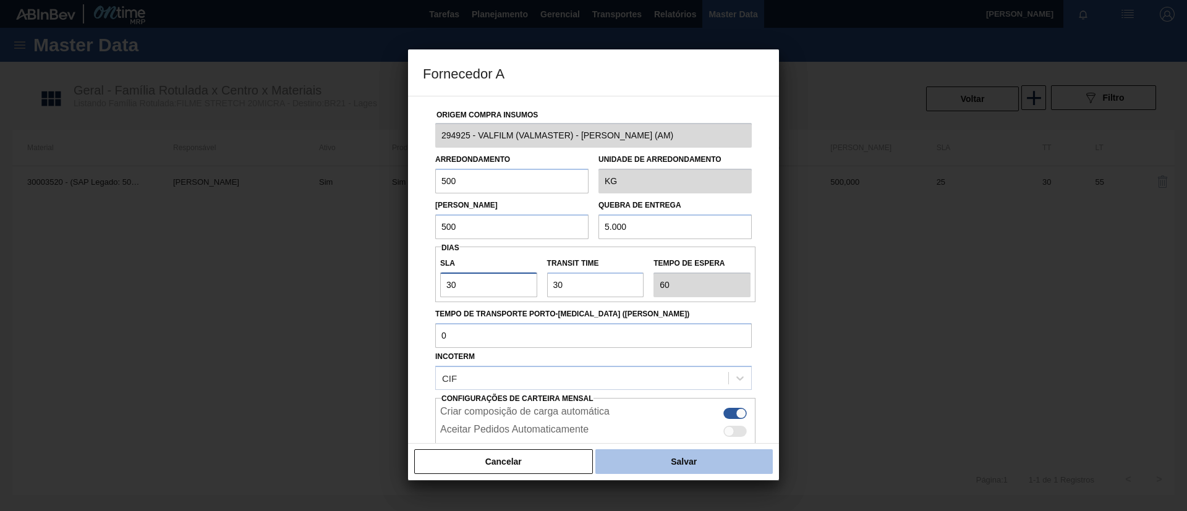
type input "30"
click at [663, 456] on button "Salvar" at bounding box center [683, 461] width 177 height 25
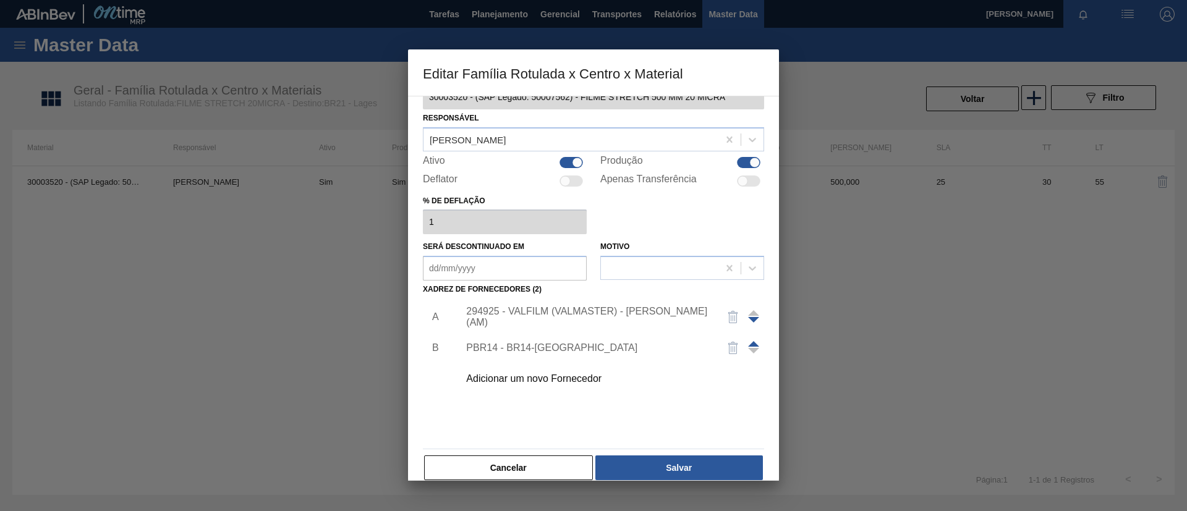
scroll to position [46, 0]
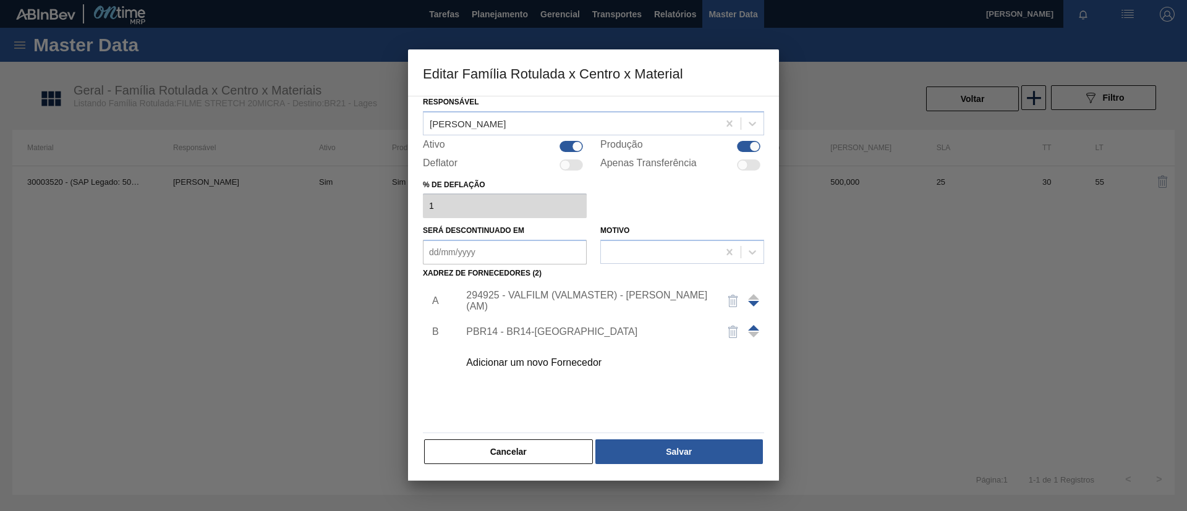
click at [709, 433] on hr at bounding box center [593, 433] width 341 height 1
click at [713, 443] on button "Salvar" at bounding box center [679, 452] width 168 height 25
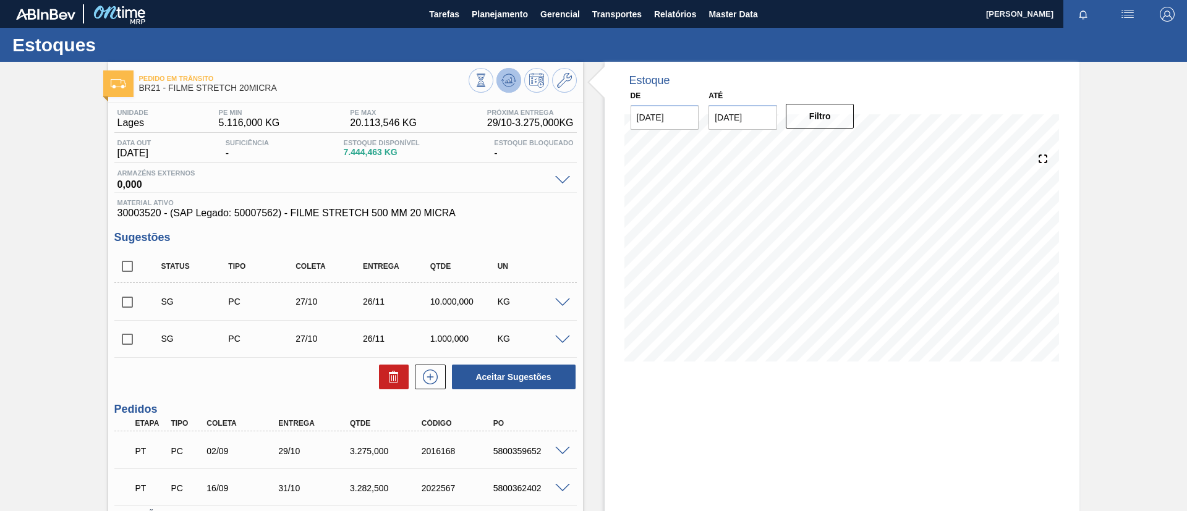
click at [515, 76] on button at bounding box center [508, 80] width 25 height 25
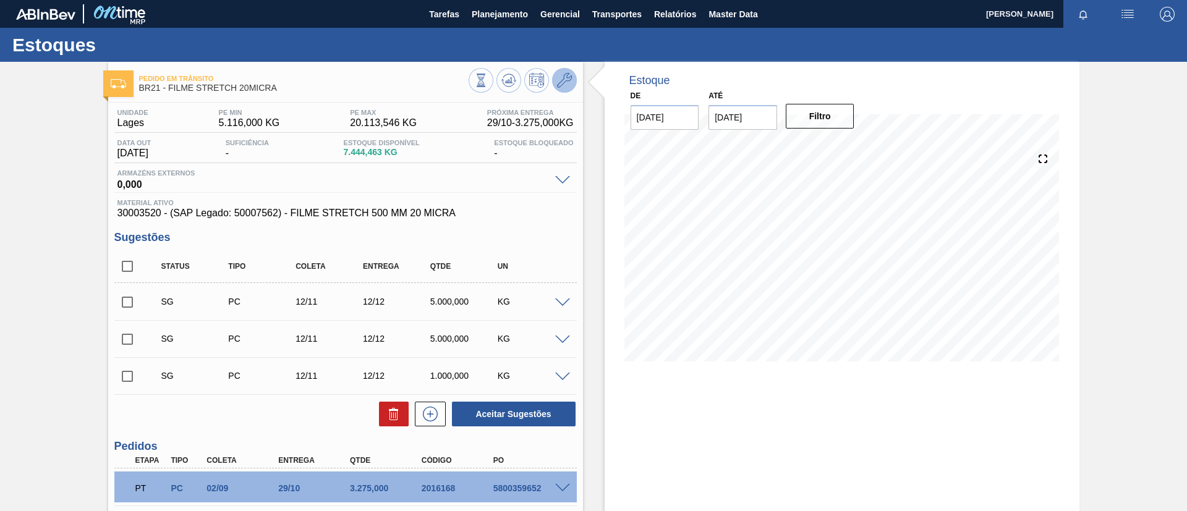
click at [567, 85] on icon at bounding box center [564, 80] width 15 height 15
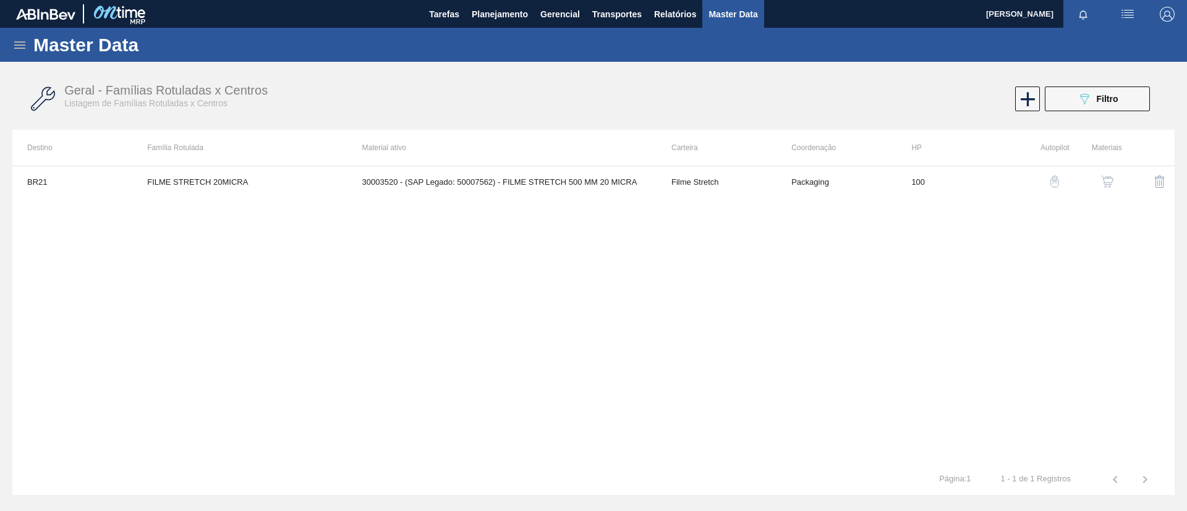
click at [1103, 185] on img "button" at bounding box center [1107, 182] width 12 height 12
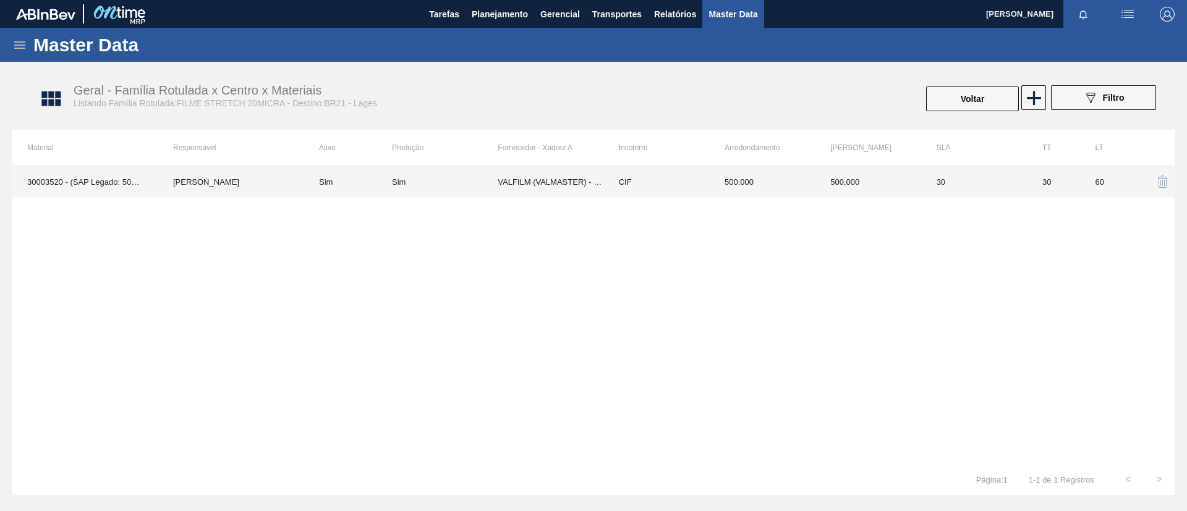
click at [417, 187] on td "Sim" at bounding box center [445, 181] width 106 height 31
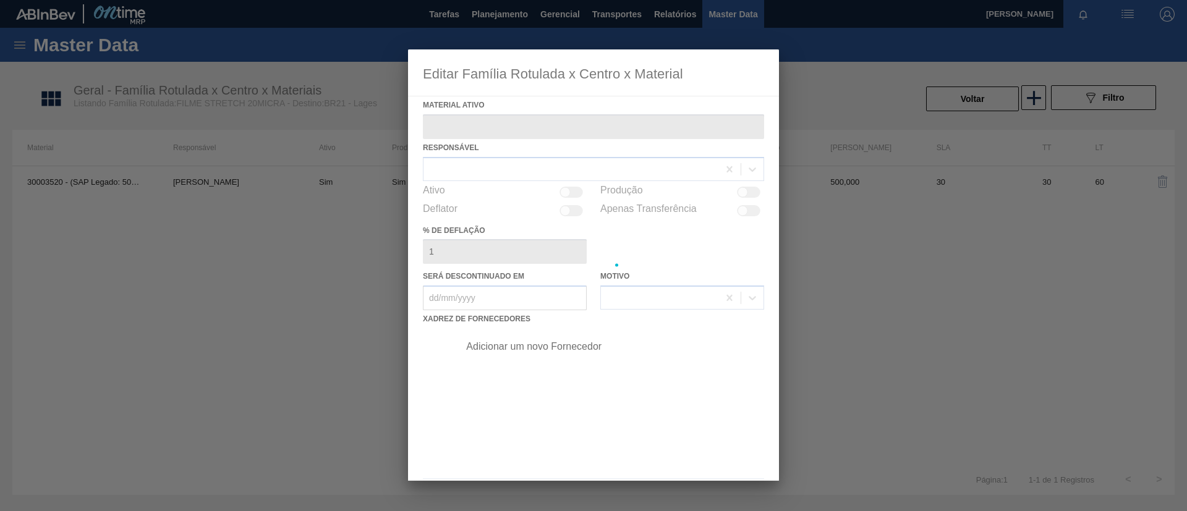
type ativo "30003520 - (SAP Legado: 50007562) - FILME STRETCH 500 MM 20 MICRA"
checkbox input "true"
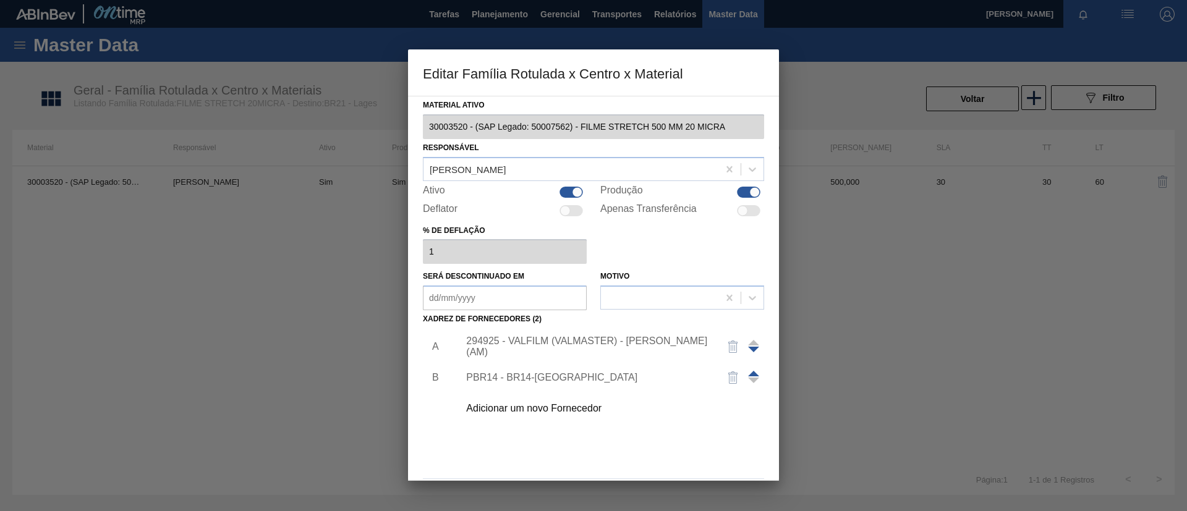
click at [573, 351] on div "294925 - VALFILM (VALMASTER) - MANAUS (AM)" at bounding box center [587, 347] width 242 height 22
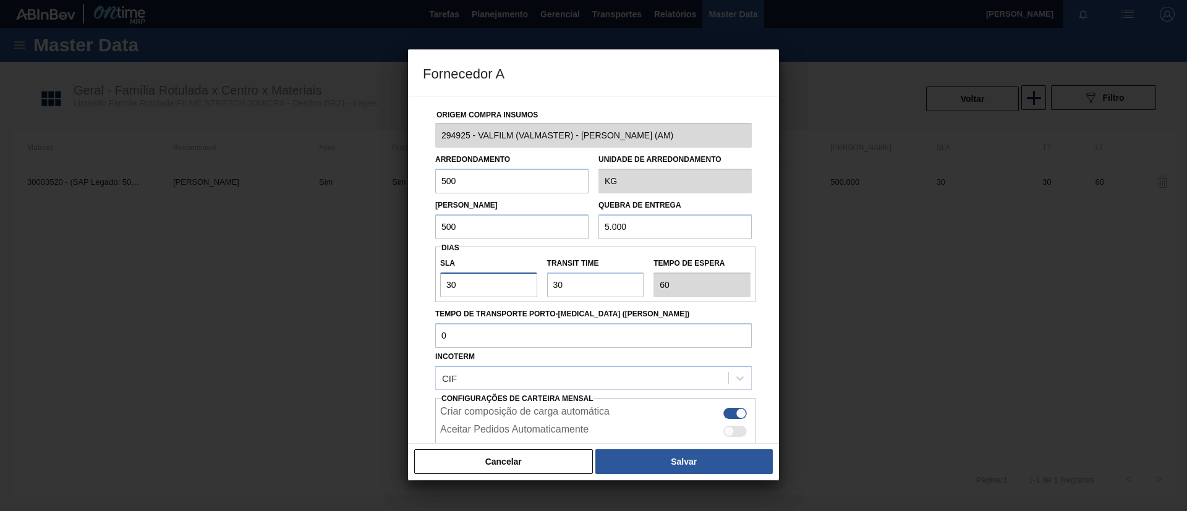
drag, startPoint x: 462, startPoint y: 291, endPoint x: 357, endPoint y: 314, distance: 107.0
click at [364, 302] on div "Fornecedor A Origem Compra Insumos 294925 - VALFILM (VALMASTER) - MANAUS (AM) A…" at bounding box center [593, 255] width 1187 height 511
type input "2"
type input "32"
type input "25"
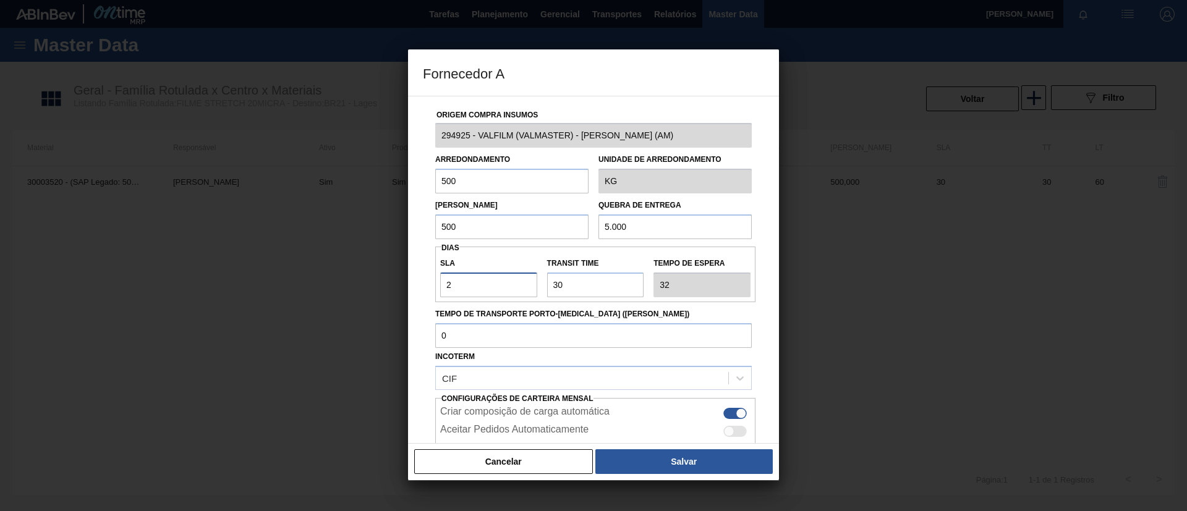
type input "55"
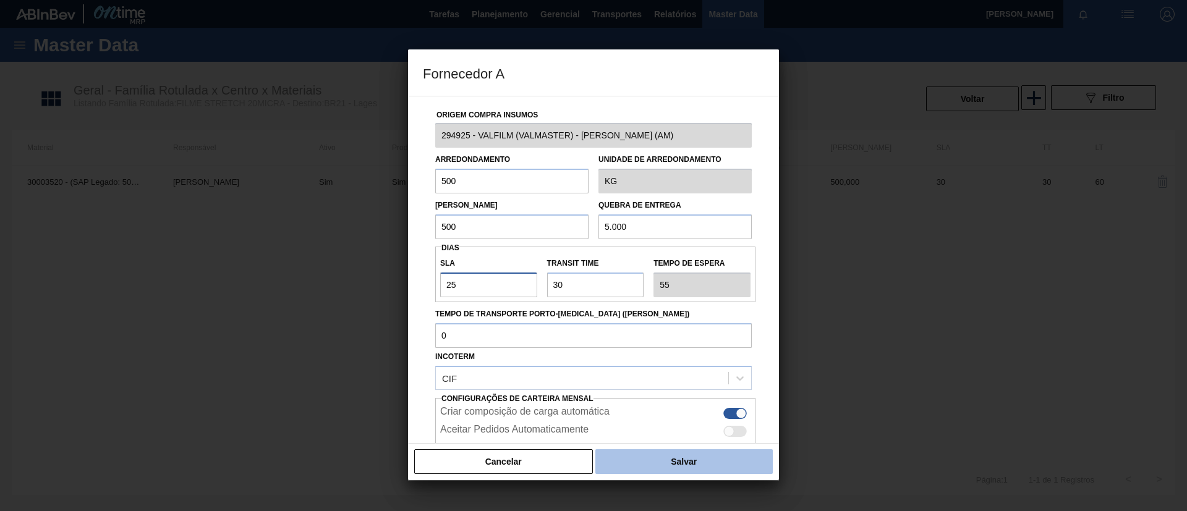
type input "25"
click at [694, 471] on button "Salvar" at bounding box center [683, 461] width 177 height 25
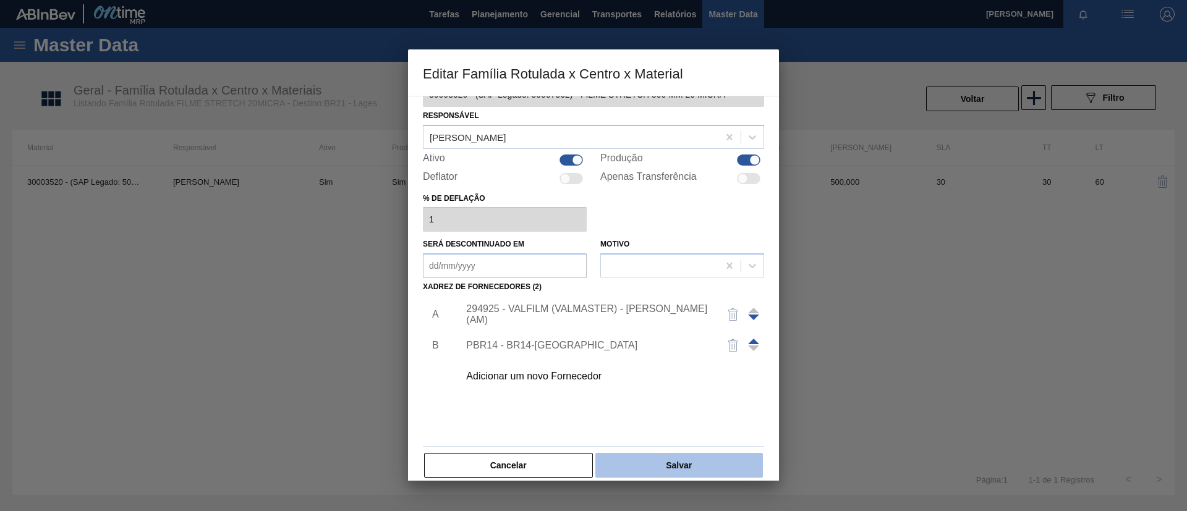
scroll to position [46, 0]
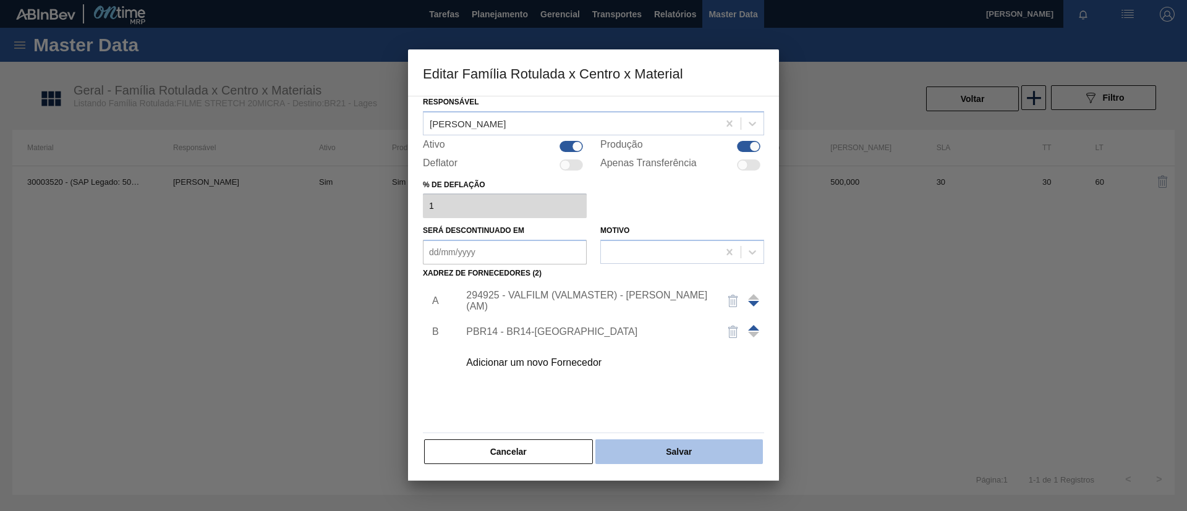
click at [694, 454] on button "Salvar" at bounding box center [679, 452] width 168 height 25
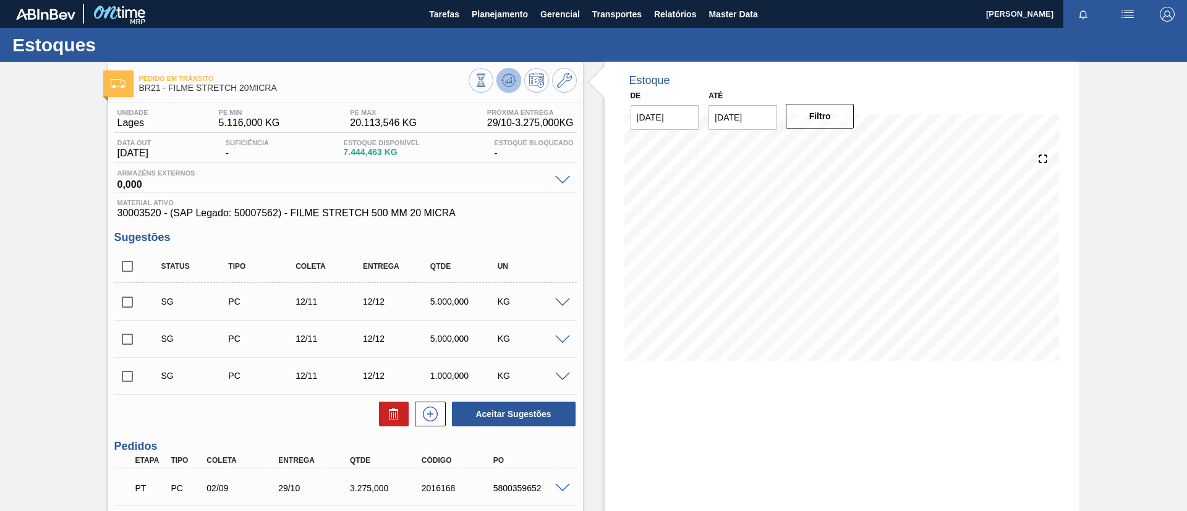
click at [502, 80] on icon at bounding box center [508, 80] width 15 height 15
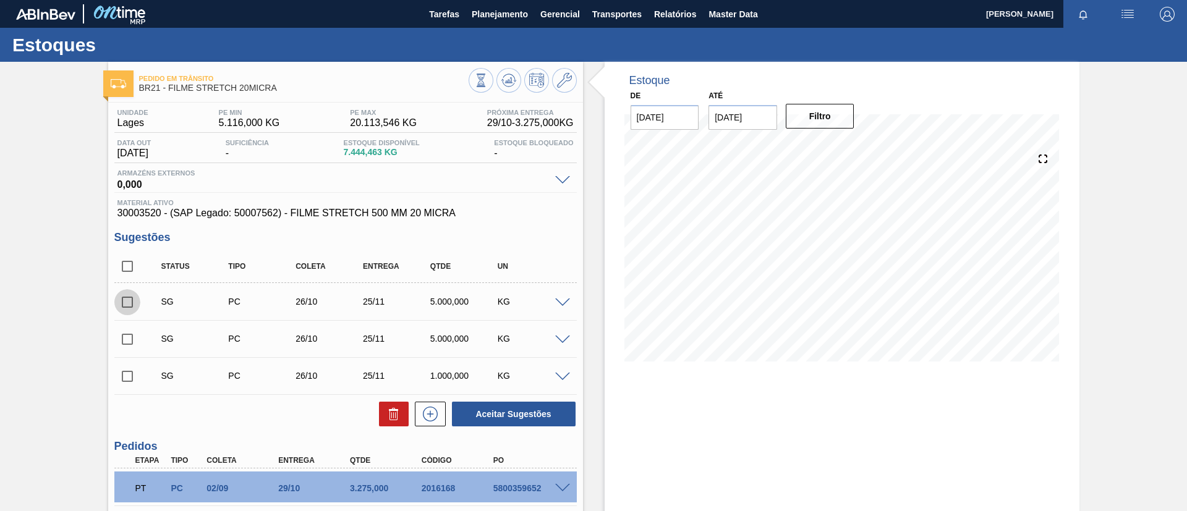
click at [136, 299] on input "checkbox" at bounding box center [127, 302] width 26 height 26
click at [492, 417] on button "Aceitar Sugestões" at bounding box center [514, 414] width 124 height 25
checkbox input "false"
click at [137, 294] on input "checkbox" at bounding box center [127, 302] width 26 height 26
click at [488, 412] on button "Aceitar Sugestões" at bounding box center [514, 414] width 124 height 25
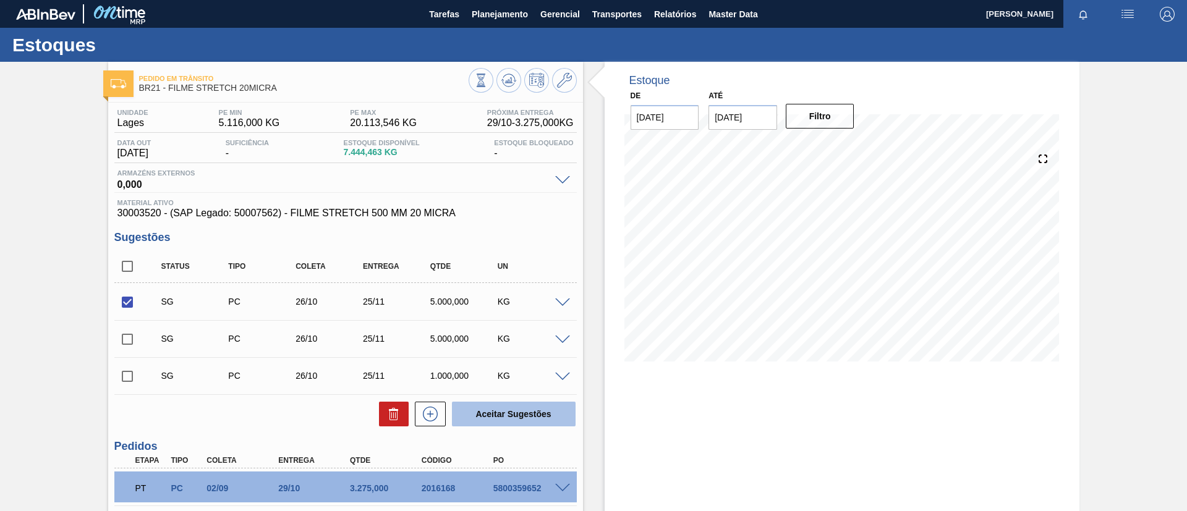
checkbox input "false"
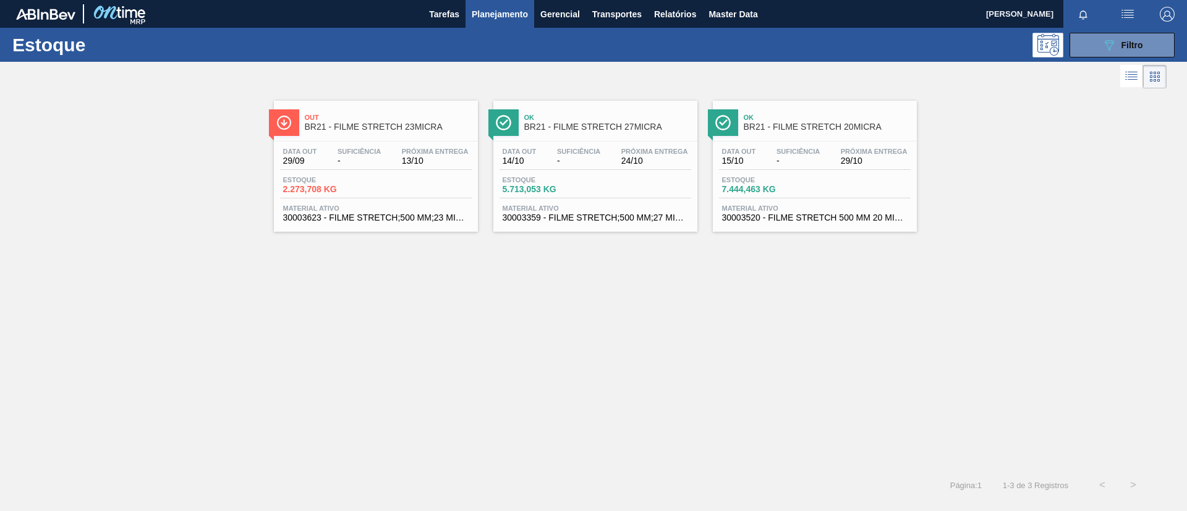
click at [584, 115] on span "Ok" at bounding box center [607, 117] width 167 height 7
click at [1105, 52] on button "089F7B8B-B2A5-4AFE-B5C0-19BA573D28AC Filtro" at bounding box center [1122, 45] width 105 height 25
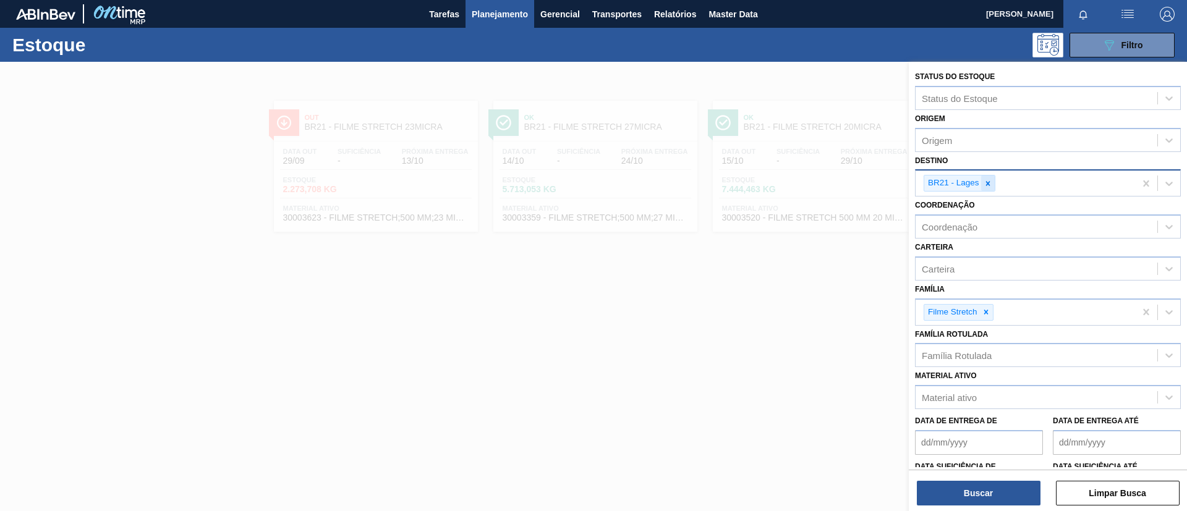
click at [991, 183] on icon at bounding box center [988, 183] width 9 height 9
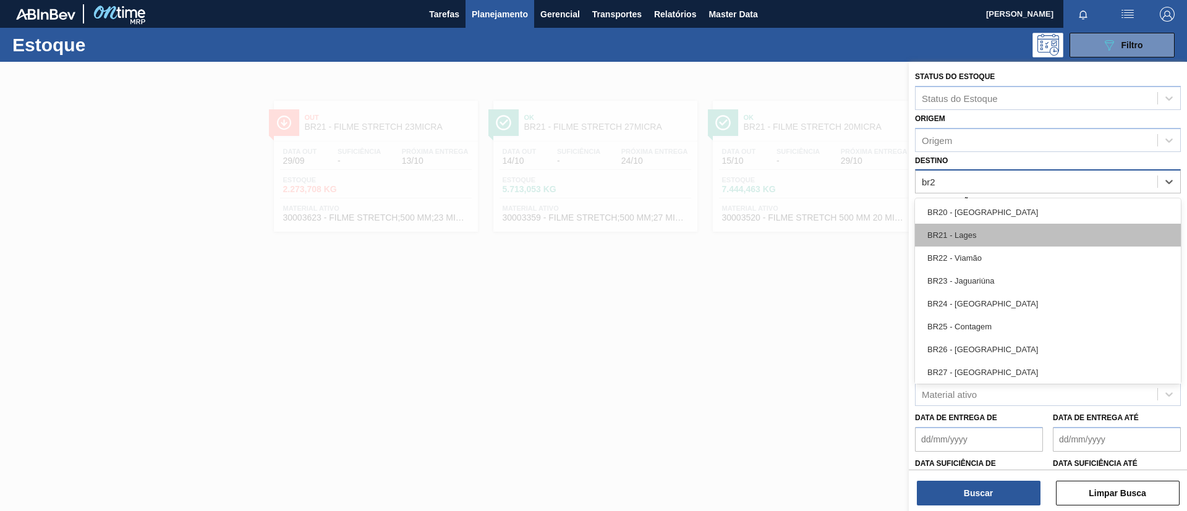
type input "br22"
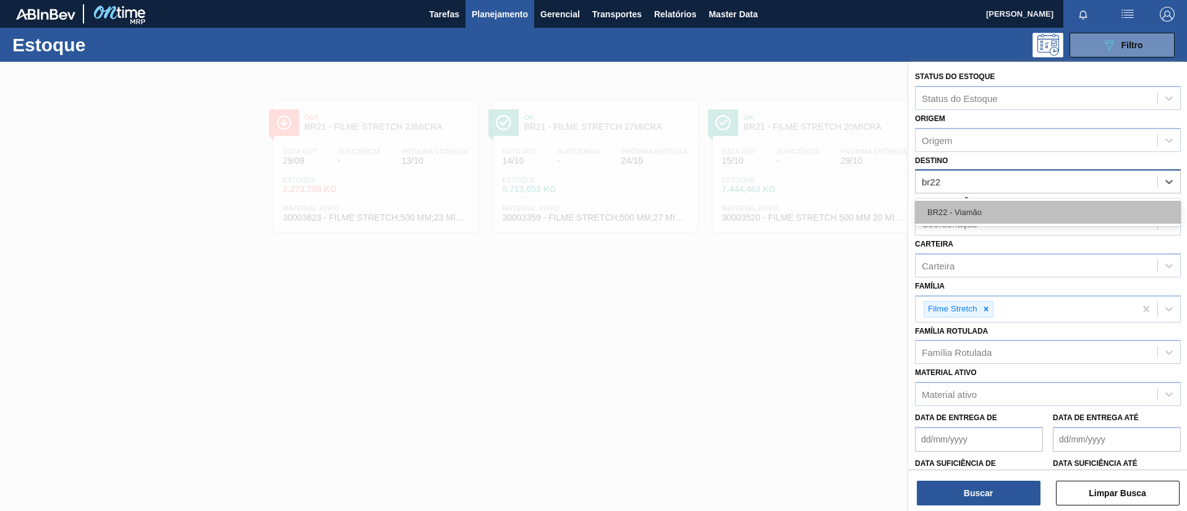
click at [1002, 219] on div "BR22 - Viamão" at bounding box center [1048, 212] width 266 height 23
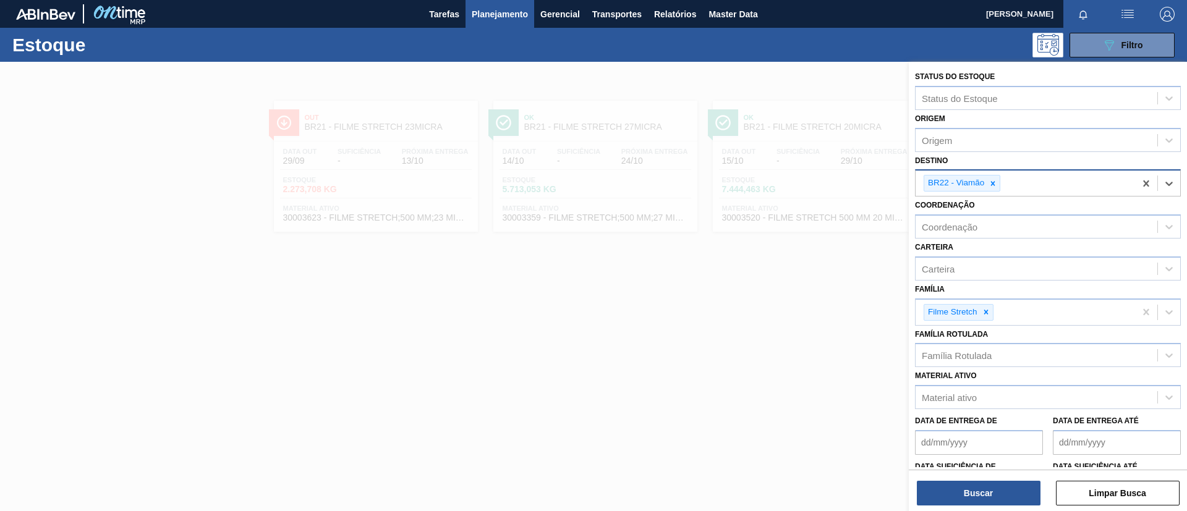
click at [1006, 479] on div "Buscar Limpar Busca" at bounding box center [1048, 487] width 278 height 35
click at [1006, 485] on button "Buscar" at bounding box center [979, 493] width 124 height 25
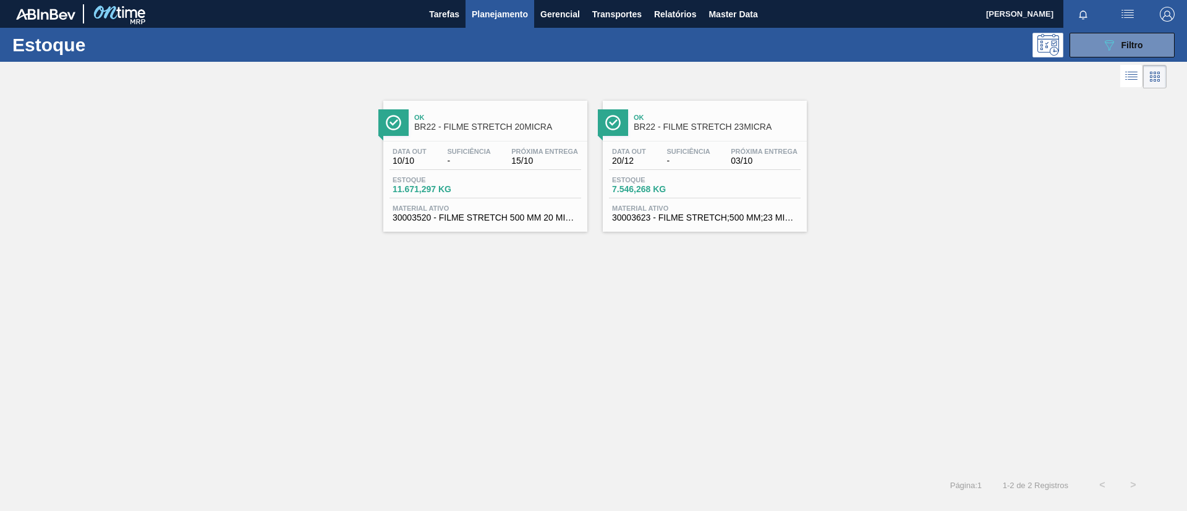
click at [537, 151] on span "Próxima Entrega" at bounding box center [544, 151] width 67 height 7
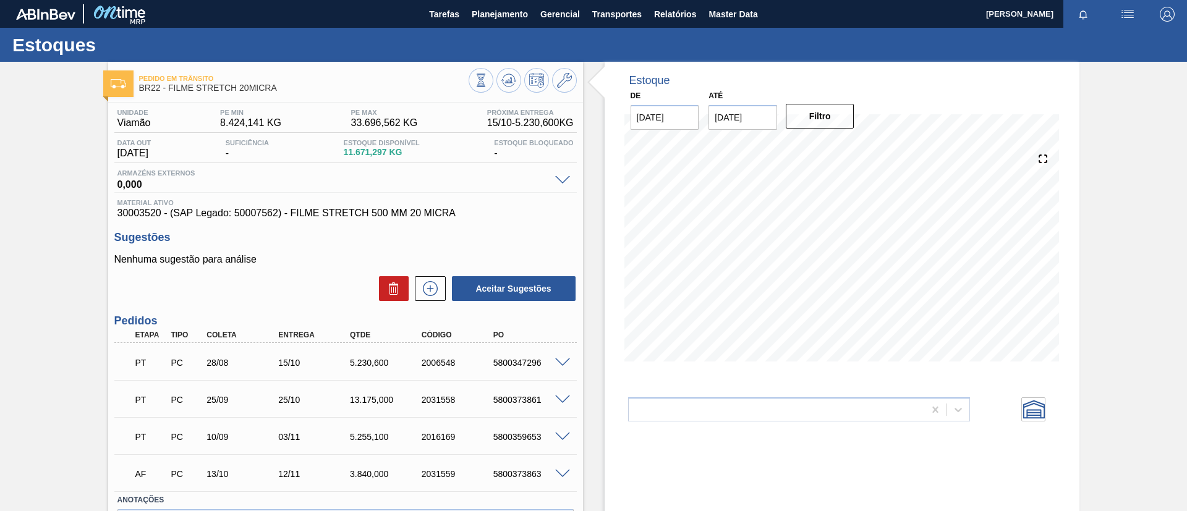
click at [564, 394] on div at bounding box center [564, 398] width 25 height 9
click at [565, 397] on span at bounding box center [562, 400] width 15 height 9
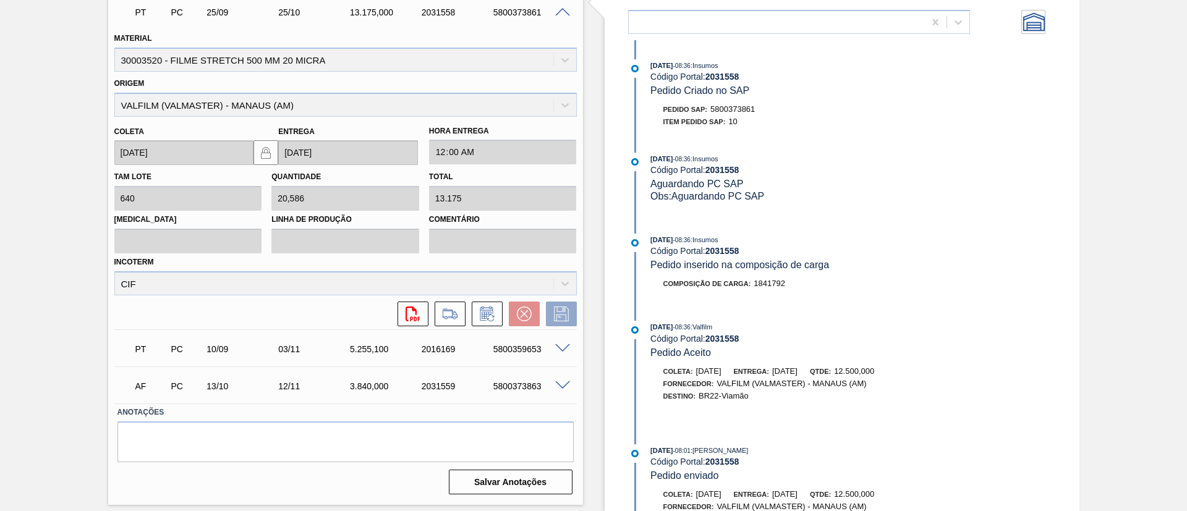
scroll to position [525, 0]
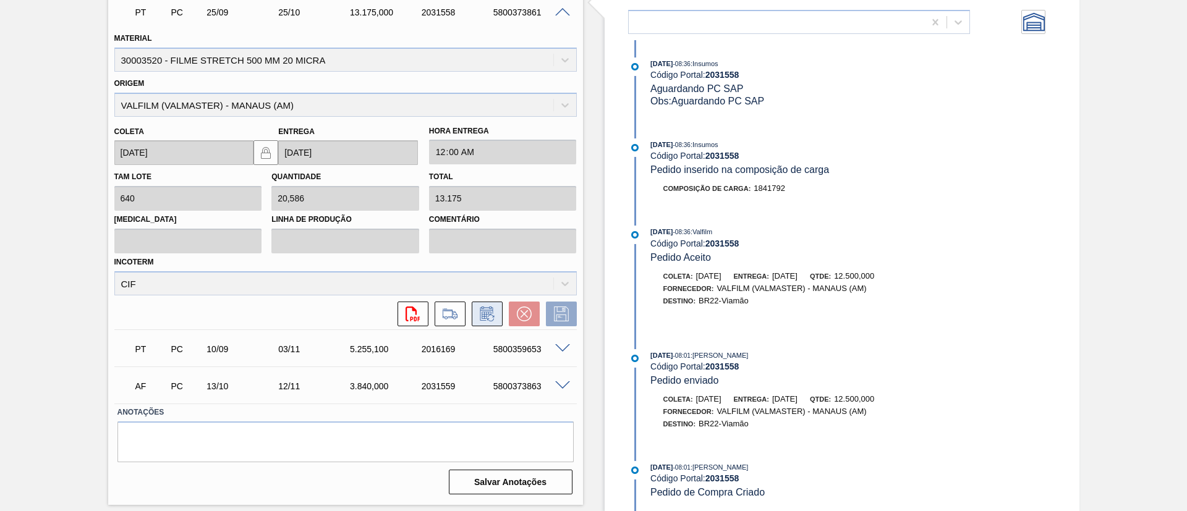
click at [490, 309] on icon at bounding box center [487, 314] width 20 height 15
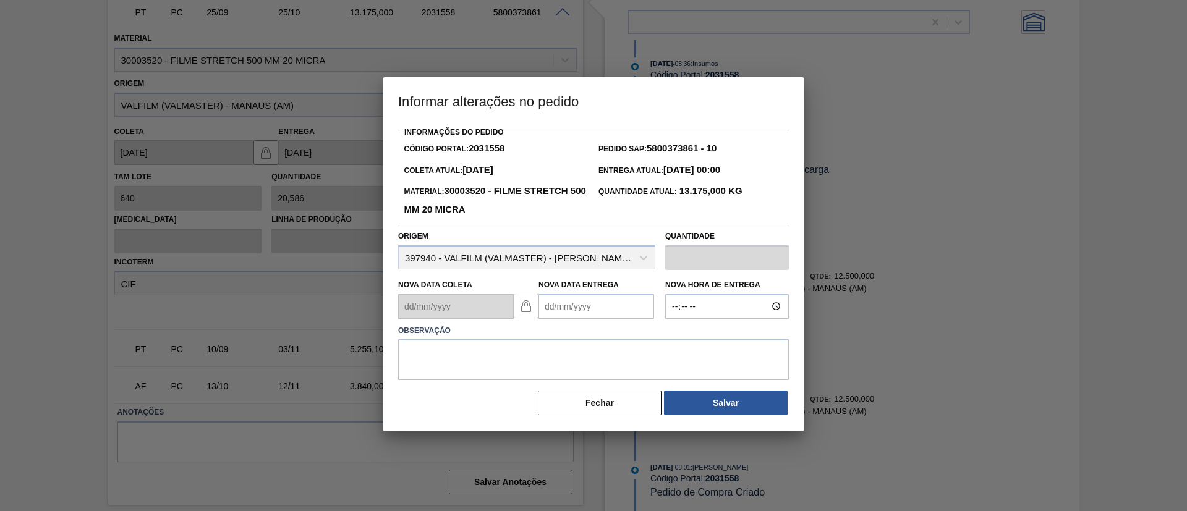
drag, startPoint x: 586, startPoint y: 311, endPoint x: 627, endPoint y: 323, distance: 42.5
click at [587, 312] on Entrega2031558 "Nova Data Entrega" at bounding box center [597, 306] width 116 height 25
click at [676, 338] on button "Next Month" at bounding box center [677, 336] width 9 height 9
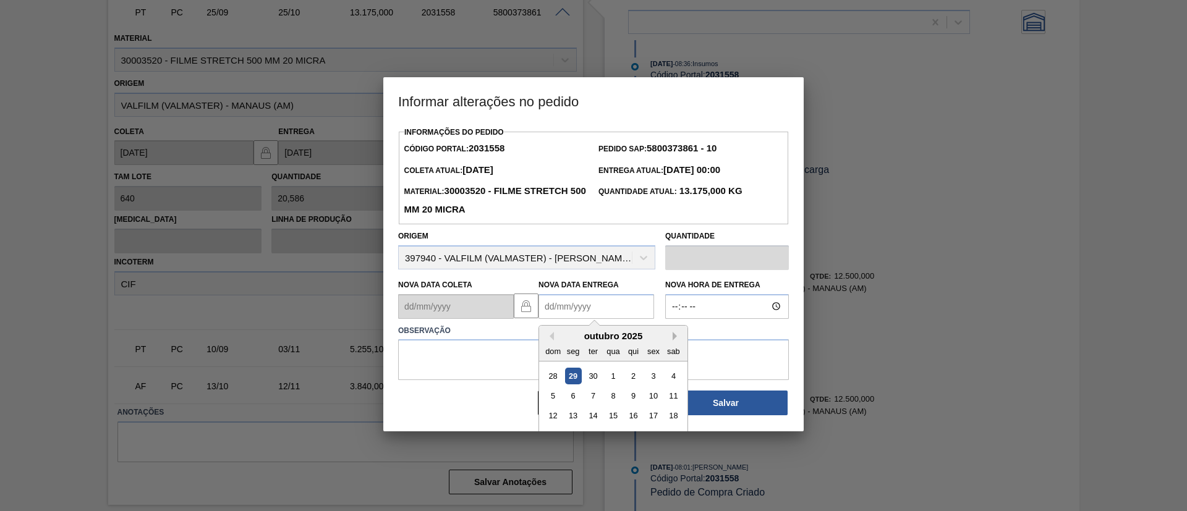
click at [676, 338] on button "Next Month" at bounding box center [677, 336] width 9 height 9
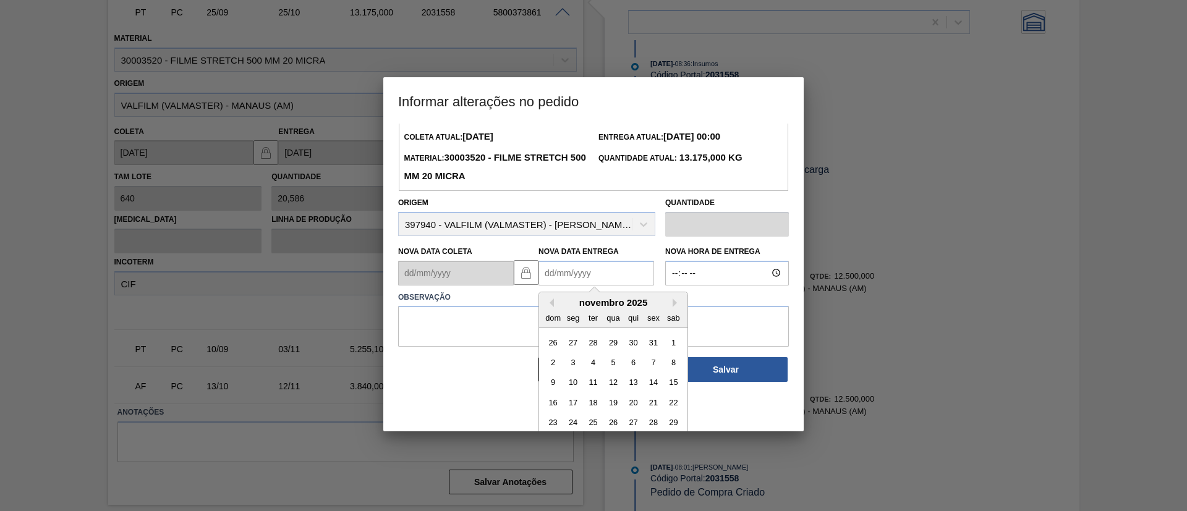
scroll to position [62, 0]
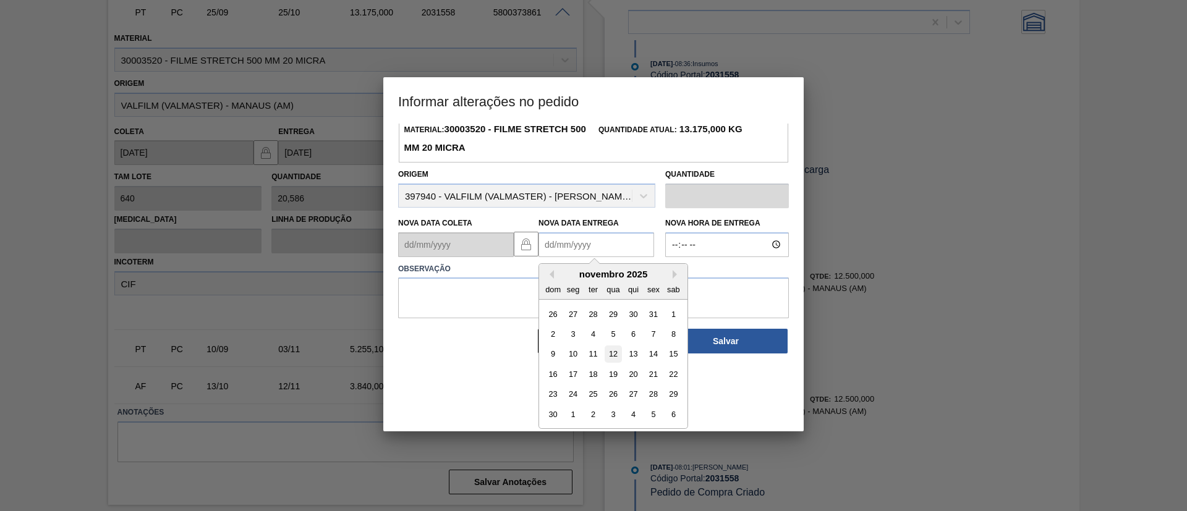
click at [616, 351] on div "12" at bounding box center [613, 354] width 17 height 17
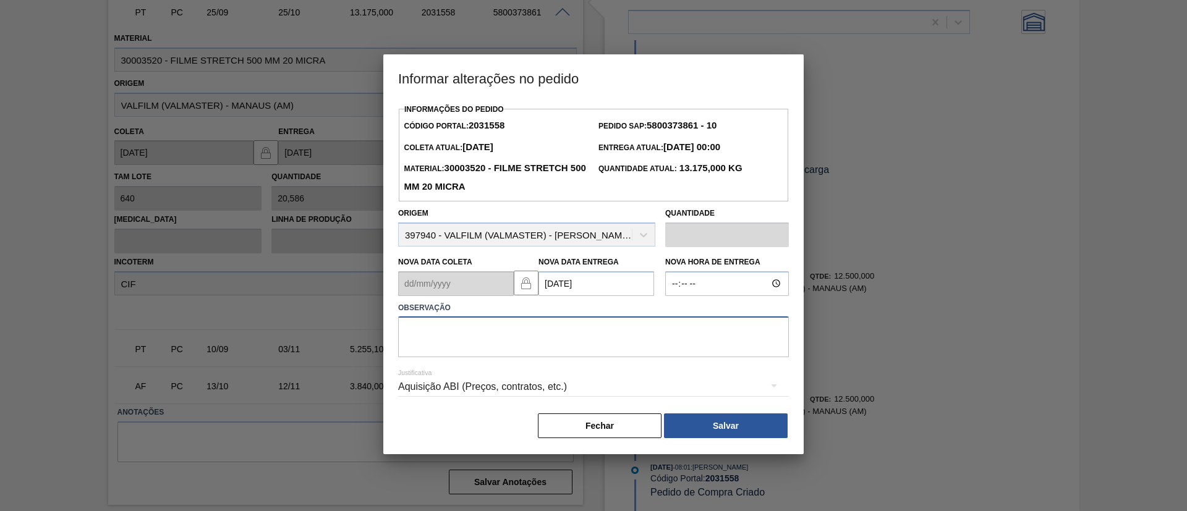
click at [616, 345] on textarea at bounding box center [593, 337] width 391 height 41
paste textarea "Data Original"
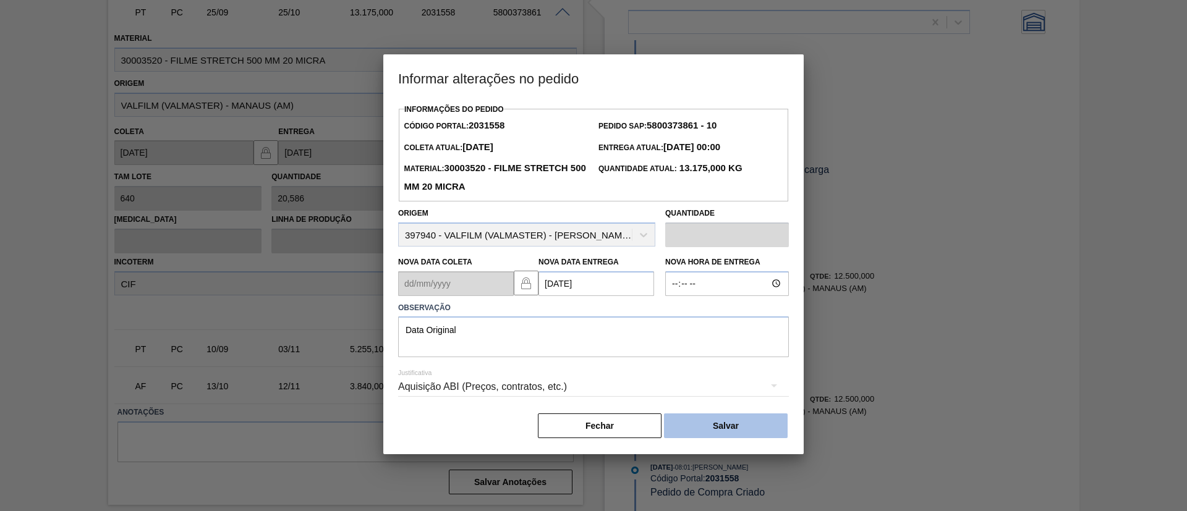
click at [725, 423] on button "Salvar" at bounding box center [726, 426] width 124 height 25
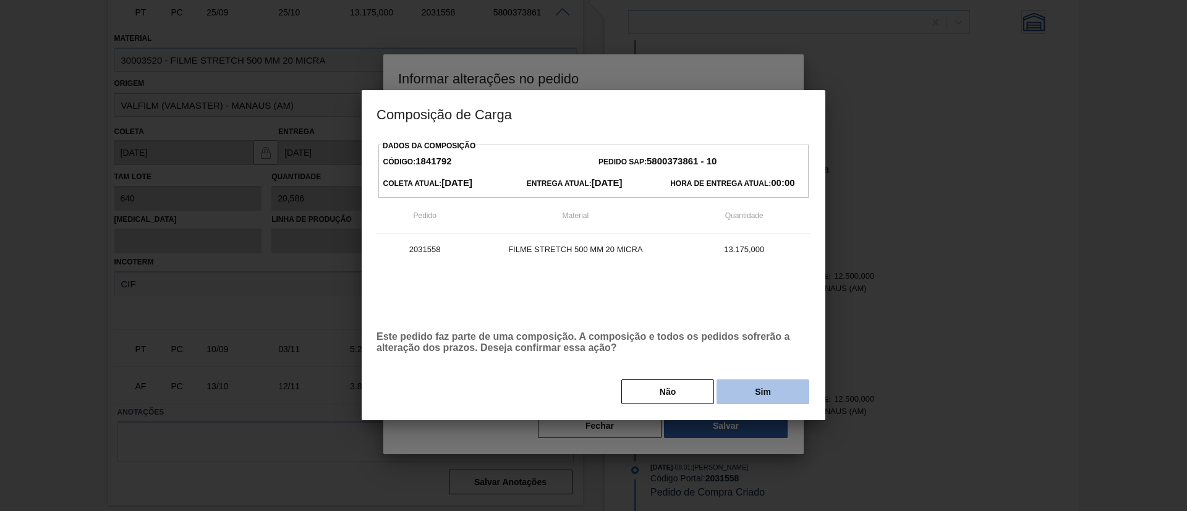
click at [744, 382] on button "Sim" at bounding box center [763, 392] width 93 height 25
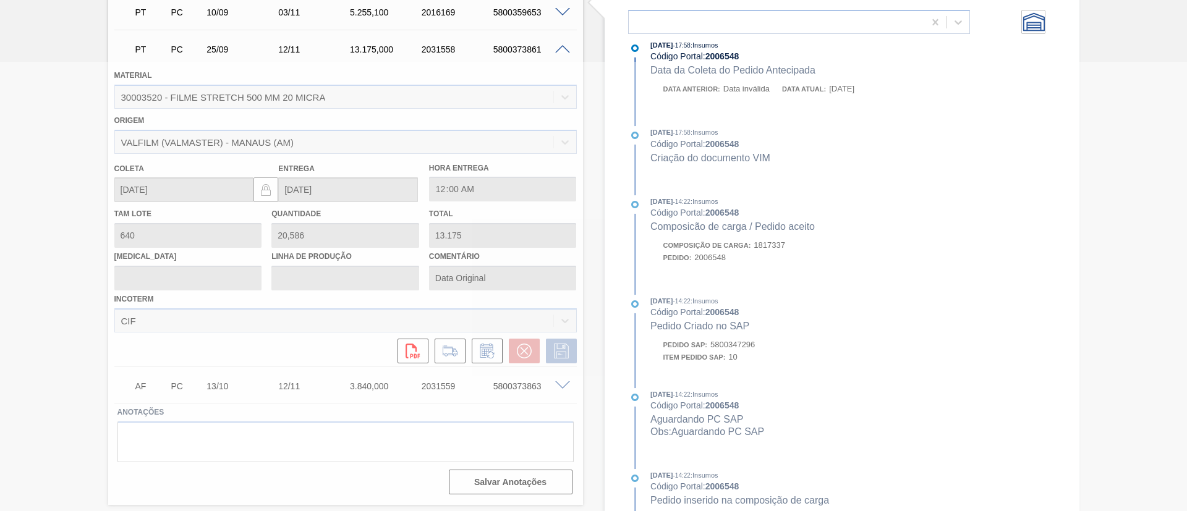
scroll to position [51, 0]
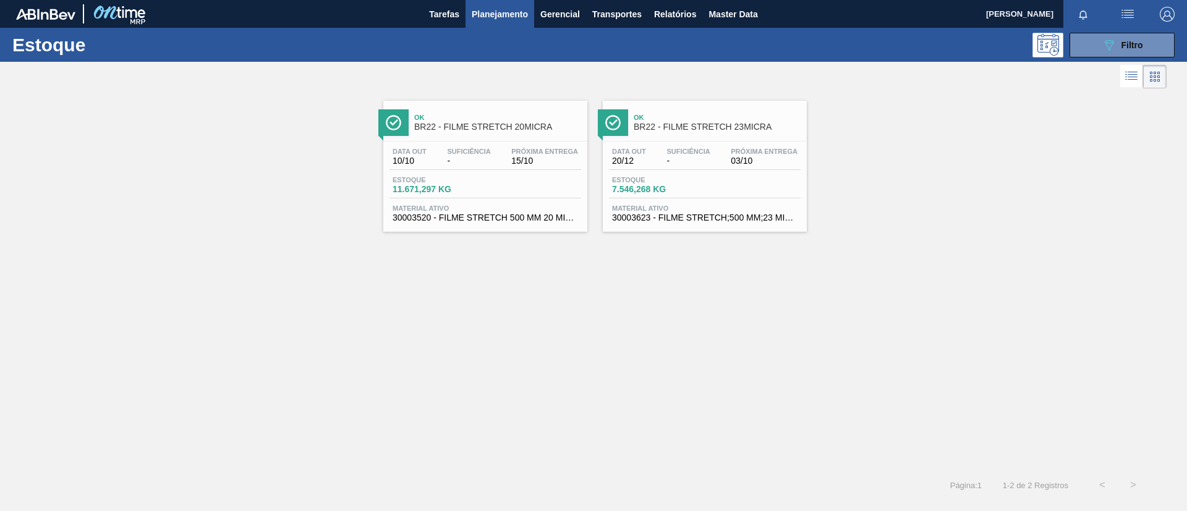
click at [709, 138] on div "Ok BR22 - FILME STRETCH 23MICRA Data out 20/12 Suficiência - Próxima Entrega 03…" at bounding box center [705, 166] width 204 height 131
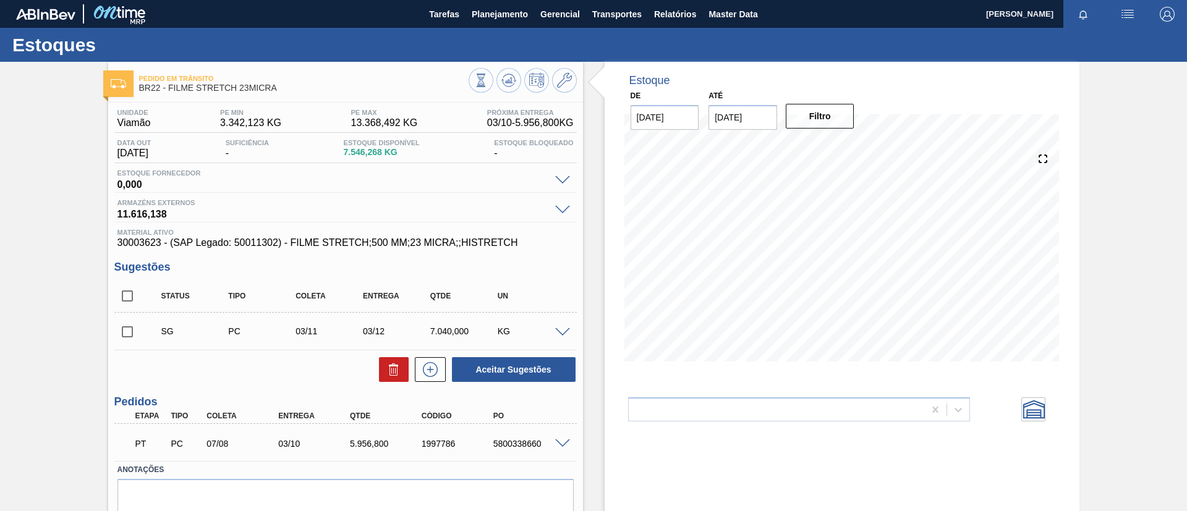
click at [561, 98] on div "Pedido em Trânsito BR22 - FILME STRETCH 23MICRA Unidade Viamão PE MIN 3.342,123…" at bounding box center [345, 312] width 475 height 501
click at [569, 84] on icon at bounding box center [564, 80] width 15 height 15
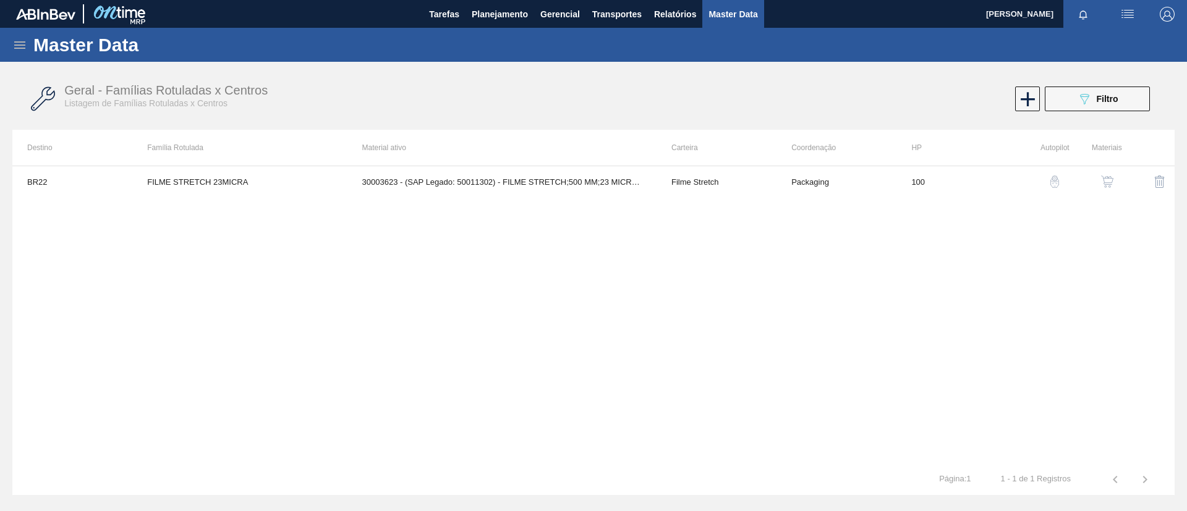
click at [1113, 177] on img "button" at bounding box center [1107, 182] width 12 height 12
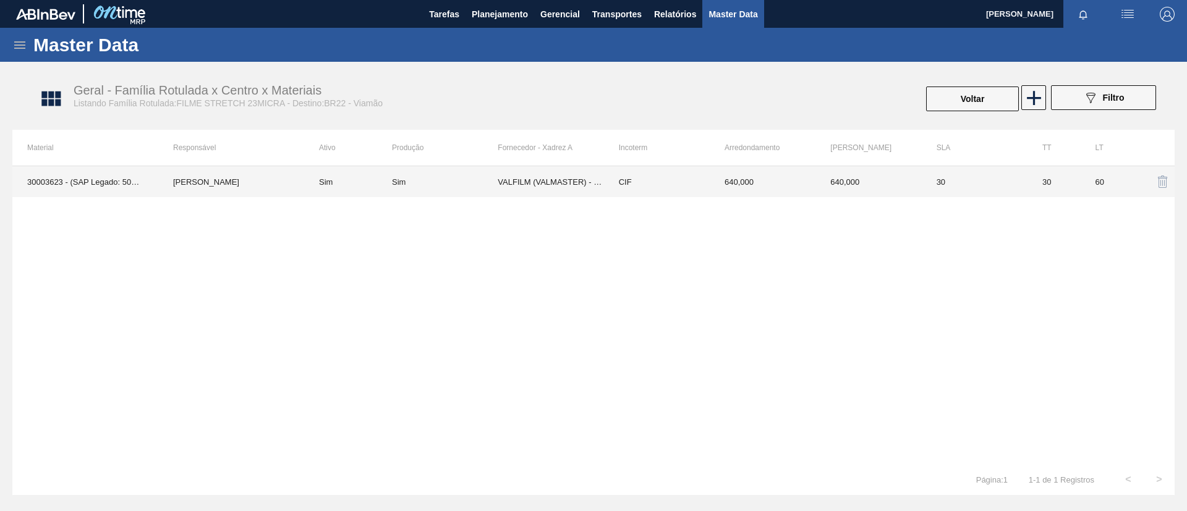
click at [599, 195] on td "VALFILM (VALMASTER) - MANAUS (AM)" at bounding box center [551, 181] width 106 height 31
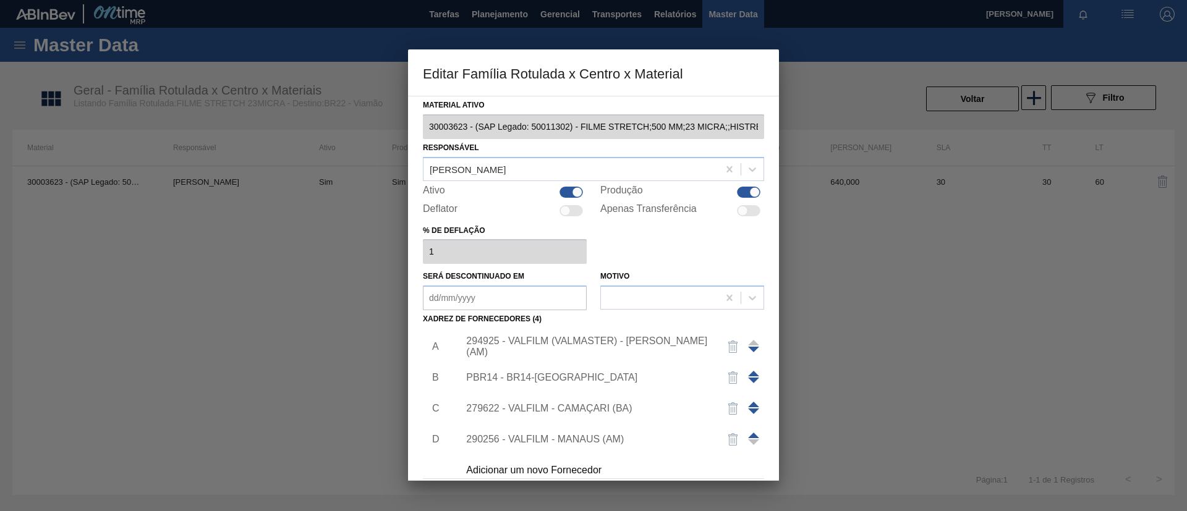
click at [660, 337] on div "294925 - VALFILM (VALMASTER) - MANAUS (AM)" at bounding box center [608, 346] width 312 height 31
click at [666, 342] on div "294925 - VALFILM (VALMASTER) - MANAUS (AM)" at bounding box center [587, 347] width 242 height 22
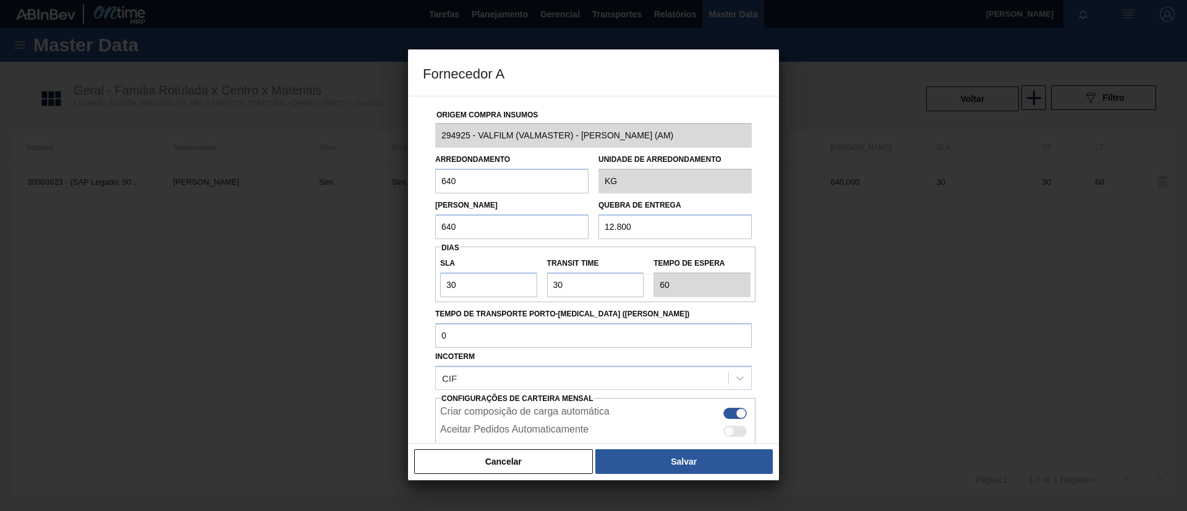
drag, startPoint x: 665, startPoint y: 229, endPoint x: 555, endPoint y: 228, distance: 110.1
click at [555, 228] on div "Lote Mínimo 640 Quebra de entrega 12.800" at bounding box center [593, 217] width 326 height 46
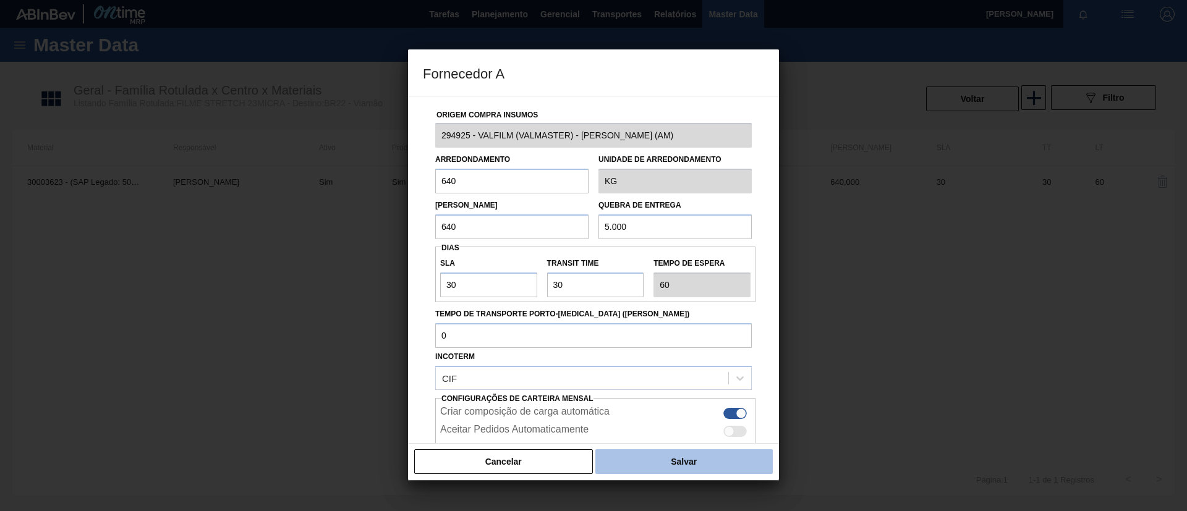
click at [698, 466] on button "Salvar" at bounding box center [683, 461] width 177 height 25
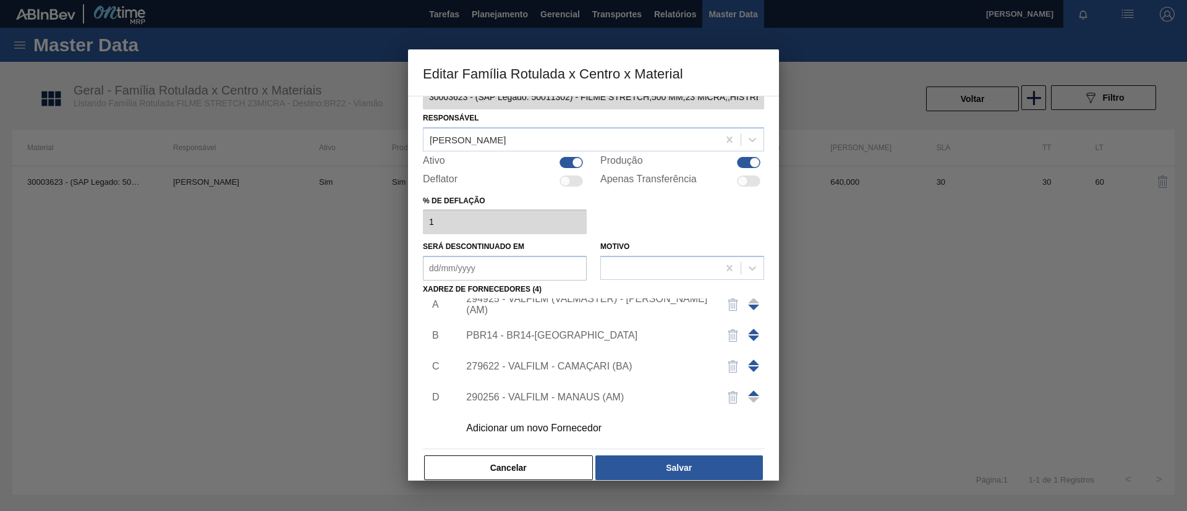
scroll to position [46, 0]
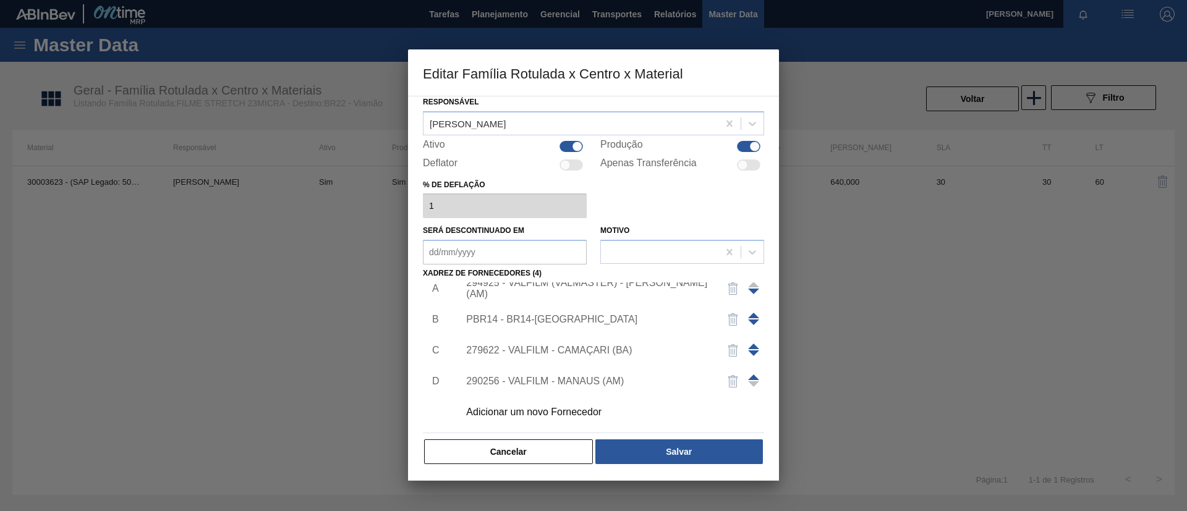
click at [718, 448] on button "Salvar" at bounding box center [679, 452] width 168 height 25
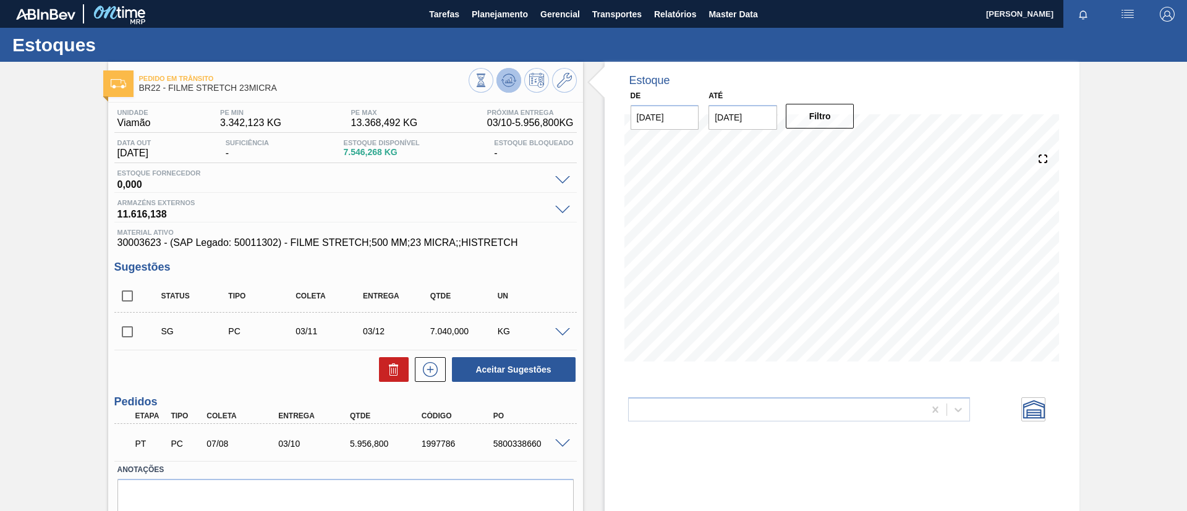
click at [508, 79] on icon at bounding box center [508, 80] width 15 height 15
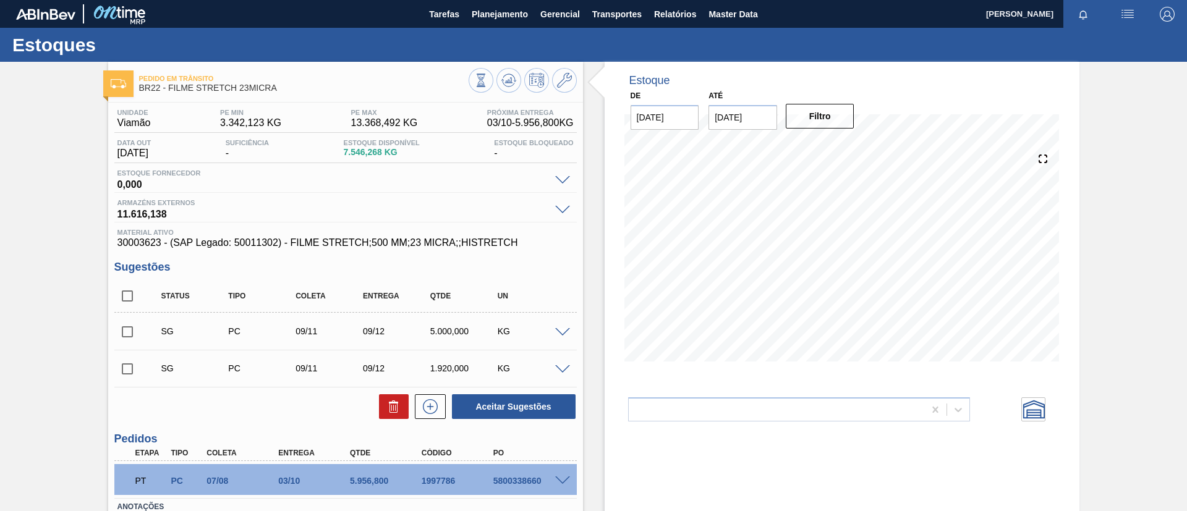
click at [128, 334] on input "checkbox" at bounding box center [127, 332] width 26 height 26
click at [495, 414] on button "Aceitar Sugestões" at bounding box center [514, 406] width 124 height 25
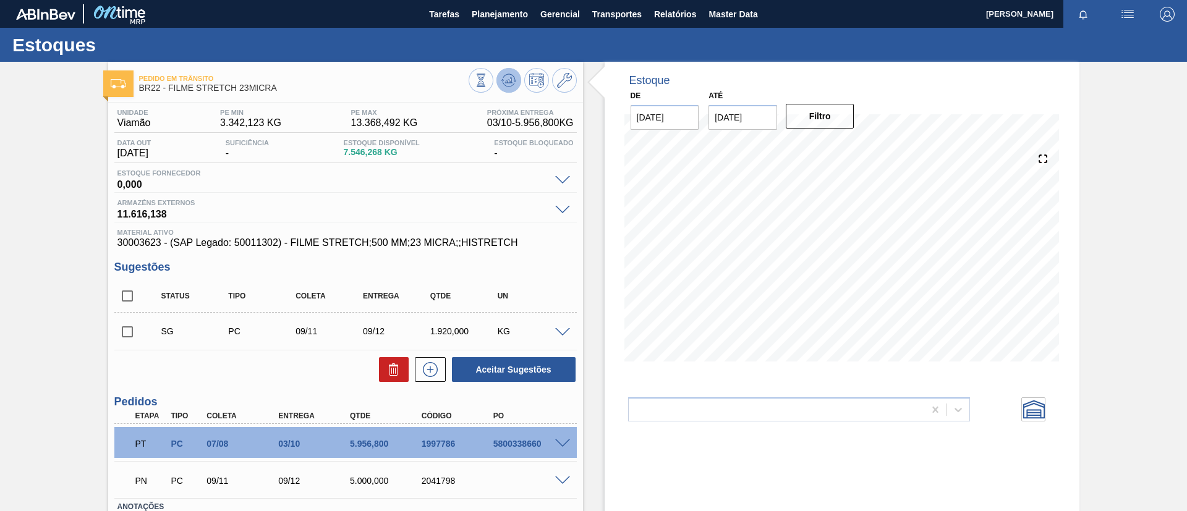
click at [504, 88] on button at bounding box center [508, 80] width 25 height 25
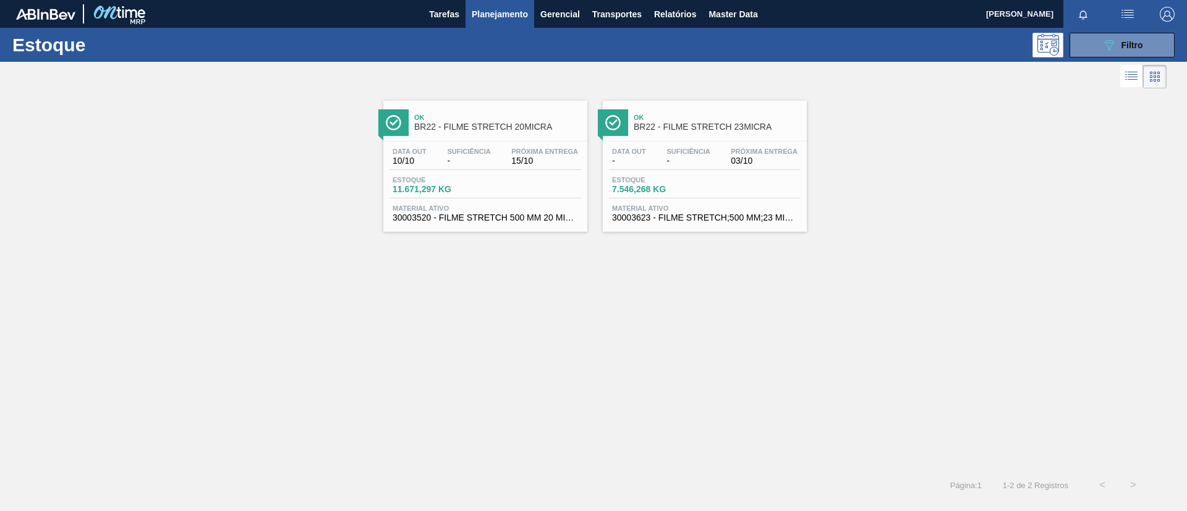
click at [498, 150] on div "Data out 10/10 Suficiência - Próxima Entrega 15/10" at bounding box center [486, 159] width 192 height 22
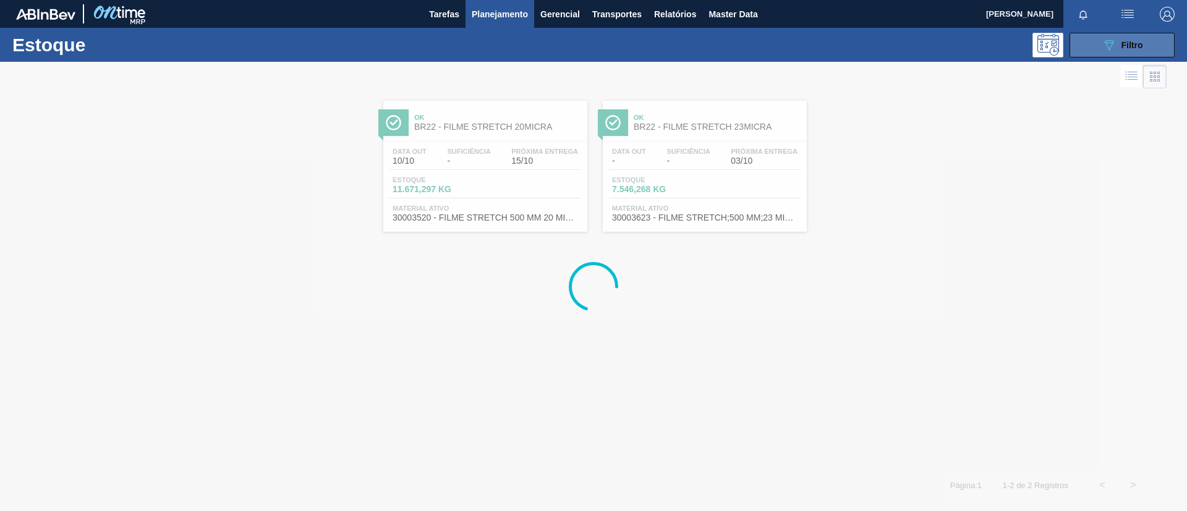
click at [1101, 49] on button "089F7B8B-B2A5-4AFE-B5C0-19BA573D28AC Filtro" at bounding box center [1122, 45] width 105 height 25
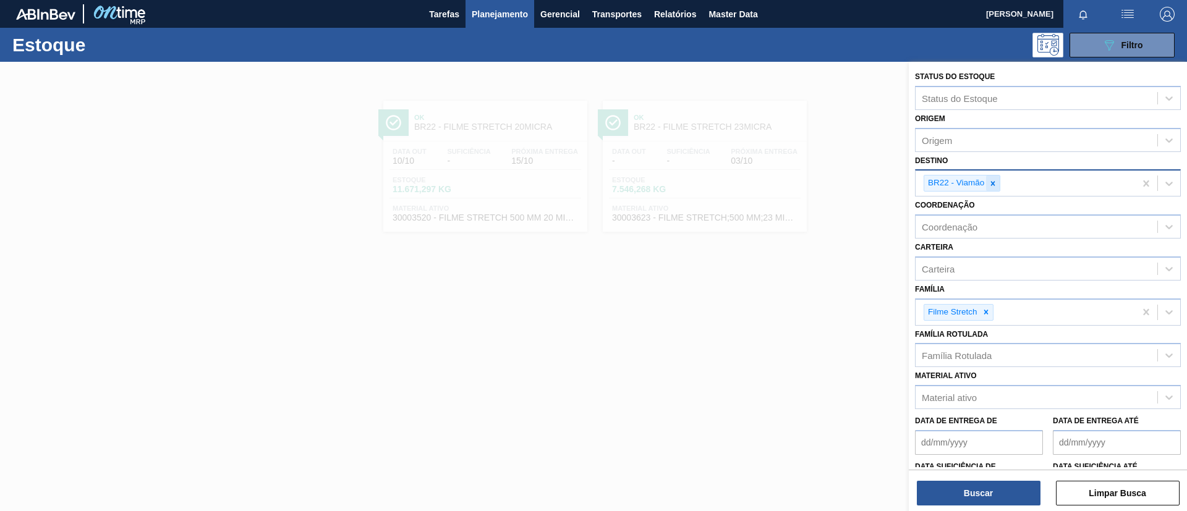
click at [996, 181] on icon at bounding box center [993, 183] width 9 height 9
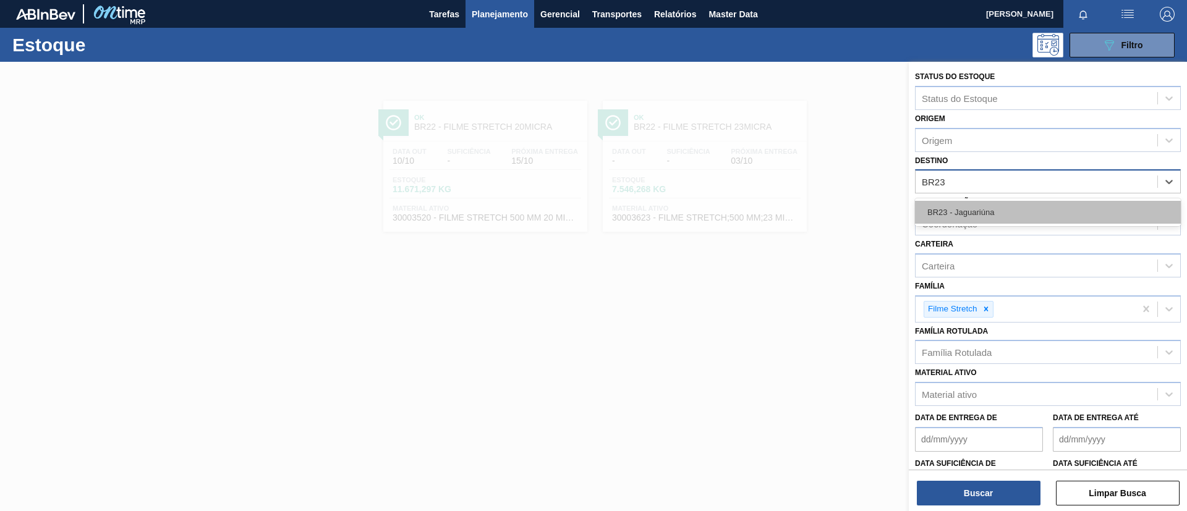
click at [995, 213] on div "BR23 - Jaguariúna" at bounding box center [1048, 212] width 266 height 23
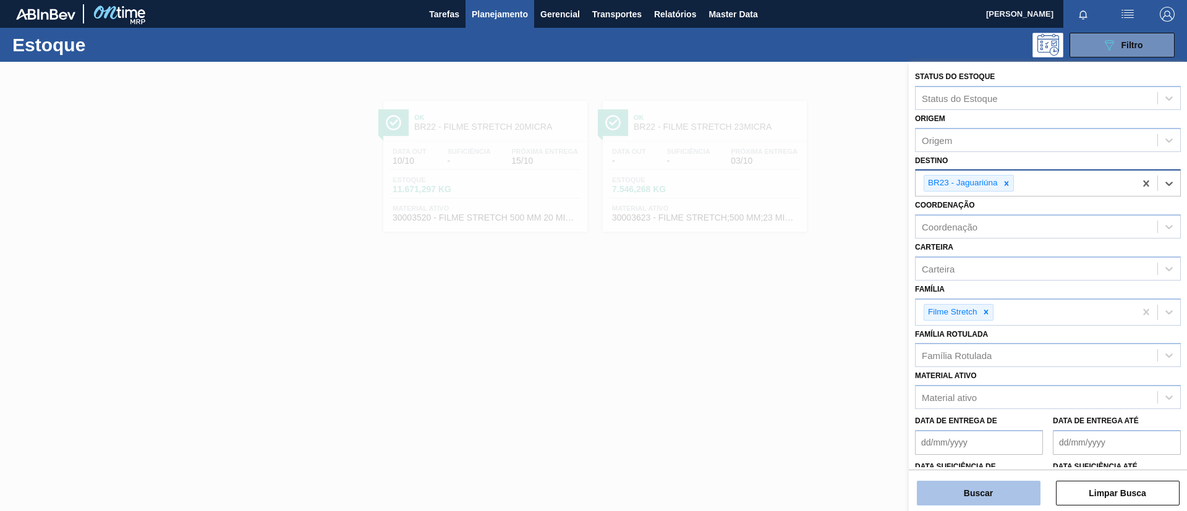
click at [992, 498] on button "Buscar" at bounding box center [979, 493] width 124 height 25
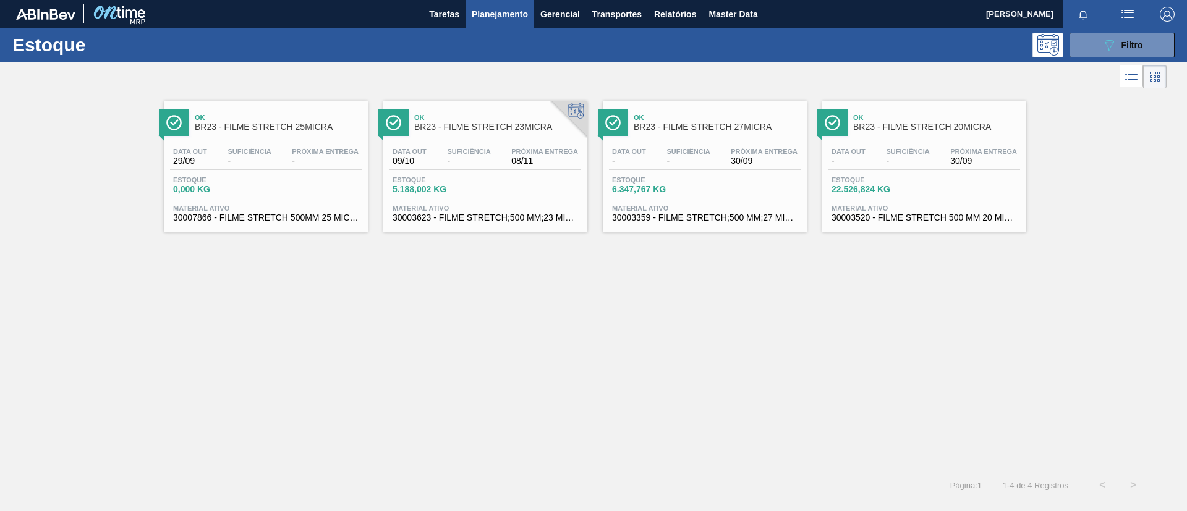
click at [448, 122] on span "BR23 - FILME STRETCH 23MICRA" at bounding box center [497, 126] width 167 height 9
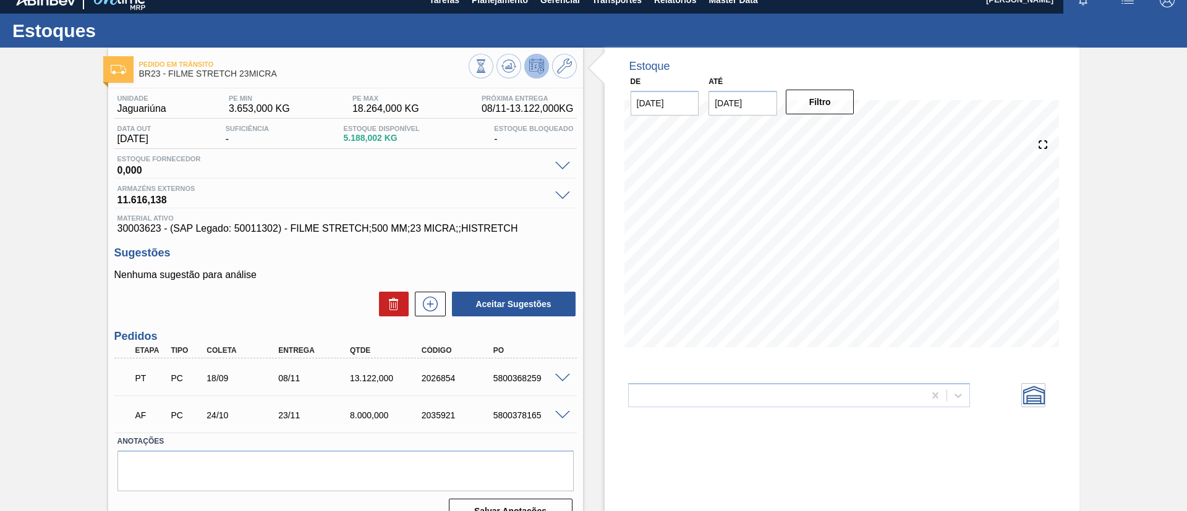
scroll to position [37, 0]
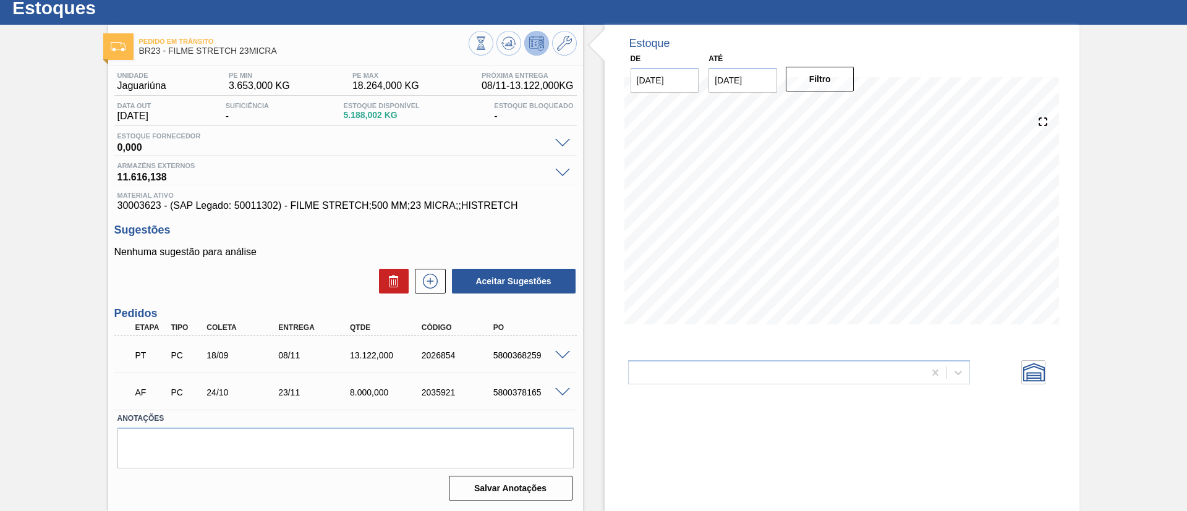
click at [553, 390] on div at bounding box center [564, 391] width 25 height 9
click at [560, 394] on span at bounding box center [562, 392] width 15 height 9
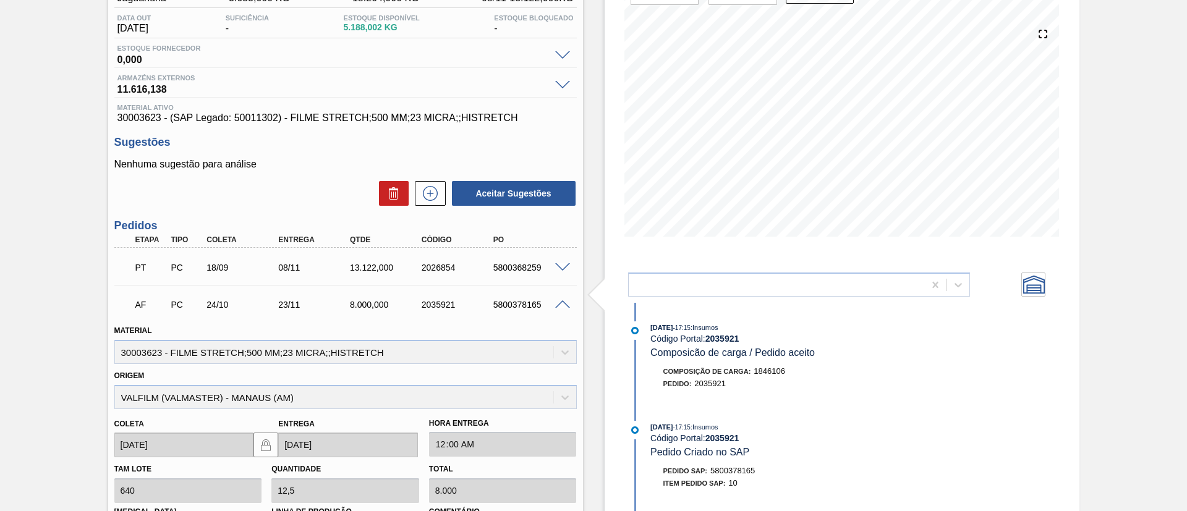
scroll to position [223, 0]
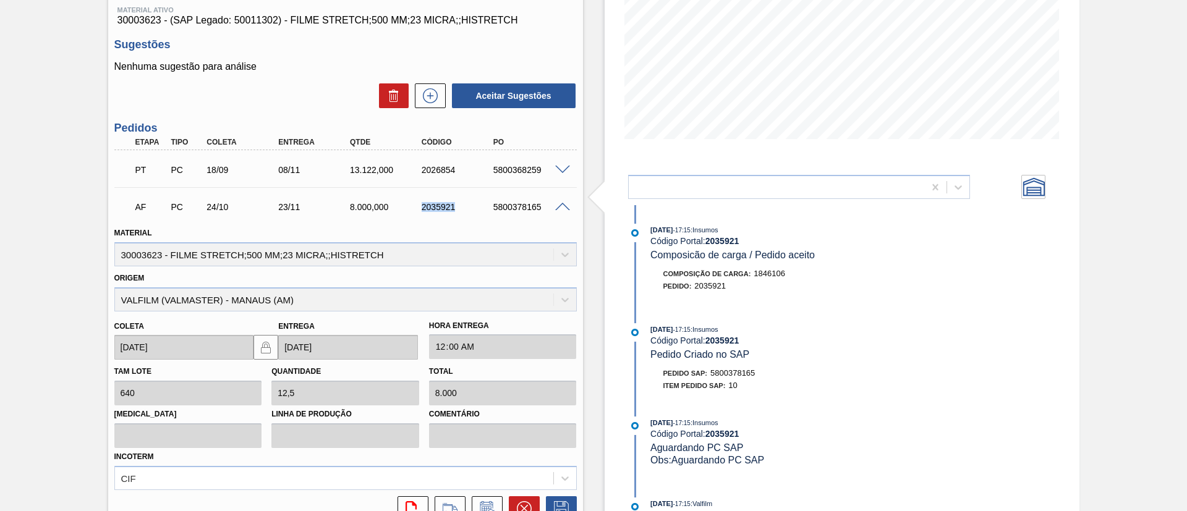
drag, startPoint x: 405, startPoint y: 209, endPoint x: 445, endPoint y: 175, distance: 52.2
click at [484, 211] on div "AF PC 24/10 23/11 8.000,000 2035921 5800378165" at bounding box center [342, 206] width 430 height 25
copy div "2035921"
click at [0, 260] on div "Pedido em Trânsito BR23 - FILME STRETCH 23MICRA Unidade Jaguariúna PE MIN 3.653…" at bounding box center [593, 235] width 1187 height 793
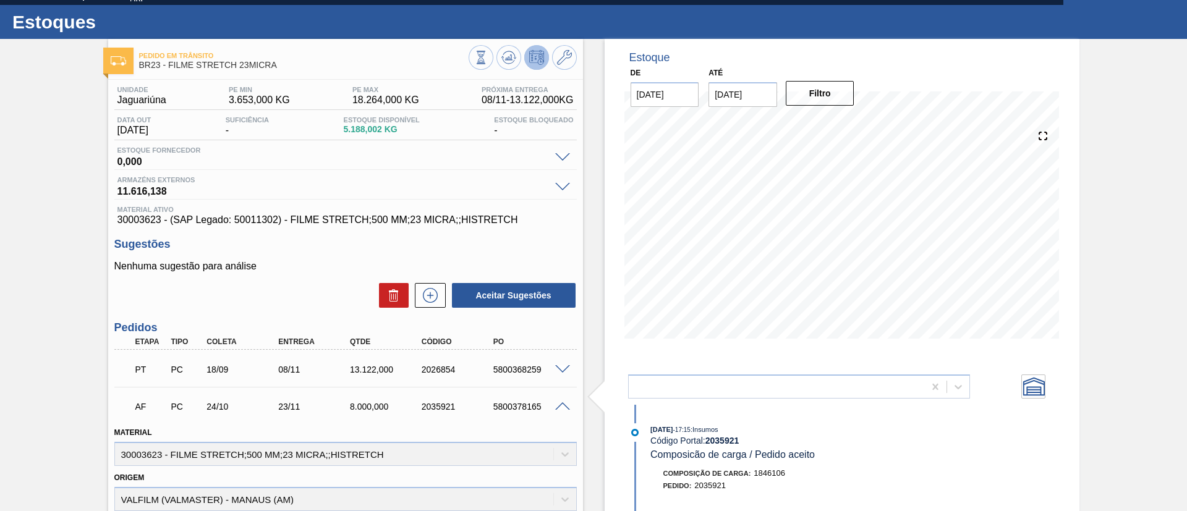
scroll to position [0, 0]
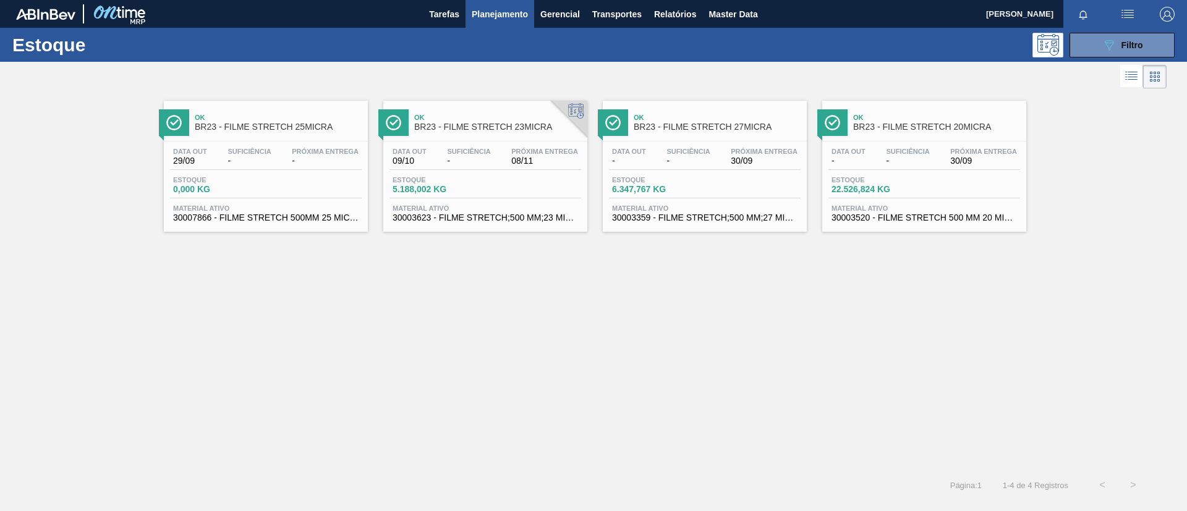
click at [650, 133] on div "Ok BR23 - FILME STRETCH 27MICRA" at bounding box center [717, 123] width 167 height 28
click at [878, 147] on div "Data out - Suficiência - Próxima Entrega 30/09 Estoque 22.526,824 KG Material a…" at bounding box center [924, 184] width 204 height 84
click at [1151, 41] on button "089F7B8B-B2A5-4AFE-B5C0-19BA573D28AC Filtro" at bounding box center [1122, 45] width 105 height 25
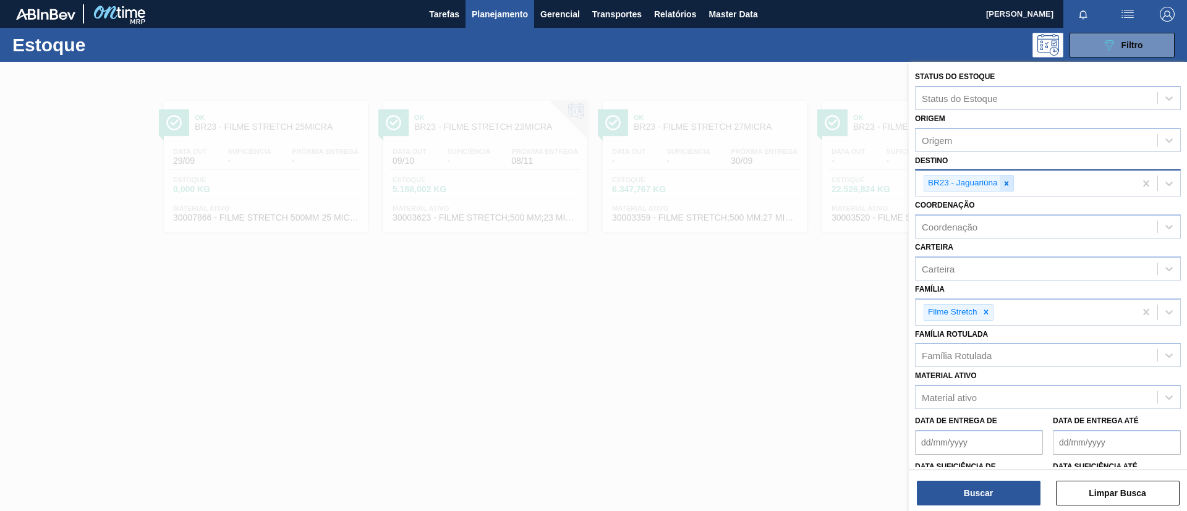
click at [1006, 180] on icon at bounding box center [1006, 183] width 9 height 9
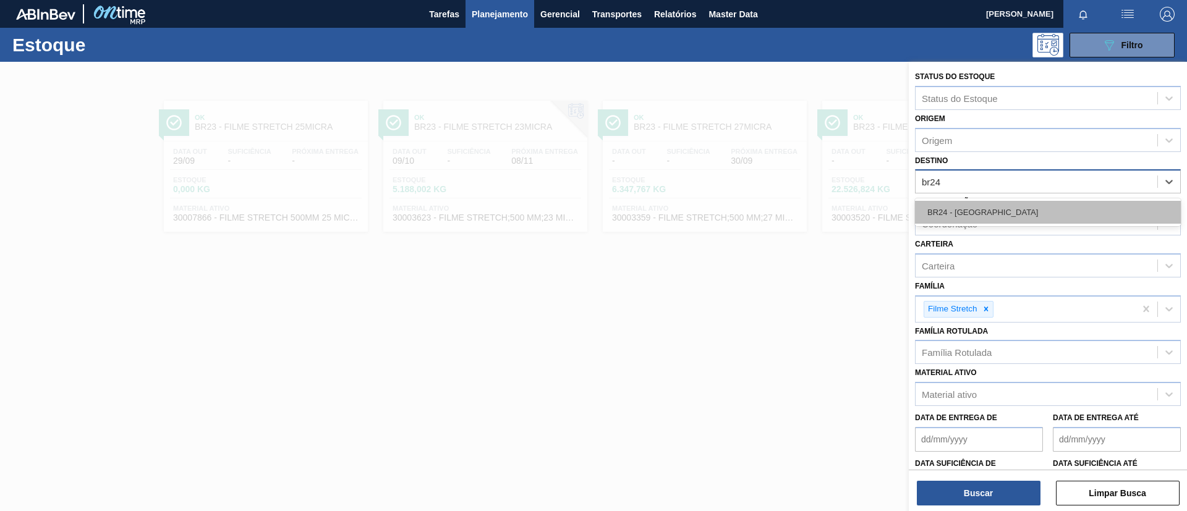
click at [1007, 204] on div "BR24 - [GEOGRAPHIC_DATA]" at bounding box center [1048, 212] width 266 height 23
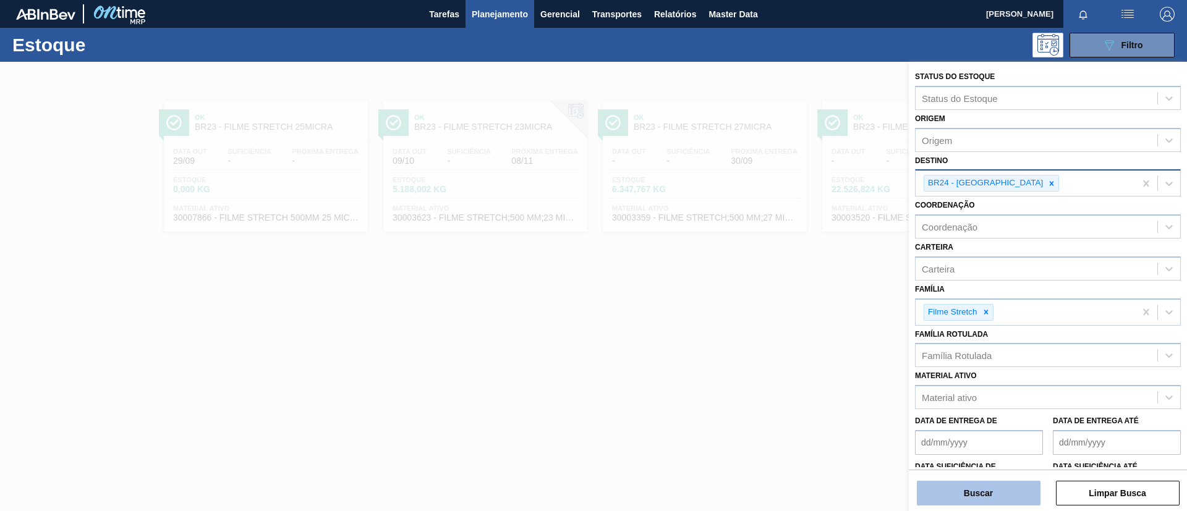
click at [991, 481] on button "Buscar" at bounding box center [979, 493] width 124 height 25
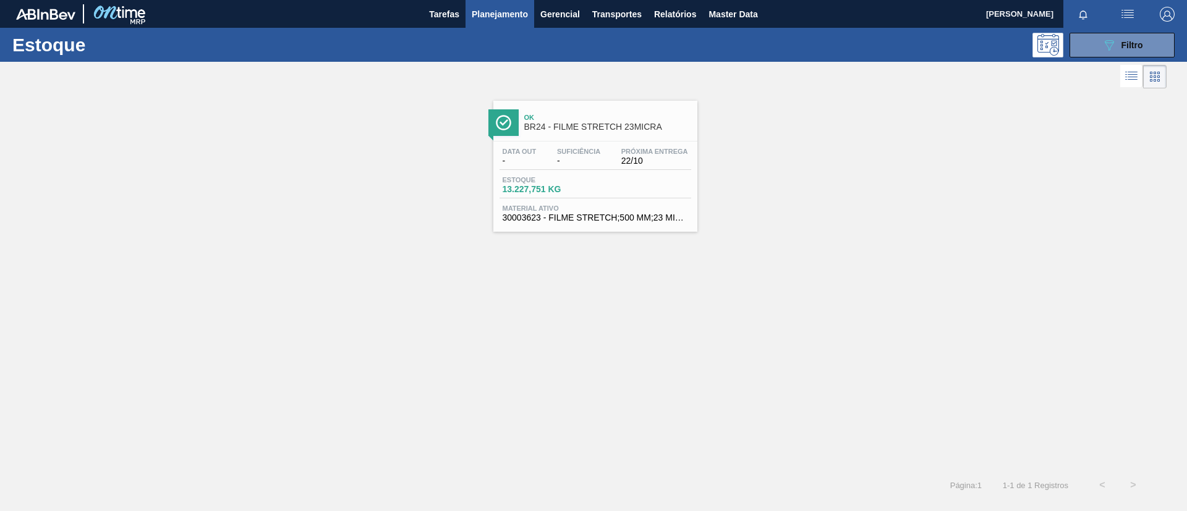
click at [576, 147] on div "Data out - Suficiência - Próxima Entrega 22/10 Estoque 13.227,751 KG Material a…" at bounding box center [595, 184] width 204 height 84
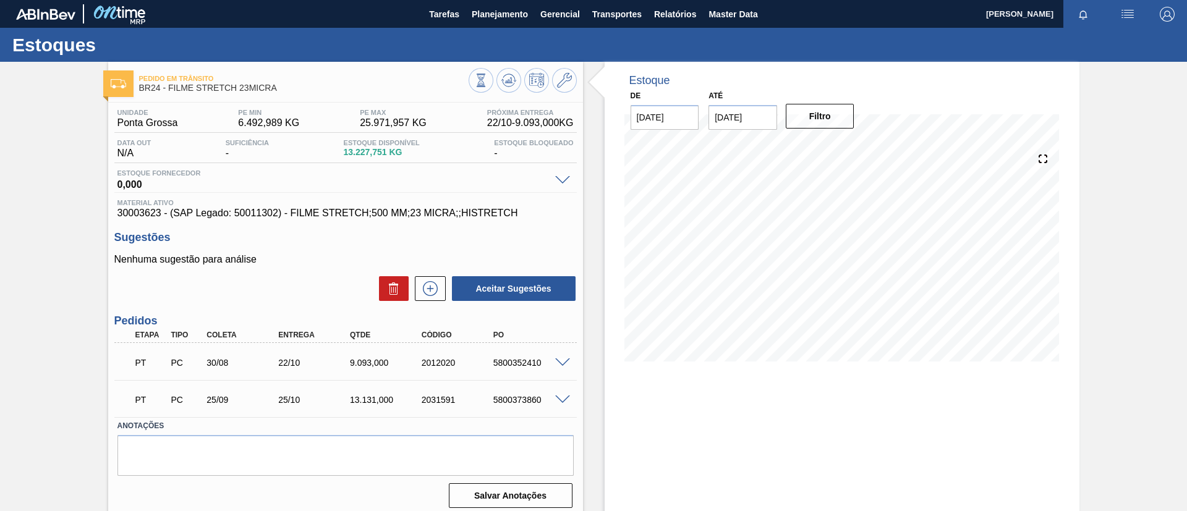
click at [560, 399] on span at bounding box center [562, 400] width 15 height 9
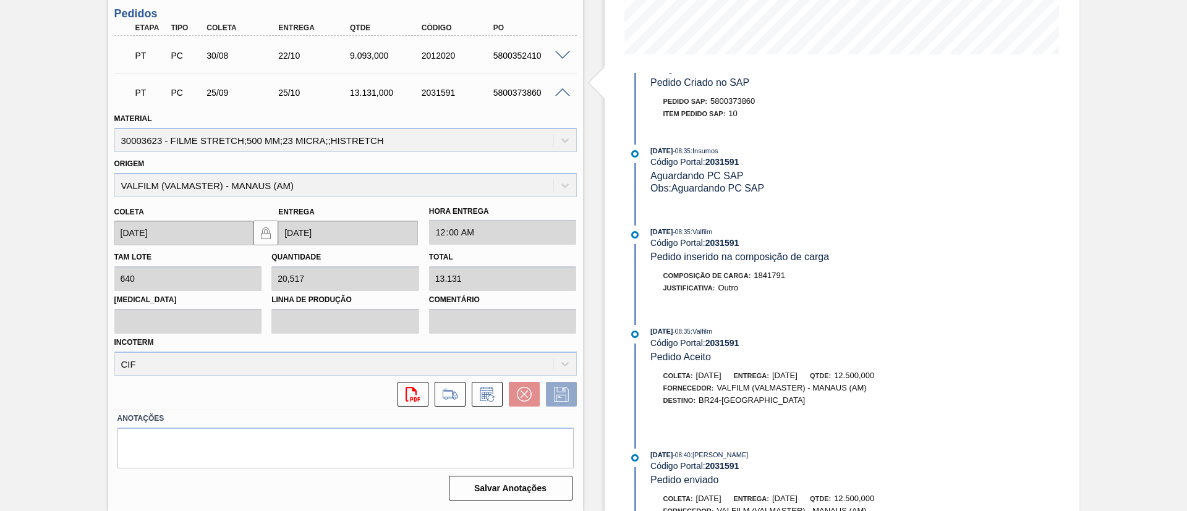
scroll to position [623, 0]
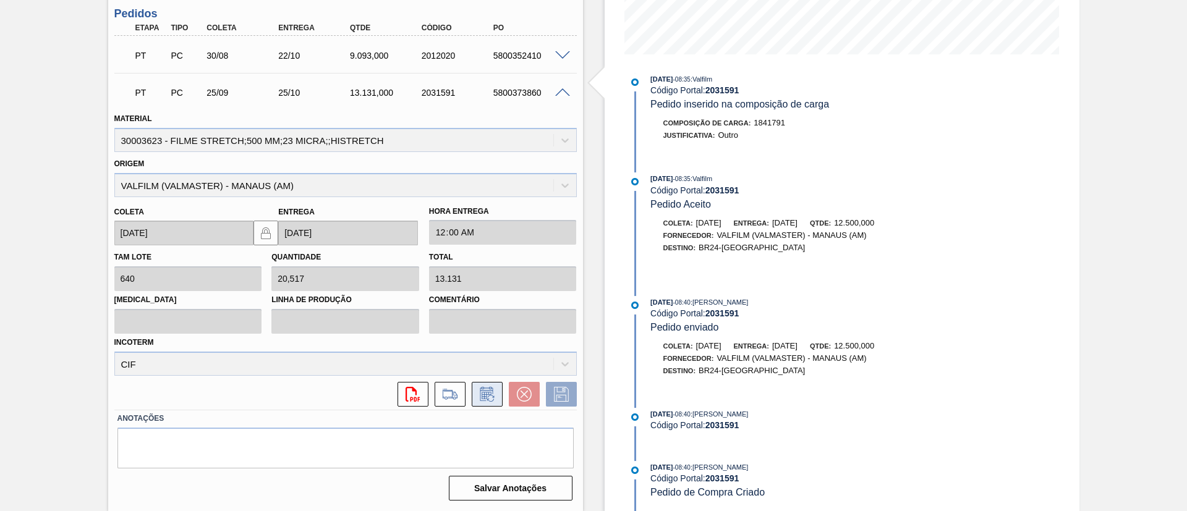
click at [492, 404] on button at bounding box center [487, 394] width 31 height 25
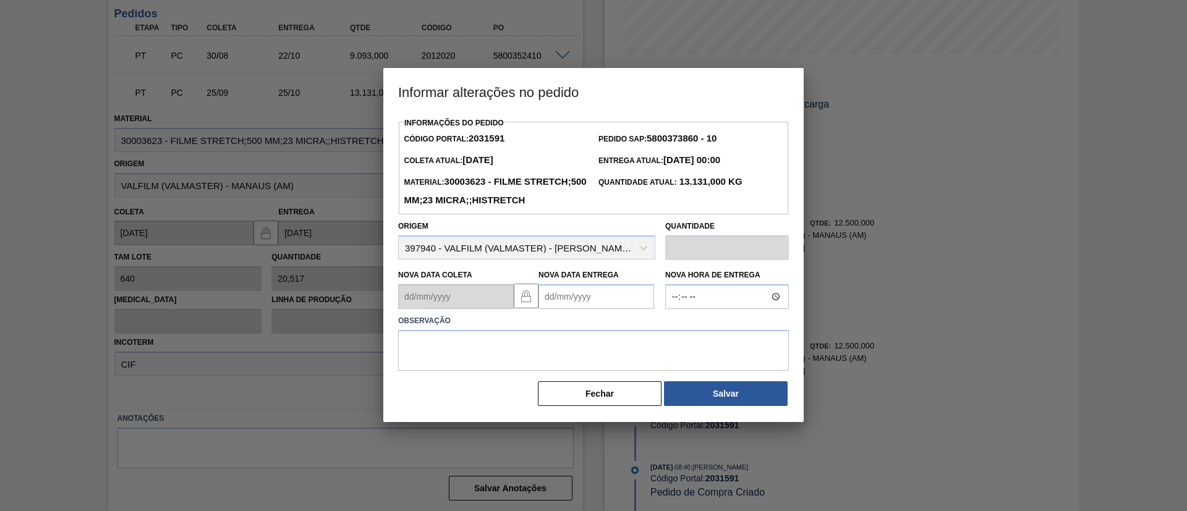
click at [592, 309] on Entrega2031591 "Nova Data Entrega" at bounding box center [597, 296] width 116 height 25
click at [676, 351] on div "dom seg ter qua qui sex sab" at bounding box center [613, 341] width 148 height 20
click at [673, 331] on button "Next Month" at bounding box center [677, 326] width 9 height 9
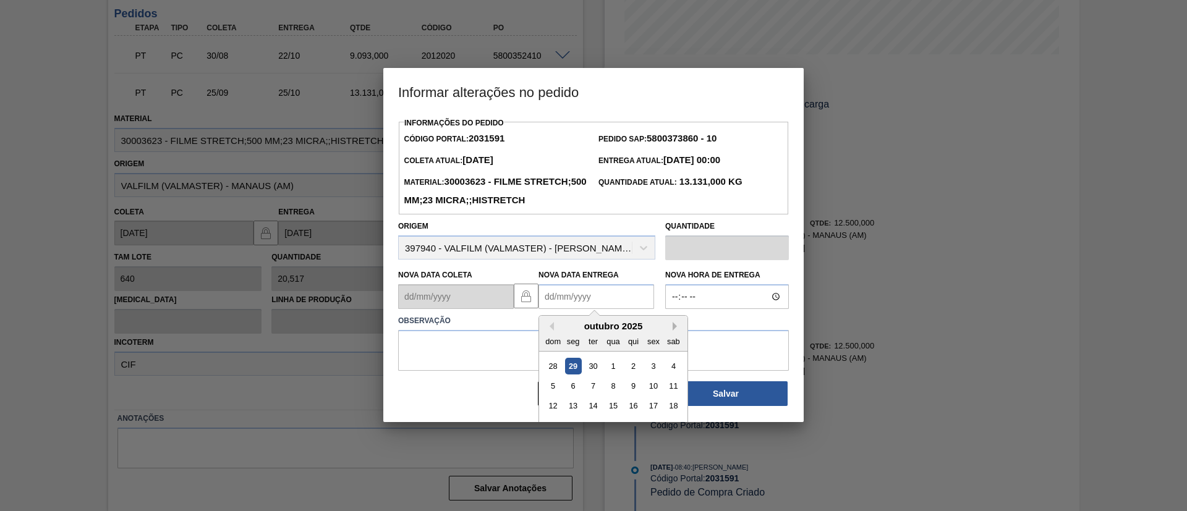
click at [673, 331] on button "Next Month" at bounding box center [677, 326] width 9 height 9
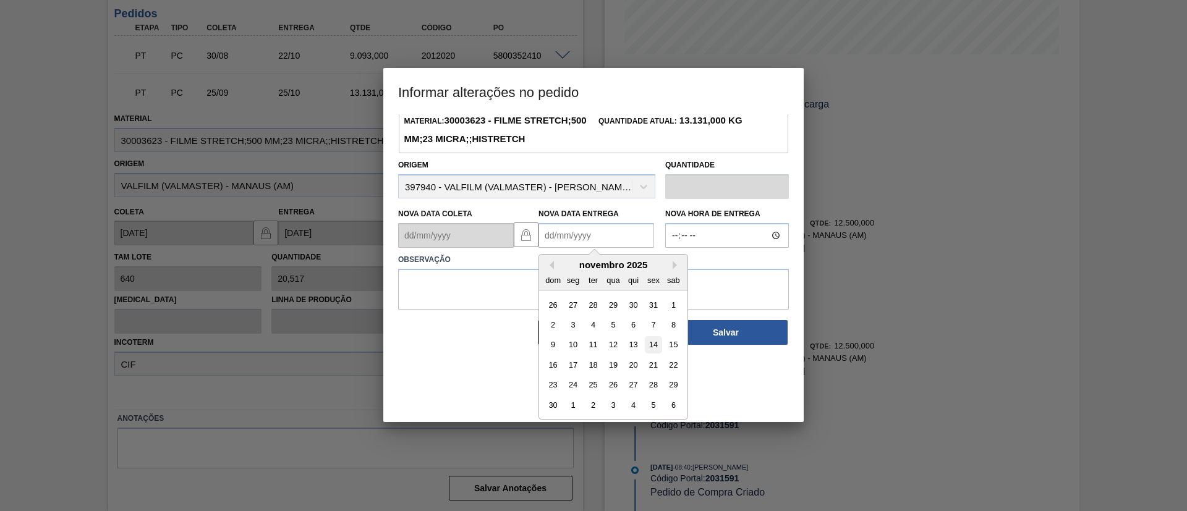
click at [650, 354] on div "14" at bounding box center [653, 345] width 17 height 17
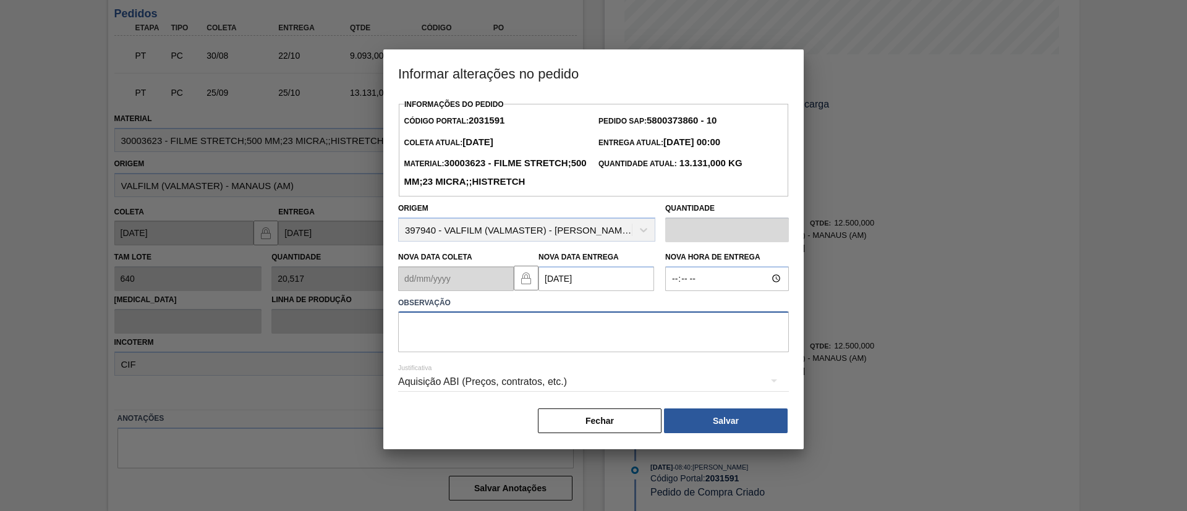
click at [642, 352] on textarea at bounding box center [593, 332] width 391 height 41
paste textarea "2035921"
drag, startPoint x: 482, startPoint y: 355, endPoint x: 331, endPoint y: 323, distance: 154.7
click at [331, 323] on div "Informar alterações no pedido Informações do Pedido Código Portal: 2031591 Pedi…" at bounding box center [593, 255] width 1187 height 511
click at [750, 433] on button "Salvar" at bounding box center [726, 421] width 124 height 25
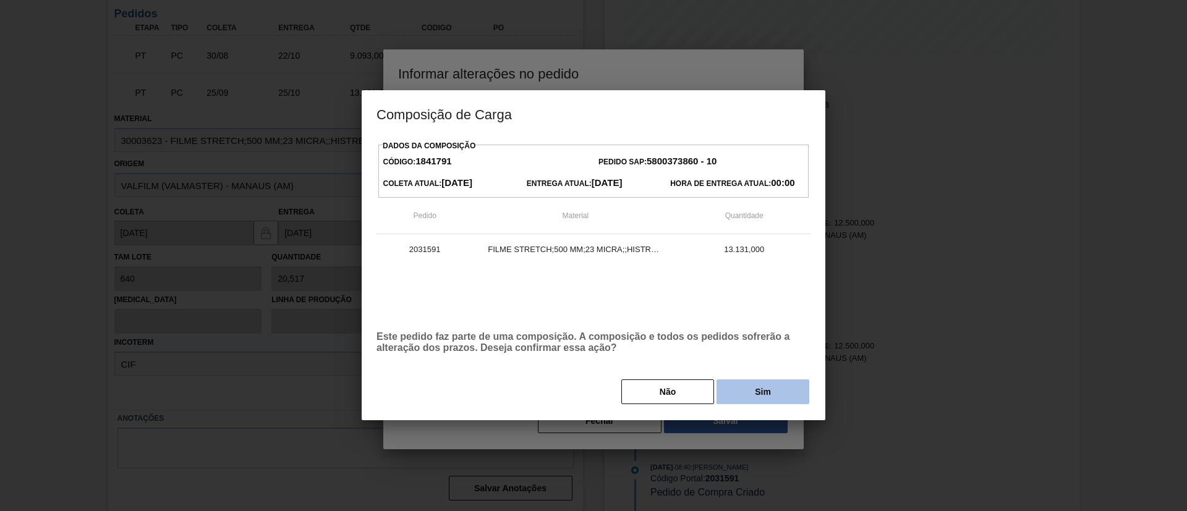
click at [762, 394] on button "Sim" at bounding box center [763, 392] width 93 height 25
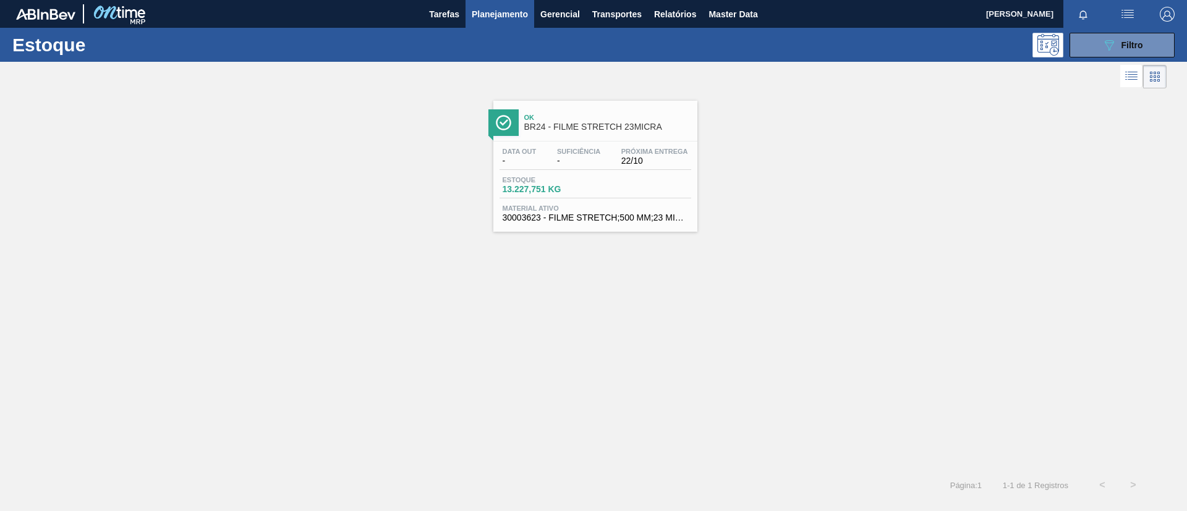
click at [1140, 61] on div "Estoque 089F7B8B-B2A5-4AFE-B5C0-19BA573D28AC Filtro" at bounding box center [593, 45] width 1187 height 34
click at [1138, 53] on button "089F7B8B-B2A5-4AFE-B5C0-19BA573D28AC Filtro" at bounding box center [1122, 45] width 105 height 25
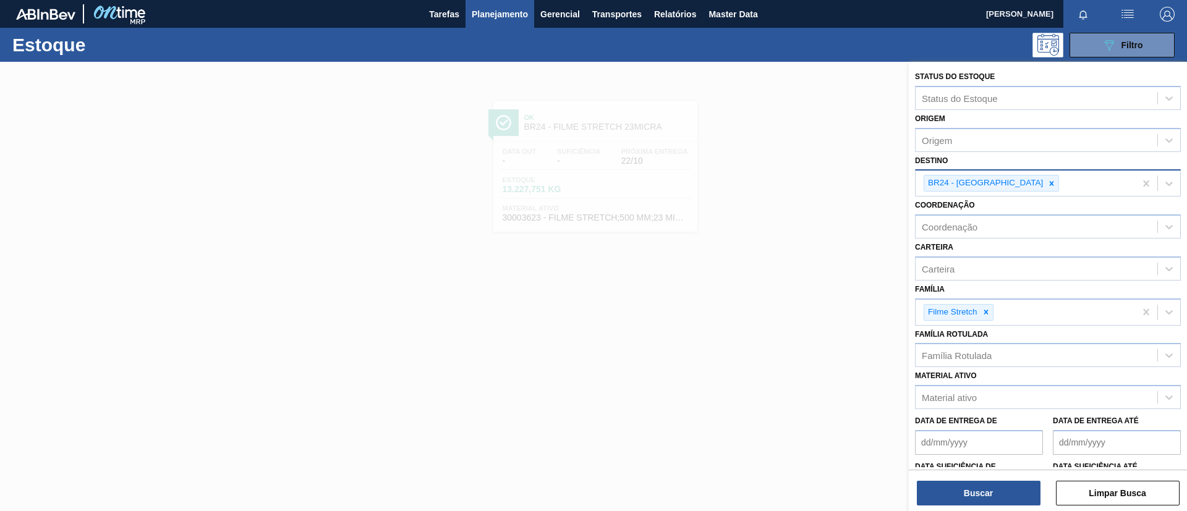
click at [1047, 185] on icon at bounding box center [1051, 183] width 9 height 9
click at [1013, 495] on button "Buscar" at bounding box center [979, 493] width 124 height 25
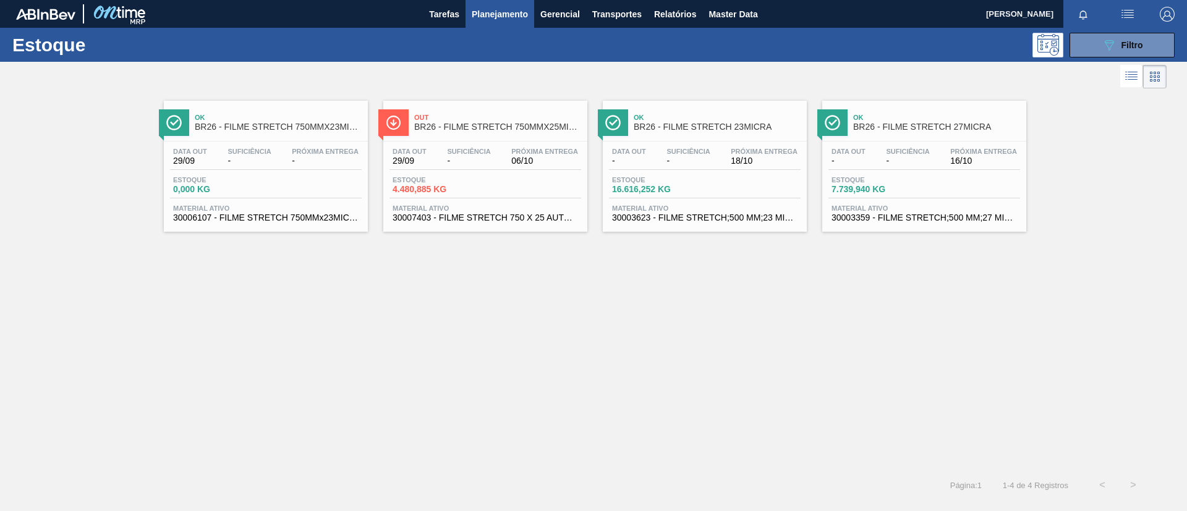
click at [517, 156] on span "06/10" at bounding box center [544, 160] width 67 height 9
click at [680, 114] on span "Ok" at bounding box center [717, 117] width 167 height 7
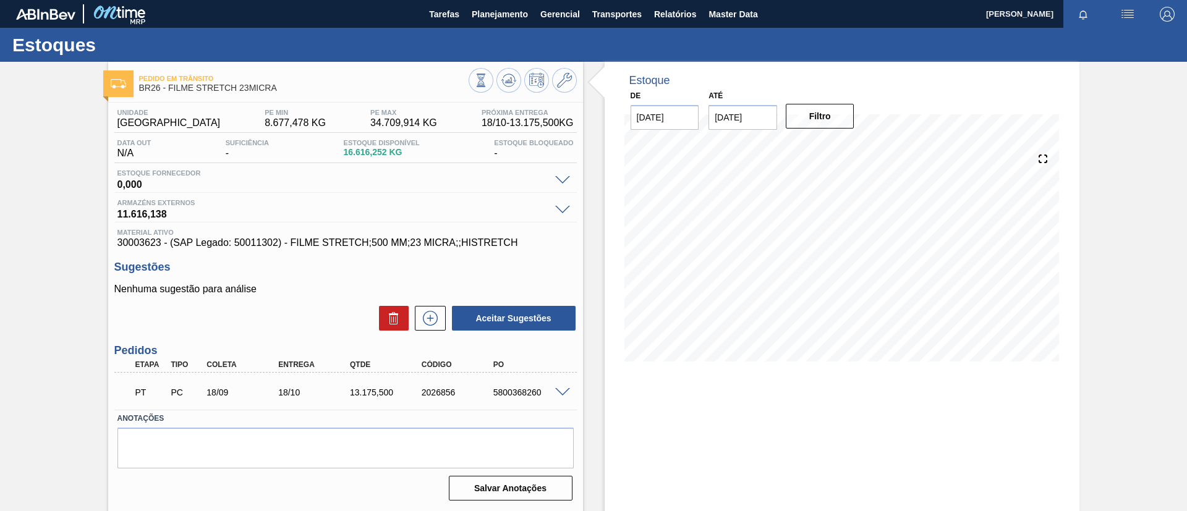
click at [562, 390] on span at bounding box center [562, 392] width 15 height 9
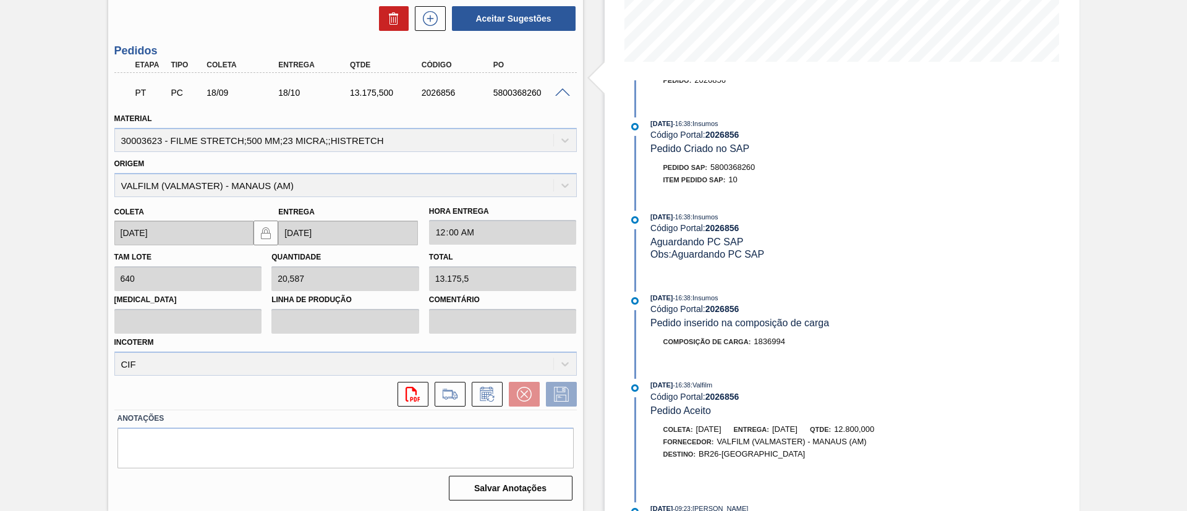
scroll to position [565, 0]
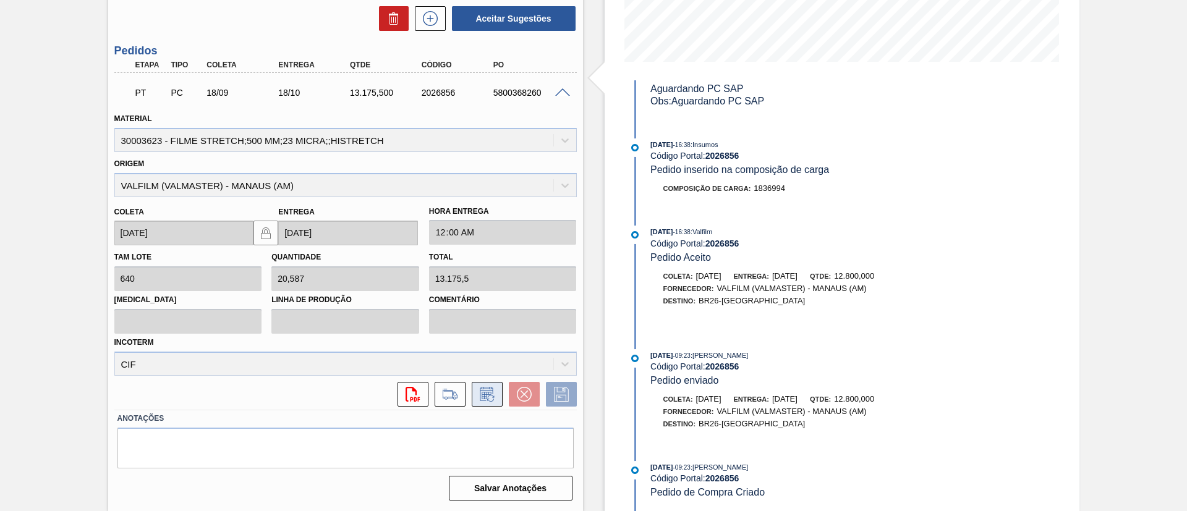
click at [489, 393] on icon at bounding box center [487, 394] width 20 height 15
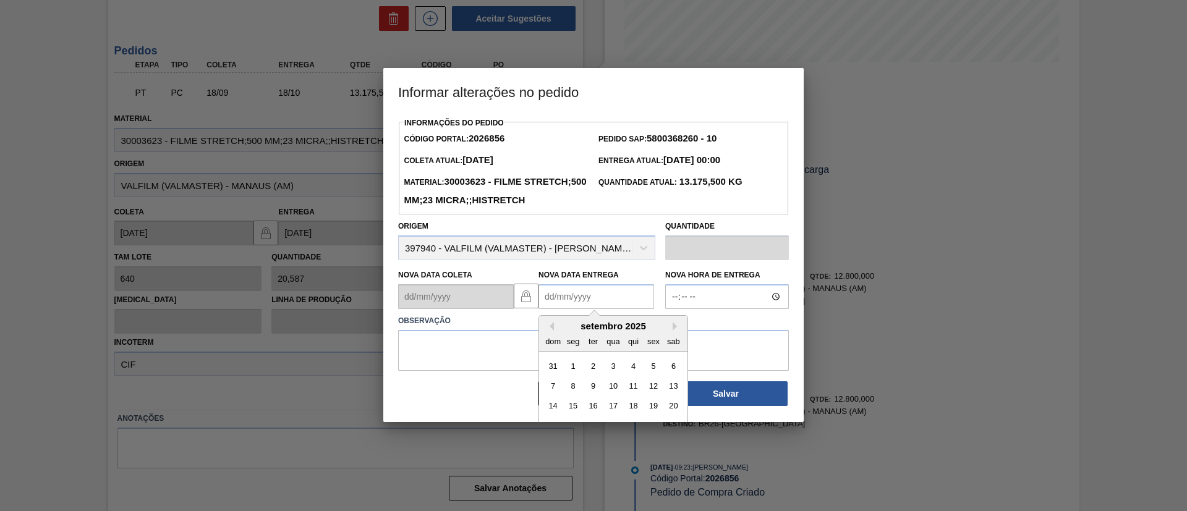
click at [596, 309] on Entrega2026856 "Nova Data Entrega" at bounding box center [597, 296] width 116 height 25
click at [675, 331] on button "Next Month" at bounding box center [677, 326] width 9 height 9
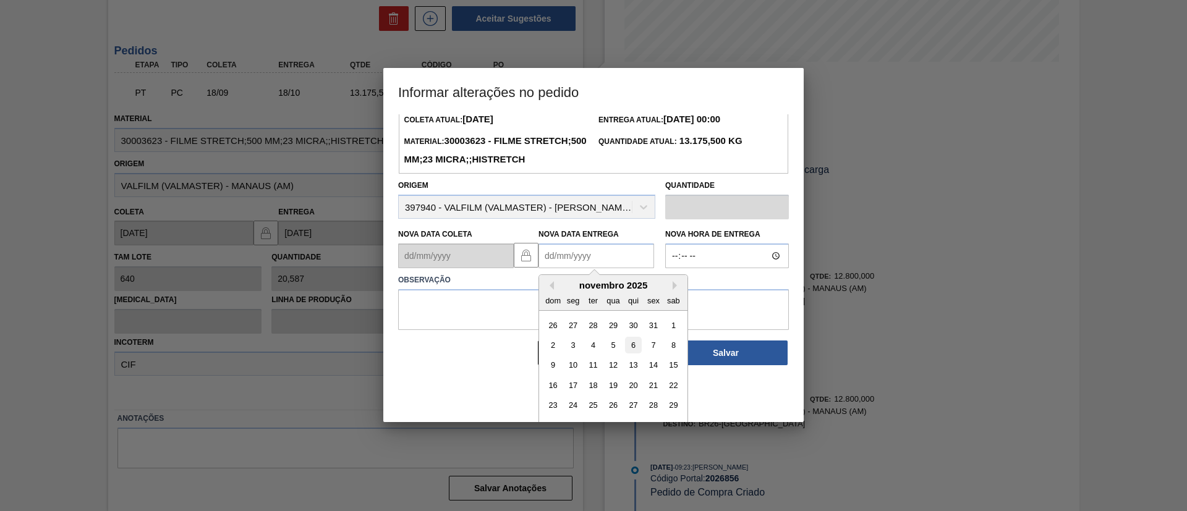
scroll to position [61, 0]
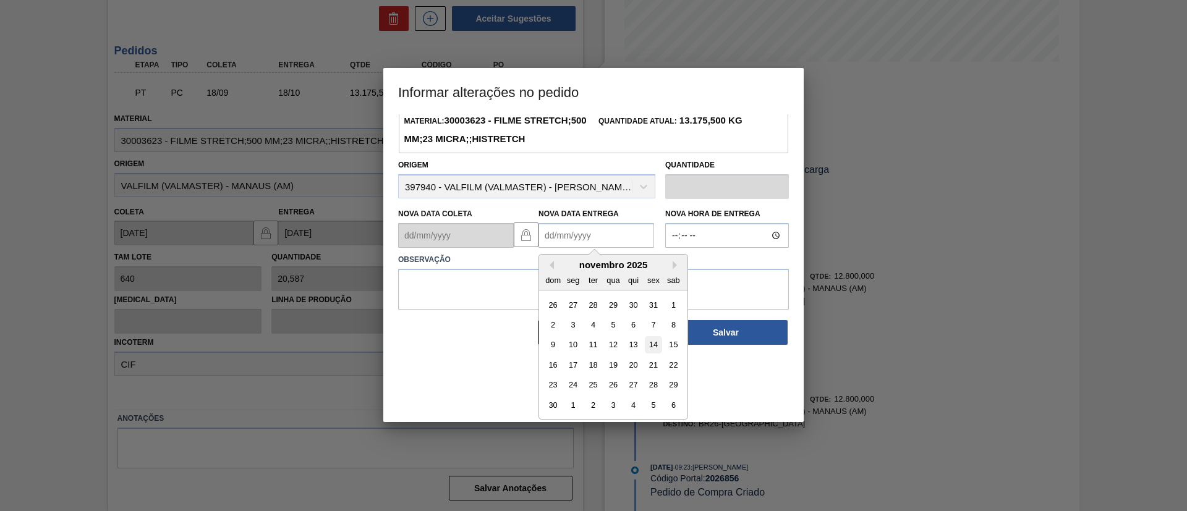
click at [650, 354] on div "14" at bounding box center [653, 345] width 17 height 17
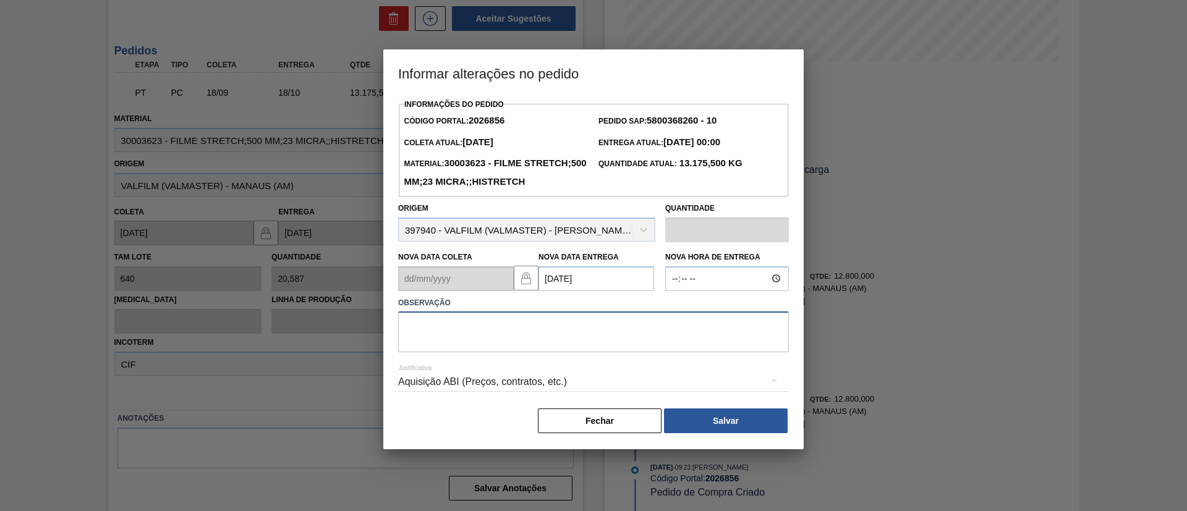
click at [634, 352] on textarea at bounding box center [593, 332] width 391 height 41
paste textarea "2034517"
drag, startPoint x: 595, startPoint y: 352, endPoint x: 359, endPoint y: 355, distance: 235.6
click at [360, 354] on div "Informar alterações no pedido Informações do Pedido Código Portal: 2026856 Pedi…" at bounding box center [593, 255] width 1187 height 511
drag, startPoint x: 487, startPoint y: 340, endPoint x: 339, endPoint y: 350, distance: 148.1
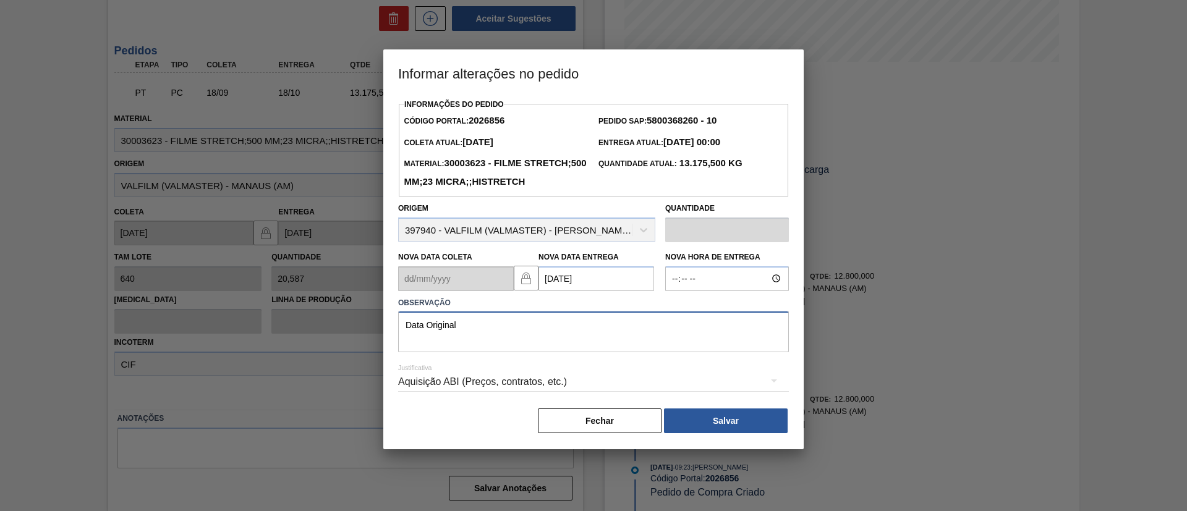
click at [339, 350] on div "Informar alterações no pedido Informações do Pedido Código Portal: 2026856 Pedi…" at bounding box center [593, 255] width 1187 height 511
click at [819, 454] on div at bounding box center [593, 255] width 1187 height 511
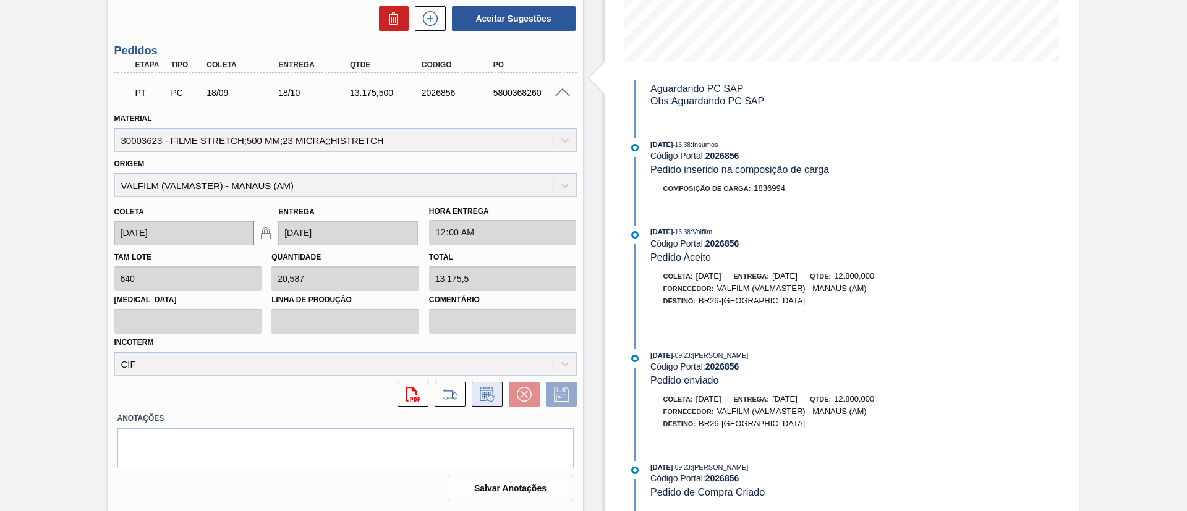
click at [491, 391] on icon at bounding box center [487, 394] width 20 height 15
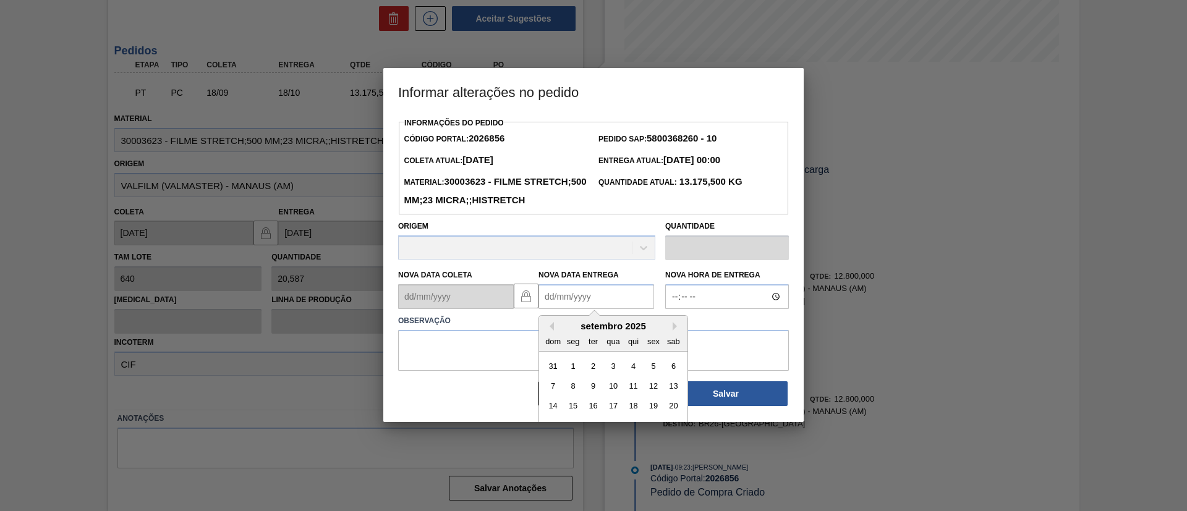
drag, startPoint x: 588, startPoint y: 316, endPoint x: 614, endPoint y: 325, distance: 27.4
click at [588, 309] on Entrega2026856 "Nova Data Entrega" at bounding box center [597, 296] width 116 height 25
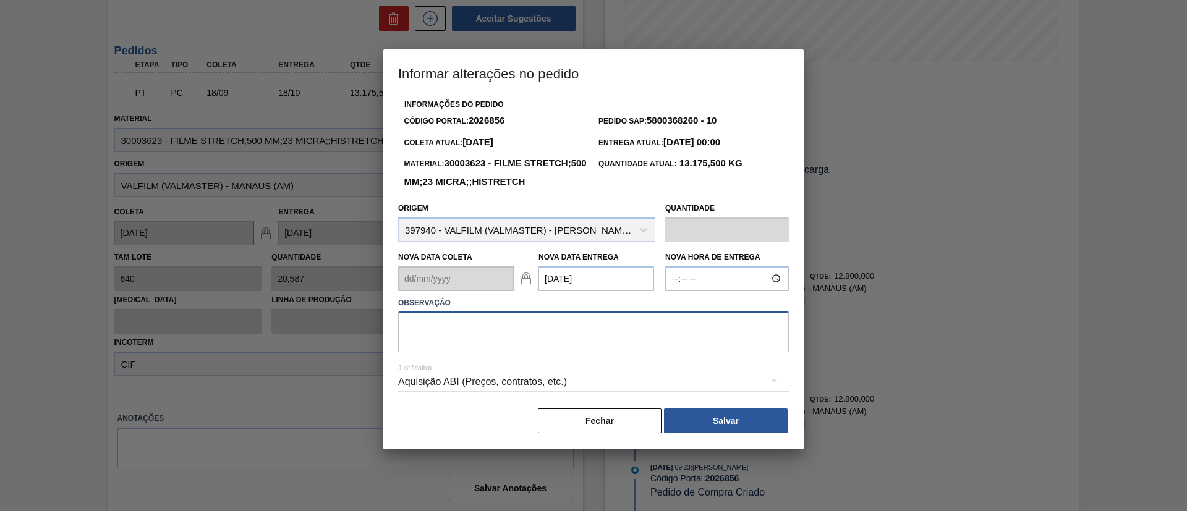
click at [461, 352] on textarea at bounding box center [593, 332] width 391 height 41
paste textarea "Data Original"
click at [732, 433] on button "Salvar" at bounding box center [726, 421] width 124 height 25
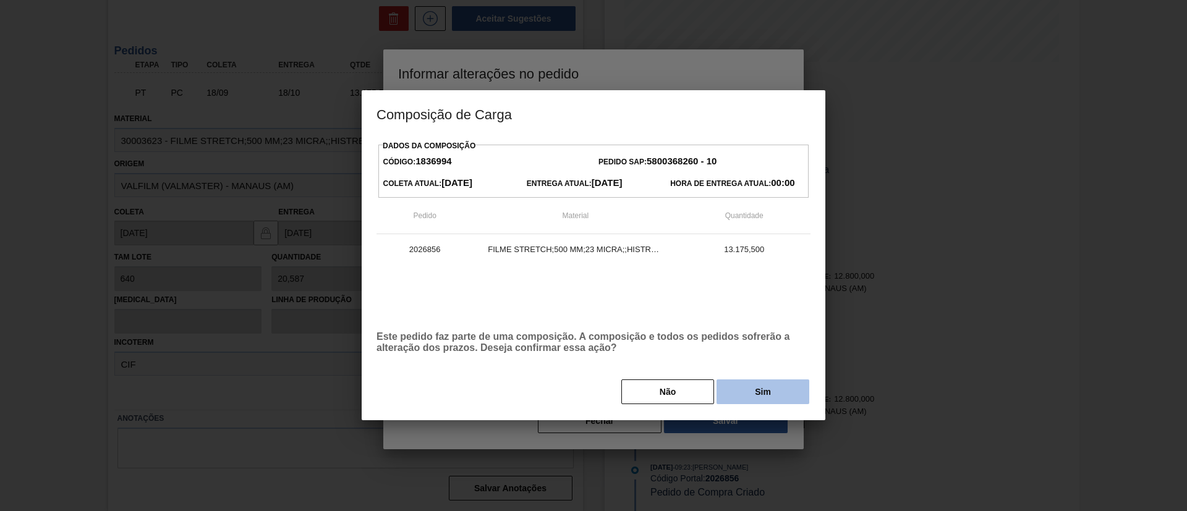
click at [735, 403] on button "Sim" at bounding box center [763, 392] width 93 height 25
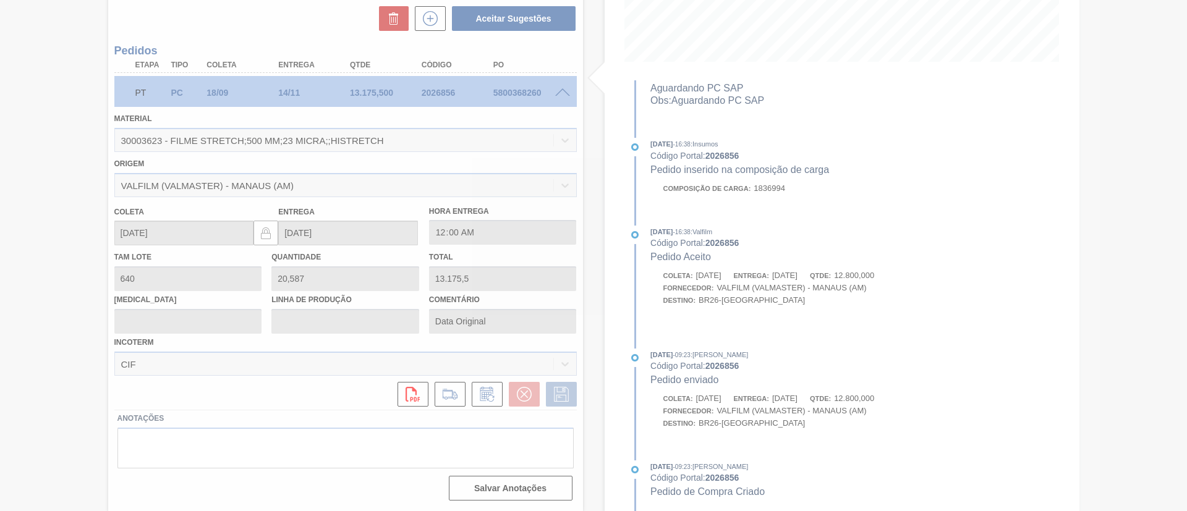
scroll to position [20, 0]
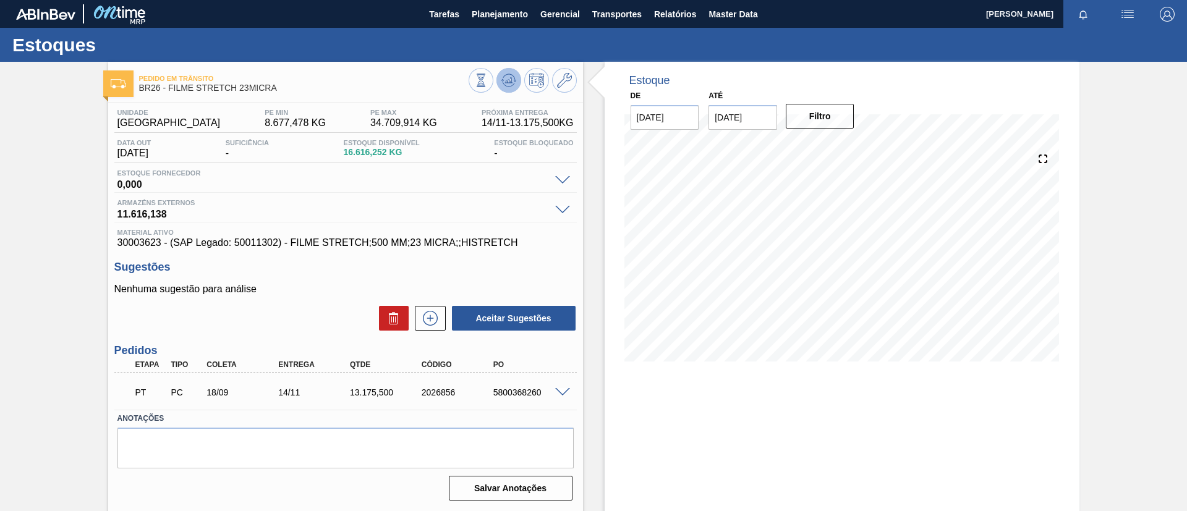
click at [498, 81] on button at bounding box center [508, 80] width 25 height 25
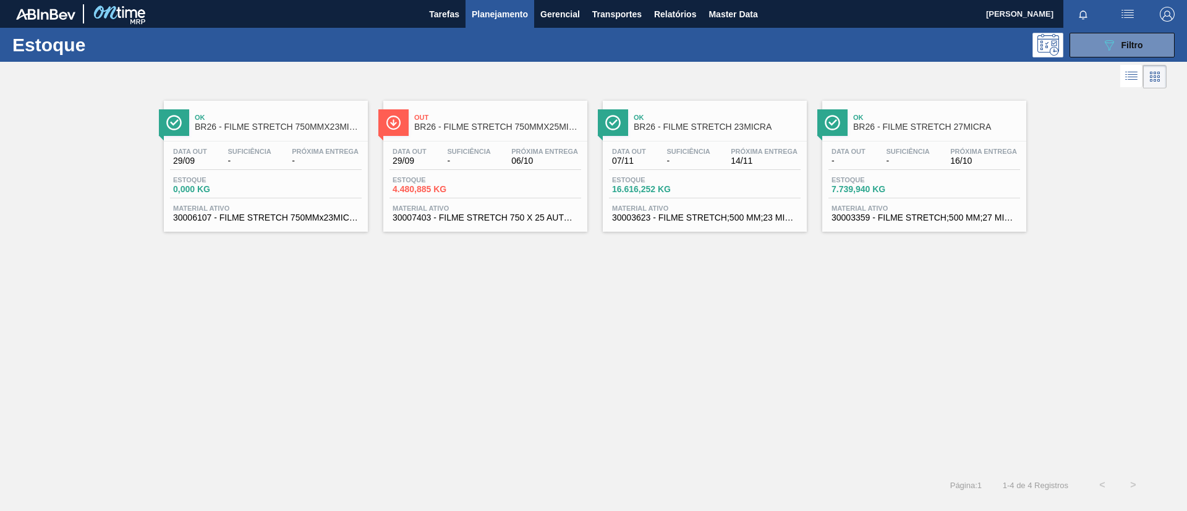
click at [939, 143] on div "Data out - Suficiência - Próxima Entrega 16/10 Estoque 7.739,940 KG Material at…" at bounding box center [924, 184] width 204 height 84
click at [1106, 43] on icon "089F7B8B-B2A5-4AFE-B5C0-19BA573D28AC" at bounding box center [1109, 45] width 15 height 15
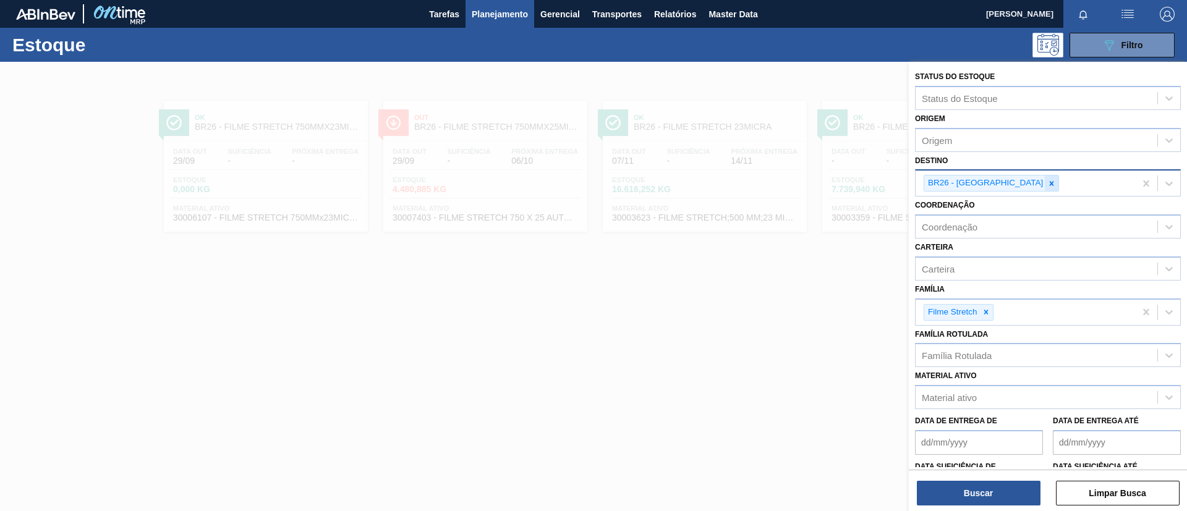
click at [1047, 186] on icon at bounding box center [1051, 183] width 9 height 9
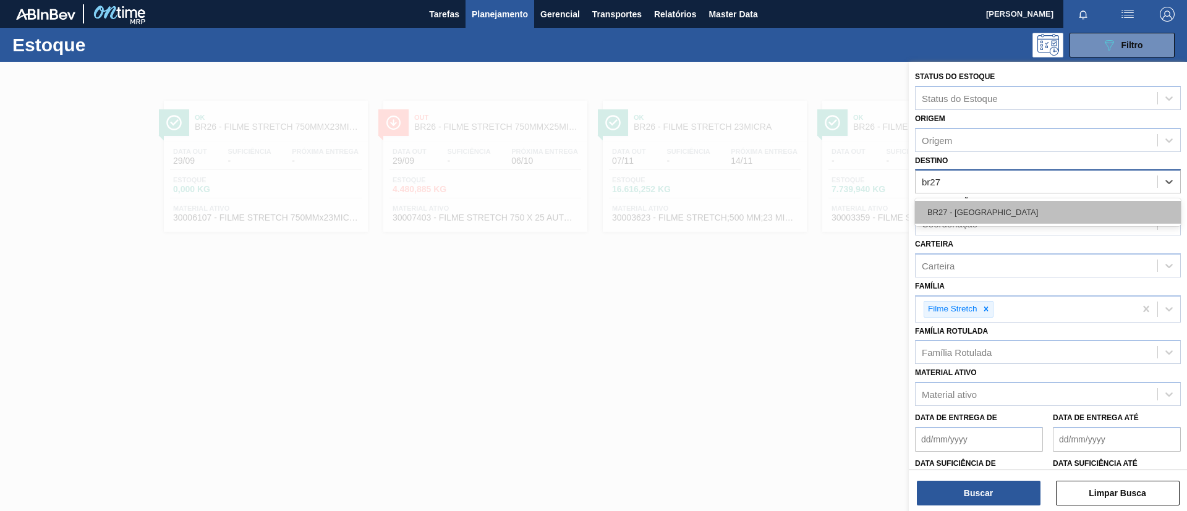
click at [1000, 220] on div "BR27 - [GEOGRAPHIC_DATA]" at bounding box center [1048, 212] width 266 height 23
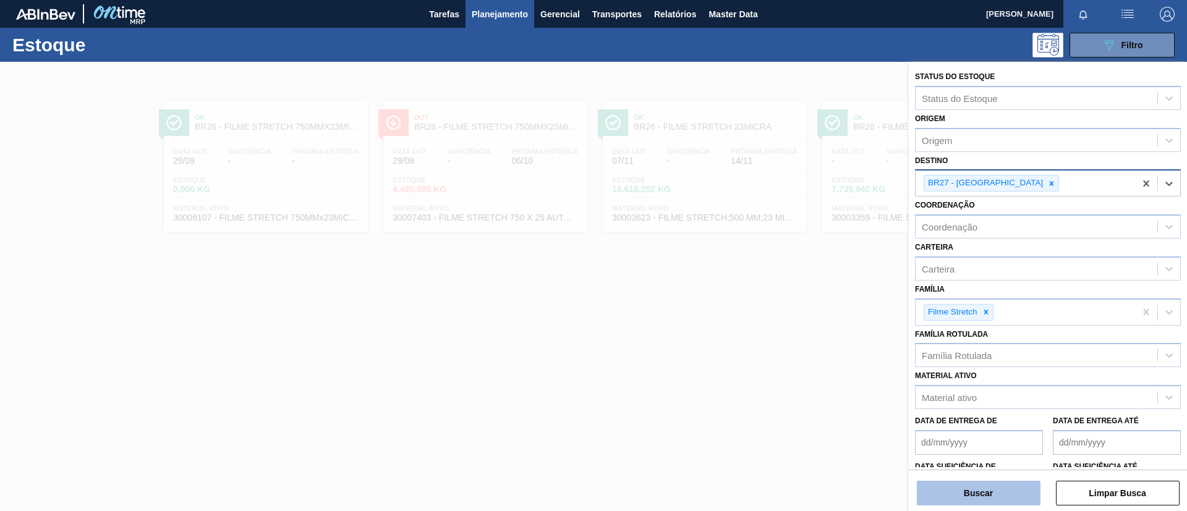
click at [996, 484] on button "Buscar" at bounding box center [979, 493] width 124 height 25
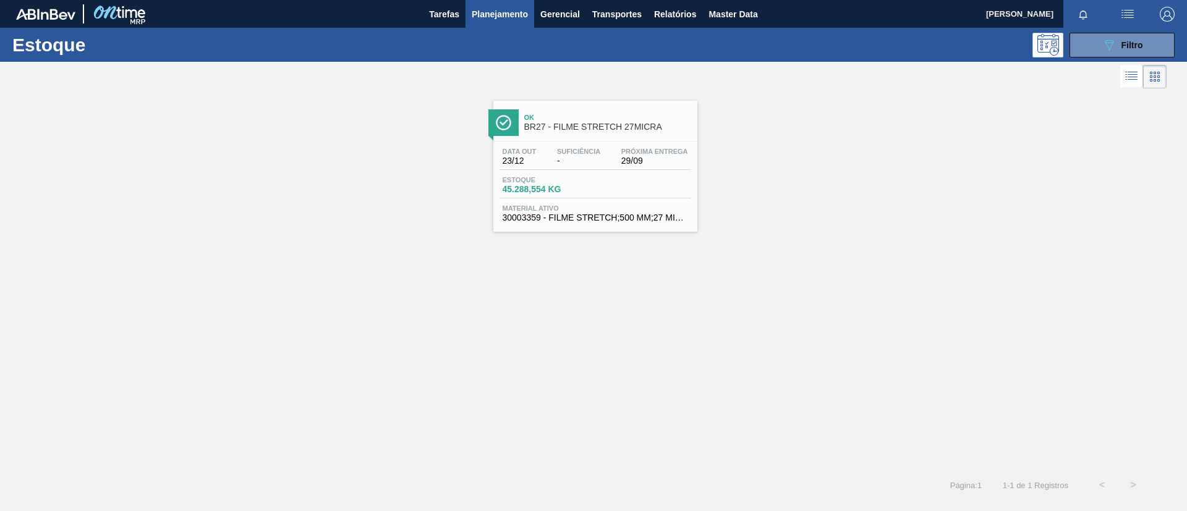
drag, startPoint x: 600, startPoint y: 135, endPoint x: 534, endPoint y: 143, distance: 66.7
click at [600, 134] on div "Ok BR27 - FILME STRETCH 27MICRA" at bounding box center [607, 123] width 167 height 28
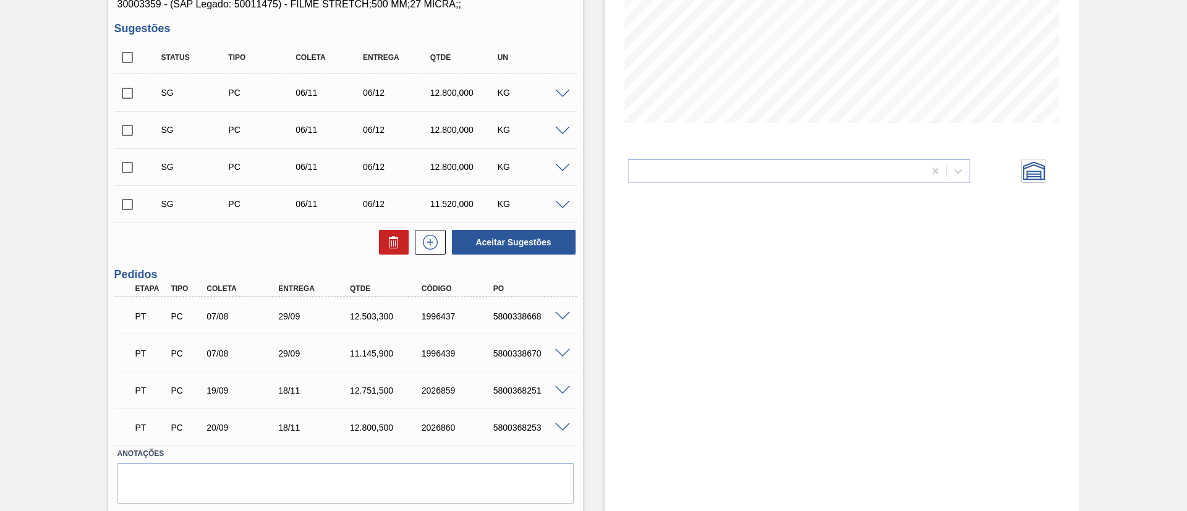
scroll to position [181, 0]
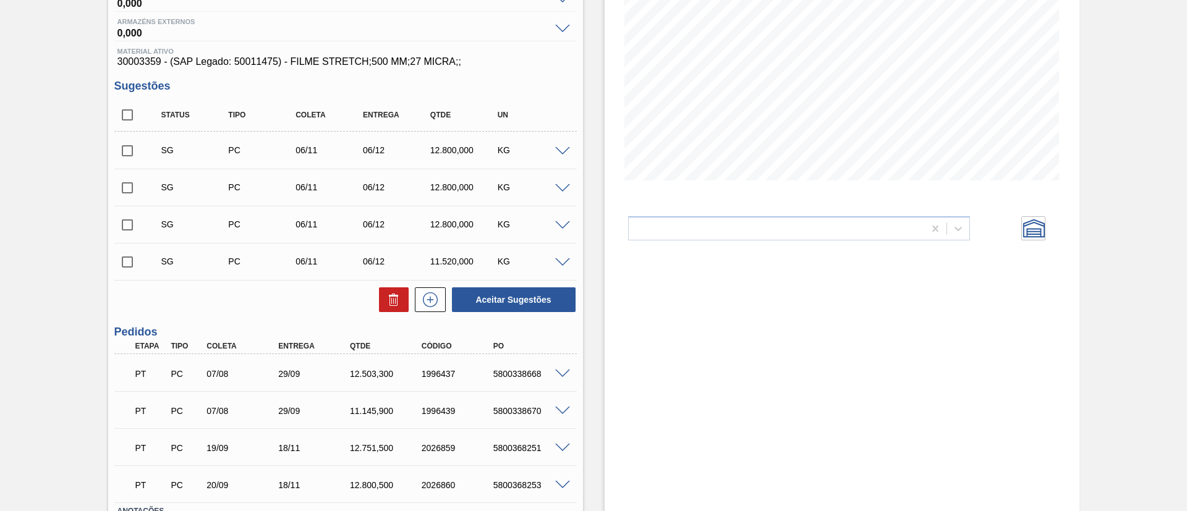
click at [123, 182] on input "checkbox" at bounding box center [127, 188] width 26 height 26
click at [131, 147] on input "checkbox" at bounding box center [127, 151] width 26 height 26
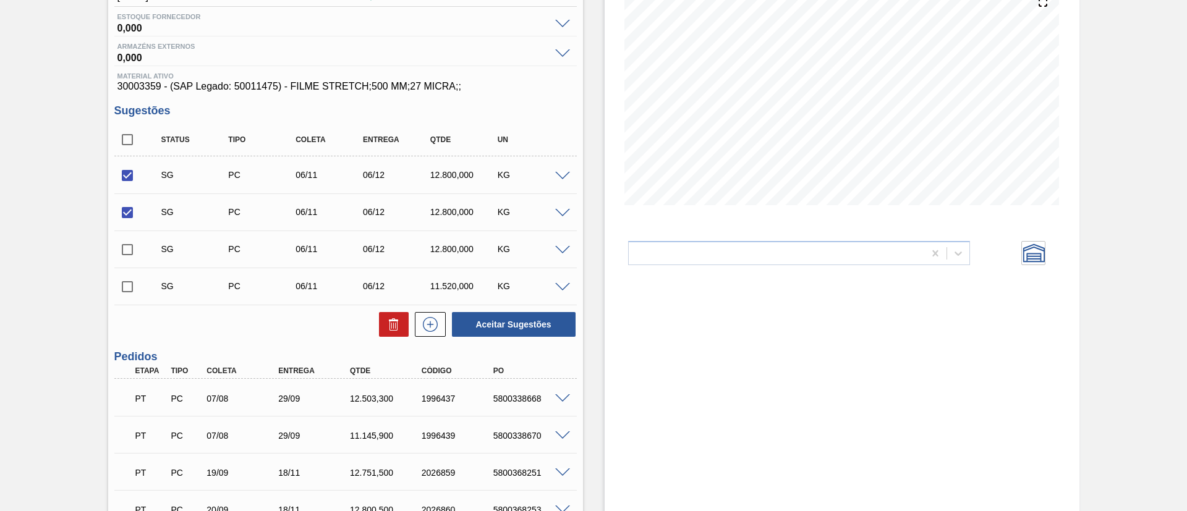
scroll to position [185, 0]
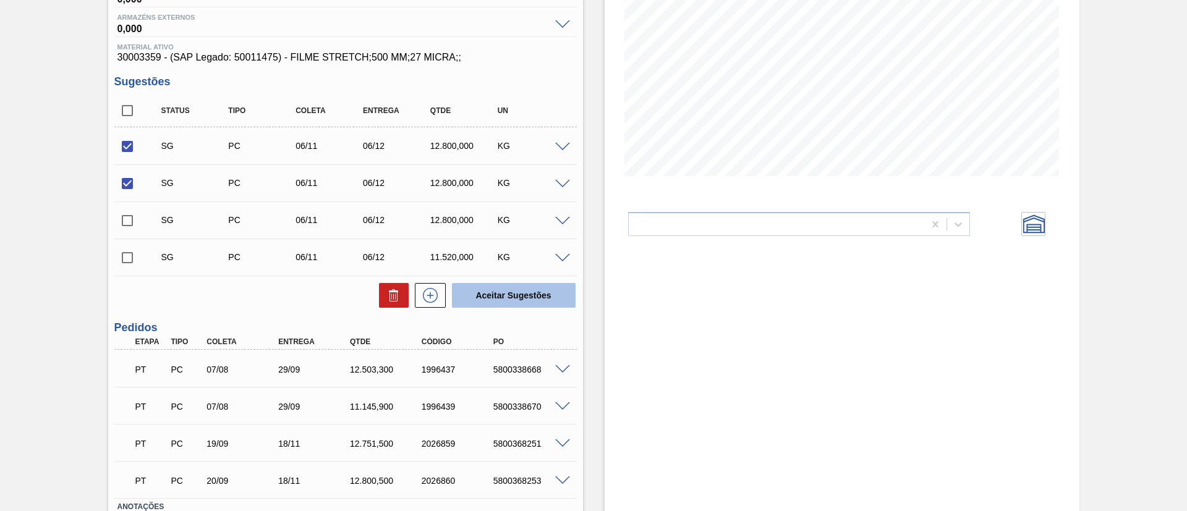
click at [520, 291] on button "Aceitar Sugestões" at bounding box center [514, 295] width 124 height 25
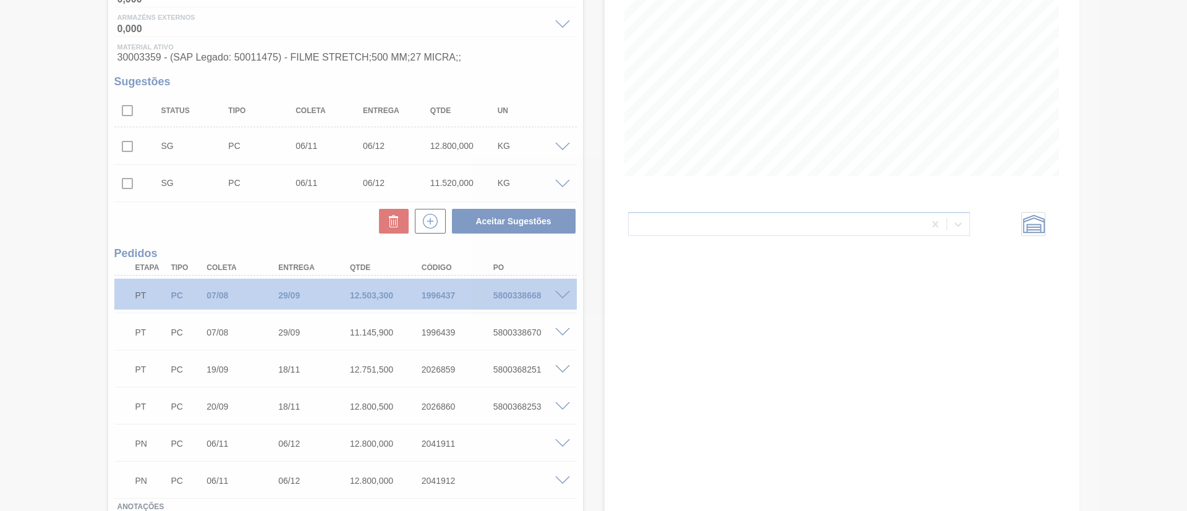
click at [555, 367] on div at bounding box center [593, 255] width 1187 height 511
click at [558, 370] on div at bounding box center [593, 255] width 1187 height 511
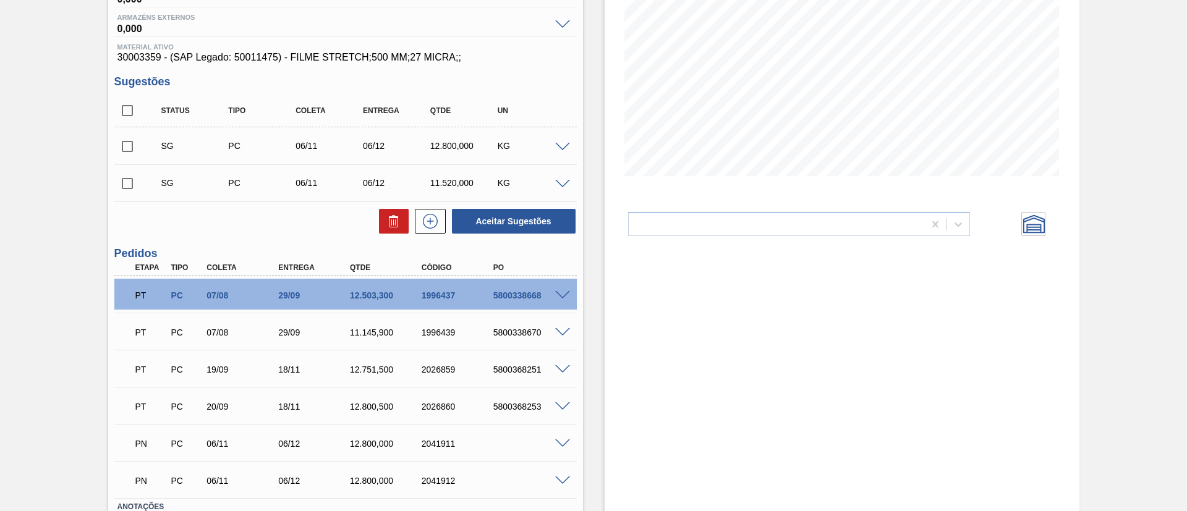
click at [560, 371] on span at bounding box center [562, 369] width 15 height 9
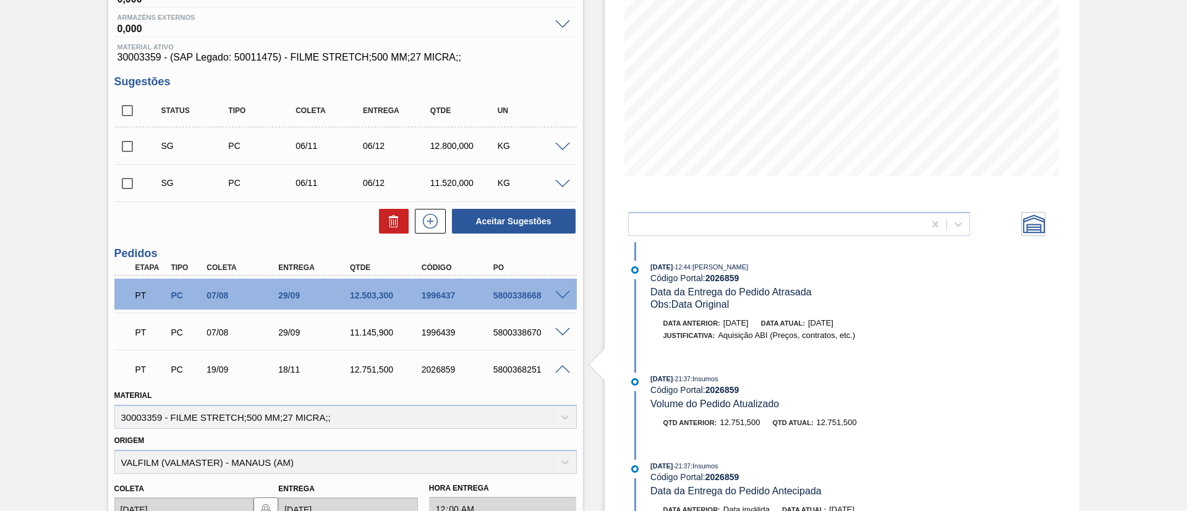
click at [560, 371] on span at bounding box center [562, 369] width 15 height 9
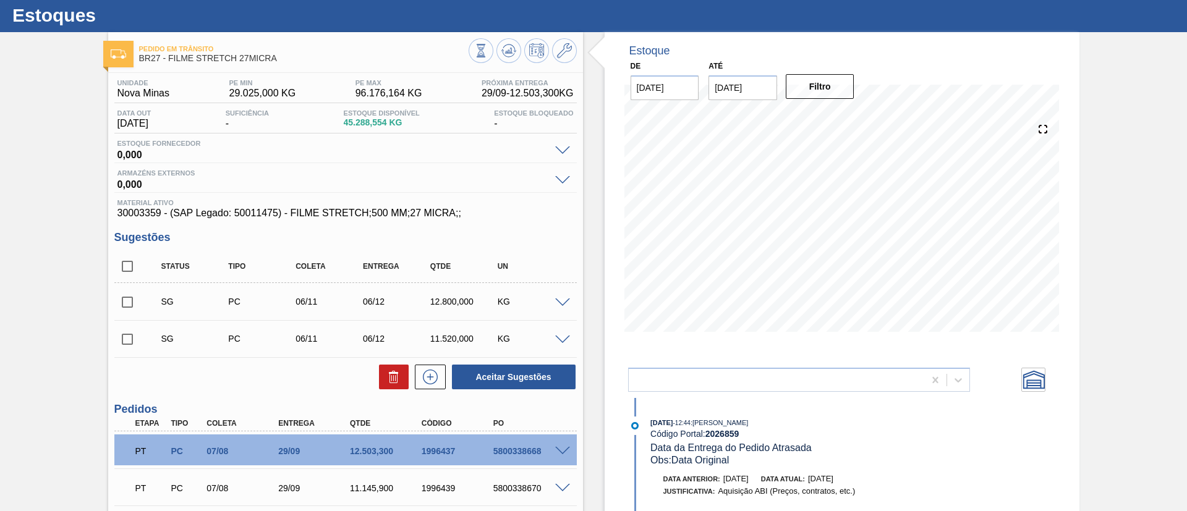
scroll to position [0, 0]
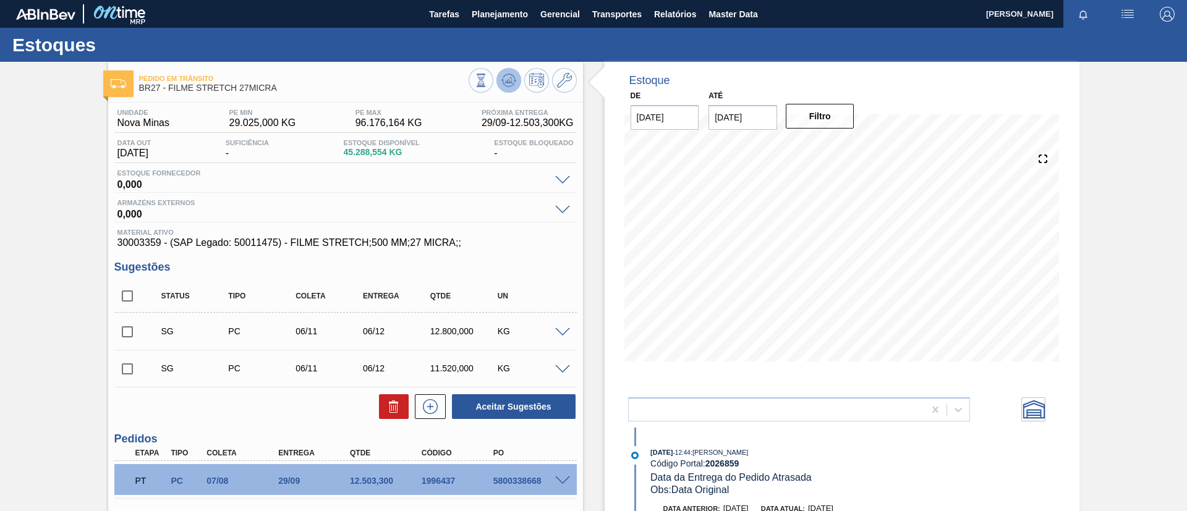
click at [508, 75] on icon at bounding box center [508, 80] width 15 height 15
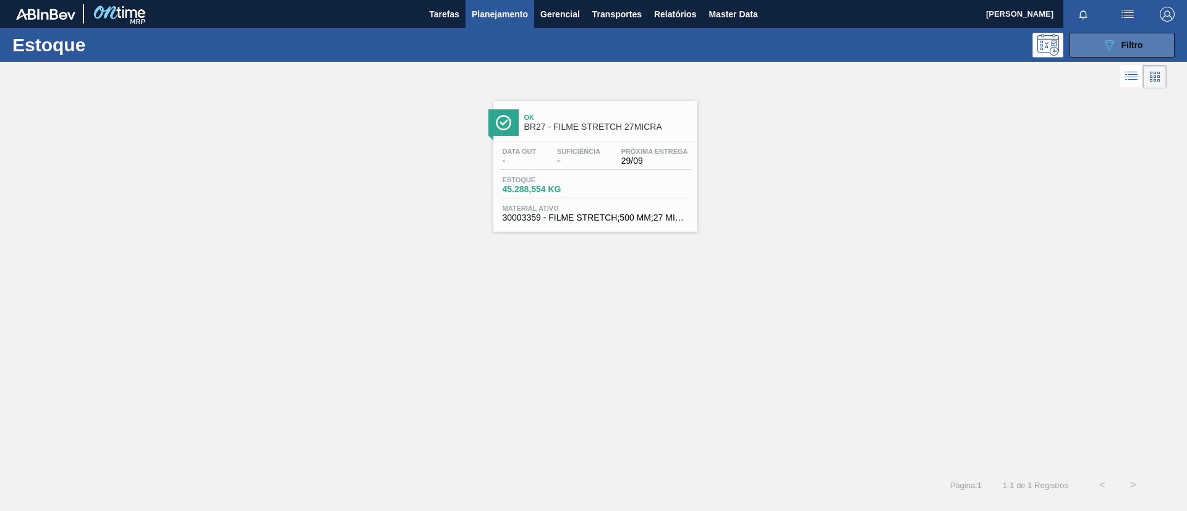
click at [1098, 49] on button "089F7B8B-B2A5-4AFE-B5C0-19BA573D28AC Filtro" at bounding box center [1122, 45] width 105 height 25
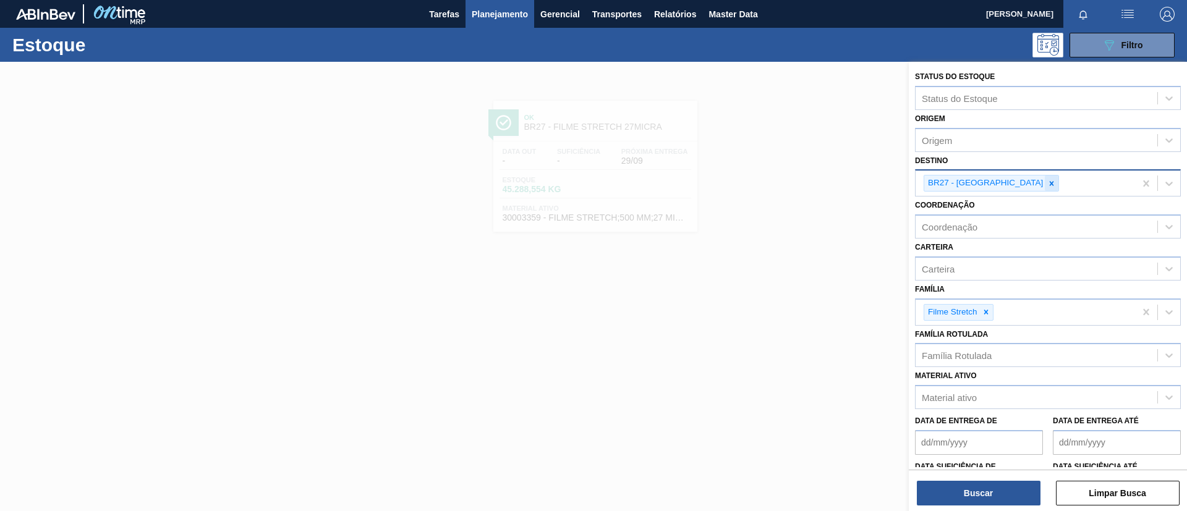
click at [1045, 177] on div at bounding box center [1052, 183] width 14 height 15
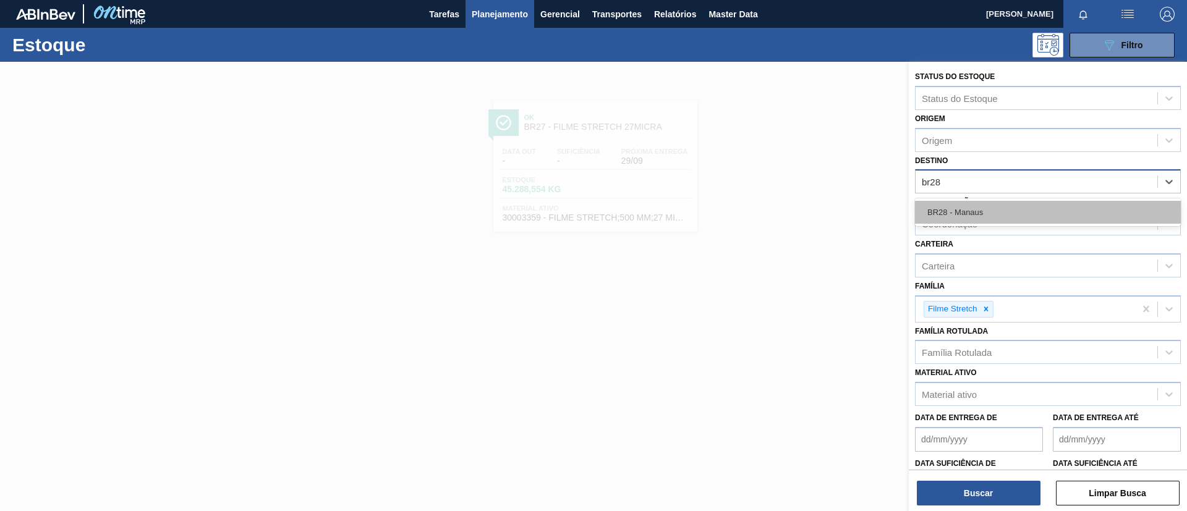
click at [1006, 203] on div "BR28 - Manaus" at bounding box center [1048, 212] width 266 height 23
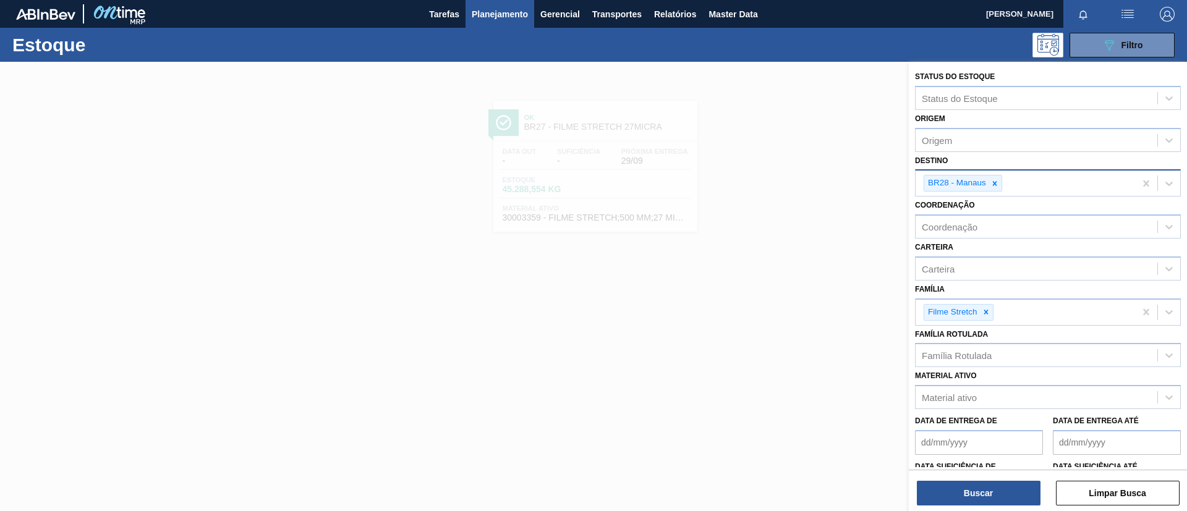
click at [985, 477] on div "Buscar Limpar Busca" at bounding box center [1048, 487] width 278 height 35
click at [984, 479] on div "Buscar Limpar Busca" at bounding box center [1048, 487] width 278 height 35
click at [971, 489] on button "Buscar" at bounding box center [979, 493] width 124 height 25
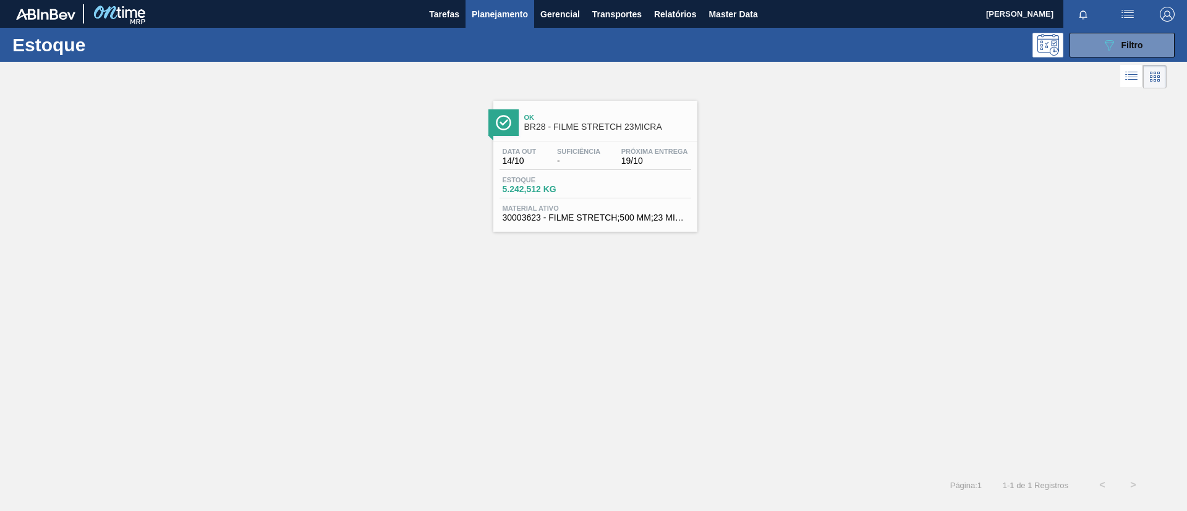
click at [597, 163] on span "-" at bounding box center [578, 160] width 43 height 9
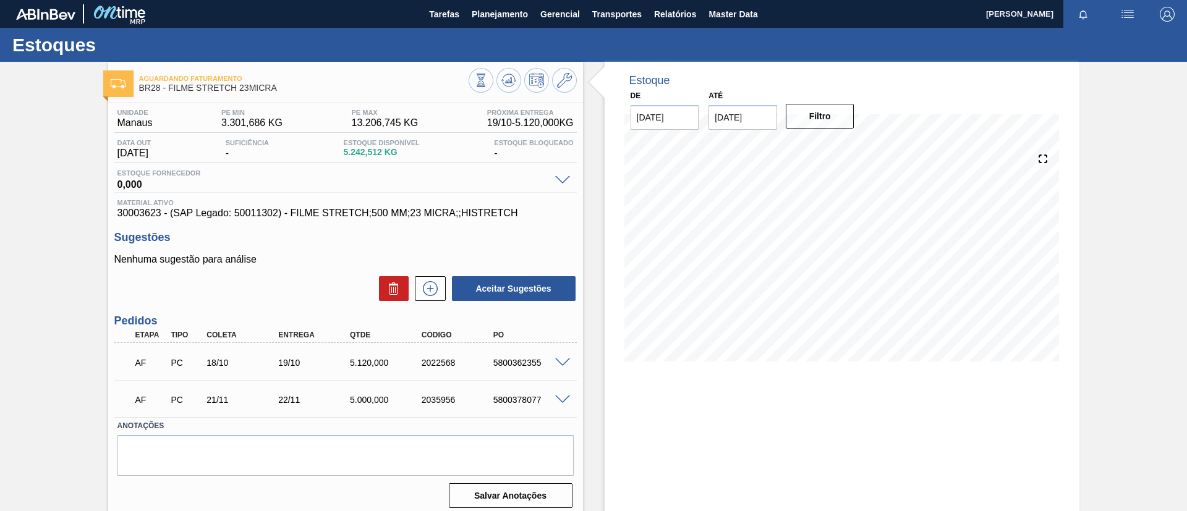
click at [492, 31] on div "Estoques" at bounding box center [593, 45] width 1187 height 34
click at [493, 29] on div "Estoques" at bounding box center [593, 45] width 1187 height 34
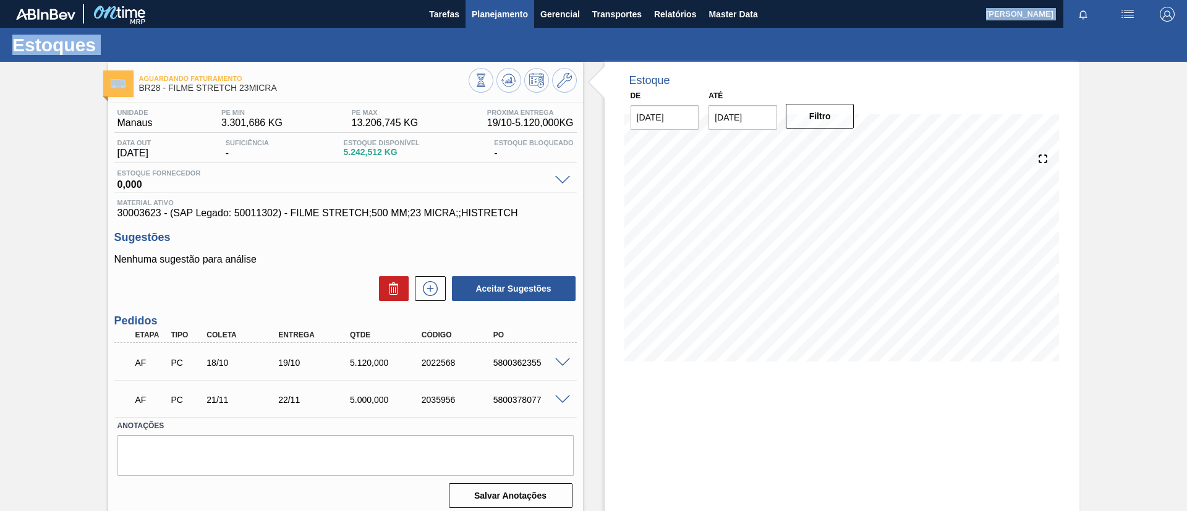
click at [493, 27] on main "Tarefas Planejamento Gerencial Transportes Relatórios Master Data TOMAS SIMOES …" at bounding box center [593, 255] width 1187 height 511
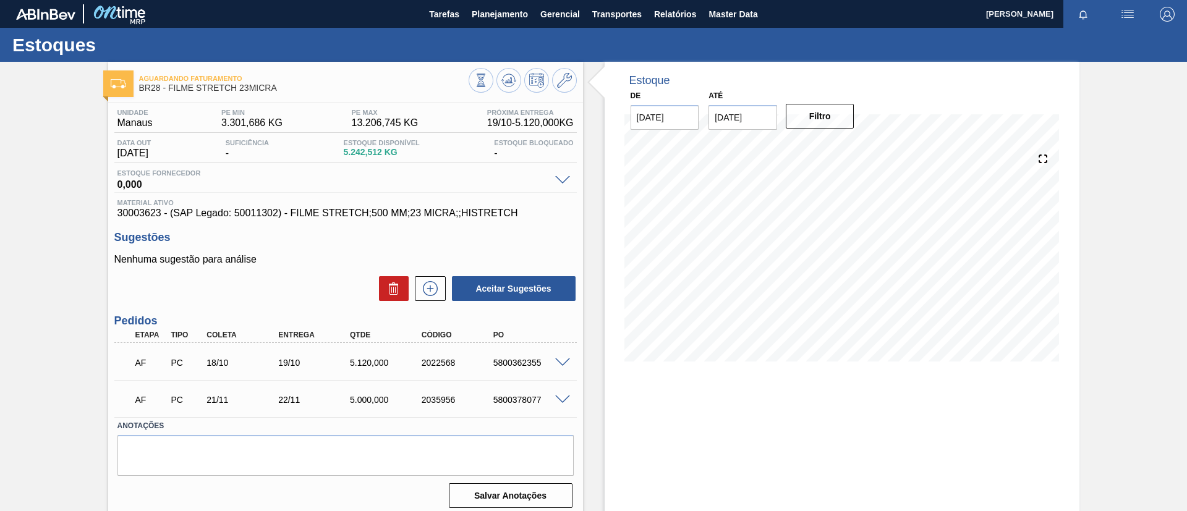
click at [370, 63] on div "Aguardando Faturamento BR28 - FILME STRETCH 23MICRA" at bounding box center [345, 79] width 475 height 34
click at [492, 23] on button "Planejamento" at bounding box center [500, 14] width 69 height 28
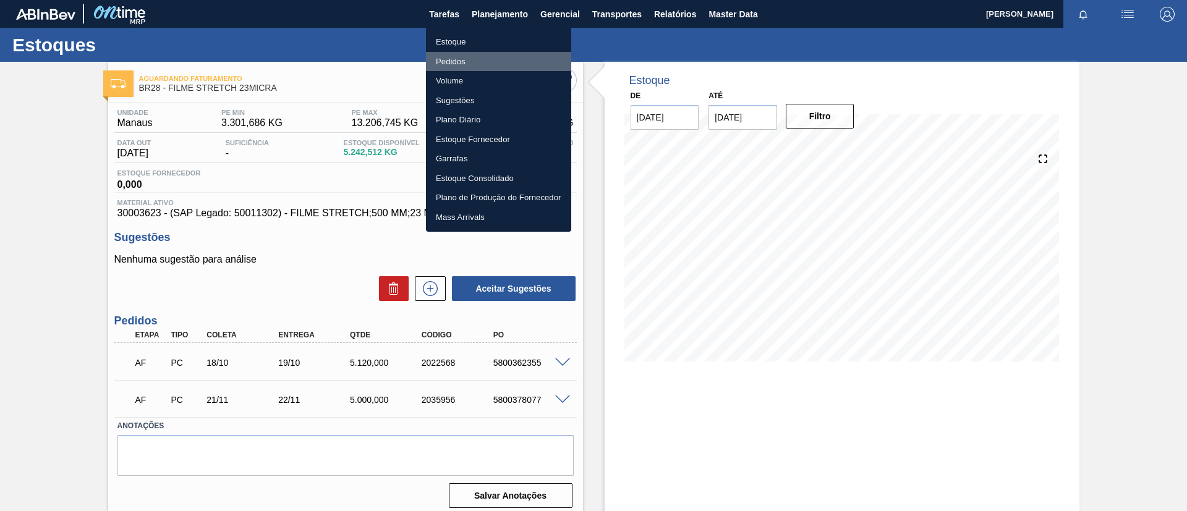
click at [488, 60] on li "Pedidos" at bounding box center [498, 62] width 145 height 20
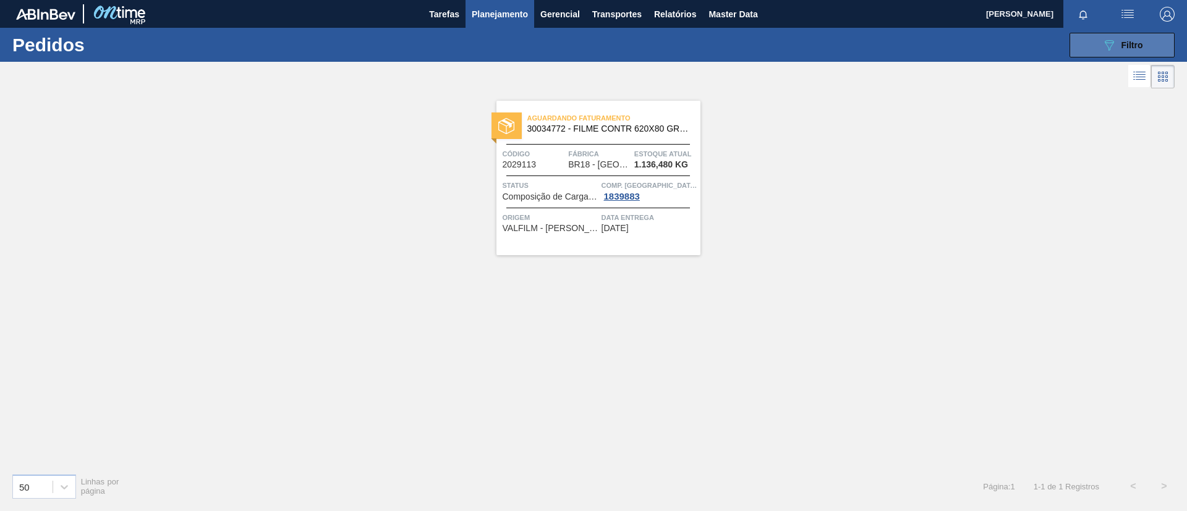
click at [1111, 49] on icon "089F7B8B-B2A5-4AFE-B5C0-19BA573D28AC" at bounding box center [1109, 45] width 15 height 15
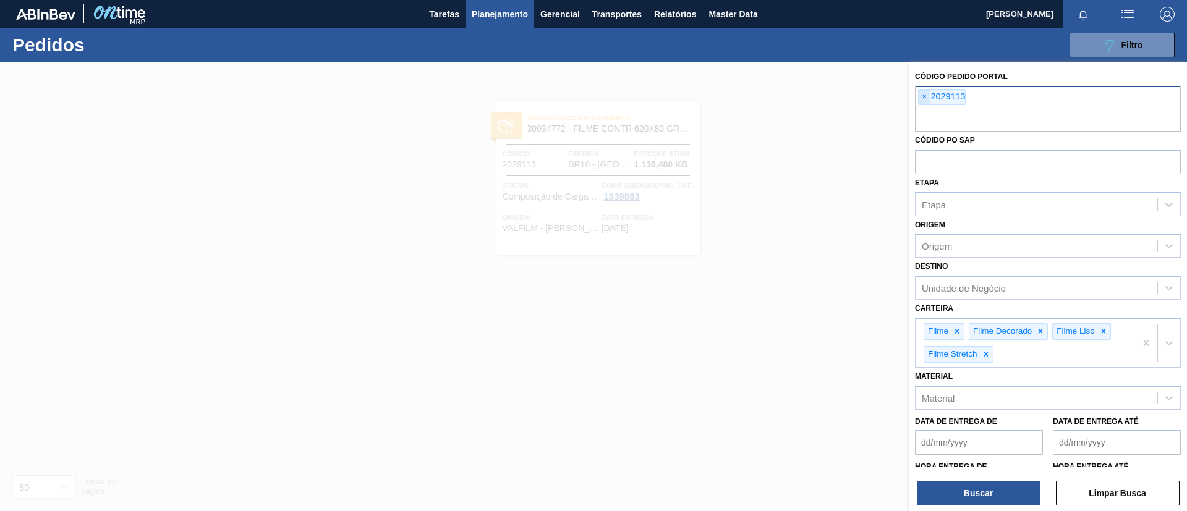
click at [927, 98] on span "×" at bounding box center [925, 97] width 12 height 15
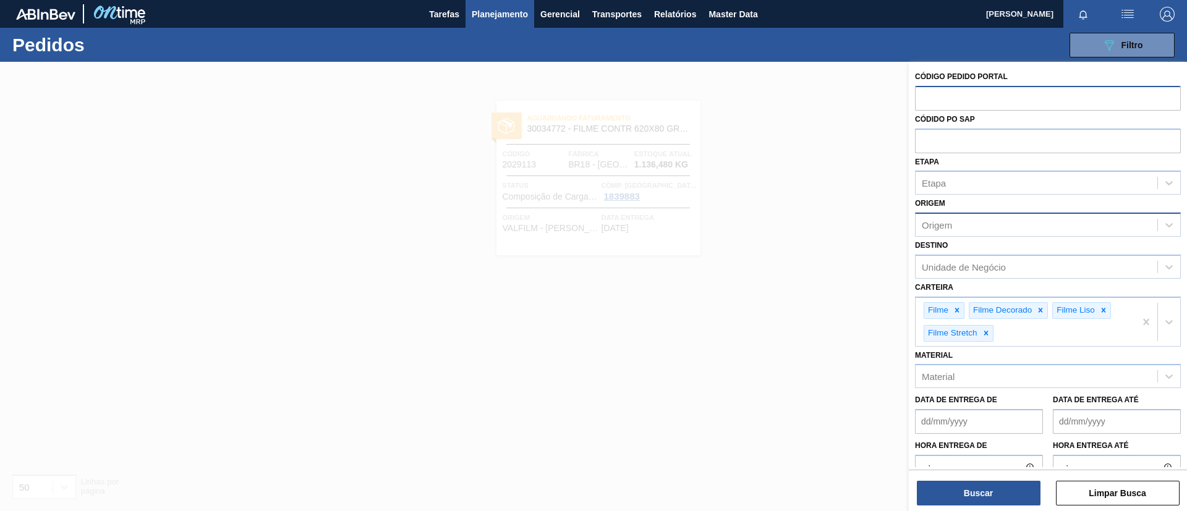
paste input "2034517"
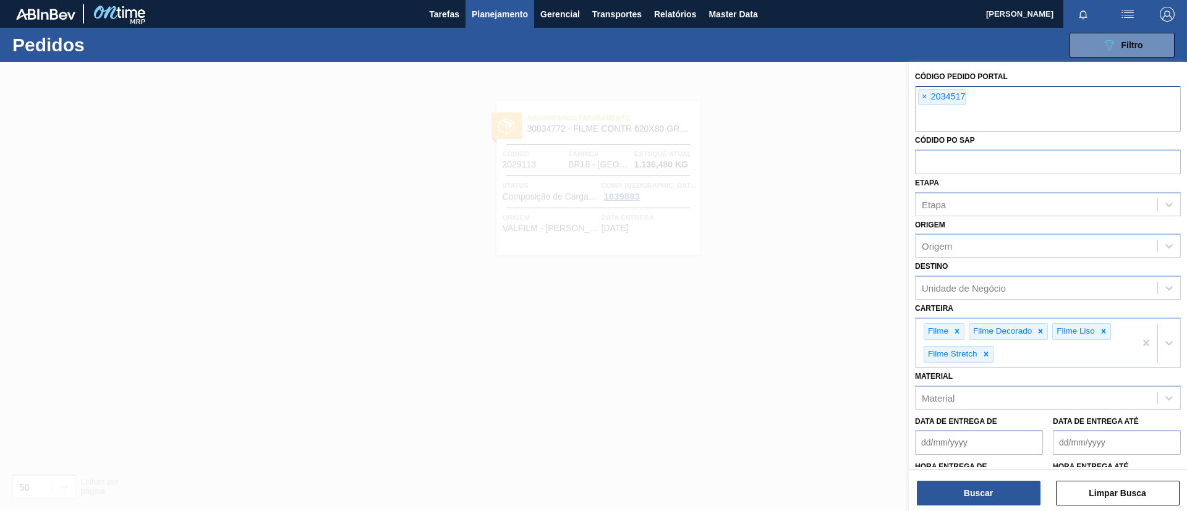
click at [966, 477] on div "Buscar Limpar Busca" at bounding box center [1048, 487] width 278 height 35
click at [966, 482] on button "Buscar" at bounding box center [979, 493] width 124 height 25
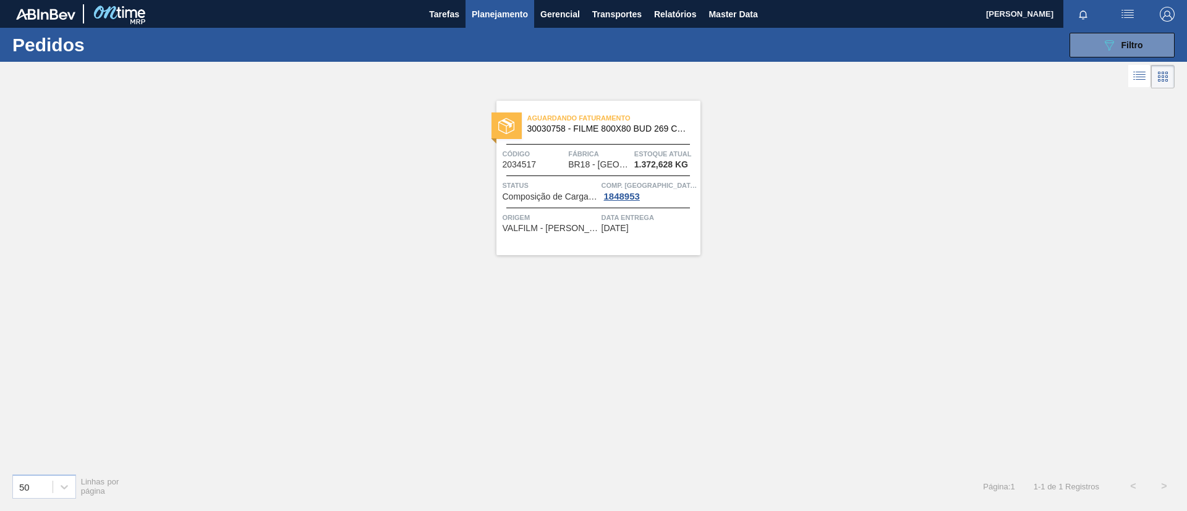
click at [646, 142] on div "Aguardando Faturamento 30030758 - FILME 800X80 BUD 269 C15 429 Código 2034517 F…" at bounding box center [598, 178] width 204 height 155
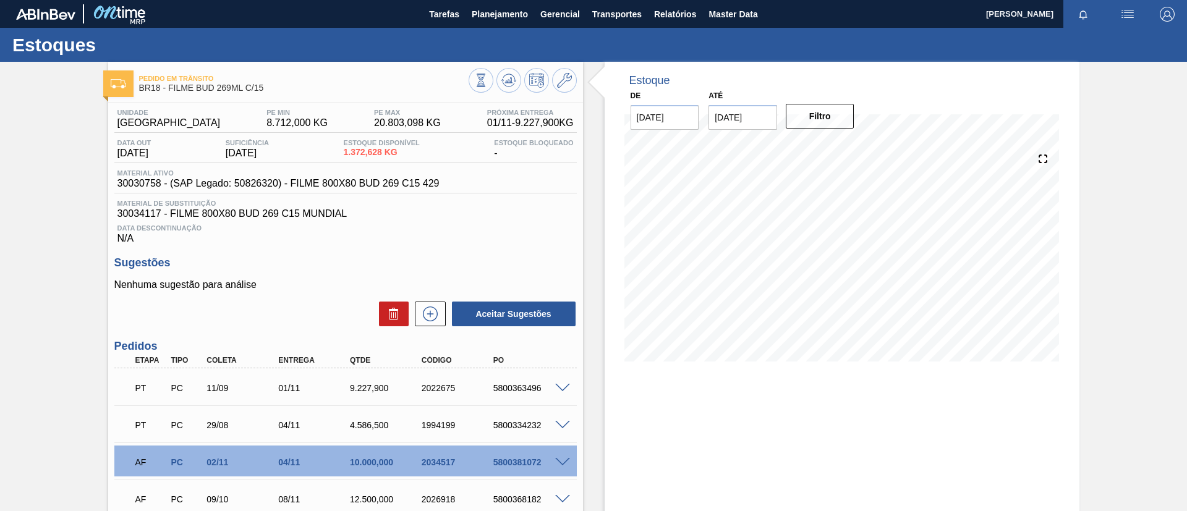
click at [563, 462] on span at bounding box center [562, 462] width 15 height 9
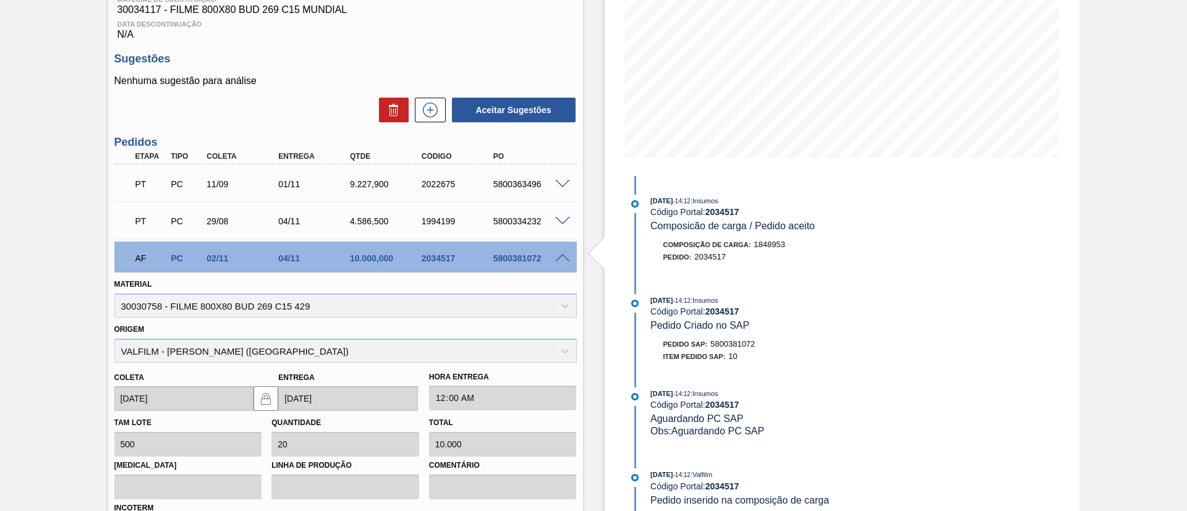
scroll to position [371, 0]
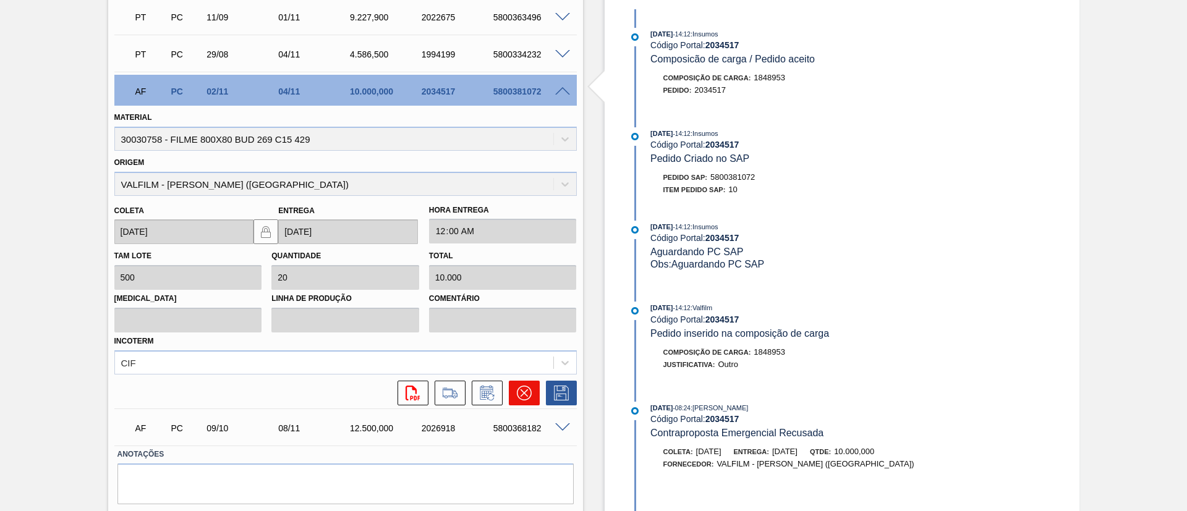
click at [515, 396] on button at bounding box center [524, 393] width 31 height 25
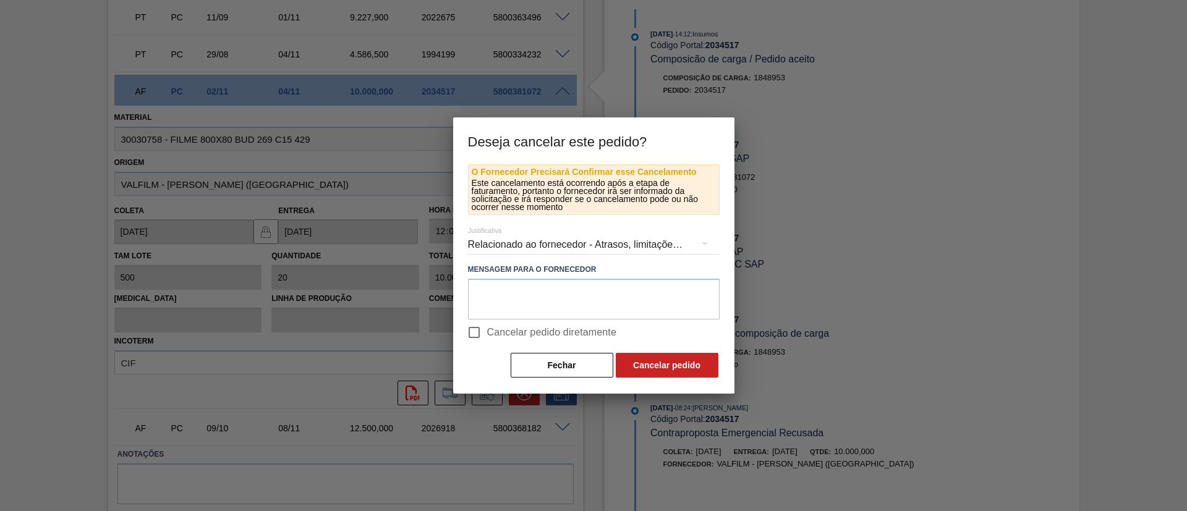
click at [538, 330] on span "Cancelar pedido diretamente" at bounding box center [552, 332] width 130 height 15
click at [487, 330] on input "Cancelar pedido diretamente" at bounding box center [474, 333] width 26 height 26
click at [697, 364] on button "Cancelar pedido" at bounding box center [667, 365] width 103 height 25
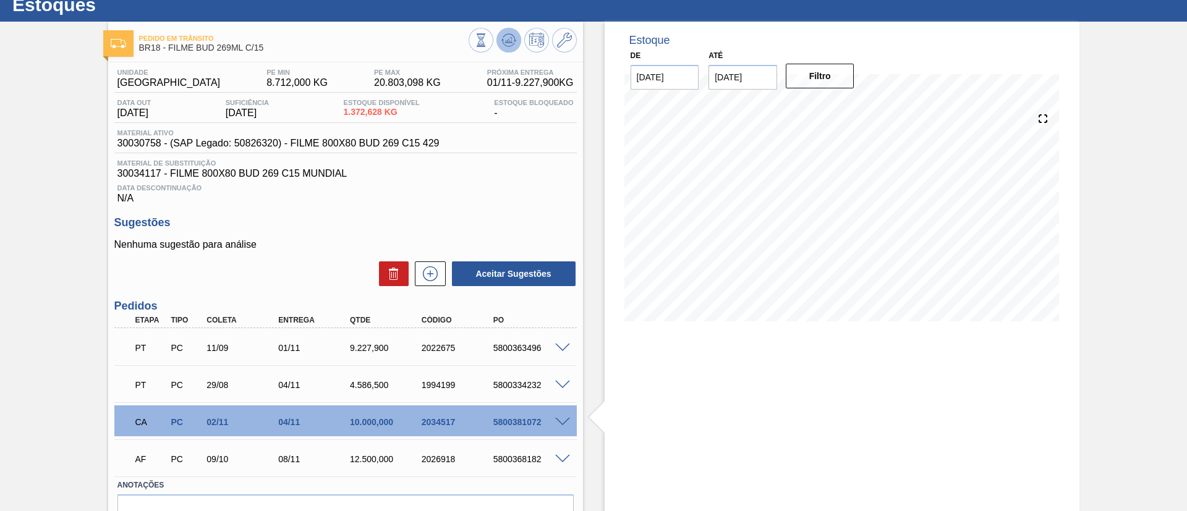
scroll to position [0, 0]
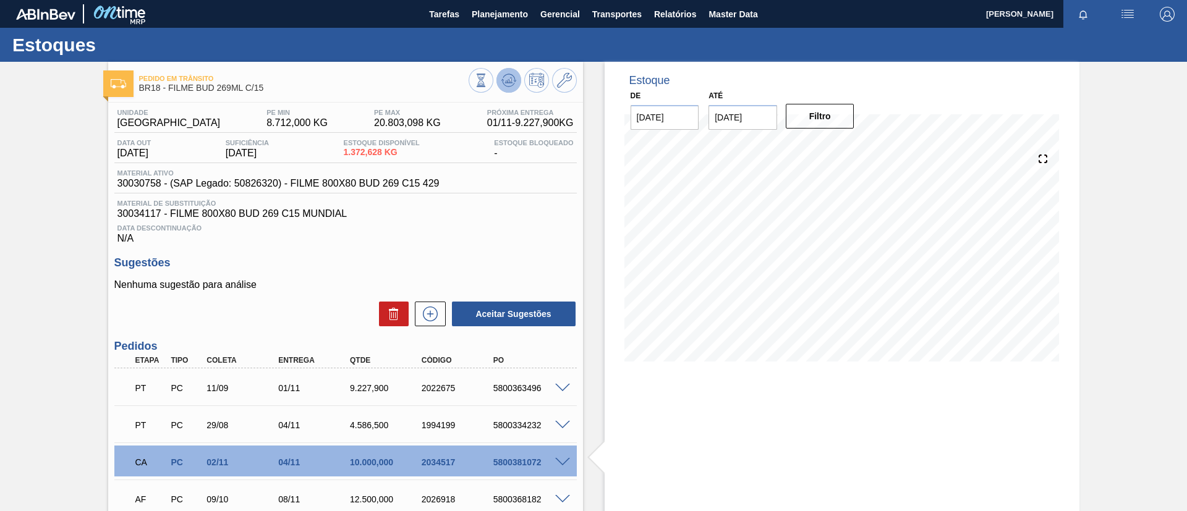
click at [506, 77] on icon at bounding box center [508, 80] width 15 height 15
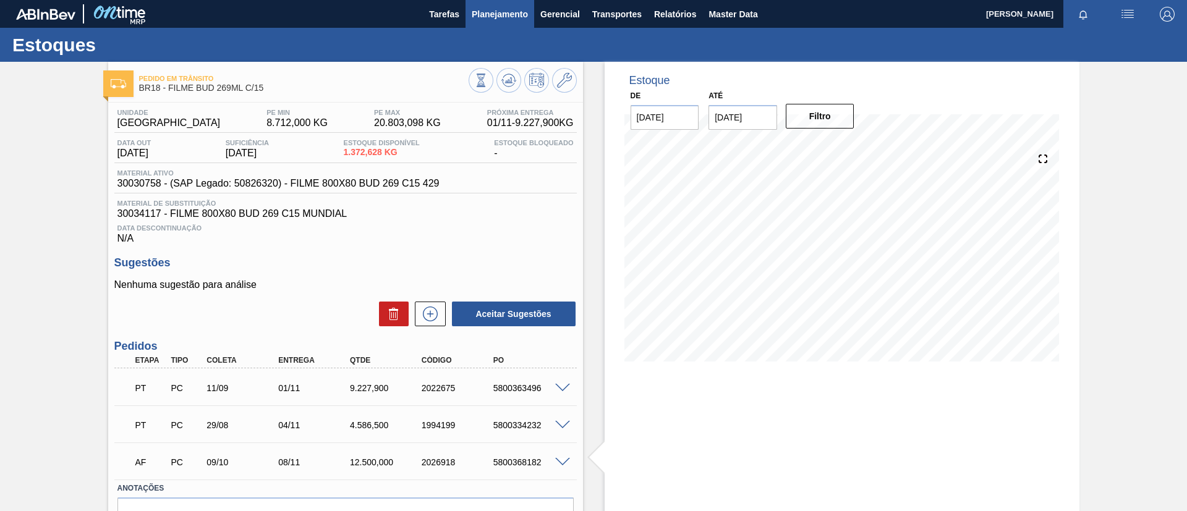
click at [503, 23] on button "Planejamento" at bounding box center [500, 14] width 69 height 28
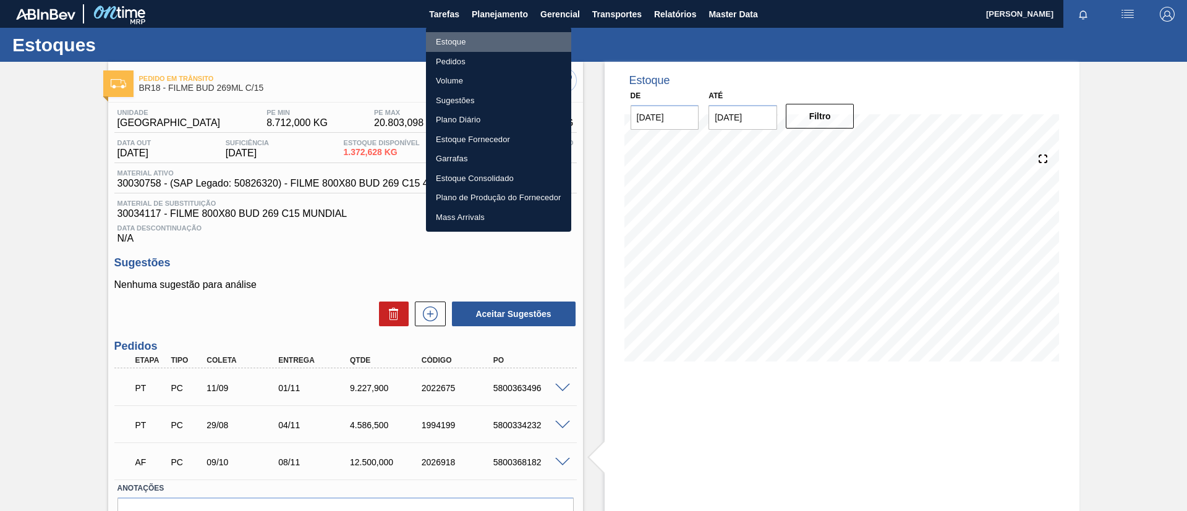
click at [490, 50] on li "Estoque" at bounding box center [498, 42] width 145 height 20
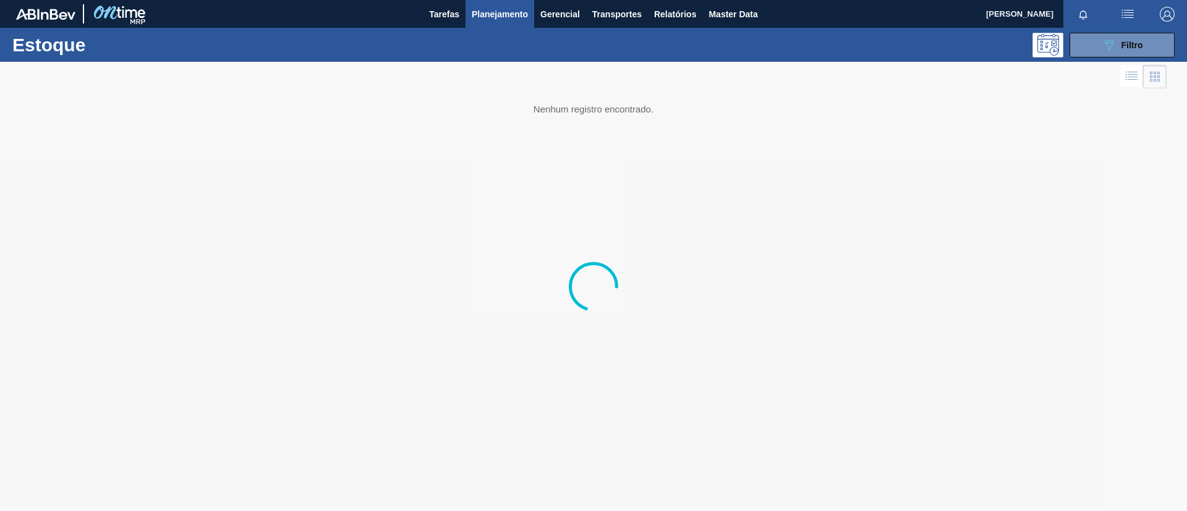
click at [484, 23] on button "Planejamento" at bounding box center [500, 14] width 69 height 28
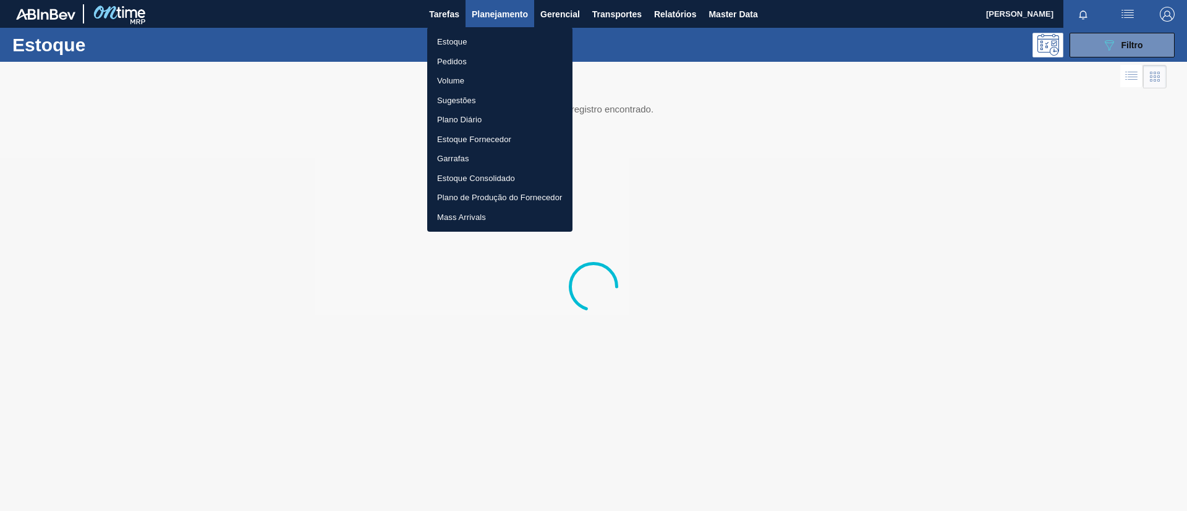
click at [481, 67] on li "Pedidos" at bounding box center [499, 62] width 145 height 20
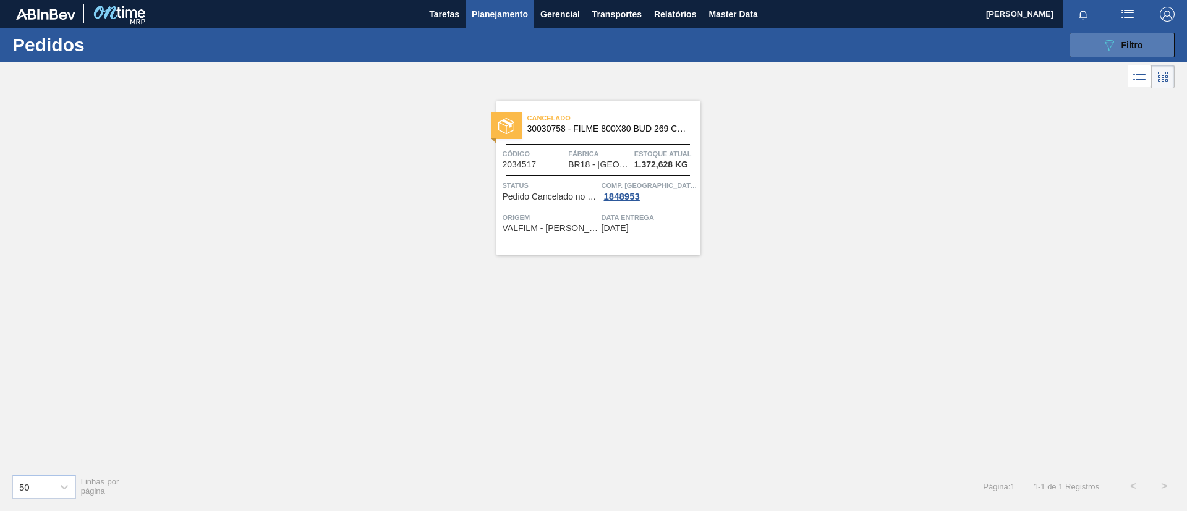
click at [1117, 47] on div "089F7B8B-B2A5-4AFE-B5C0-19BA573D28AC Filtro" at bounding box center [1122, 45] width 41 height 15
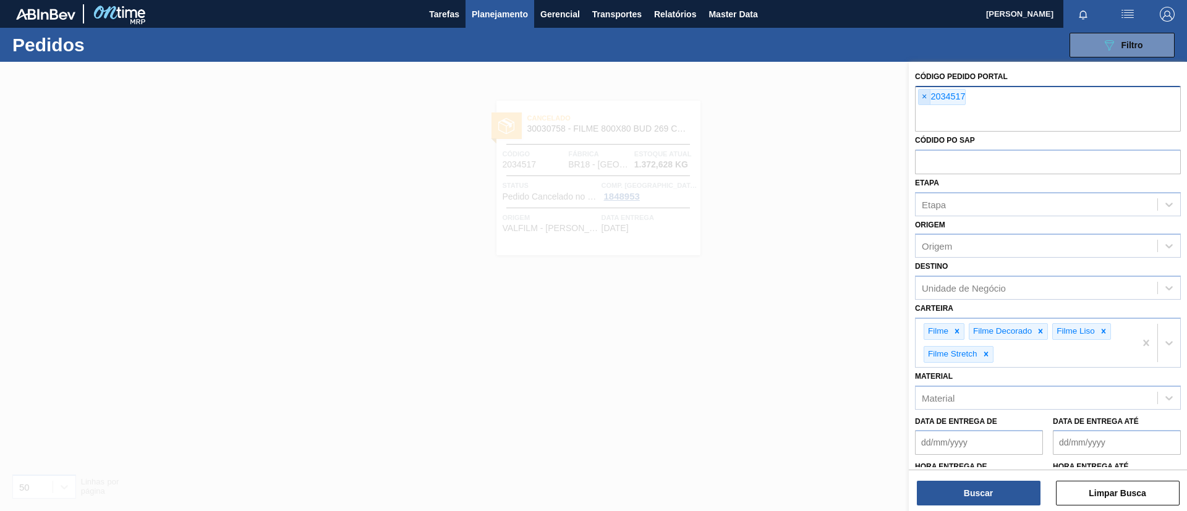
click at [921, 100] on span "×" at bounding box center [925, 97] width 12 height 15
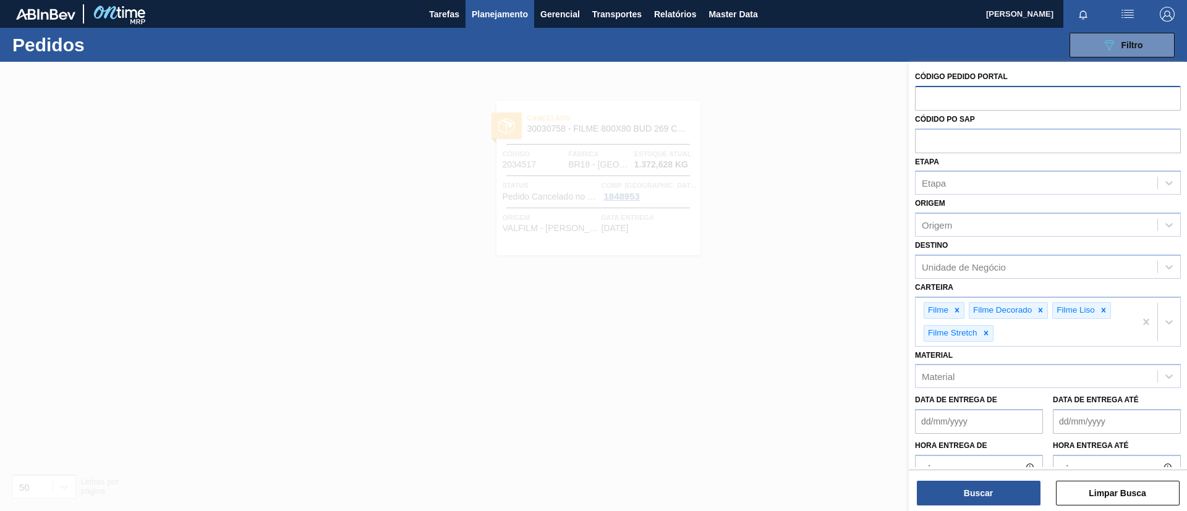
paste input "text"
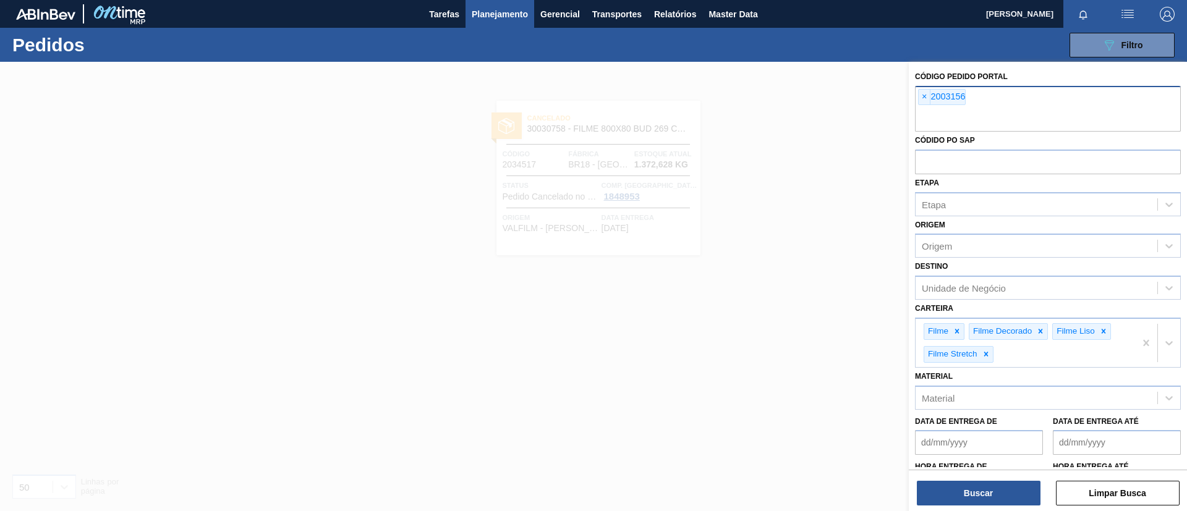
paste input "text"
click at [969, 483] on button "Buscar" at bounding box center [979, 493] width 124 height 25
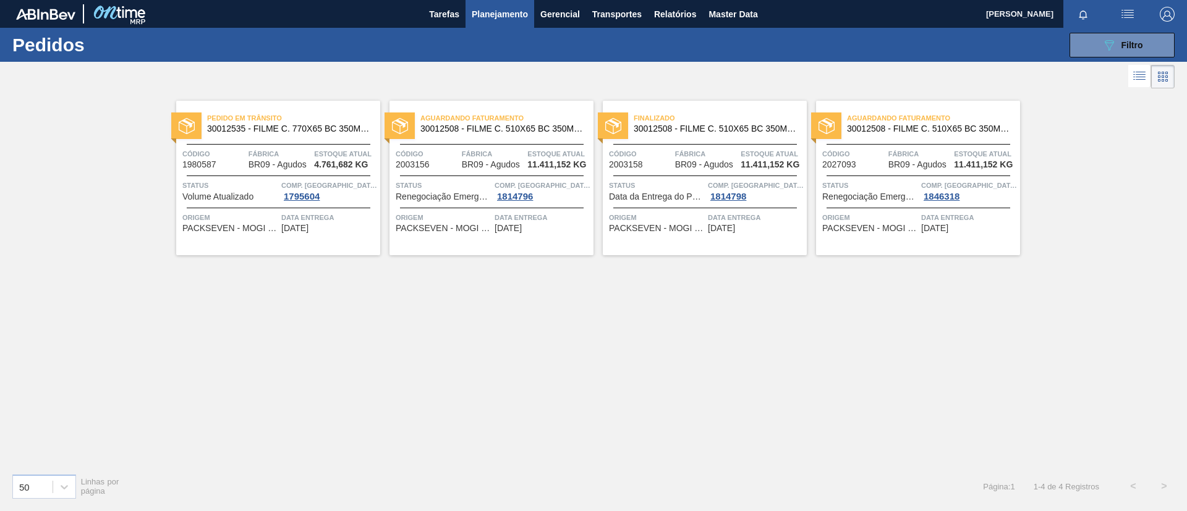
drag, startPoint x: 447, startPoint y: 371, endPoint x: 440, endPoint y: 320, distance: 51.9
click at [447, 369] on div "Pedido em Trânsito 30012535 - FILME C. 770X65 BC 350ML C12 429 Código 1980587 F…" at bounding box center [593, 278] width 1187 height 372
click at [501, 22] on button "Planejamento" at bounding box center [500, 14] width 69 height 28
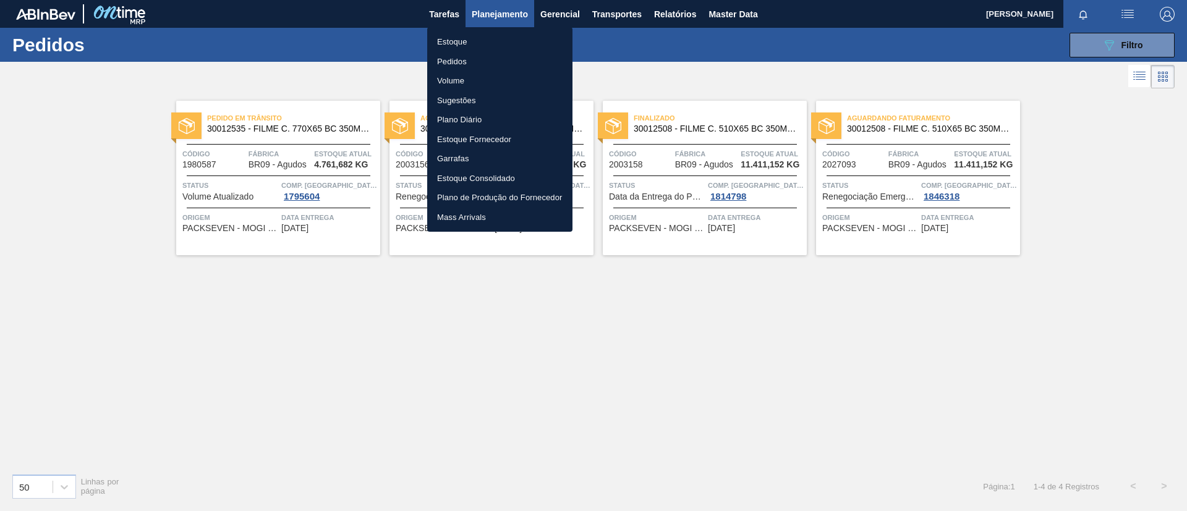
click at [723, 127] on div at bounding box center [593, 255] width 1187 height 511
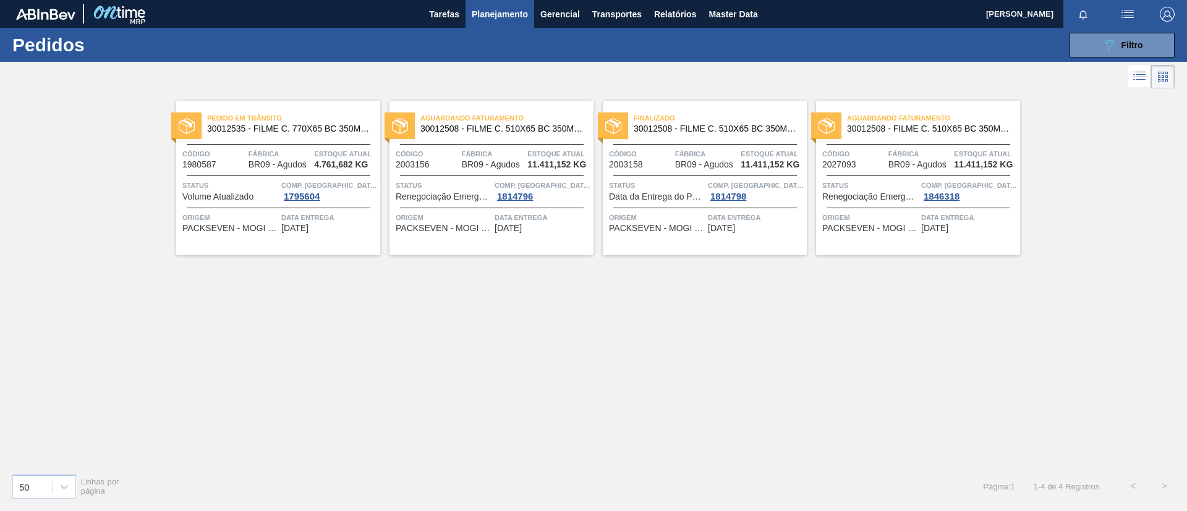
click at [730, 134] on div "Finalizado 30012508 - FILME C. 510X65 BC 350ML MP C18 429" at bounding box center [705, 124] width 204 height 28
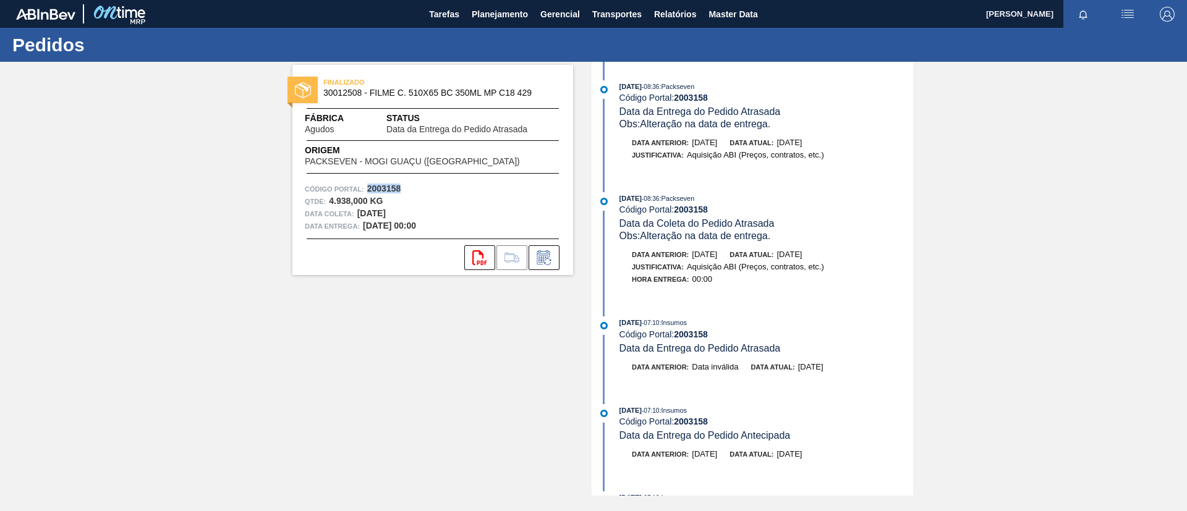
drag, startPoint x: 409, startPoint y: 190, endPoint x: 368, endPoint y: 192, distance: 40.9
click at [368, 192] on div "Código Portal: 2003158" at bounding box center [433, 189] width 256 height 12
copy strong "2003158"
click at [244, 205] on div "FINALIZADO 30012508 - FILME C. 510X65 BC 350ML MP C18 429 Fábrica Agudos Status…" at bounding box center [593, 279] width 1187 height 434
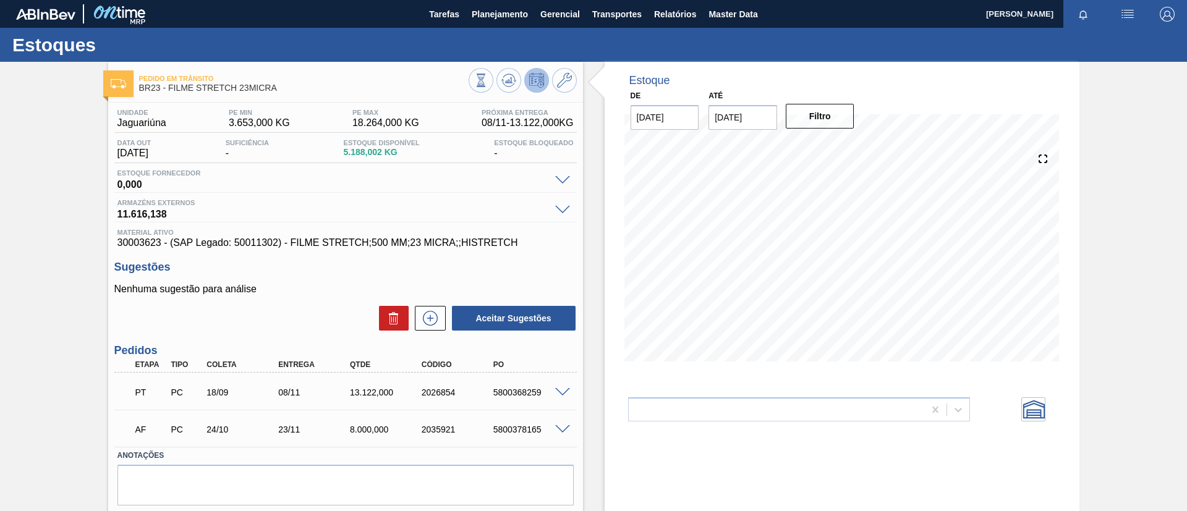
click at [561, 426] on span at bounding box center [562, 429] width 15 height 9
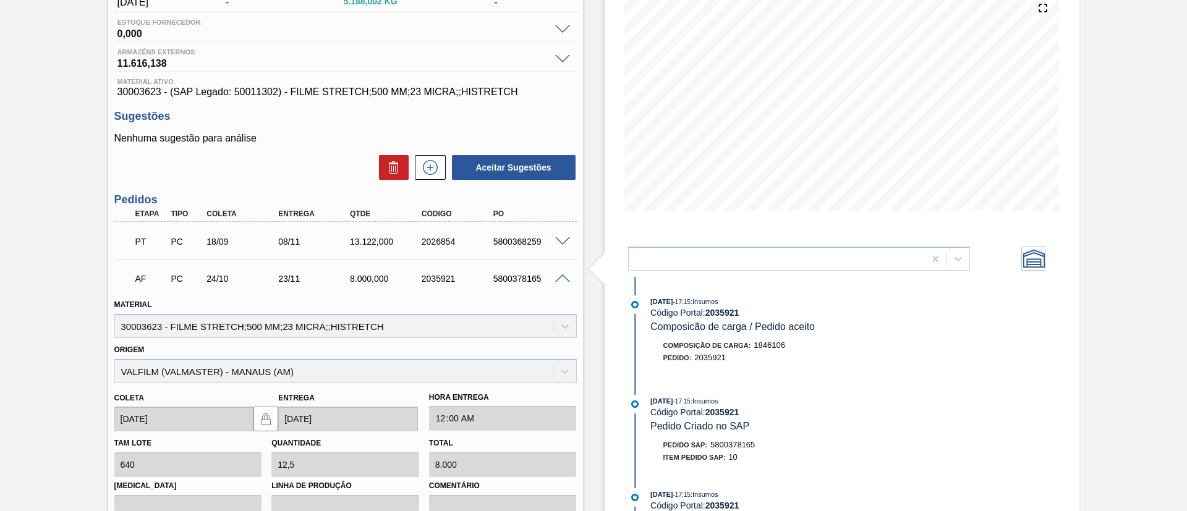
scroll to position [185, 0]
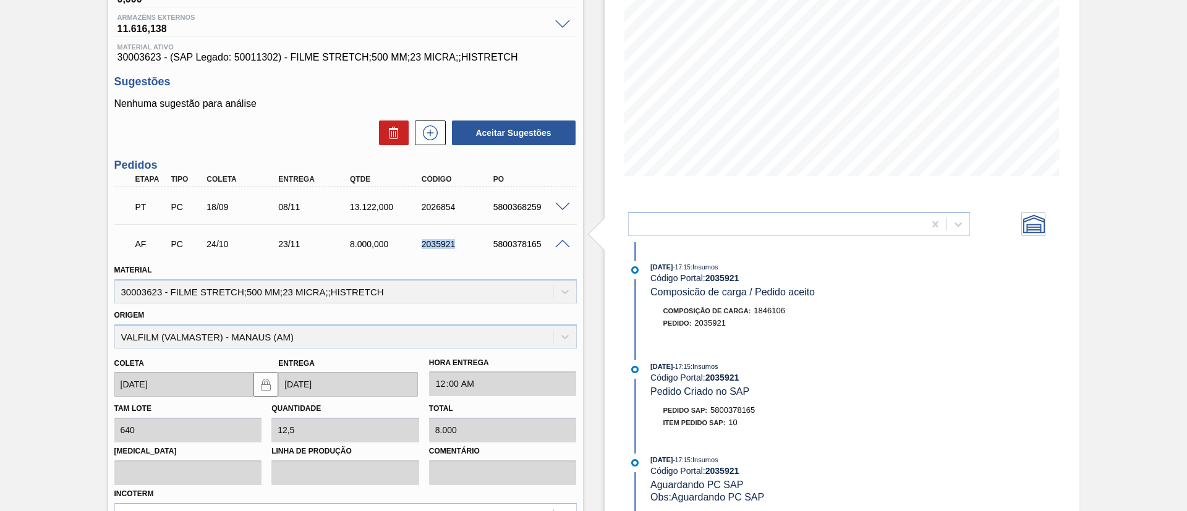
drag, startPoint x: 412, startPoint y: 250, endPoint x: 543, endPoint y: 336, distance: 156.6
click at [458, 250] on div "AF PC 24/10 23/11 8.000,000 2035921 5800378165" at bounding box center [342, 243] width 430 height 25
copy div "2035921"
click at [456, 266] on div "Material 30003623 - FILME STRETCH;500 MM;23 MICRA;;HISTRETCH" at bounding box center [345, 283] width 462 height 42
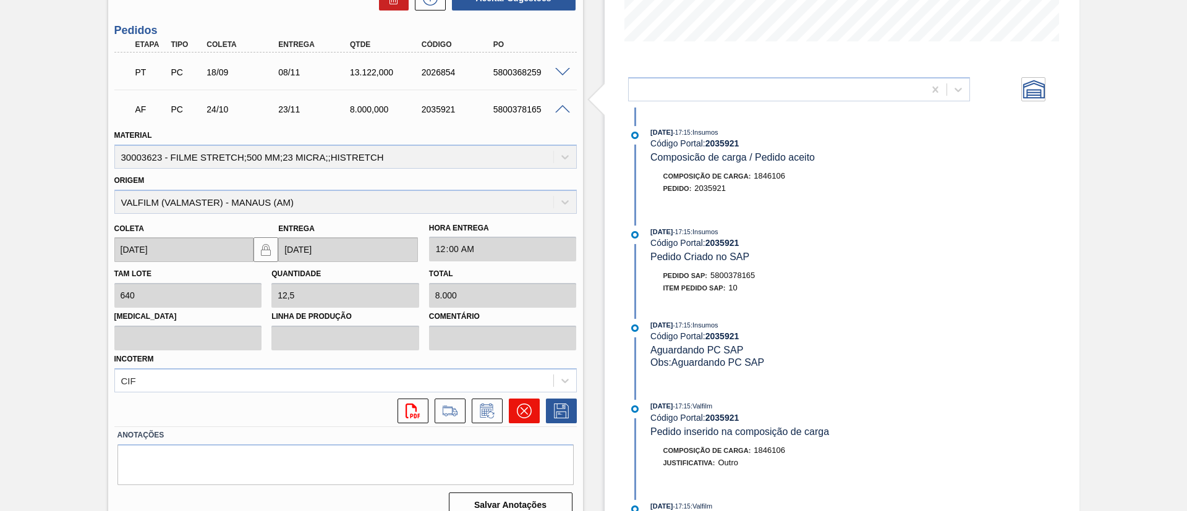
scroll to position [343, 0]
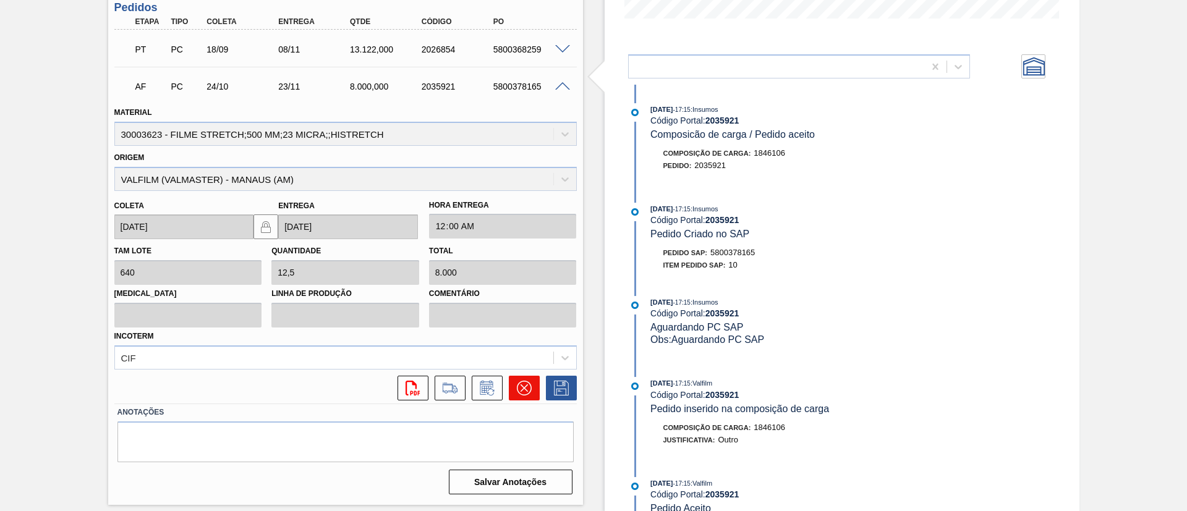
click at [511, 381] on button at bounding box center [524, 388] width 31 height 25
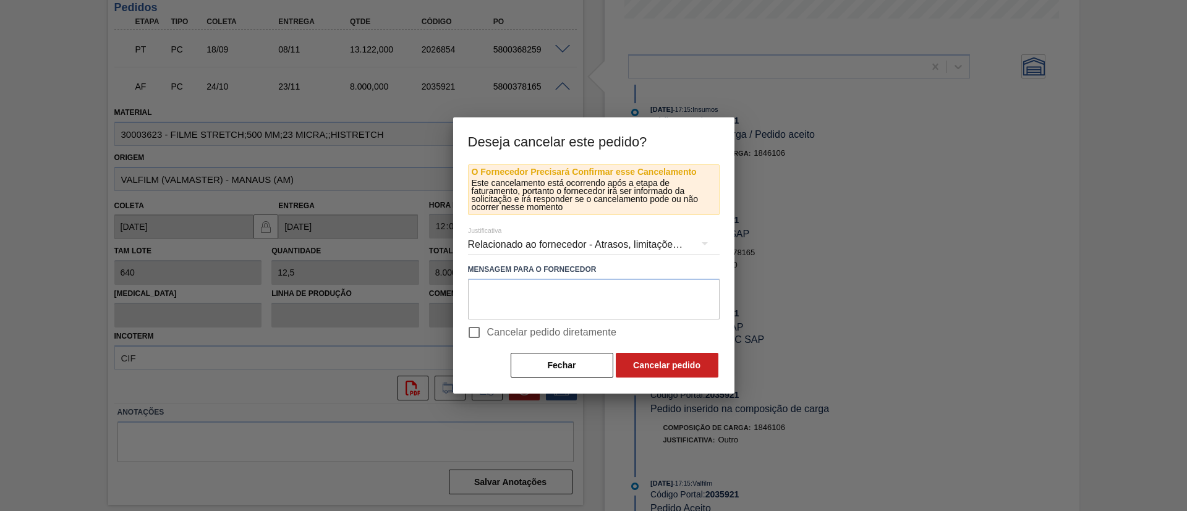
click at [532, 344] on label "Cancelar pedido diretamente" at bounding box center [539, 333] width 156 height 26
click at [487, 344] on input "Cancelar pedido diretamente" at bounding box center [474, 333] width 26 height 26
checkbox input "true"
click at [662, 363] on button "Cancelar pedido" at bounding box center [667, 365] width 103 height 25
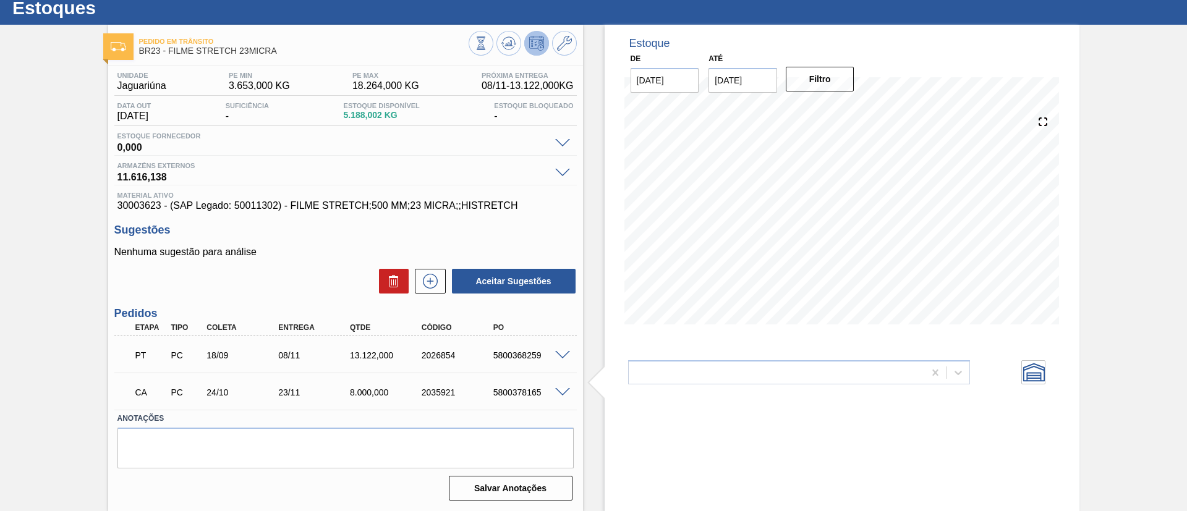
scroll to position [0, 0]
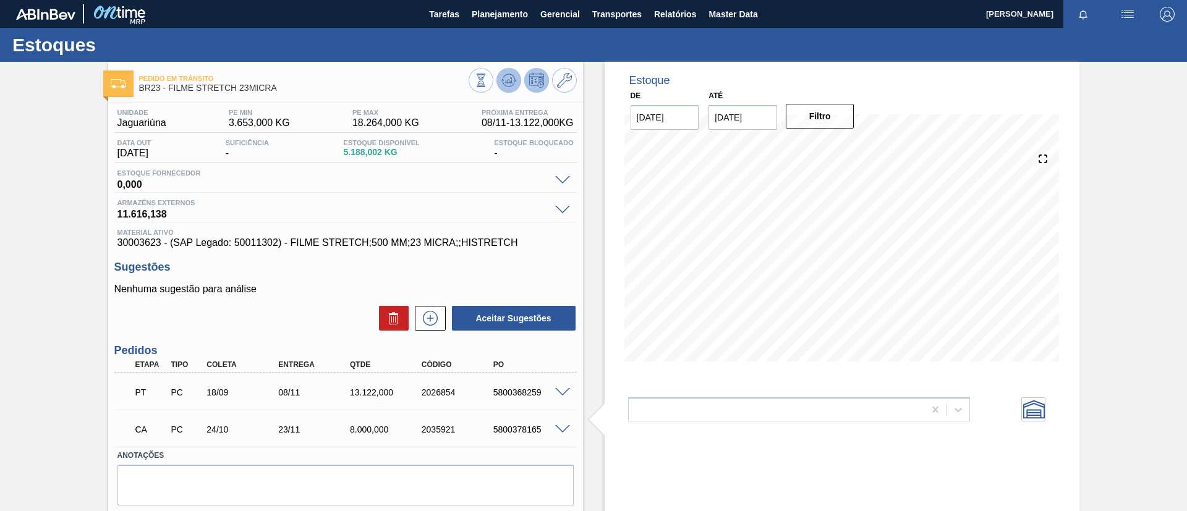
click at [505, 82] on icon at bounding box center [509, 80] width 8 height 6
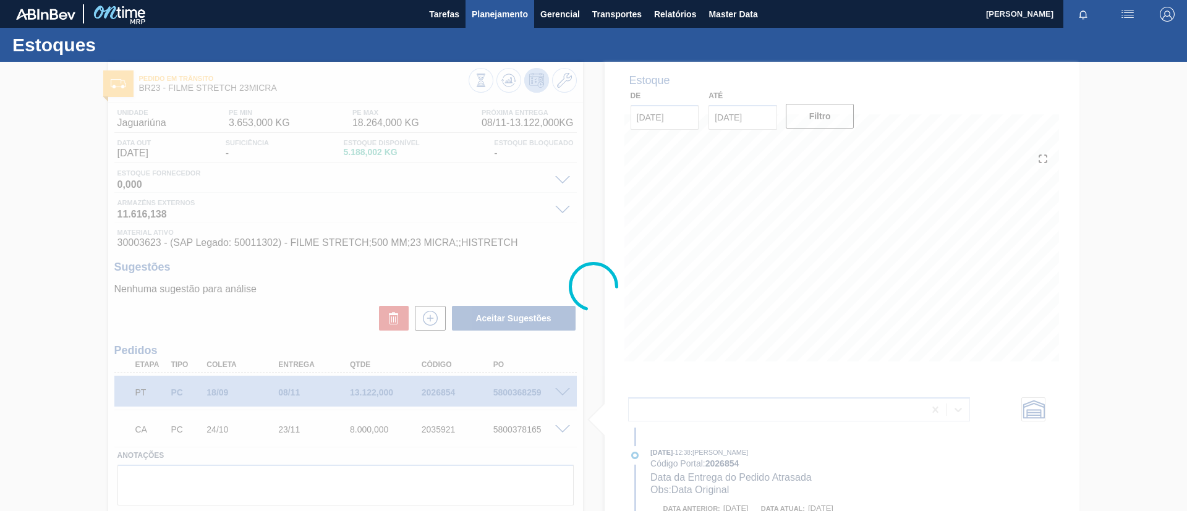
click at [500, 5] on button "Planejamento" at bounding box center [500, 14] width 69 height 28
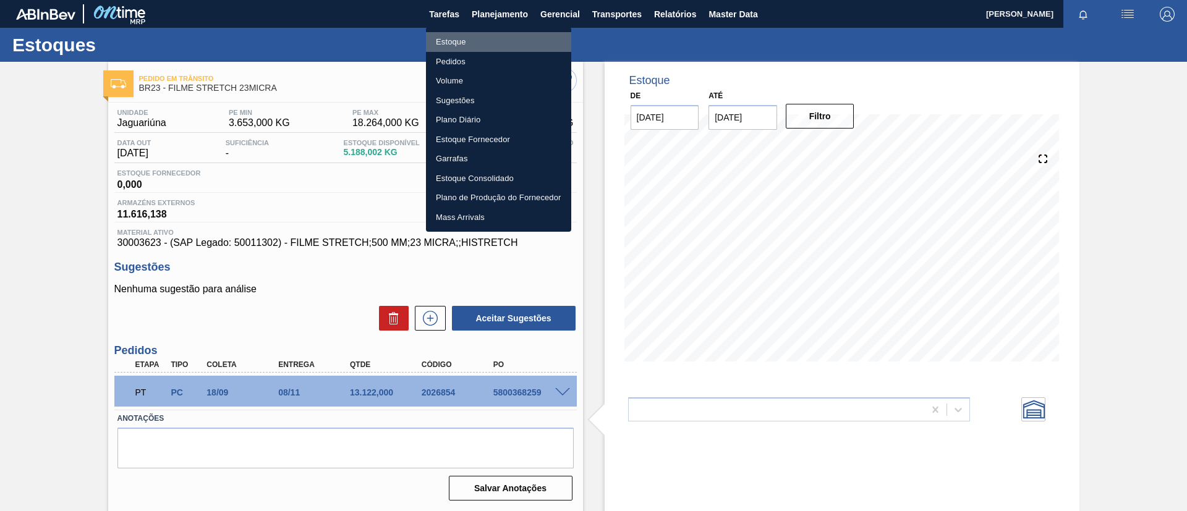
click at [505, 45] on li "Estoque" at bounding box center [498, 42] width 145 height 20
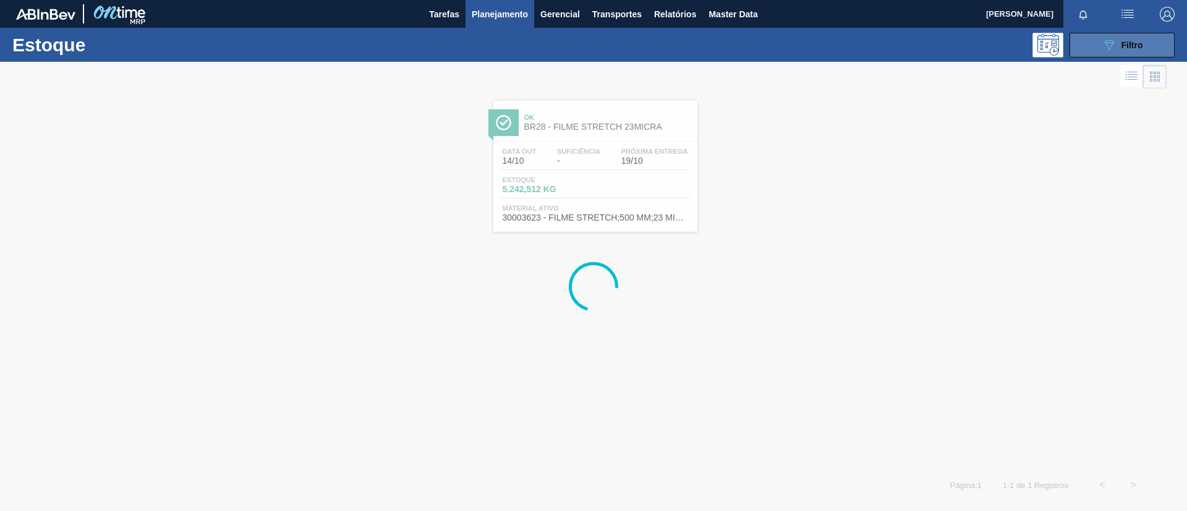
click at [1131, 44] on span "Filtro" at bounding box center [1133, 45] width 22 height 10
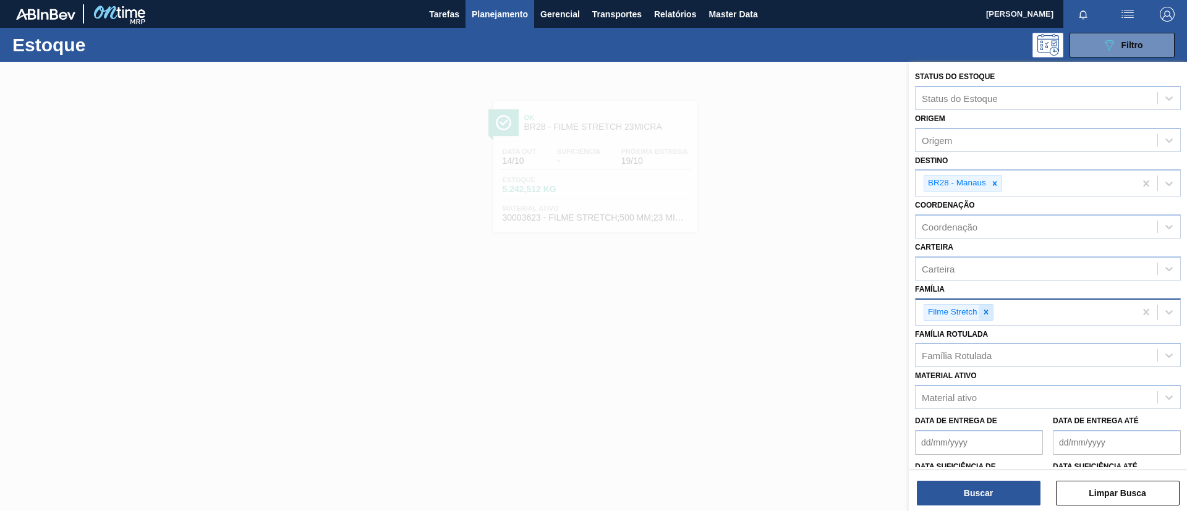
click at [986, 309] on icon at bounding box center [986, 312] width 9 height 9
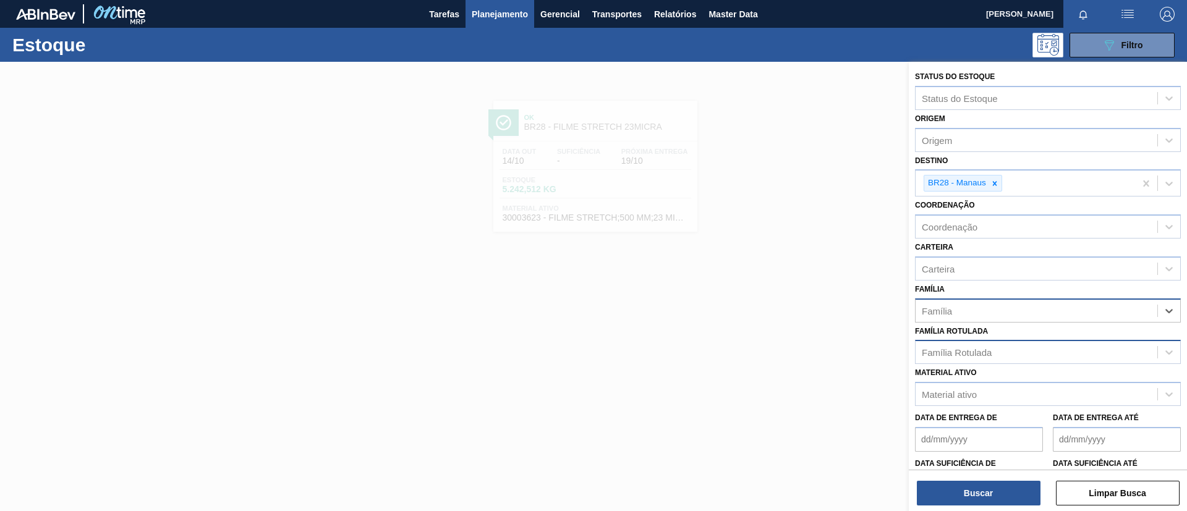
click at [982, 350] on div "Família Rotulada" at bounding box center [957, 352] width 70 height 11
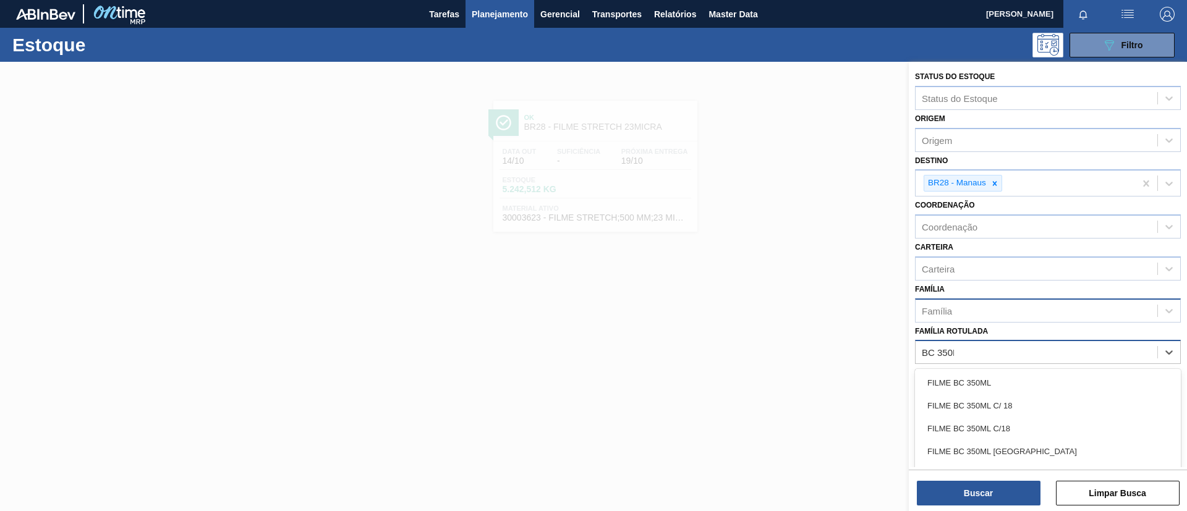
type Rotulada "BC 350ML"
type Rotulada "BC 350ML MP"
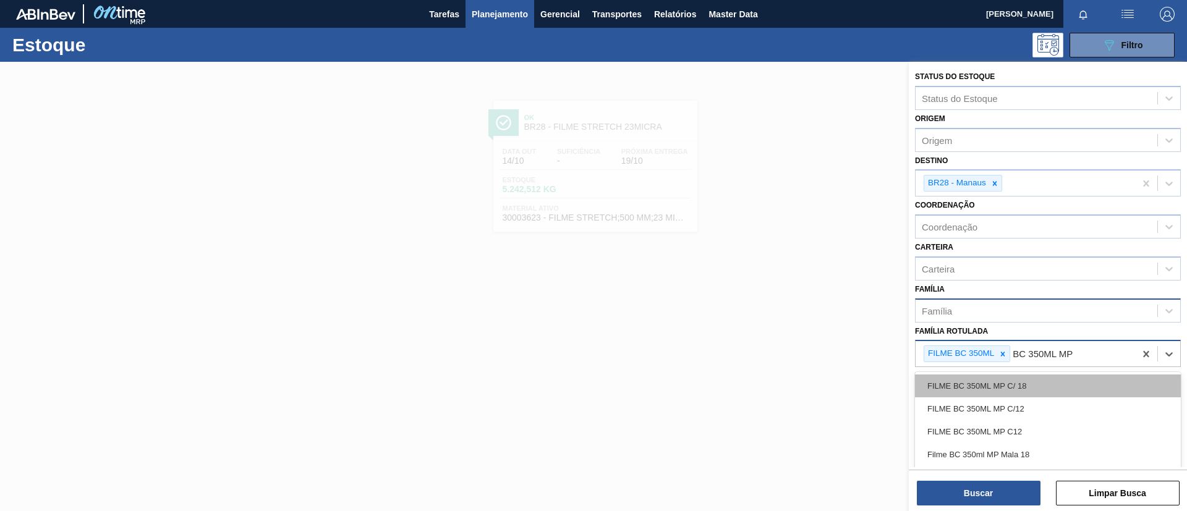
click at [1018, 384] on div "FILME BC 350ML MP C/ 18" at bounding box center [1048, 386] width 266 height 23
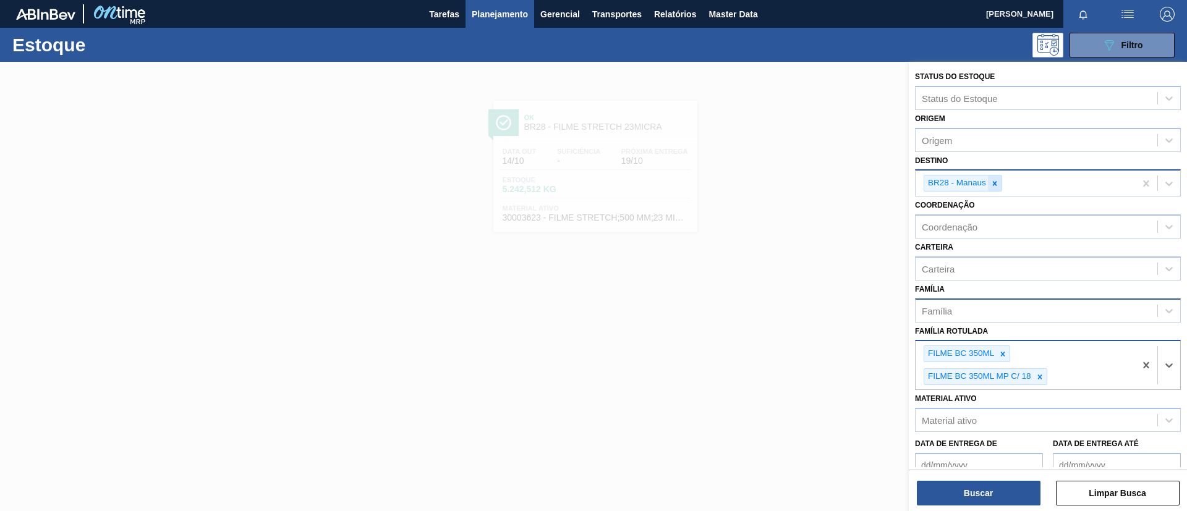
click at [997, 183] on icon at bounding box center [995, 183] width 9 height 9
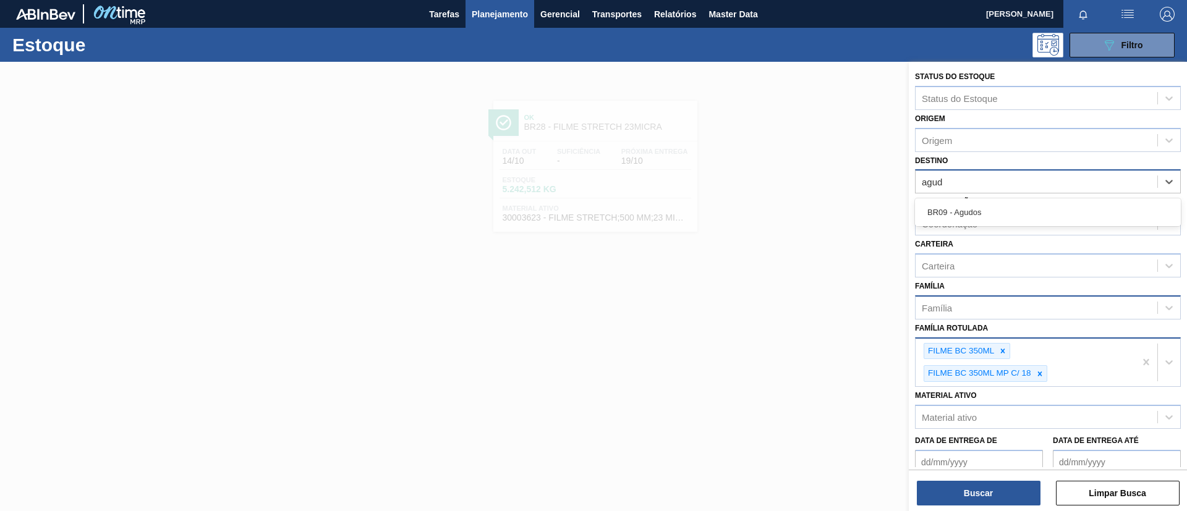
type input "[PERSON_NAME]"
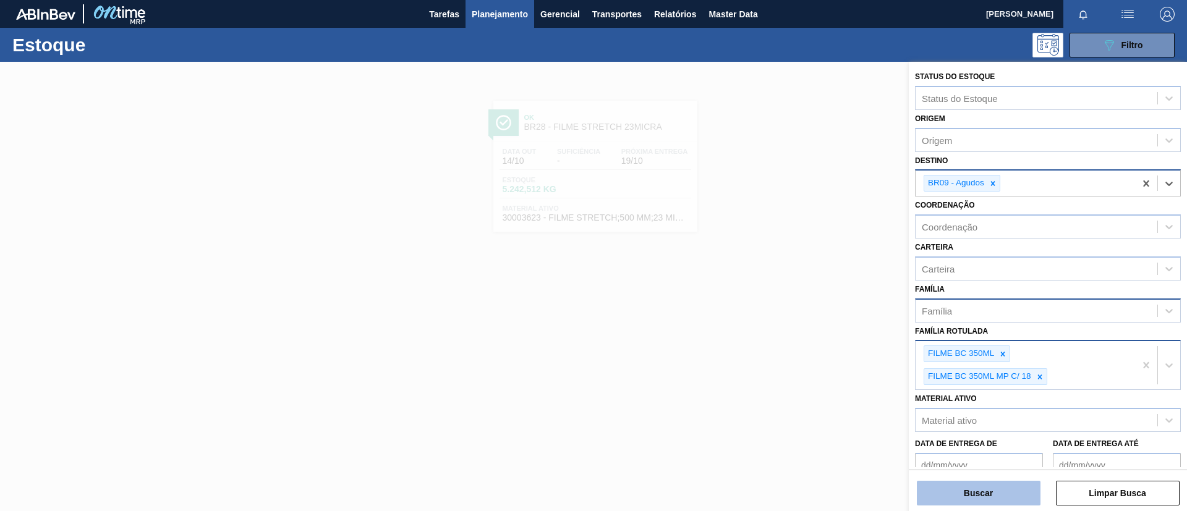
click at [961, 487] on button "Buscar" at bounding box center [979, 493] width 124 height 25
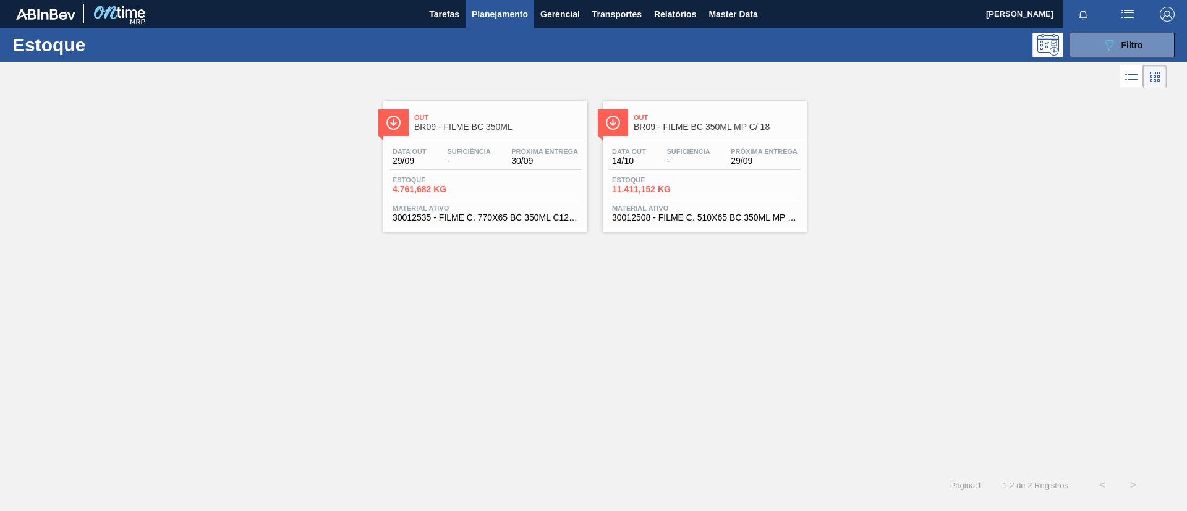
click at [642, 124] on span "BR09 - FILME BC 350ML MP C/ 18" at bounding box center [717, 126] width 167 height 9
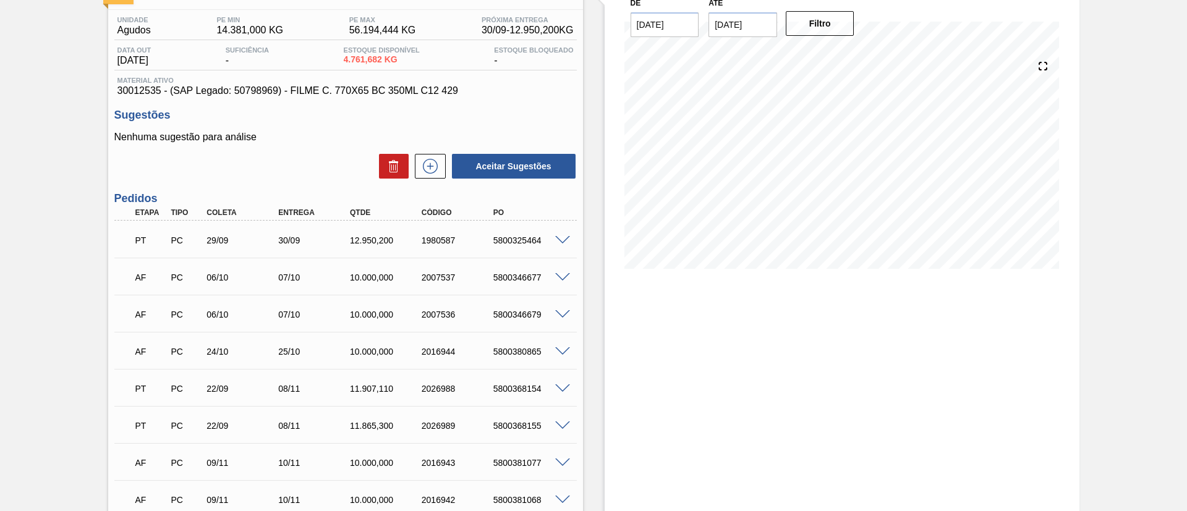
scroll to position [185, 0]
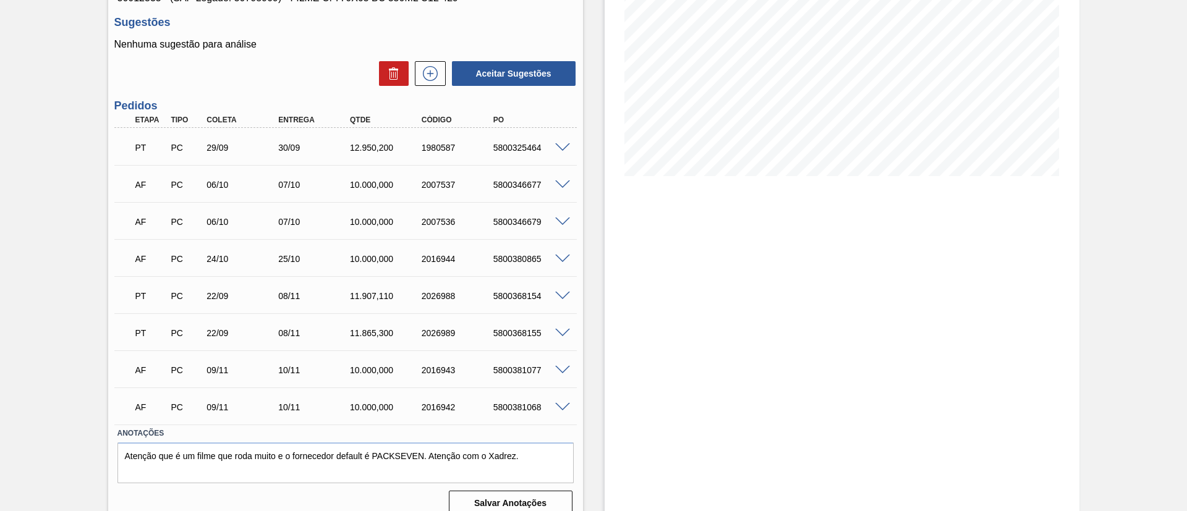
drag, startPoint x: 0, startPoint y: 151, endPoint x: 14, endPoint y: 156, distance: 14.7
click at [0, 152] on div "Pedido em Trânsito BR09 - FILME BC 350ML Unidade Agudos PE MIN 14.381,000 KG PE…" at bounding box center [593, 201] width 1187 height 650
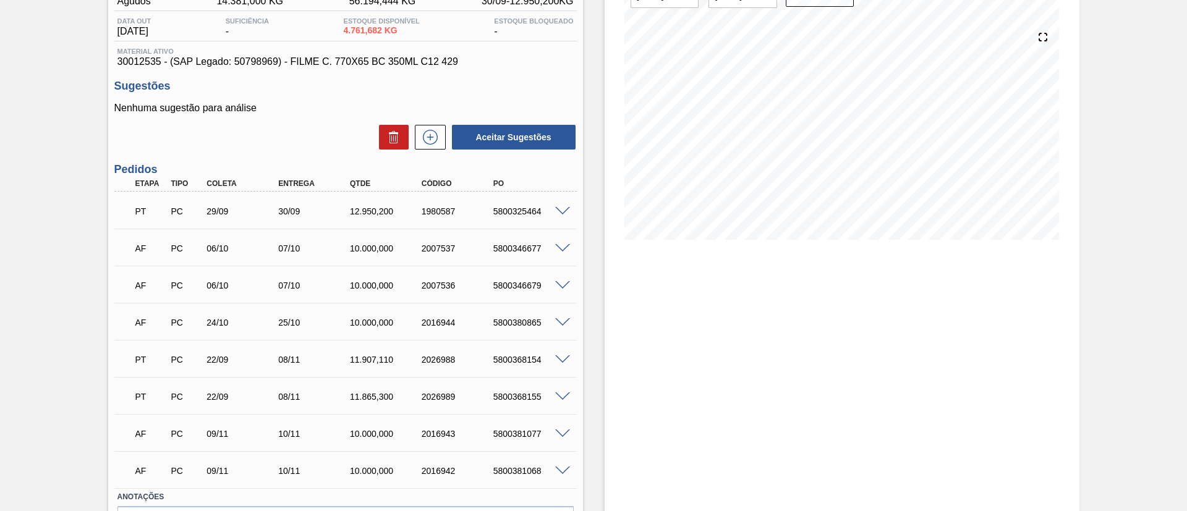
scroll to position [93, 0]
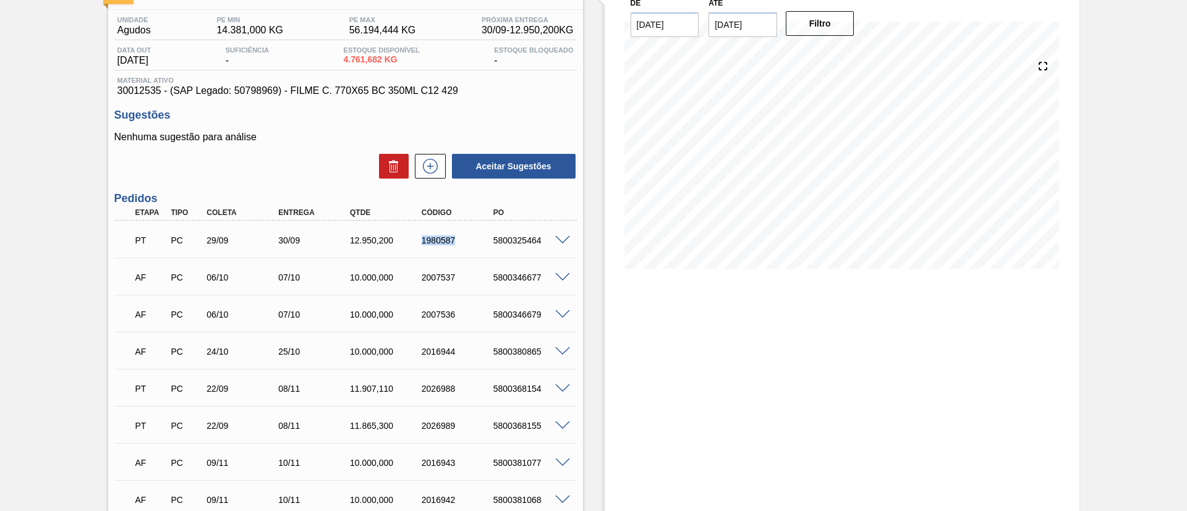
drag, startPoint x: 414, startPoint y: 239, endPoint x: 467, endPoint y: 243, distance: 53.3
click at [467, 243] on div "PT PC 29/09 30/09 12.950,200 1980587 5800325464" at bounding box center [342, 239] width 430 height 25
copy div "1980587"
click at [115, 100] on div "Unidade Agudos PE MIN 14.381,000 KG PE MAX 56.194,444 KG Próxima Entrega 30/09 …" at bounding box center [345, 311] width 475 height 603
click at [1187, 335] on main "Tarefas Planejamento Gerencial Transportes Relatórios Master Data [PERSON_NAME]…" at bounding box center [593, 255] width 1187 height 511
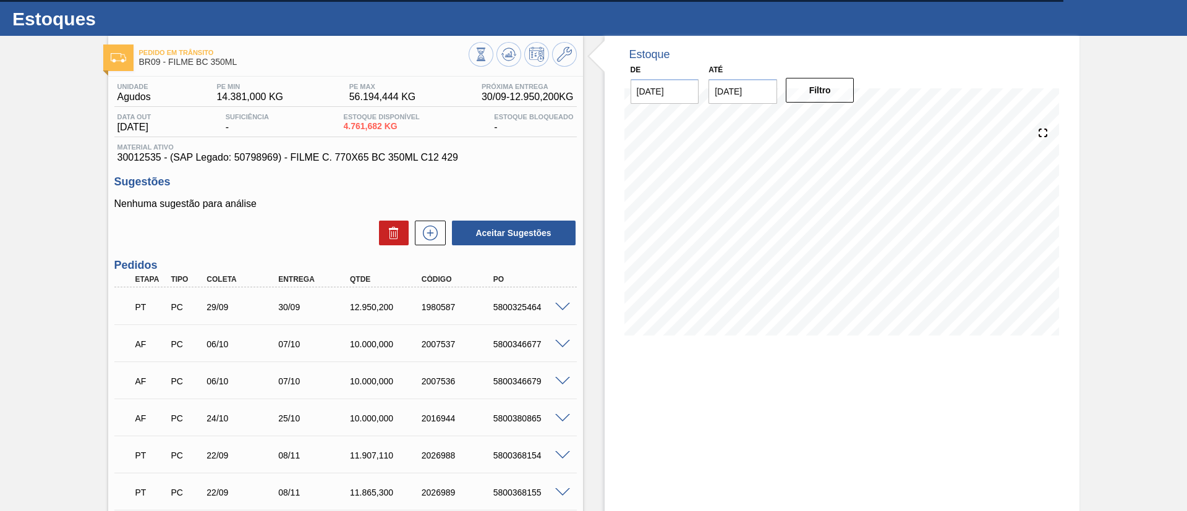
scroll to position [0, 0]
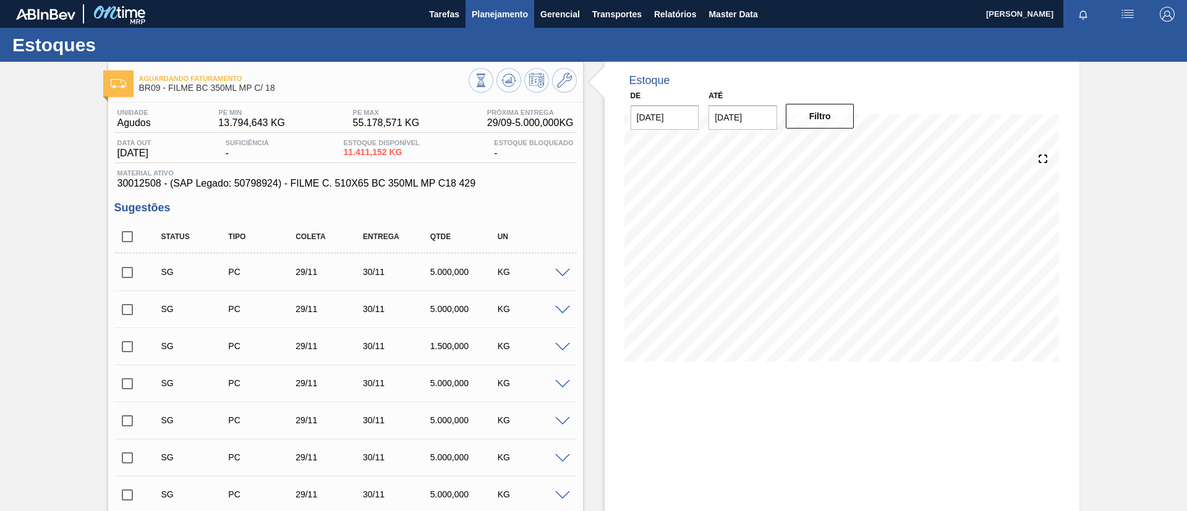
click at [483, 5] on button "Planejamento" at bounding box center [500, 14] width 69 height 28
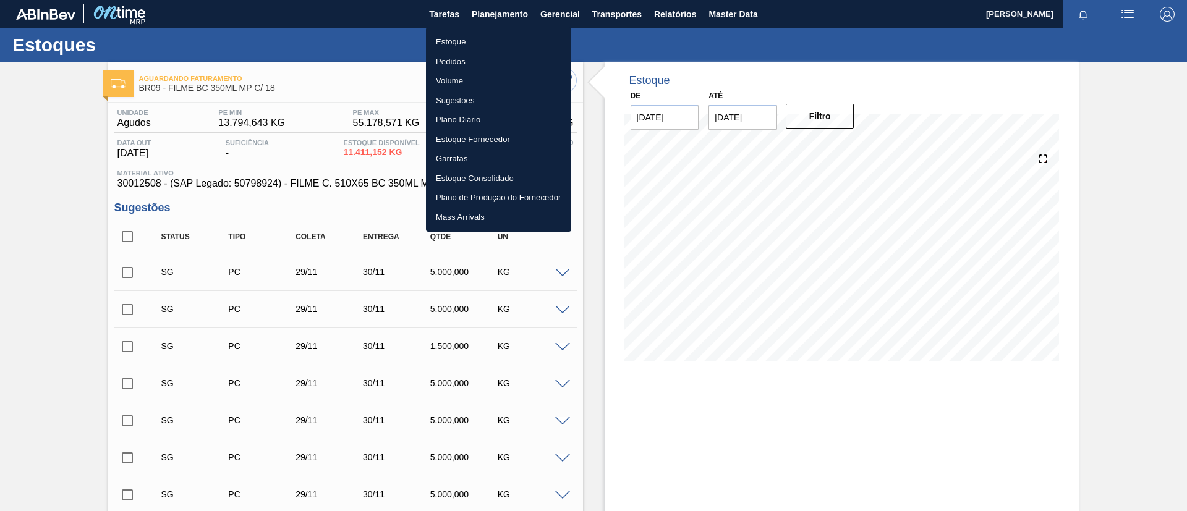
click at [474, 40] on li "Estoque" at bounding box center [498, 42] width 145 height 20
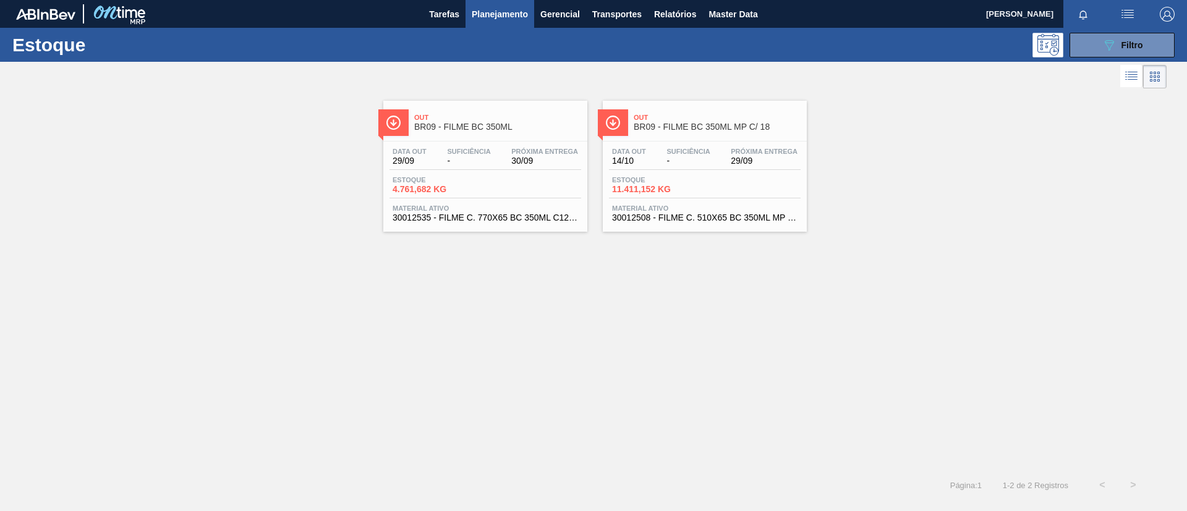
drag, startPoint x: 1107, startPoint y: 51, endPoint x: 1108, endPoint y: 58, distance: 6.2
click at [1108, 52] on button "089F7B8B-B2A5-4AFE-B5C0-19BA573D28AC Filtro" at bounding box center [1122, 45] width 105 height 25
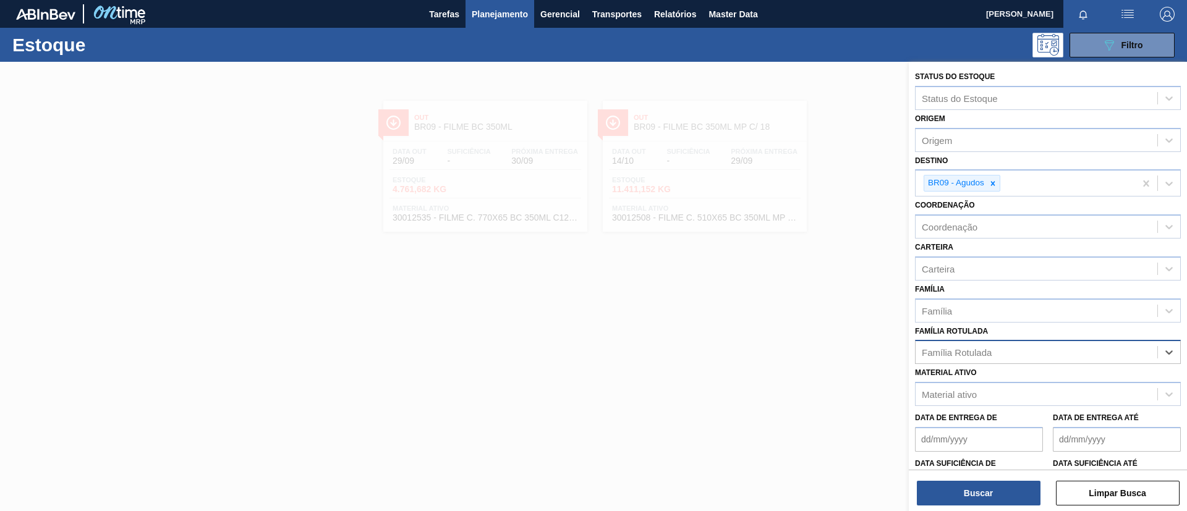
click at [1080, 368] on div "Material ativo Material ativo" at bounding box center [1048, 385] width 266 height 42
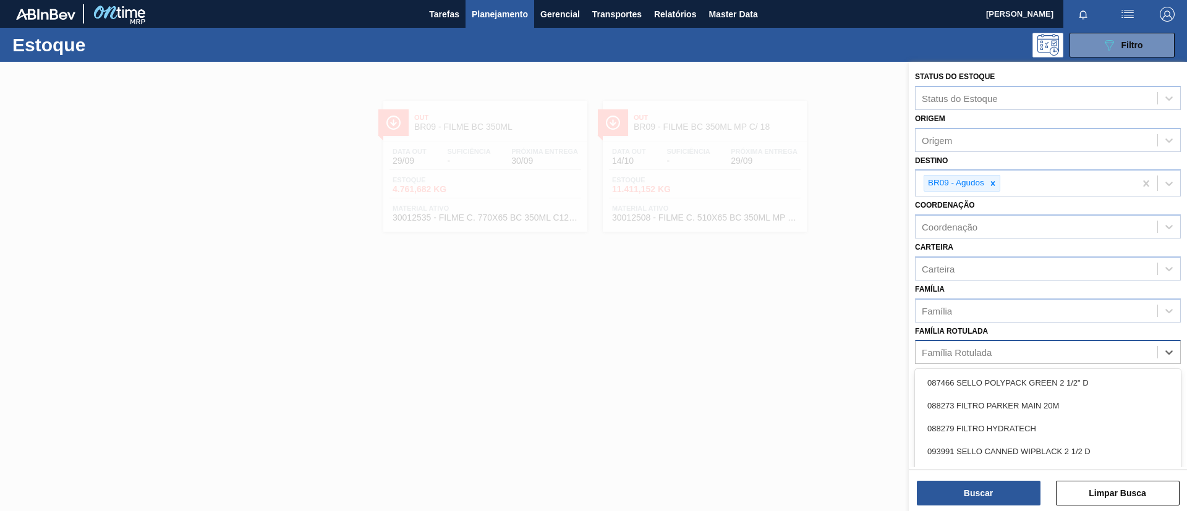
click at [1068, 360] on div "Família Rotulada" at bounding box center [1037, 353] width 242 height 18
type Rotulada "BUD 269ML C"
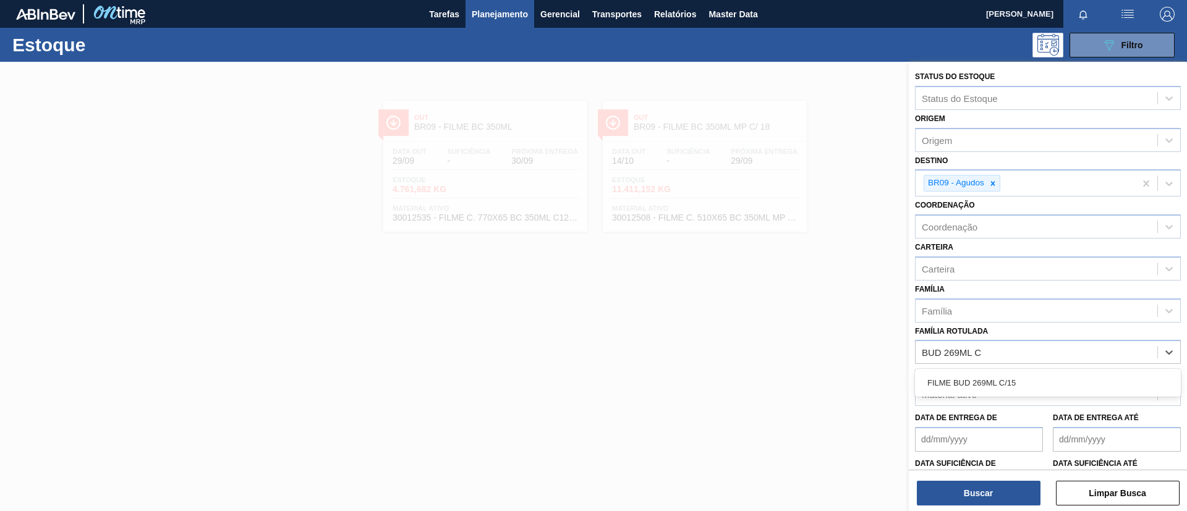
click at [1007, 374] on div "FILME BUD 269ML C/15" at bounding box center [1048, 383] width 266 height 23
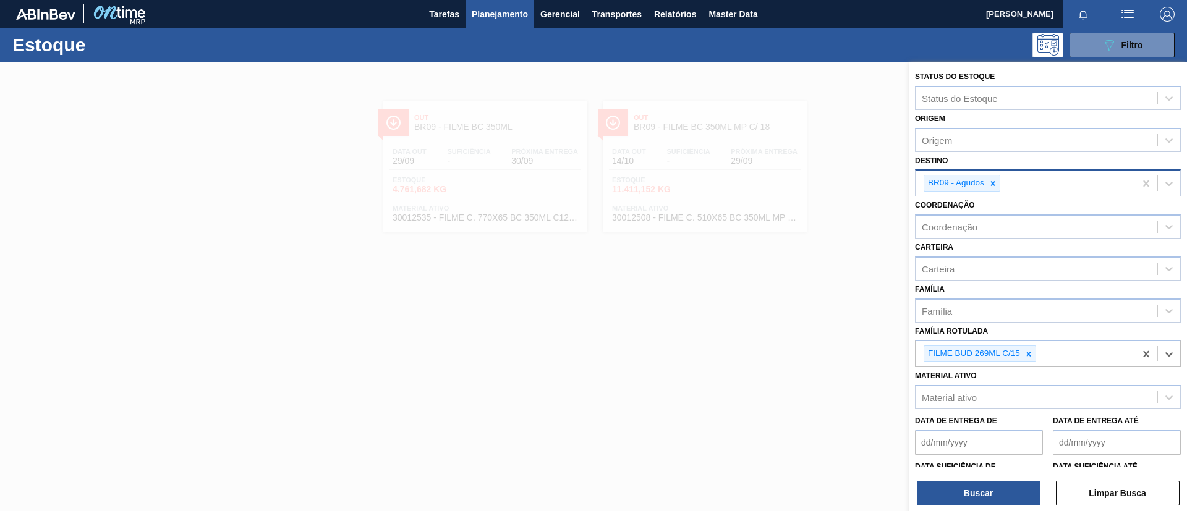
click at [985, 176] on div "BR09 - Agudos" at bounding box center [955, 183] width 62 height 15
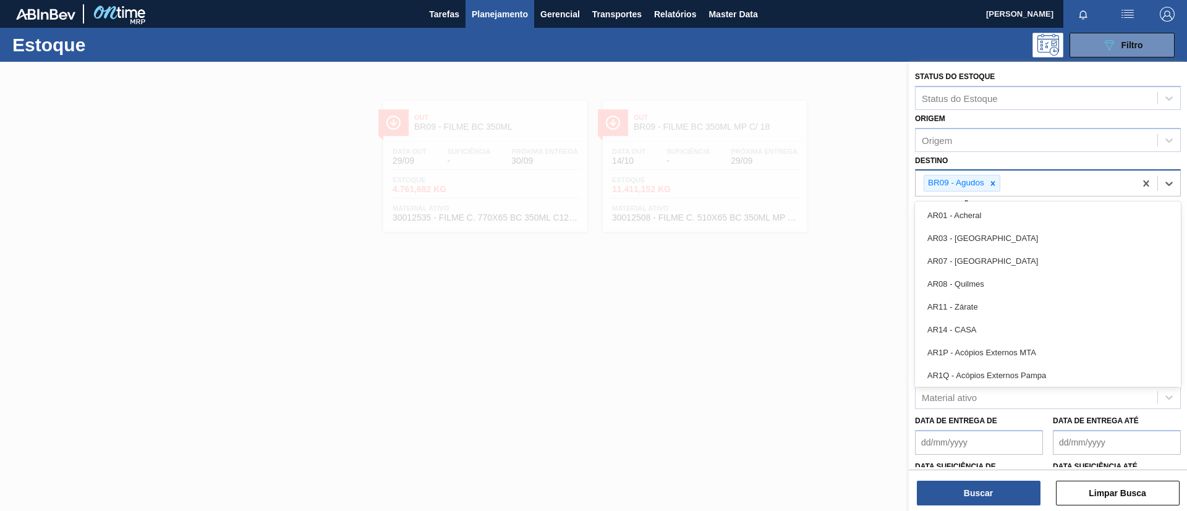
click at [995, 183] on icon at bounding box center [993, 183] width 9 height 9
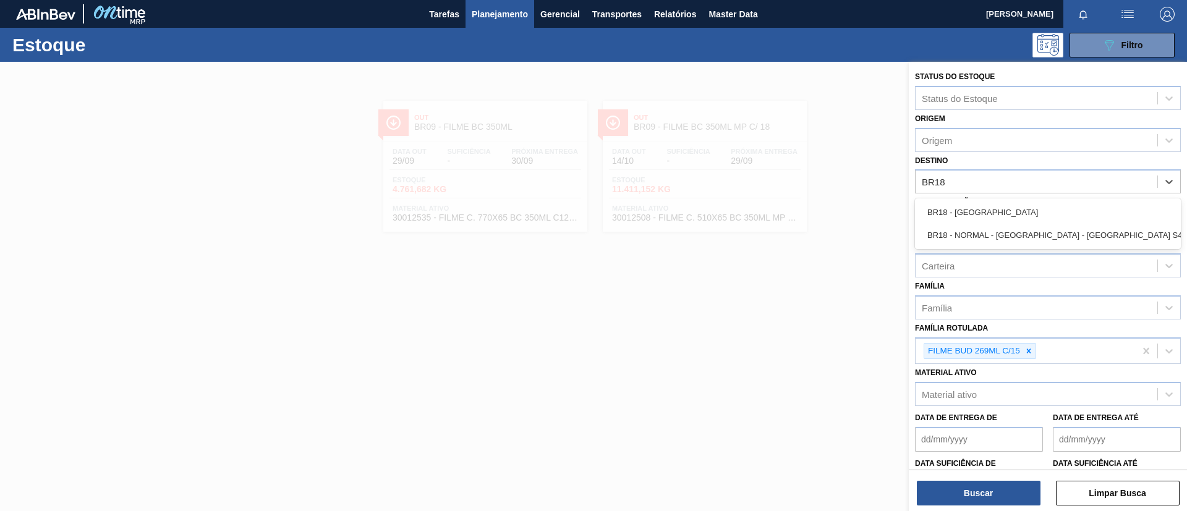
type input "BR18"
click at [1000, 198] on div "Coordenação Coordenação" at bounding box center [1048, 215] width 266 height 42
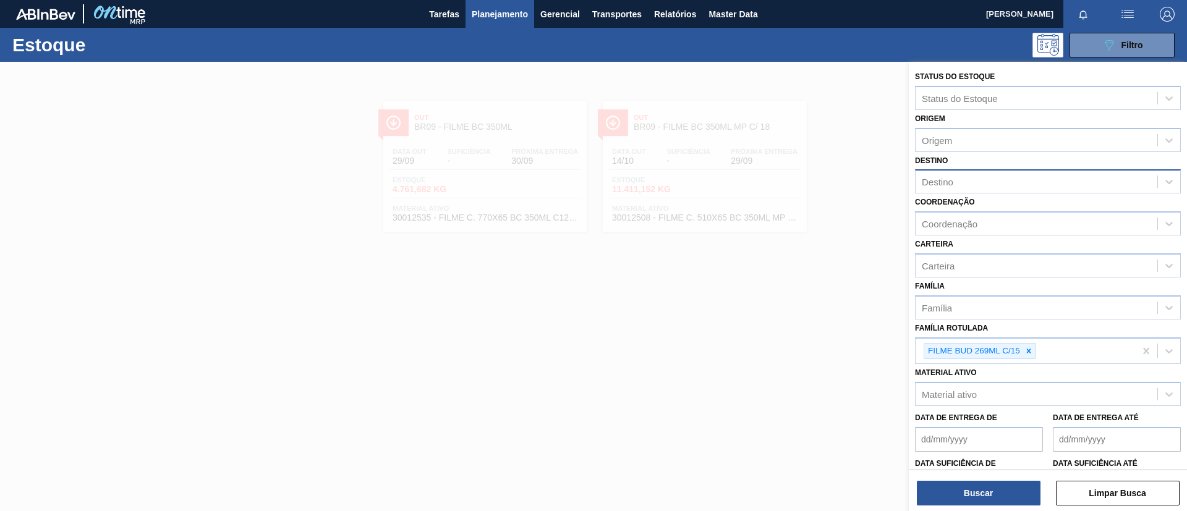
click at [998, 186] on div "Destino" at bounding box center [1037, 182] width 242 height 18
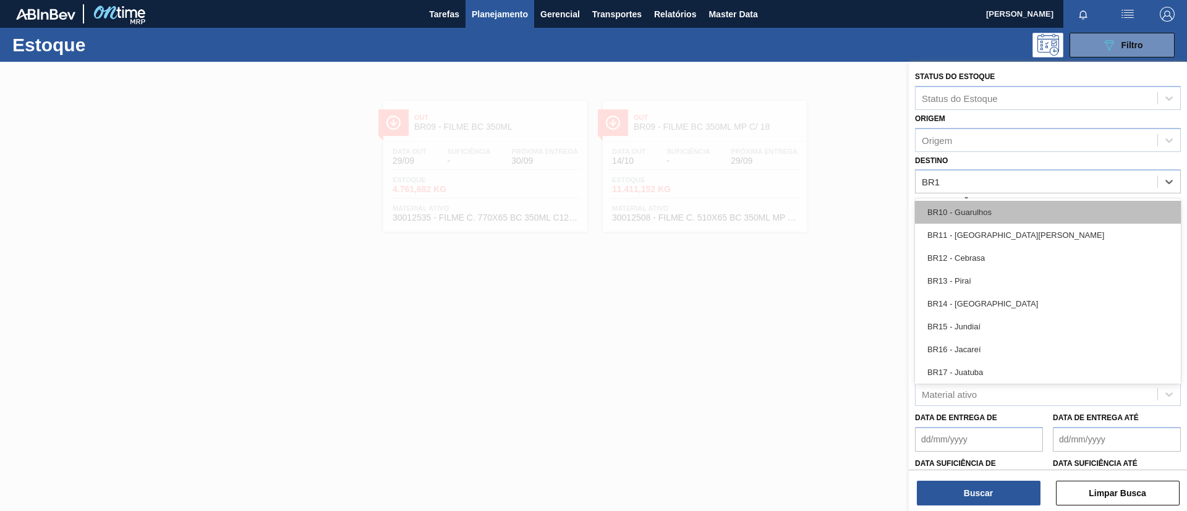
type input "BR18"
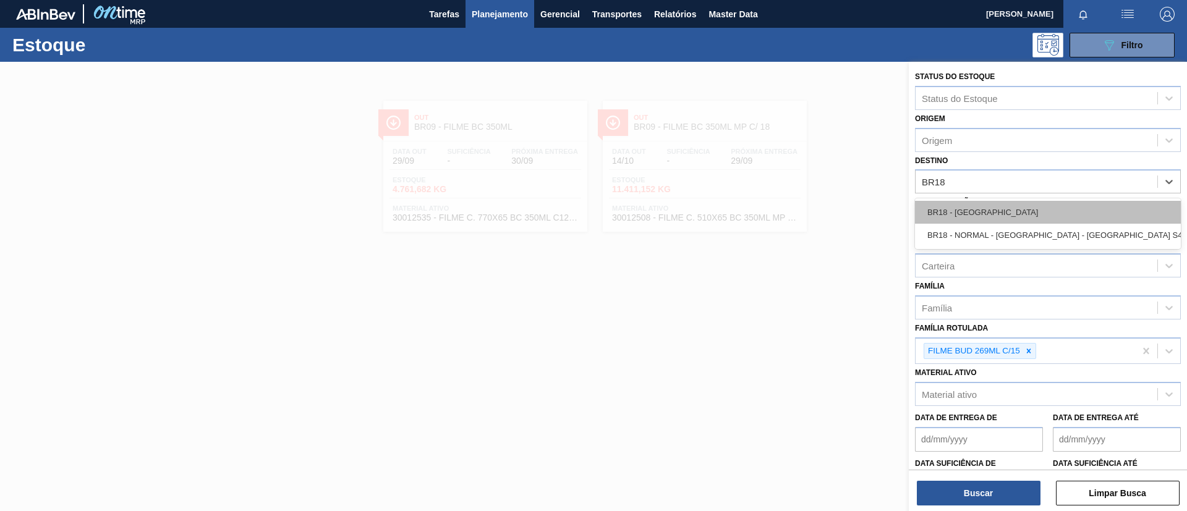
click at [1003, 204] on div "BR18 - [GEOGRAPHIC_DATA]" at bounding box center [1048, 212] width 266 height 23
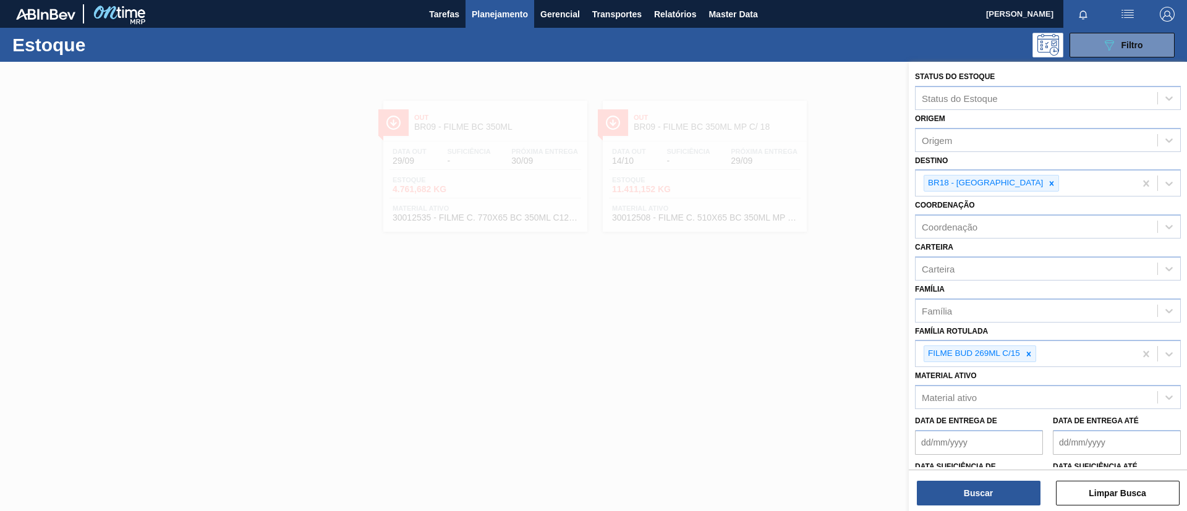
click at [991, 479] on div "Buscar Limpar Busca" at bounding box center [1048, 487] width 278 height 35
click at [996, 489] on button "Buscar" at bounding box center [979, 493] width 124 height 25
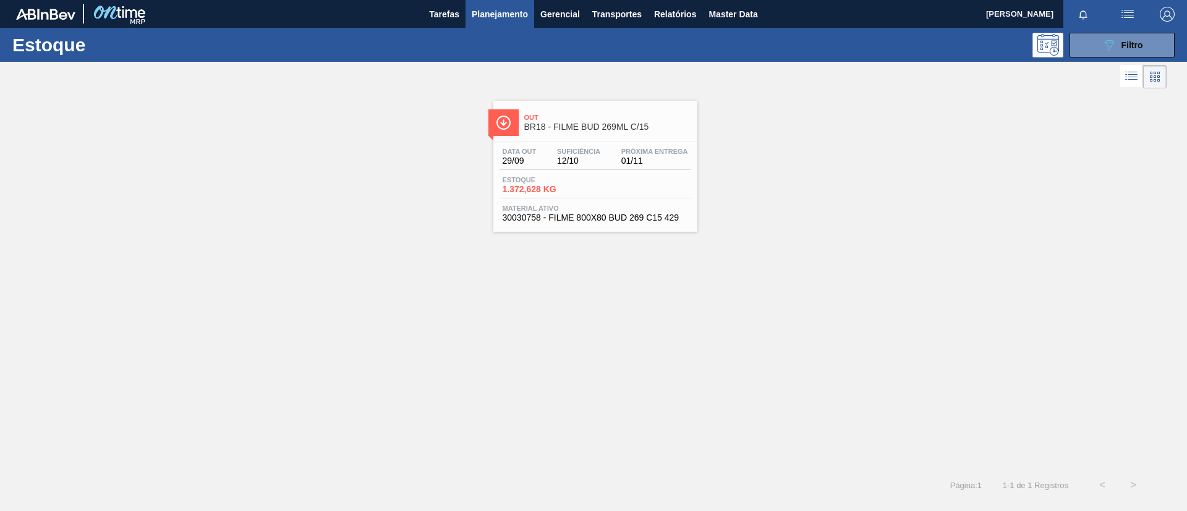
click at [608, 189] on div "Estoque 1.372,628 KG" at bounding box center [596, 187] width 192 height 22
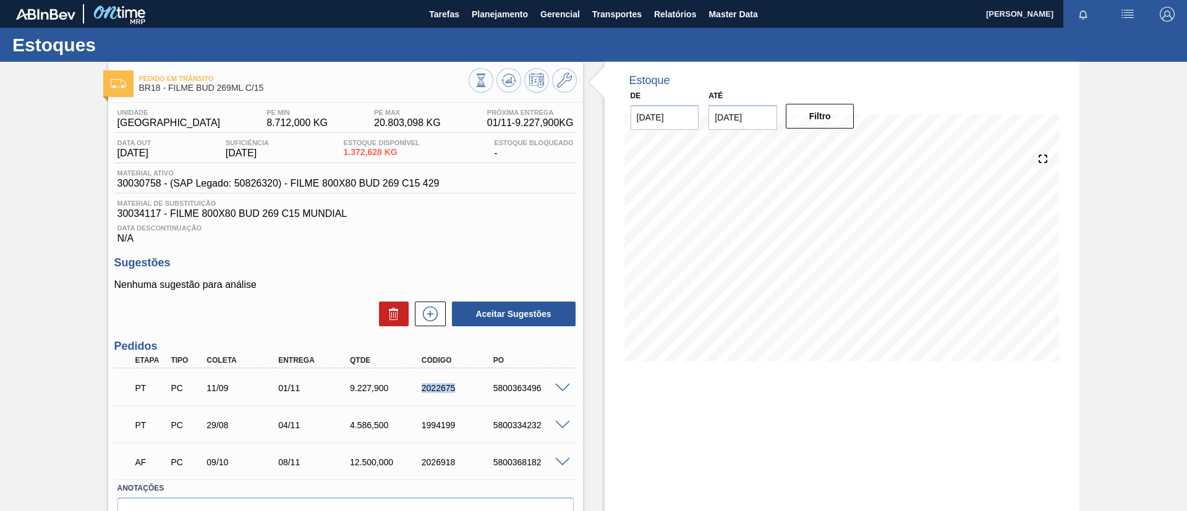
drag, startPoint x: 433, startPoint y: 391, endPoint x: 462, endPoint y: 396, distance: 29.4
click at [462, 396] on div "PT PC 11/09 01/11 9.227,[PHONE_NUMBER] 5800363496" at bounding box center [342, 387] width 430 height 25
copy div "2022675"
click at [4, 228] on div "Pedido [PERSON_NAME] BR18 - FILME BUD 269ML C/15 Unidade Pernambuco PE MIN 8.71…" at bounding box center [593, 321] width 1187 height 519
click at [495, 17] on span "Planejamento" at bounding box center [500, 14] width 56 height 15
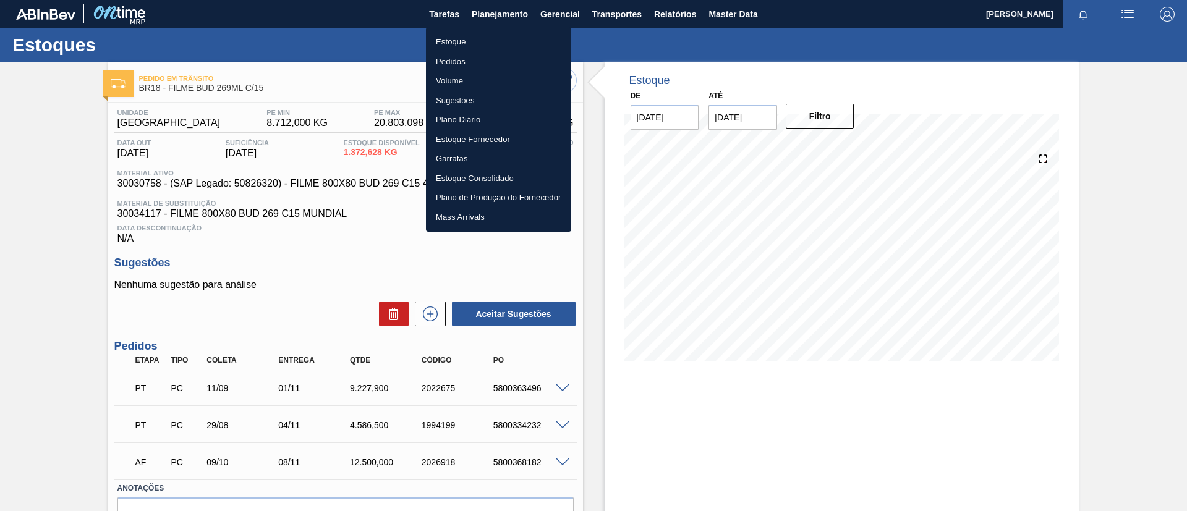
drag, startPoint x: 508, startPoint y: 39, endPoint x: 779, endPoint y: 86, distance: 274.9
click at [509, 39] on li "Estoque" at bounding box center [498, 42] width 145 height 20
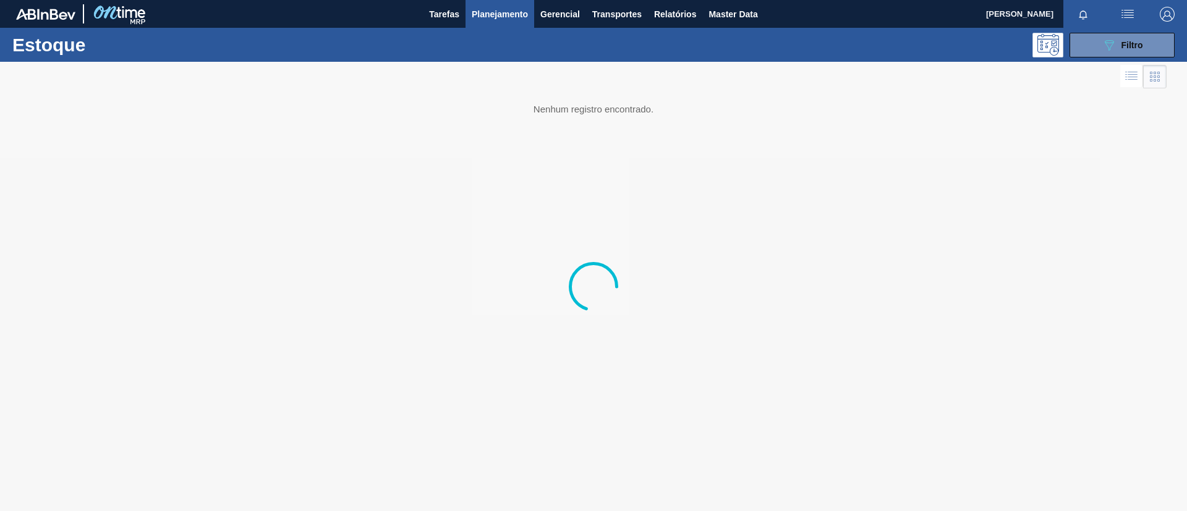
click at [1116, 58] on div "Estoque 089F7B8B-B2A5-4AFE-B5C0-19BA573D28AC Filtro" at bounding box center [593, 45] width 1187 height 34
click at [1125, 46] on span "Filtro" at bounding box center [1133, 45] width 22 height 10
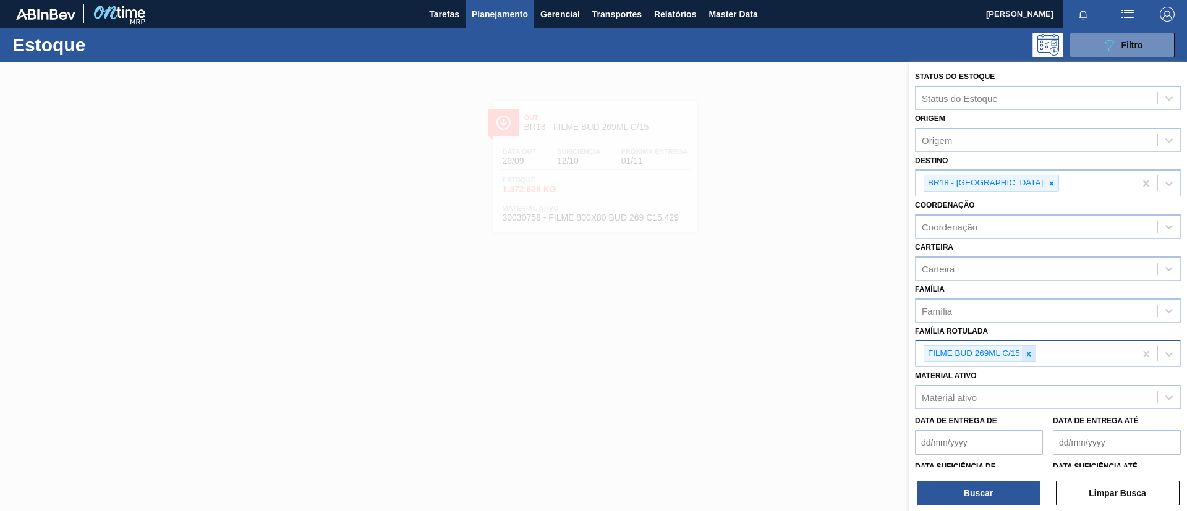
click at [1027, 352] on icon at bounding box center [1029, 354] width 4 height 4
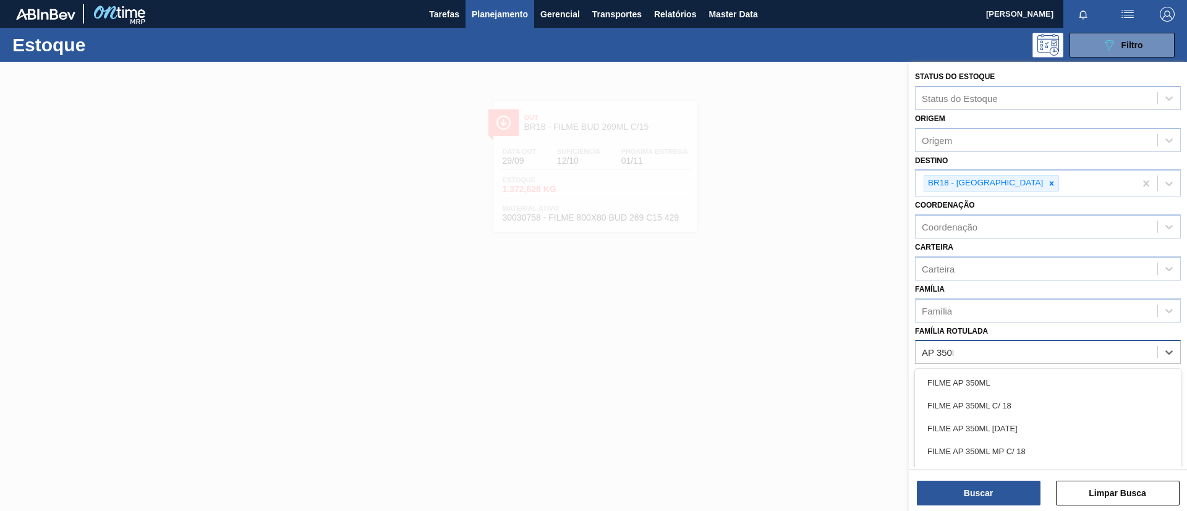
type Rotulada "AP 350ML"
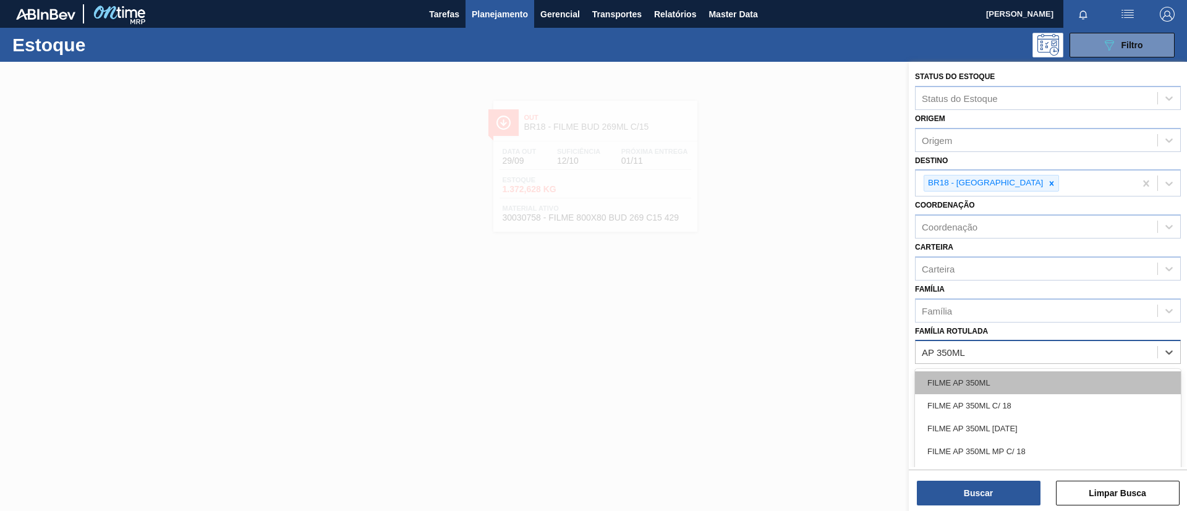
click at [1021, 381] on div "FILME AP 350ML" at bounding box center [1048, 383] width 266 height 23
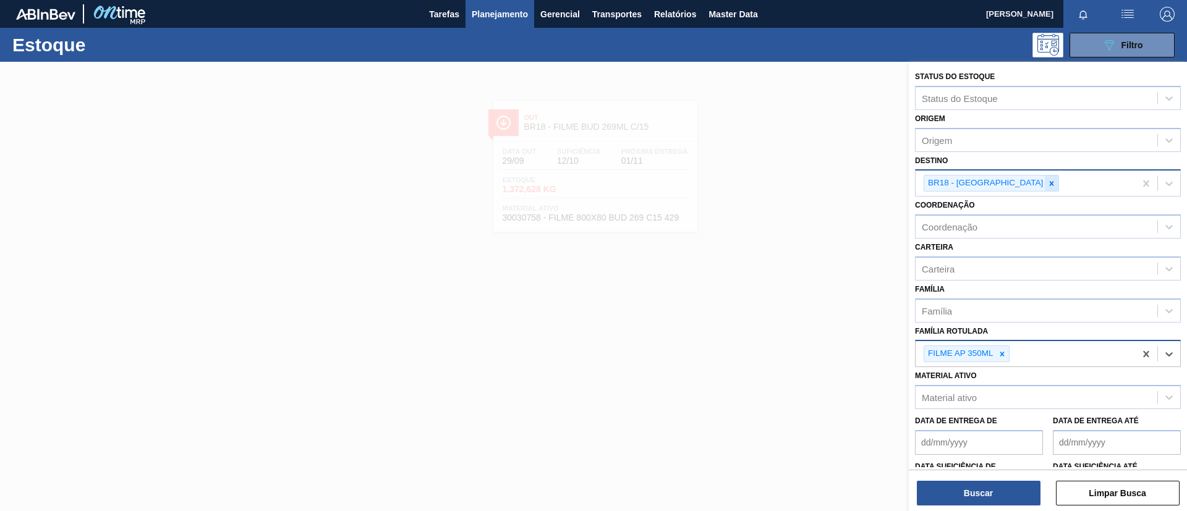
click at [1047, 183] on icon at bounding box center [1051, 183] width 9 height 9
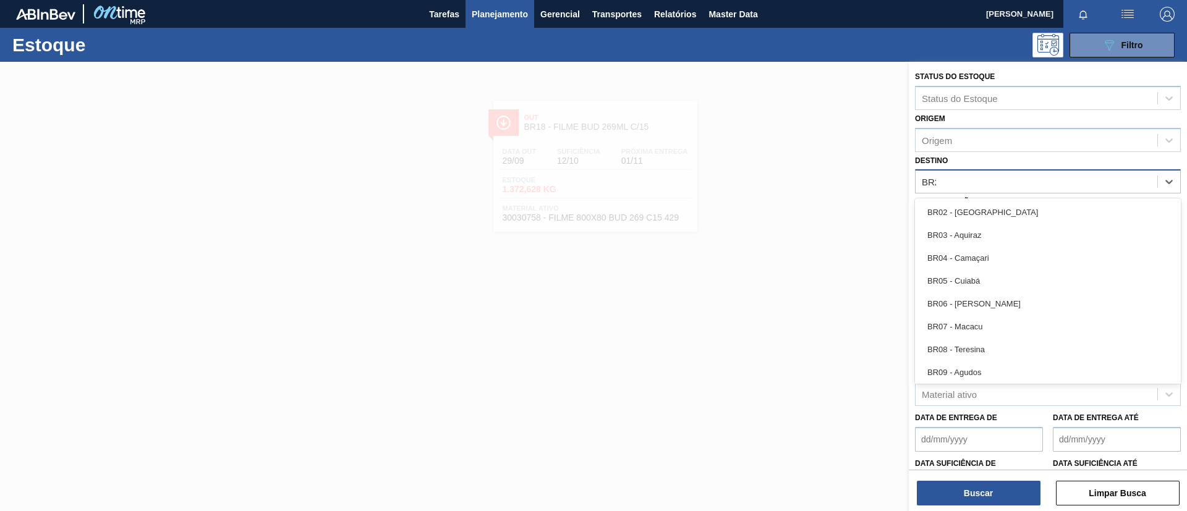
type input "BR23"
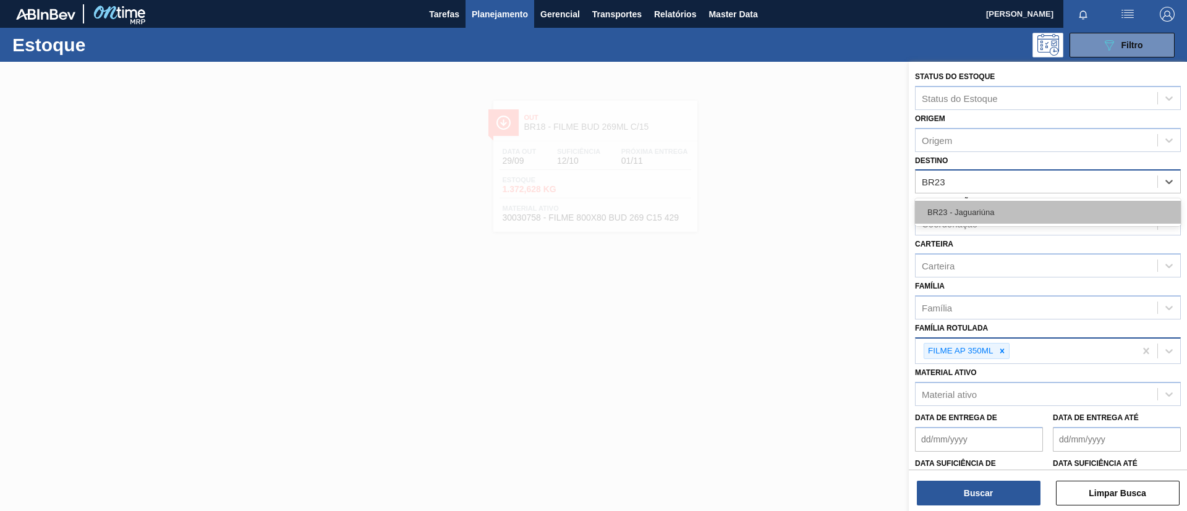
click at [1020, 209] on div "BR23 - Jaguariúna" at bounding box center [1048, 212] width 266 height 23
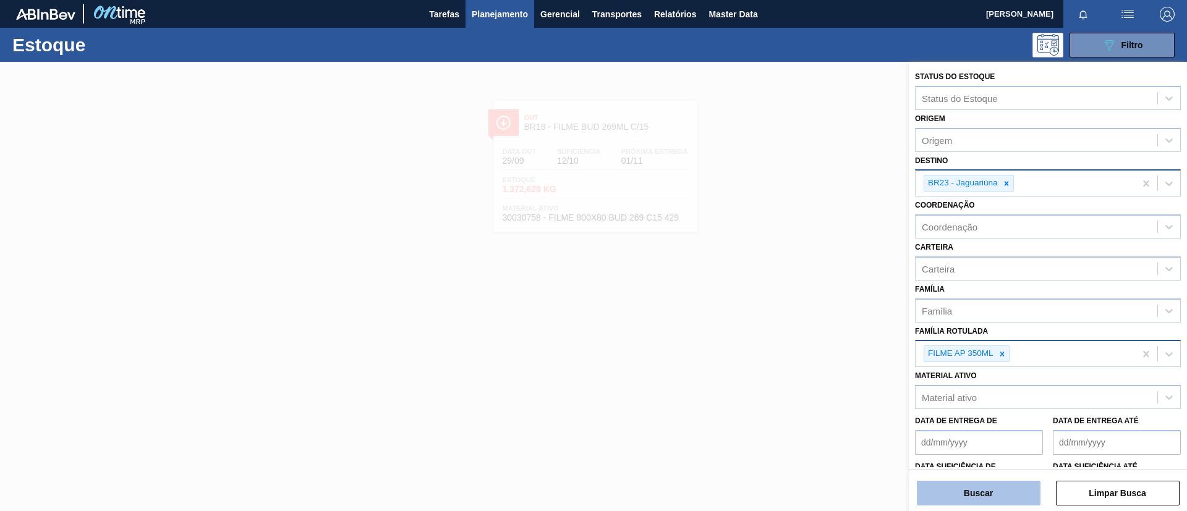
click at [1012, 501] on button "Buscar" at bounding box center [979, 493] width 124 height 25
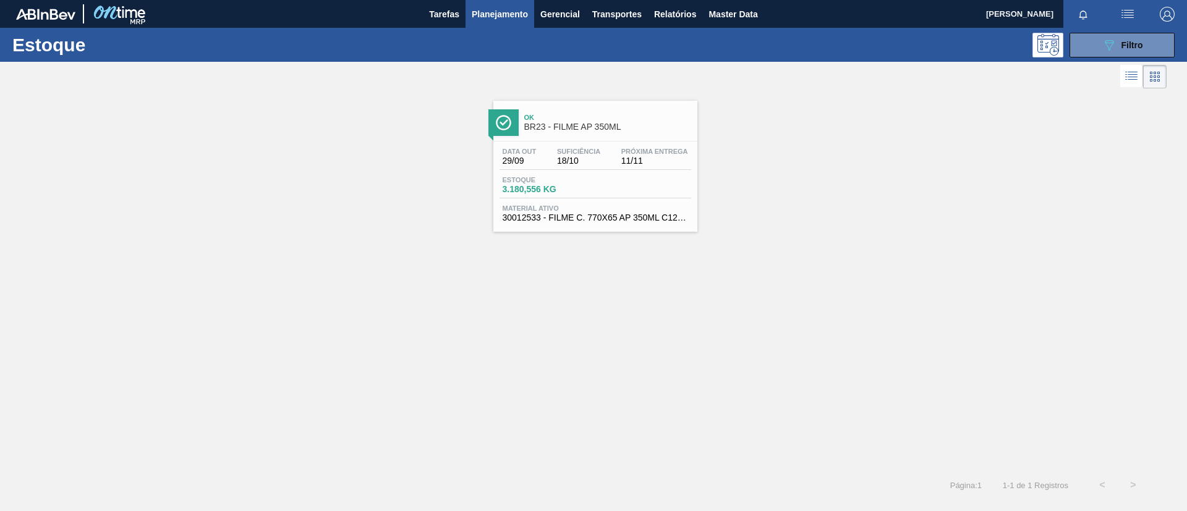
click at [610, 161] on div "Data out 29/09 Suficiência 18/10 Próxima Entrega 11/11" at bounding box center [596, 159] width 192 height 22
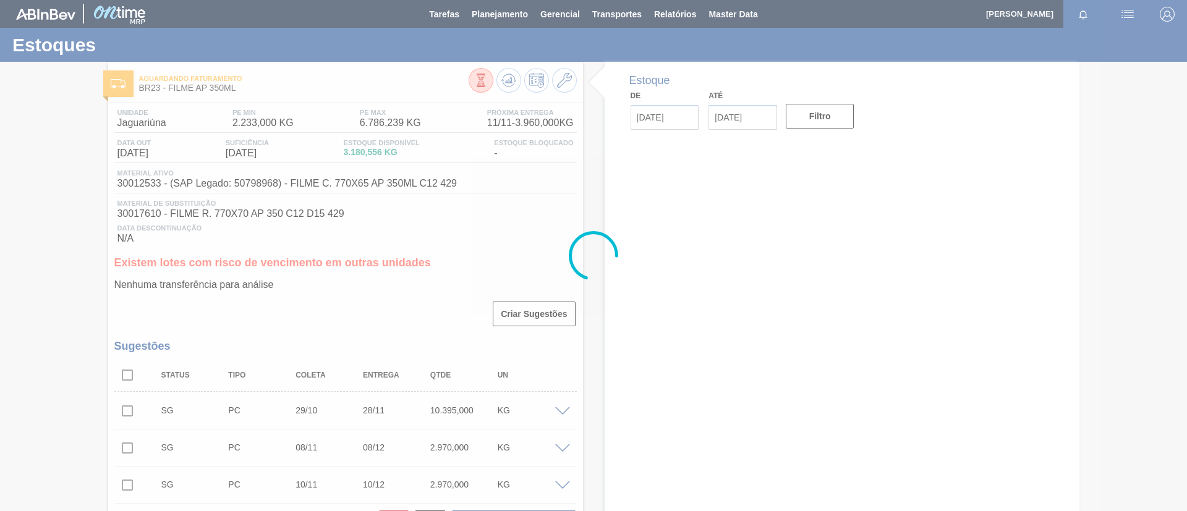
click at [36, 148] on div at bounding box center [593, 255] width 1187 height 511
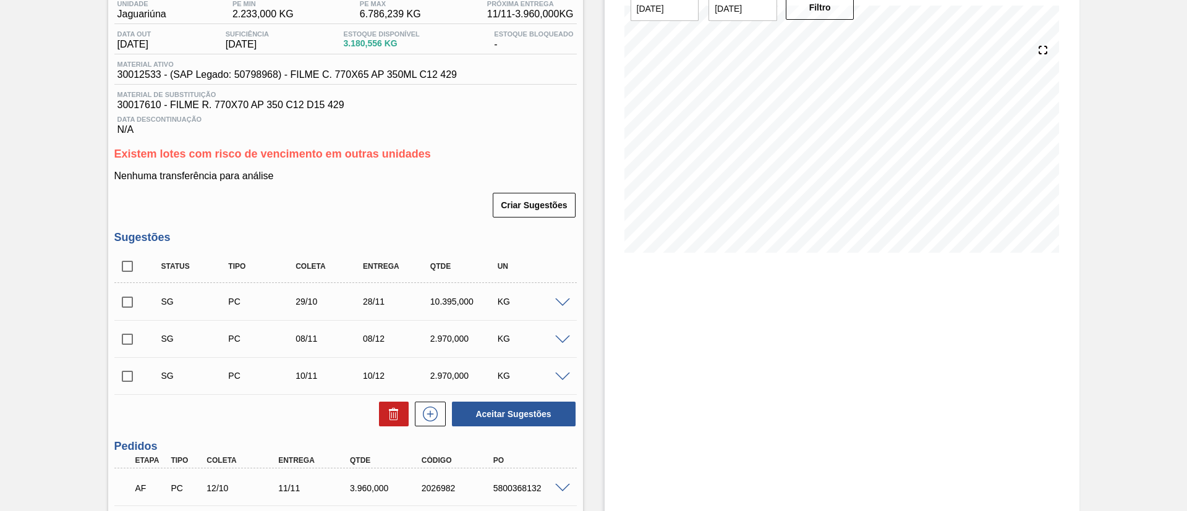
scroll to position [185, 0]
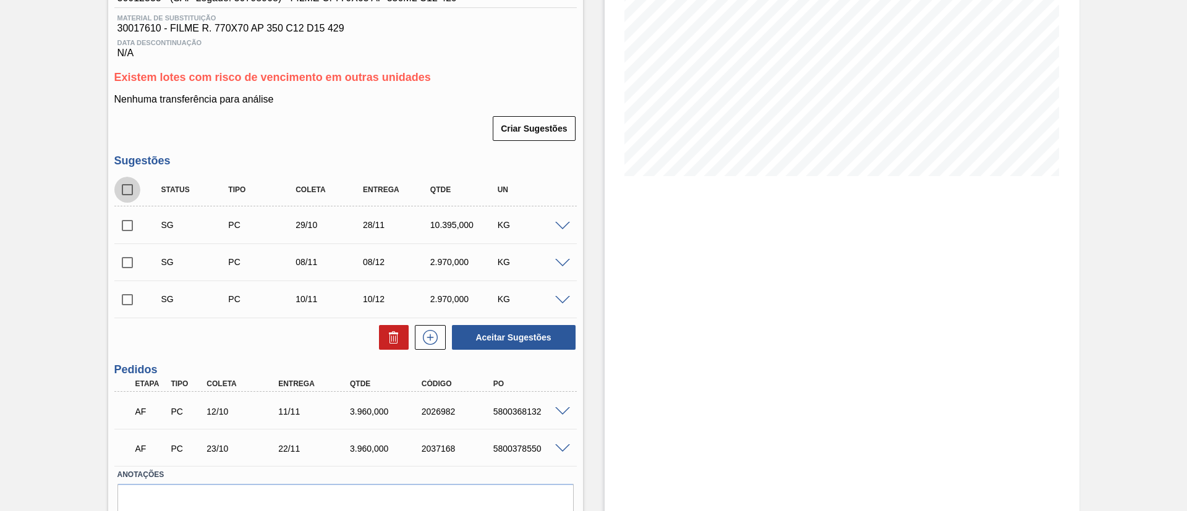
click at [130, 185] on input "checkbox" at bounding box center [127, 190] width 26 height 26
checkbox input "true"
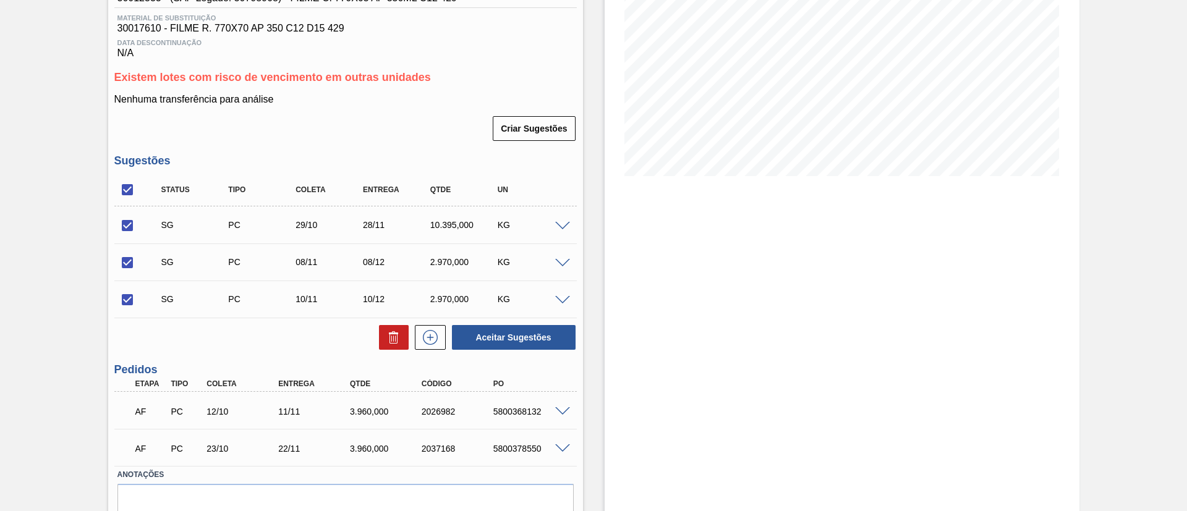
click at [372, 333] on div "Aceitar Sugestões" at bounding box center [345, 337] width 462 height 27
click at [380, 338] on button at bounding box center [394, 337] width 30 height 25
checkbox input "false"
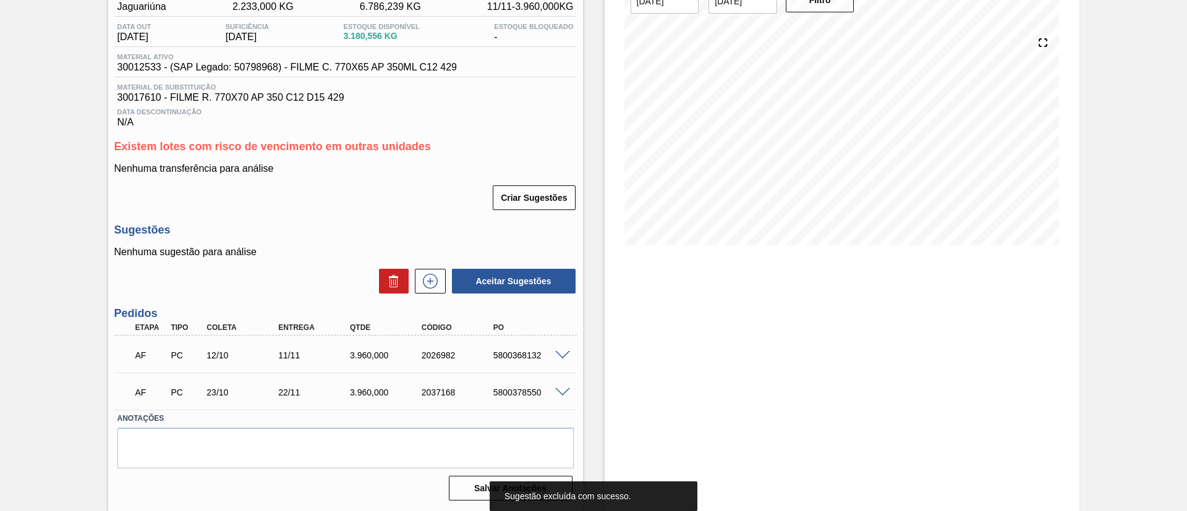
scroll to position [23, 0]
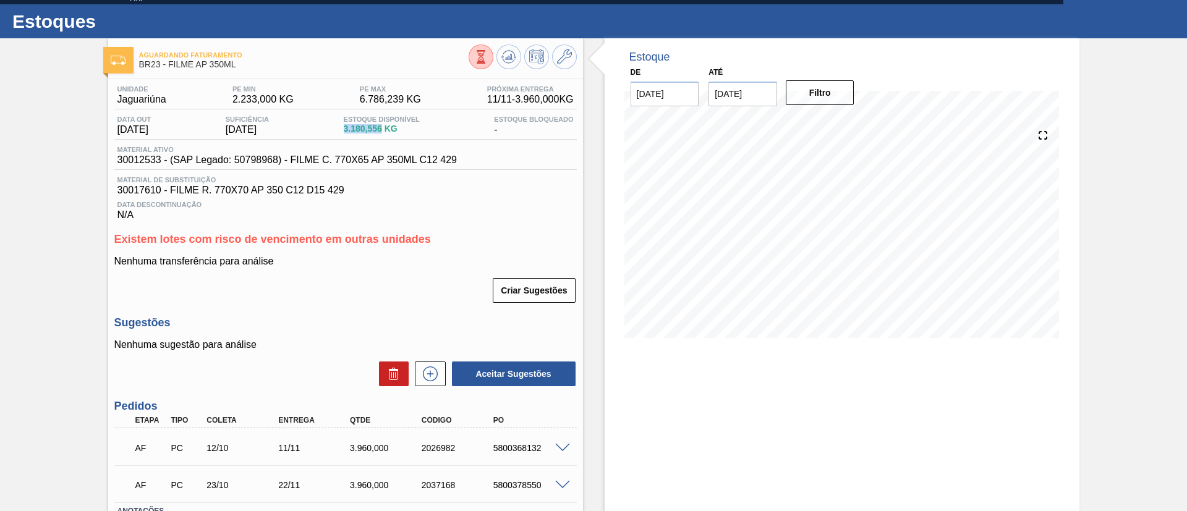
drag, startPoint x: 342, startPoint y: 132, endPoint x: 390, endPoint y: 131, distance: 47.6
click at [390, 131] on div "Data out [DATE] Suficiência [DATE] Estoque Disponível 3.180,556 KG Estoque Bloq…" at bounding box center [345, 128] width 462 height 24
copy span "3.180,556"
click at [0, 115] on div "Aguardando Faturamento BR23 - FILME AP 350ML Unidade Jaguariúna PE MIN 2.233,00…" at bounding box center [593, 321] width 1187 height 566
click at [565, 446] on span at bounding box center [562, 448] width 15 height 9
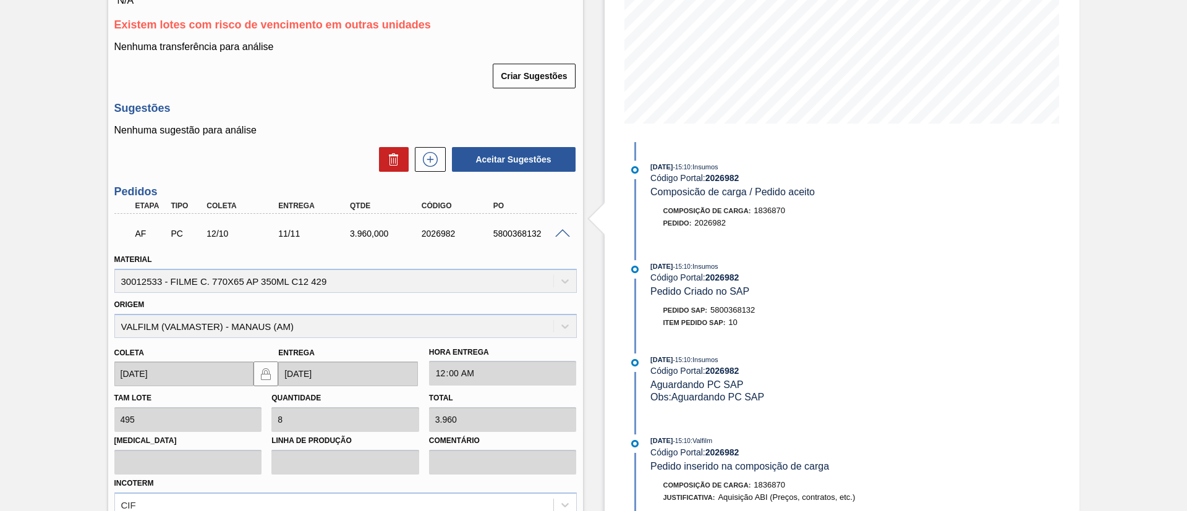
scroll to position [209, 0]
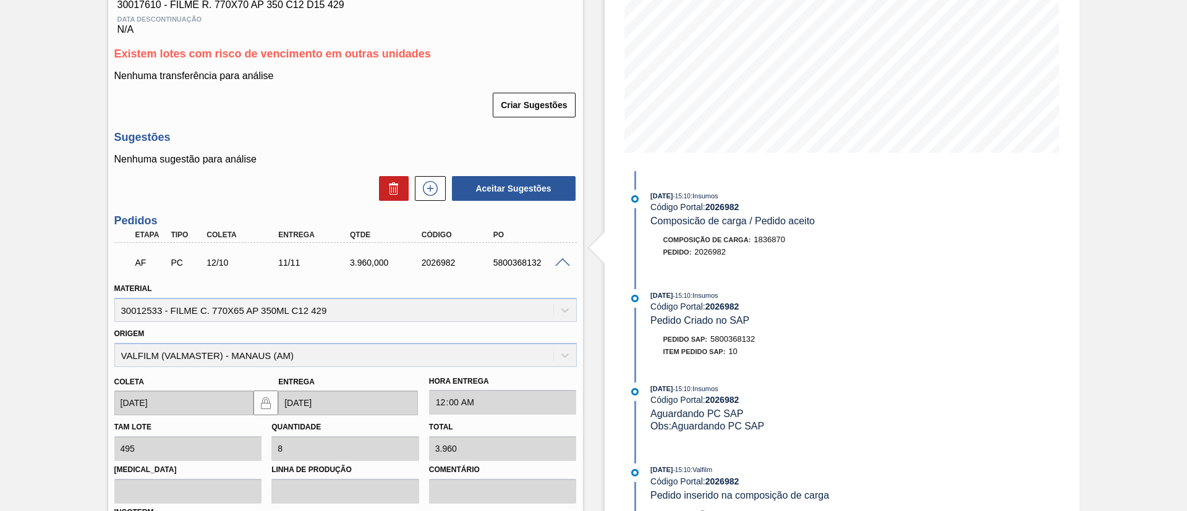
click at [559, 268] on div "AF PC 12/10 11/11 3.960,000 2026982 5800368132" at bounding box center [345, 261] width 462 height 31
click at [559, 265] on span at bounding box center [562, 262] width 15 height 9
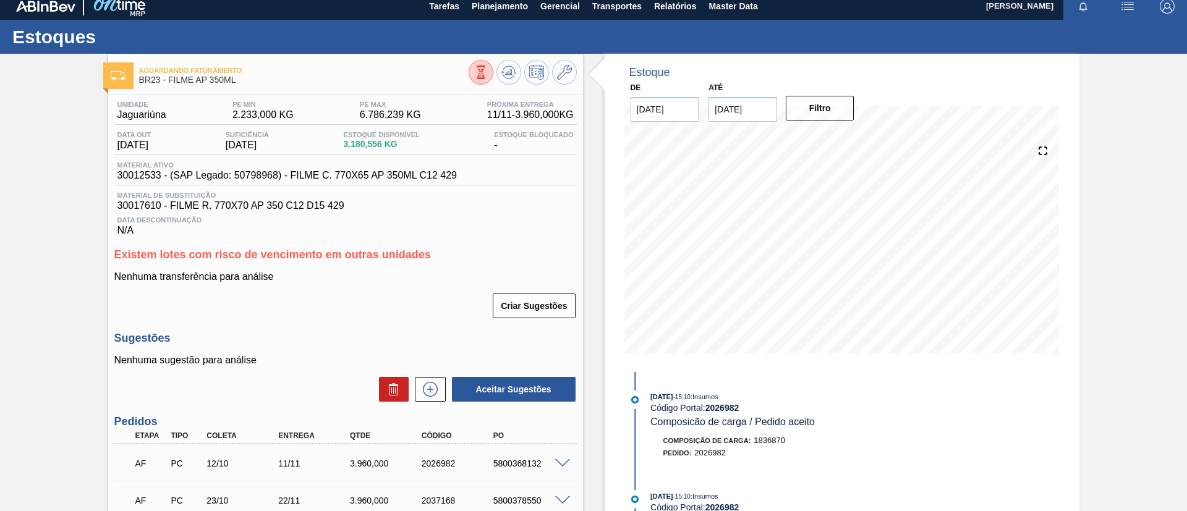
scroll to position [0, 0]
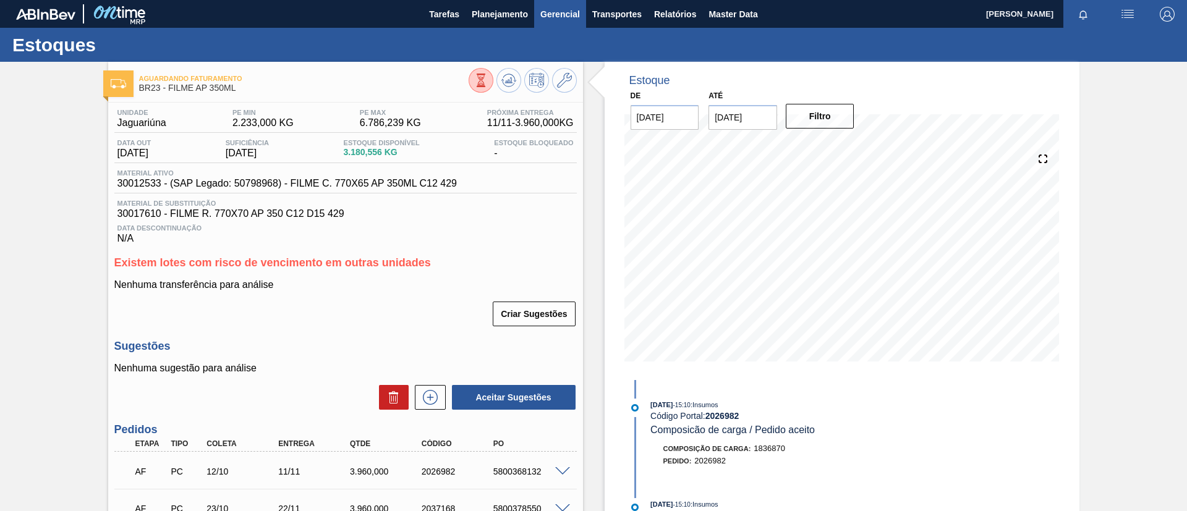
click at [539, 21] on button "Gerencial" at bounding box center [560, 14] width 52 height 28
click at [486, 15] on div at bounding box center [593, 255] width 1187 height 511
click at [490, 24] on button "Planejamento" at bounding box center [500, 14] width 69 height 28
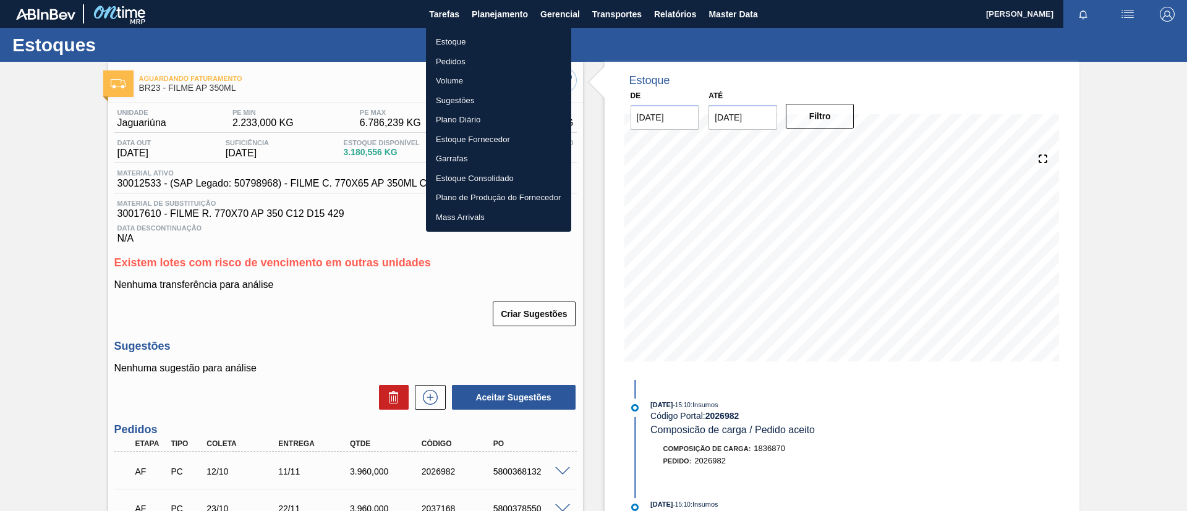
click at [493, 59] on li "Pedidos" at bounding box center [498, 62] width 145 height 20
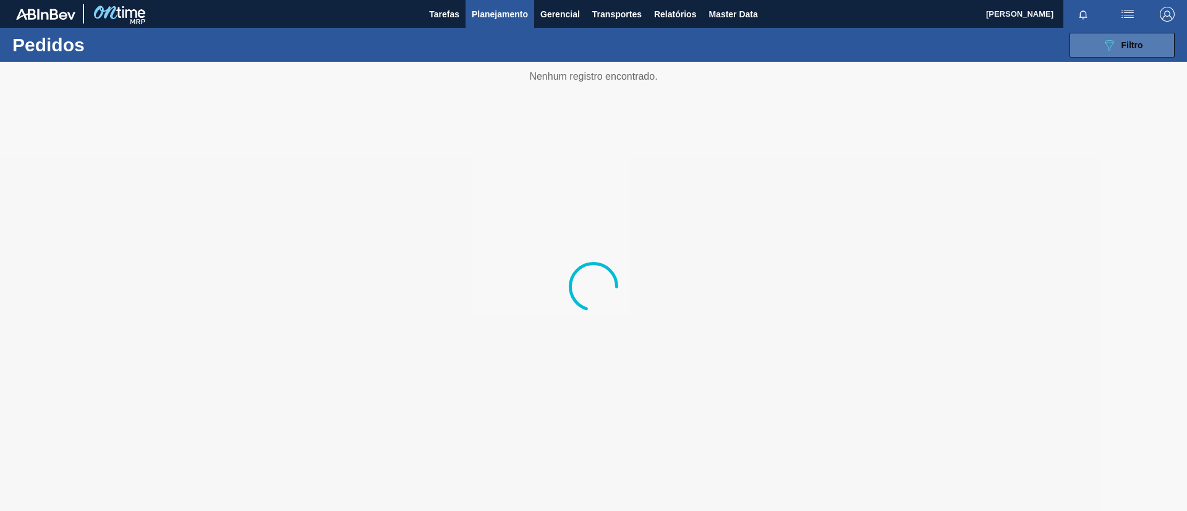
click at [1107, 41] on icon "089F7B8B-B2A5-4AFE-B5C0-19BA573D28AC" at bounding box center [1109, 45] width 15 height 15
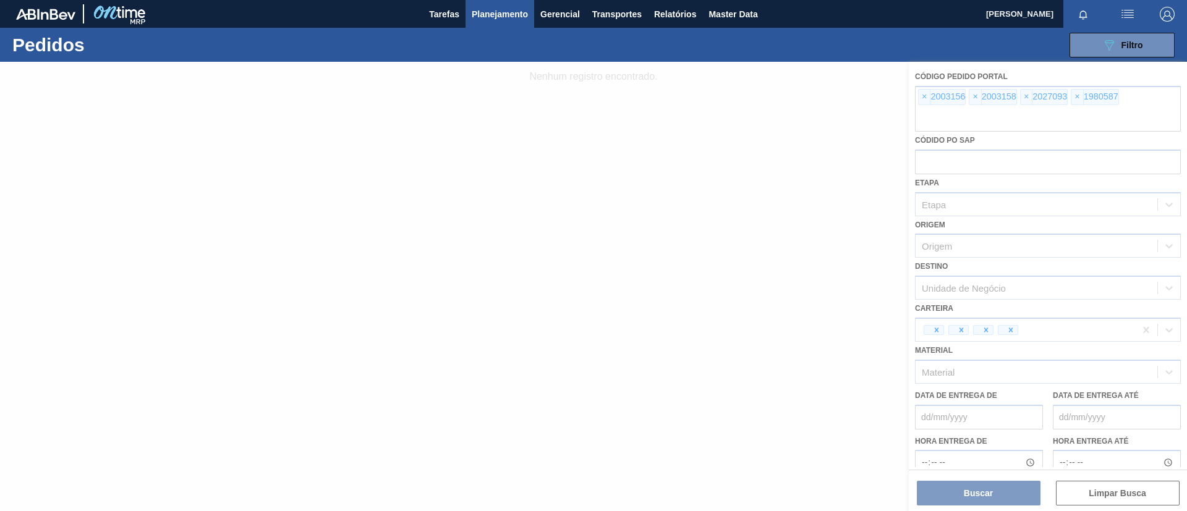
click at [922, 98] on div at bounding box center [593, 286] width 1187 height 449
click at [924, 98] on div at bounding box center [593, 286] width 1187 height 449
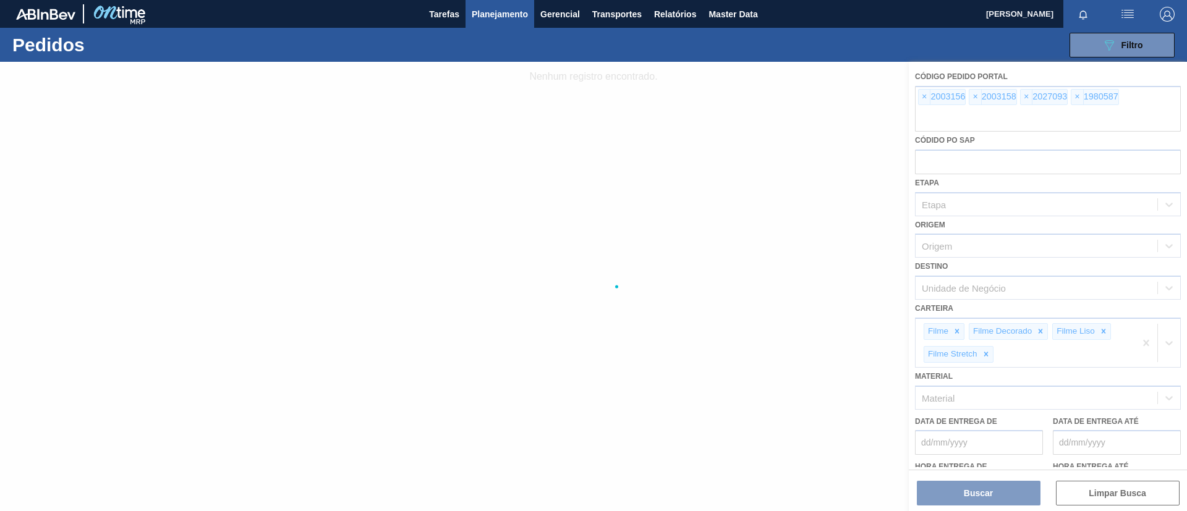
click at [924, 98] on div at bounding box center [593, 286] width 1187 height 449
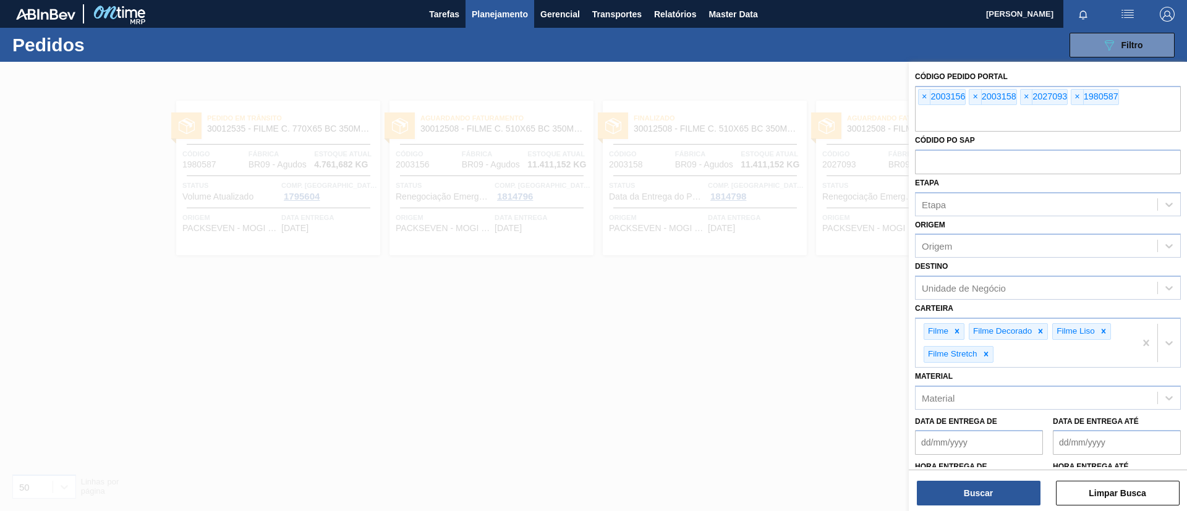
click at [924, 98] on span "×" at bounding box center [925, 97] width 12 height 15
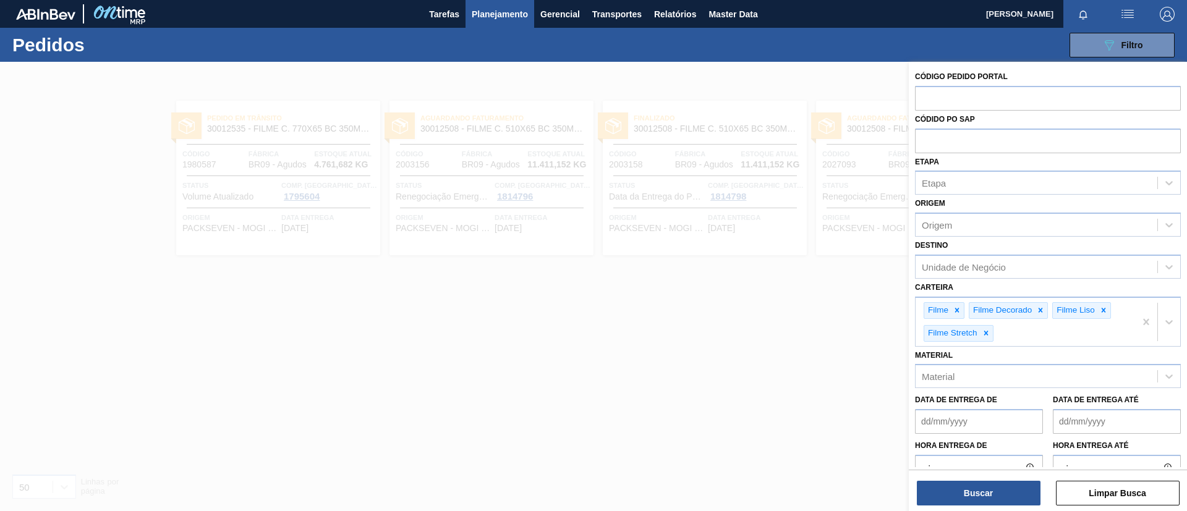
click at [924, 98] on input "text" at bounding box center [1048, 97] width 266 height 23
paste input "2029821"
type input "2029821"
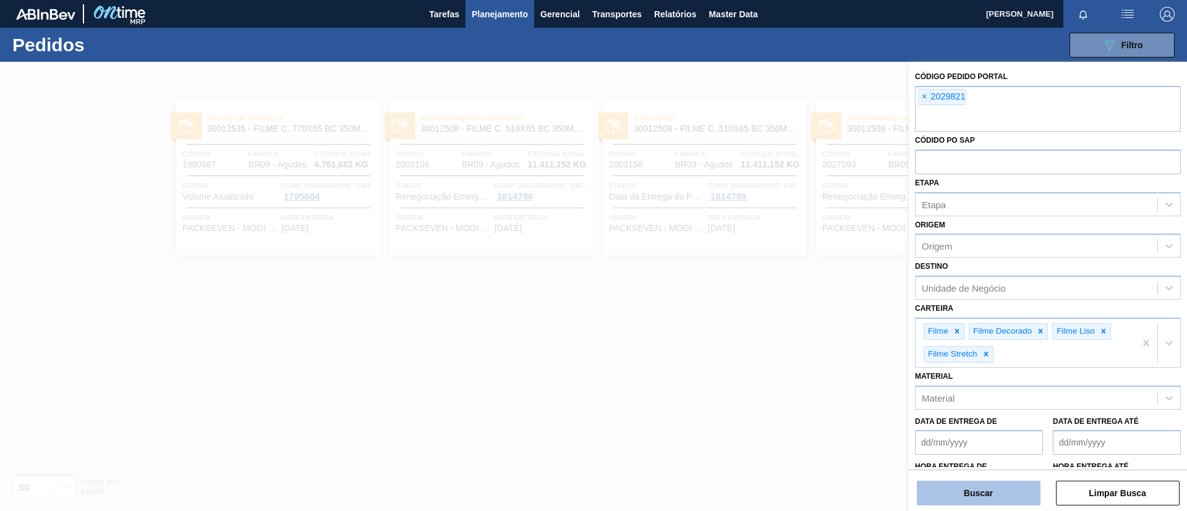
click at [986, 502] on button "Buscar" at bounding box center [979, 493] width 124 height 25
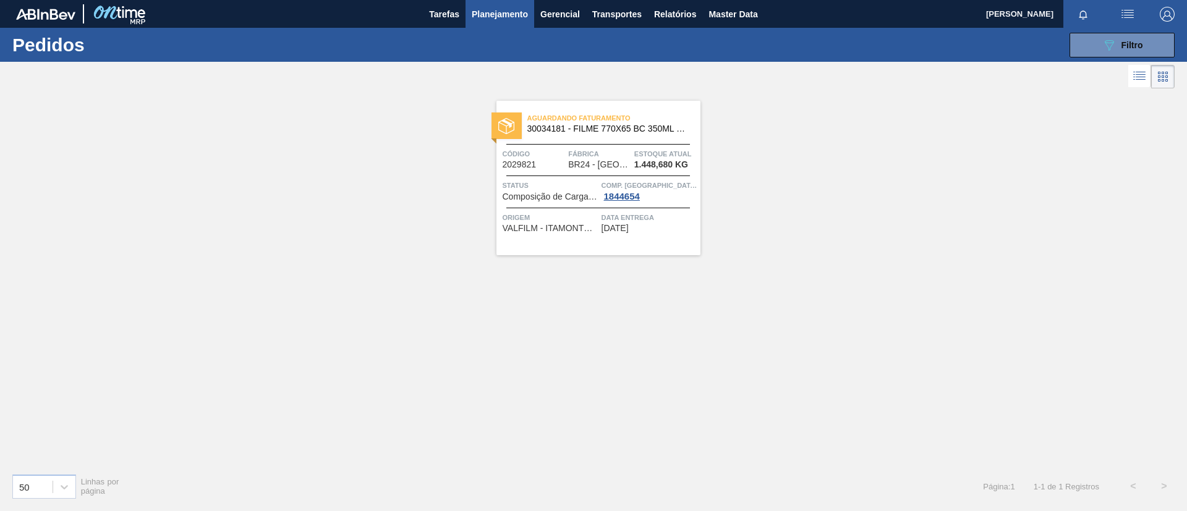
click at [632, 129] on span "30034181 - FILME 770X65 BC 350ML MP C12" at bounding box center [608, 128] width 163 height 9
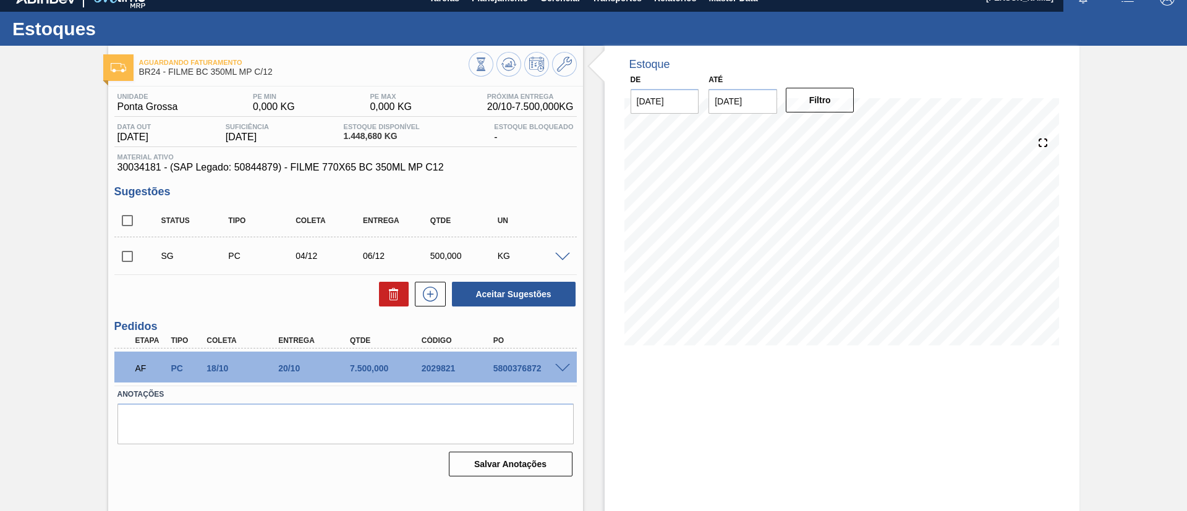
scroll to position [20, 0]
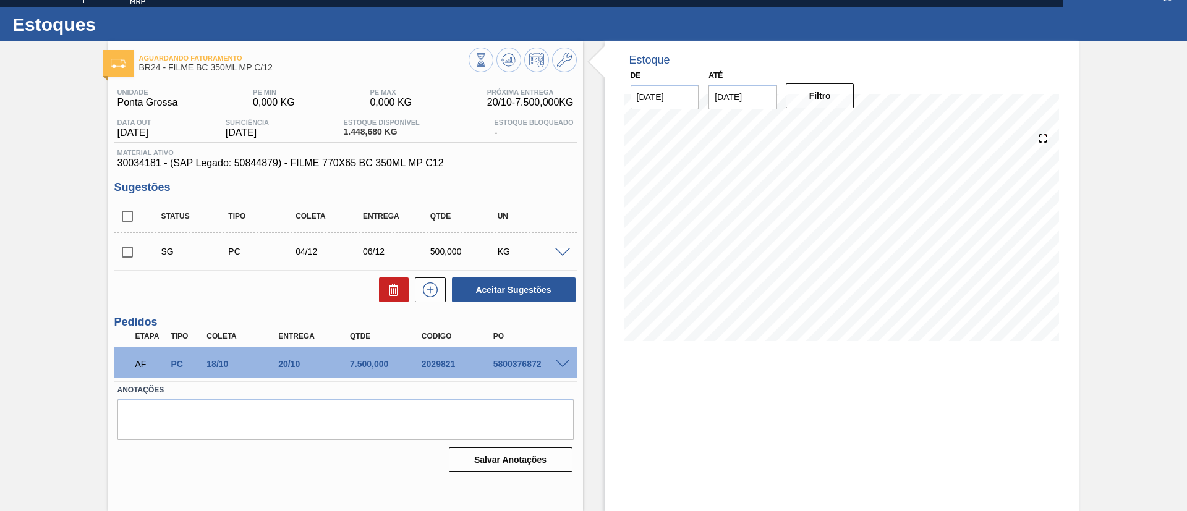
click at [566, 364] on span at bounding box center [562, 364] width 15 height 9
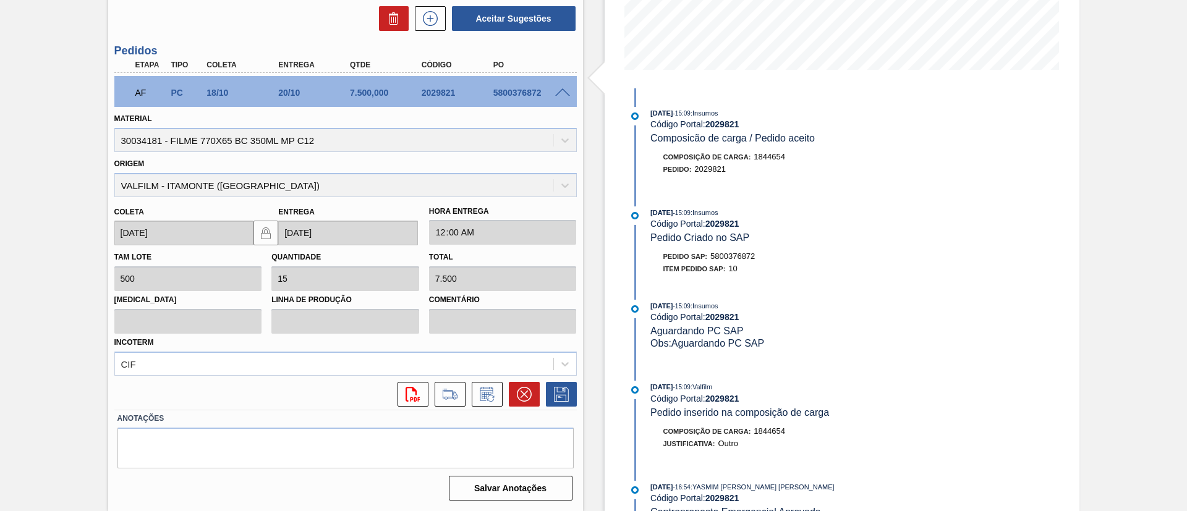
scroll to position [0, 0]
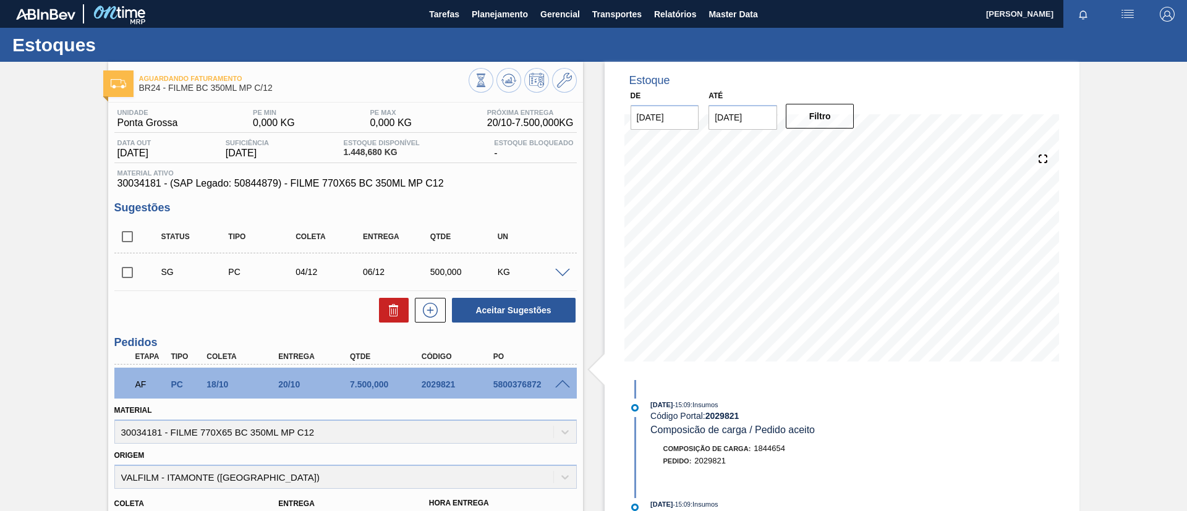
click at [561, 275] on span at bounding box center [562, 273] width 15 height 9
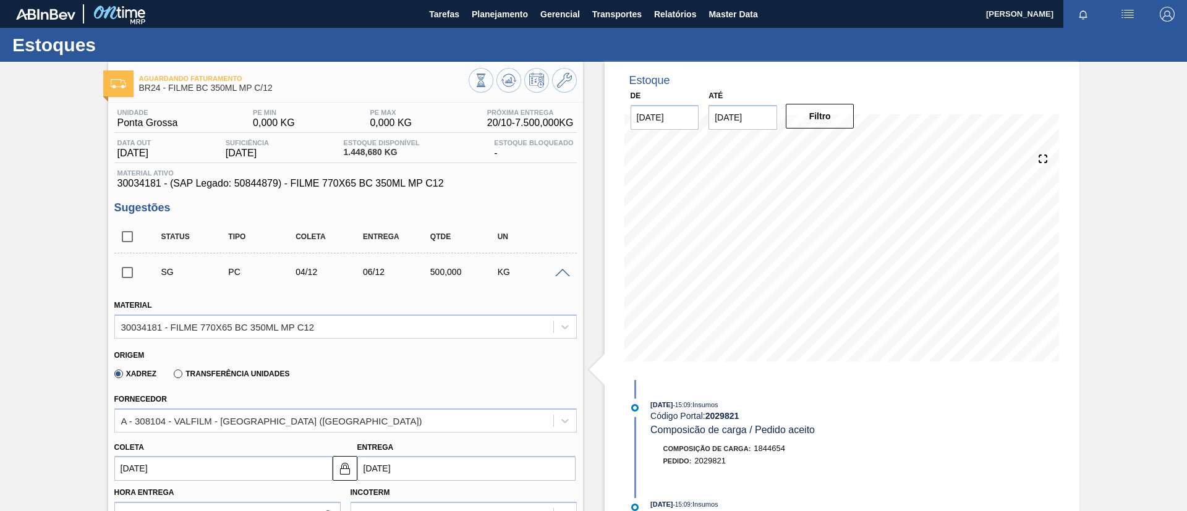
click at [561, 275] on span at bounding box center [562, 273] width 15 height 9
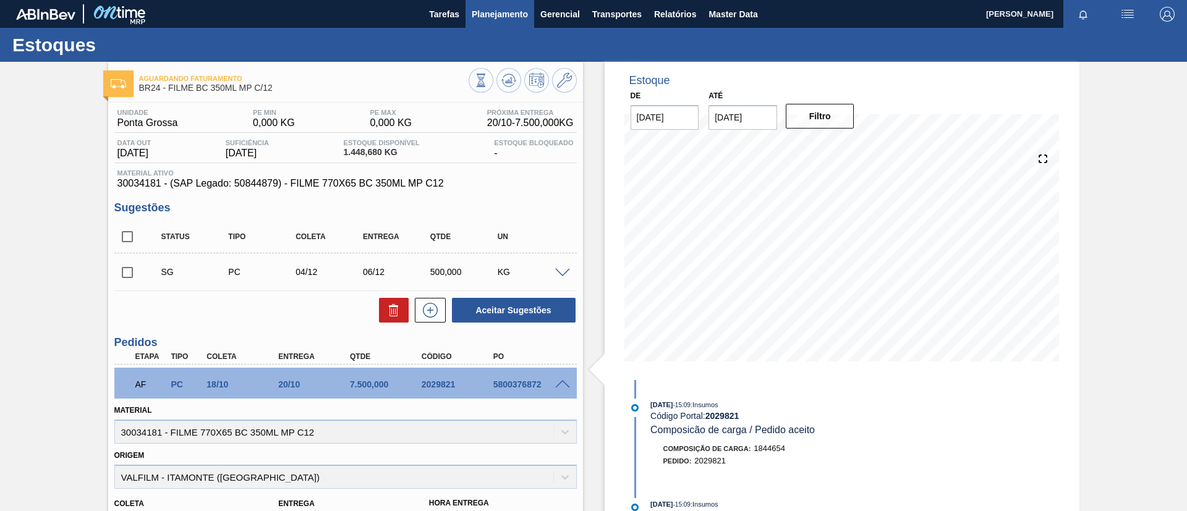
click at [487, 3] on button "Planejamento" at bounding box center [500, 14] width 69 height 28
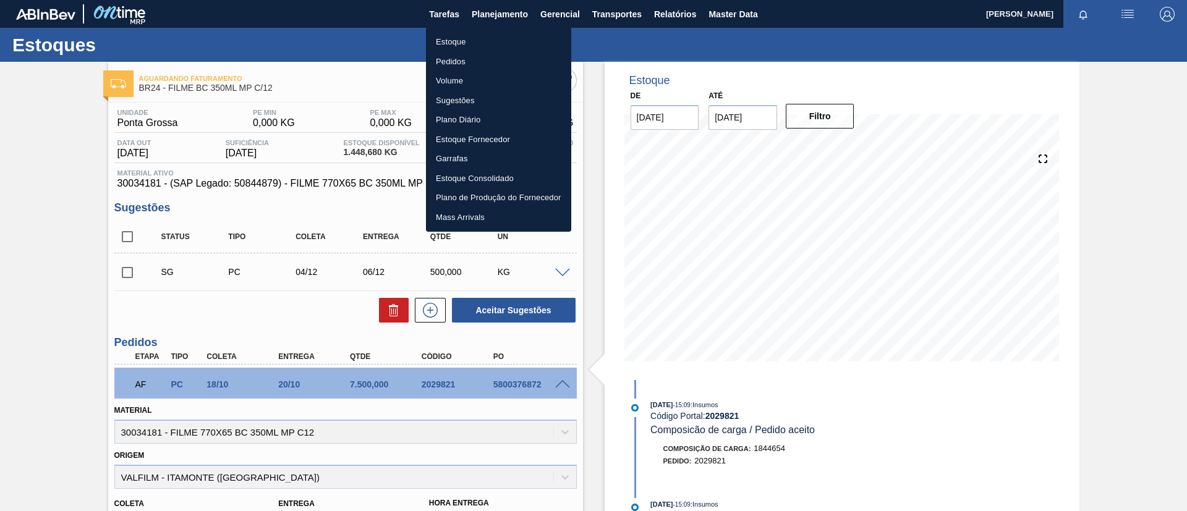
click at [498, 27] on ul "Estoque Pedidos Volume Sugestões Plano Diário Estoque Fornecedor Garrafas Estoq…" at bounding box center [498, 129] width 145 height 205
click at [499, 30] on ul "Estoque Pedidos Volume Sugestões Plano Diário Estoque Fornecedor Garrafas Estoq…" at bounding box center [498, 129] width 145 height 205
click at [501, 34] on li "Estoque" at bounding box center [498, 42] width 145 height 20
